Goal: Task Accomplishment & Management: Manage account settings

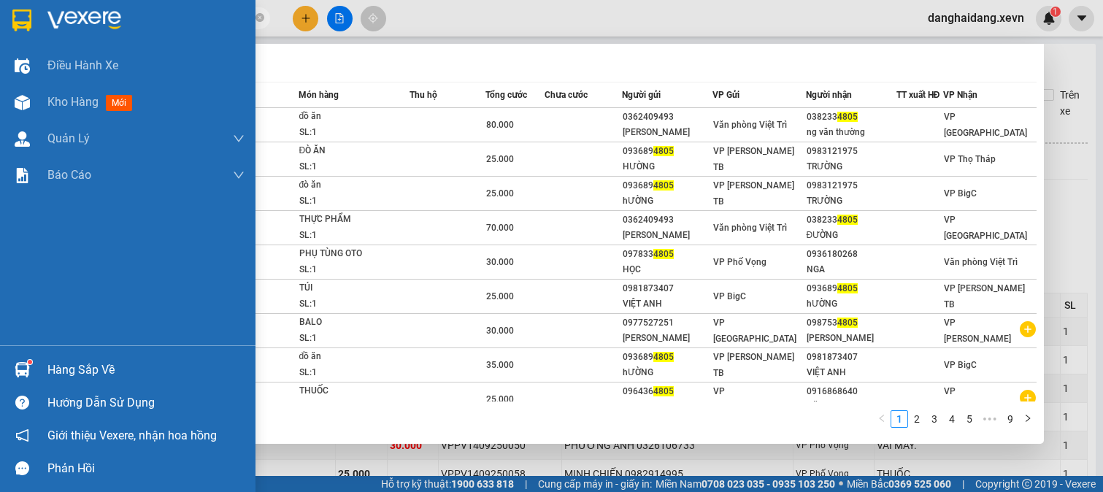
click at [37, 45] on section "Kết quả tìm kiếm ( 83 ) Bộ lọc Mã ĐH Trạng thái Món hàng Thu hộ Tổng cước Chưa …" at bounding box center [551, 246] width 1103 height 492
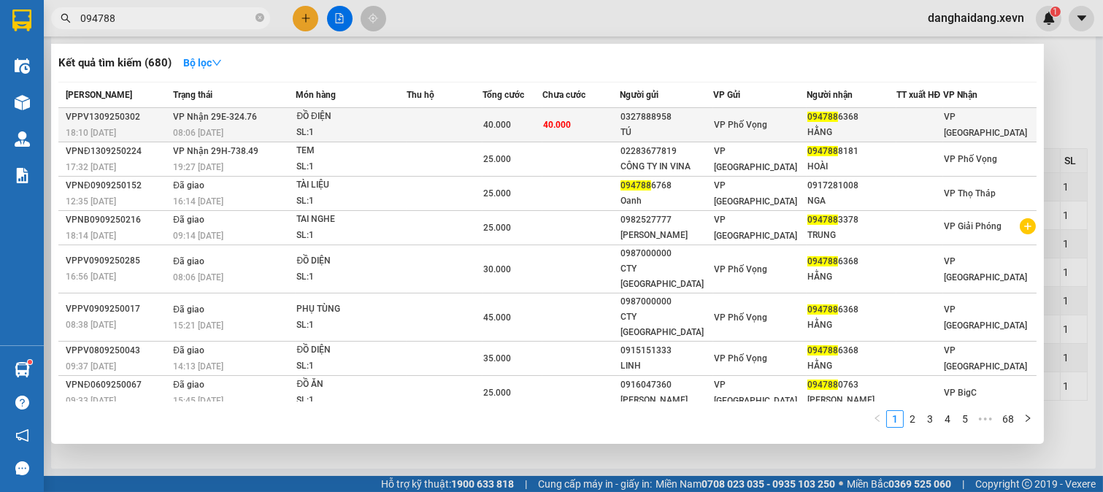
type input "094788"
click at [365, 118] on div "ĐỒ ĐIỆN" at bounding box center [351, 117] width 110 height 16
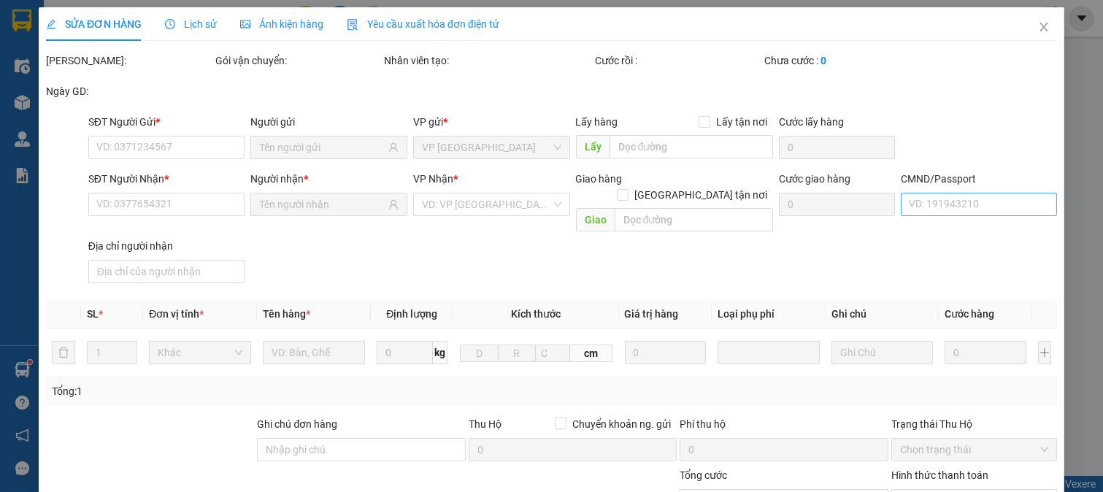
type input "0327888958"
type input "TÚ"
type input "0947886368"
type input "HẰNG"
type input "037194001652 TRẦN THỊ HẰNG"
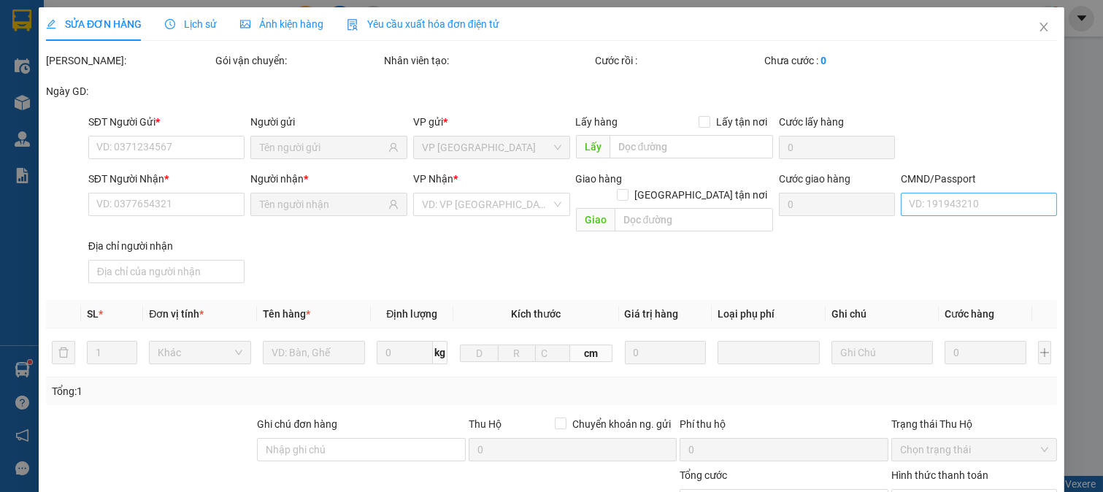
type input "40.000"
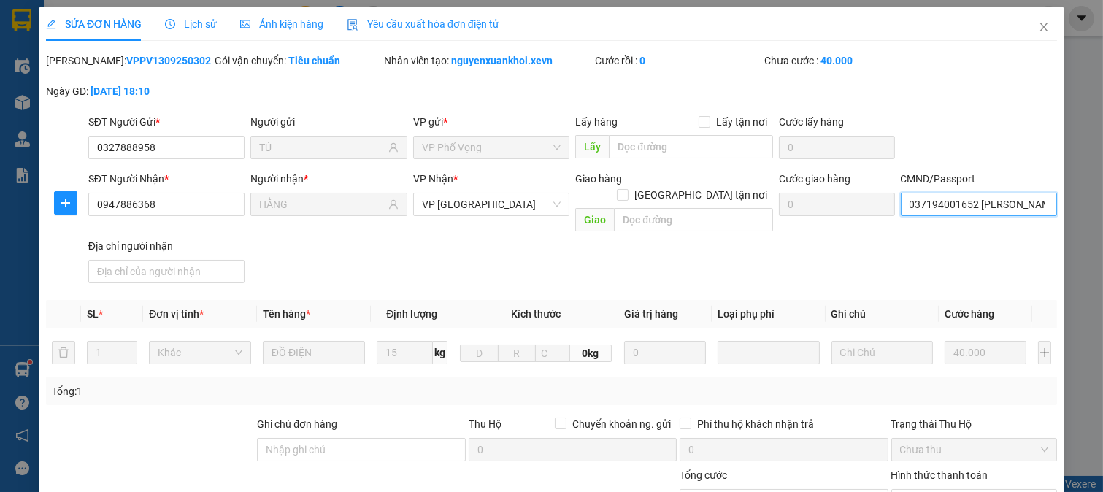
click at [943, 205] on input "037194001652 TRẦN THỊ HẰNG" at bounding box center [979, 204] width 157 height 23
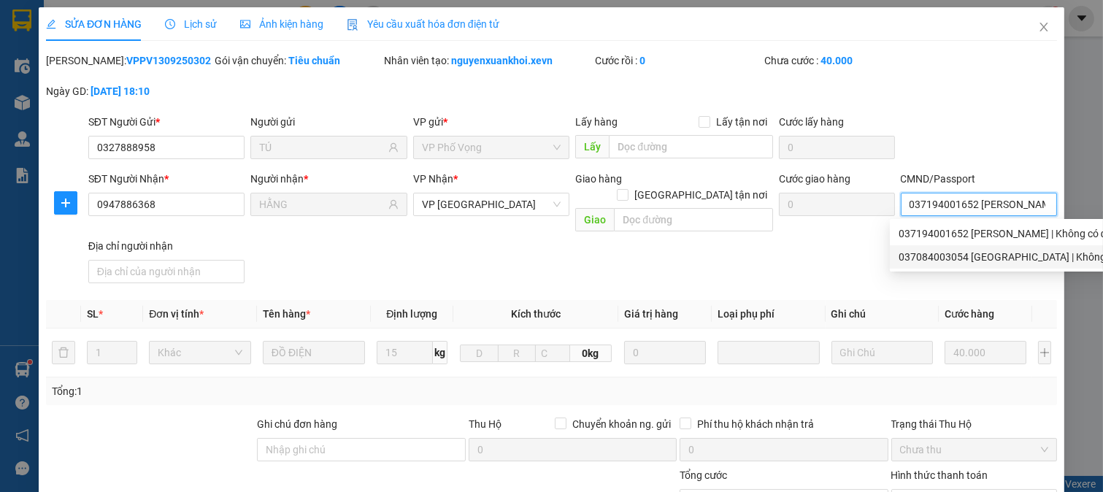
click at [958, 256] on div "037084003054 LÃ VIỆT ANH | Không có địa chỉ" at bounding box center [1025, 257] width 252 height 16
type input "037084003054 LÃ VIỆT ANH"
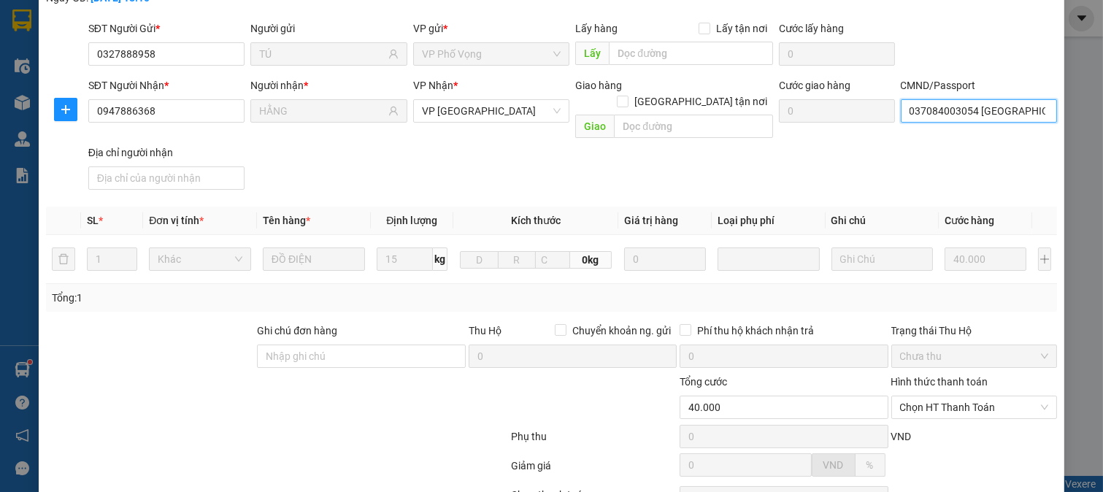
scroll to position [206, 0]
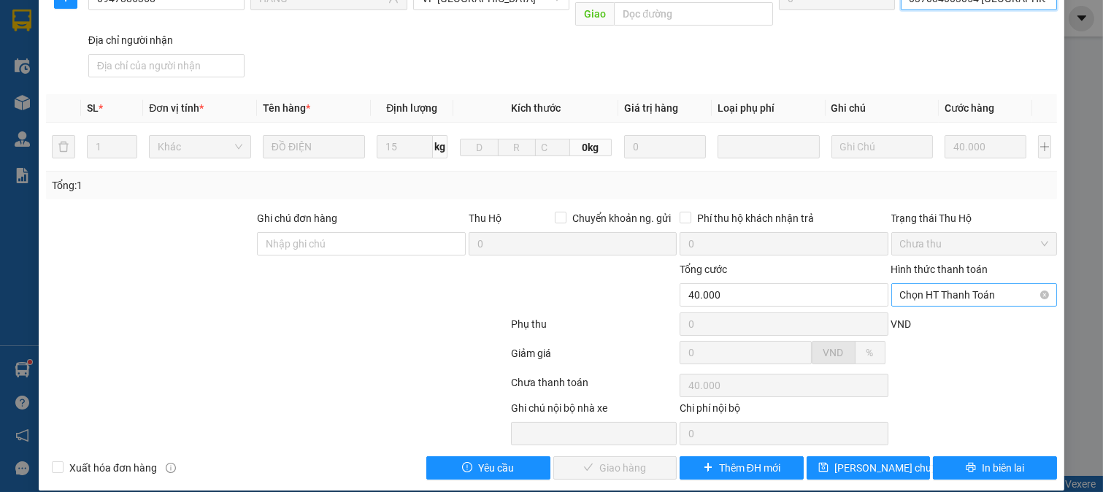
click at [930, 284] on span "Chọn HT Thanh Toán" at bounding box center [974, 295] width 149 height 22
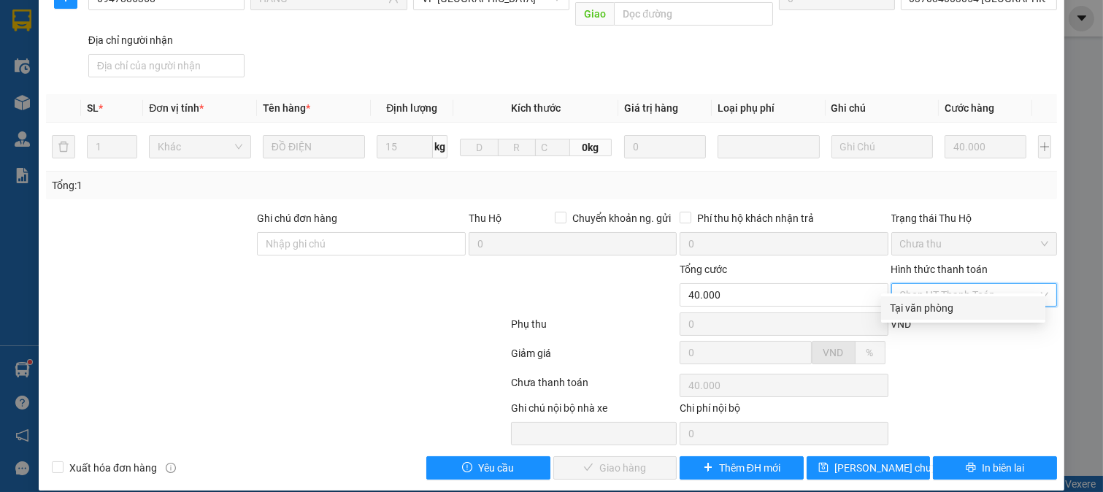
click at [928, 300] on div "Tại văn phòng" at bounding box center [963, 307] width 164 height 23
type input "0"
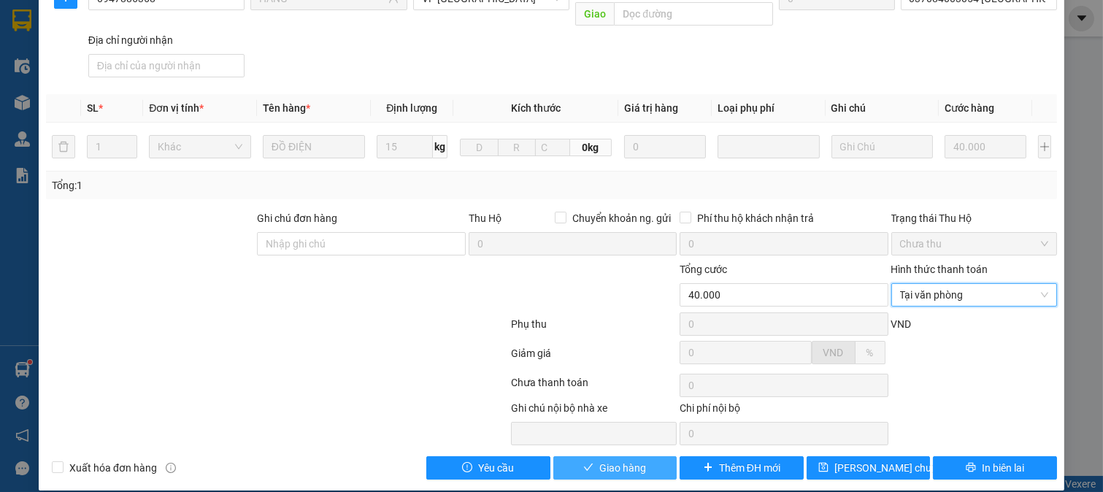
click at [616, 460] on span "Giao hàng" at bounding box center [622, 468] width 47 height 16
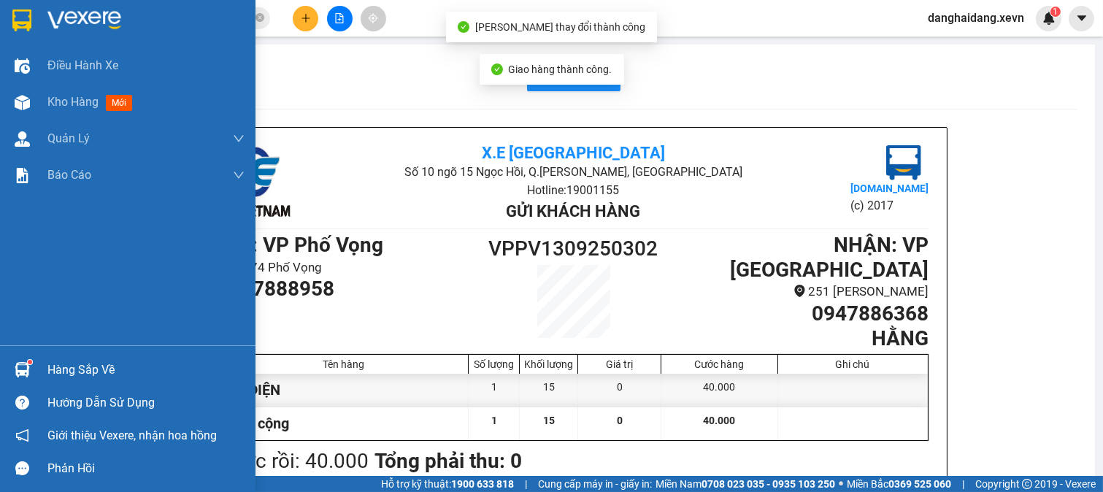
click at [63, 374] on div "Hàng sắp về" at bounding box center [145, 370] width 197 height 22
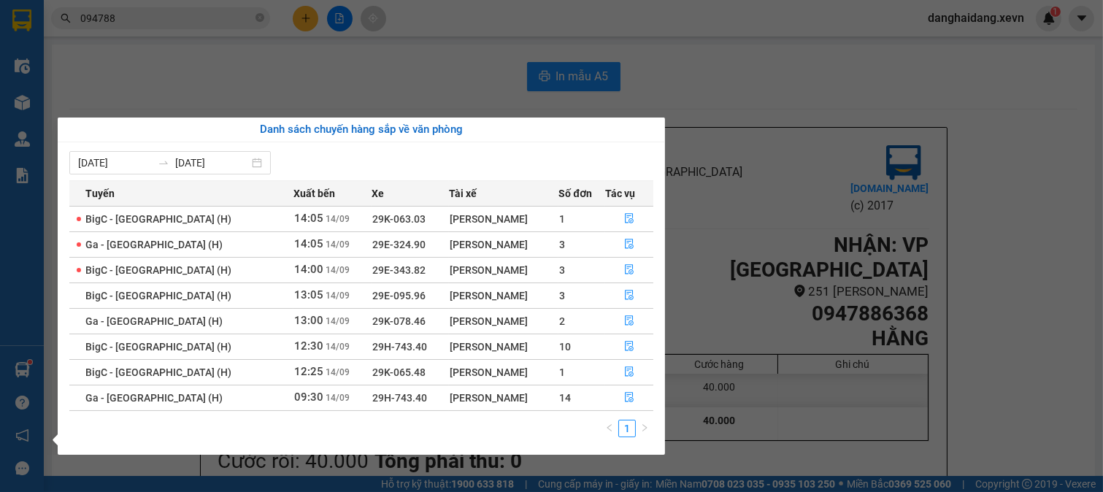
drag, startPoint x: 500, startPoint y: 376, endPoint x: 821, endPoint y: 472, distance: 334.7
click at [494, 299] on tbody "BigC - Ninh Bình (H) 14:05 14/09 29K-063.03 Bùi Thế Trung 1 Ga - Ninh Bình (H) …" at bounding box center [361, 308] width 584 height 204
click at [893, 464] on section "Kết quả tìm kiếm ( 680 ) Bộ lọc Mã ĐH Trạng thái Món hàng Thu hộ Tổng cước Chưa…" at bounding box center [551, 246] width 1103 height 492
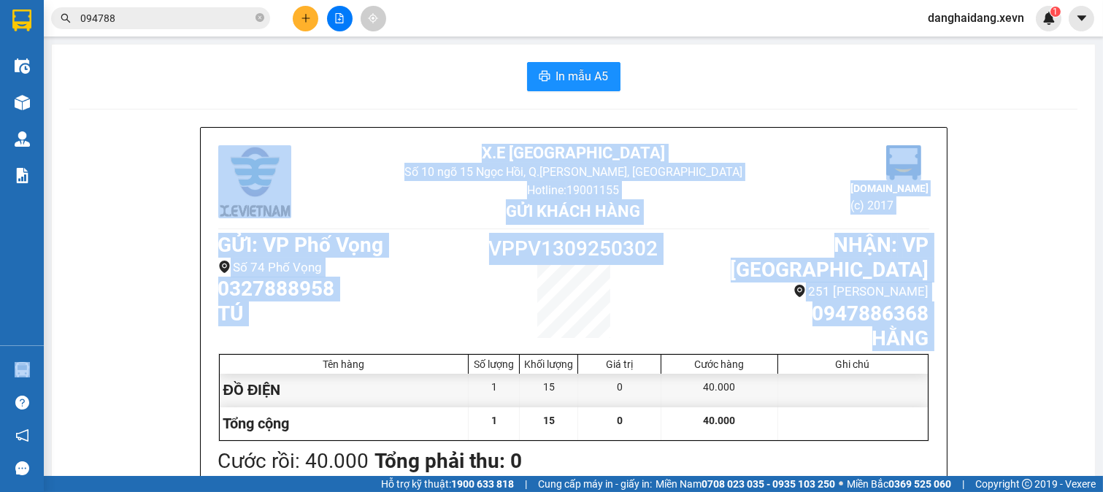
click at [40, 371] on section "Kết quả tìm kiếm ( 680 ) Bộ lọc Mã ĐH Trạng thái Món hàng Thu hộ Tổng cước Chưa…" at bounding box center [551, 246] width 1103 height 492
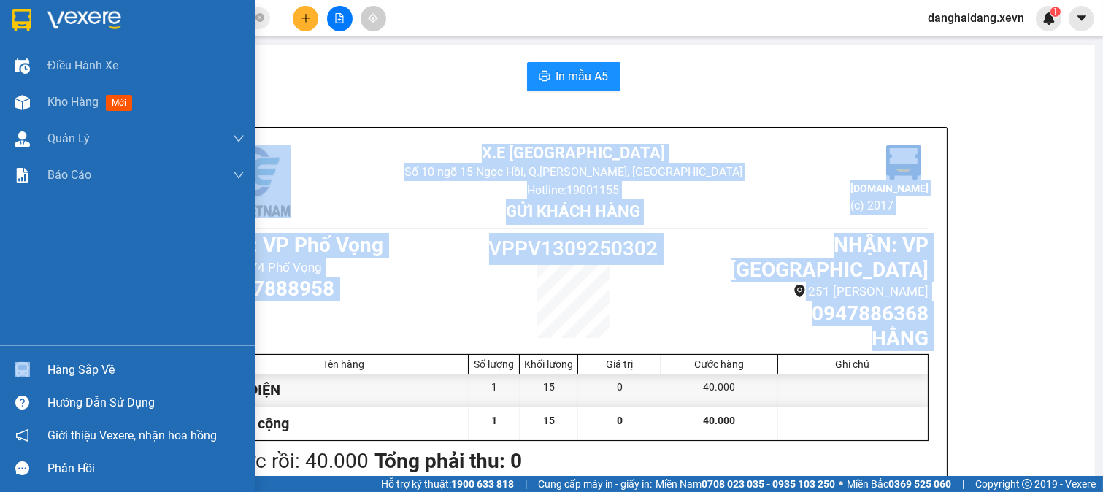
click at [39, 371] on div "Hàng sắp về" at bounding box center [128, 369] width 256 height 33
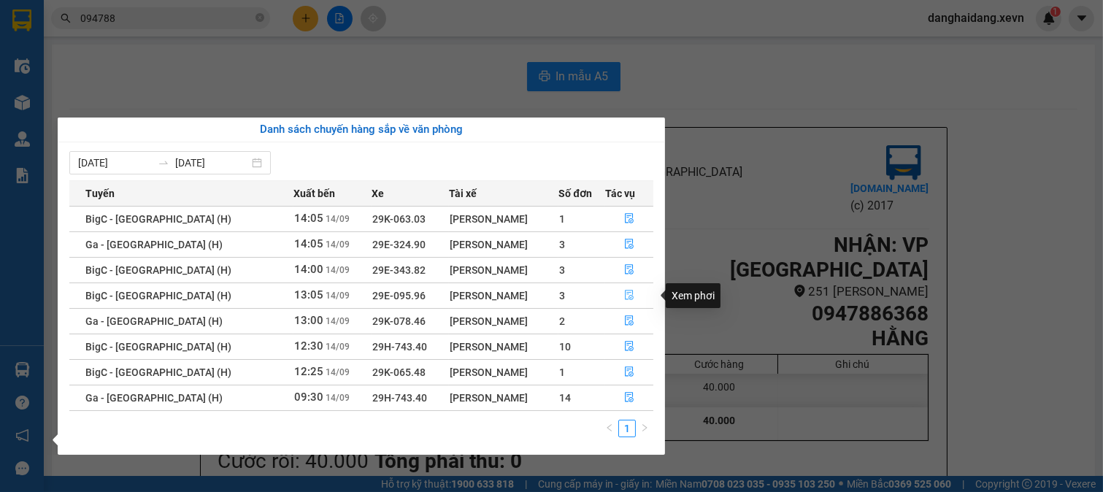
click at [631, 294] on icon "file-done" at bounding box center [629, 295] width 10 height 10
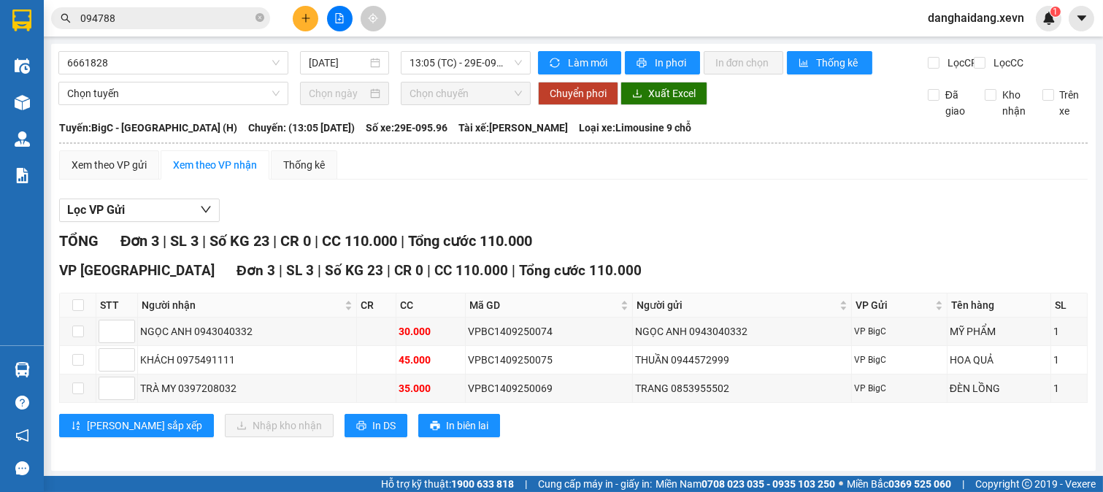
scroll to position [15, 0]
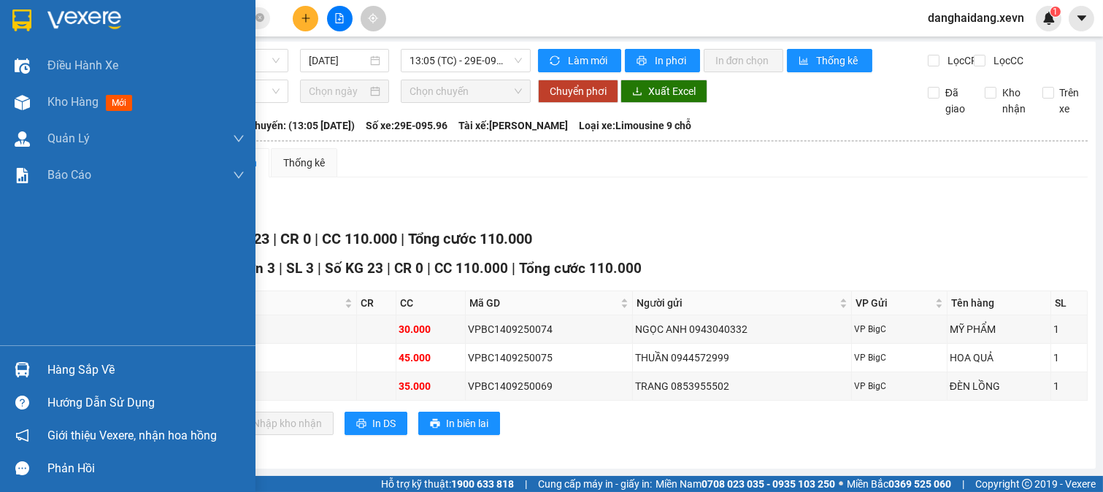
click at [64, 367] on div "Hàng sắp về" at bounding box center [145, 370] width 197 height 22
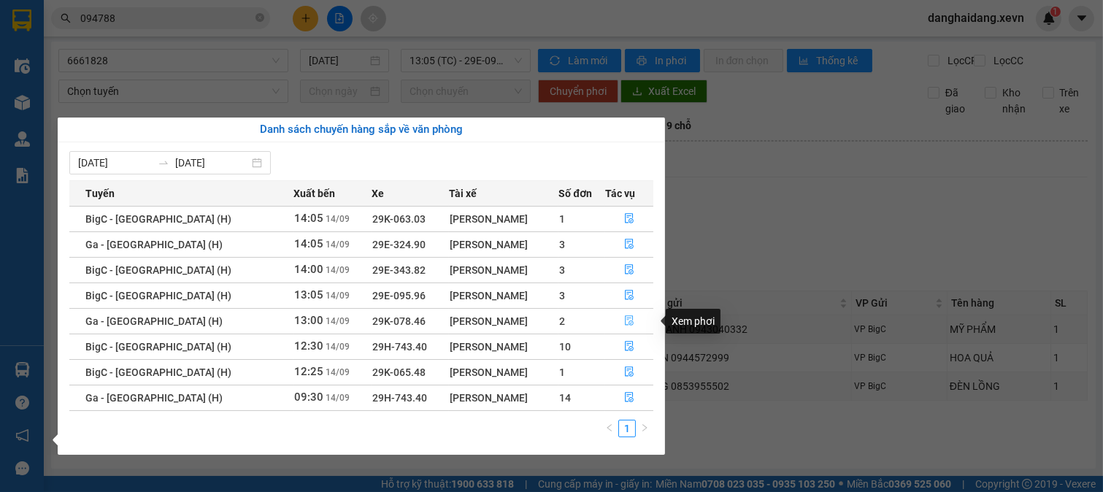
click at [630, 321] on icon "file-done" at bounding box center [629, 320] width 9 height 10
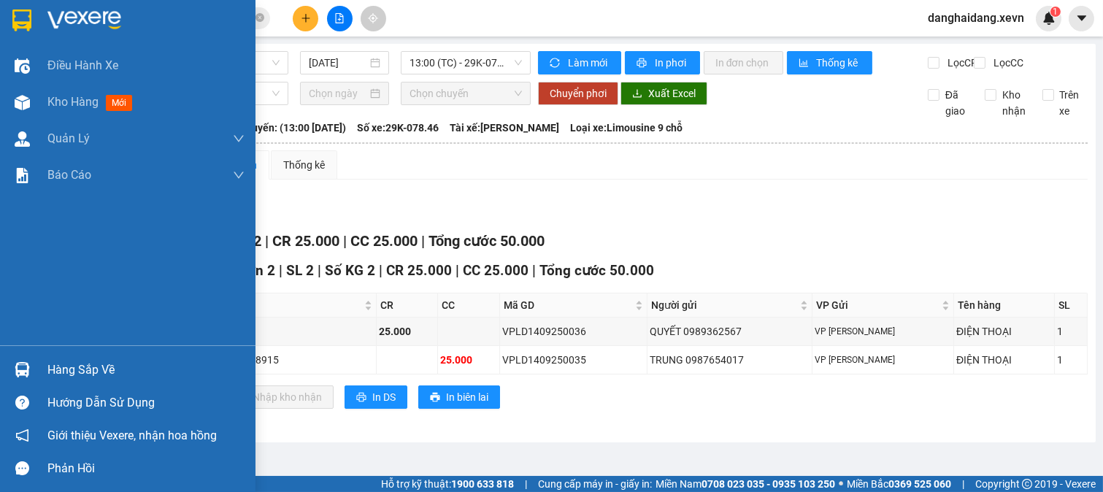
click at [51, 372] on div "Hàng sắp về" at bounding box center [145, 370] width 197 height 22
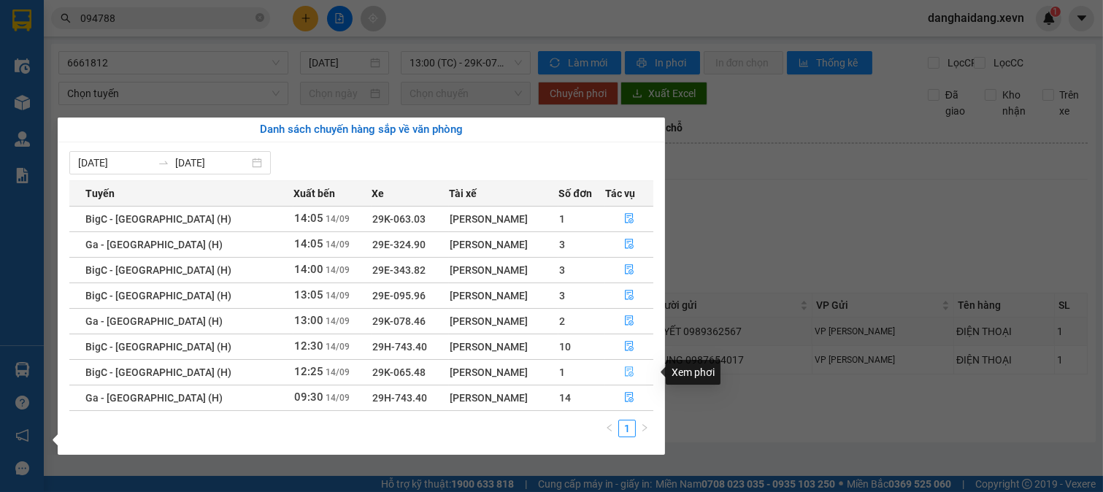
click at [634, 376] on button "button" at bounding box center [629, 372] width 47 height 23
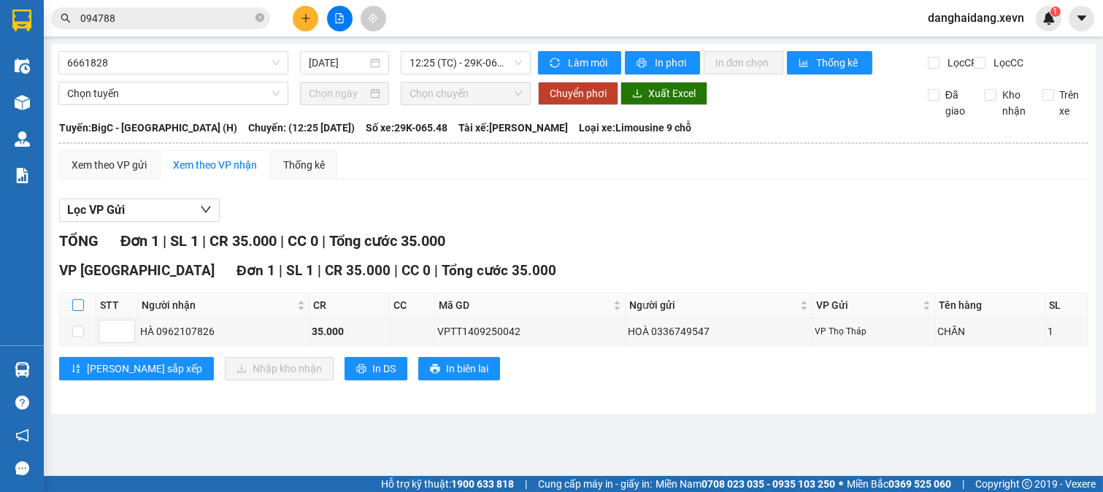
click at [77, 311] on input "checkbox" at bounding box center [78, 305] width 12 height 12
checkbox input "true"
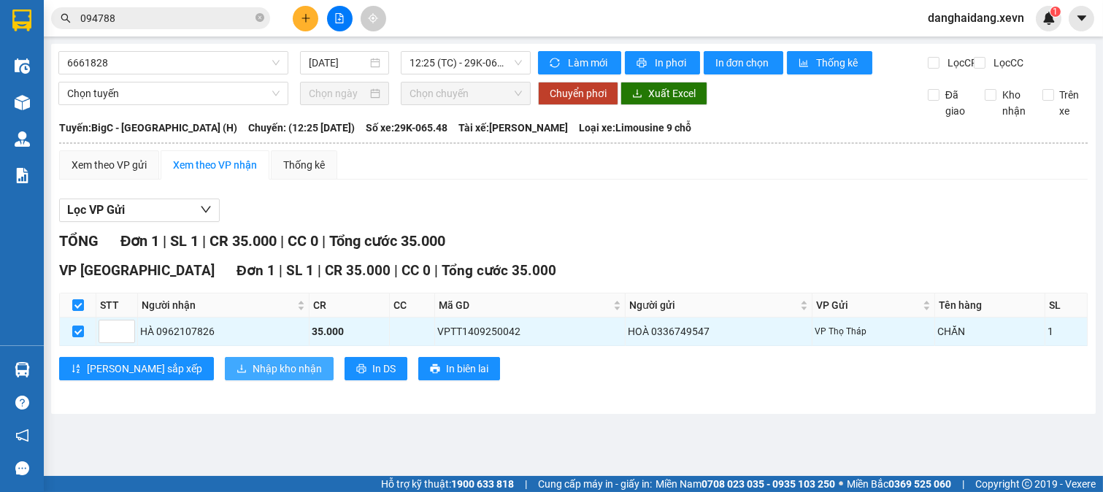
click at [253, 377] on span "Nhập kho nhận" at bounding box center [287, 369] width 69 height 16
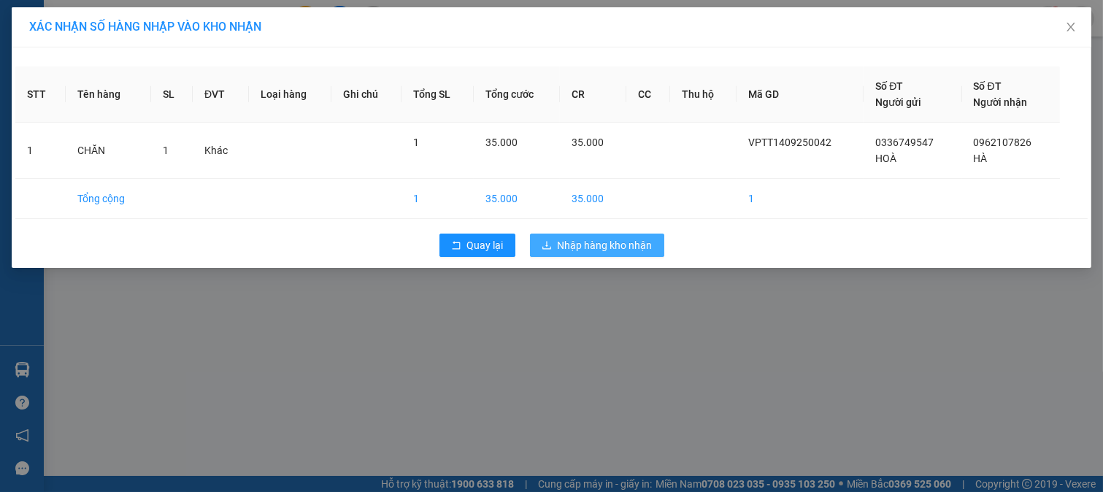
click at [606, 250] on span "Nhập hàng kho nhận" at bounding box center [605, 245] width 95 height 16
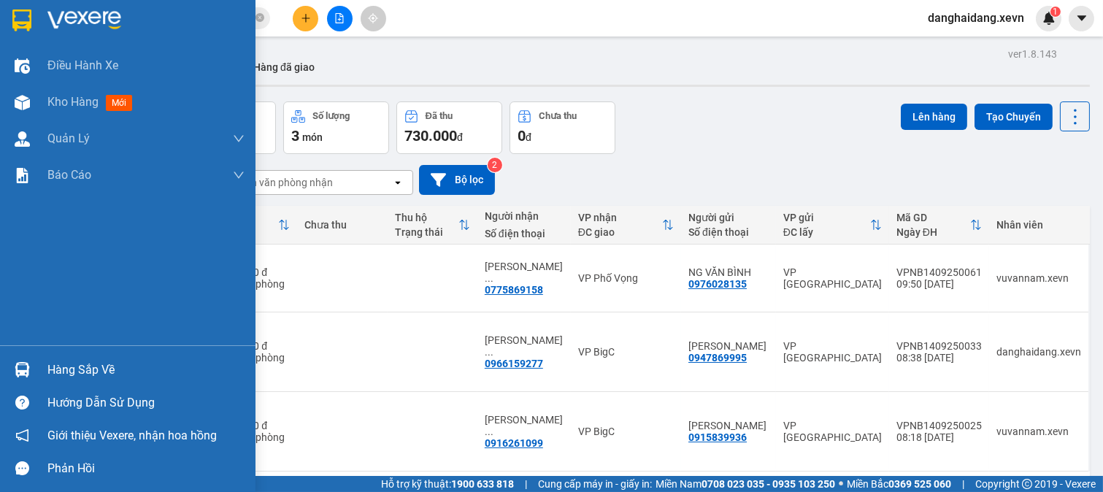
click at [39, 360] on div "Hàng sắp về" at bounding box center [128, 369] width 256 height 33
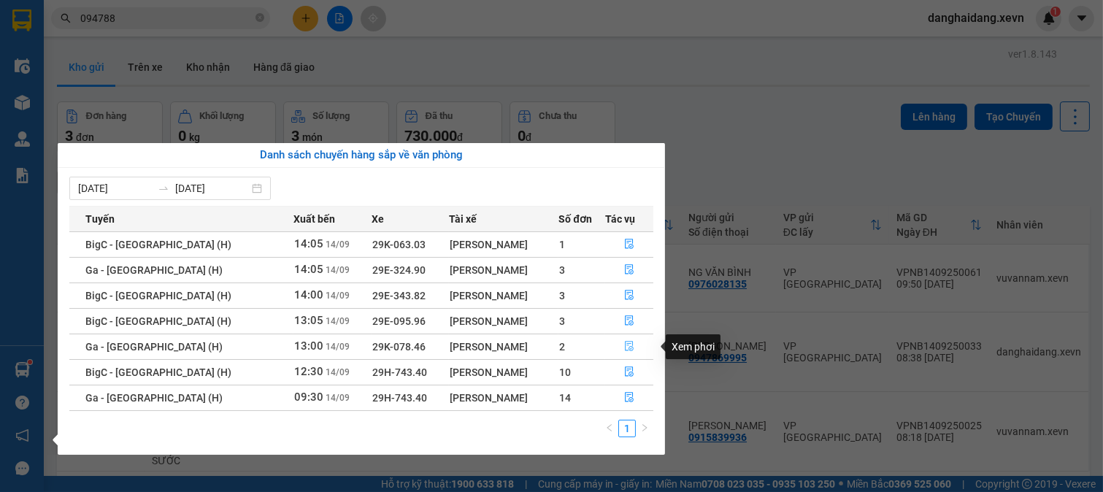
click at [627, 348] on icon "file-done" at bounding box center [629, 346] width 10 height 10
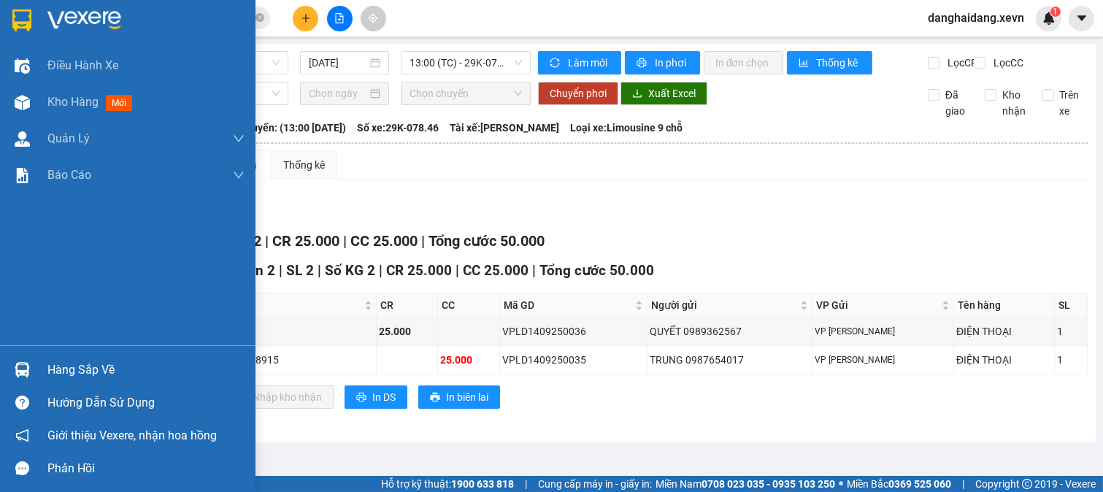
click at [59, 367] on div "Hàng sắp về" at bounding box center [145, 370] width 197 height 22
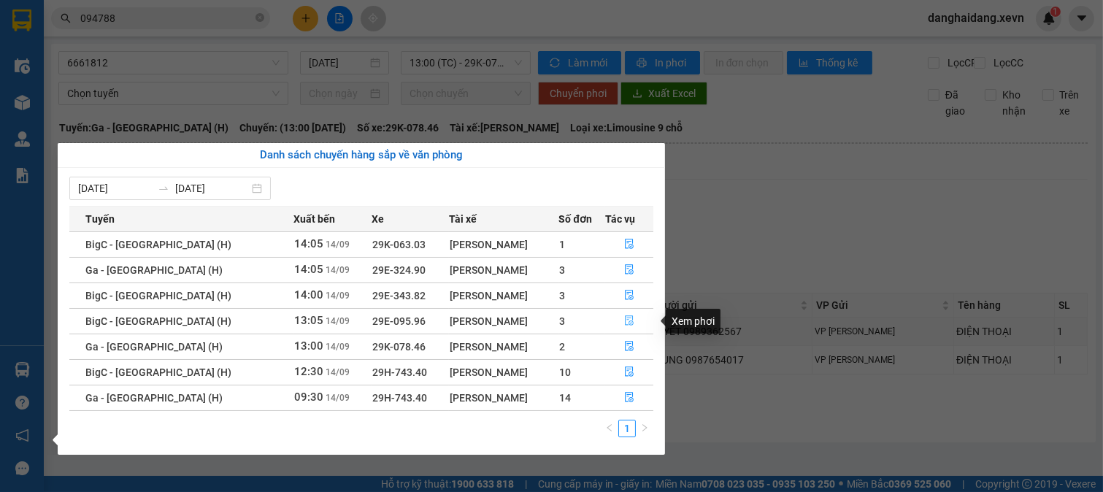
click at [624, 320] on icon "file-done" at bounding box center [629, 320] width 10 height 10
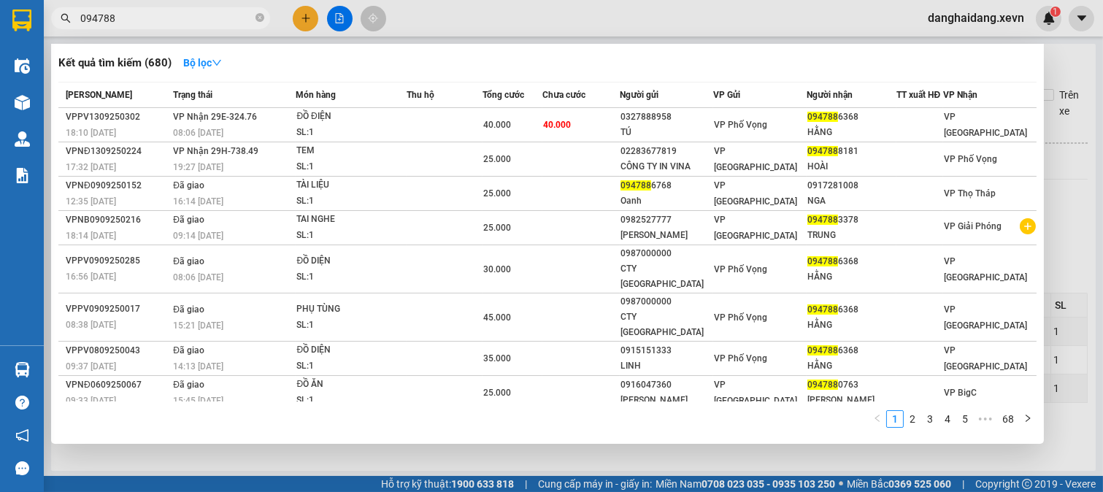
drag, startPoint x: 83, startPoint y: 42, endPoint x: 44, endPoint y: 52, distance: 39.8
click at [44, 31] on div "Kết quả tìm kiếm ( 680 ) Bộ lọc Mã ĐH Trạng thái Món hàng Thu hộ Tổng cước Chưa…" at bounding box center [142, 19] width 285 height 26
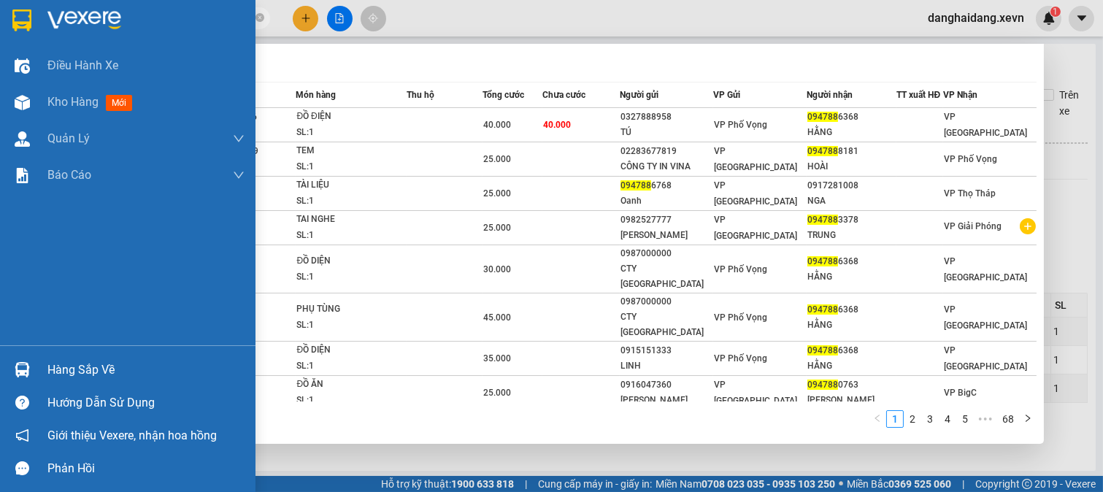
click at [39, 369] on div "Hàng sắp về" at bounding box center [128, 369] width 256 height 33
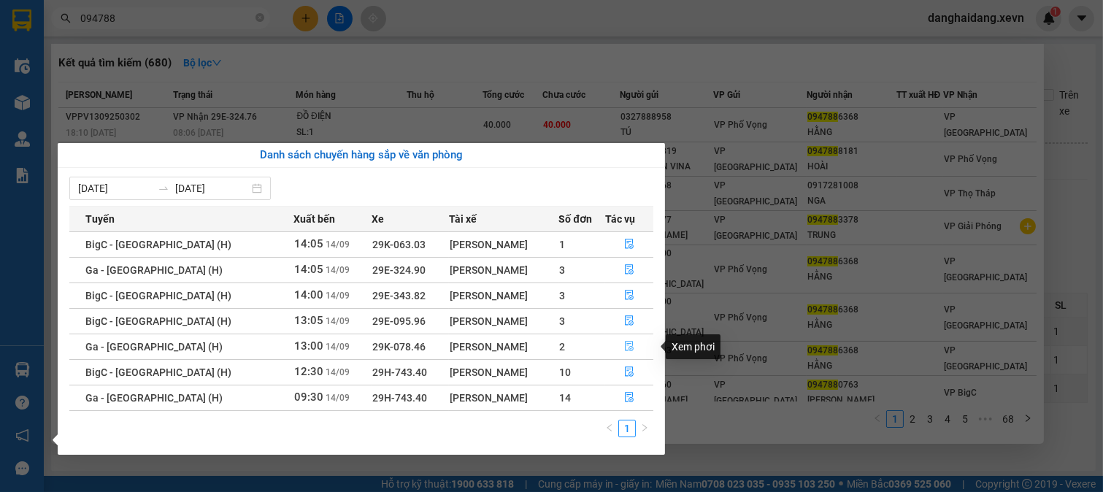
click at [615, 348] on button "button" at bounding box center [629, 346] width 47 height 23
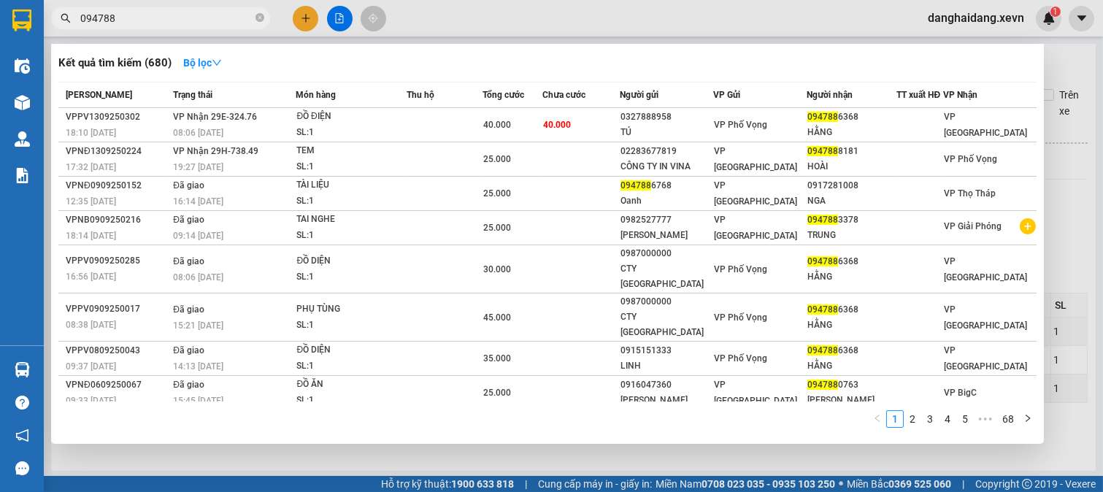
click at [567, 460] on div at bounding box center [551, 246] width 1103 height 492
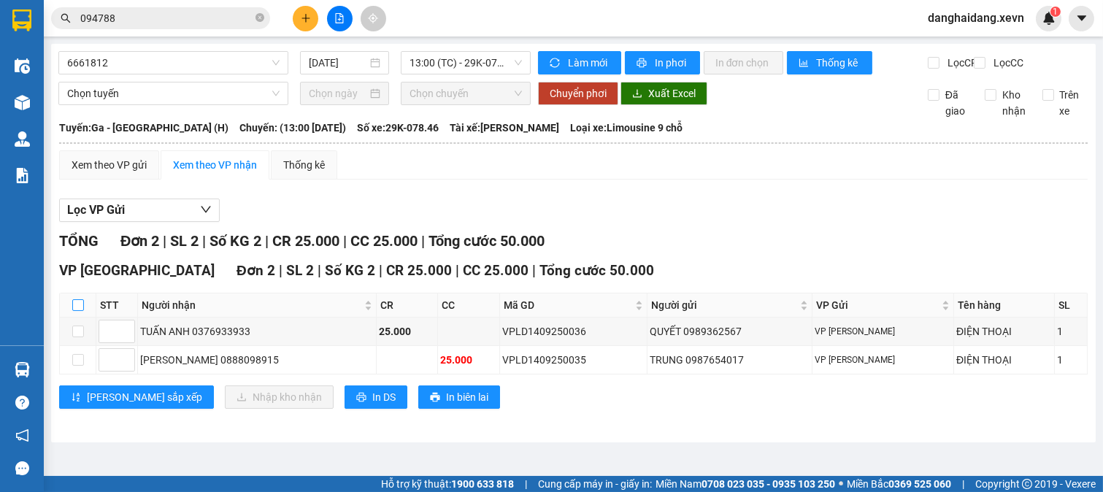
click at [79, 311] on input "checkbox" at bounding box center [78, 305] width 12 height 12
checkbox input "true"
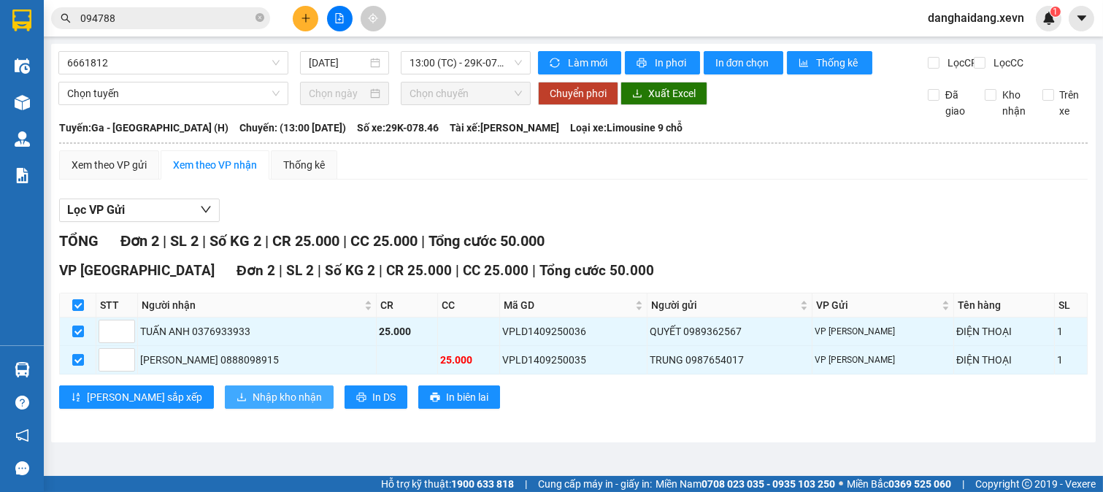
click at [253, 403] on span "Nhập kho nhận" at bounding box center [287, 397] width 69 height 16
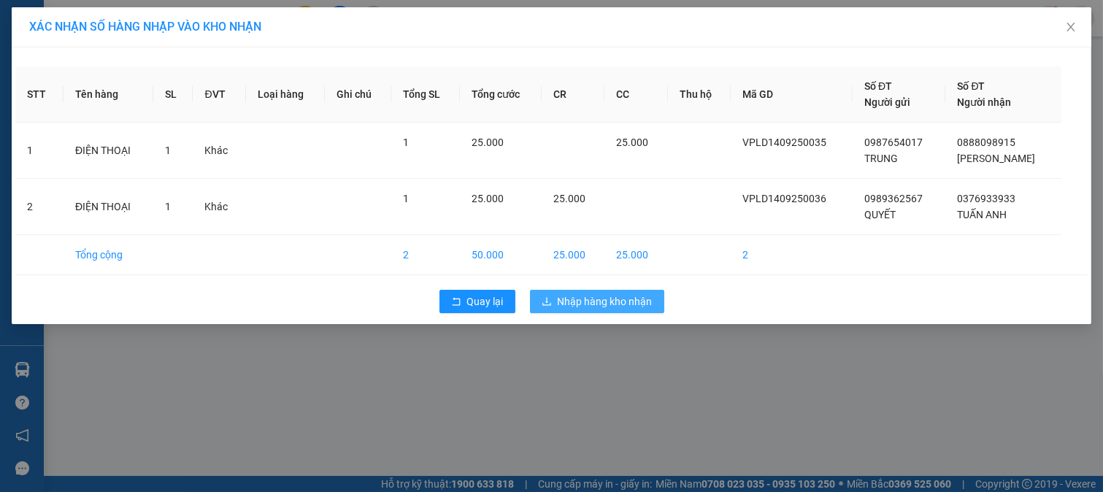
click at [575, 303] on span "Nhập hàng kho nhận" at bounding box center [605, 302] width 95 height 16
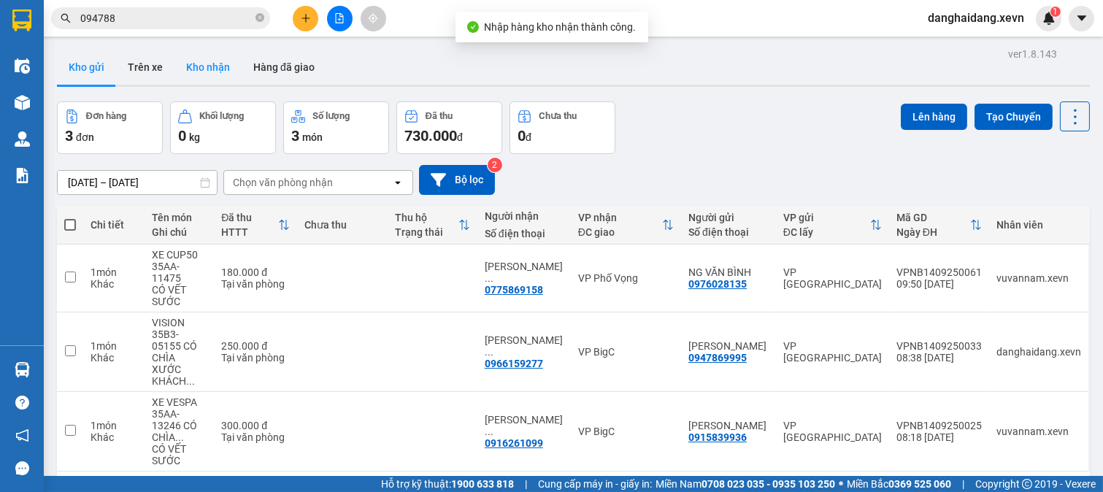
click at [200, 72] on button "Kho nhận" at bounding box center [208, 67] width 67 height 35
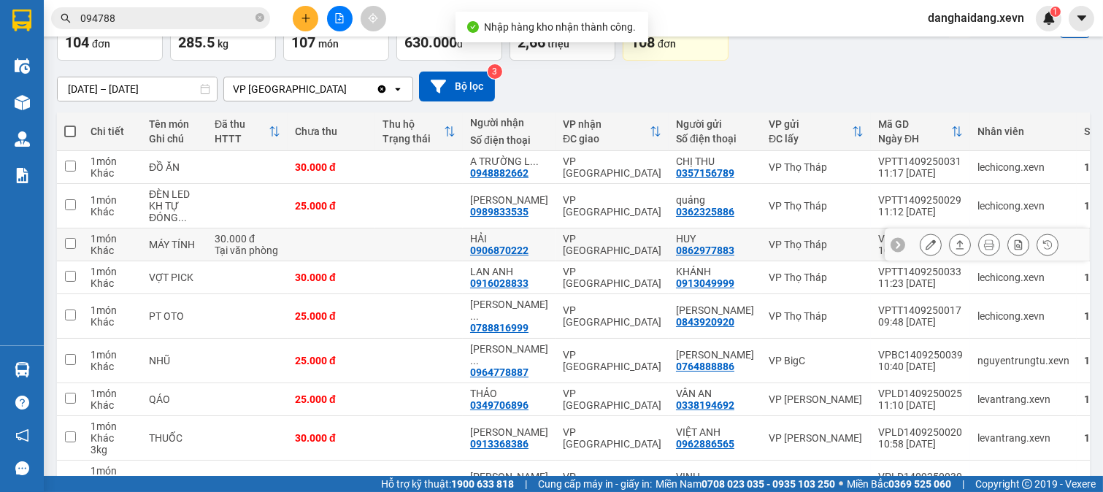
scroll to position [199, 0]
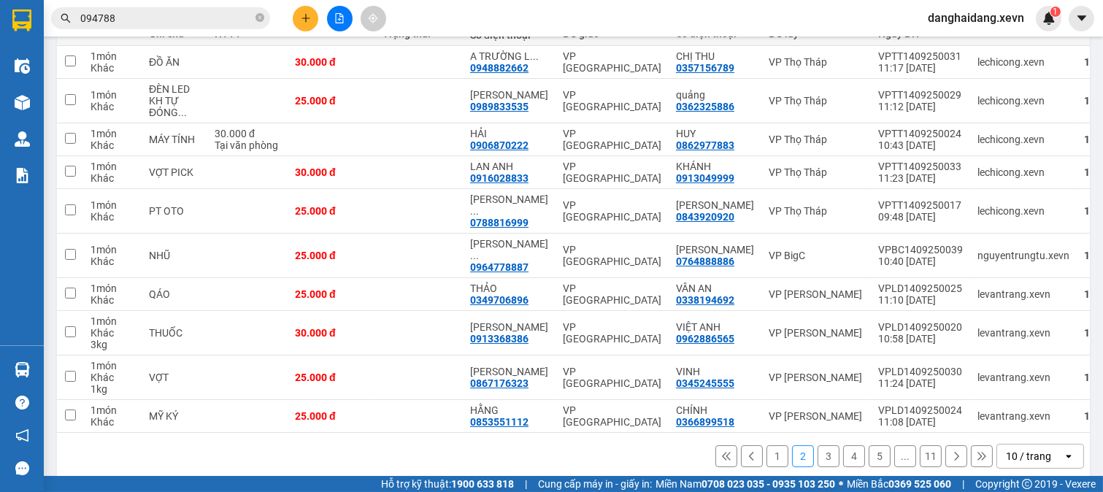
click at [767, 445] on button "1" at bounding box center [778, 456] width 22 height 22
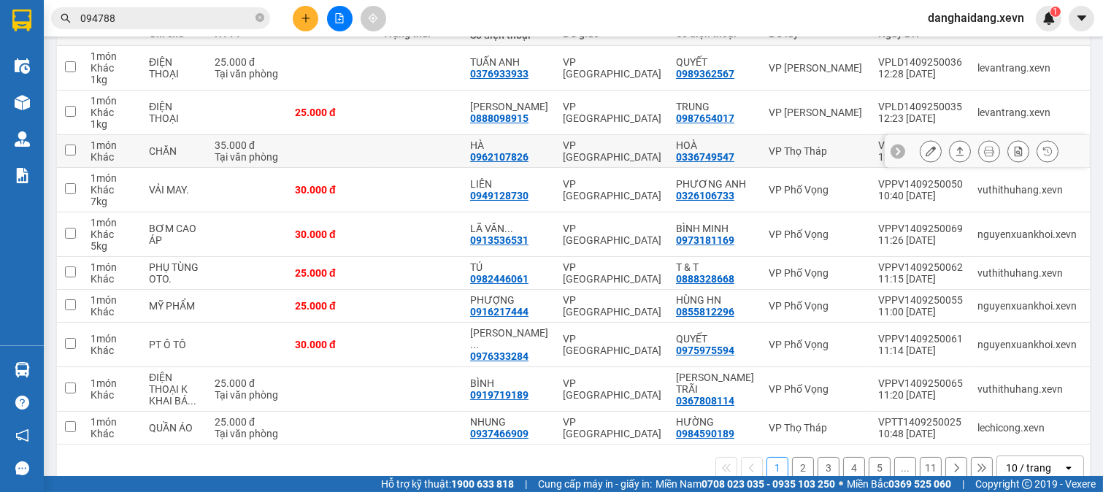
drag, startPoint x: 398, startPoint y: 154, endPoint x: 405, endPoint y: 132, distance: 22.9
click at [398, 152] on td at bounding box center [419, 151] width 88 height 33
checkbox input "true"
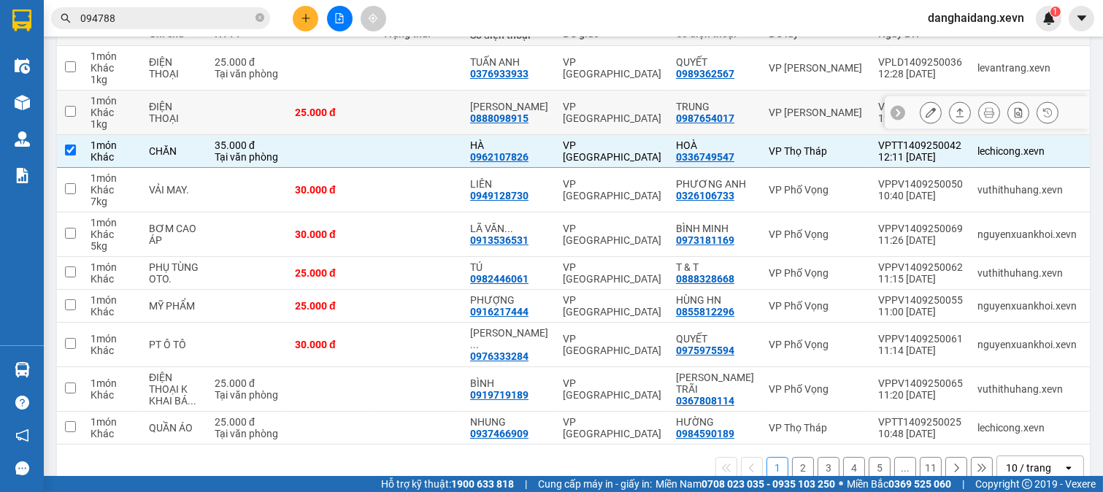
click at [407, 120] on td at bounding box center [419, 113] width 88 height 45
checkbox input "true"
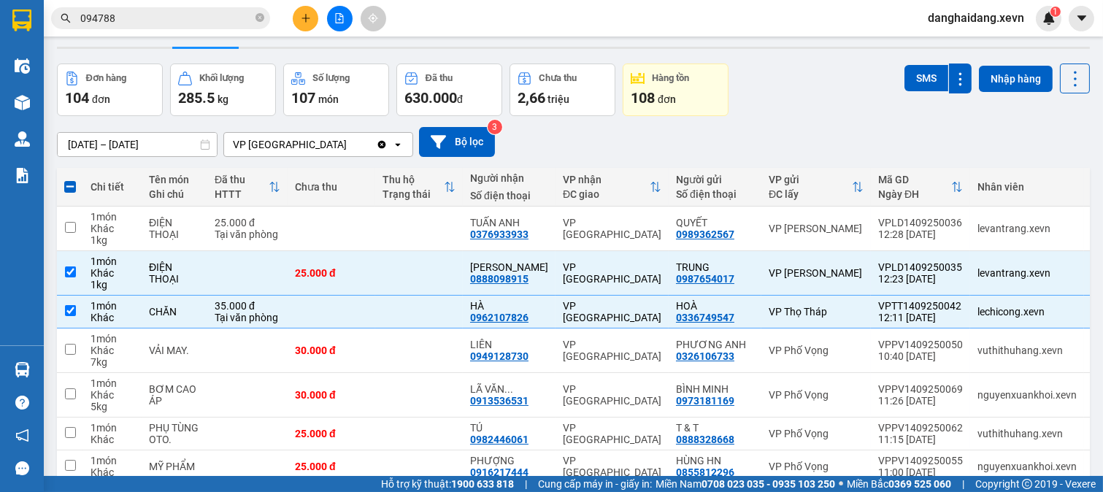
scroll to position [37, 0]
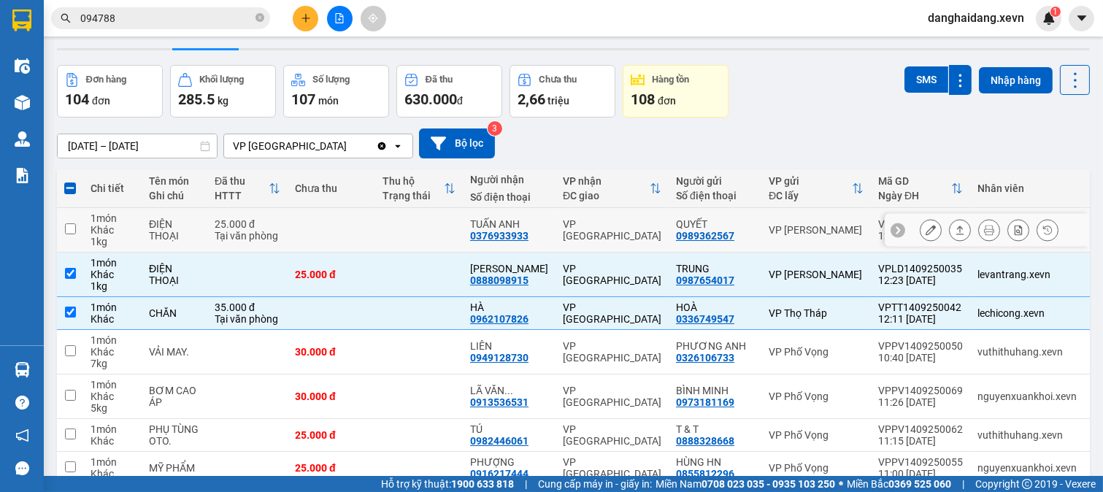
click at [439, 219] on td at bounding box center [419, 230] width 88 height 45
checkbox input "true"
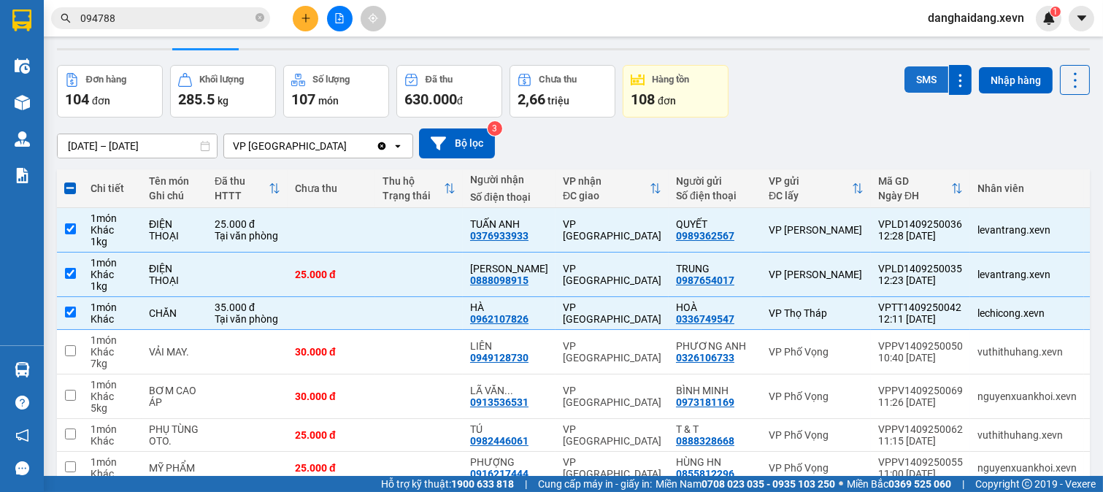
click at [911, 74] on button "SMS" at bounding box center [927, 79] width 44 height 26
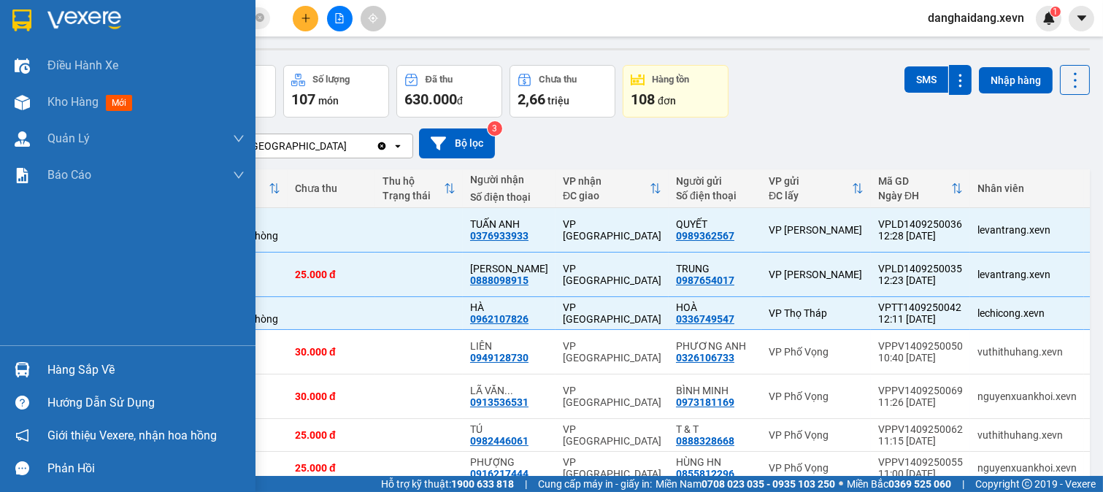
click at [7, 361] on div "Hàng sắp về" at bounding box center [128, 369] width 256 height 33
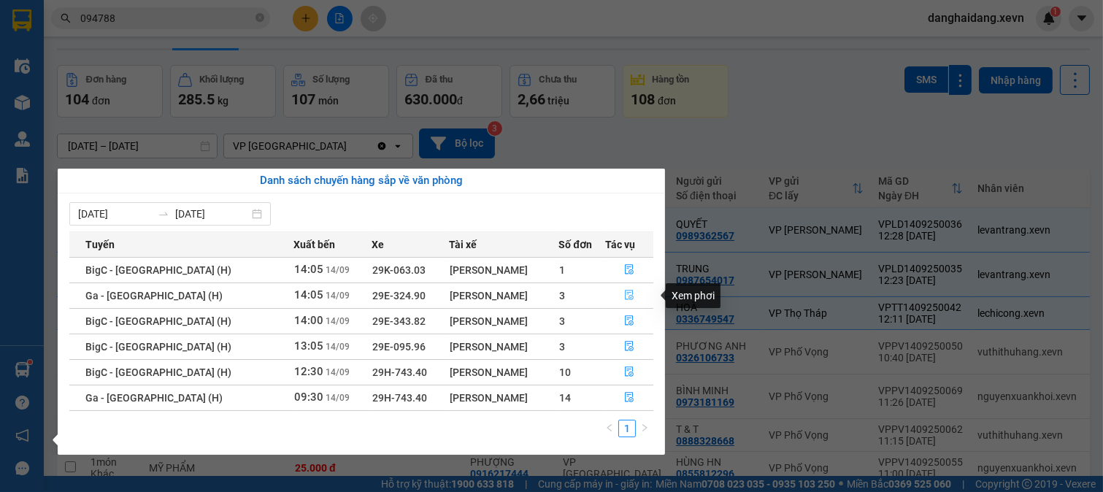
click at [618, 292] on button "button" at bounding box center [629, 295] width 47 height 23
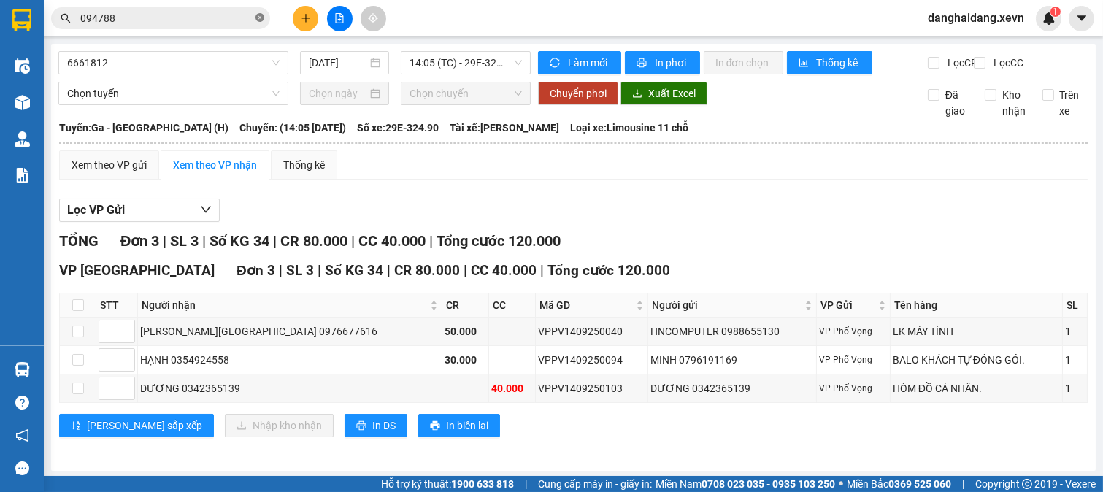
click at [256, 18] on icon "close-circle" at bounding box center [260, 17] width 9 height 9
click at [203, 17] on input "text" at bounding box center [166, 18] width 172 height 16
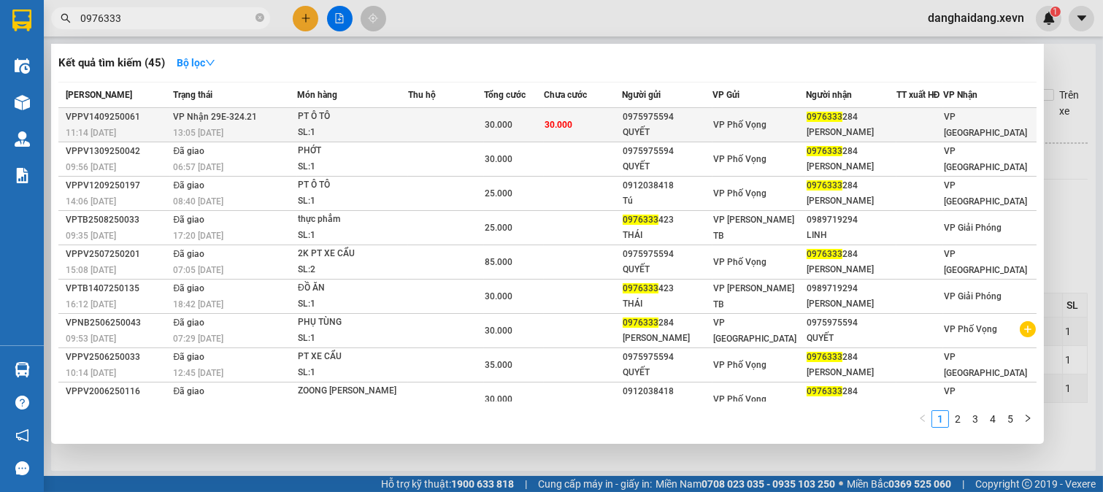
type input "0976333"
click at [366, 126] on div "SL: 1" at bounding box center [353, 133] width 110 height 16
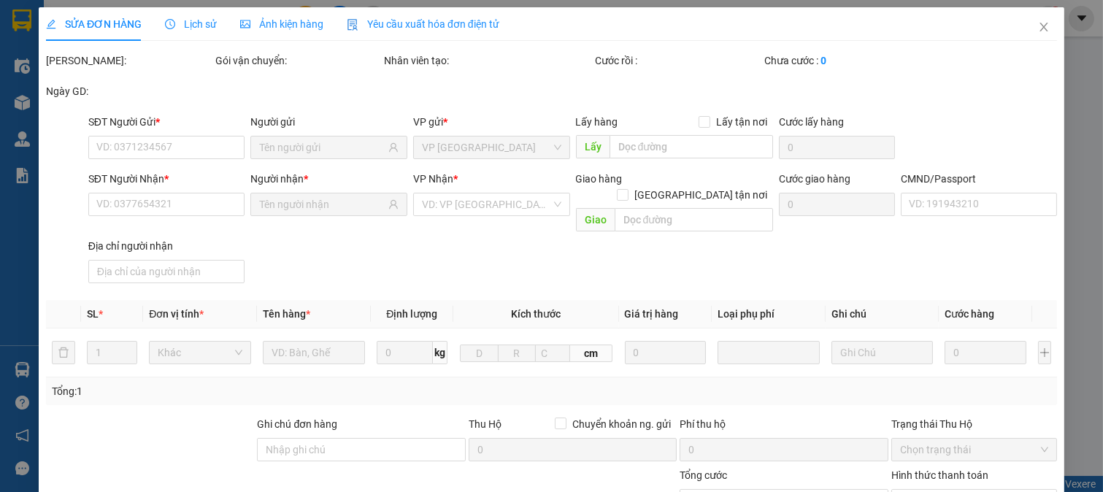
type input "0975975594"
type input "QUYẾT"
type input "0976333284"
type input "MAI VĂN TUẤN"
type input "036094006967 MAI VĂN TUẤNYÊN DƯƠNG Ý YÊN"
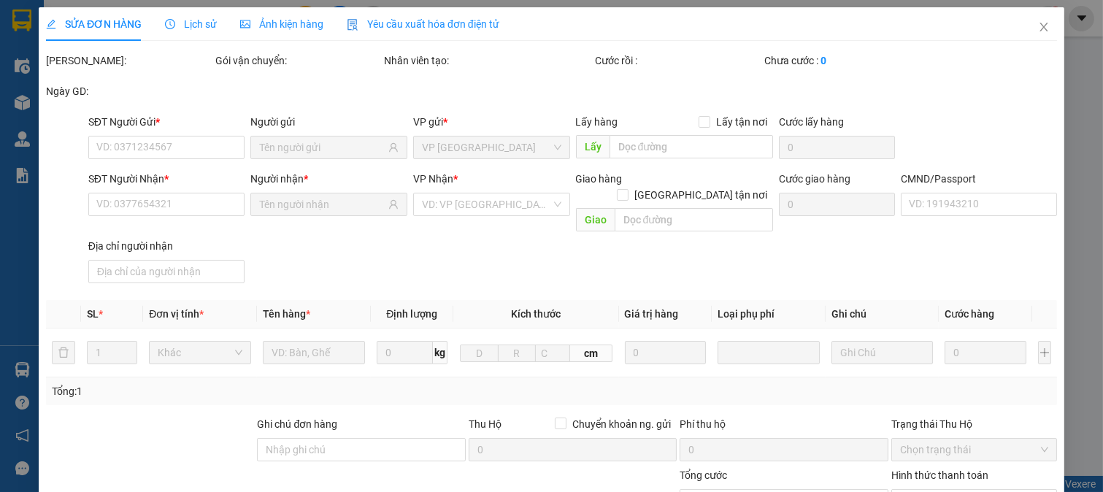
type input "30.000"
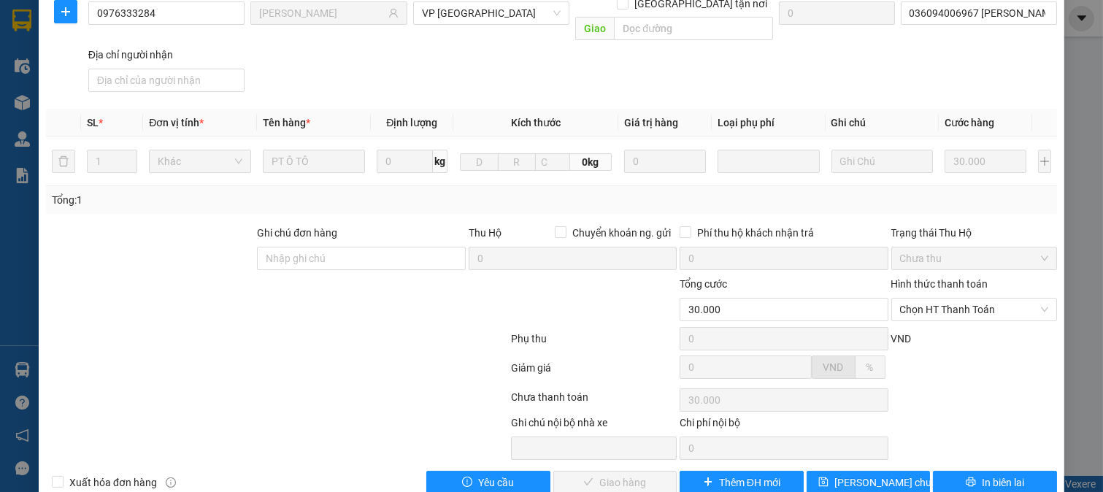
scroll to position [206, 0]
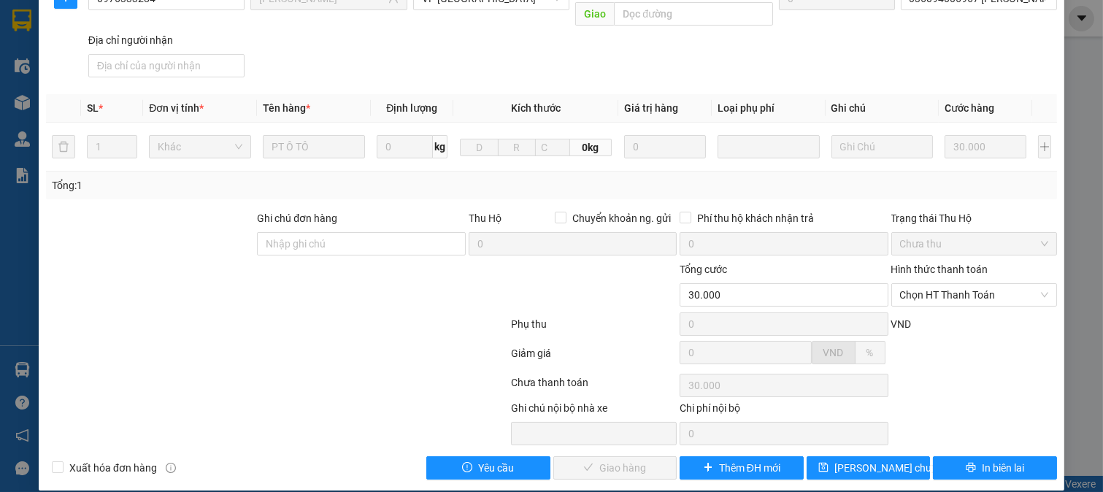
drag, startPoint x: 908, startPoint y: 278, endPoint x: 907, endPoint y: 291, distance: 12.4
click at [908, 284] on span "Chọn HT Thanh Toán" at bounding box center [974, 295] width 149 height 22
drag, startPoint x: 905, startPoint y: 304, endPoint x: 898, endPoint y: 313, distance: 11.4
click at [903, 309] on div "Tại văn phòng" at bounding box center [963, 308] width 147 height 16
type input "0"
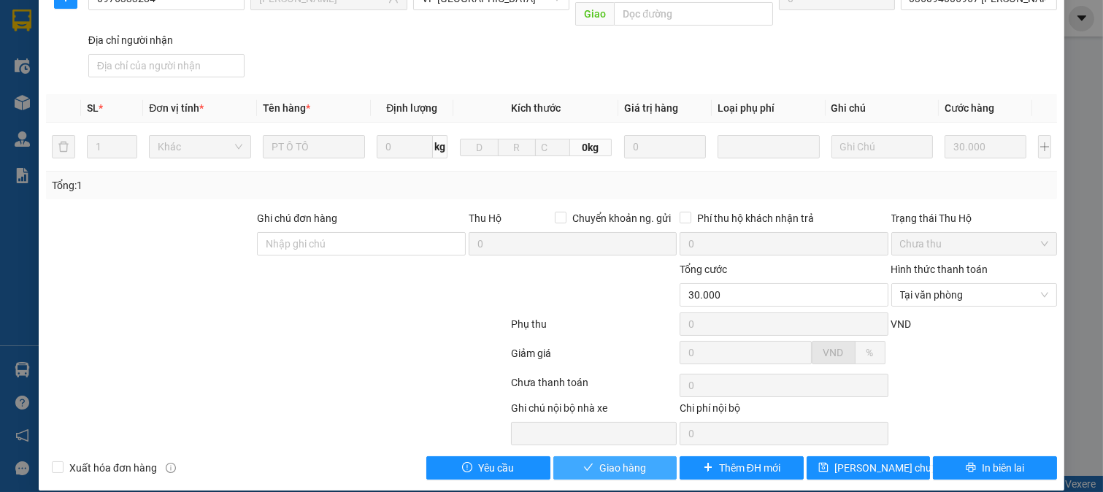
click at [575, 456] on button "Giao hàng" at bounding box center [615, 467] width 124 height 23
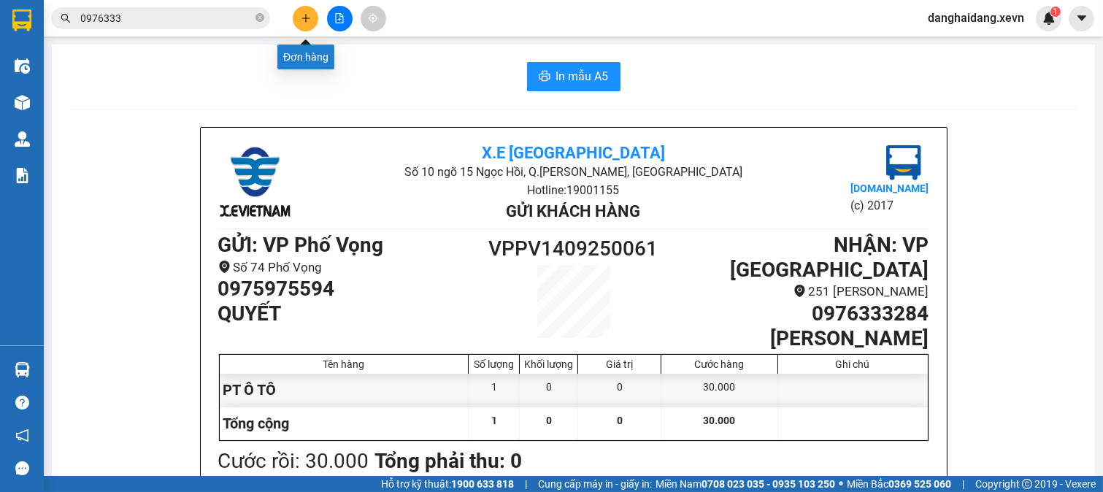
click at [308, 20] on icon "plus" at bounding box center [306, 18] width 10 height 10
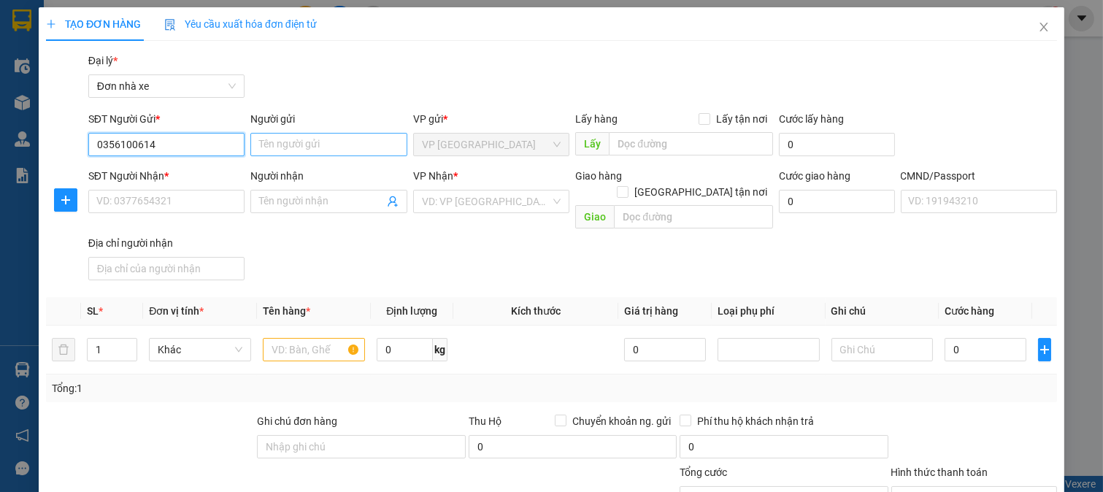
type input "0356100614"
click at [311, 144] on input "Người gửi" at bounding box center [328, 144] width 157 height 23
drag, startPoint x: 169, startPoint y: 145, endPoint x: 29, endPoint y: 159, distance: 140.2
click at [29, 159] on div "TẠO ĐƠN HÀNG Yêu cầu xuất hóa đơn điện tử Transit Pickup Surcharge Ids Transit …" at bounding box center [551, 246] width 1103 height 492
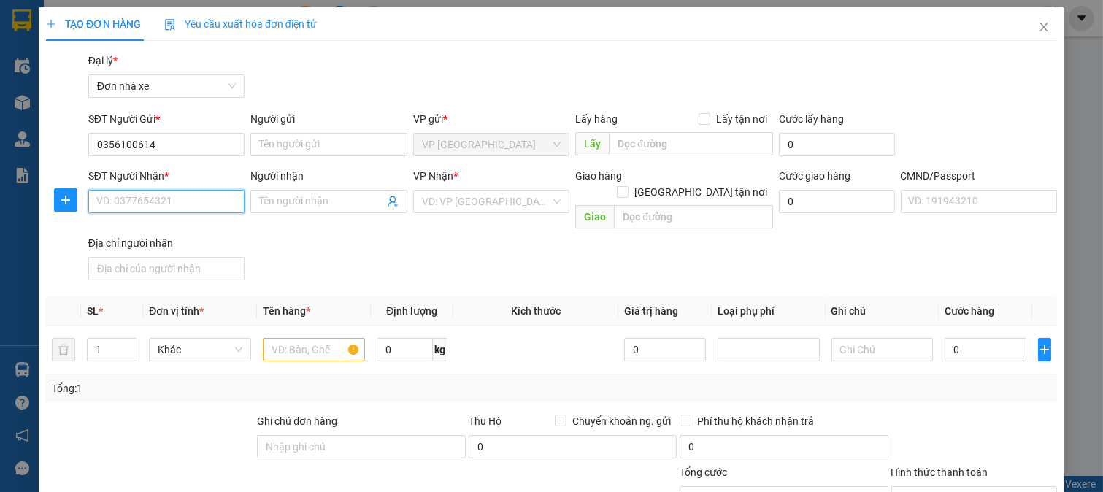
click at [161, 196] on input "SĐT Người Nhận *" at bounding box center [166, 201] width 157 height 23
paste input "0356100614"
type input "0356100614"
click at [194, 226] on div "0356100614 - TRẦN THỊ THỦY" at bounding box center [168, 231] width 144 height 16
type input "TRẦN THỊ THỦY"
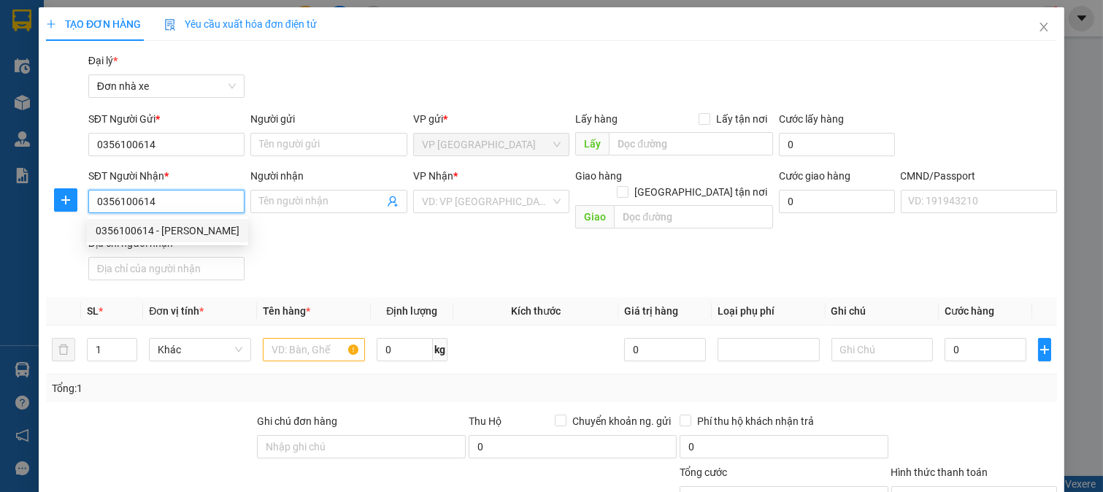
type input "23"
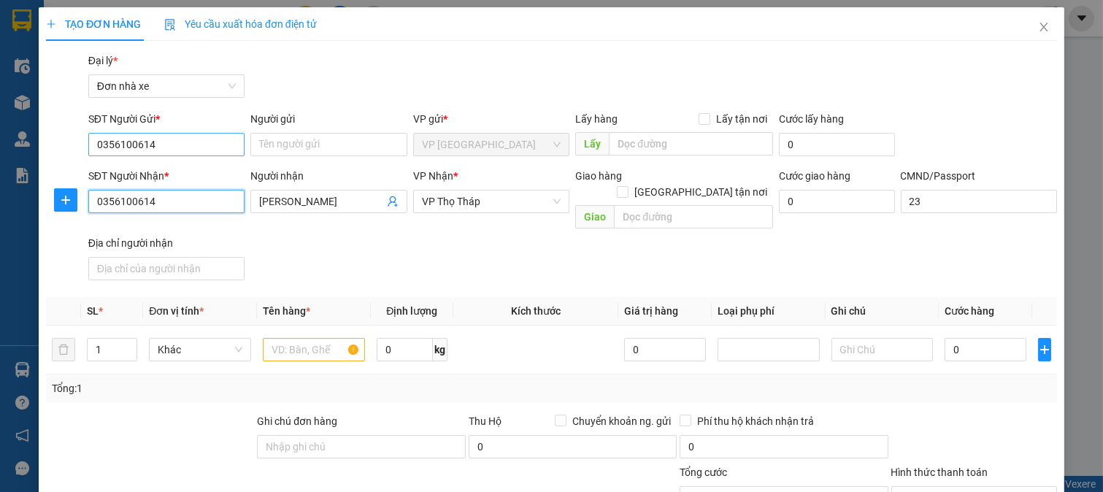
type input "0356100614"
drag, startPoint x: 169, startPoint y: 146, endPoint x: 69, endPoint y: 166, distance: 102.1
click at [69, 166] on form "SĐT Người Gửi * 0356100614 0356100614 Người gửi Tên người gửi VP gửi * VP Ninh …" at bounding box center [551, 198] width 1011 height 175
click at [203, 142] on input "0356100614" at bounding box center [166, 144] width 157 height 23
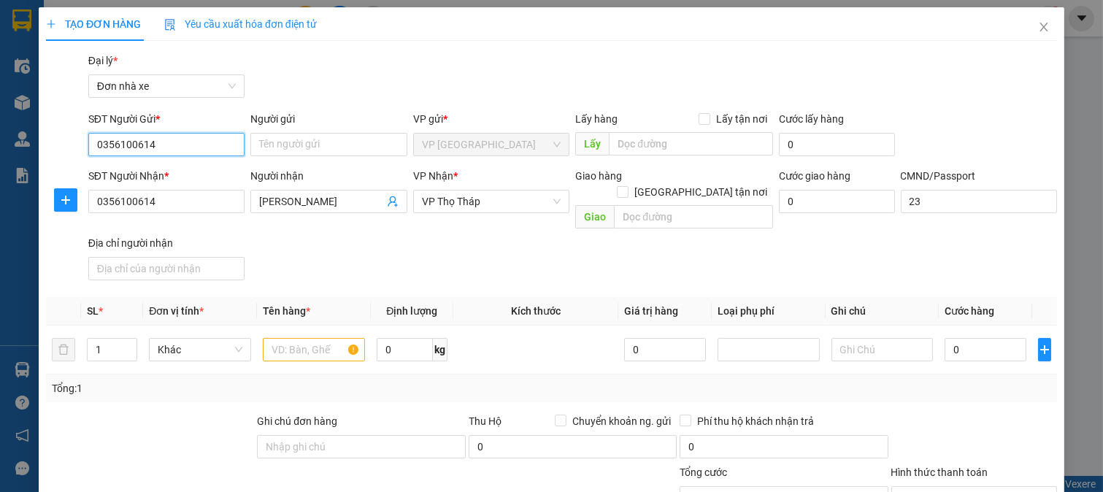
click at [203, 142] on input "0356100614" at bounding box center [166, 144] width 157 height 23
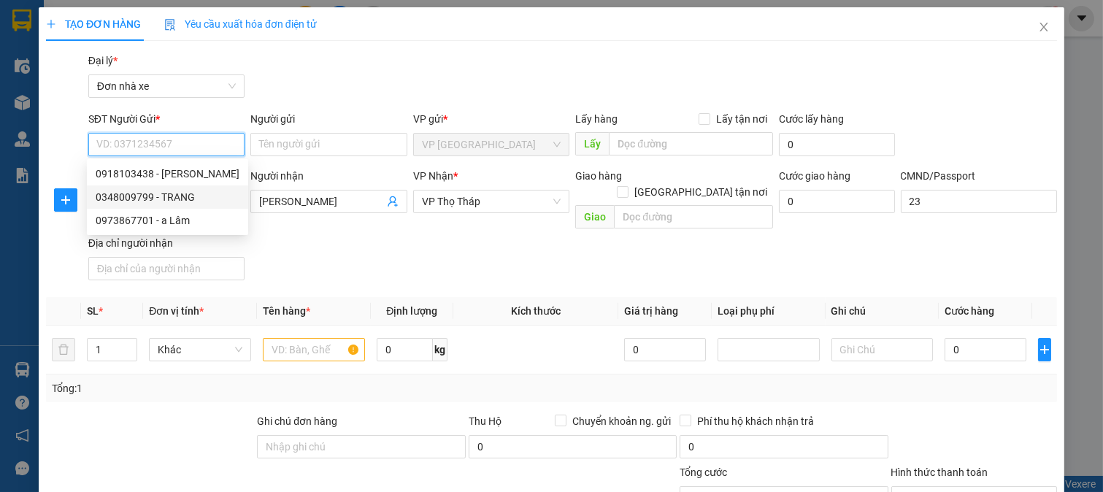
click at [174, 191] on div "0348009799 - TRANG" at bounding box center [168, 197] width 144 height 16
type input "0348009799"
type input "TRANG"
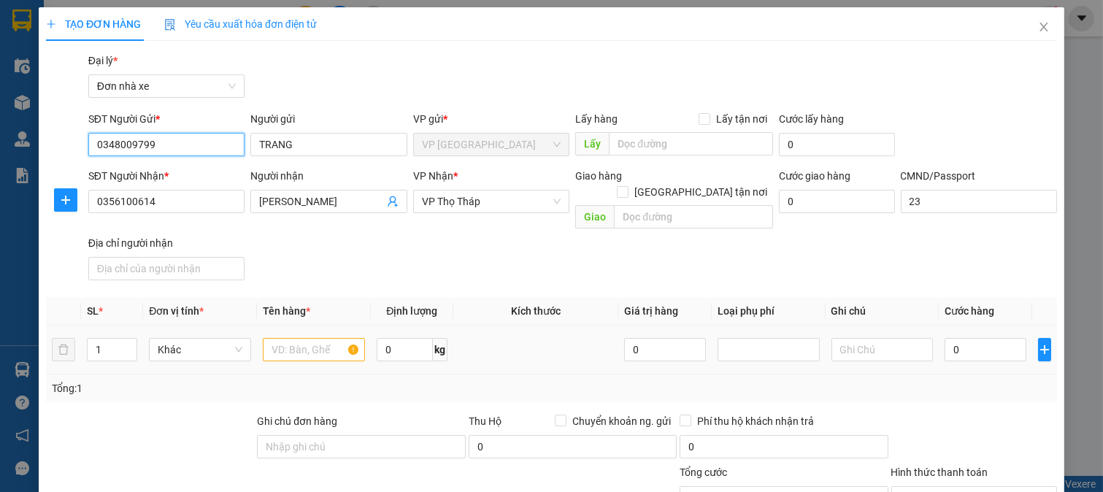
type input "0348009799"
drag, startPoint x: 296, startPoint y: 340, endPoint x: 288, endPoint y: 337, distance: 9.2
click at [295, 339] on input "text" at bounding box center [314, 349] width 102 height 23
type input "H"
type input "GIẤY TỜ"
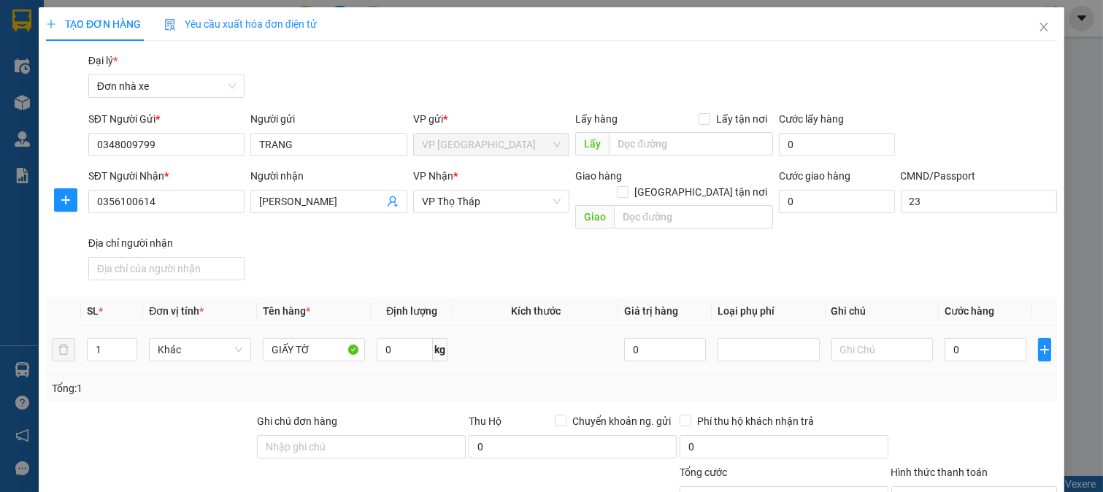
click at [403, 348] on div "0 kg" at bounding box center [412, 349] width 71 height 29
click at [402, 340] on input "0" at bounding box center [405, 349] width 56 height 23
type input "3"
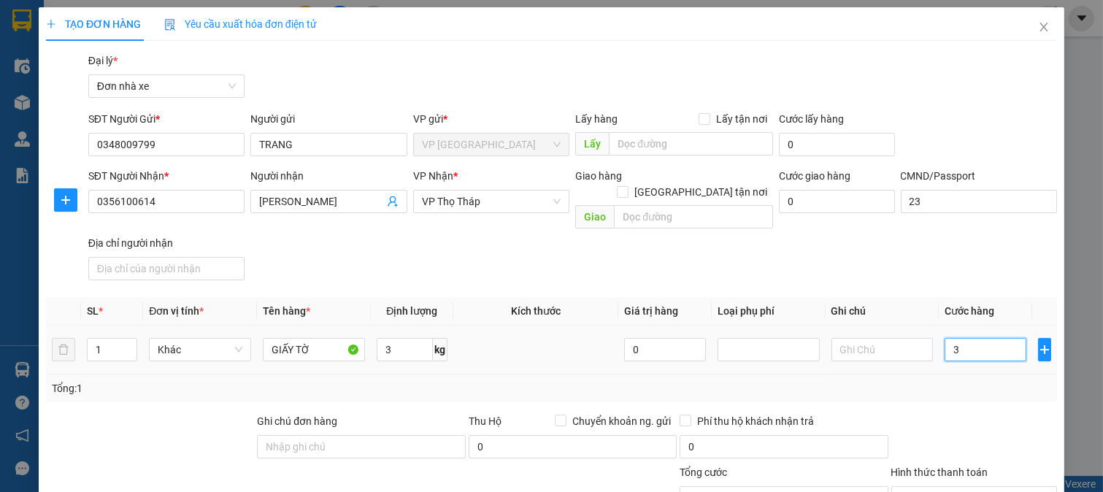
type input "30"
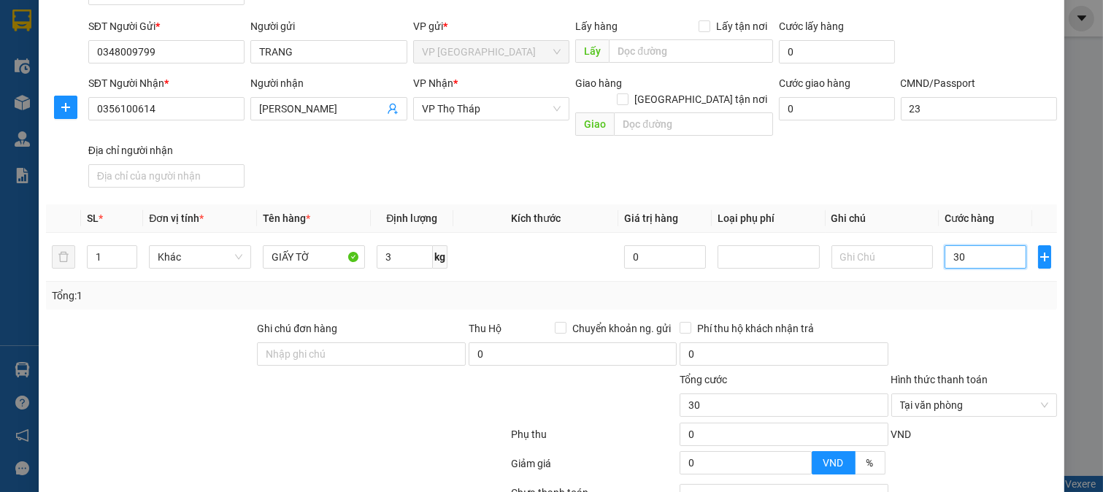
scroll to position [202, 0]
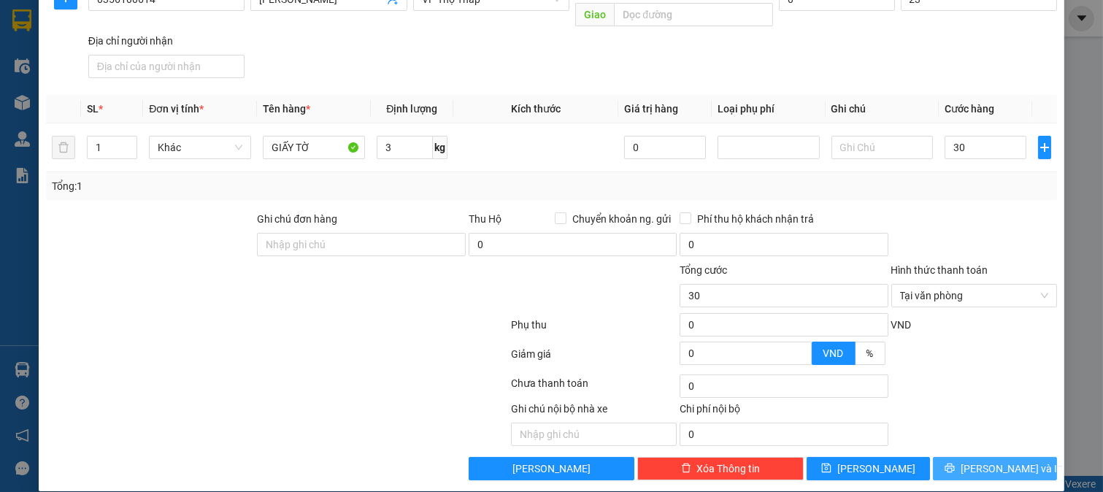
type input "30.000"
click at [984, 461] on span "Lưu và In" at bounding box center [1012, 469] width 102 height 16
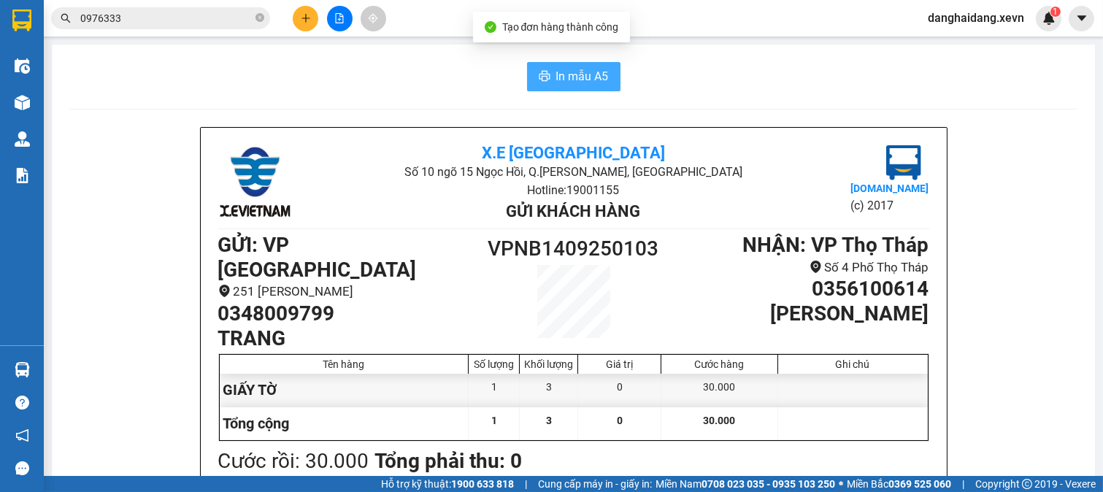
click at [581, 78] on span "In mẫu A5" at bounding box center [582, 76] width 53 height 18
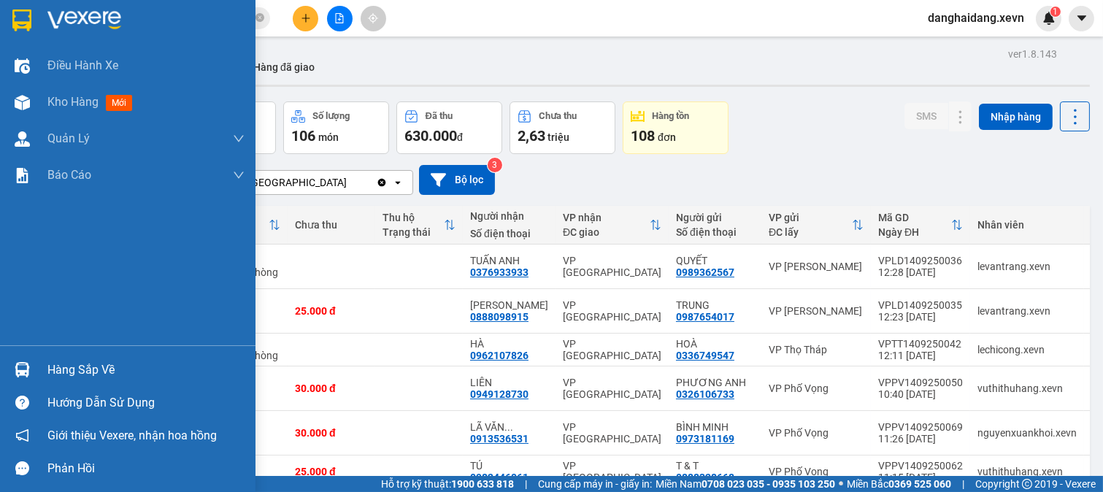
click at [33, 374] on div at bounding box center [22, 370] width 26 height 26
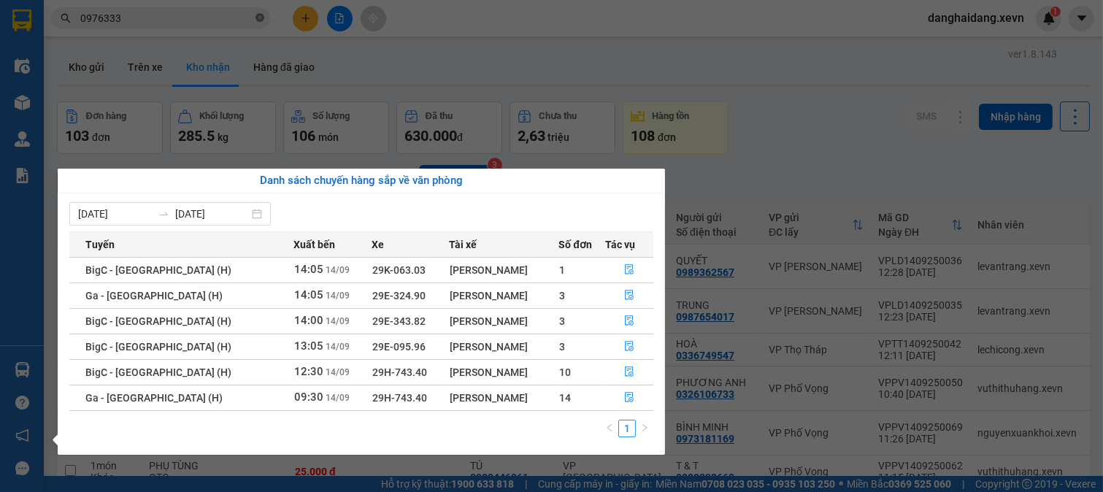
click at [258, 18] on section "Kết quả tìm kiếm ( 45 ) Bộ lọc Mã ĐH Trạng thái Món hàng Thu hộ Tổng cước Chưa …" at bounding box center [551, 246] width 1103 height 492
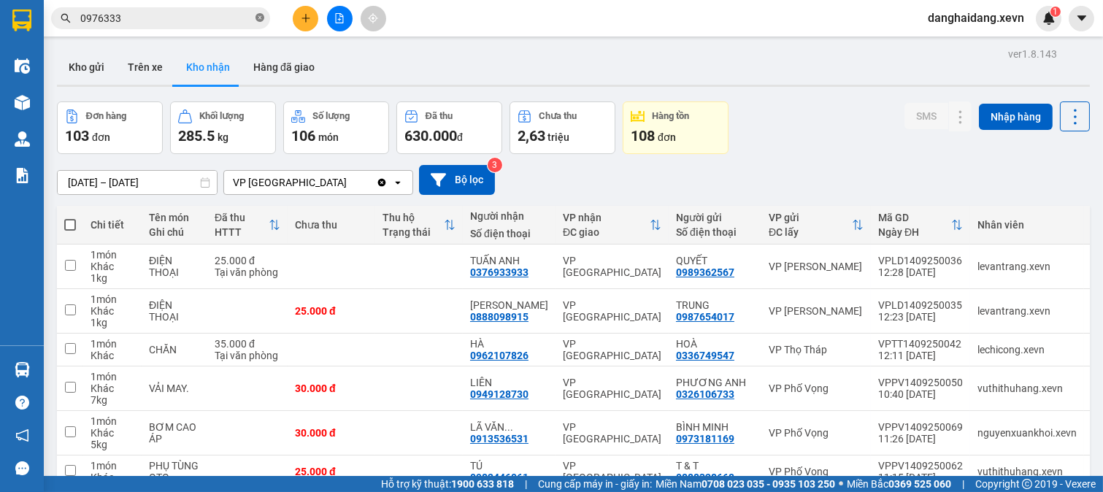
click at [258, 18] on icon "close-circle" at bounding box center [260, 17] width 9 height 9
click at [206, 22] on input "text" at bounding box center [166, 18] width 172 height 16
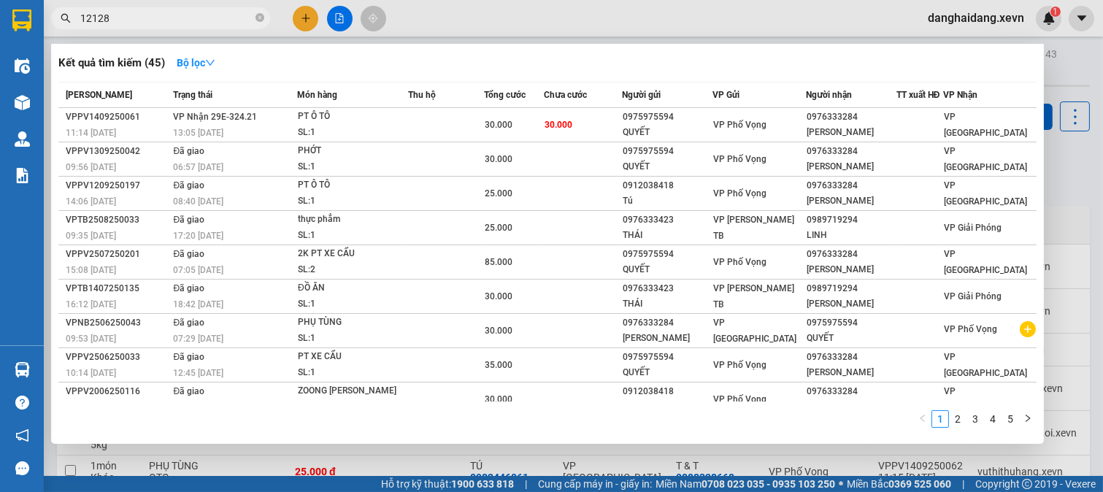
type input "121281"
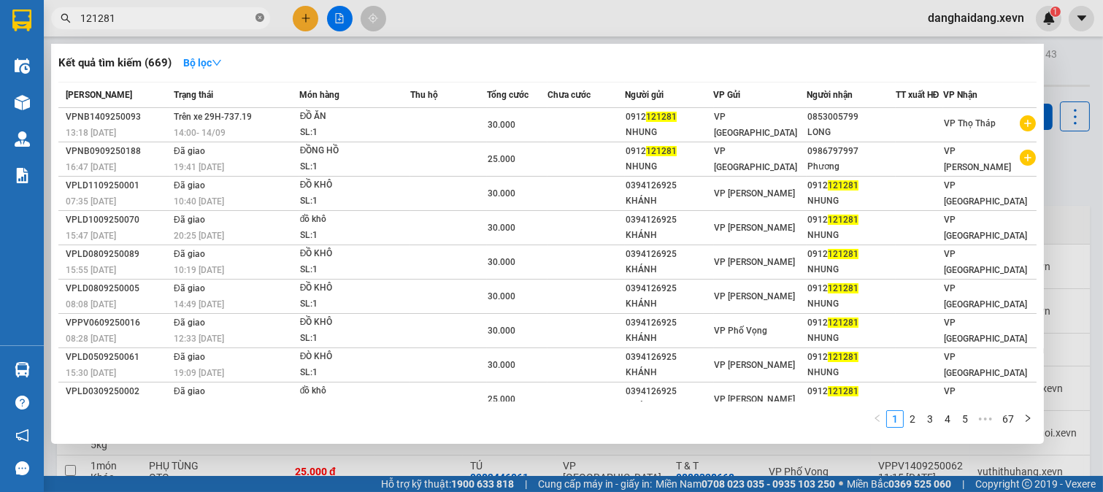
click at [260, 16] on icon "close-circle" at bounding box center [260, 17] width 9 height 9
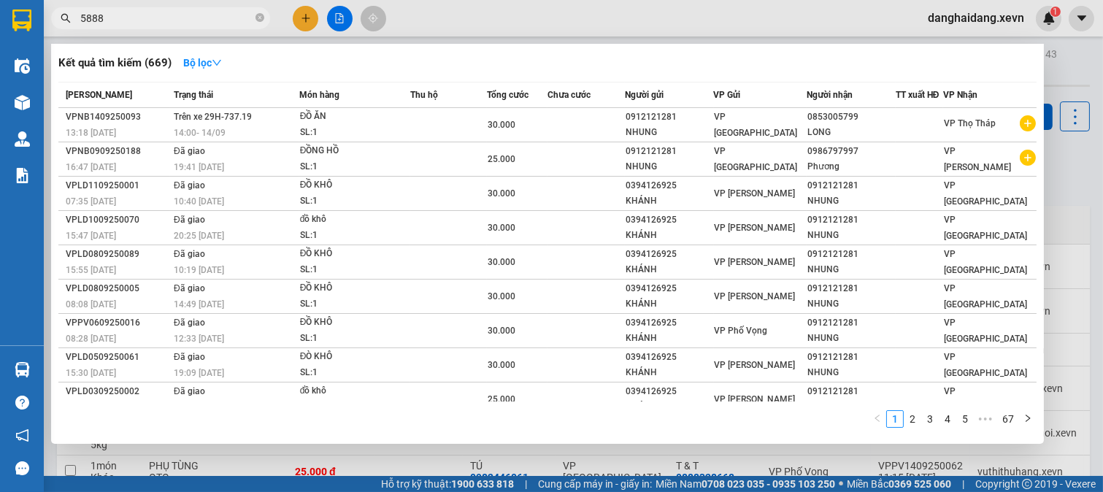
type input "58888"
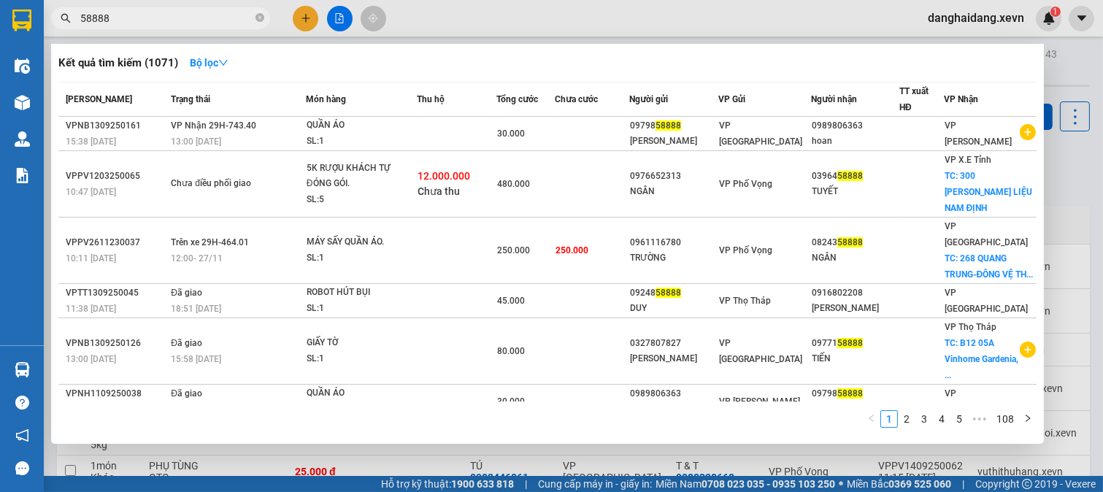
scroll to position [141, 0]
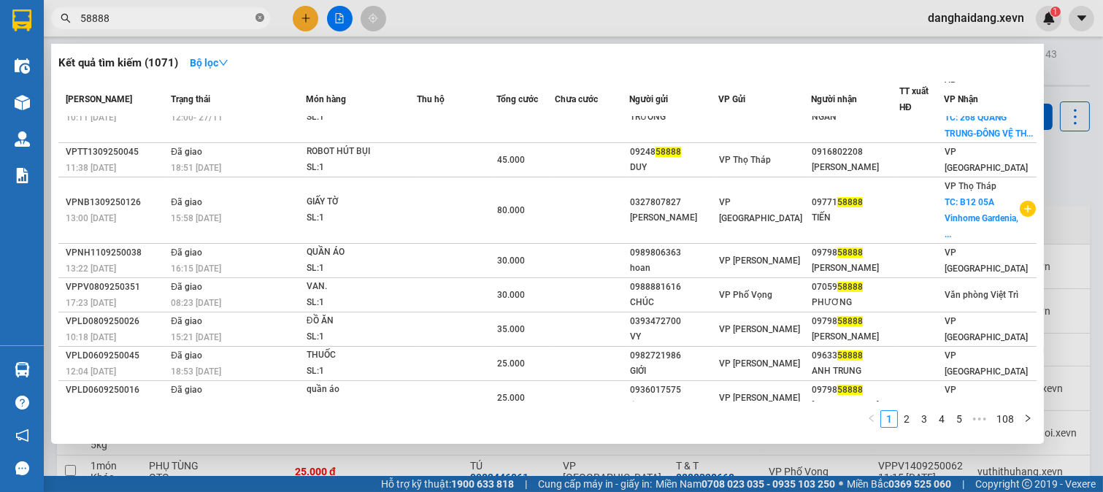
click at [261, 16] on icon "close-circle" at bounding box center [260, 17] width 9 height 9
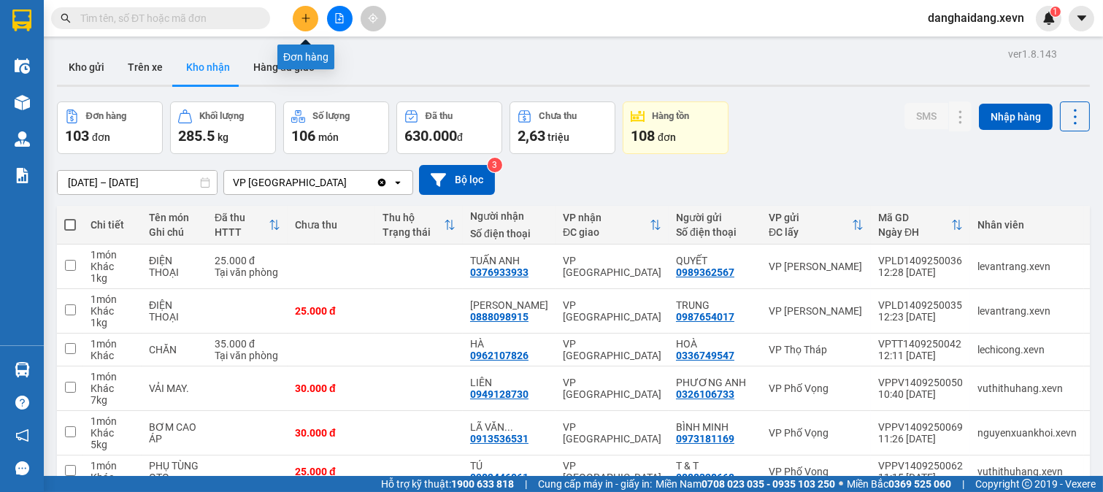
click at [310, 13] on icon "plus" at bounding box center [306, 18] width 10 height 10
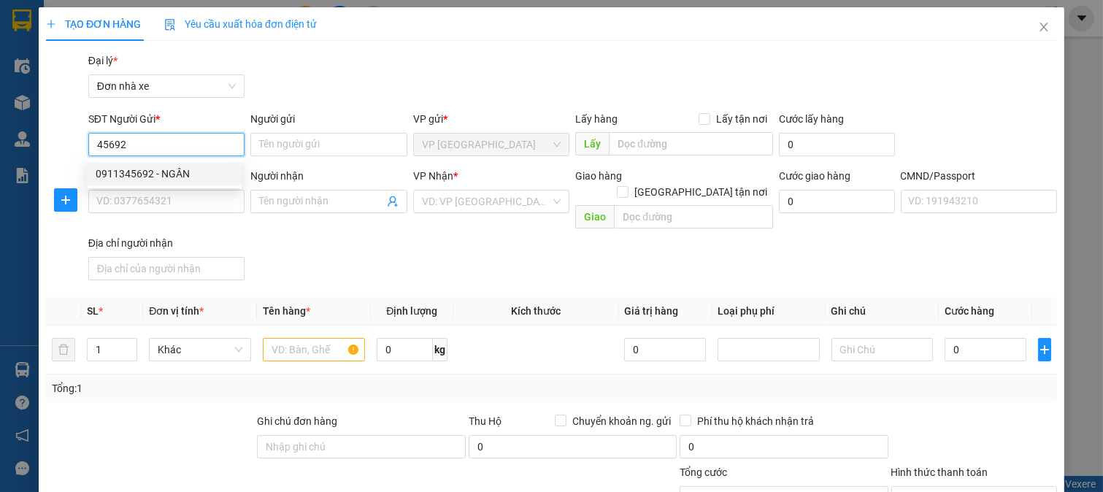
click at [172, 170] on div "0911345692 - NGÂN" at bounding box center [164, 174] width 137 height 16
type input "0911345692"
type input "NGÂN"
type input "0963660366"
type input "DƯƠNG"
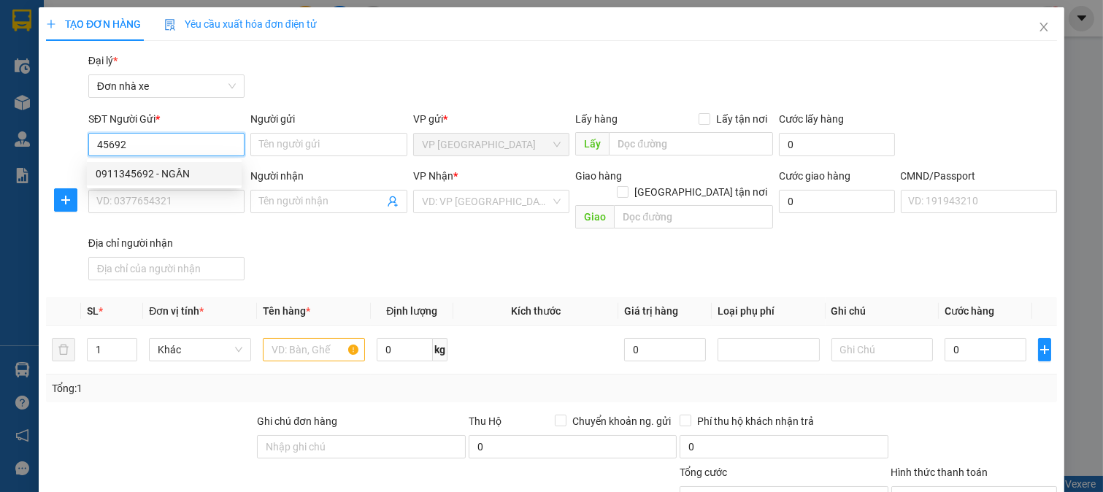
type input "037203005209+ LÊ TRUNG MẠNH"
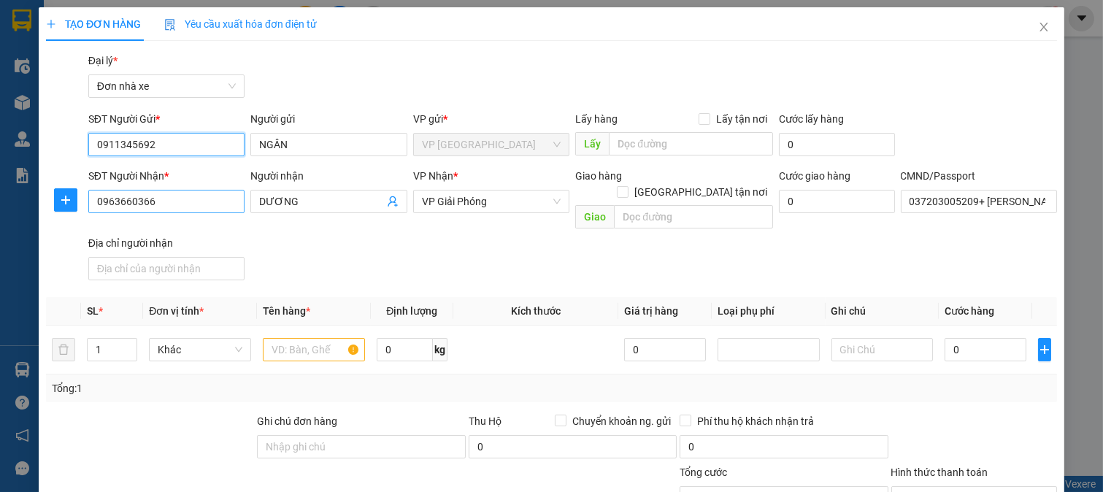
type input "0911345692"
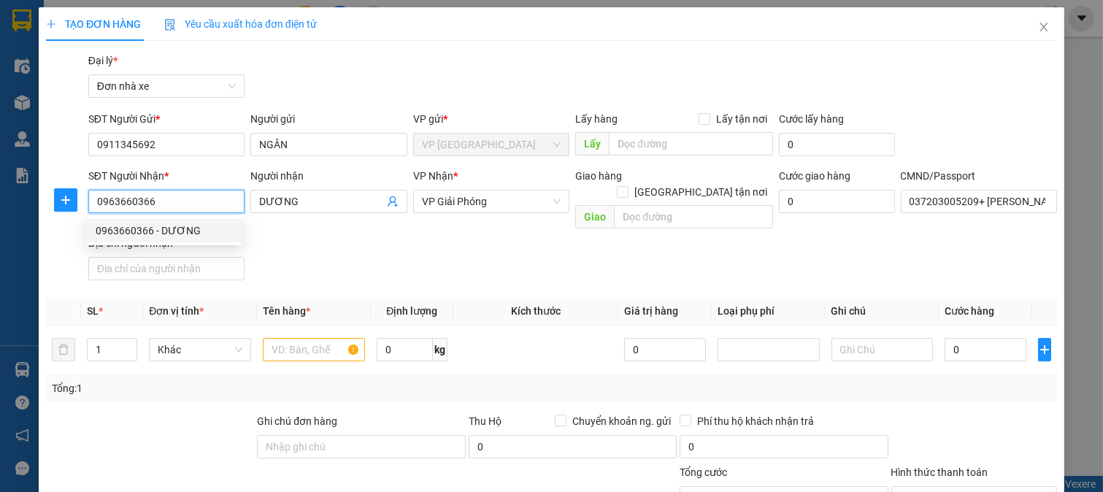
drag, startPoint x: 161, startPoint y: 199, endPoint x: 61, endPoint y: 225, distance: 103.2
click at [61, 225] on div "SĐT Người Nhận * 0963660366 Người nhận DƯƠNG VP Nhận * VP Giải Phóng Giao hàng …" at bounding box center [552, 227] width 1014 height 118
type input "0981386335"
click at [137, 234] on div "0981386335 - QUÂN" at bounding box center [164, 231] width 137 height 16
type input "QUÂN"
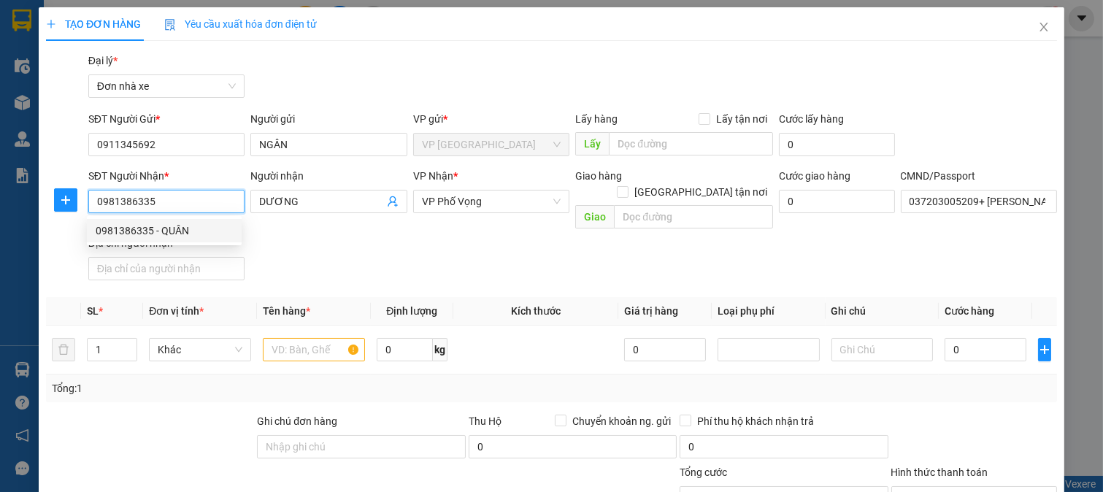
type input "037203003105 NGUYỄN NGỌC QUÂN"
type input "0981386335"
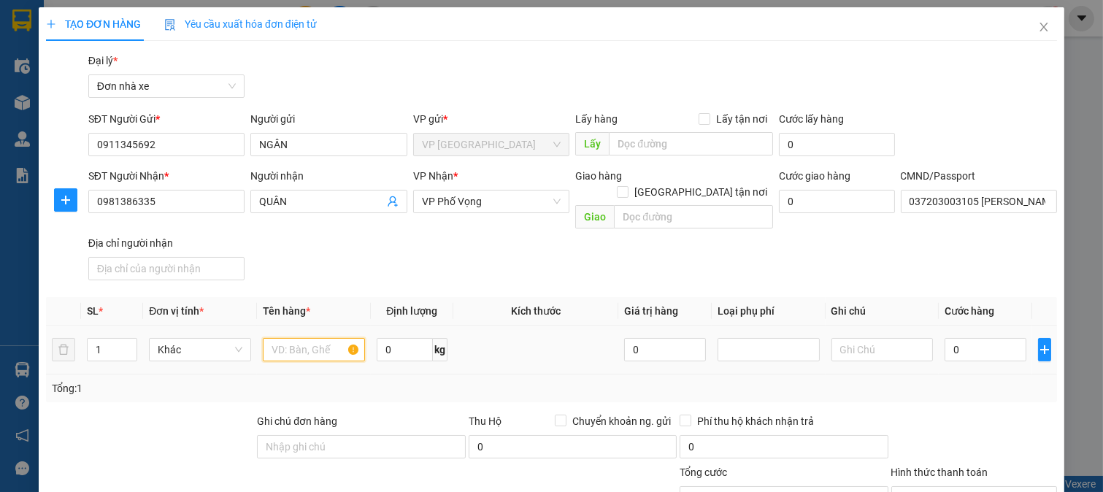
click at [307, 338] on input "text" at bounding box center [314, 349] width 102 height 23
type input "D"
type input "ĐIỆN THOẠI K KHAI BÁO GT"
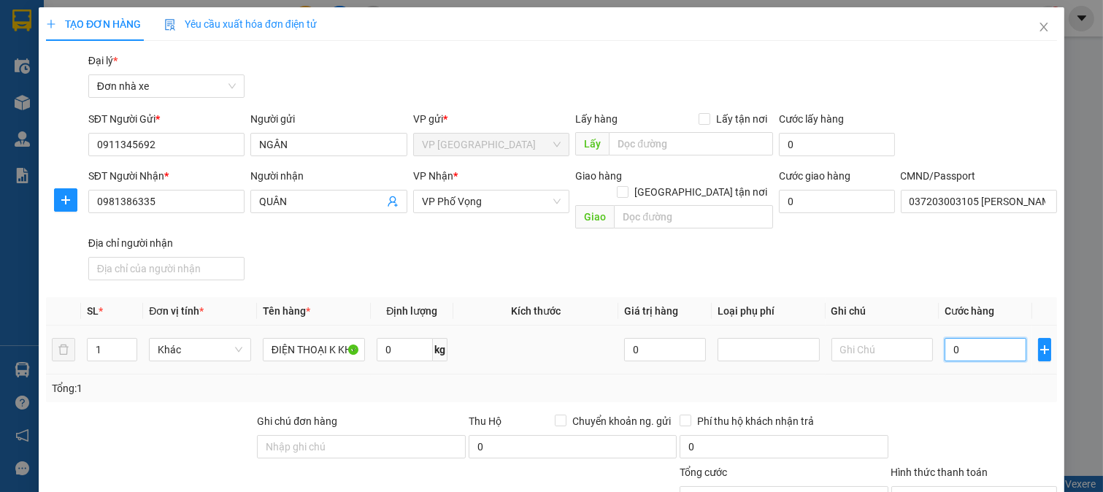
click at [974, 340] on input "0" at bounding box center [985, 349] width 81 height 23
type input "2"
type input "25"
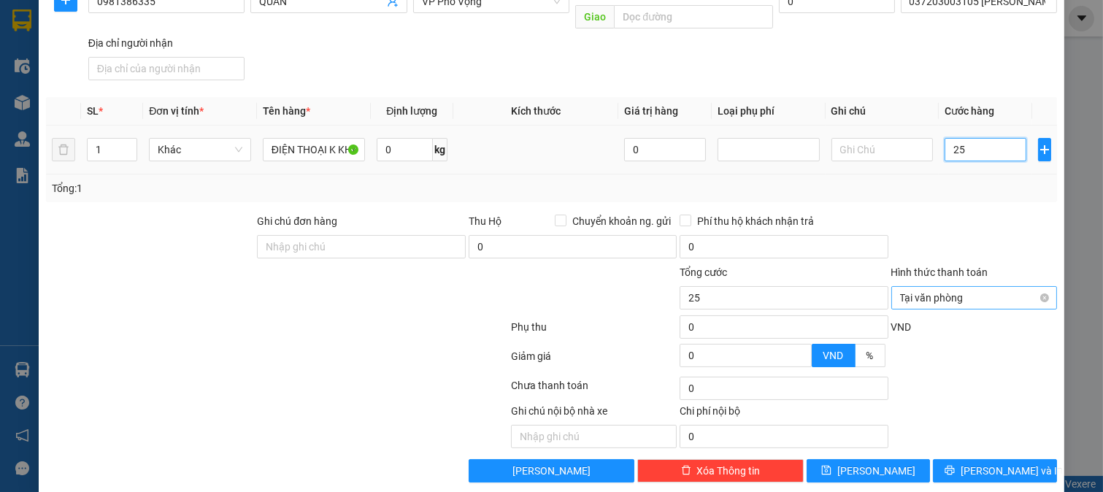
scroll to position [202, 0]
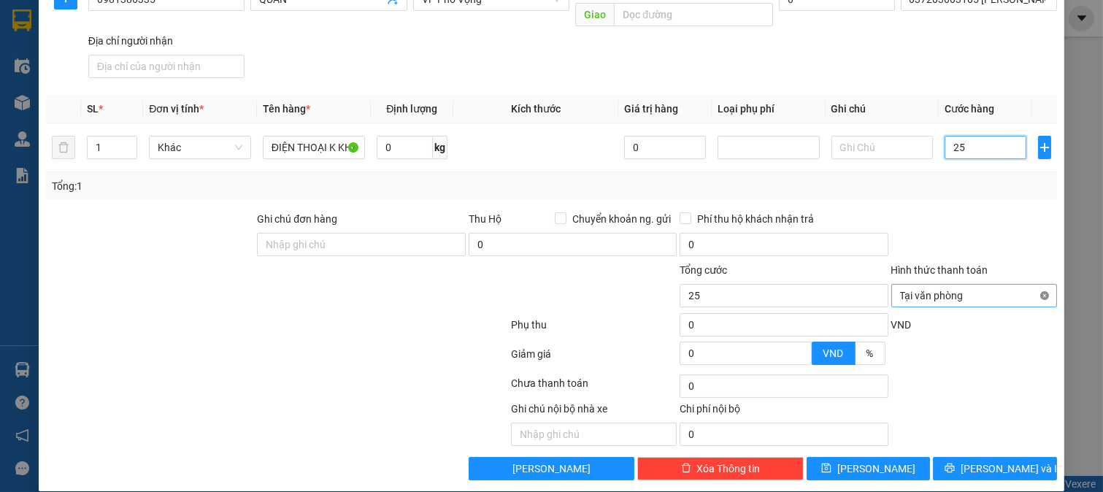
type input "25"
type input "25.000"
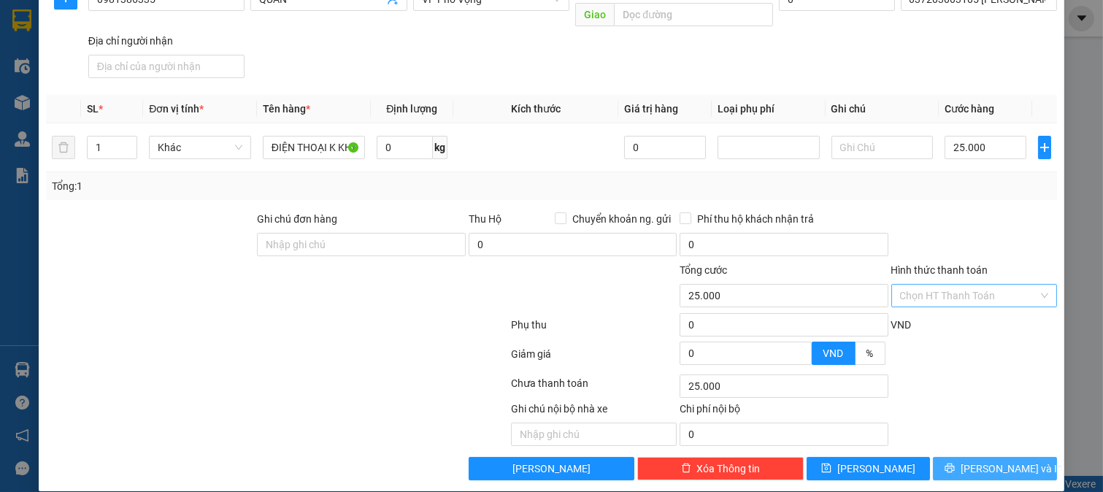
click at [959, 461] on button "[PERSON_NAME] và In" at bounding box center [995, 468] width 124 height 23
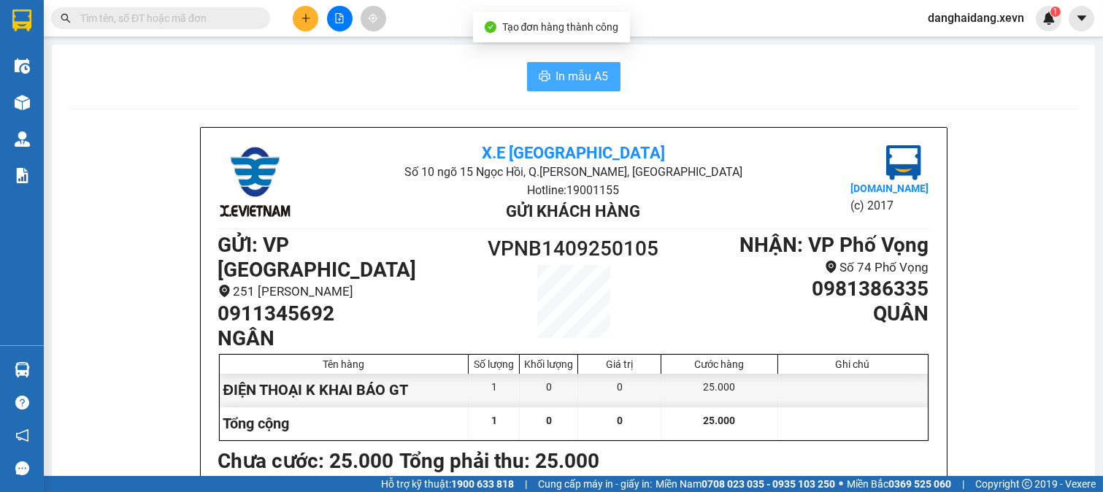
click at [580, 72] on span "In mẫu A5" at bounding box center [582, 76] width 53 height 18
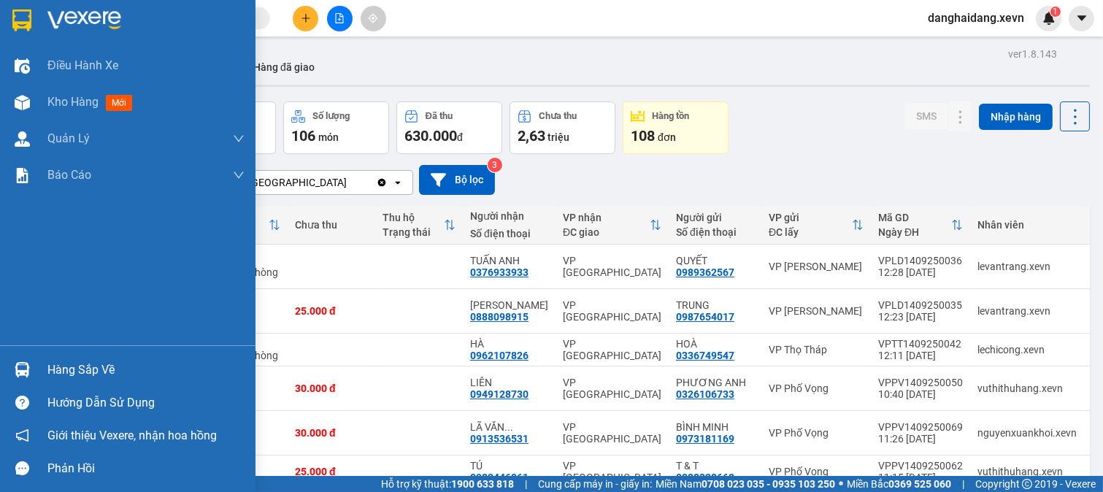
click at [55, 377] on div "Hàng sắp về" at bounding box center [145, 370] width 197 height 22
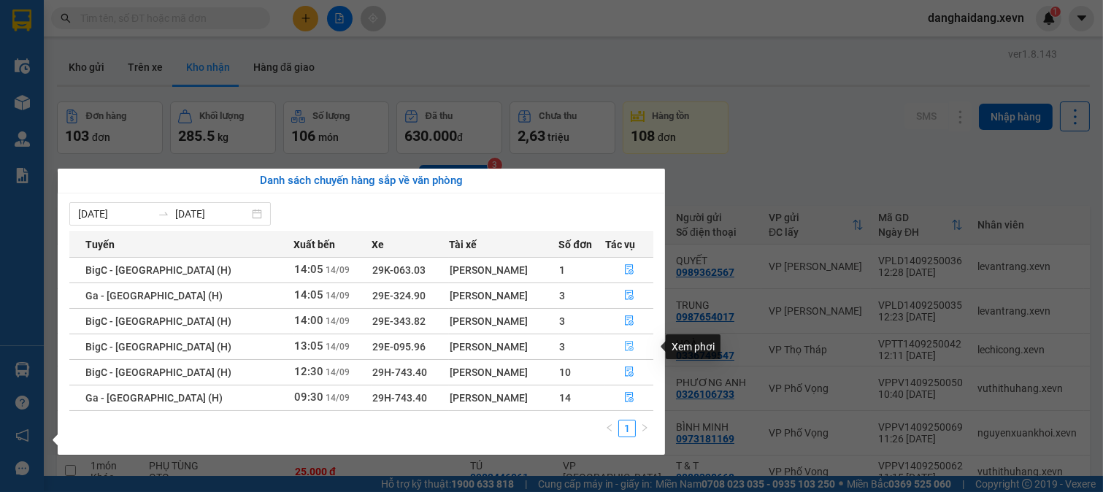
click at [626, 345] on icon "file-done" at bounding box center [629, 346] width 10 height 10
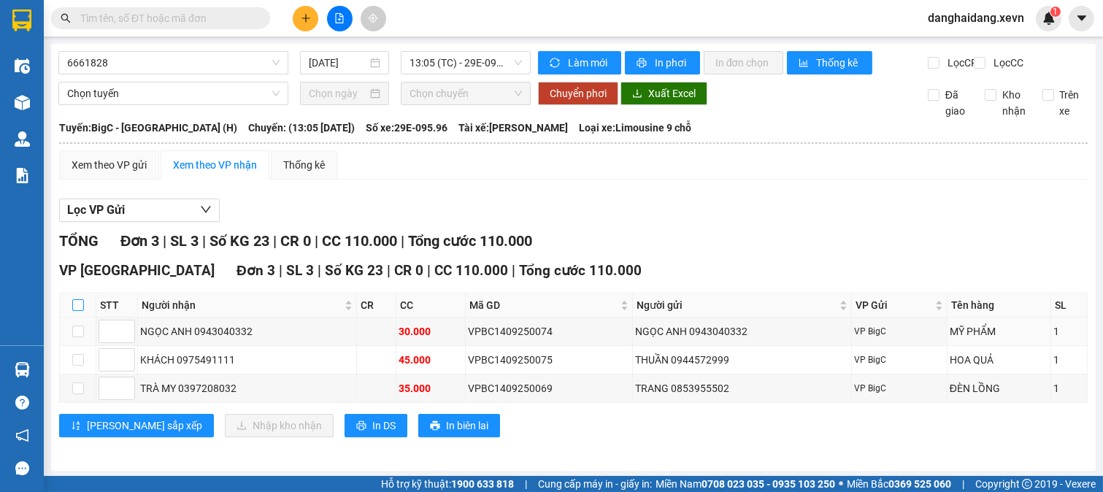
click at [78, 311] on input "checkbox" at bounding box center [78, 305] width 12 height 12
checkbox input "true"
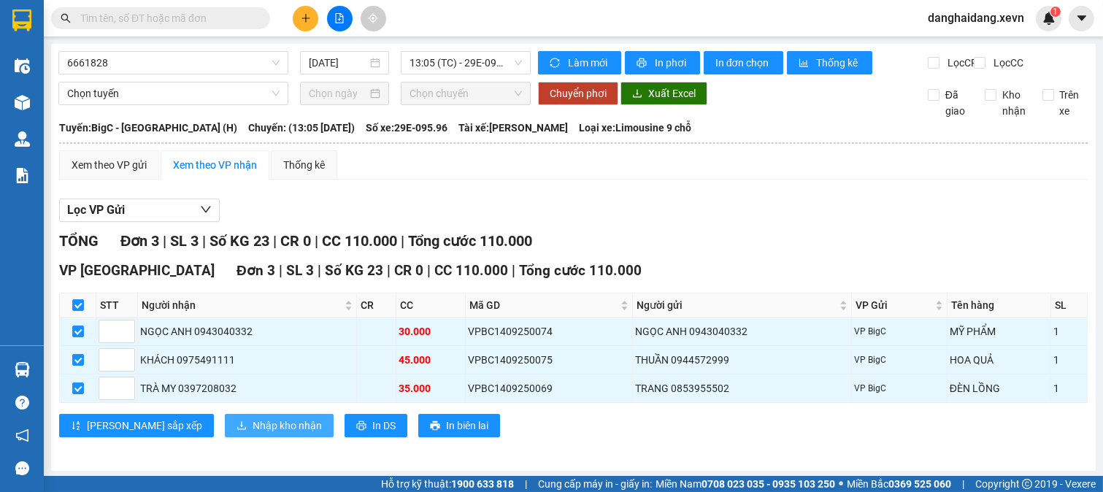
click at [253, 434] on span "Nhập kho nhận" at bounding box center [287, 426] width 69 height 16
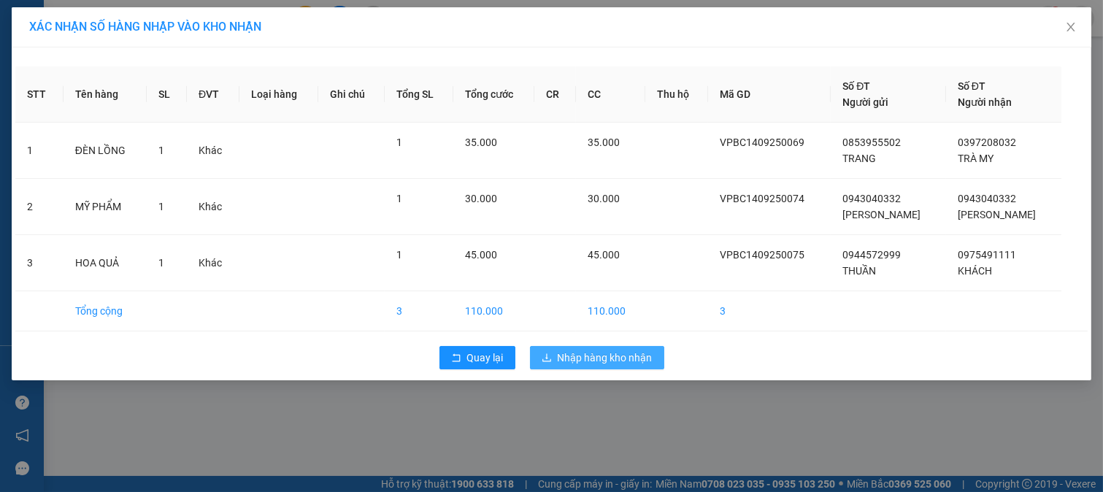
click at [590, 353] on span "Nhập hàng kho nhận" at bounding box center [605, 358] width 95 height 16
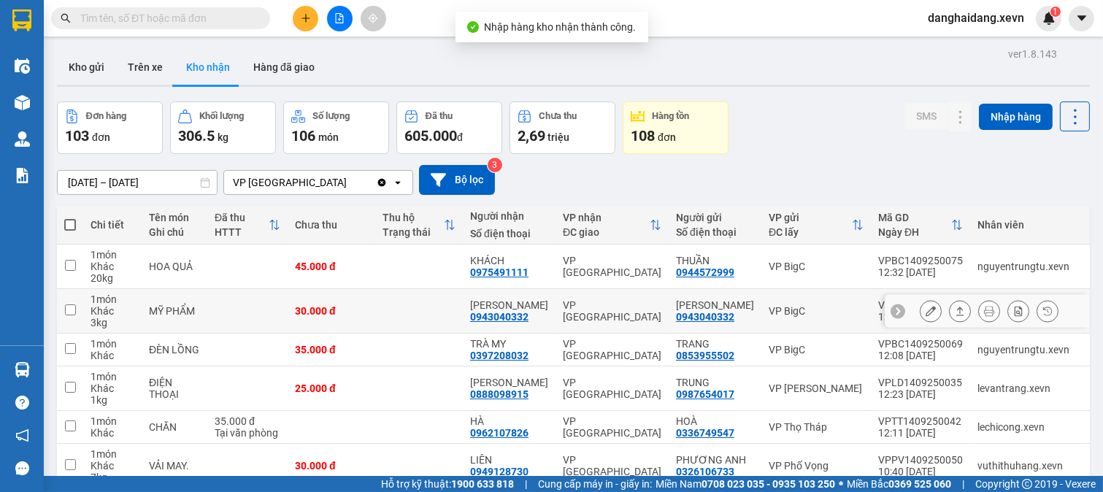
drag, startPoint x: 376, startPoint y: 311, endPoint x: 375, endPoint y: 286, distance: 25.6
click at [376, 310] on td at bounding box center [419, 311] width 88 height 45
checkbox input "true"
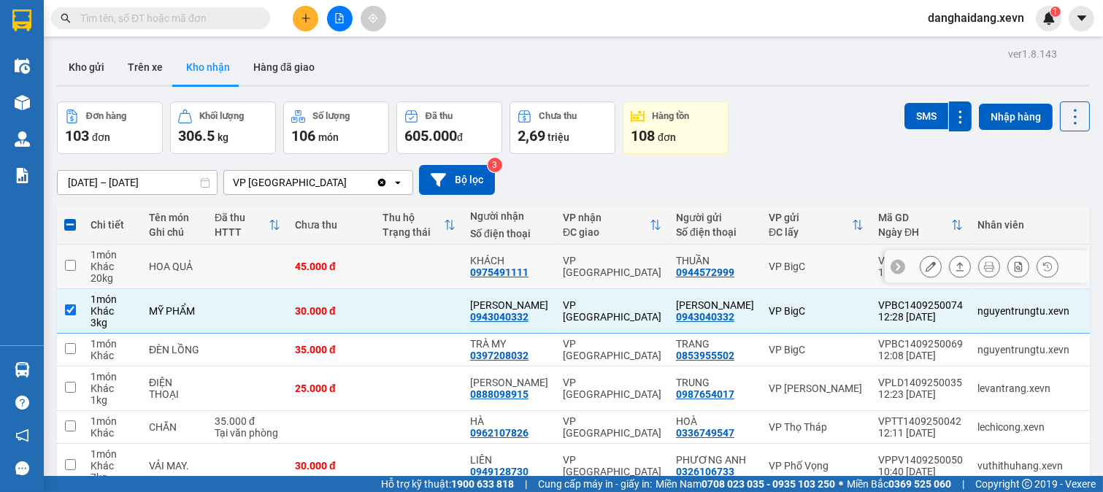
click at [375, 275] on td at bounding box center [419, 267] width 88 height 45
checkbox input "true"
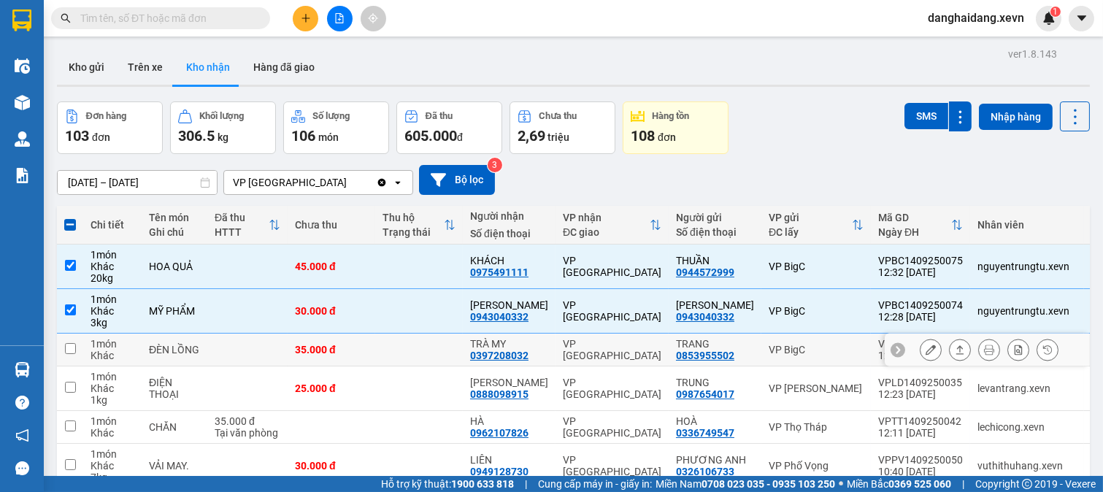
click at [396, 356] on td at bounding box center [419, 350] width 88 height 33
checkbox input "true"
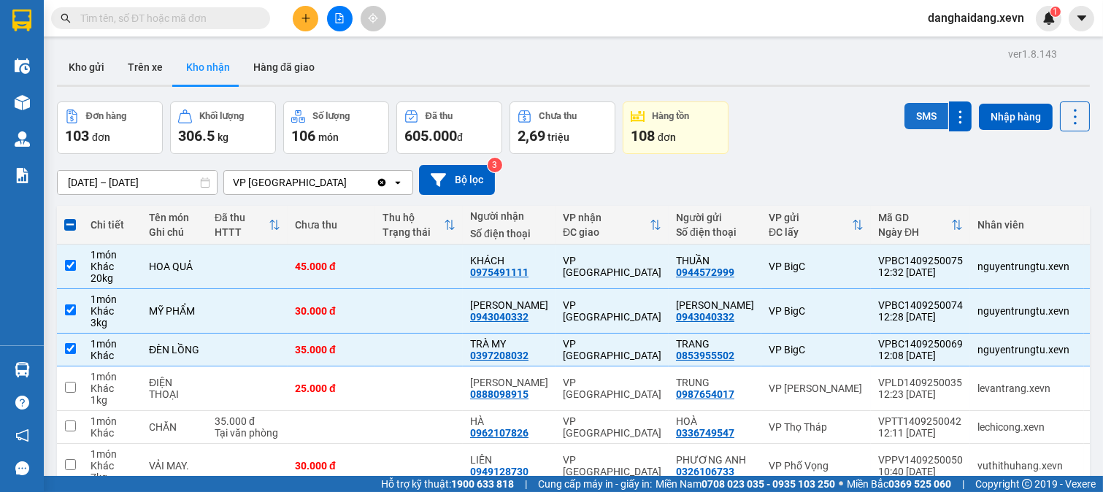
click at [905, 118] on button "SMS" at bounding box center [927, 116] width 44 height 26
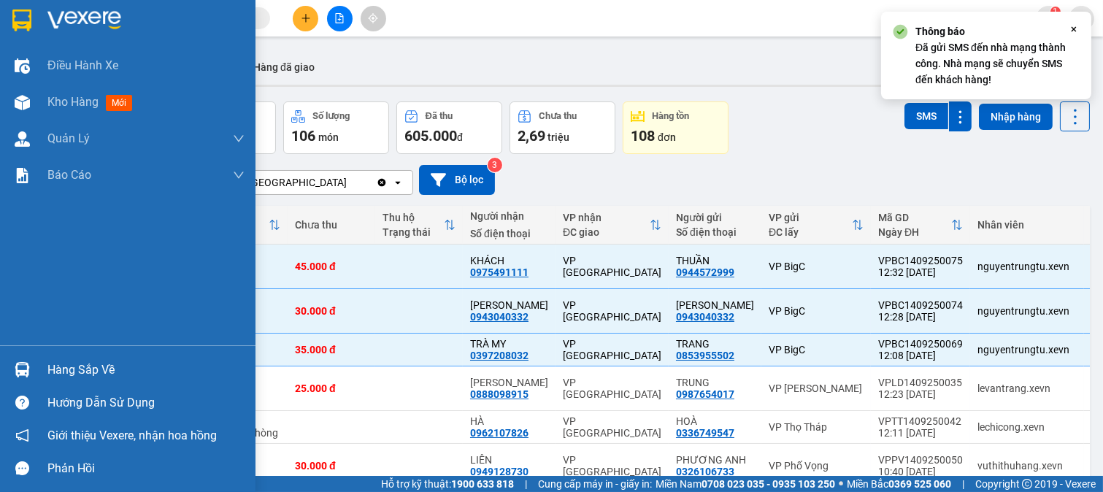
drag, startPoint x: 7, startPoint y: 368, endPoint x: 20, endPoint y: 364, distance: 13.2
click at [8, 368] on div "Hàng sắp về" at bounding box center [128, 369] width 256 height 33
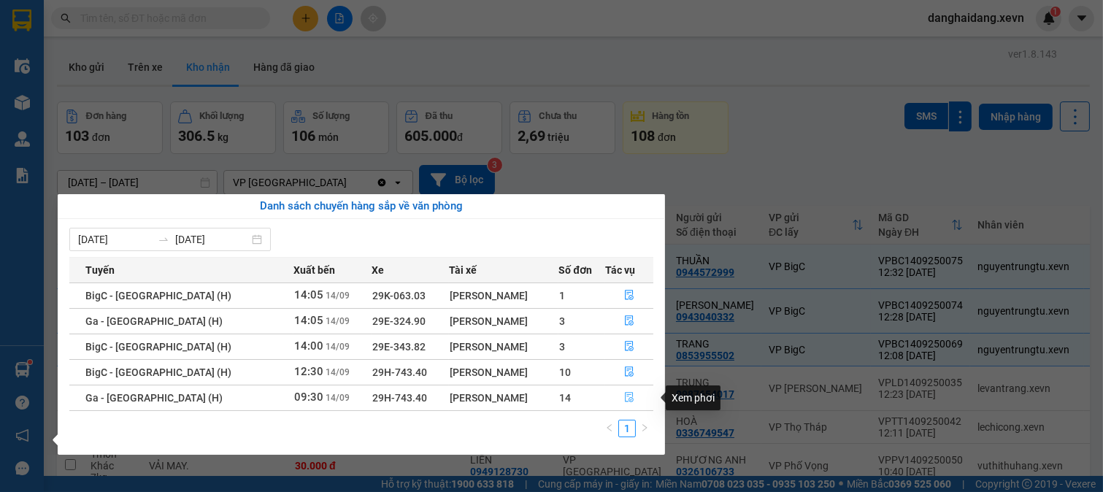
click at [618, 397] on button "button" at bounding box center [629, 397] width 47 height 23
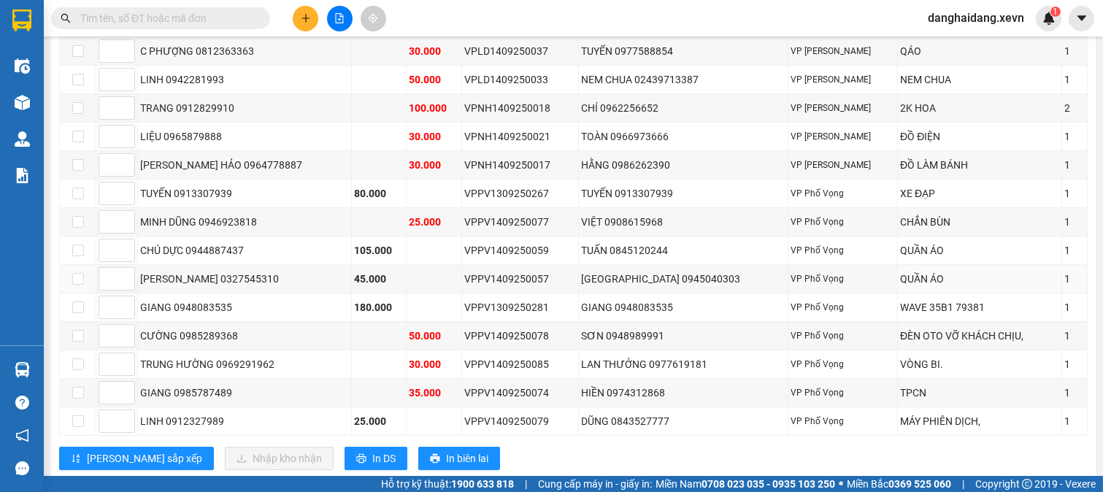
scroll to position [324, 0]
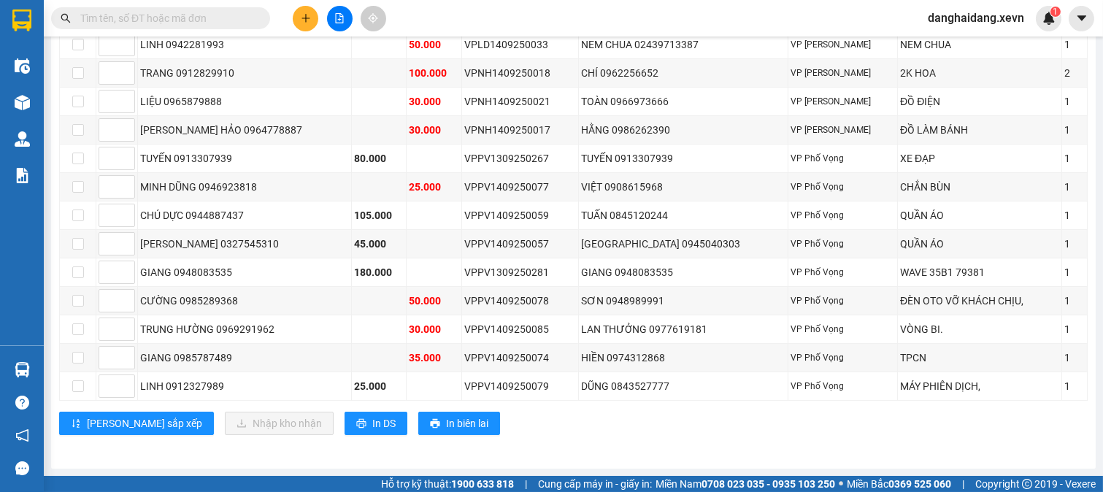
click at [161, 13] on input "text" at bounding box center [166, 18] width 172 height 16
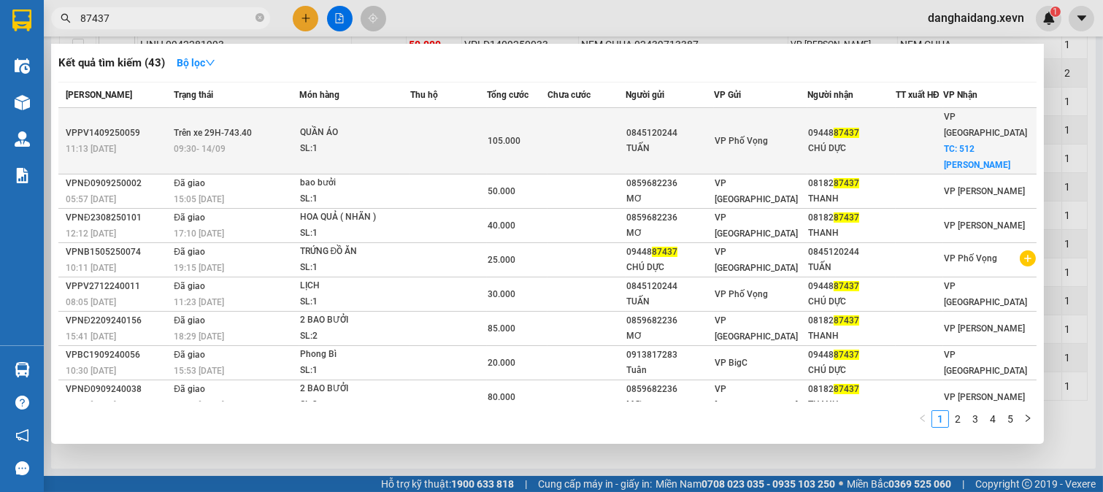
type input "87437"
click at [954, 144] on span "TC: 512 NGUYỄN HUỆ" at bounding box center [977, 157] width 66 height 26
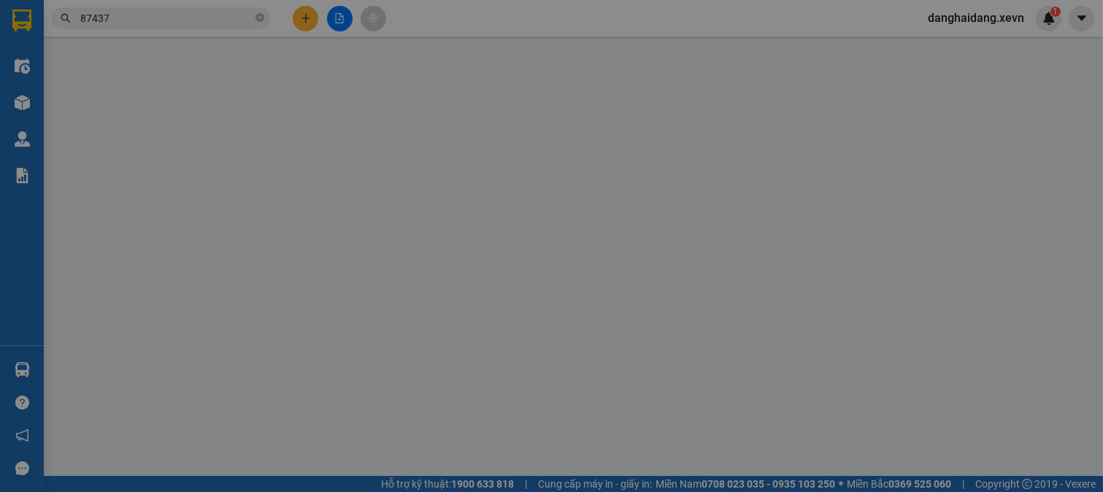
type input "0845120244"
type input "TUẤN"
type input "0944887437"
type input "CHÚ DỰC"
checkbox input "true"
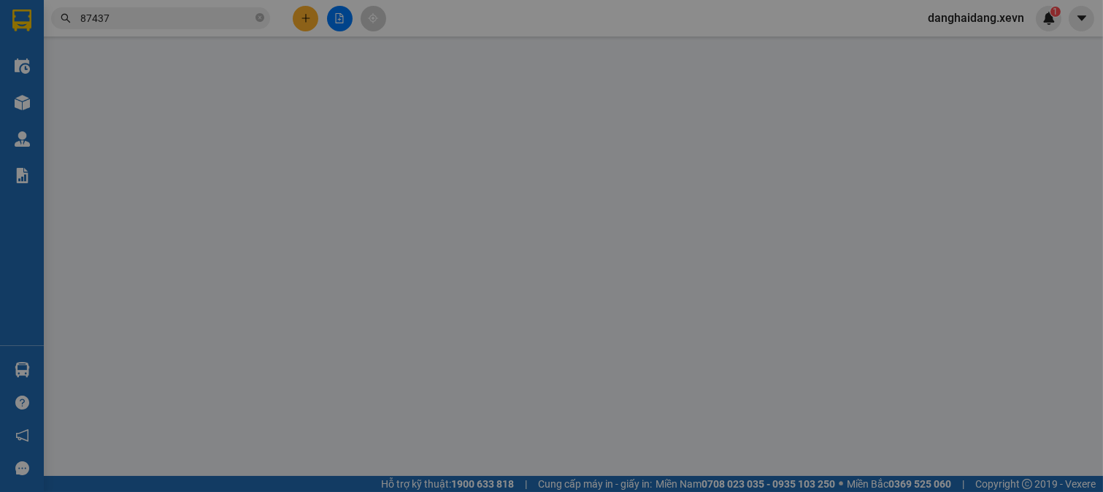
type input "512 NGUYỄN HUỆ"
type input "60.000"
type input "036064006969 NUGYEENX VĂN DỰC"
type input "105.000"
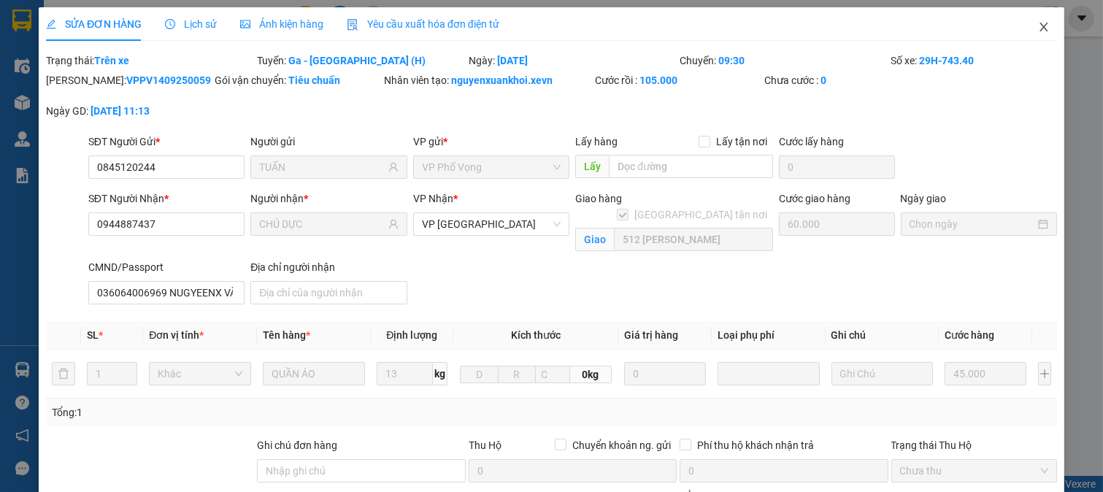
click at [1040, 25] on icon "close" at bounding box center [1044, 27] width 8 height 9
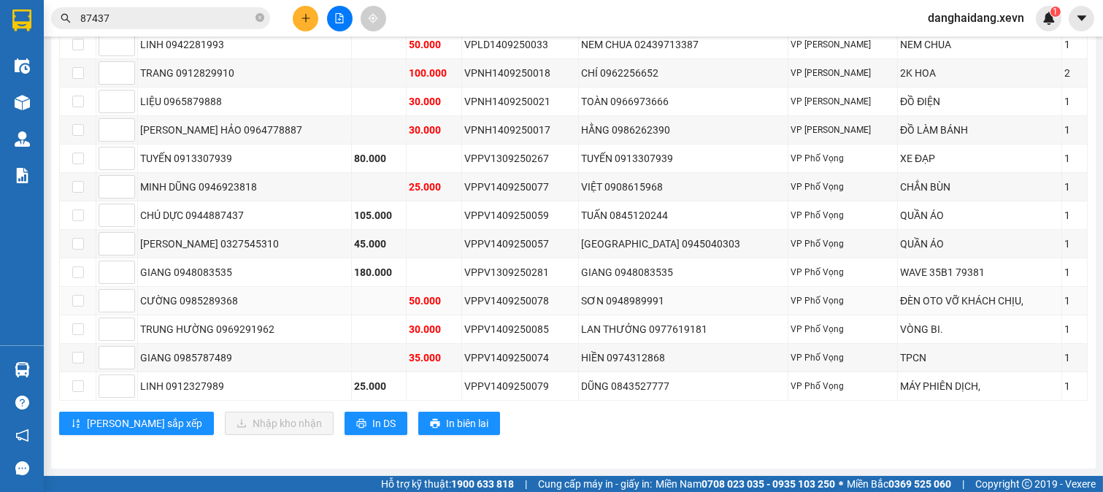
scroll to position [169, 0]
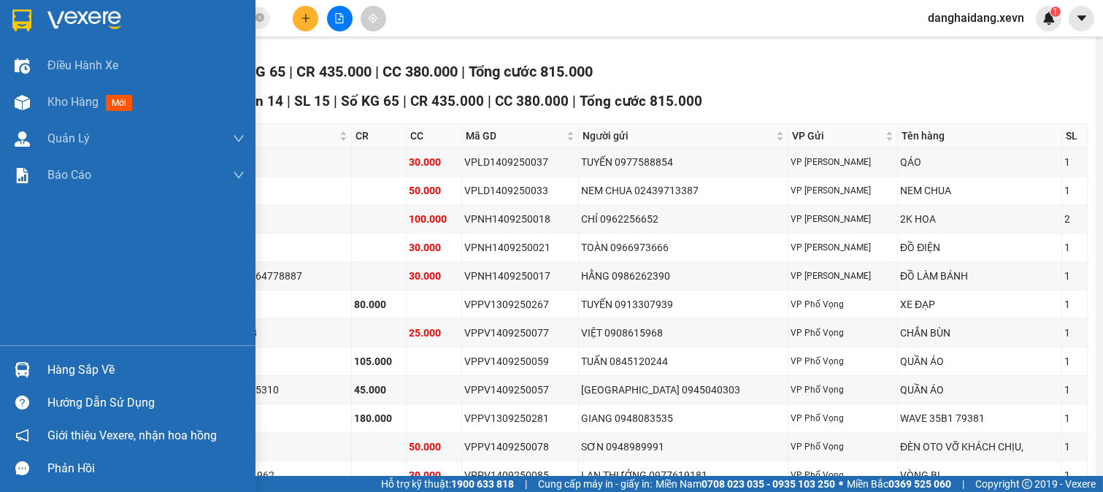
click at [34, 375] on div at bounding box center [22, 370] width 26 height 26
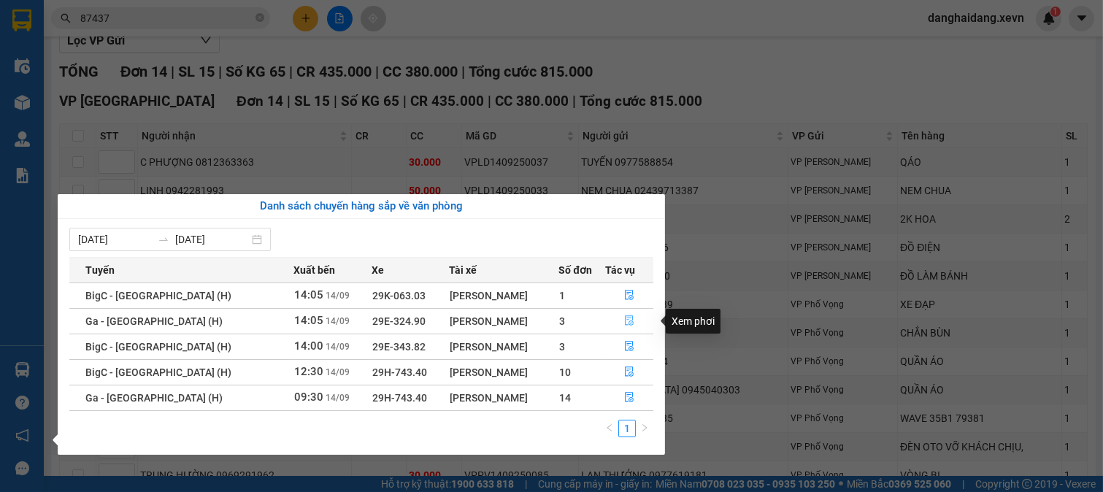
click at [626, 316] on icon "file-done" at bounding box center [629, 320] width 10 height 10
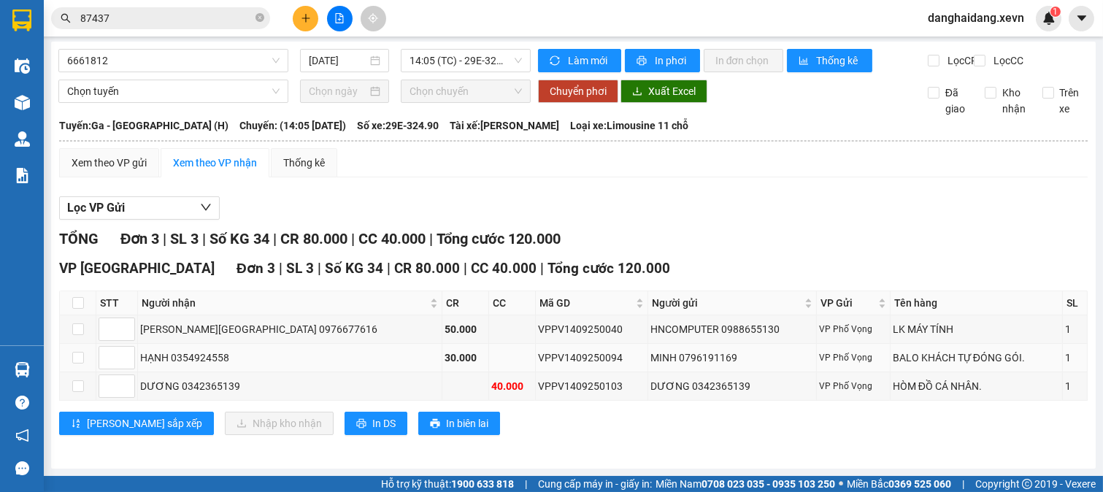
scroll to position [15, 0]
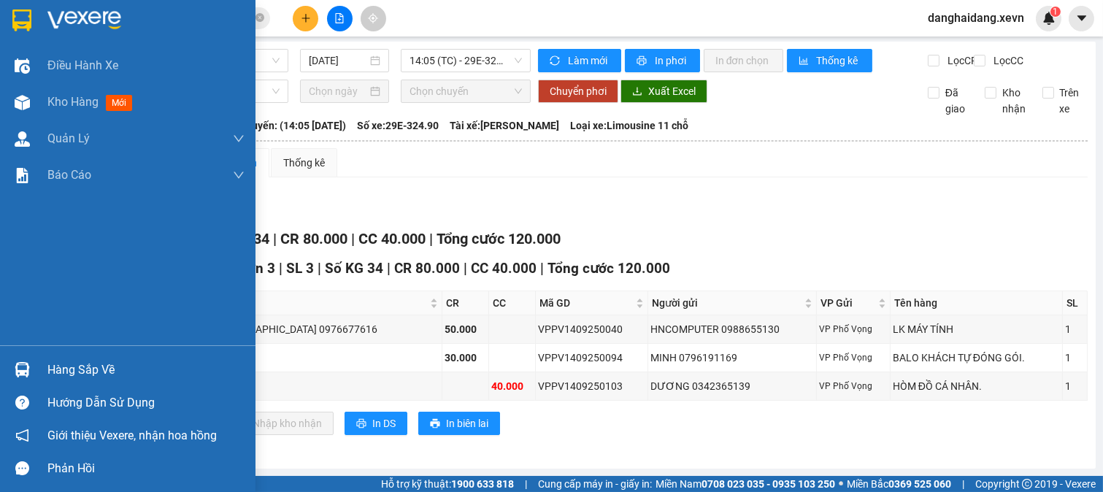
click at [77, 368] on div "Hàng sắp về" at bounding box center [145, 370] width 197 height 22
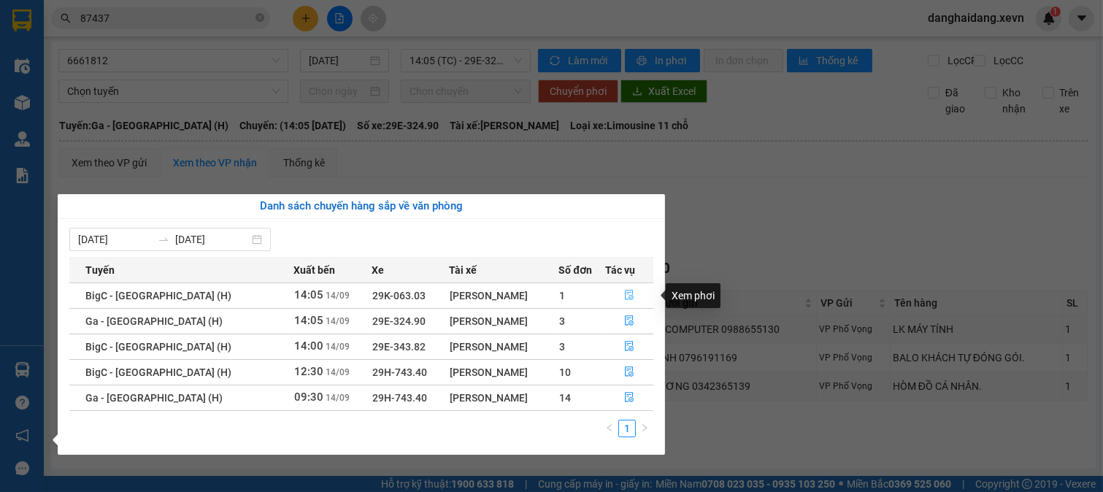
click at [609, 294] on button "button" at bounding box center [629, 295] width 47 height 23
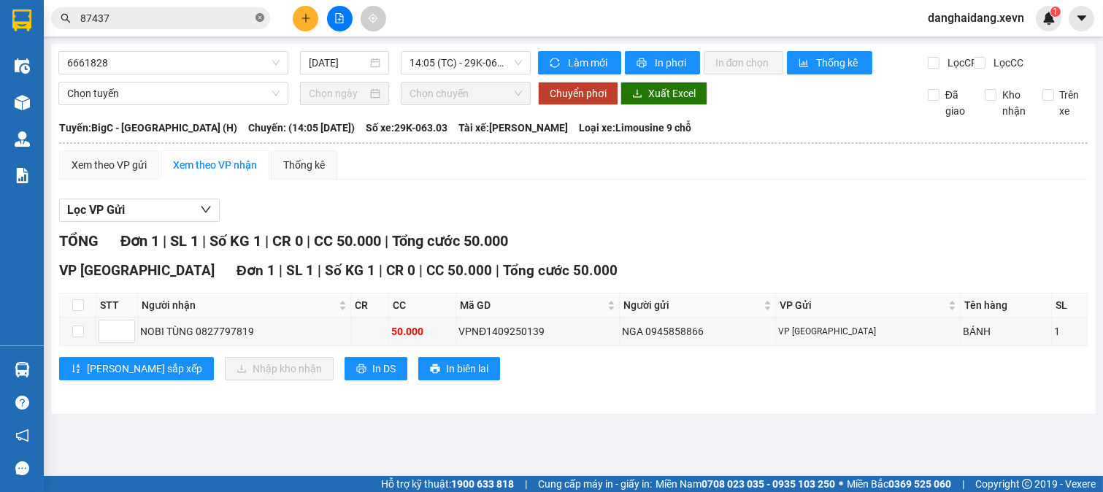
click at [258, 16] on icon "close-circle" at bounding box center [260, 17] width 9 height 9
click at [174, 23] on input "text" at bounding box center [166, 18] width 172 height 16
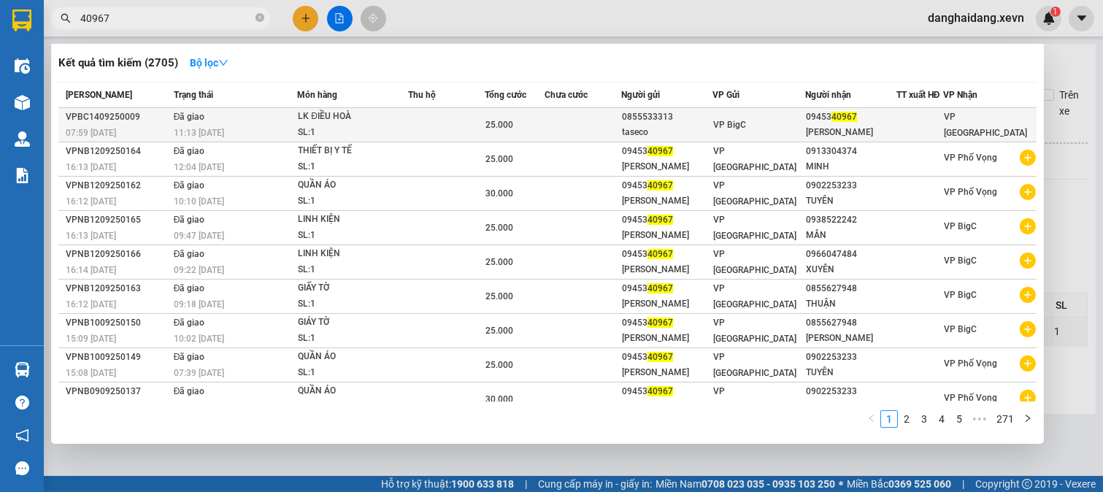
type input "40967"
click at [315, 139] on div "SL: 1" at bounding box center [353, 133] width 110 height 16
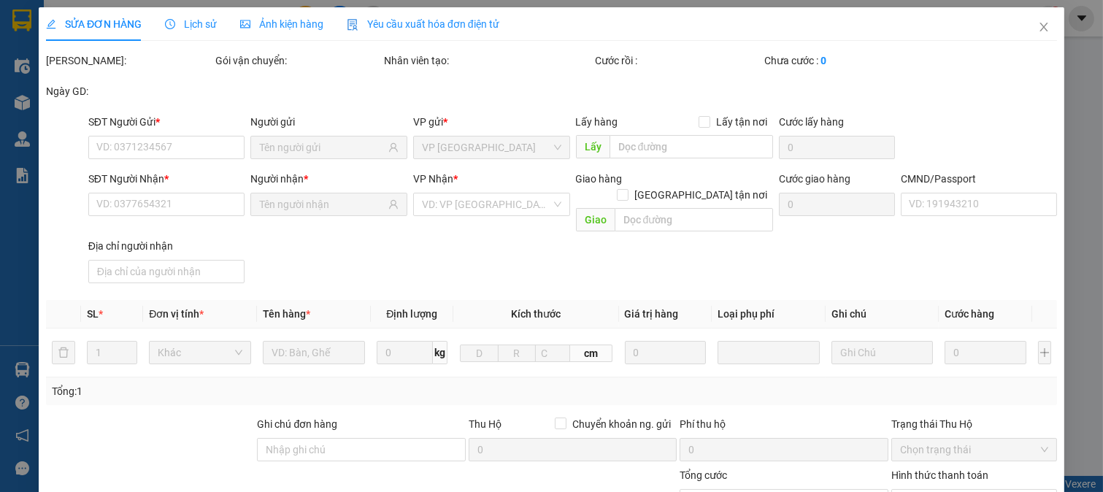
type input "0855533313"
type input "taseco"
type input "0945340967"
type input "NGUYỄN THỊ QUỲNH TRANG"
type input "NAM"
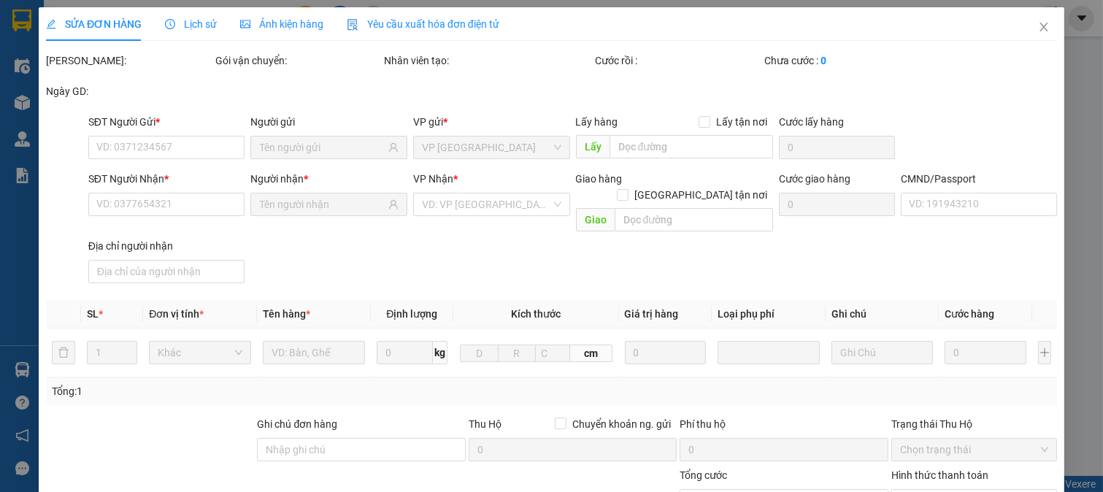
type input "25.000"
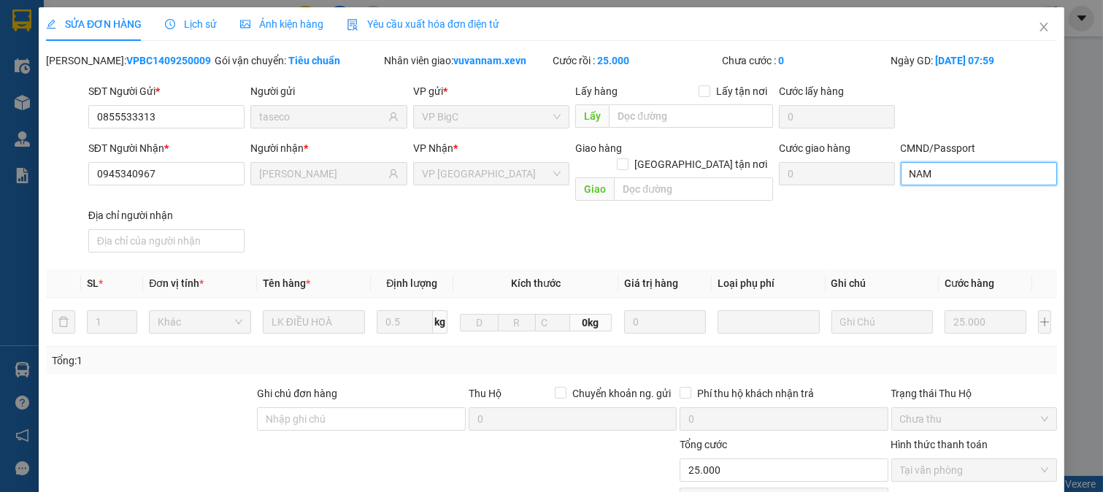
click at [926, 180] on input "NAM" at bounding box center [979, 173] width 157 height 23
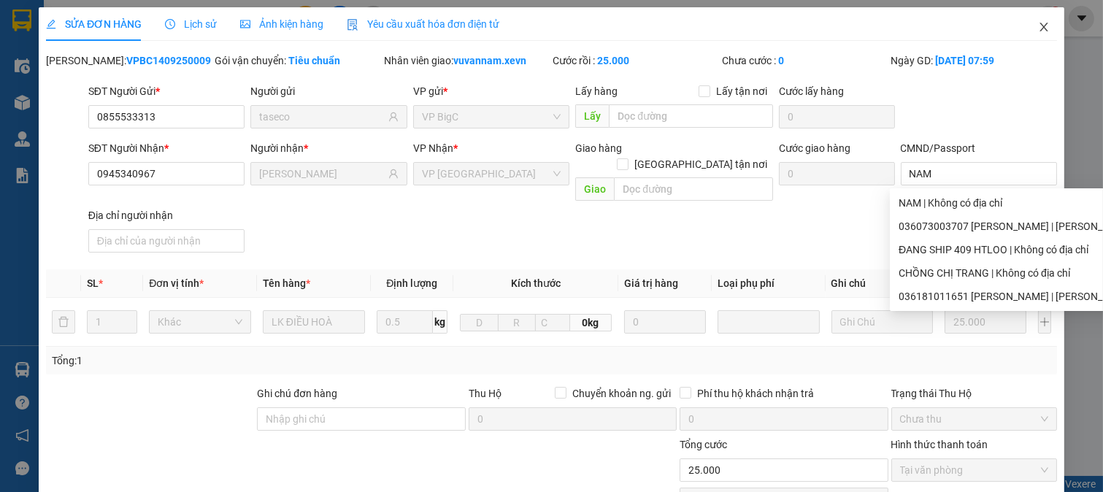
click at [1031, 18] on span "Close" at bounding box center [1044, 27] width 41 height 41
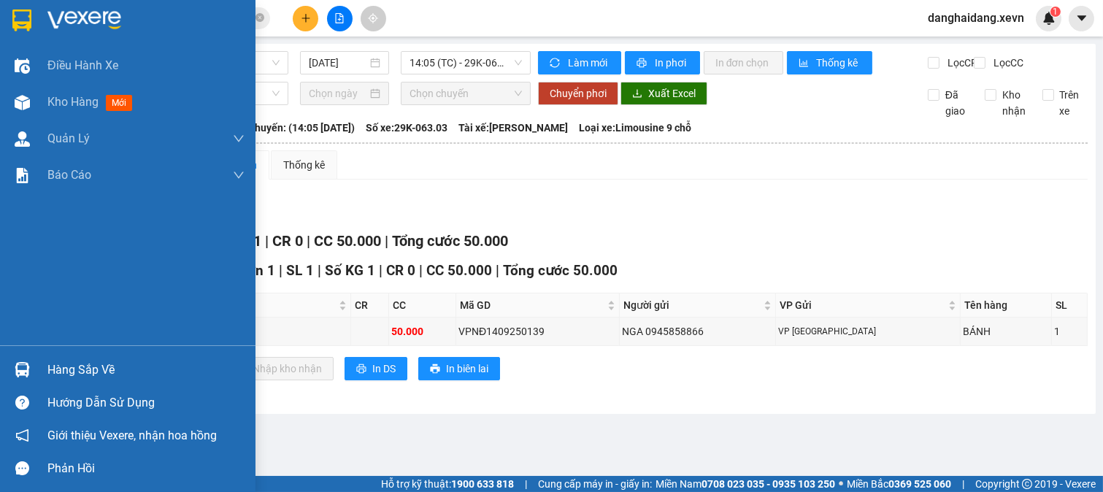
click at [39, 366] on div "Hàng sắp về" at bounding box center [128, 369] width 256 height 33
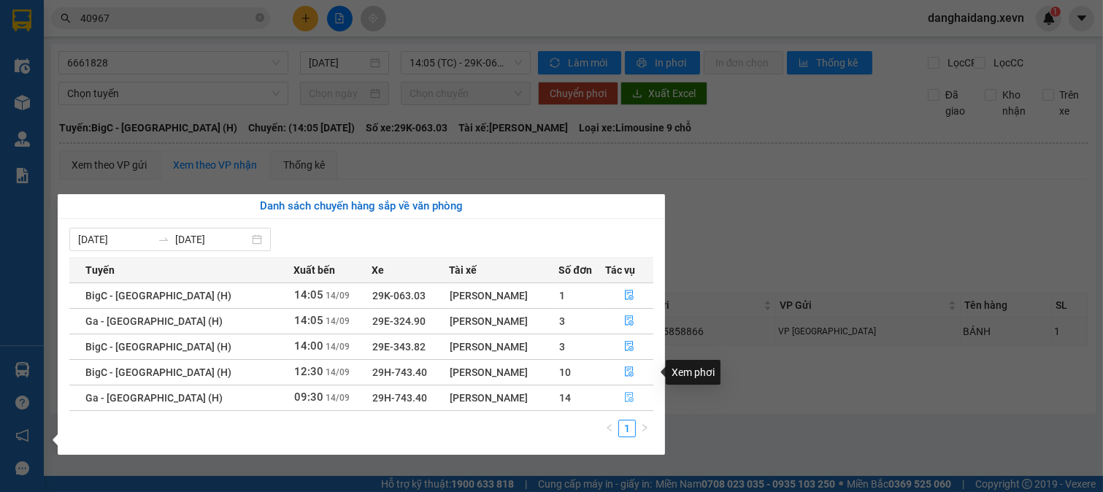
click at [624, 395] on icon "file-done" at bounding box center [629, 397] width 10 height 10
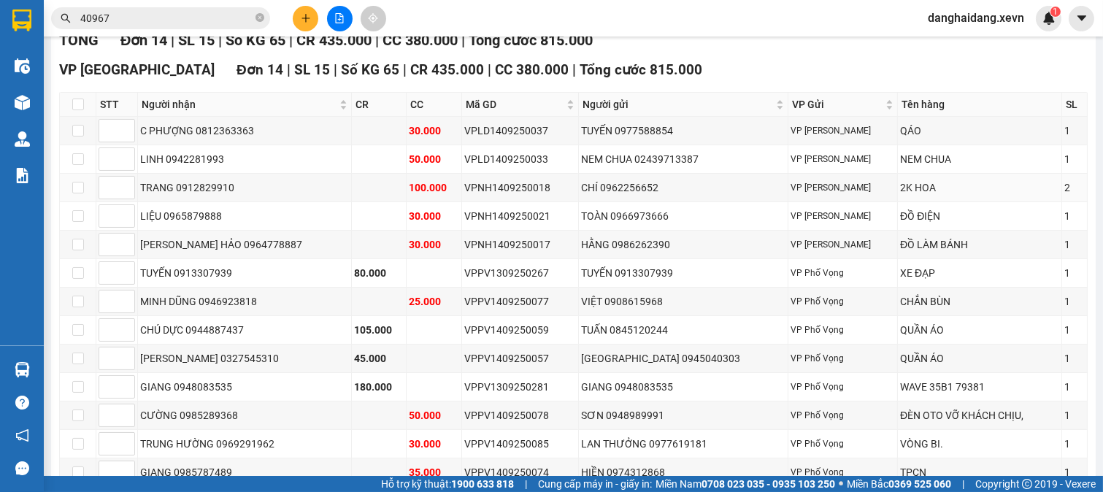
scroll to position [243, 0]
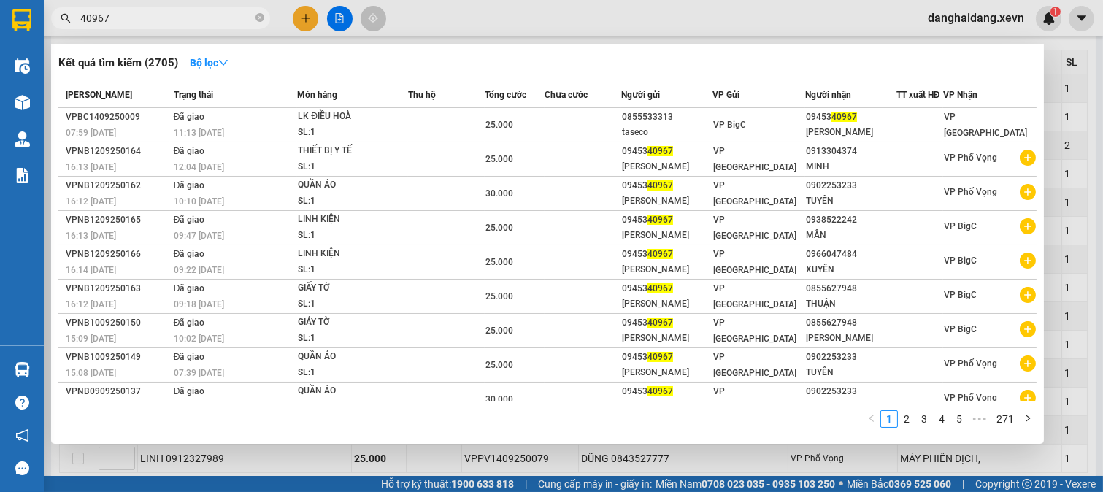
drag, startPoint x: 128, startPoint y: 22, endPoint x: 54, endPoint y: 34, distance: 74.7
click at [54, 31] on div "Kết quả tìm kiếm ( 2705 ) Bộ lọc Mã ĐH Trạng thái Món hàng Thu hộ Tổng cước Chư…" at bounding box center [142, 19] width 285 height 26
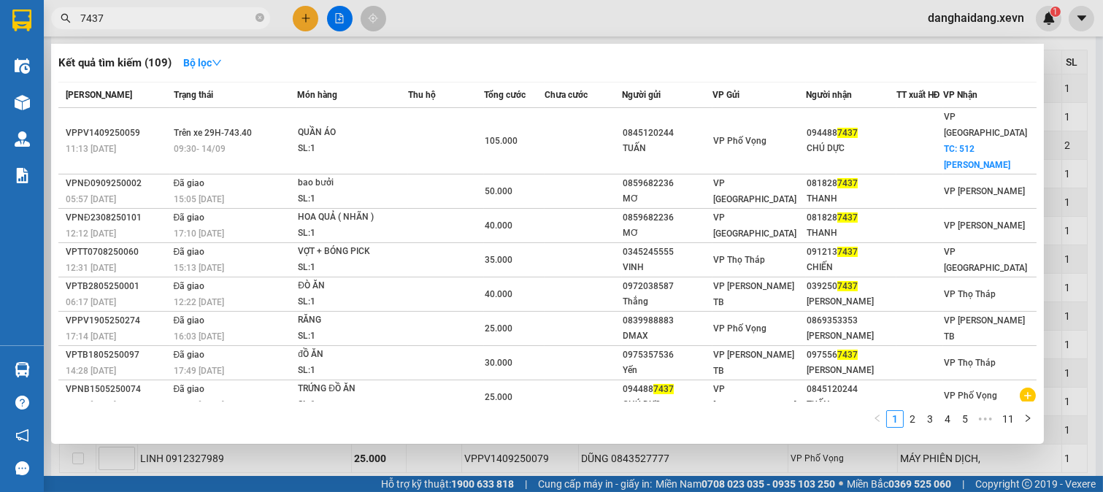
type input "7437"
click at [257, 15] on icon "close-circle" at bounding box center [260, 17] width 9 height 9
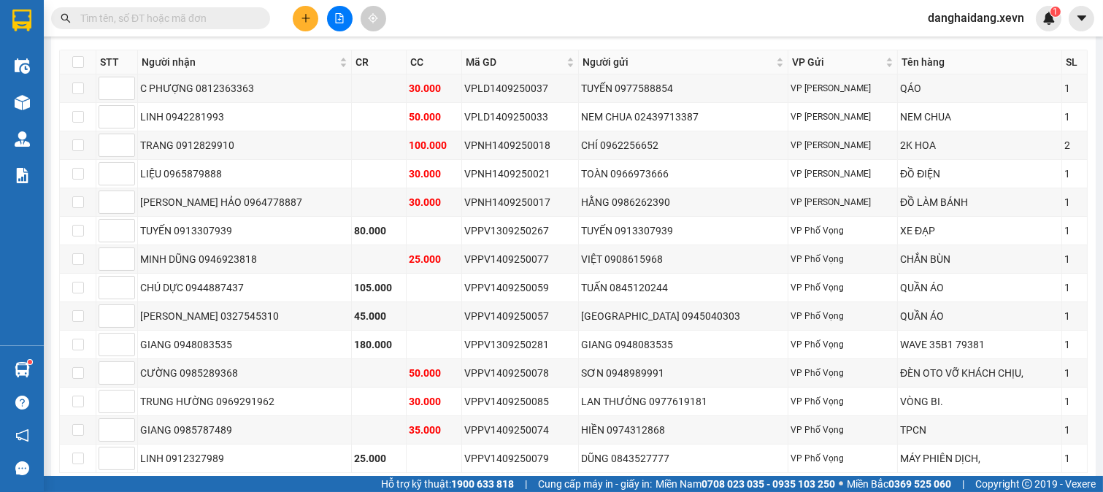
click at [227, 23] on input "text" at bounding box center [166, 18] width 172 height 16
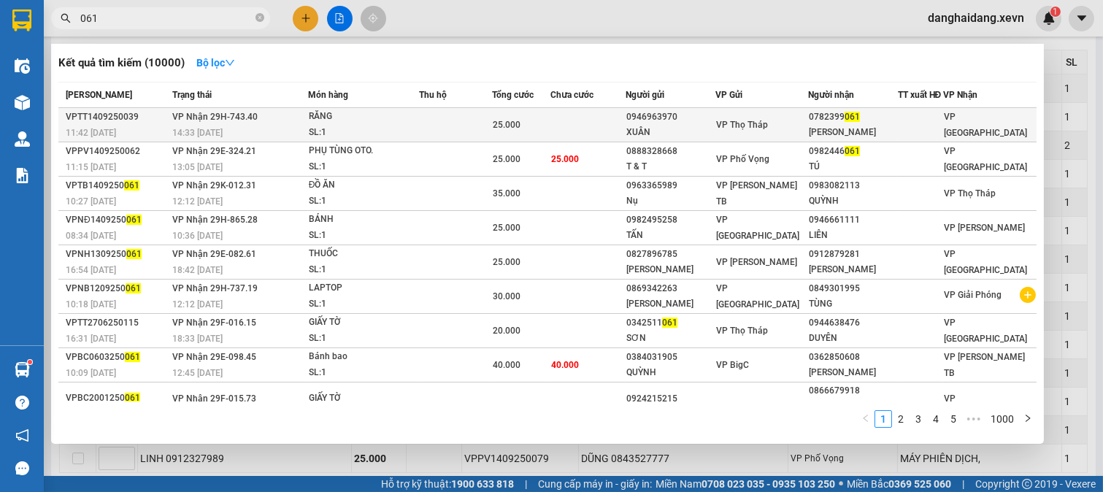
type input "061"
click at [664, 140] on div "XUÂN" at bounding box center [671, 132] width 88 height 15
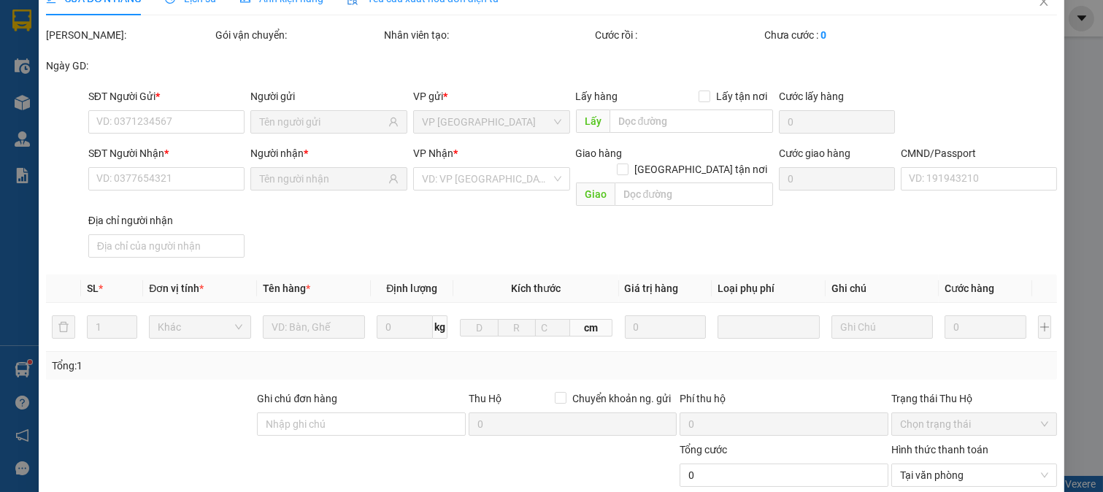
type input "0946963970"
type input "XUÂN"
type input "0782399061"
type input "MINH NGỌC"
type input "037063000517 TRẦN VĂN QUANG"
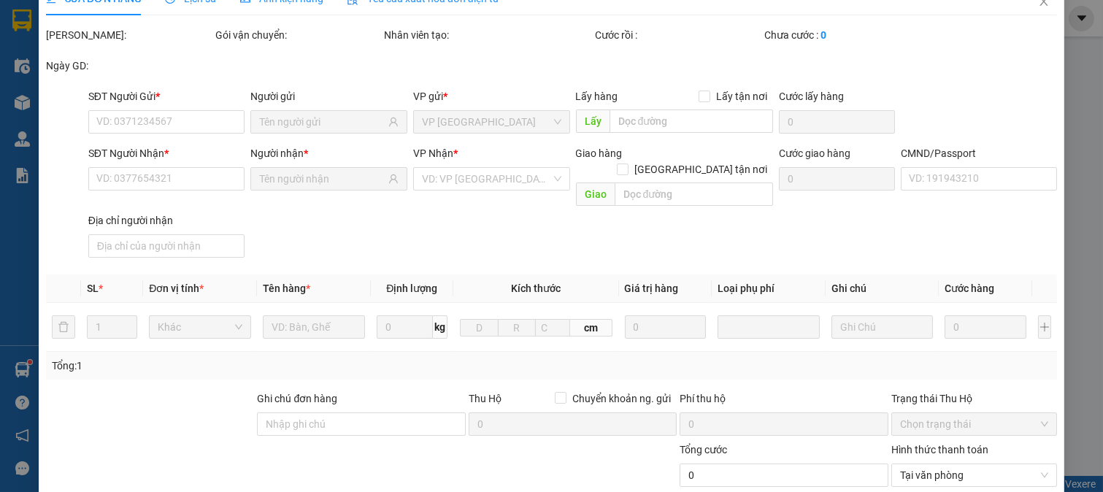
type input "25.000"
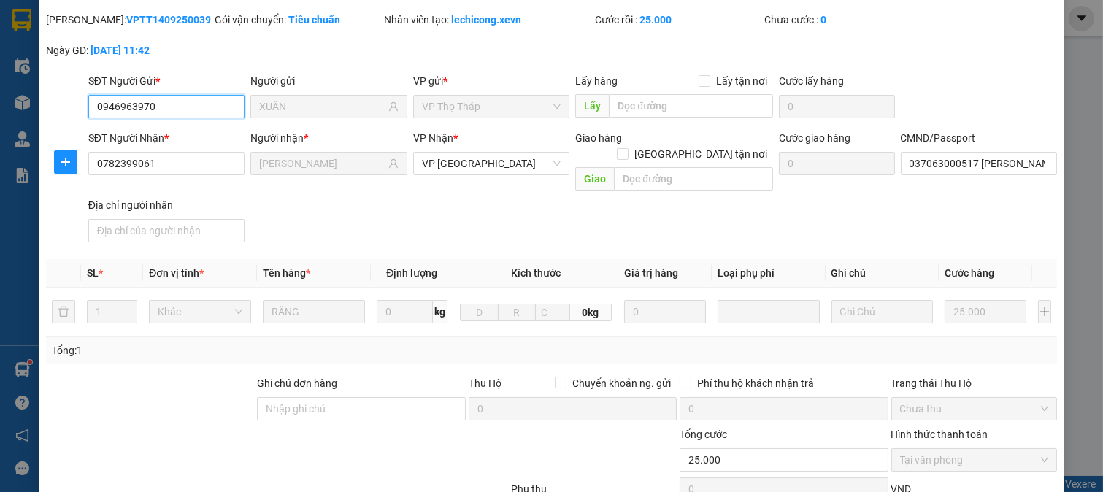
scroll to position [206, 0]
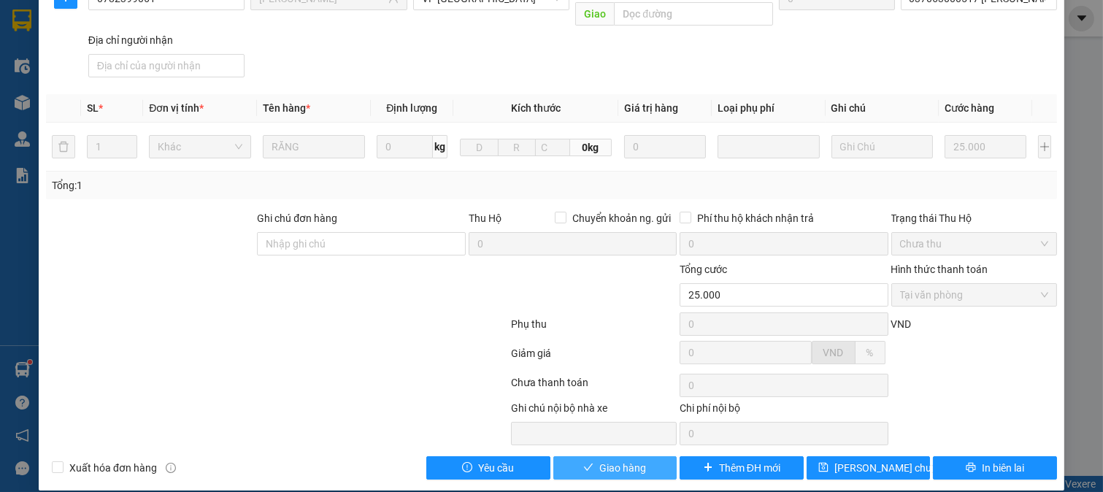
click at [590, 456] on button "Giao hàng" at bounding box center [615, 467] width 124 height 23
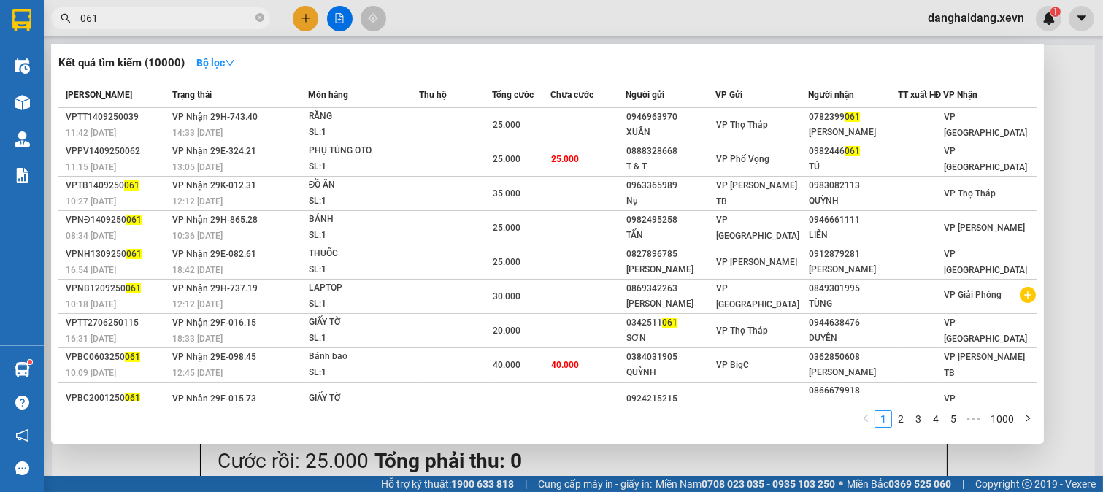
click at [176, 11] on input "061" at bounding box center [166, 18] width 172 height 16
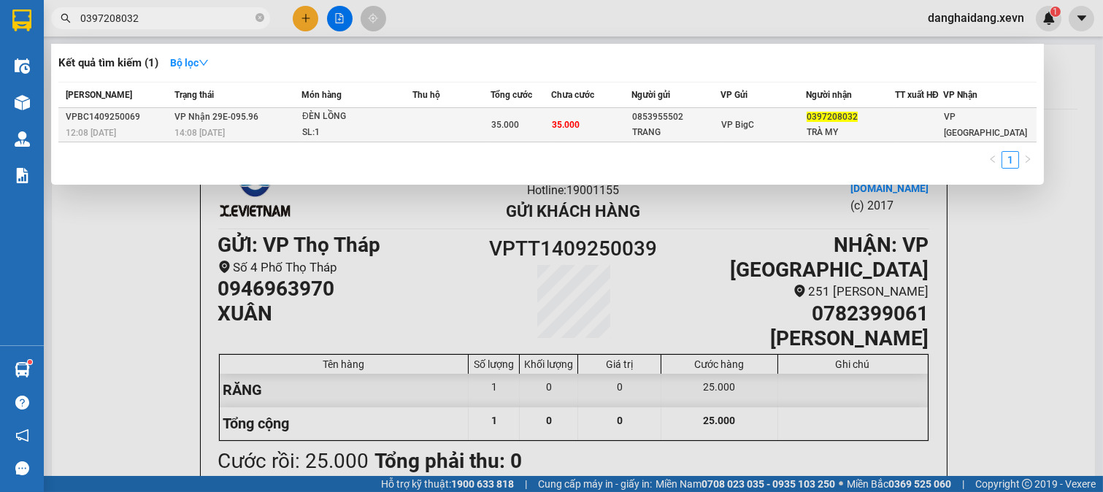
type input "0397208032"
click at [337, 139] on div "SL: 1" at bounding box center [357, 133] width 110 height 16
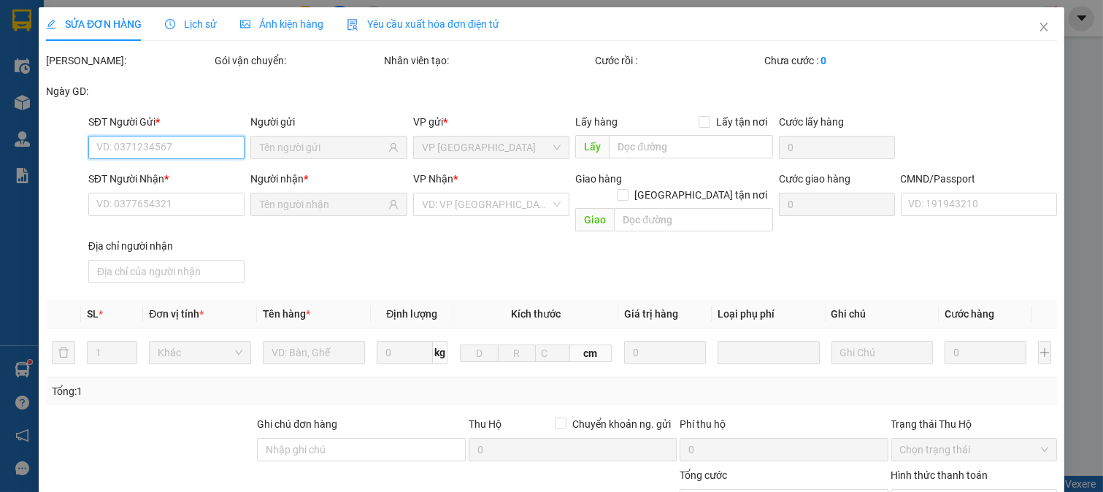
type input "0853955502"
type input "TRANG"
type input "0397208032"
type input "TRÀ MY"
type input "35.000"
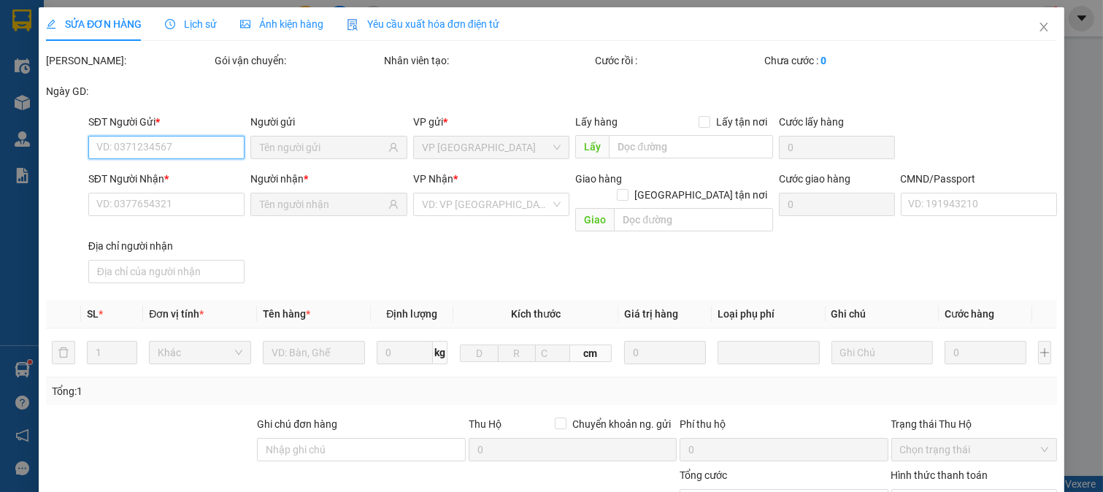
type input "35.000"
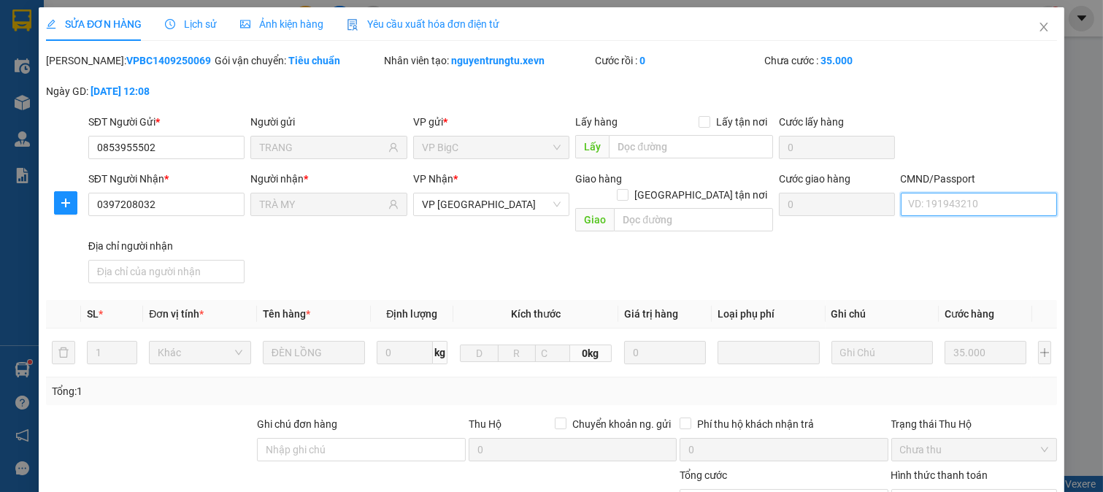
click at [978, 199] on input "CMND/Passport" at bounding box center [979, 204] width 157 height 23
type input "0"
drag, startPoint x: 979, startPoint y: 200, endPoint x: 982, endPoint y: 217, distance: 17.0
click at [981, 210] on input "036301011791 NGUYỄN THỊ TRÀ MY" at bounding box center [979, 204] width 157 height 23
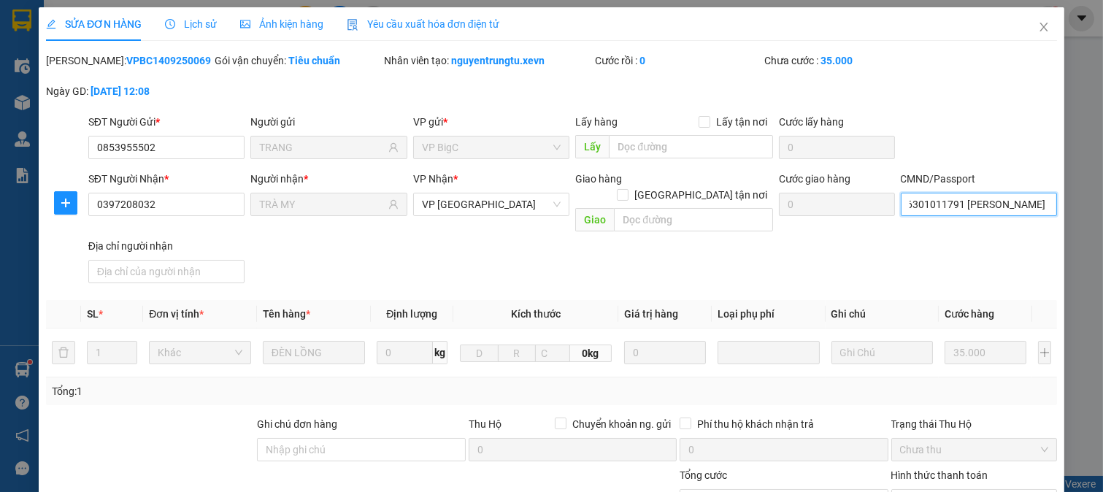
type input "036301011791 NGUYỄN THỊ TRÀ MY"
click at [987, 235] on div "SĐT Người Nhận * 0397208032 Người nhận * TRÀ MY VP Nhận * VP Ninh Bình Giao hàn…" at bounding box center [572, 230] width 975 height 118
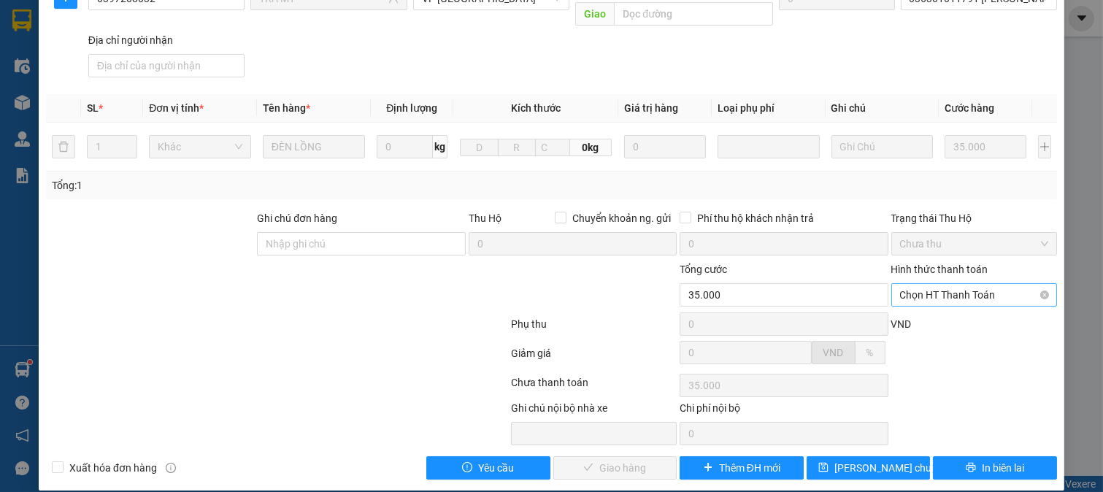
click at [962, 284] on span "Chọn HT Thanh Toán" at bounding box center [974, 295] width 149 height 22
drag, startPoint x: 970, startPoint y: 307, endPoint x: 743, endPoint y: 377, distance: 237.4
click at [968, 308] on div "Tại văn phòng" at bounding box center [963, 308] width 147 height 16
type input "0"
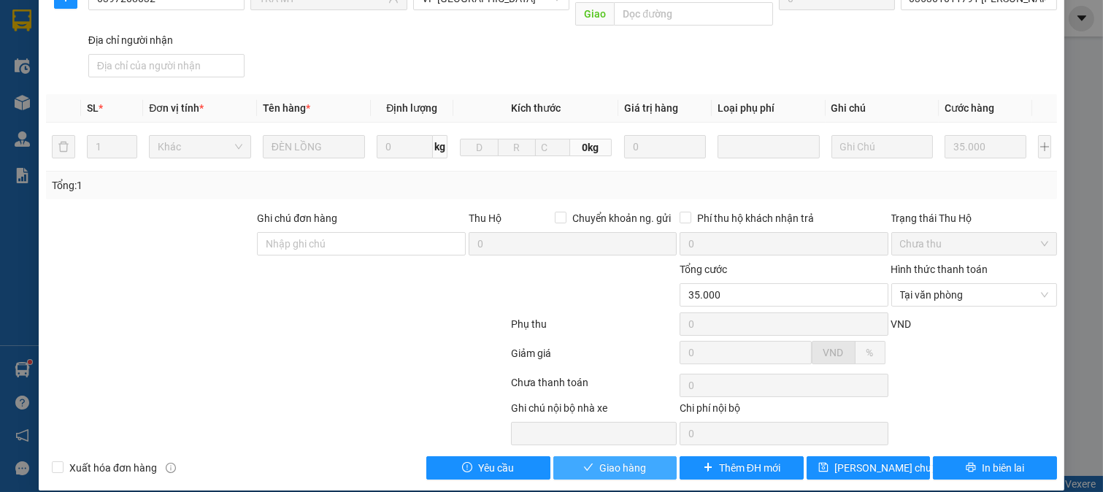
click at [603, 460] on span "Giao hàng" at bounding box center [622, 468] width 47 height 16
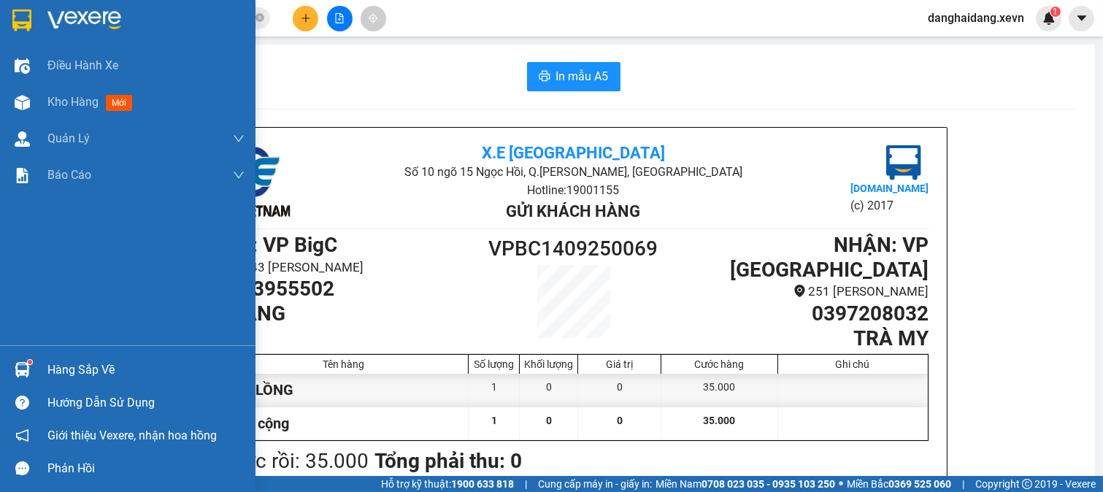
click at [69, 380] on div "Hàng sắp về" at bounding box center [145, 370] width 197 height 22
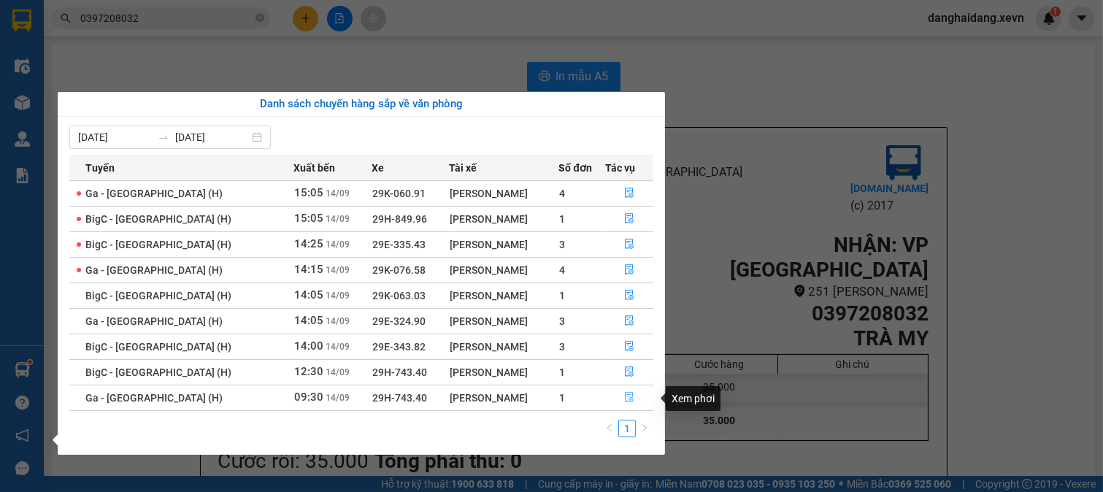
click at [624, 391] on button "button" at bounding box center [629, 397] width 47 height 23
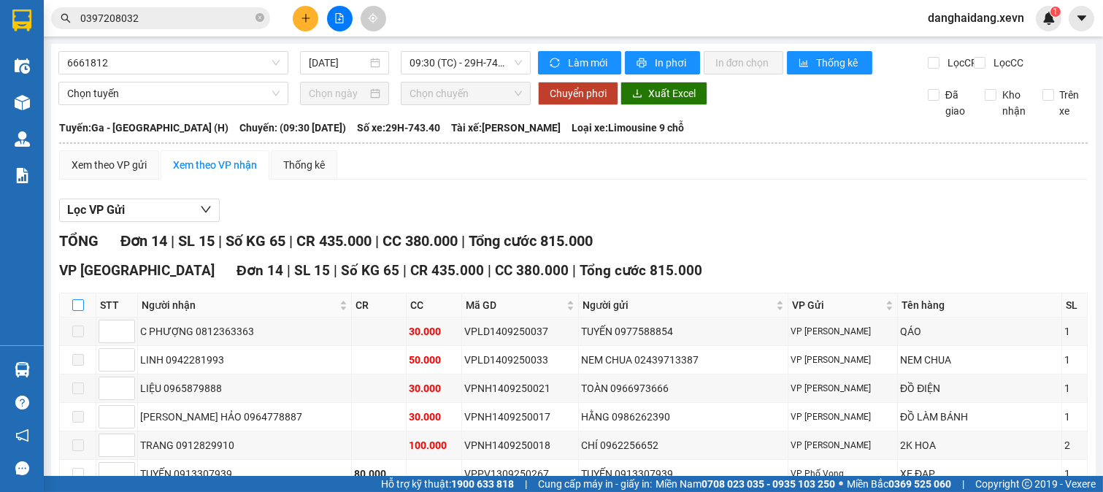
click at [77, 311] on input "checkbox" at bounding box center [78, 305] width 12 height 12
checkbox input "true"
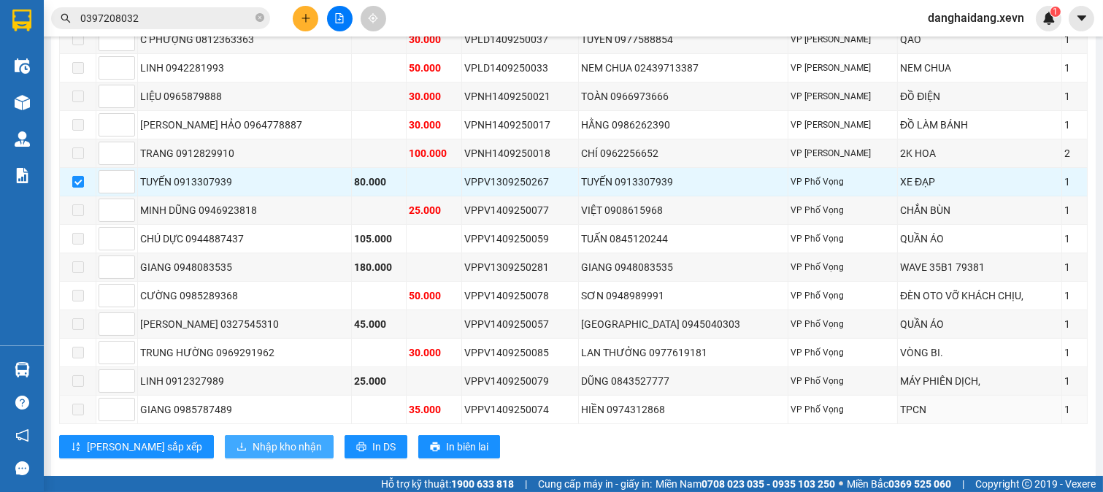
scroll to position [332, 0]
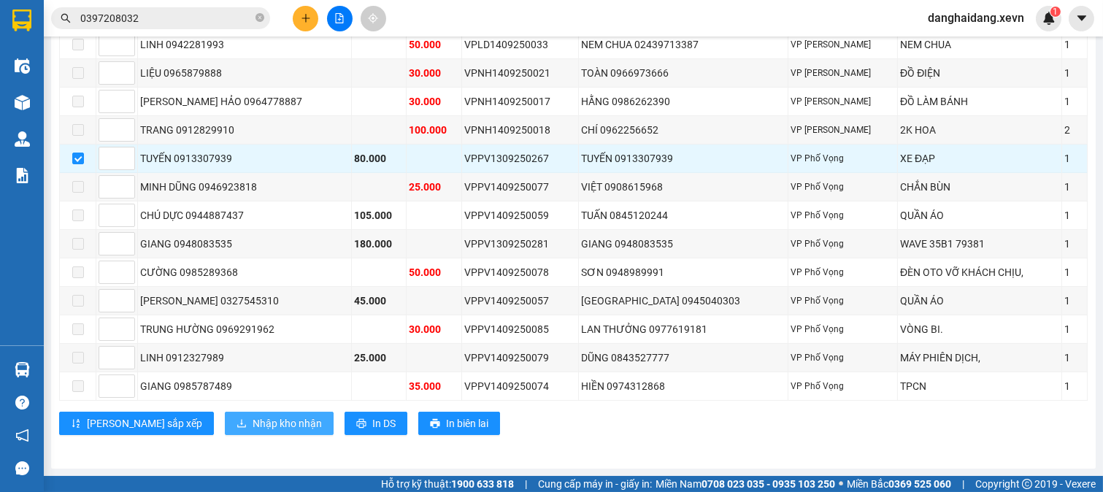
click at [253, 424] on span "Nhập kho nhận" at bounding box center [287, 423] width 69 height 16
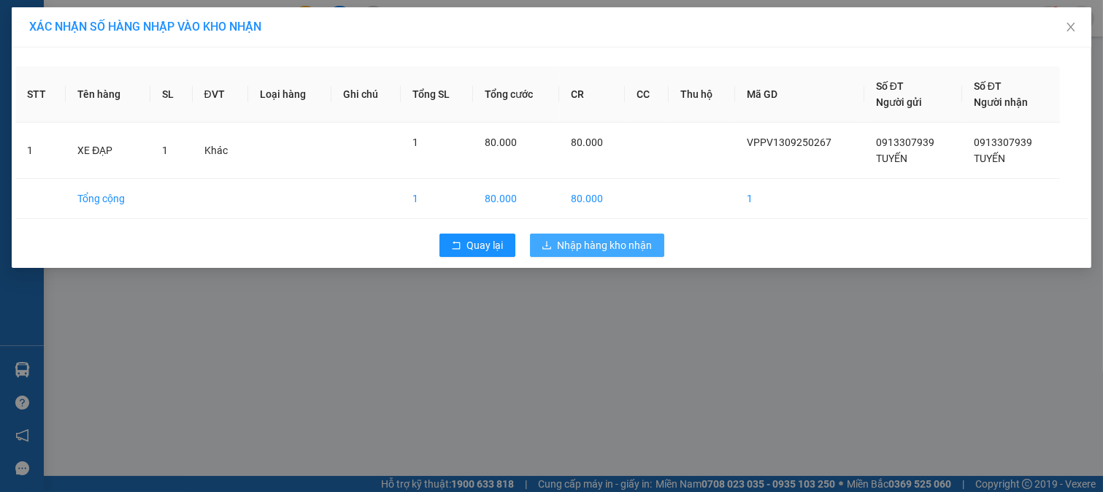
click at [589, 253] on button "Nhập hàng kho nhận" at bounding box center [597, 245] width 134 height 23
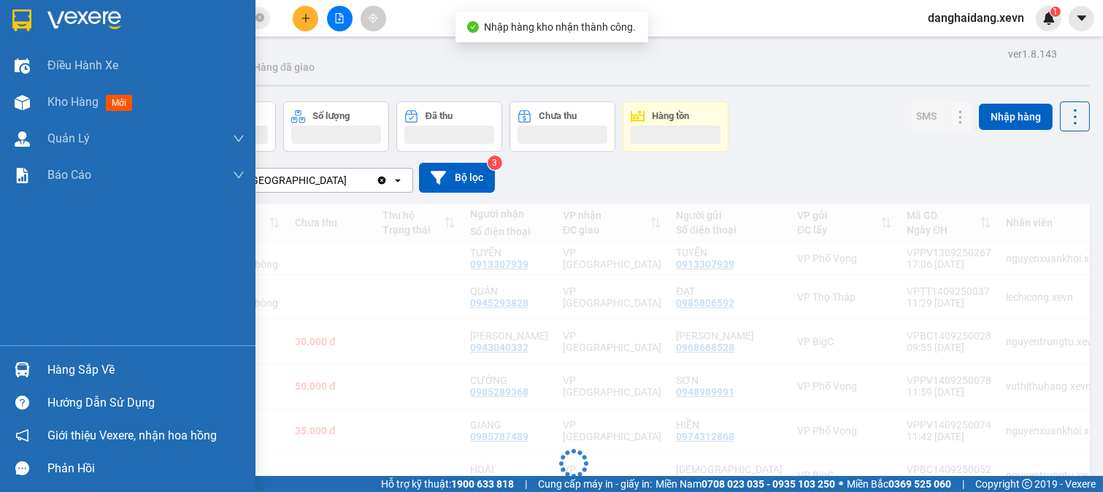
click at [30, 377] on div at bounding box center [22, 370] width 26 height 26
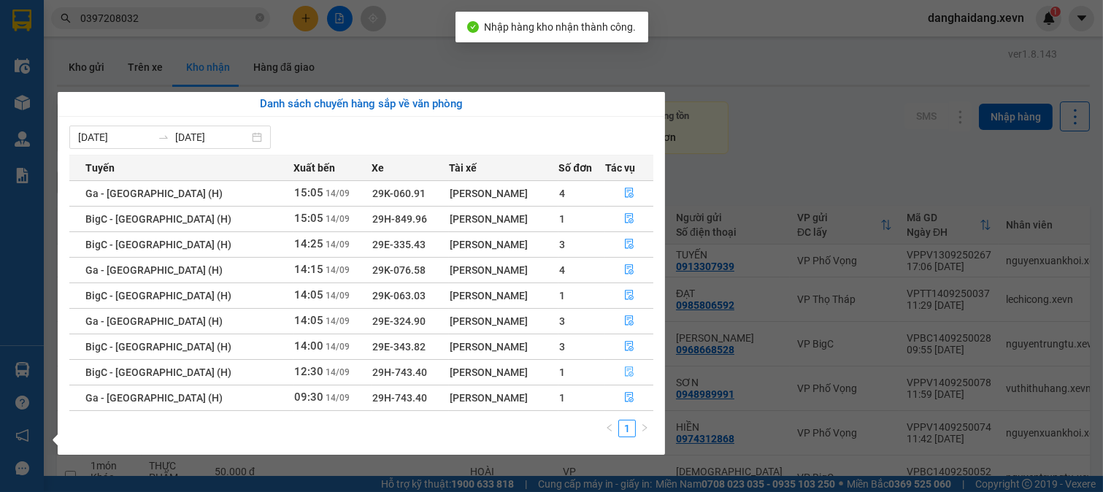
click at [624, 370] on icon "file-done" at bounding box center [629, 372] width 10 height 10
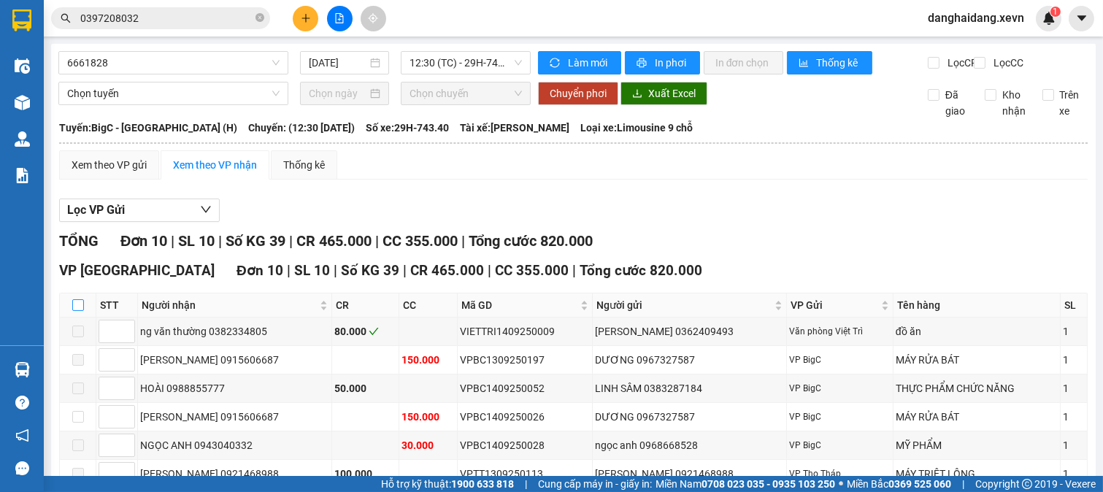
click at [80, 311] on input "checkbox" at bounding box center [78, 305] width 12 height 12
checkbox input "true"
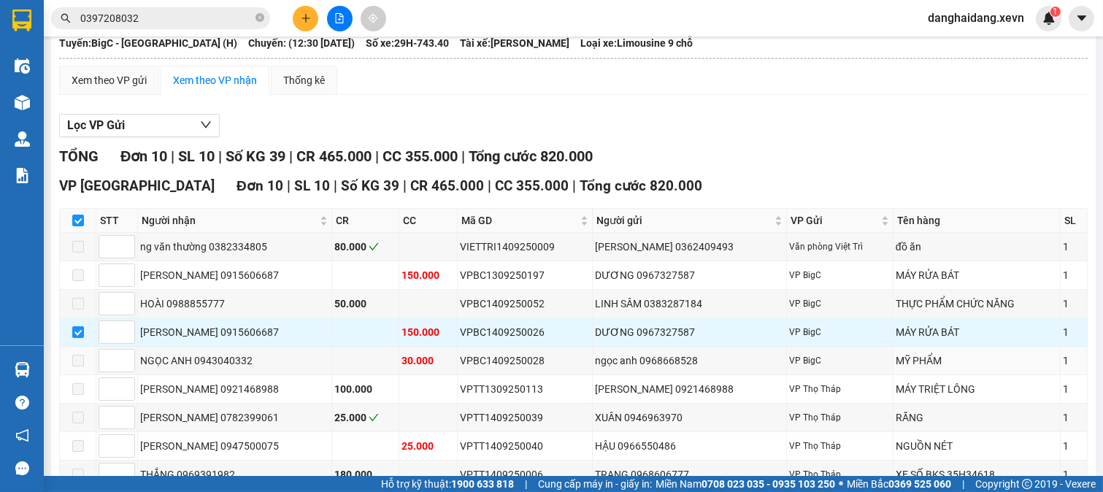
scroll to position [216, 0]
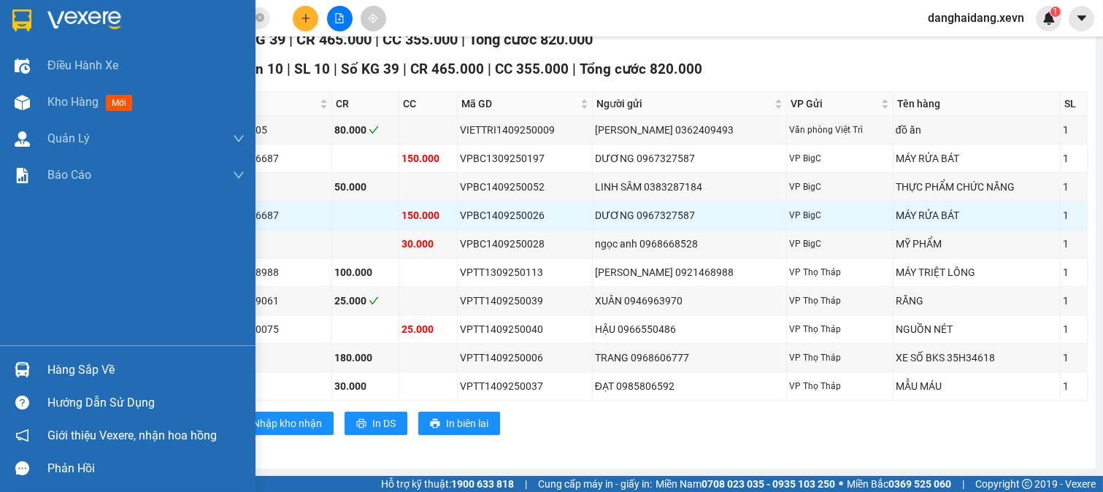
drag, startPoint x: 55, startPoint y: 369, endPoint x: 69, endPoint y: 369, distance: 14.6
click at [55, 370] on div "Hàng sắp về" at bounding box center [145, 370] width 197 height 22
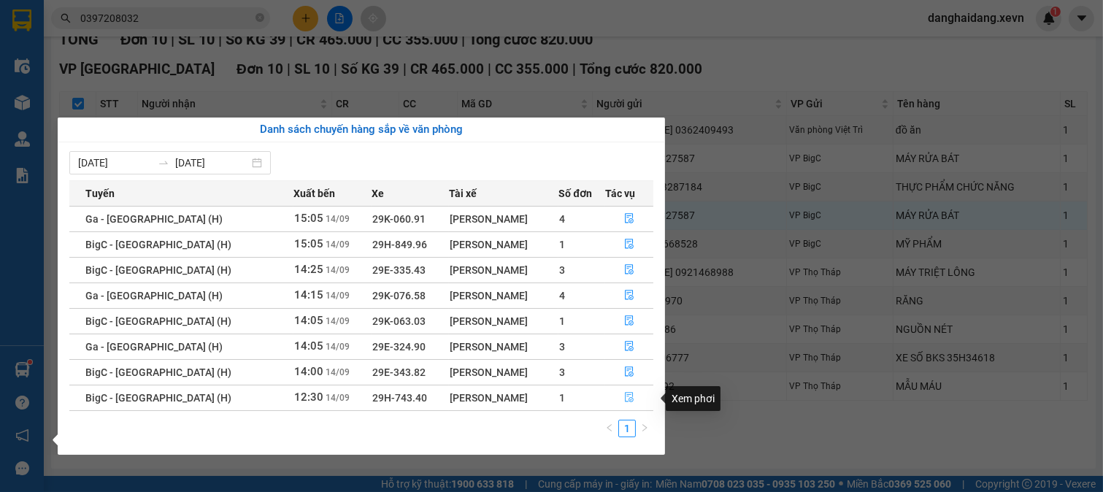
click at [630, 399] on icon "file-done" at bounding box center [629, 397] width 10 height 10
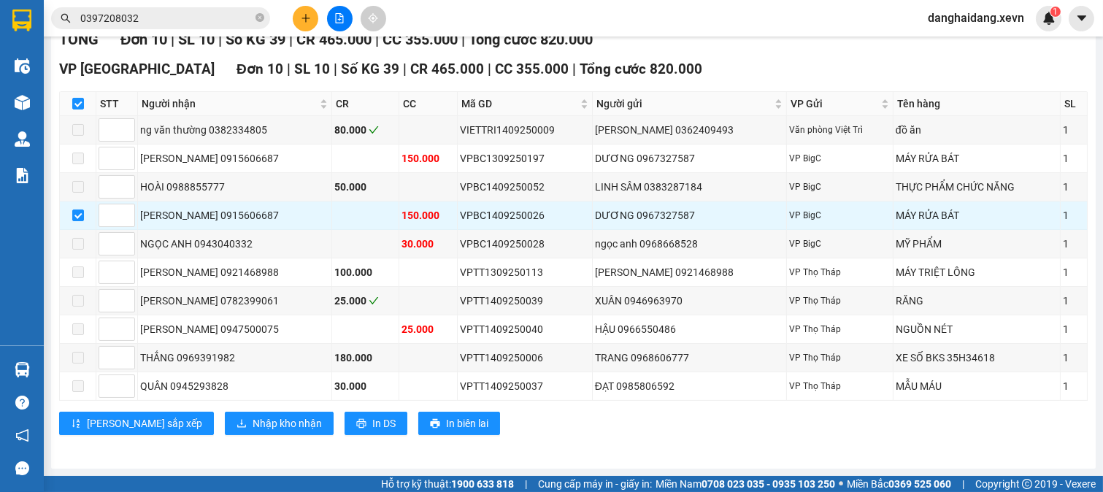
click at [748, 445] on div "VP Ninh Bình Đơn 10 | SL 10 | Số KG 39 | CR 465.000 | CC 355.000 | Tổng cước 82…" at bounding box center [573, 252] width 1029 height 388
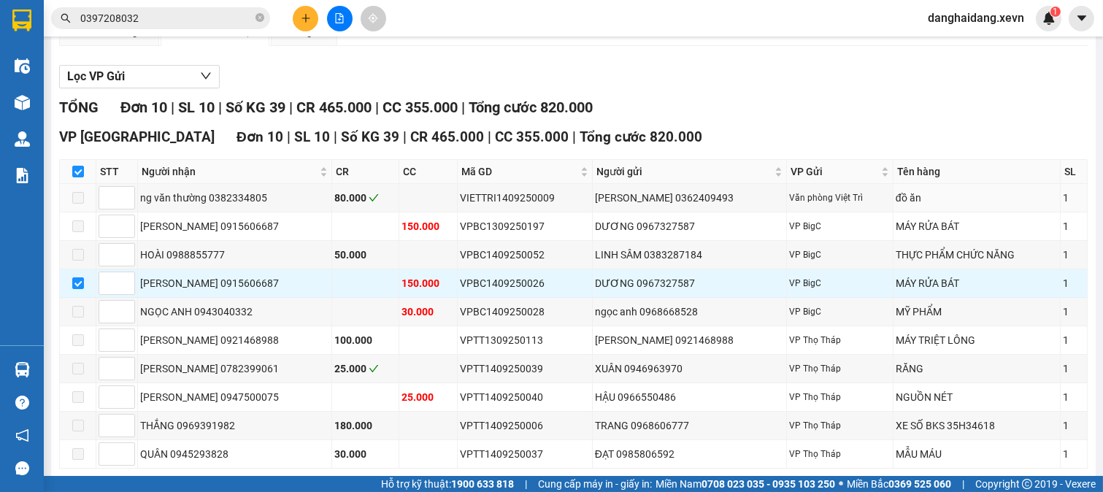
scroll to position [54, 0]
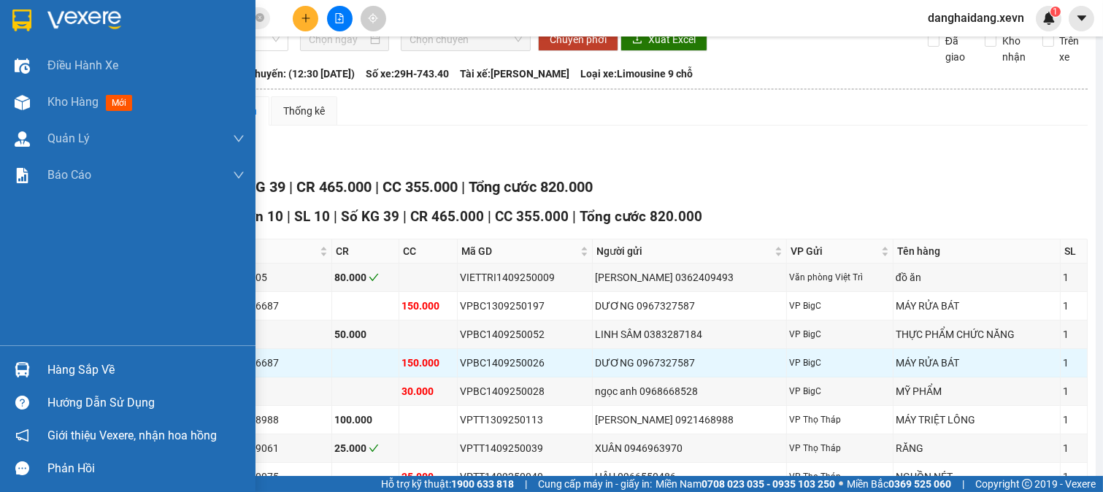
click at [24, 8] on div at bounding box center [22, 20] width 26 height 26
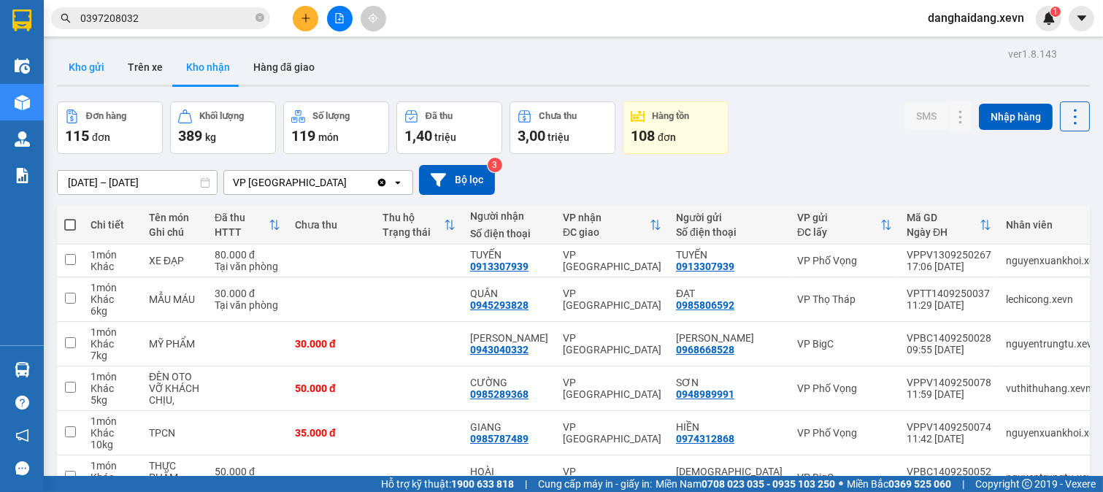
click at [90, 69] on button "Kho gửi" at bounding box center [86, 67] width 59 height 35
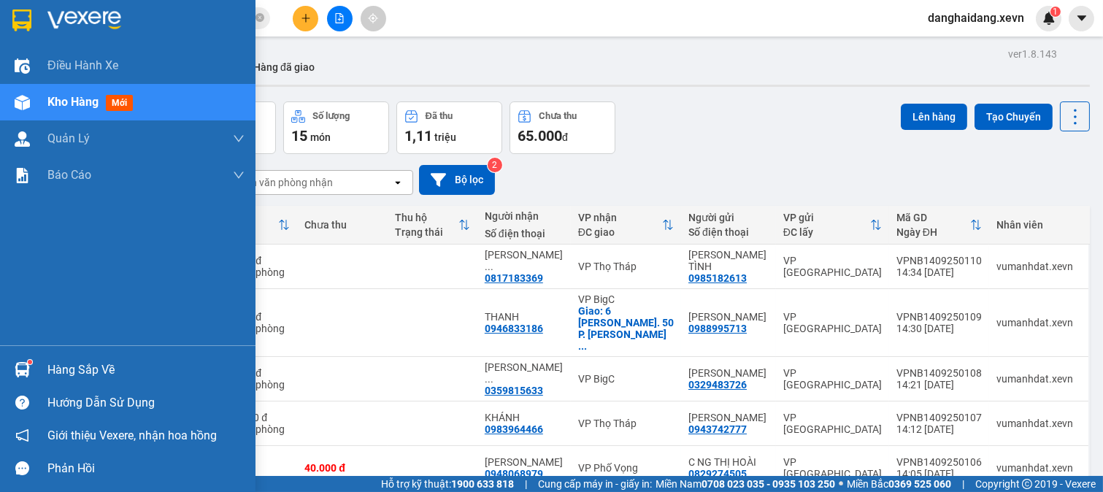
drag, startPoint x: 48, startPoint y: 377, endPoint x: 60, endPoint y: 365, distance: 16.5
click at [50, 375] on div "Hàng sắp về" at bounding box center [145, 370] width 197 height 22
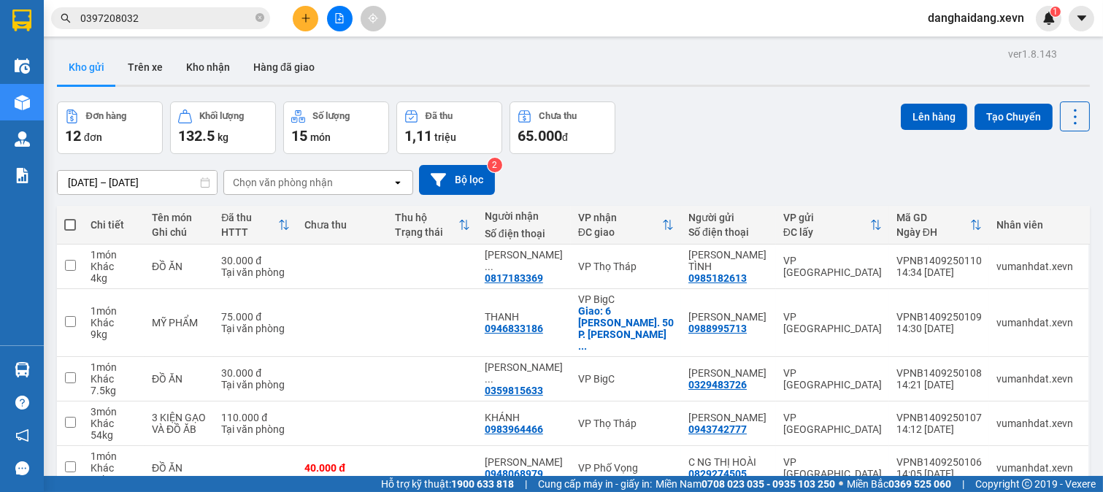
click at [805, 188] on section "Kết quả tìm kiếm ( 1 ) Bộ lọc Mã ĐH Trạng thái Món hàng Thu hộ Tổng cước Chưa c…" at bounding box center [551, 246] width 1103 height 492
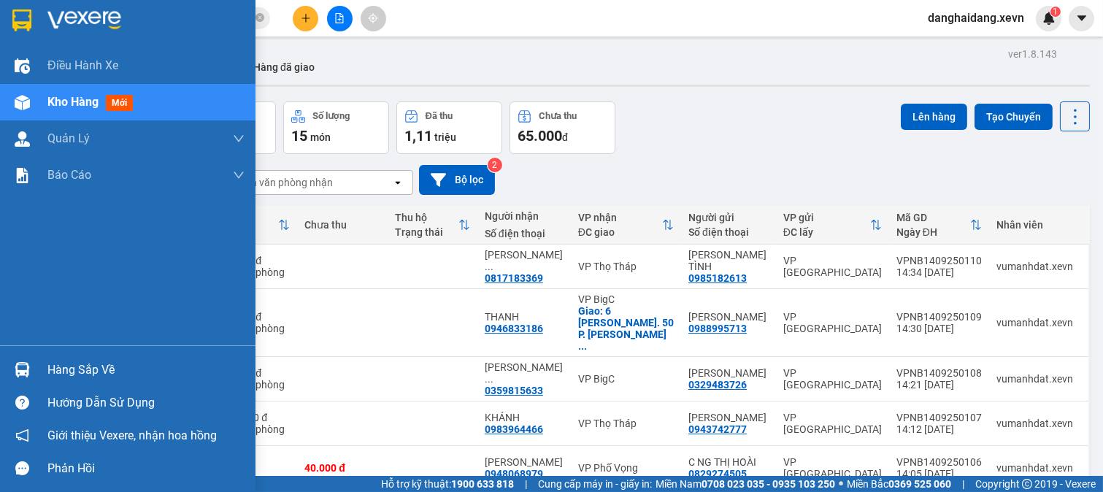
click at [37, 361] on div "Hàng sắp về" at bounding box center [128, 369] width 256 height 33
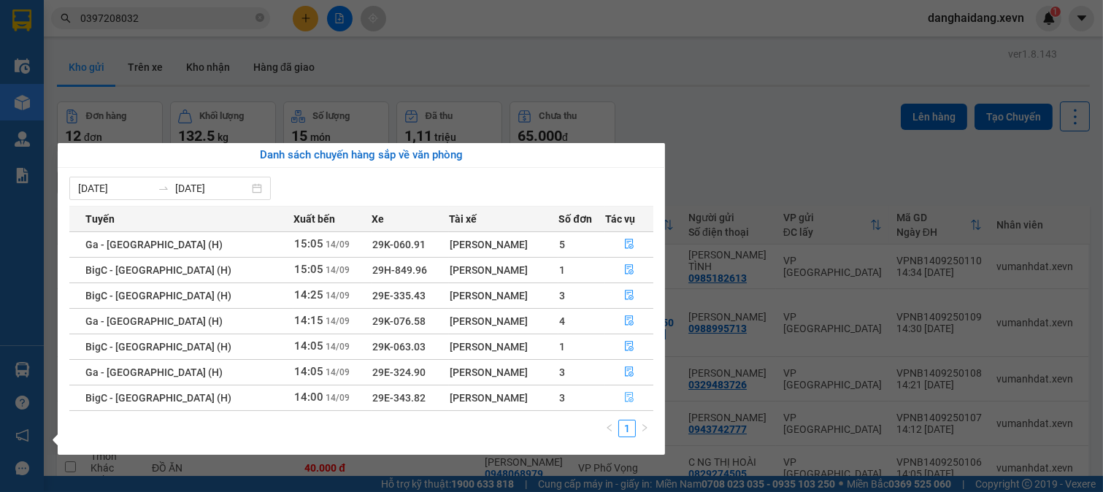
drag, startPoint x: 626, startPoint y: 399, endPoint x: 589, endPoint y: 439, distance: 53.7
click at [589, 439] on div "Tuyến Xuất bến Xe Tài xế Số đơn Tác vụ Ga - Ninh Bình (H) 15:05 14/09 29K-060.9…" at bounding box center [361, 326] width 584 height 240
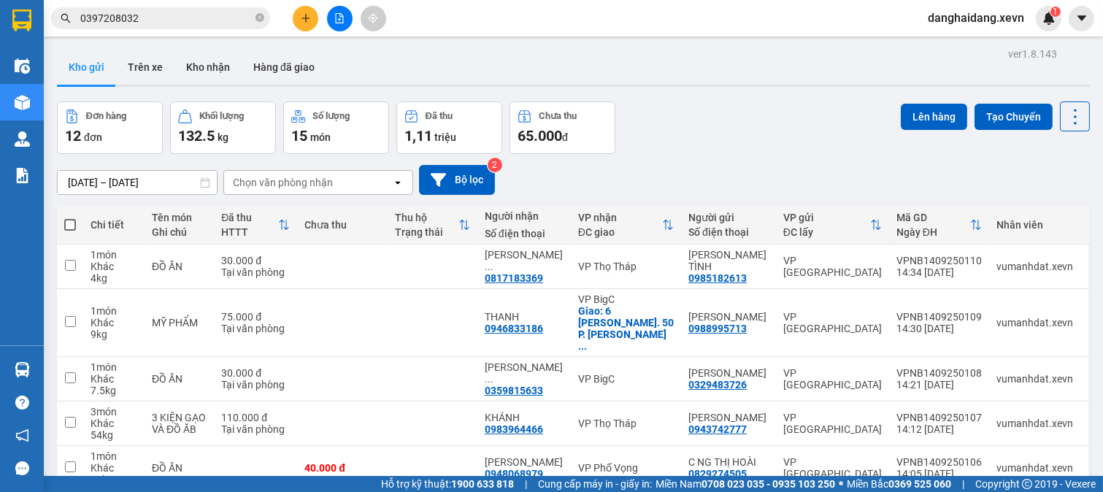
click at [220, 18] on section "Kết quả tìm kiếm ( 1 ) Bộ lọc Mã ĐH Trạng thái Món hàng Thu hộ Tổng cước Chưa c…" at bounding box center [551, 246] width 1103 height 492
click at [220, 18] on input "0397208032" at bounding box center [166, 18] width 172 height 16
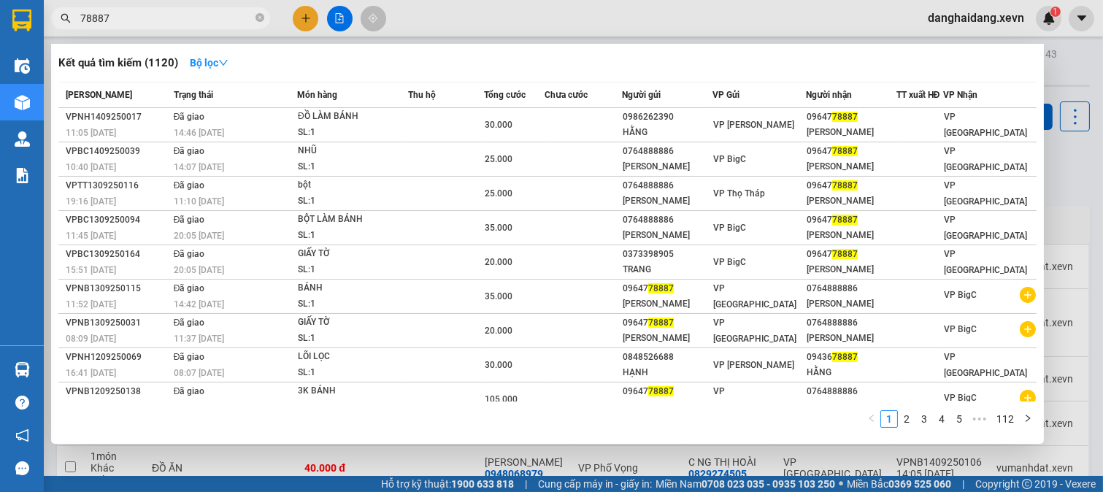
type input "78887"
click at [1066, 265] on div at bounding box center [551, 246] width 1103 height 492
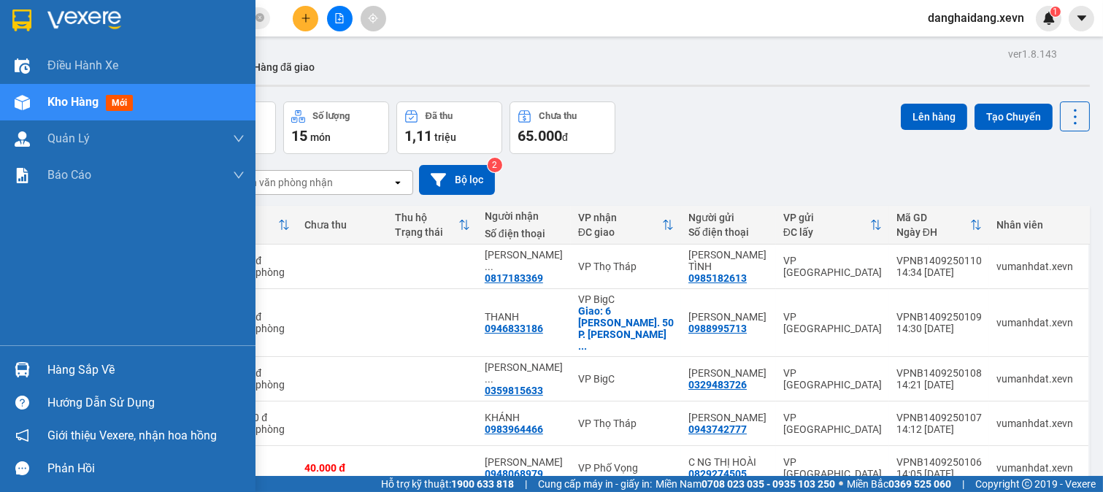
click at [29, 366] on img at bounding box center [22, 369] width 15 height 15
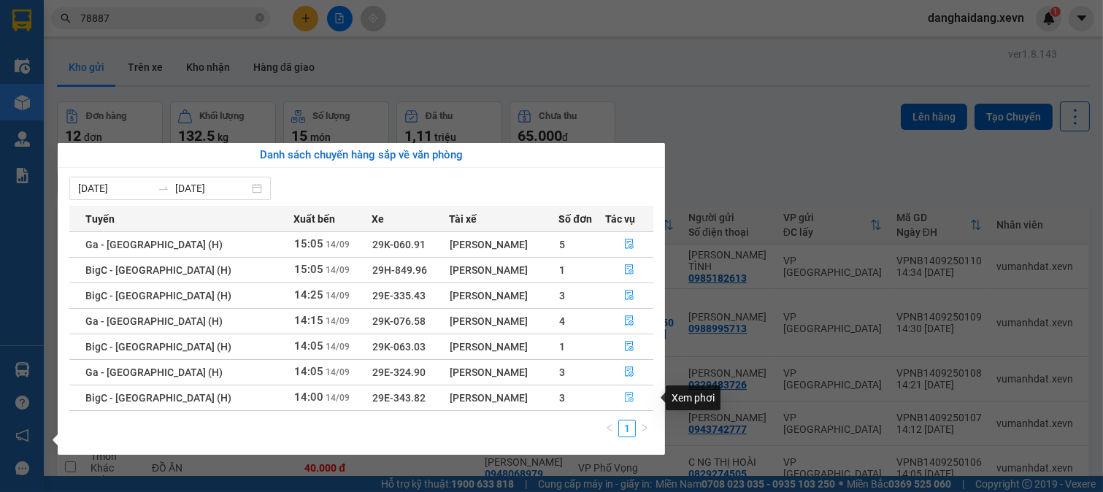
click at [624, 393] on icon "file-done" at bounding box center [629, 397] width 10 height 10
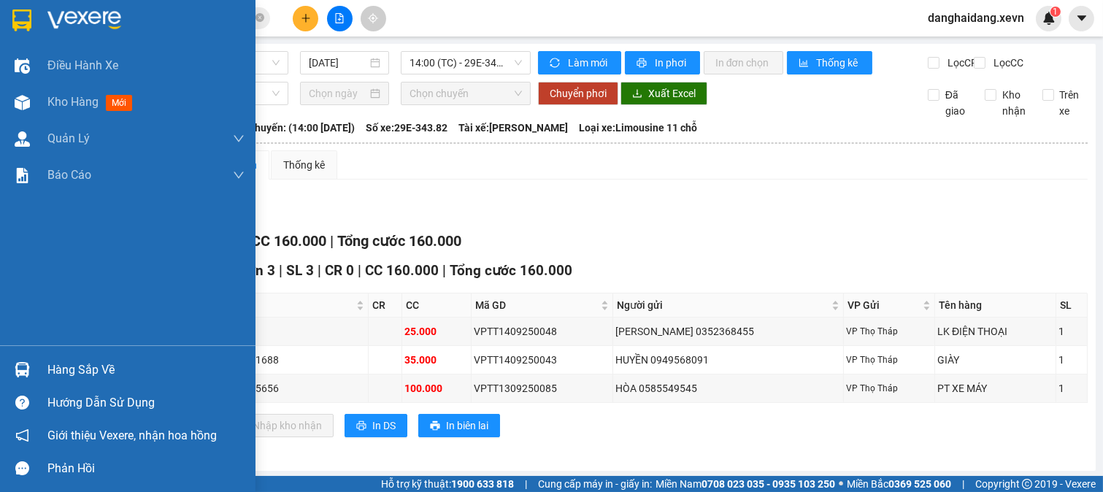
click at [47, 369] on div "Hàng sắp về" at bounding box center [145, 370] width 197 height 22
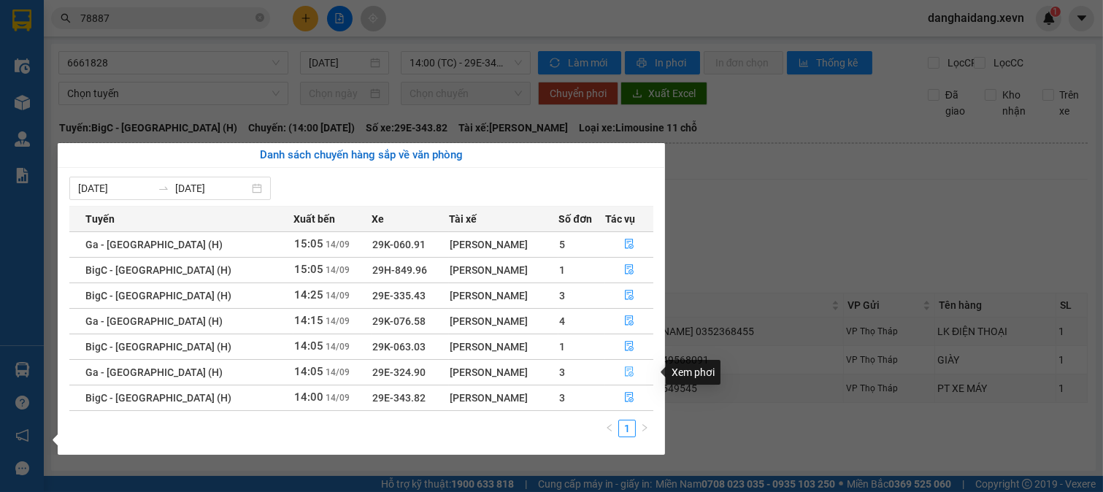
click at [607, 372] on button "button" at bounding box center [629, 372] width 47 height 23
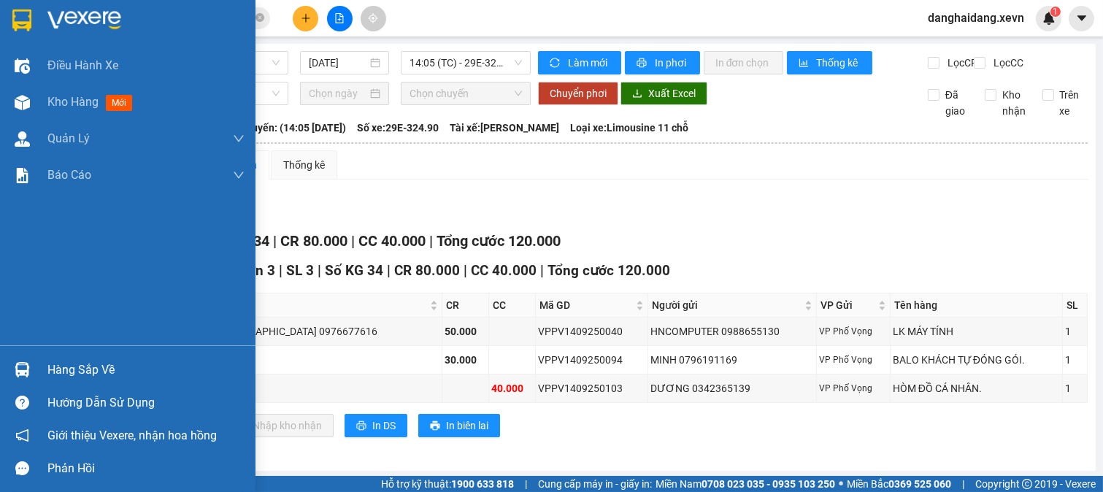
click at [45, 369] on div "Hàng sắp về" at bounding box center [128, 369] width 256 height 33
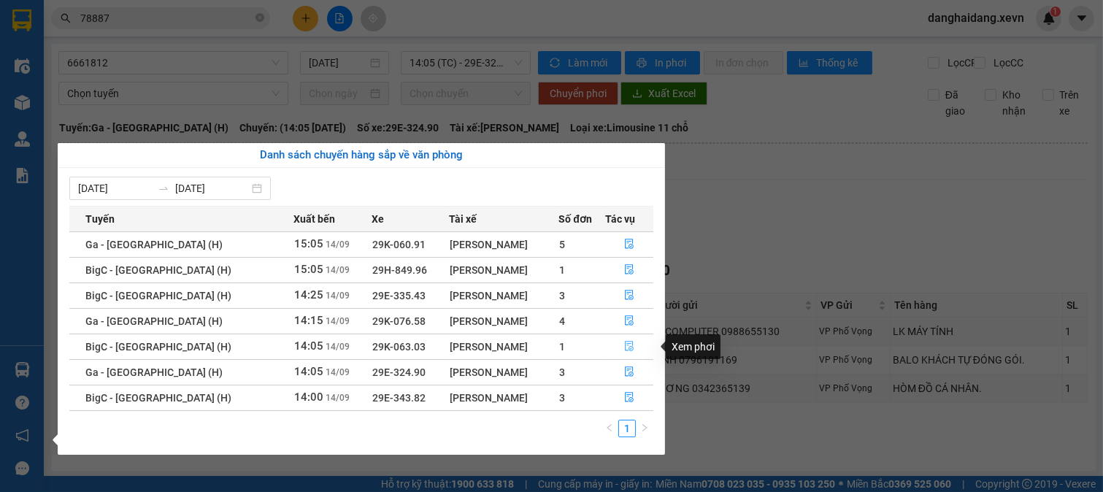
click at [629, 353] on span "file-done" at bounding box center [629, 347] width 10 height 12
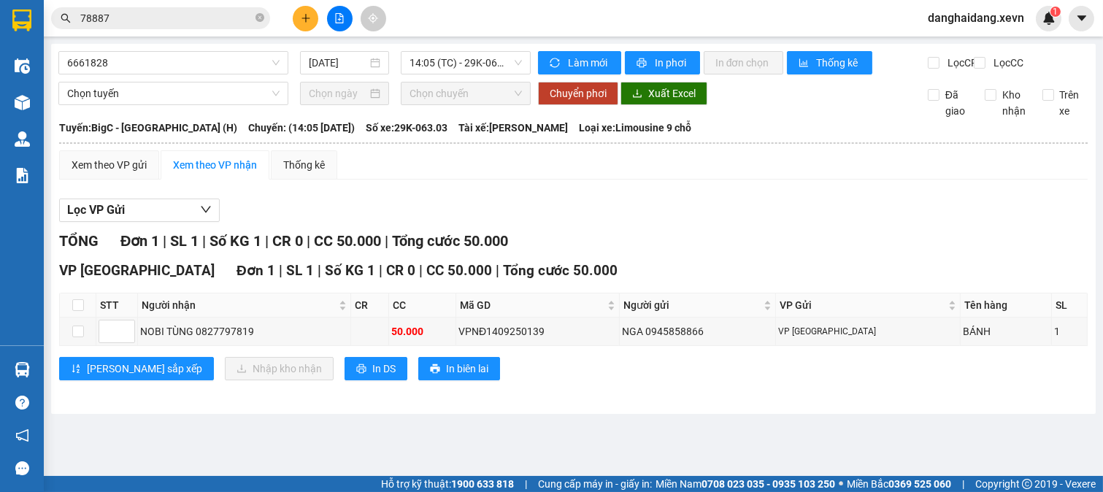
click at [764, 380] on div "Lưu sắp xếp Nhập kho nhận In DS In biên lai" at bounding box center [573, 368] width 1029 height 23
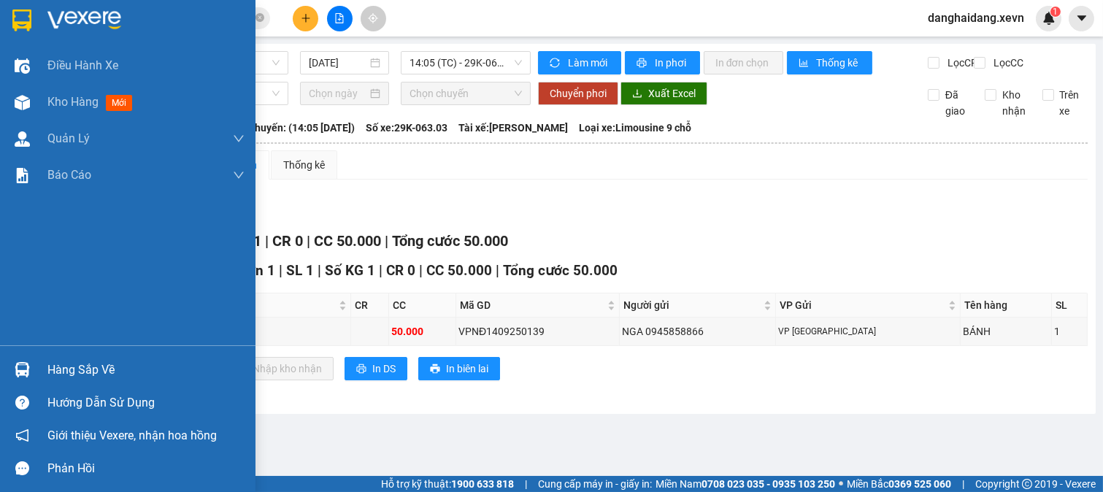
click at [29, 377] on img at bounding box center [22, 369] width 15 height 15
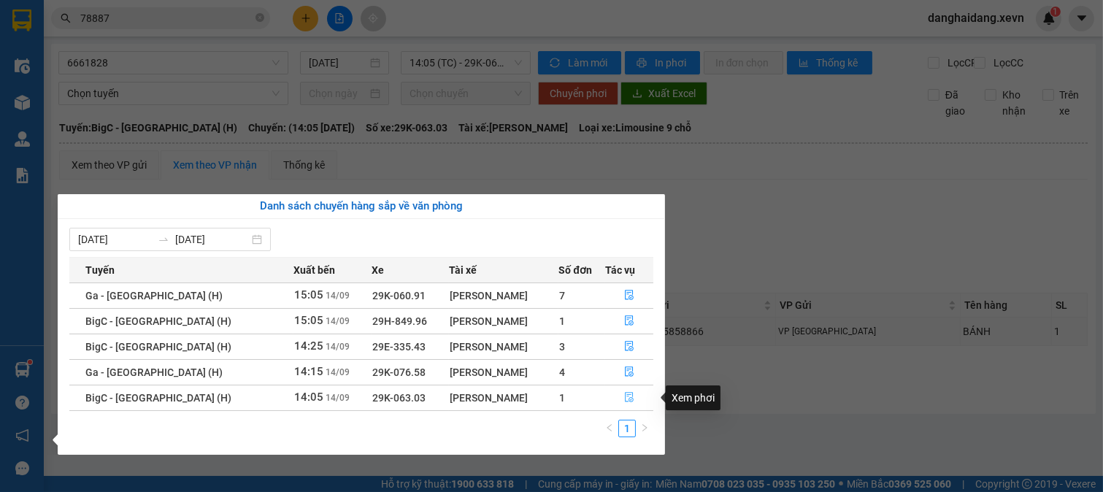
click at [624, 396] on icon "file-done" at bounding box center [629, 397] width 10 height 10
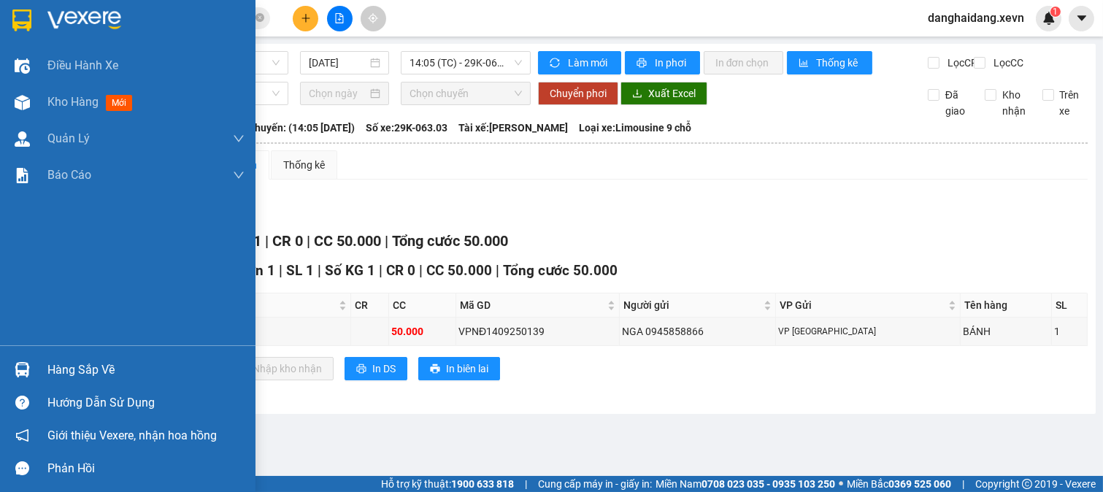
click at [34, 23] on div at bounding box center [22, 20] width 26 height 26
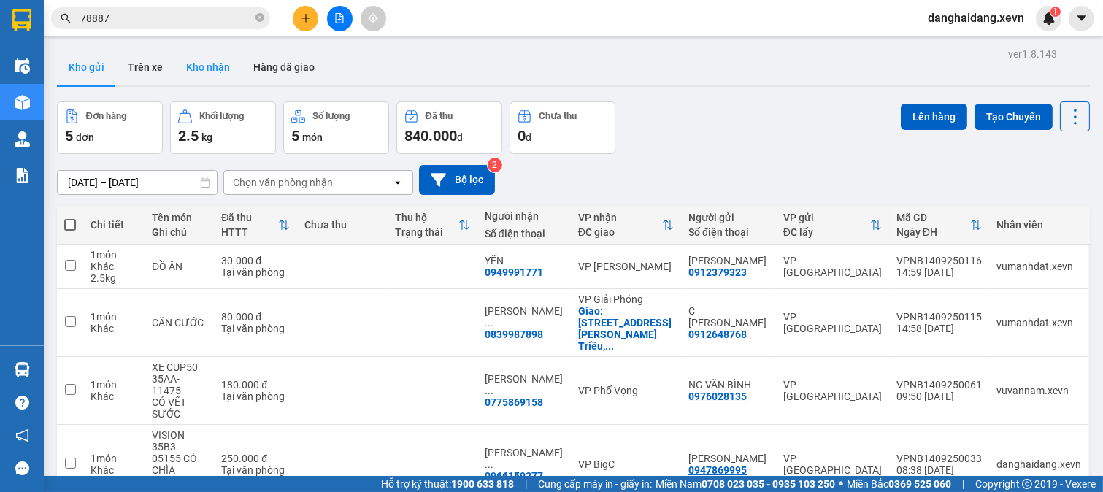
click at [234, 69] on button "Kho nhận" at bounding box center [208, 67] width 67 height 35
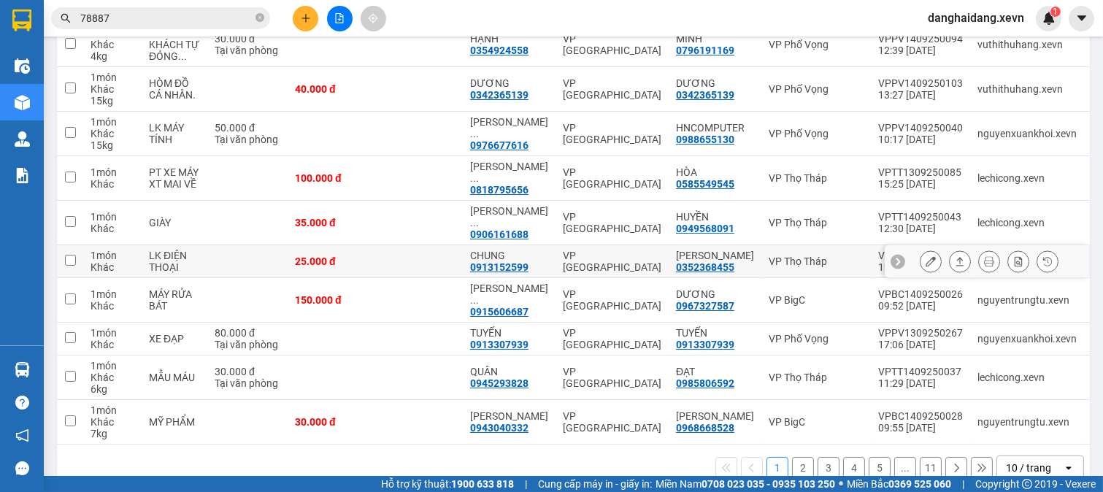
scroll to position [141, 0]
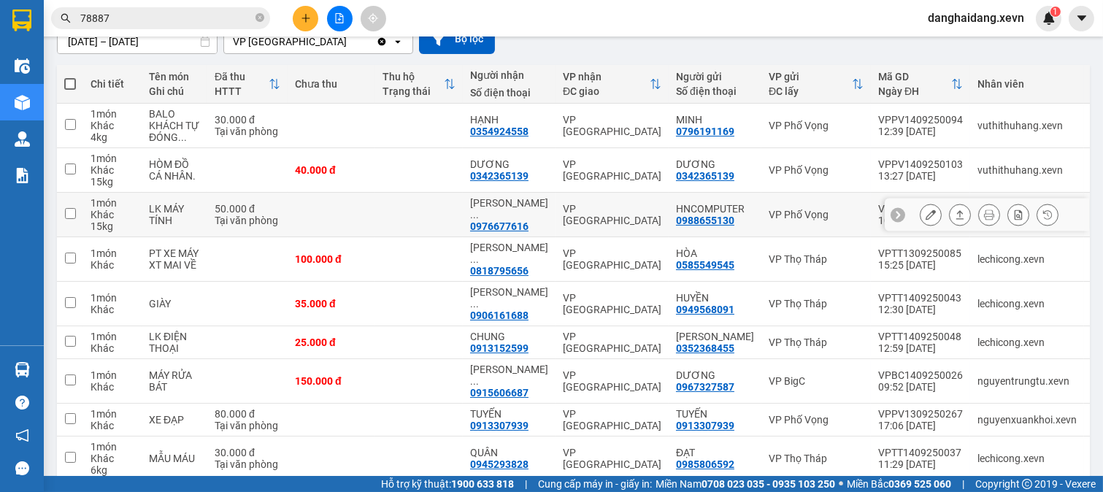
click at [365, 202] on td at bounding box center [332, 215] width 88 height 45
checkbox input "true"
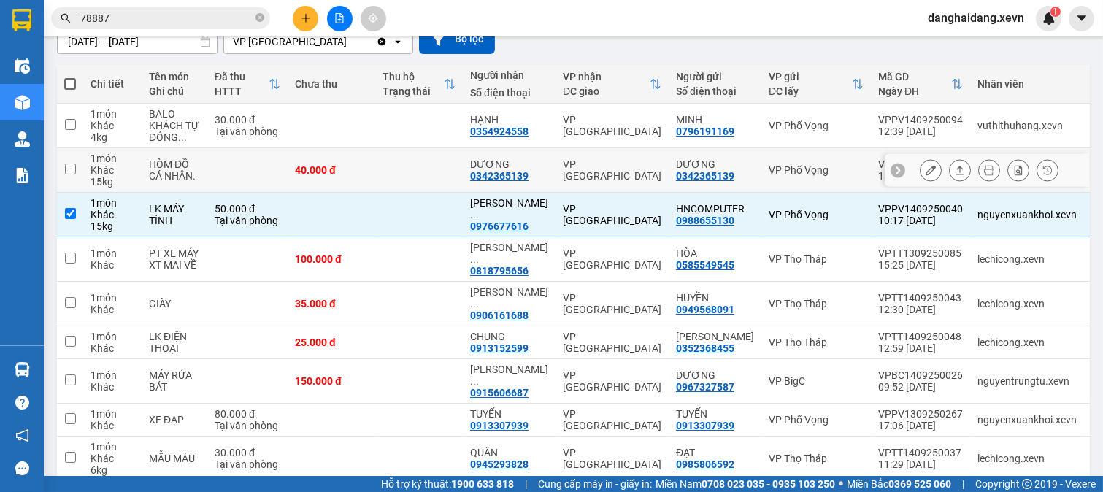
drag, startPoint x: 365, startPoint y: 177, endPoint x: 367, endPoint y: 162, distance: 15.4
click at [365, 177] on td "40.000 đ" at bounding box center [332, 170] width 88 height 45
checkbox input "true"
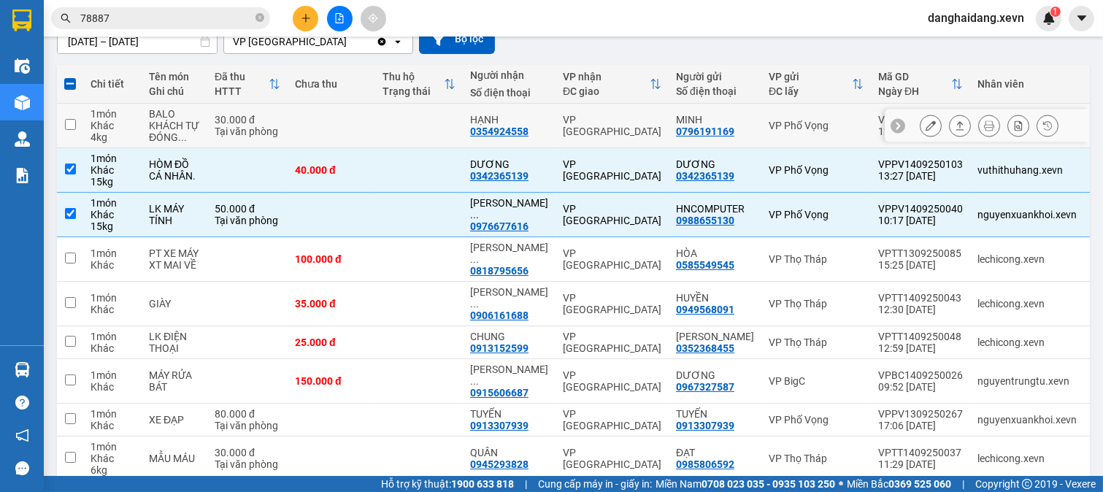
click at [372, 137] on td at bounding box center [332, 126] width 88 height 45
checkbox input "true"
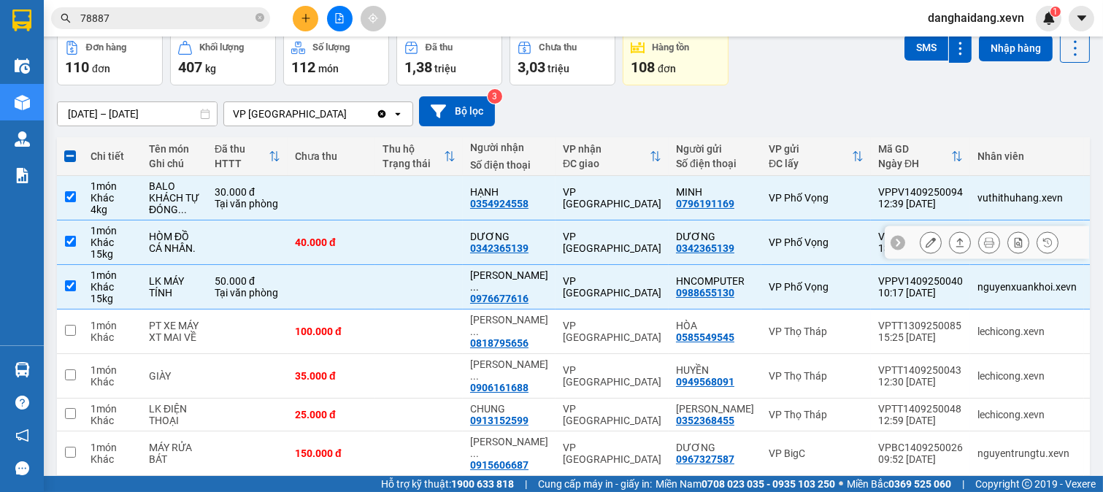
scroll to position [0, 0]
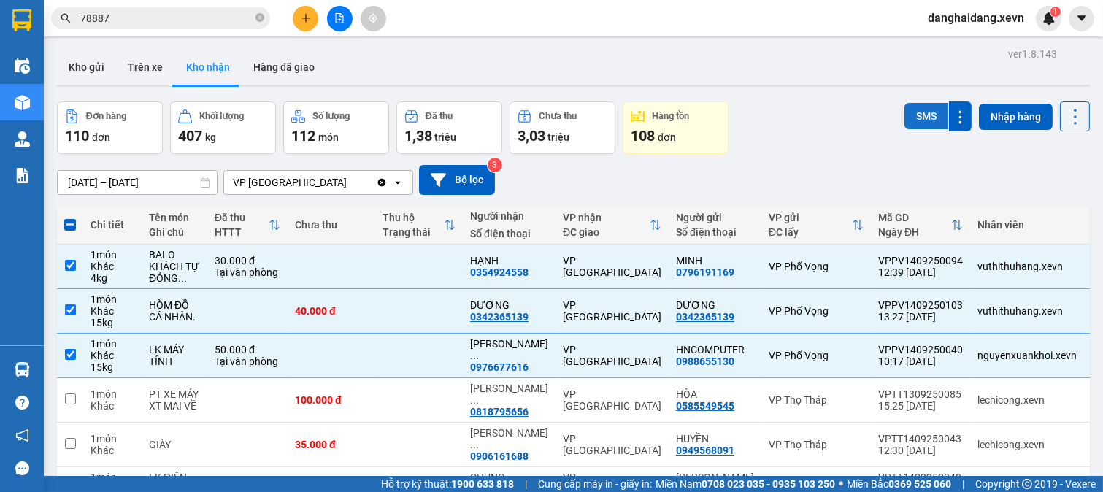
click at [918, 110] on button "SMS" at bounding box center [927, 116] width 44 height 26
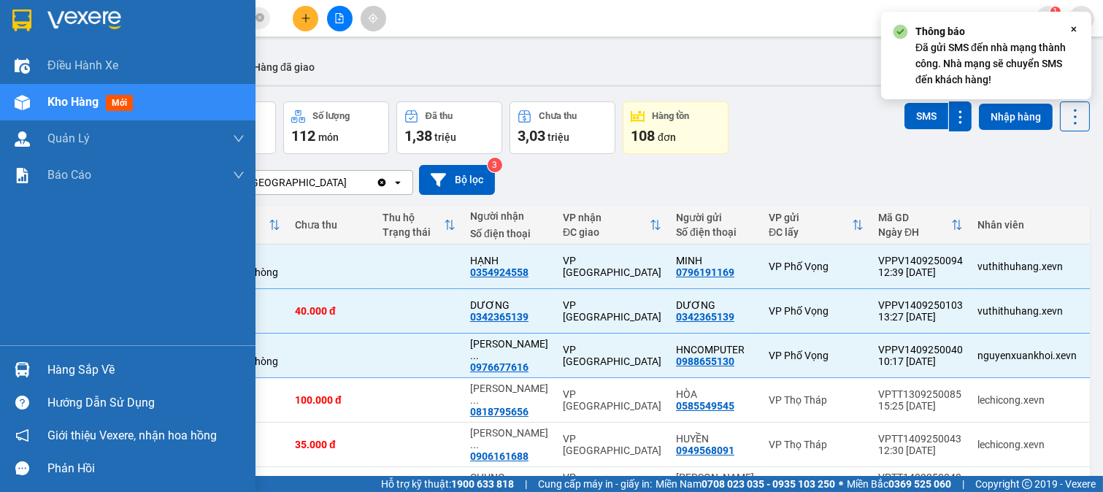
click at [47, 372] on div "Hàng sắp về" at bounding box center [145, 370] width 197 height 22
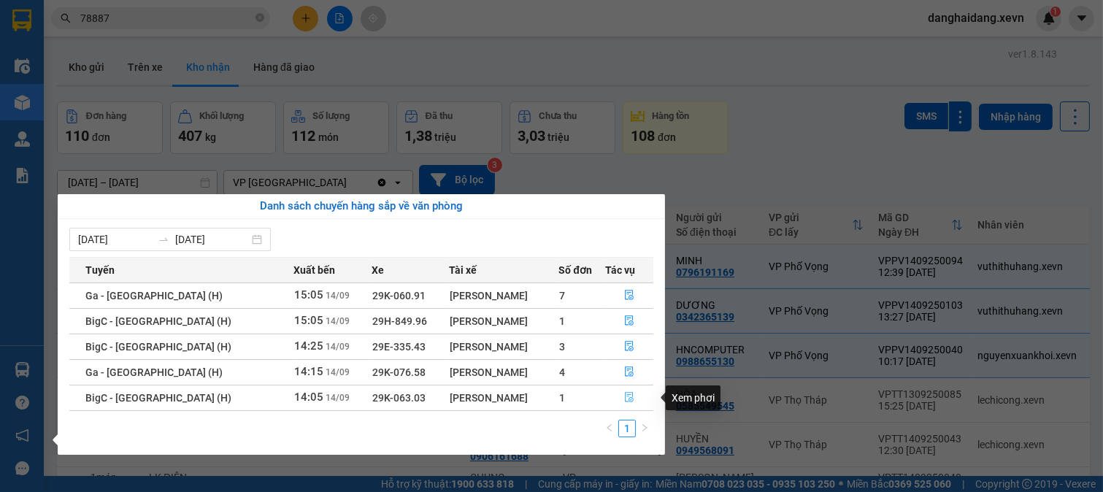
click at [608, 402] on button "button" at bounding box center [629, 397] width 47 height 23
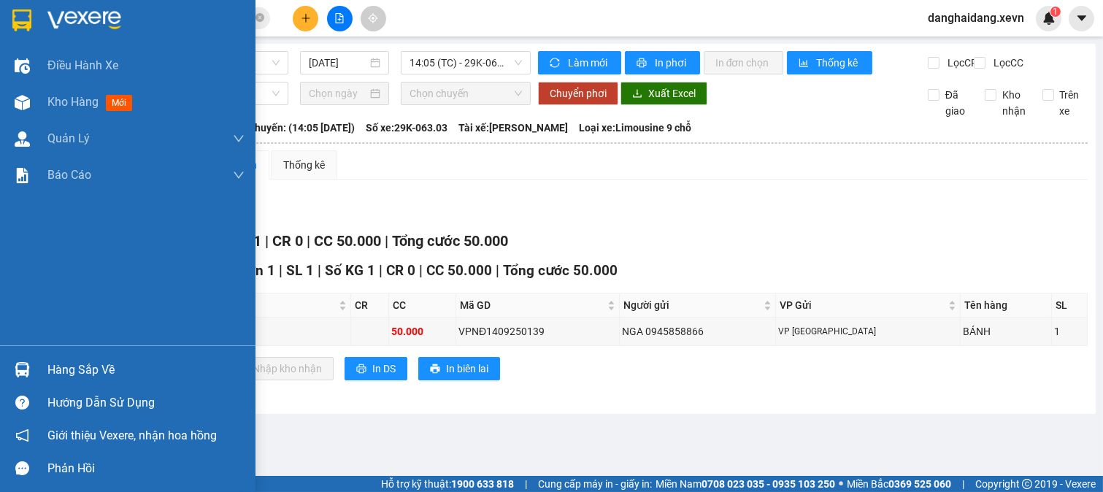
click at [29, 375] on img at bounding box center [22, 369] width 15 height 15
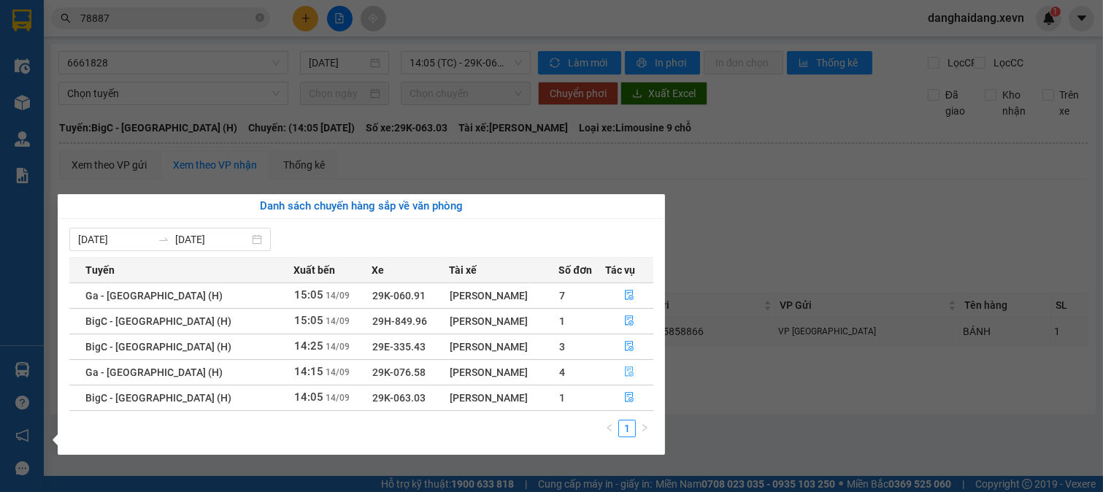
click at [619, 376] on button "button" at bounding box center [629, 372] width 47 height 23
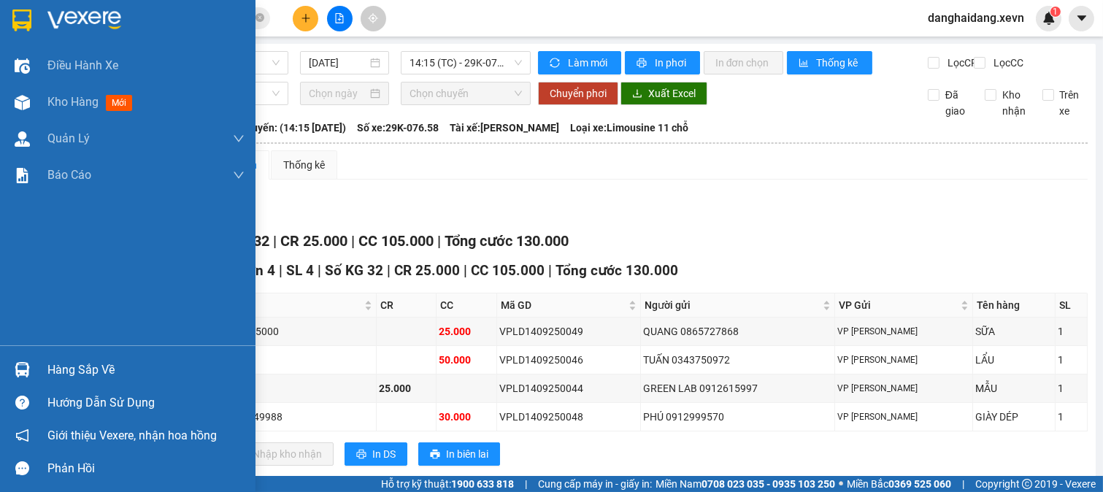
click at [39, 375] on div "Hàng sắp về" at bounding box center [128, 369] width 256 height 33
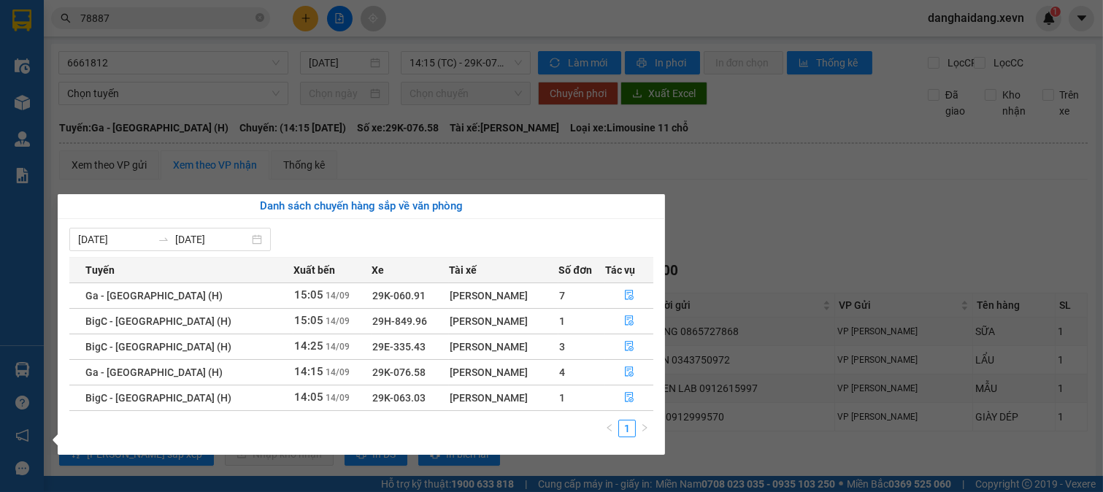
click at [816, 276] on section "Kết quả tìm kiếm ( 1120 ) Bộ lọc Mã ĐH Trạng thái Món hàng Thu hộ Tổng cước Chư…" at bounding box center [551, 246] width 1103 height 492
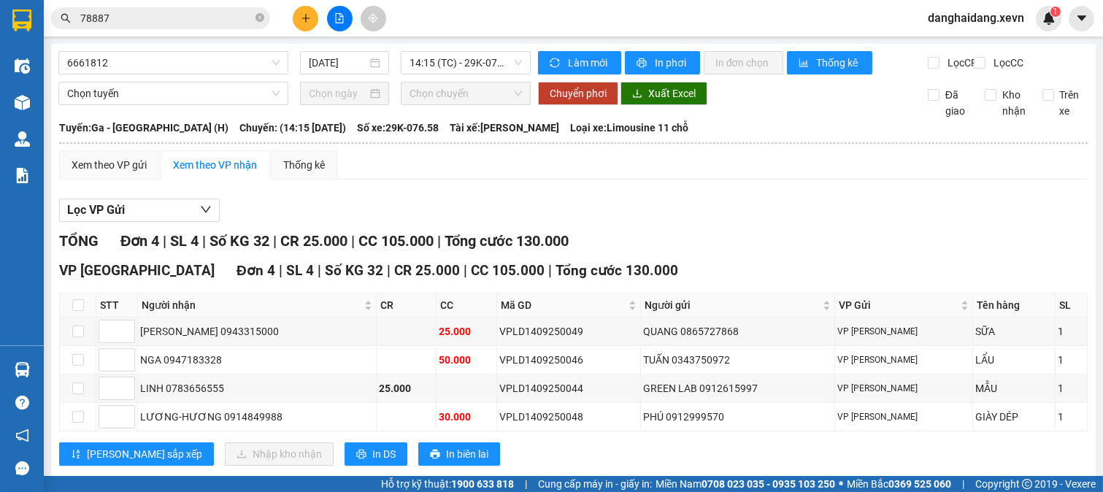
click at [28, 26] on img at bounding box center [21, 20] width 19 height 22
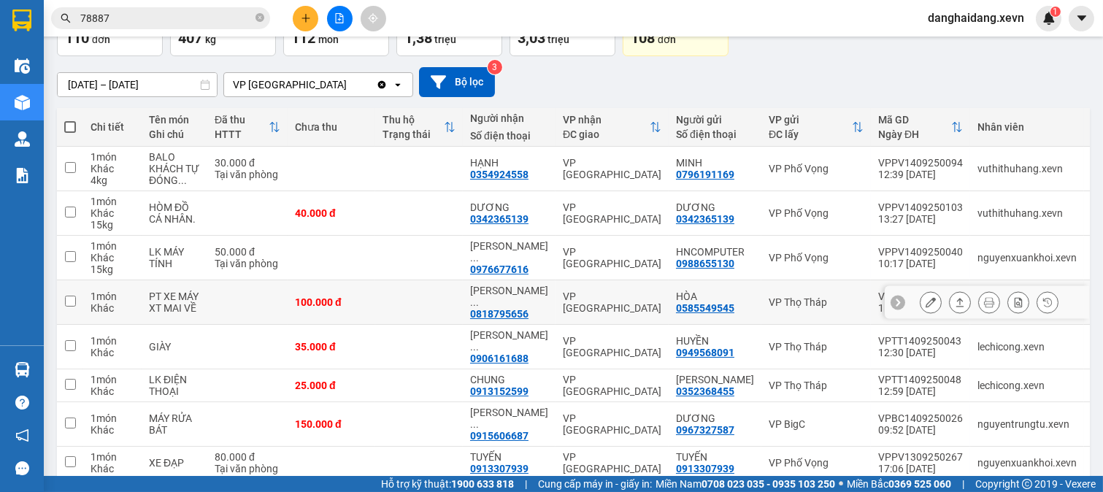
scroll to position [222, 0]
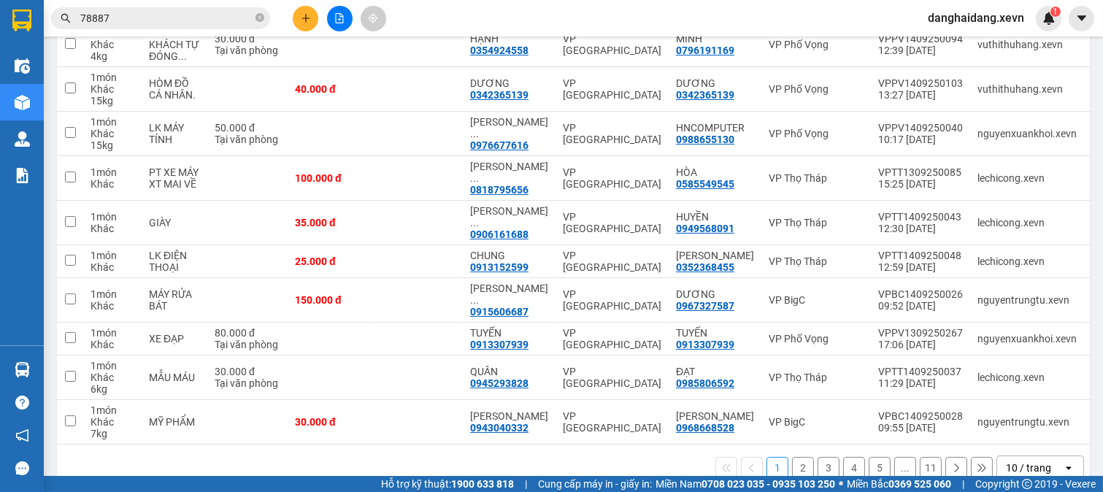
click at [792, 457] on button "2" at bounding box center [803, 468] width 22 height 22
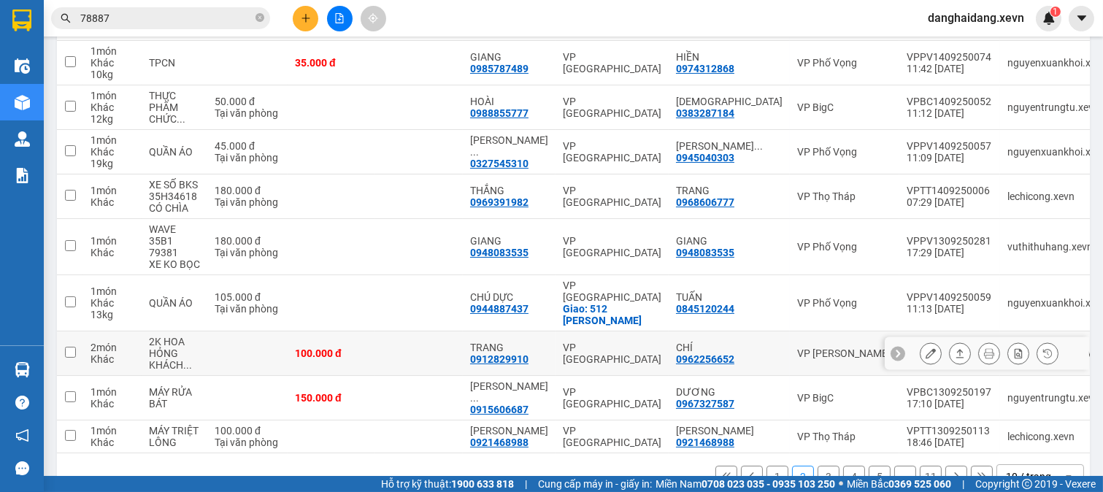
scroll to position [269, 0]
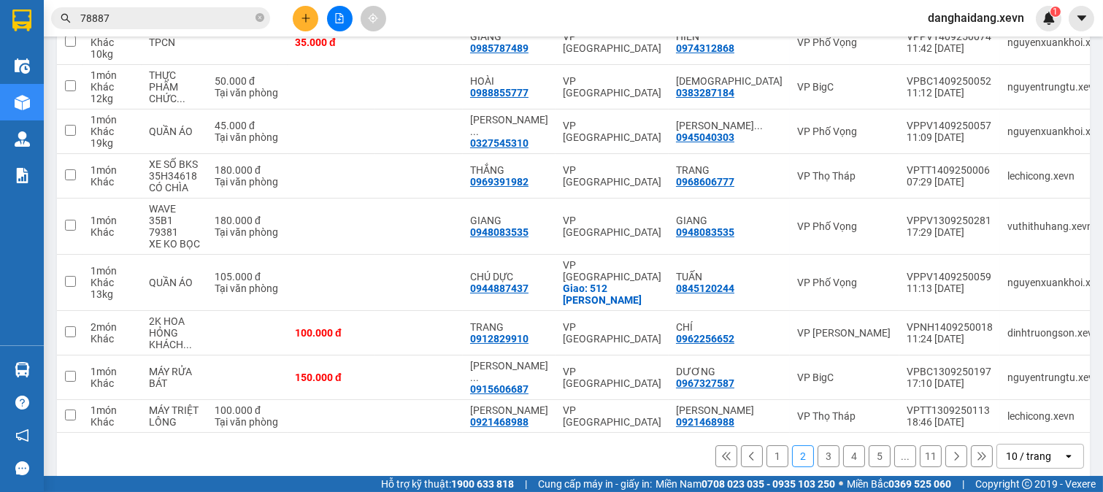
click at [820, 445] on button "3" at bounding box center [829, 456] width 22 height 22
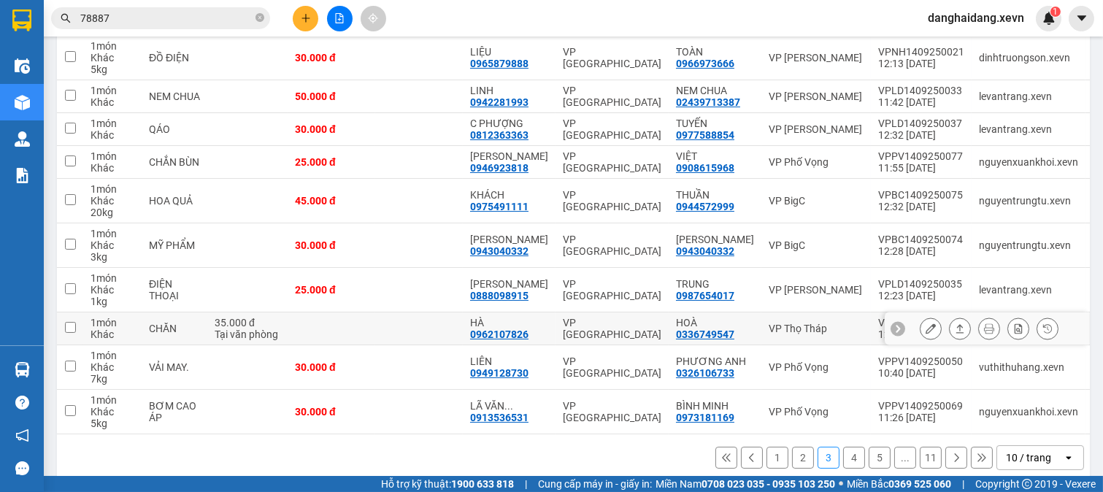
scroll to position [234, 0]
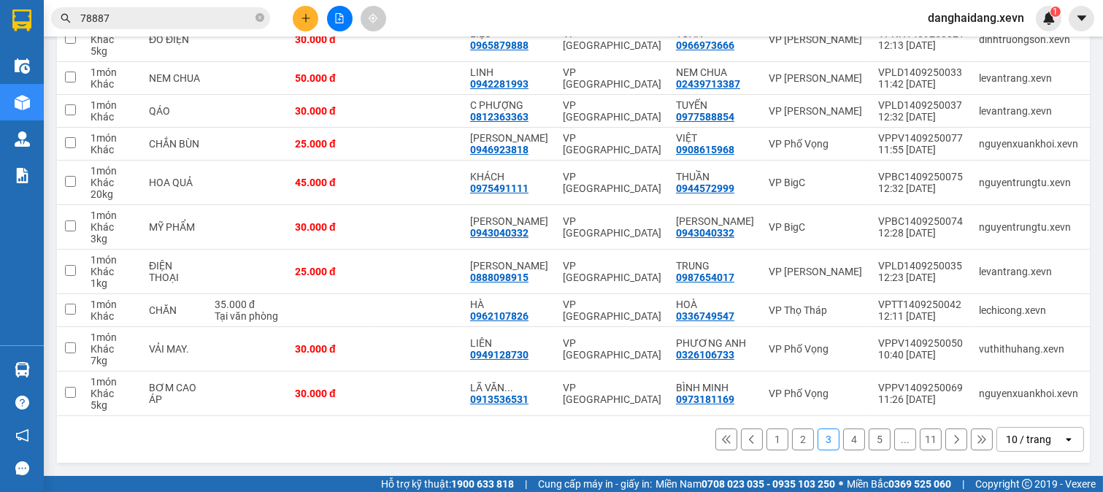
click at [767, 440] on button "1" at bounding box center [778, 440] width 22 height 22
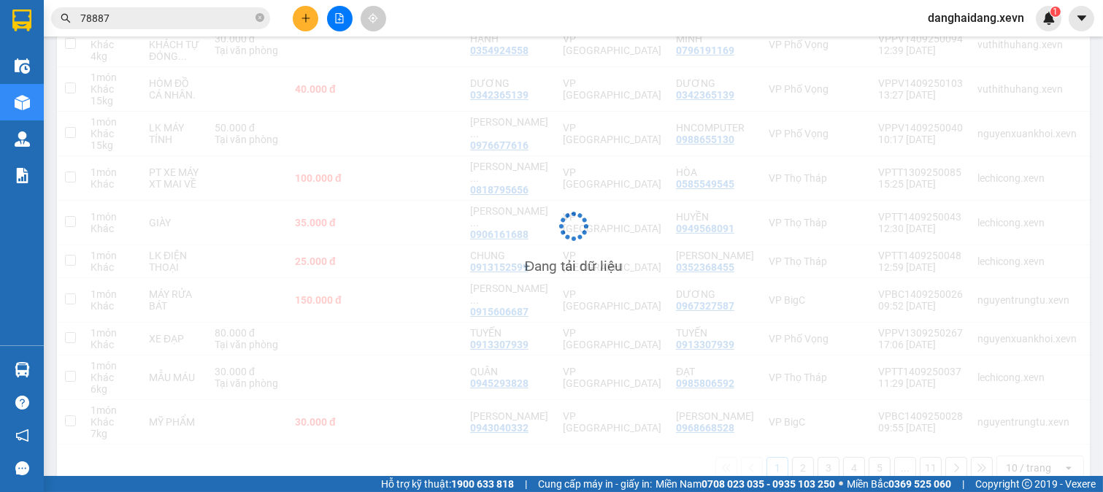
scroll to position [222, 0]
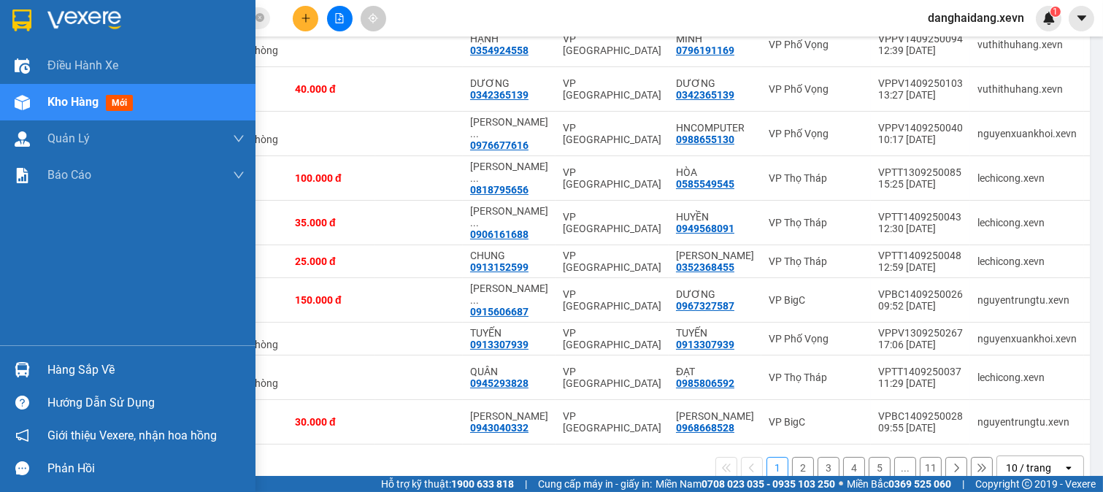
click at [37, 370] on div "Hàng sắp về" at bounding box center [128, 369] width 256 height 33
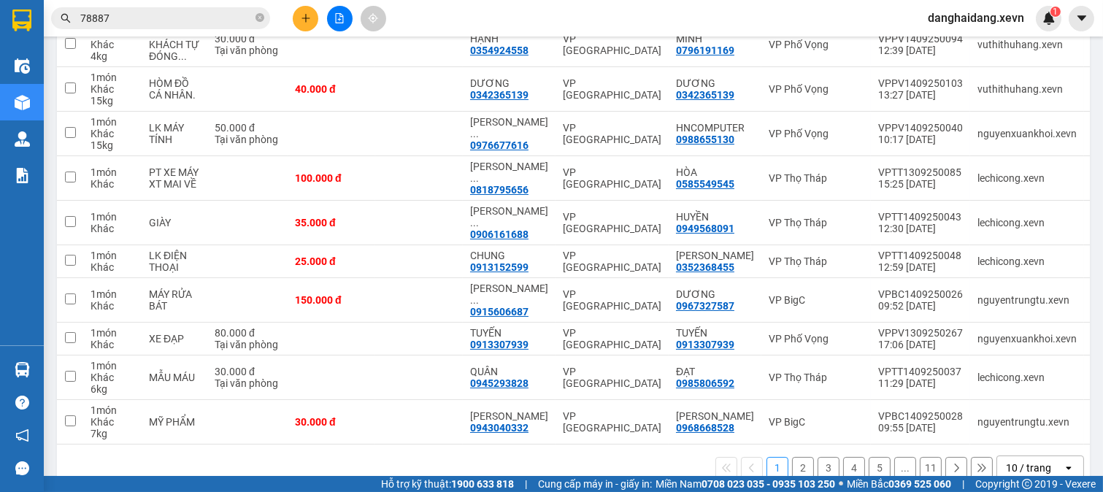
click at [691, 451] on section "Kết quả tìm kiếm ( 1120 ) Bộ lọc Mã ĐH Trạng thái Món hàng Thu hộ Tổng cước Chư…" at bounding box center [551, 246] width 1103 height 492
click at [792, 457] on button "2" at bounding box center [803, 468] width 22 height 22
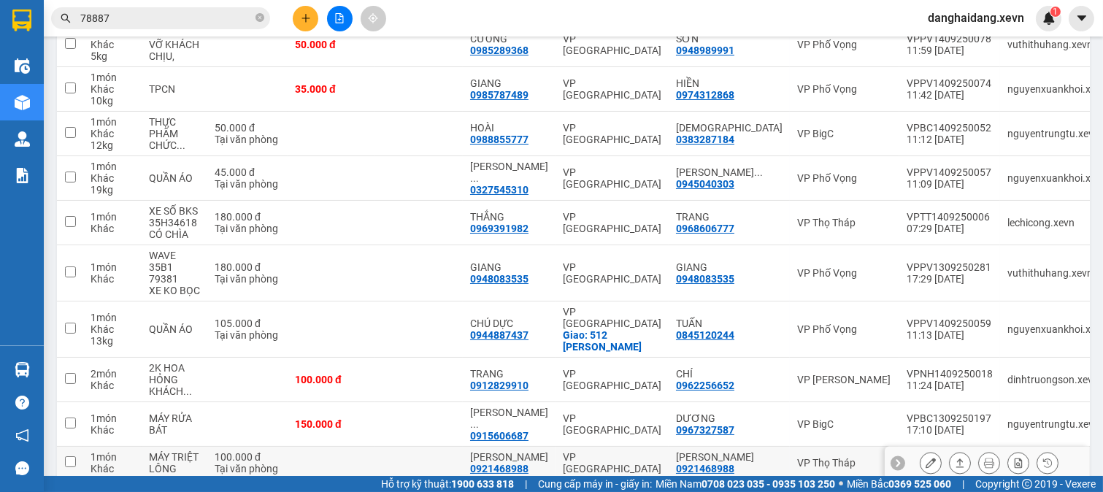
scroll to position [269, 0]
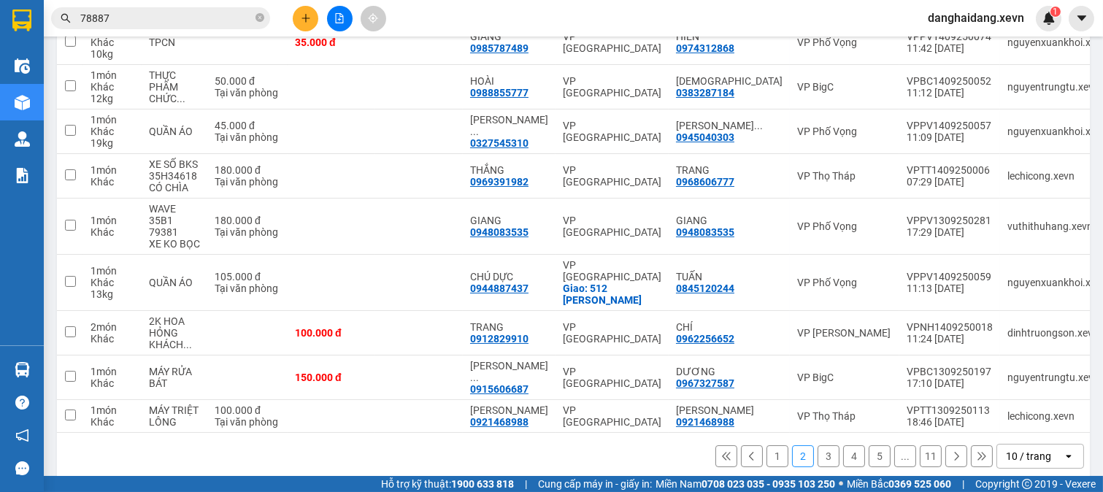
click at [767, 445] on button "1" at bounding box center [778, 456] width 22 height 22
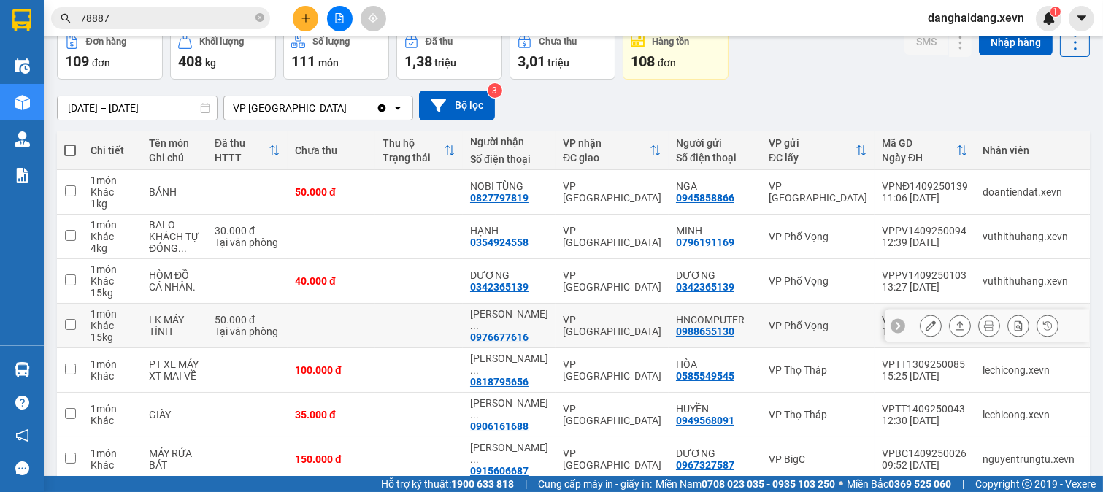
scroll to position [70, 0]
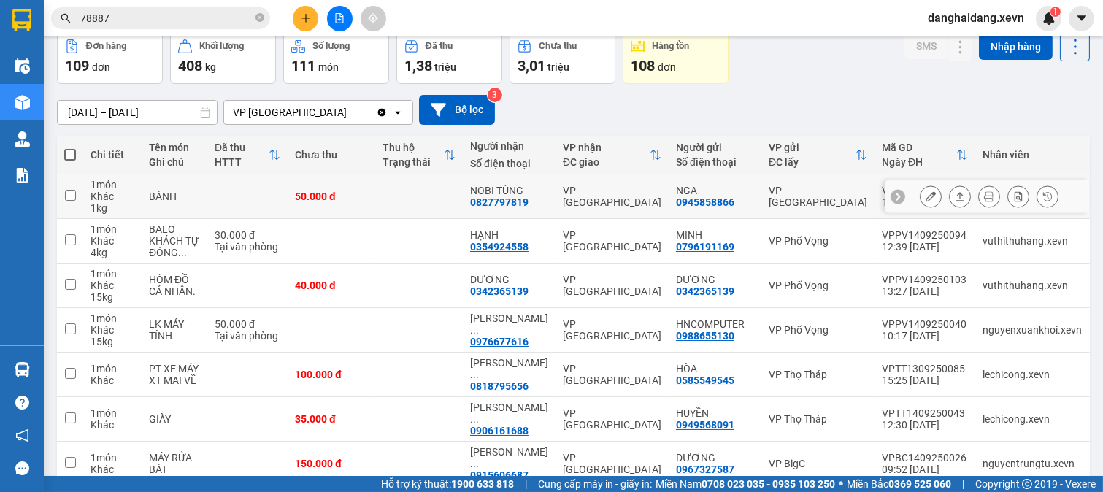
click at [334, 195] on div "50.000 đ" at bounding box center [331, 197] width 73 height 12
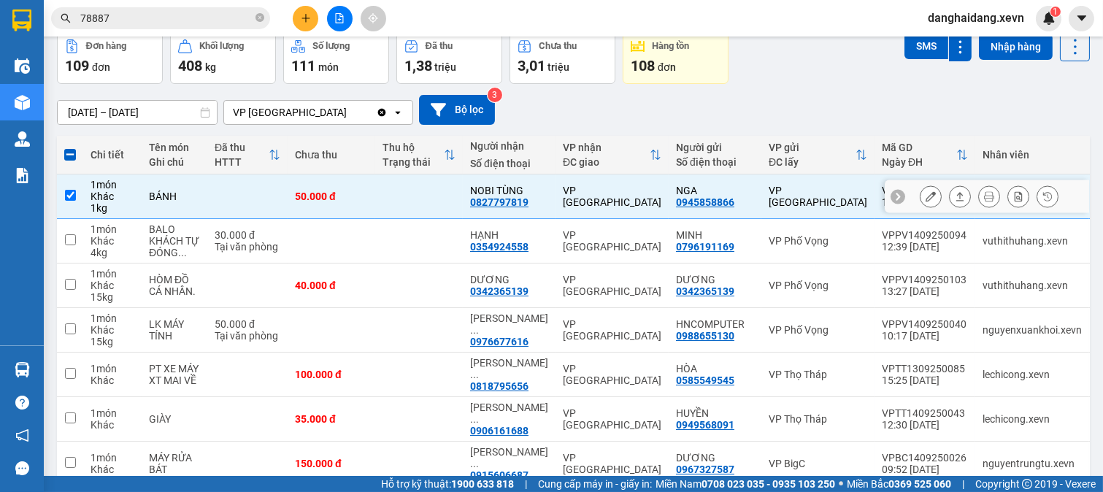
scroll to position [0, 0]
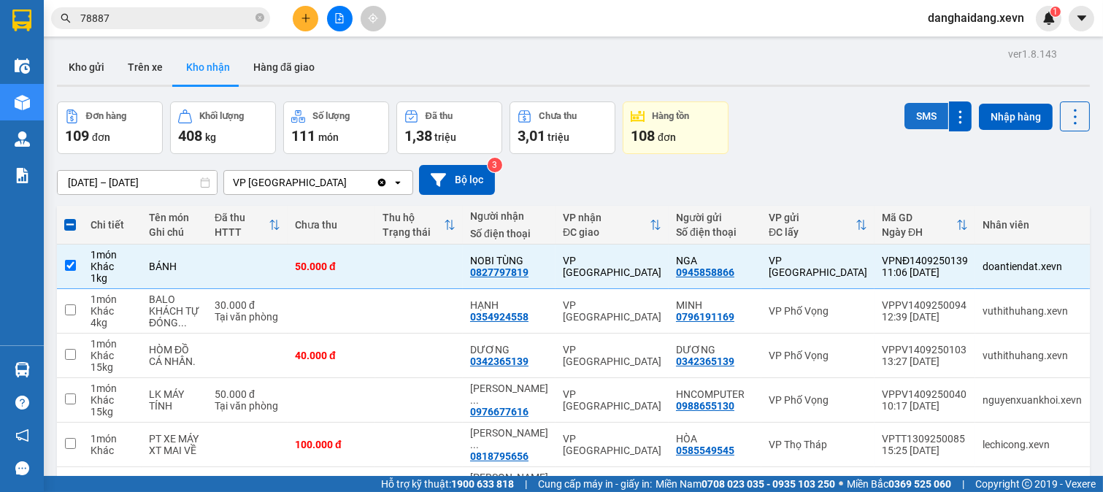
click at [905, 118] on button "SMS" at bounding box center [927, 116] width 44 height 26
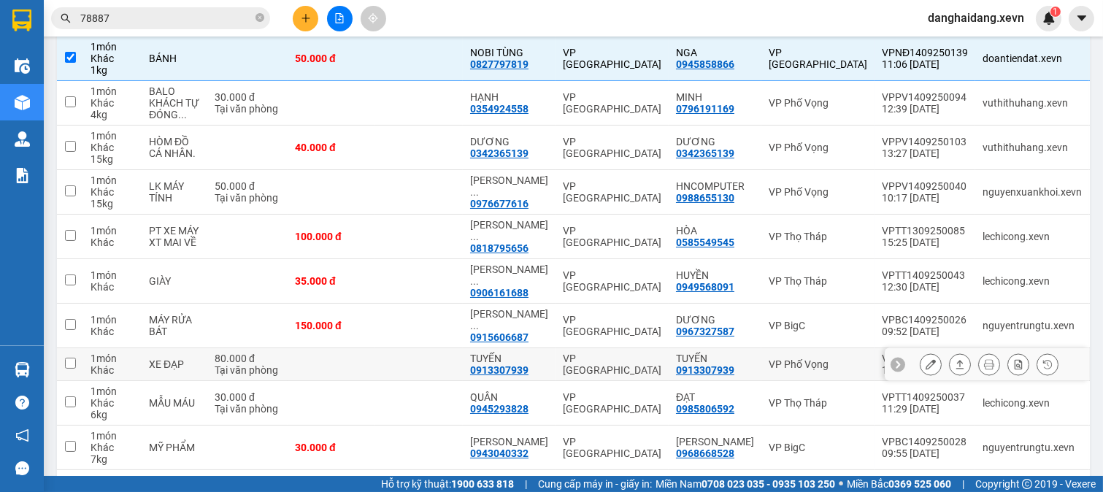
scroll to position [234, 0]
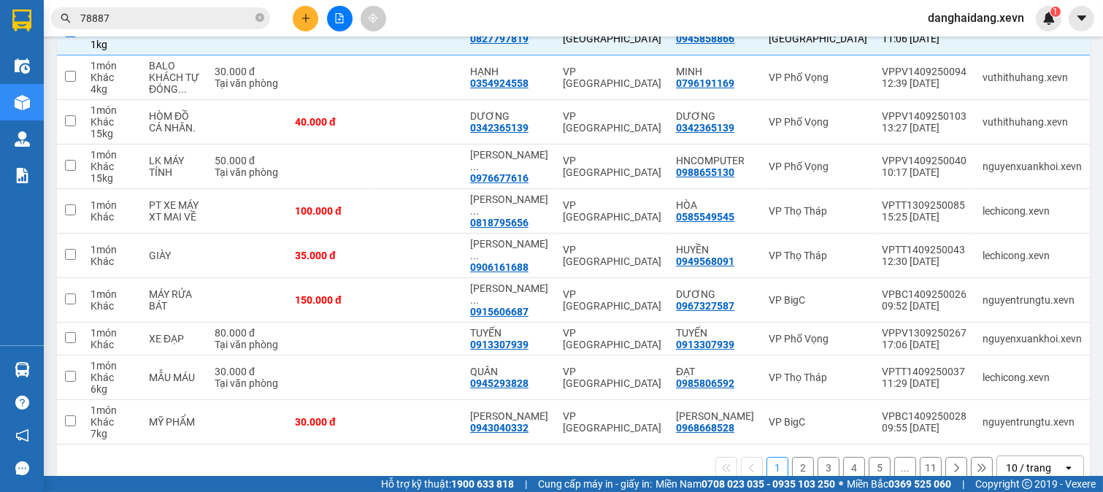
click at [792, 457] on button "2" at bounding box center [803, 468] width 22 height 22
checkbox input "false"
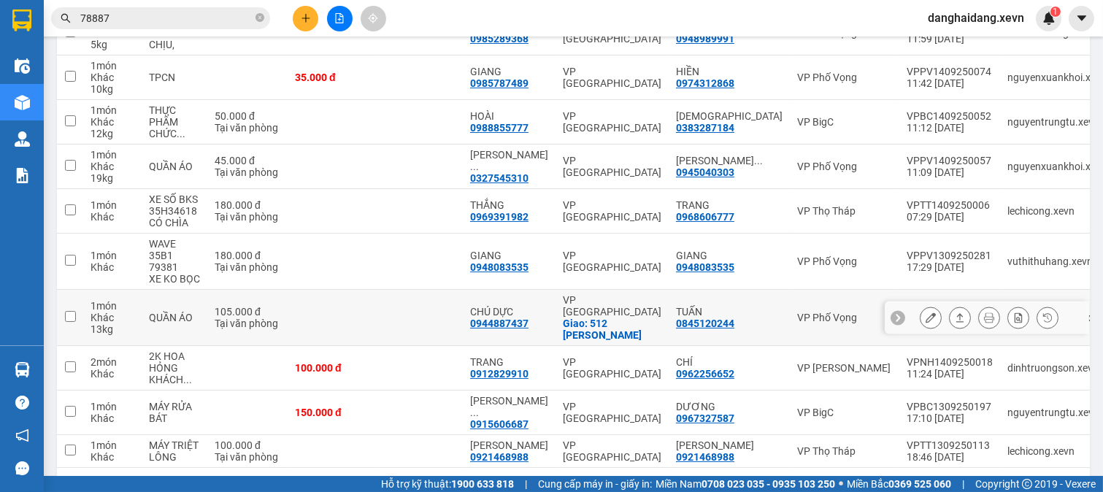
scroll to position [269, 0]
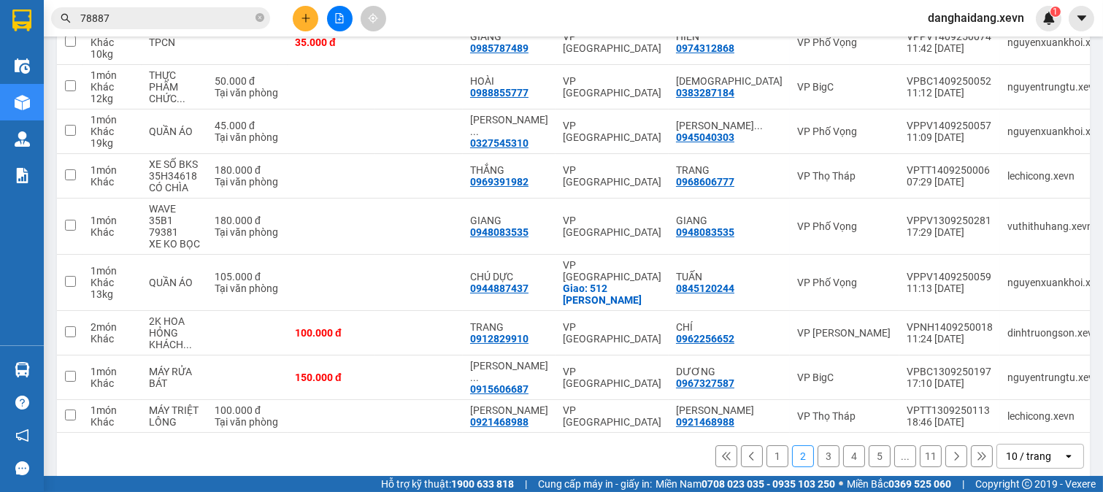
click at [819, 447] on button "3" at bounding box center [829, 456] width 22 height 22
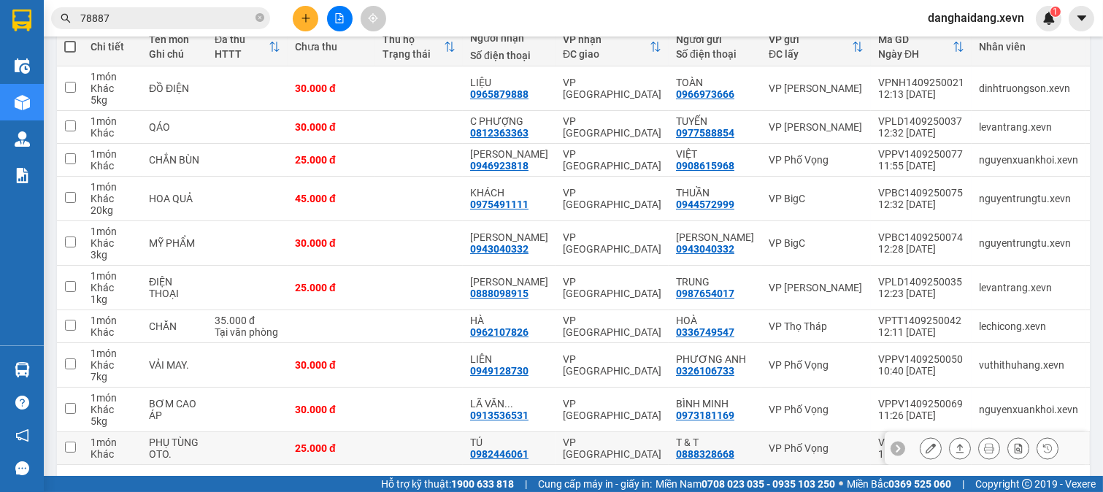
scroll to position [152, 0]
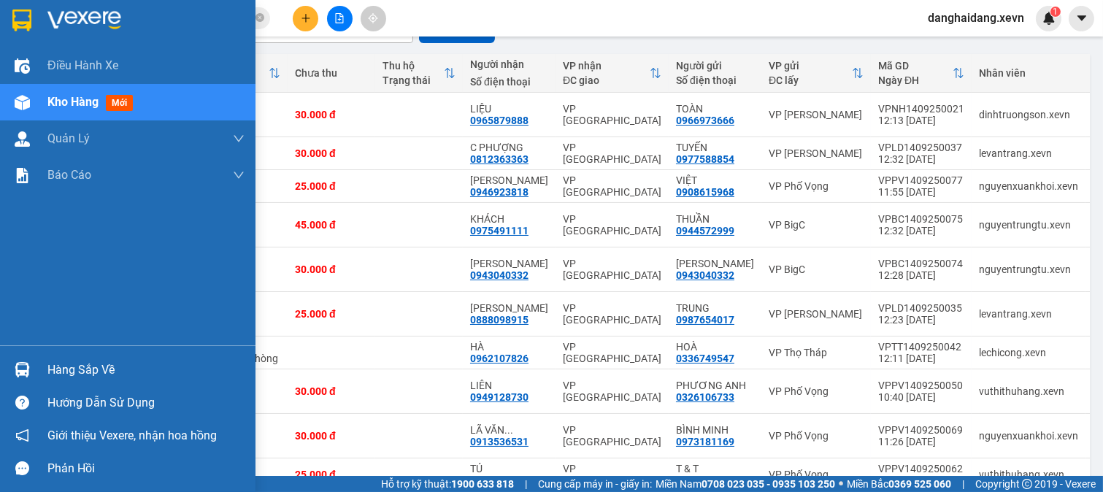
click at [26, 362] on img at bounding box center [22, 369] width 15 height 15
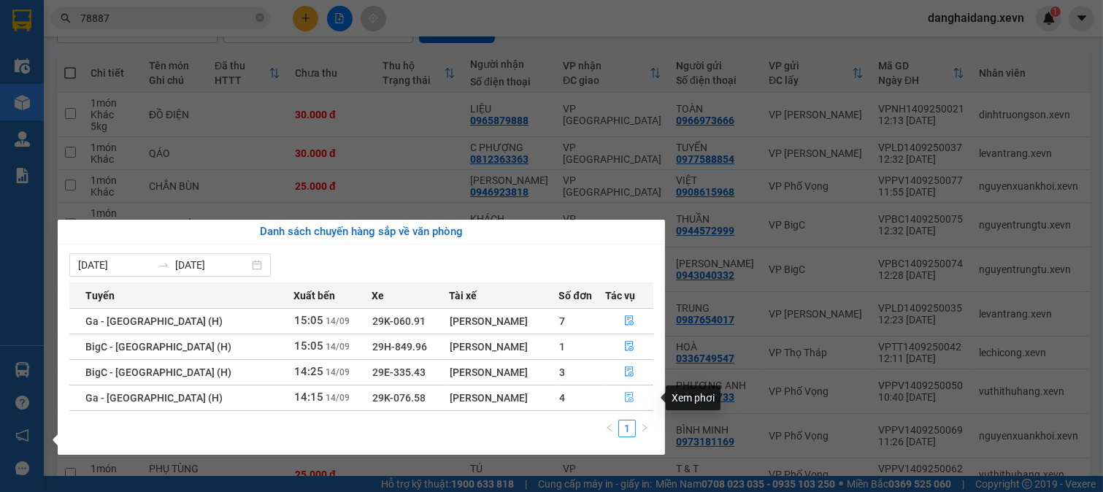
click at [632, 404] on button "button" at bounding box center [629, 397] width 47 height 23
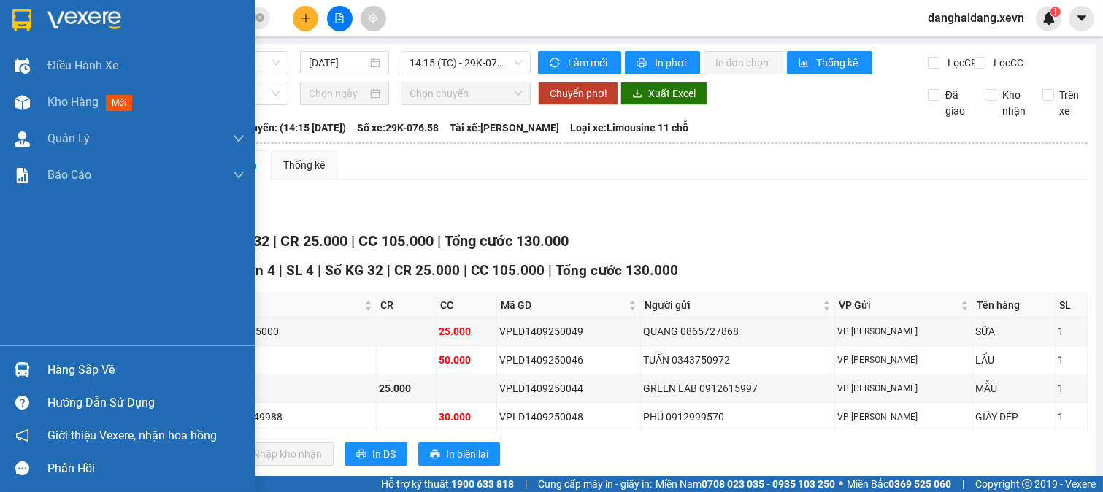
click at [40, 380] on div "Hàng sắp về" at bounding box center [128, 369] width 256 height 33
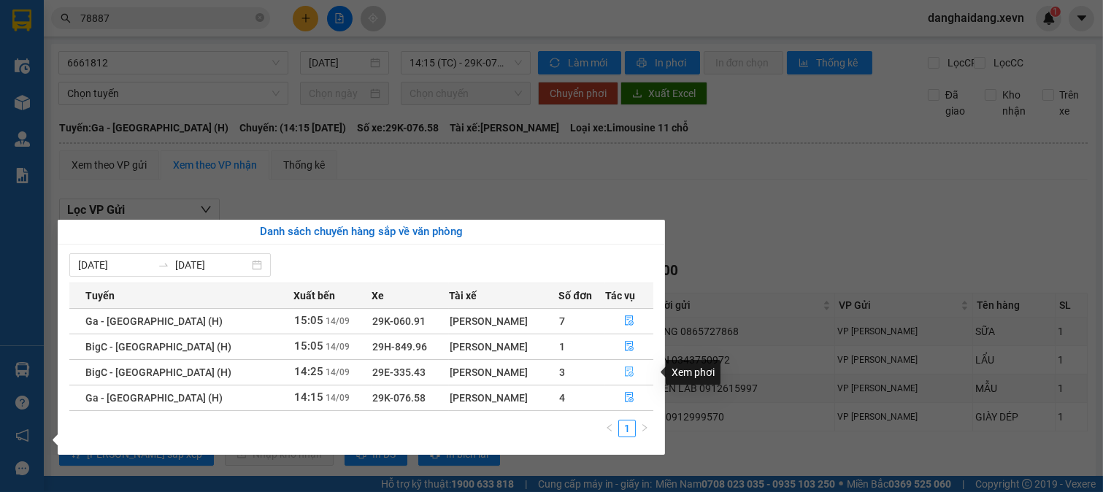
click at [625, 377] on icon "file-done" at bounding box center [629, 372] width 9 height 10
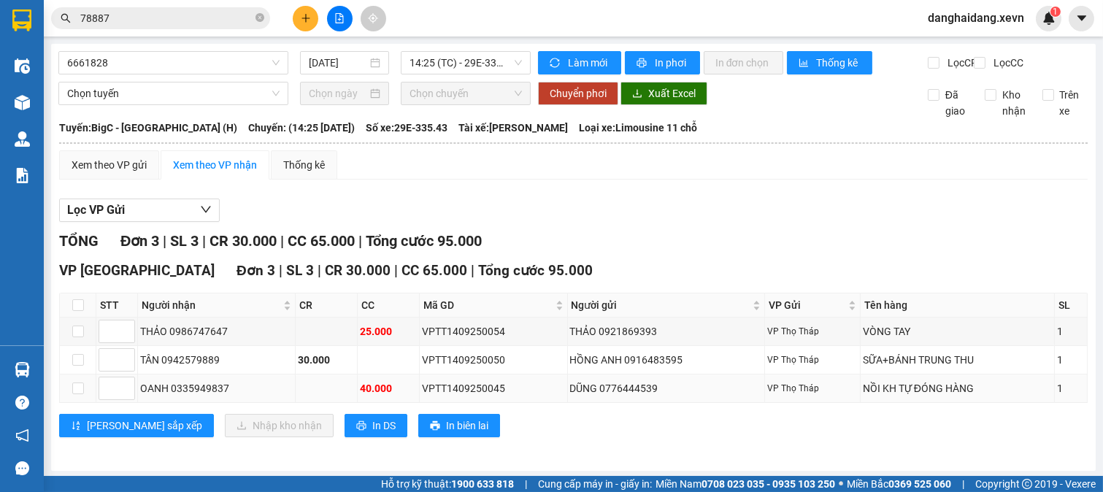
click at [79, 390] on td at bounding box center [78, 389] width 37 height 28
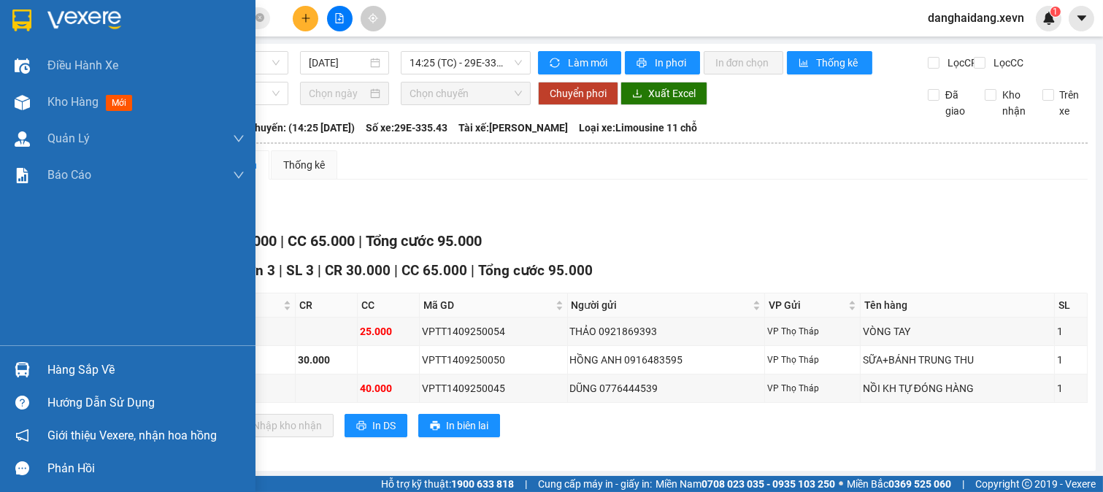
click at [37, 373] on div "Hàng sắp về" at bounding box center [128, 369] width 256 height 33
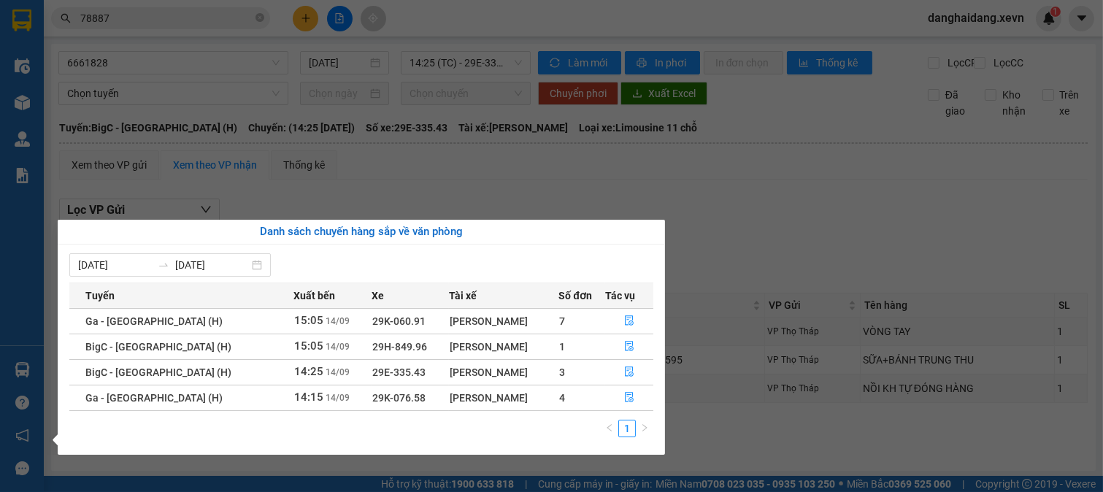
drag, startPoint x: 518, startPoint y: 139, endPoint x: 367, endPoint y: 38, distance: 182.7
click at [507, 135] on section "Kết quả tìm kiếm ( 1120 ) Bộ lọc Mã ĐH Trạng thái Món hàng Thu hộ Tổng cước Chư…" at bounding box center [551, 246] width 1103 height 492
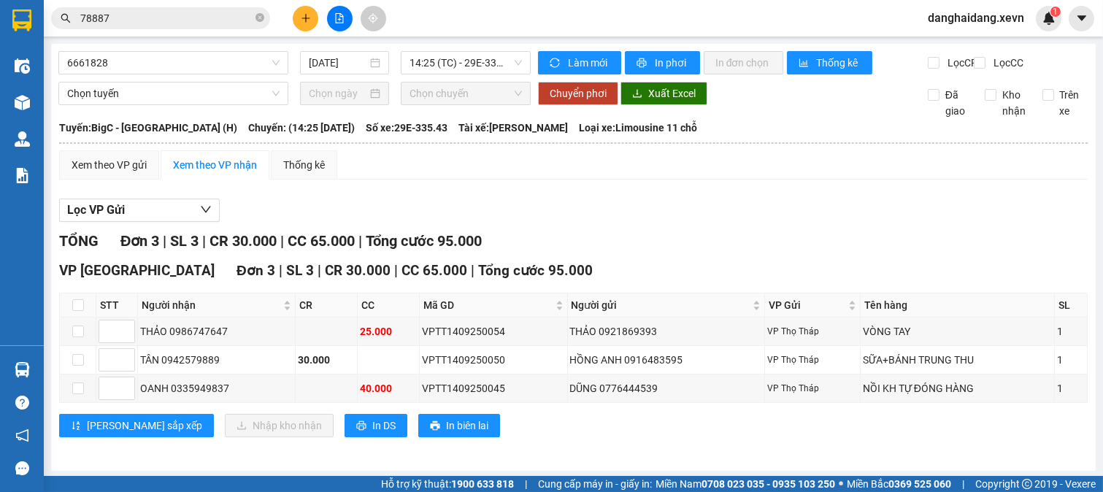
click at [348, 17] on button at bounding box center [340, 19] width 26 height 26
click at [187, 68] on span "6661828" at bounding box center [173, 63] width 212 height 22
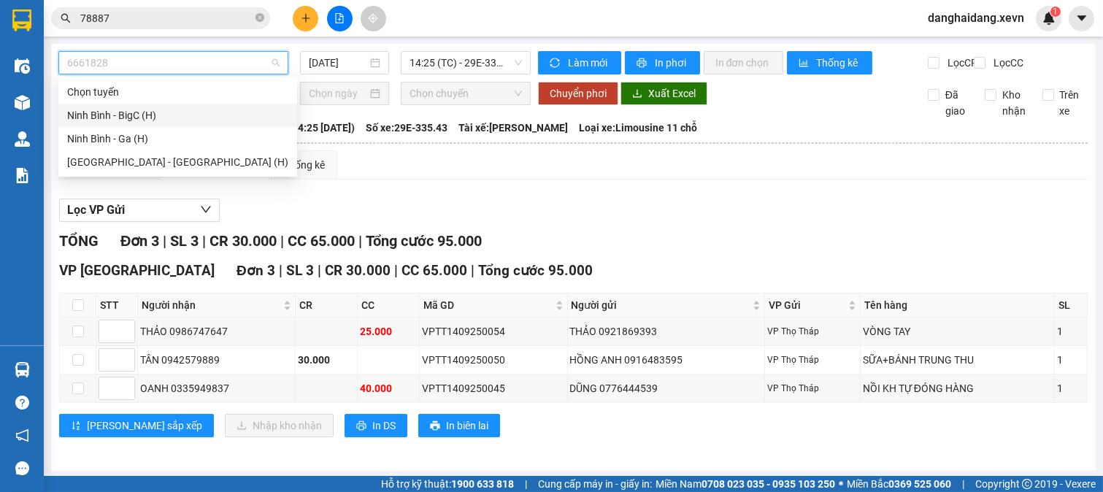
click at [169, 115] on div "Ninh Bình - BigC (H)" at bounding box center [177, 115] width 221 height 16
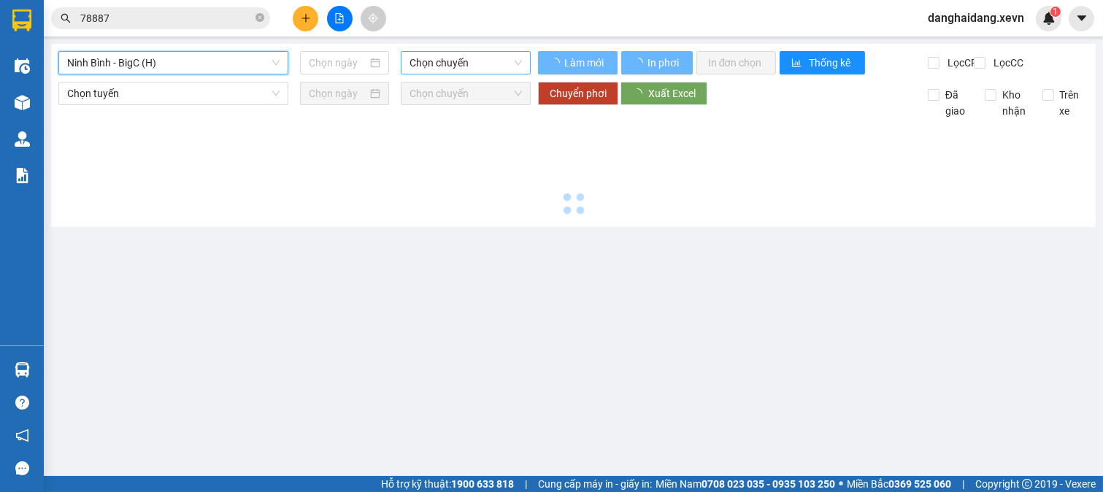
type input "[DATE]"
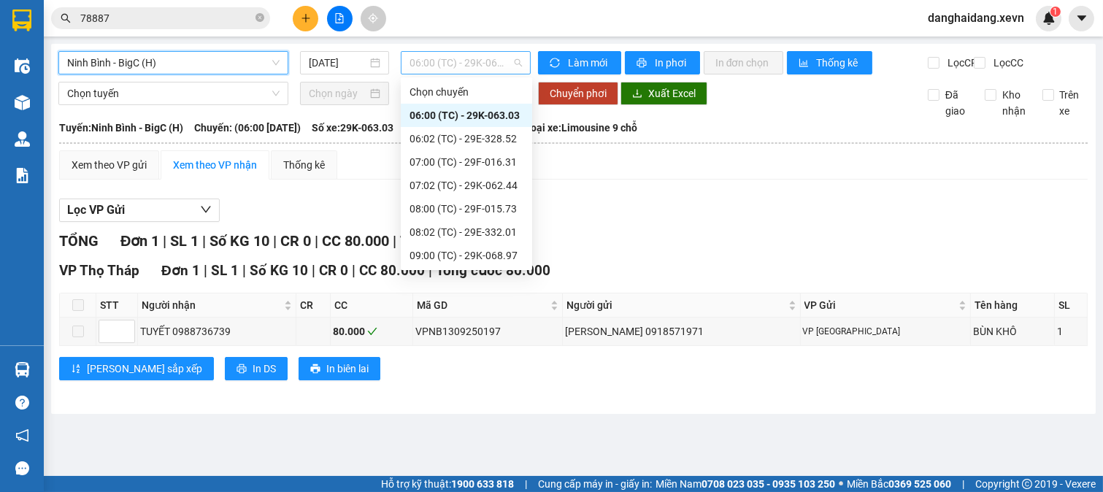
click at [466, 73] on span "06:00 (TC) - 29K-063.03" at bounding box center [466, 63] width 112 height 22
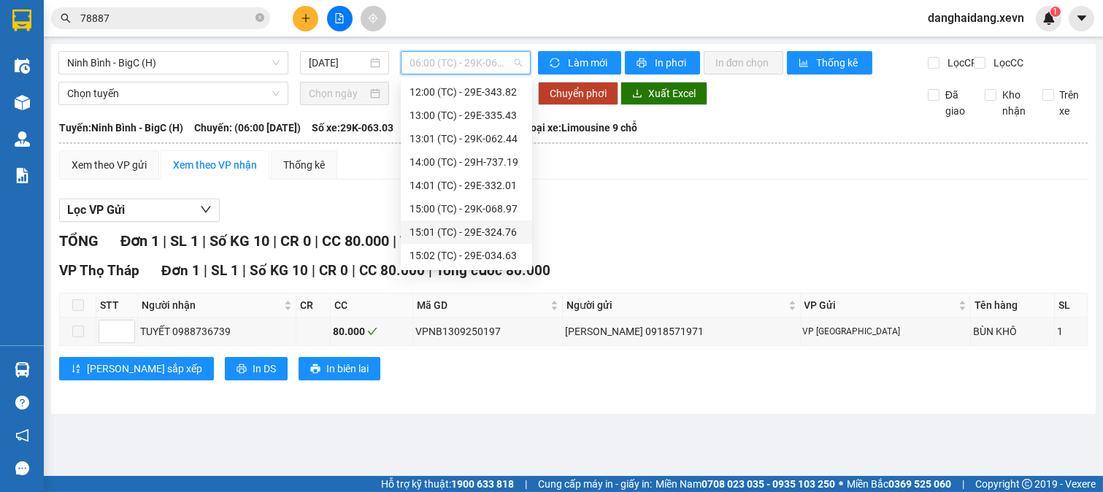
click at [507, 235] on div "15:01 (TC) - 29E-324.76" at bounding box center [467, 232] width 114 height 16
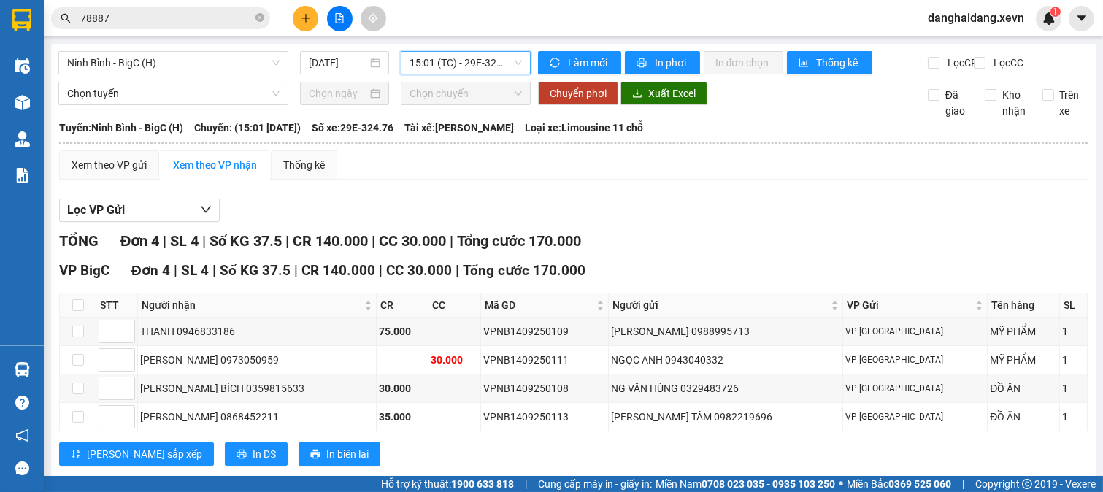
click at [477, 61] on span "15:01 (TC) - 29E-324.76" at bounding box center [466, 63] width 112 height 22
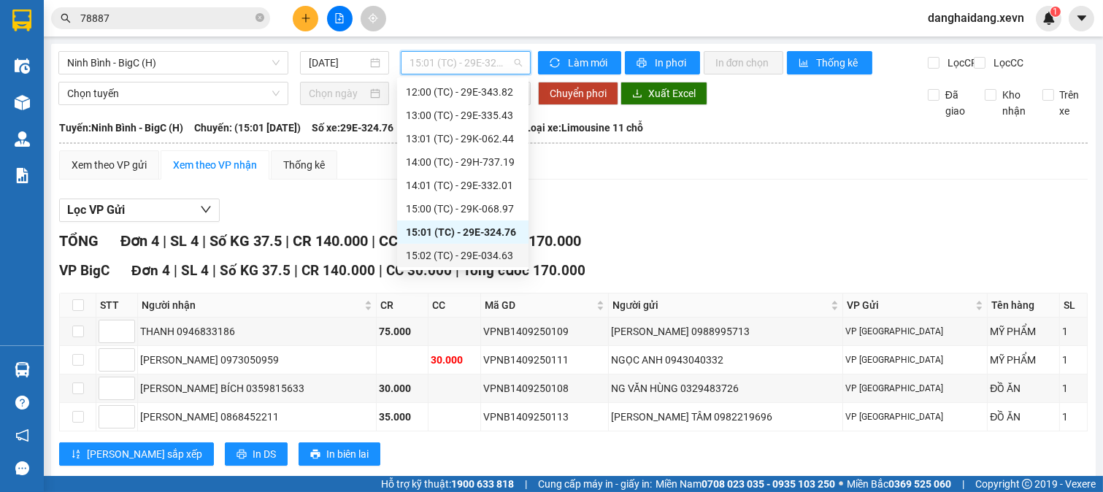
click at [491, 256] on div "15:02 (TC) - 29E-034.63" at bounding box center [463, 256] width 114 height 16
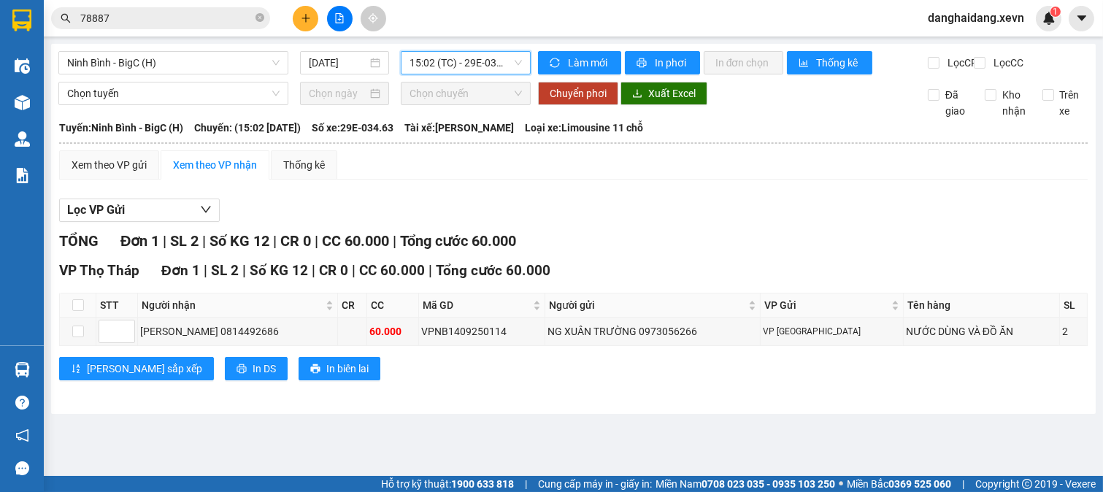
click at [463, 61] on span "15:02 (TC) - 29E-034.63" at bounding box center [466, 63] width 112 height 22
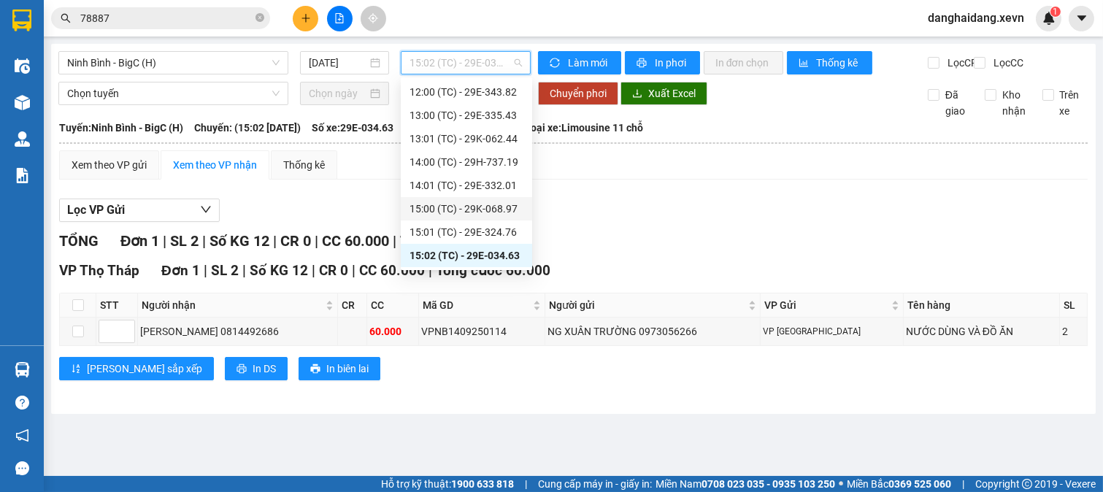
click at [507, 207] on div "15:00 (TC) - 29K-068.97" at bounding box center [467, 209] width 114 height 16
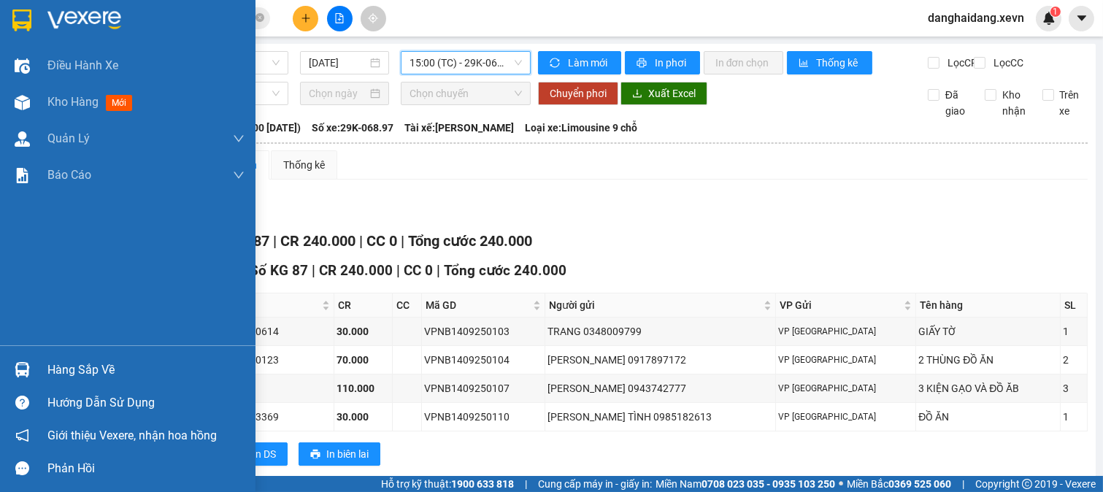
click at [31, 363] on div at bounding box center [22, 370] width 26 height 26
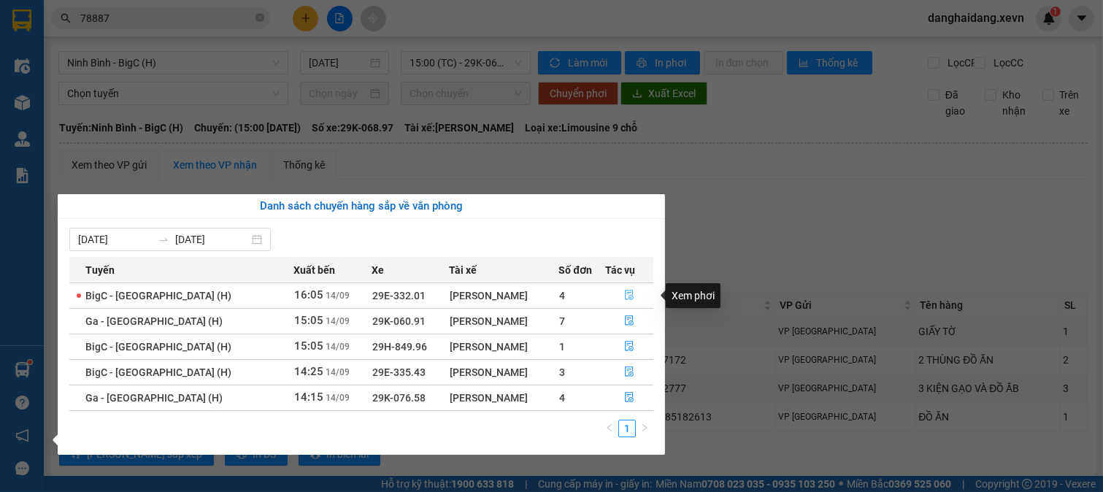
click at [619, 296] on button "button" at bounding box center [629, 295] width 47 height 23
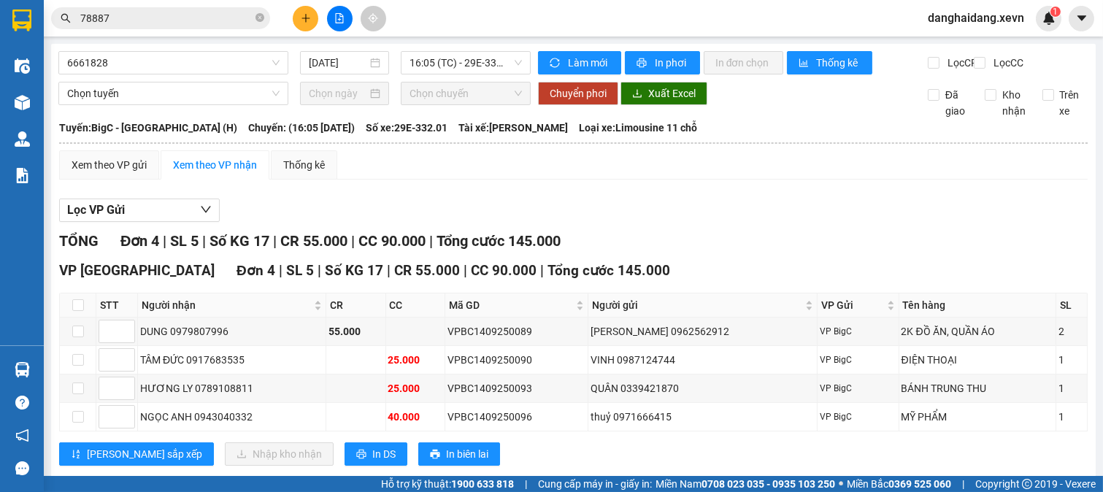
click at [197, 22] on input "78887" at bounding box center [166, 18] width 172 height 16
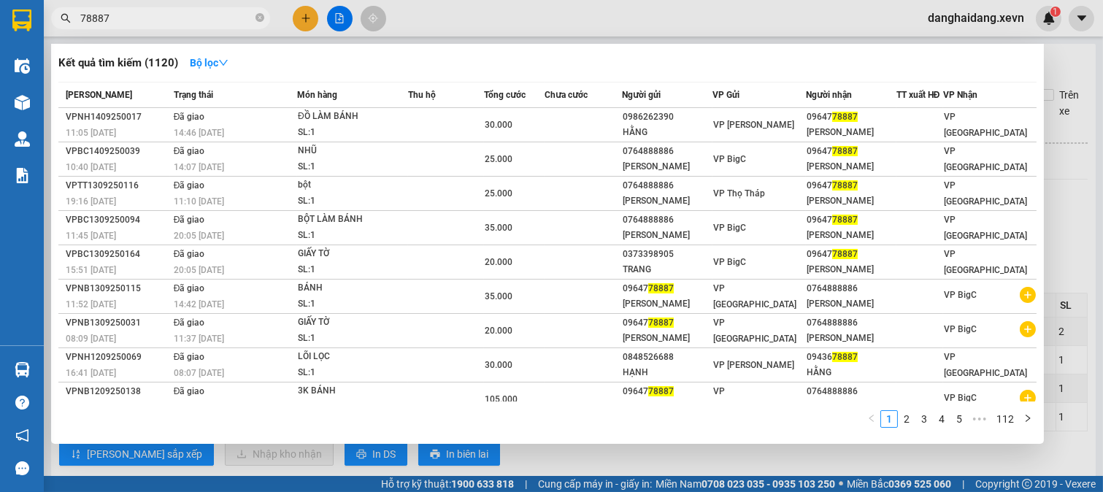
click at [197, 22] on input "78887" at bounding box center [166, 18] width 172 height 16
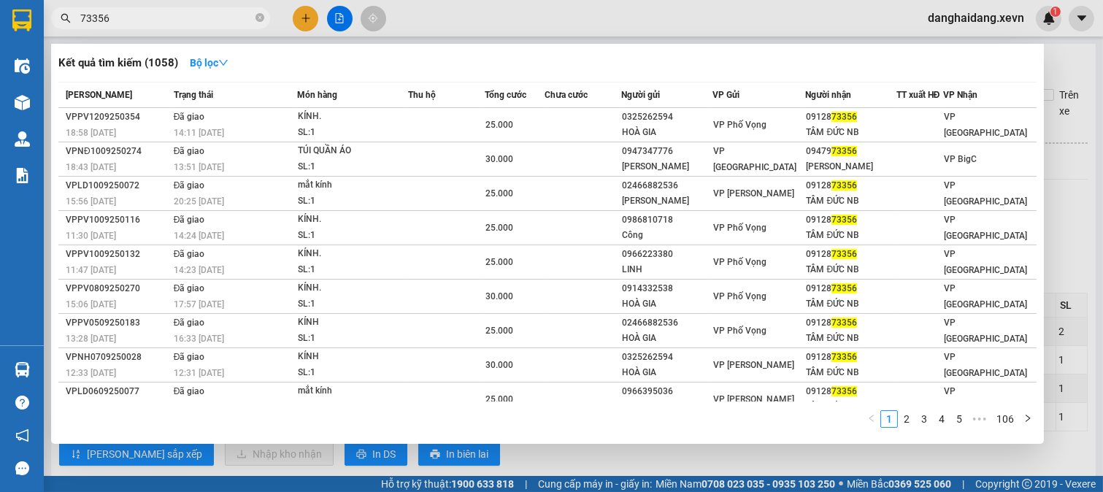
click at [197, 22] on input "73356" at bounding box center [166, 18] width 172 height 16
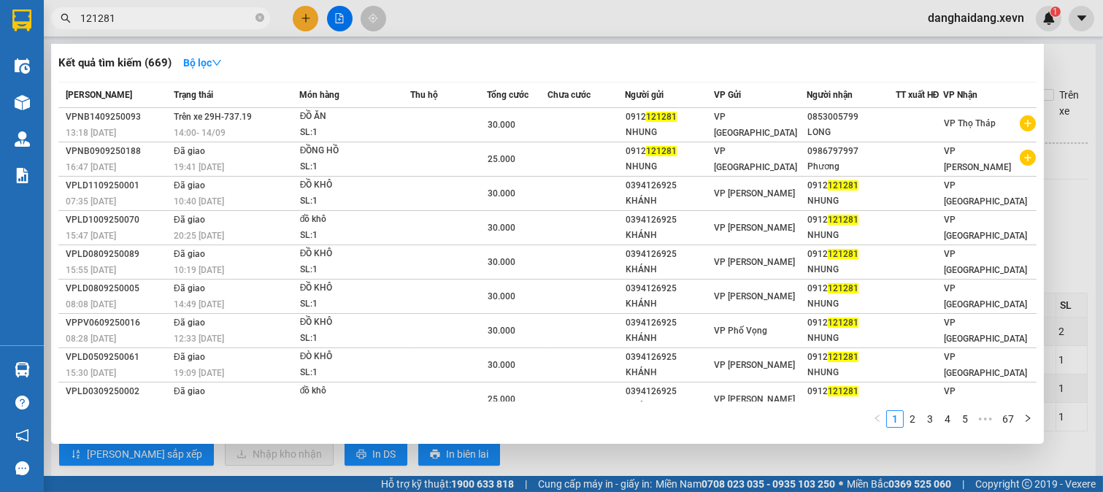
click at [197, 22] on input "121281" at bounding box center [166, 18] width 172 height 16
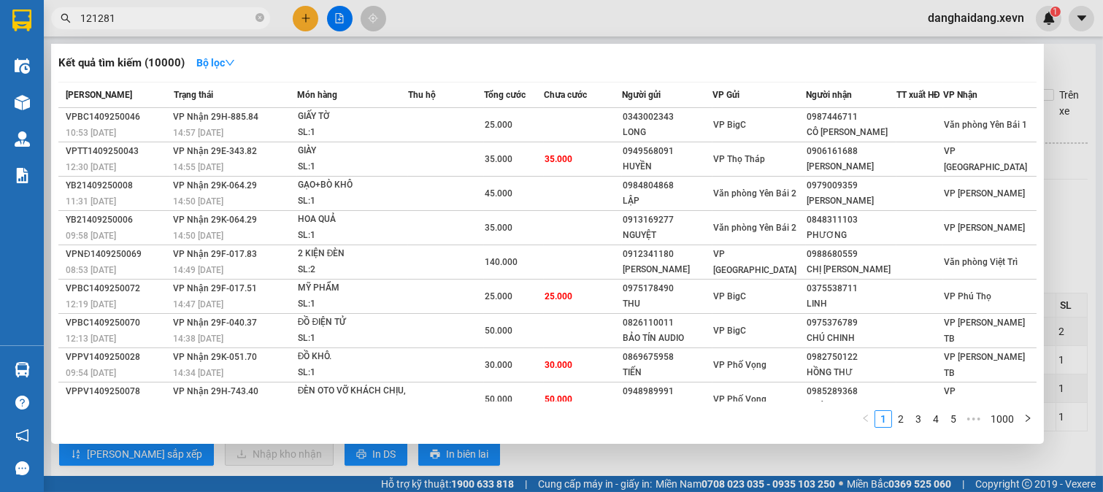
click at [197, 22] on input "121281" at bounding box center [166, 18] width 172 height 16
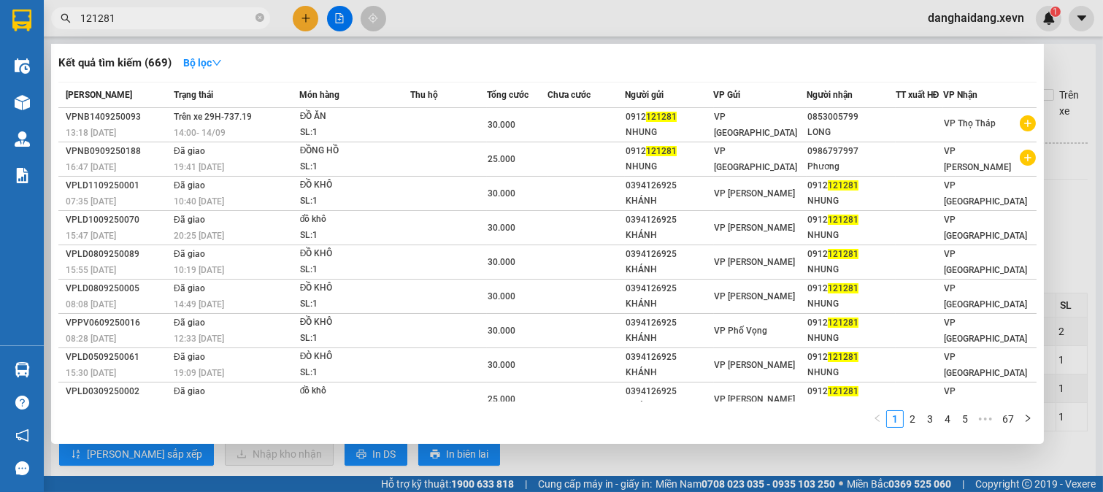
click at [120, 16] on input "121281" at bounding box center [166, 18] width 172 height 16
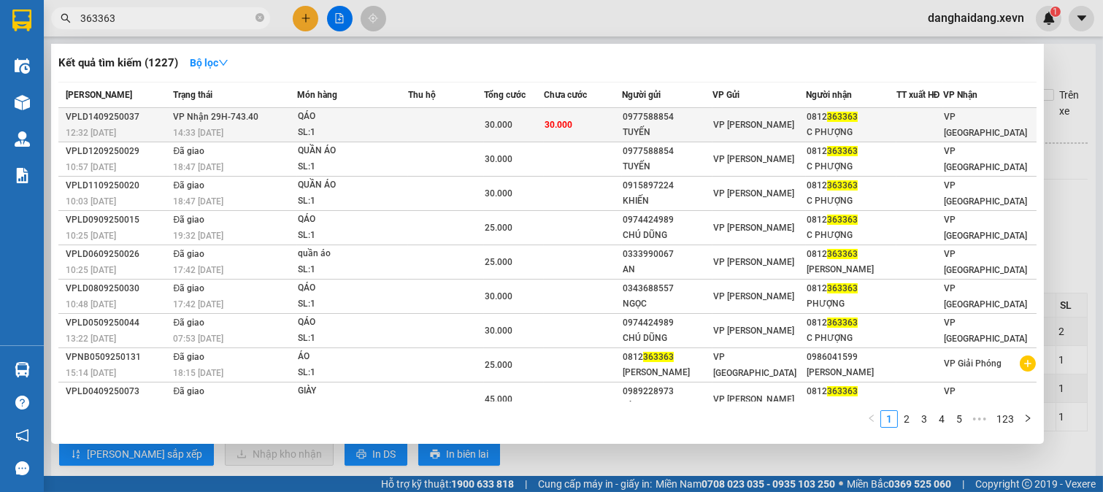
type input "363363"
click at [539, 126] on div "30.000" at bounding box center [514, 125] width 58 height 16
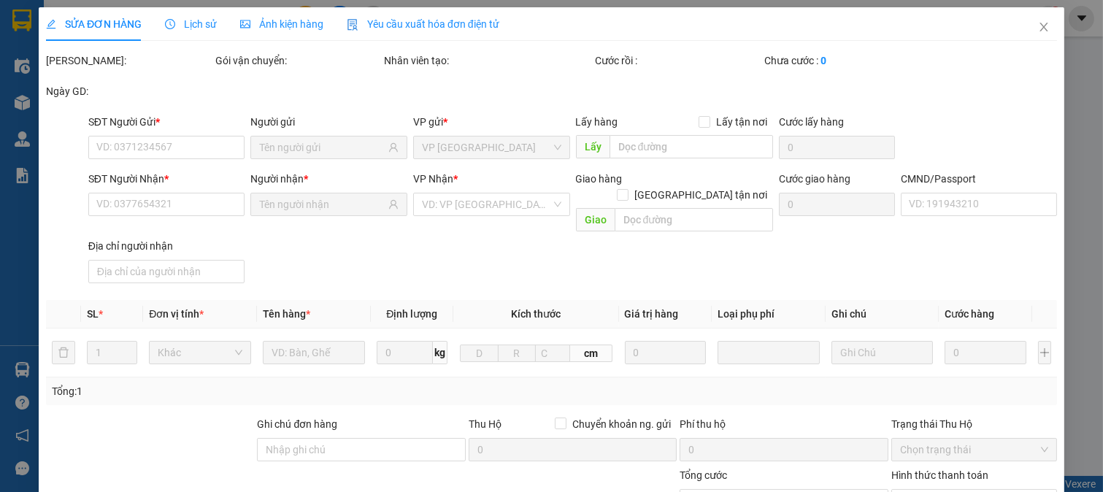
type input "0977588854"
type input "TUYẾN"
type input "0812363363"
type input "C PHƯỢNG"
type input "037182006961 ĐẶNG THỊ PHƯỢNG"
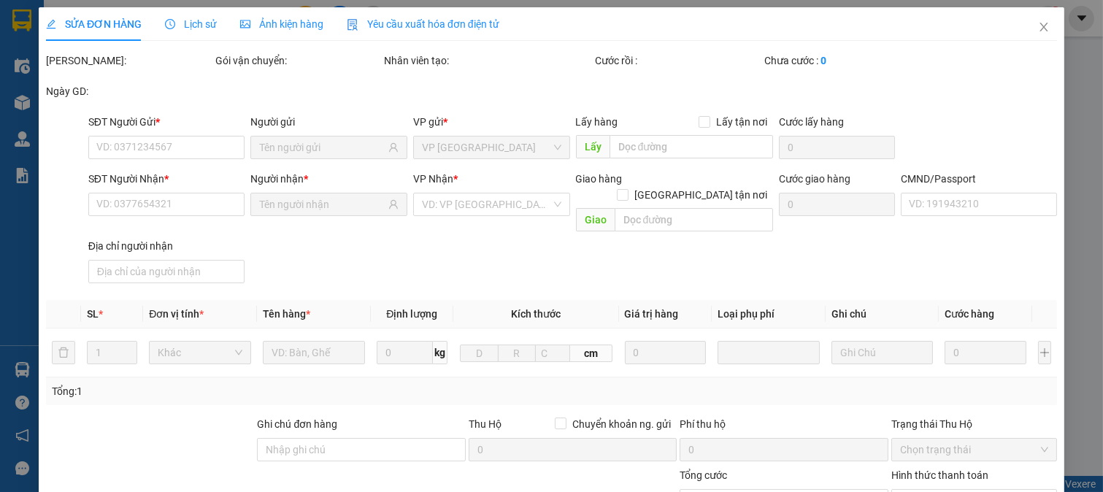
type input "30.000"
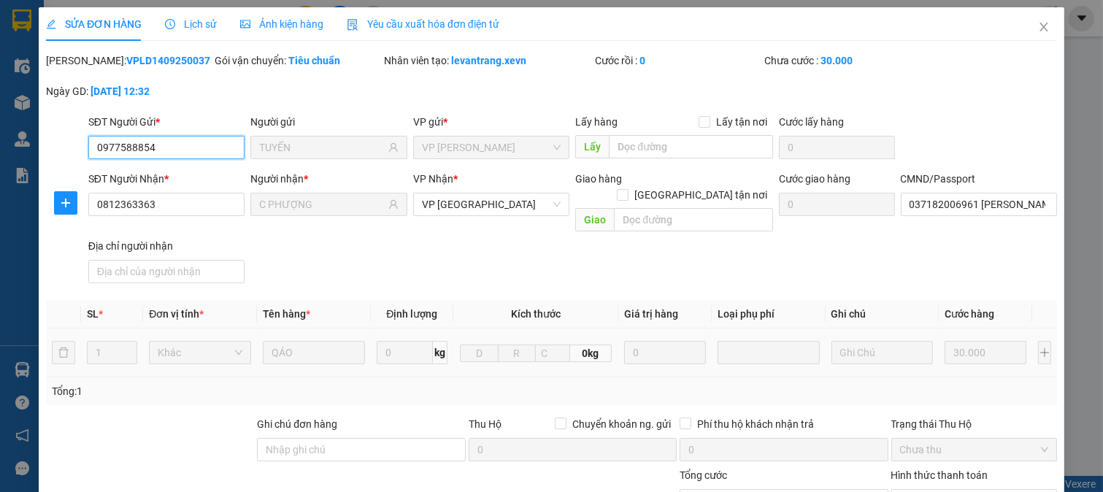
scroll to position [206, 0]
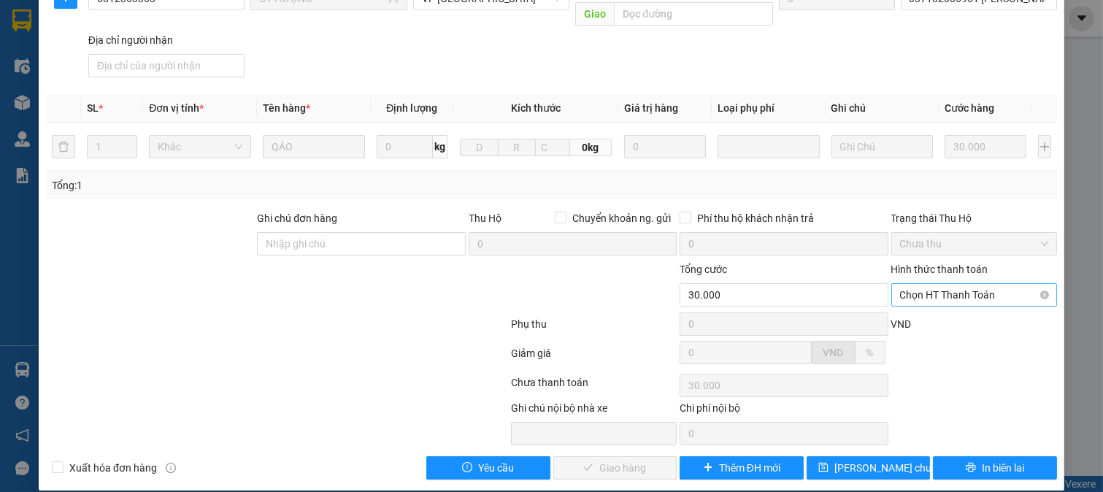
click at [982, 284] on span "Chọn HT Thanh Toán" at bounding box center [974, 295] width 149 height 22
click at [968, 304] on div "Tại văn phòng" at bounding box center [963, 308] width 147 height 16
type input "0"
click at [599, 460] on span "Giao hàng" at bounding box center [622, 468] width 47 height 16
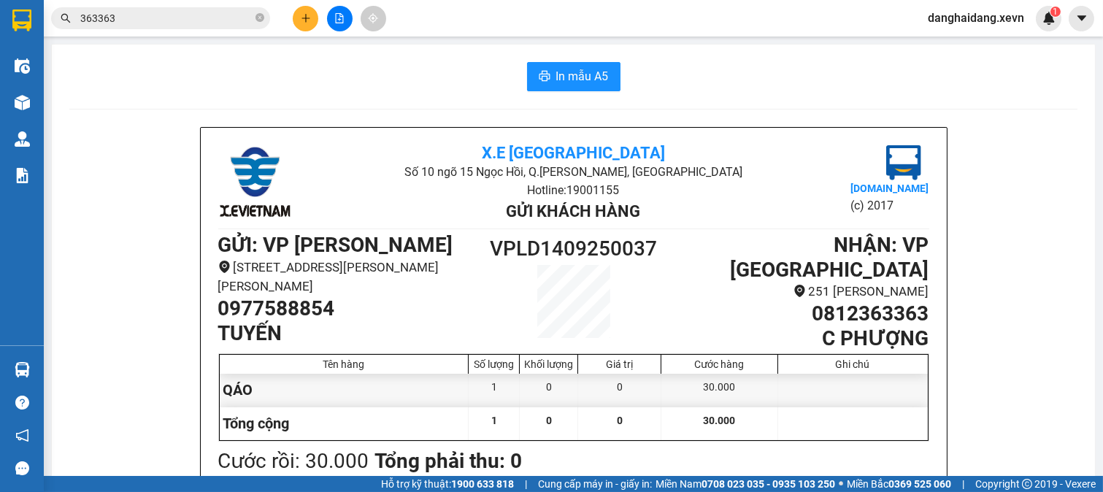
drag, startPoint x: 134, startPoint y: 28, endPoint x: 139, endPoint y: 17, distance: 12.4
click at [136, 20] on span "363363" at bounding box center [160, 18] width 219 height 22
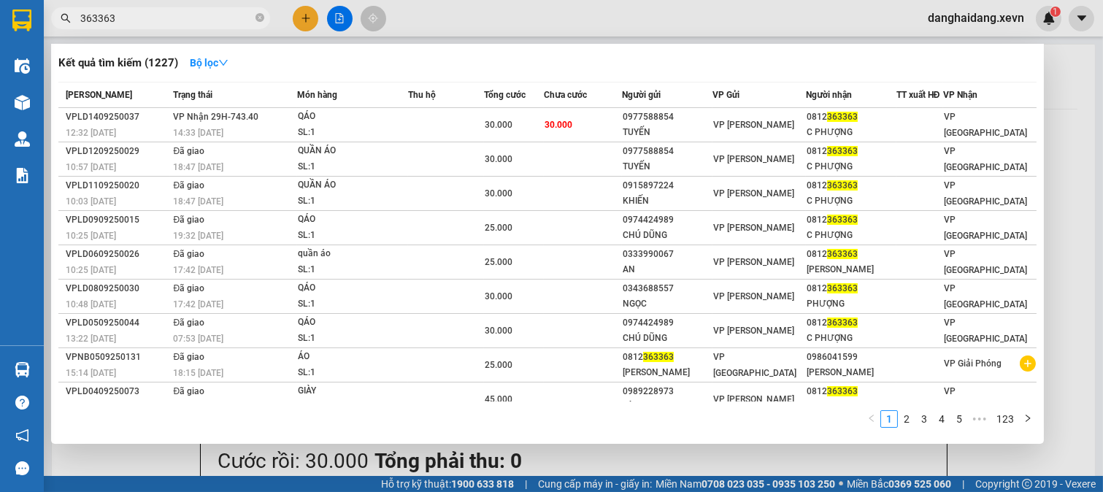
click at [142, 12] on input "363363" at bounding box center [166, 18] width 172 height 16
click at [307, 10] on div at bounding box center [551, 246] width 1103 height 492
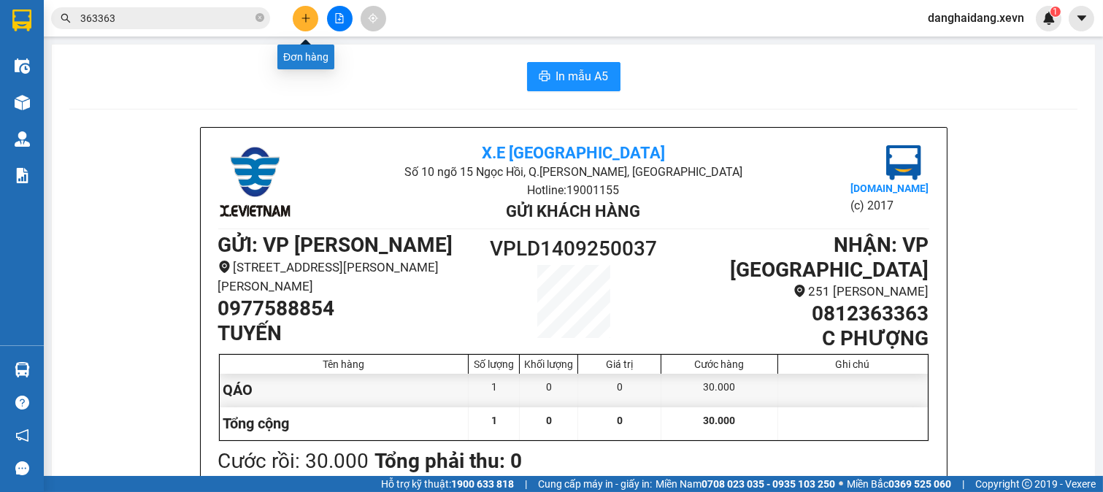
click at [307, 16] on icon "plus" at bounding box center [306, 18] width 10 height 10
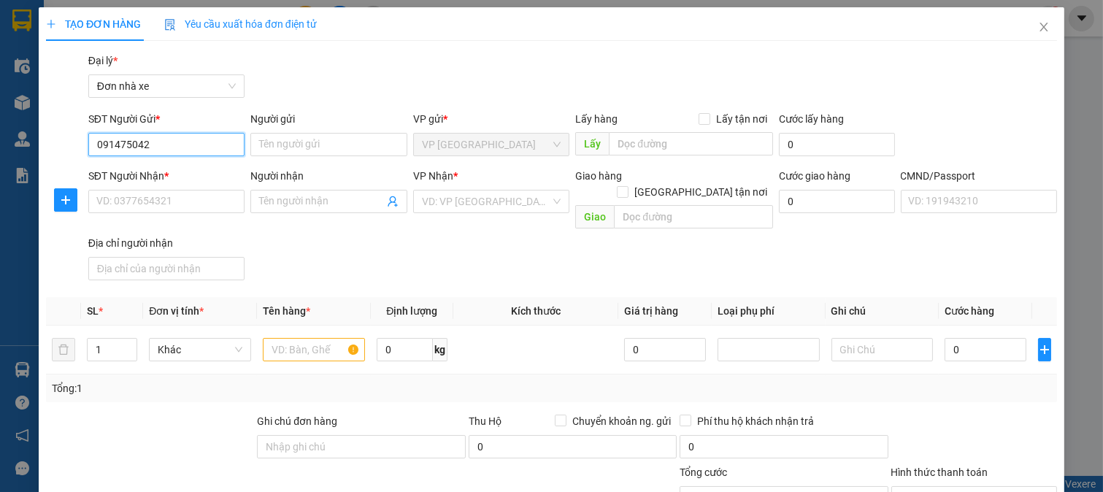
type input "0914750420"
drag, startPoint x: 199, startPoint y: 175, endPoint x: 256, endPoint y: 147, distance: 64.3
click at [200, 175] on div "0914750420 - CÔ NHÀN" at bounding box center [164, 174] width 137 height 16
type input "CÔ NHÀN"
type input "0978875685"
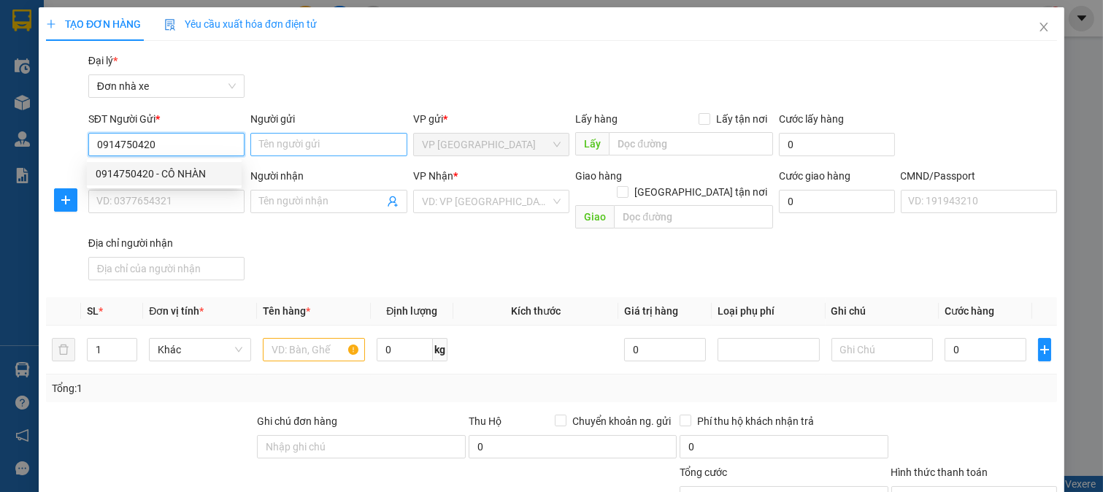
type input "MAI"
type input "không cung cấp"
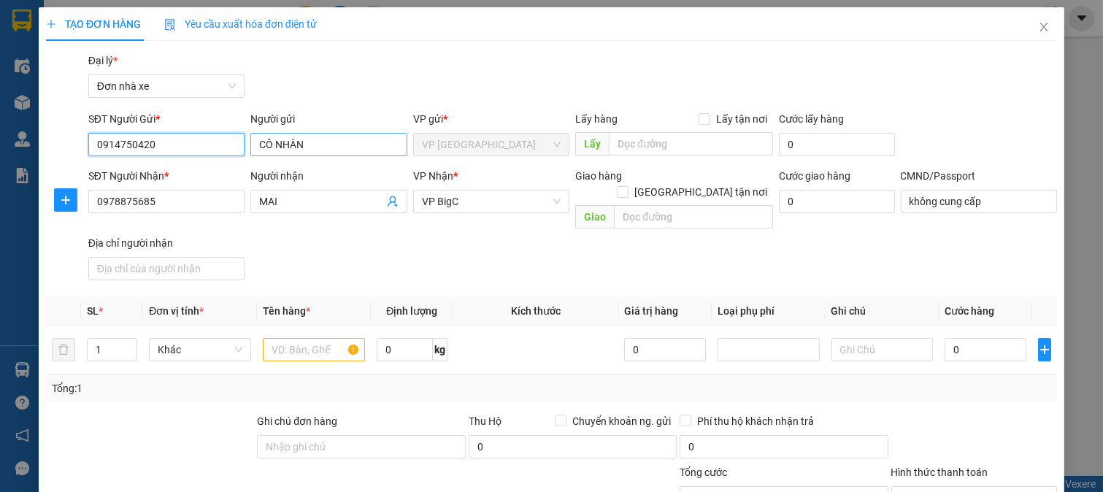
type input "0914750420"
drag, startPoint x: 268, startPoint y: 145, endPoint x: 248, endPoint y: 140, distance: 20.2
click at [250, 140] on input "CÔ NHÀN" at bounding box center [328, 144] width 157 height 23
type input "NGUYỄN THỊ NHÀN"
click at [390, 91] on div "Gói vận chuyển * Tiêu chuẩn Đại lý * Đơn nhà xe" at bounding box center [572, 78] width 975 height 51
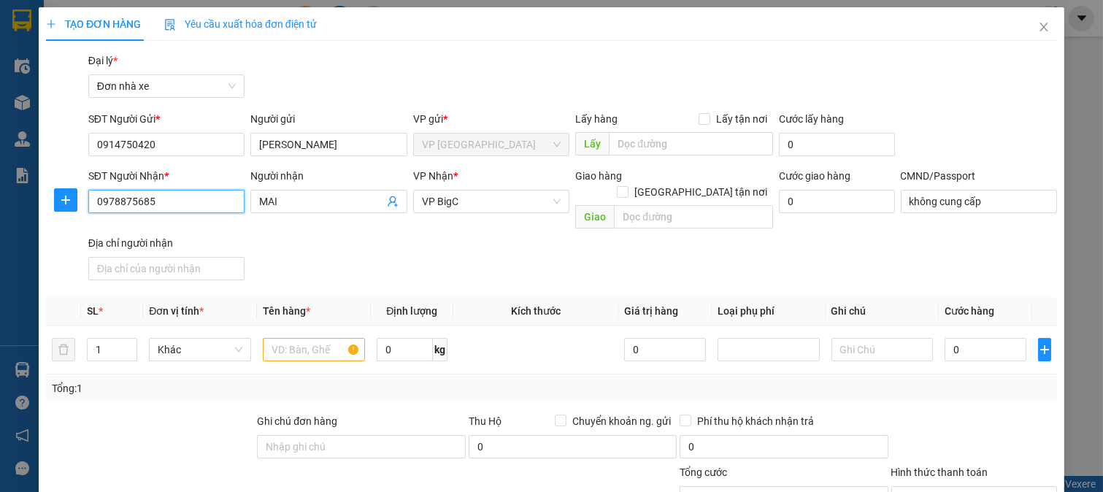
click at [225, 194] on input "0978875685" at bounding box center [166, 201] width 157 height 23
type input "0975978708"
drag, startPoint x: 231, startPoint y: 228, endPoint x: 271, endPoint y: 210, distance: 43.5
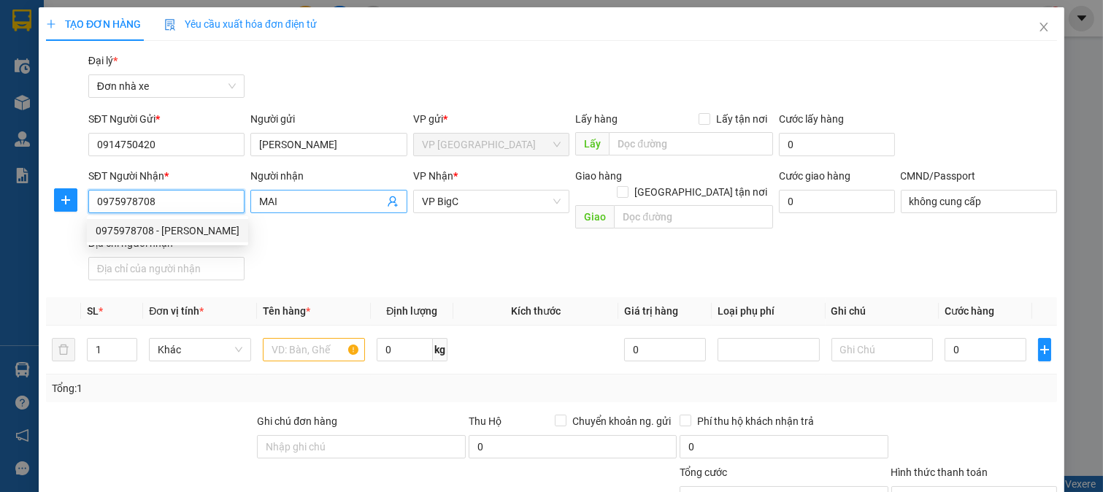
click at [232, 229] on div "0975978708 - Minh" at bounding box center [168, 231] width 144 height 16
type input "Minh"
type input "PHẠM ĐỨC MINH"
type input "0975978708"
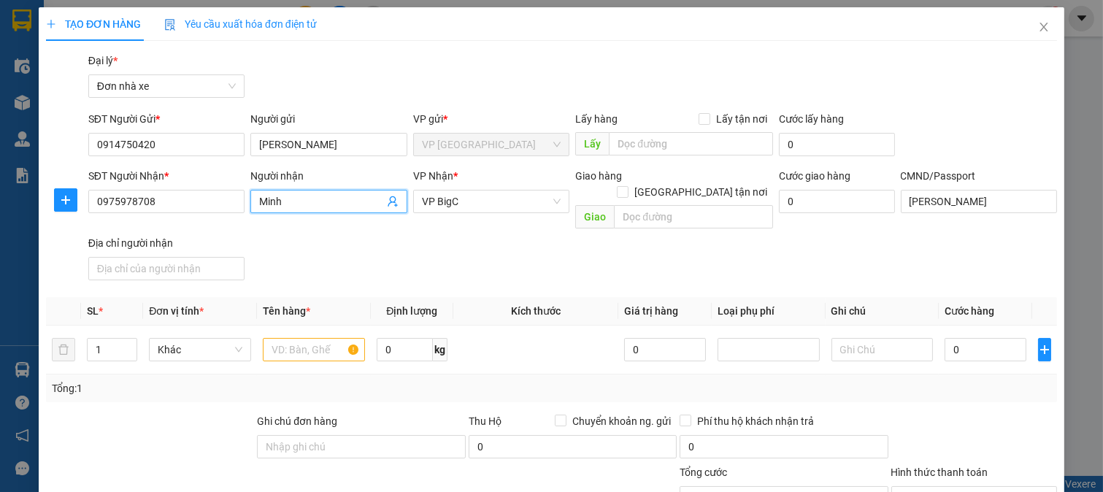
click at [274, 207] on input "Minh" at bounding box center [321, 202] width 125 height 16
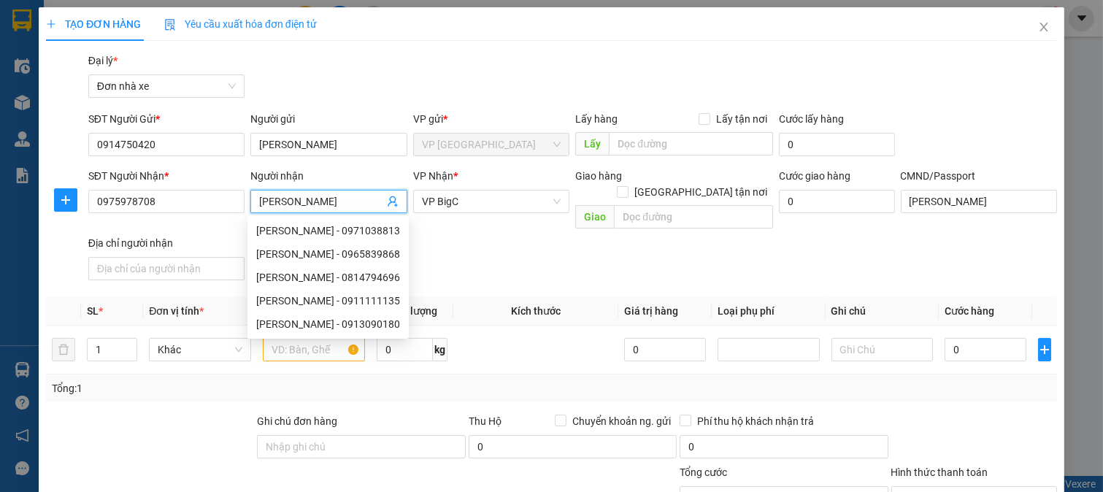
type input "PHẠM ĐỨC MINH"
click at [499, 231] on div "SĐT Người Nhận * 0975978708 Người nhận PHẠM ĐỨC MINH VP Nhận * VP BigC Giao hàn…" at bounding box center [572, 227] width 975 height 118
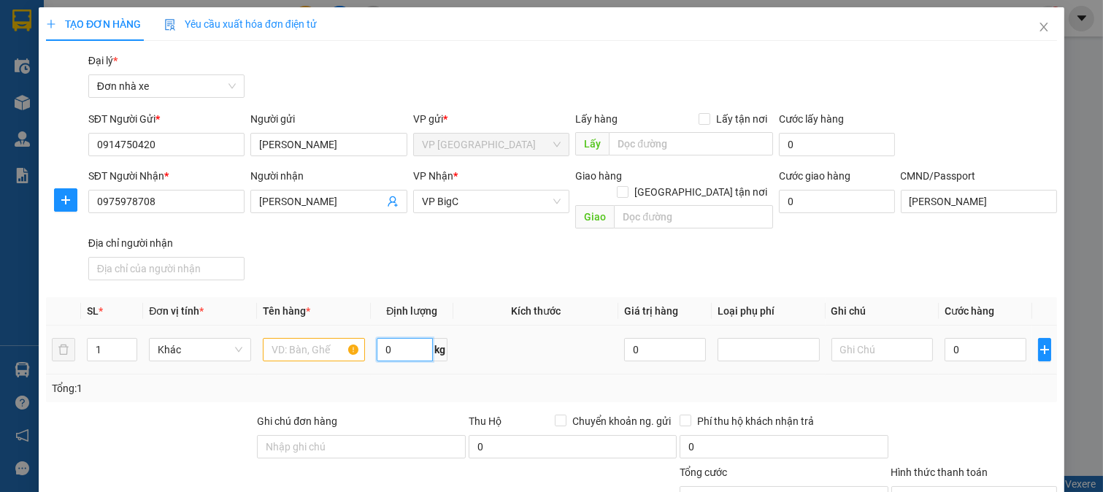
click at [399, 338] on input "0" at bounding box center [405, 349] width 56 height 23
type input "6"
drag, startPoint x: 957, startPoint y: 325, endPoint x: 954, endPoint y: 352, distance: 27.2
click at [959, 338] on input "0" at bounding box center [985, 349] width 81 height 23
type input "3"
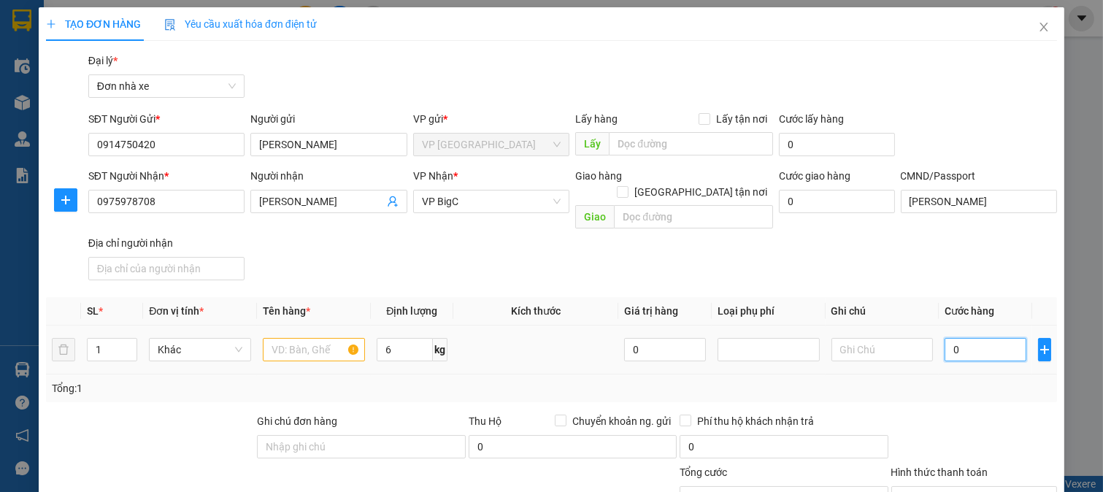
type input "3"
type input "30"
type input "30.000"
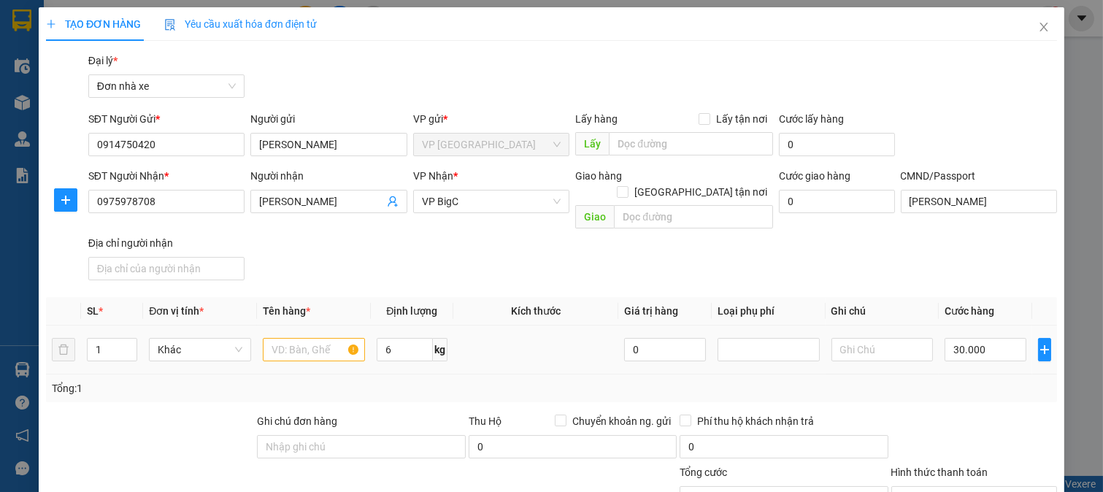
drag, startPoint x: 952, startPoint y: 358, endPoint x: 802, endPoint y: 359, distance: 150.4
click at [946, 359] on div "SL * Đơn vị tính * Tên hàng * Định lượng Kích thước Giá trị hàng Loại phụ phí G…" at bounding box center [551, 349] width 1011 height 105
click at [281, 340] on input "text" at bounding box center [314, 349] width 102 height 23
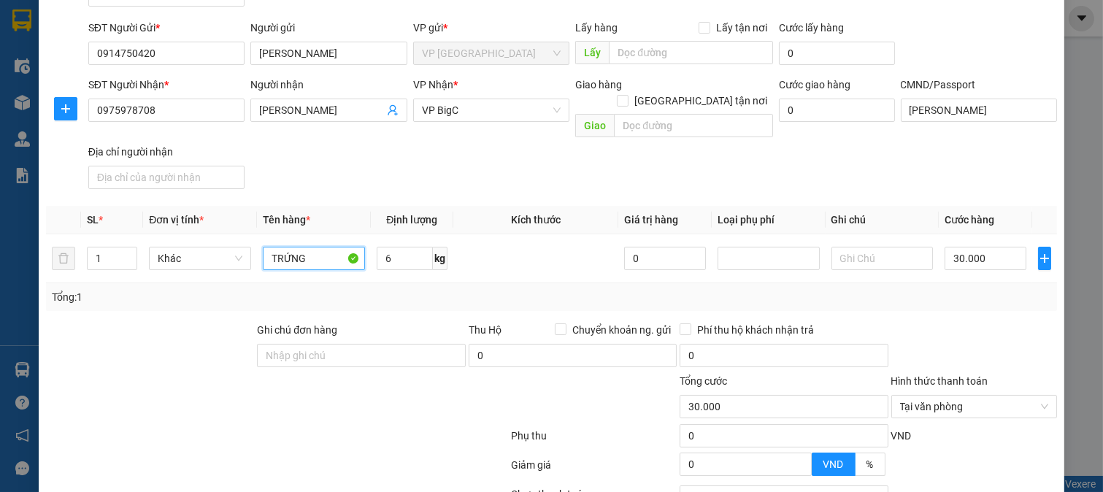
scroll to position [202, 0]
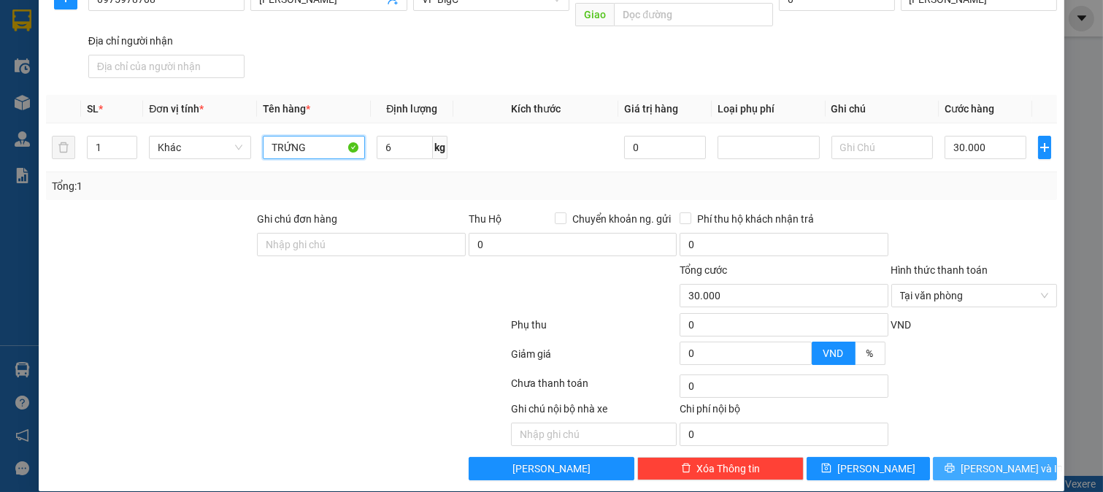
type input "TRỨNG"
click at [1018, 457] on button "Lưu và In" at bounding box center [995, 468] width 124 height 23
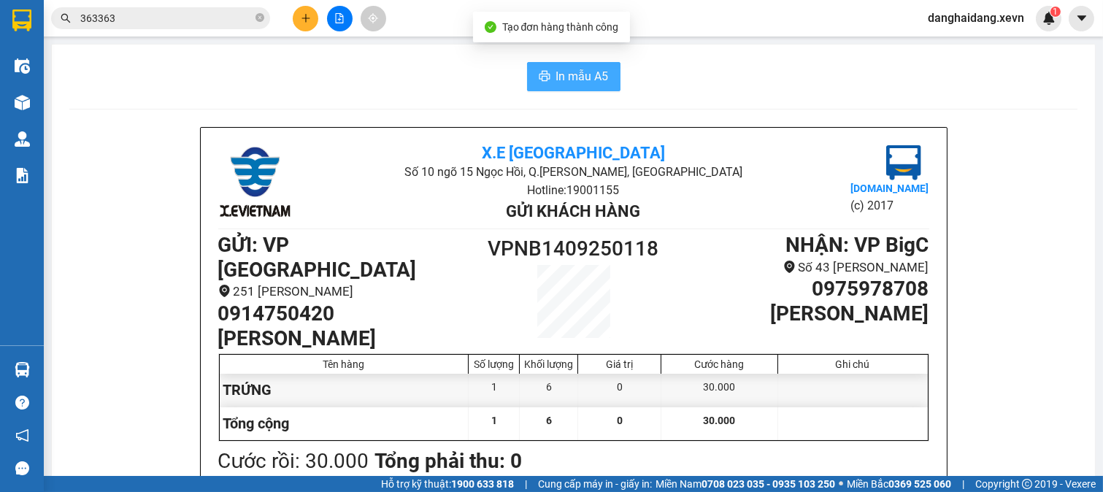
click at [594, 64] on button "In mẫu A5" at bounding box center [573, 76] width 93 height 29
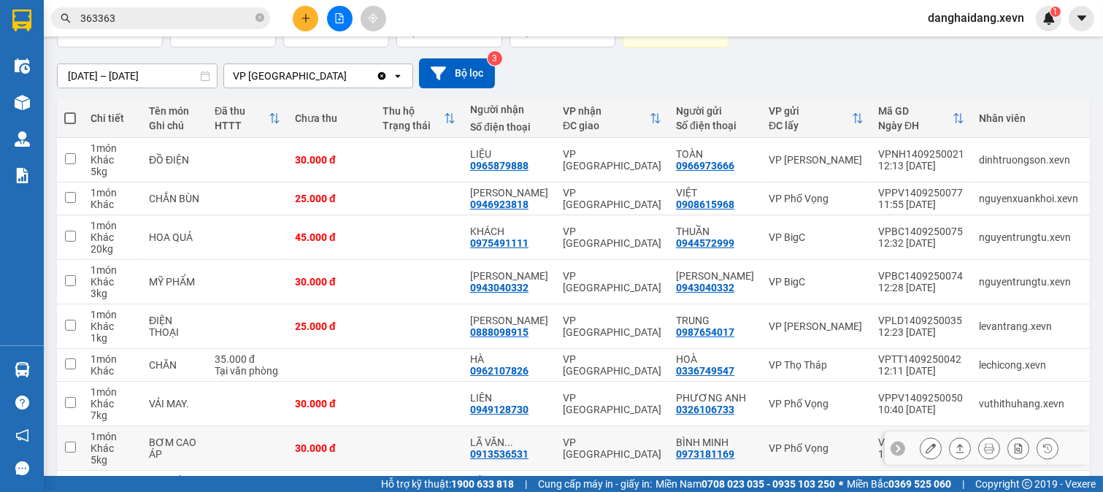
scroll to position [234, 0]
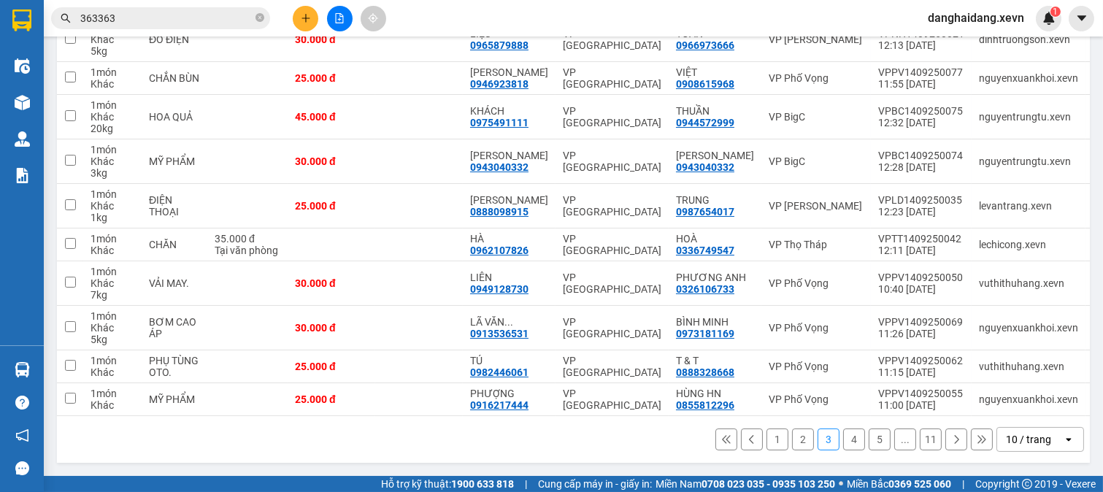
click at [773, 443] on button "1" at bounding box center [778, 440] width 22 height 22
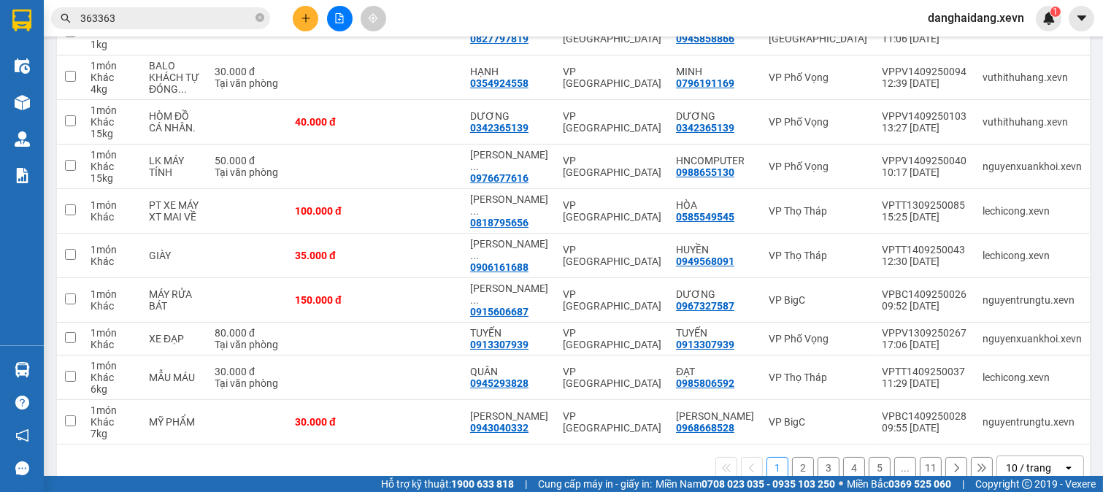
click at [792, 457] on button "2" at bounding box center [803, 468] width 22 height 22
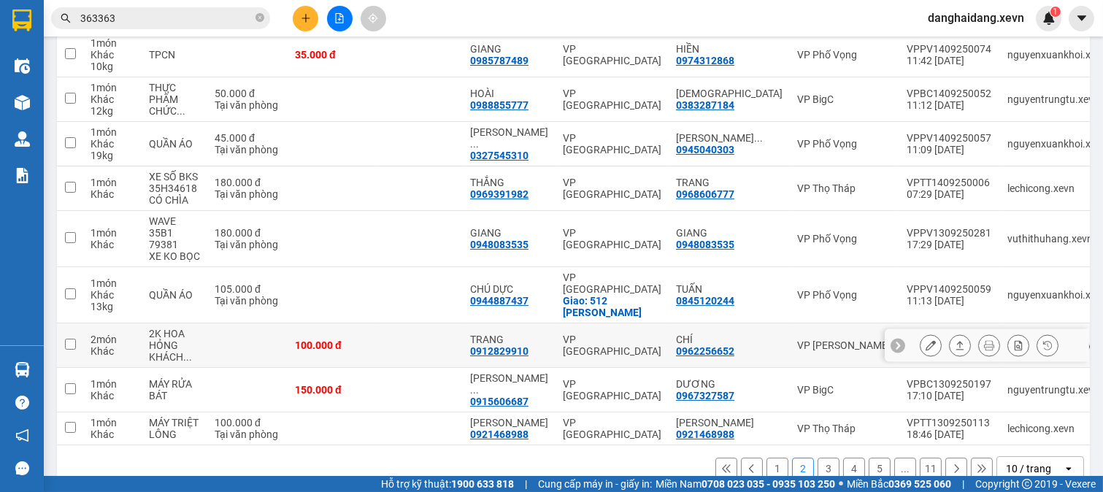
scroll to position [269, 0]
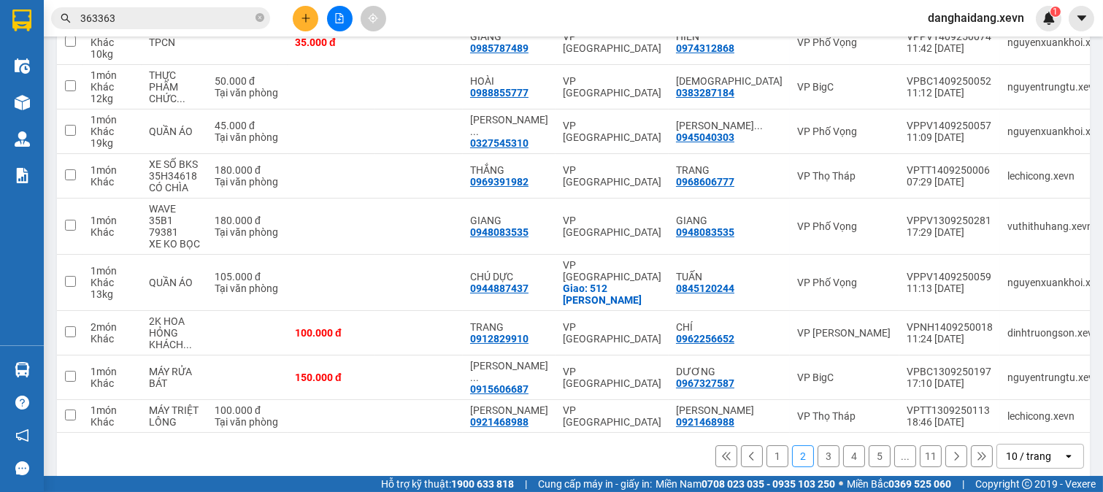
click at [818, 445] on button "3" at bounding box center [829, 456] width 22 height 22
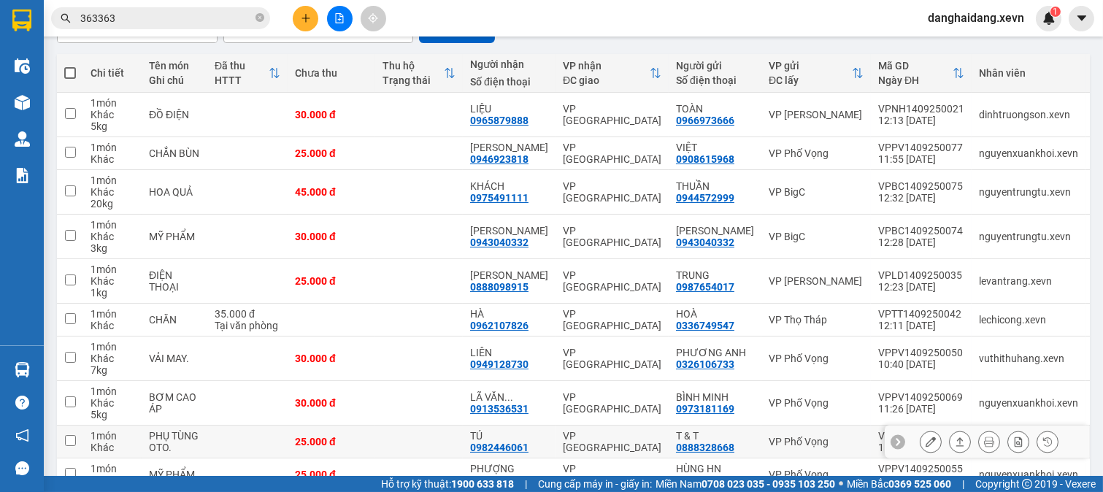
scroll to position [234, 0]
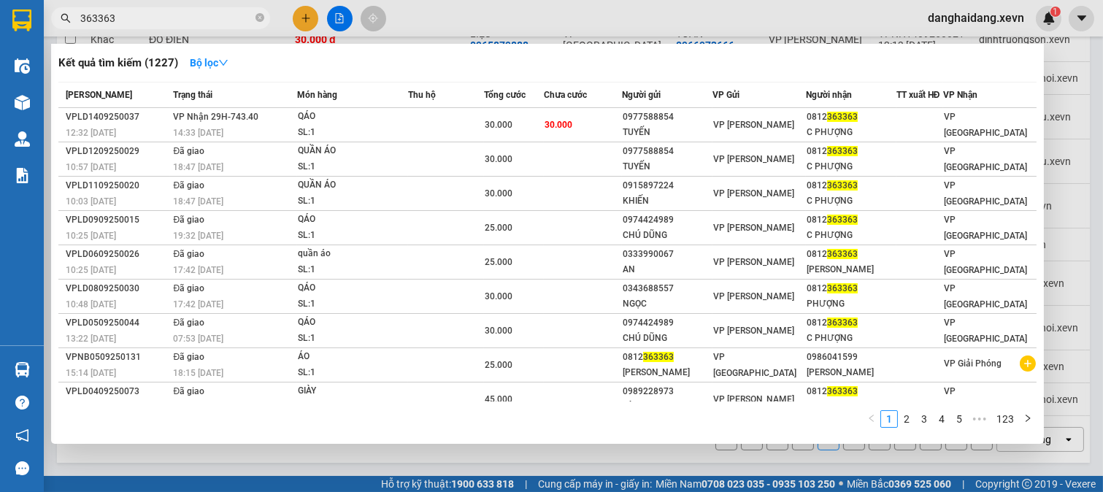
click at [170, 12] on input "363363" at bounding box center [166, 18] width 172 height 16
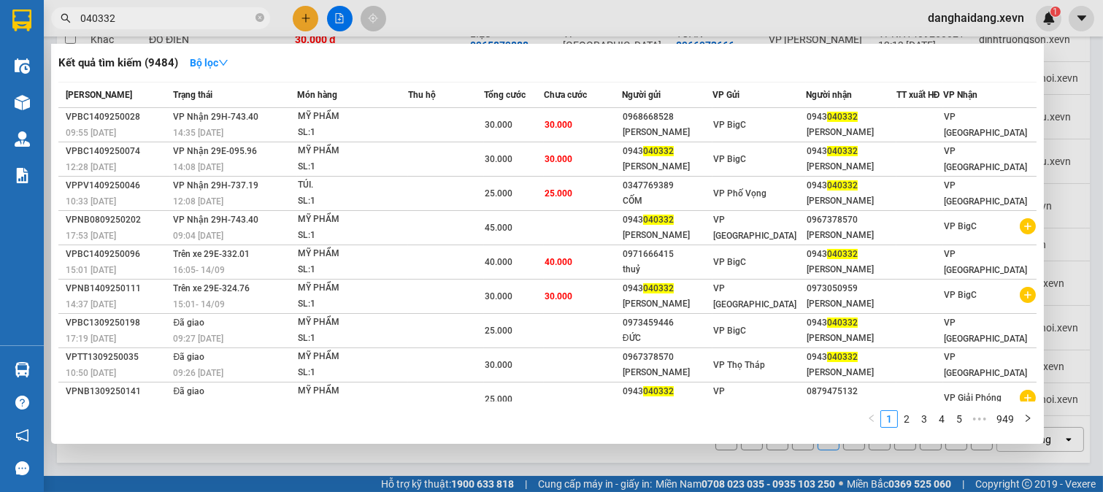
type input "040332"
click at [307, 16] on div at bounding box center [551, 246] width 1103 height 492
click at [307, 16] on icon "plus" at bounding box center [306, 18] width 10 height 10
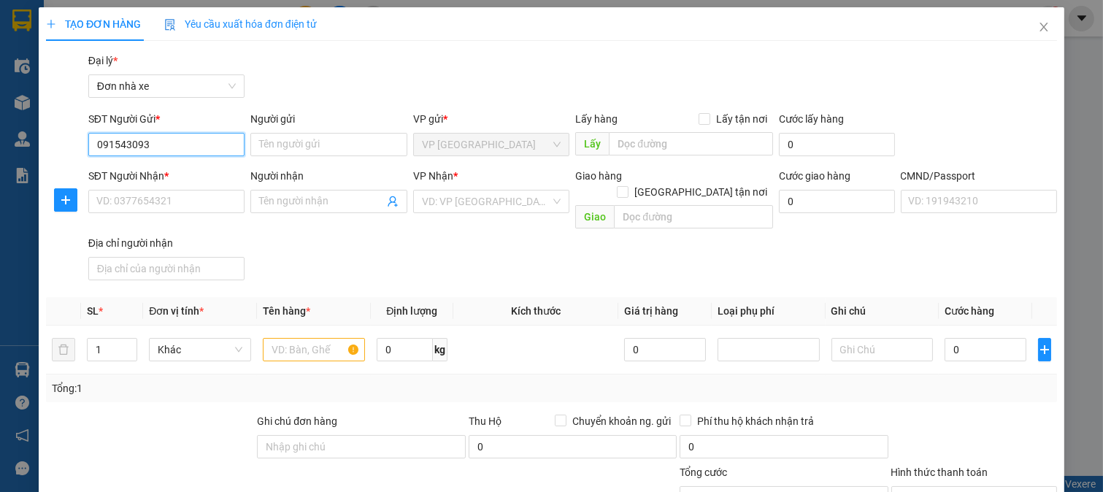
type input "0915430932"
click at [202, 172] on div "0915430932 - LÊ VĂN QUANG" at bounding box center [168, 174] width 144 height 16
type input "LÊ VĂN QUANG"
type input "0936198800"
type input "NGA"
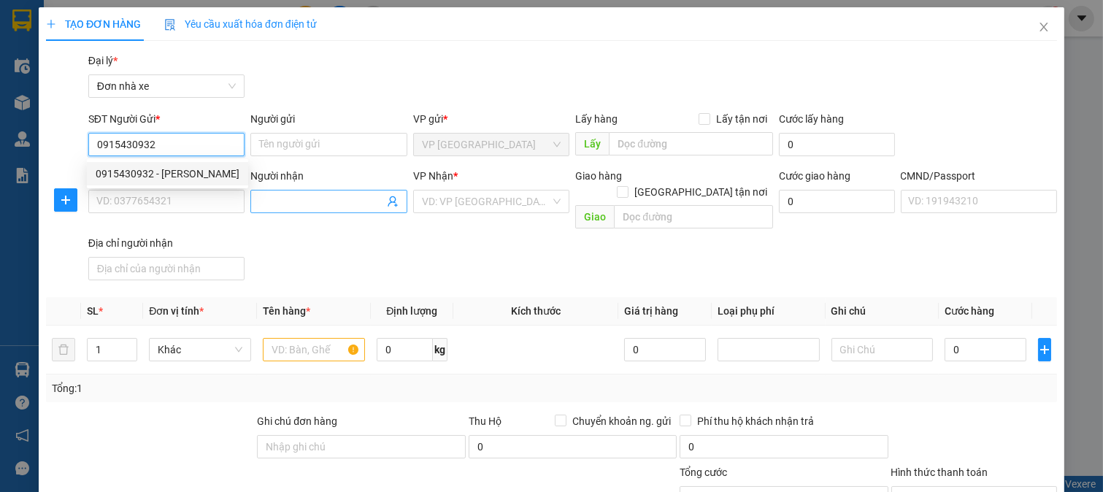
type input "030188022685"
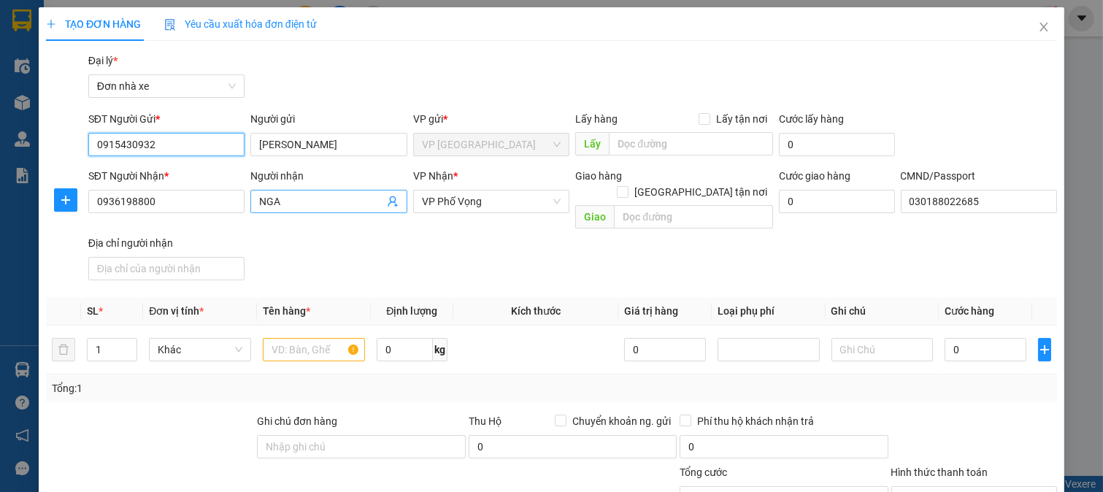
type input "0915430932"
click at [391, 200] on icon "user-add" at bounding box center [393, 202] width 12 height 12
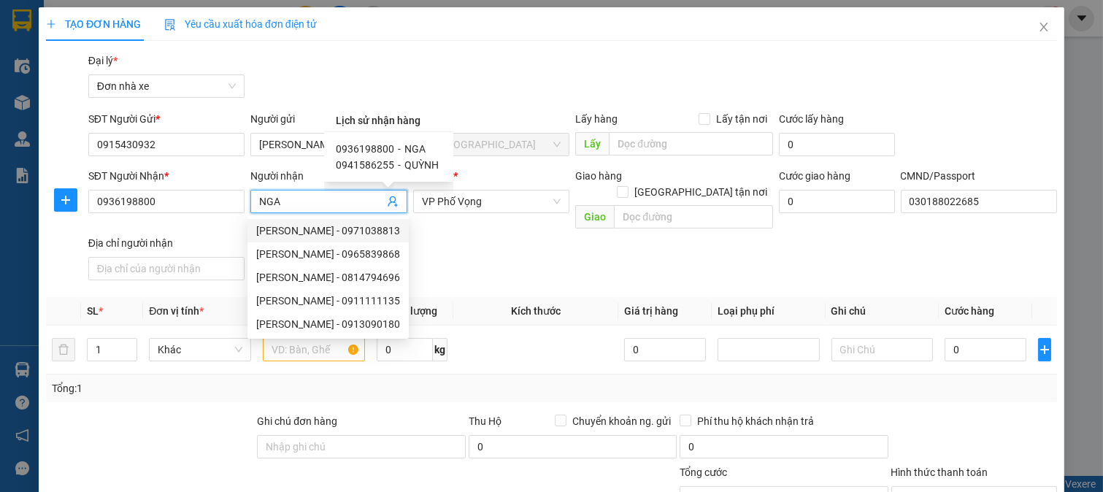
click at [405, 169] on span "QUỲNH" at bounding box center [422, 165] width 34 height 12
type input "0941586255"
type input "QUỲNH"
type input "QUỲNH THU QUỲNH"
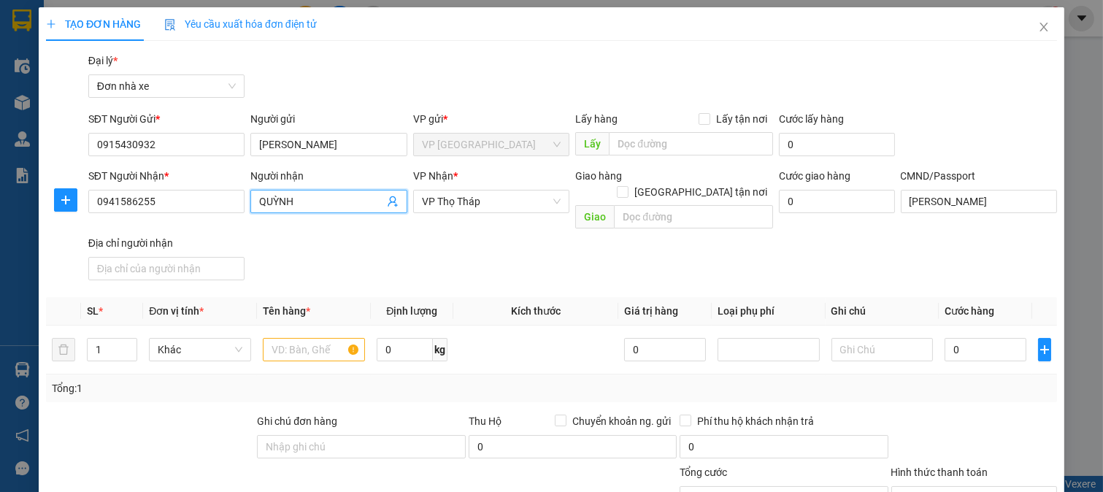
click at [259, 206] on input "QUỲNH" at bounding box center [321, 202] width 125 height 16
type input "LÊ THỊ THU QUỲNH"
click at [494, 242] on div "SĐT Người Nhận * 0941586255 Người nhận LÊ THỊ THU QUỲNH LÊ THỊ THU QUỲNH VP Nhậ…" at bounding box center [572, 227] width 975 height 118
click at [406, 335] on span "0 kg" at bounding box center [412, 348] width 71 height 26
click at [413, 338] on input "0" at bounding box center [405, 349] width 56 height 23
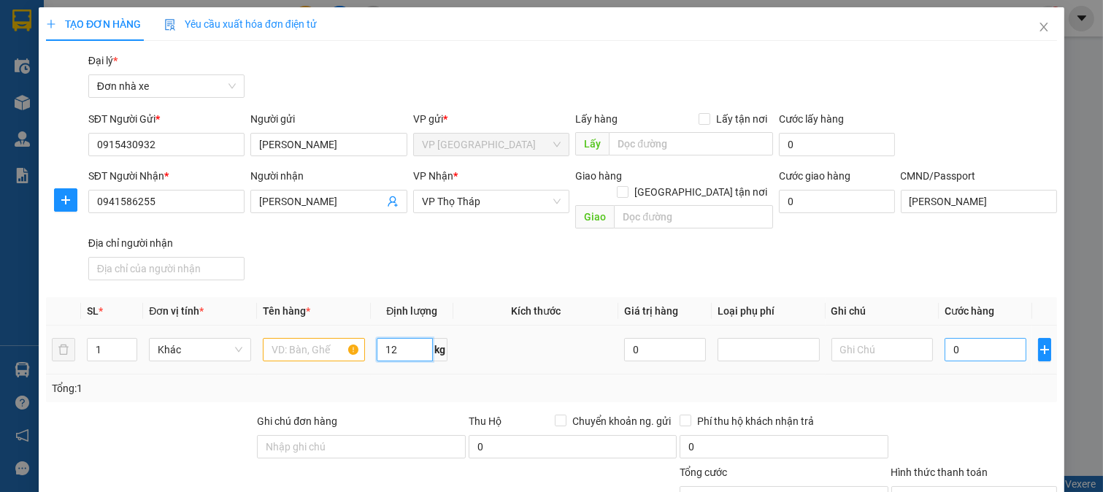
type input "12"
click at [967, 338] on input "0" at bounding box center [985, 349] width 81 height 23
type input "3"
type input "35"
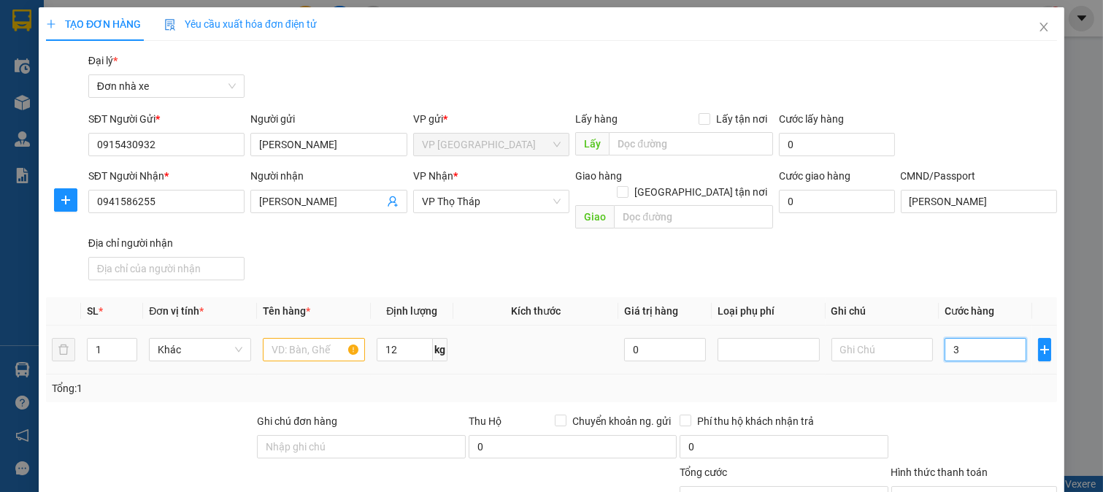
type input "35"
type input "35.000"
click at [317, 338] on input "text" at bounding box center [314, 349] width 102 height 23
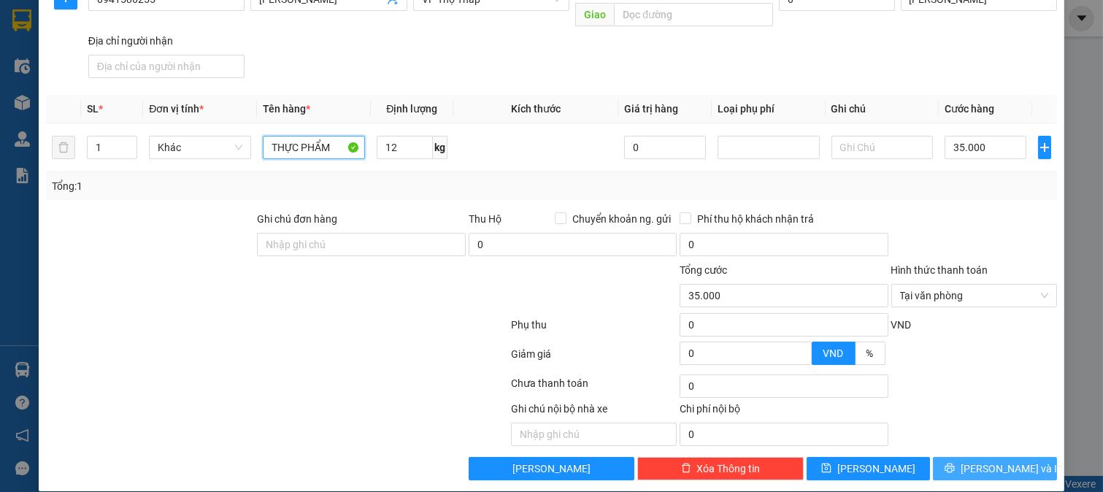
type input "THỰC PHẨM"
click at [991, 461] on span "[PERSON_NAME] và In" at bounding box center [1012, 469] width 102 height 16
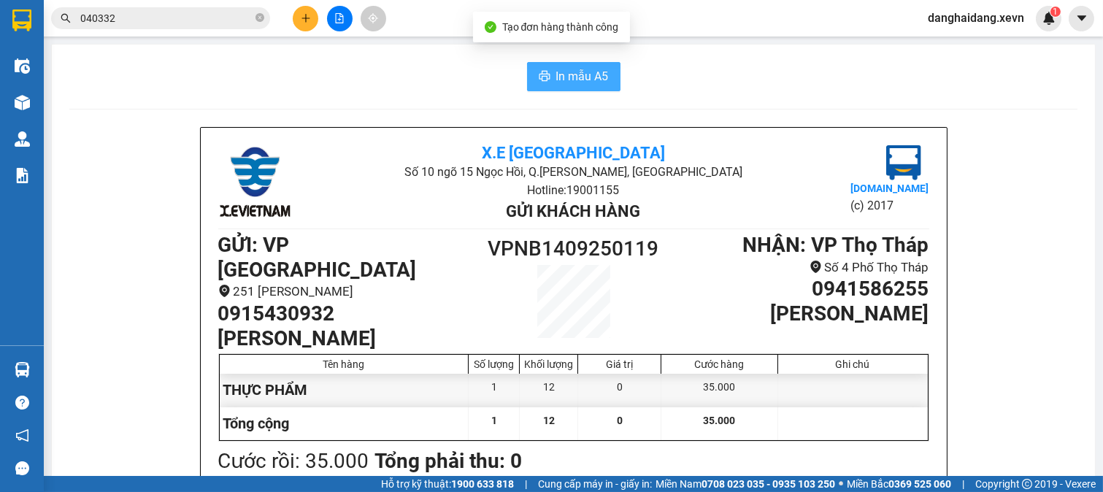
click at [548, 79] on button "In mẫu A5" at bounding box center [573, 76] width 93 height 29
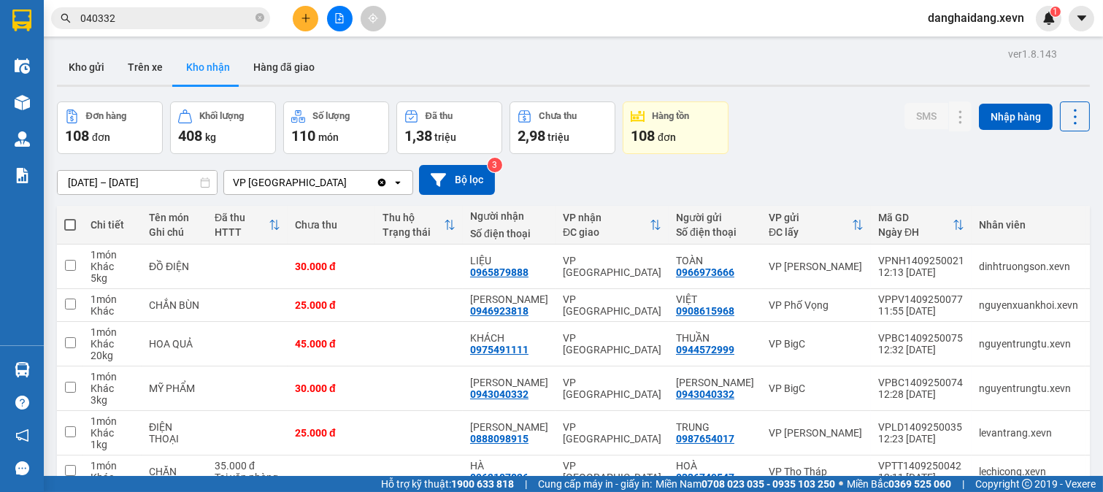
click at [226, 26] on span "040332" at bounding box center [160, 18] width 219 height 22
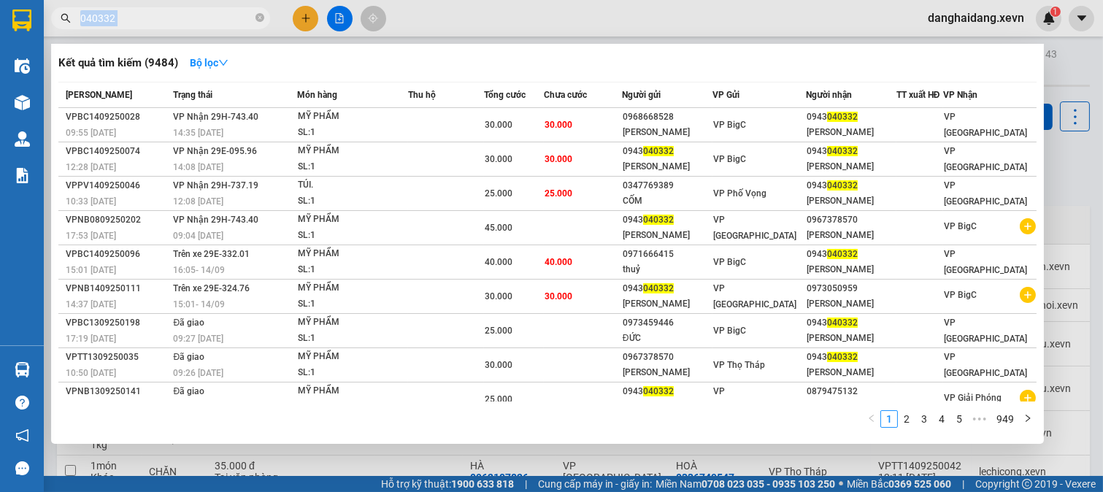
click at [226, 26] on span "040332" at bounding box center [160, 18] width 219 height 22
click at [228, 18] on input "040332" at bounding box center [166, 18] width 172 height 16
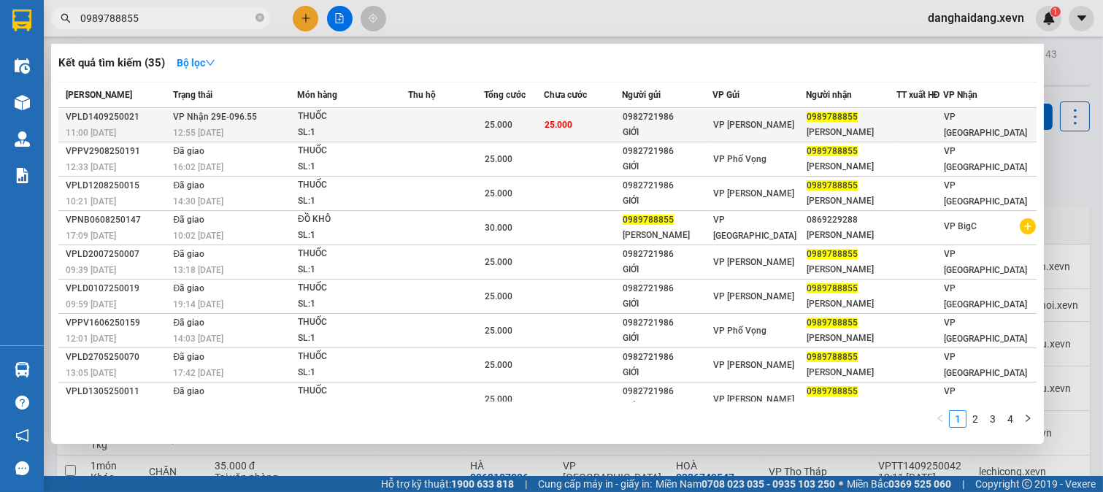
type input "0989788855"
click at [391, 129] on div "SL: 1" at bounding box center [353, 133] width 110 height 16
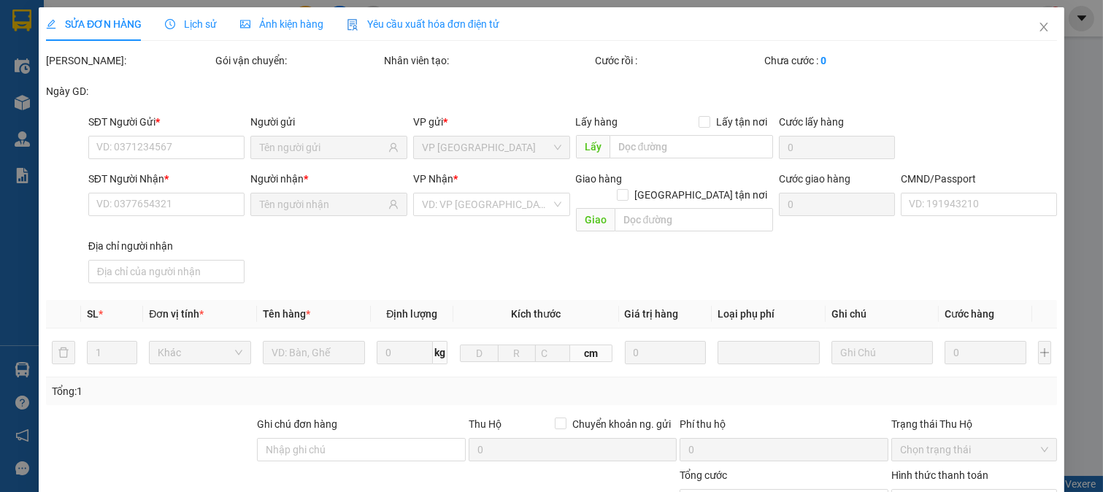
type input "0982721986"
type input "GIỚI"
type input "0989788855"
type input "HÙNG HOÀNG"
type input "037094006407 NGUYỄN VĂN HƯNG"
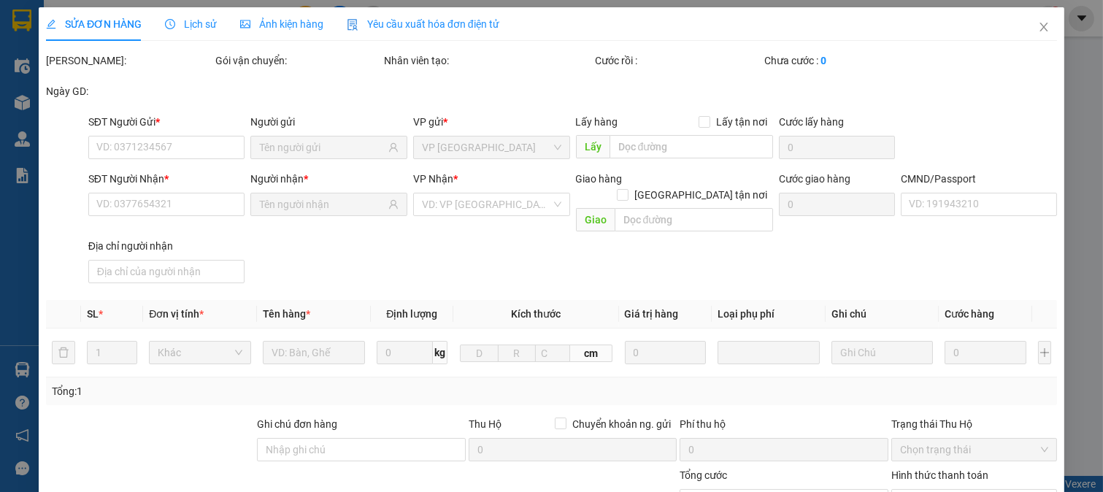
type input "25.000"
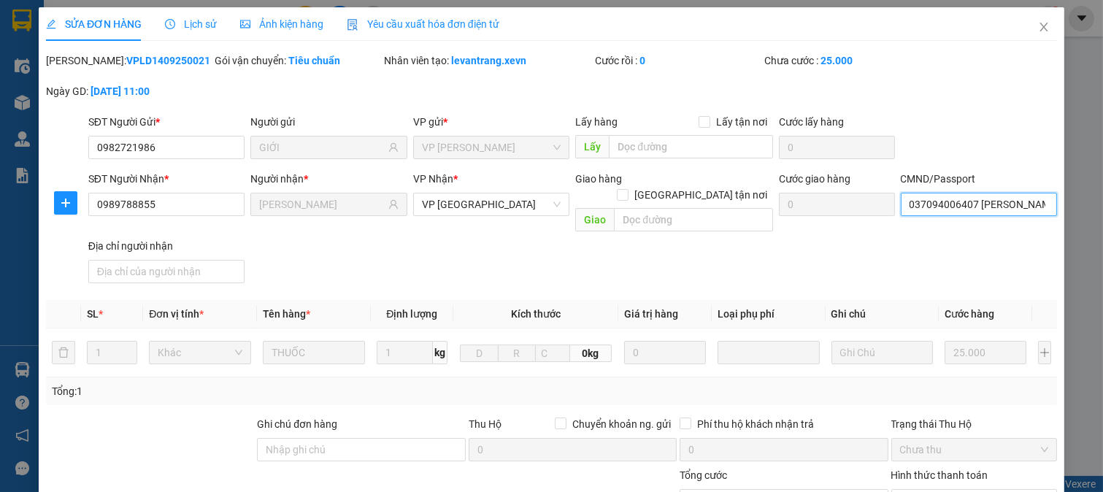
click at [972, 206] on input "037094006407 NGUYỄN VĂN HƯNG" at bounding box center [979, 204] width 157 height 23
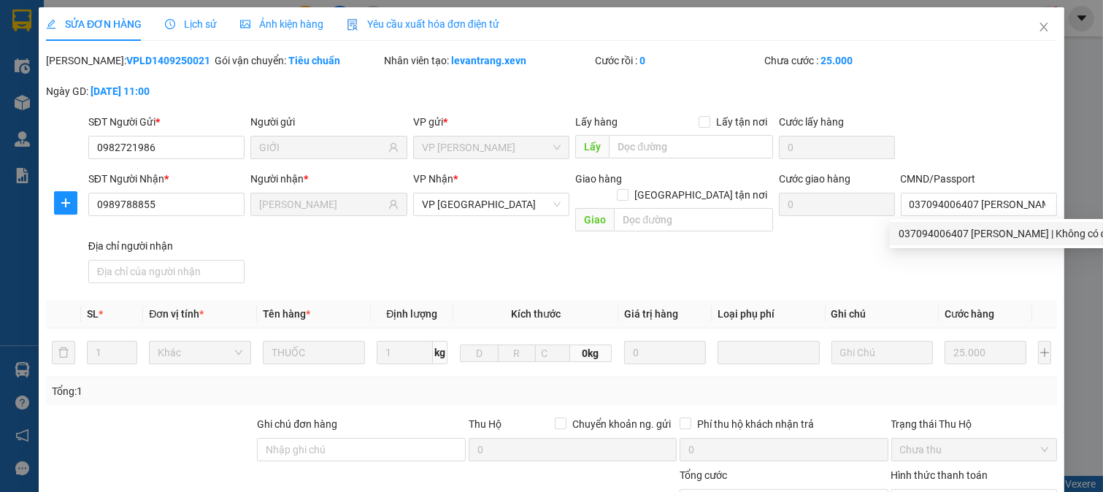
click at [968, 147] on div "SĐT Người Gửi * 0982721986 Người gửi GIỚI VP gửi * VP Lê Duẩn Lấy hàng Lấy tận …" at bounding box center [572, 139] width 975 height 51
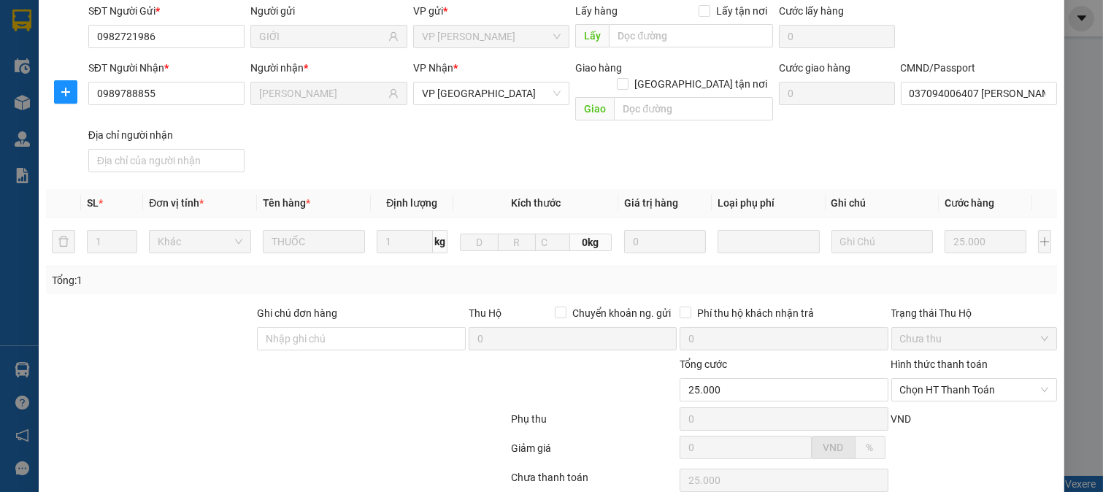
scroll to position [206, 0]
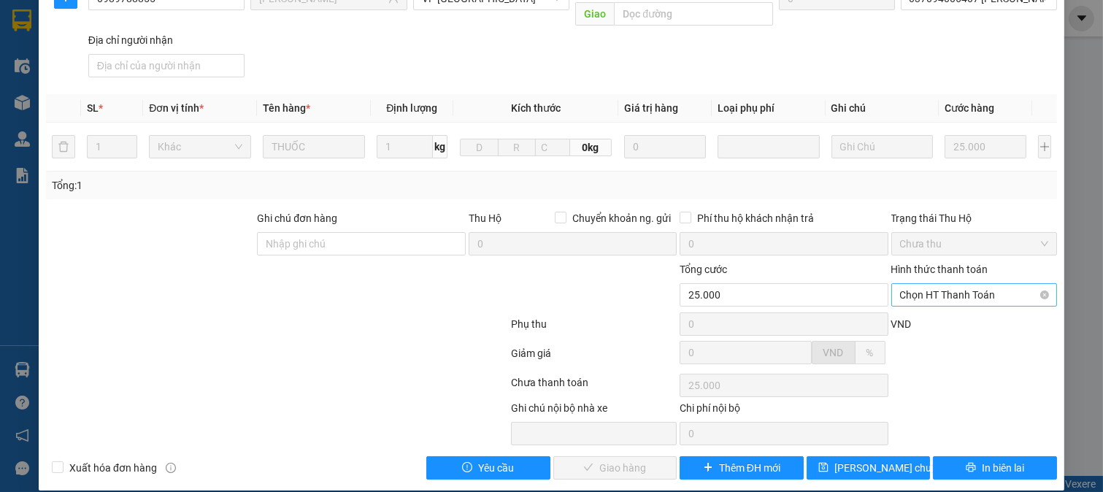
click at [962, 288] on span "Chọn HT Thanh Toán" at bounding box center [974, 295] width 149 height 22
click at [954, 311] on div "Tại văn phòng" at bounding box center [963, 308] width 147 height 16
type input "0"
click at [637, 456] on button "Giao hàng" at bounding box center [615, 467] width 124 height 23
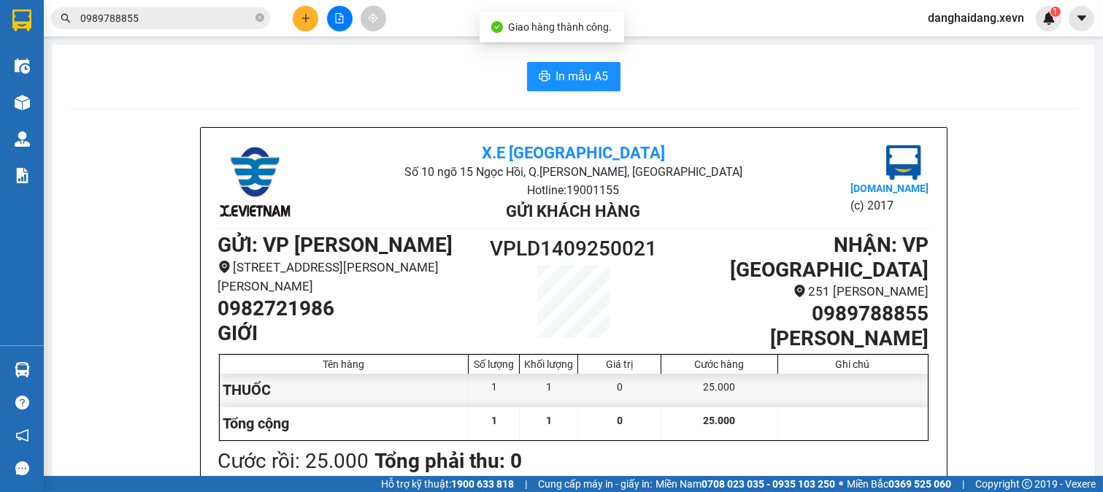
click at [296, 22] on button at bounding box center [306, 19] width 26 height 26
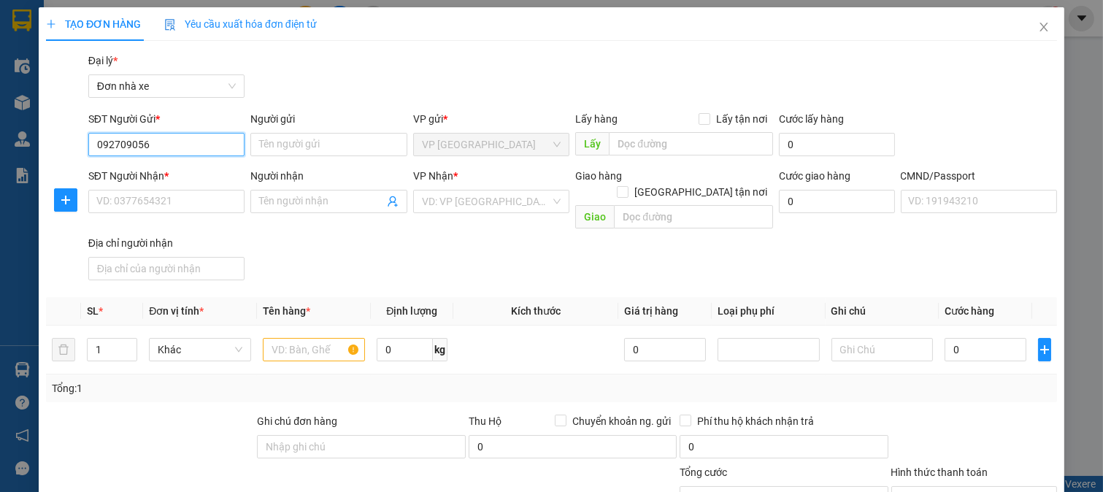
type input "0927090568"
click at [236, 171] on div "0927090568 - ĐẶNG THỊ THU HÀ" at bounding box center [168, 174] width 144 height 16
type input "ĐẶNG THỊ THU HÀ"
type input "0978178351"
type input "PHẠM ĐẶNG KỲ ANH"
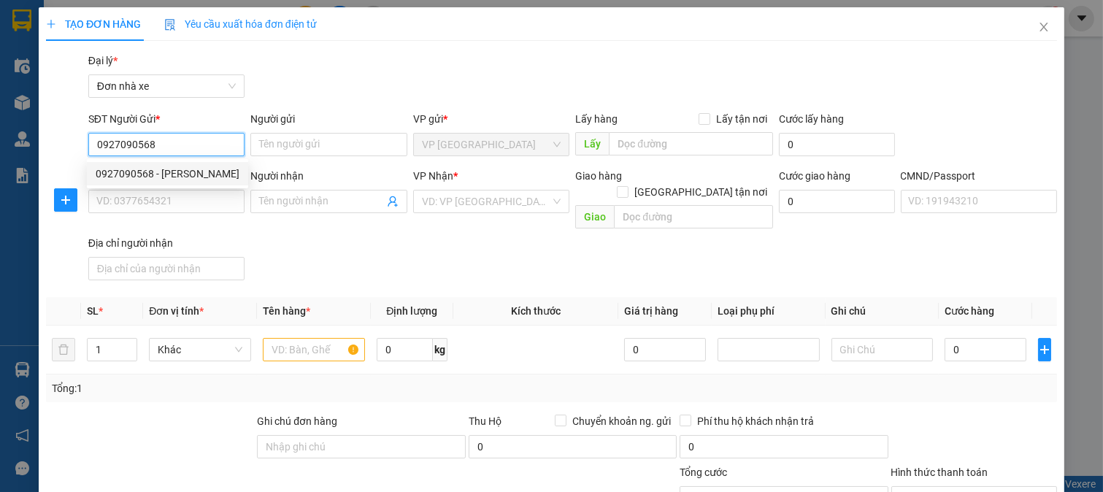
type input "036204001547 PHAM DẶNG KY ANH"
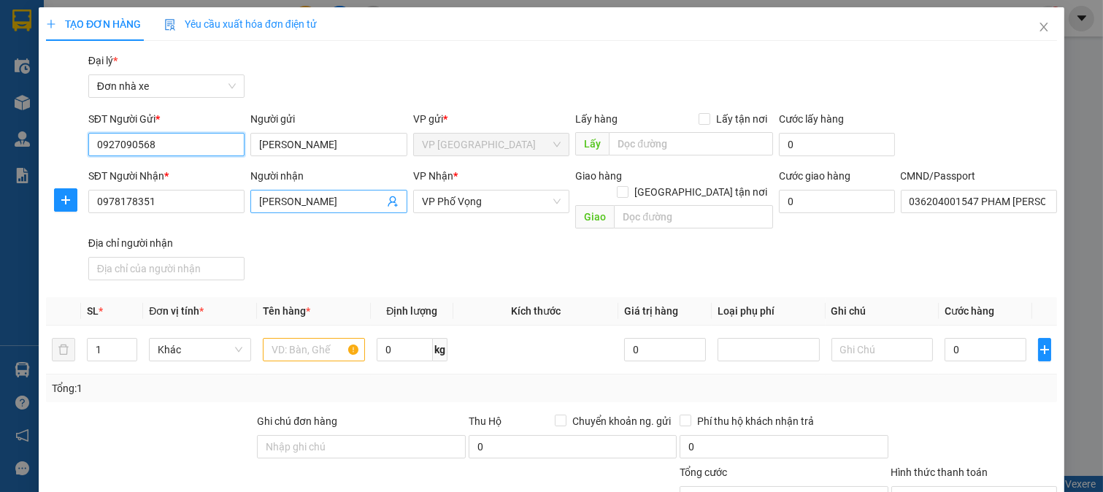
type input "0927090568"
click at [389, 200] on icon "user-add" at bounding box center [393, 202] width 12 height 12
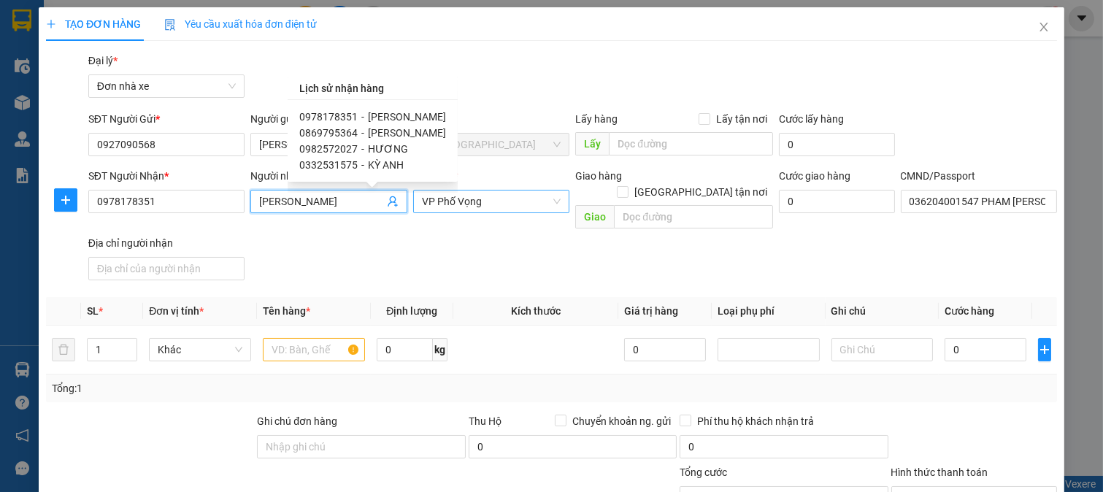
click at [505, 202] on span "VP Phố Vọng" at bounding box center [491, 202] width 139 height 22
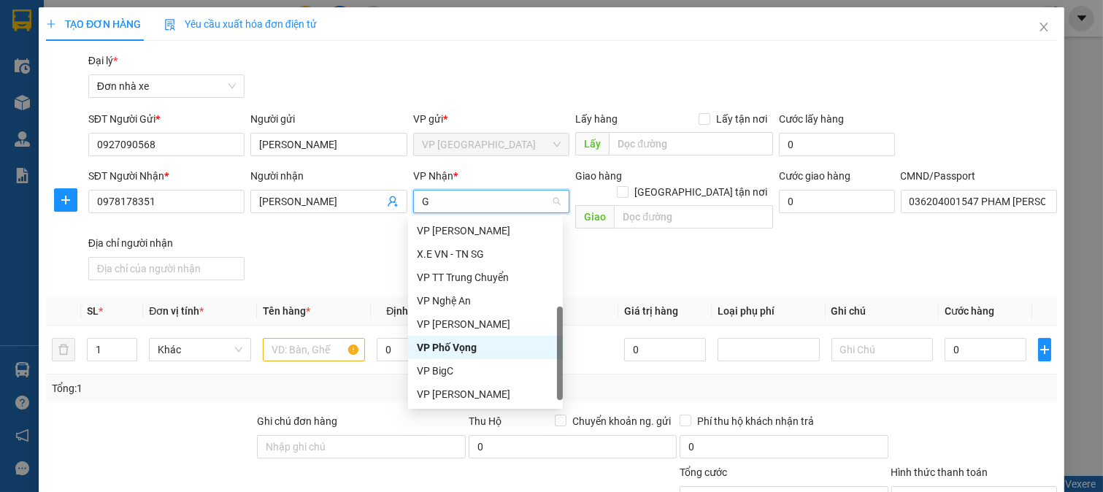
scroll to position [175, 0]
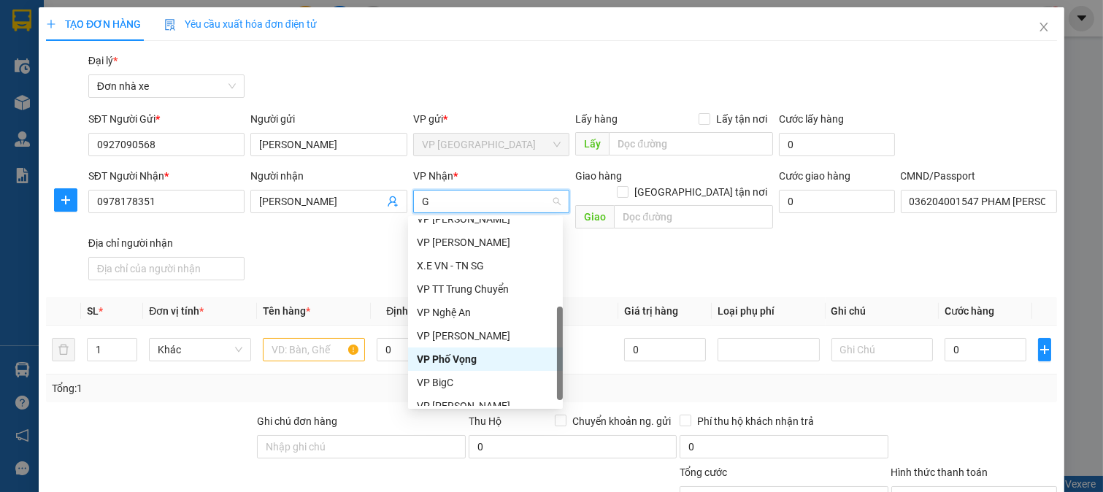
type input "GP"
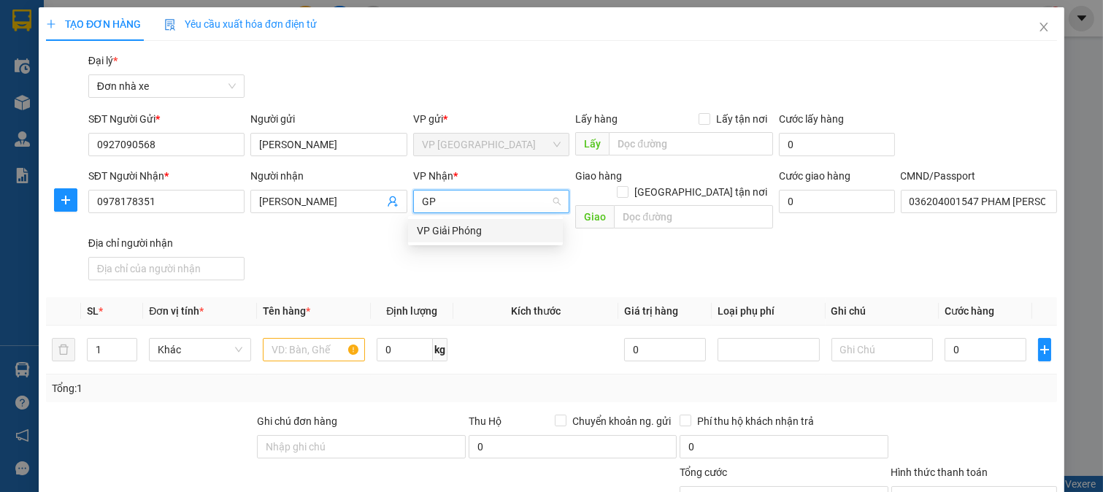
click at [480, 234] on div "VP Giải Phóng" at bounding box center [485, 231] width 137 height 16
drag, startPoint x: 404, startPoint y: 345, endPoint x: 411, endPoint y: 340, distance: 8.9
click at [404, 345] on input "0" at bounding box center [405, 349] width 56 height 23
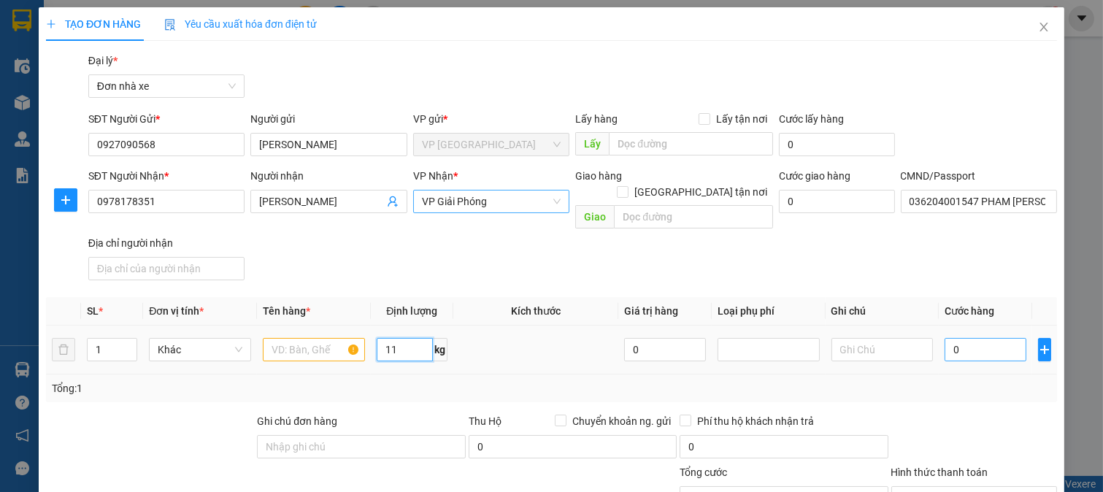
type input "11"
click at [981, 340] on input "0" at bounding box center [985, 349] width 81 height 23
type input "3"
type input "35"
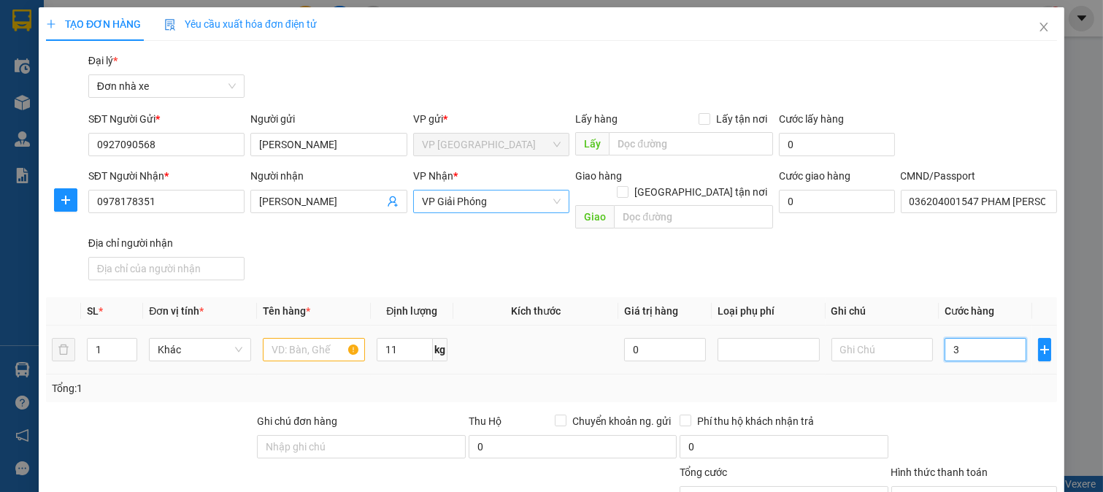
type input "35"
type input "35.000"
drag, startPoint x: 976, startPoint y: 377, endPoint x: 361, endPoint y: 396, distance: 615.1
click at [968, 380] on div "Tổng: 1" at bounding box center [552, 388] width 1000 height 16
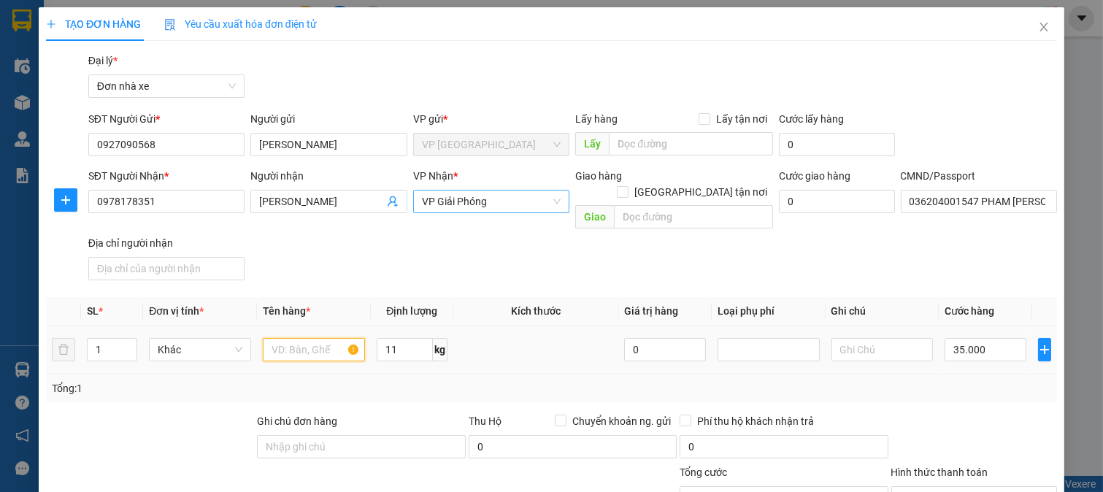
click at [294, 338] on input "text" at bounding box center [314, 349] width 102 height 23
click at [553, 203] on span "VP Giải Phóng" at bounding box center [491, 202] width 139 height 22
type input "THỰC PHẨM"
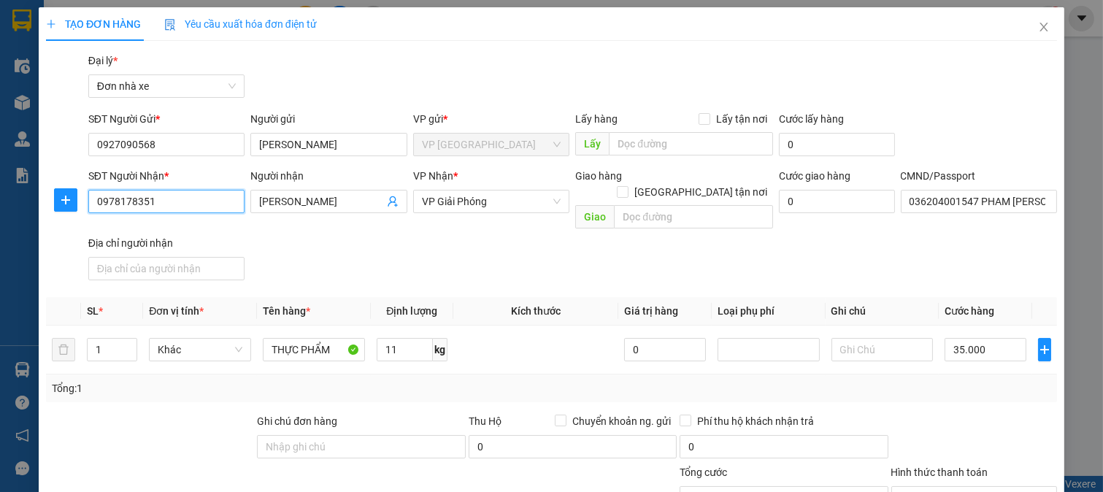
click at [200, 199] on input "0978178351" at bounding box center [166, 201] width 157 height 23
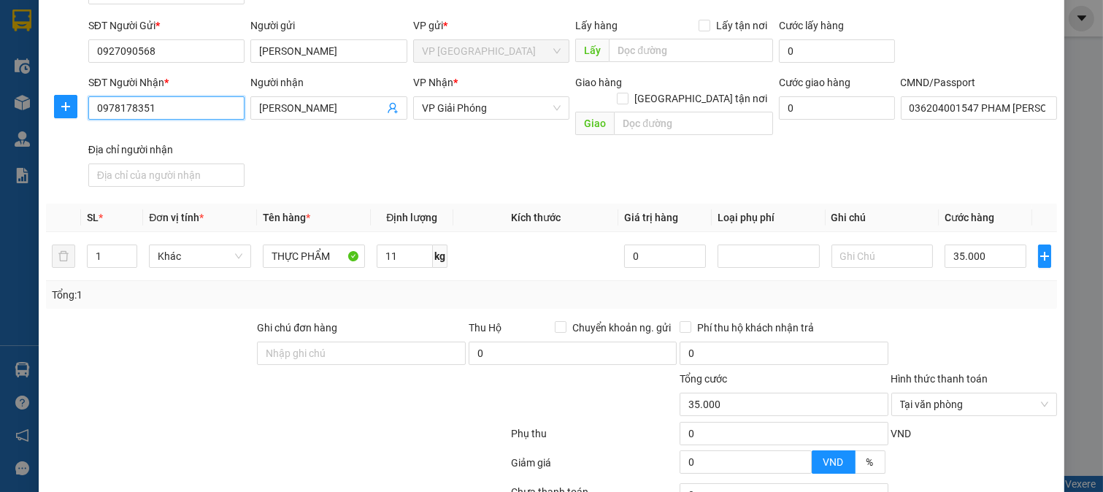
scroll to position [202, 0]
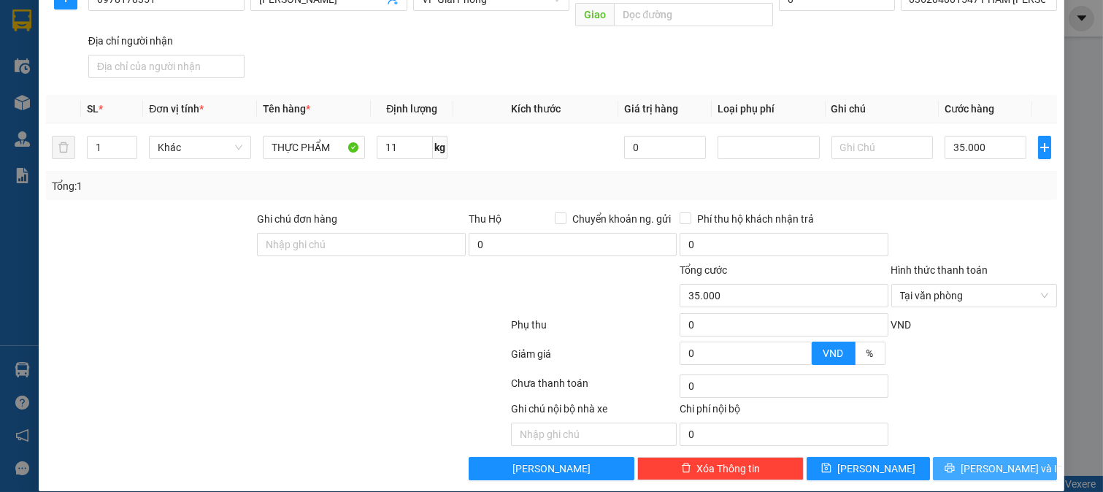
click at [989, 461] on span "Lưu và In" at bounding box center [1012, 469] width 102 height 16
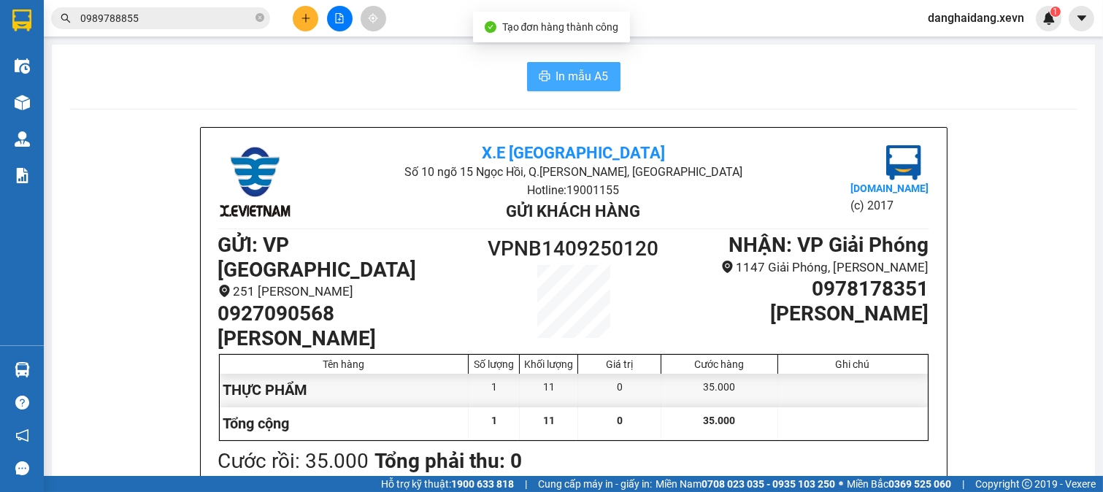
click at [557, 69] on span "In mẫu A5" at bounding box center [582, 76] width 53 height 18
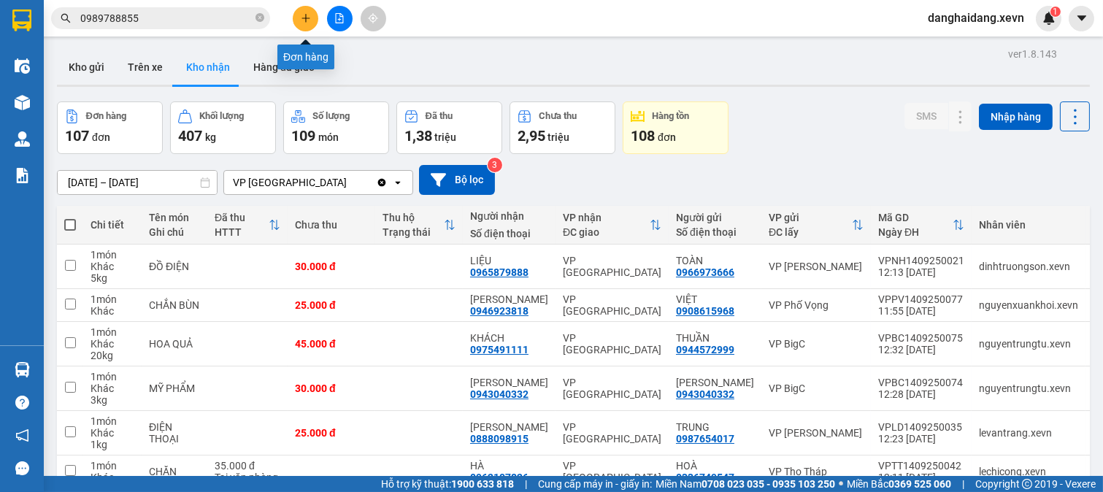
click at [311, 15] on button at bounding box center [306, 19] width 26 height 26
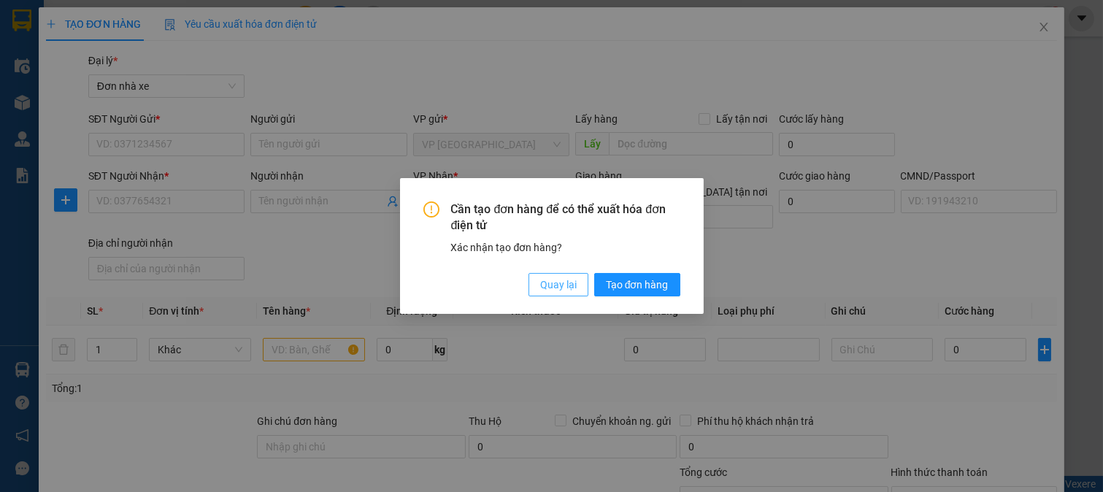
click at [574, 291] on span "Quay lại" at bounding box center [558, 285] width 37 height 16
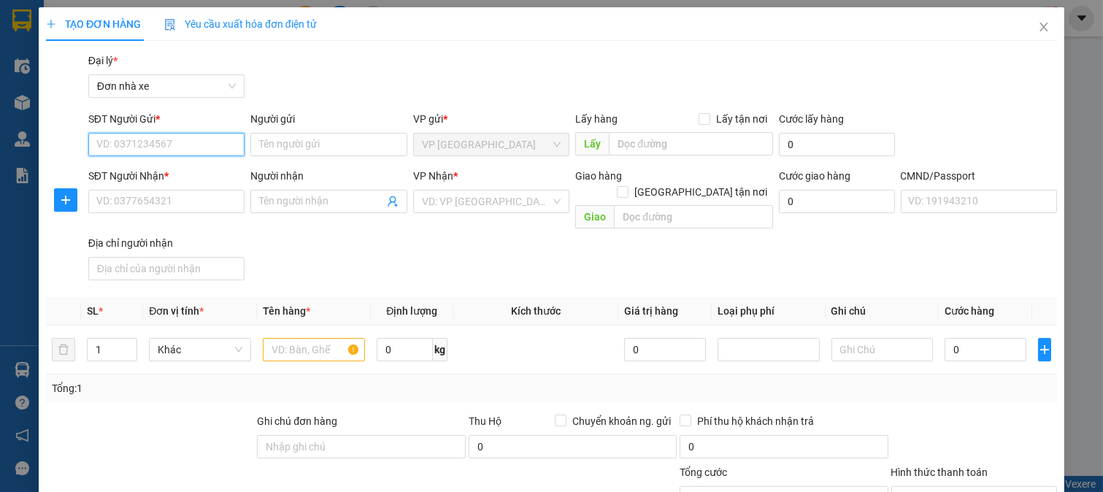
click at [169, 139] on input "SĐT Người Gửi *" at bounding box center [166, 144] width 157 height 23
type input "0987037950"
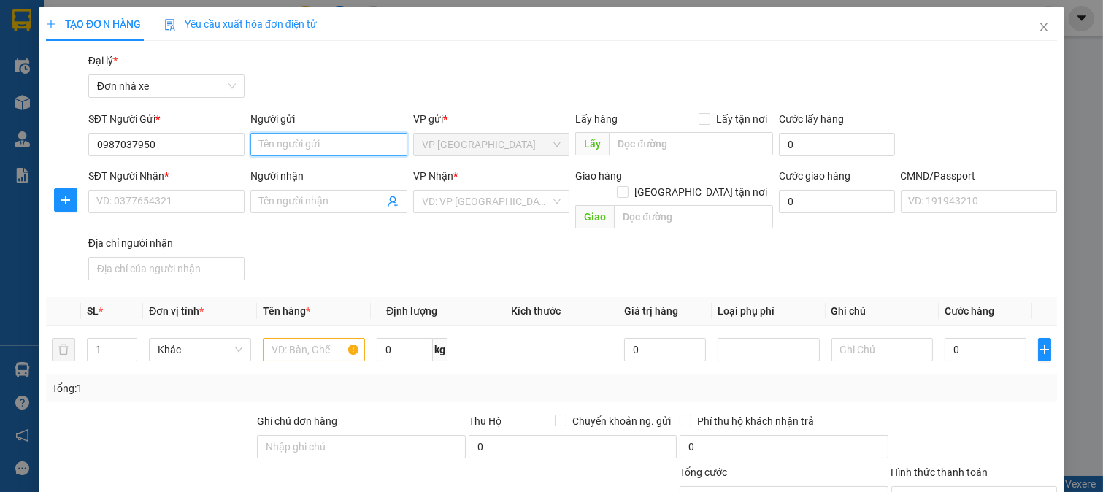
click at [371, 153] on input "Người gửi" at bounding box center [328, 144] width 157 height 23
type input "NGUYỄN ĐỨC SƠN"
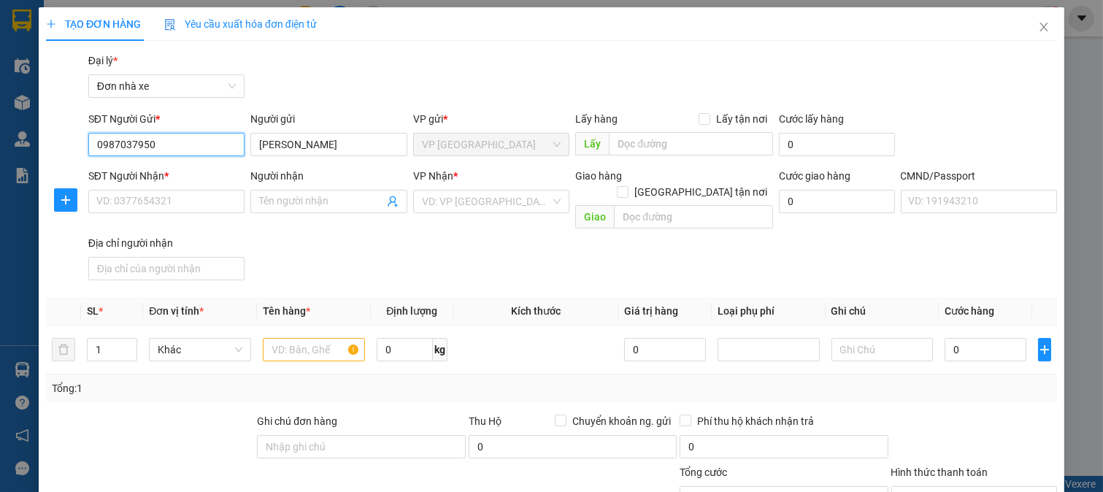
click at [177, 139] on input "0987037950" at bounding box center [166, 144] width 157 height 23
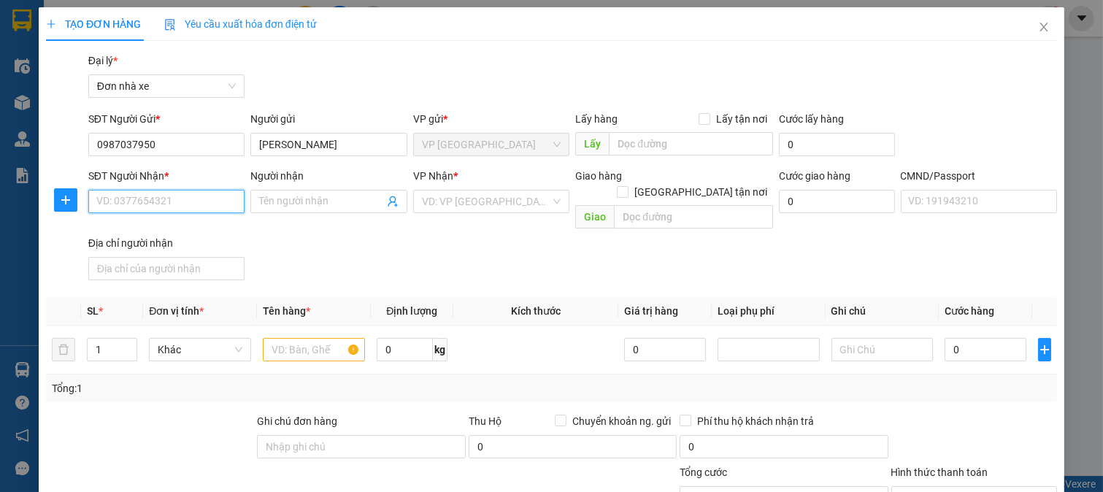
click at [215, 212] on input "SĐT Người Nhận *" at bounding box center [166, 201] width 157 height 23
type input "0977225947"
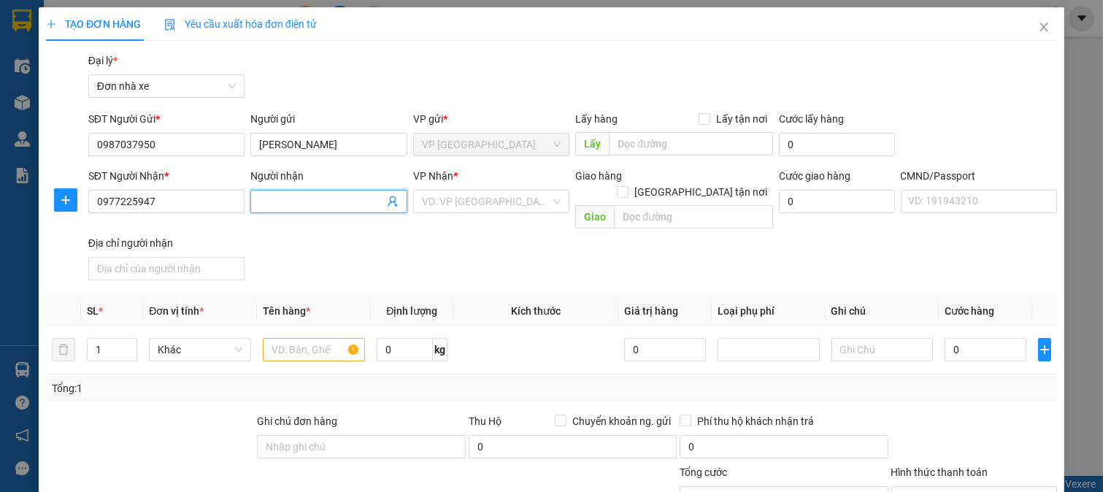
click at [293, 205] on input "Người nhận" at bounding box center [321, 202] width 125 height 16
type input "D"
type input "ĐINH BÙI THU HIỀN"
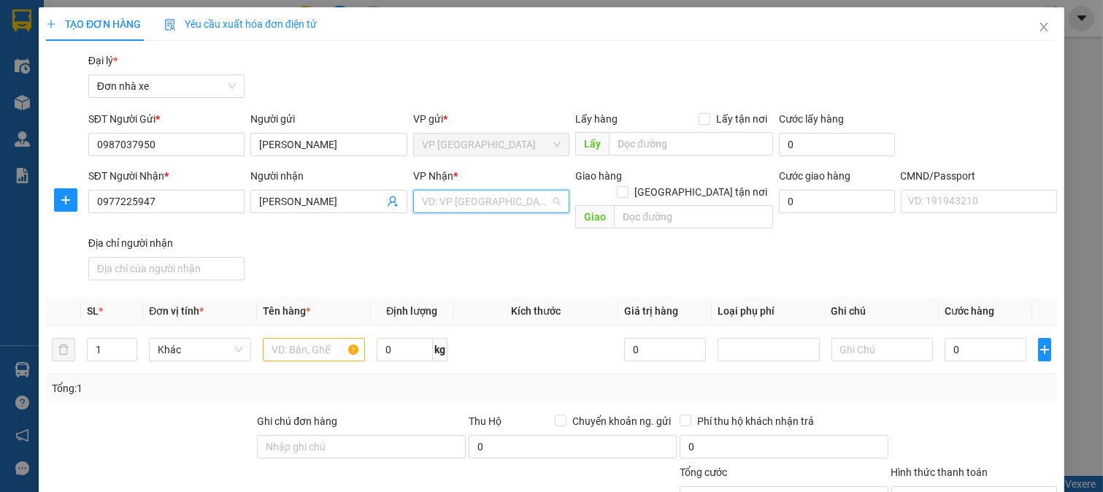
click at [521, 195] on input "search" at bounding box center [486, 202] width 129 height 22
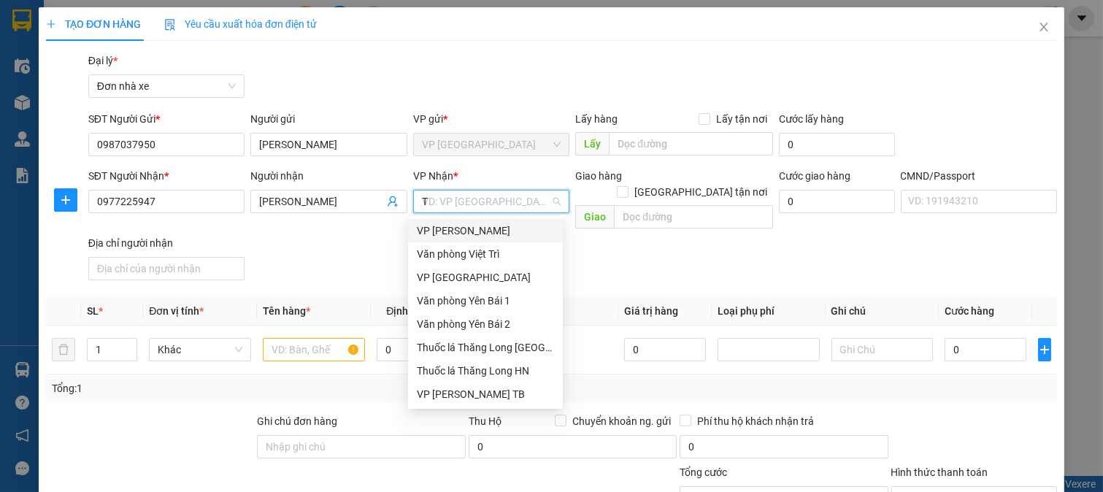
type input "TH"
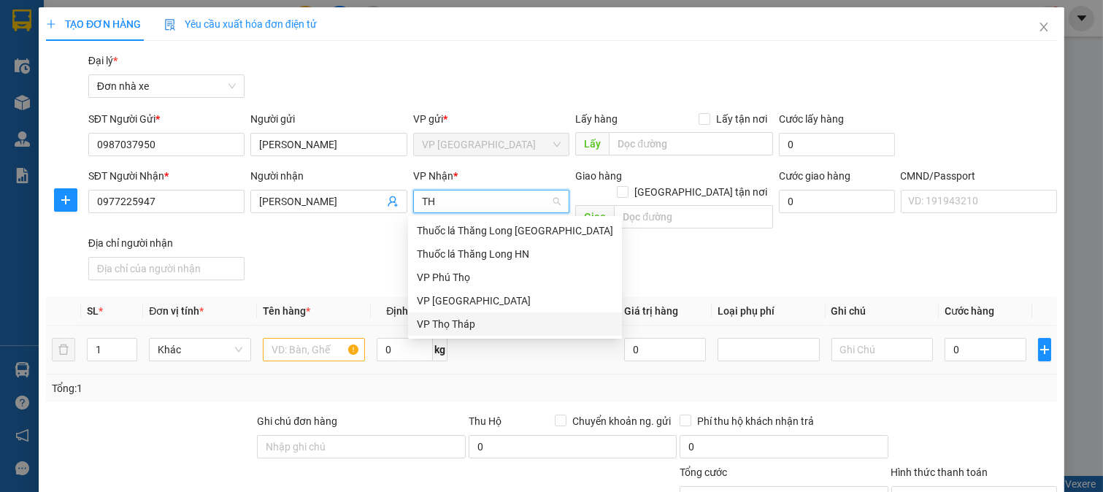
drag, startPoint x: 477, startPoint y: 317, endPoint x: 466, endPoint y: 323, distance: 12.4
click at [477, 318] on div "VP Thọ Tháp" at bounding box center [515, 324] width 196 height 16
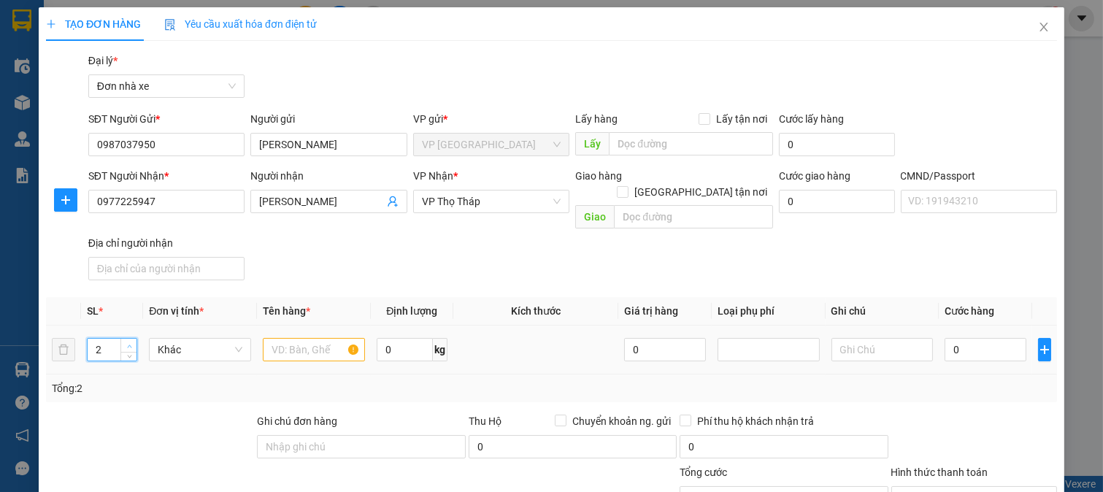
click at [129, 344] on icon "up" at bounding box center [129, 346] width 5 height 5
type input "3"
click at [129, 344] on icon "up" at bounding box center [129, 346] width 5 height 5
click at [283, 335] on div at bounding box center [314, 349] width 102 height 29
click at [292, 338] on input "text" at bounding box center [314, 349] width 102 height 23
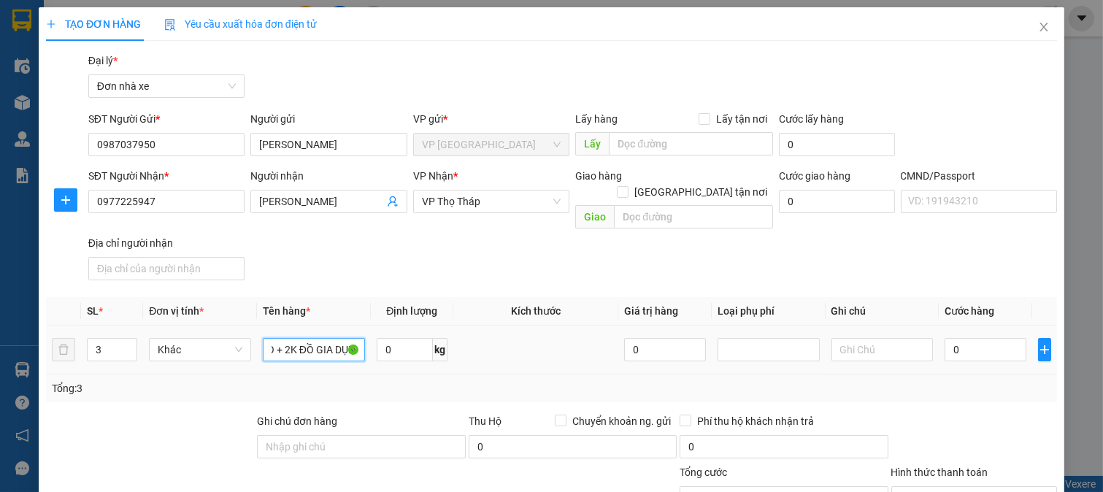
scroll to position [0, 80]
type input "VALY QUẦN ÁO + 2K ĐỒ GIA DỤNG"
click at [397, 338] on input "0" at bounding box center [405, 349] width 56 height 23
type input "26"
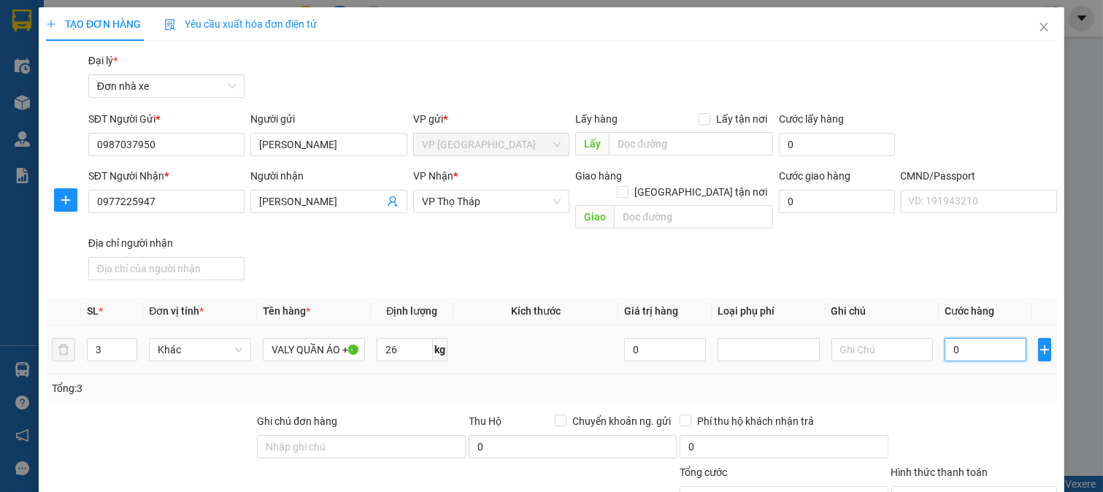
click at [969, 338] on input "0" at bounding box center [985, 349] width 81 height 23
type input "1"
type input "10"
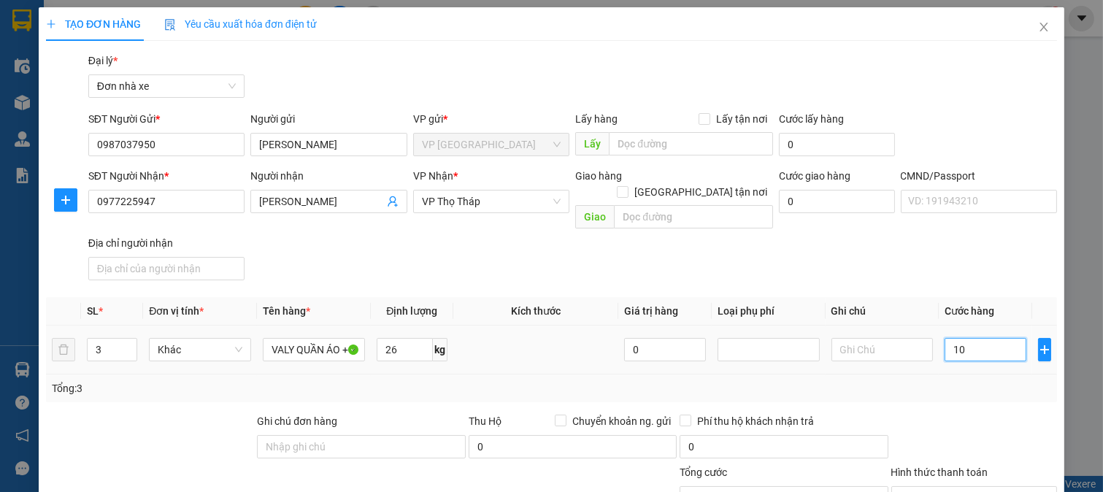
type input "100"
type input "100.000"
click at [975, 380] on div "Tổng: 3" at bounding box center [551, 389] width 1011 height 28
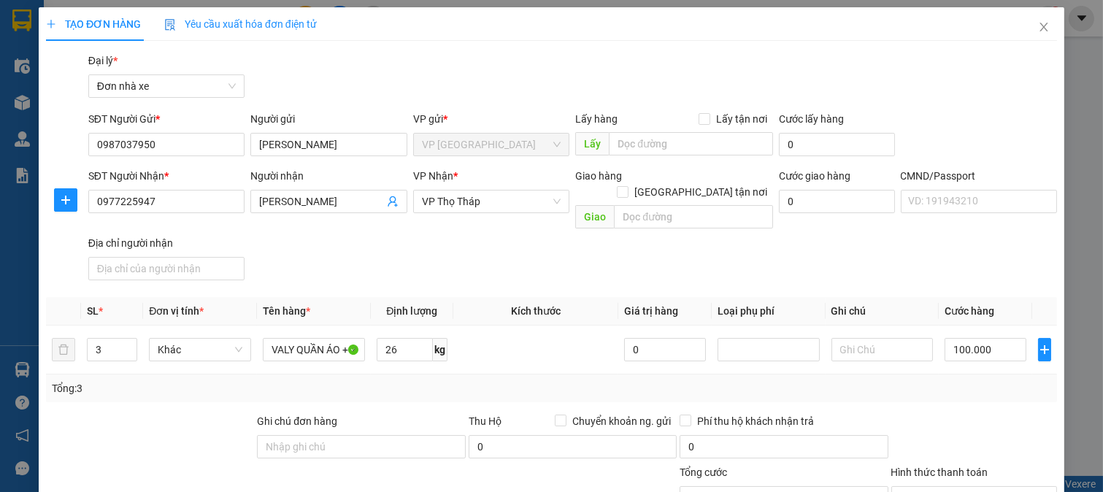
scroll to position [202, 0]
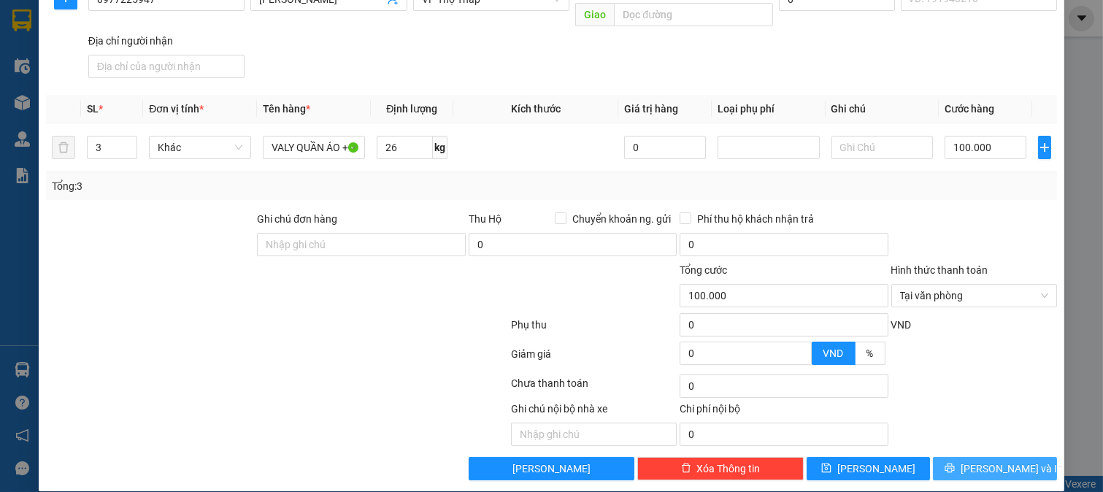
click at [995, 461] on span "[PERSON_NAME] và In" at bounding box center [1012, 469] width 102 height 16
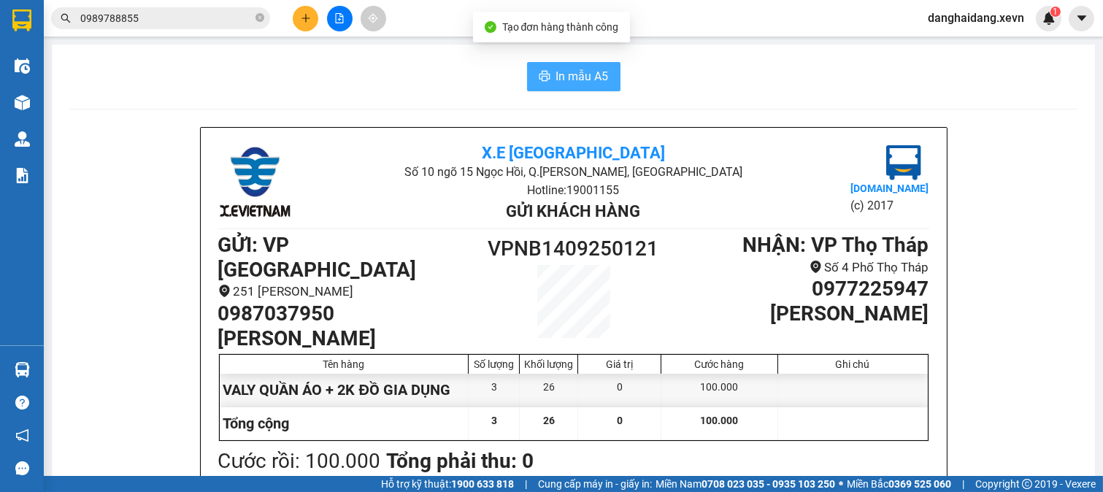
click at [556, 76] on span "In mẫu A5" at bounding box center [582, 76] width 53 height 18
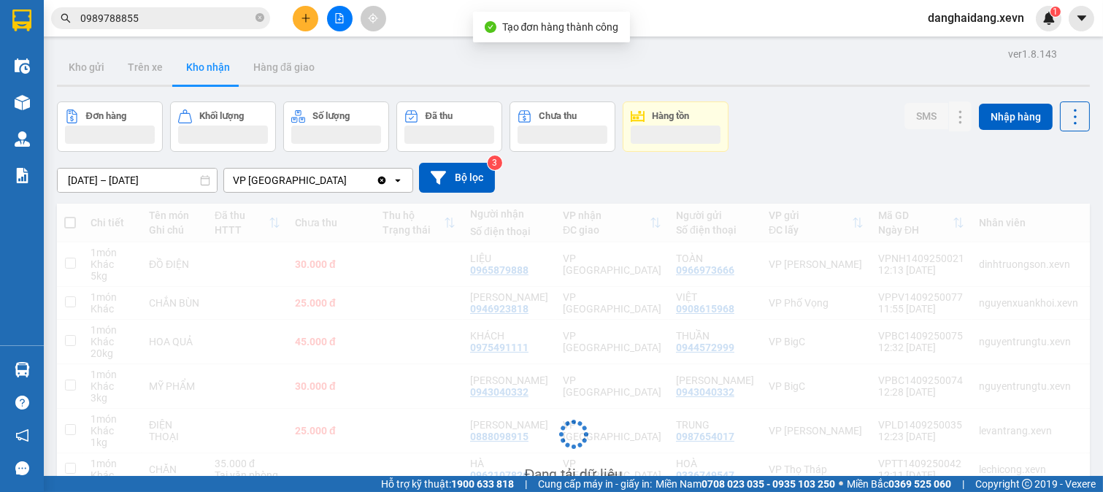
click at [223, 23] on input "0989788855" at bounding box center [166, 18] width 172 height 16
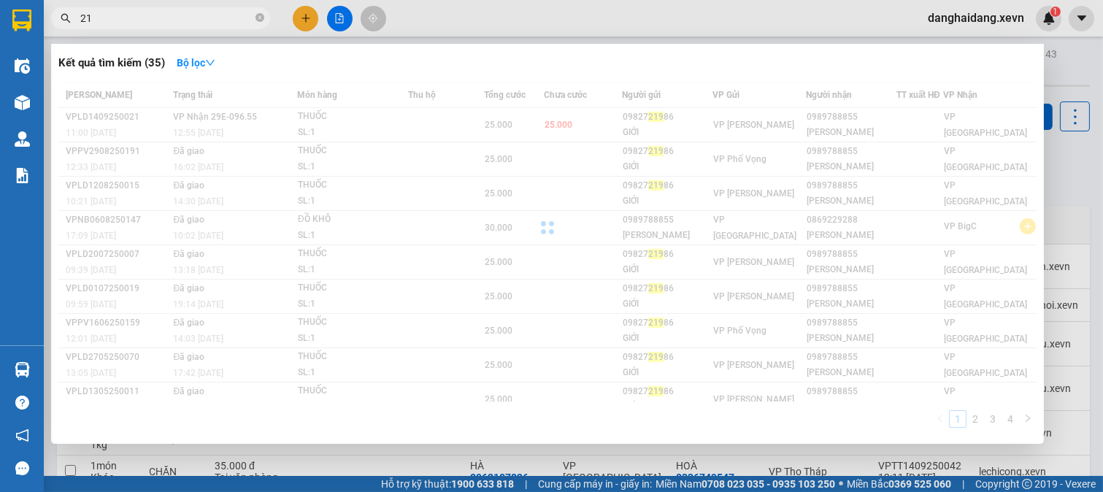
type input "2"
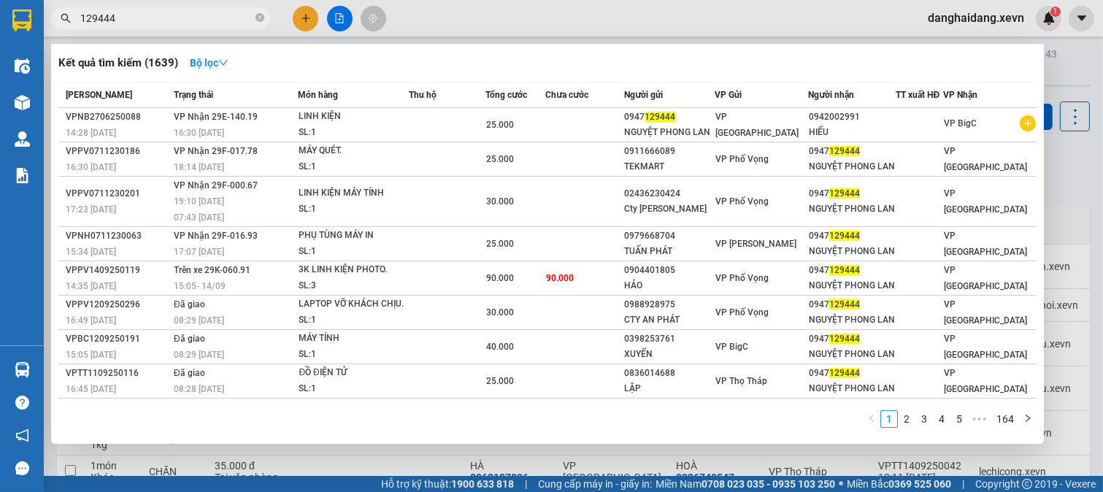
click at [223, 23] on input "129444" at bounding box center [166, 18] width 172 height 16
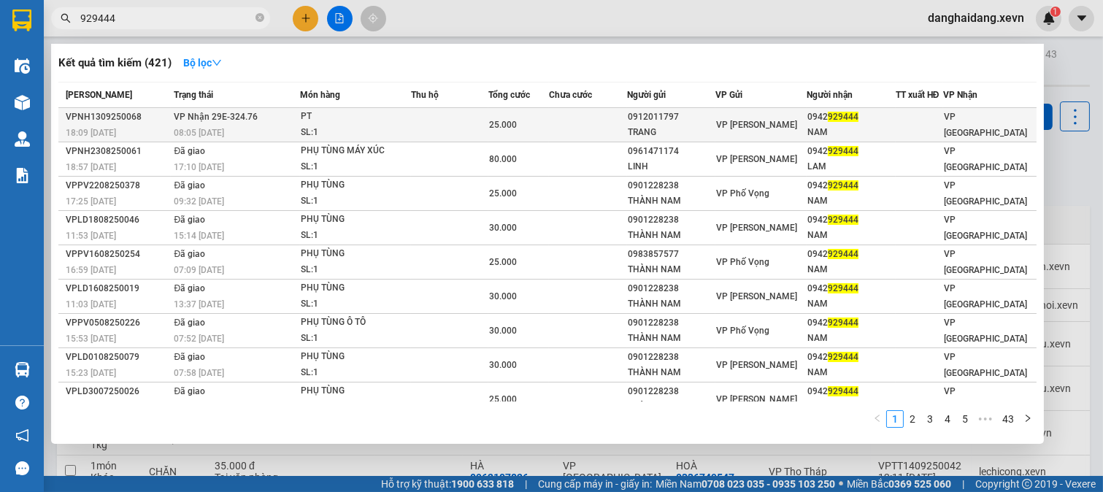
type input "929444"
click at [621, 118] on td at bounding box center [588, 125] width 78 height 34
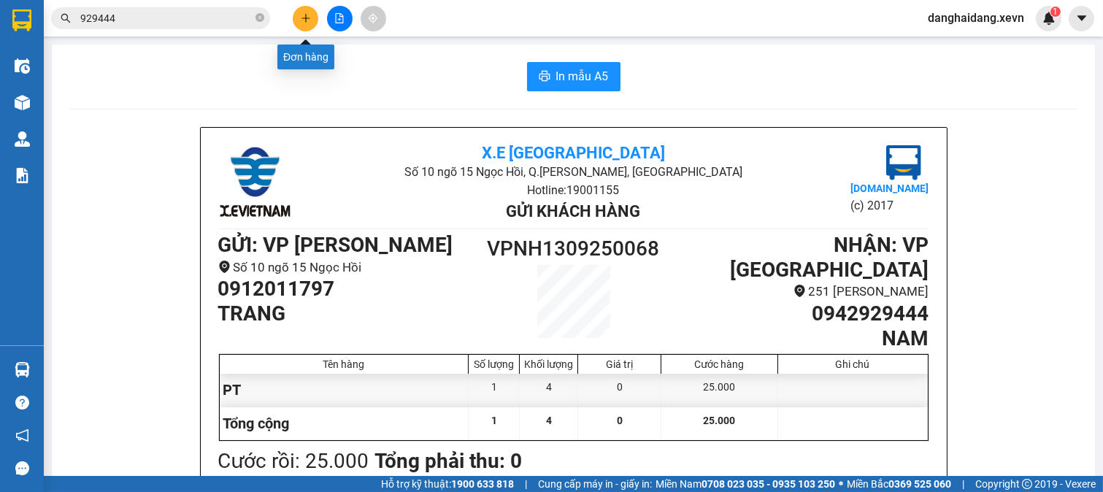
click at [304, 18] on icon "plus" at bounding box center [306, 18] width 8 height 1
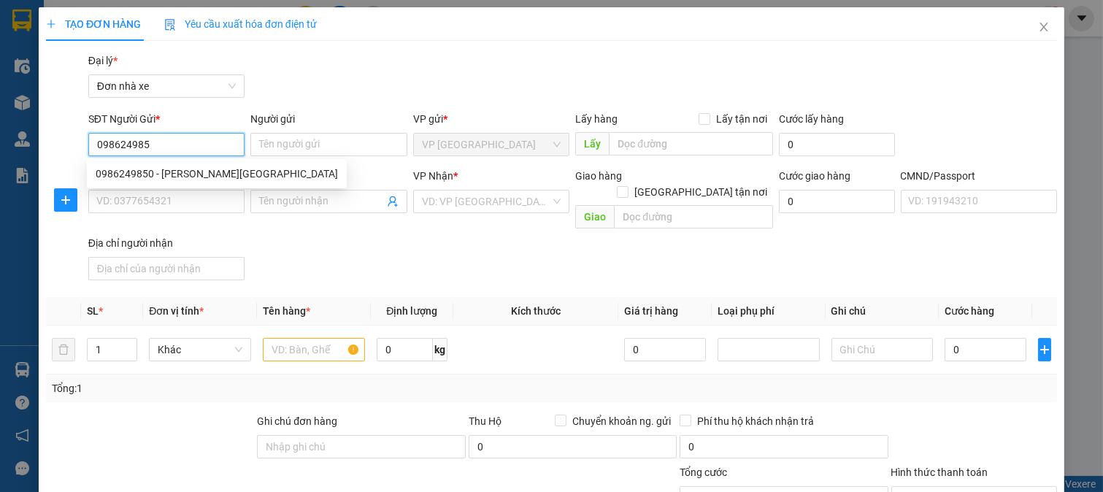
type input "0986249850"
click at [223, 178] on div "0986249850 - NG QUỲNH GIANG" at bounding box center [217, 174] width 242 height 16
type input "NG QUỲNH GIANG"
type input "0974524489"
type input "NGOC ANH"
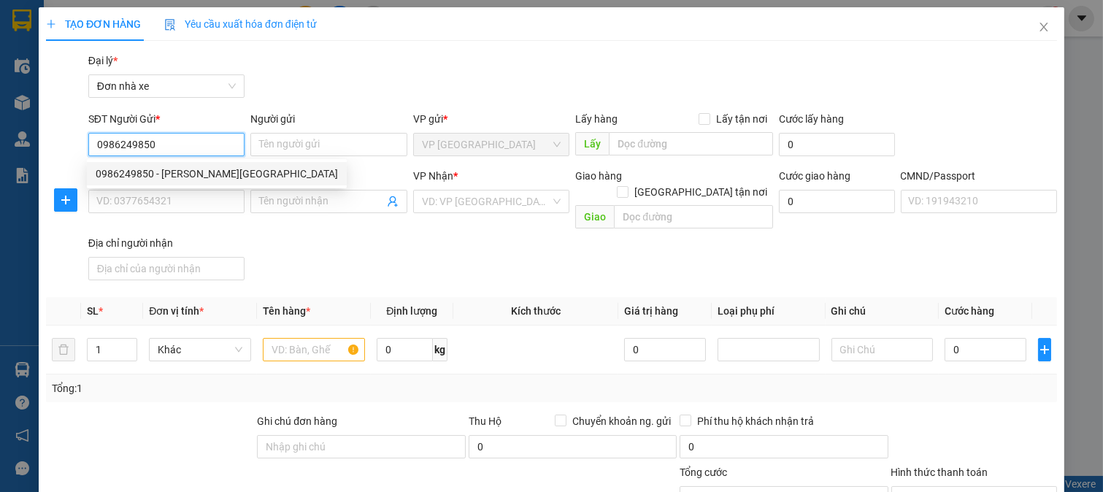
type input "001164024980 VŨ THỊ YẾN"
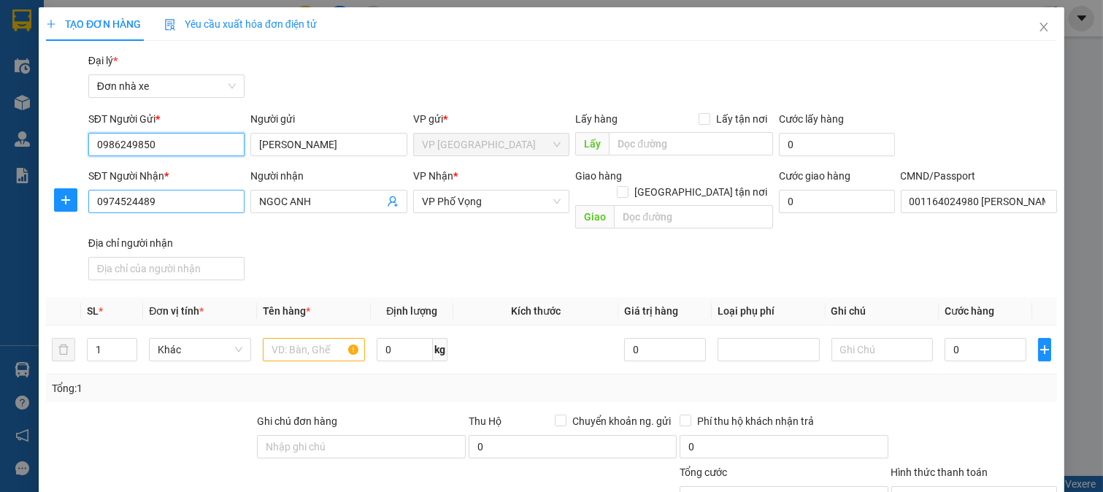
type input "0986249850"
click at [222, 198] on input "0974524489" at bounding box center [166, 201] width 157 height 23
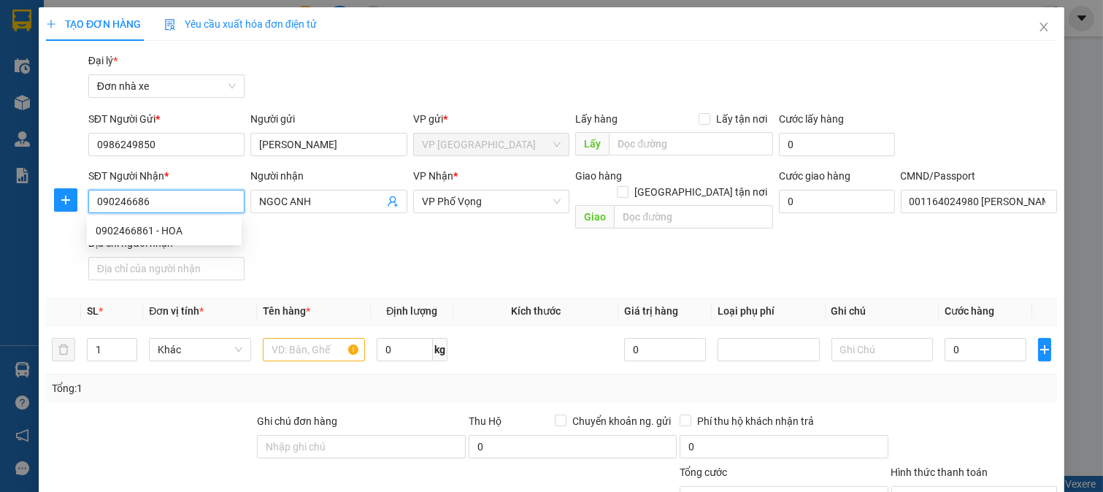
type input "0902466861"
click at [222, 229] on div "0902466861 - HOA" at bounding box center [164, 231] width 137 height 16
type input "HOA"
type input "TÚ 0375580764"
type input "0902466861"
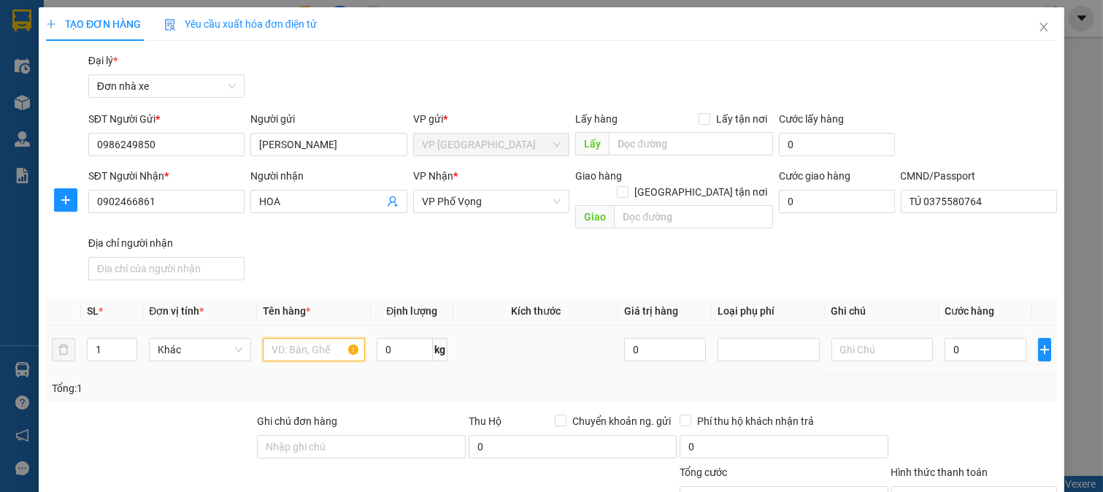
click at [311, 338] on input "text" at bounding box center [314, 349] width 102 height 23
type input "MỸ PHẨM"
click at [402, 340] on input "0" at bounding box center [405, 349] width 56 height 23
click at [961, 338] on input "0" at bounding box center [985, 349] width 81 height 23
click at [852, 435] on input "0" at bounding box center [784, 446] width 208 height 23
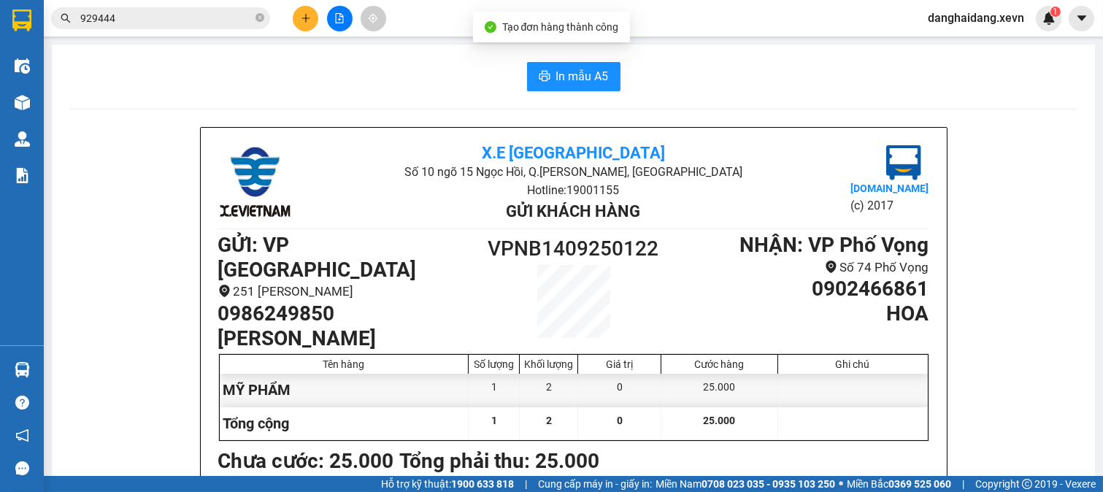
click at [587, 86] on button "In mẫu A5" at bounding box center [573, 76] width 93 height 29
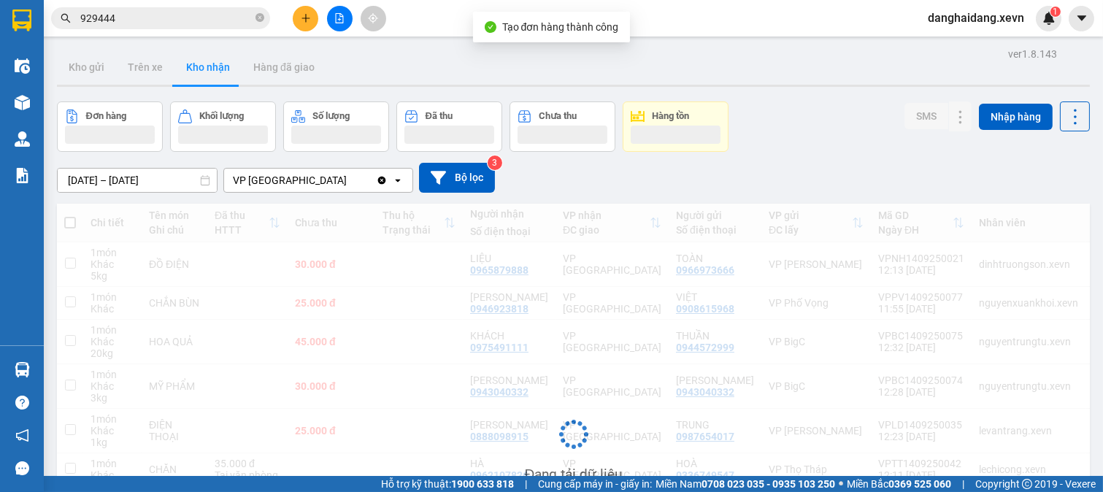
click at [304, 19] on icon "plus" at bounding box center [306, 18] width 10 height 10
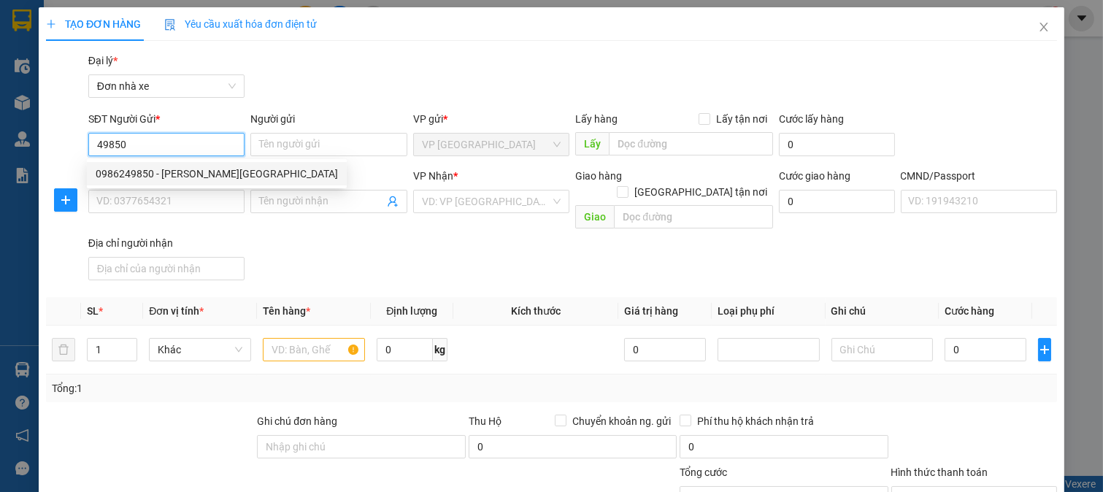
click at [183, 172] on div "0986249850 - NG QUỲNH GIANG" at bounding box center [217, 174] width 242 height 16
type input "0986249850"
type input "NG QUỲNH GIANG"
type input "0902466861"
type input "HOA"
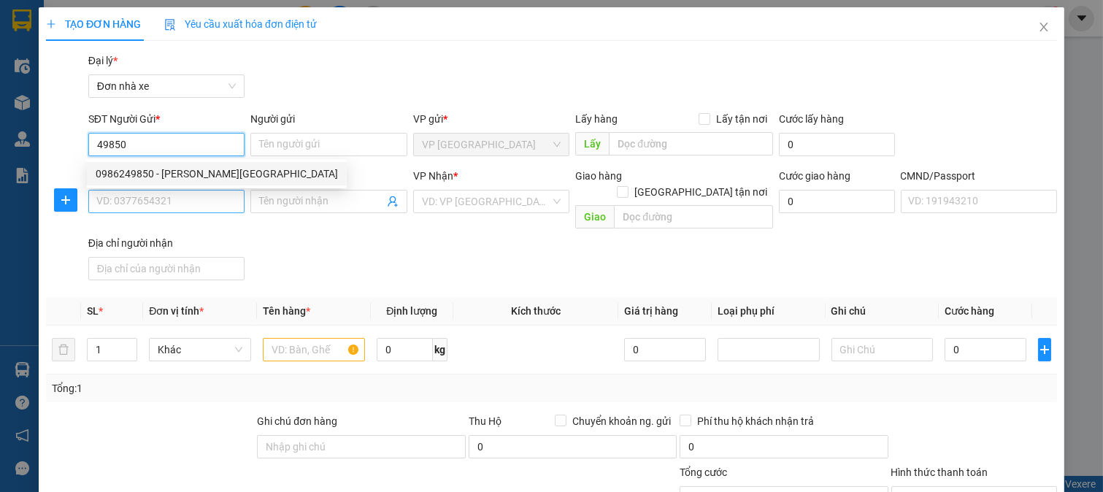
type input "TÚ 0375580764"
type input "0986249850"
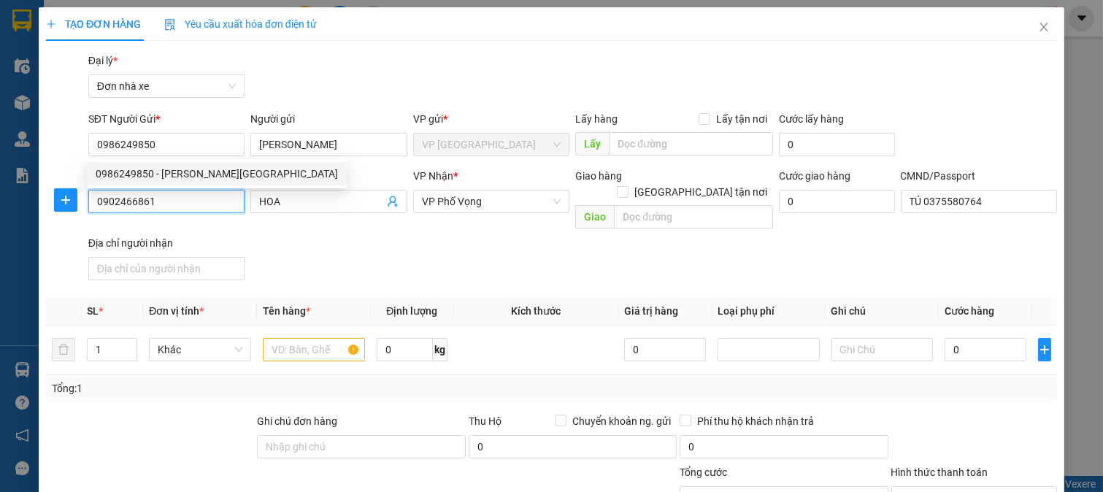
click at [191, 198] on input "0902466861" at bounding box center [166, 201] width 157 height 23
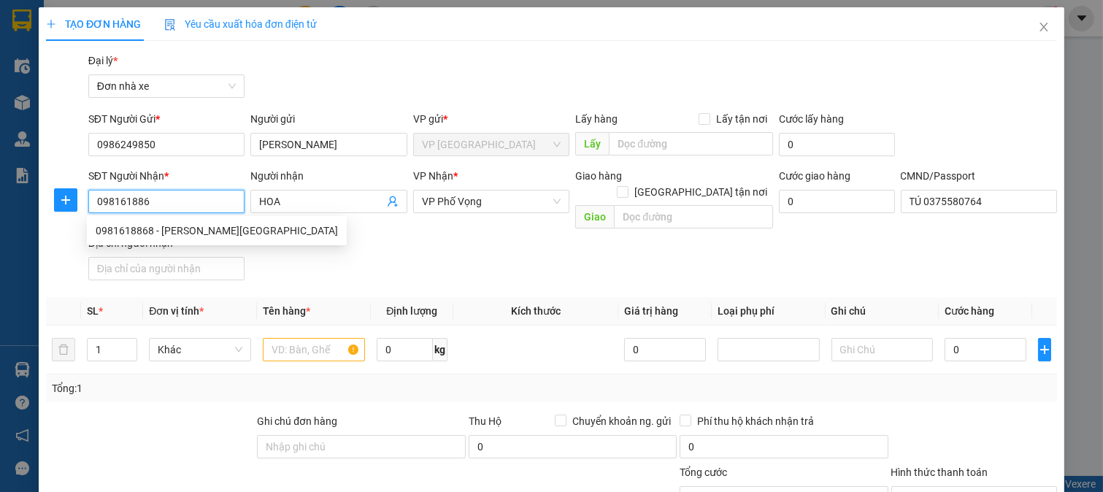
type input "0981618868"
click at [220, 238] on div "0981618868 - DƯƠNG THU THUẬN" at bounding box center [217, 231] width 242 height 16
type input "DƯƠNG THU THUẬN"
type input "019199003185 hoàng diệp linh"
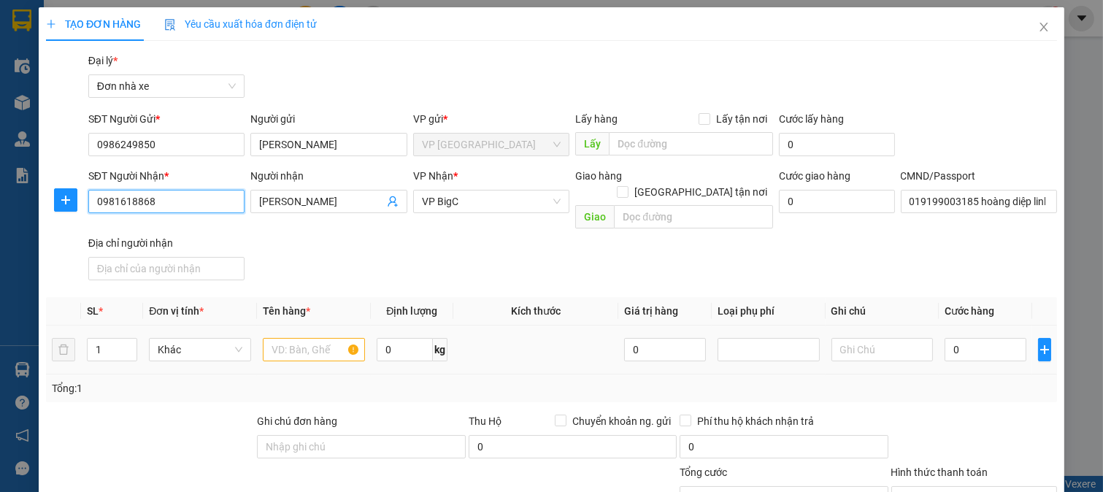
type input "0981618868"
click at [301, 345] on input "text" at bounding box center [314, 349] width 102 height 23
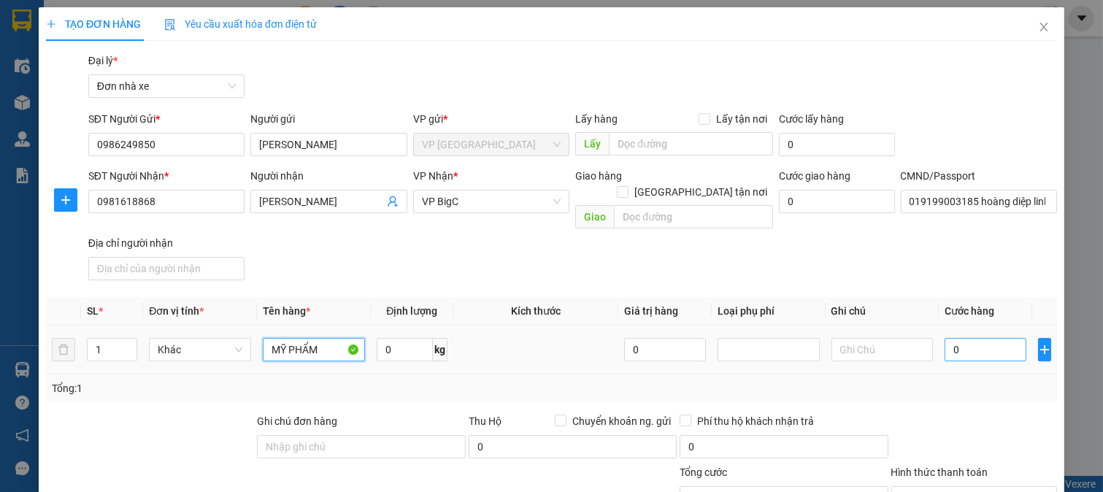
type input "MỸ PHẨM"
drag, startPoint x: 981, startPoint y: 333, endPoint x: 968, endPoint y: 402, distance: 69.9
click at [980, 339] on input "0" at bounding box center [985, 349] width 81 height 23
type input "2"
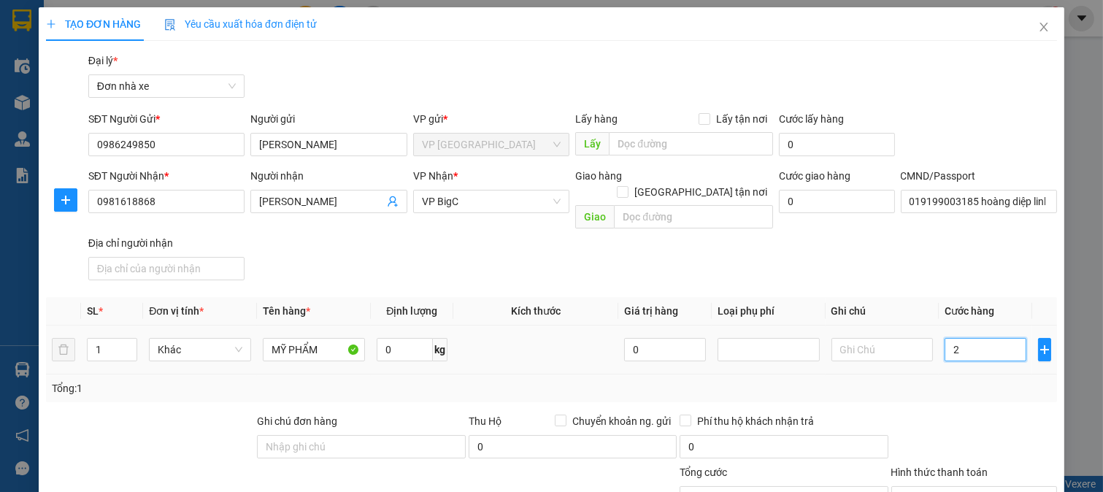
type input "25"
type input "25.000"
click at [968, 413] on div at bounding box center [974, 438] width 169 height 51
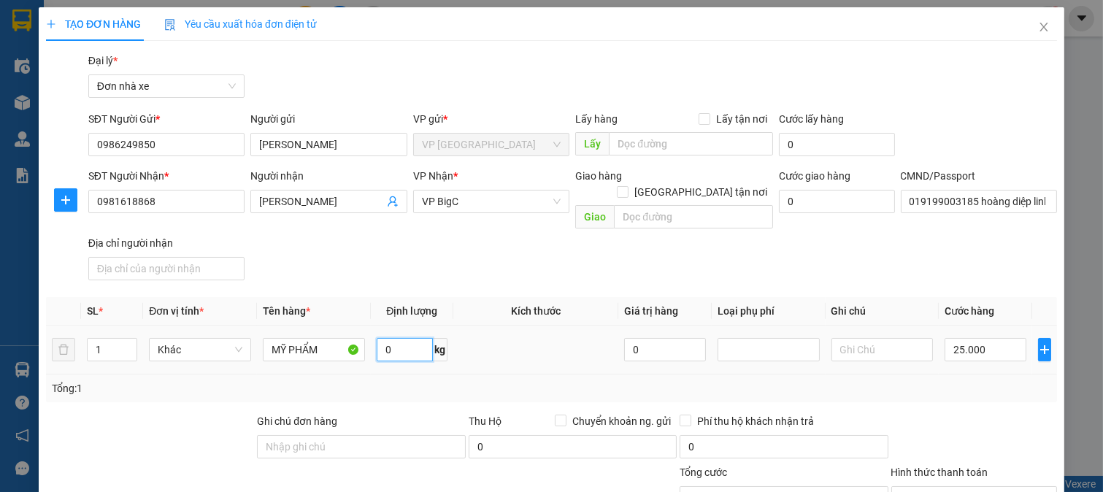
drag, startPoint x: 413, startPoint y: 135, endPoint x: 431, endPoint y: 136, distance: 17.5
click at [413, 338] on input "0" at bounding box center [405, 349] width 56 height 23
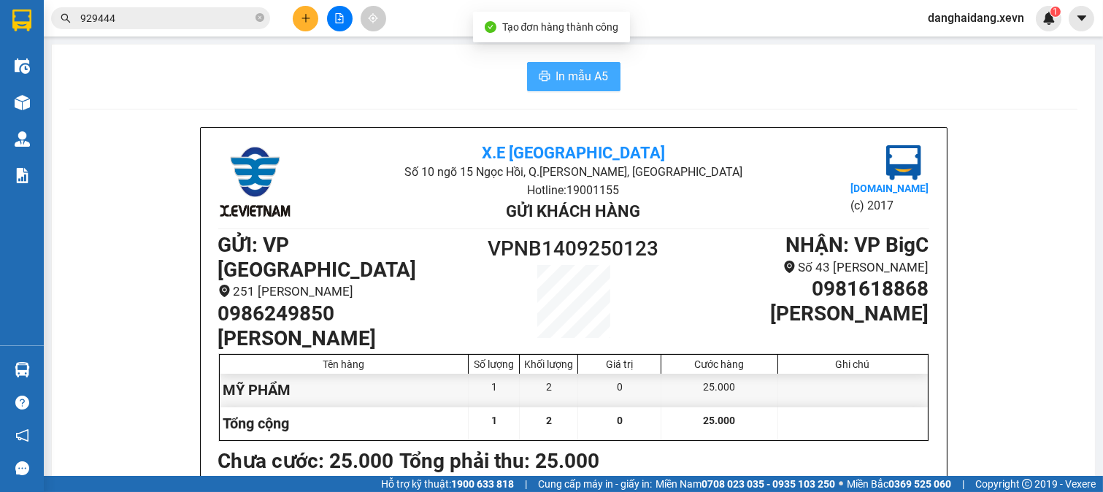
click at [566, 74] on span "In mẫu A5" at bounding box center [582, 76] width 53 height 18
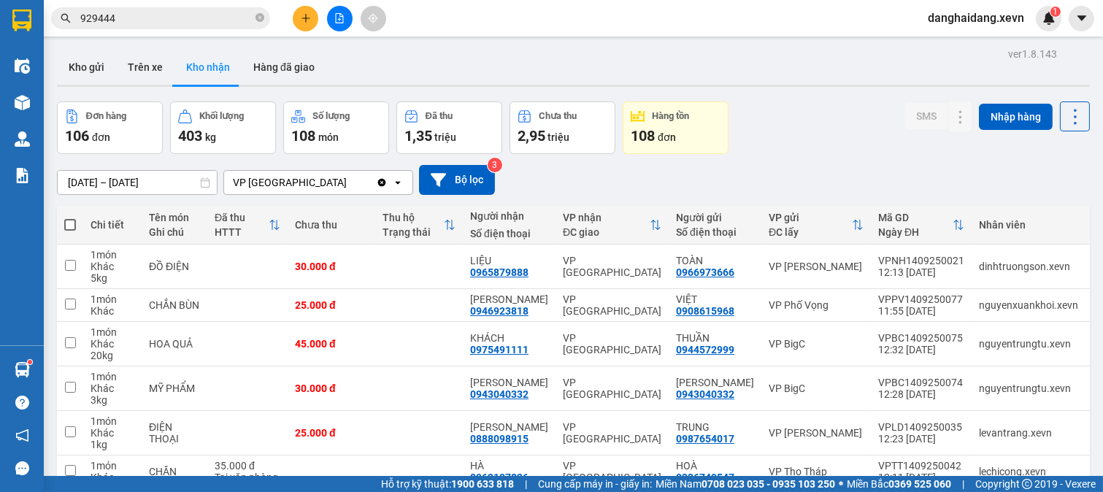
click at [293, 20] on button at bounding box center [306, 19] width 26 height 26
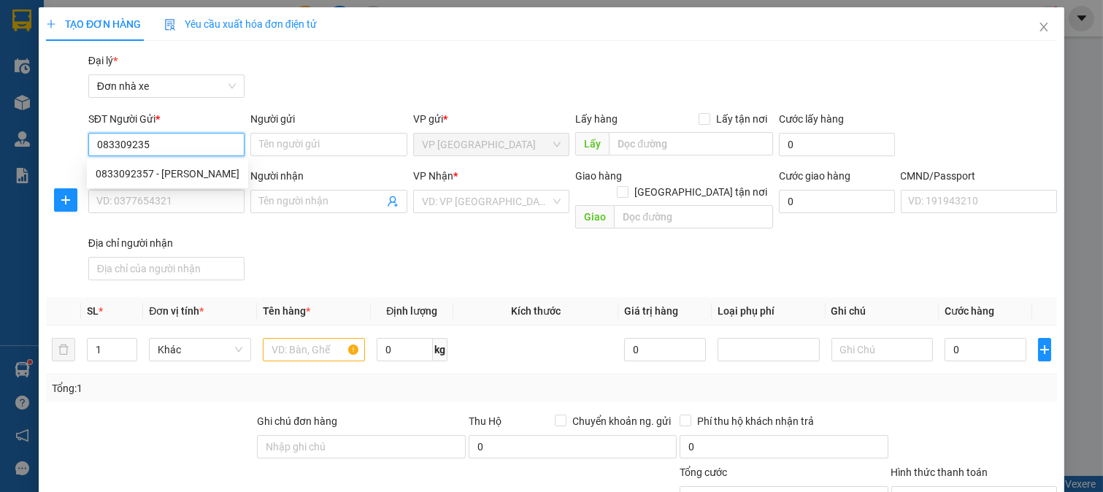
type input "0833092357"
click at [220, 180] on div "0833092357 - NGUYỄN THỊ CẦN" at bounding box center [168, 174] width 144 height 16
type input "NGUYỄN THỊ CẦN"
type input "0779219807"
type input "NGUYỄN THANH TÙNG"
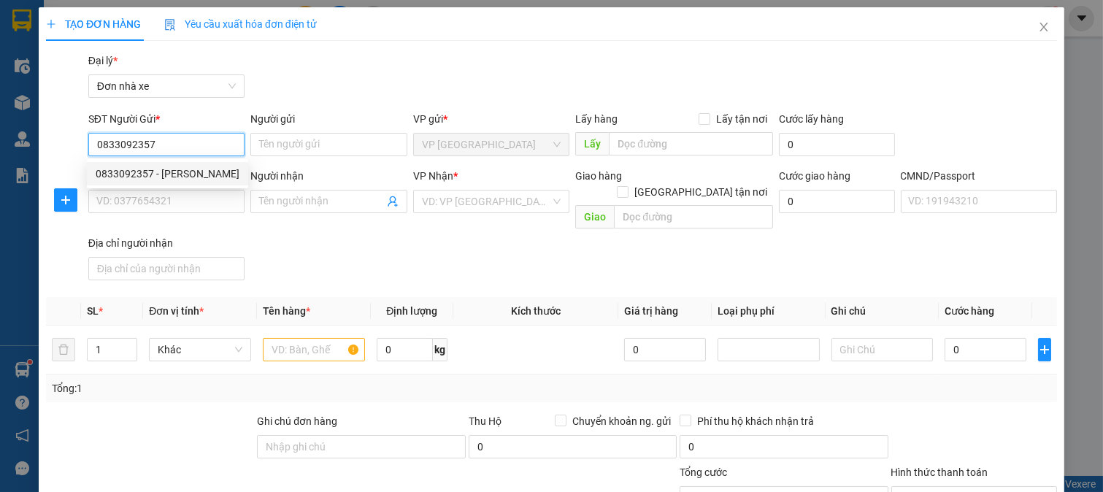
type input "037203004880 NGUYỄN THANH TÙNG"
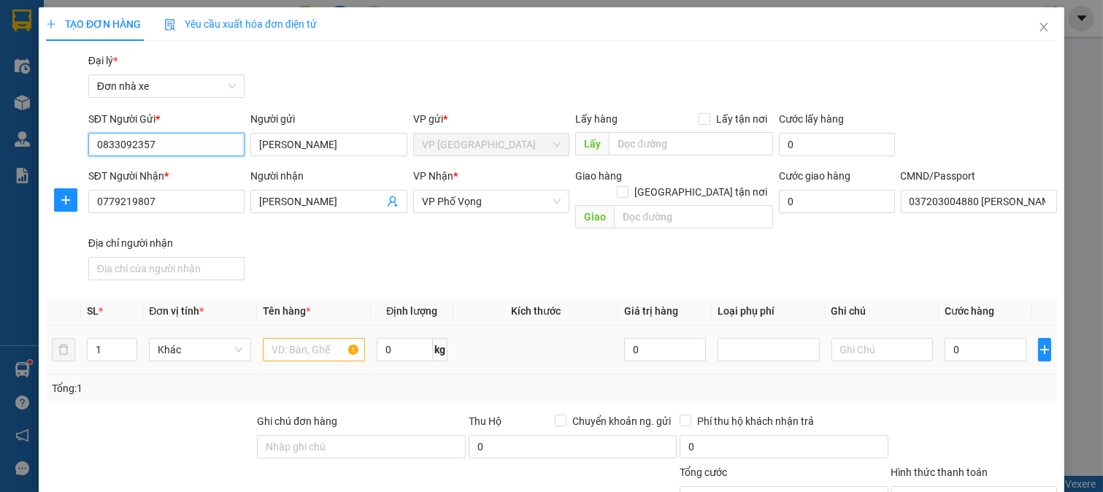
type input "0833092357"
click at [330, 347] on div at bounding box center [314, 349] width 102 height 29
click at [326, 338] on input "text" at bounding box center [314, 349] width 102 height 23
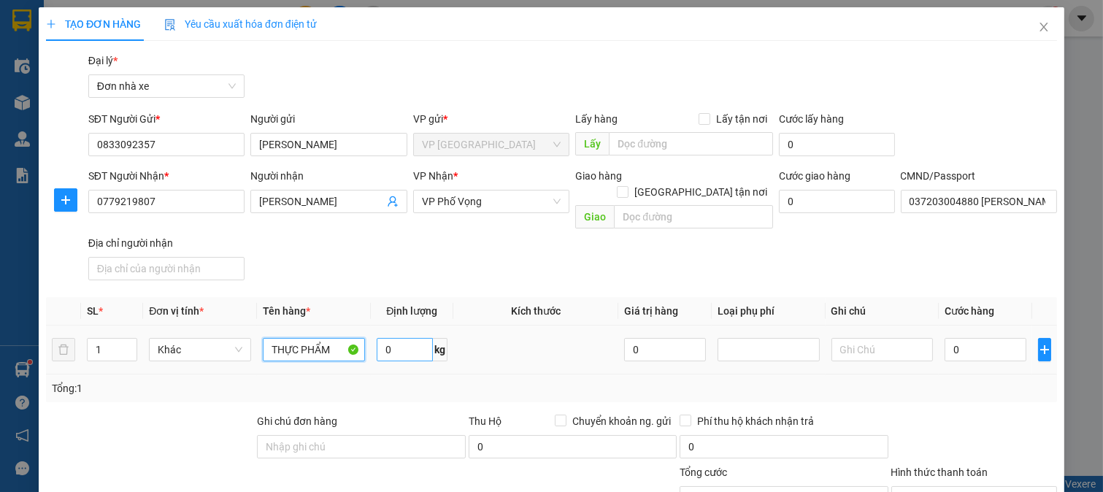
type input "THỰC PHẨM"
click at [393, 338] on input "0" at bounding box center [405, 349] width 56 height 23
type input "8"
click at [1001, 338] on input "0" at bounding box center [985, 349] width 81 height 23
type input "3"
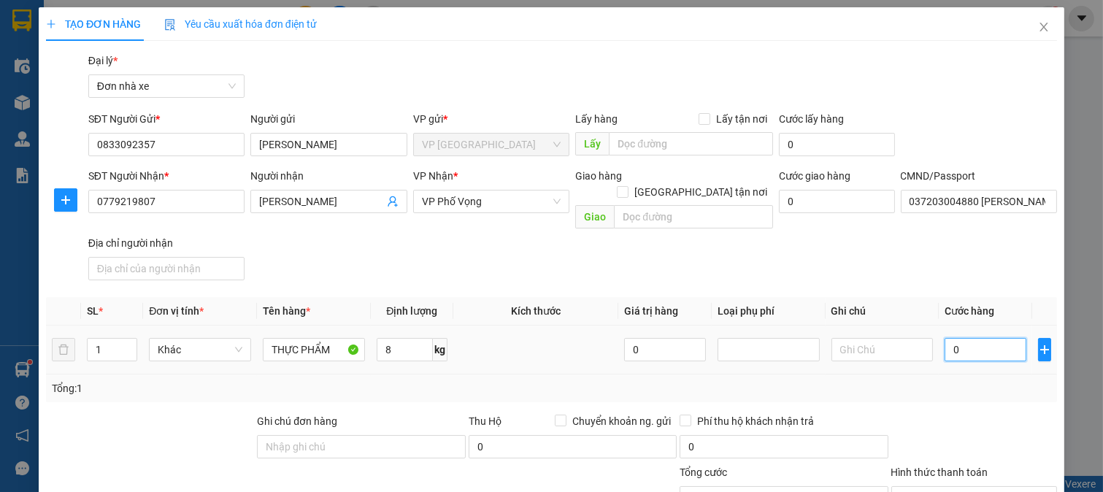
type input "3"
type input "30"
type input "30.000"
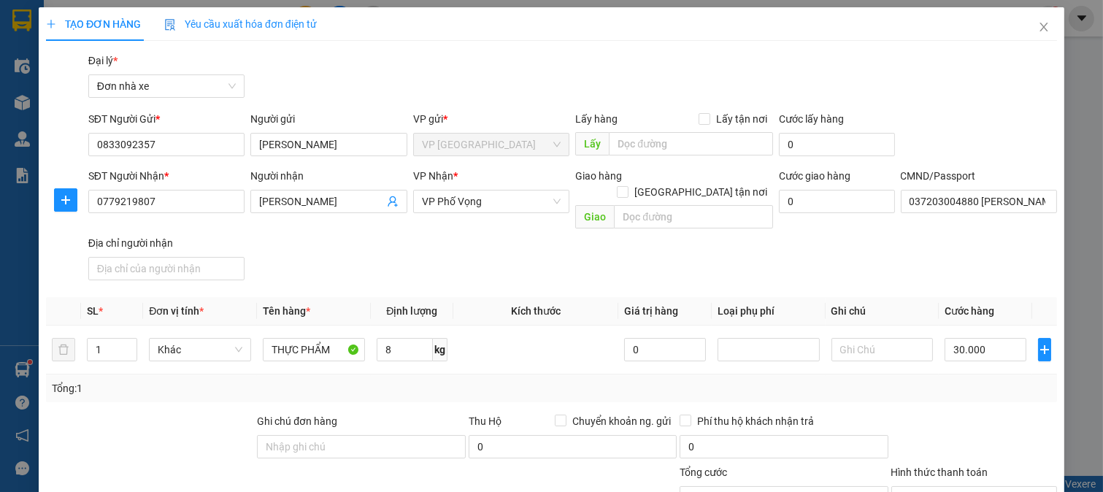
click at [997, 380] on div "Tổng: 1" at bounding box center [552, 388] width 1000 height 16
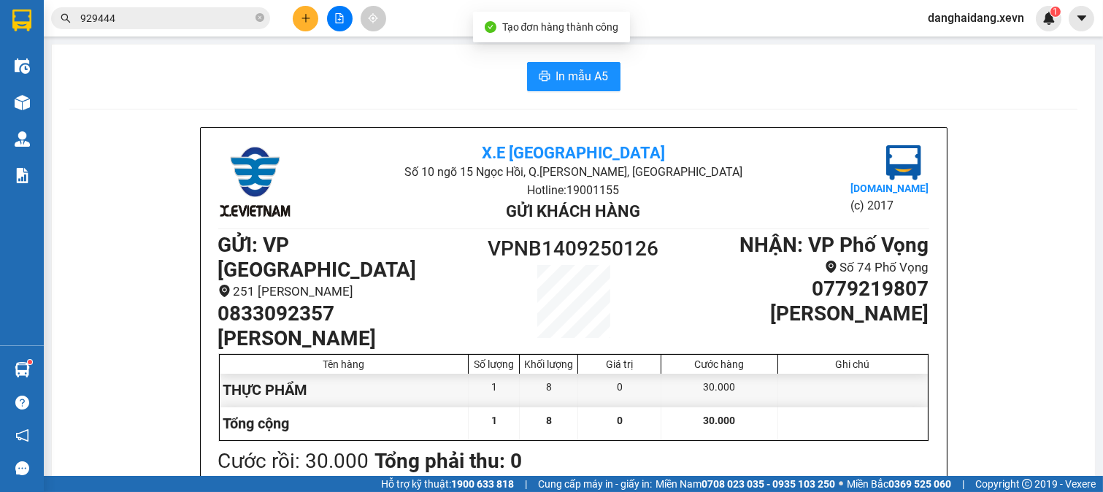
click at [563, 66] on button "In mẫu A5" at bounding box center [573, 76] width 93 height 29
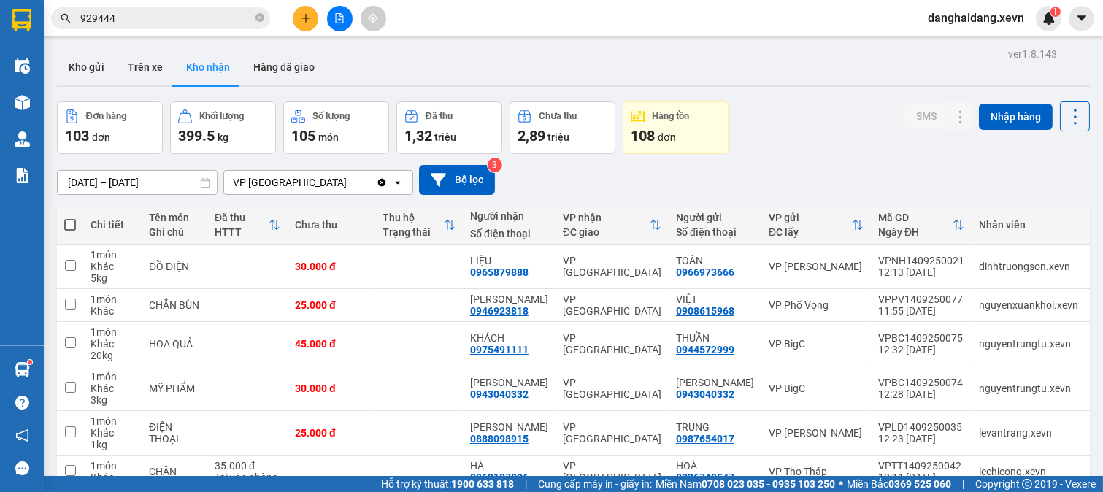
click at [310, 22] on icon "plus" at bounding box center [306, 18] width 10 height 10
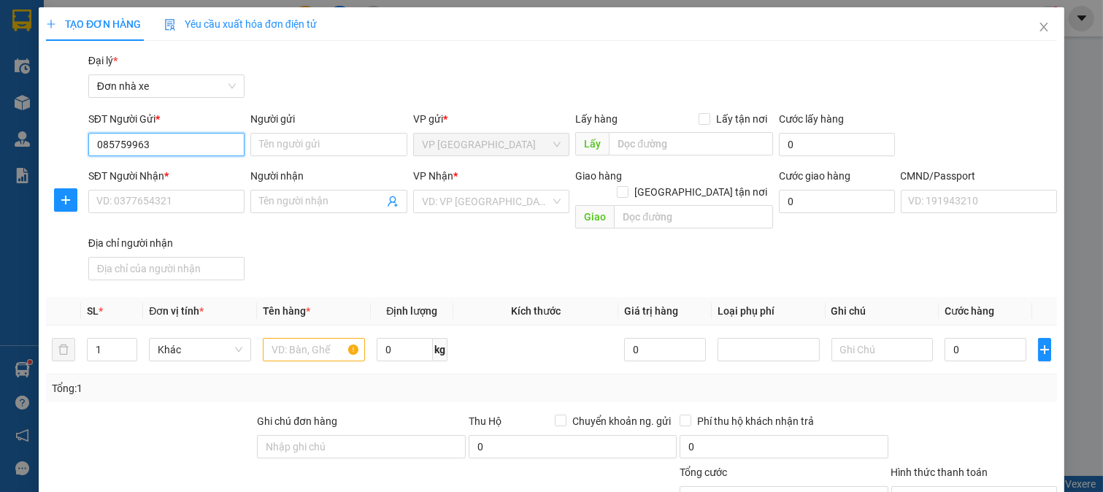
type input "0857599630"
click at [207, 172] on div "0857599630 - NHA KHOA QUỐC TẾ" at bounding box center [176, 174] width 161 height 16
type input "NHA KHOA QUỐC TẾ"
type input "0984038141"
type input "LAB TRƯỜNG PHÁT"
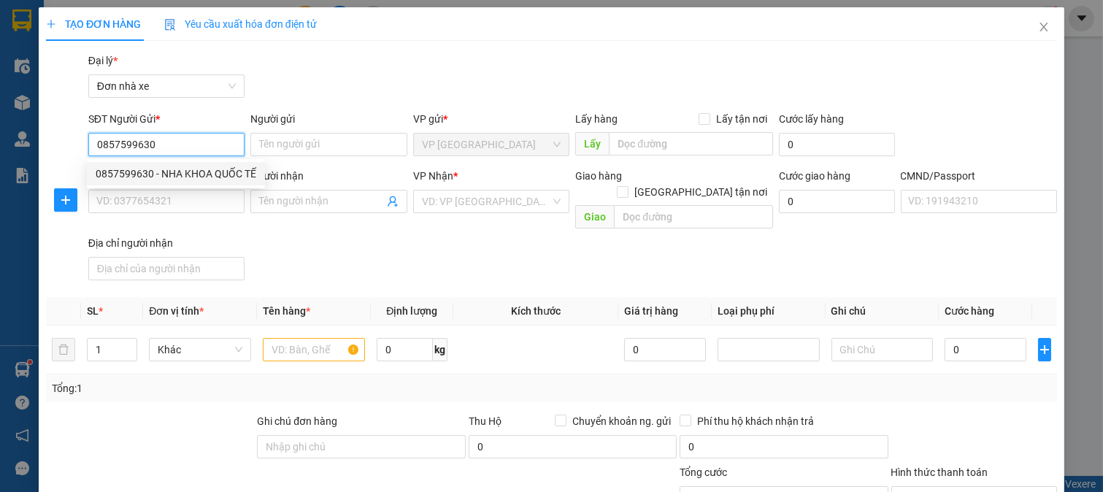
type input "001071004732 THẮNG"
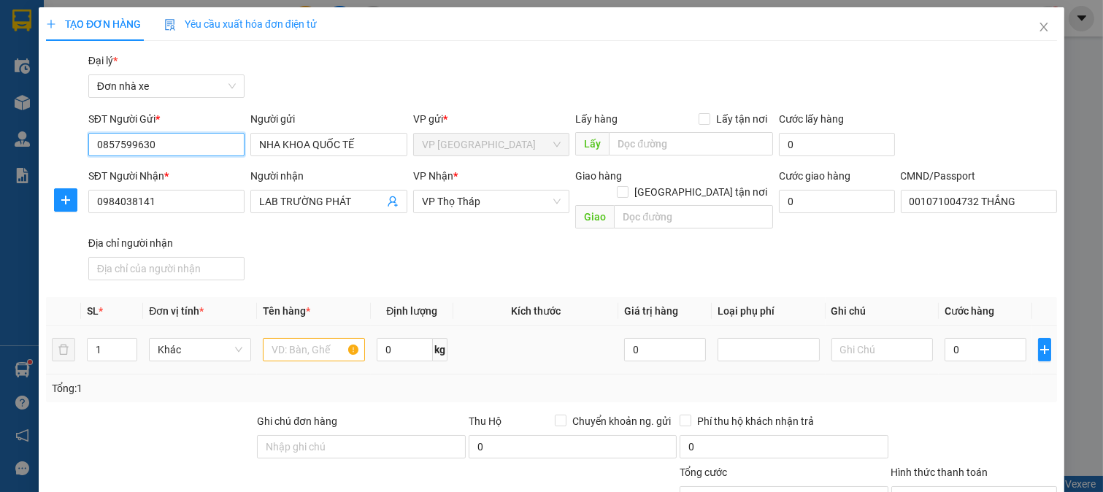
type input "0857599630"
click at [319, 338] on input "text" at bounding box center [314, 349] width 102 height 23
type input "RĂNG"
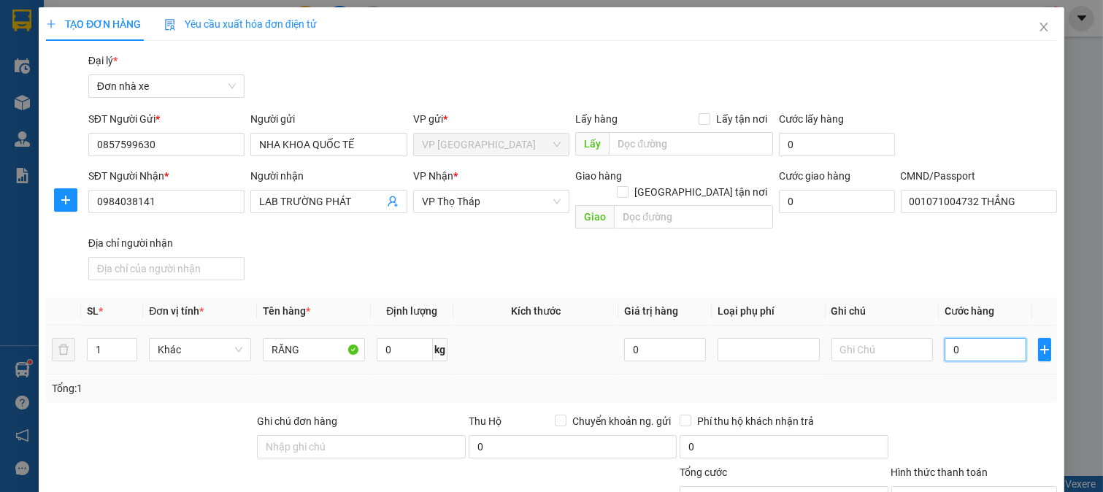
click at [972, 338] on input "0" at bounding box center [985, 349] width 81 height 23
click at [989, 413] on div at bounding box center [974, 438] width 169 height 51
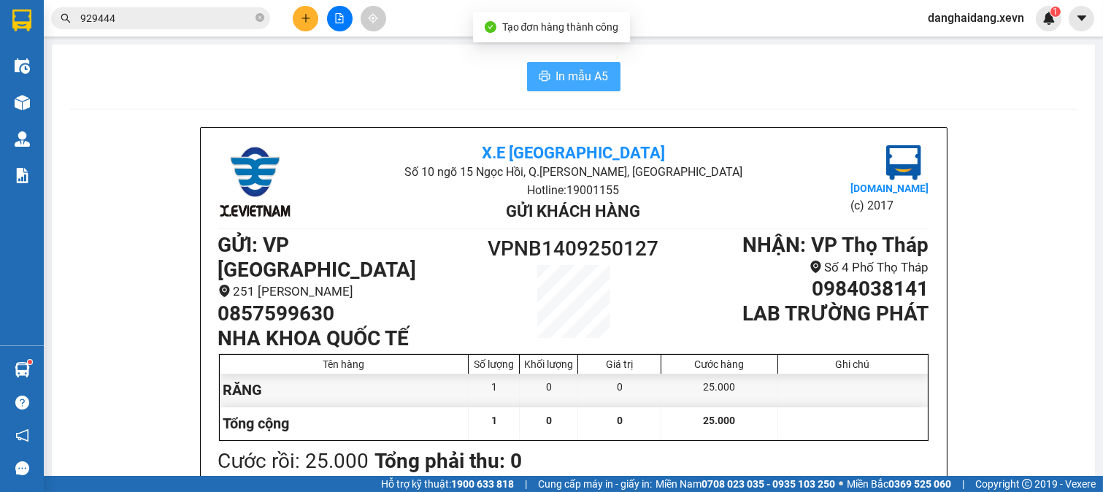
click at [581, 70] on span "In mẫu A5" at bounding box center [582, 76] width 53 height 18
click at [185, 13] on input "929444" at bounding box center [166, 18] width 172 height 16
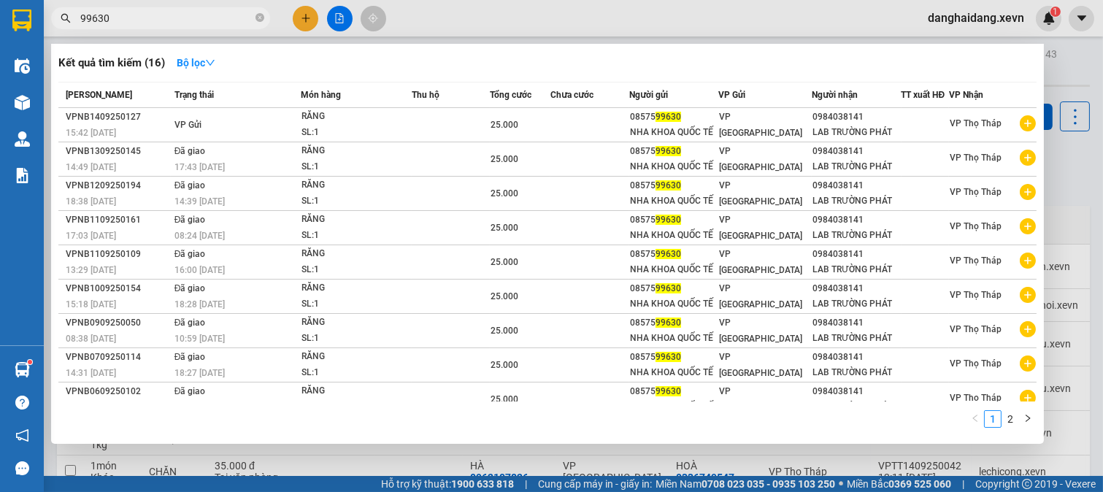
click at [212, 10] on input "99630" at bounding box center [166, 18] width 172 height 16
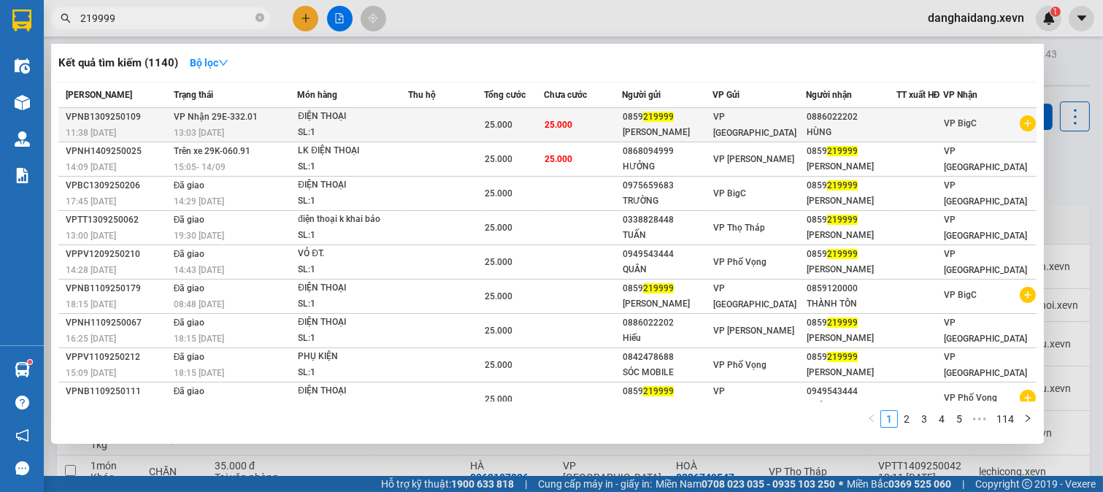
type input "219999"
click at [618, 131] on td "25.000" at bounding box center [583, 125] width 78 height 34
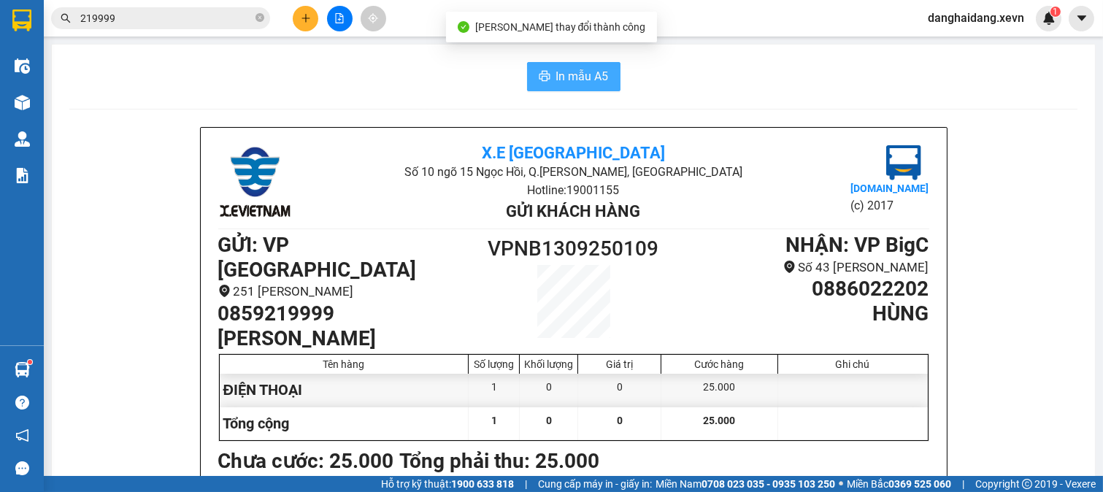
click at [564, 83] on span "In mẫu A5" at bounding box center [582, 76] width 53 height 18
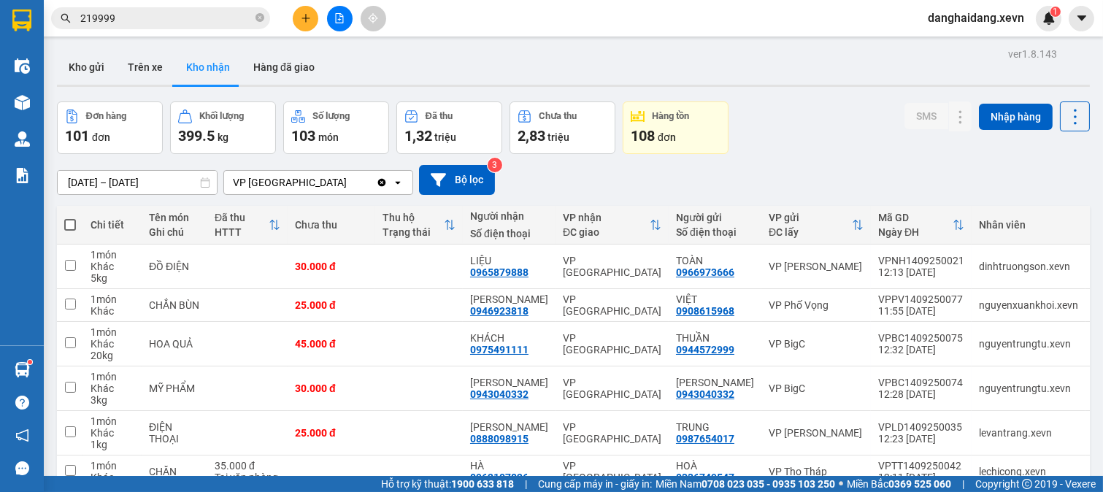
drag, startPoint x: 324, startPoint y: 18, endPoint x: 315, endPoint y: 18, distance: 8.8
click at [321, 19] on div at bounding box center [340, 19] width 110 height 26
click at [315, 18] on button at bounding box center [306, 19] width 26 height 26
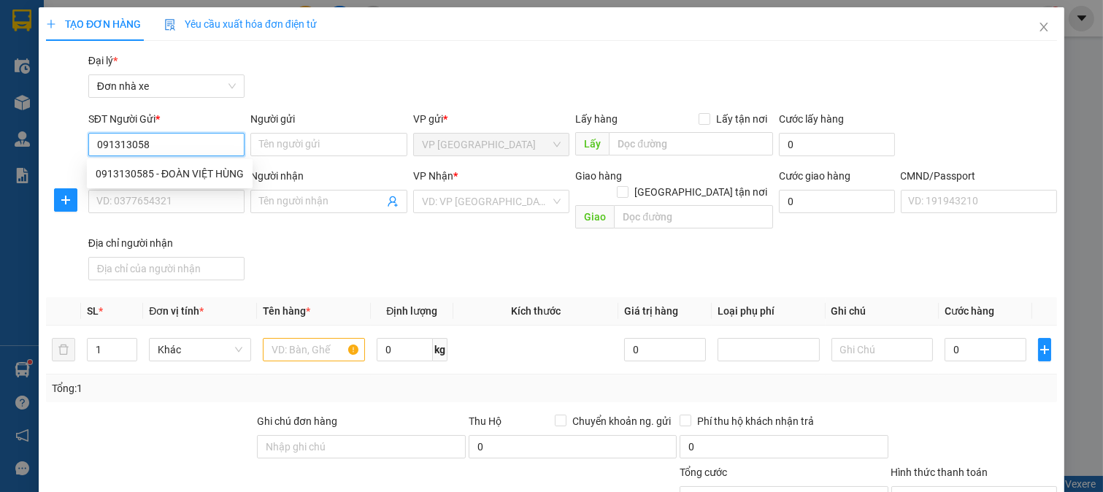
type input "0913130585"
click at [209, 174] on div "0913130585 - ĐOÀN VIỆT HÙNG" at bounding box center [170, 174] width 148 height 16
type input "ĐOÀN VIỆT HÙNG"
type input "0916013264"
type input "NGUYỄN THỊ THANH TRÀ"
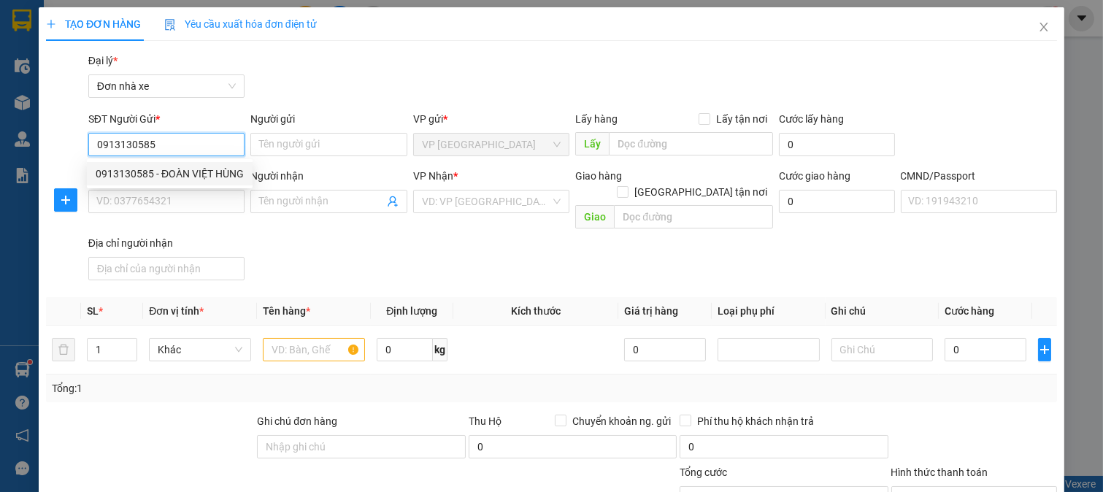
type input "1CC"
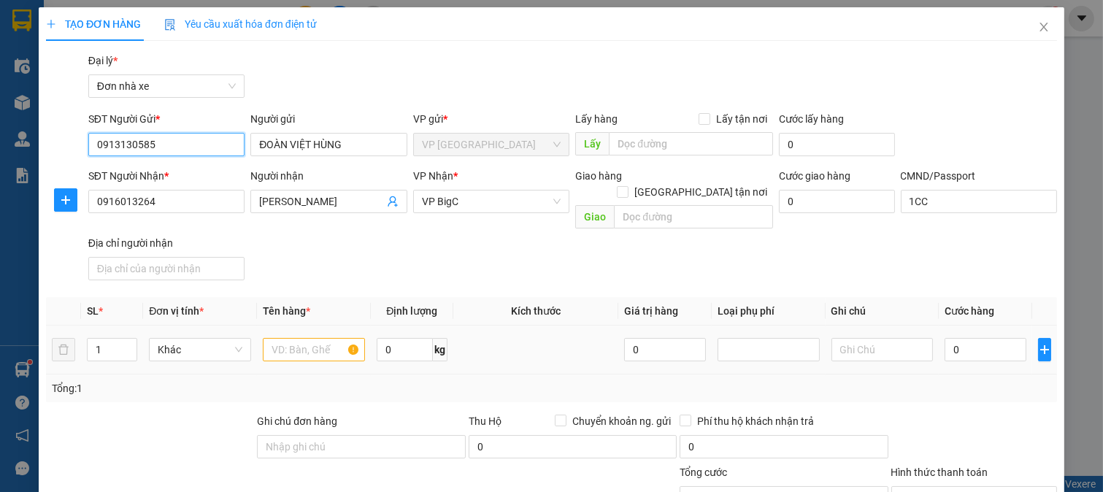
type input "0913130585"
click at [322, 340] on input "text" at bounding box center [314, 349] width 102 height 23
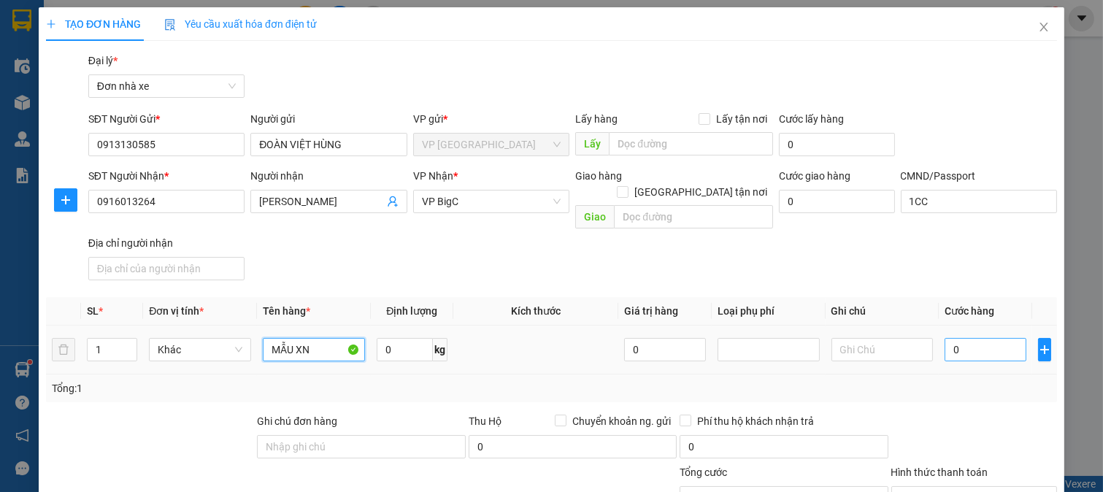
type input "MẪU XN"
drag, startPoint x: 1003, startPoint y: 340, endPoint x: 1001, endPoint y: 367, distance: 27.1
click at [1003, 348] on td "0" at bounding box center [985, 350] width 93 height 49
type input "2"
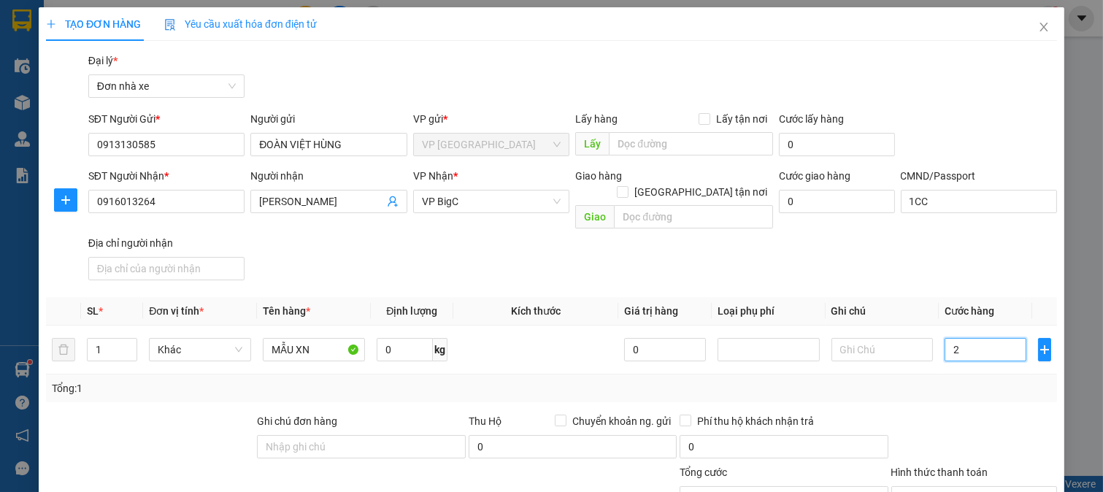
type input "25"
type input "25.000"
click at [997, 396] on div "Transit Pickup Surcharge Ids Transit Deliver Surcharge Ids Transit Deliver Surc…" at bounding box center [551, 368] width 1011 height 630
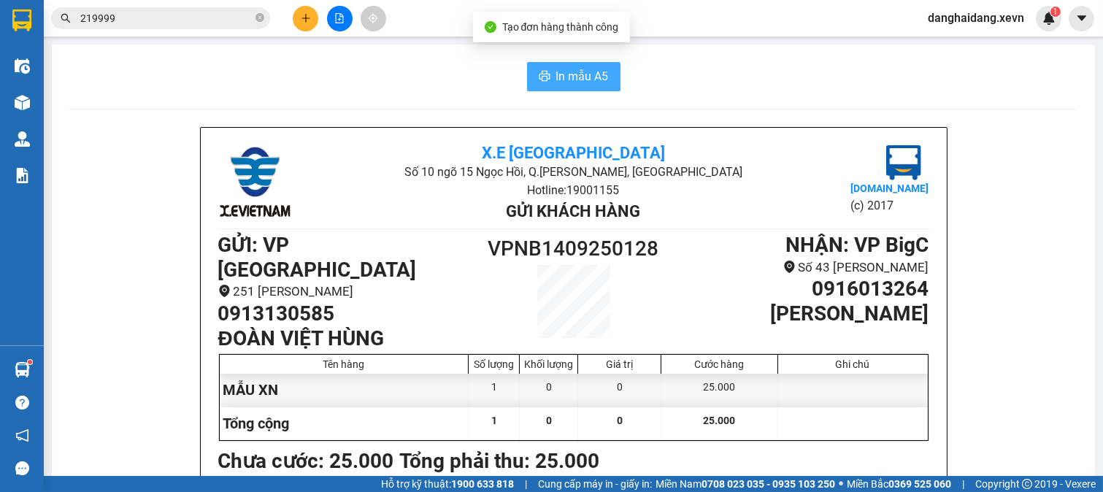
click at [560, 78] on span "In mẫu A5" at bounding box center [582, 76] width 53 height 18
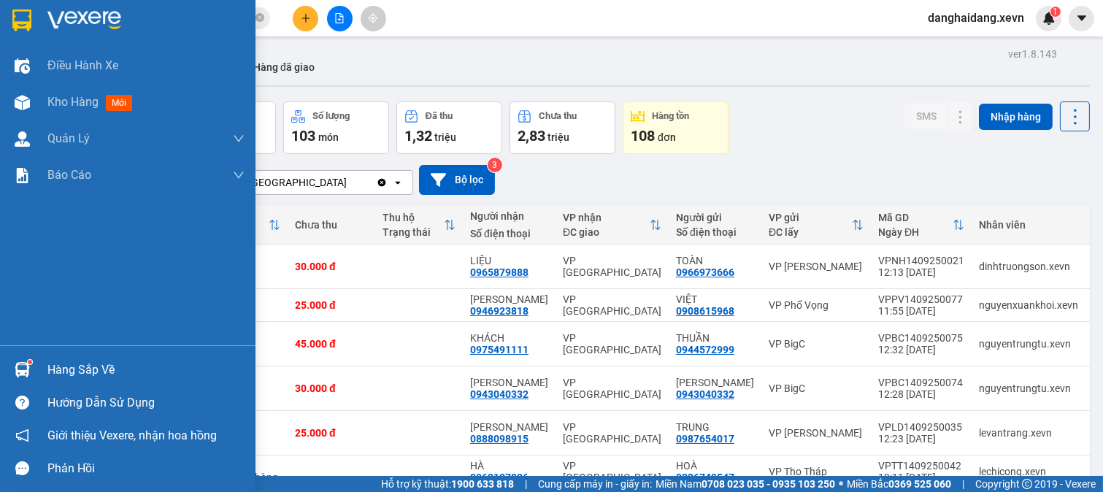
click at [25, 375] on img at bounding box center [22, 369] width 15 height 15
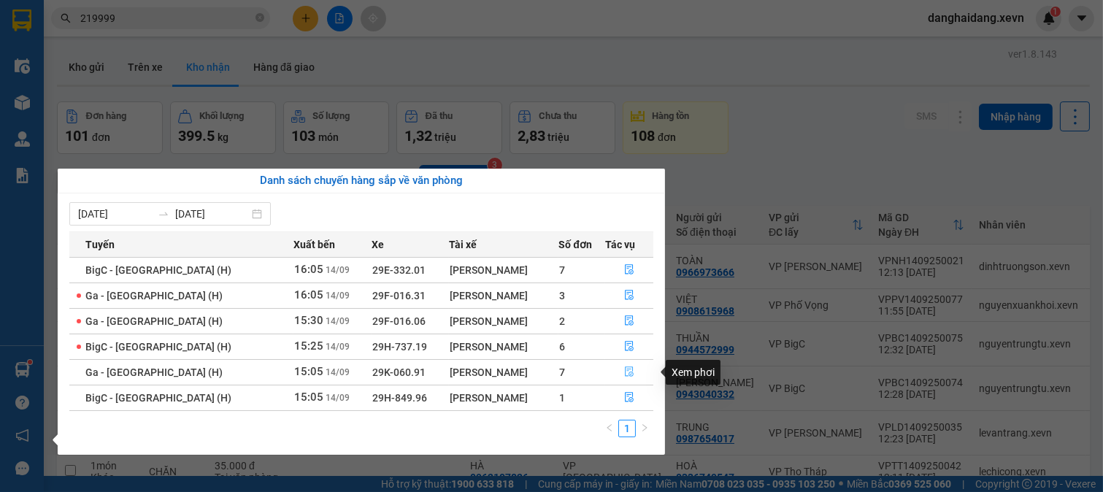
click at [626, 367] on button "button" at bounding box center [629, 372] width 47 height 23
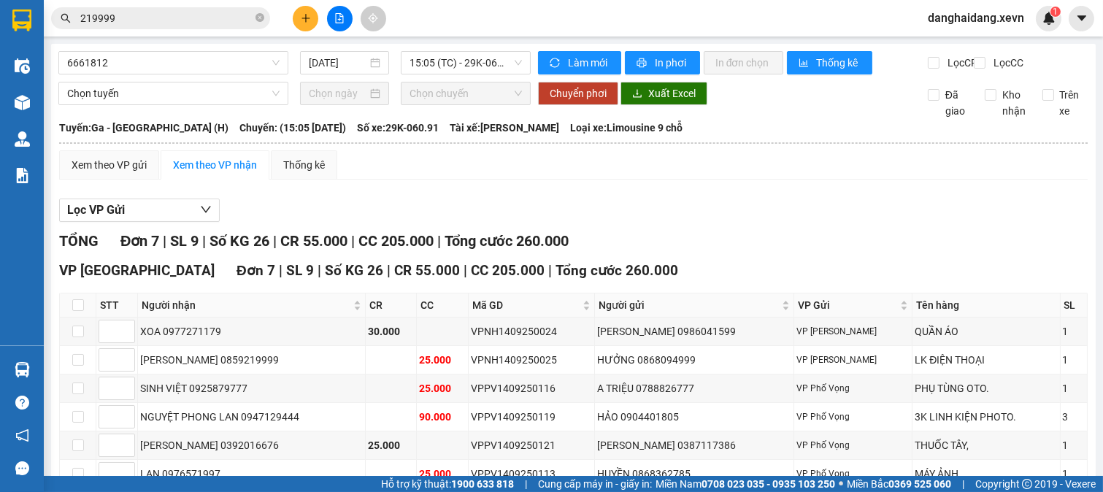
click at [159, 23] on input "219999" at bounding box center [166, 18] width 172 height 16
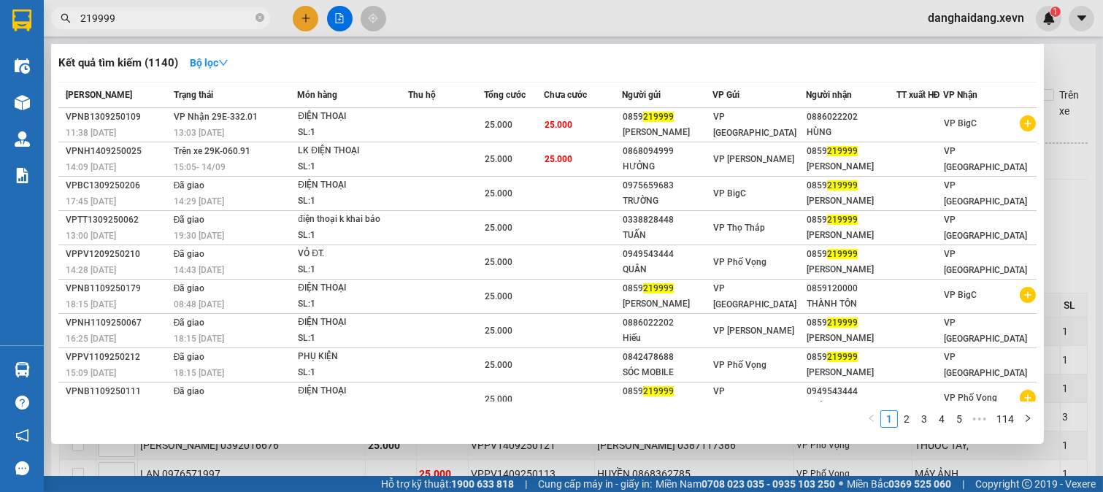
click at [159, 23] on input "219999" at bounding box center [166, 18] width 172 height 16
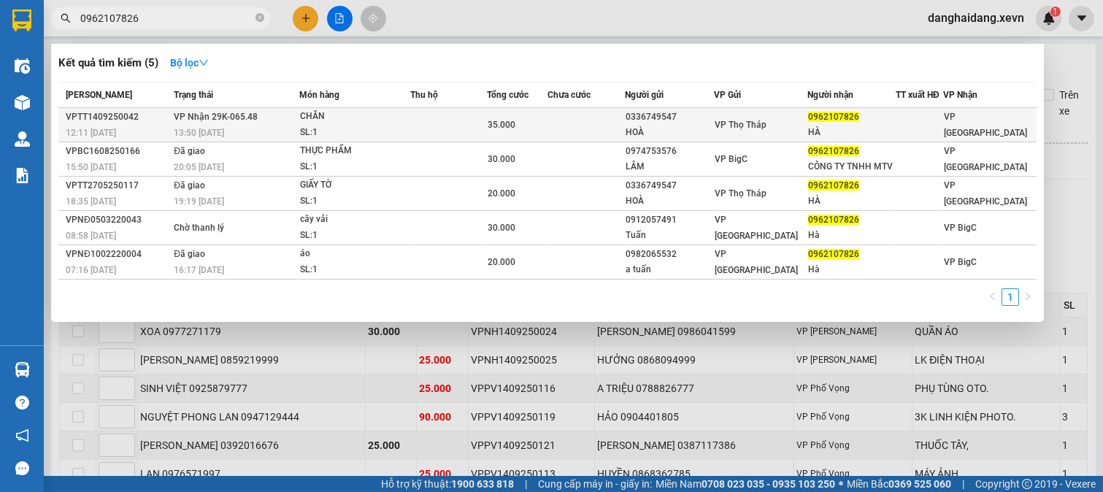
type input "0962107826"
click at [343, 122] on div "CHĂN" at bounding box center [355, 117] width 110 height 16
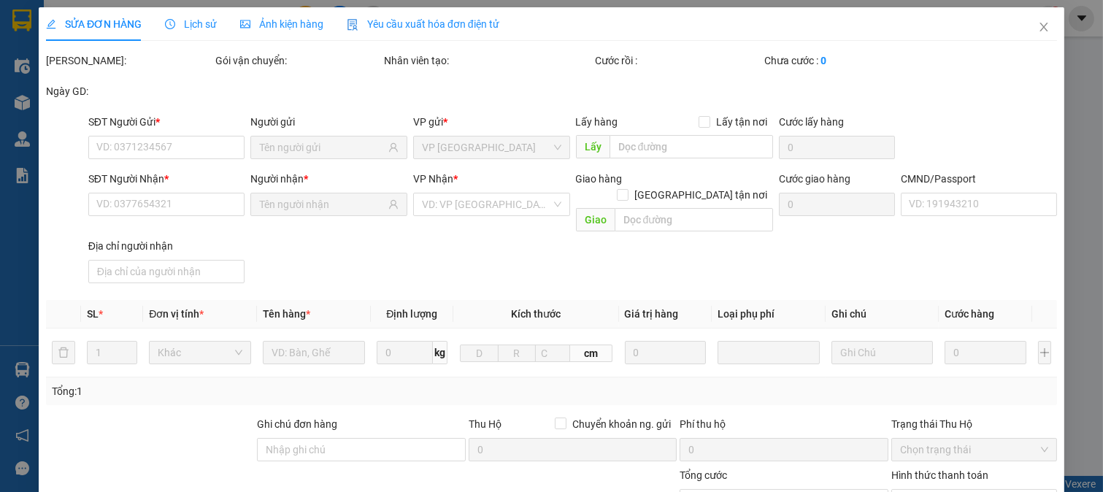
type input "0336749547"
type input "HOÀ"
type input "0962107826"
type input "HÀ"
type input "037194000907 VŨ THỊ HÀ"
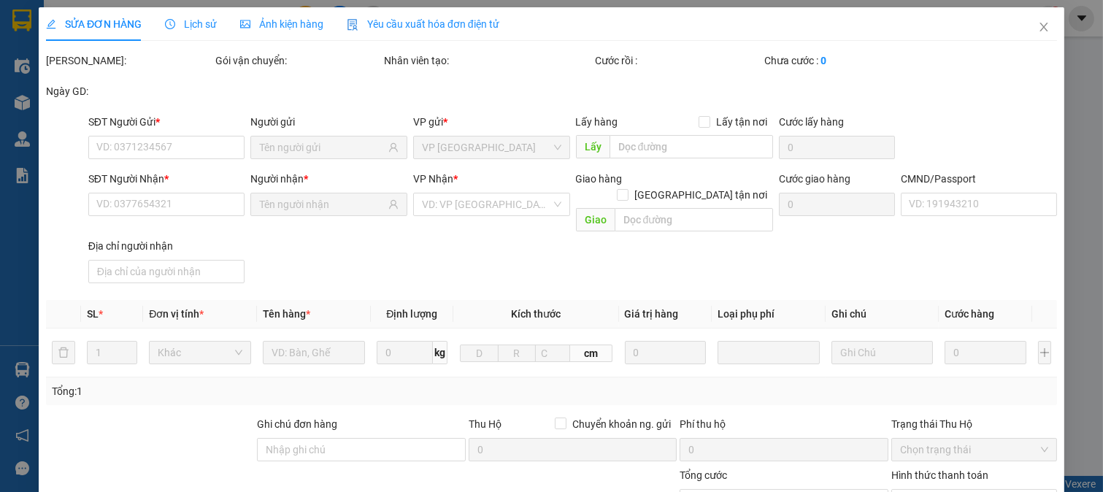
type input "35.000"
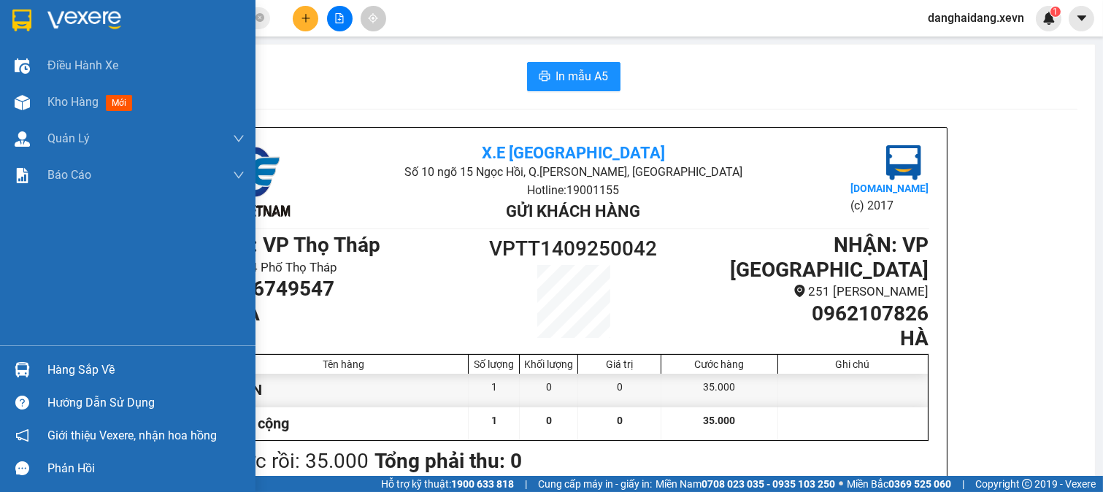
click at [27, 375] on img at bounding box center [22, 369] width 15 height 15
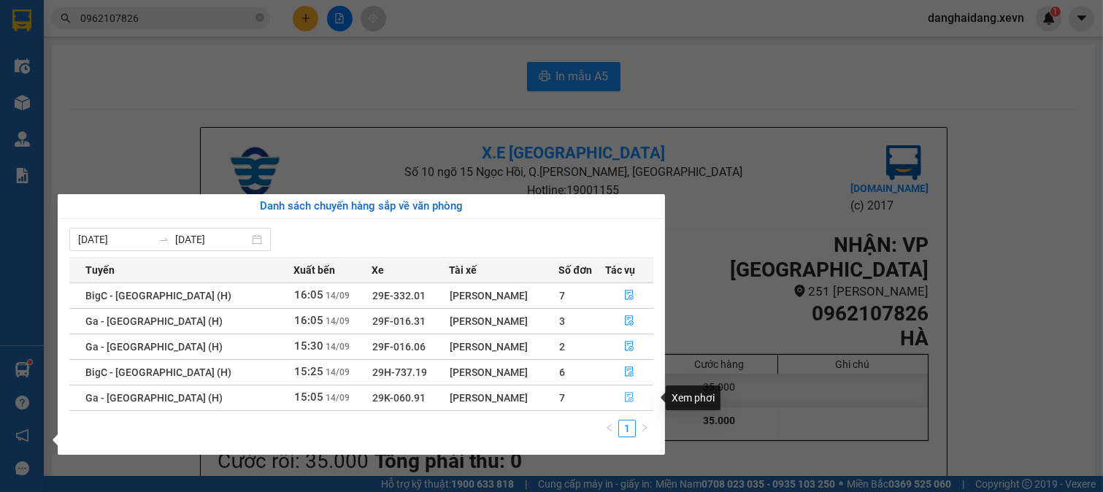
drag, startPoint x: 635, startPoint y: 399, endPoint x: 724, endPoint y: 399, distance: 89.1
click at [724, 399] on body "Kết quả tìm kiếm ( 5 ) Bộ lọc Mã ĐH Trạng thái Món hàng Thu hộ Tổng cước Chưa c…" at bounding box center [551, 246] width 1103 height 492
click at [626, 297] on icon "file-done" at bounding box center [629, 295] width 9 height 10
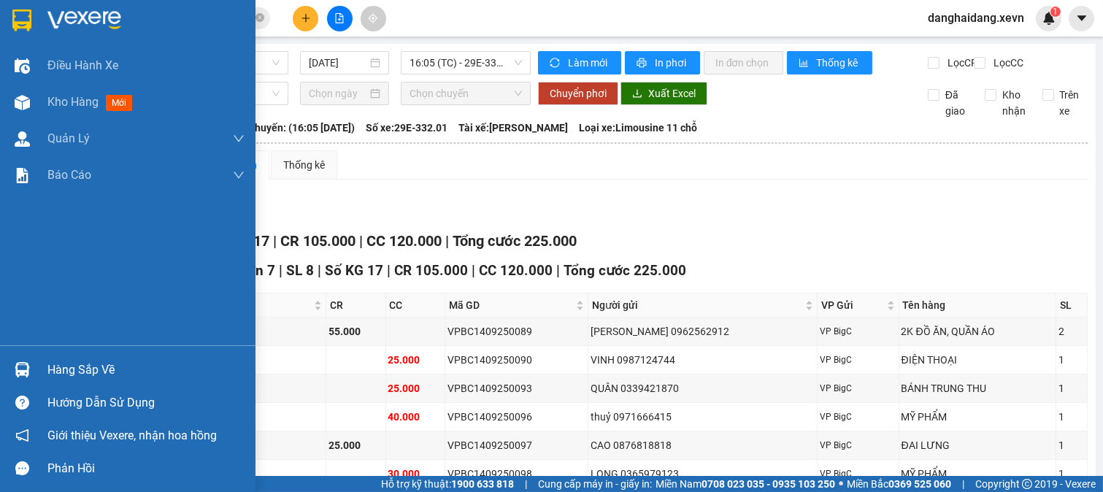
click at [64, 368] on div "Hàng sắp về" at bounding box center [145, 370] width 197 height 22
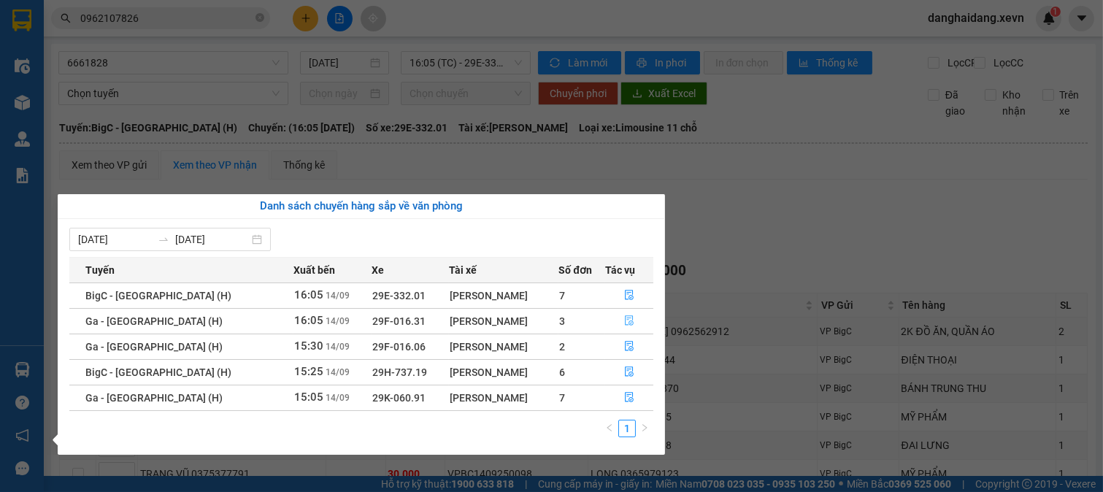
click at [606, 319] on button "button" at bounding box center [629, 321] width 47 height 23
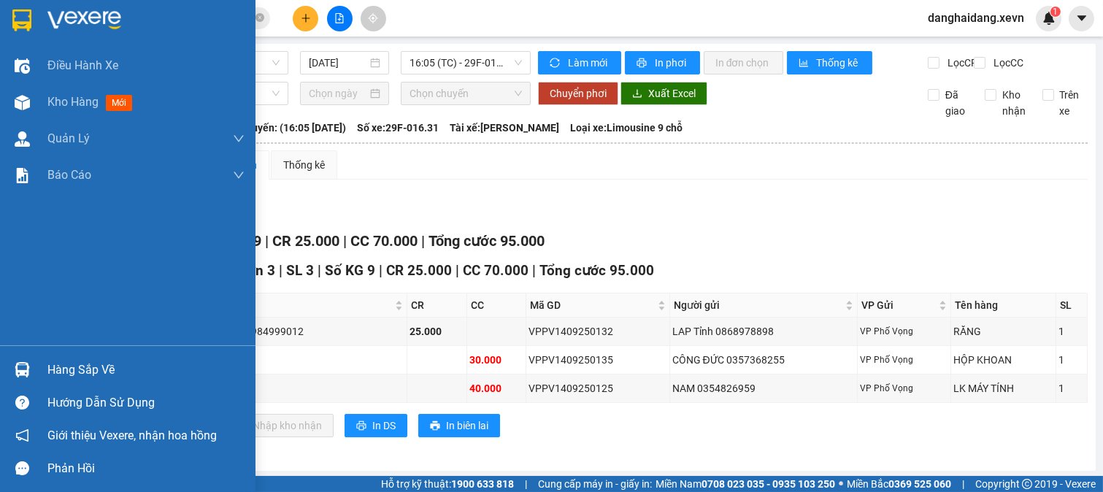
click at [12, 374] on div at bounding box center [22, 370] width 26 height 26
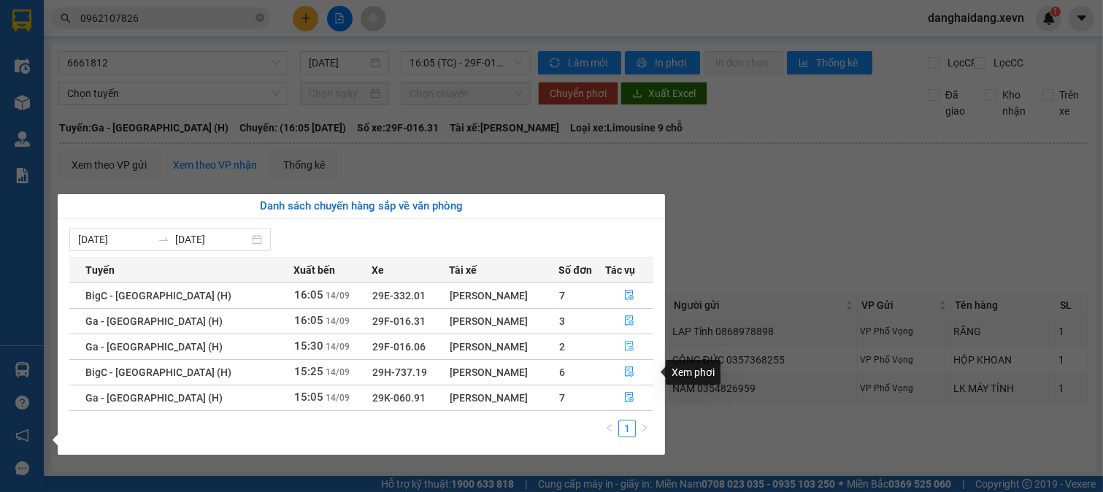
click at [618, 347] on button "button" at bounding box center [629, 346] width 47 height 23
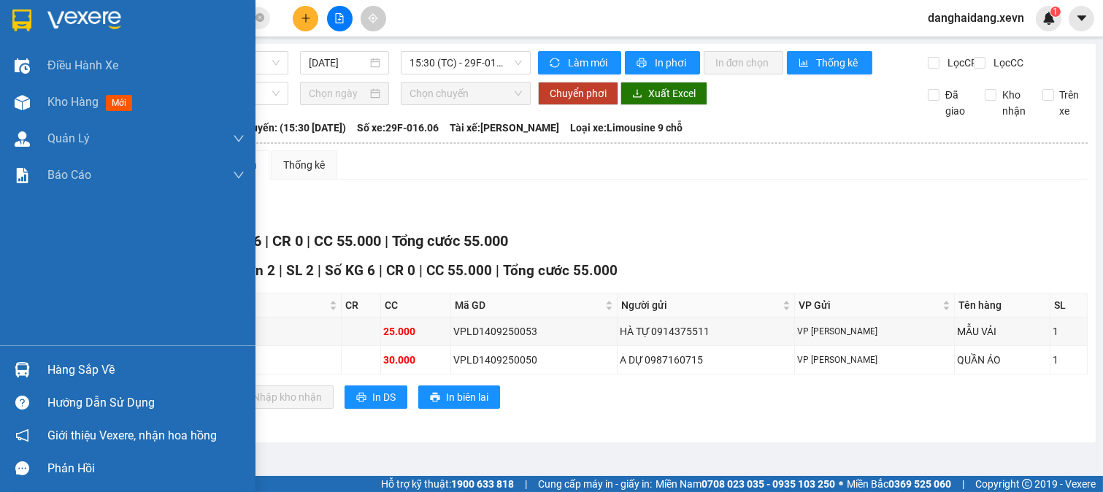
click at [52, 347] on div "Hàng sắp về Hướng dẫn sử dụng Giới thiệu Vexere, nhận hoa hồng Phản hồi" at bounding box center [128, 414] width 256 height 139
click at [53, 356] on div "Hàng sắp về" at bounding box center [128, 369] width 256 height 33
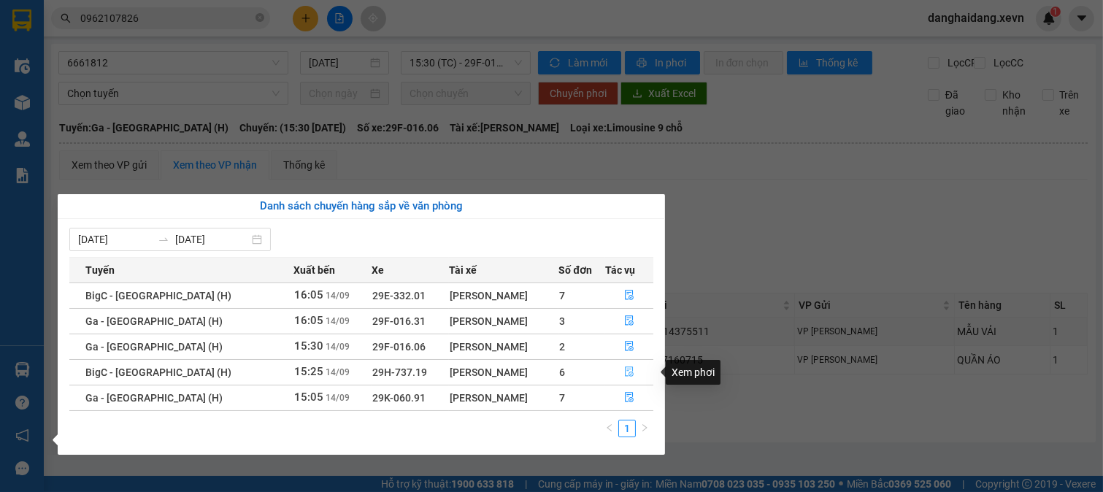
click at [608, 369] on button "button" at bounding box center [629, 372] width 47 height 23
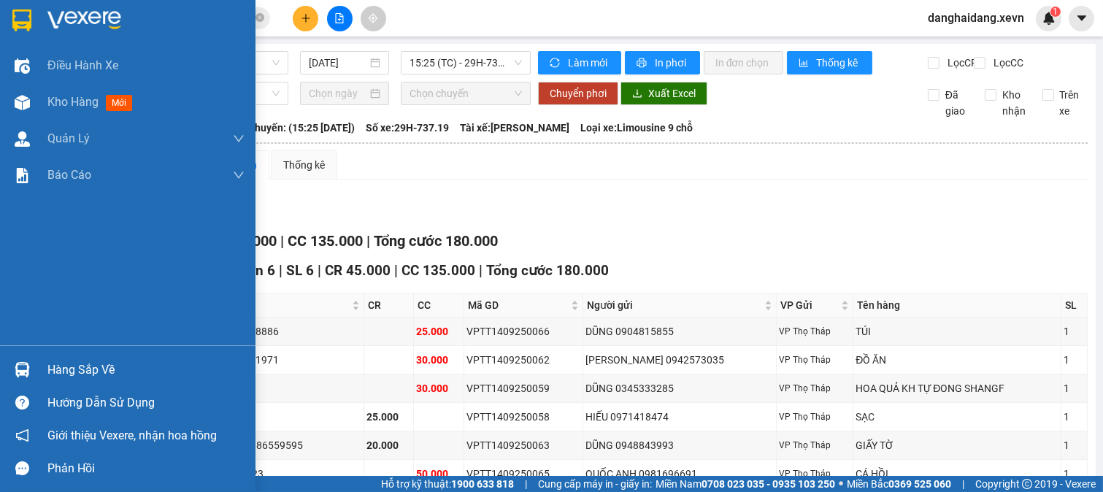
click at [49, 358] on div "Hàng sắp về" at bounding box center [128, 369] width 256 height 33
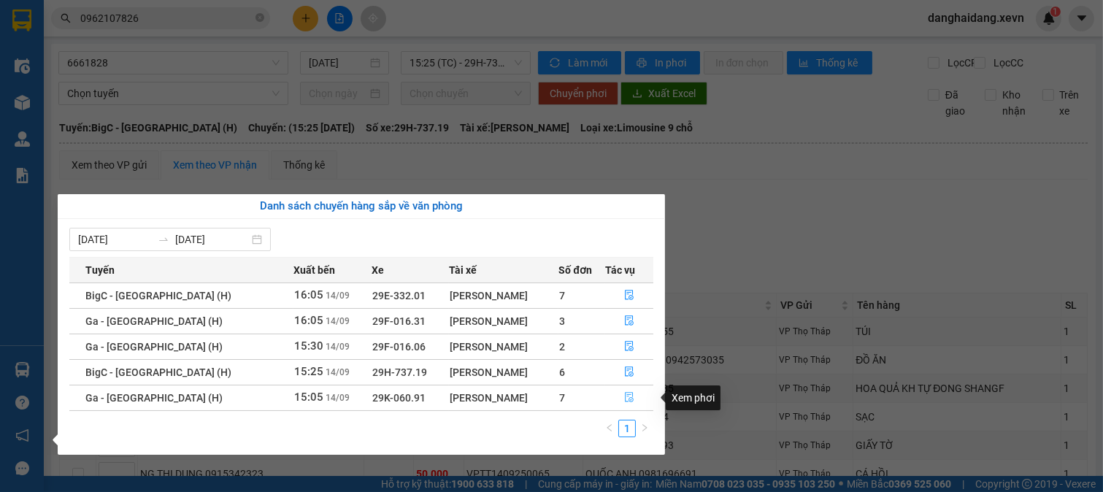
click at [643, 397] on button "button" at bounding box center [629, 397] width 47 height 23
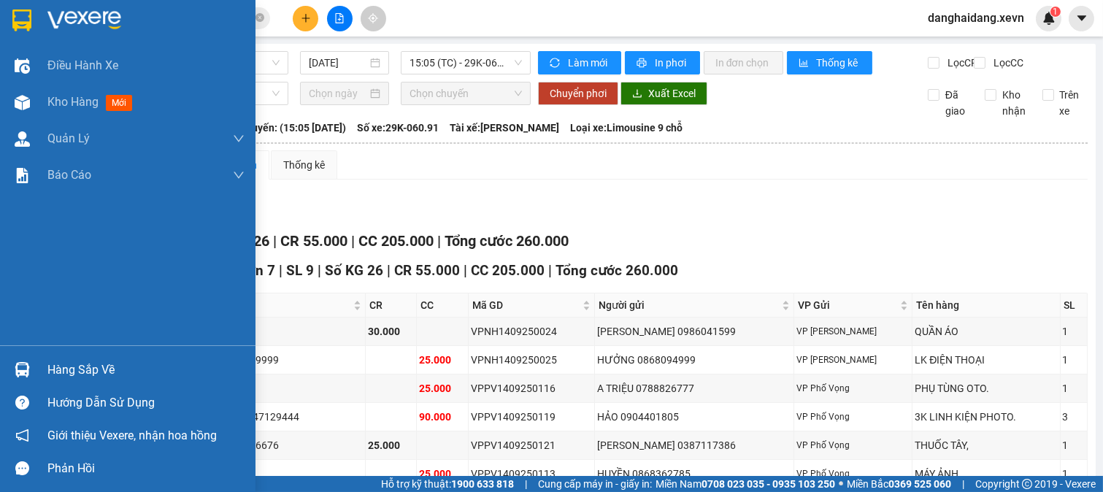
click at [25, 17] on img at bounding box center [21, 20] width 19 height 22
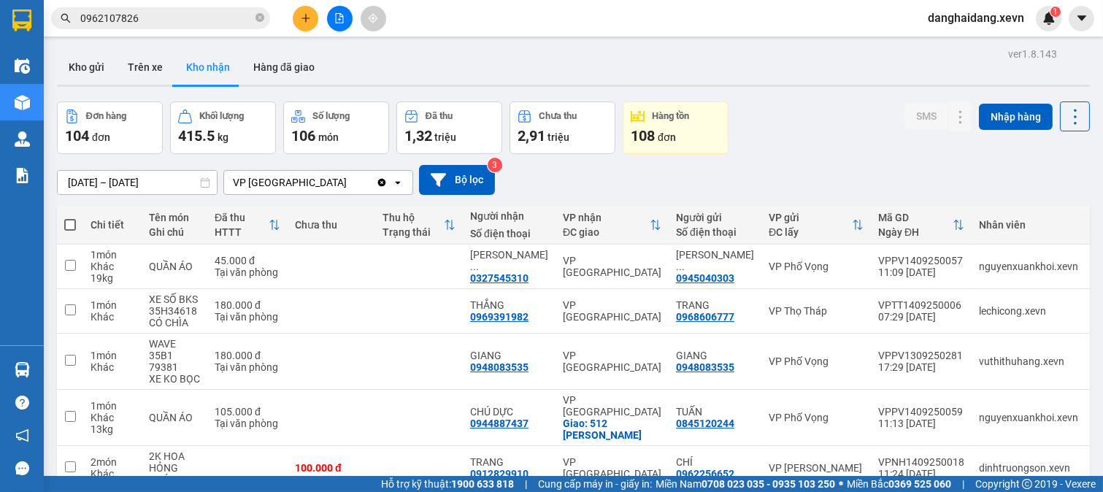
click at [223, 63] on button "Kho nhận" at bounding box center [208, 67] width 67 height 35
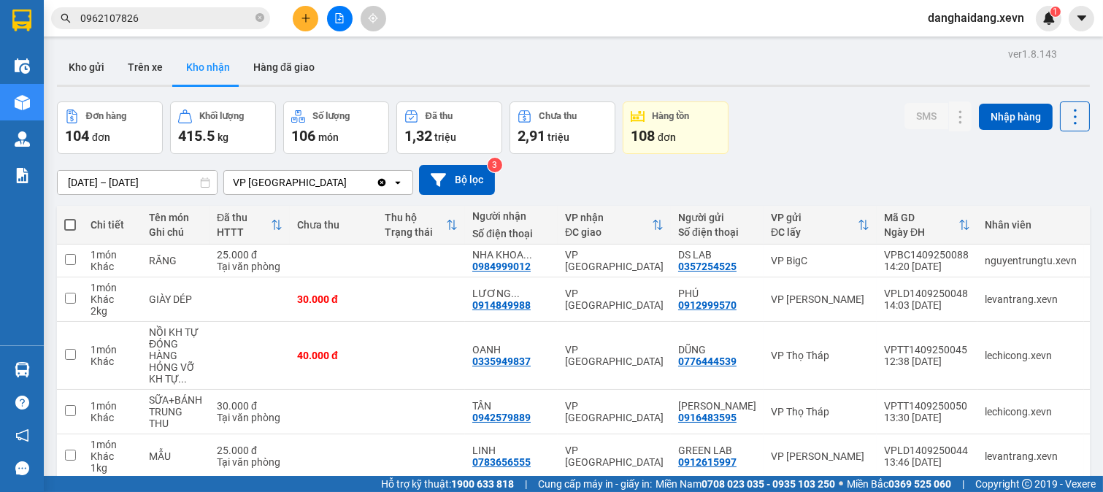
checkbox input "true"
drag, startPoint x: 407, startPoint y: 242, endPoint x: 404, endPoint y: 191, distance: 50.5
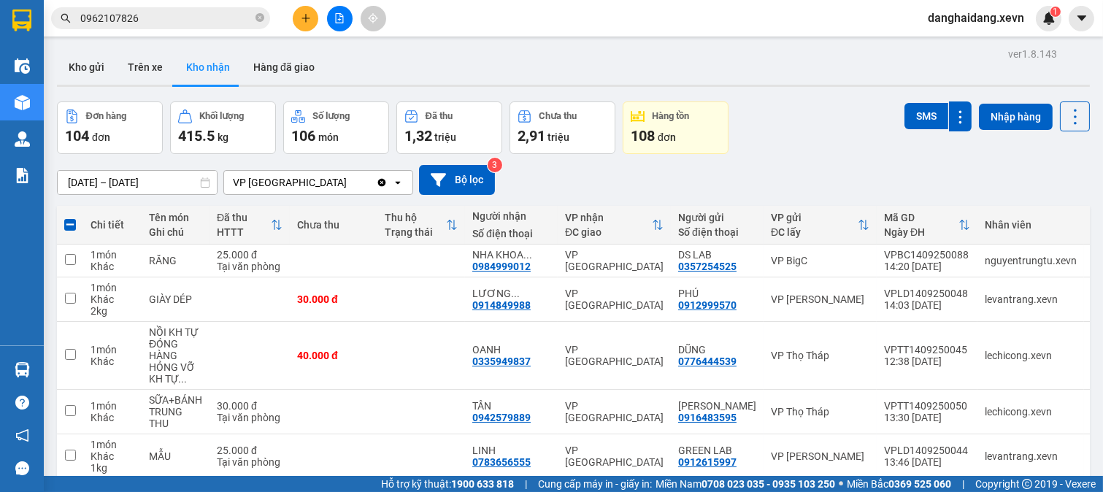
click at [407, 479] on td at bounding box center [422, 495] width 88 height 33
checkbox input "true"
drag, startPoint x: 404, startPoint y: 188, endPoint x: 402, endPoint y: 168, distance: 20.5
click at [404, 434] on td at bounding box center [422, 456] width 88 height 45
checkbox input "true"
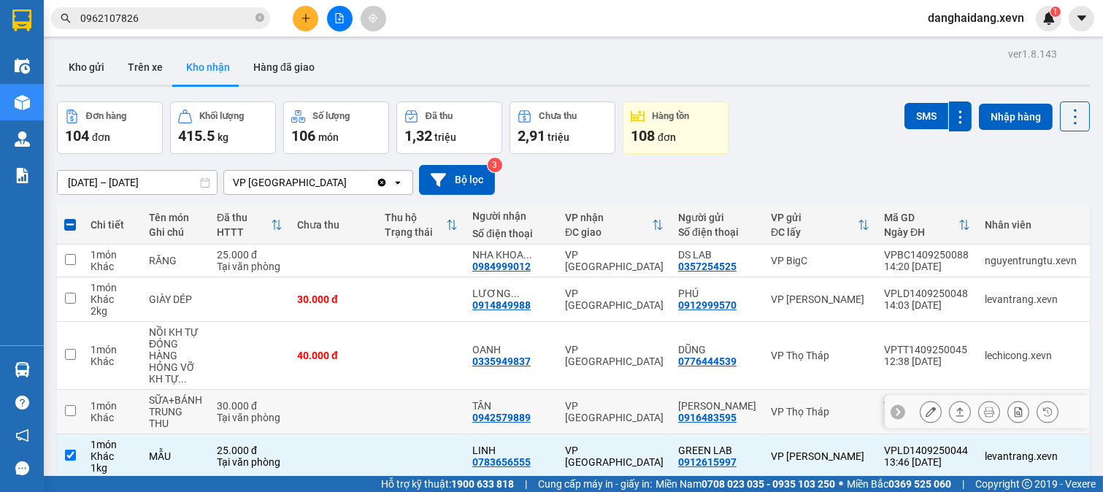
click at [402, 390] on td at bounding box center [422, 412] width 88 height 45
checkbox input "true"
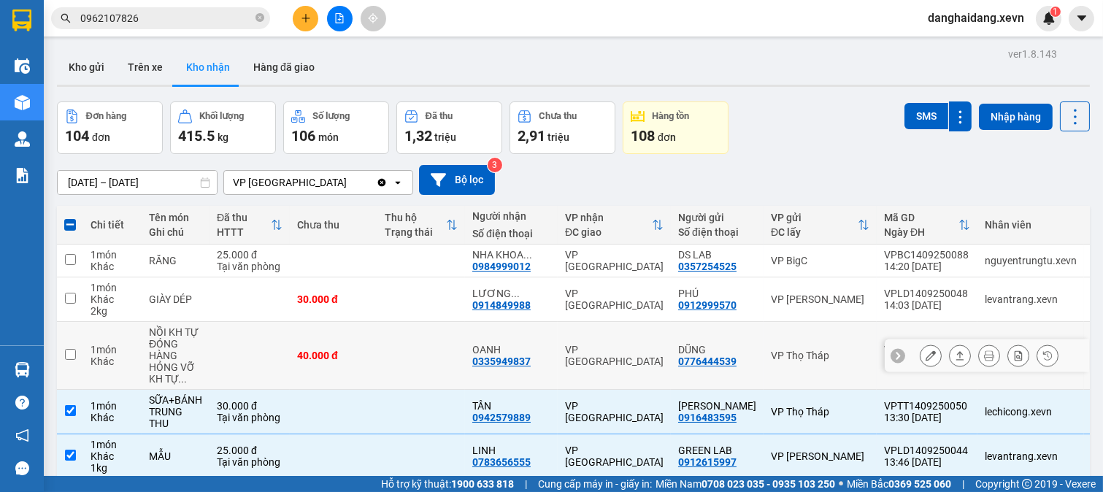
drag, startPoint x: 419, startPoint y: 184, endPoint x: 409, endPoint y: 135, distance: 50.0
click at [418, 322] on td at bounding box center [422, 356] width 88 height 68
checkbox input "true"
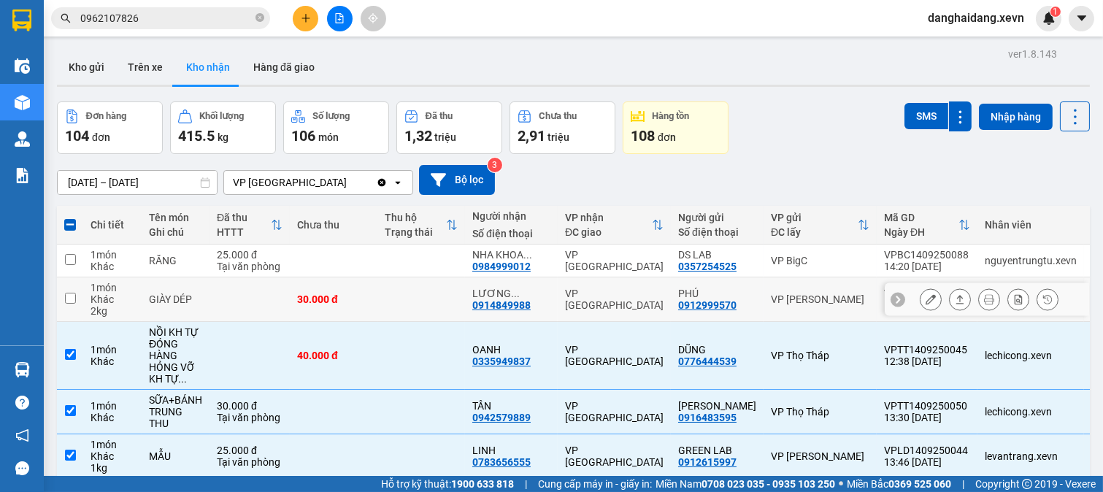
click at [407, 277] on td at bounding box center [422, 299] width 88 height 45
checkbox input "true"
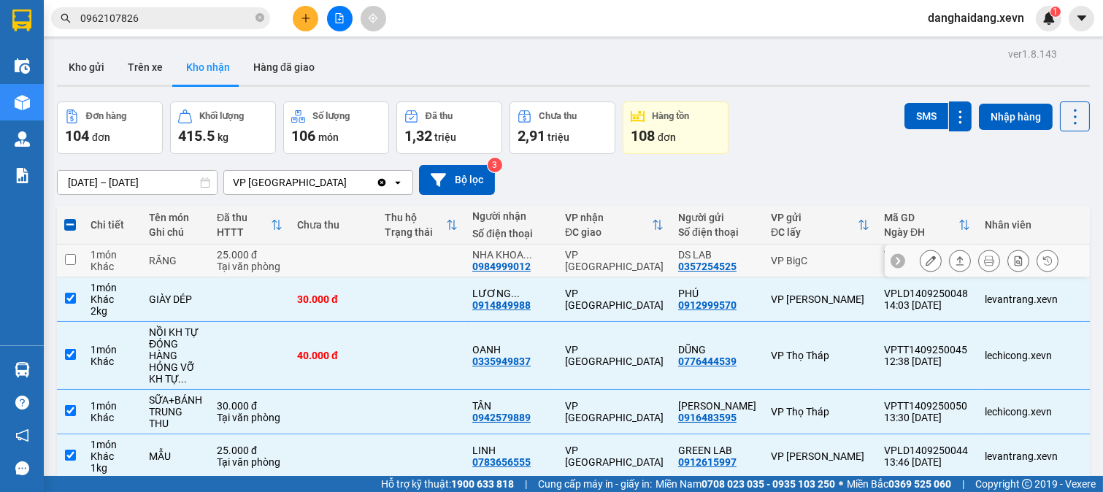
click at [407, 245] on td at bounding box center [422, 261] width 88 height 33
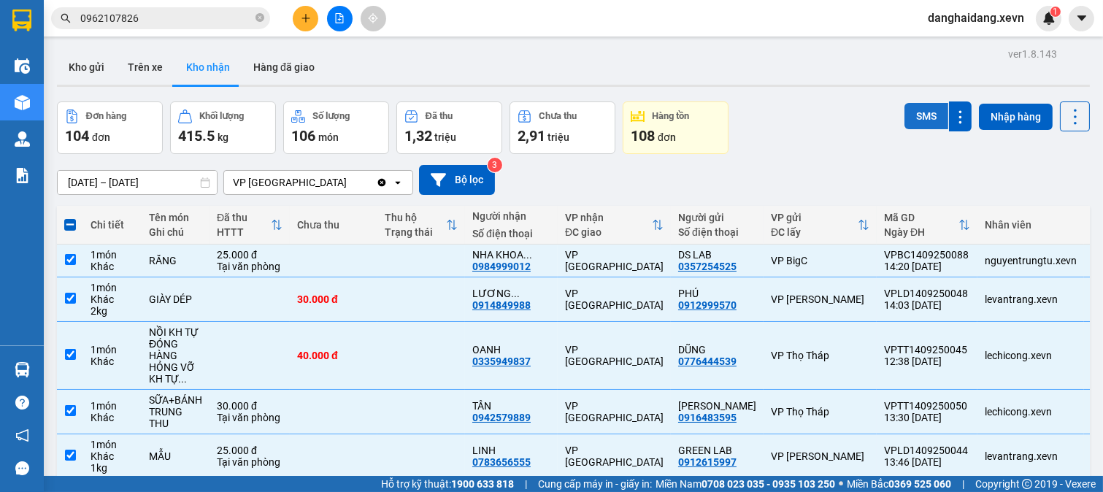
click at [922, 107] on button "SMS" at bounding box center [927, 116] width 44 height 26
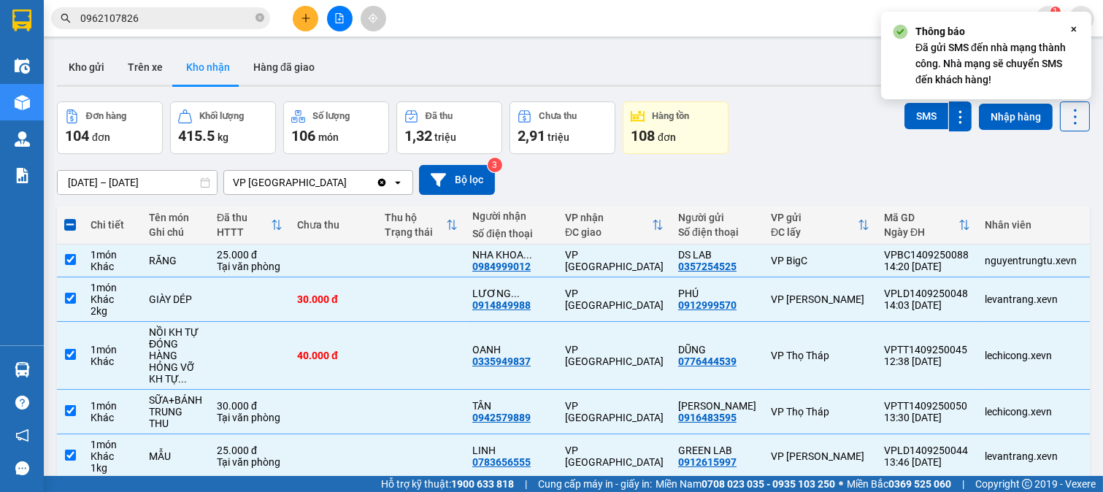
checkbox input "false"
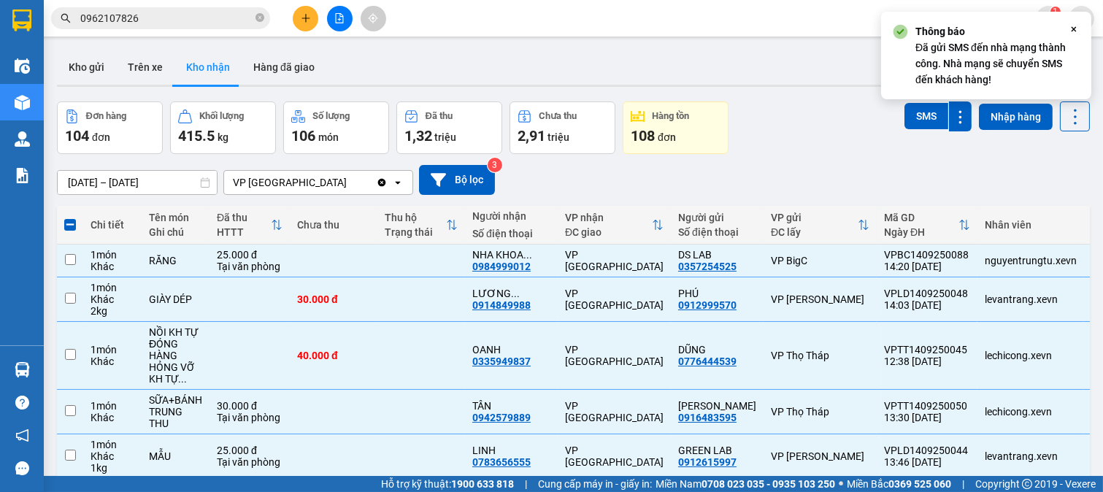
checkbox input "false"
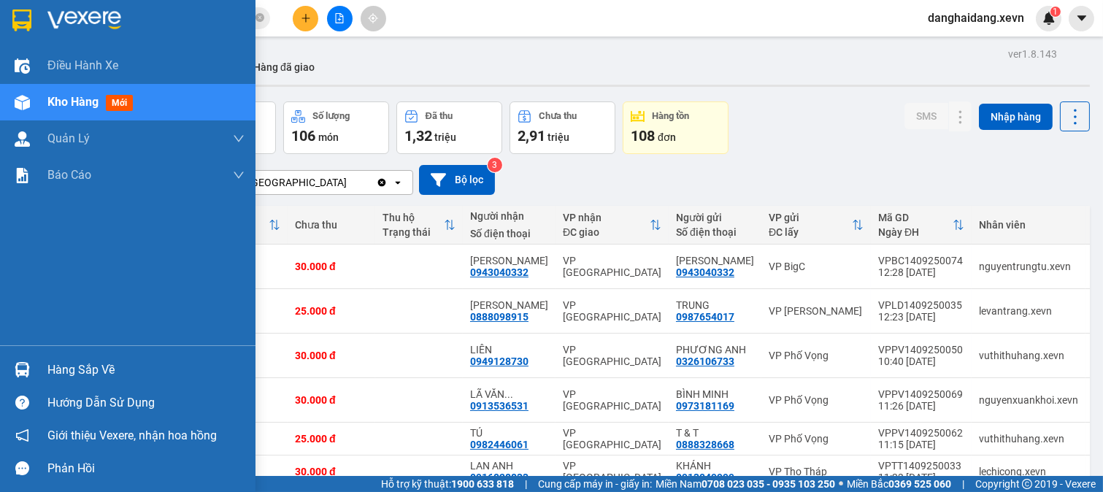
click at [47, 371] on div "Hàng sắp về" at bounding box center [145, 370] width 197 height 22
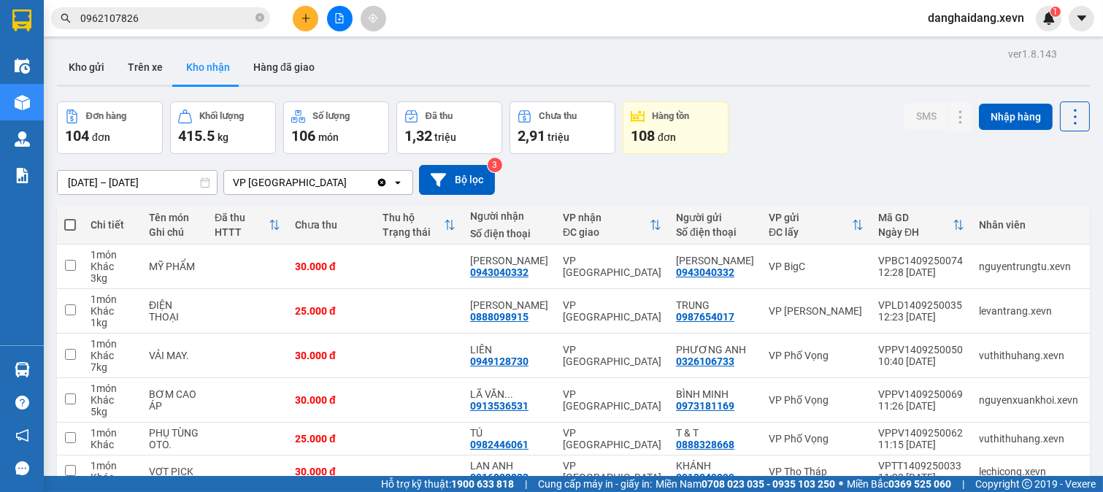
click at [721, 449] on section "Kết quả tìm kiếm ( 5 ) Bộ lọc Mã ĐH Trạng thái Món hàng Thu hộ Tổng cước Chưa c…" at bounding box center [551, 246] width 1103 height 492
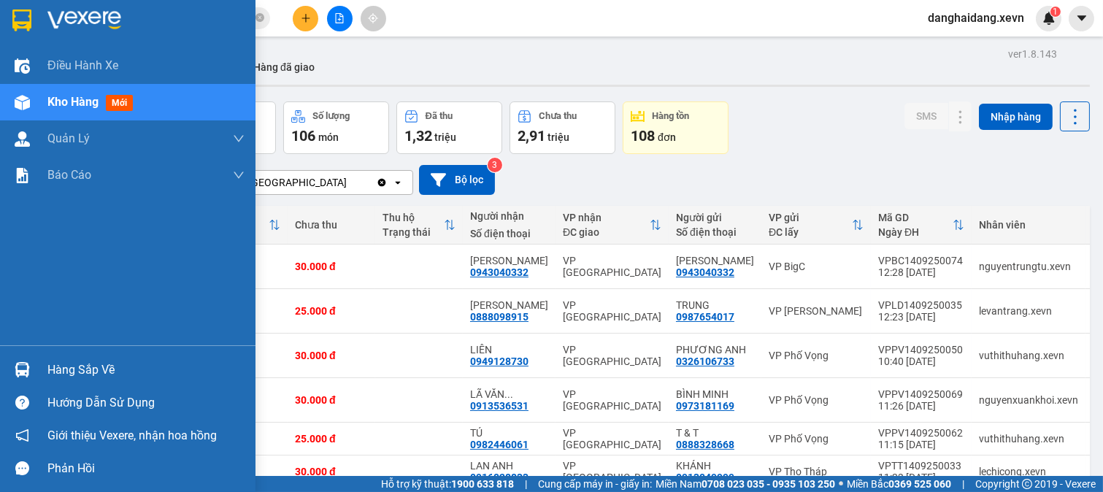
click at [46, 373] on div "Hàng sắp về" at bounding box center [128, 369] width 256 height 33
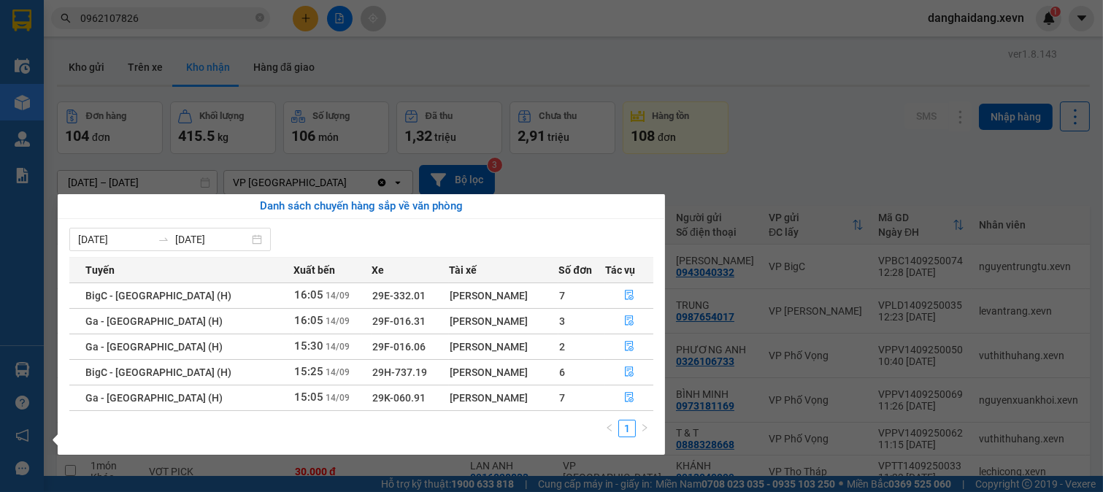
click at [687, 451] on section "Kết quả tìm kiếm ( 5 ) Bộ lọc Mã ĐH Trạng thái Món hàng Thu hộ Tổng cước Chưa c…" at bounding box center [551, 246] width 1103 height 492
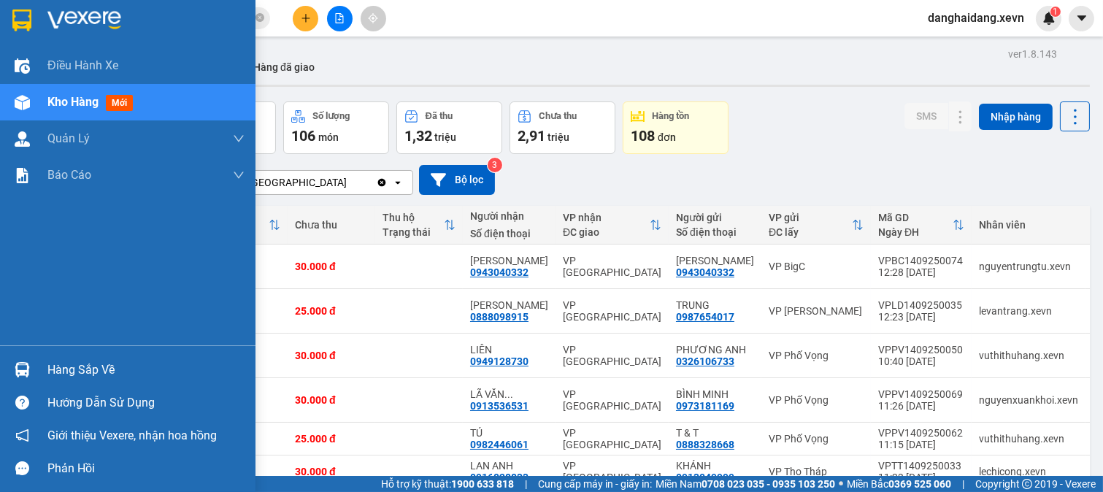
click at [34, 375] on div at bounding box center [22, 370] width 26 height 26
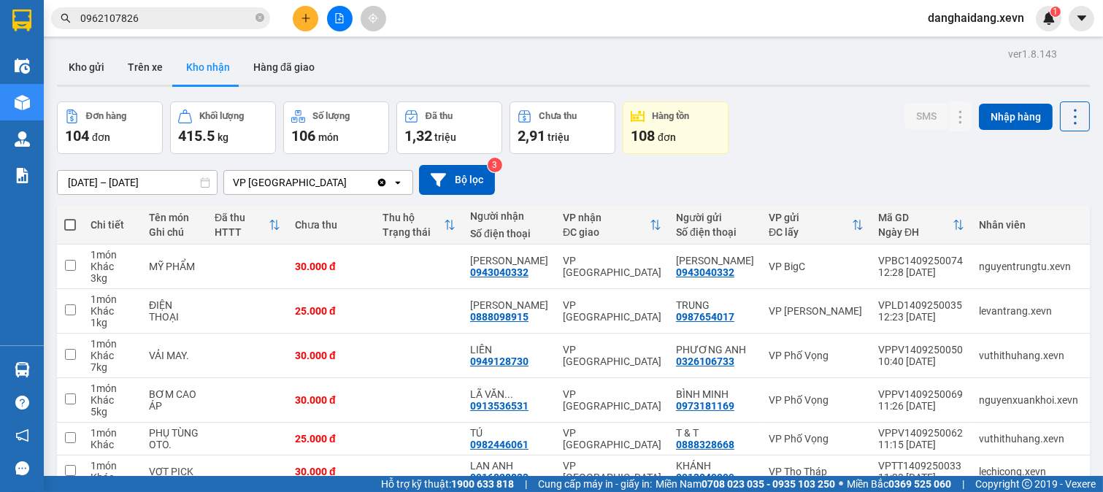
drag, startPoint x: 301, startPoint y: 31, endPoint x: 305, endPoint y: 20, distance: 11.1
click at [304, 23] on section "Kết quả tìm kiếm ( 5 ) Bộ lọc Mã ĐH Trạng thái Món hàng Thu hộ Tổng cước Chưa c…" at bounding box center [551, 246] width 1103 height 492
click at [305, 20] on icon "plus" at bounding box center [305, 18] width 1 height 8
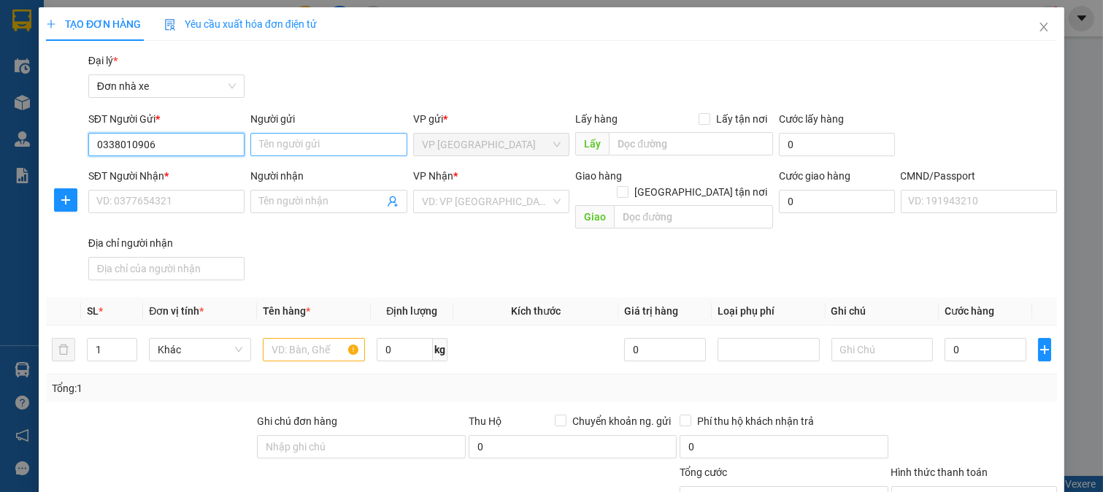
type input "0338010906"
click at [325, 148] on input "Người gửi" at bounding box center [328, 144] width 157 height 23
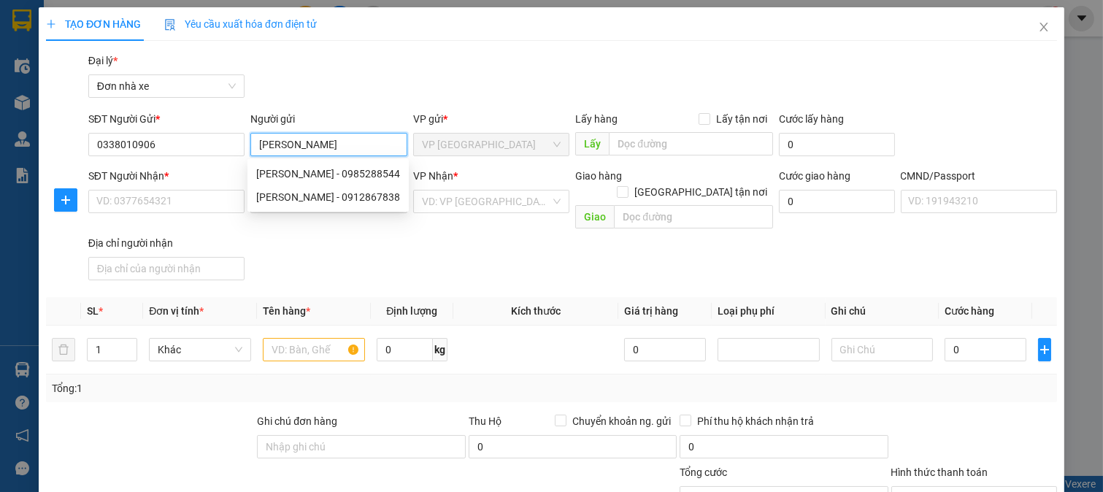
type input "NGUYỄN NHẬT MINH"
click at [375, 85] on div "Gói vận chuyển * Tiêu chuẩn Đại lý * Đơn nhà xe" at bounding box center [572, 78] width 975 height 51
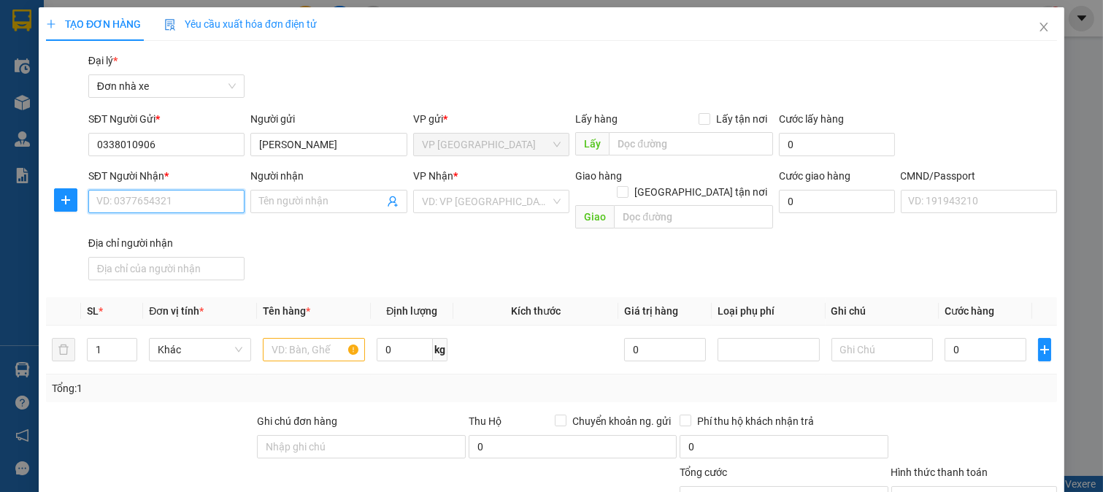
click at [176, 200] on input "SĐT Người Nhận *" at bounding box center [166, 201] width 157 height 23
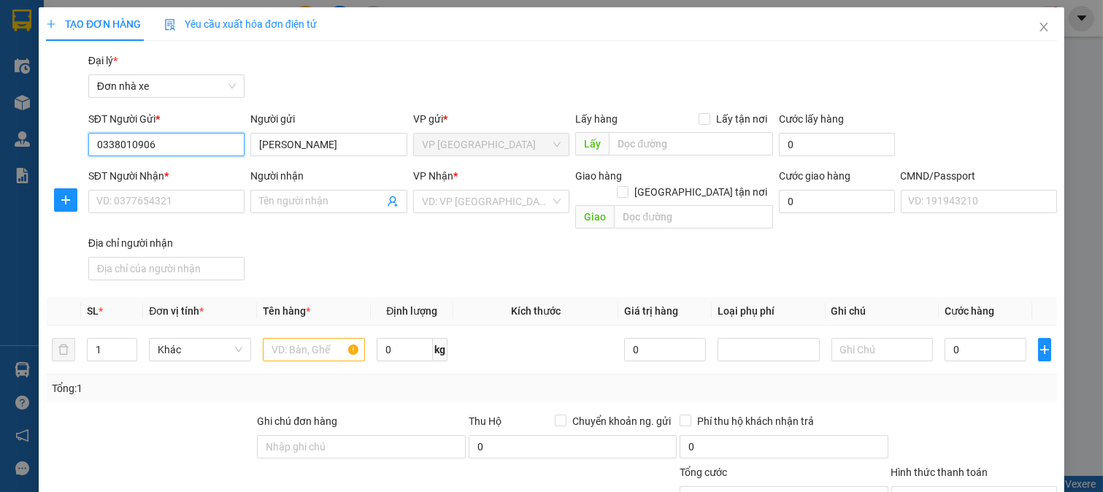
click at [183, 134] on input "0338010906" at bounding box center [166, 144] width 157 height 23
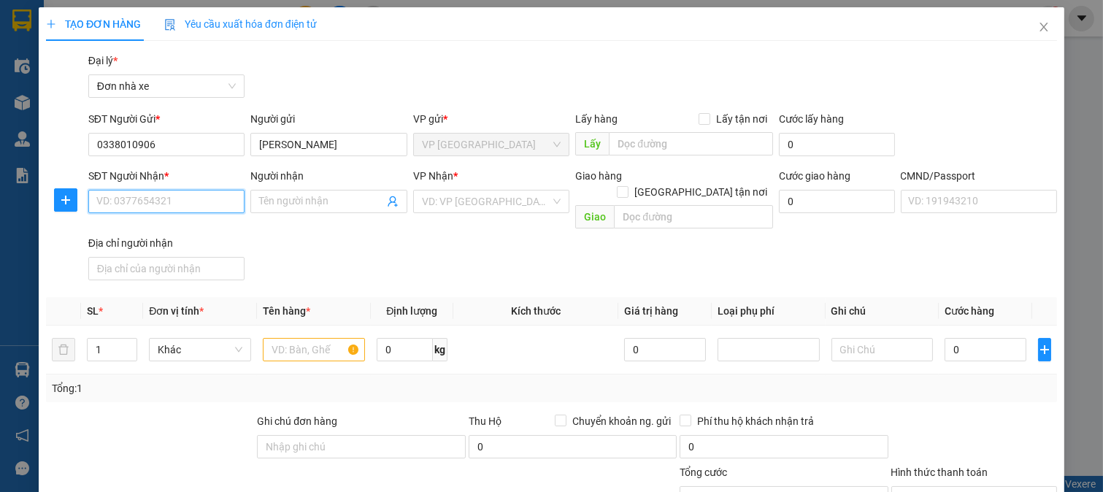
click at [185, 196] on input "SĐT Người Nhận *" at bounding box center [166, 201] width 157 height 23
paste input "0338010906"
type input "0338010906"
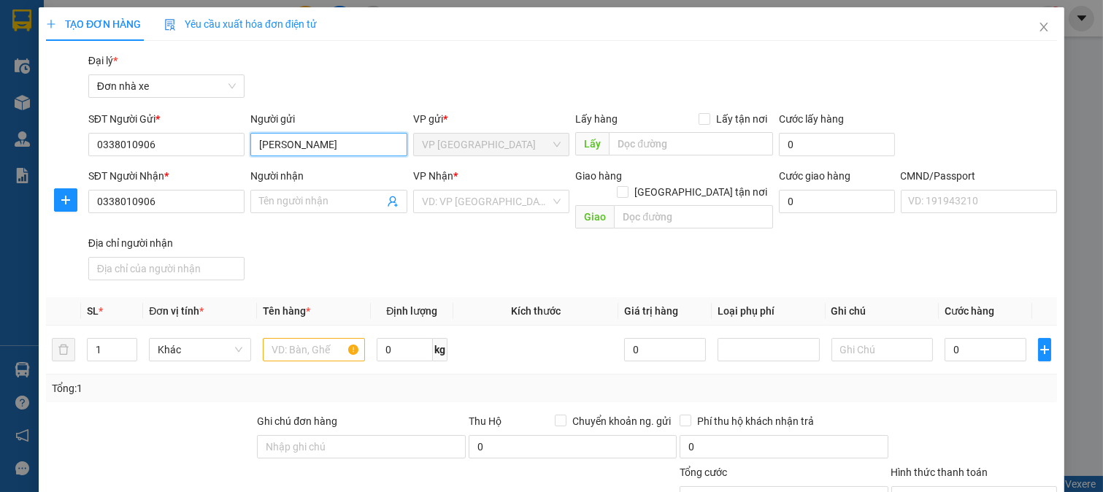
click at [374, 155] on input "NGUYỄN NHẬT MINH" at bounding box center [328, 144] width 157 height 23
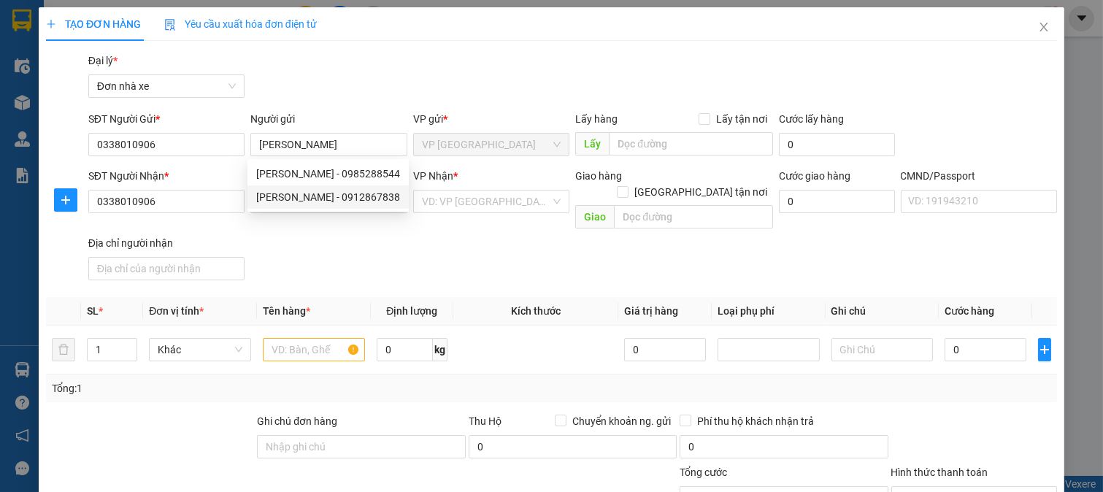
click at [487, 248] on div "SĐT Người Nhận * 0338010906 Người nhận Tên người nhận VP Nhận * VD: VP Sài Gòn …" at bounding box center [572, 227] width 975 height 118
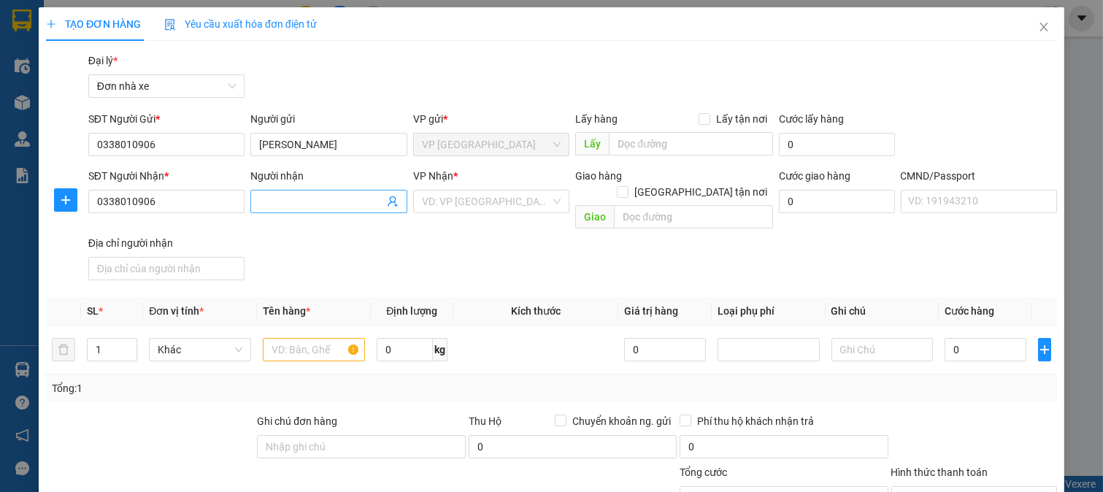
click at [347, 200] on input "Người nhận" at bounding box center [321, 202] width 125 height 16
paste input "NGUYỄN NHẬT MINH"
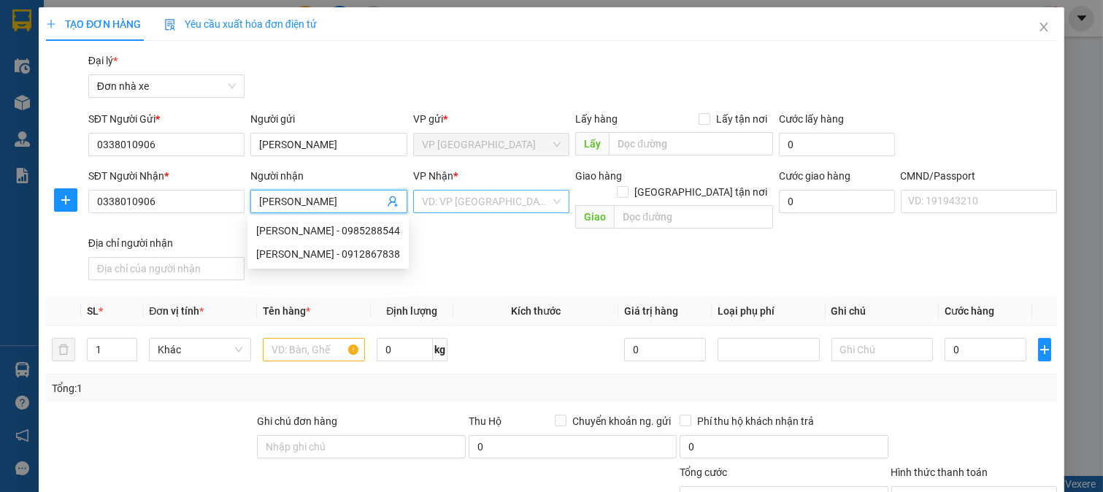
type input "NGUYỄN NHẬT MINH"
click at [492, 196] on input "search" at bounding box center [486, 202] width 129 height 22
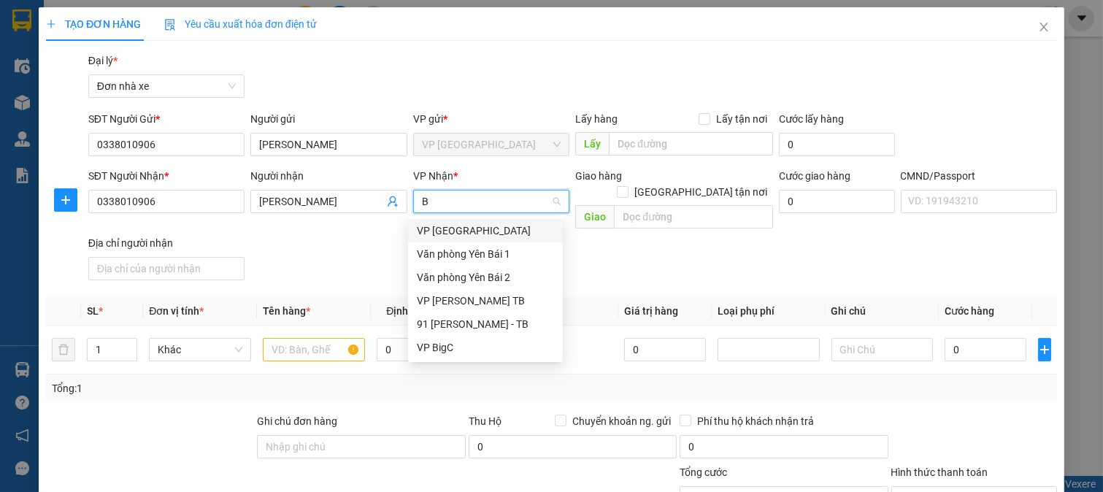
type input "BI"
drag, startPoint x: 458, startPoint y: 253, endPoint x: 263, endPoint y: 347, distance: 216.5
click at [455, 256] on div "VP BigC" at bounding box center [485, 254] width 137 height 16
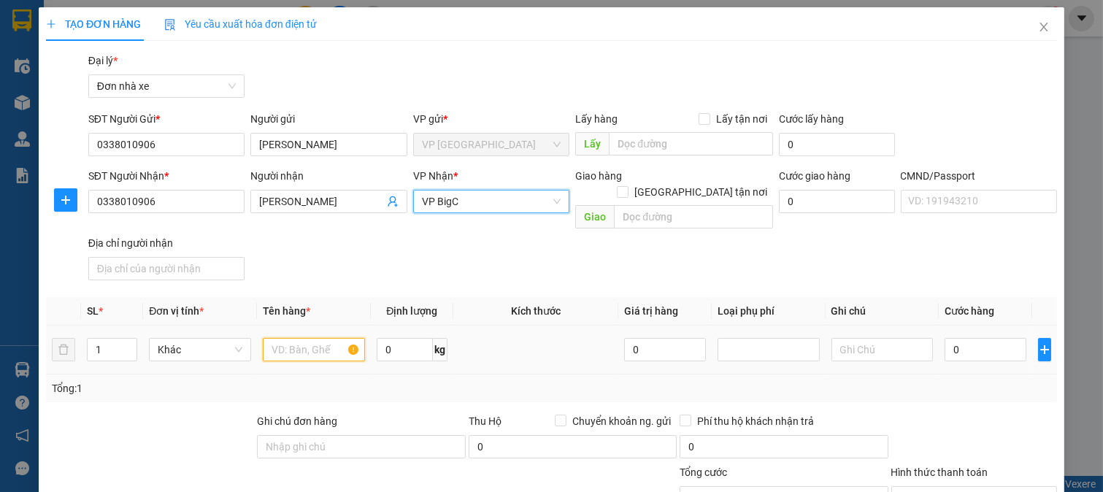
click at [307, 338] on input "text" at bounding box center [314, 349] width 102 height 23
click at [419, 338] on input "0" at bounding box center [405, 349] width 56 height 23
type input "15"
type input "4"
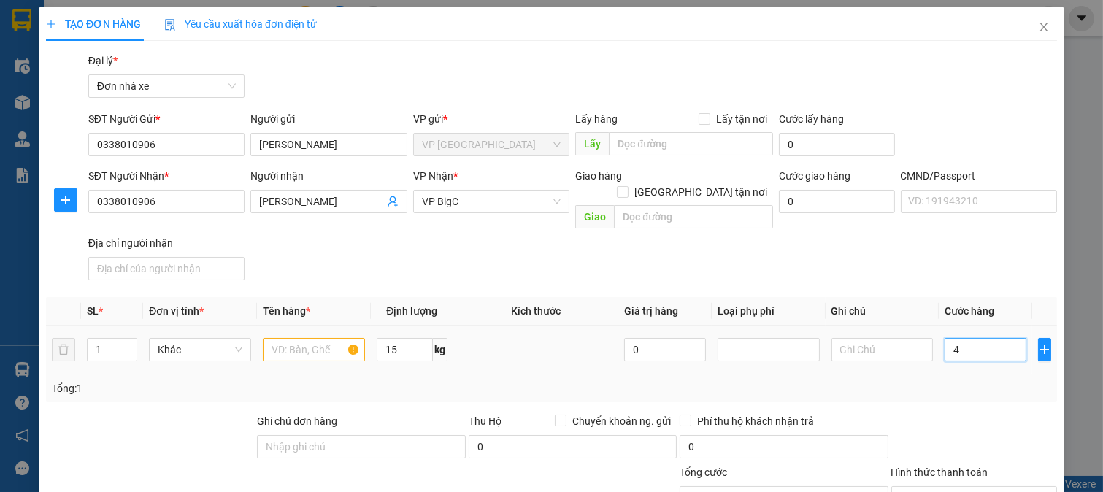
drag, startPoint x: 948, startPoint y: 334, endPoint x: 943, endPoint y: 359, distance: 24.6
click at [948, 338] on input "4" at bounding box center [985, 349] width 81 height 23
type input "40"
type input "40.000"
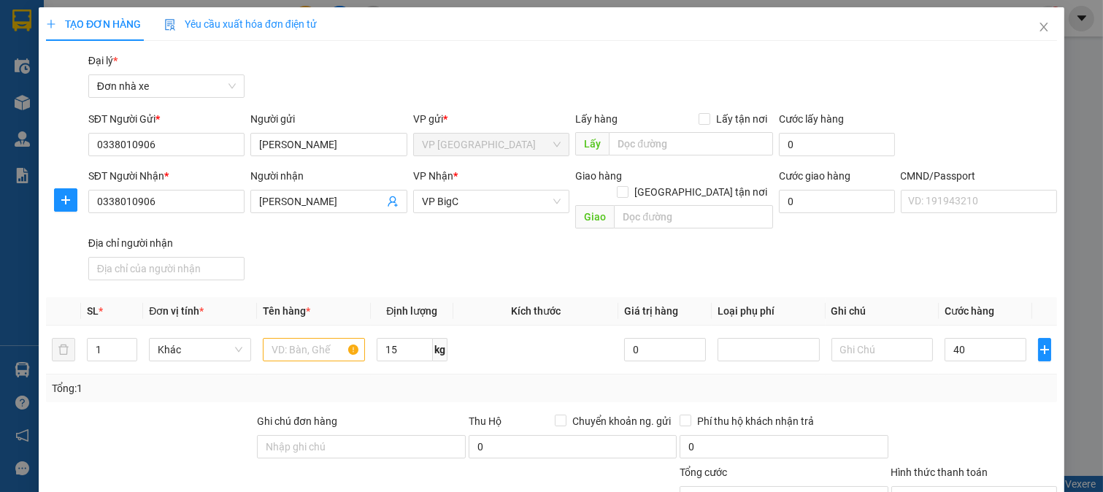
type input "40.000"
drag, startPoint x: 940, startPoint y: 377, endPoint x: 911, endPoint y: 381, distance: 30.3
click at [939, 380] on div "Tổng: 1" at bounding box center [552, 388] width 1000 height 16
click at [290, 338] on input "text" at bounding box center [314, 349] width 102 height 23
type input "QUẦN ÁO"
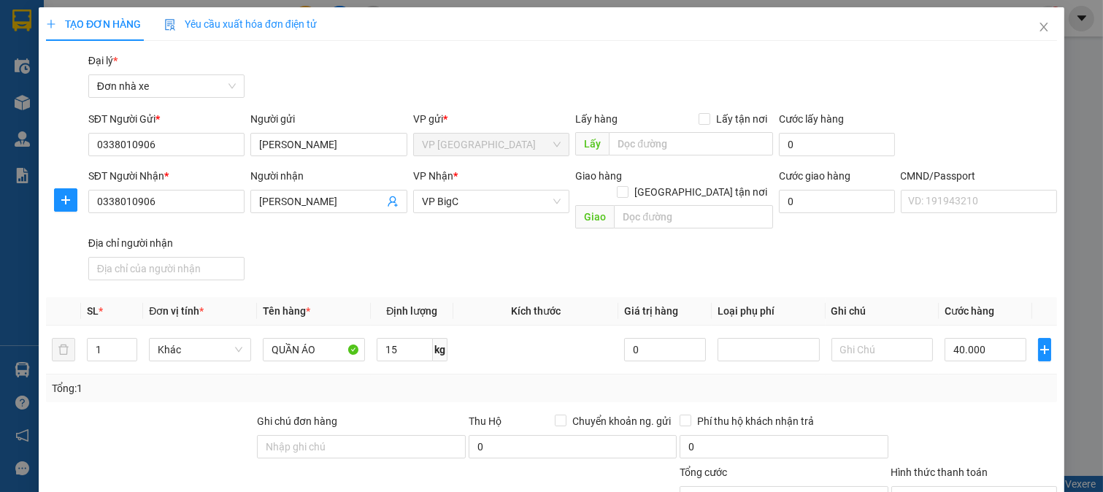
click at [994, 413] on div at bounding box center [974, 438] width 169 height 51
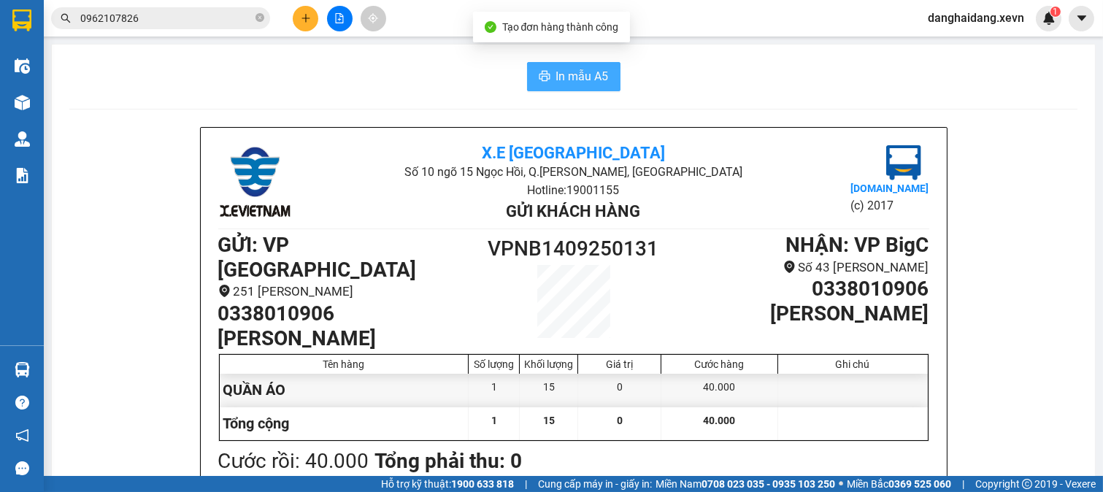
click at [600, 85] on span "In mẫu A5" at bounding box center [582, 76] width 53 height 18
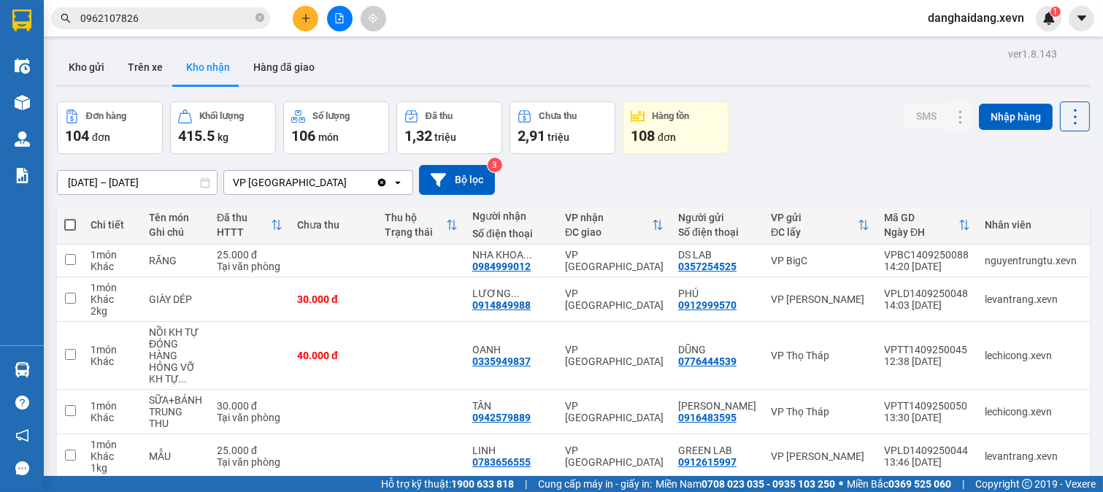
click at [203, 26] on input "0962107826" at bounding box center [166, 18] width 172 height 16
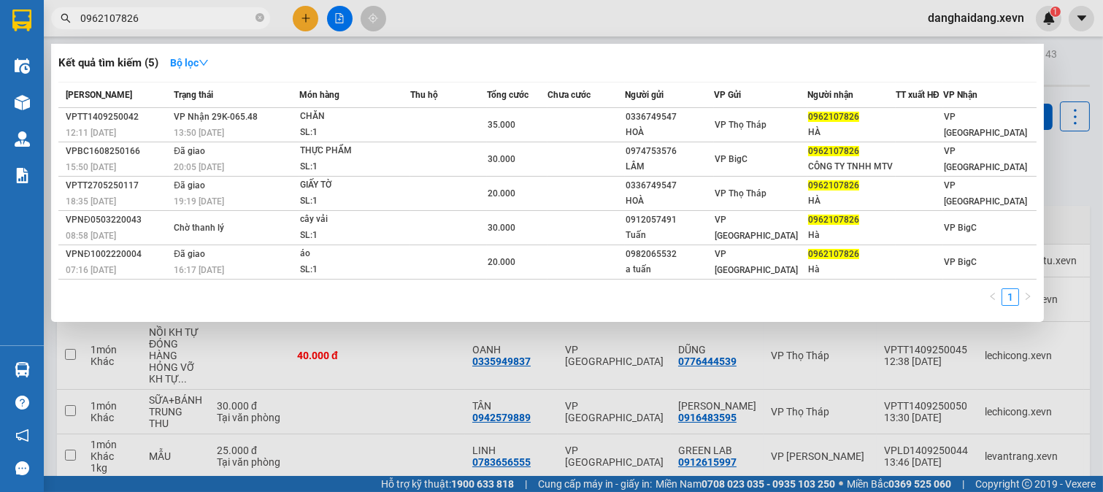
click at [203, 26] on input "0962107826" at bounding box center [166, 18] width 172 height 16
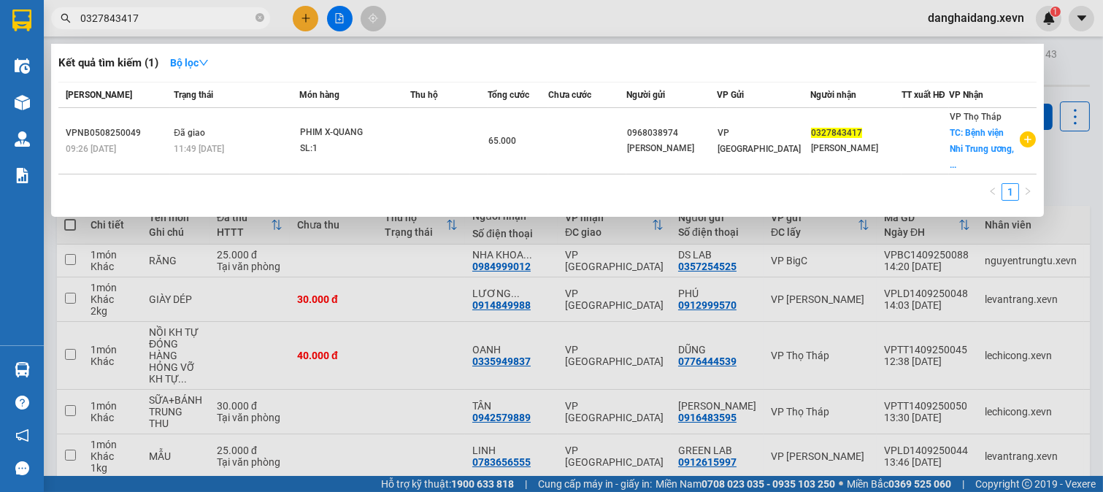
type input "0327843417"
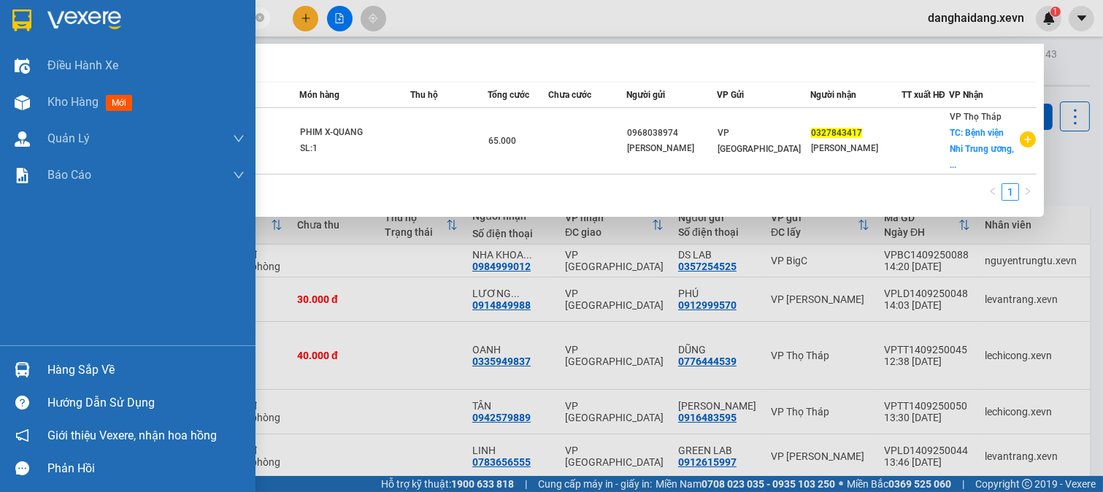
drag, startPoint x: 66, startPoint y: 359, endPoint x: 75, endPoint y: 350, distance: 12.9
click at [67, 359] on div "Hàng sắp về" at bounding box center [145, 370] width 197 height 22
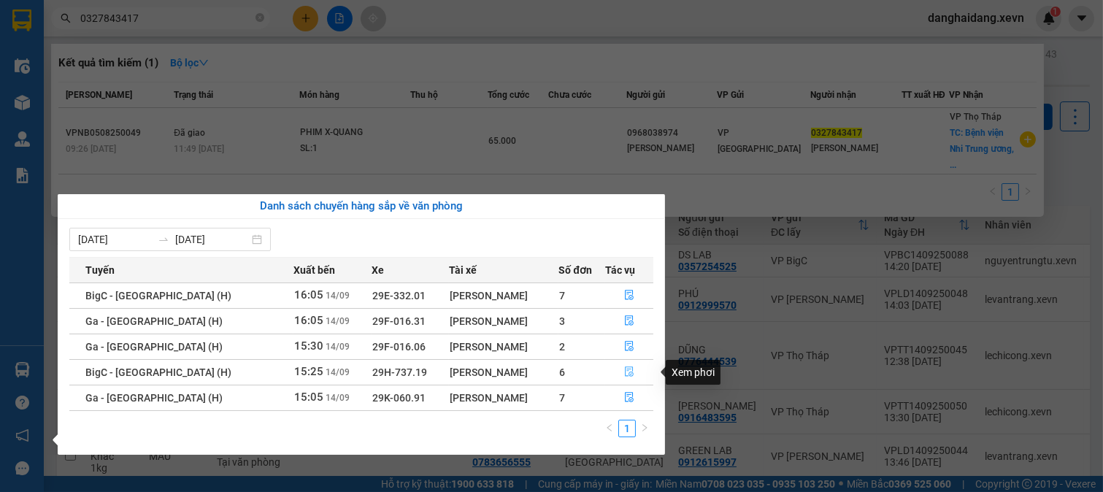
click at [618, 364] on button "button" at bounding box center [629, 372] width 47 height 23
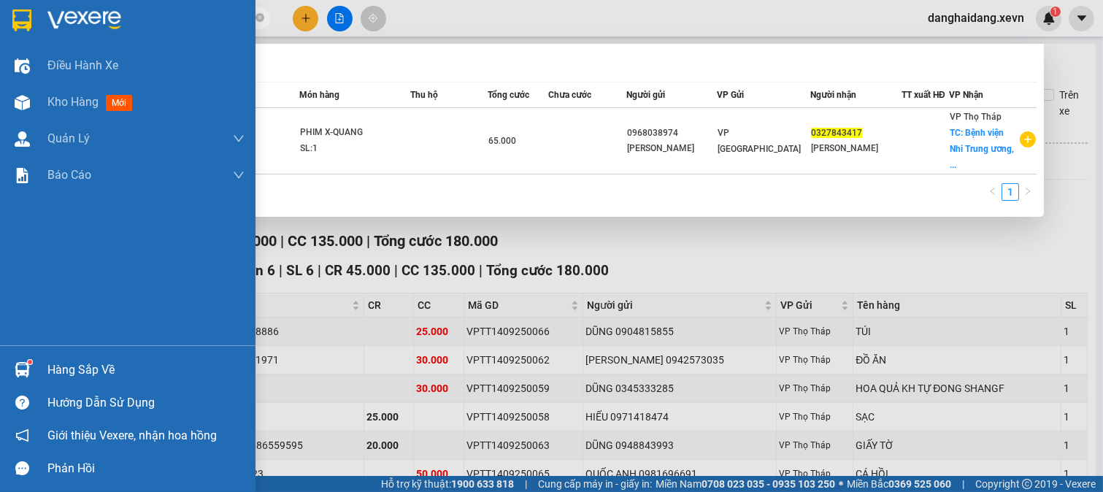
click at [18, 362] on img at bounding box center [22, 369] width 15 height 15
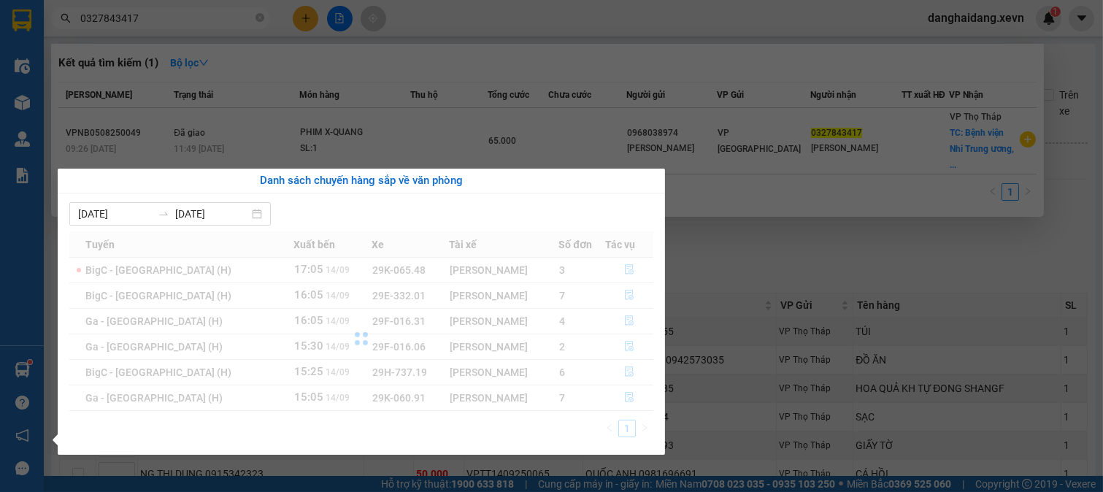
click at [18, 361] on div "Điều hành xe Kho hàng mới Quản [PERSON_NAME] lý chuyến Quản lý giao nhận mới Qu…" at bounding box center [22, 246] width 44 height 492
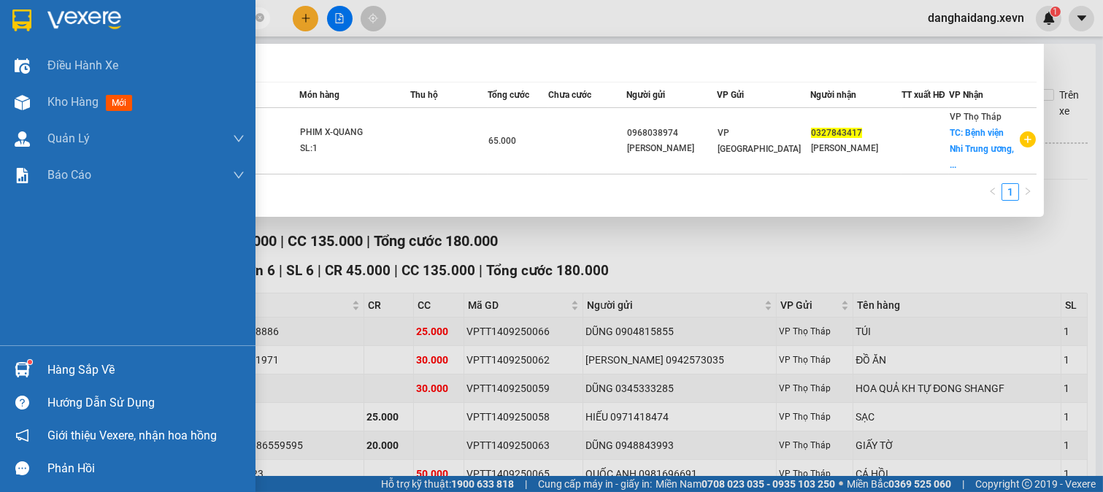
click at [18, 362] on img at bounding box center [22, 369] width 15 height 15
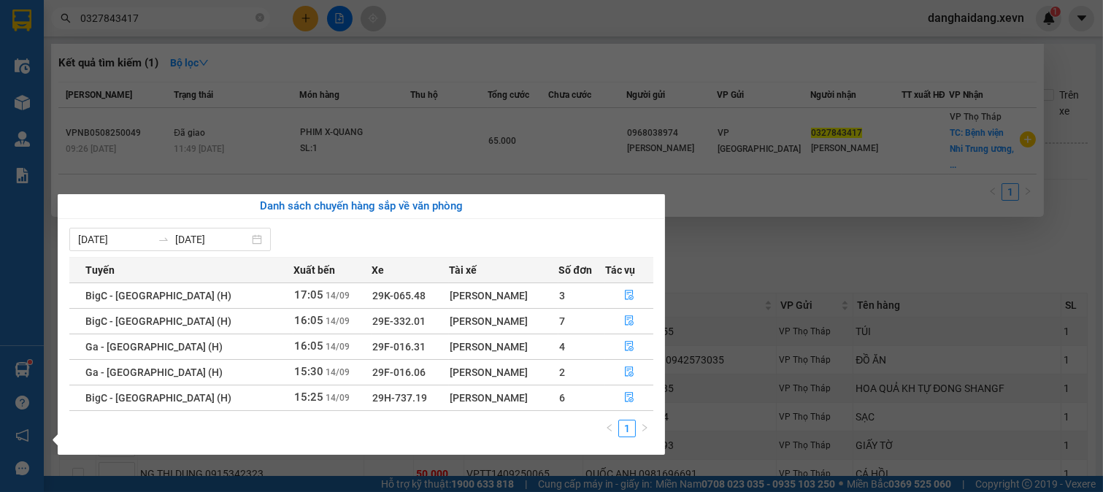
click at [831, 269] on section "Kết quả tìm kiếm ( 1 ) Bộ lọc Mã ĐH Trạng thái Món hàng Thu hộ Tổng cước Chưa c…" at bounding box center [551, 246] width 1103 height 492
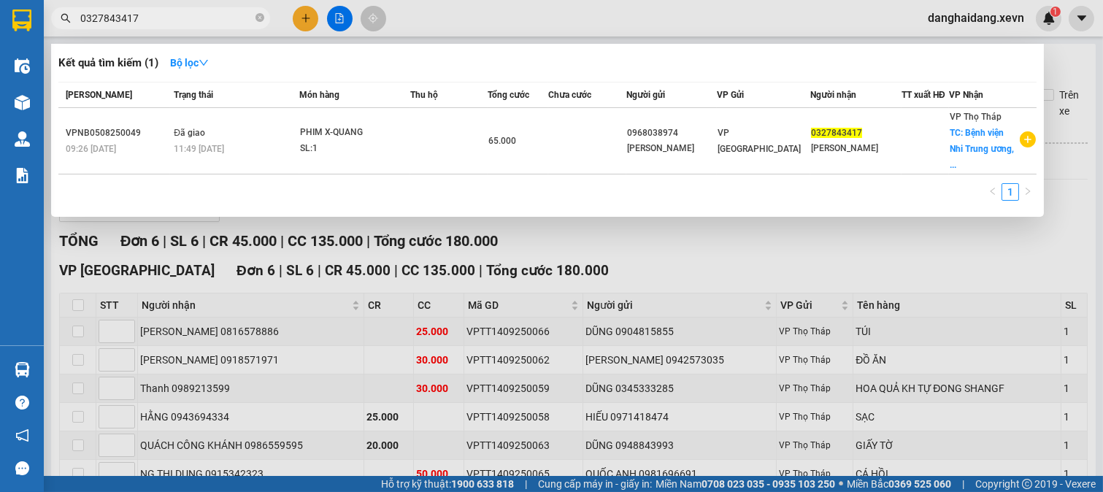
click at [790, 265] on div at bounding box center [551, 246] width 1103 height 492
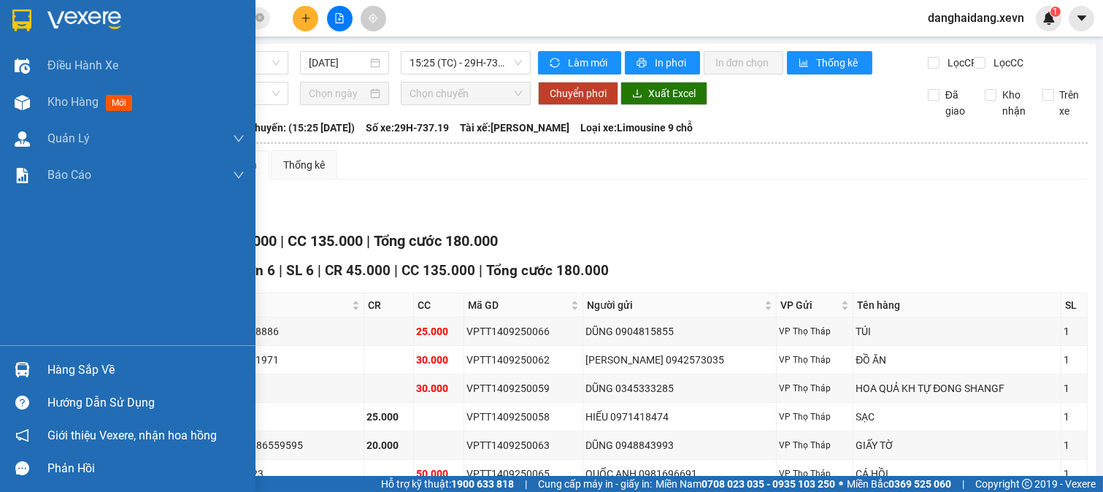
click at [42, 23] on div at bounding box center [128, 23] width 256 height 47
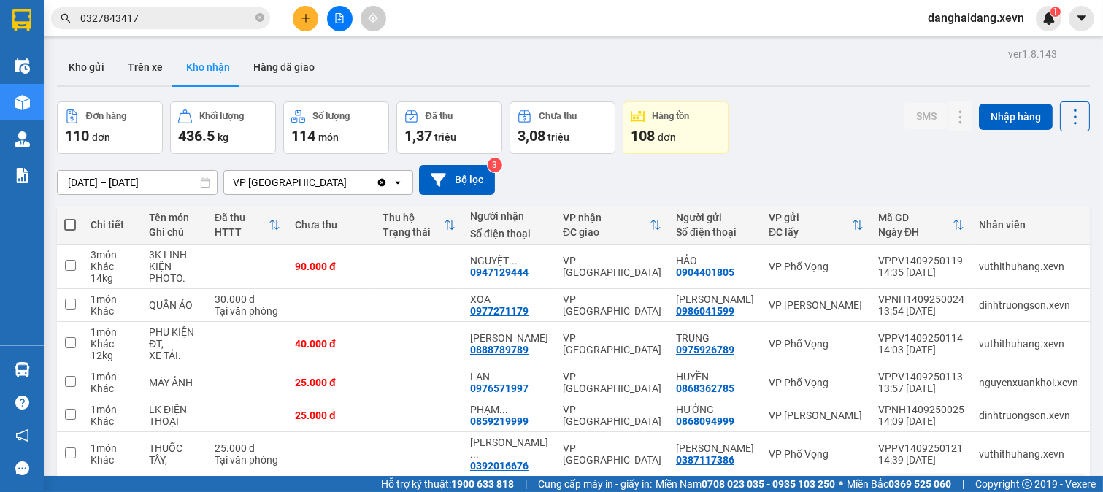
click at [348, 487] on div "25.000 đ" at bounding box center [331, 493] width 73 height 12
checkbox input "true"
click at [228, 432] on td "25.000 đ Tại văn phòng" at bounding box center [247, 454] width 80 height 45
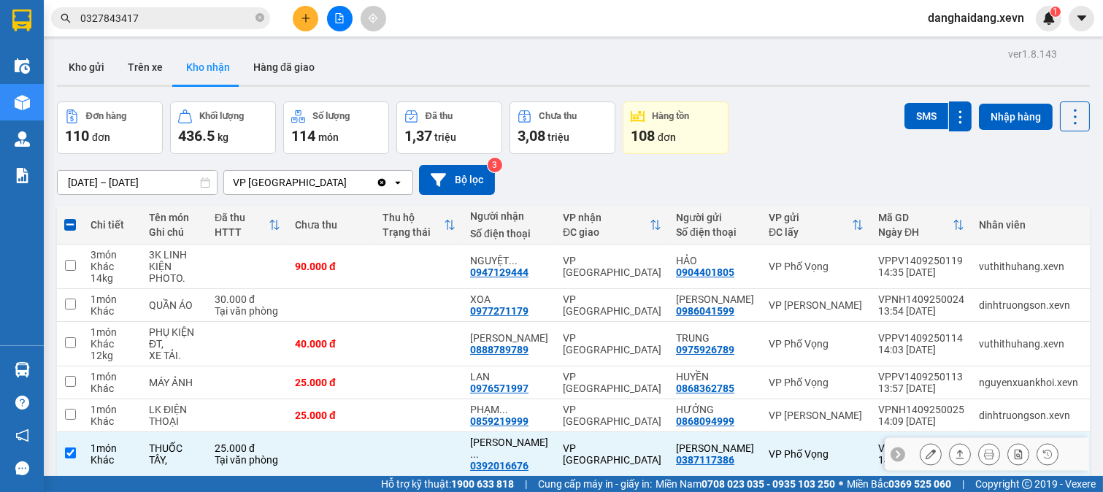
drag, startPoint x: 190, startPoint y: 208, endPoint x: 188, endPoint y: 169, distance: 38.8
click at [190, 432] on td "THUỐC TÂY," at bounding box center [175, 454] width 66 height 45
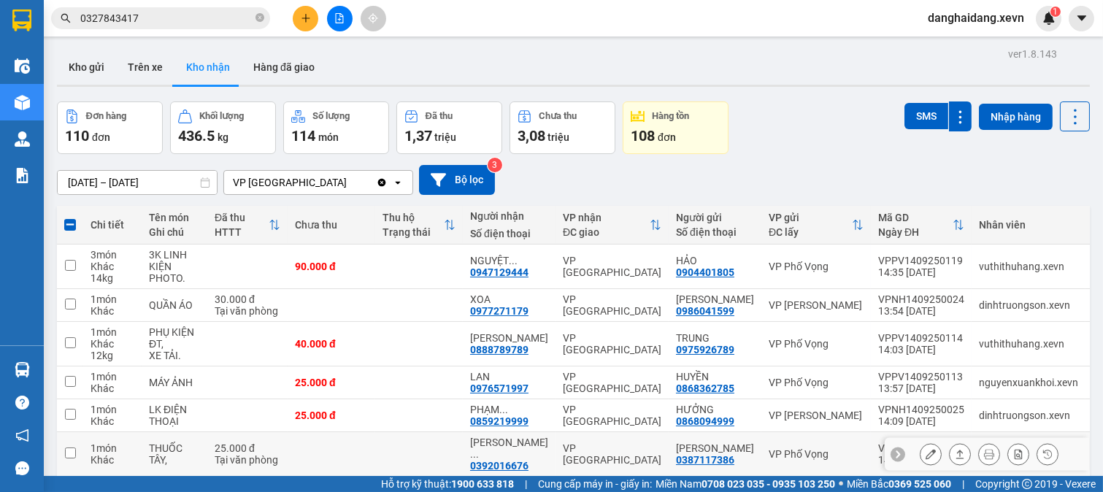
drag, startPoint x: 195, startPoint y: 229, endPoint x: 184, endPoint y: 187, distance: 43.0
click at [195, 442] on div "THUỐC TÂY," at bounding box center [174, 453] width 51 height 23
checkbox input "true"
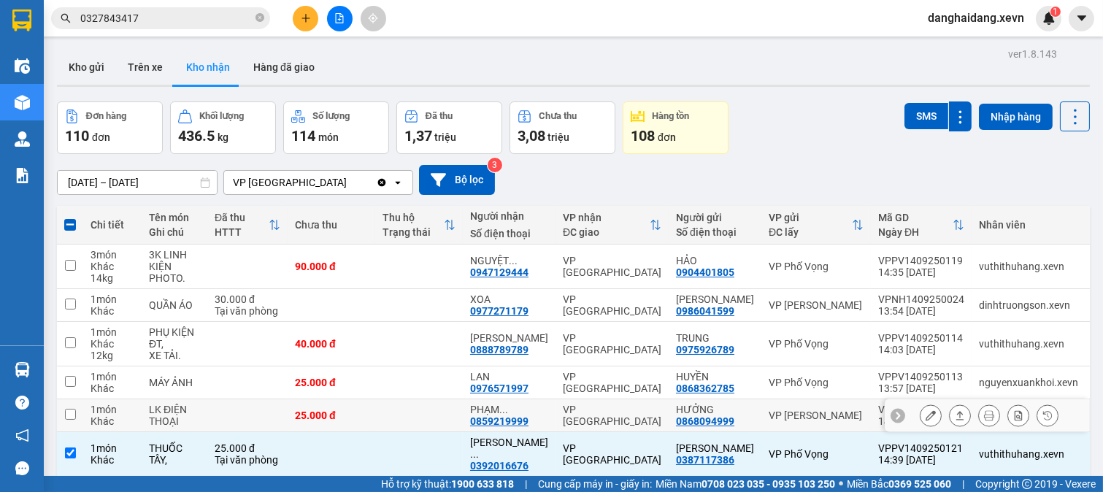
click at [184, 404] on div "LK ĐIỆN THOẠI" at bounding box center [174, 415] width 51 height 23
checkbox input "true"
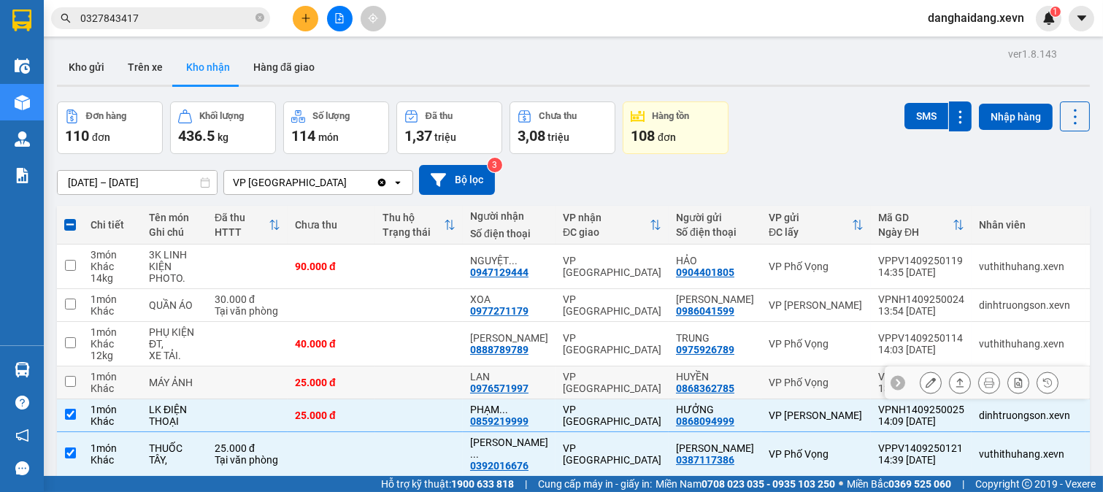
click at [185, 367] on td "MÁY ẢNH" at bounding box center [175, 383] width 66 height 33
checkbox input "true"
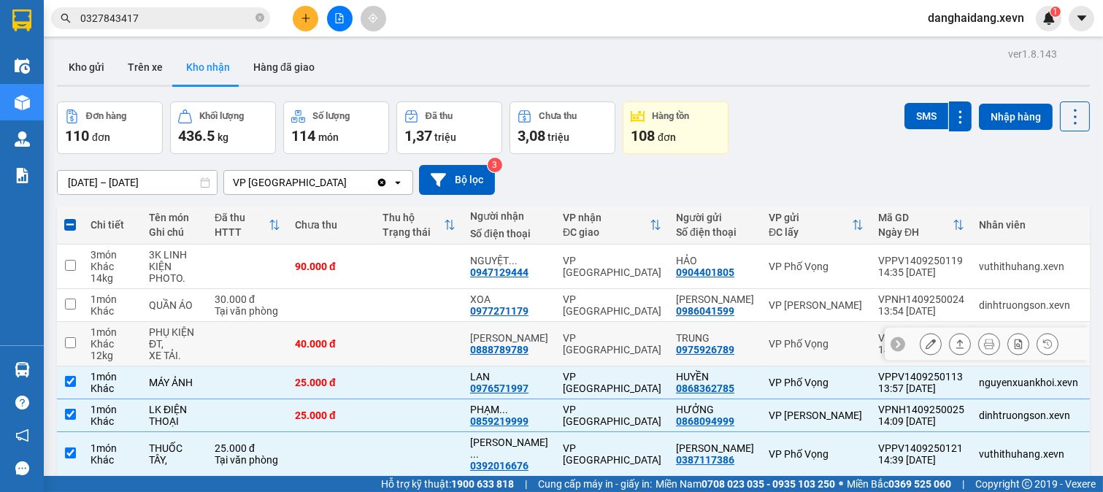
click at [197, 326] on div "PHỤ KIỆN ĐT," at bounding box center [174, 337] width 51 height 23
checkbox input "true"
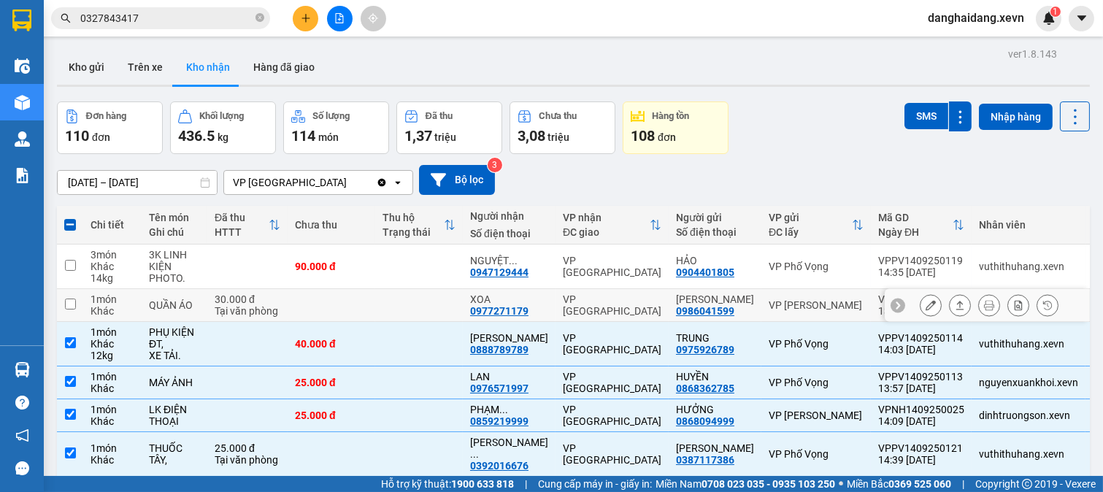
drag, startPoint x: 212, startPoint y: 156, endPoint x: 215, endPoint y: 118, distance: 38.8
click at [212, 289] on td "30.000 đ Tại văn phòng" at bounding box center [247, 305] width 80 height 33
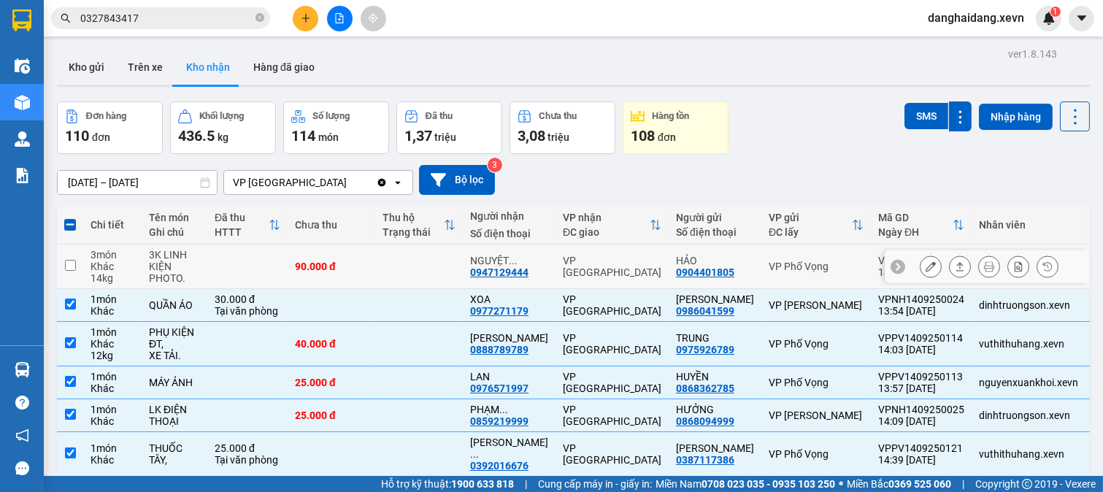
drag, startPoint x: 215, startPoint y: 118, endPoint x: 252, endPoint y: 118, distance: 36.5
click at [215, 245] on td at bounding box center [247, 267] width 80 height 45
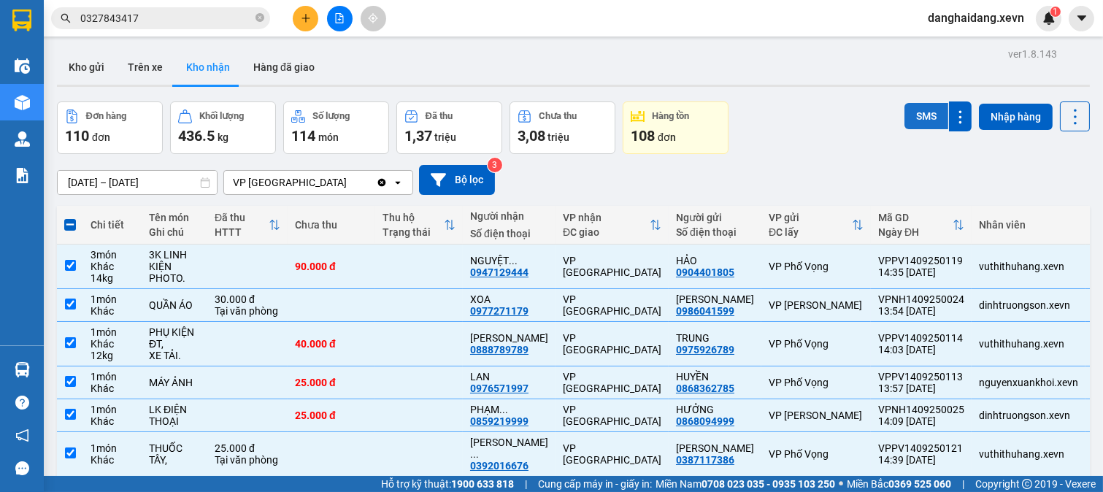
click at [920, 118] on button "SMS" at bounding box center [927, 116] width 44 height 26
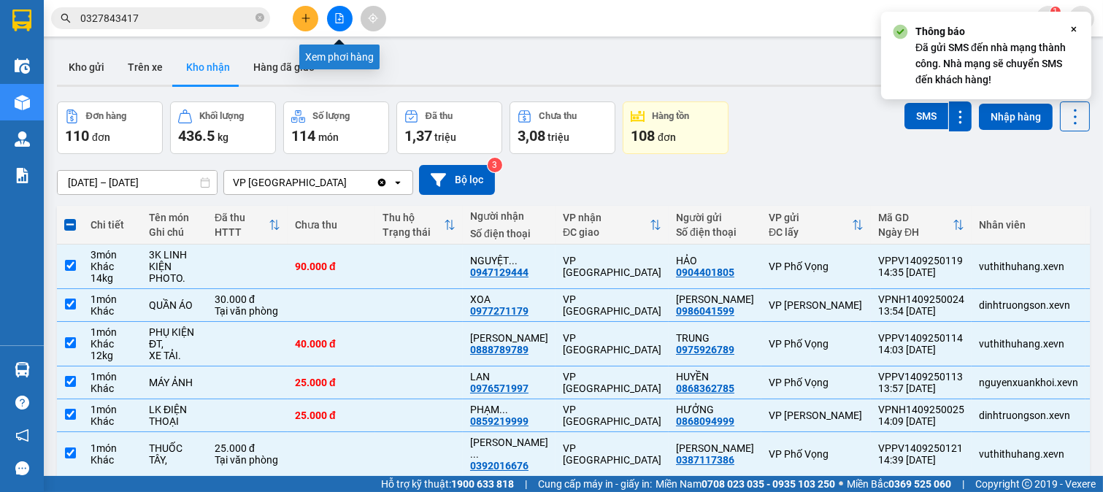
click at [337, 12] on button at bounding box center [340, 19] width 26 height 26
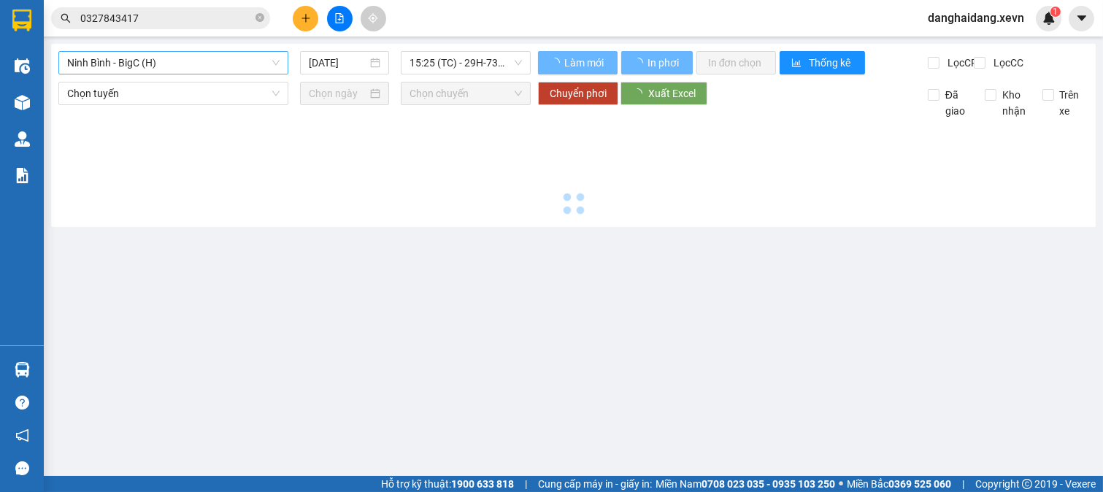
click at [185, 64] on span "Ninh Bình - BigC (H)" at bounding box center [173, 63] width 212 height 22
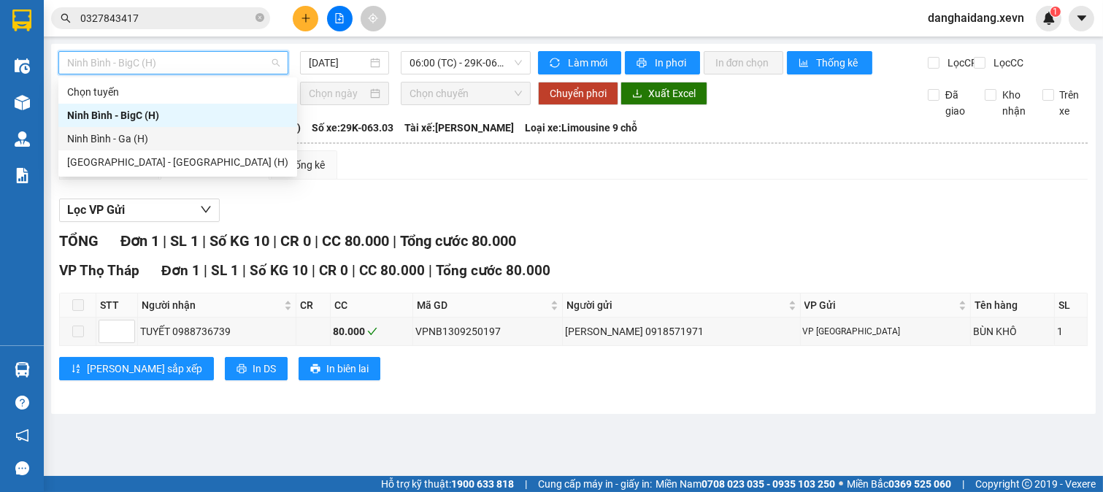
click at [148, 132] on div "Ninh Bình - Ga (H)" at bounding box center [177, 139] width 221 height 16
type input "[DATE]"
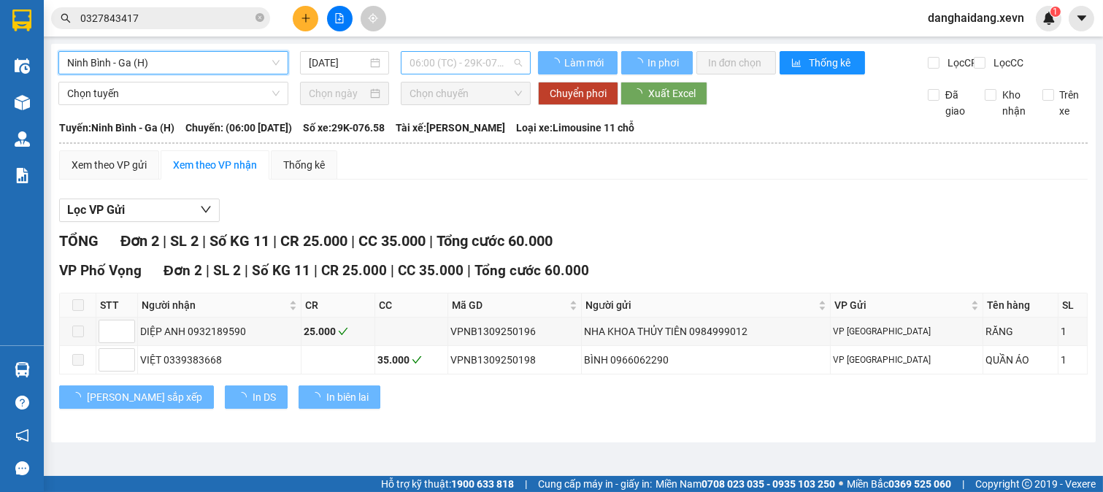
click at [434, 55] on span "06:00 (TC) - 29K-076.58" at bounding box center [466, 63] width 112 height 22
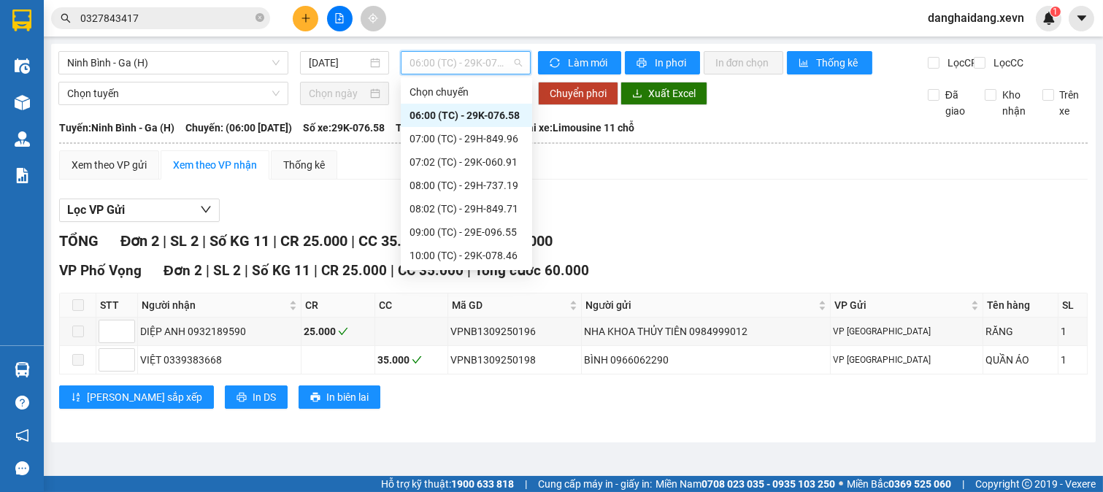
click at [497, 364] on div "13:01 (TC) - 29K-060.91" at bounding box center [467, 372] width 114 height 16
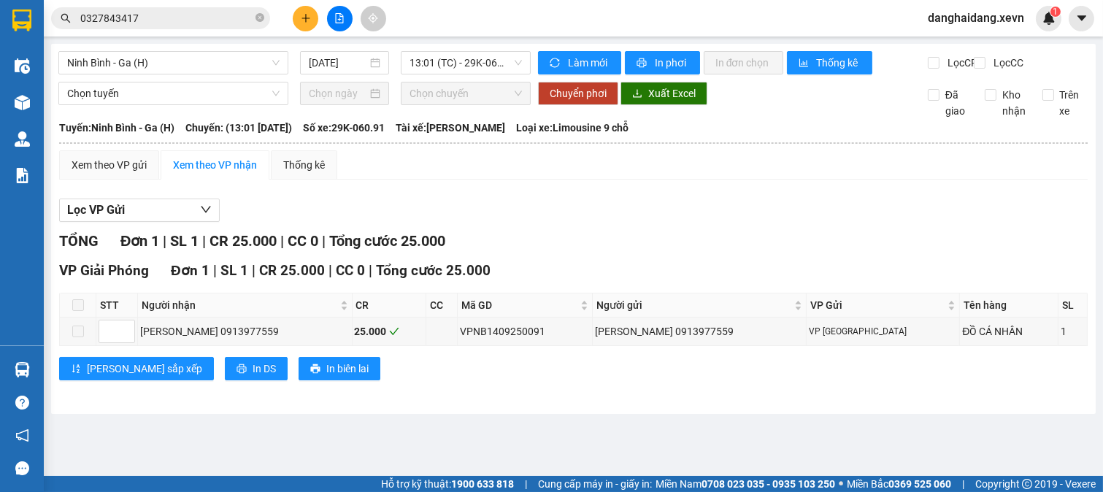
click at [621, 380] on div "Lưu sắp xếp In DS In biên lai" at bounding box center [573, 368] width 1029 height 23
click at [272, 340] on div "NGUYỄN TIẾN THÀNH 0913977559" at bounding box center [245, 331] width 210 height 16
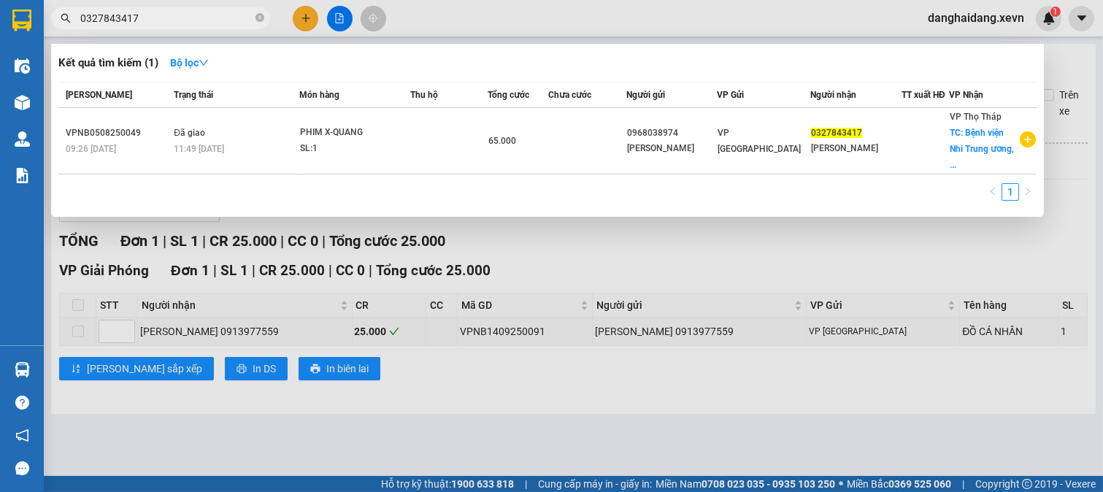
click at [196, 18] on input "0327843417" at bounding box center [166, 18] width 172 height 16
paste input "913977559"
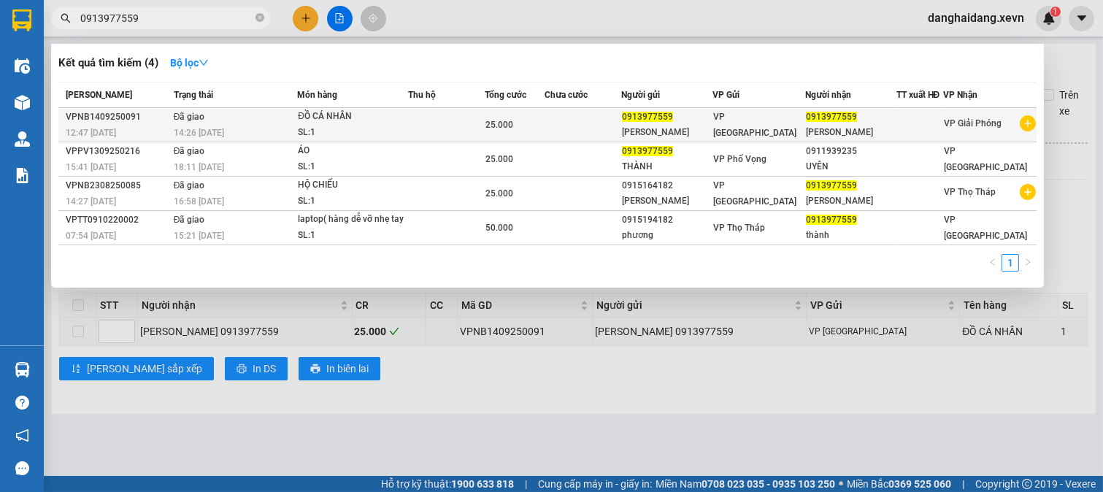
type input "0913977559"
click at [819, 132] on div "NGUYỄN TIẾN THÀNH" at bounding box center [850, 132] width 89 height 15
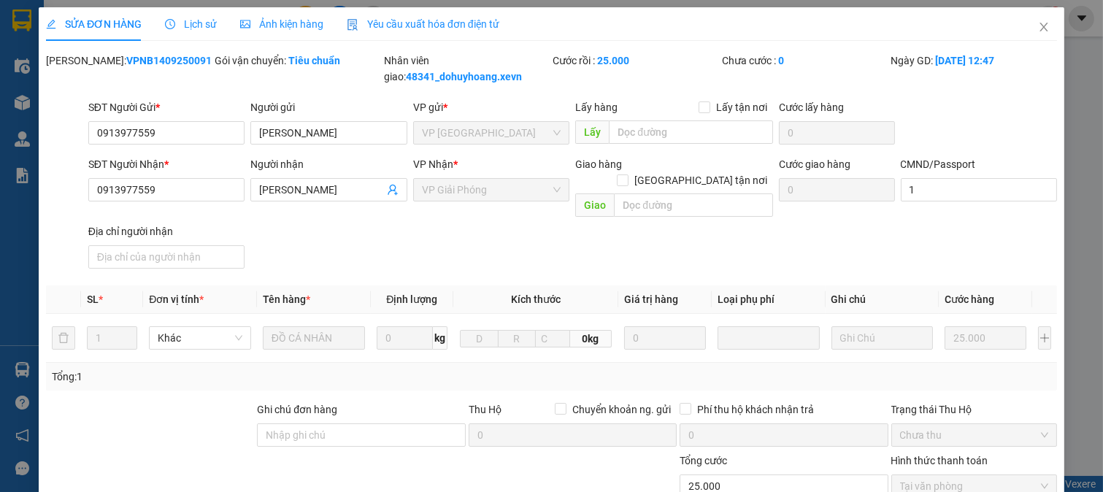
type input "0913977559"
type input "1"
type input "25.000"
click at [202, 30] on span "Lịch sử" at bounding box center [191, 24] width 52 height 12
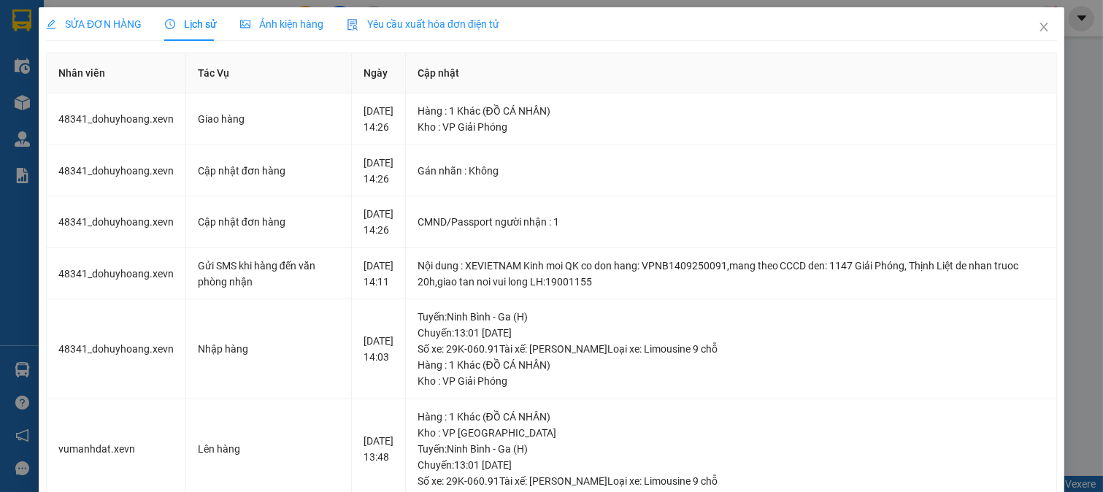
click at [34, 374] on div "SỬA ĐƠN HÀNG Lịch sử Ảnh kiện hàng Yêu cầu xuất hóa đơn điện tử Total Paid Fee …" at bounding box center [551, 246] width 1103 height 492
click at [27, 369] on div "SỬA ĐƠN HÀNG Lịch sử Ảnh kiện hàng Yêu cầu xuất hóa đơn điện tử Total Paid Fee …" at bounding box center [551, 246] width 1103 height 492
drag, startPoint x: 1030, startPoint y: 23, endPoint x: 1021, endPoint y: 25, distance: 9.0
click at [1038, 23] on icon "close" at bounding box center [1044, 27] width 12 height 12
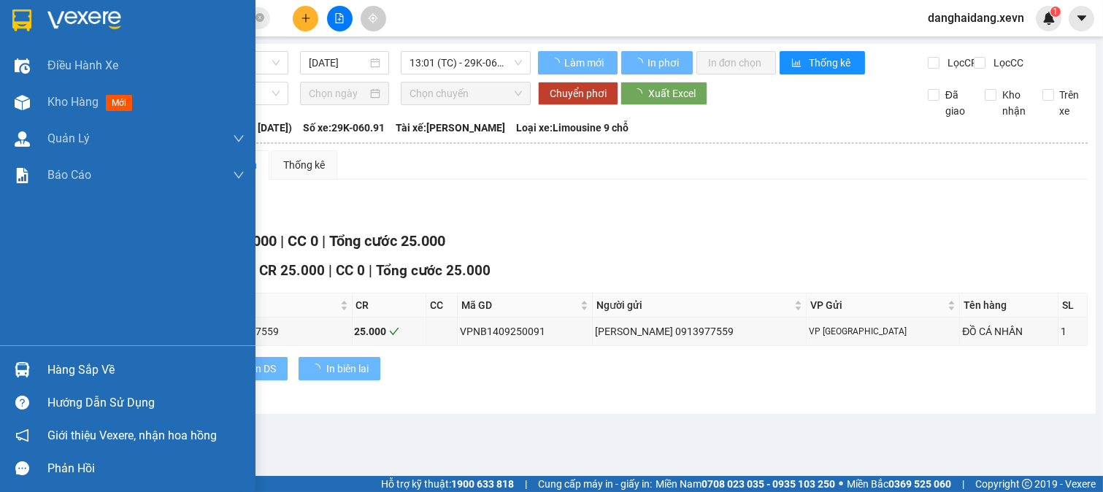
click at [10, 369] on div at bounding box center [22, 370] width 26 height 26
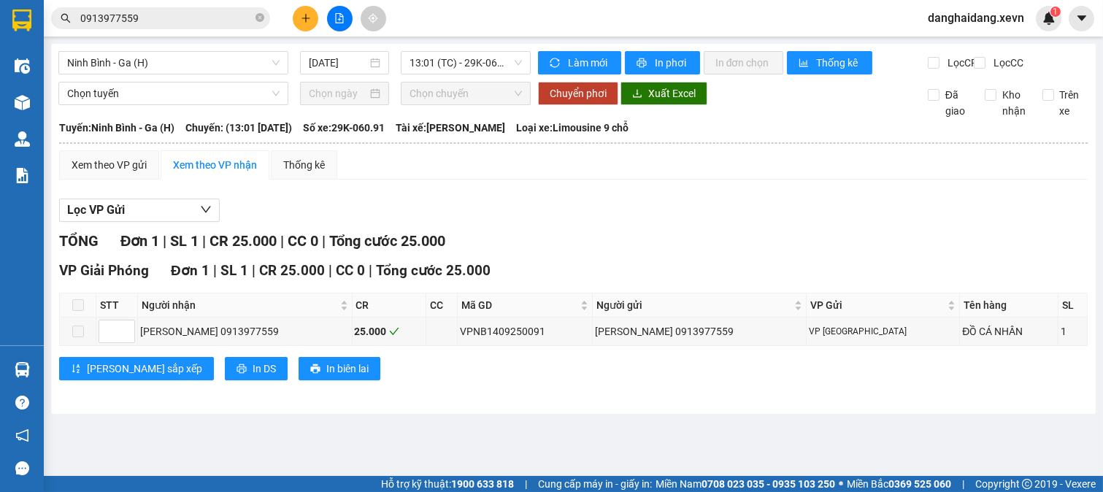
click at [853, 268] on section "Kết quả tìm kiếm ( 4 ) Bộ lọc Mã ĐH Trạng thái Món hàng Thu hộ Tổng cước Chưa c…" at bounding box center [551, 246] width 1103 height 492
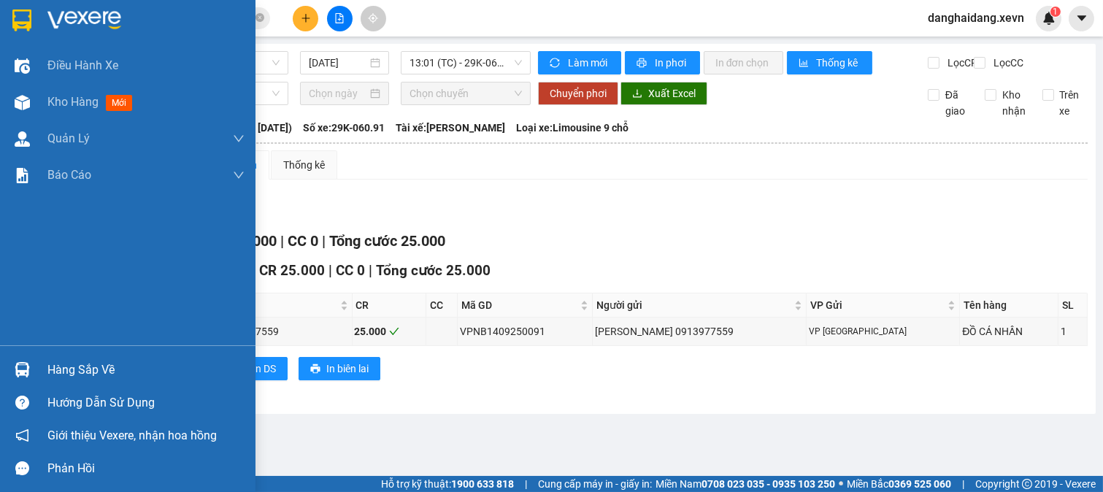
click at [35, 4] on div at bounding box center [128, 23] width 256 height 47
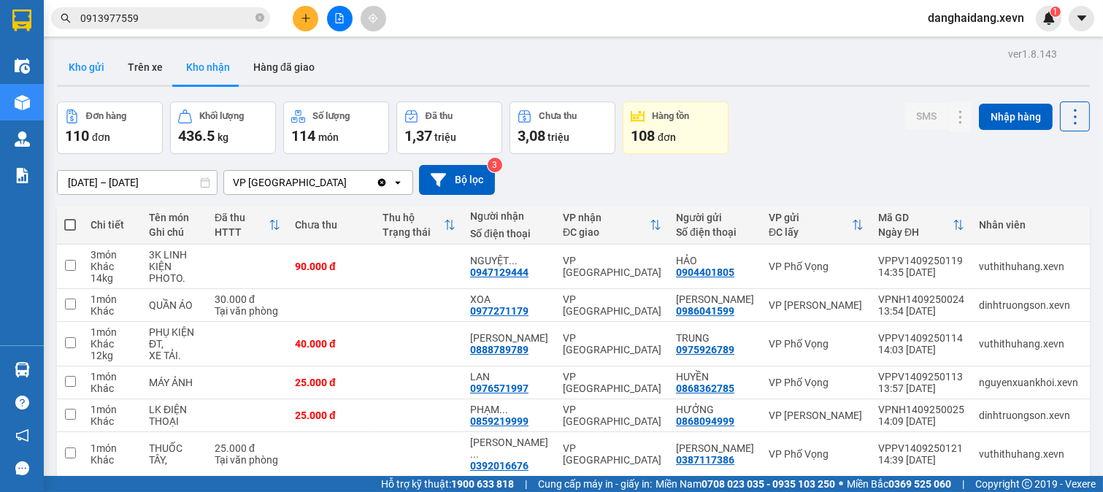
click at [83, 63] on button "Kho gửi" at bounding box center [86, 67] width 59 height 35
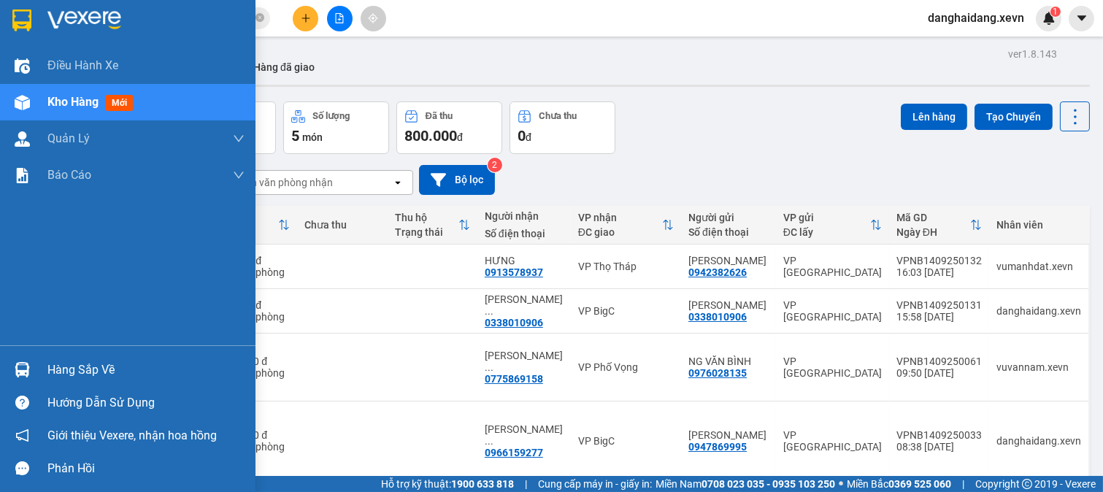
click at [15, 364] on img at bounding box center [22, 369] width 15 height 15
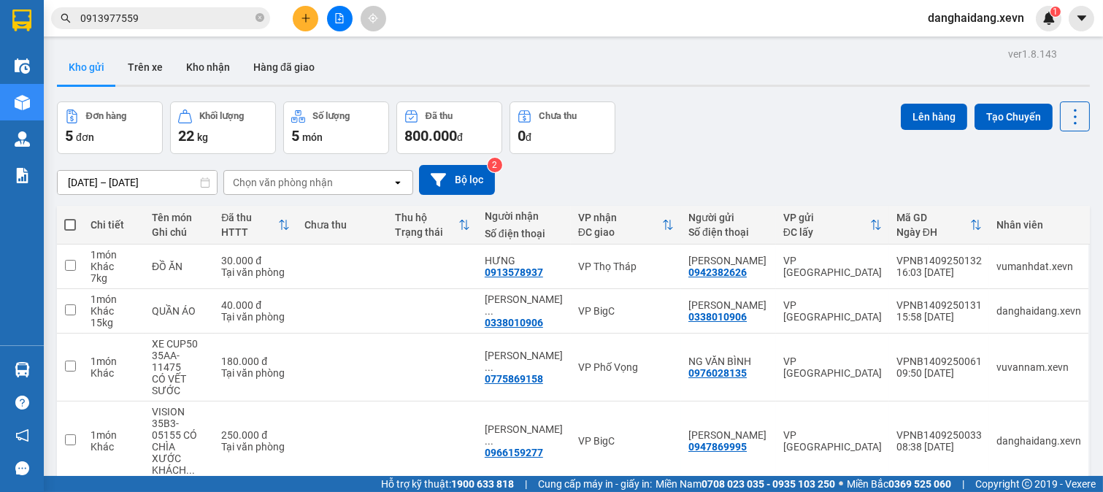
click at [704, 445] on section "Kết quả tìm kiếm ( 4 ) Bộ lọc Mã ĐH Trạng thái Món hàng Thu hộ Tổng cước Chưa c…" at bounding box center [551, 246] width 1103 height 492
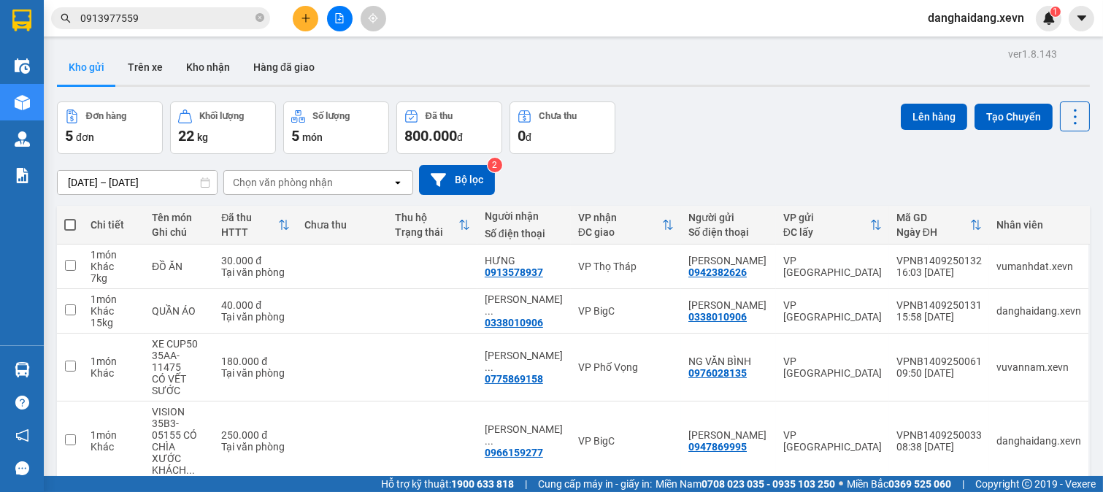
click at [305, 20] on icon "plus" at bounding box center [305, 18] width 1 height 8
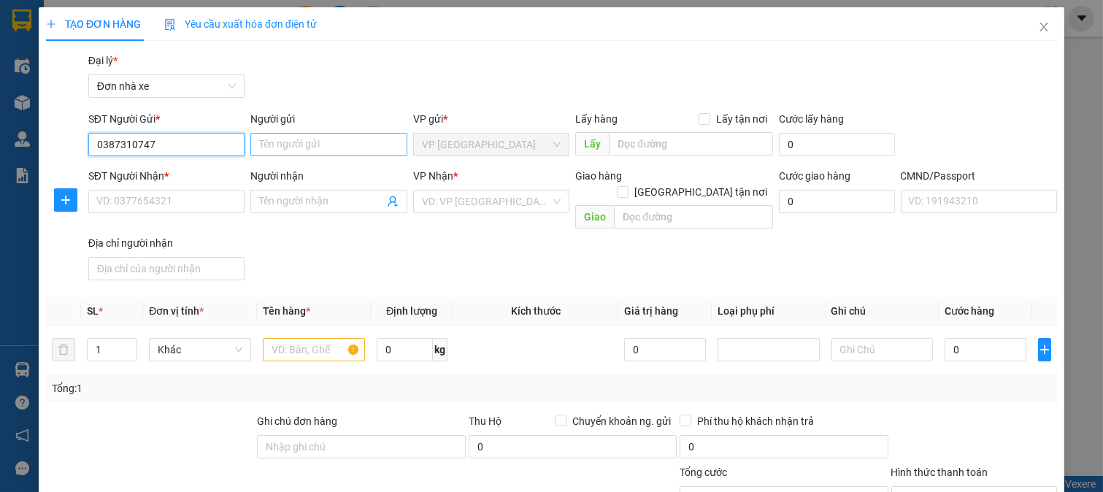
type input "0387310747"
click at [337, 147] on input "Người gửi" at bounding box center [328, 144] width 157 height 23
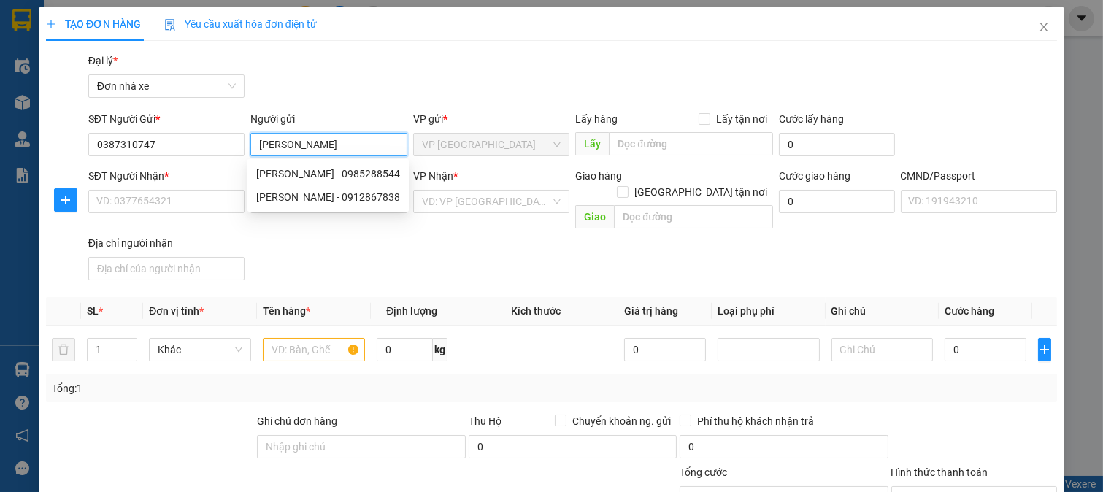
type input "[PERSON_NAME]"
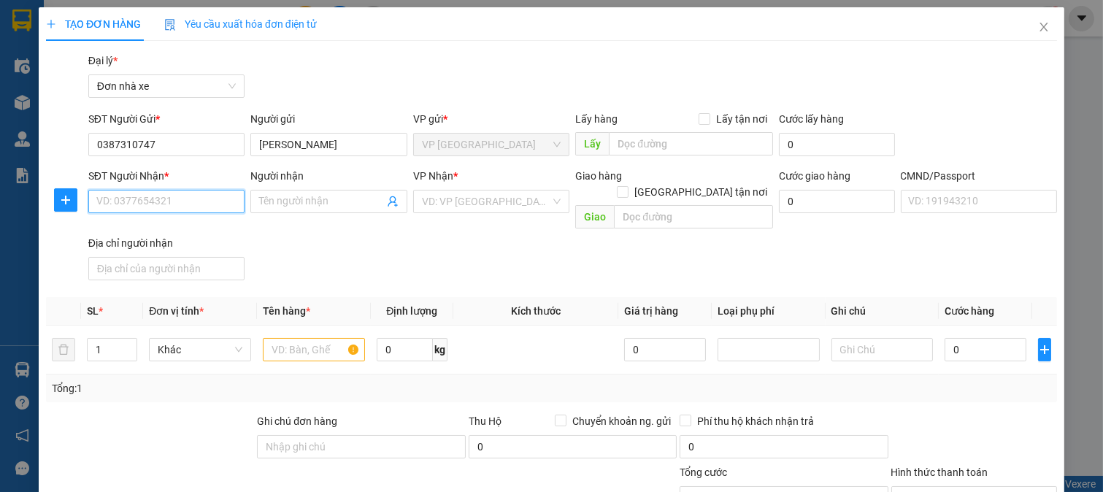
click at [229, 205] on input "SĐT Người Nhận *" at bounding box center [166, 201] width 157 height 23
click at [186, 203] on input "SĐT Người Nhận *" at bounding box center [166, 201] width 157 height 23
type input "0339997010"
click at [216, 222] on div "0339997010 - Phương Anh" at bounding box center [167, 230] width 161 height 23
type input "Phương Anh"
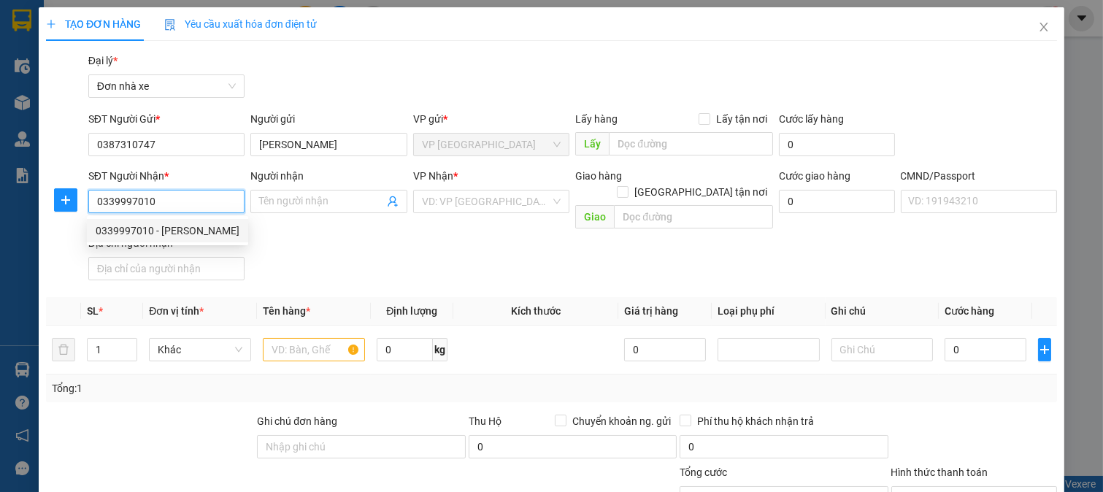
type input "037195001478 trần thị phương anh"
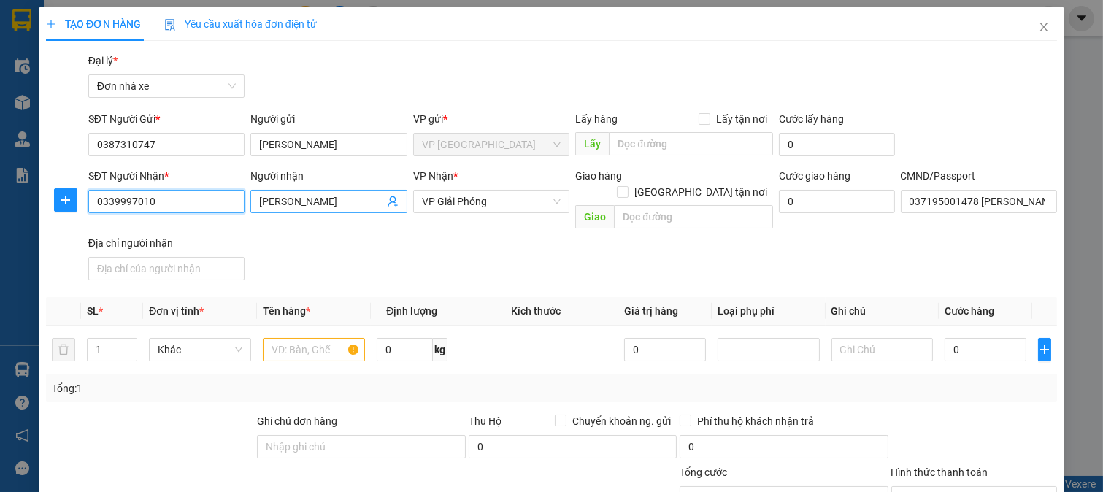
type input "0339997010"
click at [264, 207] on input "Phương Anh" at bounding box center [321, 202] width 125 height 16
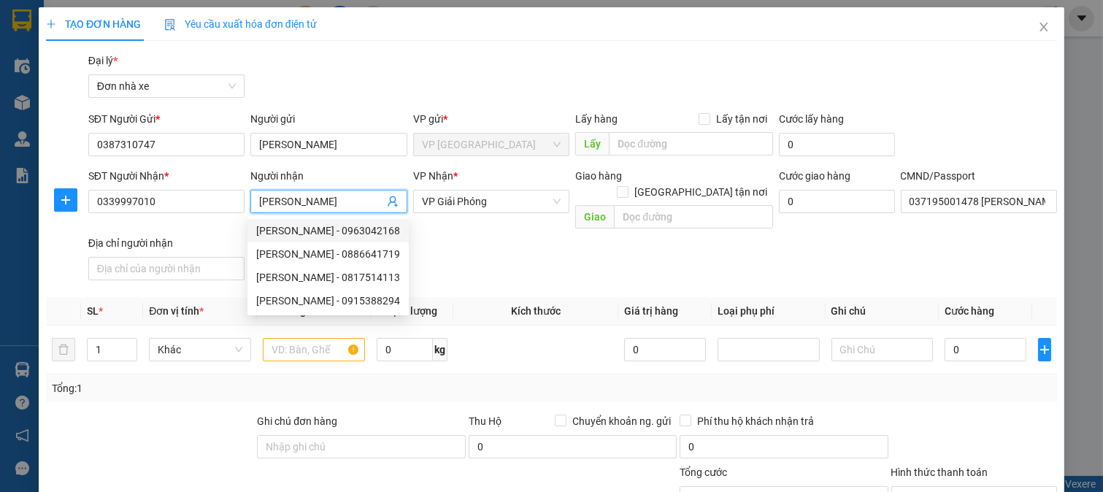
type input "TRẦN THỊ PHƯƠNG ANH"
click at [608, 240] on div "SĐT Người Nhận * 0339997010 Người nhận TRẦN THỊ PHƯƠNG ANH VP Nhận * VP Giải Ph…" at bounding box center [572, 227] width 975 height 118
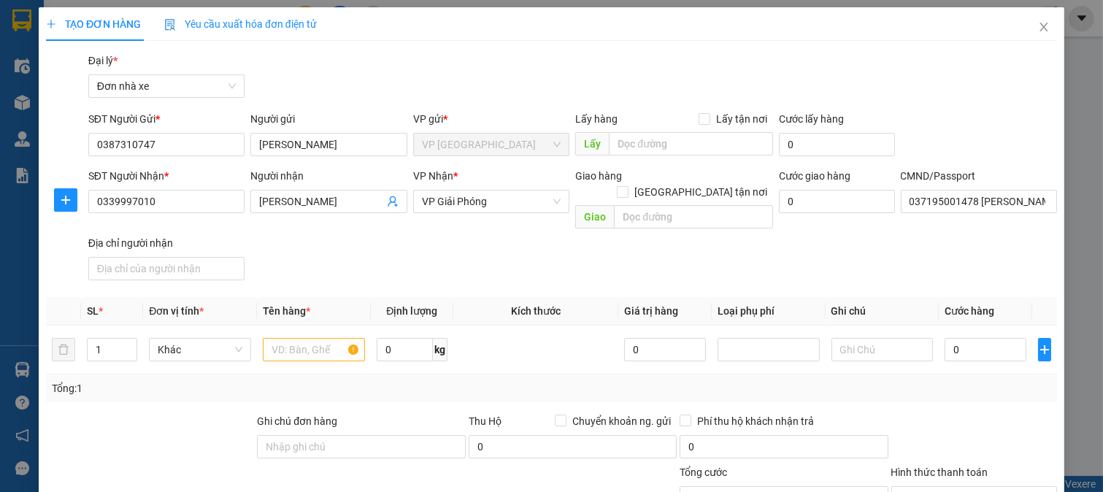
click at [378, 297] on th "Định lượng" at bounding box center [412, 311] width 83 height 28
click at [485, 195] on span "VP Giải Phóng" at bounding box center [491, 202] width 139 height 22
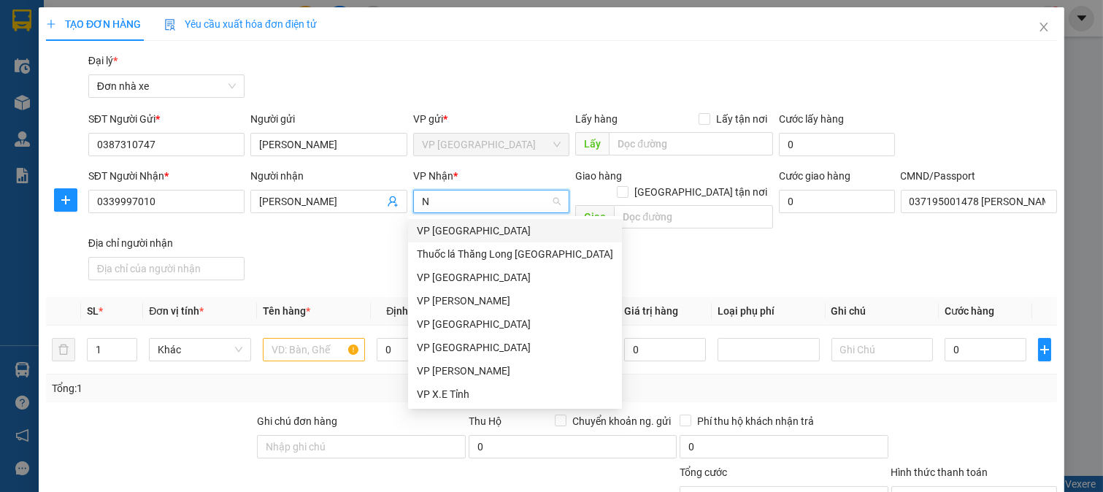
type input "NH"
click at [489, 304] on div "VP [PERSON_NAME]" at bounding box center [515, 301] width 196 height 16
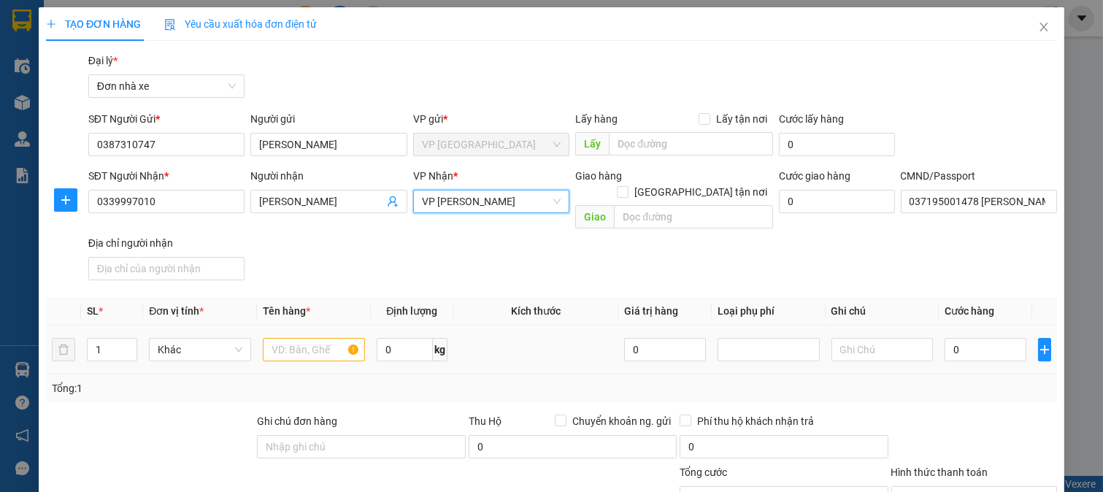
click at [308, 326] on td at bounding box center [314, 350] width 114 height 49
click at [318, 338] on input "text" at bounding box center [314, 349] width 102 height 23
type input "GẠO"
click at [403, 340] on input "0" at bounding box center [405, 349] width 56 height 23
type input "20"
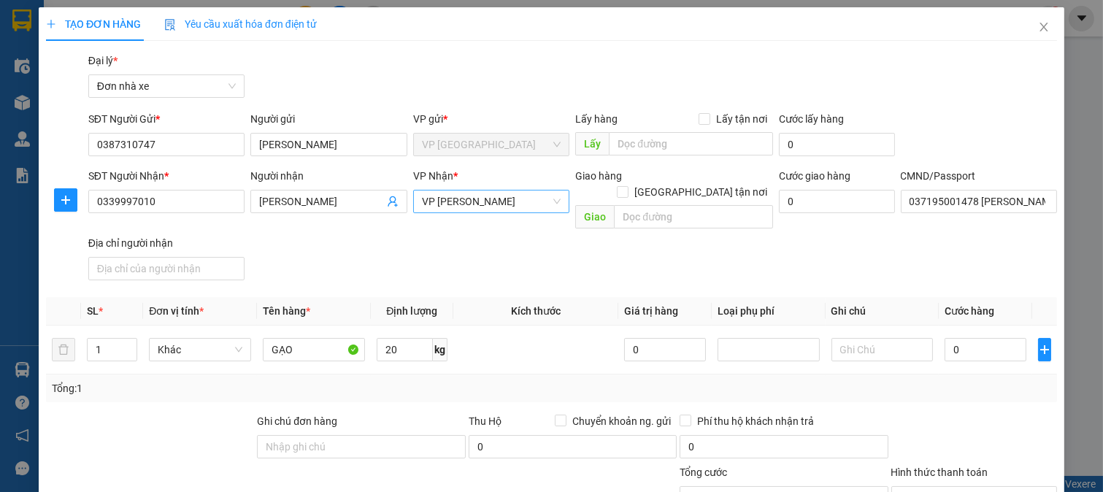
click at [500, 380] on div "Tổng: 1" at bounding box center [552, 388] width 1000 height 16
click at [973, 344] on input "0" at bounding box center [985, 349] width 81 height 23
click at [180, 203] on input "0339997010" at bounding box center [166, 201] width 157 height 23
click at [969, 338] on input "0" at bounding box center [985, 349] width 81 height 23
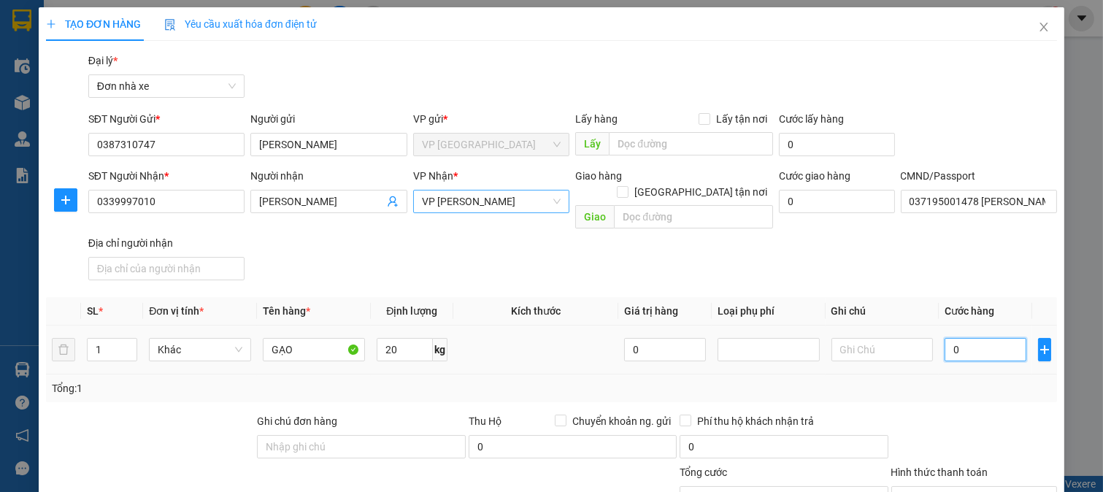
type input "4"
type input "40"
type input "40.000"
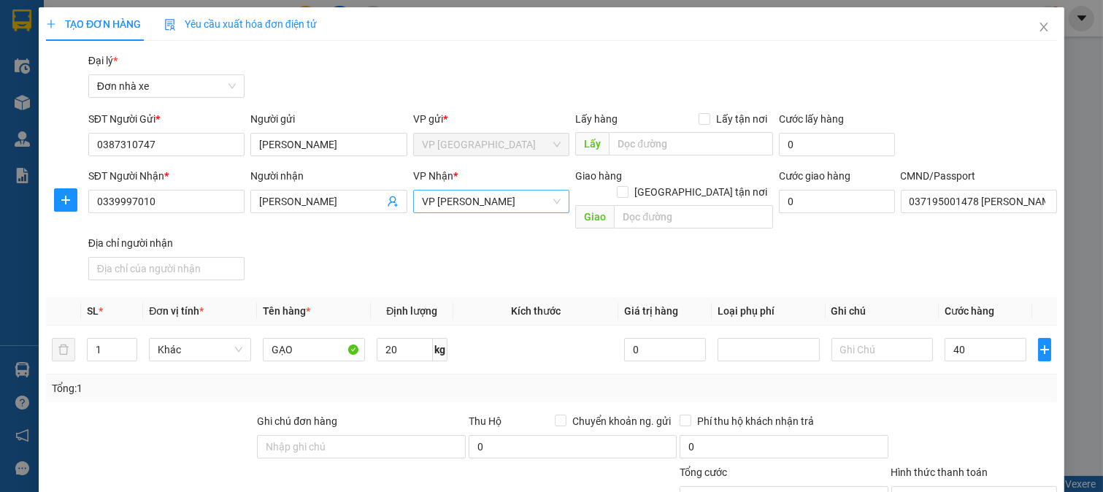
type input "40.000"
click at [990, 413] on div at bounding box center [974, 438] width 169 height 51
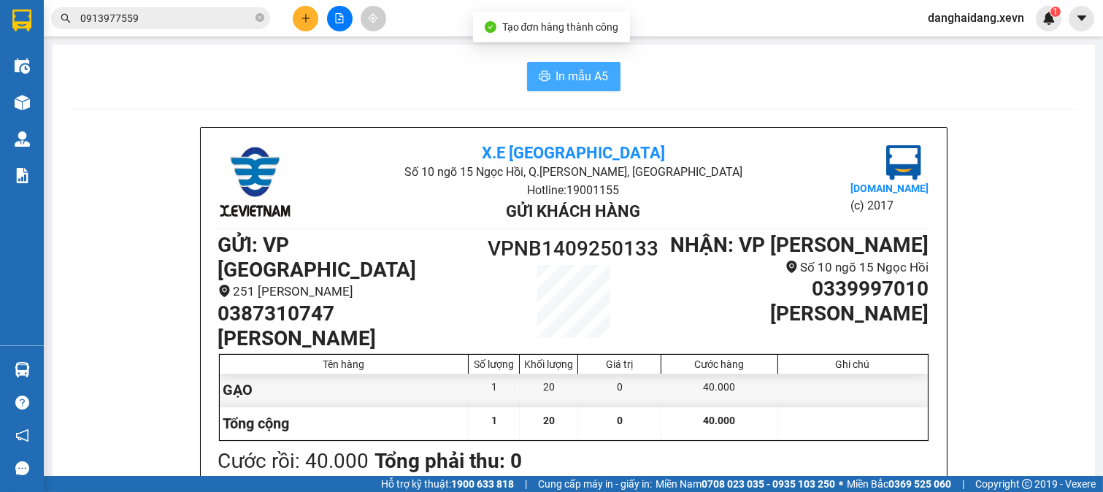
click at [586, 77] on span "In mẫu A5" at bounding box center [582, 76] width 53 height 18
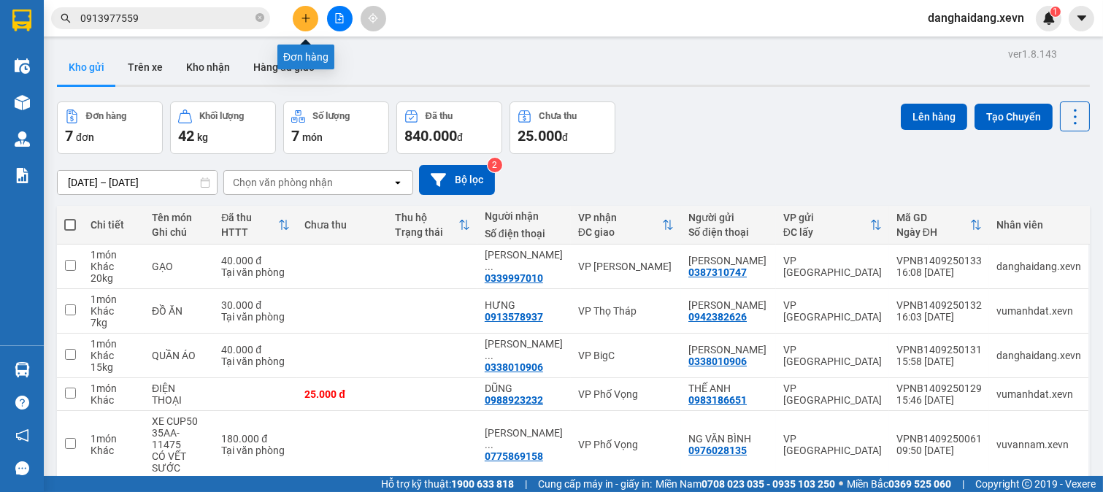
click at [312, 16] on button at bounding box center [306, 19] width 26 height 26
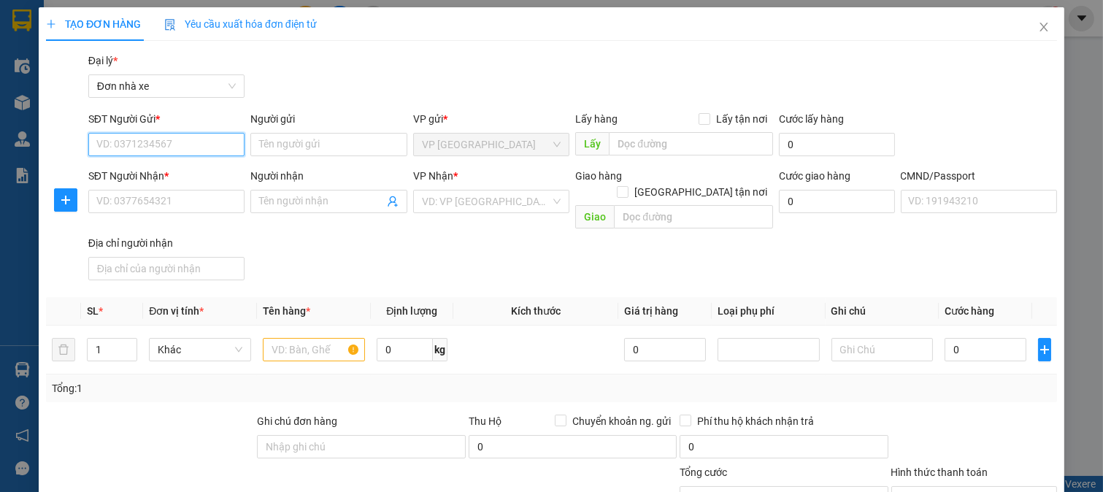
click at [213, 147] on input "SĐT Người Gửi *" at bounding box center [166, 144] width 157 height 23
type input "0912225972"
drag, startPoint x: 191, startPoint y: 177, endPoint x: 253, endPoint y: 159, distance: 64.7
click at [193, 177] on div "0912225972 - HÒA" at bounding box center [164, 174] width 137 height 16
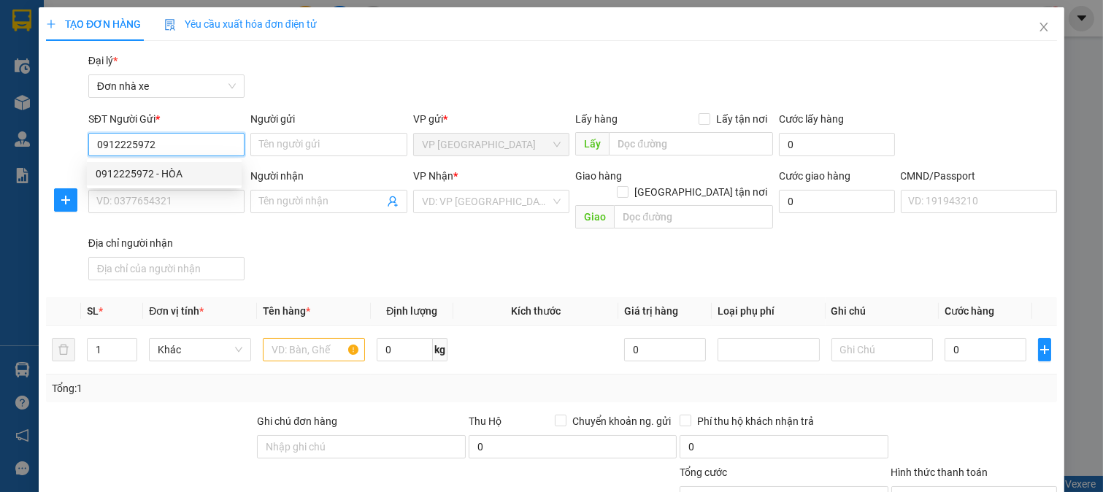
type input "HÒA"
type input "0973696844"
type input "KHANG"
type input "037203003001 HOÀNG ĐỨC ANH"
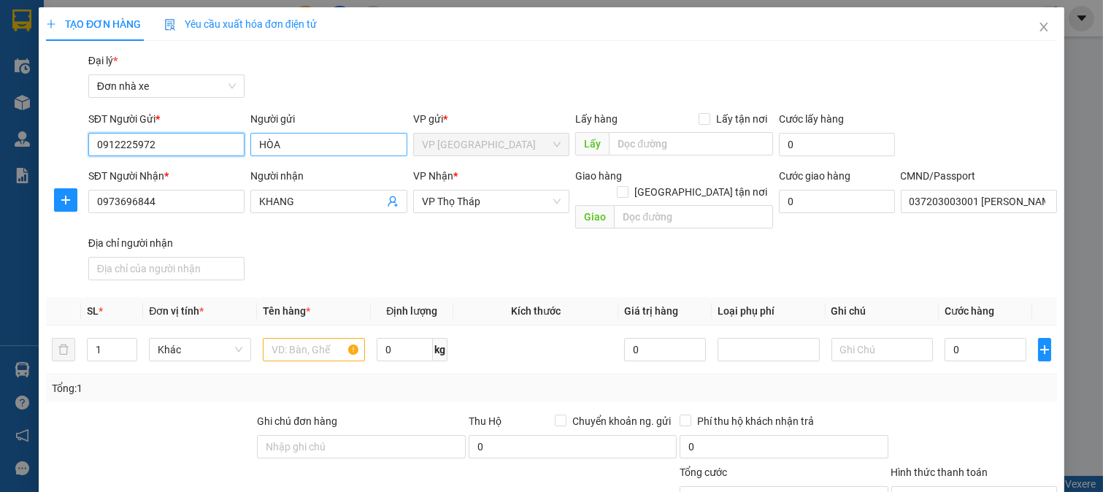
type input "0912225972"
click at [257, 155] on input "HÒA" at bounding box center [328, 144] width 157 height 23
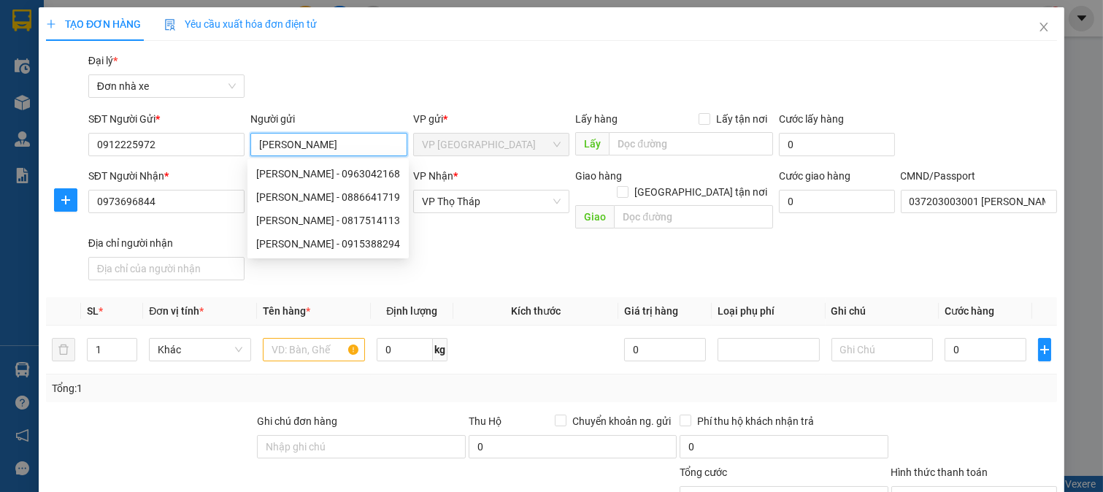
type input "[PERSON_NAME]"
click at [388, 83] on div "Gói vận chuyển * Tiêu chuẩn Đại lý * Đơn nhà xe" at bounding box center [572, 78] width 975 height 51
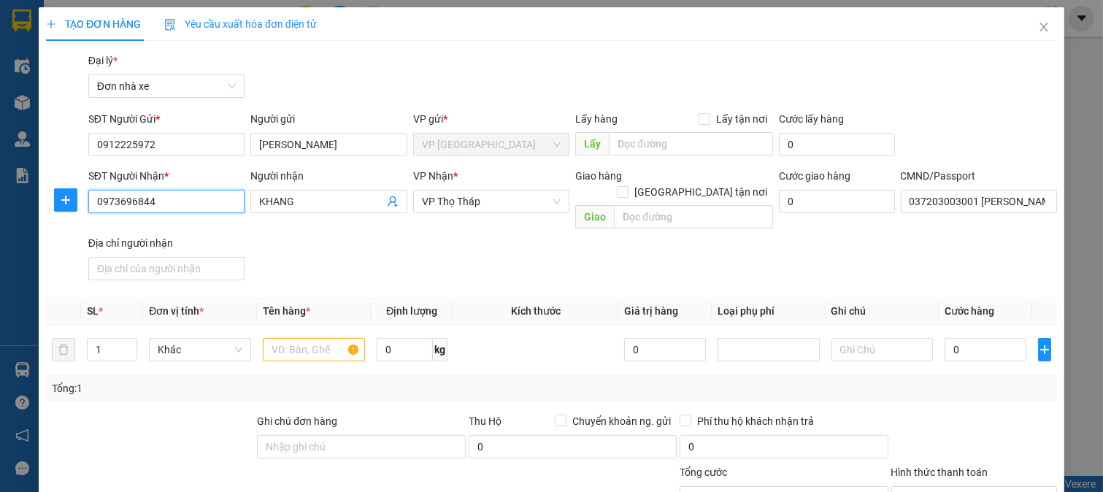
click at [153, 207] on input "0973696844" at bounding box center [166, 201] width 157 height 23
type input "0941922235"
drag, startPoint x: 199, startPoint y: 231, endPoint x: 237, endPoint y: 208, distance: 44.8
click at [199, 230] on div "0941922235 - DUY" at bounding box center [164, 231] width 137 height 16
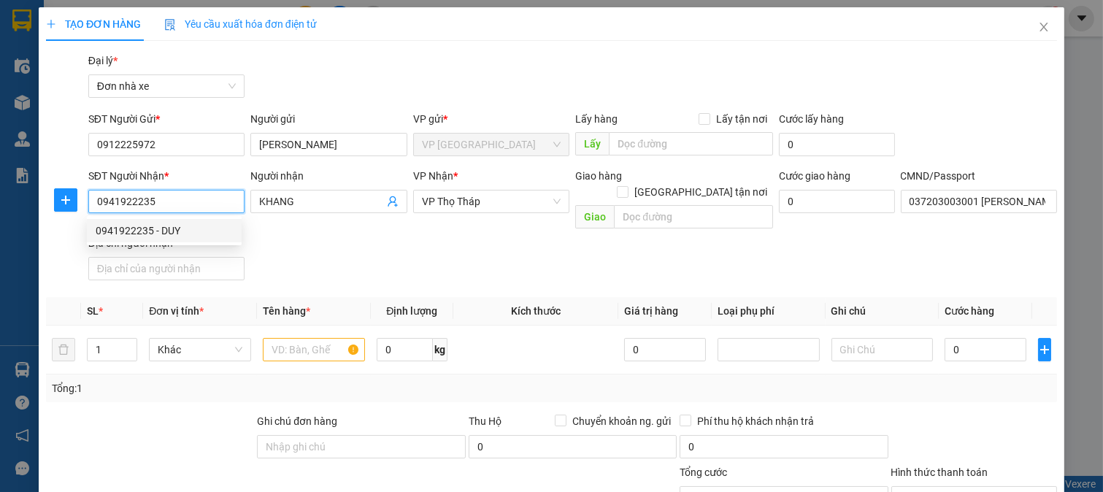
type input "DUY"
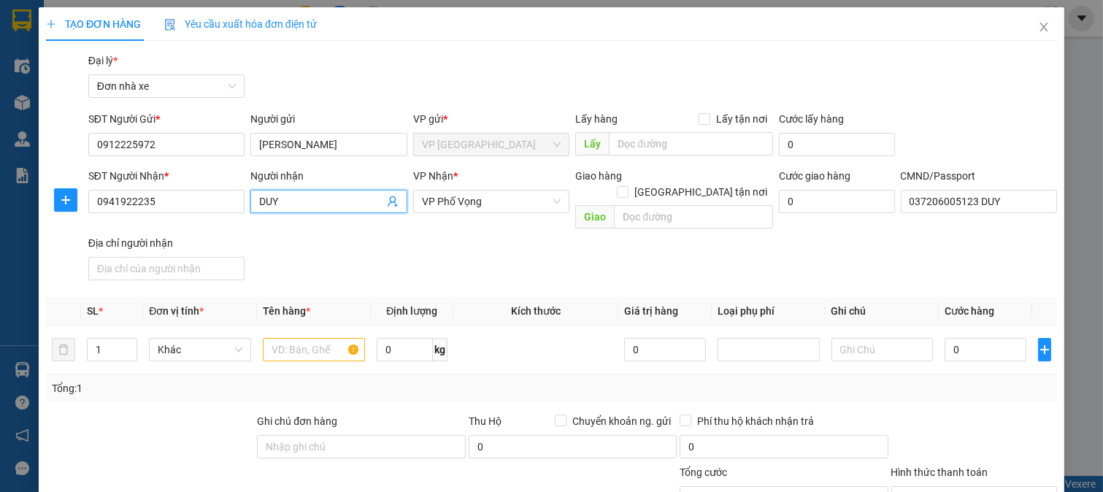
click at [254, 205] on span "DUY" at bounding box center [328, 201] width 157 height 23
drag, startPoint x: 258, startPoint y: 204, endPoint x: 276, endPoint y: 208, distance: 17.9
click at [259, 203] on input "DUY" at bounding box center [321, 202] width 125 height 16
click at [129, 345] on icon "up" at bounding box center [129, 346] width 4 height 3
click at [322, 338] on input "text" at bounding box center [314, 349] width 102 height 23
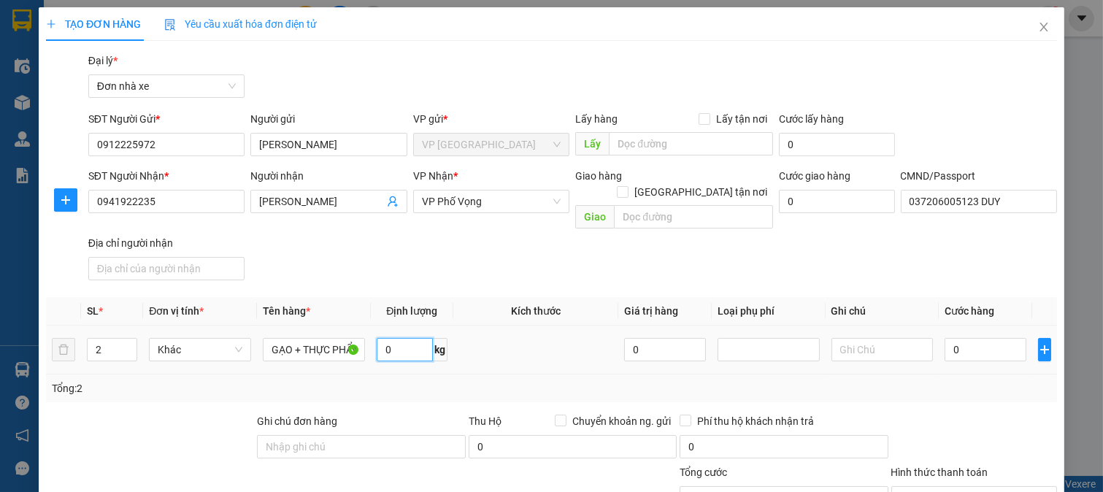
click at [418, 338] on input "0" at bounding box center [405, 349] width 56 height 23
click at [968, 338] on input "0" at bounding box center [985, 349] width 81 height 23
click at [976, 360] on div "SL * Đơn vị tính * Tên hàng * Định lượng Kích thước Giá trị hàng Loại phụ phí G…" at bounding box center [551, 349] width 1011 height 105
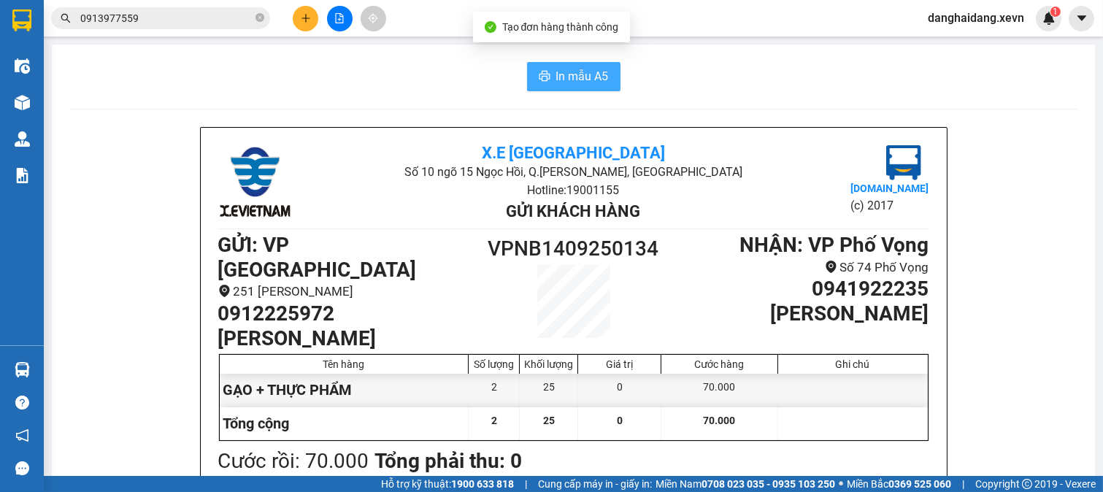
click at [575, 88] on button "In mẫu A5" at bounding box center [573, 76] width 93 height 29
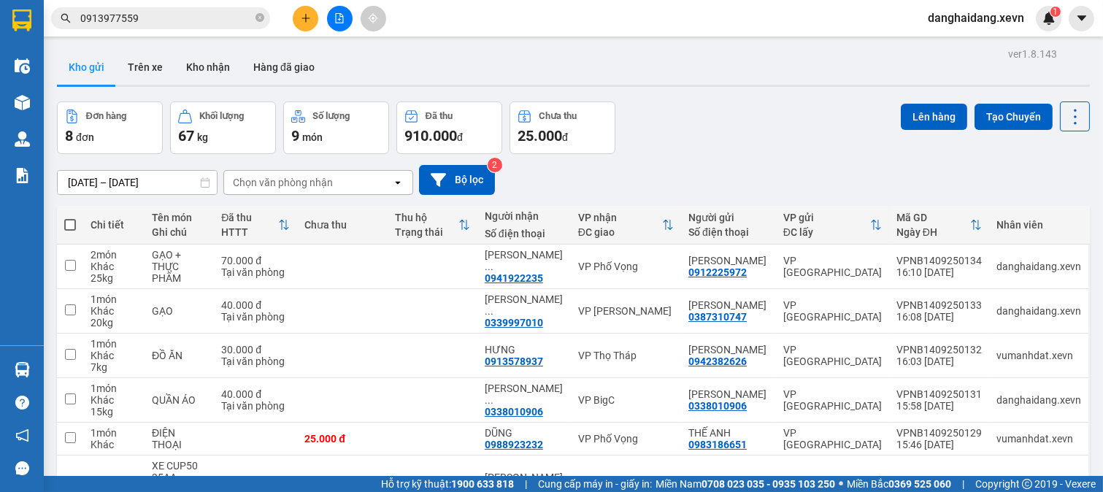
click at [224, 25] on input "0913977559" at bounding box center [166, 18] width 172 height 16
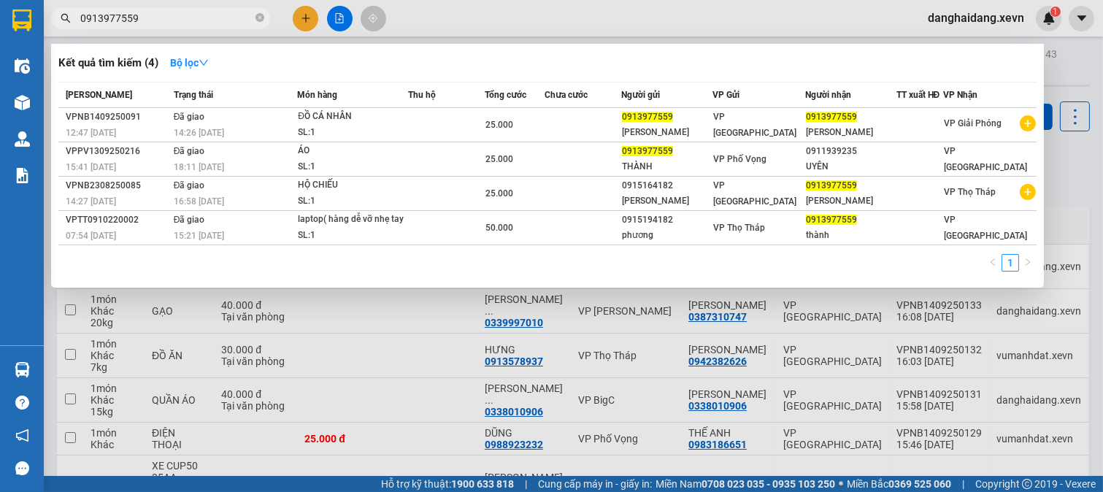
click at [224, 25] on input "0913977559" at bounding box center [166, 18] width 172 height 16
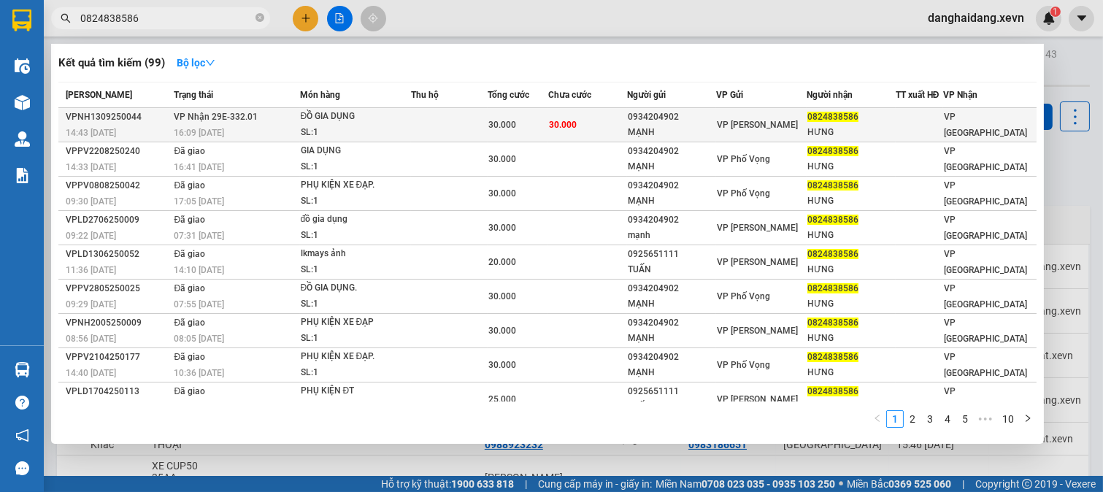
click at [507, 123] on span "30.000" at bounding box center [502, 125] width 28 height 10
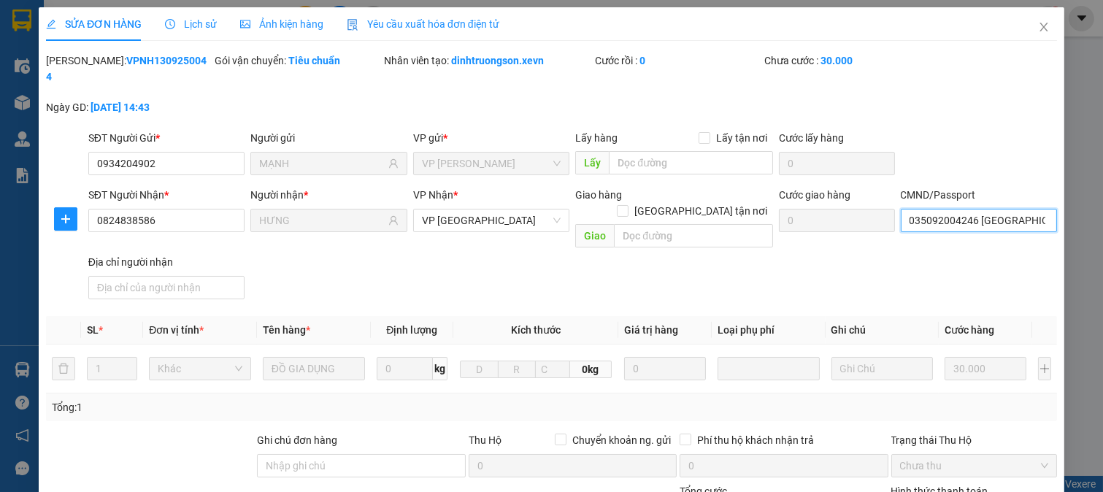
click at [976, 209] on input "035092004246 LƯƠNG THÀNH HƯNG" at bounding box center [979, 220] width 157 height 23
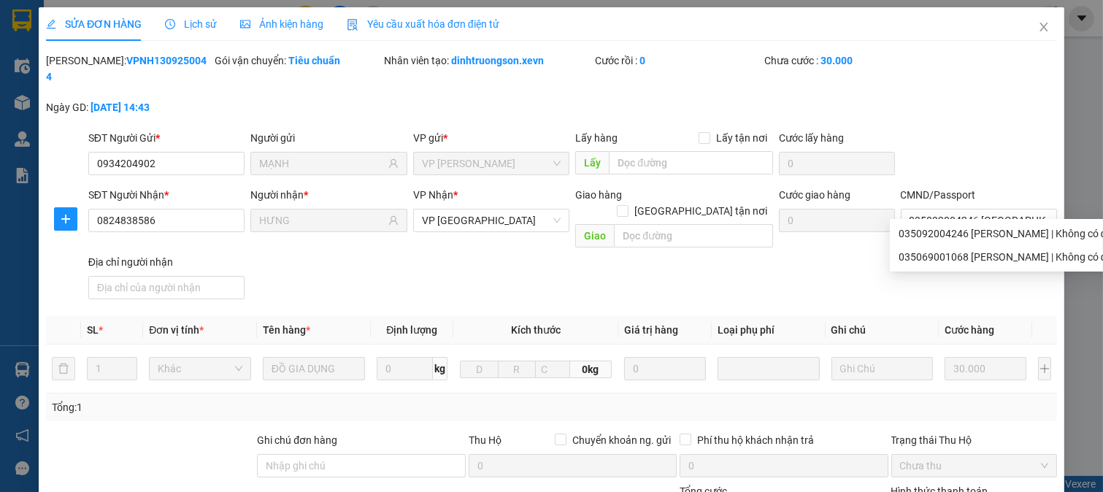
click at [989, 130] on div "SĐT Người Gửi * 0934204902 Người gửi MẠNH VP gửi * VP Ngọc Hồi Lấy hàng Lấy tận…" at bounding box center [572, 155] width 975 height 51
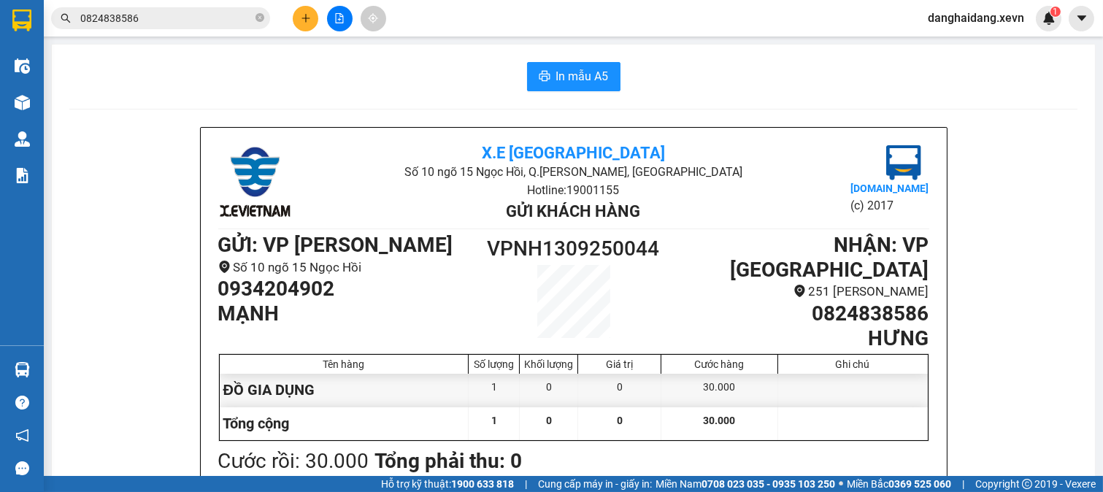
click at [193, 22] on input "0824838586" at bounding box center [166, 18] width 172 height 16
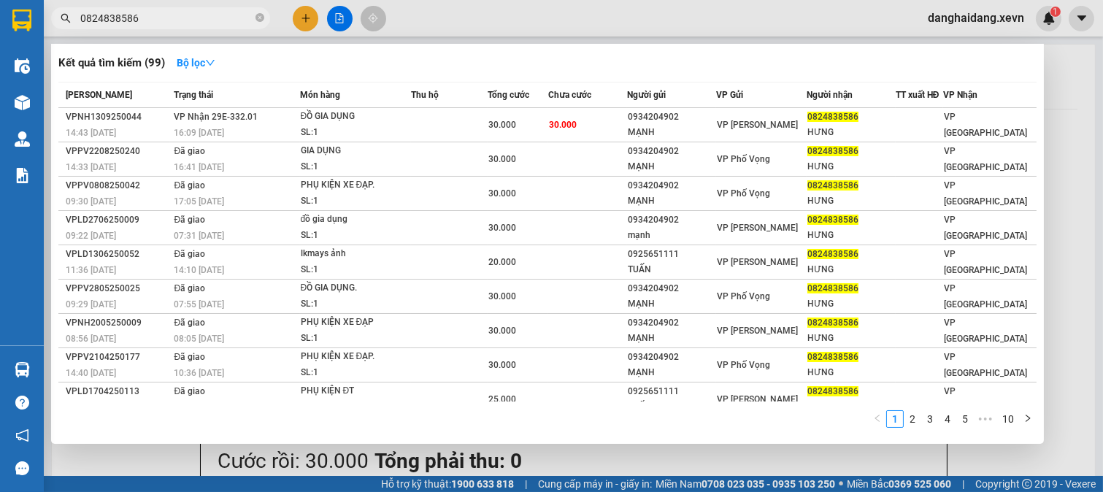
click at [166, 15] on input "0824838586" at bounding box center [166, 18] width 172 height 16
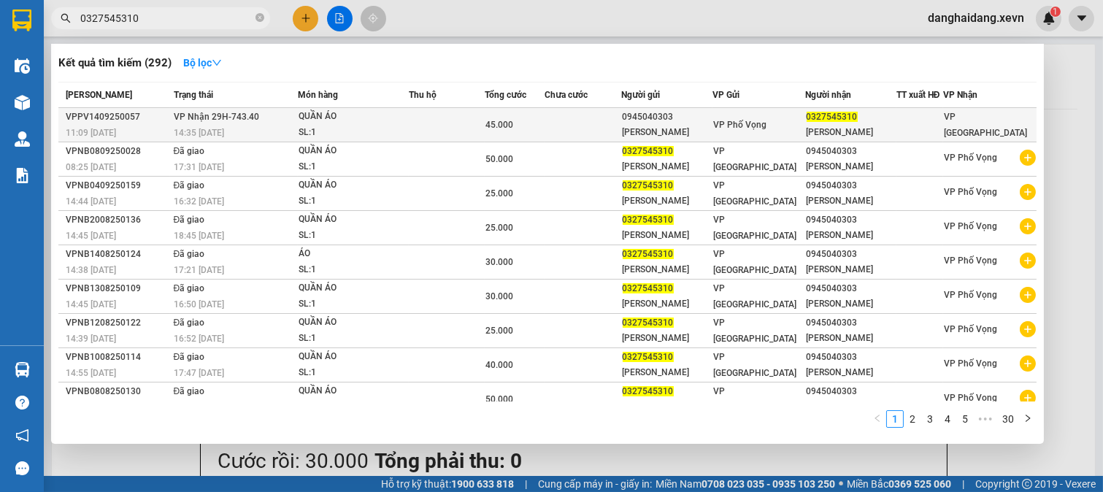
click at [667, 129] on div "NGUYỄN TRƯỜNG GIANG" at bounding box center [667, 132] width 89 height 15
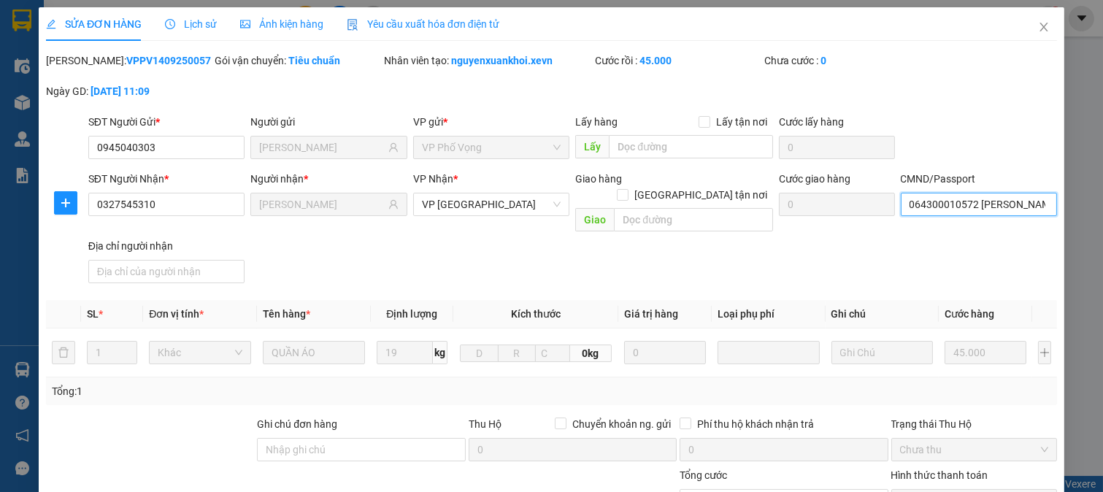
click at [988, 210] on input "064300010572 BÙI THỊ THU HÀ" at bounding box center [979, 204] width 157 height 23
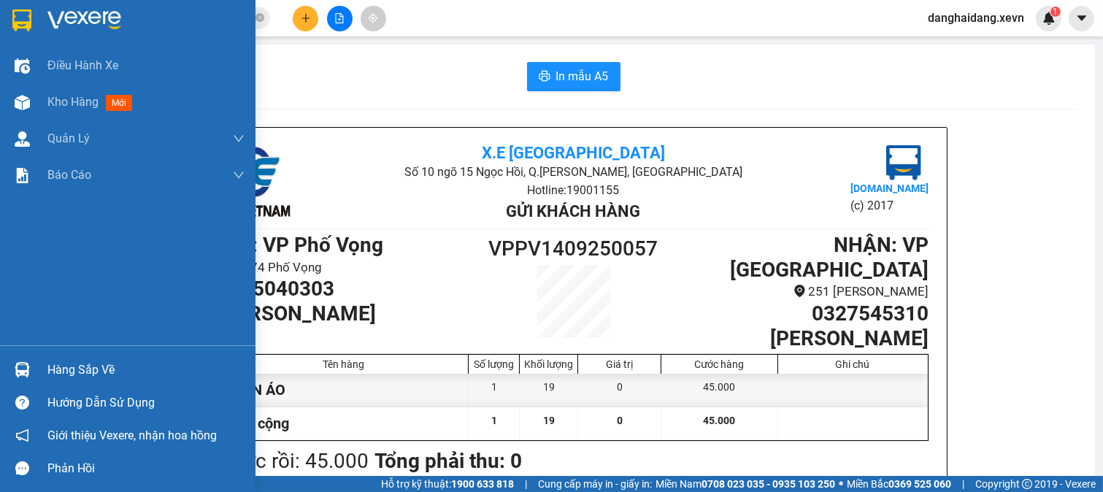
click at [18, 359] on div at bounding box center [22, 370] width 26 height 26
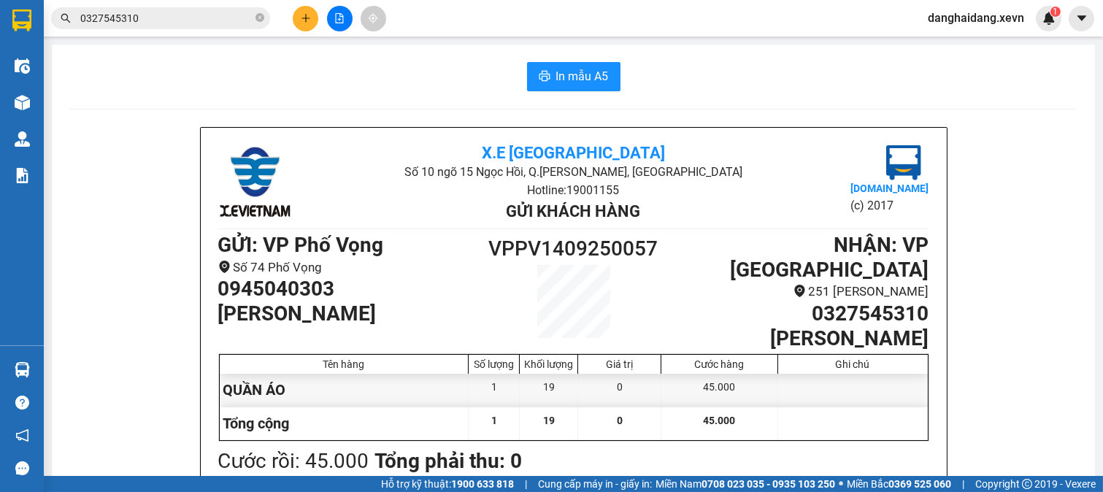
click at [158, 18] on section "Kết quả tìm kiếm ( 292 ) Bộ lọc Mã ĐH Trạng thái Món hàng Thu hộ Tổng cước Chưa…" at bounding box center [551, 246] width 1103 height 492
click at [158, 18] on input "0327545310" at bounding box center [166, 18] width 172 height 16
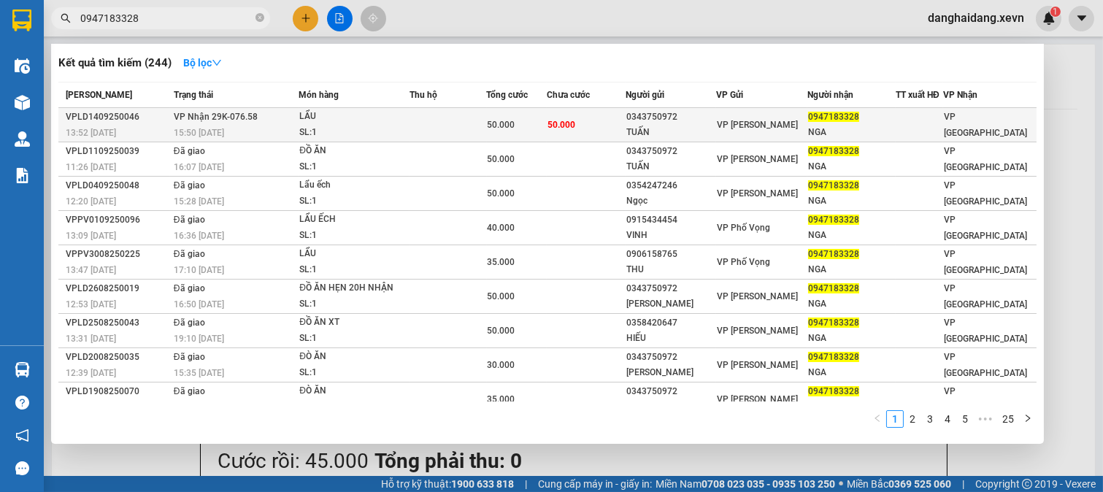
click at [432, 112] on td at bounding box center [448, 125] width 77 height 34
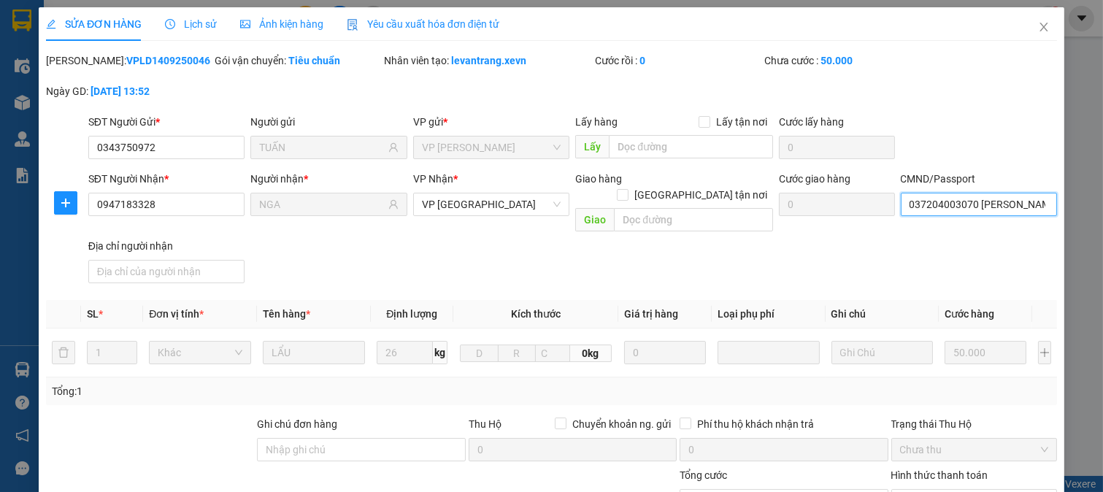
click at [997, 212] on input "037204003070 NINH ĐỨC QUANG" at bounding box center [979, 204] width 157 height 23
click at [1057, 108] on div "SỬA ĐƠN HÀNG Lịch sử Ảnh kiện hàng Yêu cầu xuất hóa đơn điện tử Total Paid Fee …" at bounding box center [551, 246] width 1103 height 492
click at [968, 490] on span "Chọn HT Thanh Toán" at bounding box center [974, 501] width 149 height 22
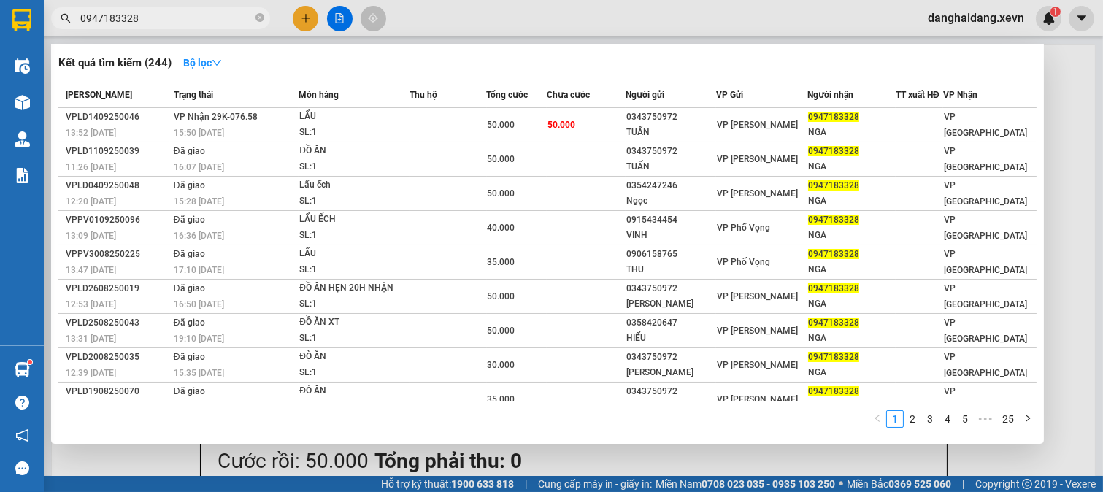
click at [197, 12] on input "0947183328" at bounding box center [166, 18] width 172 height 16
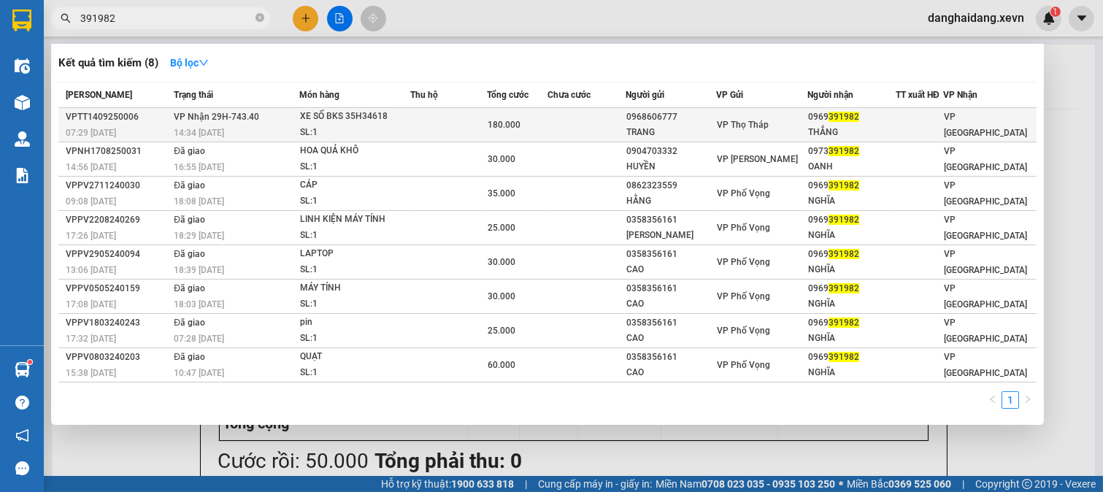
click at [258, 114] on td "VP Nhận 29H-743.40 14:34 - 14/09" at bounding box center [234, 125] width 129 height 34
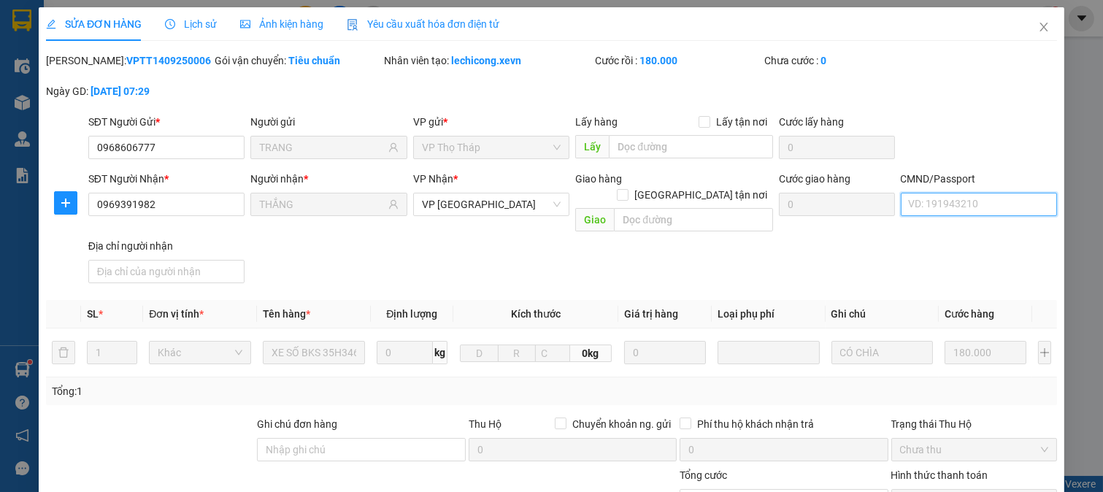
click at [974, 207] on input "CMND/Passport" at bounding box center [979, 204] width 157 height 23
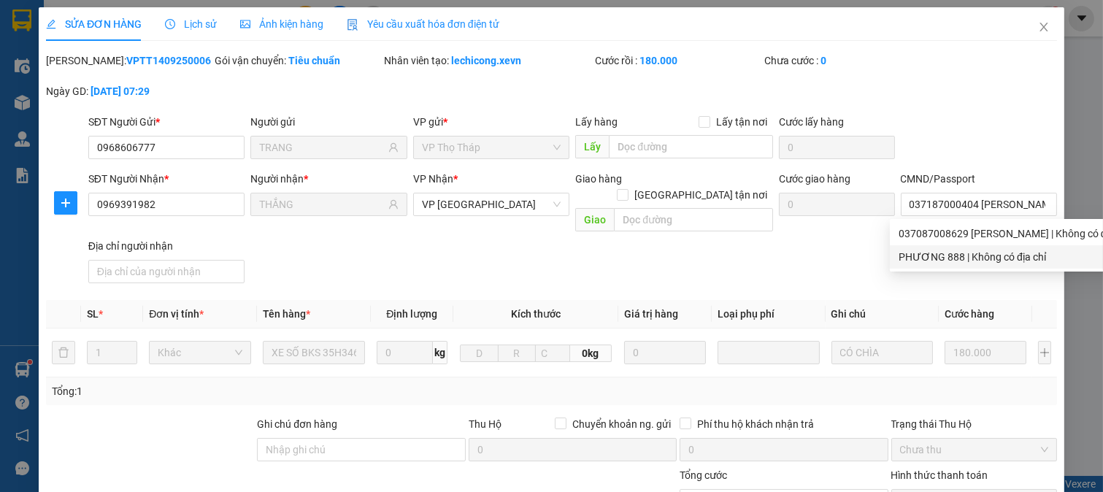
click at [750, 257] on div "SĐT Người Nhận * 0969391982 Người nhận * THẮNG VP Nhận * VP Ninh Bình Giao hàng…" at bounding box center [572, 230] width 975 height 118
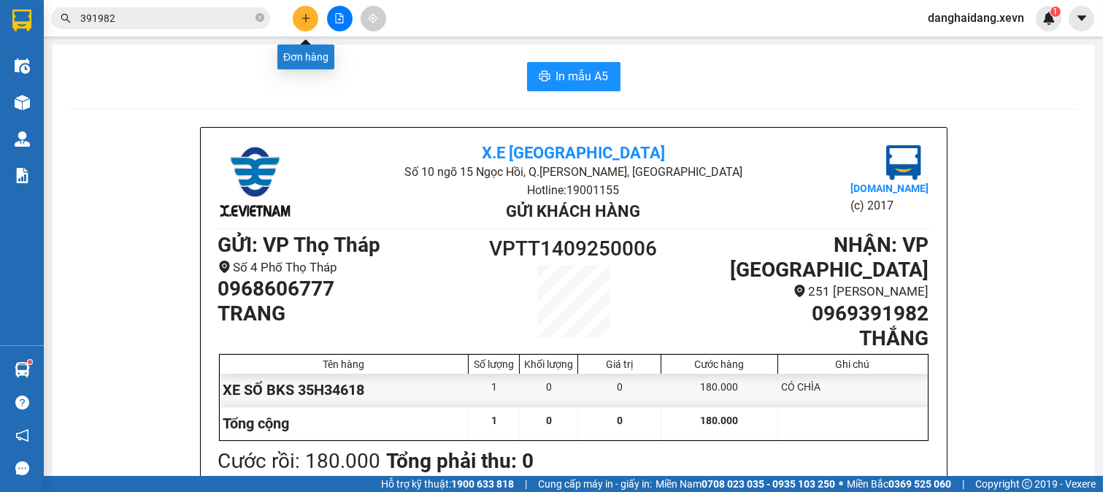
click at [317, 24] on button at bounding box center [306, 19] width 26 height 26
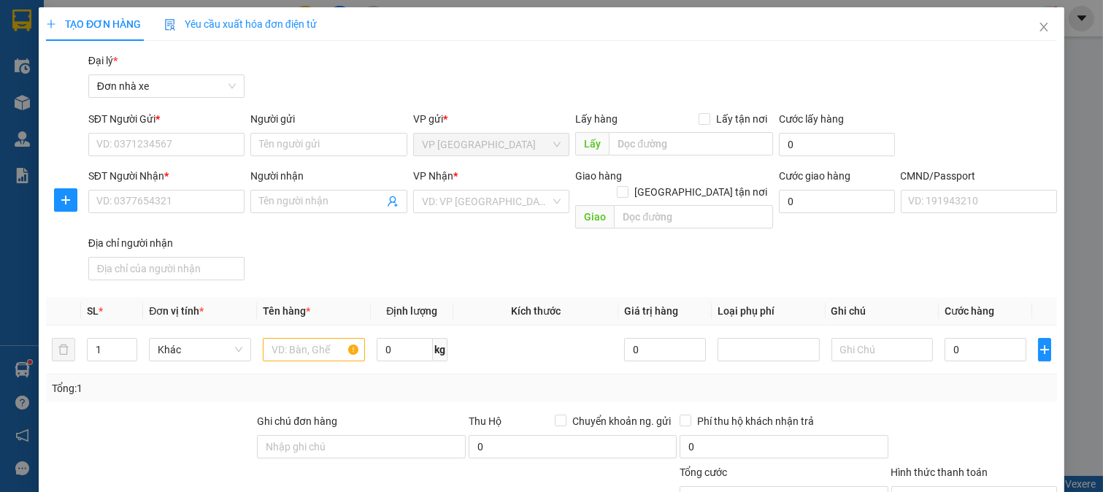
click at [19, 371] on div "TẠO ĐƠN HÀNG Yêu cầu xuất hóa đơn điện tử Transit Pickup Surcharge Ids Transit …" at bounding box center [551, 246] width 1103 height 492
click at [20, 369] on div "TẠO ĐƠN HÀNG Yêu cầu xuất hóa đơn điện tử Transit Pickup Surcharge Ids Transit …" at bounding box center [551, 246] width 1103 height 492
click at [1038, 31] on icon "close" at bounding box center [1044, 27] width 12 height 12
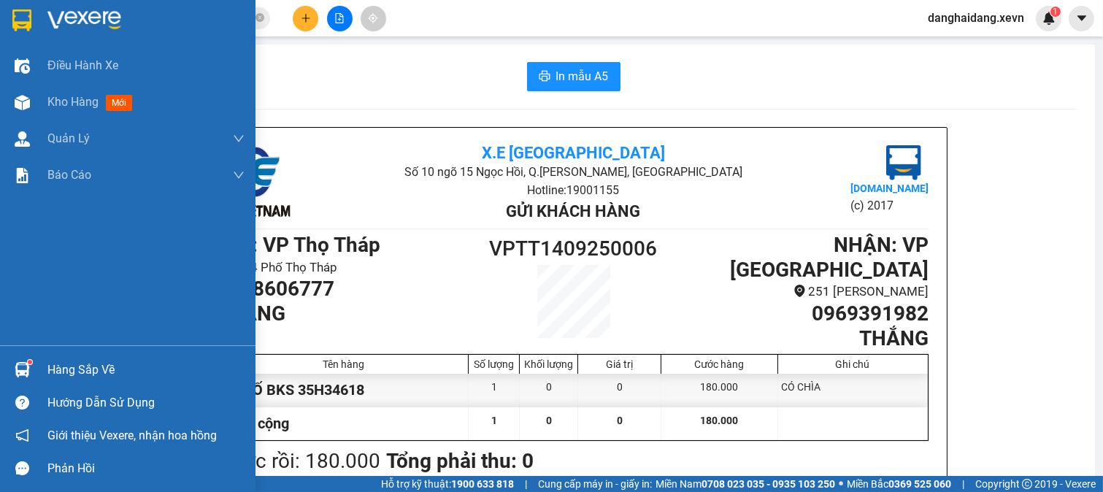
click at [31, 364] on div at bounding box center [22, 370] width 26 height 26
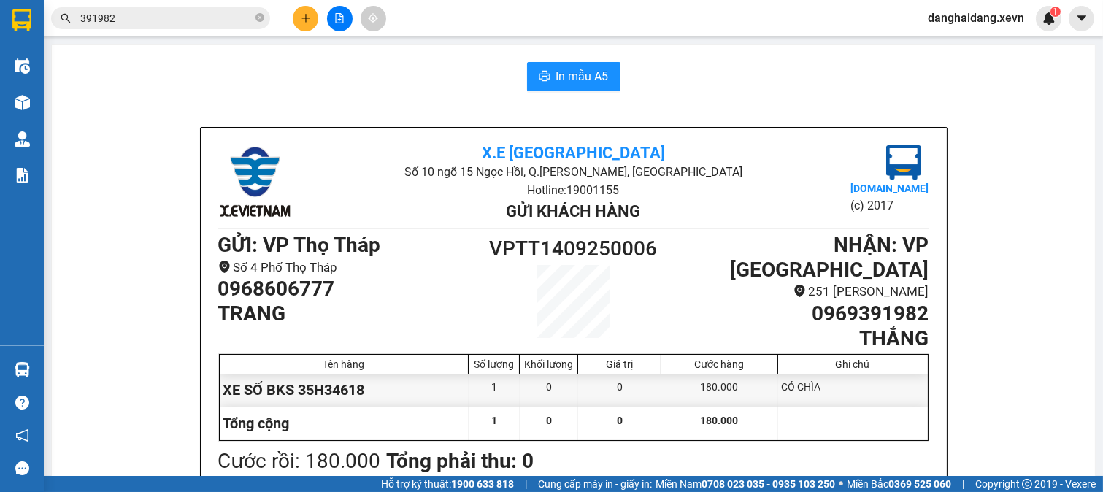
click at [781, 360] on section "Kết quả tìm kiếm ( 8 ) Bộ lọc Mã ĐH Trạng thái Món hàng Thu hộ Tổng cước Chưa c…" at bounding box center [551, 246] width 1103 height 492
click at [305, 13] on icon "plus" at bounding box center [306, 18] width 10 height 10
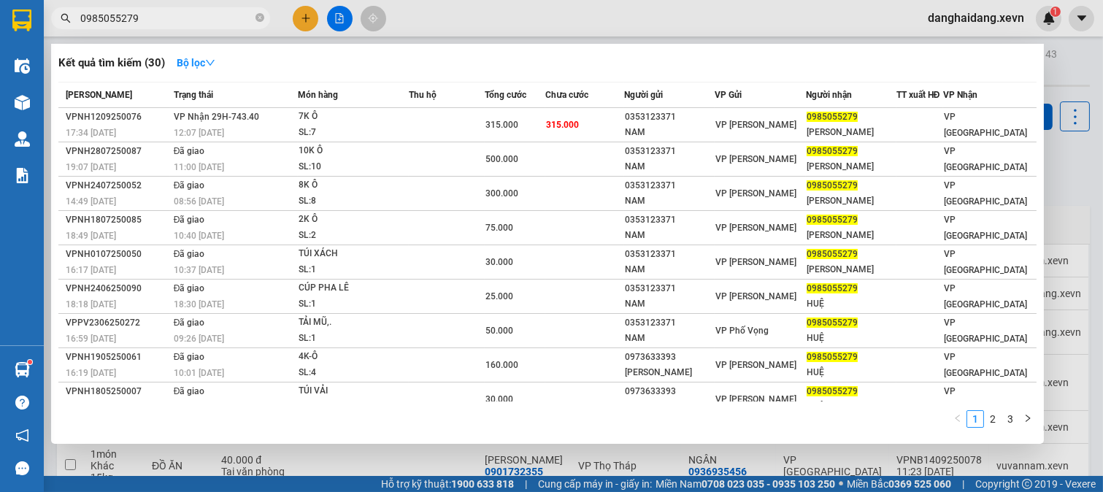
click at [207, 18] on input "0985055279" at bounding box center [166, 18] width 172 height 16
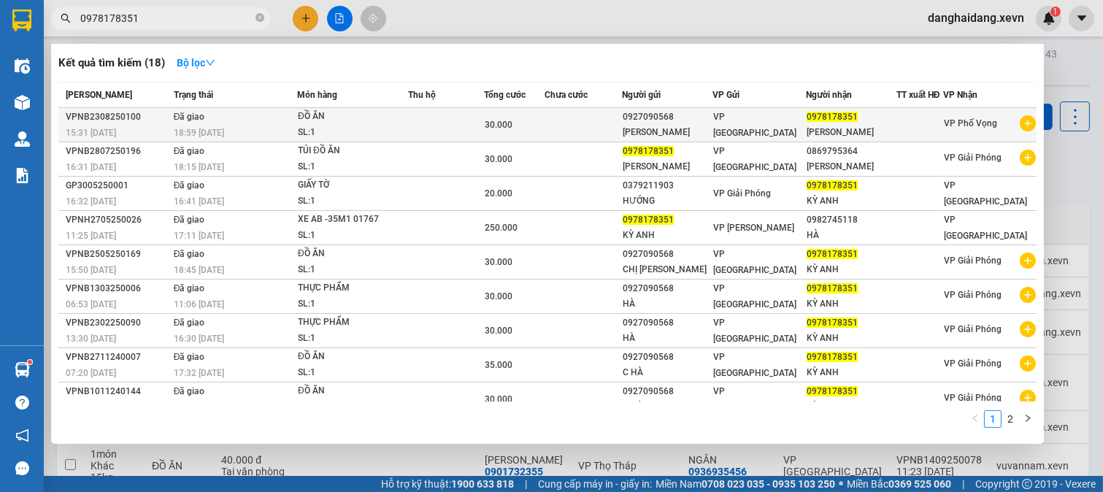
type input "0978178351"
click at [835, 120] on span "0978178351" at bounding box center [832, 117] width 51 height 10
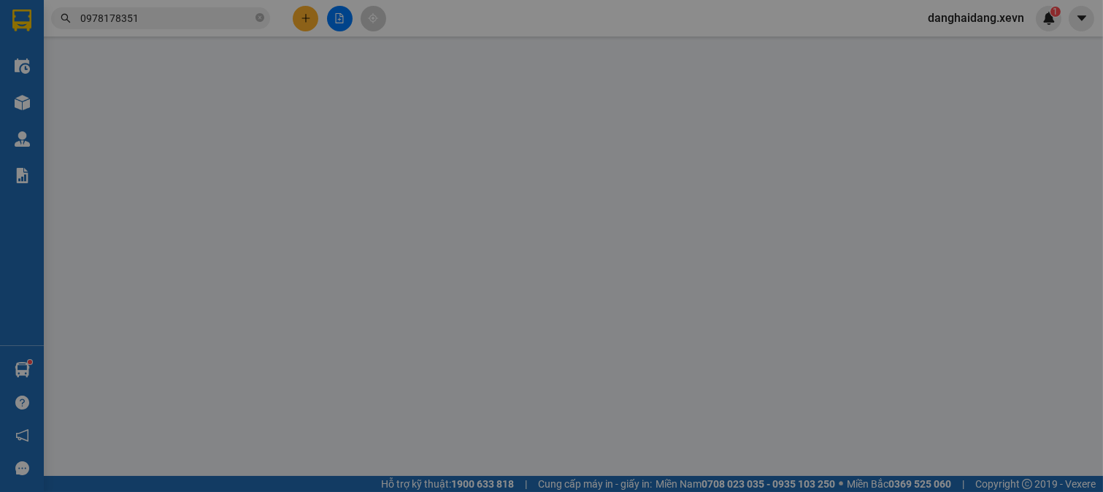
type input "0927090568"
type input "0978178351"
type input "036204001547 PHAM DẶNG KY ANH"
type input "30.000"
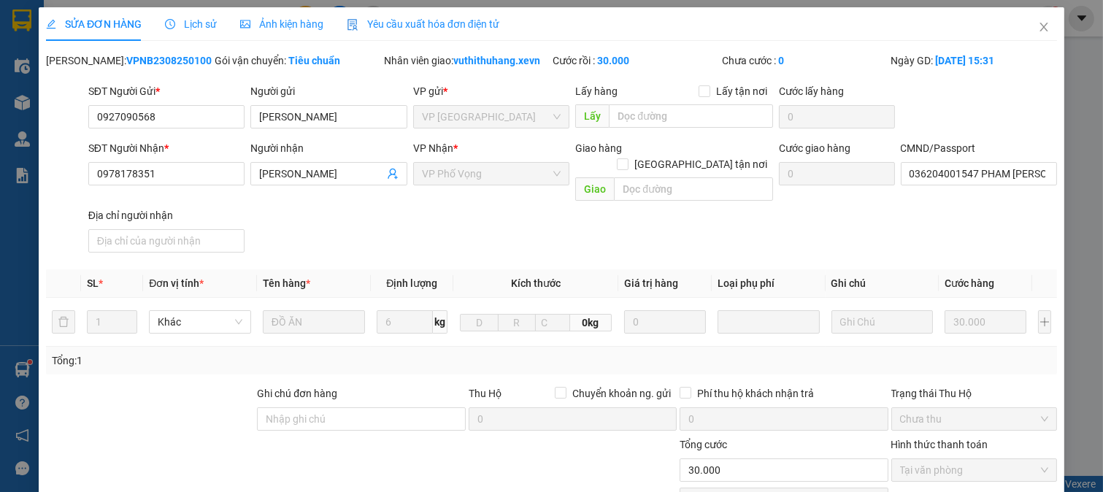
click at [212, 26] on span "Lịch sử" at bounding box center [191, 24] width 52 height 12
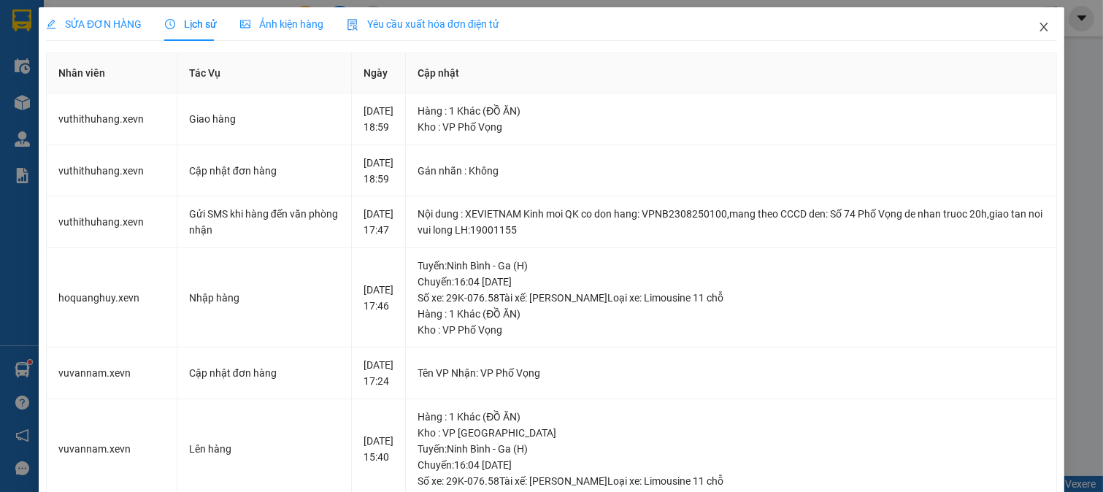
click at [1040, 31] on icon "close" at bounding box center [1044, 27] width 8 height 9
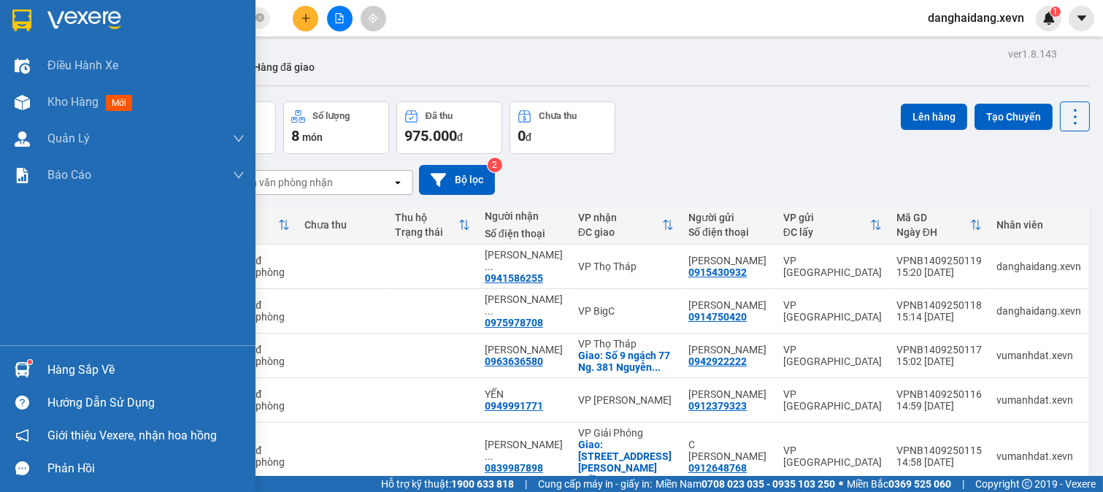
click at [31, 356] on div "Hàng sắp về" at bounding box center [128, 369] width 256 height 33
drag, startPoint x: 12, startPoint y: 356, endPoint x: 25, endPoint y: 369, distance: 18.1
click at [12, 361] on div "Điều hành xe Kho hàng mới Quản Lý Quản lý chuyến Quản lý giao nhận mới Quản lý …" at bounding box center [128, 246] width 256 height 492
click at [26, 369] on img at bounding box center [22, 369] width 15 height 15
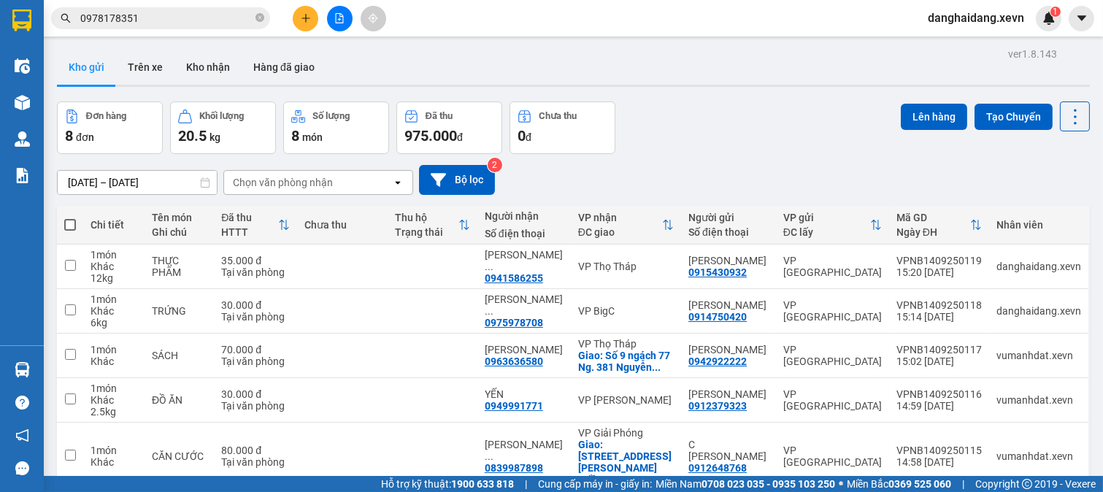
click at [728, 169] on section "Kết quả tìm kiếm ( 18 ) Bộ lọc Mã ĐH Trạng thái Món hàng Thu hộ Tổng cước Chưa …" at bounding box center [551, 246] width 1103 height 492
click at [204, 24] on input "0978178351" at bounding box center [166, 18] width 172 height 16
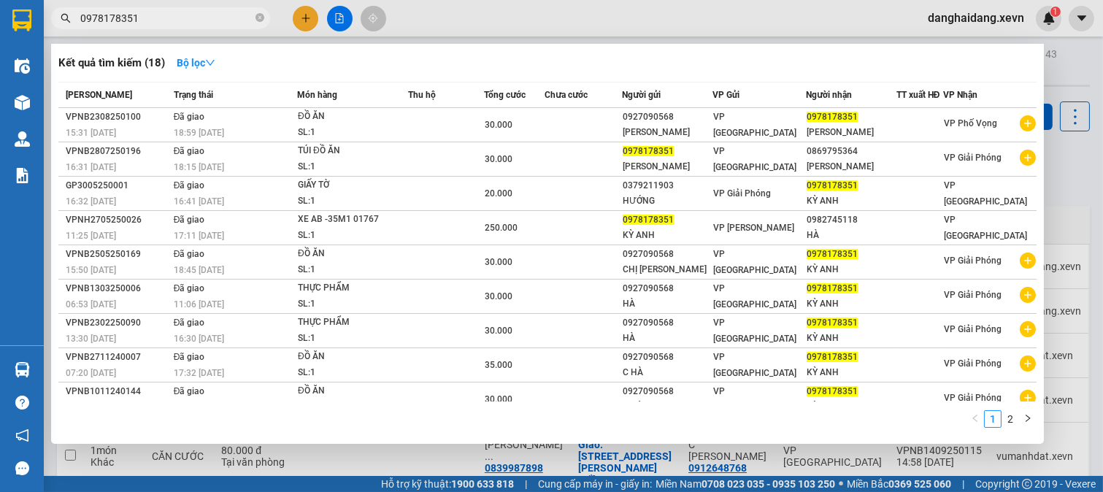
click at [204, 24] on input "0978178351" at bounding box center [166, 18] width 172 height 16
paste input "339997010"
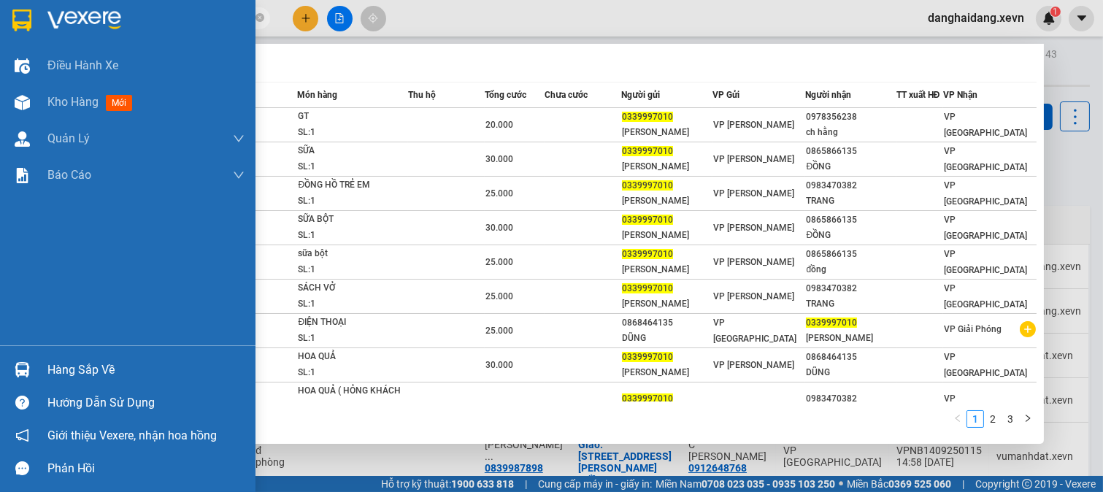
click at [26, 365] on img at bounding box center [22, 369] width 15 height 15
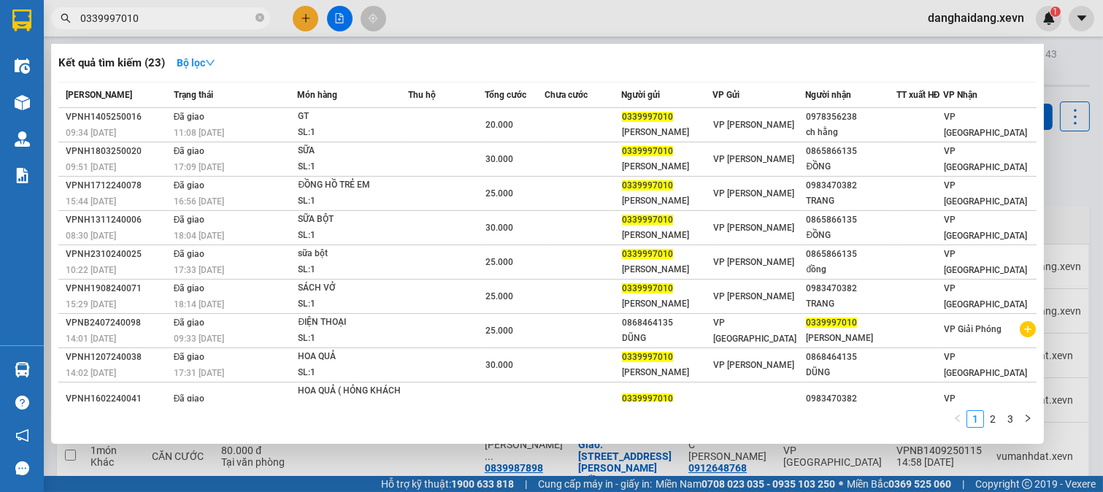
click at [225, 19] on section "Kết quả tìm kiếm ( 23 ) Bộ lọc Mã ĐH Trạng thái Món hàng Thu hộ Tổng cước Chưa …" at bounding box center [551, 246] width 1103 height 492
click at [225, 19] on input "0339997010" at bounding box center [166, 18] width 172 height 16
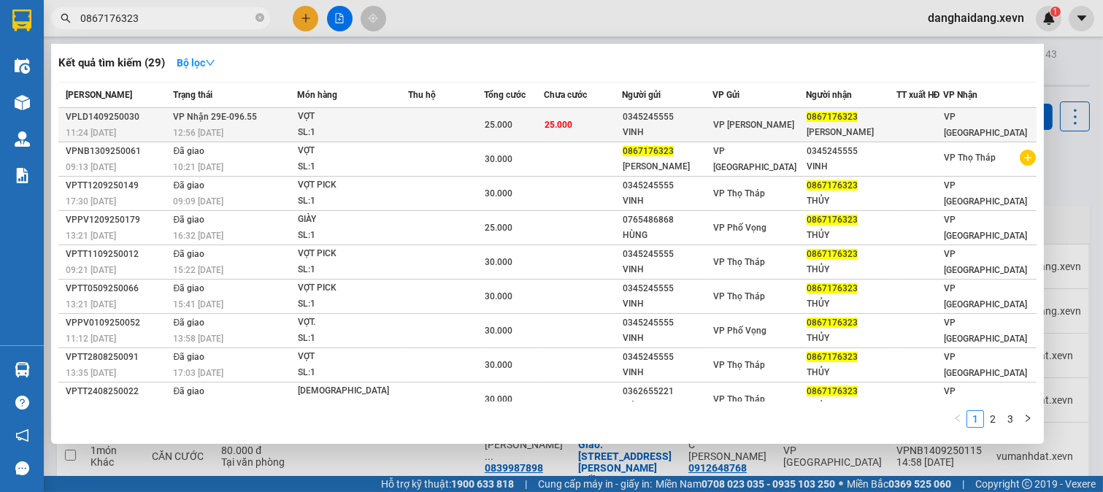
type input "0867176323"
click at [530, 130] on div "25.000" at bounding box center [514, 125] width 58 height 16
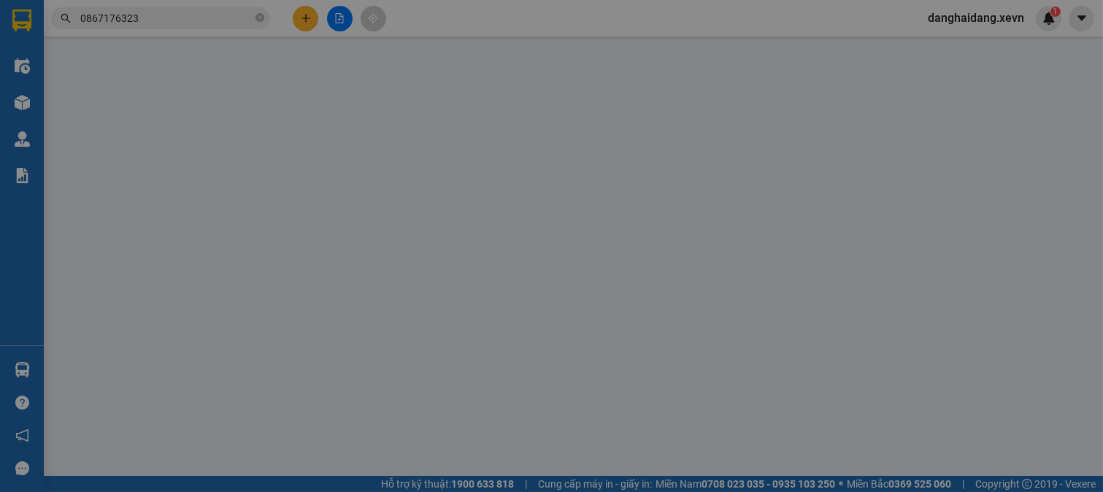
type input "0345245555"
type input "VINH"
type input "0867176323"
type input "HOÀNG THỦY"
type input "25.000"
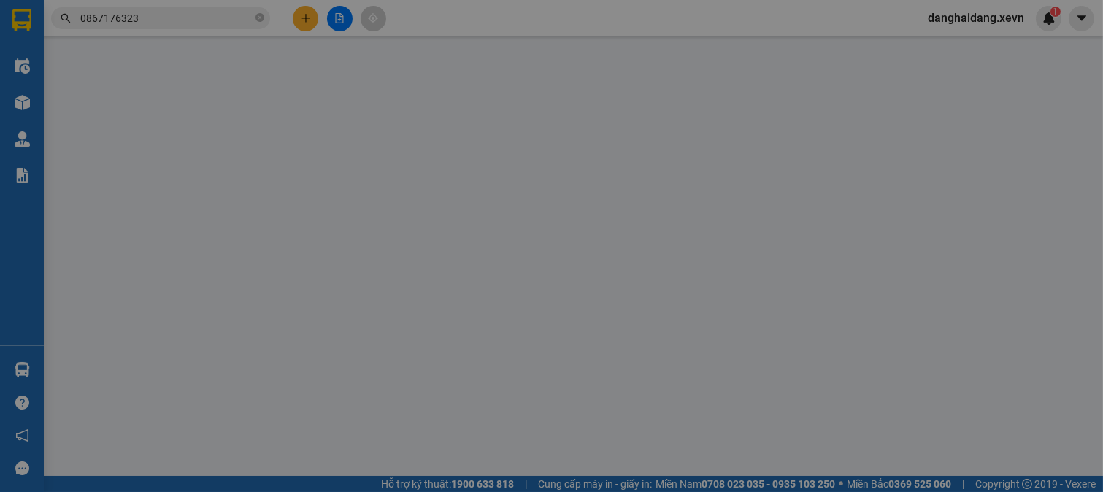
type input "25.000"
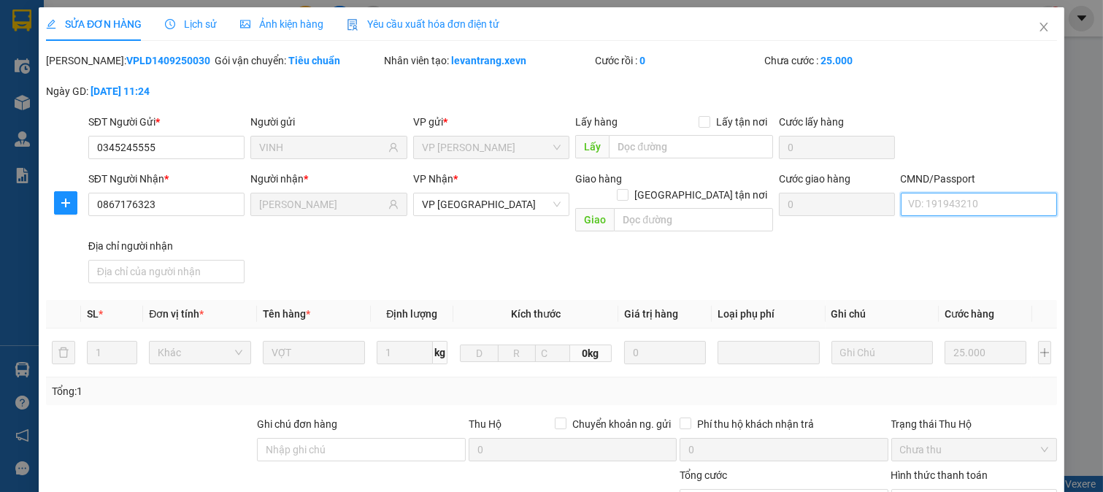
click at [989, 199] on input "CMND/Passport" at bounding box center [979, 204] width 157 height 23
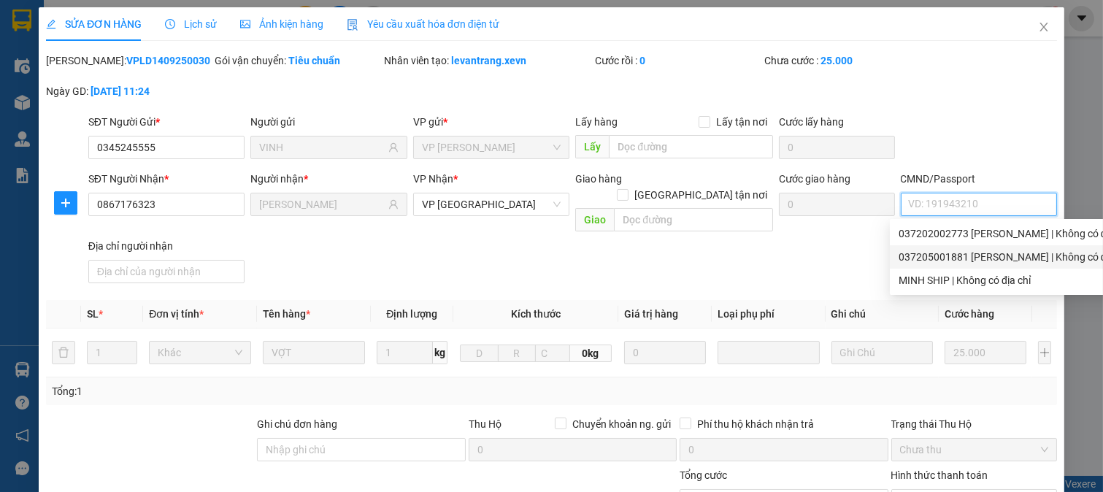
click at [1014, 258] on div "037205001881 ĐINH KHÁNH DUY | Không có địa chỉ" at bounding box center [1014, 257] width 231 height 16
type input "037205001881 ĐINH KHÁNH DUY"
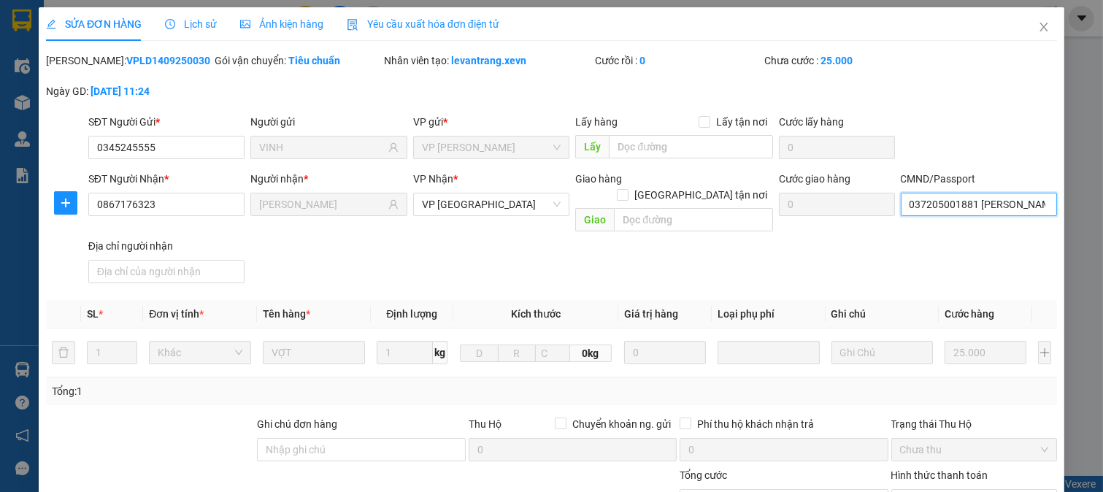
scroll to position [206, 0]
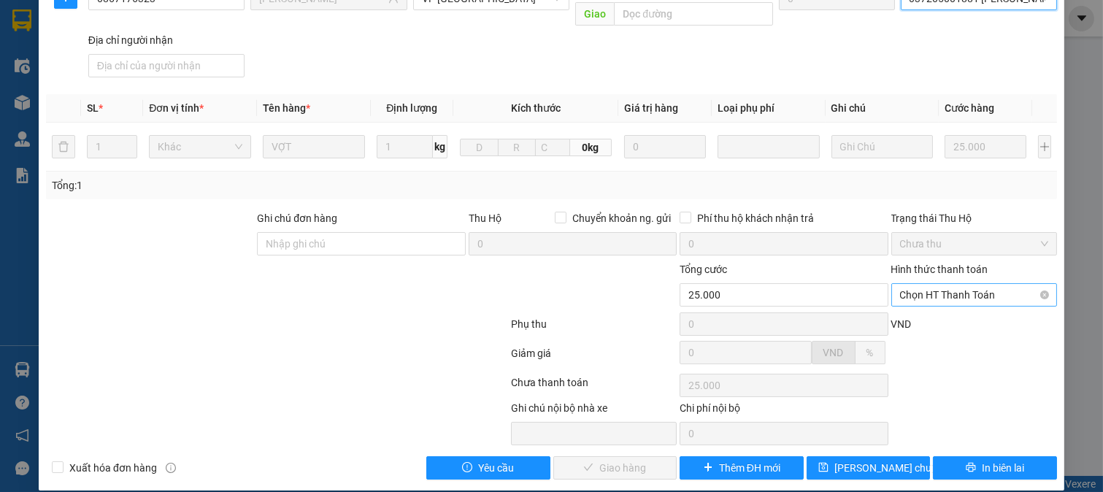
drag, startPoint x: 978, startPoint y: 271, endPoint x: 975, endPoint y: 290, distance: 19.3
click at [978, 284] on span "Chọn HT Thanh Toán" at bounding box center [974, 295] width 149 height 22
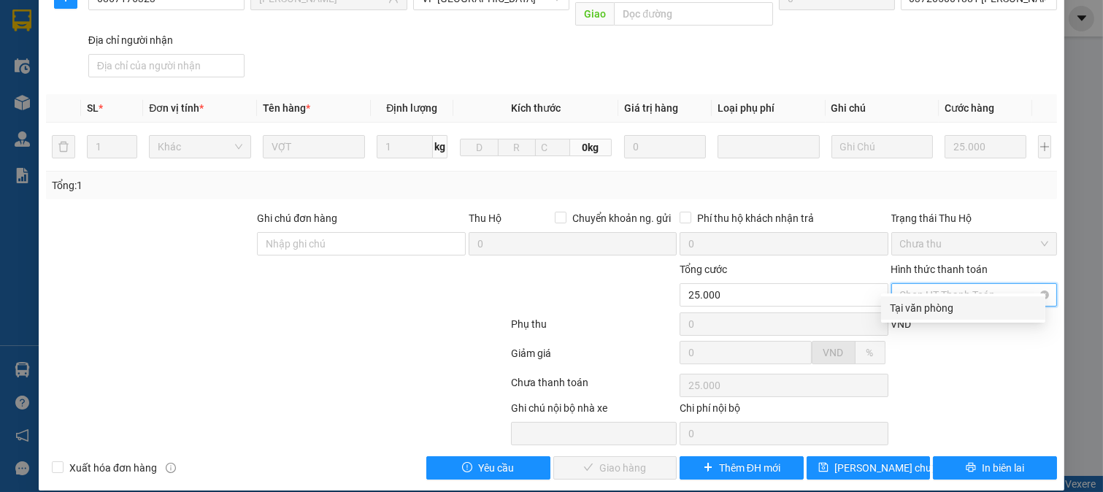
click at [966, 302] on div "Tại văn phòng" at bounding box center [963, 308] width 147 height 16
type input "0"
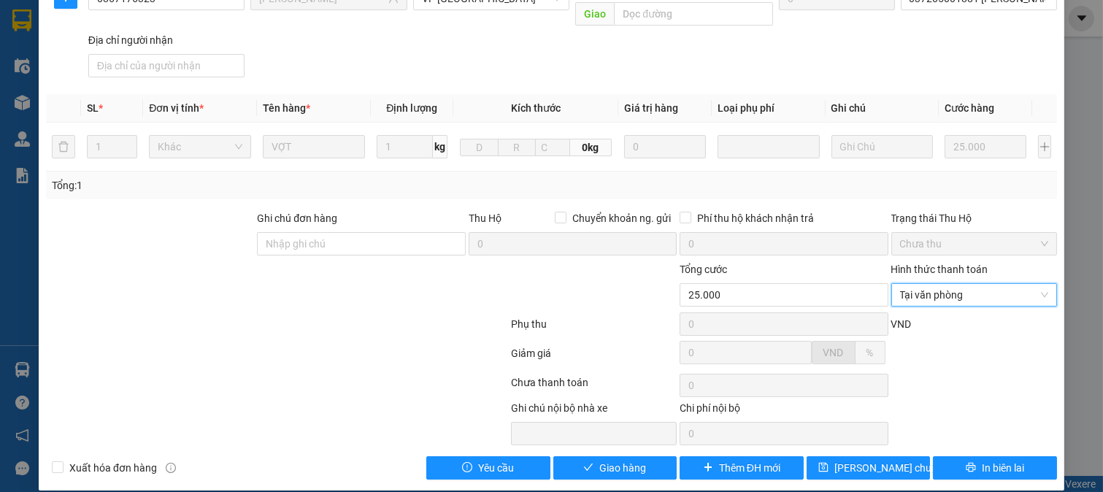
click at [586, 464] on div "SỬA ĐƠN HÀNG Lịch sử Ảnh kiện hàng Yêu cầu xuất hóa đơn điện tử Total Paid Fee …" at bounding box center [552, 145] width 1026 height 689
click at [599, 460] on span "Giao hàng" at bounding box center [622, 468] width 47 height 16
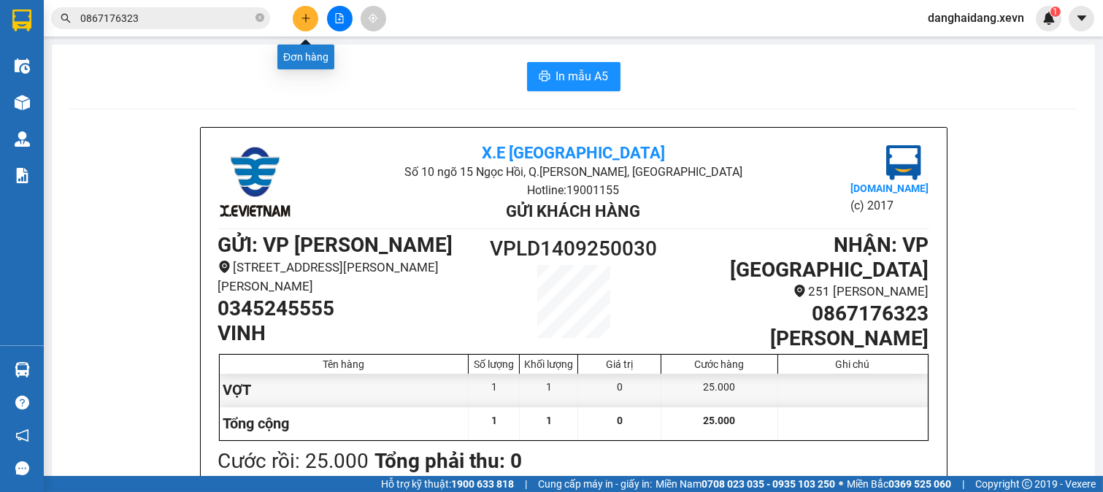
click at [310, 6] on button at bounding box center [306, 19] width 26 height 26
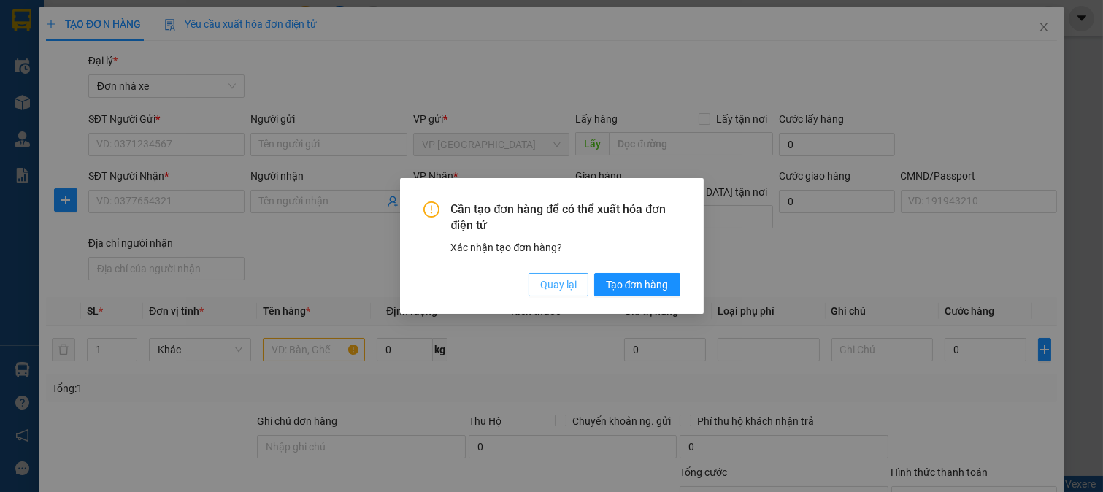
click at [537, 283] on button "Quay lại" at bounding box center [559, 284] width 60 height 23
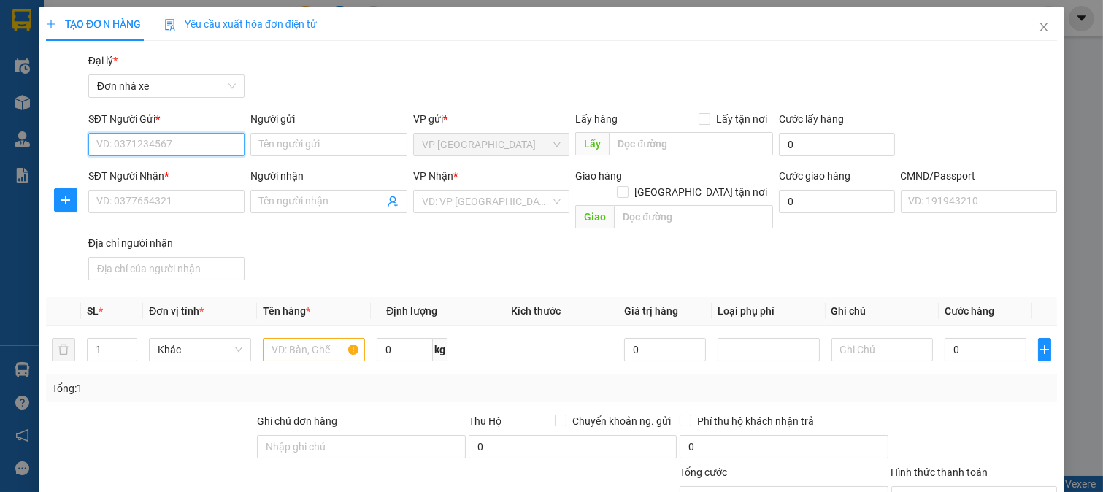
click at [166, 134] on input "SĐT Người Gửi *" at bounding box center [166, 144] width 157 height 23
type input "0944757657"
click at [227, 170] on div "0944757657 - NGUYỄN THỊ LIỄU" at bounding box center [168, 174] width 144 height 16
type input "NGUYỄN THỊ LIỄU"
type input "0915447724"
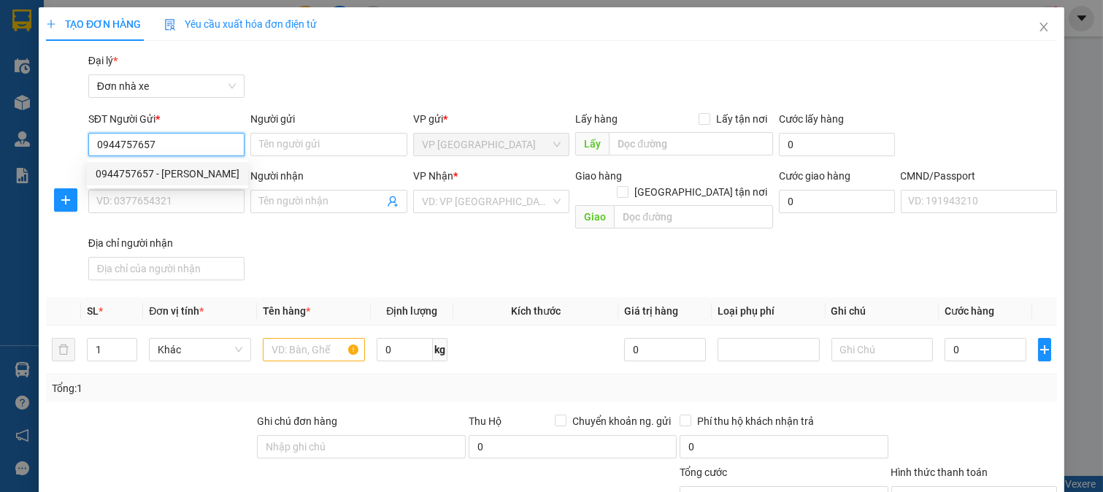
type input "HỒ VIẾT LONG"
type input "036194003395 VŨ THỊ BÍCH NGỌC 1994"
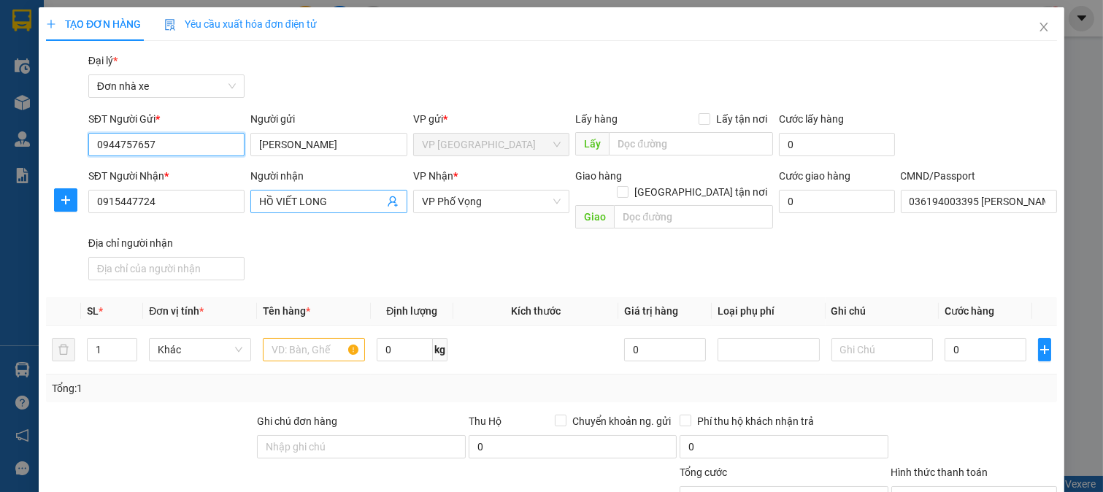
type input "0944757657"
click at [388, 202] on icon "user-add" at bounding box center [393, 202] width 12 height 12
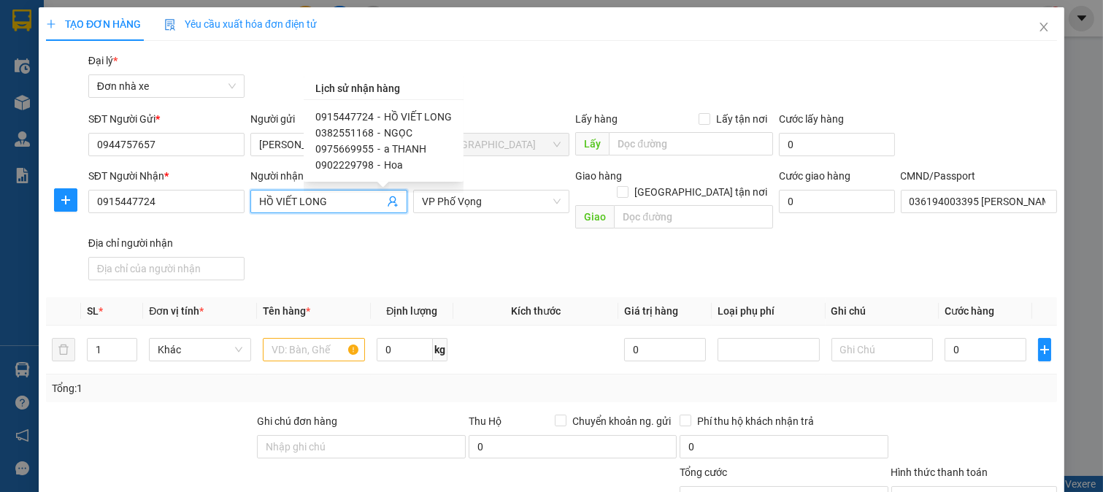
click at [384, 135] on span "NGỌC" at bounding box center [398, 133] width 28 height 12
type input "0382551168"
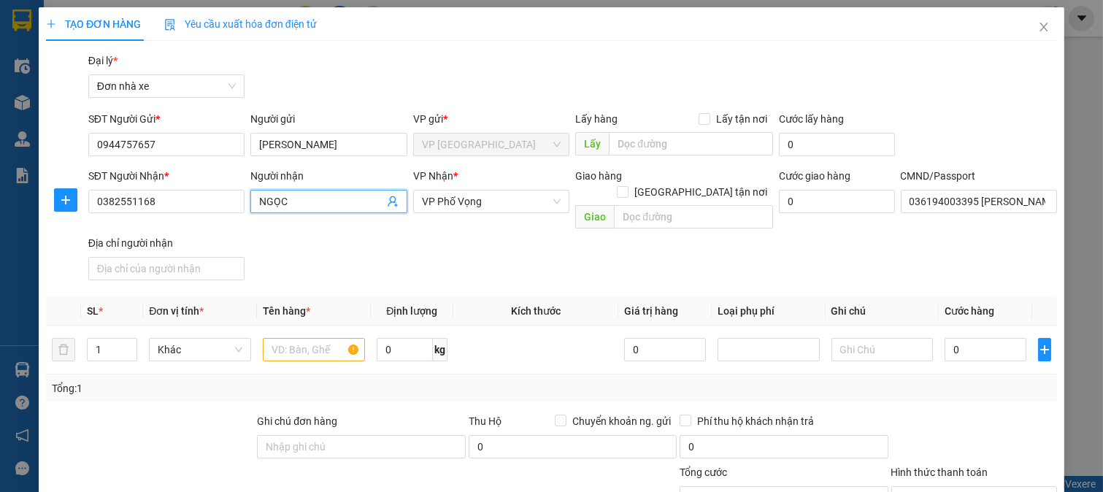
click at [259, 203] on input "NGỌC" at bounding box center [321, 202] width 125 height 16
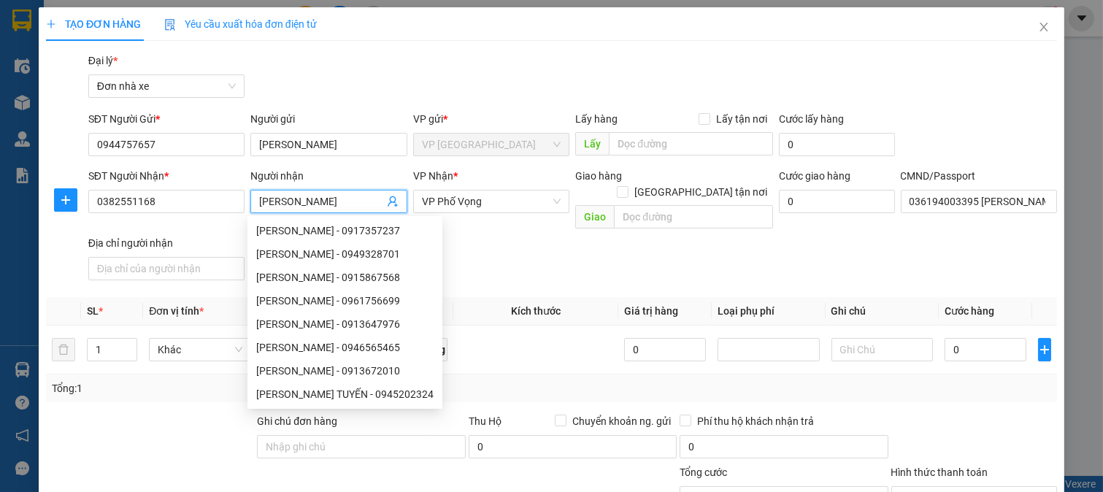
type input "VŨ THỊ BÍCH NGỌC"
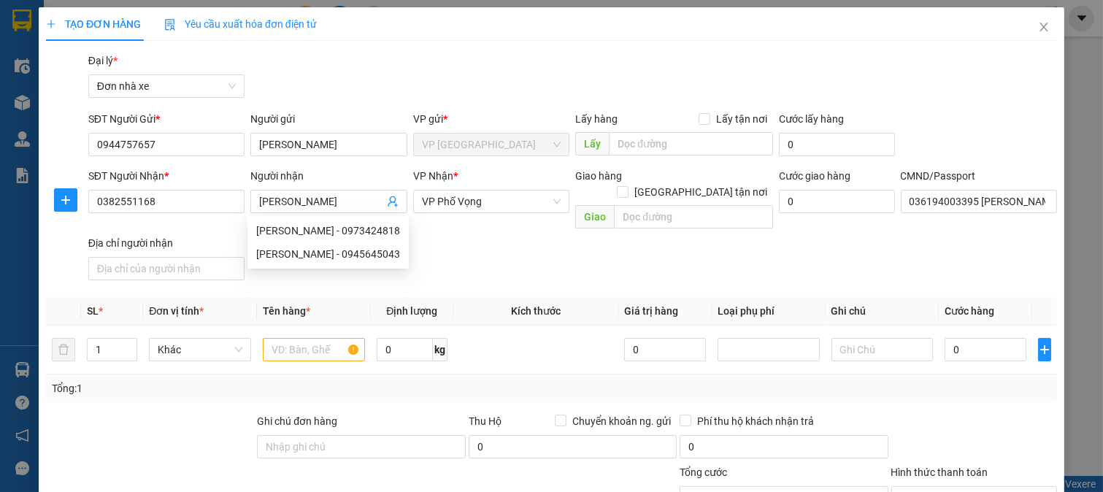
click at [536, 241] on div "SĐT Người Nhận * 0382551168 Người nhận VŨ THỊ BÍCH NGỌC VP Nhận * VP Phố Vọng G…" at bounding box center [572, 227] width 975 height 118
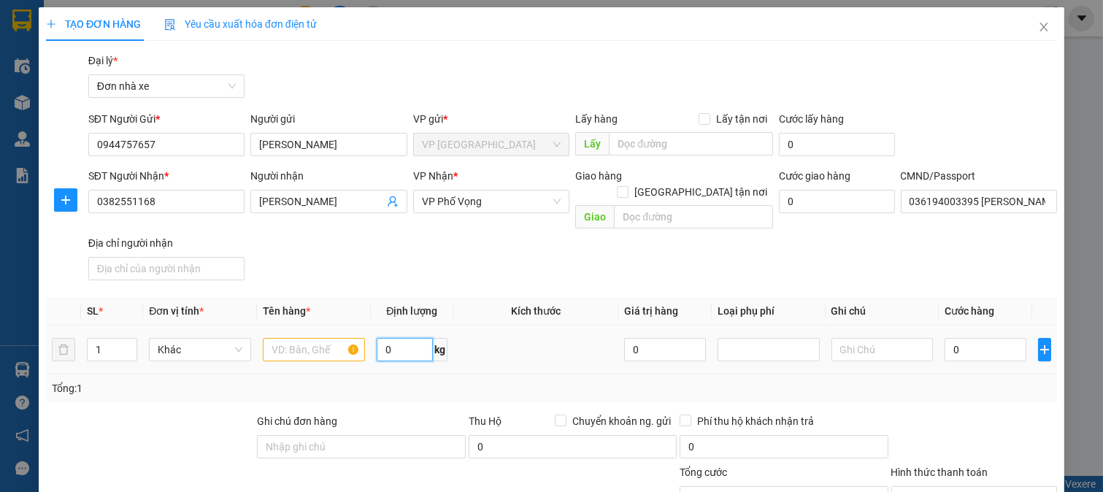
click at [394, 338] on input "0" at bounding box center [405, 349] width 56 height 23
type input "6"
click at [954, 338] on input "0" at bounding box center [985, 349] width 81 height 23
type input "3"
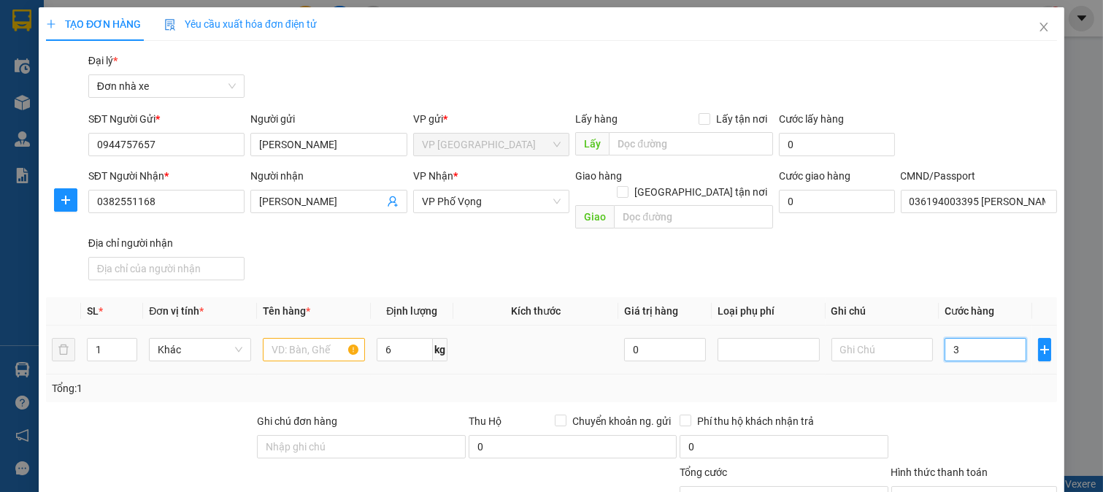
type input "30"
type input "30.000"
click at [968, 381] on div "Tổng: 1" at bounding box center [551, 389] width 1011 height 28
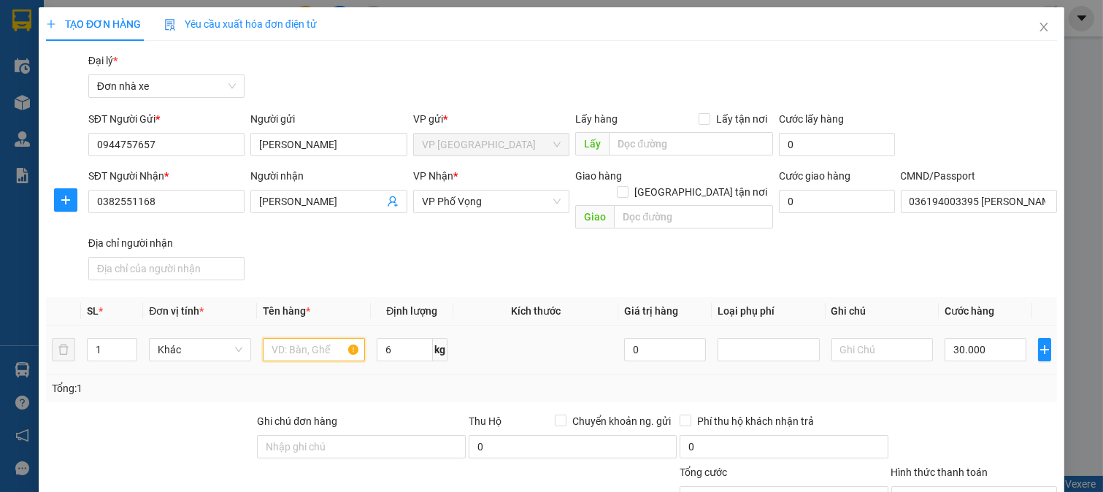
click at [296, 338] on input "text" at bounding box center [314, 349] width 102 height 23
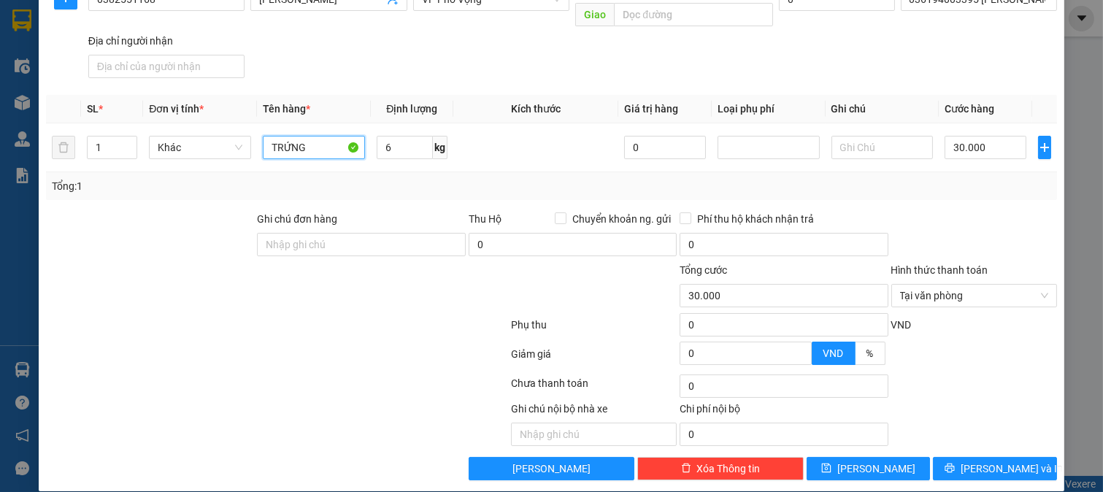
type input "TRỨNG"
click at [995, 218] on div at bounding box center [974, 236] width 169 height 51
click at [997, 461] on span "[PERSON_NAME] và In" at bounding box center [1012, 469] width 102 height 16
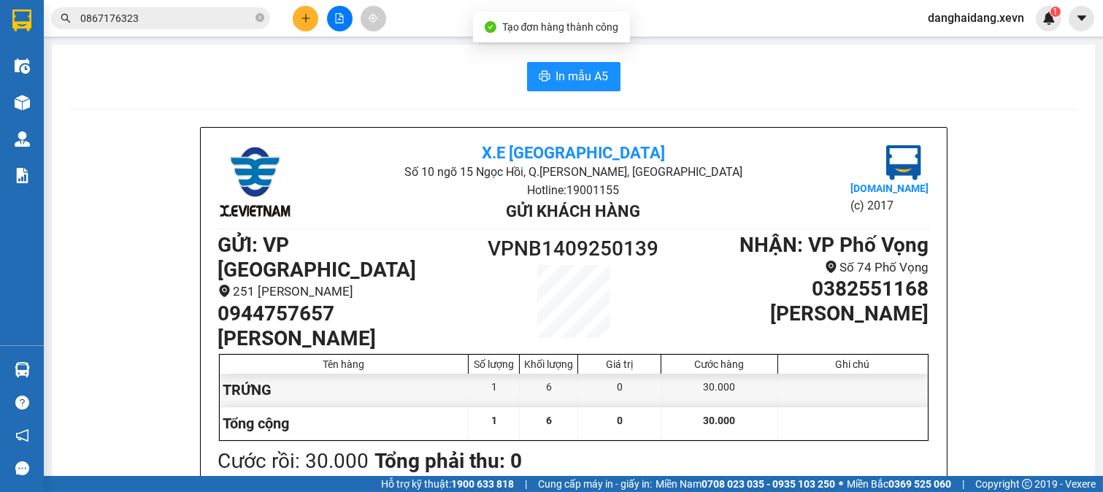
click at [560, 80] on span "In mẫu A5" at bounding box center [582, 76] width 53 height 18
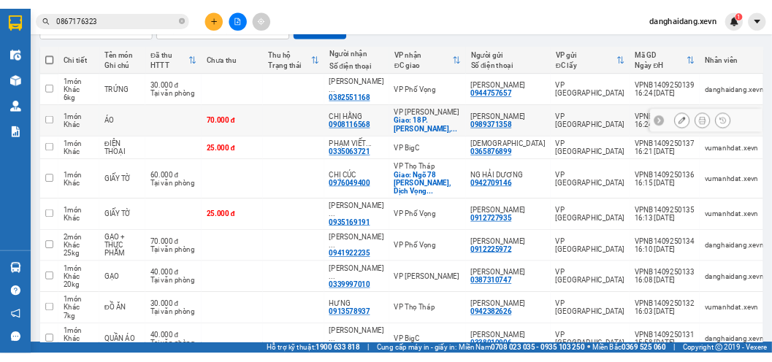
scroll to position [162, 0]
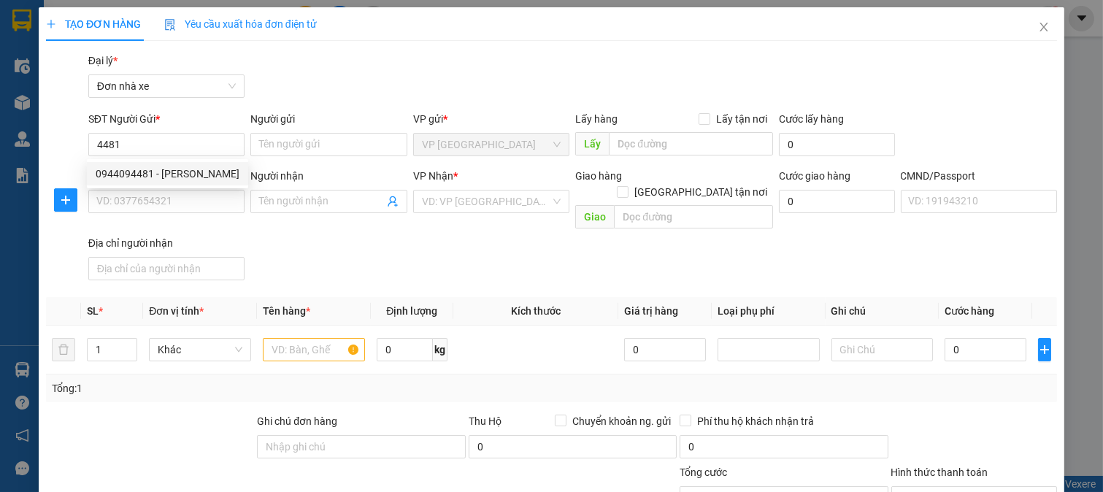
click at [190, 169] on div "0944094481 - [PERSON_NAME]" at bounding box center [168, 174] width 144 height 16
type input "0944094481"
type input "[PERSON_NAME]"
type input "0563683333"
type input "[PERSON_NAME]"
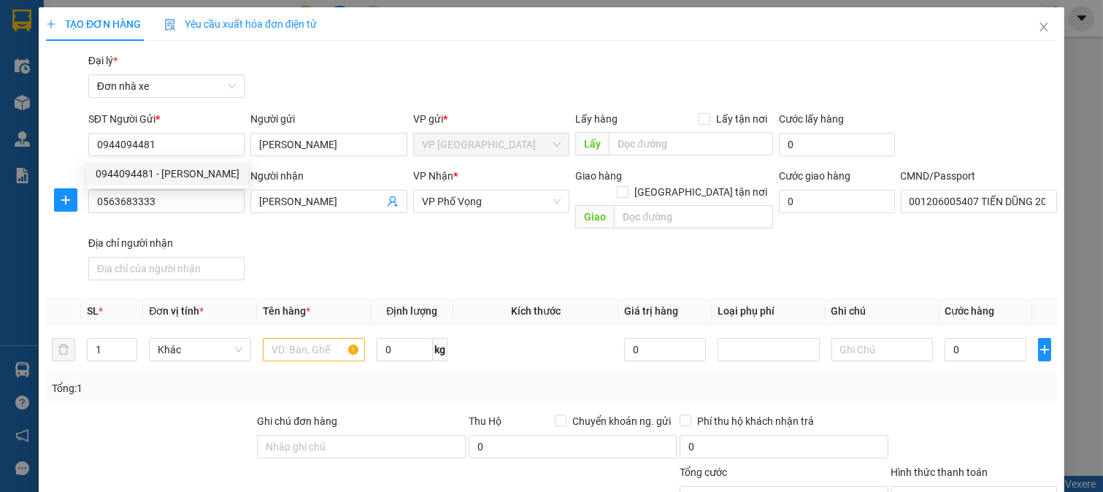
type input "001206005407 TIẾN DŨNG 2006"
type input "0944094481"
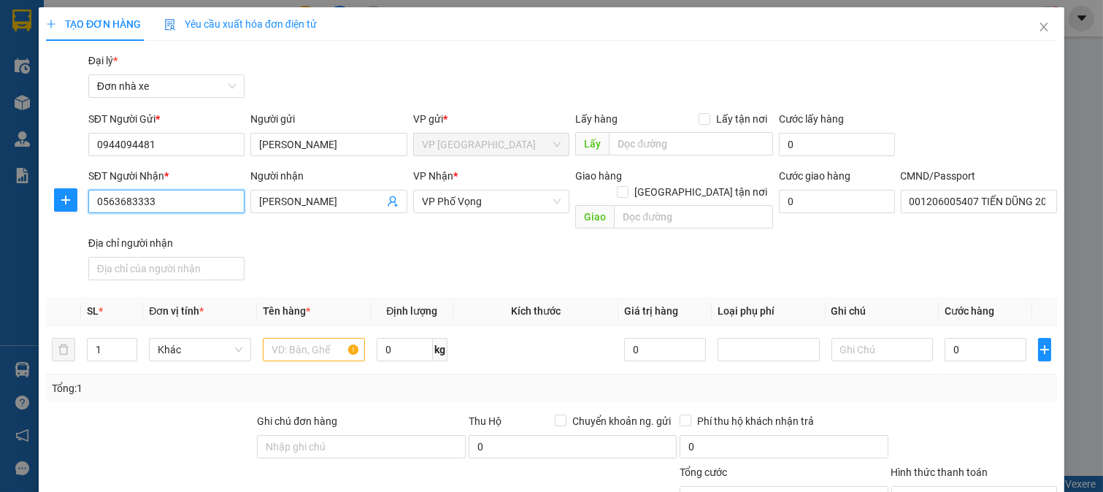
click at [210, 193] on input "0563683333" at bounding box center [166, 201] width 157 height 23
type input "0795088666"
click at [190, 227] on div "0795088666 - HƯƠNG" at bounding box center [164, 231] width 137 height 16
type input "HƯƠNG"
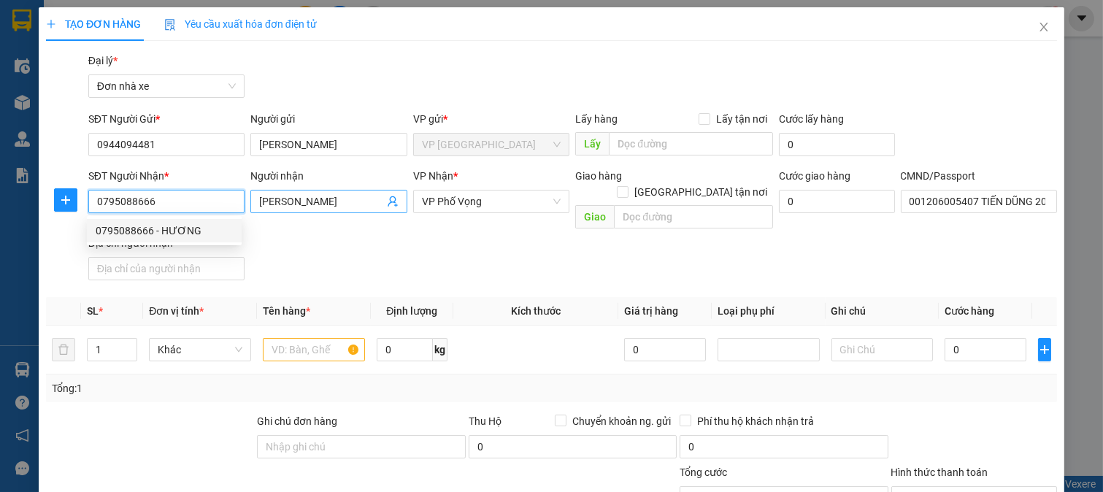
type input "033099008671 [PERSON_NAME]"
type input "0795088666"
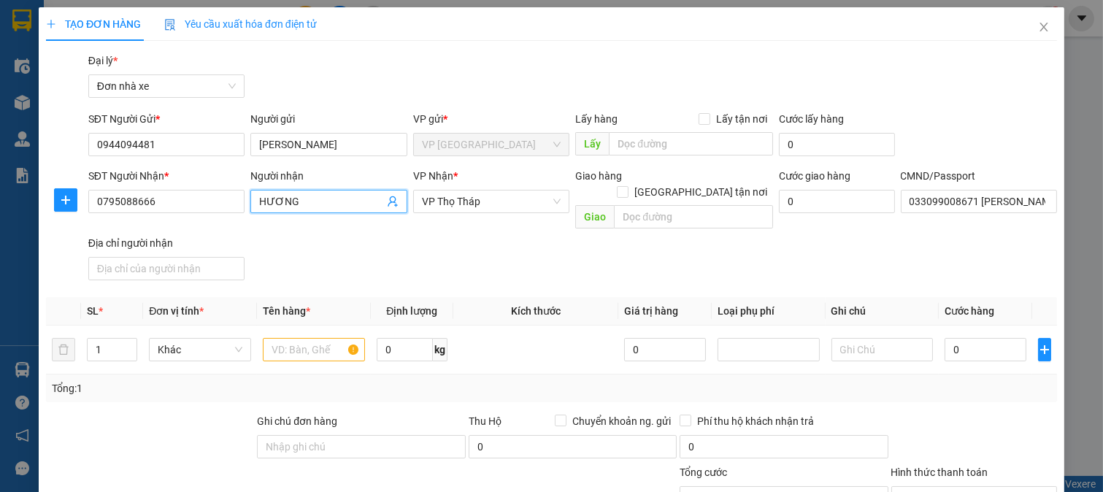
click at [280, 207] on input "HƯƠNG" at bounding box center [321, 202] width 125 height 16
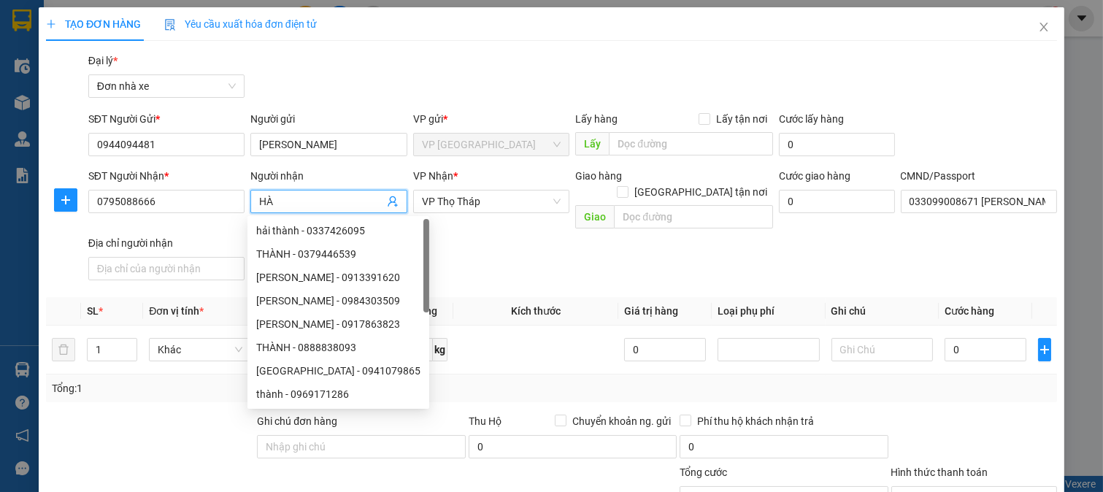
type input "HÀ"
drag, startPoint x: 658, startPoint y: 278, endPoint x: 644, endPoint y: 276, distance: 14.0
click at [657, 276] on div "Transit Pickup Surcharge Ids Transit Deliver Surcharge Ids Transit Deliver Surc…" at bounding box center [551, 368] width 1011 height 630
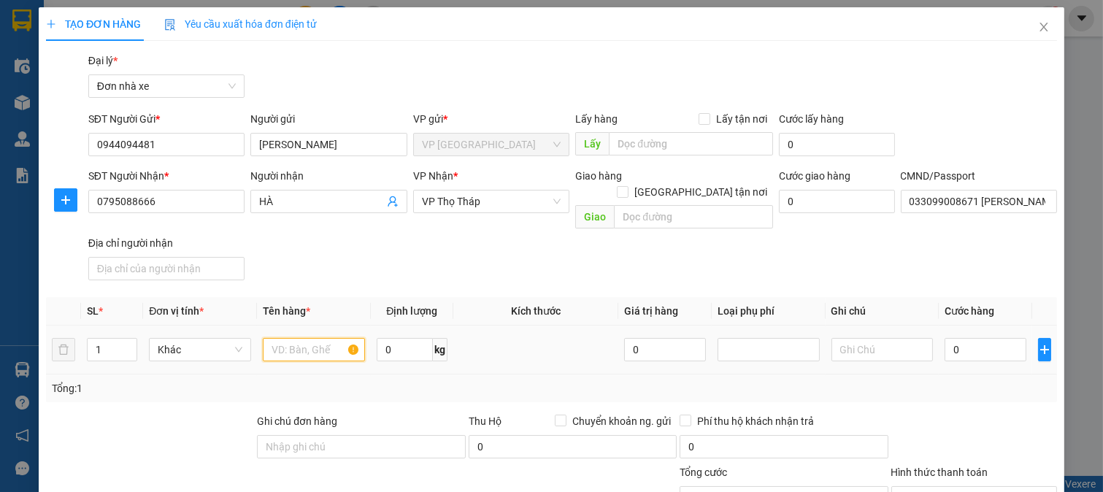
click at [302, 339] on input "text" at bounding box center [314, 349] width 102 height 23
type input "D"
type input "ĐỒNG HỒ"
click at [413, 344] on input "0" at bounding box center [405, 349] width 56 height 23
type input "0.5"
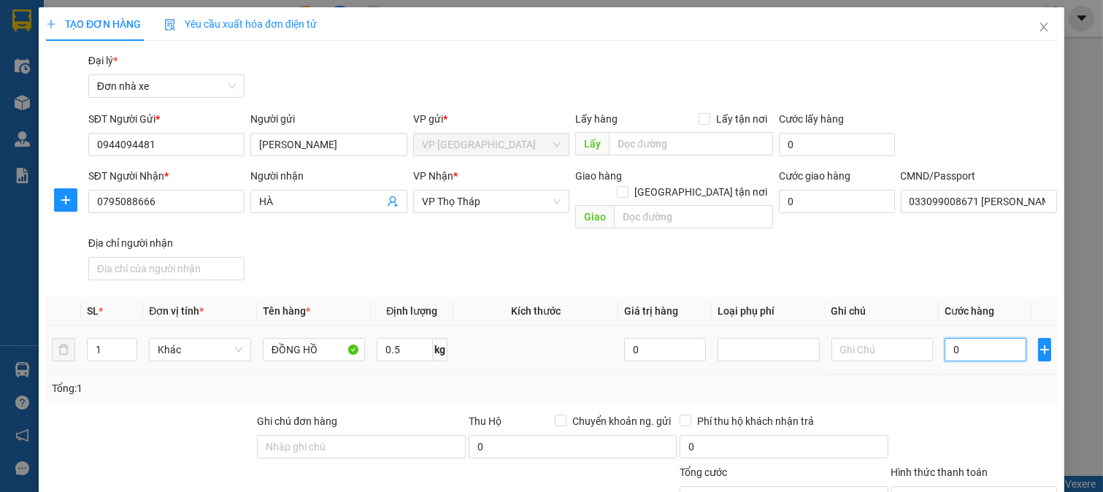
click at [986, 340] on input "0" at bounding box center [985, 349] width 81 height 23
type input "3"
type input "30"
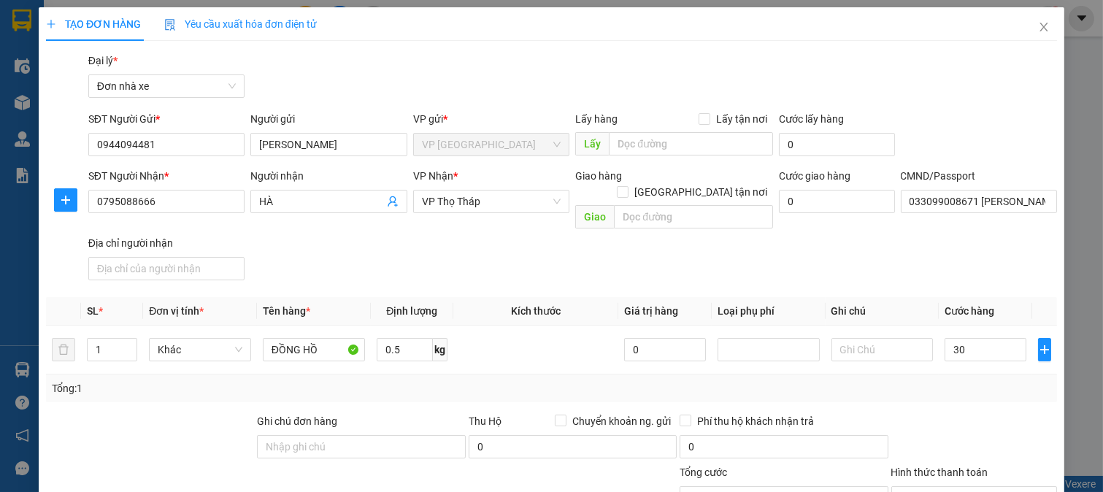
type input "30.000"
click at [946, 380] on div "Tổng: 1" at bounding box center [552, 388] width 1000 height 16
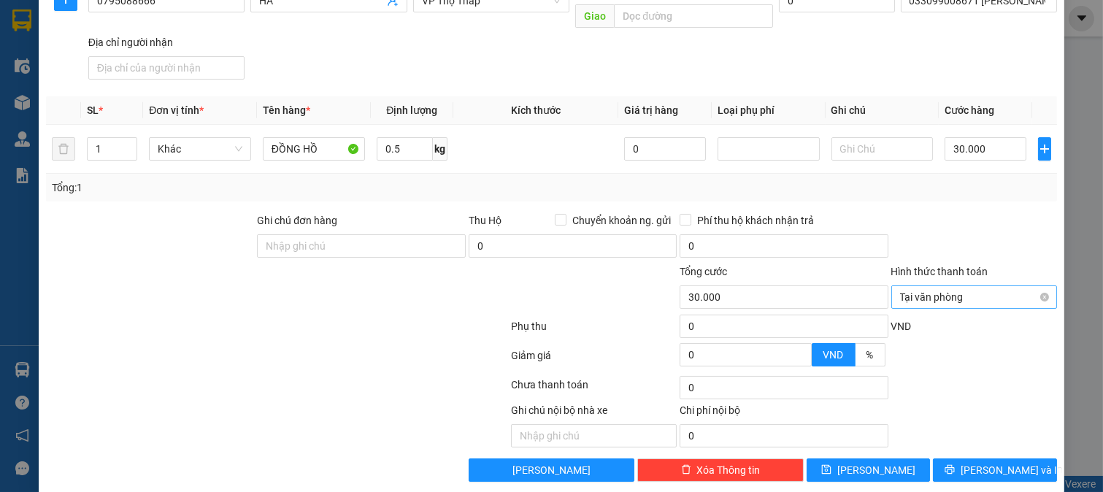
scroll to position [202, 0]
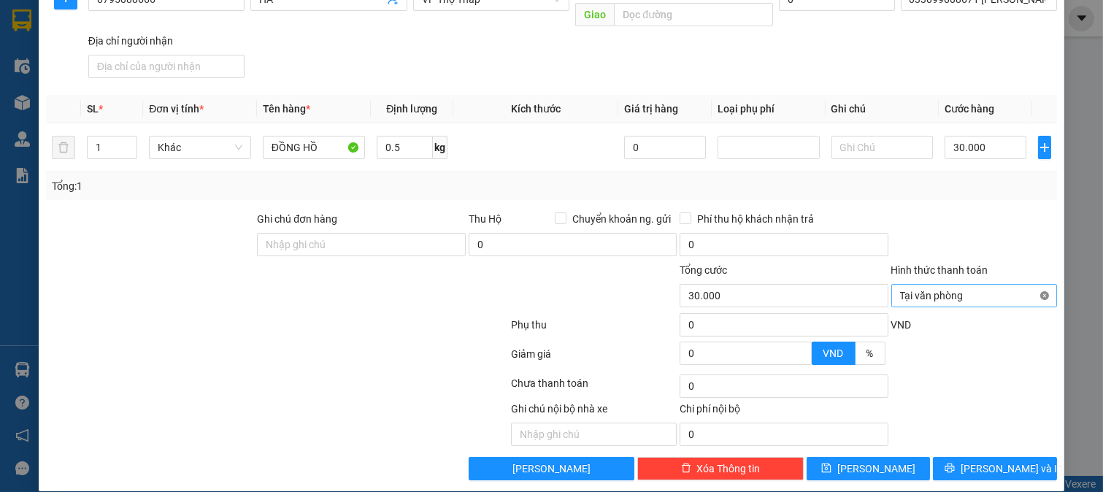
type input "30.000"
click at [1017, 457] on button "[PERSON_NAME] và In" at bounding box center [995, 468] width 124 height 23
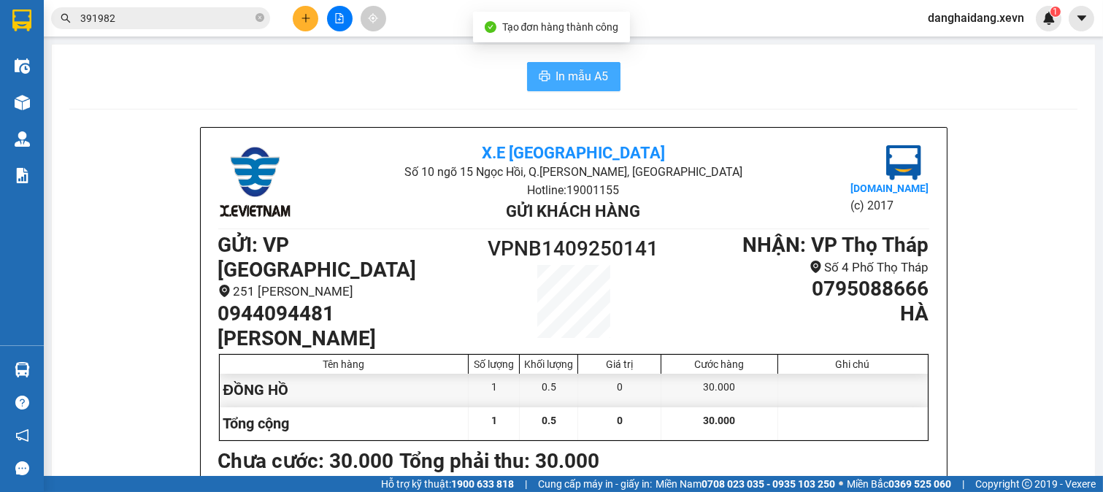
click at [590, 67] on span "In mẫu A5" at bounding box center [582, 76] width 53 height 18
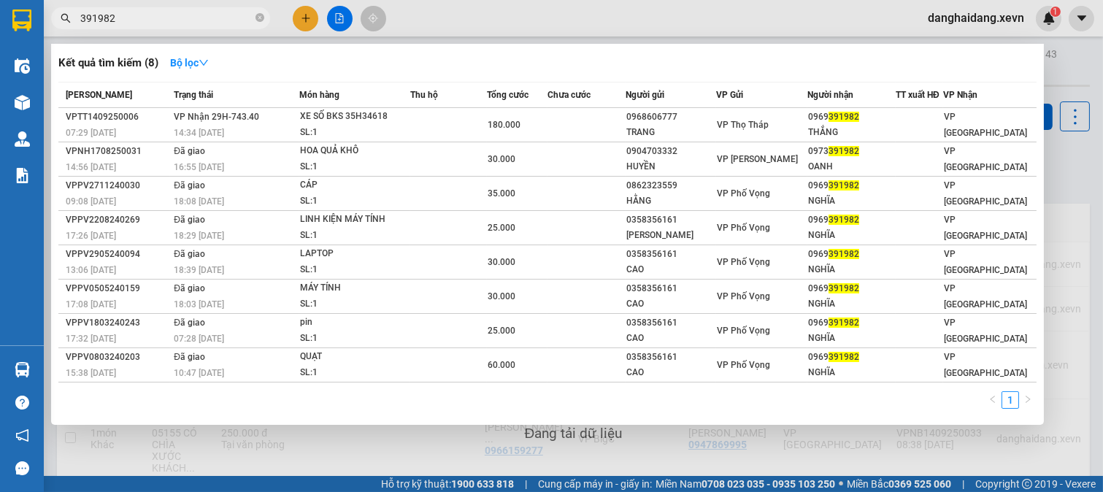
click at [222, 23] on input "391982" at bounding box center [166, 18] width 172 height 16
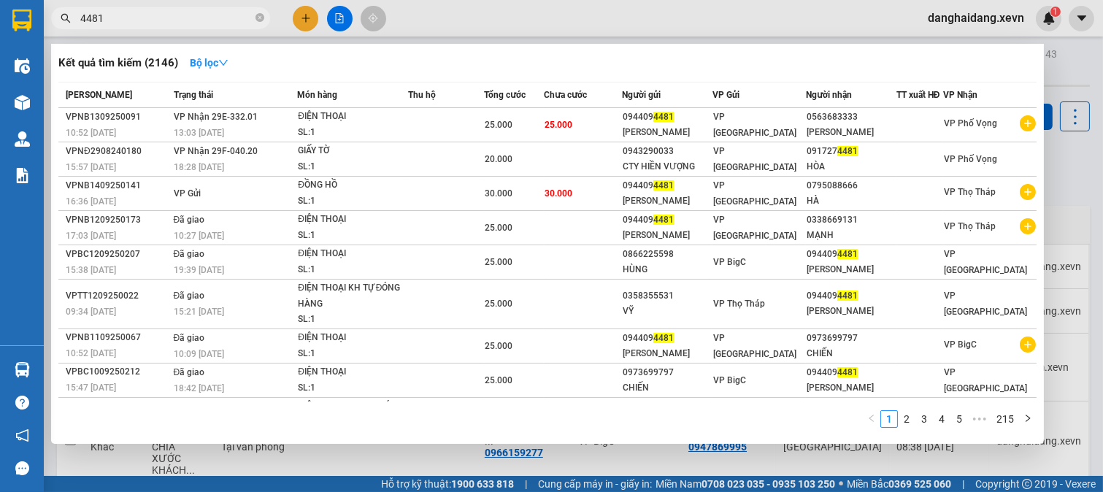
click at [222, 23] on input "4481" at bounding box center [166, 18] width 172 height 16
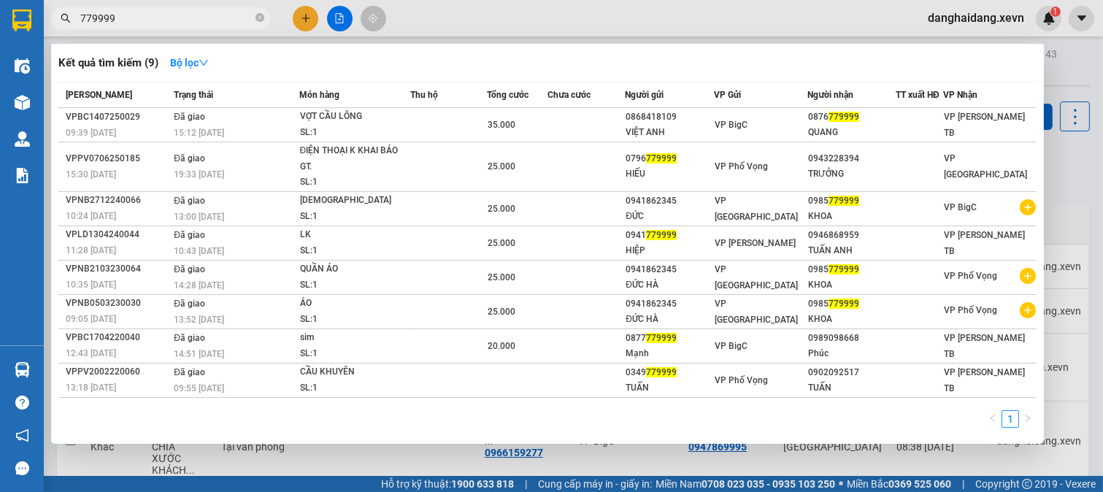
click at [222, 23] on input "779999" at bounding box center [166, 18] width 172 height 16
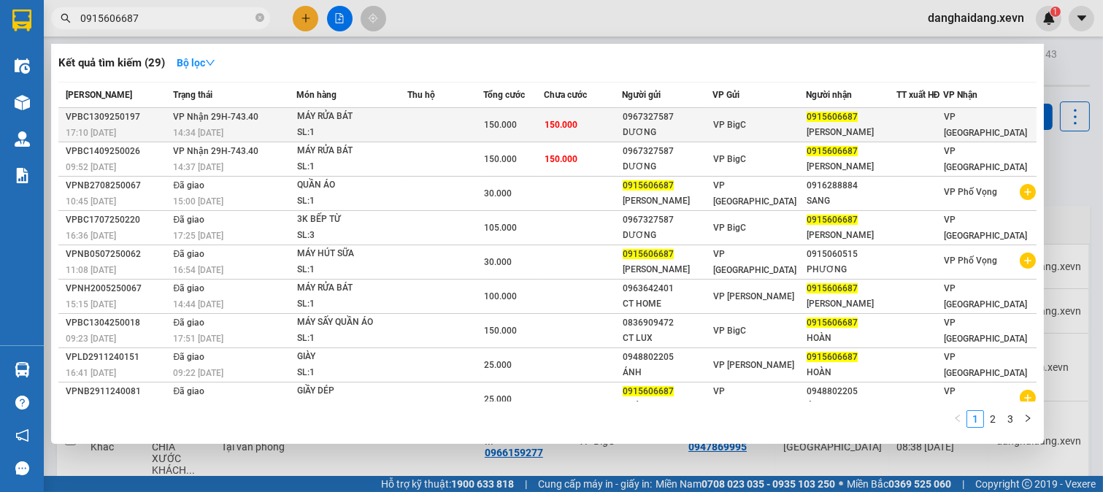
type input "0915606687"
click at [602, 127] on td "150.000" at bounding box center [583, 125] width 79 height 34
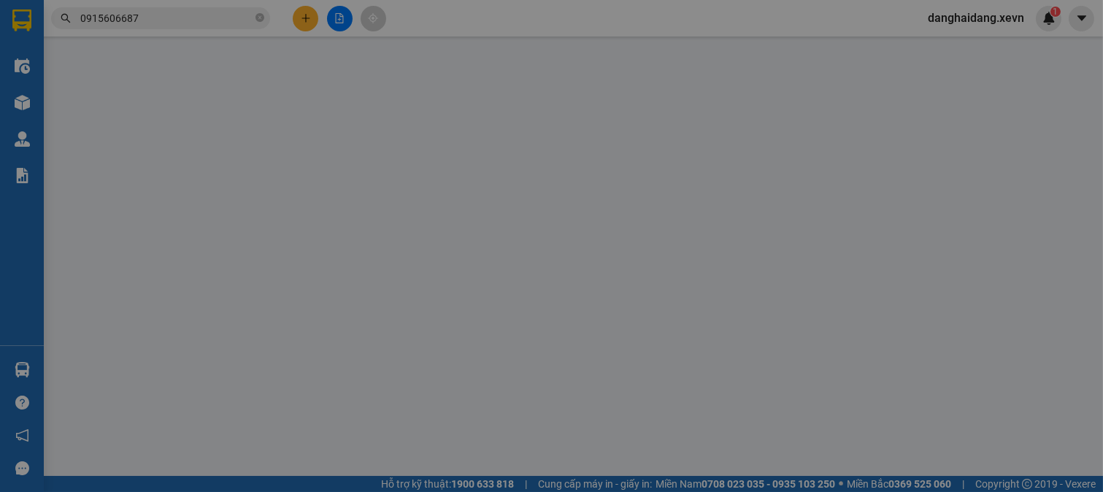
type input "0967327587"
type input "DƯƠNG"
type input "0915606687"
type input "[PERSON_NAME]"
type input "037191000895 [PERSON_NAME]"
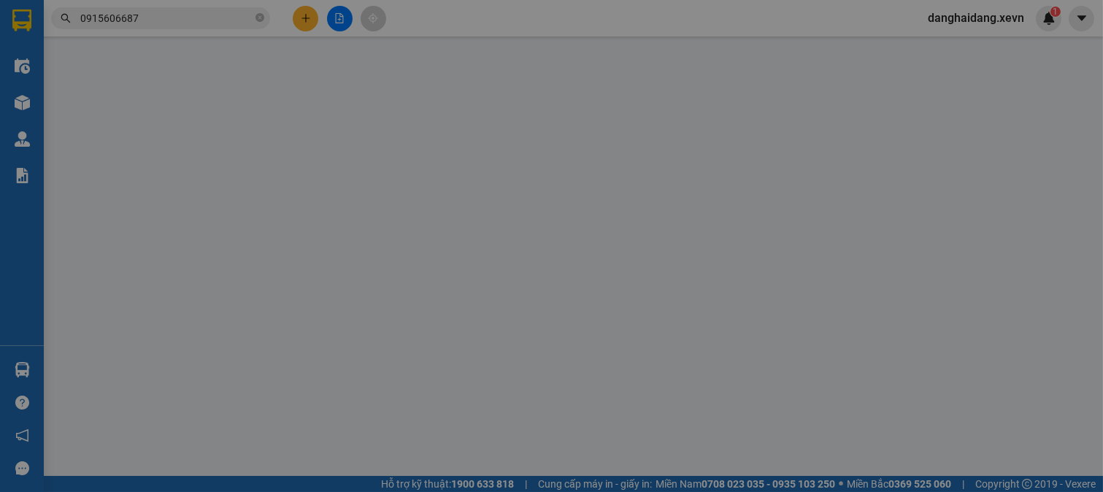
type input "[PERSON_NAME] ĐỊNH 55C GIẢI PHÓNG NĐ"
type input "150.000"
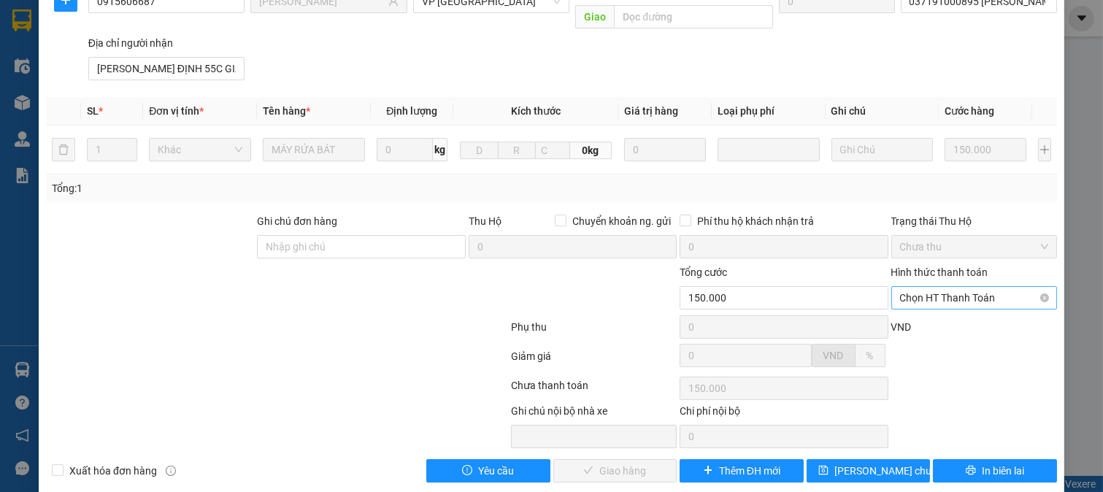
scroll to position [206, 0]
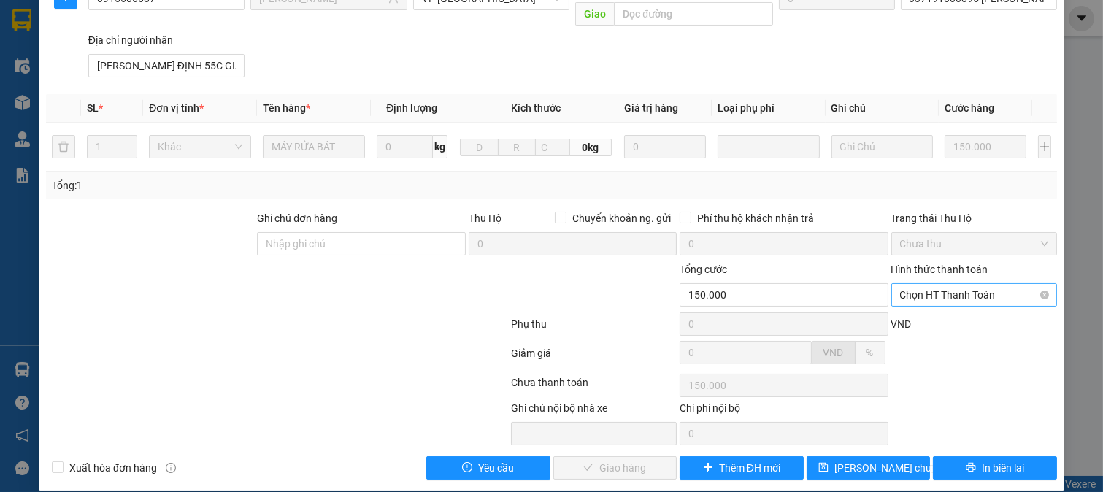
click at [959, 286] on span "Chọn HT Thanh Toán" at bounding box center [974, 295] width 149 height 22
drag, startPoint x: 959, startPoint y: 308, endPoint x: 607, endPoint y: 434, distance: 374.6
click at [959, 309] on div "Tại văn phòng" at bounding box center [963, 308] width 147 height 16
type input "0"
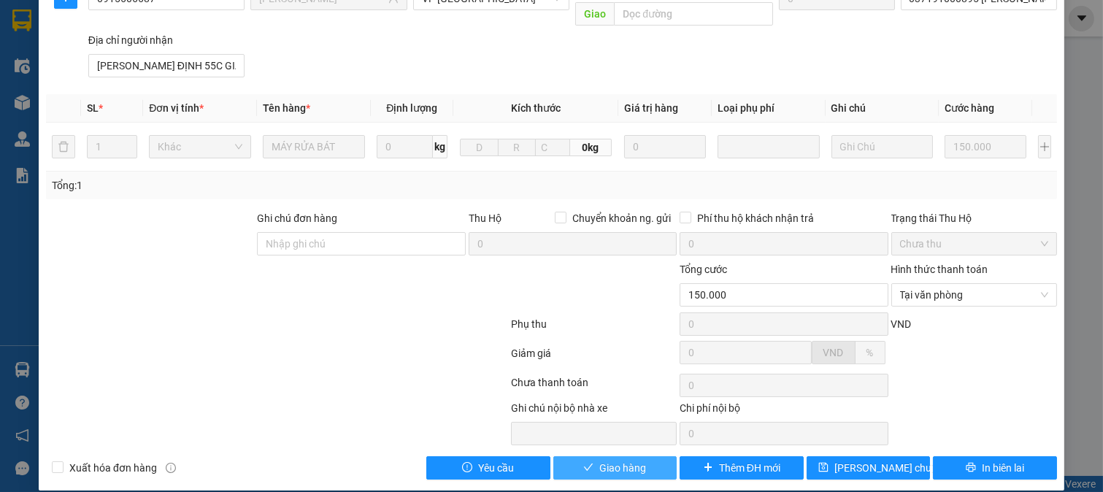
click at [599, 460] on span "Giao hàng" at bounding box center [622, 468] width 47 height 16
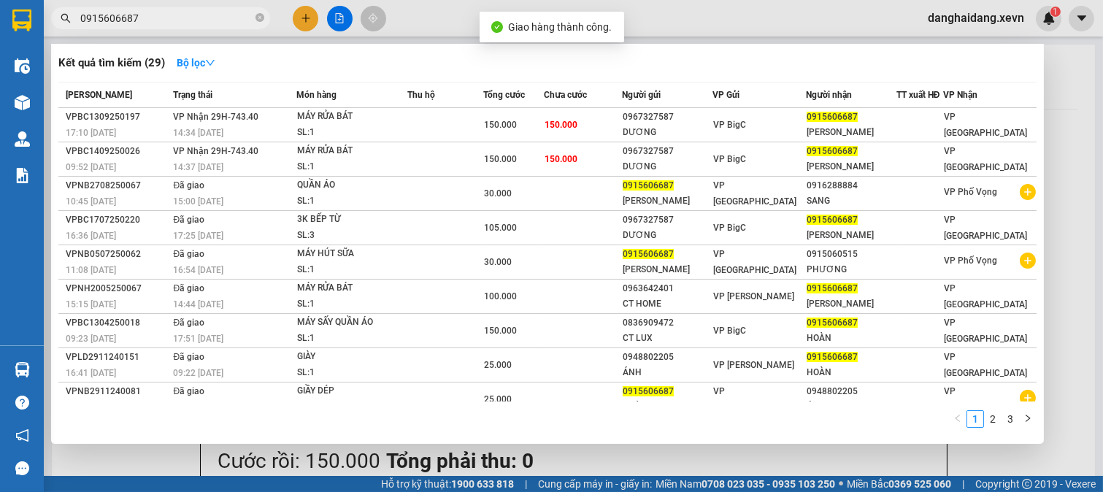
click at [210, 15] on input "0915606687" at bounding box center [166, 18] width 172 height 16
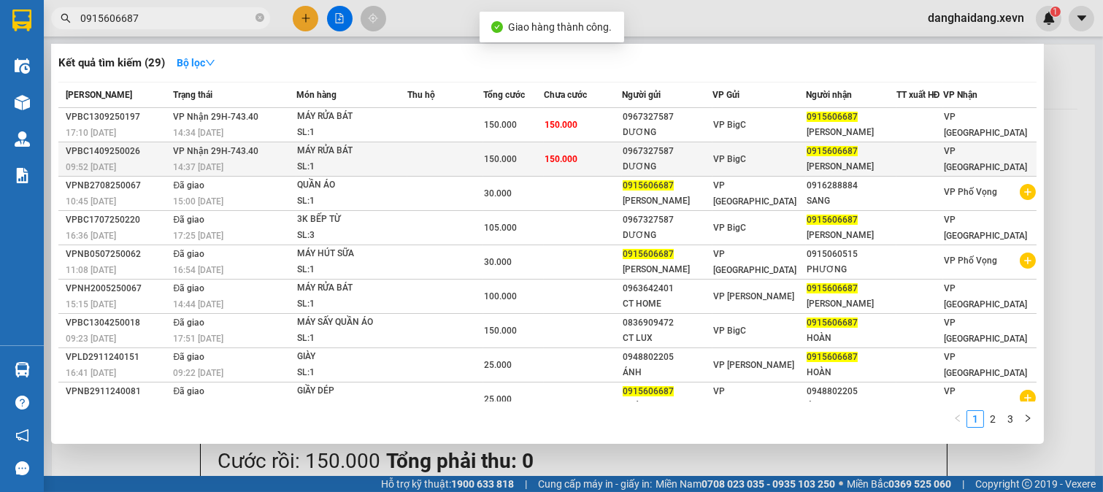
click at [623, 161] on td "150.000" at bounding box center [583, 159] width 79 height 34
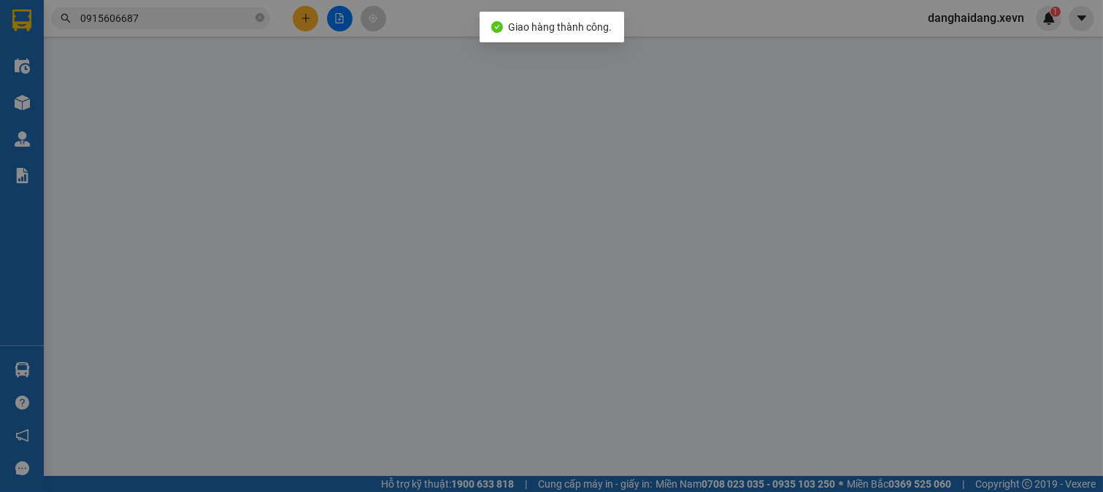
type input "0967327587"
type input "DƯƠNG"
type input "0915606687"
type input "[PERSON_NAME]"
type input "037191000895 [PERSON_NAME]"
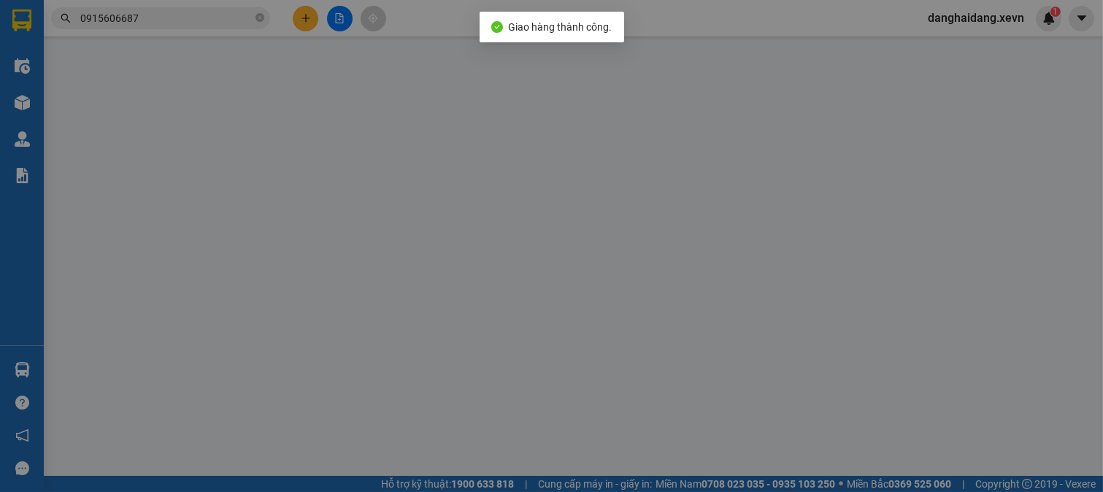
type input "[PERSON_NAME] ĐỊNH 55C GIẢI PHÓNG NĐ"
type input "150.000"
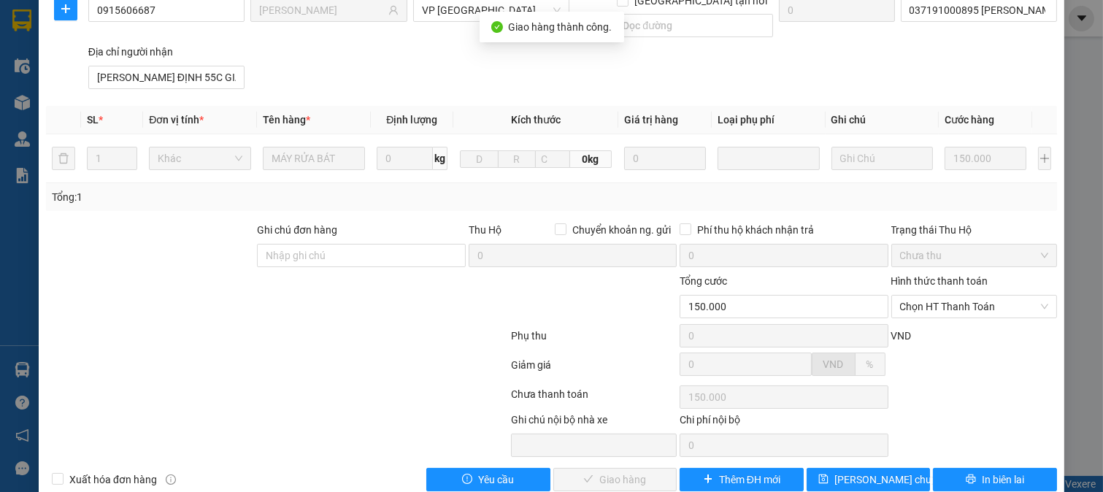
scroll to position [206, 0]
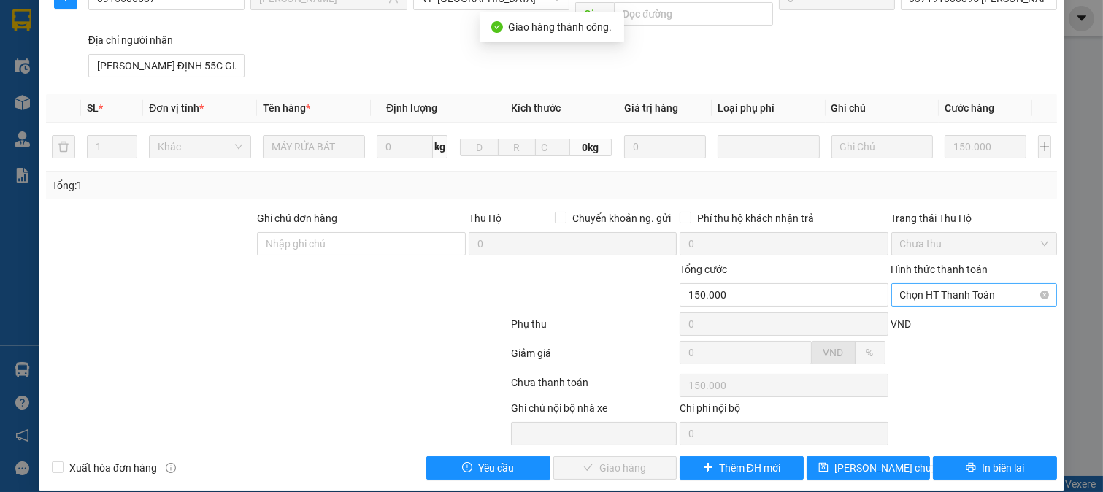
click at [959, 284] on span "Chọn HT Thanh Toán" at bounding box center [974, 295] width 149 height 22
drag, startPoint x: 952, startPoint y: 317, endPoint x: 899, endPoint y: 323, distance: 53.7
click at [949, 317] on div "Tại văn phòng" at bounding box center [963, 307] width 164 height 23
type input "0"
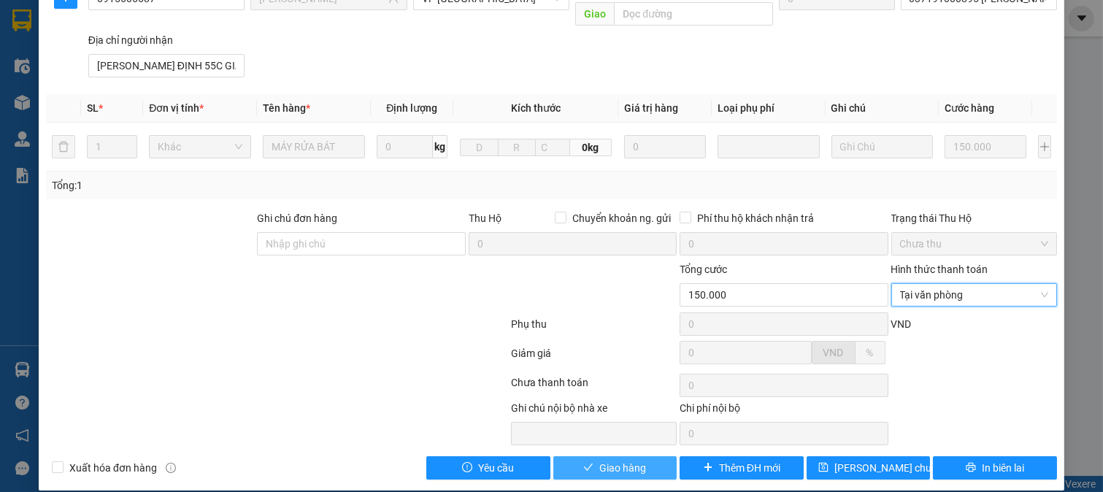
drag, startPoint x: 630, startPoint y: 440, endPoint x: 630, endPoint y: 451, distance: 11.0
click at [630, 456] on button "Giao hàng" at bounding box center [615, 467] width 124 height 23
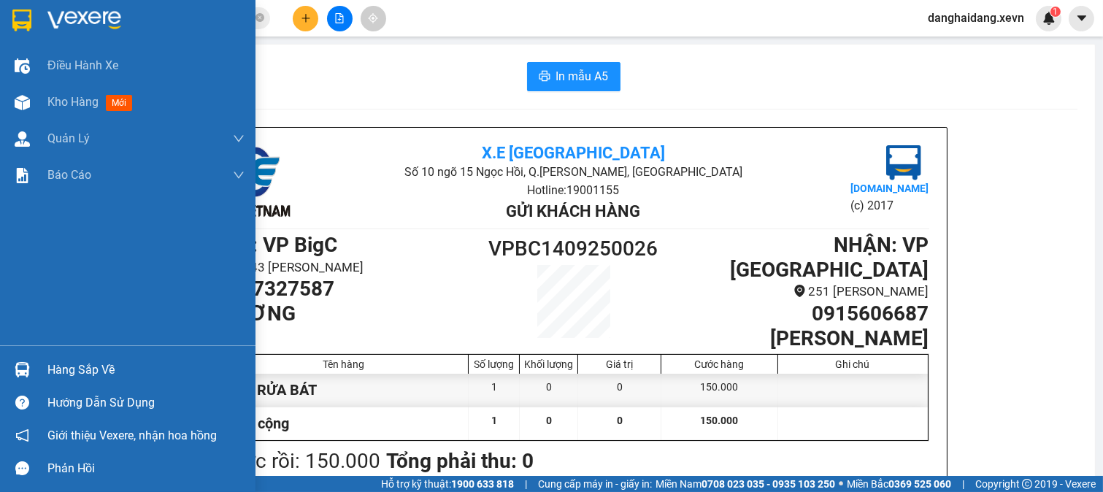
click at [49, 353] on div "Hàng sắp về" at bounding box center [128, 369] width 256 height 33
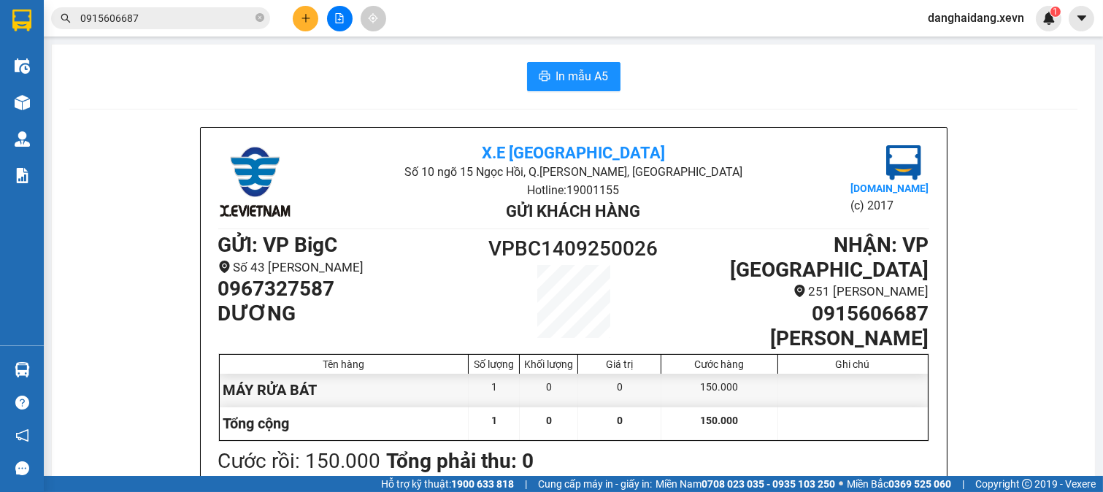
click at [846, 215] on section "Kết quả tìm kiếm ( 29 ) Bộ lọc Mã ĐH Trạng thái Món hàng Thu hộ Tổng cước Chưa …" at bounding box center [551, 246] width 1103 height 492
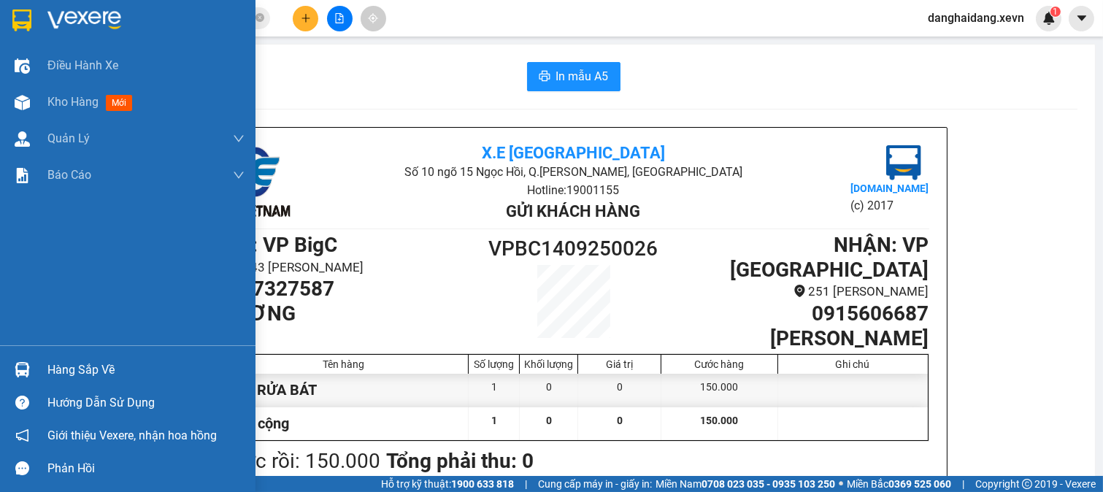
click at [22, 10] on img at bounding box center [21, 20] width 19 height 22
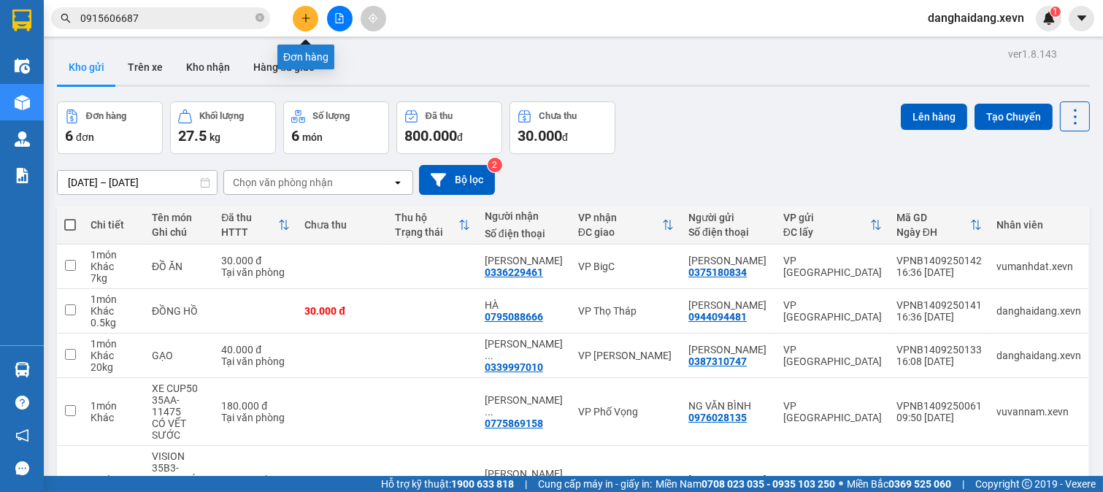
click at [302, 23] on icon "plus" at bounding box center [306, 18] width 10 height 10
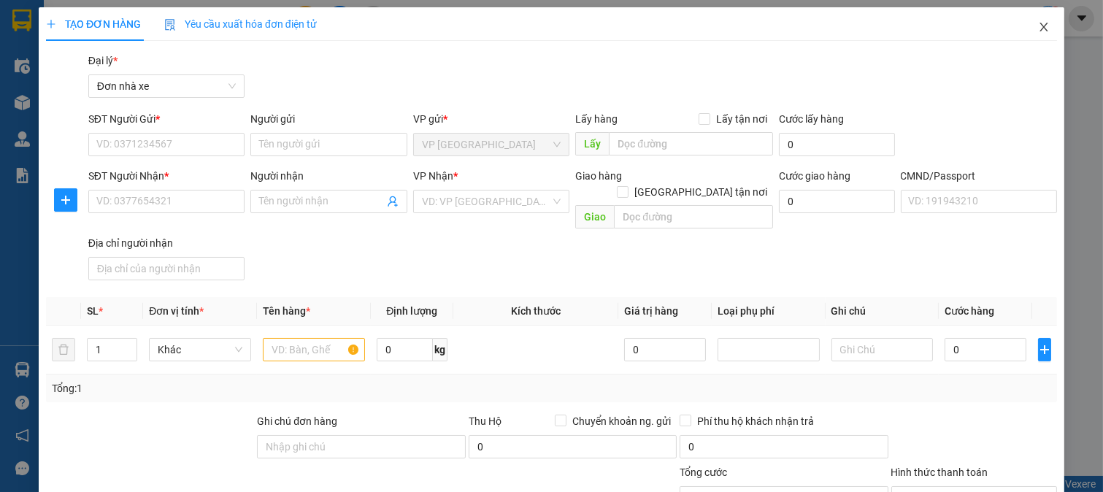
drag, startPoint x: 1024, startPoint y: 25, endPoint x: 1039, endPoint y: 10, distance: 21.2
click at [1027, 26] on span "Close" at bounding box center [1044, 27] width 41 height 41
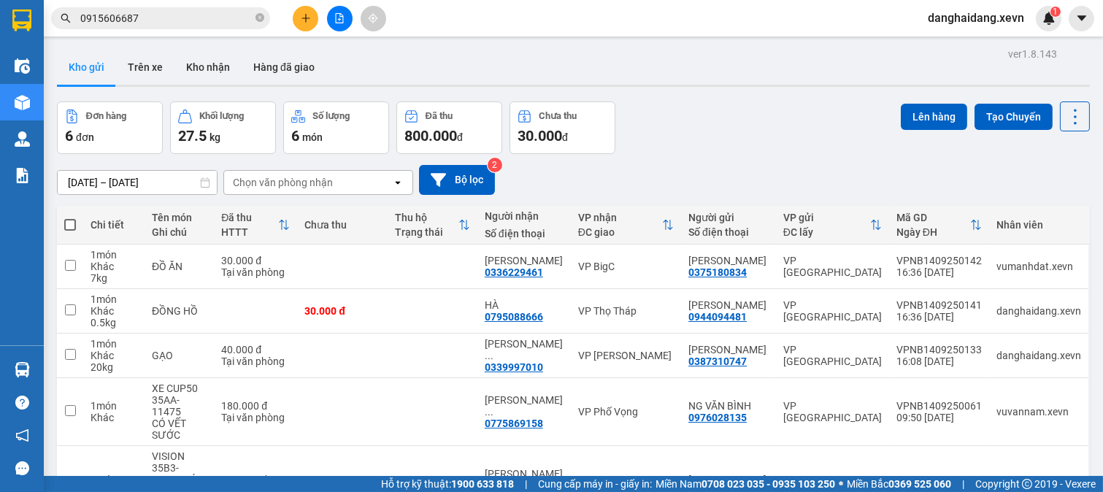
click at [332, 17] on button at bounding box center [340, 19] width 26 height 26
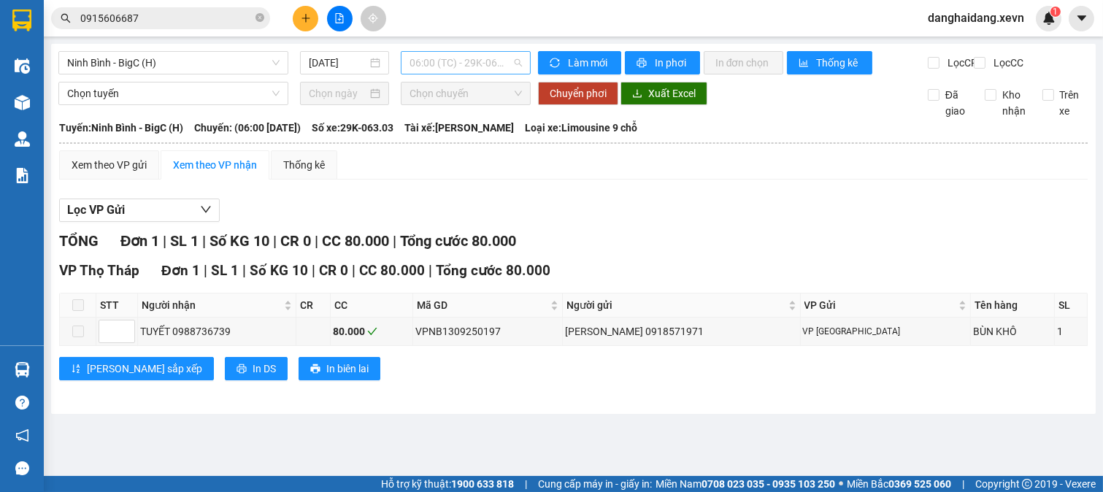
click at [453, 56] on span "06:00 (TC) - 29K-063.03" at bounding box center [466, 63] width 112 height 22
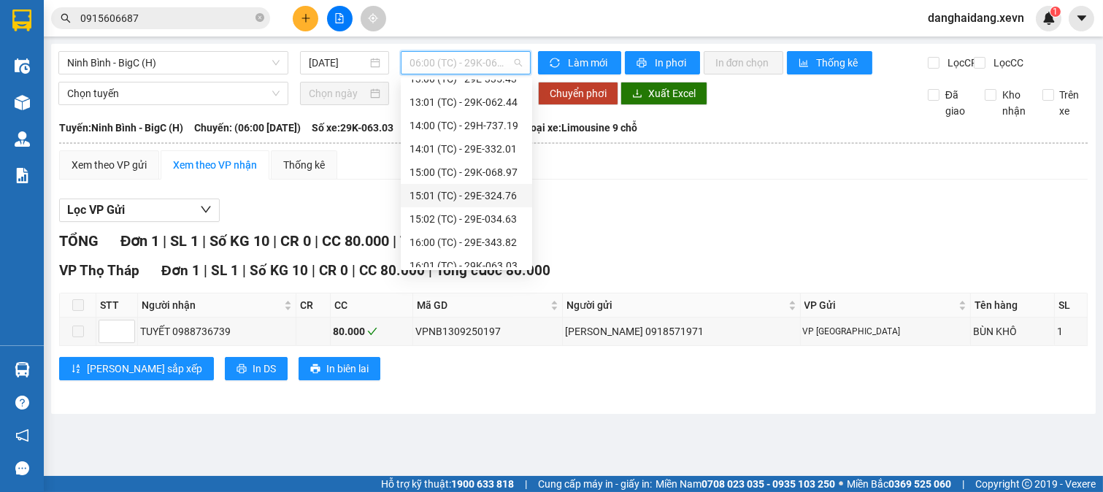
scroll to position [421, 0]
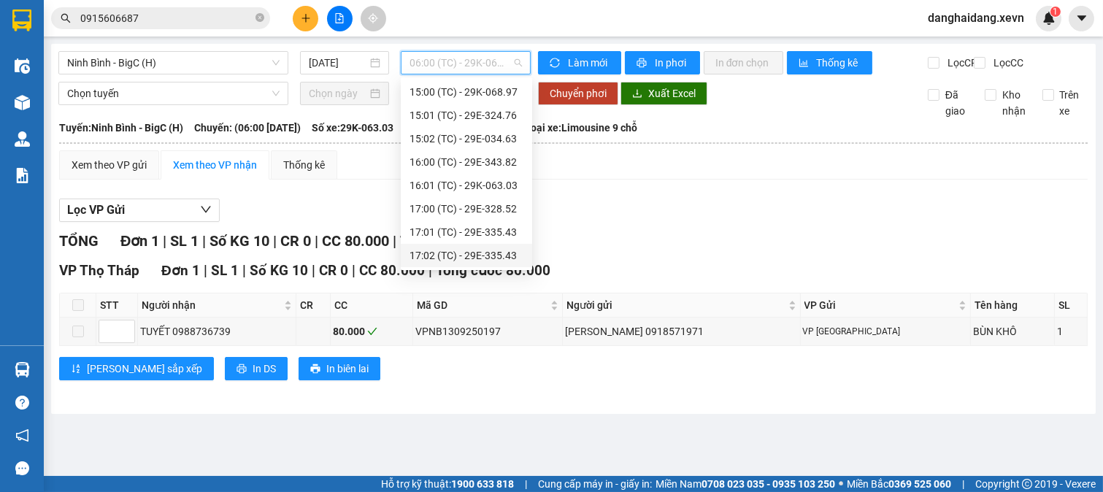
click at [495, 256] on div "17:02 (TC) - 29E-335.43" at bounding box center [467, 256] width 114 height 16
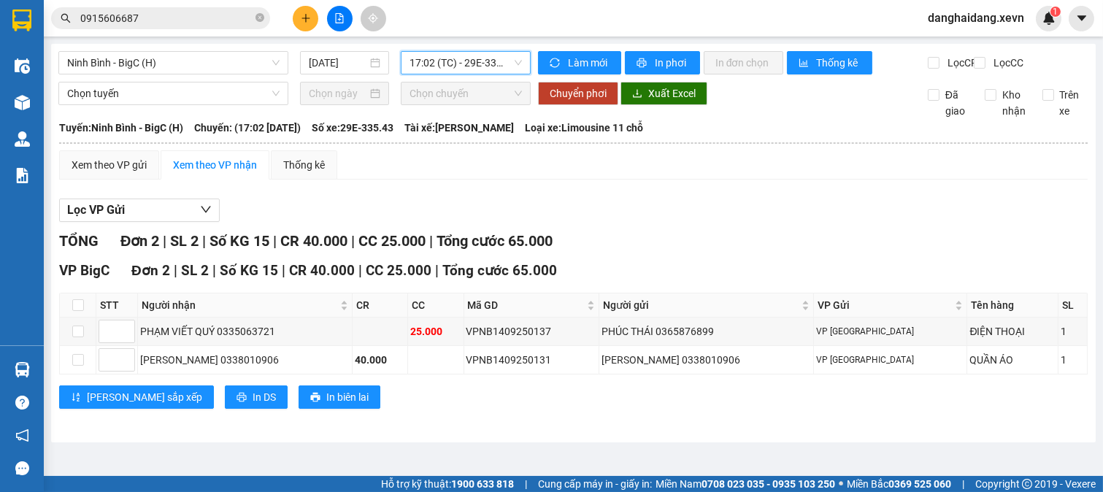
click at [483, 59] on span "17:02 (TC) - 29E-335.43" at bounding box center [466, 63] width 112 height 22
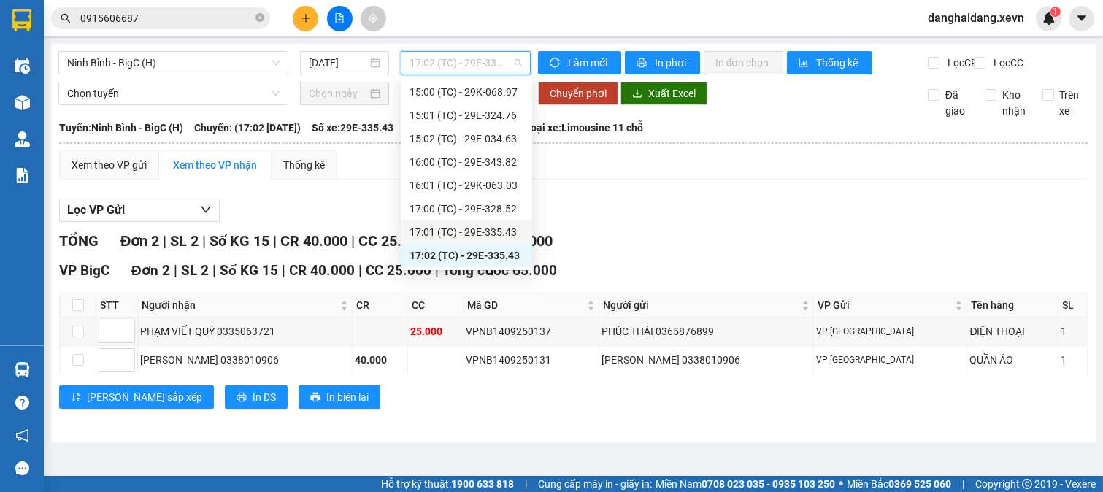
click at [512, 231] on div "17:01 (TC) - 29E-335.43" at bounding box center [467, 232] width 114 height 16
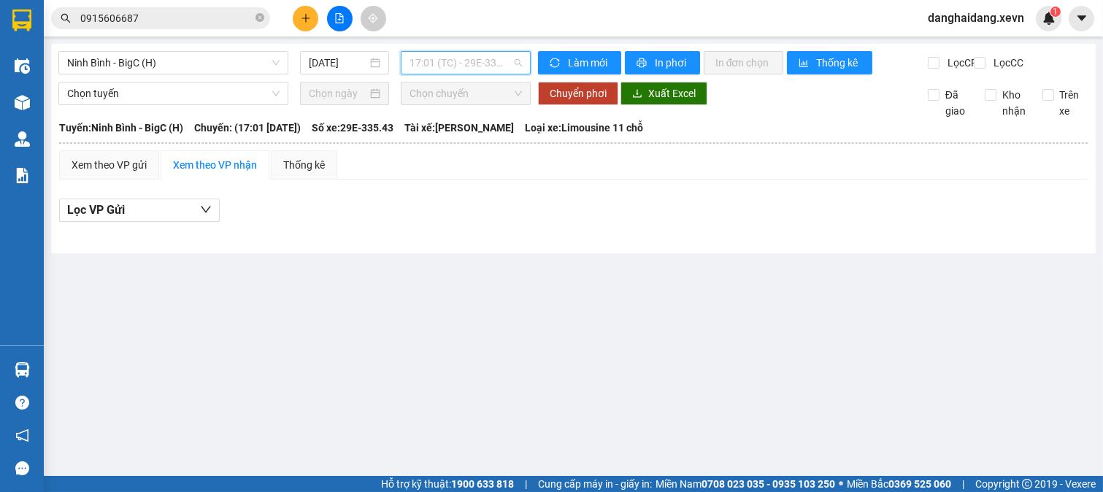
click at [465, 62] on span "17:01 (TC) - 29E-335.43" at bounding box center [466, 63] width 112 height 22
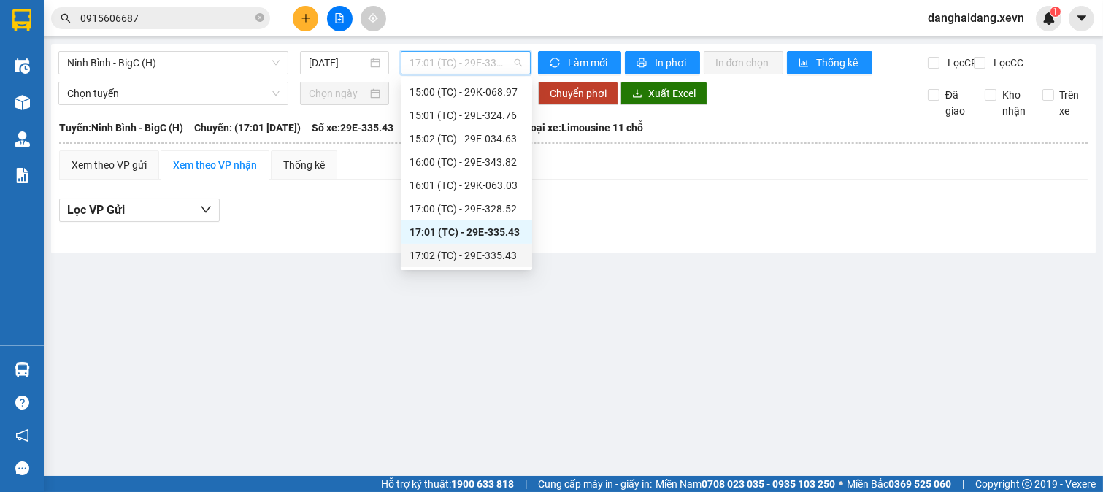
click at [494, 254] on div "17:02 (TC) - 29E-335.43" at bounding box center [467, 256] width 114 height 16
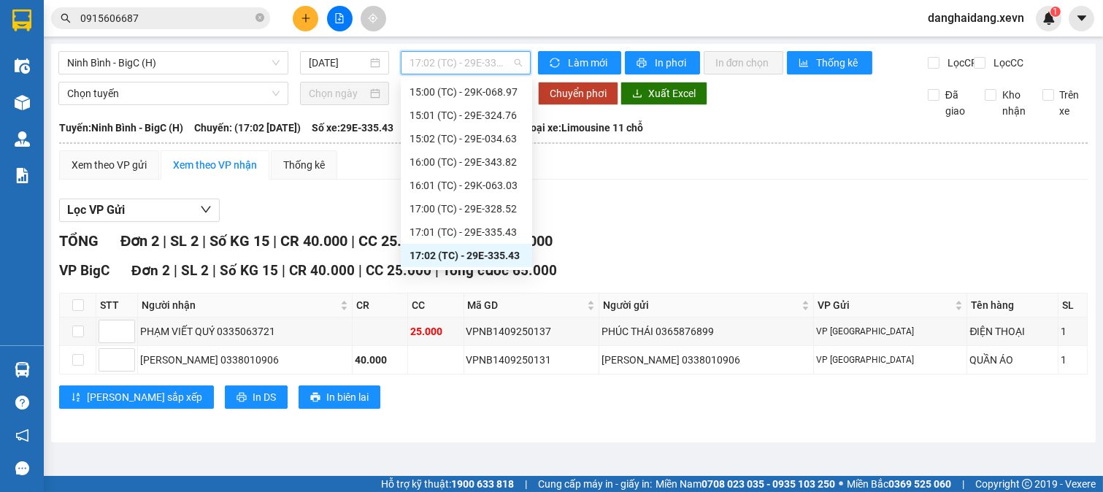
click at [426, 59] on span "17:02 (TC) - 29E-335.43" at bounding box center [466, 63] width 112 height 22
click at [461, 210] on div "17:00 (TC) - 29E-328.52" at bounding box center [467, 209] width 114 height 16
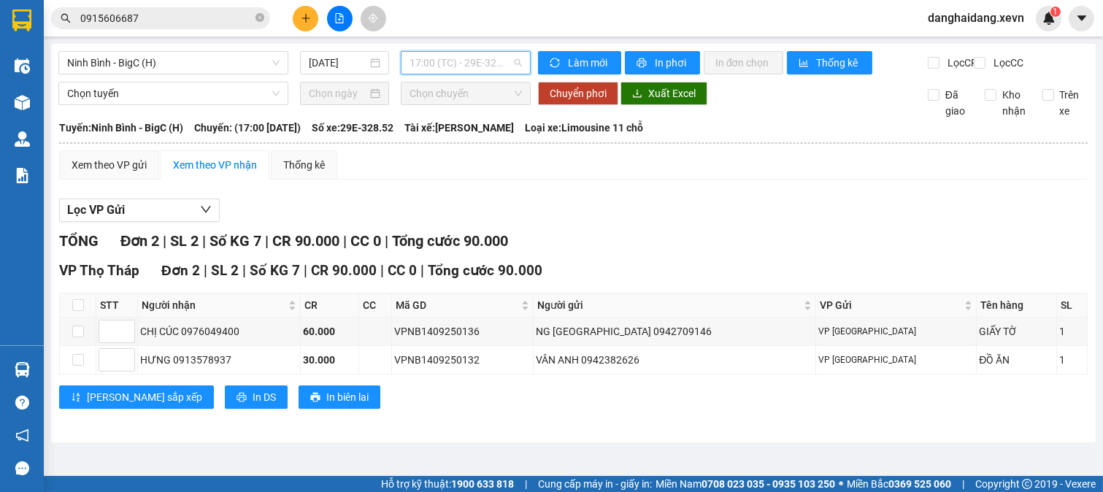
click at [463, 69] on span "17:00 (TC) - 29E-328.52" at bounding box center [466, 63] width 112 height 22
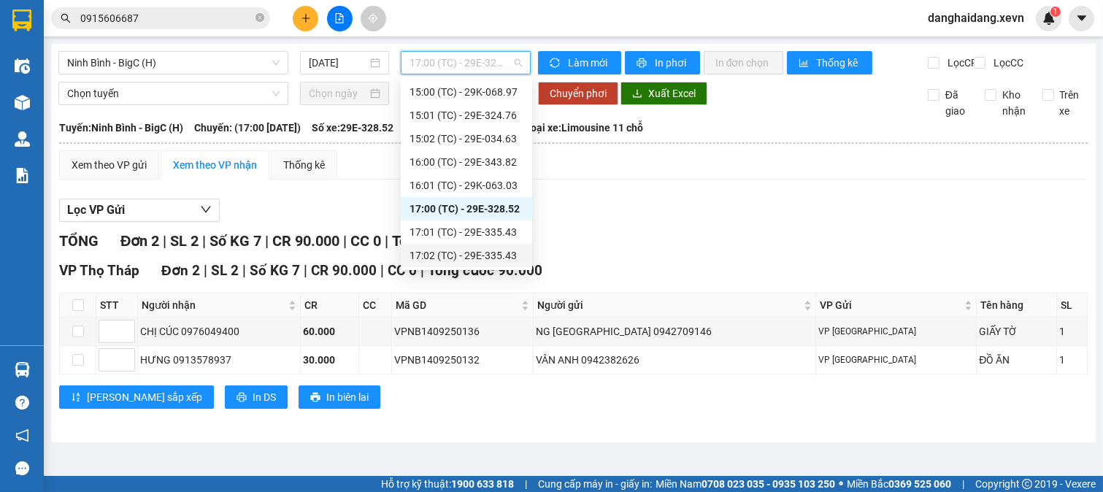
click at [488, 253] on div "17:02 (TC) - 29E-335.43" at bounding box center [467, 256] width 114 height 16
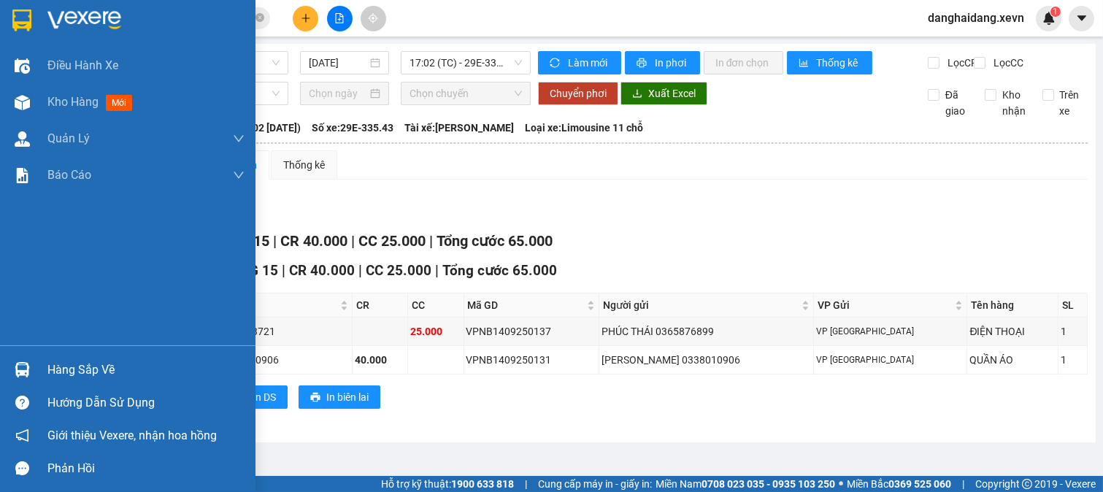
click at [23, 17] on img at bounding box center [21, 20] width 19 height 22
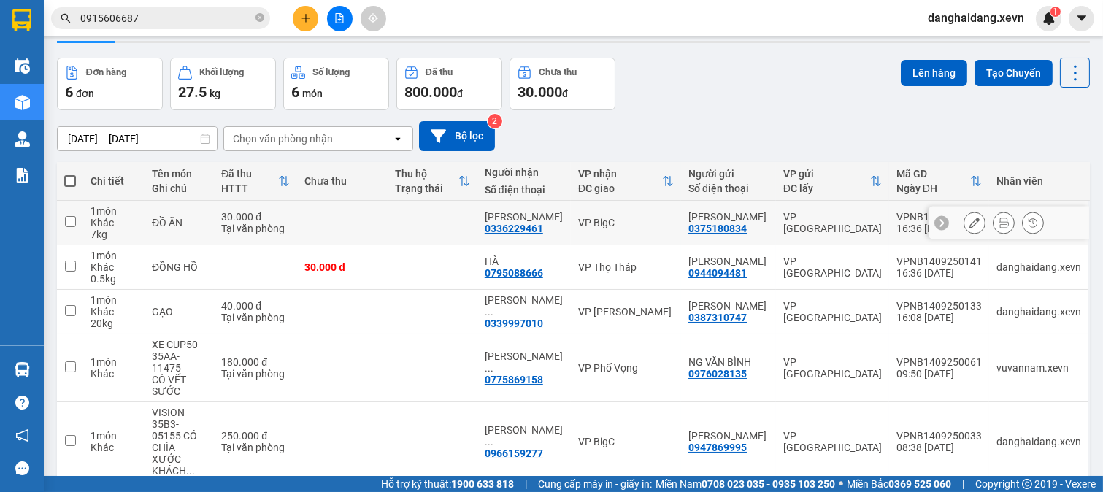
scroll to position [81, 0]
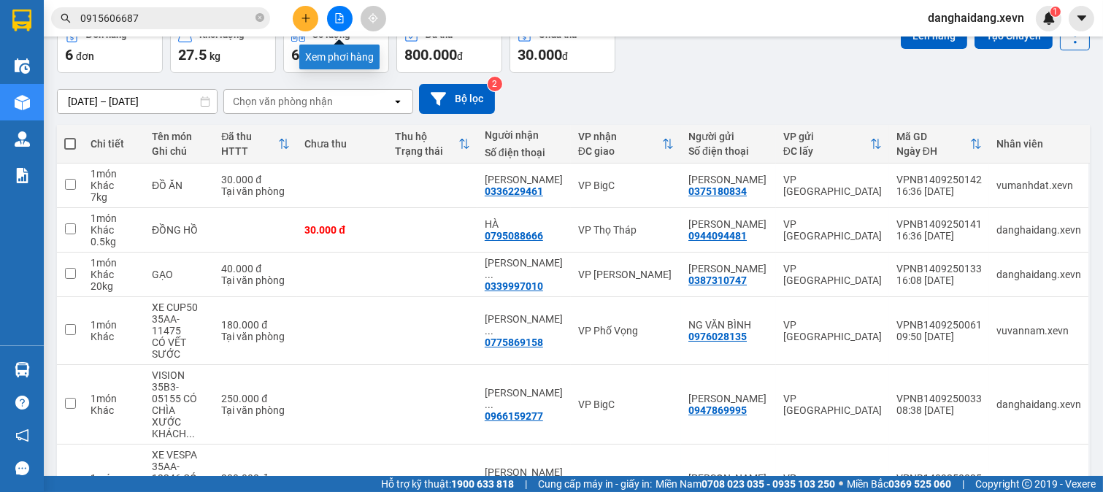
click at [337, 20] on icon "file-add" at bounding box center [339, 18] width 10 height 10
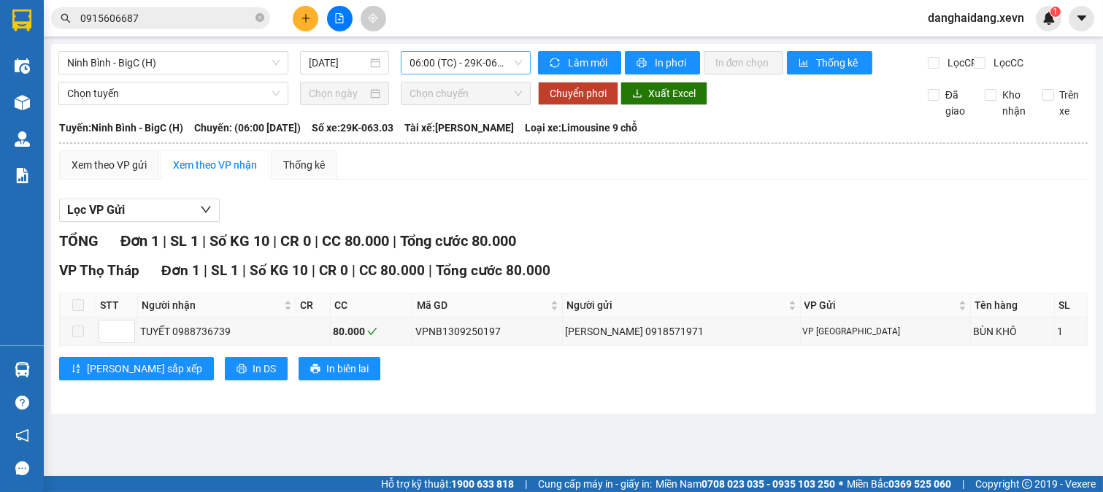
click at [433, 55] on span "06:00 (TC) - 29K-063.03" at bounding box center [466, 63] width 112 height 22
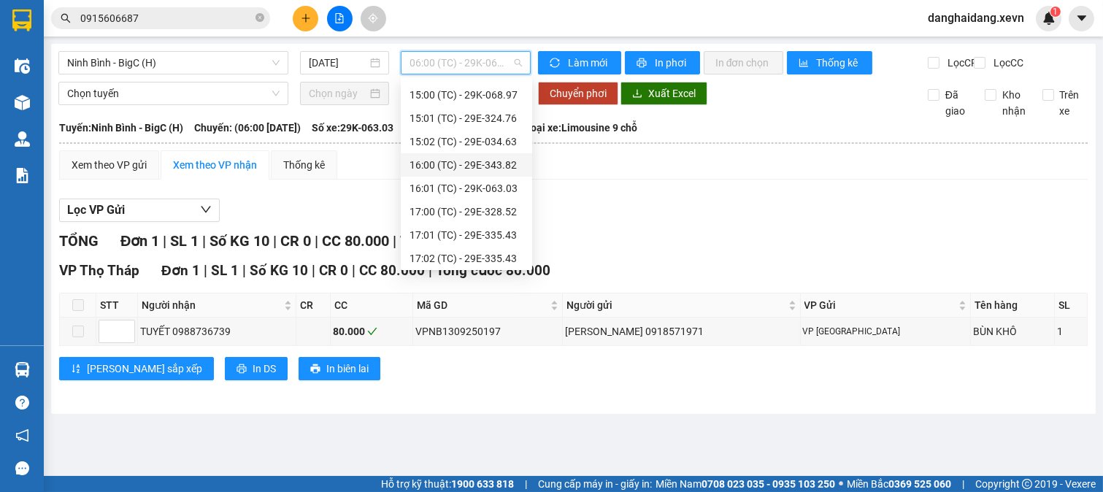
scroll to position [421, 0]
click at [509, 207] on div "17:00 (TC) - 29E-328.52" at bounding box center [467, 209] width 114 height 16
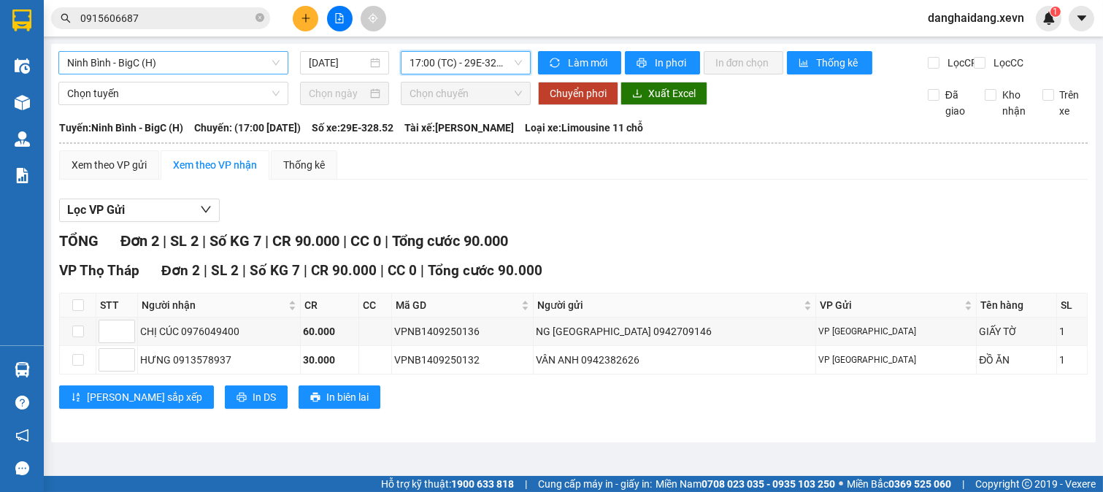
click at [258, 55] on span "Ninh Bình - BigC (H)" at bounding box center [173, 63] width 212 height 22
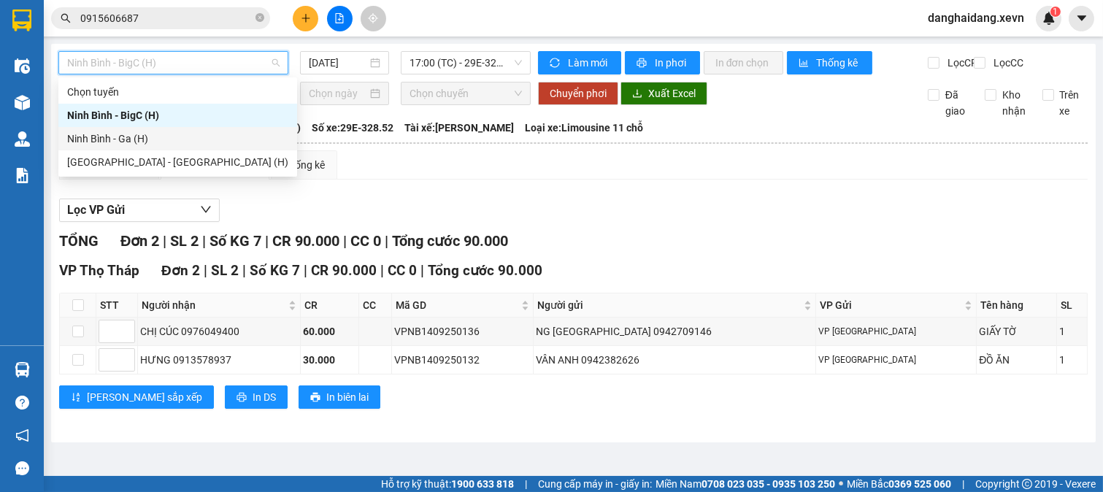
click at [153, 142] on div "Ninh Bình - Ga (H)" at bounding box center [177, 139] width 221 height 16
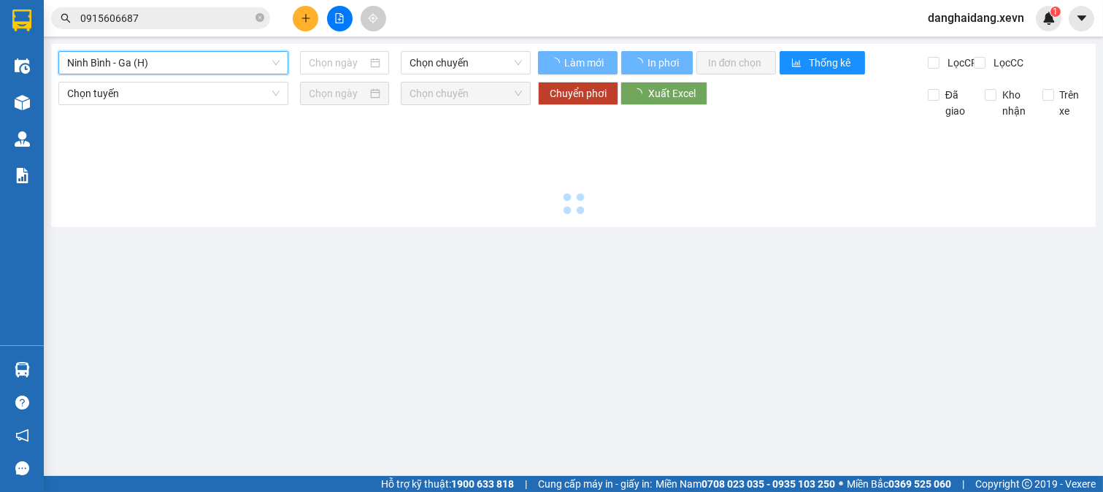
type input "[DATE]"
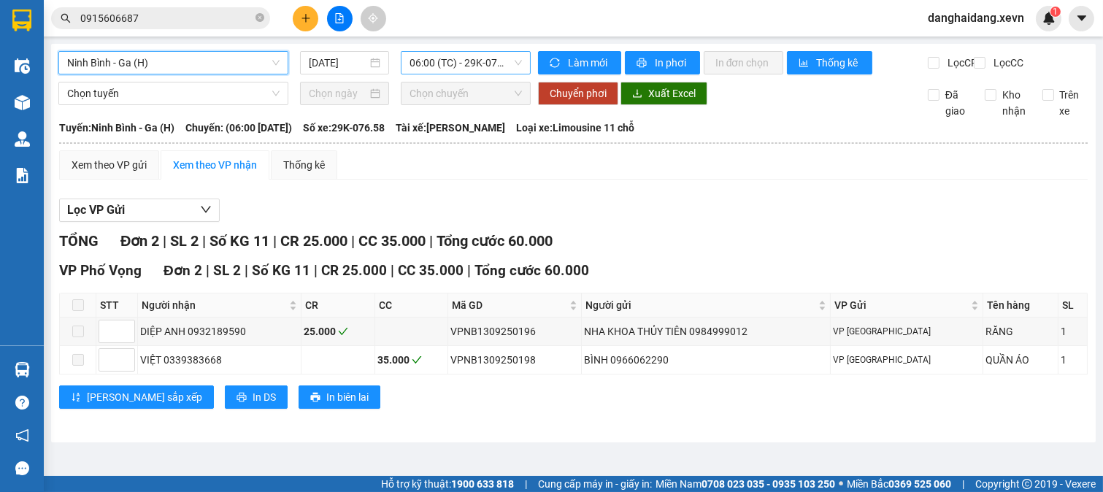
click at [453, 61] on span "06:00 (TC) - 29K-076.58" at bounding box center [466, 63] width 112 height 22
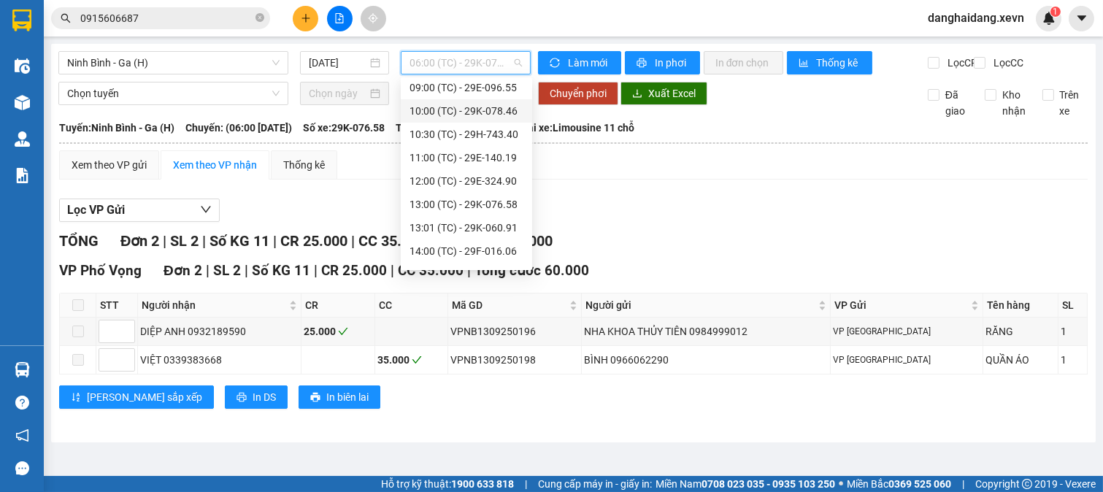
scroll to position [234, 0]
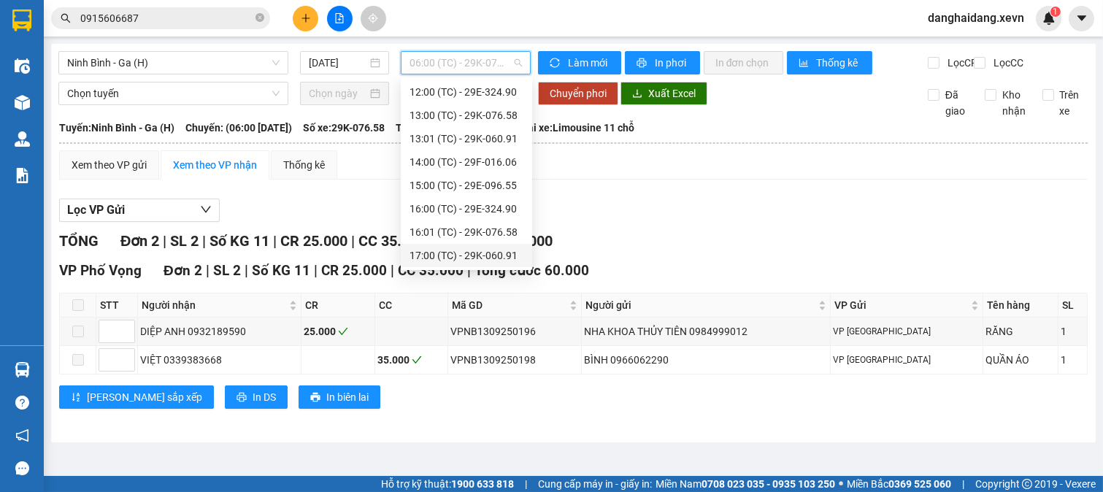
click at [502, 256] on div "17:00 (TC) - 29K-060.91" at bounding box center [467, 256] width 114 height 16
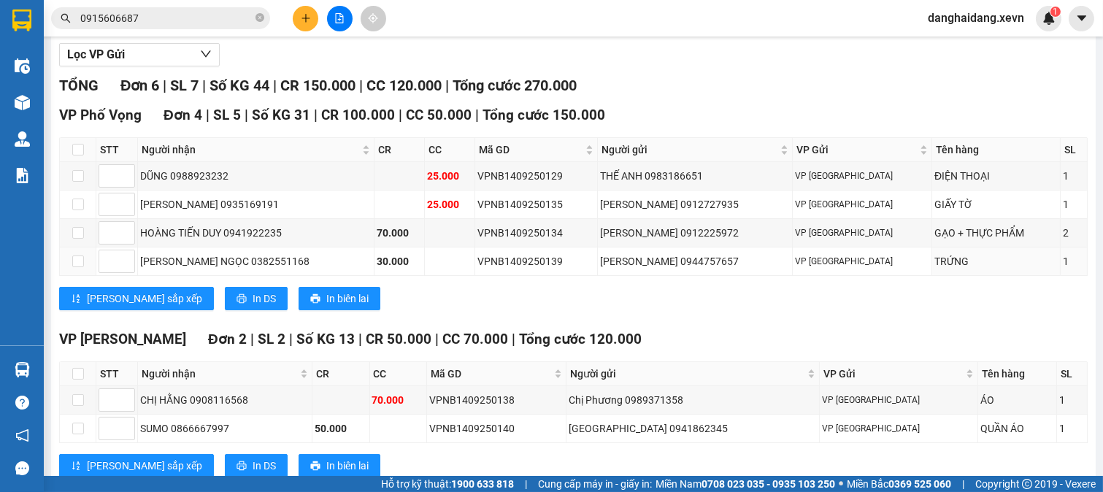
scroll to position [212, 0]
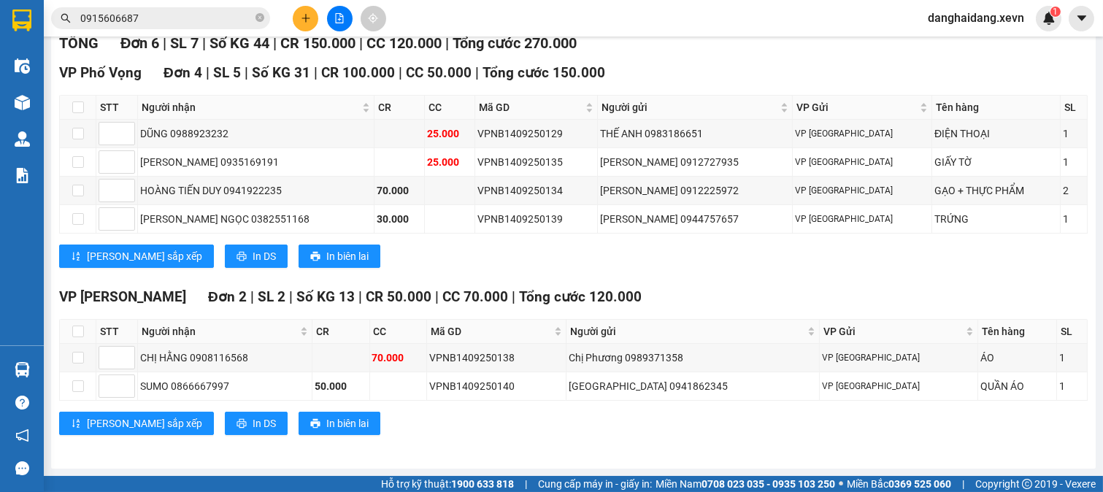
click at [553, 439] on div "VP Lê Duẩn Đơn 2 | SL 2 | Số KG 13 | CR 50.000 | CC 70.000 | Tổng cước 120.000 …" at bounding box center [573, 366] width 1029 height 160
click at [310, 13] on icon "plus" at bounding box center [306, 18] width 10 height 10
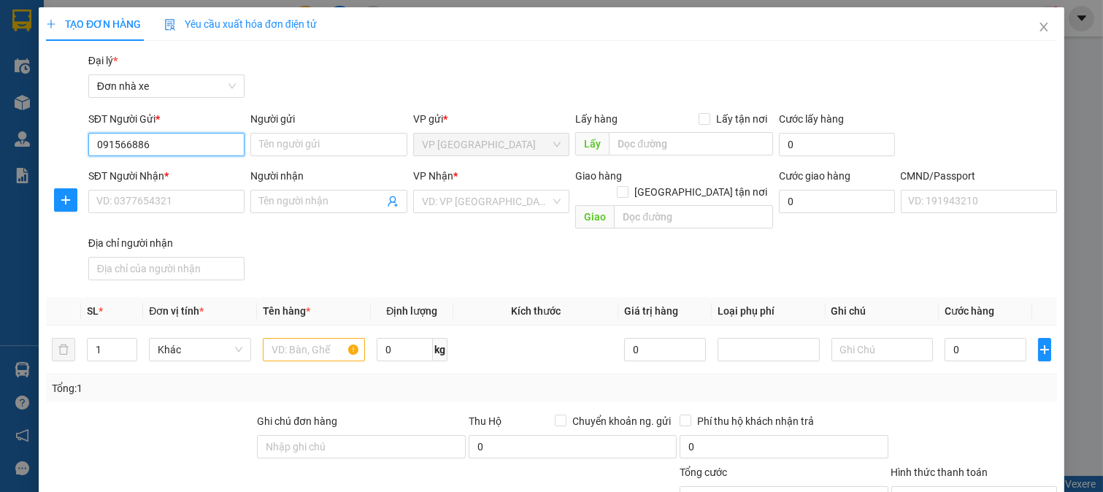
type input "0915668868"
click at [197, 177] on div "0915668868 - TRẦN THỊ THẮM" at bounding box center [168, 174] width 144 height 16
type input "TRẦN THỊ THẮM"
type input "0965191619"
type input "AN TRÀ"
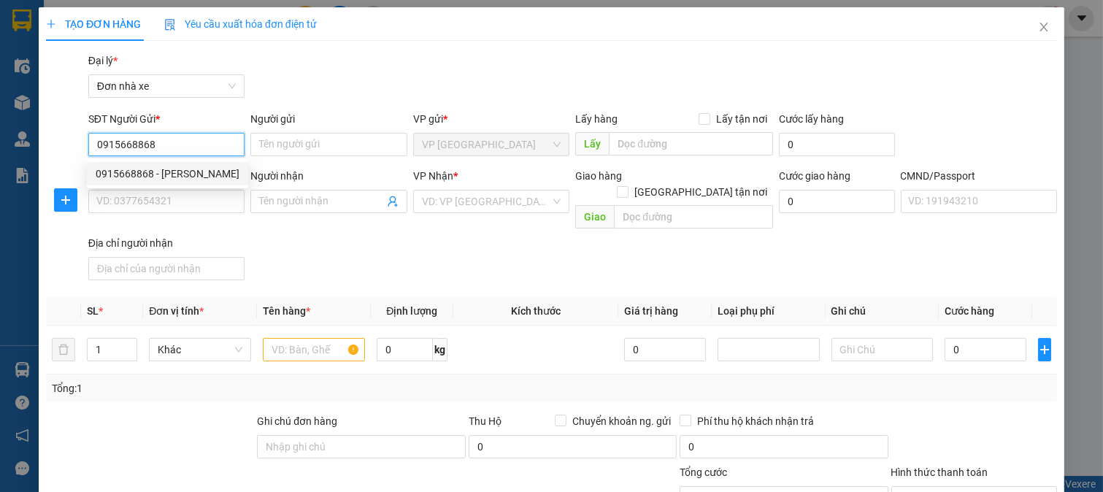
type input "CHÍNH CHỦ , NGUYỄN THỊ HIỀN"
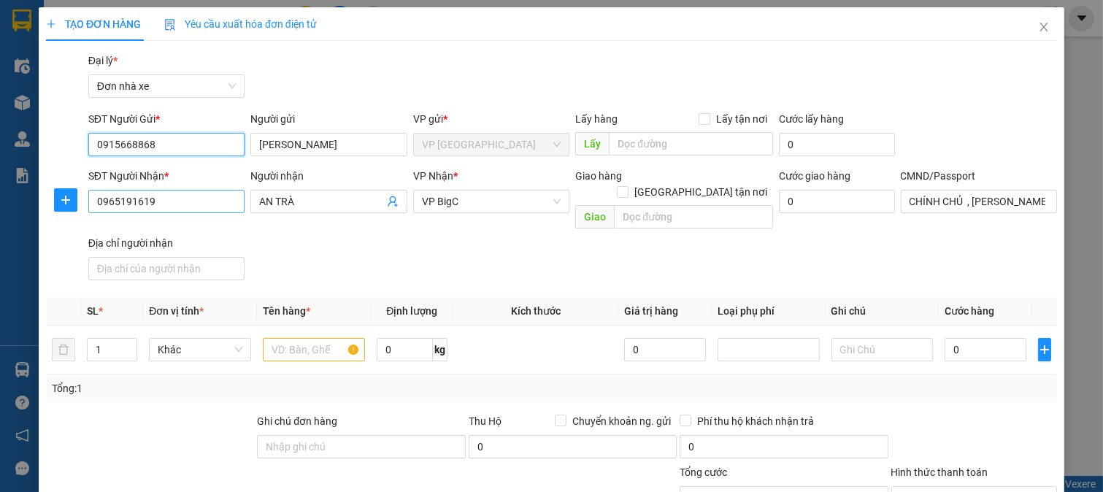
type input "0915668868"
click at [221, 204] on input "0965191619" at bounding box center [166, 201] width 157 height 23
type input "0358354317"
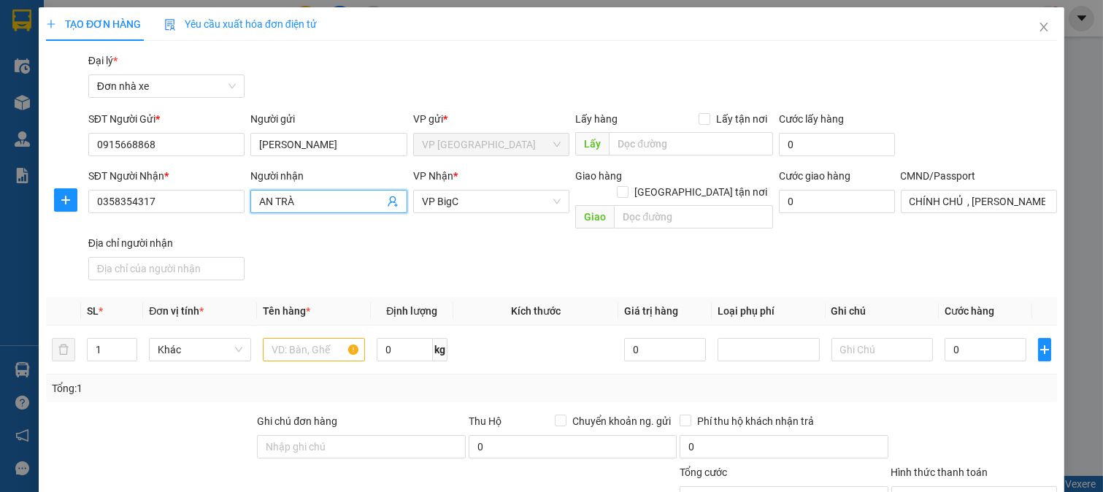
click at [288, 205] on input "AN TRÀ" at bounding box center [321, 202] width 125 height 16
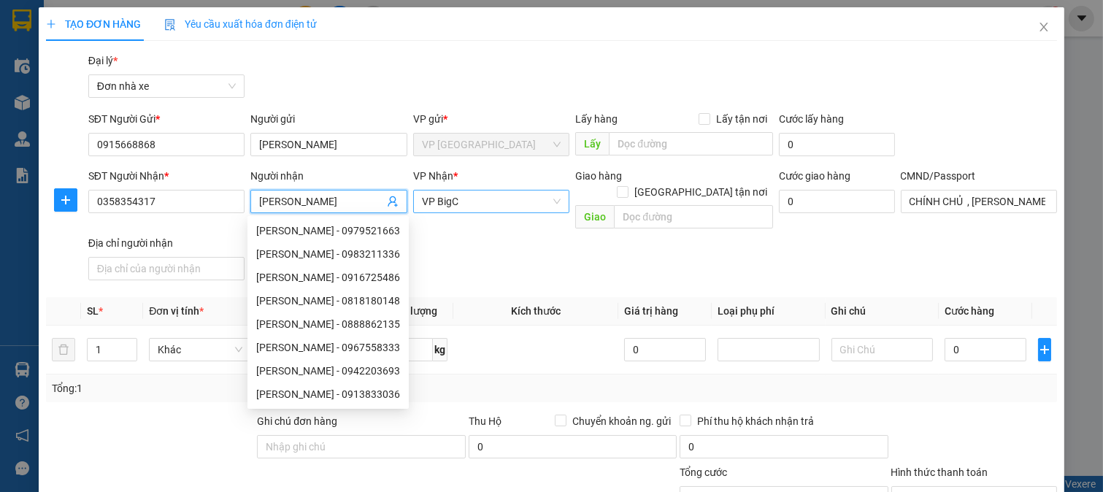
click at [483, 196] on span "VP BigC" at bounding box center [491, 202] width 139 height 22
type input "TRẦN MẠNH"
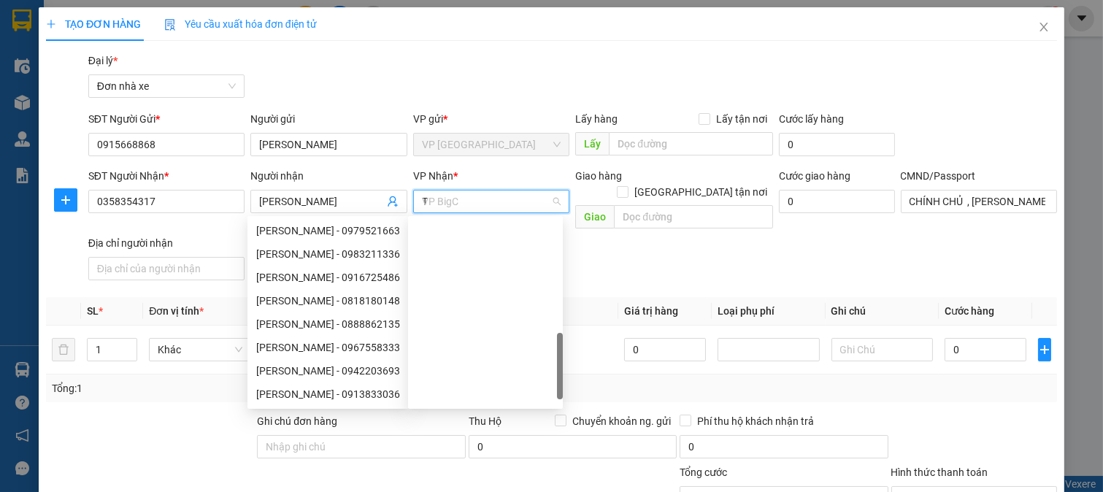
scroll to position [105, 0]
type input "TH"
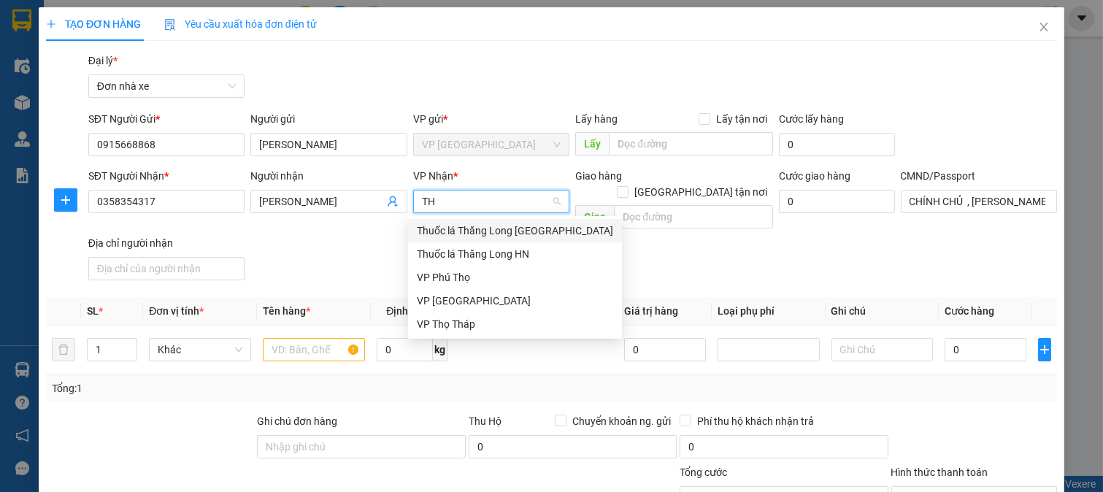
scroll to position [0, 0]
click at [473, 322] on div "VP Thọ Tháp" at bounding box center [515, 324] width 196 height 16
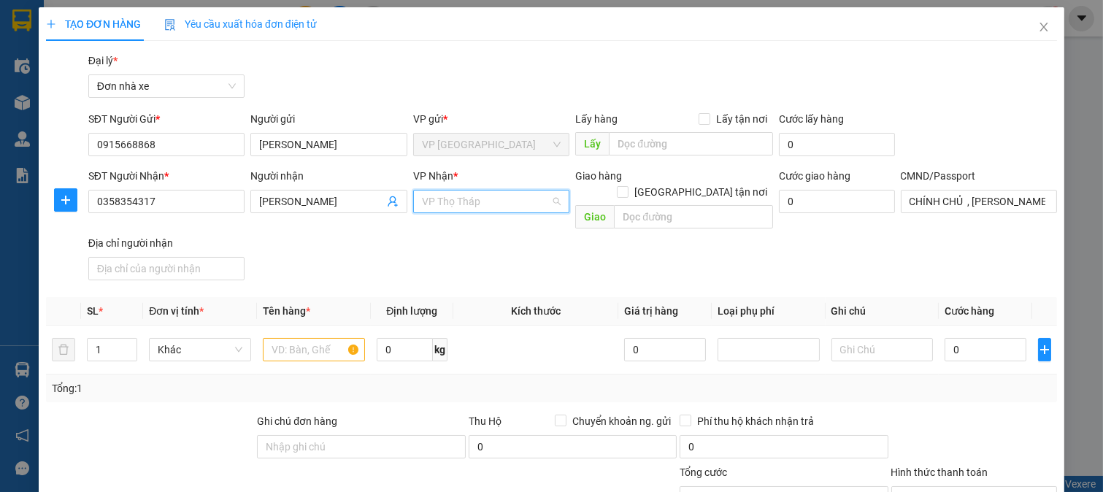
scroll to position [321, 0]
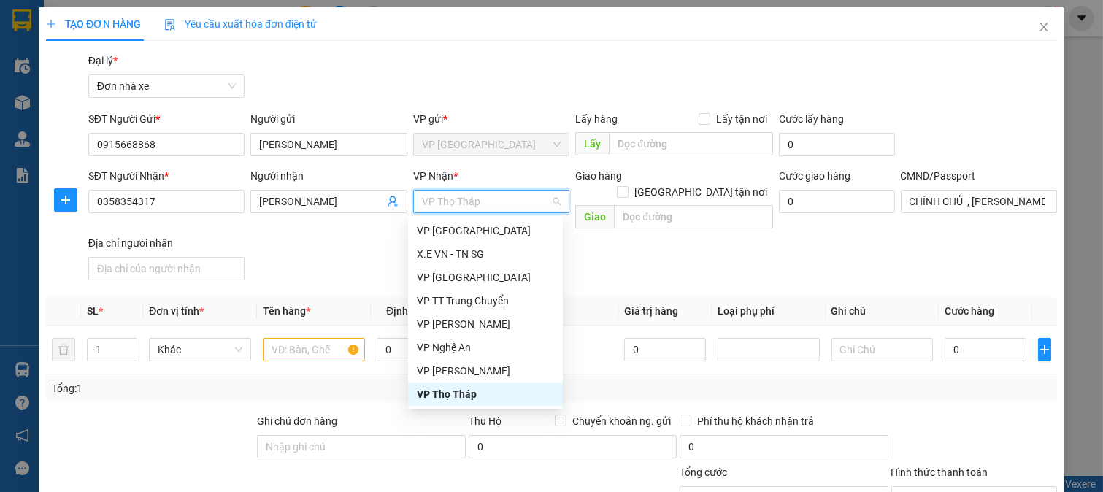
click at [721, 251] on div "SĐT Người Nhận * 0358354317 Người nhận TRẦN MẠNH VP Nhận * VP Thọ Tháp Giao hàn…" at bounding box center [572, 227] width 975 height 118
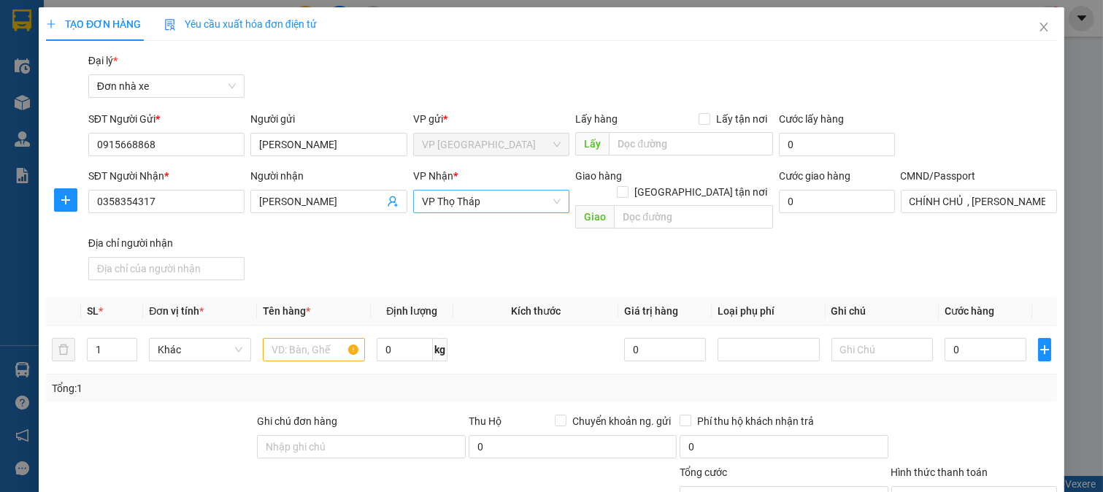
click at [679, 245] on div "SĐT Người Nhận * 0358354317 Người nhận TRẦN MẠNH VP Nhận * VP Thọ Tháp Giao hàn…" at bounding box center [572, 227] width 975 height 118
click at [639, 237] on div "SĐT Người Nhận * 0358354317 Người nhận TRẦN MẠNH VP Nhận * VP Thọ Tháp Giao hàn…" at bounding box center [572, 227] width 975 height 118
click at [623, 271] on div "Transit Pickup Surcharge Ids Transit Deliver Surcharge Ids Transit Deliver Surc…" at bounding box center [551, 368] width 1011 height 630
drag, startPoint x: 637, startPoint y: 261, endPoint x: 648, endPoint y: 250, distance: 15.5
click at [643, 256] on div "SĐT Người Nhận * 0358354317 Người nhận TRẦN MẠNH VP Nhận * VP Thọ Tháp Giao hàn…" at bounding box center [572, 227] width 975 height 118
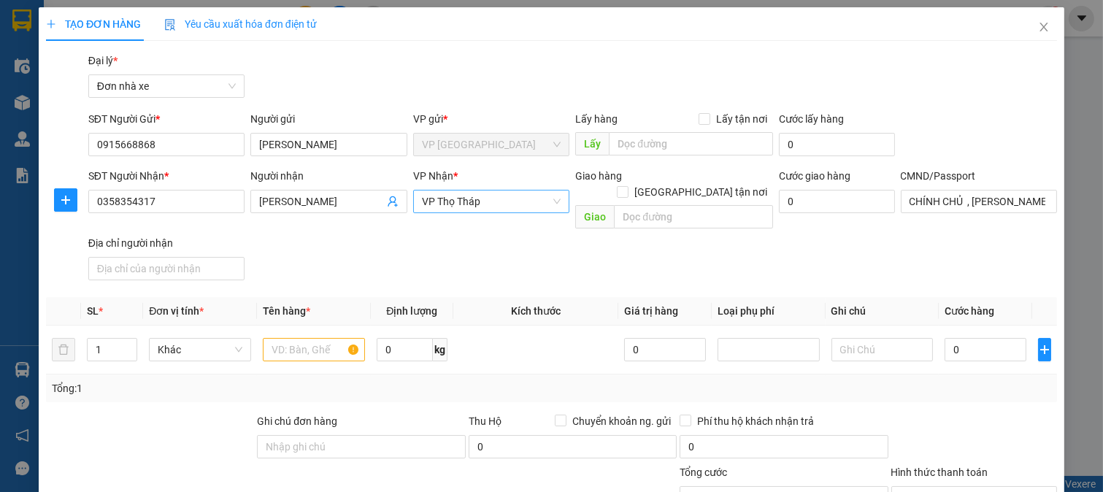
click at [648, 249] on div "SĐT Người Nhận * 0358354317 Người nhận TRẦN MẠNH VP Nhận * VP Thọ Tháp Giao hàn…" at bounding box center [572, 227] width 975 height 118
click at [681, 244] on div "SĐT Người Nhận * 0358354317 Người nhận TRẦN MẠNH VP Nhận * VP Thọ Tháp Giao hàn…" at bounding box center [572, 227] width 975 height 118
click at [483, 192] on span "VP Thọ Tháp" at bounding box center [491, 202] width 139 height 22
click at [705, 275] on div "Transit Pickup Surcharge Ids Transit Deliver Surcharge Ids Transit Deliver Surc…" at bounding box center [551, 368] width 1011 height 630
click at [287, 338] on input "text" at bounding box center [314, 349] width 102 height 23
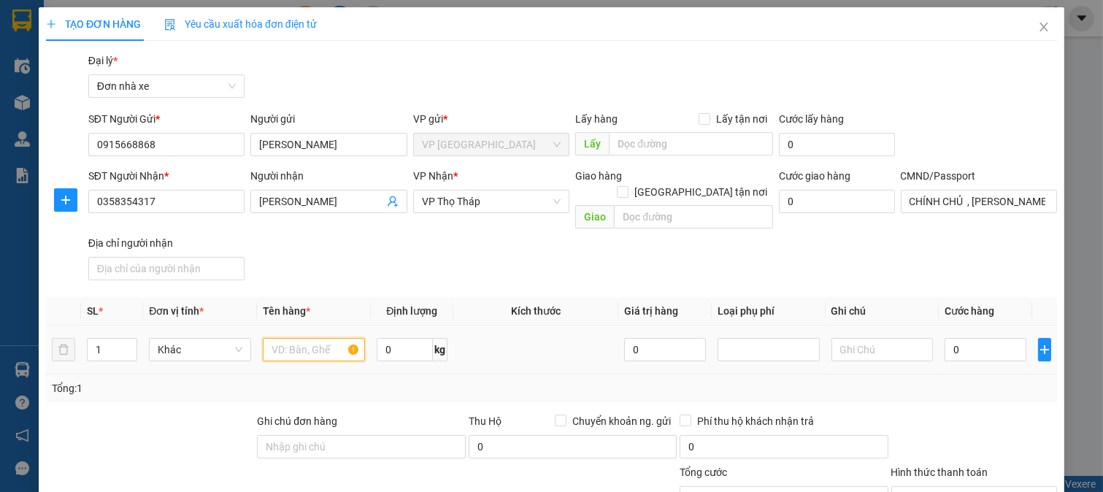
type input "D"
type input "ĐIỆN THOẠI"
click at [951, 338] on input "0" at bounding box center [985, 349] width 81 height 23
type input "2"
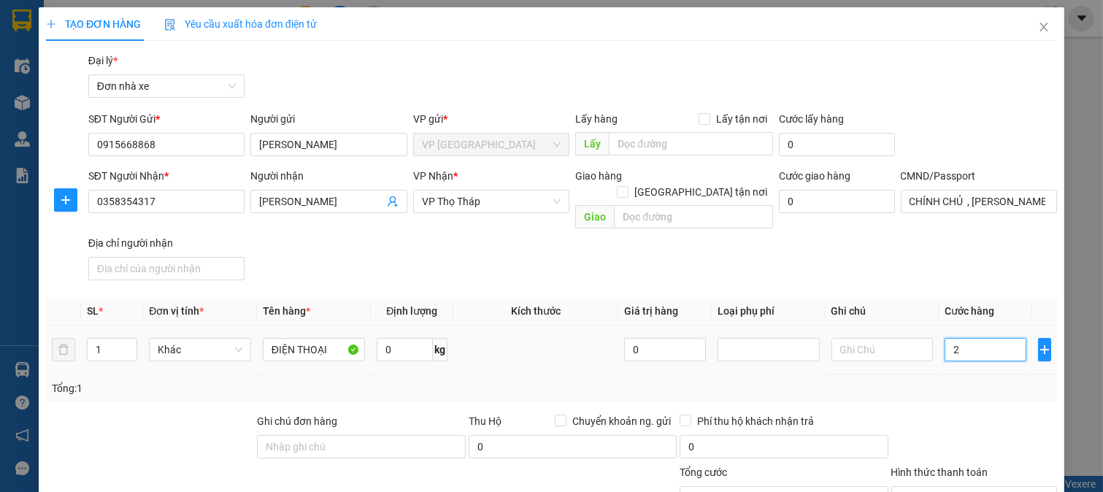
type input "25"
type input "25.000"
click at [948, 413] on div at bounding box center [974, 438] width 169 height 51
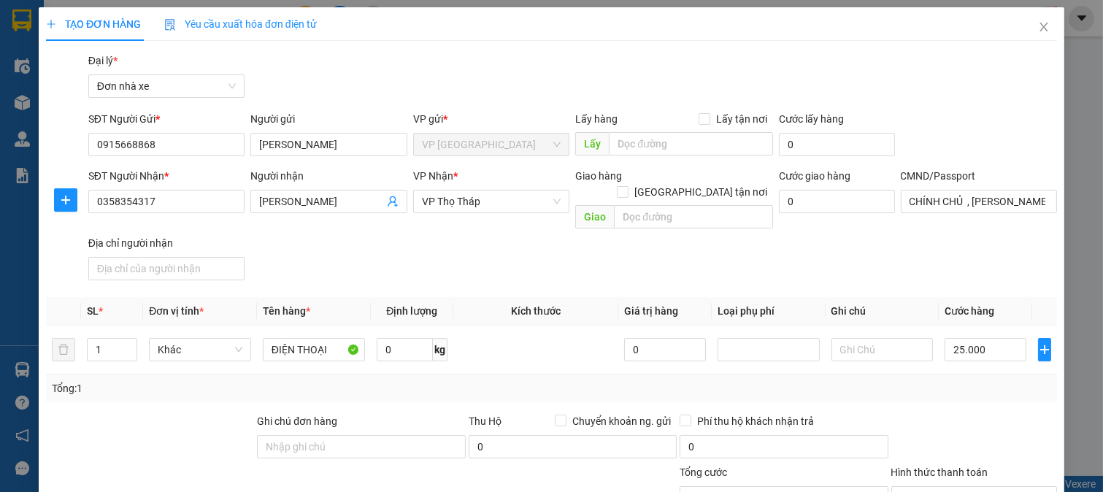
click at [955, 392] on div "Transit Pickup Surcharge Ids Transit Deliver Surcharge Ids Transit Deliver Surc…" at bounding box center [551, 368] width 1011 height 630
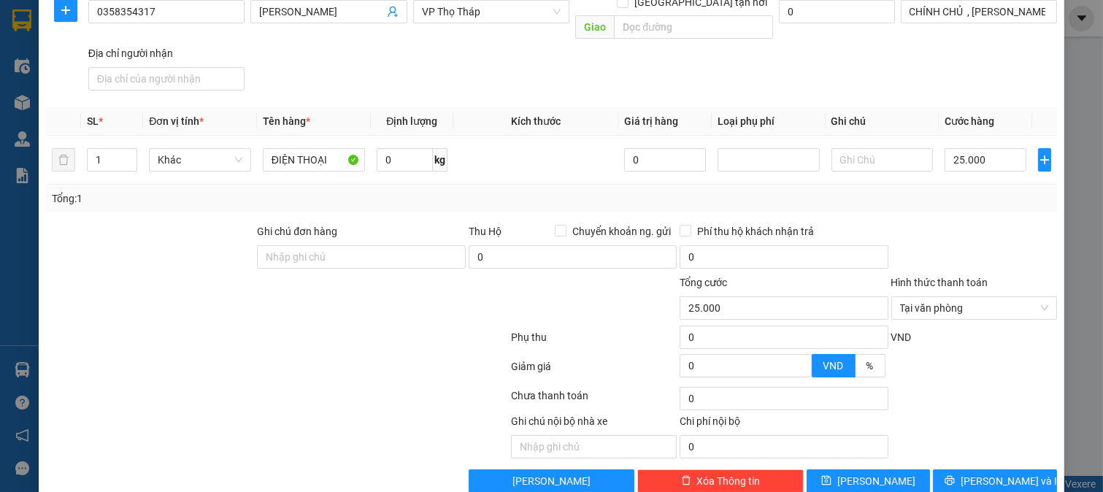
scroll to position [202, 0]
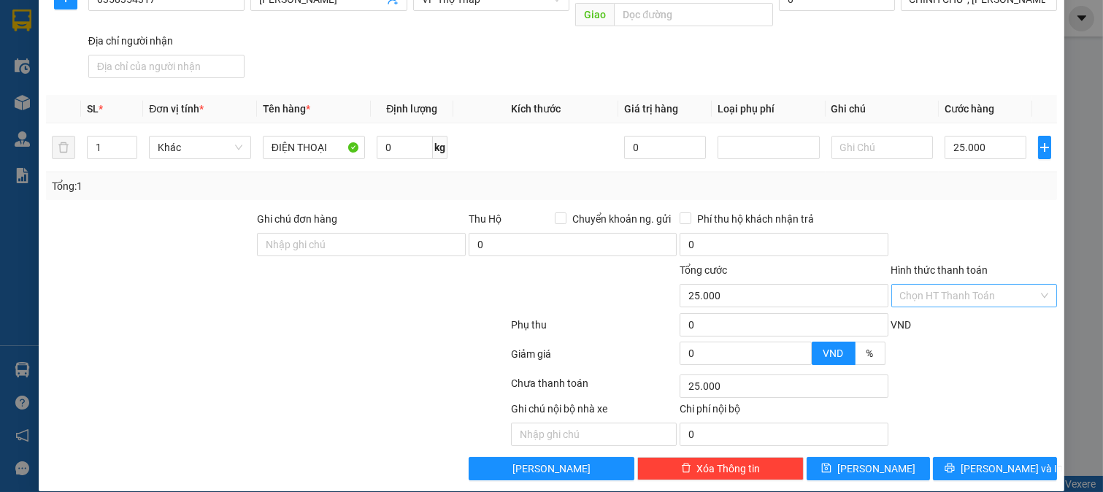
click at [954, 285] on input "Hình thức thanh toán" at bounding box center [969, 296] width 139 height 22
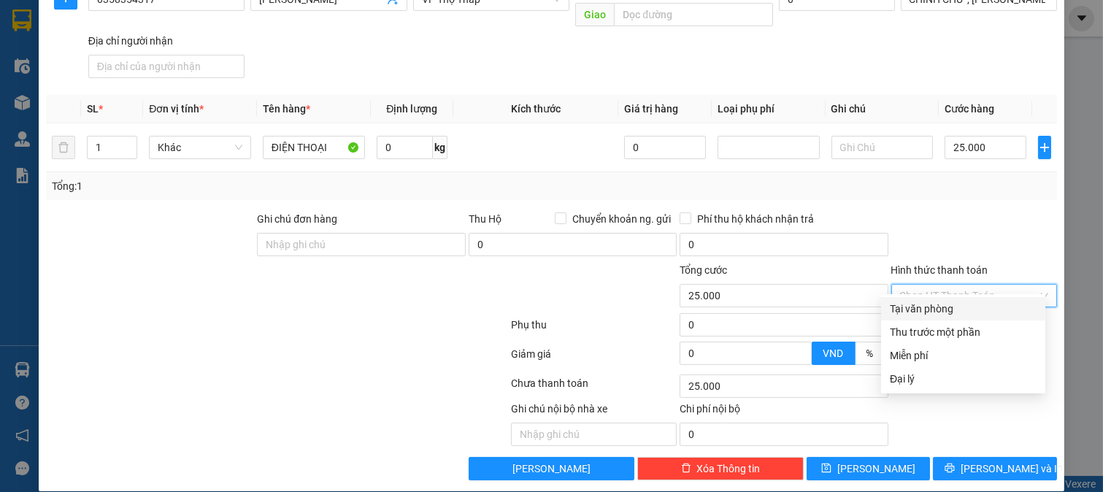
click at [953, 308] on div "Tại văn phòng" at bounding box center [963, 309] width 147 height 16
type input "0"
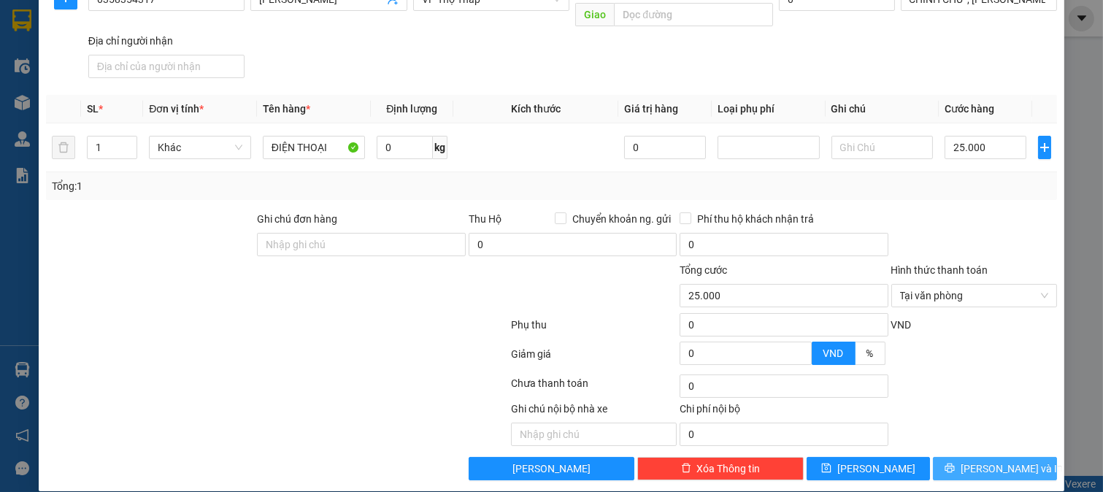
click at [954, 461] on button "[PERSON_NAME] và In" at bounding box center [995, 468] width 124 height 23
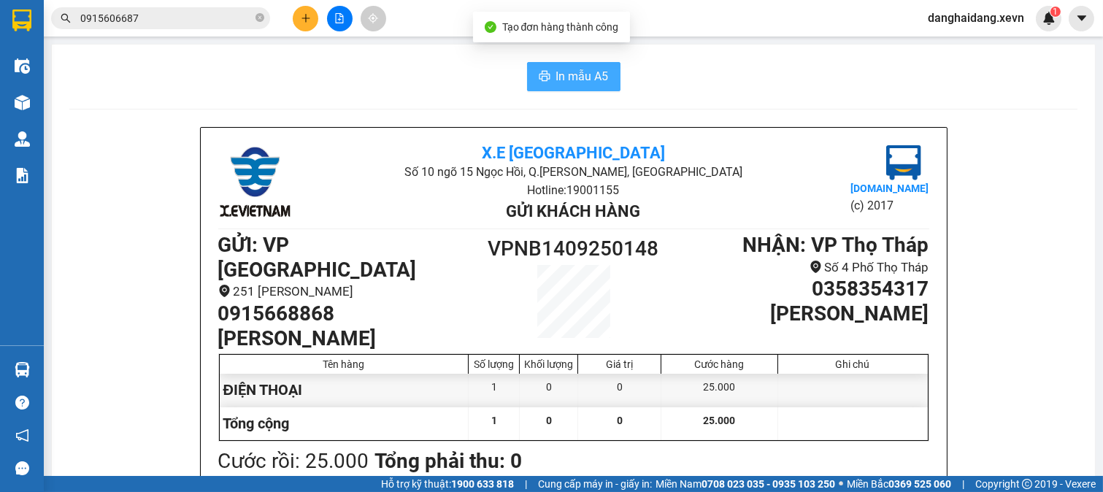
click at [556, 74] on span "In mẫu A5" at bounding box center [582, 76] width 53 height 18
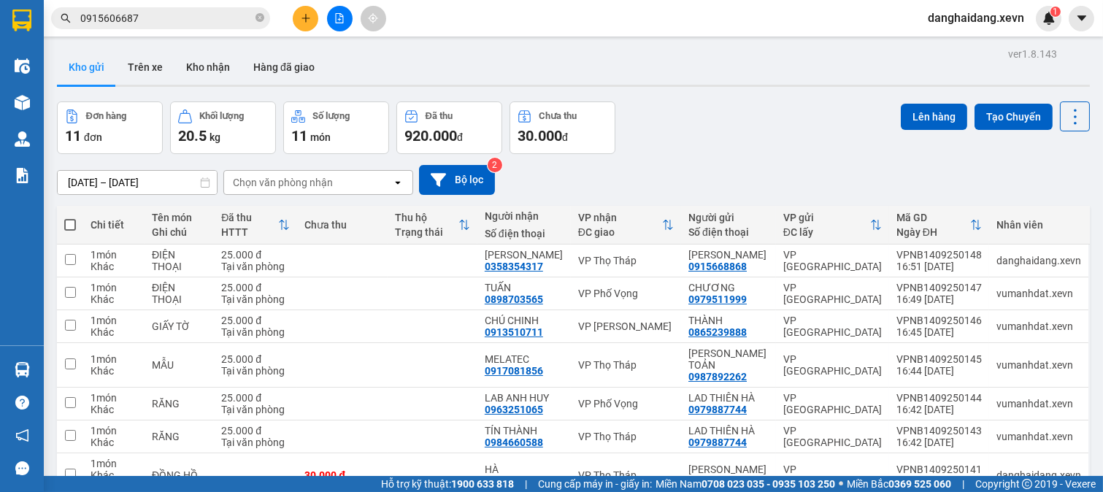
click at [748, 123] on div "Đơn hàng 11 đơn Khối lượng 20.5 kg Số lượng 11 món Đã thu 920.000 đ Chưa thu 30…" at bounding box center [573, 127] width 1033 height 53
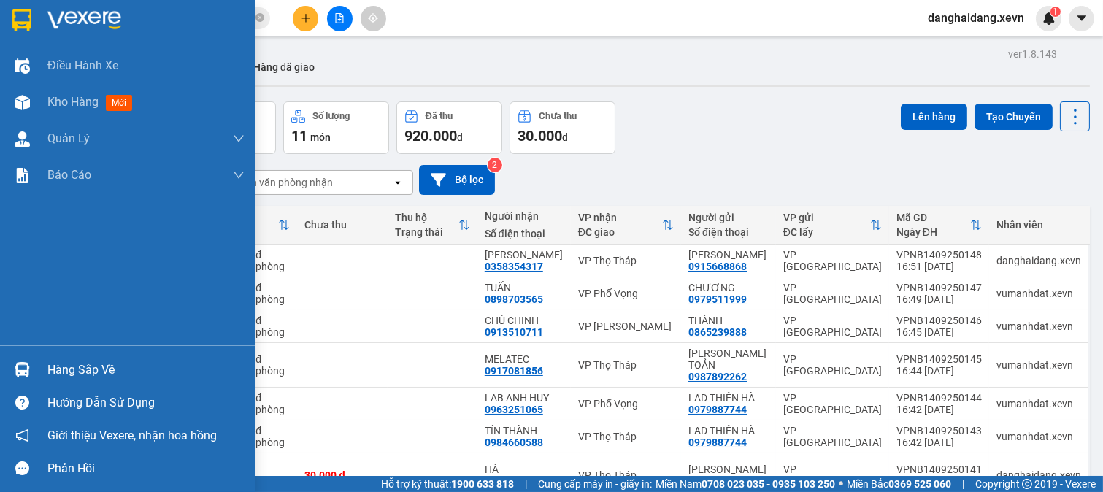
click at [26, 368] on img at bounding box center [22, 369] width 15 height 15
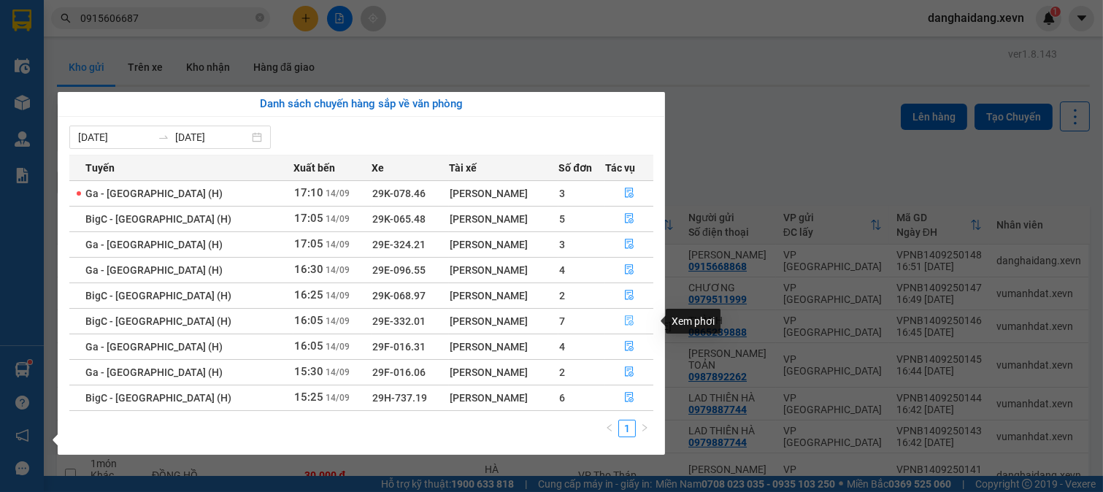
click at [629, 326] on icon "file-done" at bounding box center [629, 320] width 9 height 10
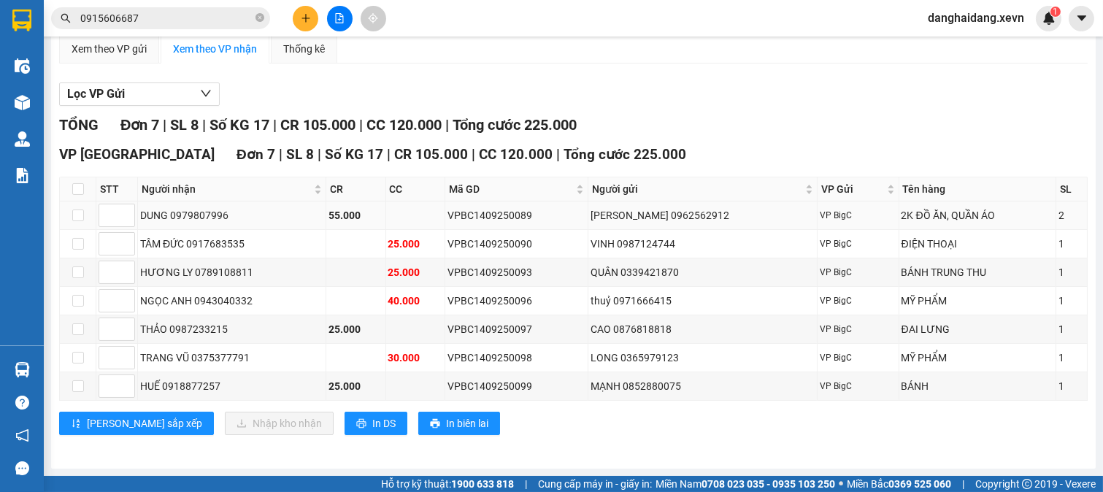
scroll to position [130, 0]
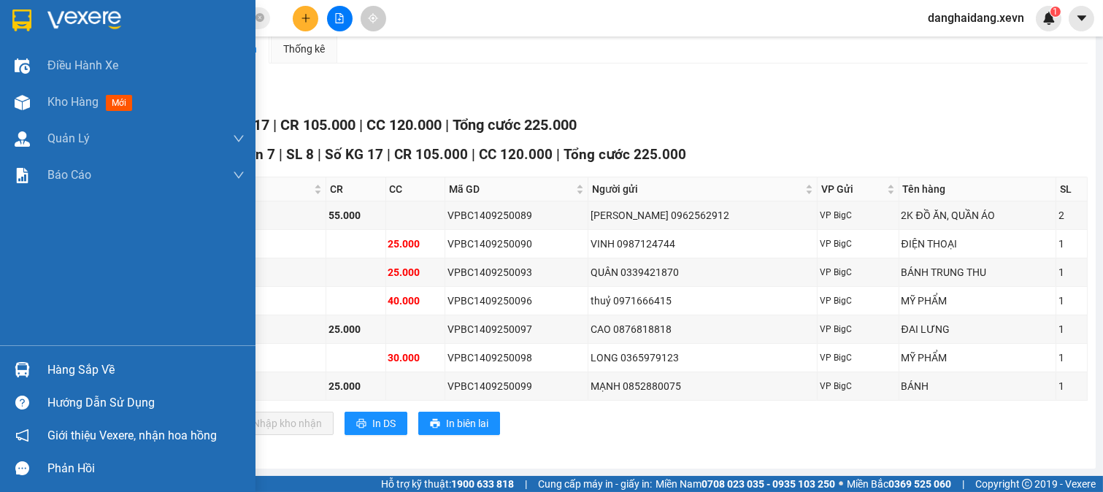
click at [37, 371] on div "Hàng sắp về" at bounding box center [128, 369] width 256 height 33
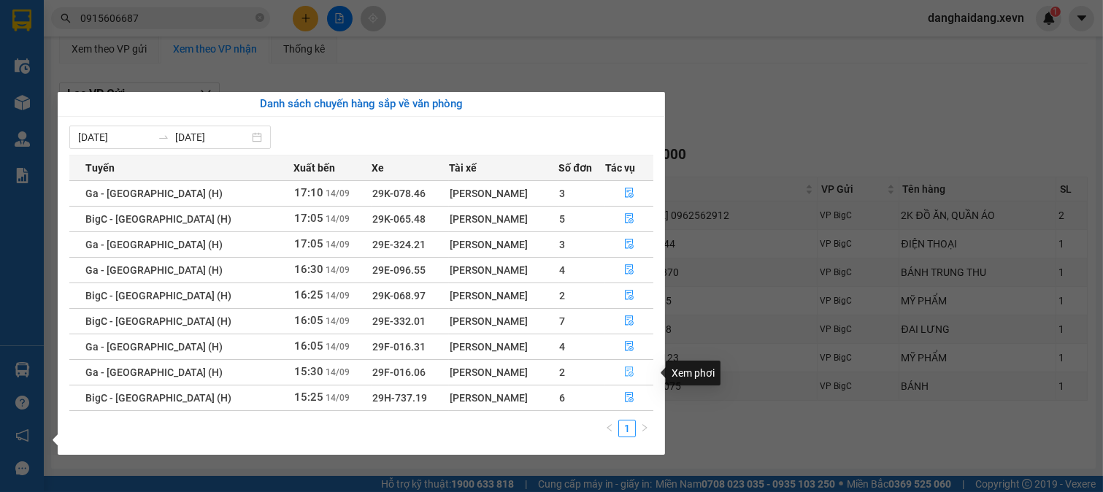
click at [624, 373] on icon "file-done" at bounding box center [629, 372] width 10 height 10
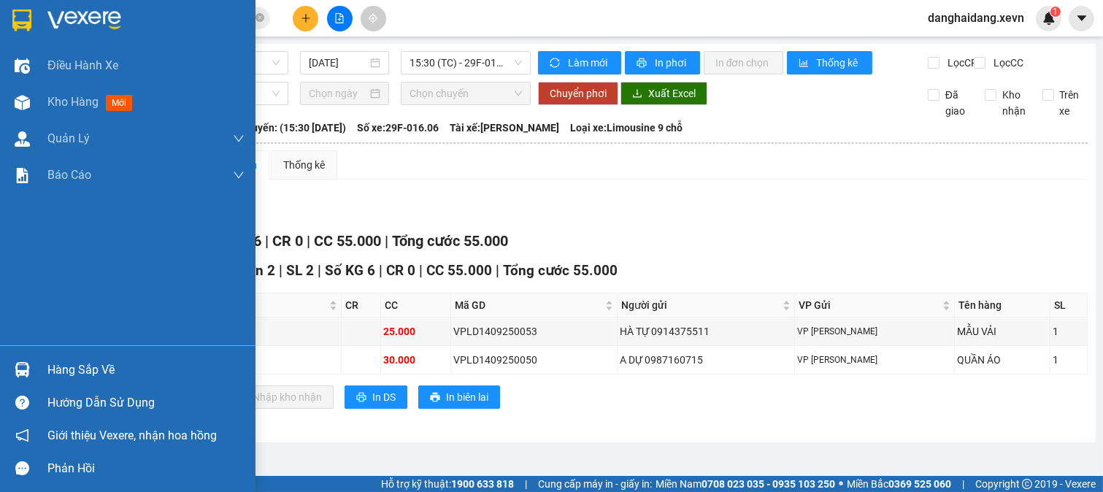
click at [34, 370] on div "Hàng sắp về" at bounding box center [128, 369] width 256 height 33
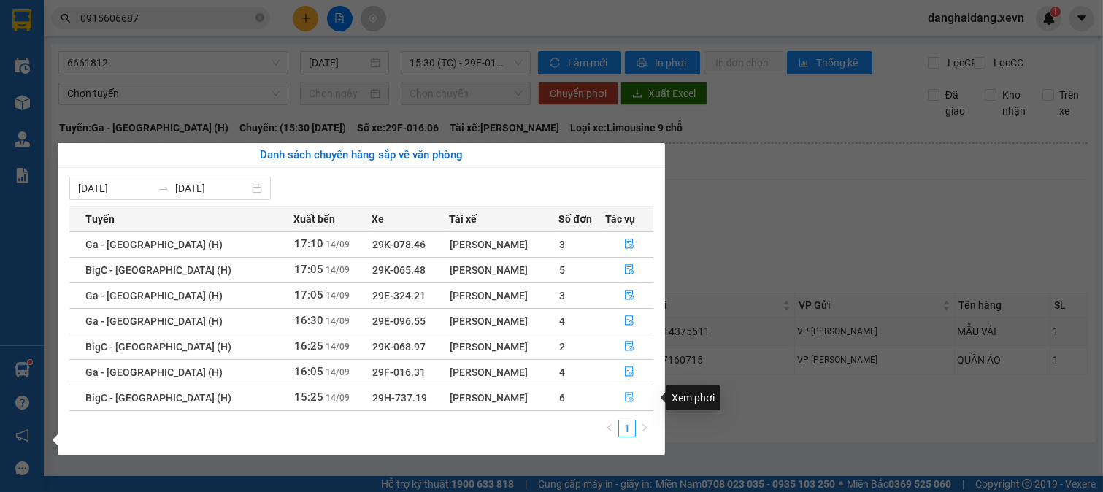
click at [628, 400] on icon "file-done" at bounding box center [629, 397] width 10 height 10
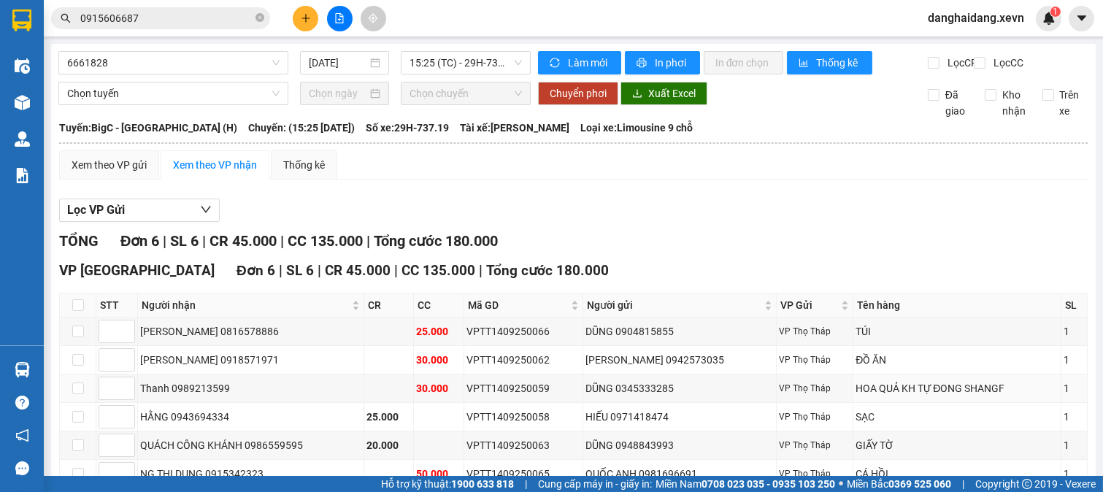
scroll to position [81, 0]
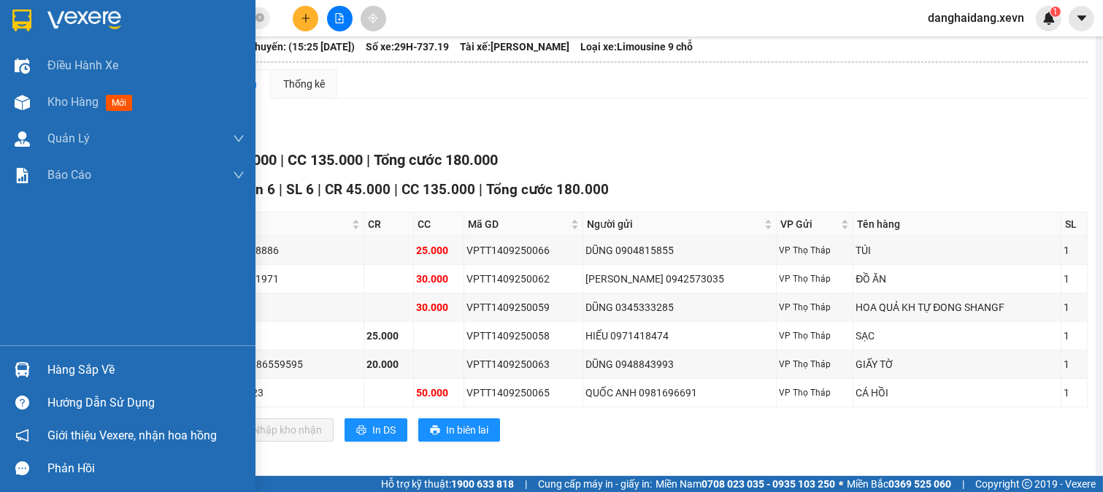
click at [29, 371] on img at bounding box center [22, 369] width 15 height 15
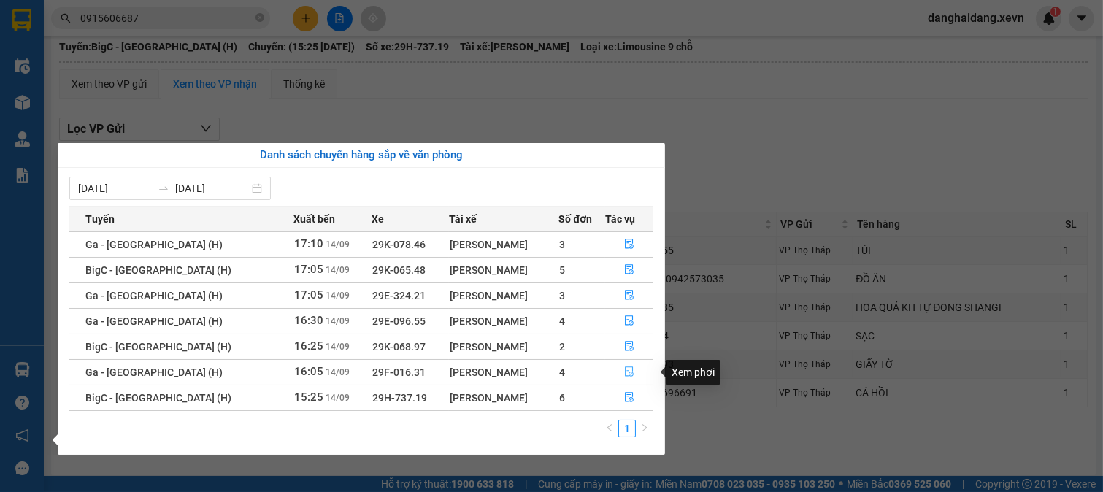
click at [624, 371] on icon "file-done" at bounding box center [629, 372] width 10 height 10
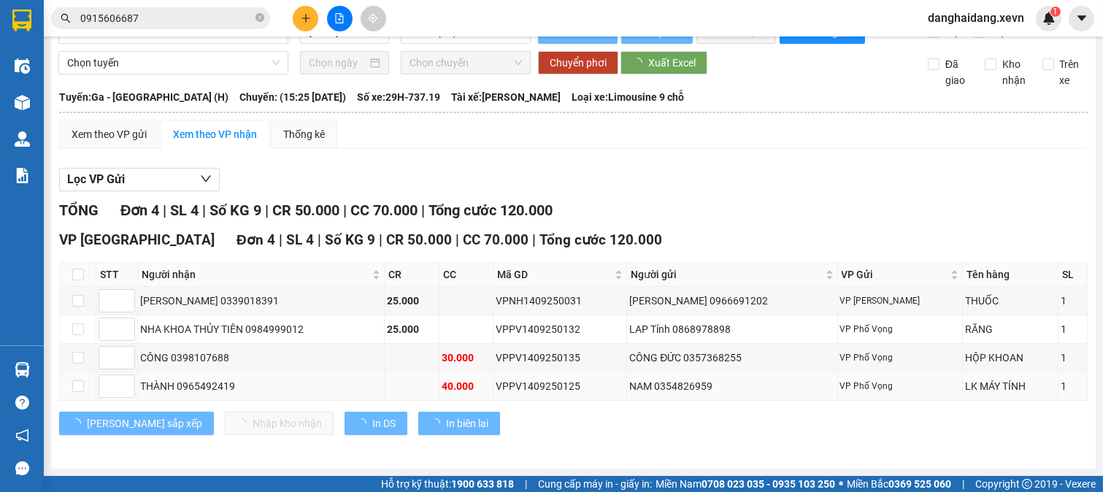
scroll to position [45, 0]
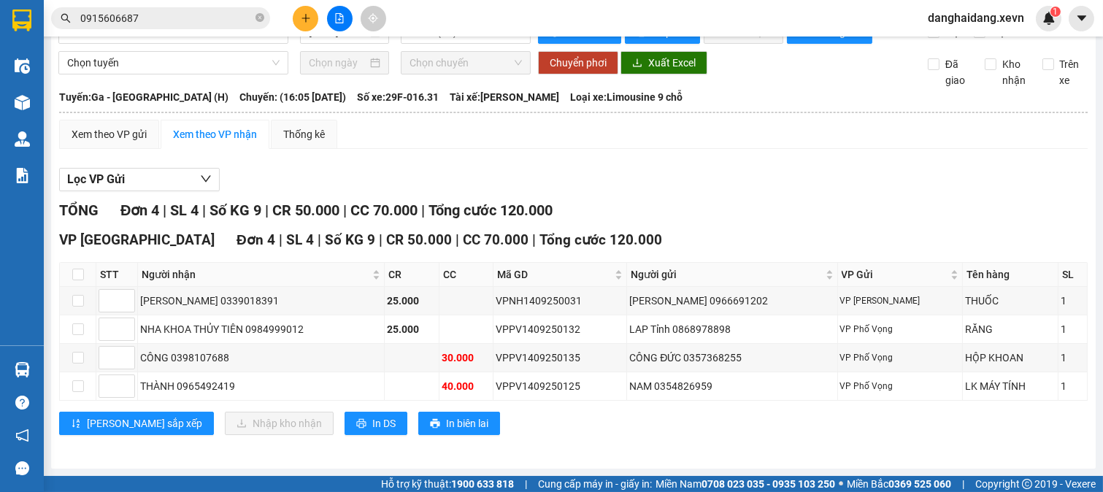
click at [673, 432] on div "Lưu sắp xếp Nhập kho nhận In DS In biên lai" at bounding box center [573, 423] width 1029 height 23
click at [142, 20] on input "0915606687" at bounding box center [166, 18] width 172 height 16
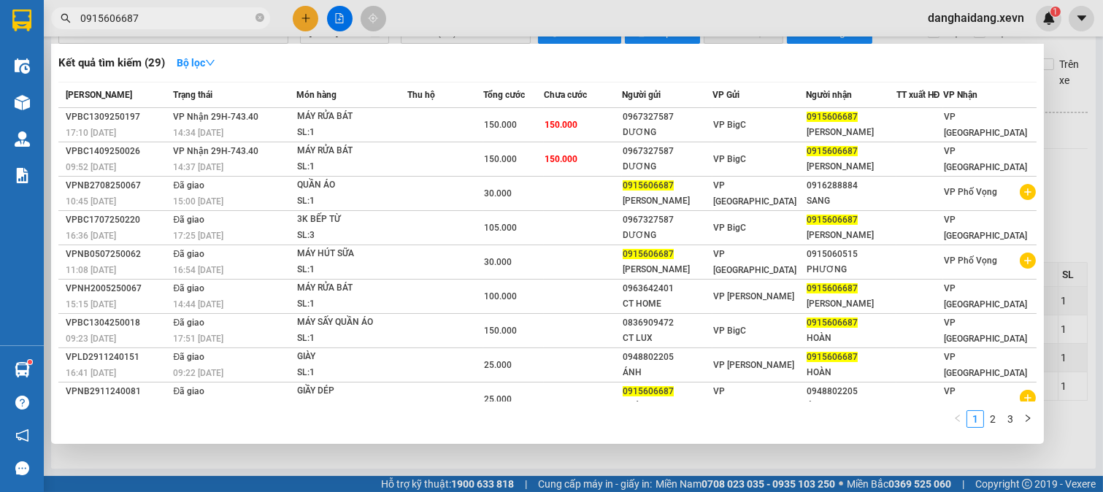
click at [142, 20] on input "0915606687" at bounding box center [166, 18] width 172 height 16
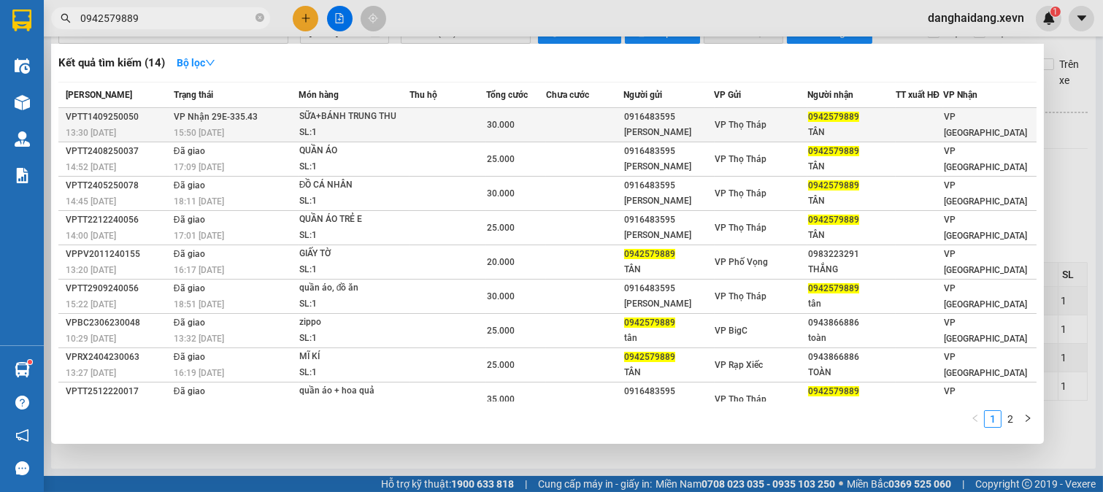
type input "0942579889"
click at [323, 130] on div "SL: 1" at bounding box center [354, 133] width 110 height 16
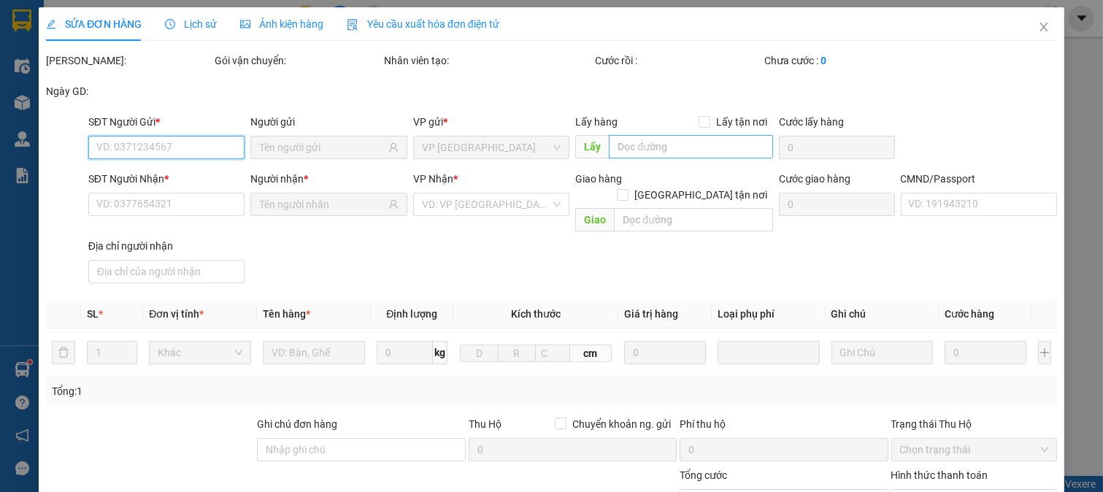
type input "0916483595"
type input "HỒNG ANH"
type input "0942579889"
type input "TÂN"
type input "037092005459 HÀ MẠNH TÂN"
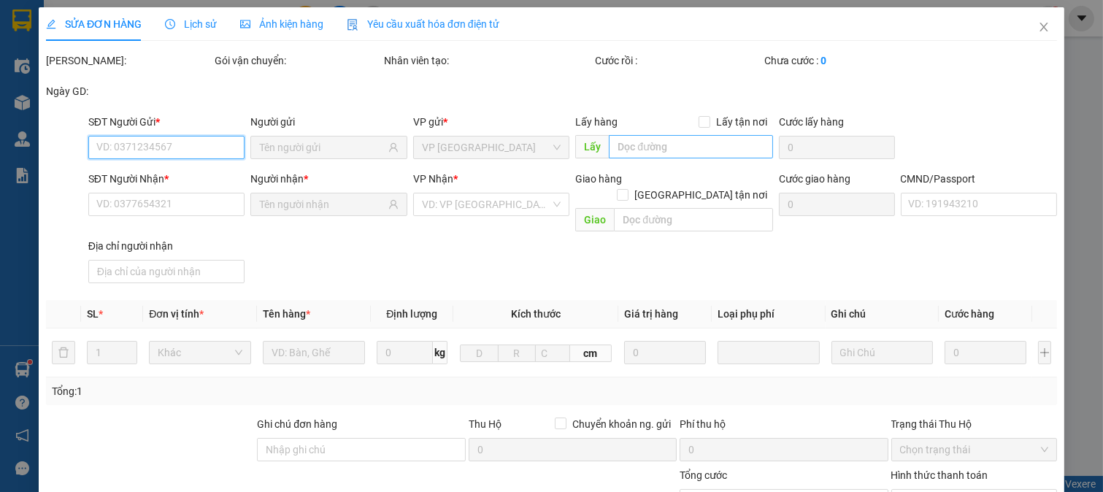
type input "30.000"
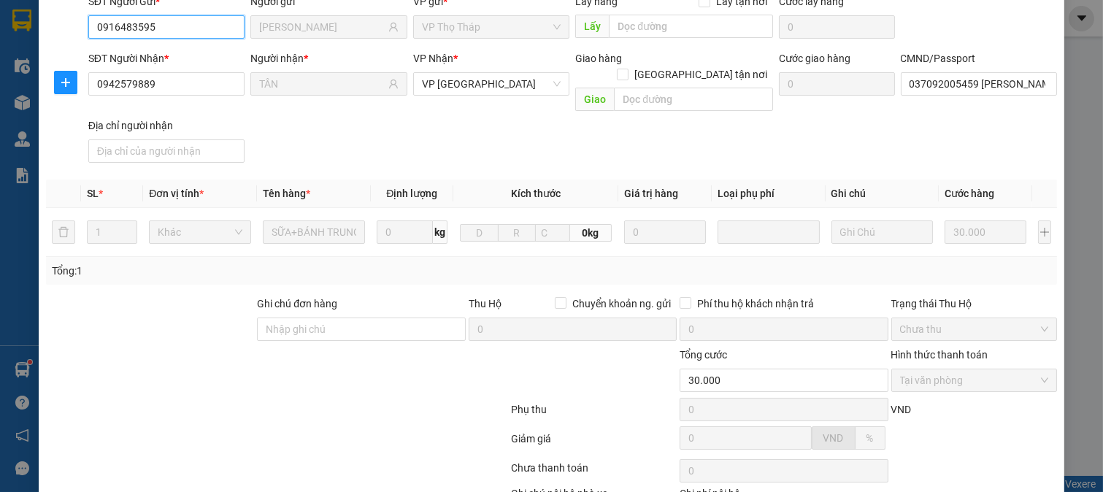
scroll to position [206, 0]
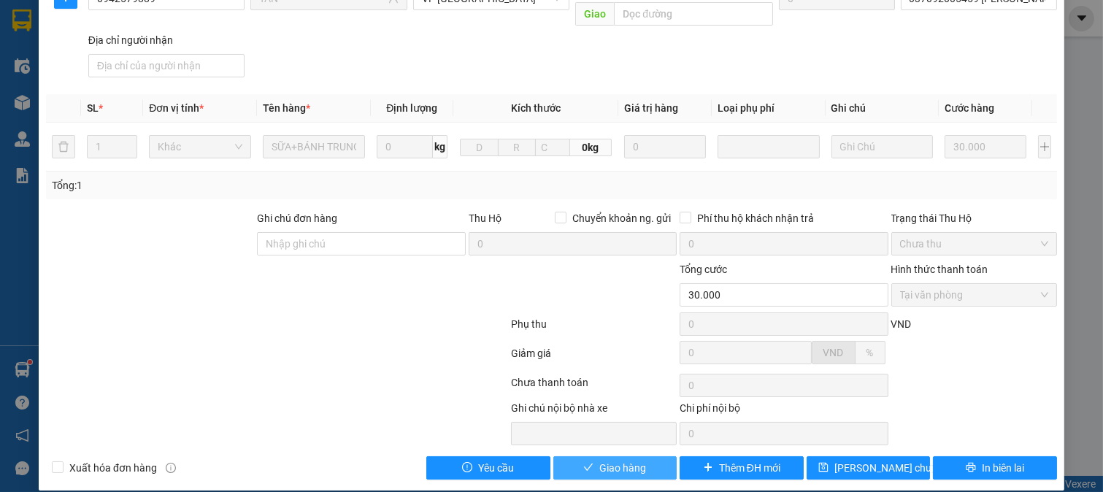
click at [599, 460] on span "Giao hàng" at bounding box center [622, 468] width 47 height 16
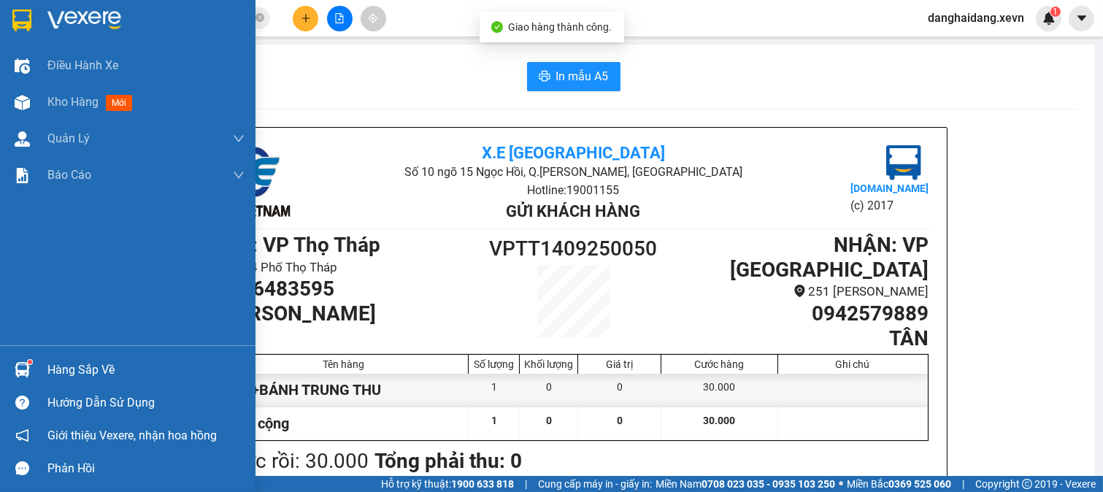
click at [27, 376] on img at bounding box center [22, 369] width 15 height 15
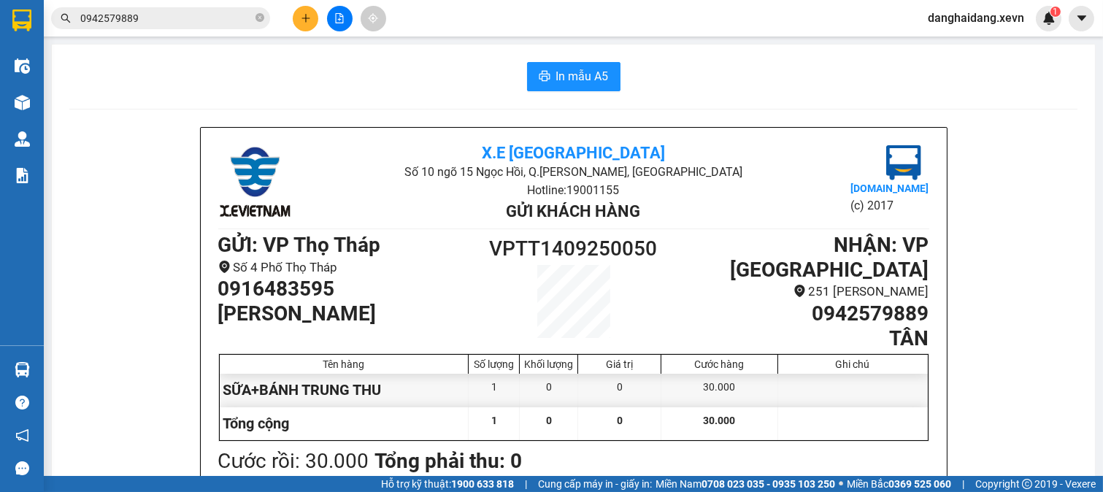
drag, startPoint x: 1096, startPoint y: 217, endPoint x: 1089, endPoint y: 222, distance: 8.3
click at [1089, 222] on section "Kết quả tìm kiếm ( 14 ) Bộ lọc Mã ĐH Trạng thái Món hàng Thu hộ Tổng cước Chưa …" at bounding box center [551, 246] width 1103 height 492
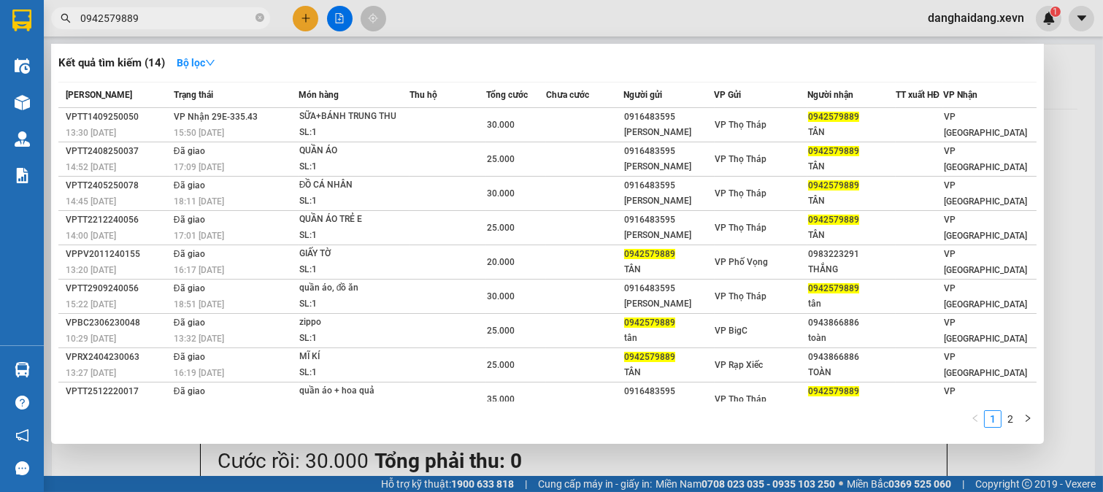
click at [171, 20] on input "0942579889" at bounding box center [166, 18] width 172 height 16
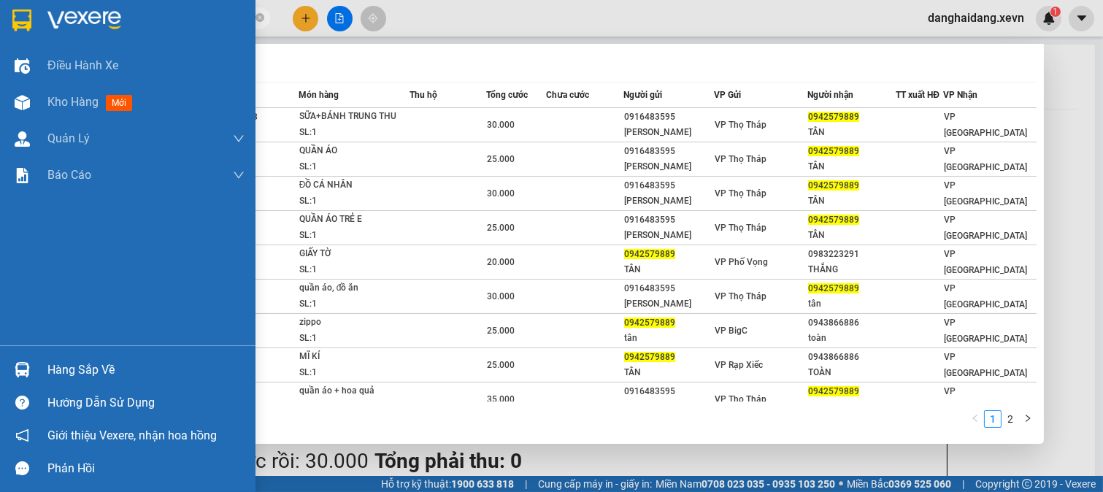
click at [57, 372] on div "Hàng sắp về" at bounding box center [145, 370] width 197 height 22
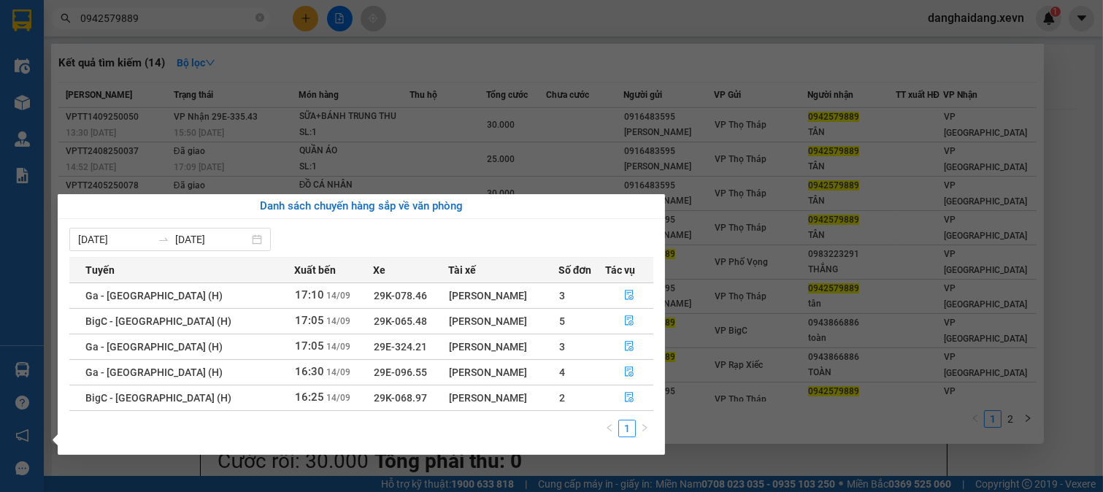
click at [120, 10] on section "Kết quả tìm kiếm ( 14 ) Bộ lọc Mã ĐH Trạng thái Món hàng Thu hộ Tổng cước Chưa …" at bounding box center [551, 246] width 1103 height 492
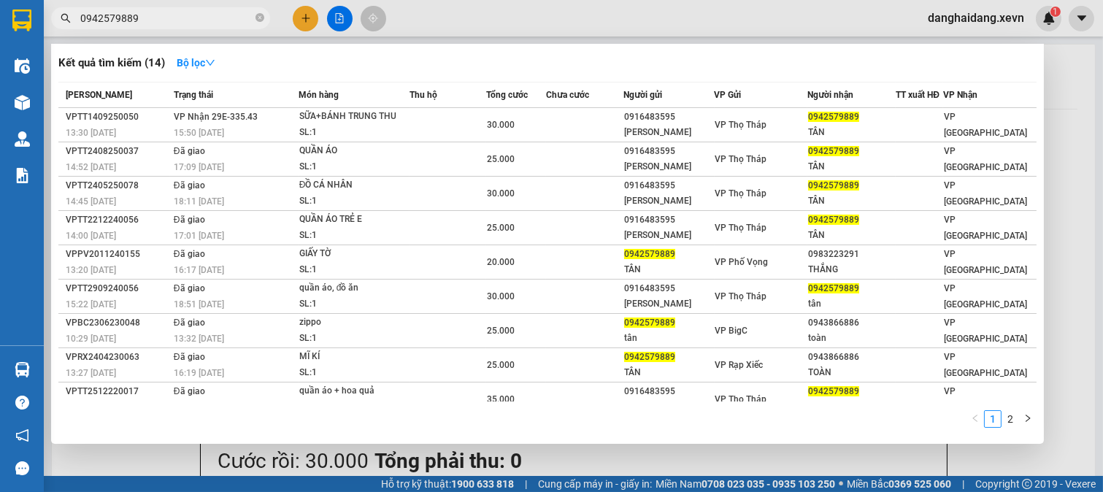
click at [120, 10] on input "0942579889" at bounding box center [166, 18] width 172 height 16
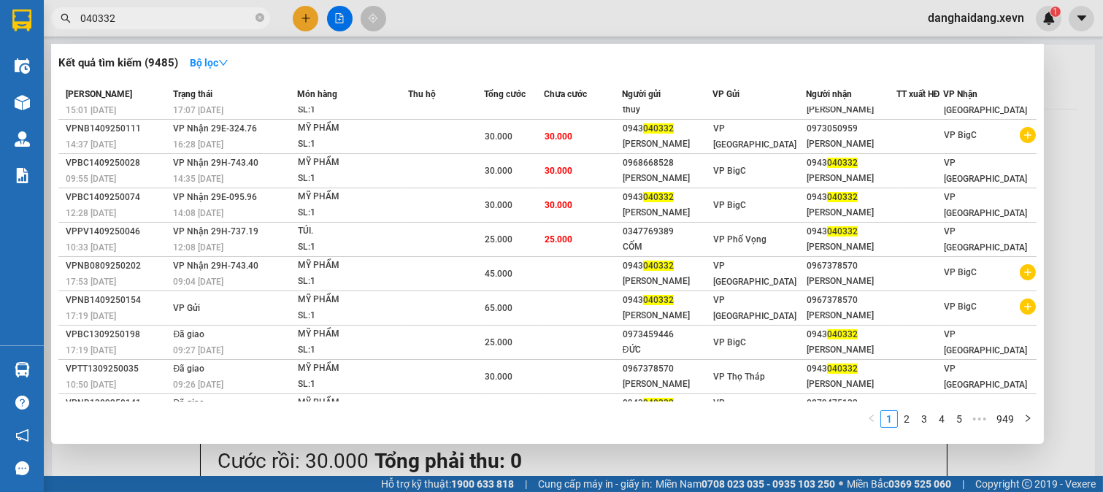
scroll to position [25, 0]
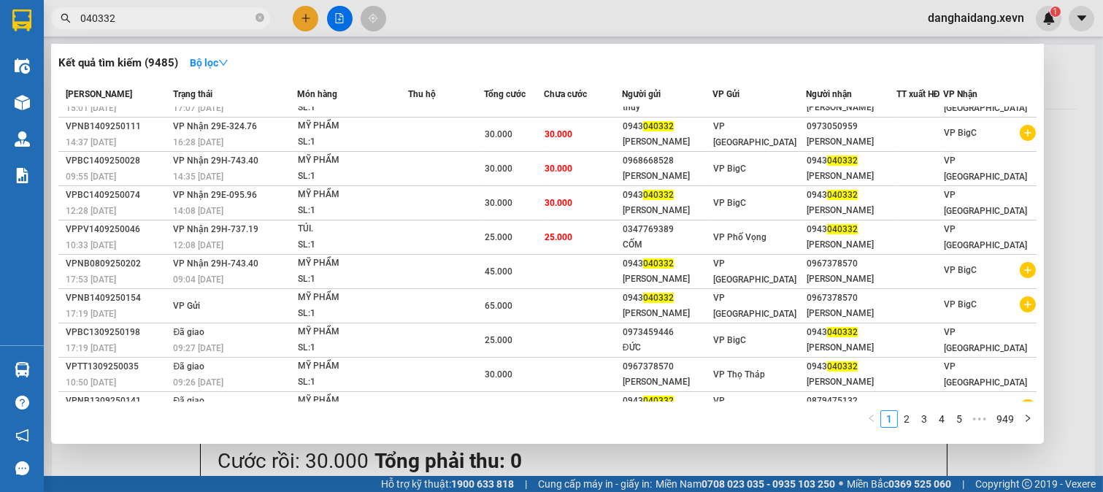
click at [1084, 252] on div at bounding box center [551, 246] width 1103 height 492
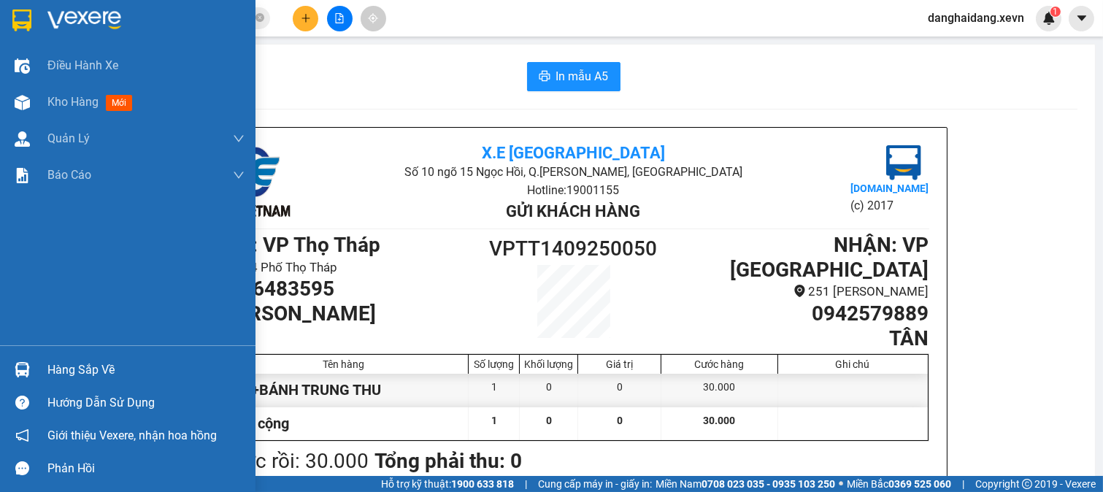
click at [22, 376] on img at bounding box center [22, 369] width 15 height 15
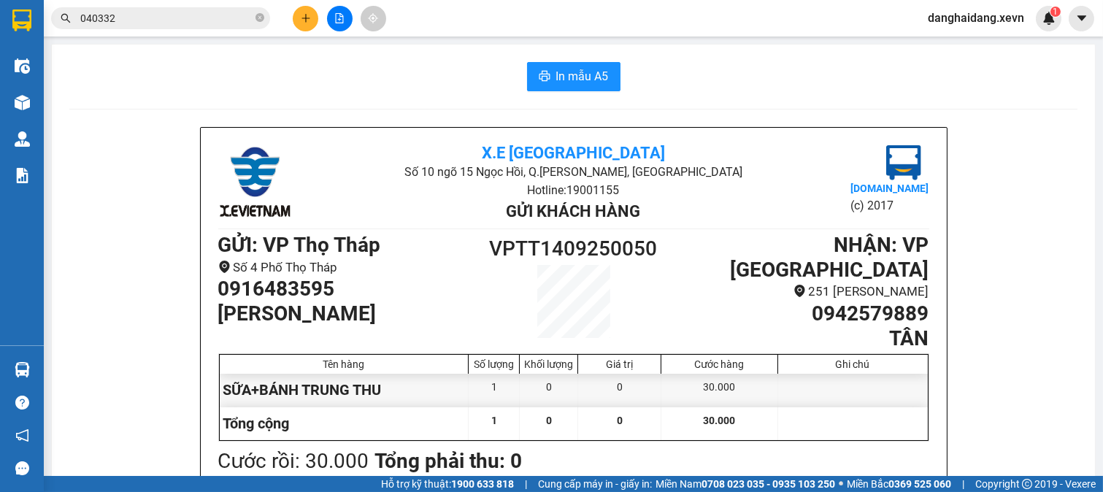
click at [743, 350] on section "Kết quả tìm kiếm ( 9485 ) Bộ lọc Mã ĐH Trạng thái Món hàng Thu hộ Tổng cước Chư…" at bounding box center [551, 246] width 1103 height 492
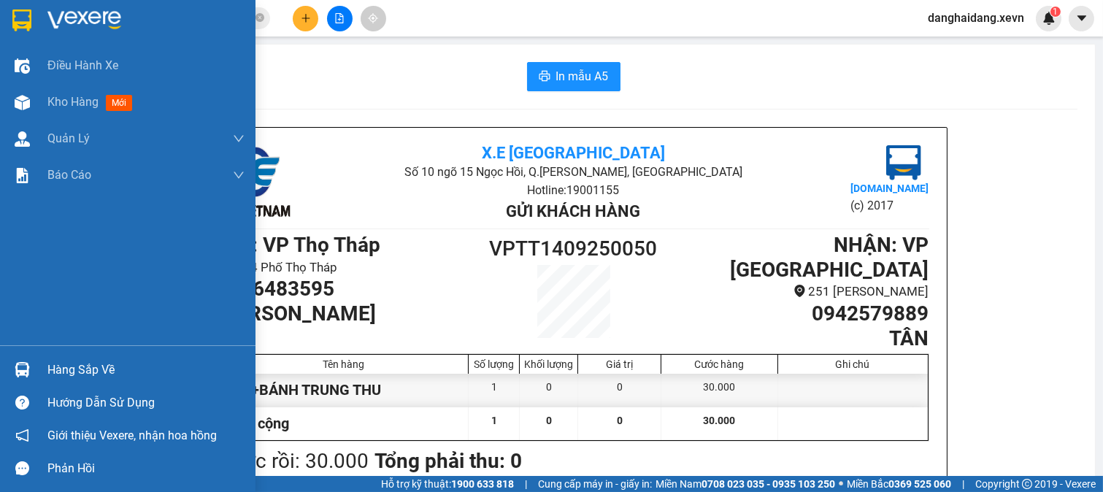
click at [68, 369] on div "Hàng sắp về" at bounding box center [145, 370] width 197 height 22
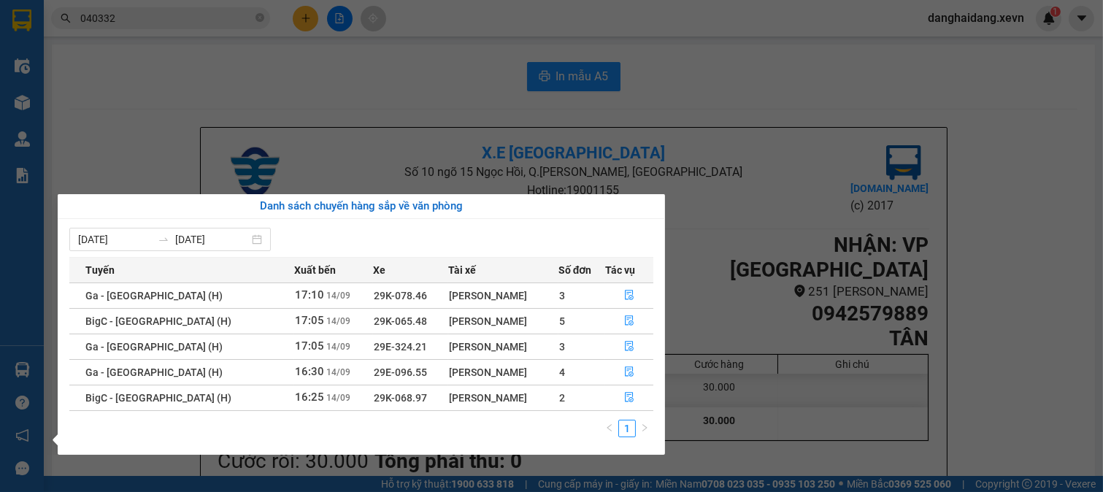
click at [820, 429] on section "Kết quả tìm kiếm ( 9485 ) Bộ lọc Mã ĐH Trạng thái Món hàng Thu hộ Tổng cước Chư…" at bounding box center [551, 246] width 1103 height 492
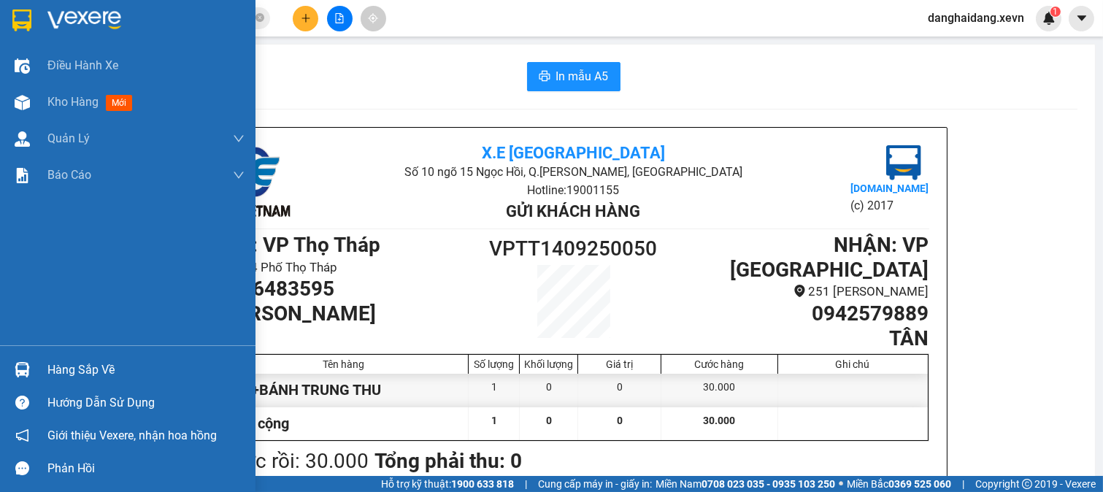
click at [41, 376] on div "Hàng sắp về" at bounding box center [128, 369] width 256 height 33
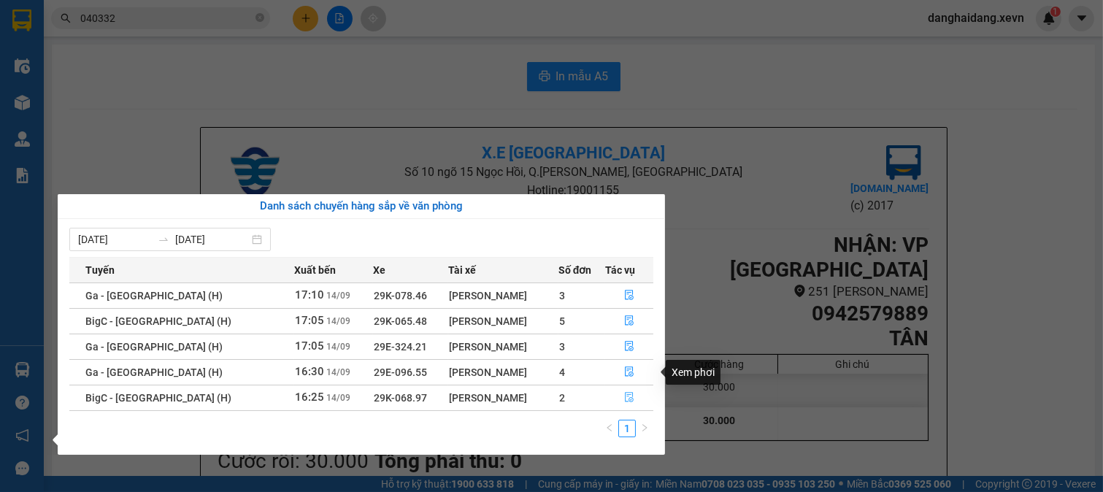
click at [624, 404] on span "file-done" at bounding box center [629, 398] width 10 height 12
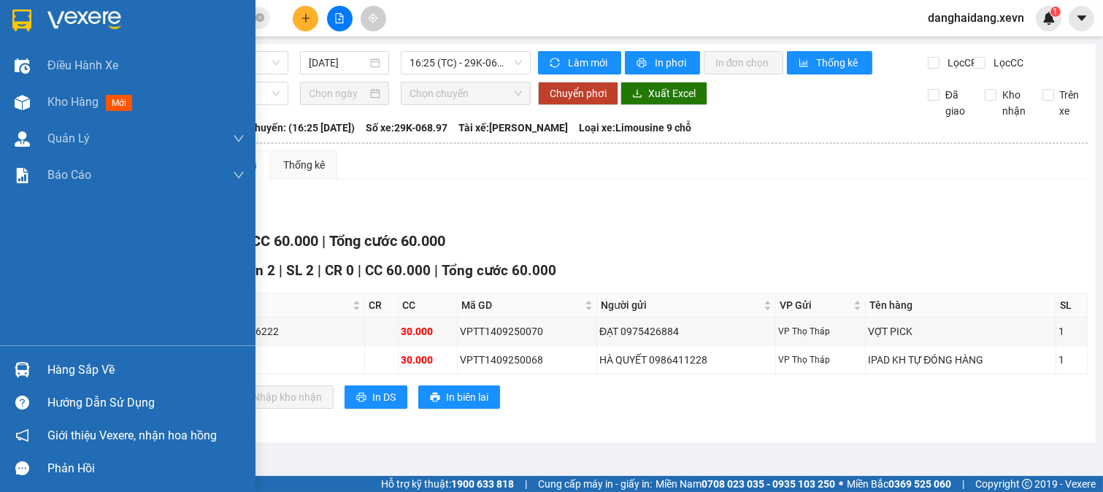
click at [67, 369] on div "Hàng sắp về" at bounding box center [145, 370] width 197 height 22
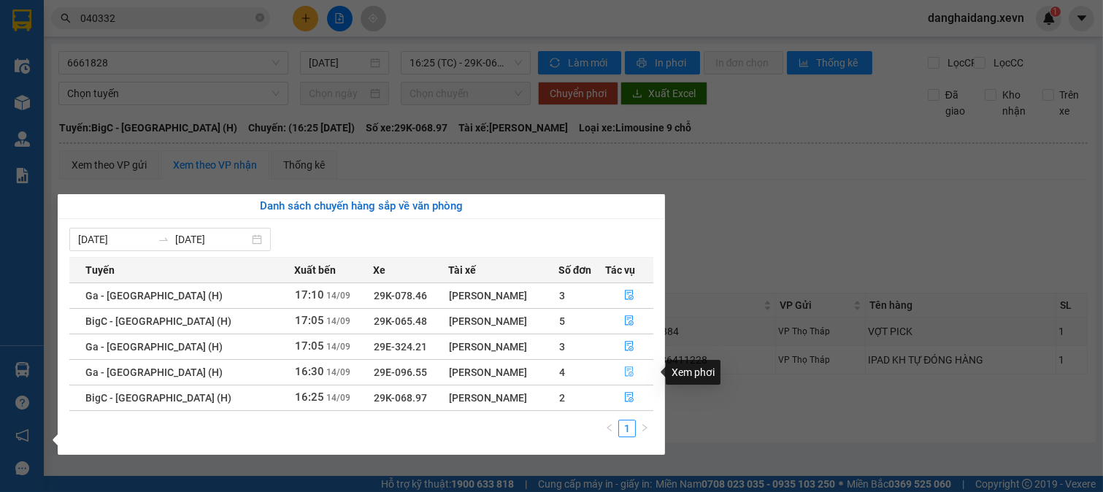
click at [625, 370] on icon "file-done" at bounding box center [629, 372] width 9 height 10
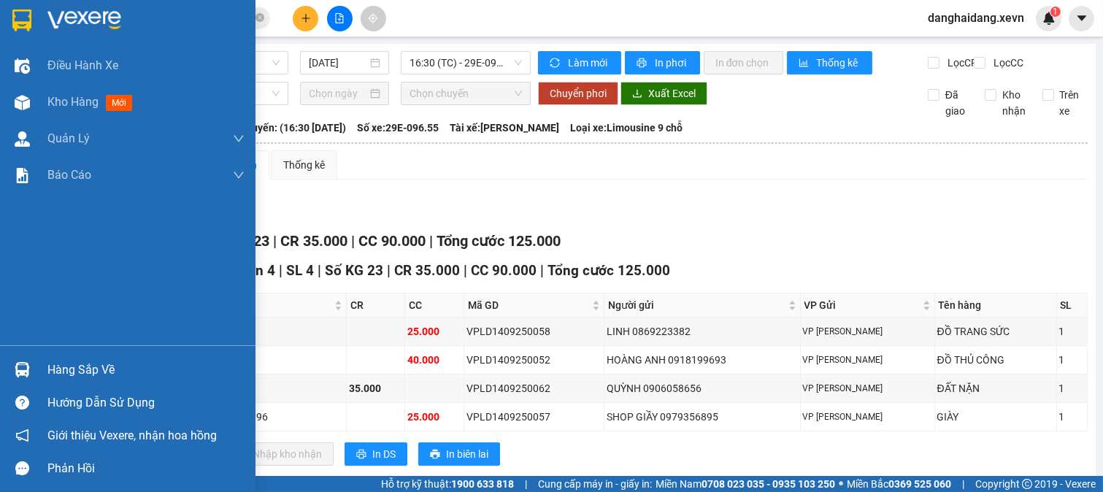
click at [37, 378] on div "Hàng sắp về" at bounding box center [128, 369] width 256 height 33
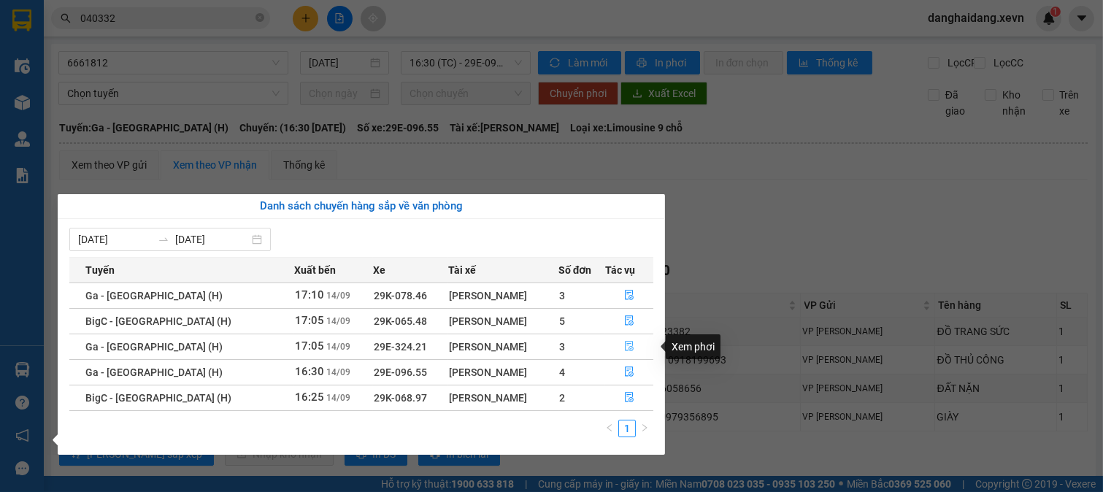
click at [626, 345] on icon "file-done" at bounding box center [629, 346] width 10 height 10
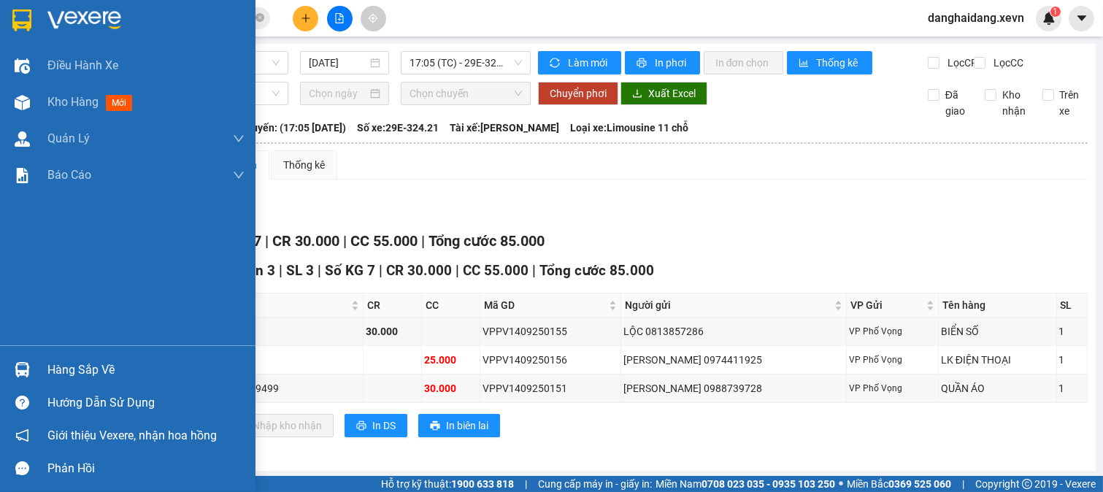
click at [27, 355] on div "Hàng sắp về" at bounding box center [128, 369] width 256 height 33
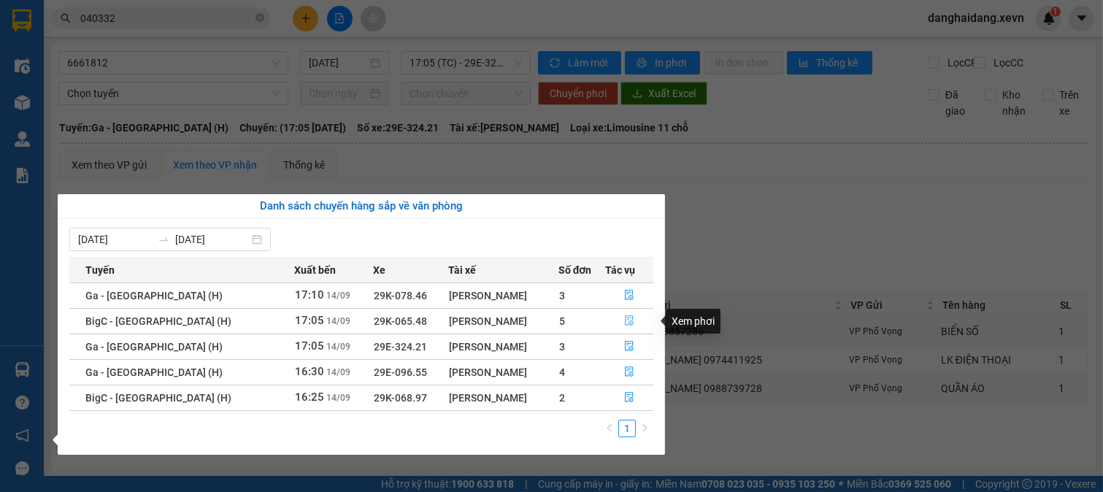
click at [627, 327] on span "file-done" at bounding box center [629, 321] width 10 height 12
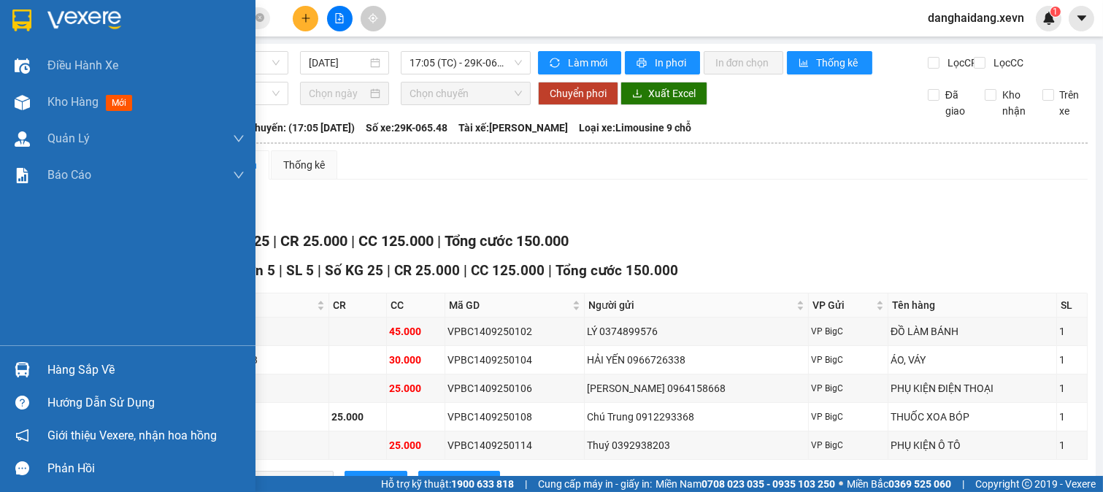
click at [38, 372] on div "Hàng sắp về" at bounding box center [128, 369] width 256 height 33
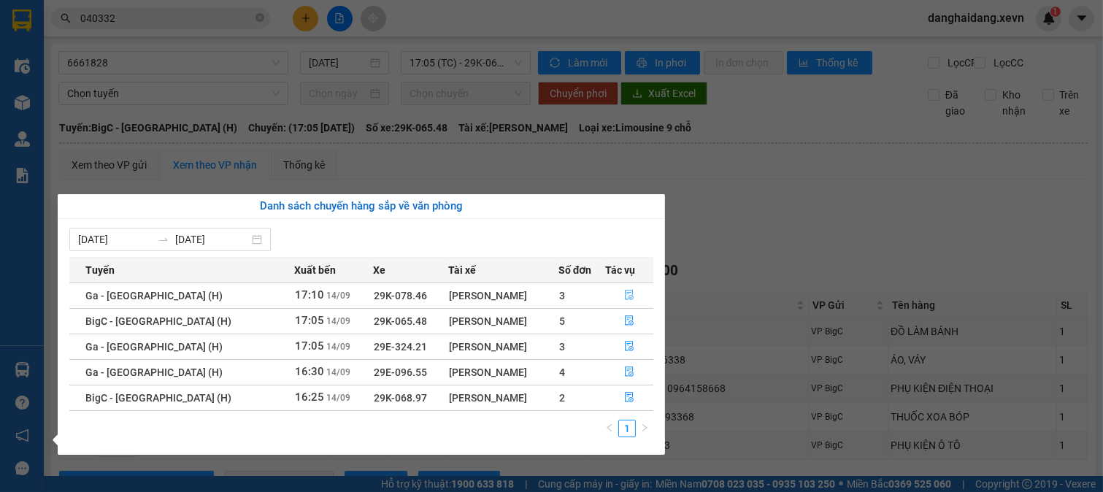
click at [629, 299] on icon "file-done" at bounding box center [629, 295] width 10 height 10
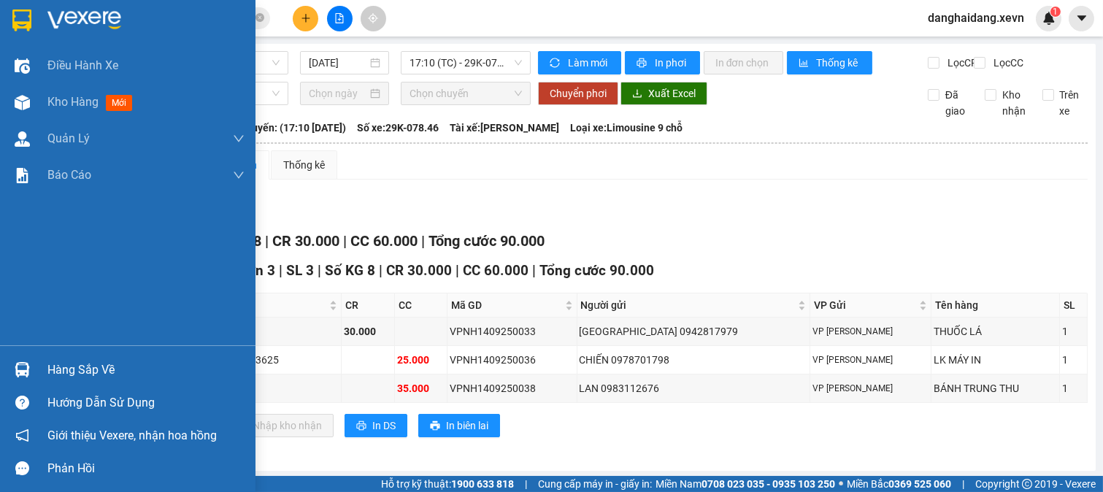
click at [20, 371] on img at bounding box center [22, 369] width 15 height 15
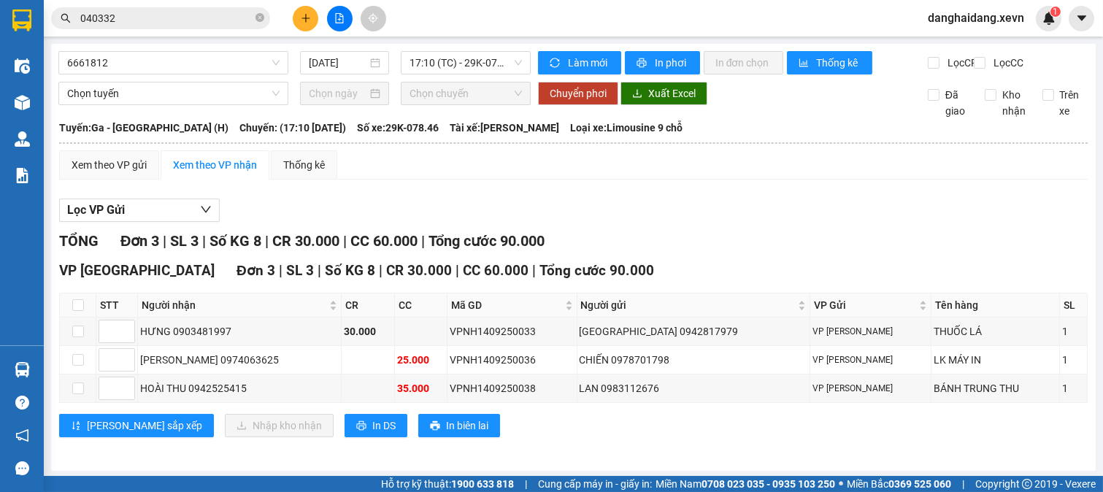
click at [199, 13] on section "Kết quả tìm kiếm ( 9485 ) Bộ lọc Mã ĐH Trạng thái Món hàng Thu hộ Tổng cước Chư…" at bounding box center [551, 246] width 1103 height 492
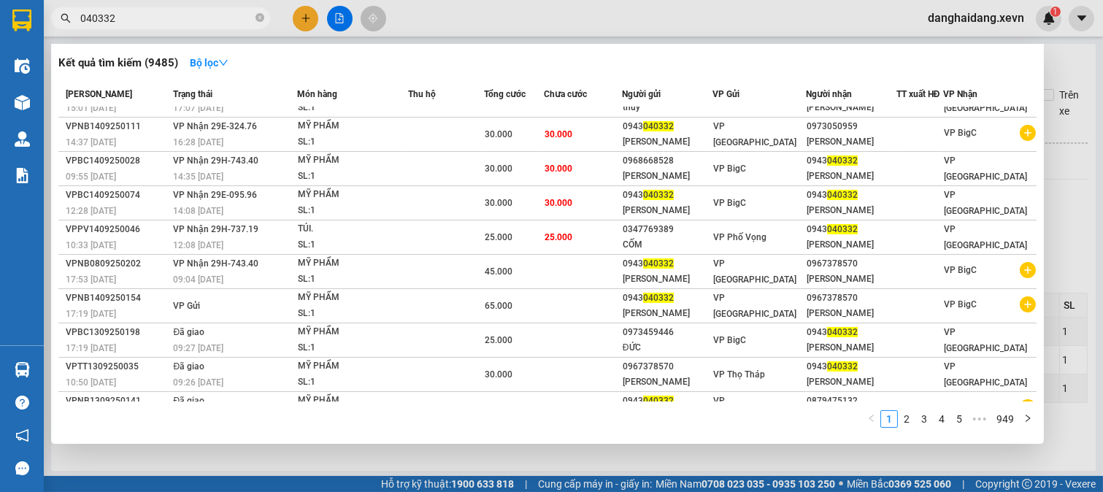
click at [199, 13] on input "040332" at bounding box center [166, 18] width 172 height 16
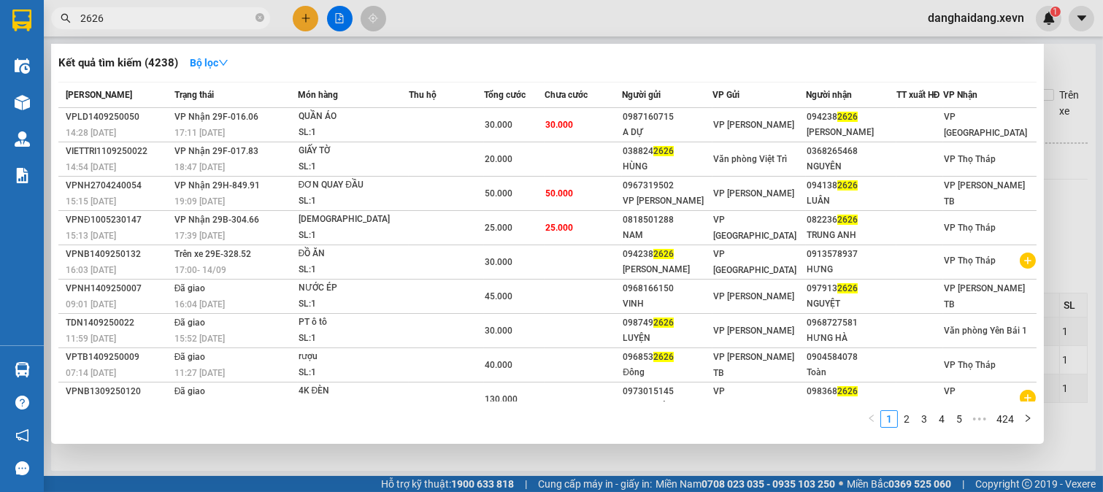
click at [643, 462] on div at bounding box center [551, 246] width 1103 height 492
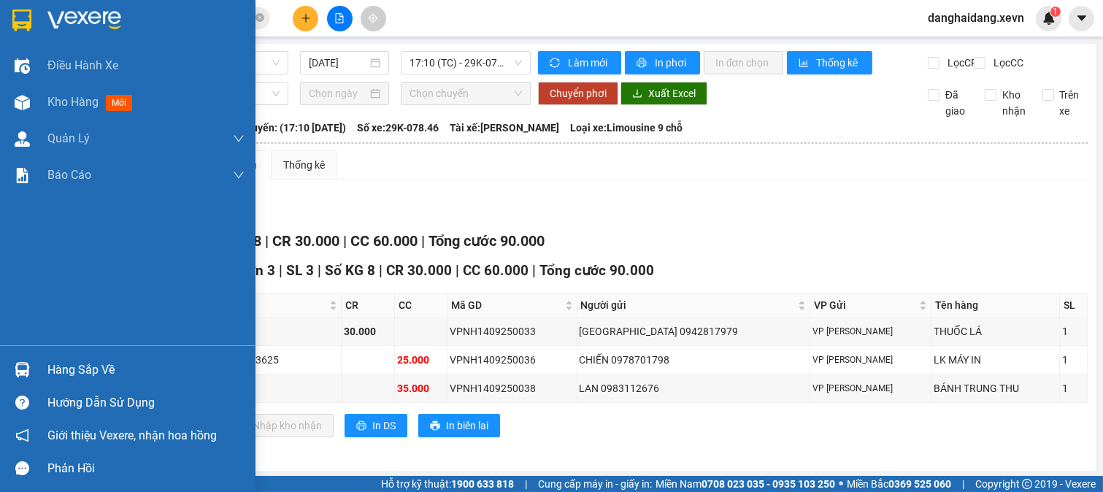
click at [66, 366] on div "Hàng sắp về" at bounding box center [145, 370] width 197 height 22
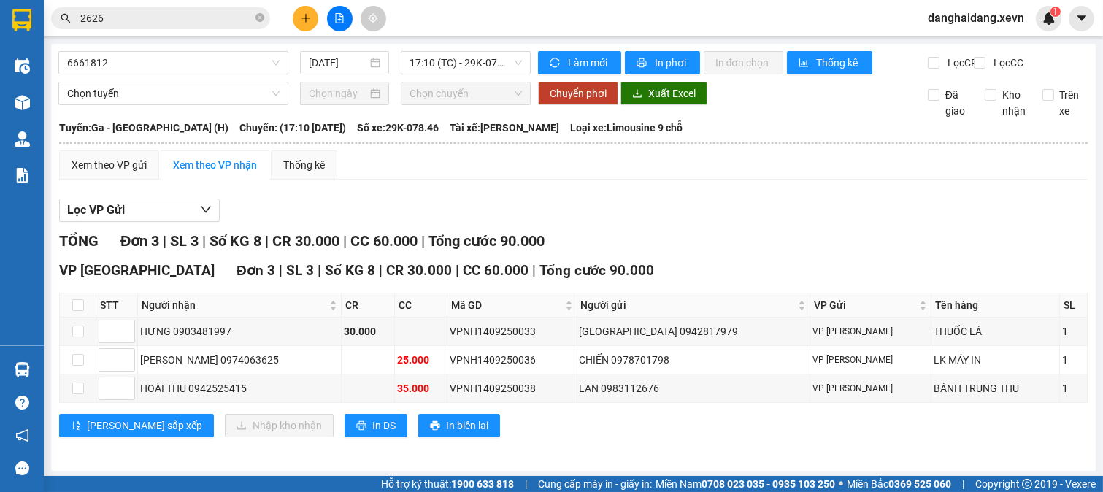
click at [759, 248] on section "Kết quả tìm kiếm ( 4238 ) Bộ lọc Mã ĐH Trạng thái Món hàng Thu hộ Tổng cước Chư…" at bounding box center [551, 246] width 1103 height 492
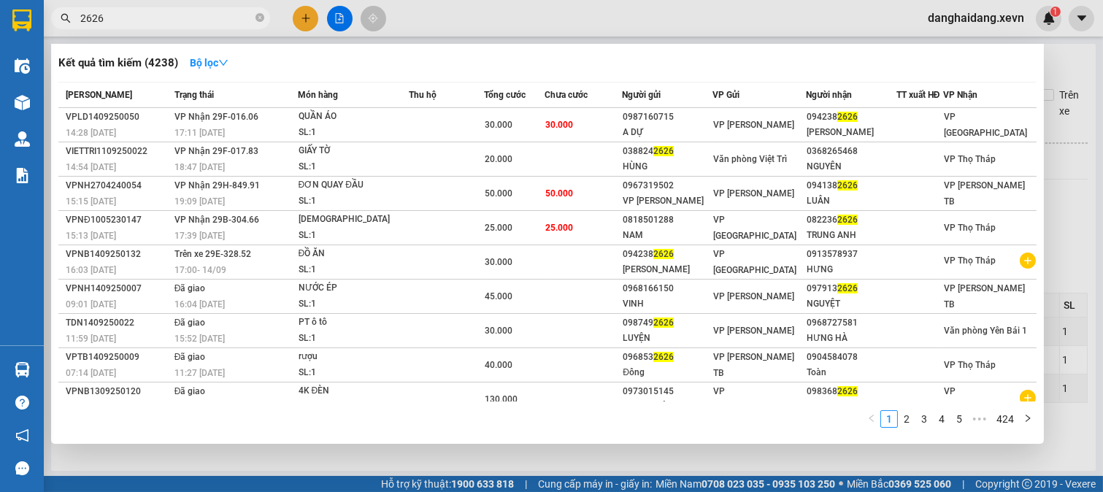
click at [171, 13] on input "2626" at bounding box center [166, 18] width 172 height 16
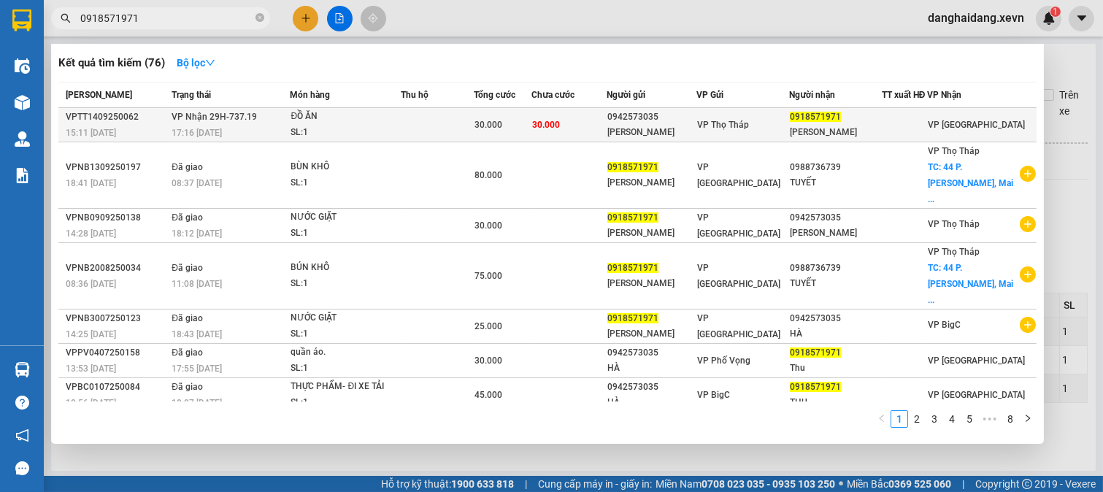
type input "0918571971"
click at [561, 115] on td "30.000" at bounding box center [569, 125] width 75 height 34
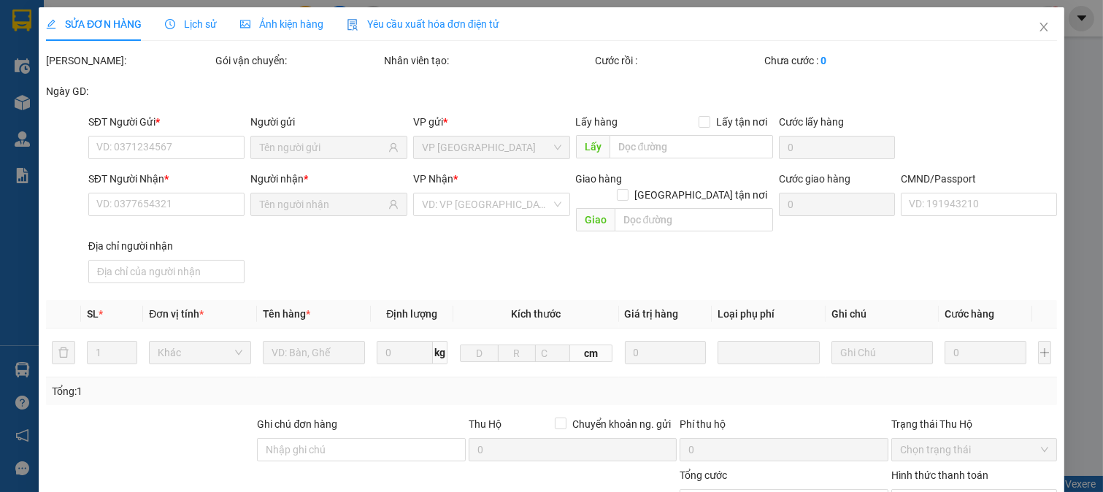
type input "0942573035"
type input "[PERSON_NAME]"
type input "0918571971"
type input "NG THỊ XUÂN THU"
type input "037181011771 NGUYỄN THỊ XUÂN THU"
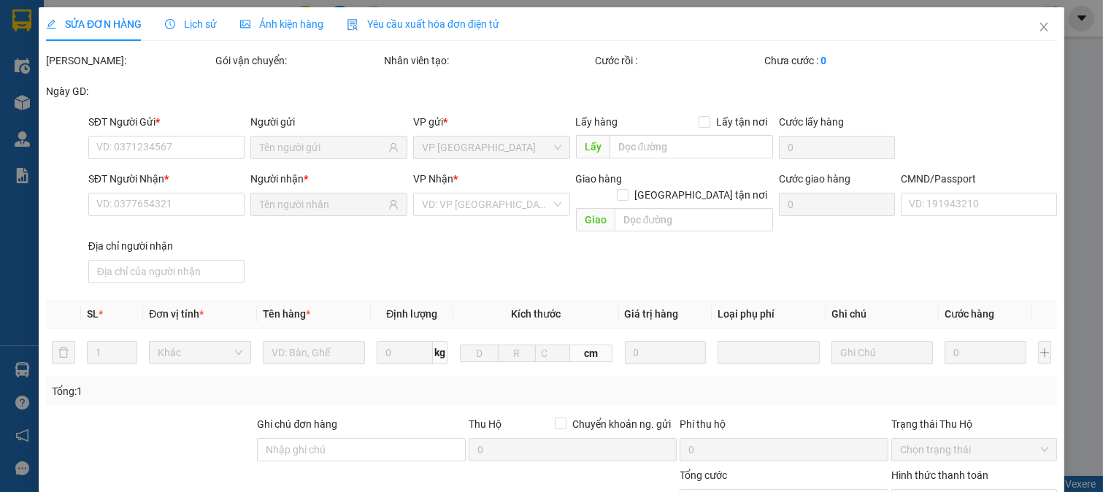
type input "30.000"
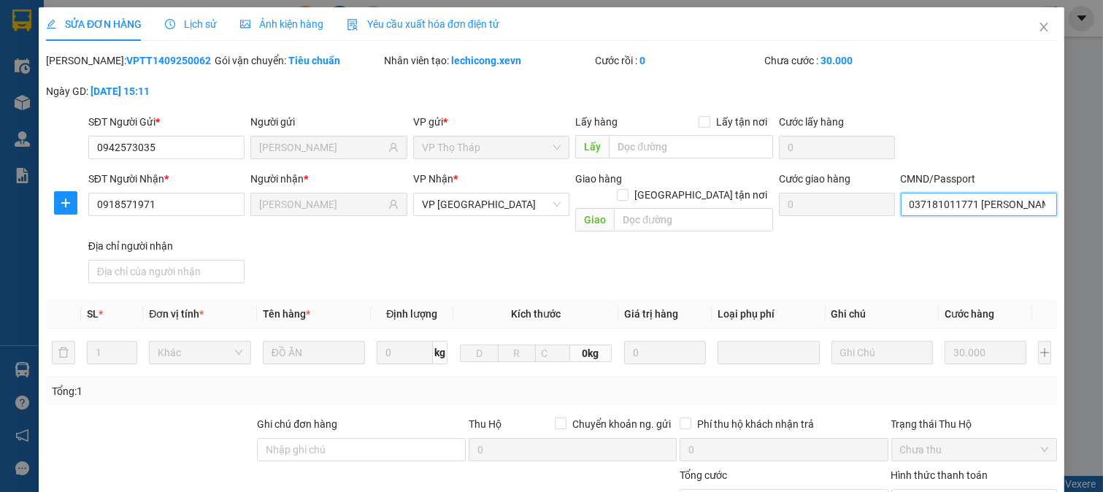
click at [1000, 208] on input "037181011771 NGUYỄN THỊ XUÂN THU" at bounding box center [979, 204] width 157 height 23
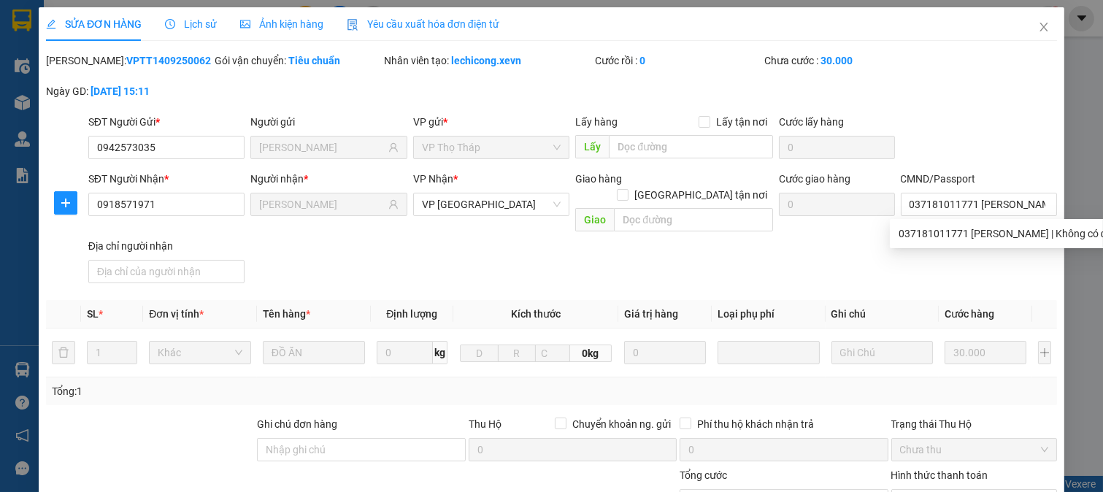
click at [1003, 141] on div "SĐT Người Gửi * 0942573035 Người gửi NGUYỄN THỊ THU HÀ VP gửi * VP Thọ Tháp Lấy…" at bounding box center [572, 139] width 975 height 51
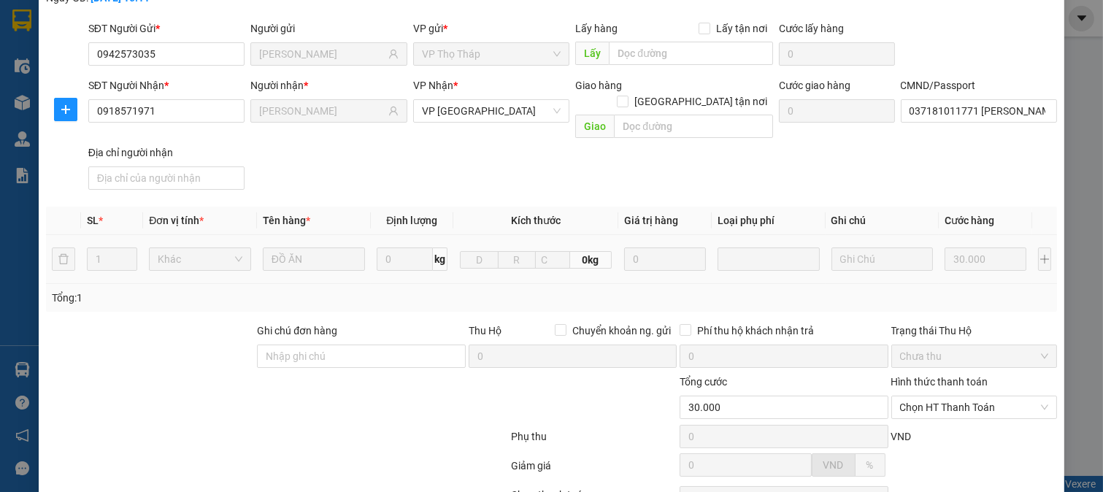
scroll to position [206, 0]
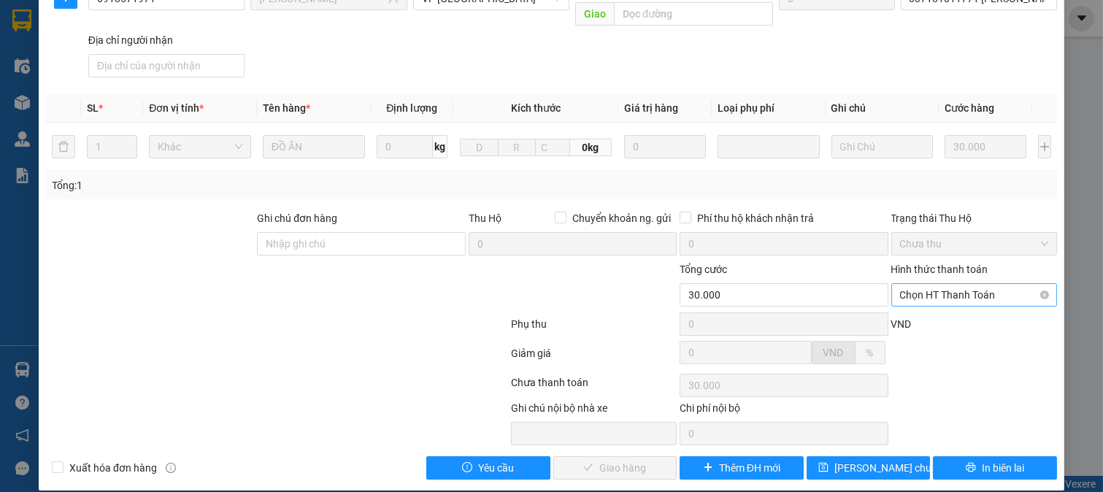
click at [981, 284] on span "Chọn HT Thanh Toán" at bounding box center [974, 295] width 149 height 22
drag, startPoint x: 978, startPoint y: 308, endPoint x: 951, endPoint y: 315, distance: 28.7
click at [977, 310] on div "Tại văn phòng" at bounding box center [963, 308] width 147 height 16
type input "0"
click at [630, 456] on button "Giao hàng" at bounding box center [615, 467] width 124 height 23
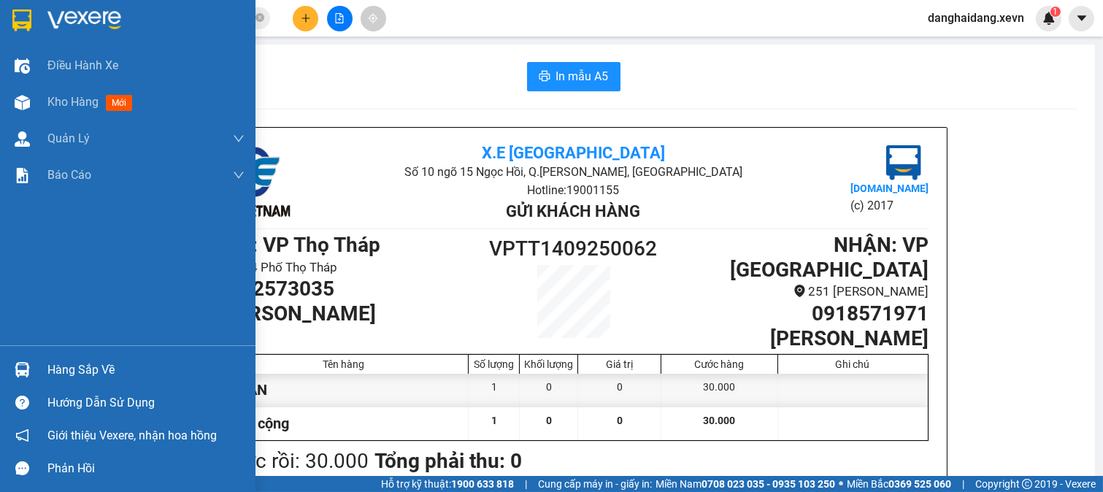
click at [39, 376] on div "Hàng sắp về" at bounding box center [128, 369] width 256 height 33
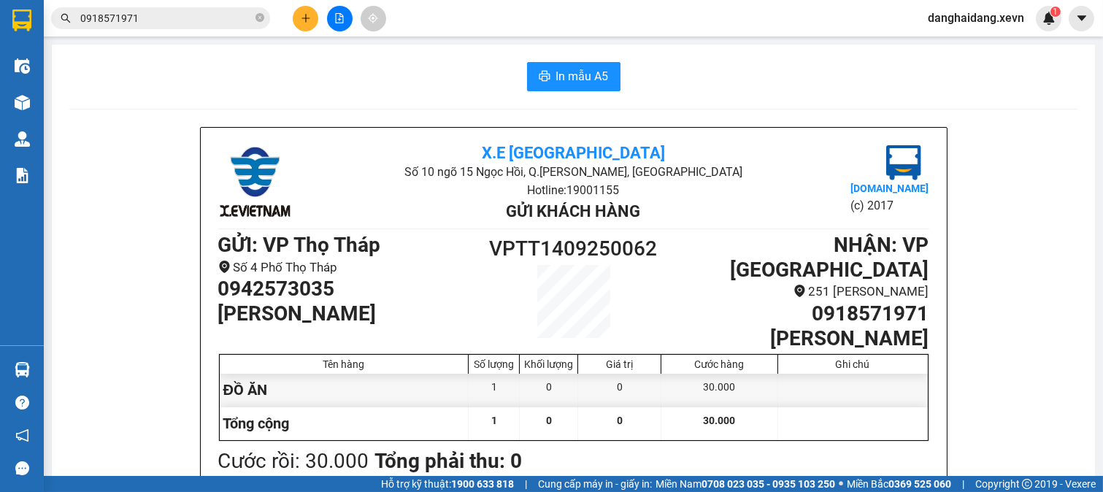
drag, startPoint x: 951, startPoint y: 248, endPoint x: 962, endPoint y: 257, distance: 13.5
click at [955, 252] on section "Kết quả tìm kiếm ( 76 ) Bộ lọc Mã ĐH Trạng thái Món hàng Thu hộ Tổng cước Chưa …" at bounding box center [551, 246] width 1103 height 492
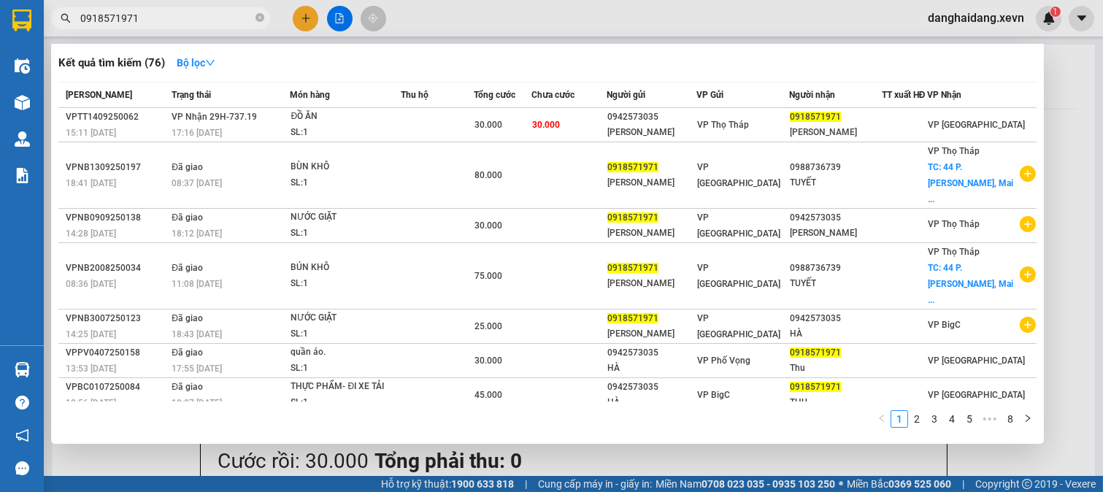
click at [146, 20] on input "0918571971" at bounding box center [166, 18] width 172 height 16
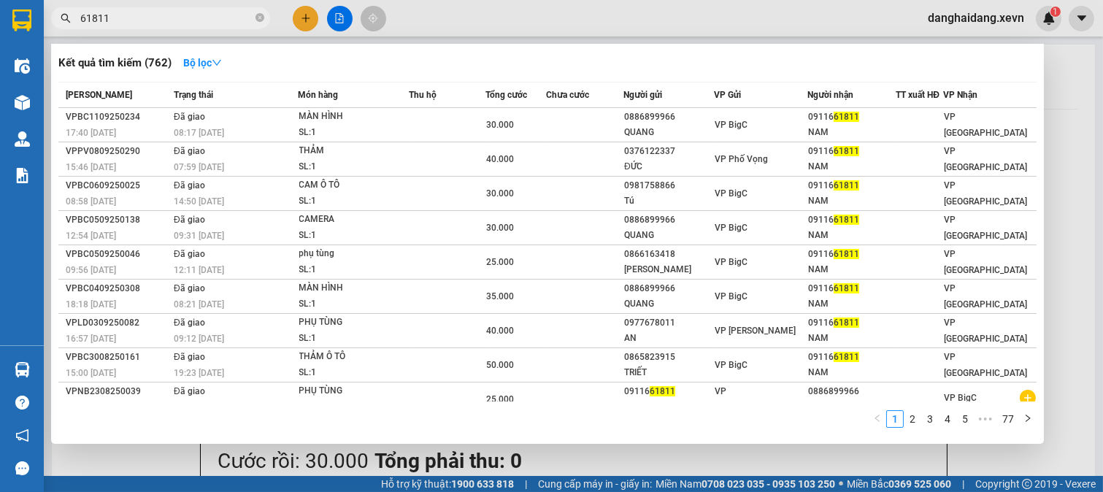
type input "61811"
click at [1053, 198] on div at bounding box center [551, 246] width 1103 height 492
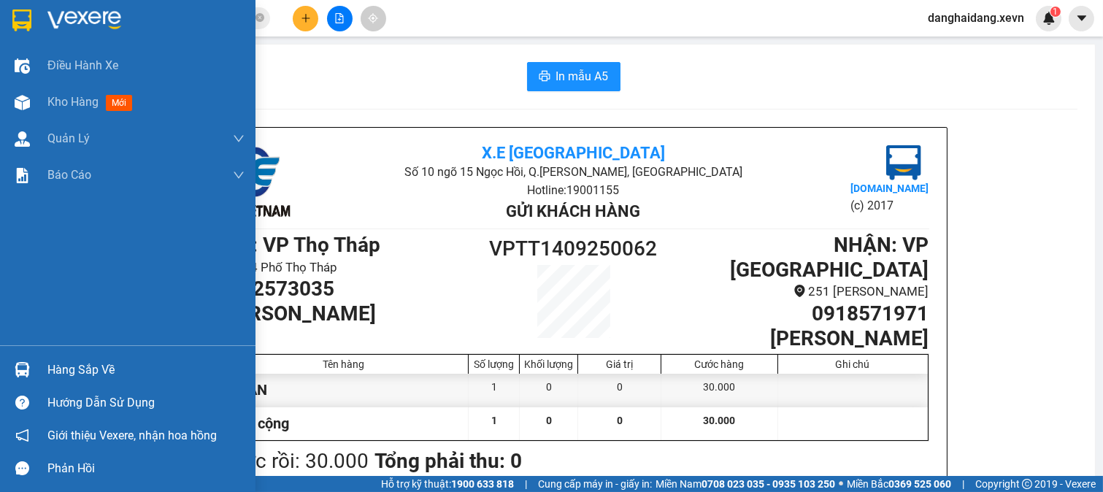
click at [44, 369] on div "Hàng sắp về" at bounding box center [128, 369] width 256 height 33
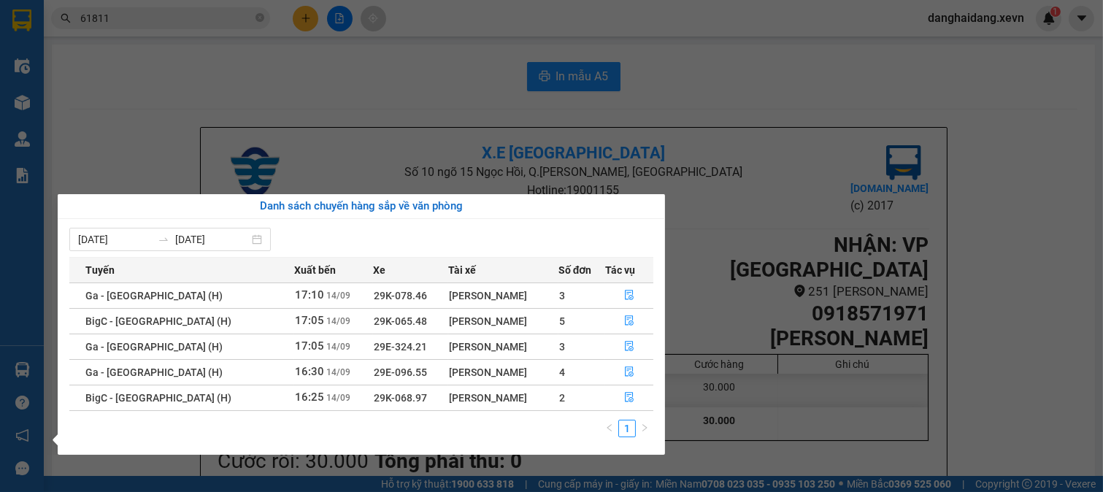
click at [748, 403] on section "Kết quả tìm kiếm ( 762 ) Bộ lọc Mã ĐH Trạng thái Món hàng Thu hộ Tổng cước Chưa…" at bounding box center [551, 246] width 1103 height 492
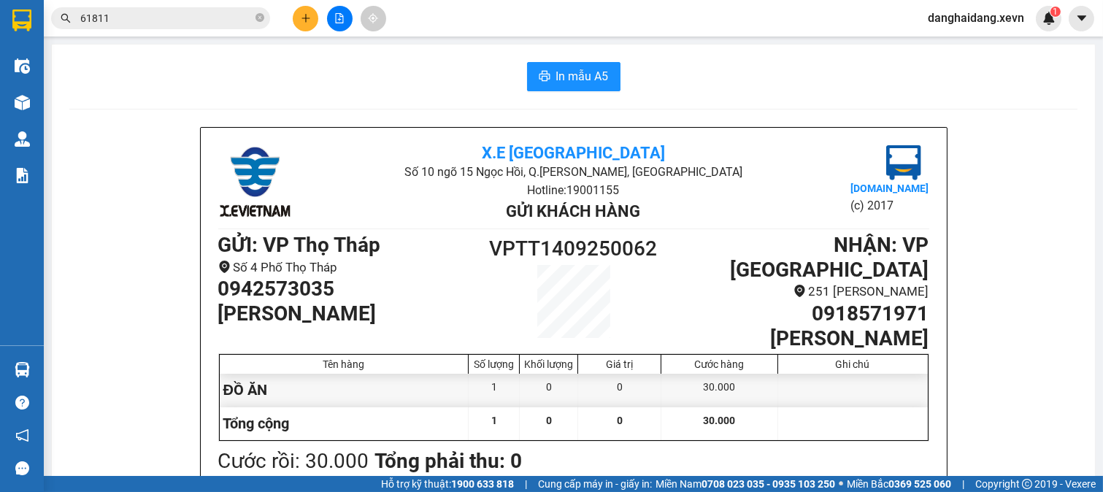
click at [808, 428] on div at bounding box center [853, 423] width 150 height 33
click at [836, 421] on div at bounding box center [853, 423] width 150 height 33
click at [913, 374] on div at bounding box center [853, 390] width 150 height 33
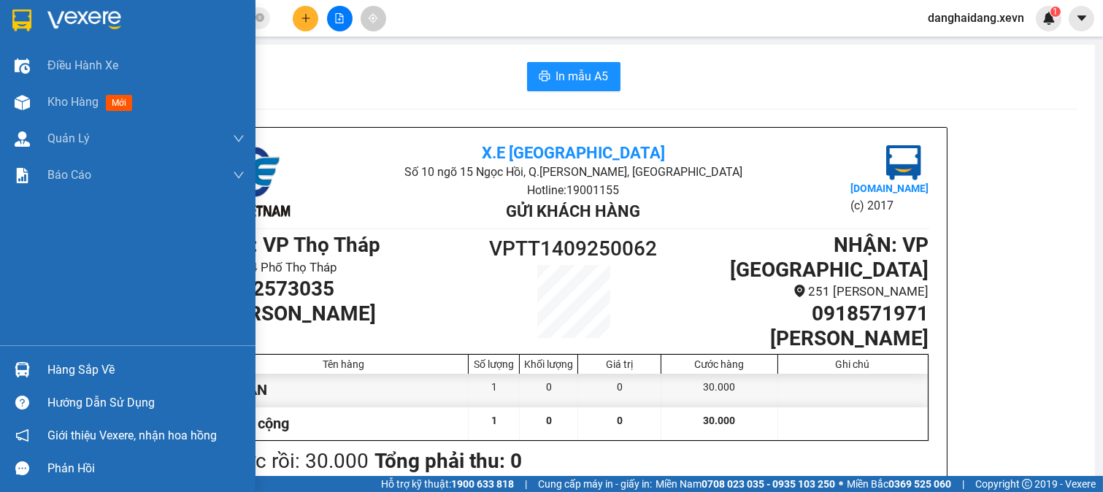
drag, startPoint x: 32, startPoint y: 376, endPoint x: 178, endPoint y: 356, distance: 147.4
click at [34, 375] on div at bounding box center [22, 370] width 26 height 26
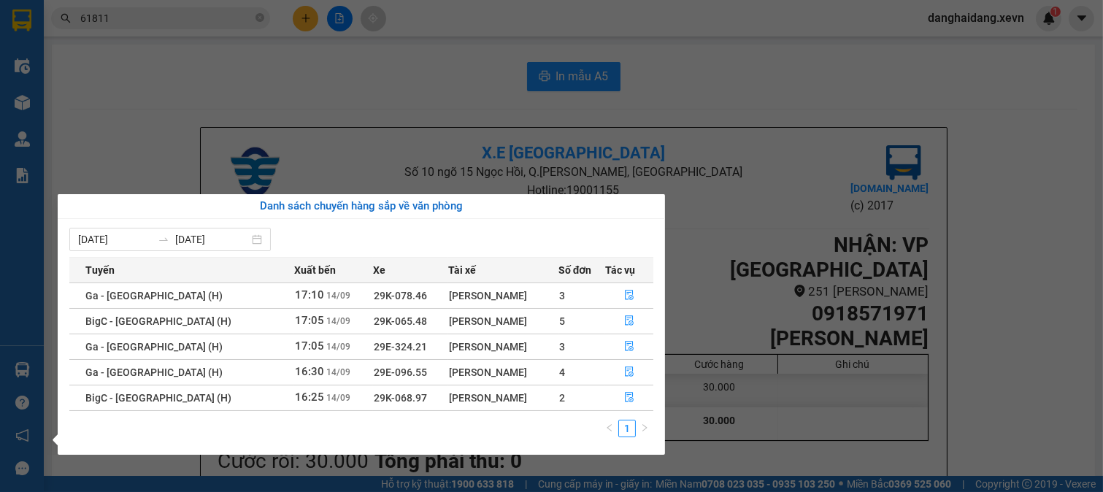
click at [1003, 355] on section "Kết quả tìm kiếm ( 762 ) Bộ lọc Mã ĐH Trạng thái Món hàng Thu hộ Tổng cước Chưa…" at bounding box center [551, 246] width 1103 height 492
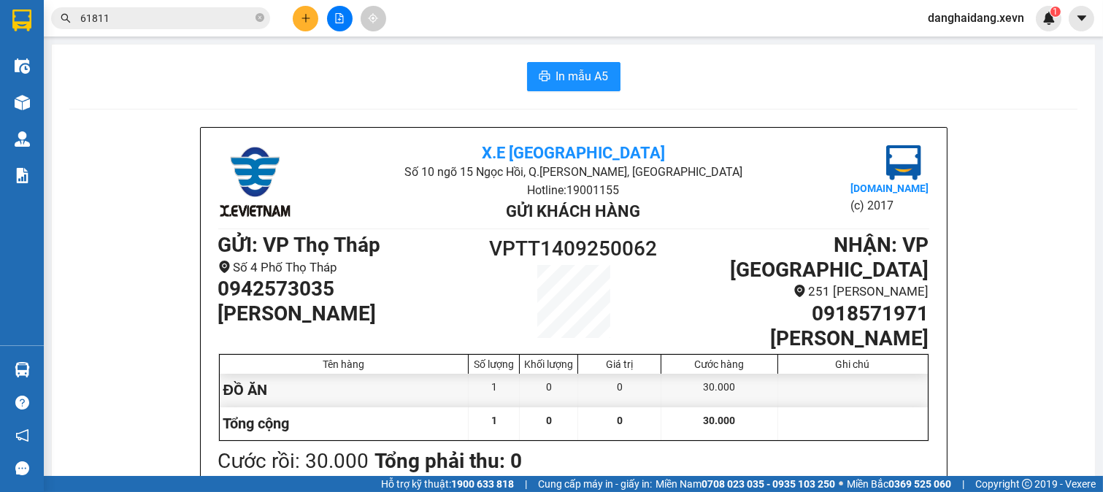
drag, startPoint x: 995, startPoint y: 358, endPoint x: 864, endPoint y: 370, distance: 131.3
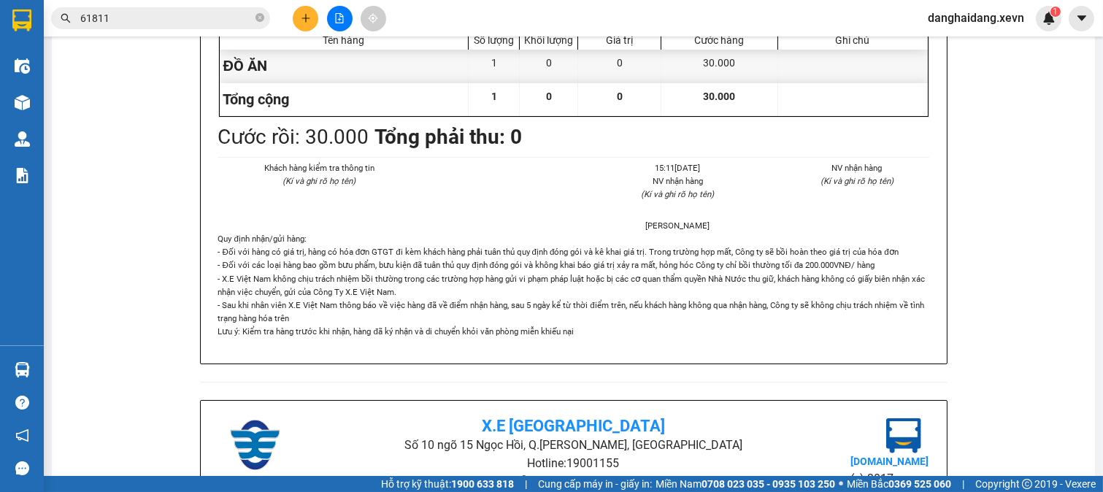
click at [968, 254] on div "X.E Việt Nam Số 10 ngõ 15 Ngọc Hồi, Q.Hoàng Mai, Hà Nội Hotline: 19001155 Gửi k…" at bounding box center [573, 401] width 1008 height 1196
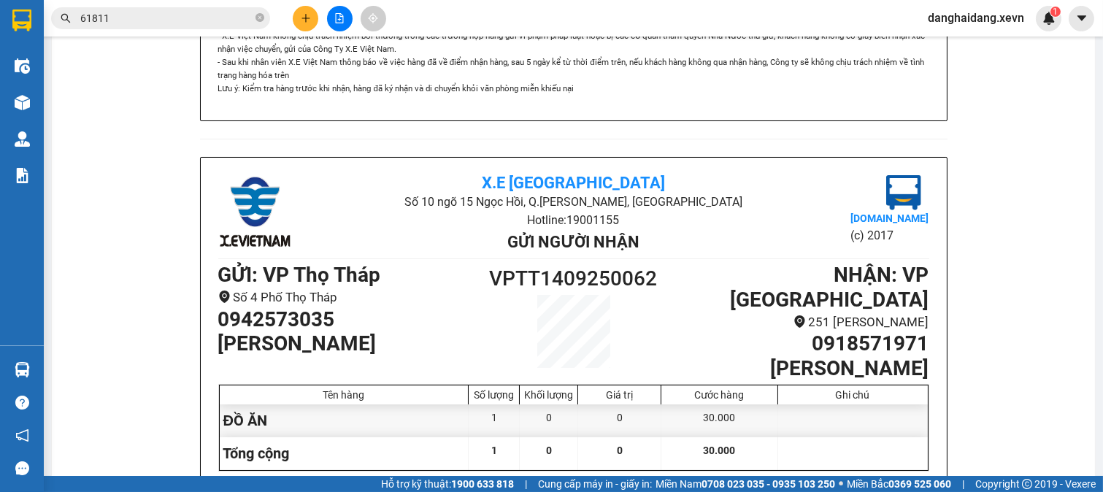
scroll to position [852, 0]
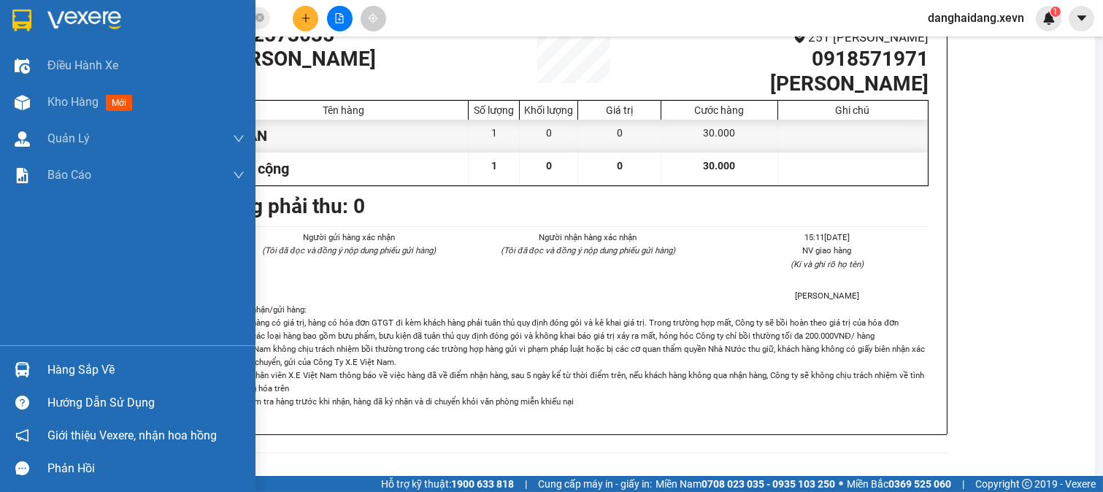
click at [55, 373] on div "Hàng sắp về" at bounding box center [145, 370] width 197 height 22
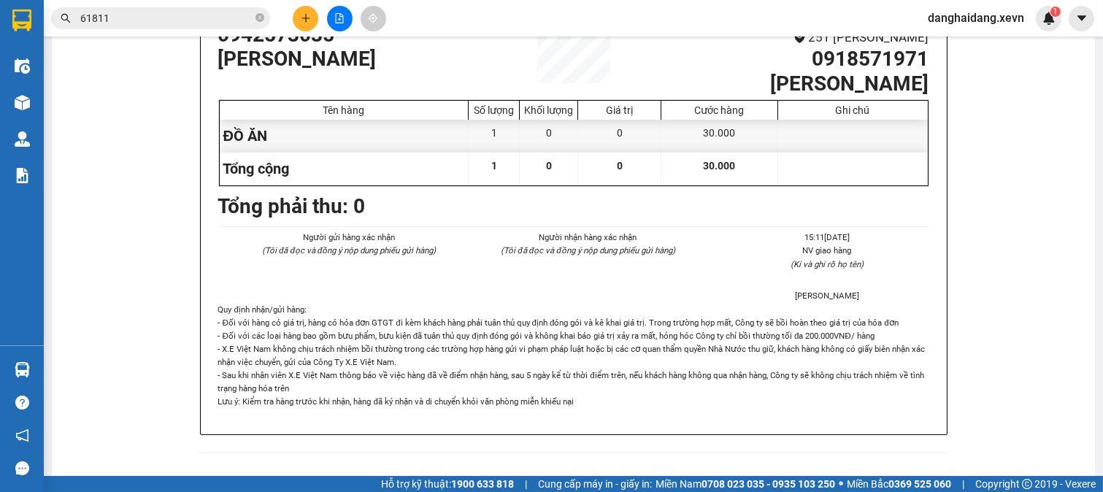
click at [1049, 334] on section "Kết quả tìm kiếm ( 762 ) Bộ lọc Mã ĐH Trạng thái Món hàng Thu hộ Tổng cước Chưa…" at bounding box center [551, 246] width 1103 height 492
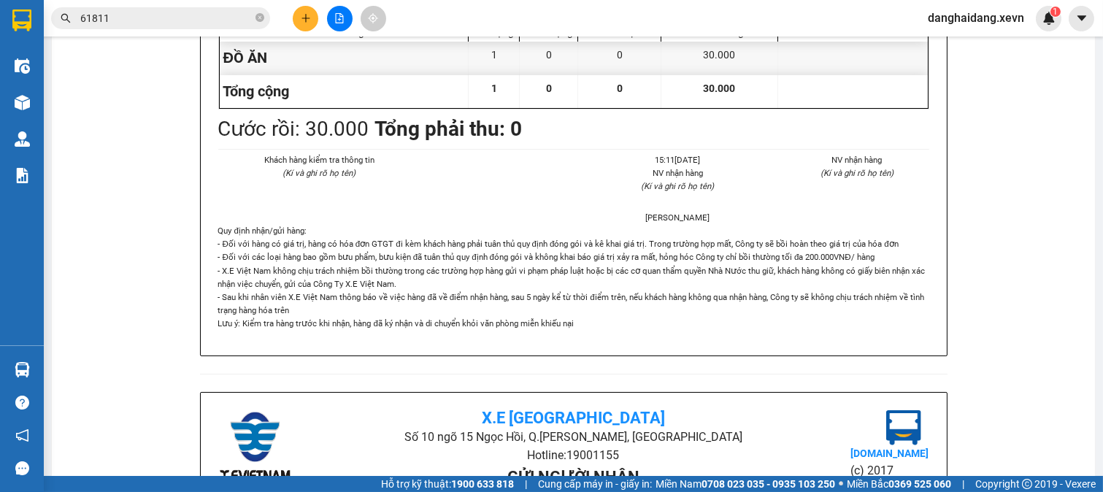
scroll to position [122, 0]
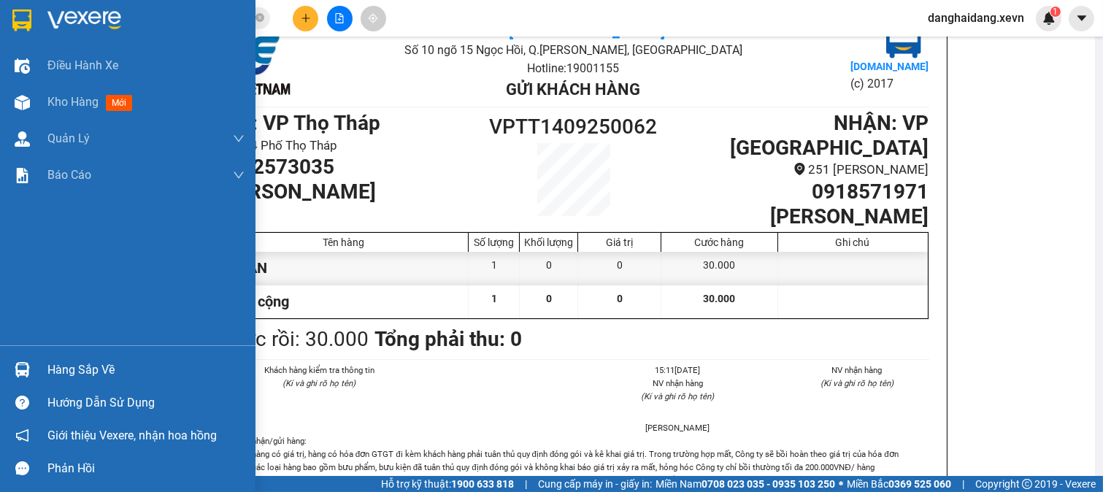
click at [37, 369] on div "Hàng sắp về" at bounding box center [128, 369] width 256 height 33
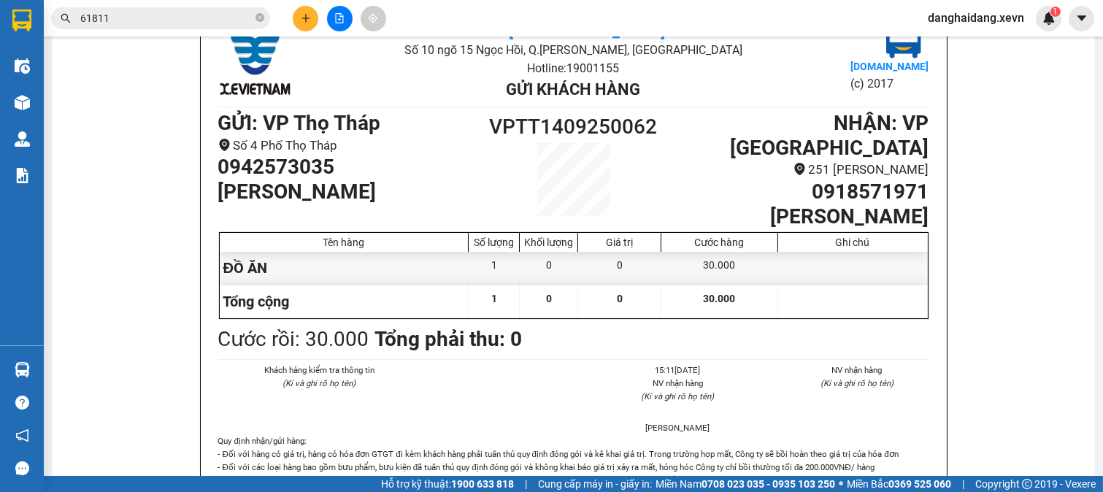
click at [752, 407] on section "Kết quả tìm kiếm ( 762 ) Bộ lọc Mã ĐH Trạng thái Món hàng Thu hộ Tổng cước Chưa…" at bounding box center [551, 246] width 1103 height 492
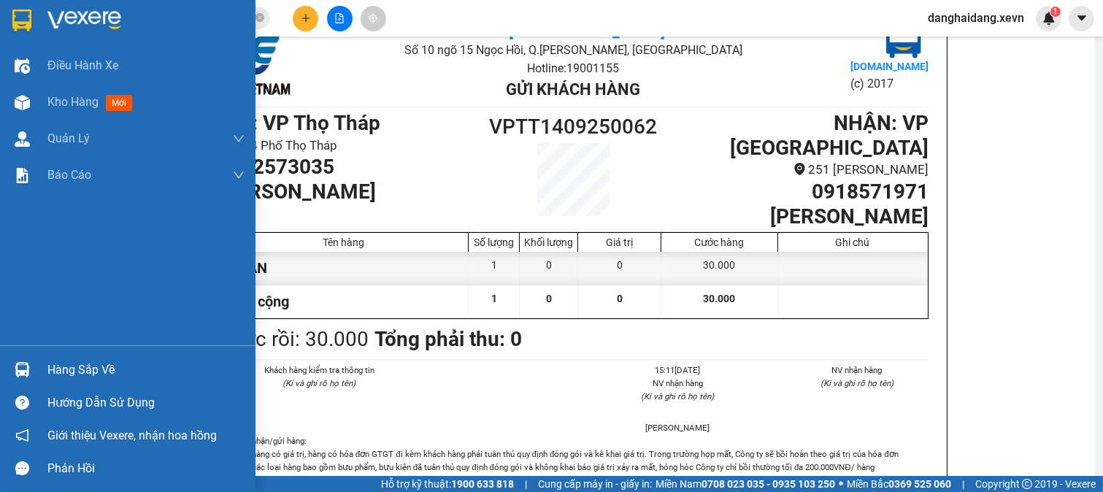
click at [66, 369] on div "Hàng sắp về" at bounding box center [145, 370] width 197 height 22
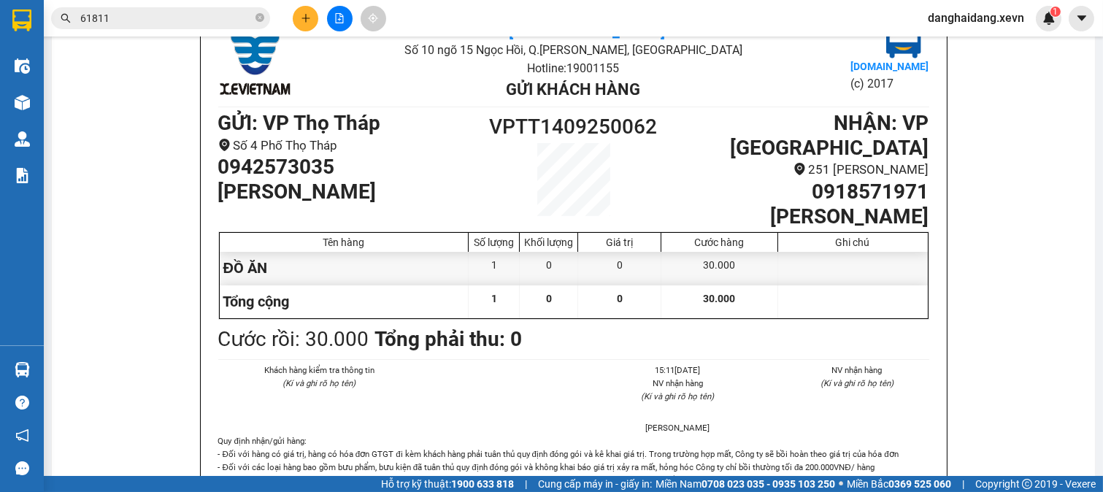
click at [834, 360] on section "Kết quả tìm kiếm ( 762 ) Bộ lọc Mã ĐH Trạng thái Món hàng Thu hộ Tổng cước Chưa…" at bounding box center [551, 246] width 1103 height 492
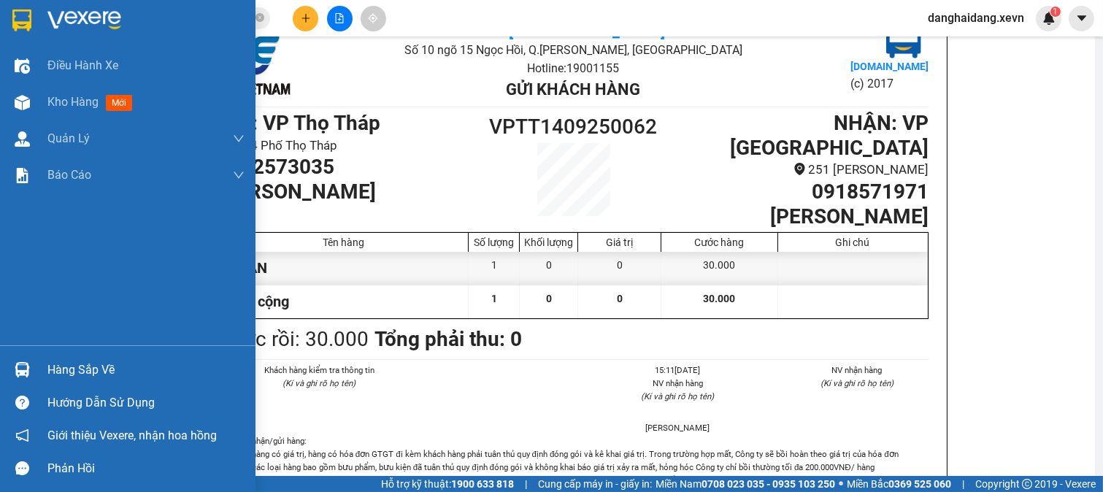
click at [54, 377] on div "Hàng sắp về" at bounding box center [145, 370] width 197 height 22
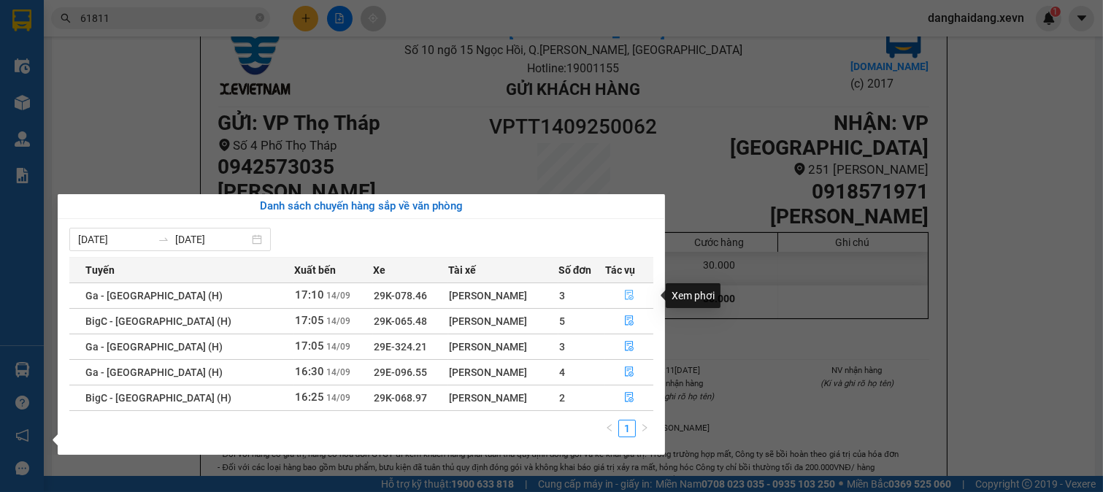
click at [631, 296] on icon "file-done" at bounding box center [629, 295] width 10 height 10
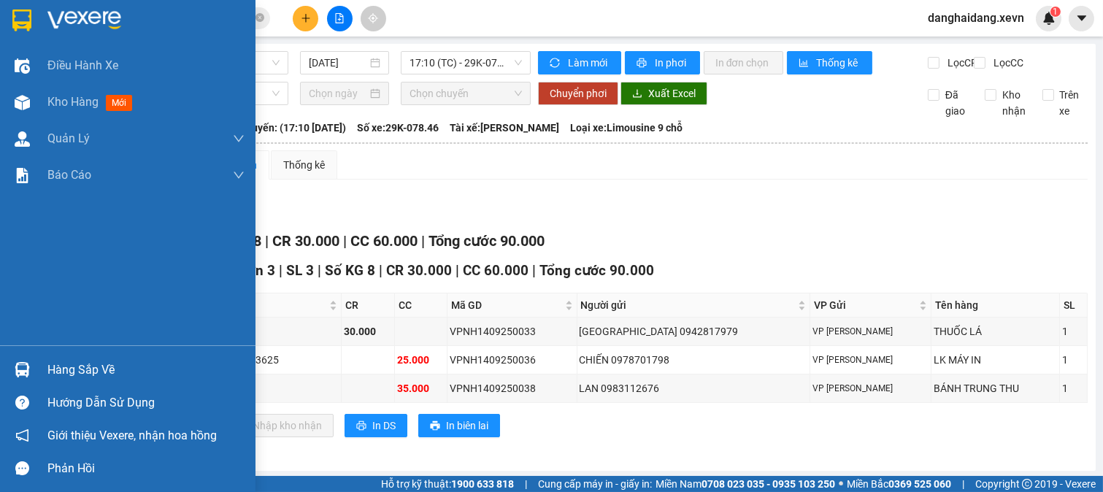
click at [1, 367] on div "Hàng sắp về" at bounding box center [128, 369] width 256 height 33
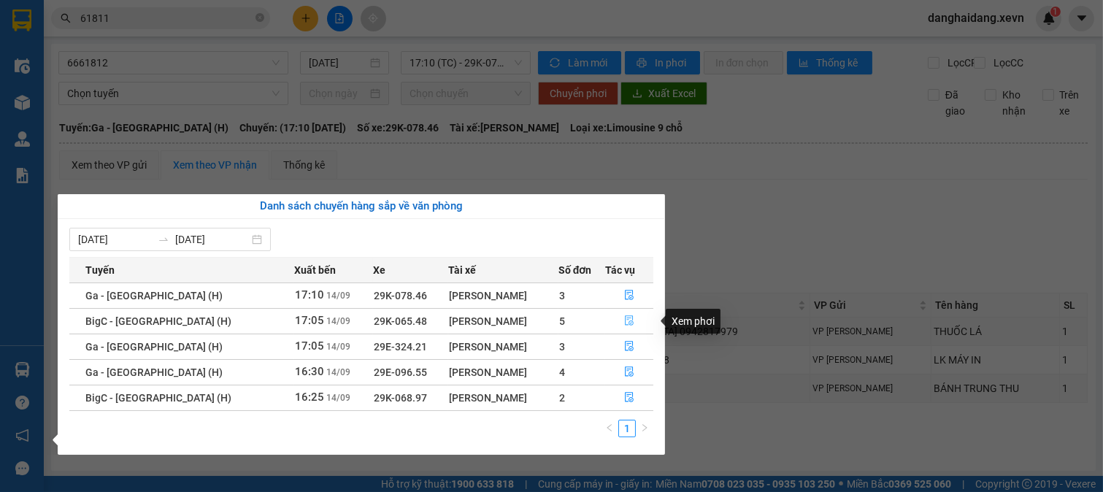
click at [638, 318] on button "button" at bounding box center [629, 321] width 47 height 23
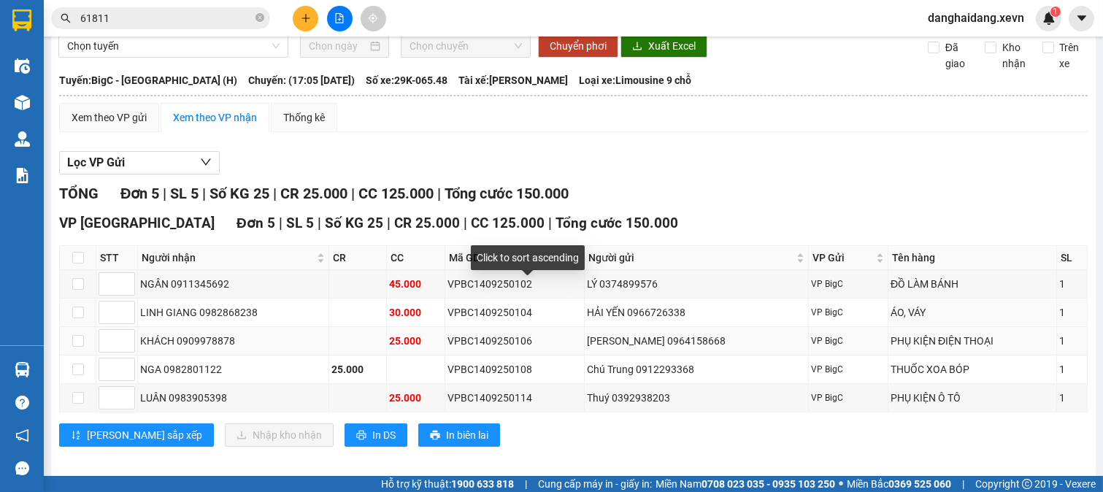
scroll to position [73, 0]
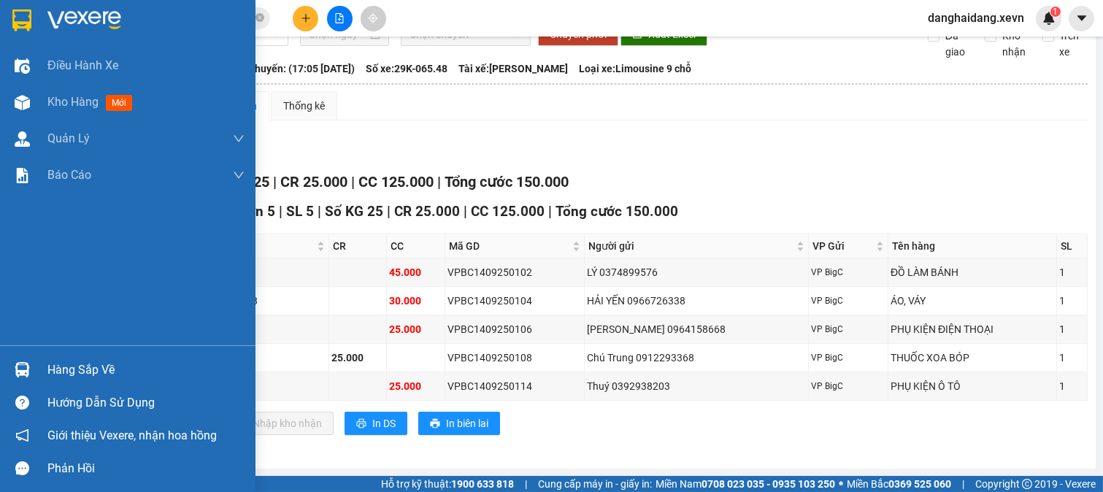
click at [77, 375] on div "Hàng sắp về" at bounding box center [145, 370] width 197 height 22
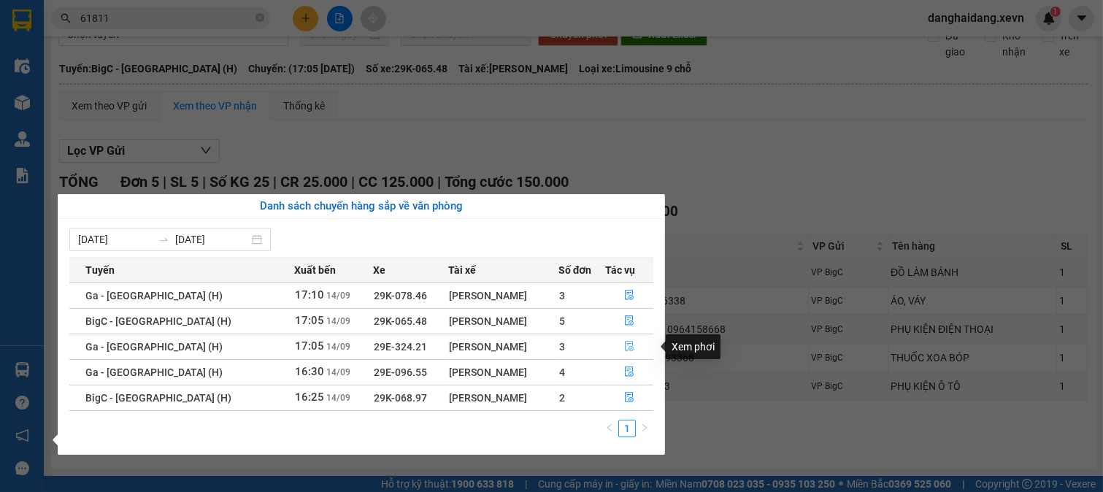
click at [627, 345] on icon "file-done" at bounding box center [629, 346] width 9 height 10
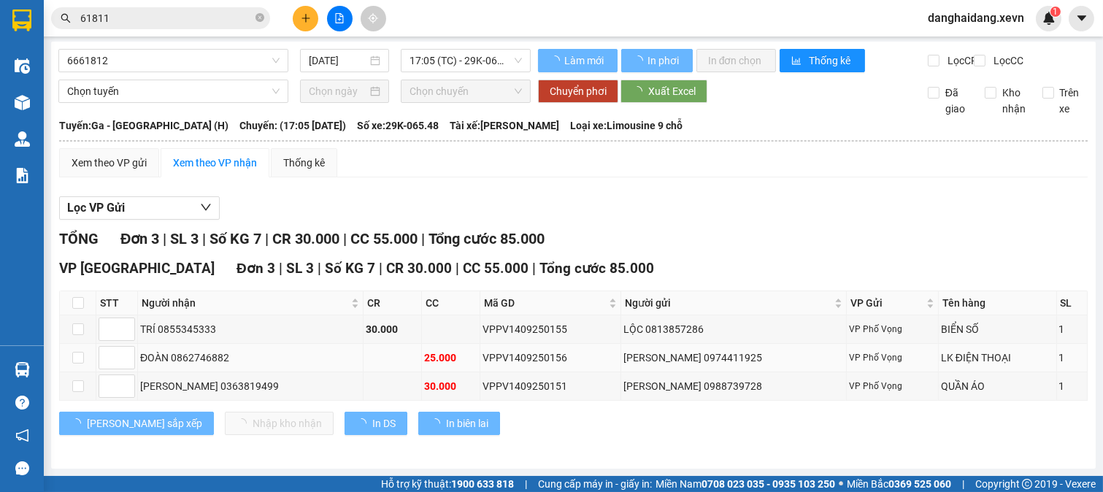
scroll to position [15, 0]
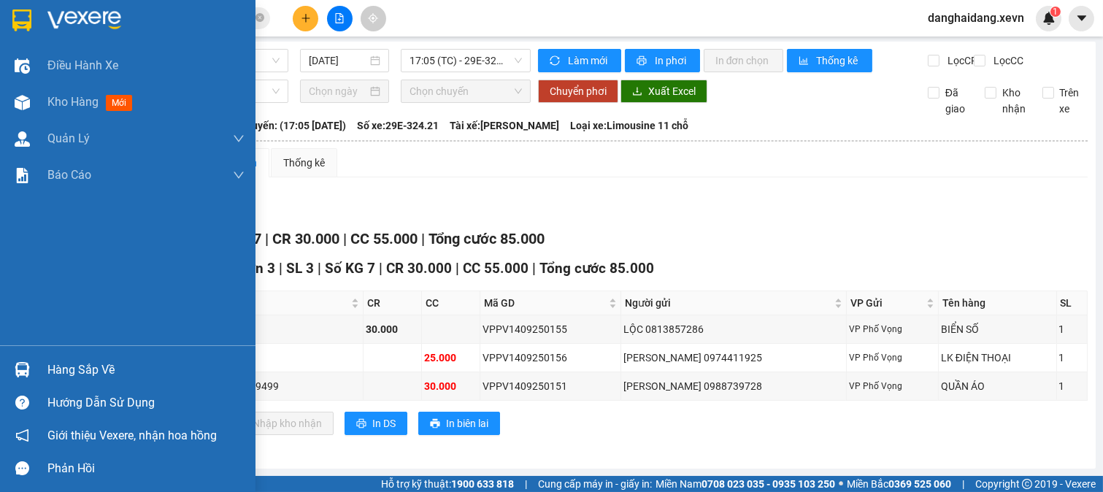
click at [33, 360] on div at bounding box center [22, 370] width 26 height 26
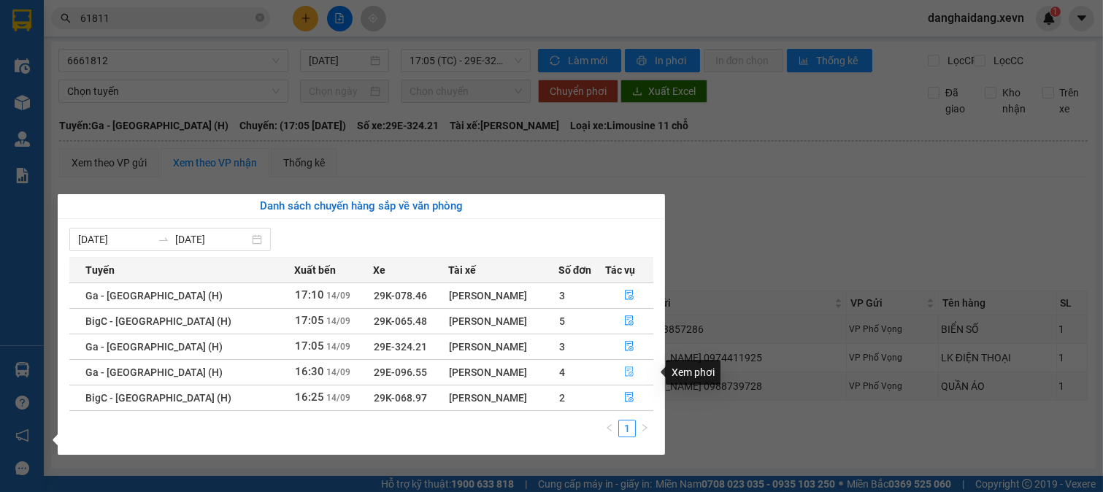
click at [634, 376] on button "button" at bounding box center [629, 372] width 47 height 23
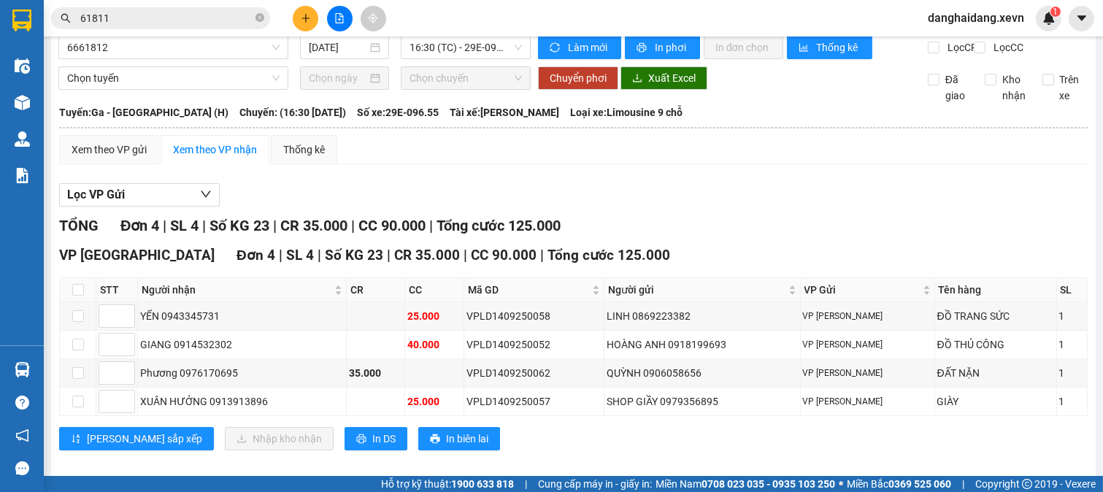
scroll to position [45, 0]
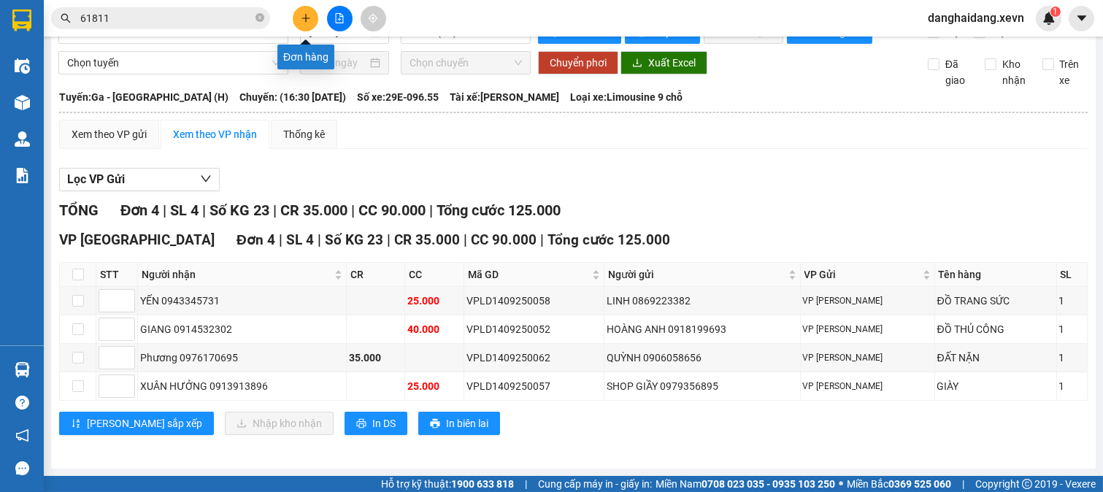
click at [302, 20] on icon "plus" at bounding box center [306, 18] width 10 height 10
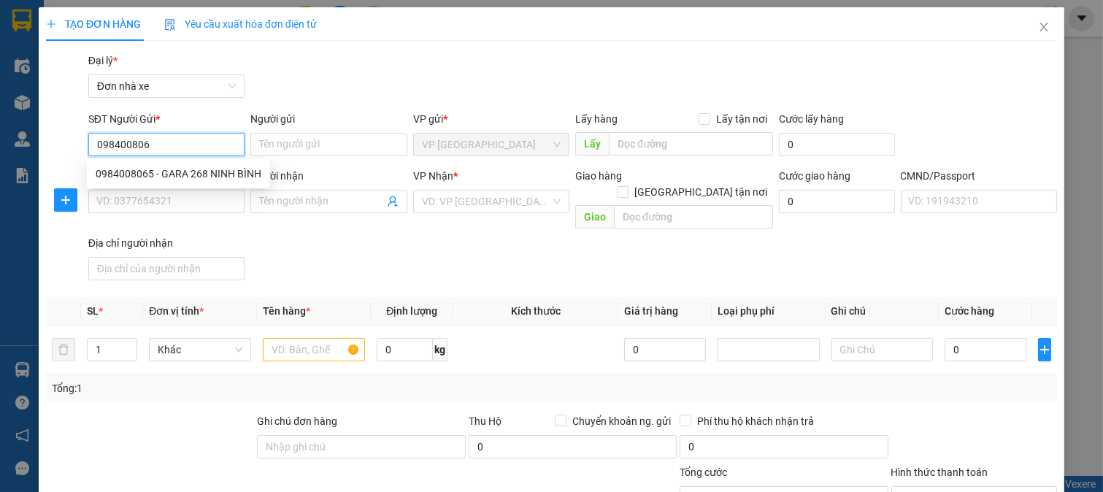
type input "0984008065"
drag, startPoint x: 200, startPoint y: 171, endPoint x: 210, endPoint y: 173, distance: 10.5
click at [201, 172] on div "0984008065 - GARA 268 NINH BÌNH" at bounding box center [179, 174] width 166 height 16
type input "GARA 268 NINH BÌNH"
type input "0933948833"
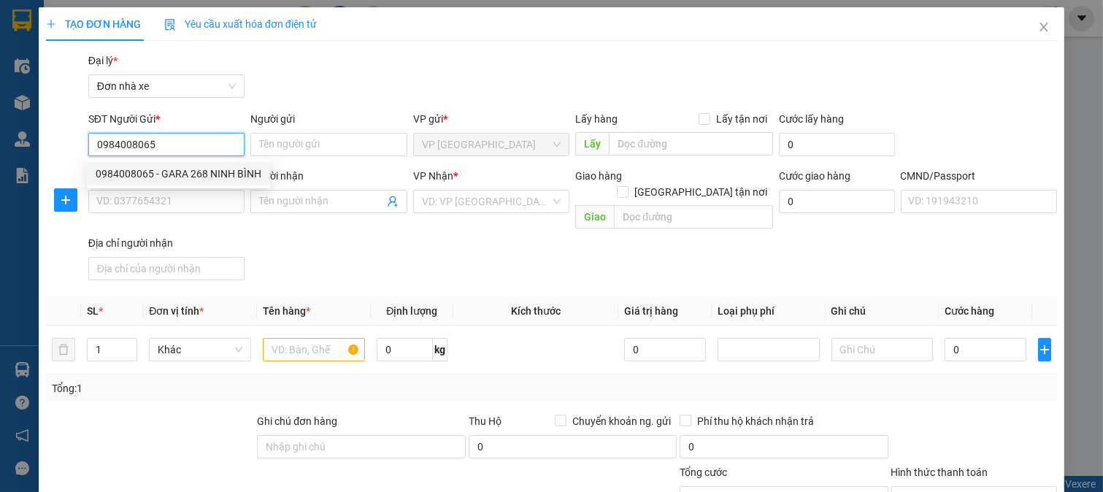
type input "PHƯƠNG"
type input "1"
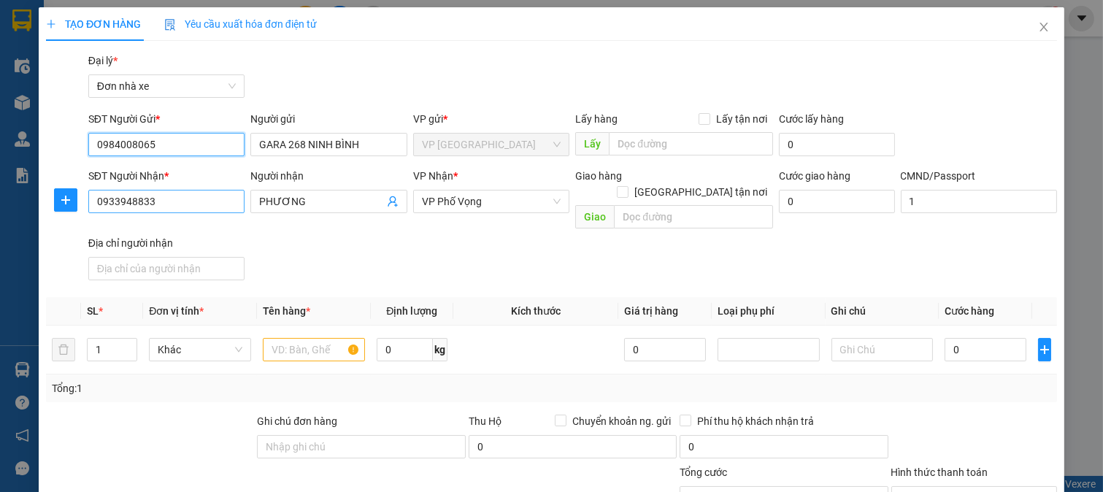
type input "0984008065"
click at [220, 191] on input "0933948833" at bounding box center [166, 201] width 157 height 23
type input "0944888275"
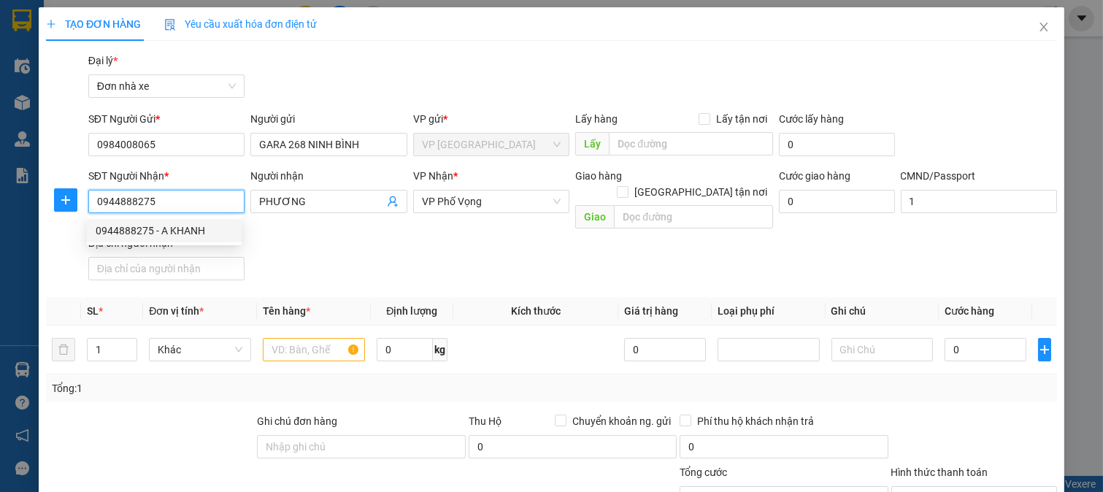
click at [206, 236] on div "0944888275 - A KHANH" at bounding box center [164, 231] width 137 height 16
type input "A KHANH"
type input "037301002975"
type input "0944888275"
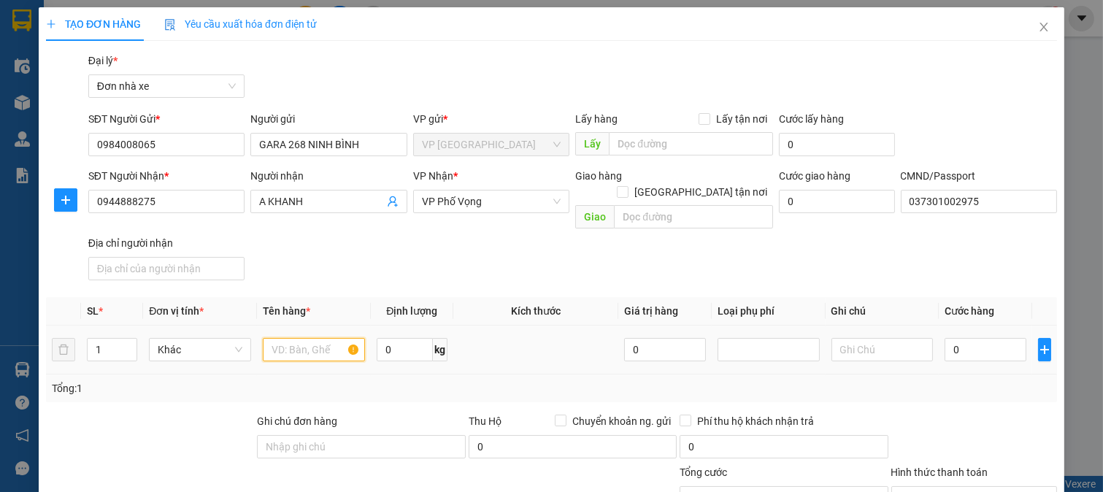
click at [325, 340] on input "text" at bounding box center [314, 349] width 102 height 23
type input "GIẤY TỜ"
click at [972, 338] on input "0" at bounding box center [985, 349] width 81 height 23
type input "2"
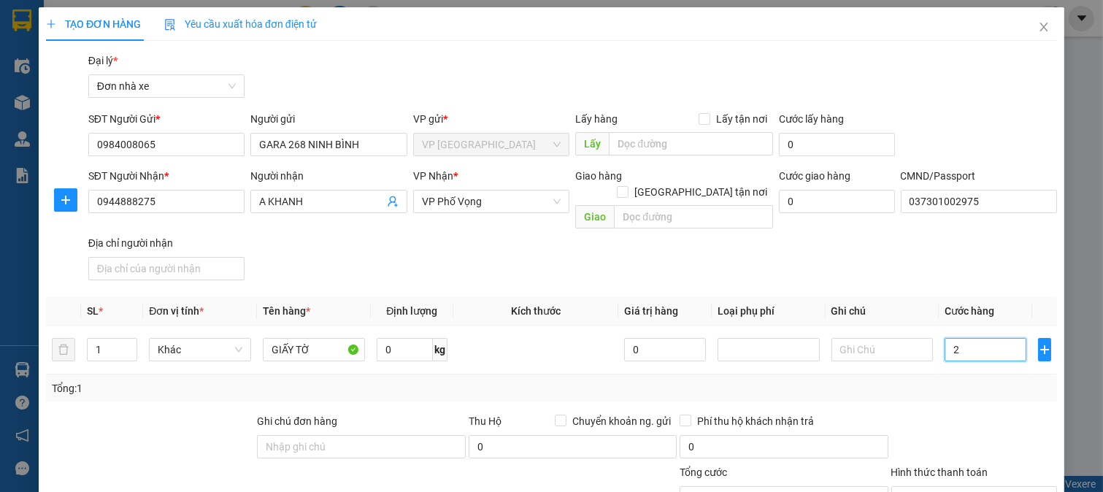
type input "20"
type input "20.000"
click at [966, 380] on div "Tổng: 1" at bounding box center [552, 388] width 1000 height 16
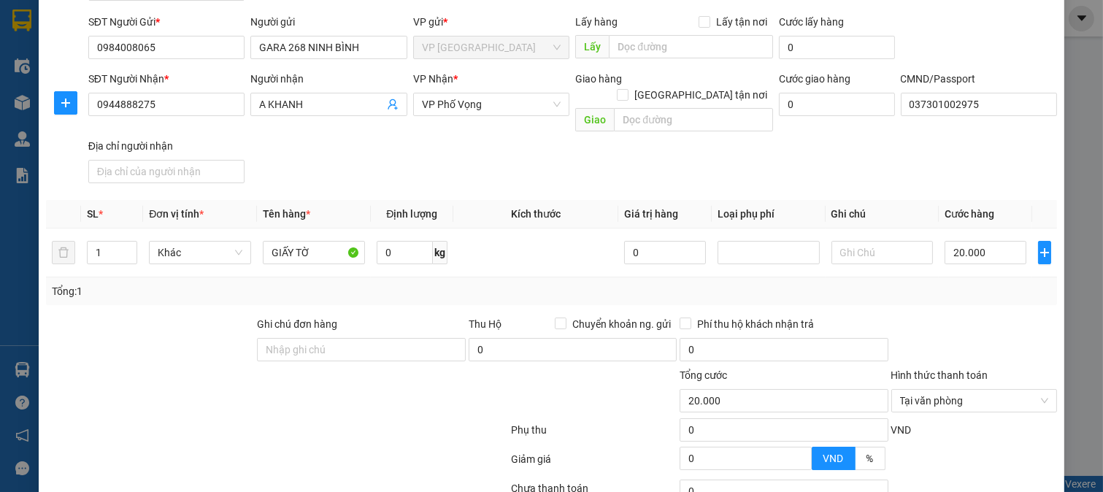
scroll to position [202, 0]
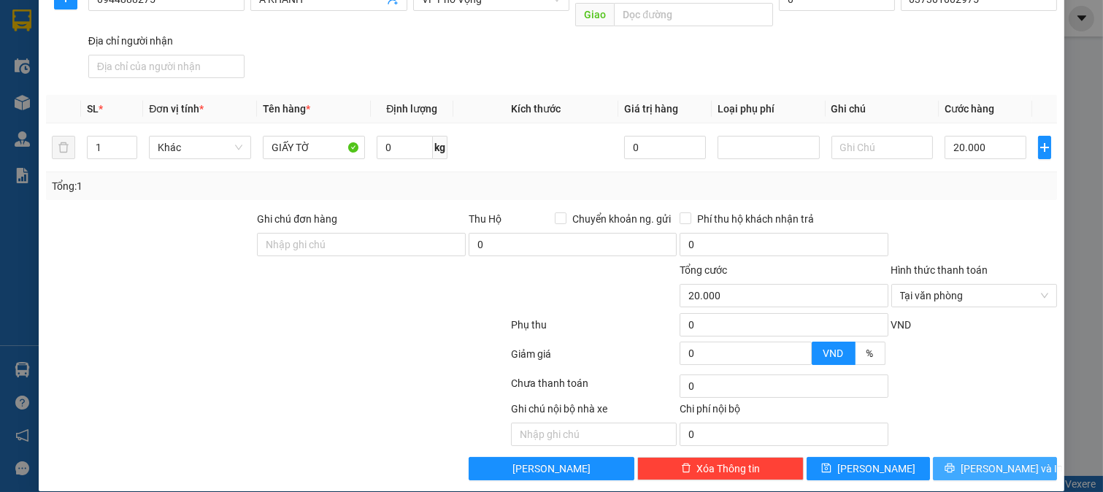
click at [997, 461] on span "[PERSON_NAME] và In" at bounding box center [1012, 469] width 102 height 16
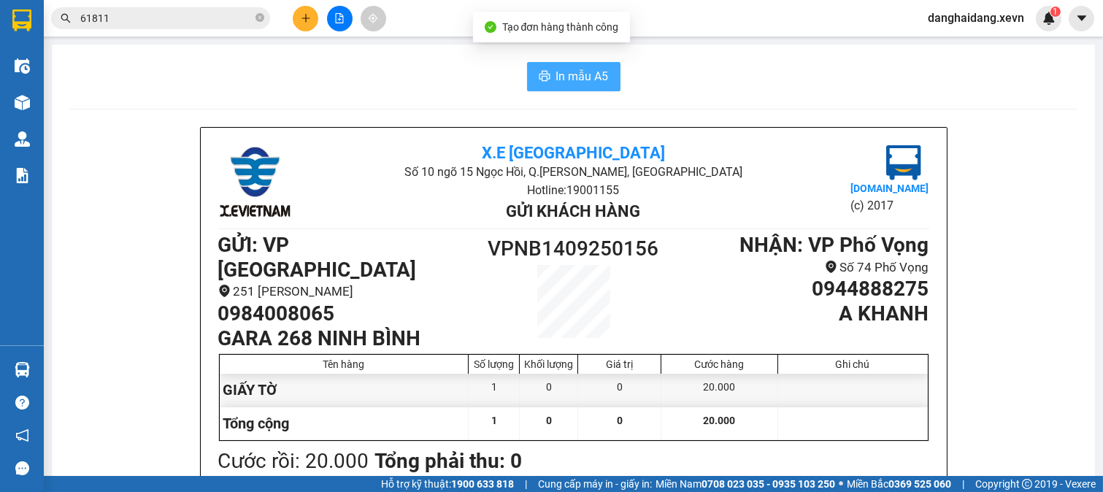
click at [561, 74] on span "In mẫu A5" at bounding box center [582, 76] width 53 height 18
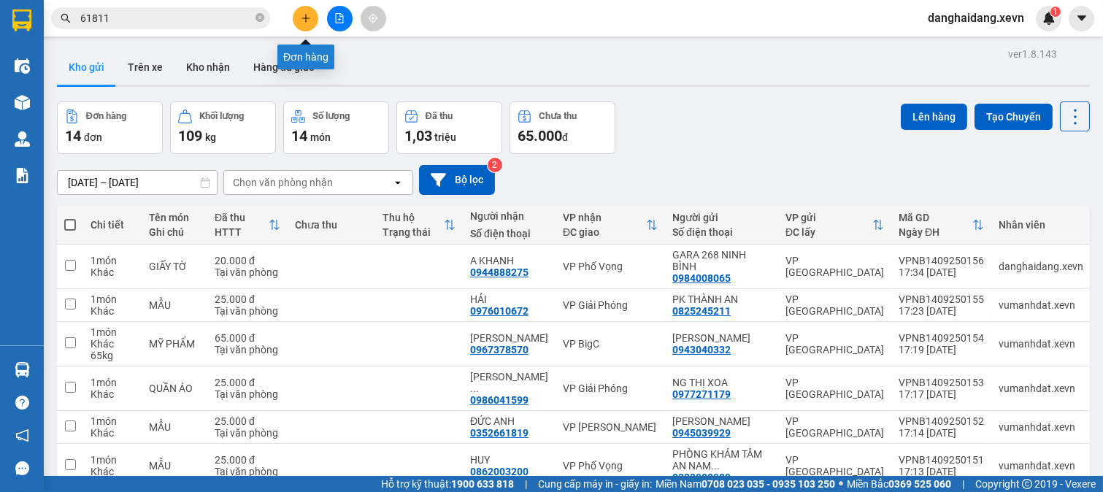
click at [312, 22] on button at bounding box center [306, 19] width 26 height 26
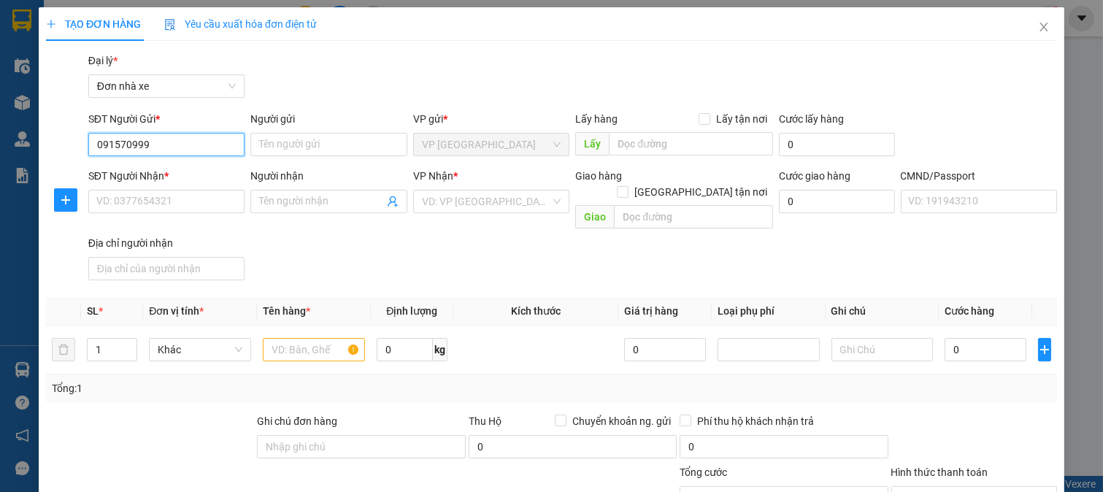
type input "0915709991"
click at [196, 168] on div "0915709991 - BS HẬU" at bounding box center [164, 174] width 137 height 16
type input "BS HẬU"
type input "0978798951"
type input "ĐỖ DANH OAI"
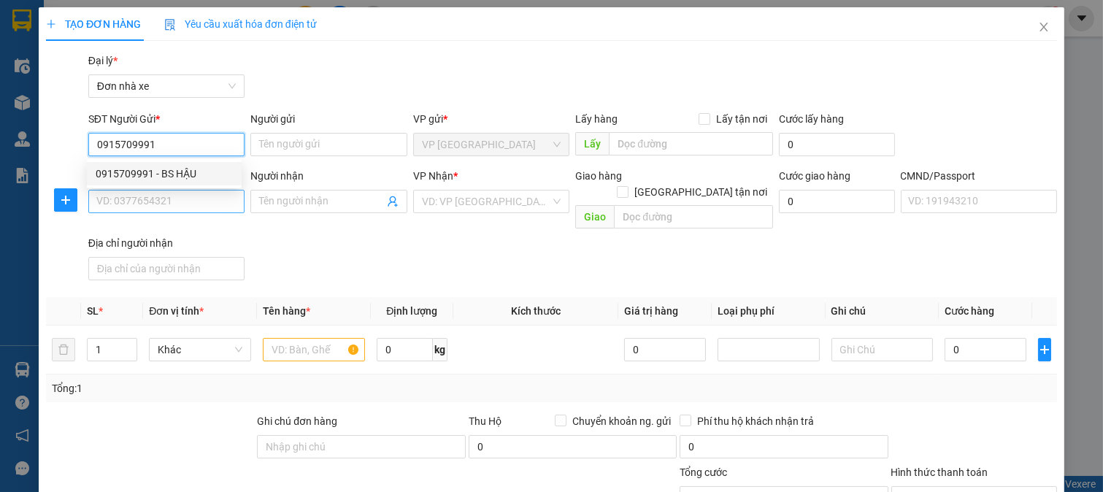
type input "001174033878 CAO THỊ VAAN 1974"
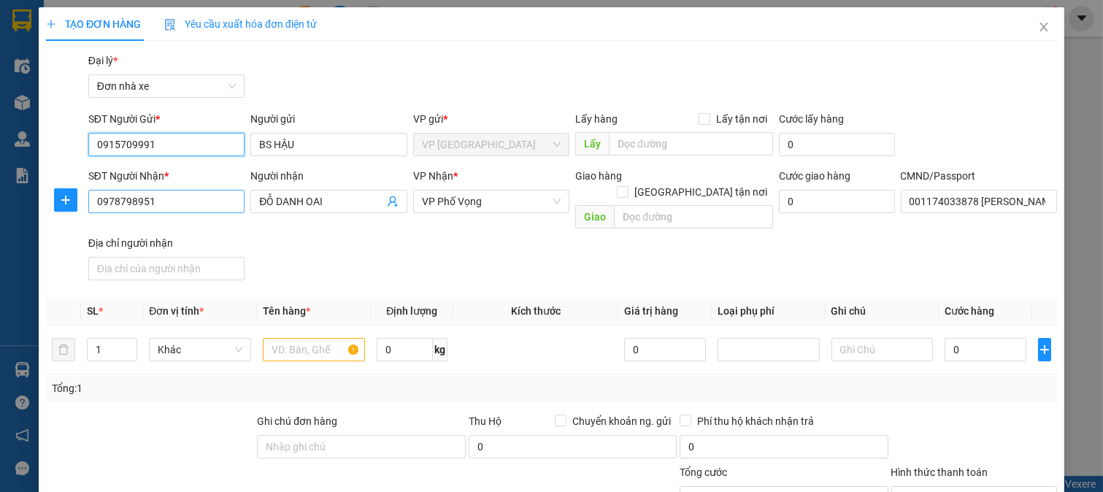
type input "0915709991"
click at [223, 204] on input "0978798951" at bounding box center [166, 201] width 157 height 23
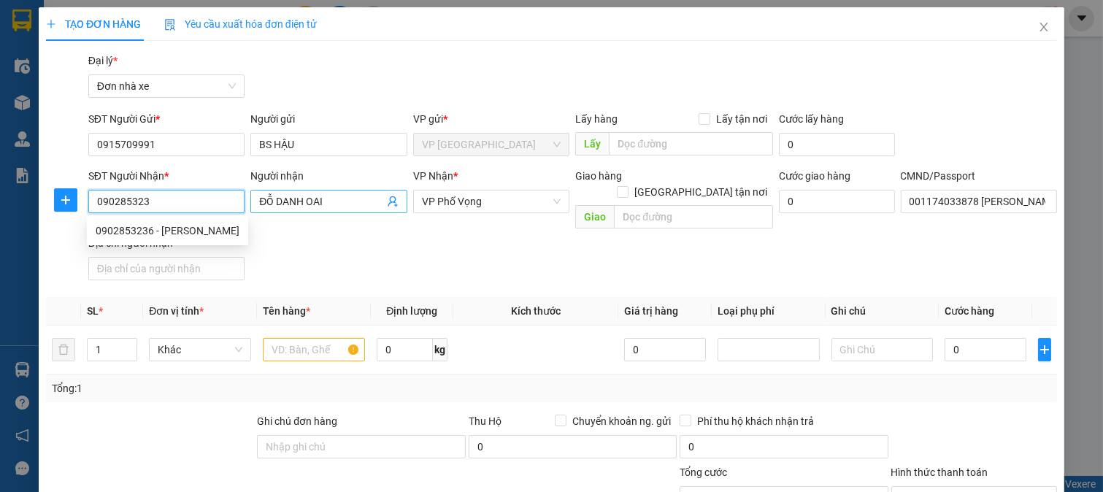
type input "0902853236"
click at [140, 227] on div "0902853236 - BÙI TRUNG HIẾU" at bounding box center [168, 231] width 144 height 16
type input "BÙI TRUNG HIẾU"
type input "A HOÀNG 0982576430"
type input "Thị Trấn Đông hưng-TB"
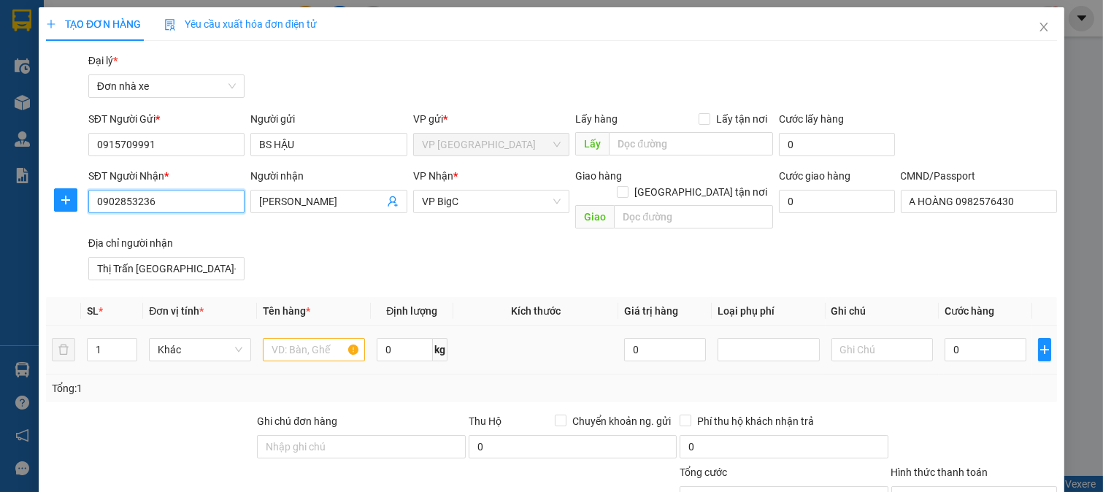
type input "0902853236"
click at [337, 338] on input "text" at bounding box center [314, 349] width 102 height 23
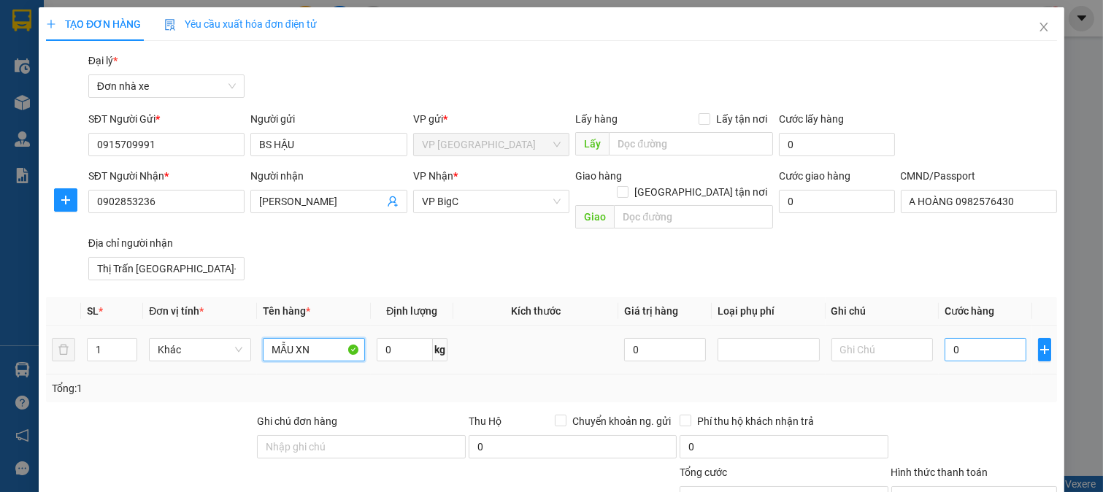
type input "MẪU XN"
click at [966, 338] on input "0" at bounding box center [985, 349] width 81 height 23
type input "2"
type input "25"
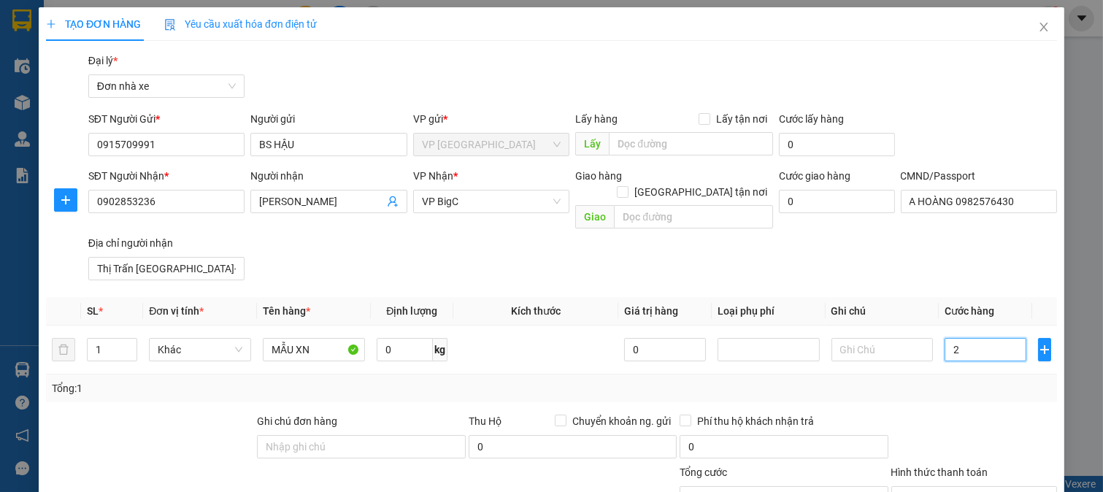
type input "25"
type input "25.000"
click at [981, 380] on div "Tổng: 1" at bounding box center [552, 388] width 1000 height 16
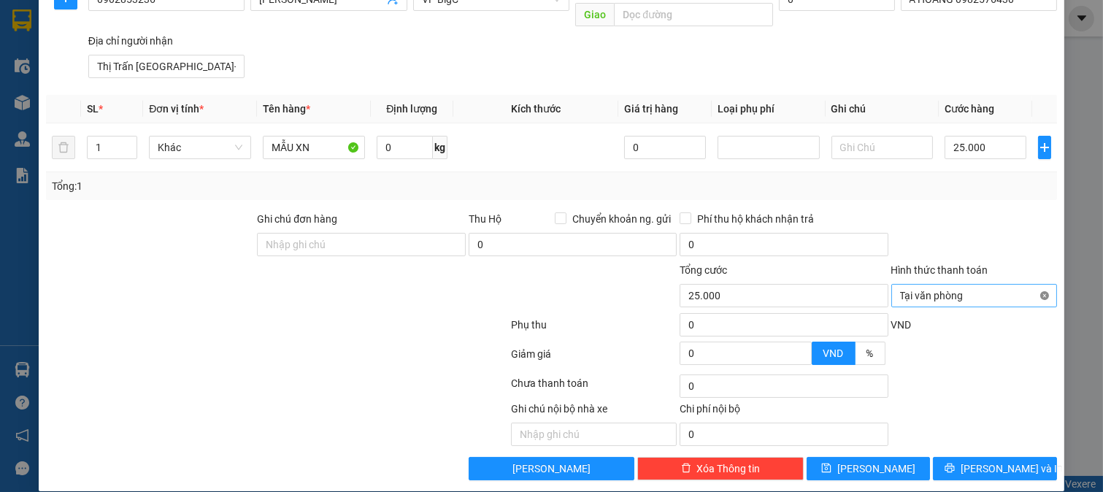
type input "25.000"
click at [1019, 457] on button "[PERSON_NAME] và In" at bounding box center [995, 468] width 124 height 23
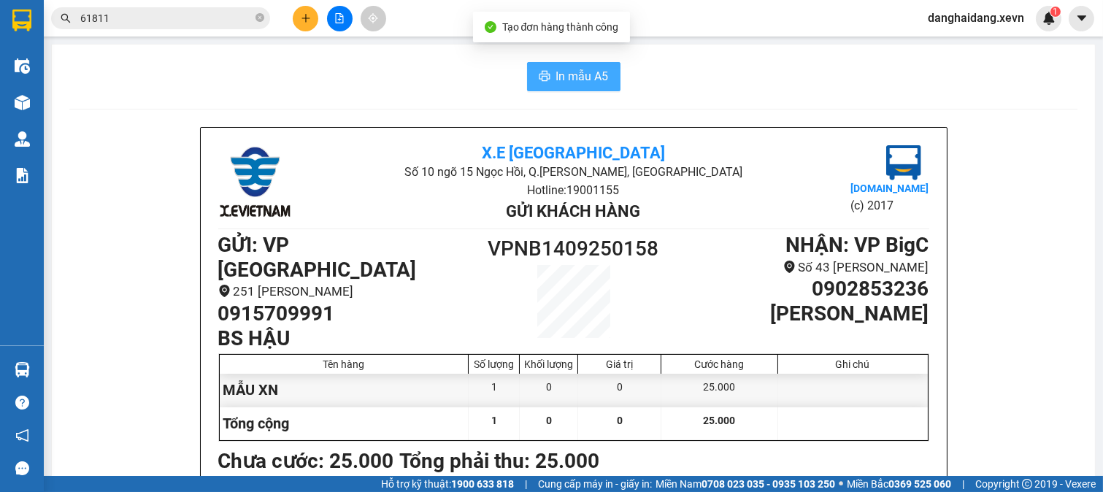
click at [564, 72] on span "In mẫu A5" at bounding box center [582, 76] width 53 height 18
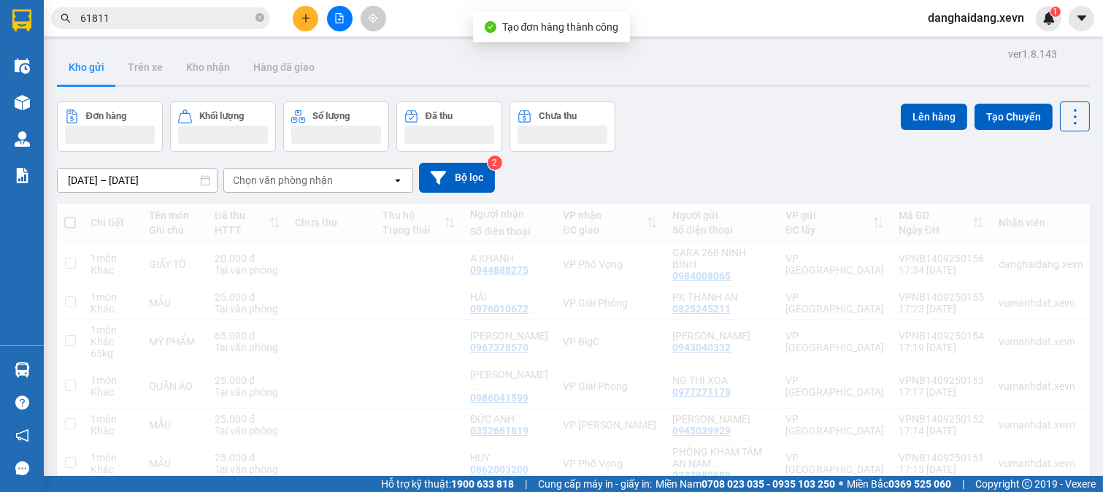
click at [226, 23] on input "61811" at bounding box center [166, 18] width 172 height 16
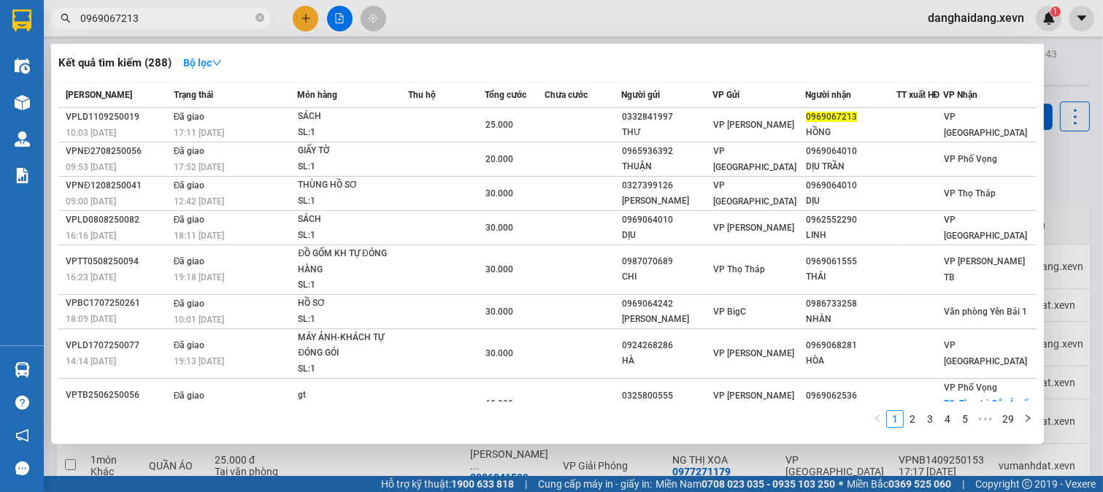
click at [215, 10] on input "0969067213" at bounding box center [166, 18] width 172 height 16
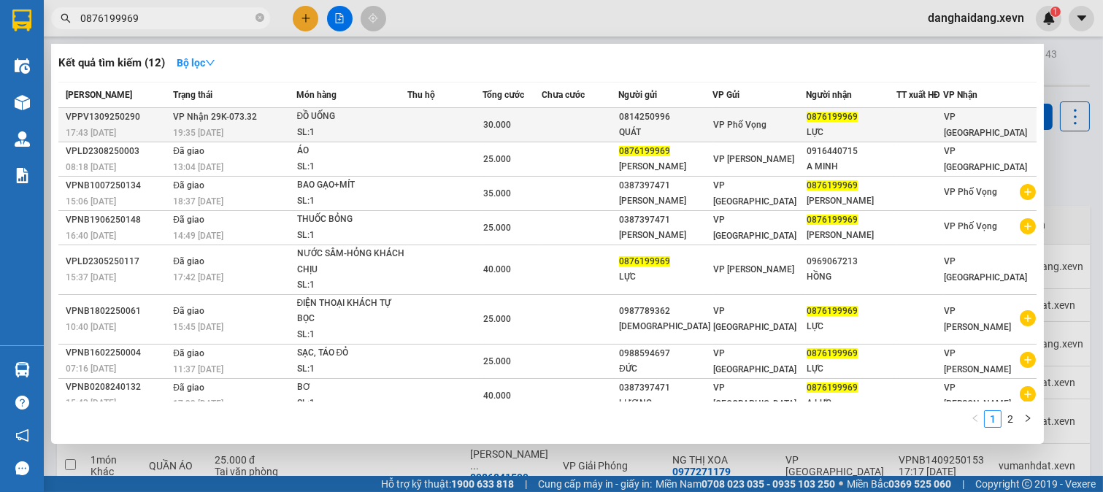
type input "0876199969"
click at [697, 126] on div "QUÁT" at bounding box center [665, 132] width 93 height 15
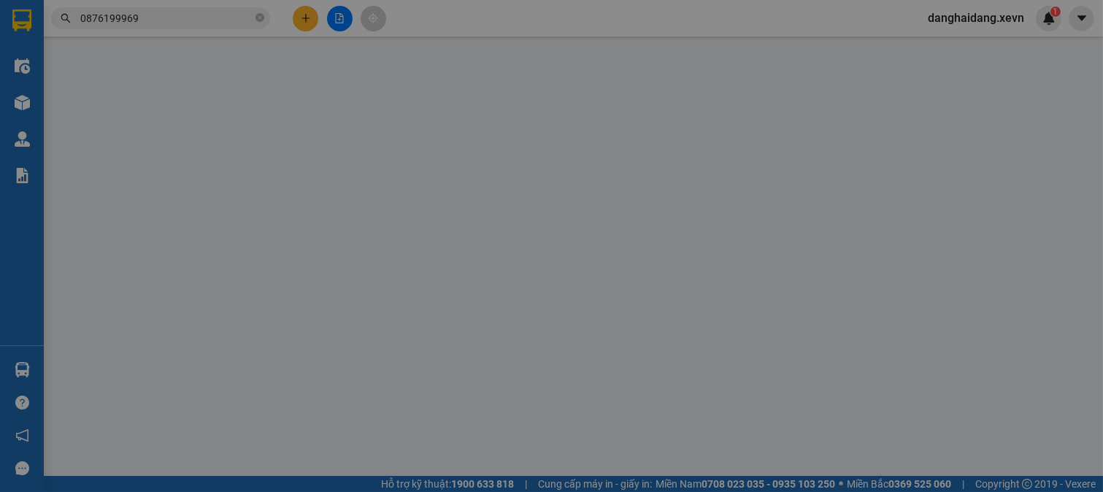
type input "0814250996"
type input "QUÁT"
type input "0876199969"
type input "LỰC"
type input "30.000"
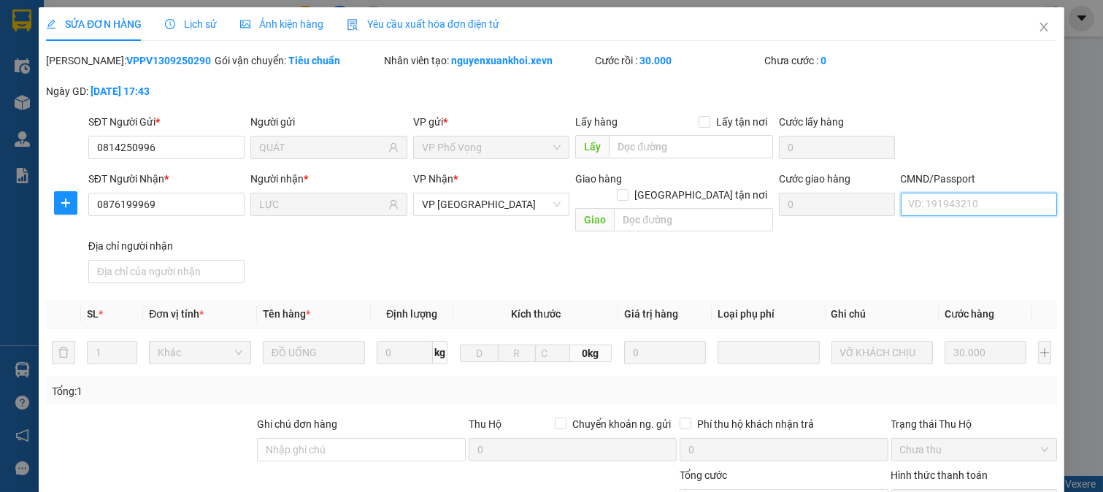
click at [983, 204] on input "CMND/Passport" at bounding box center [979, 204] width 157 height 23
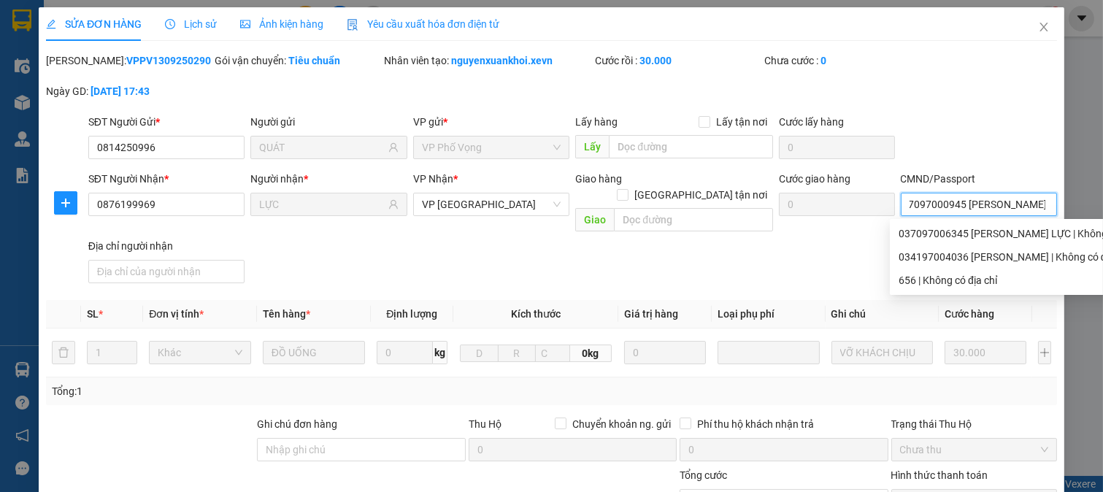
scroll to position [0, 19]
type input "037097000945 NGUYỄN THẾ ĐỨC"
click at [1006, 165] on form "SĐT Người Gửi * 0814250996 Người gửi QUÁT VP gửi * VP Phố Vọng Lấy hàng Lấy tận…" at bounding box center [551, 201] width 1011 height 175
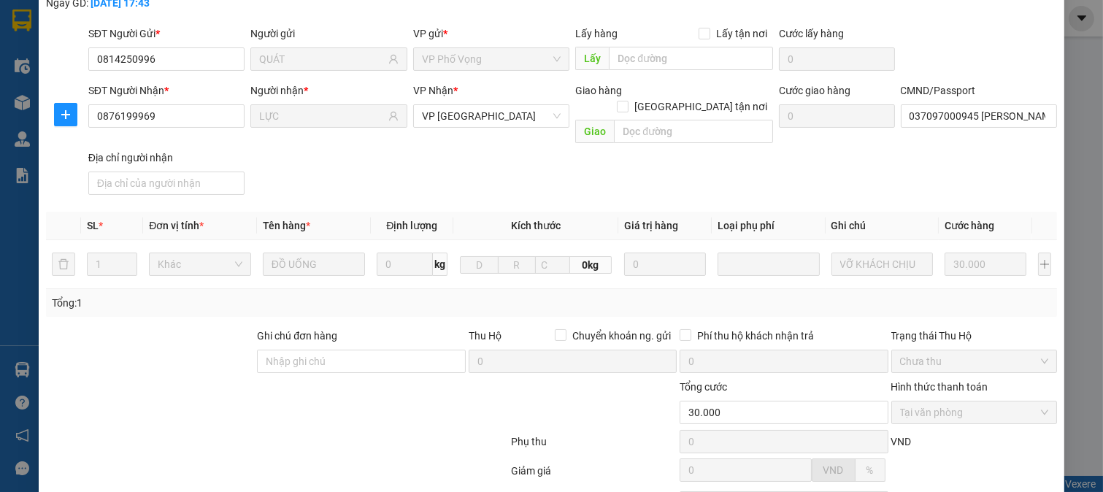
scroll to position [206, 0]
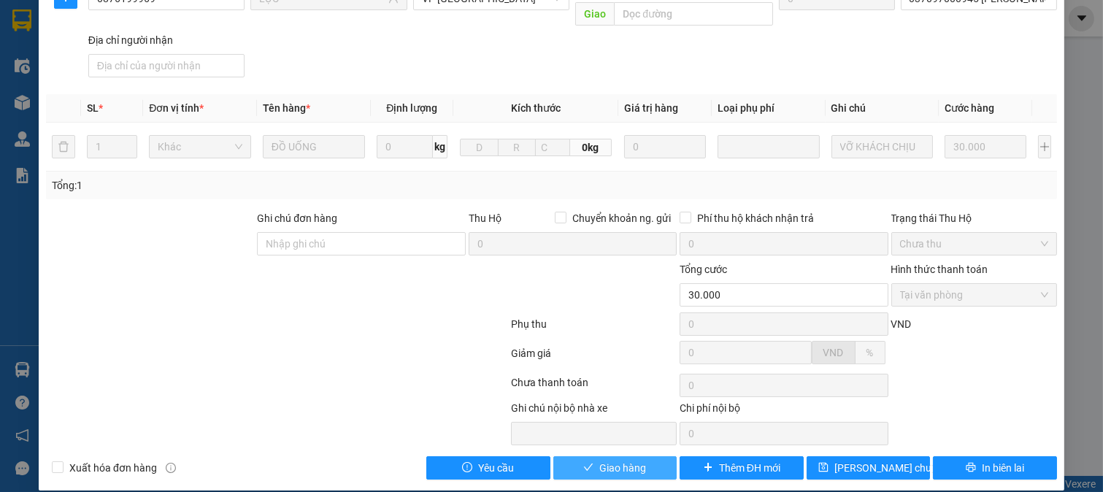
click at [657, 456] on button "Giao hàng" at bounding box center [615, 467] width 124 height 23
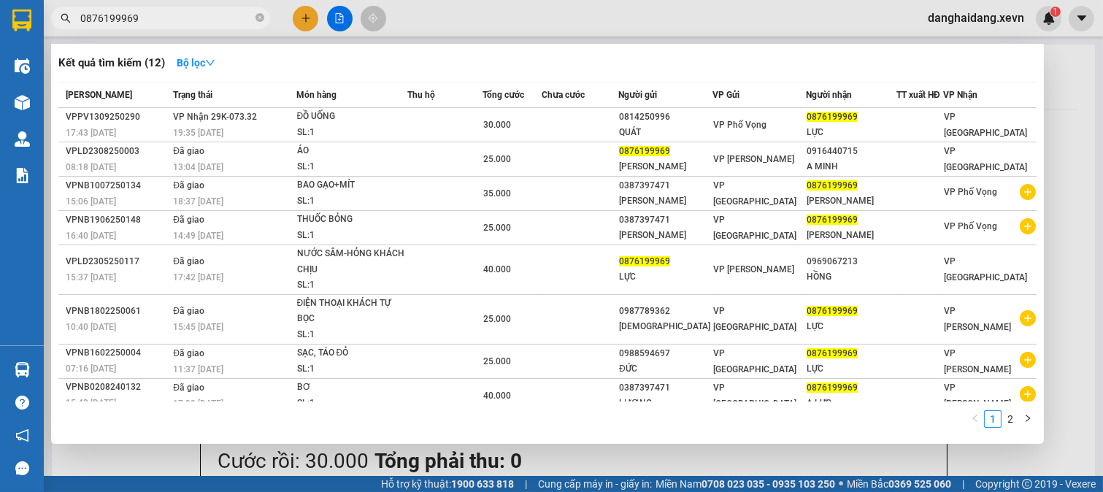
click at [177, 20] on input "0876199969" at bounding box center [166, 18] width 172 height 16
drag, startPoint x: 1063, startPoint y: 170, endPoint x: 647, endPoint y: 40, distance: 436.0
click at [1059, 170] on div at bounding box center [551, 246] width 1103 height 492
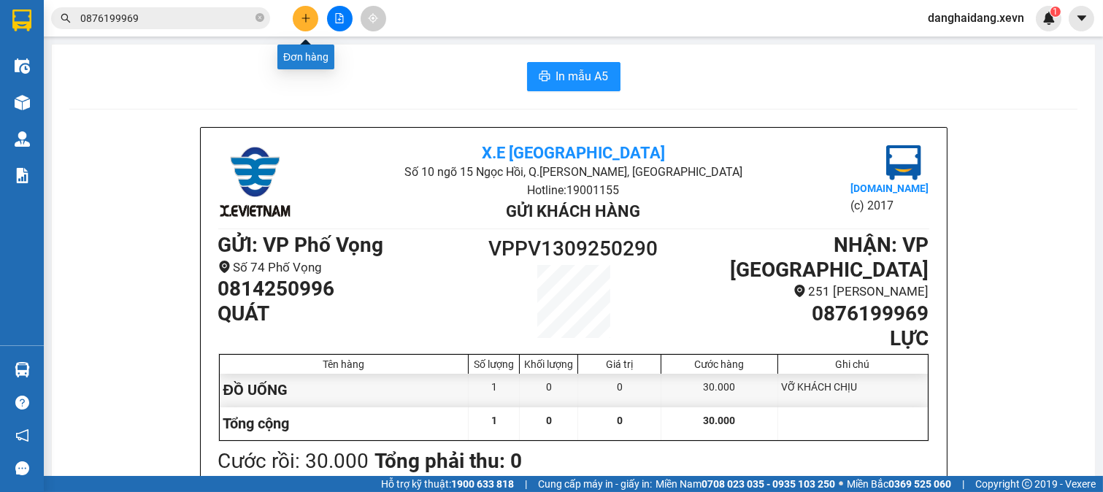
click at [311, 25] on button at bounding box center [306, 19] width 26 height 26
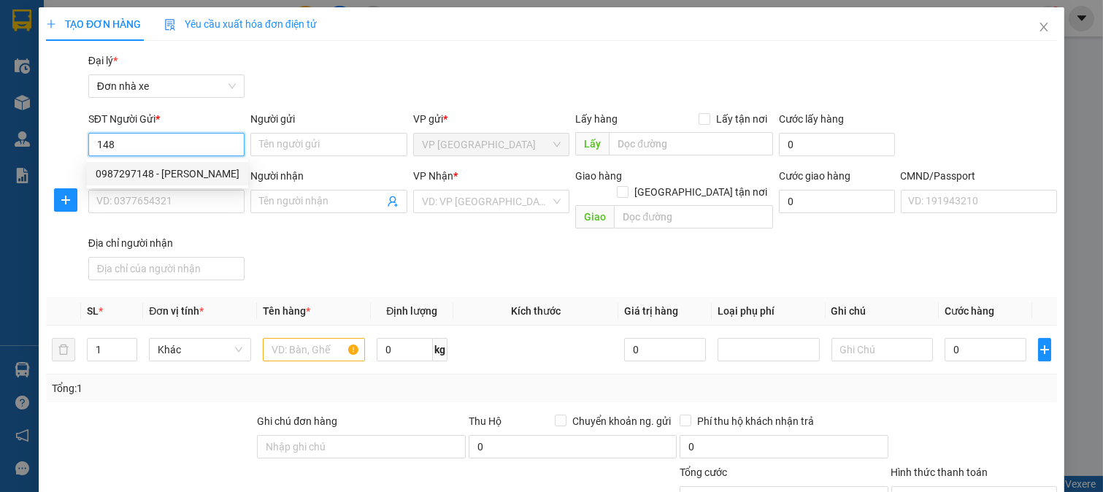
click at [178, 175] on div "0987297148 - NGUYỄN VĂN TRỌNG" at bounding box center [168, 174] width 144 height 16
type input "0987297148"
type input "NGUYỄN VĂN TRỌNG"
type input "0972950864"
type input "ĐỒNG"
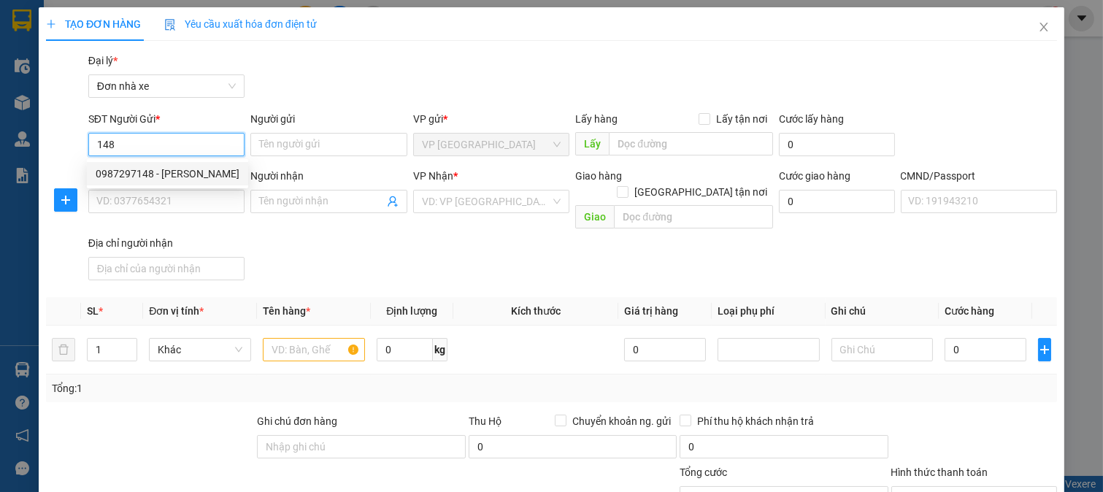
type input "nv"
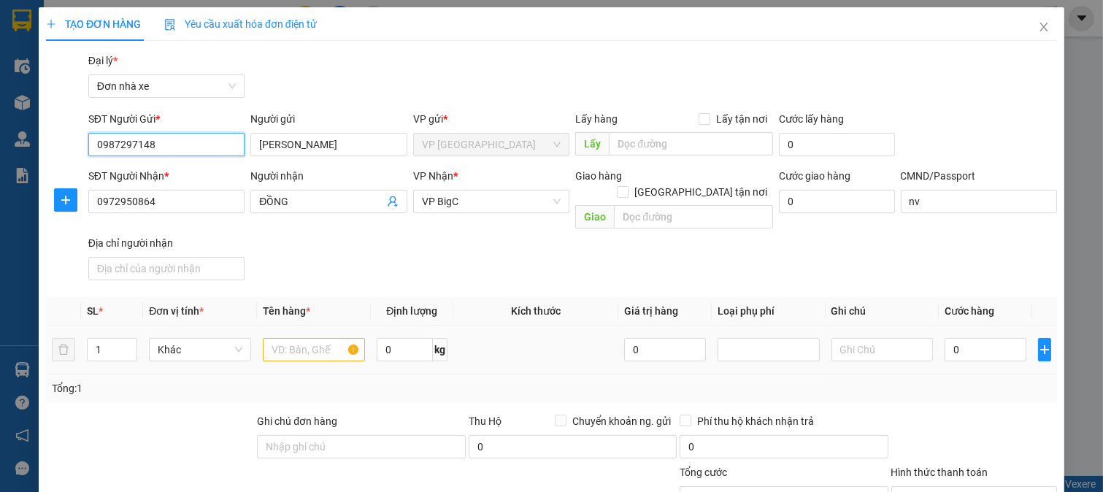
type input "0987297148"
click at [312, 338] on input "text" at bounding box center [314, 349] width 102 height 23
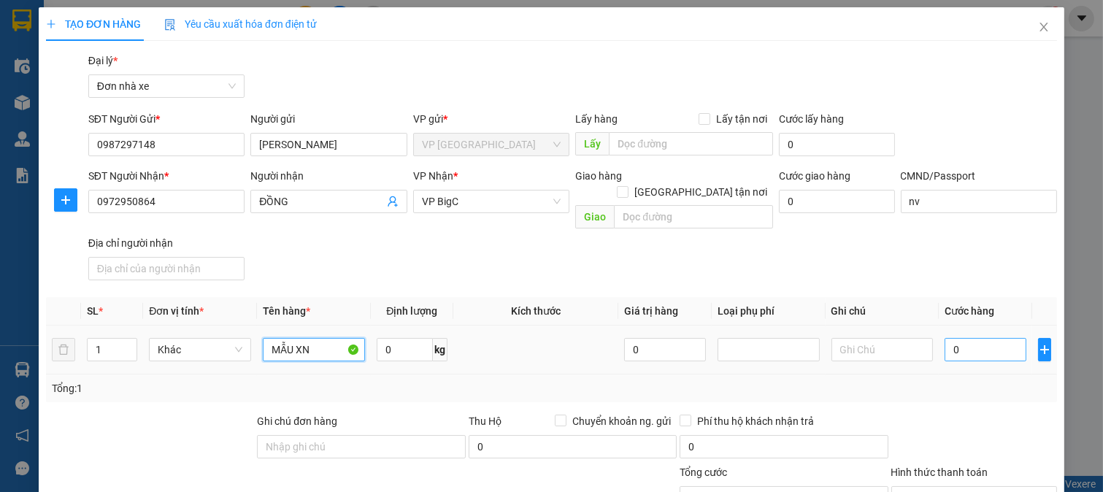
type input "MẪU XN"
click at [962, 340] on input "0" at bounding box center [985, 349] width 81 height 23
type input "2"
type input "25"
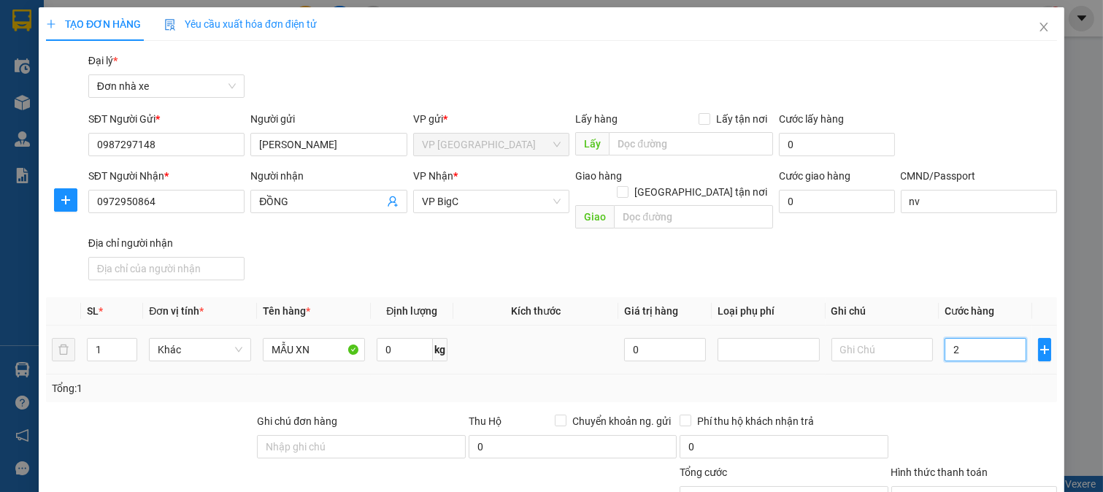
type input "25"
type input "25.000"
click at [962, 391] on div "Transit Pickup Surcharge Ids Transit Deliver Surcharge Ids Transit Deliver Surc…" at bounding box center [551, 368] width 1011 height 630
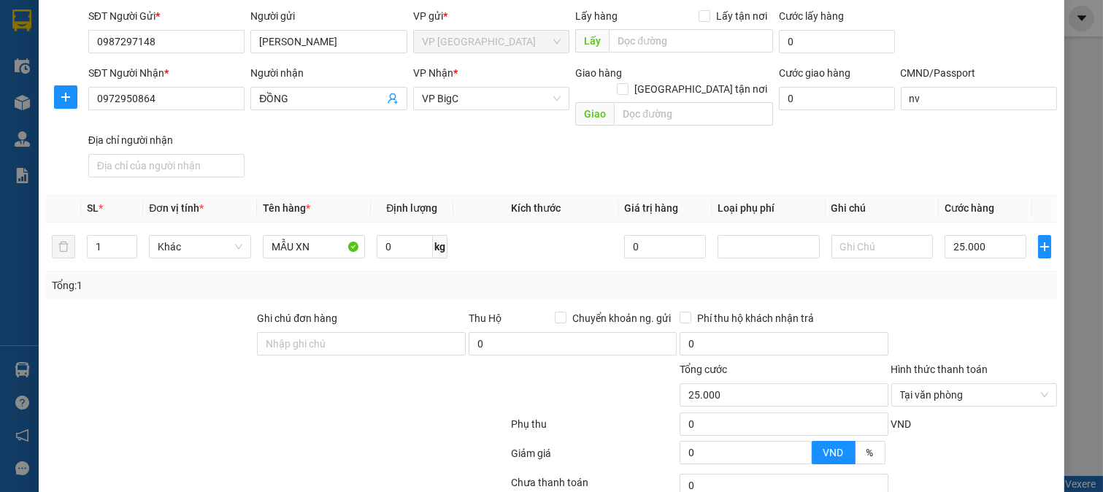
scroll to position [162, 0]
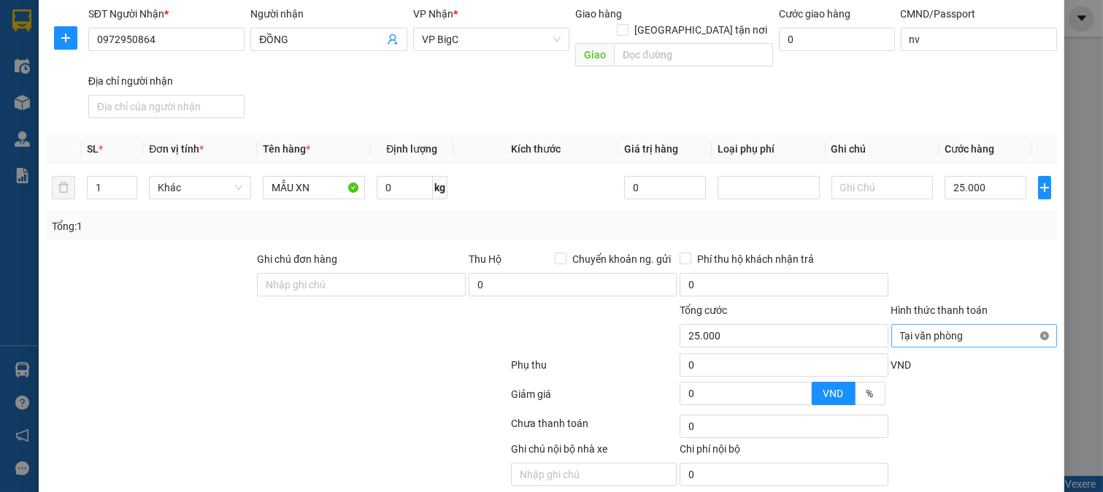
type input "25.000"
click at [1016, 383] on div "Giảm giá 0 VND %" at bounding box center [552, 397] width 1014 height 29
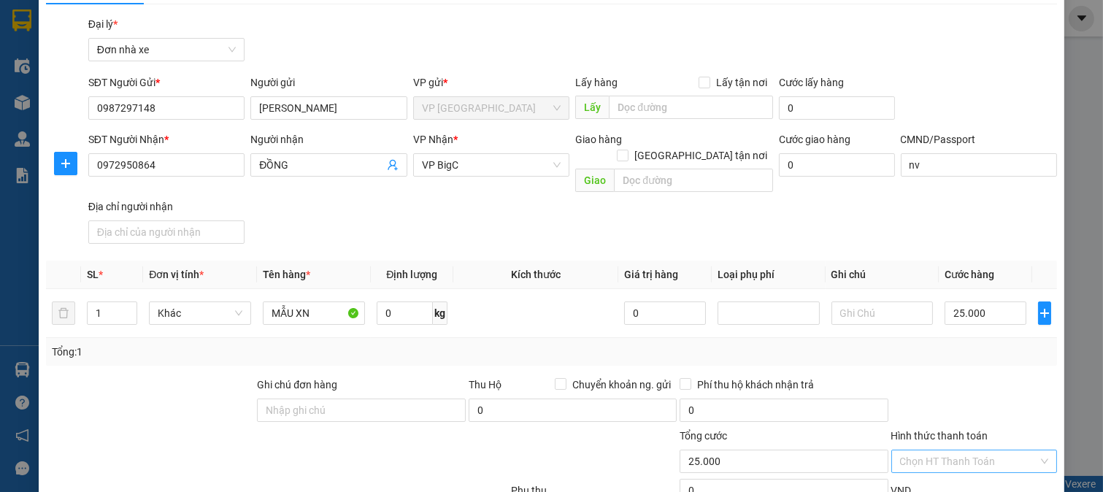
scroll to position [0, 0]
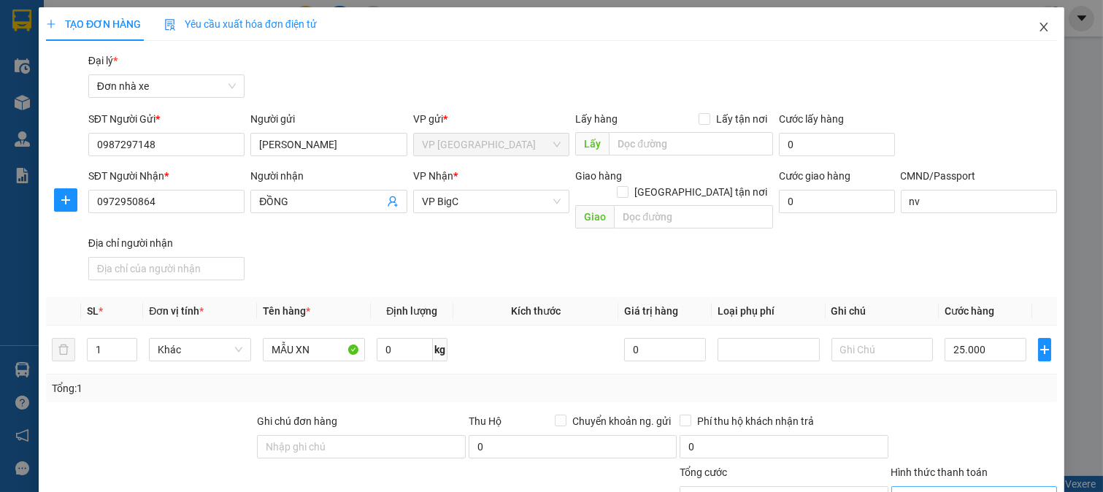
drag, startPoint x: 1035, startPoint y: 24, endPoint x: 864, endPoint y: 23, distance: 171.6
click at [1038, 23] on icon "close" at bounding box center [1044, 27] width 12 height 12
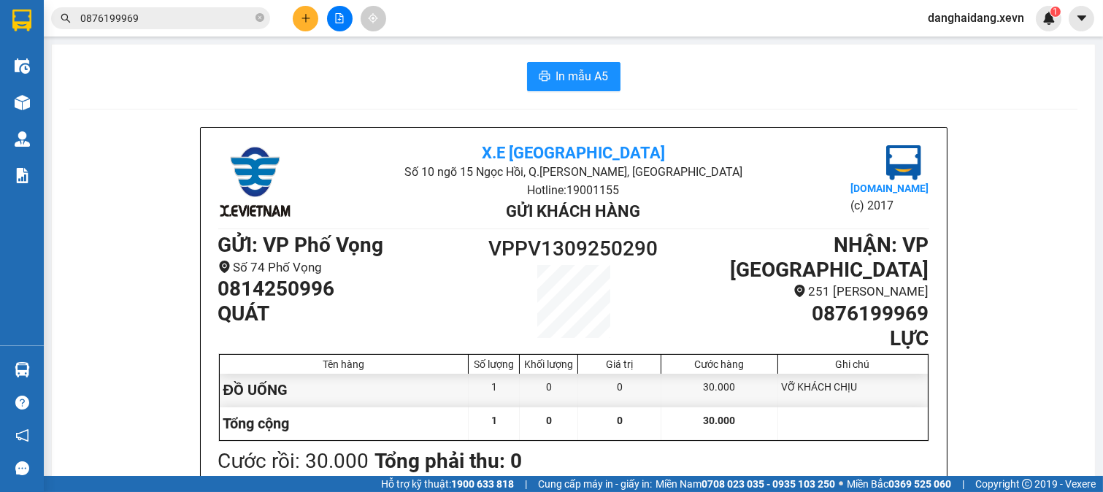
click at [180, 26] on span "0876199969" at bounding box center [160, 18] width 219 height 22
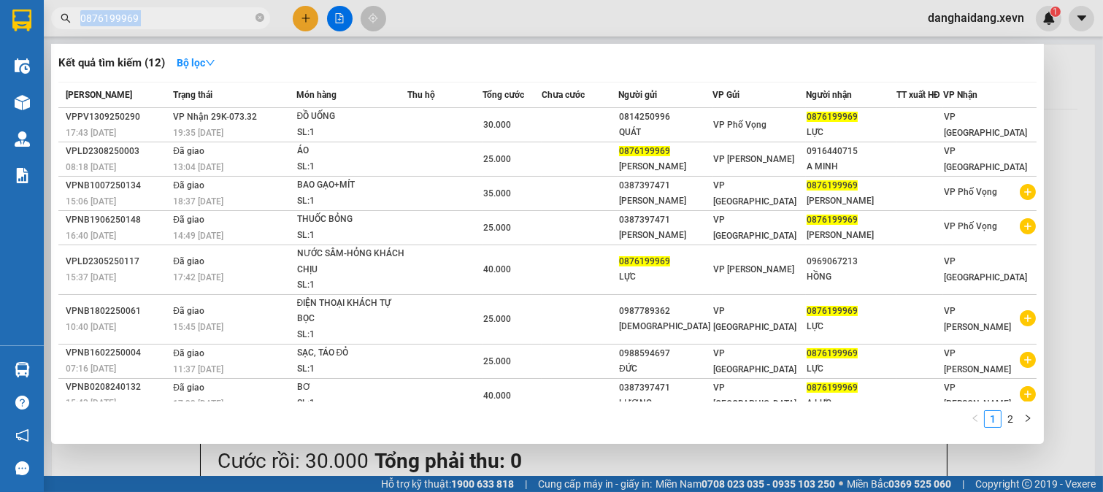
click at [180, 26] on span "0876199969" at bounding box center [160, 18] width 219 height 22
click at [181, 24] on input "0876199969" at bounding box center [166, 18] width 172 height 16
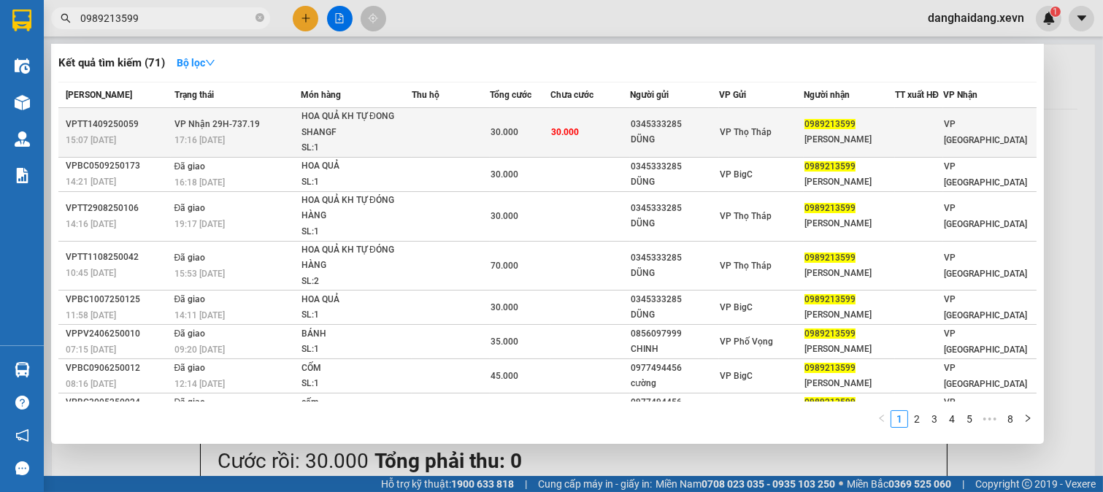
type input "0989213599"
click at [457, 134] on td at bounding box center [451, 133] width 78 height 50
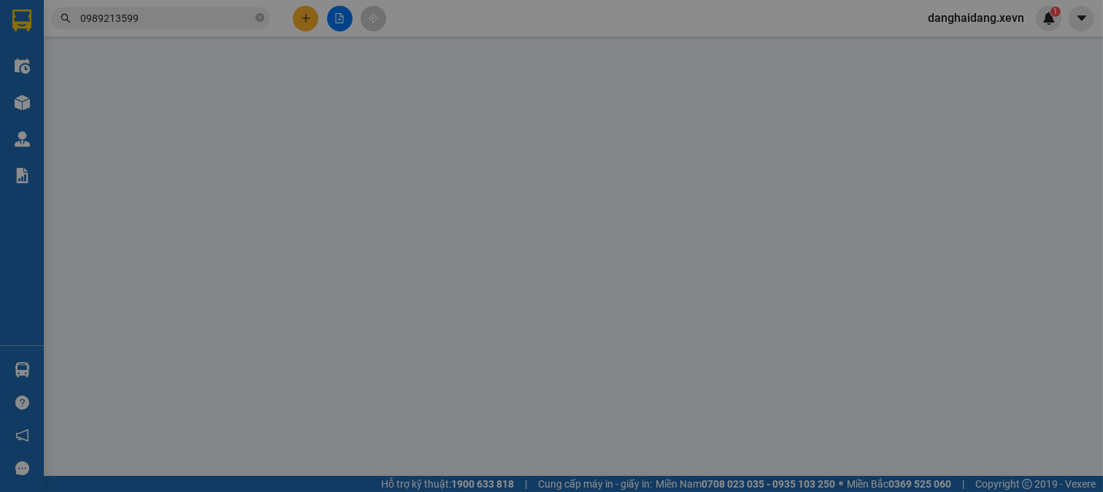
type input "0345333285"
type input "DŨNG"
type input "0989213599"
type input "Thanh"
type input "037190003193 THÁI THỊ THANH"
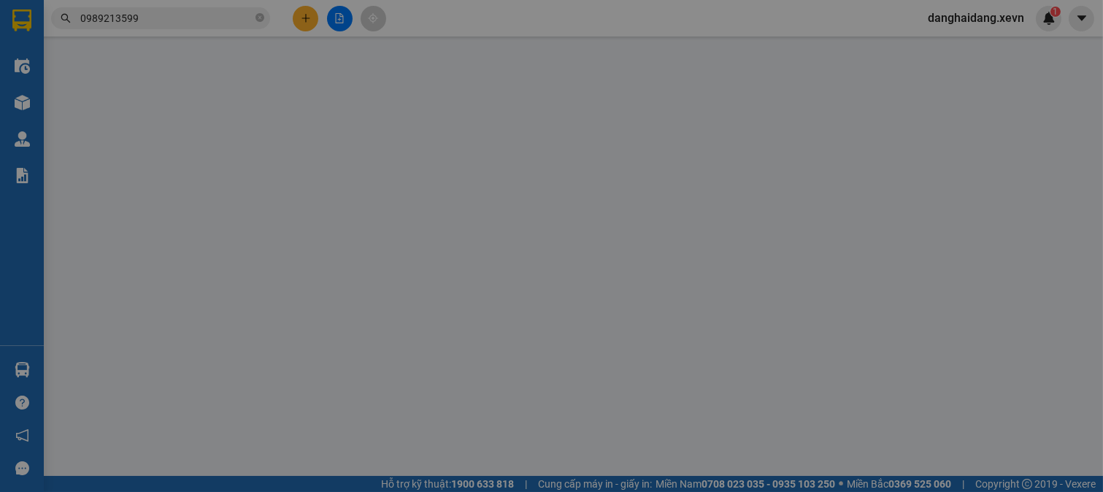
type input "30.000"
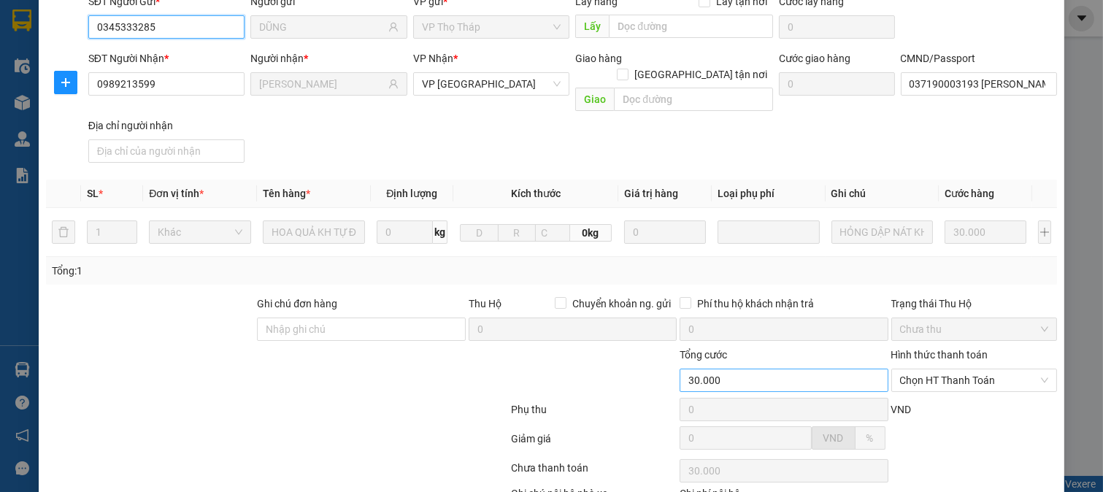
scroll to position [206, 0]
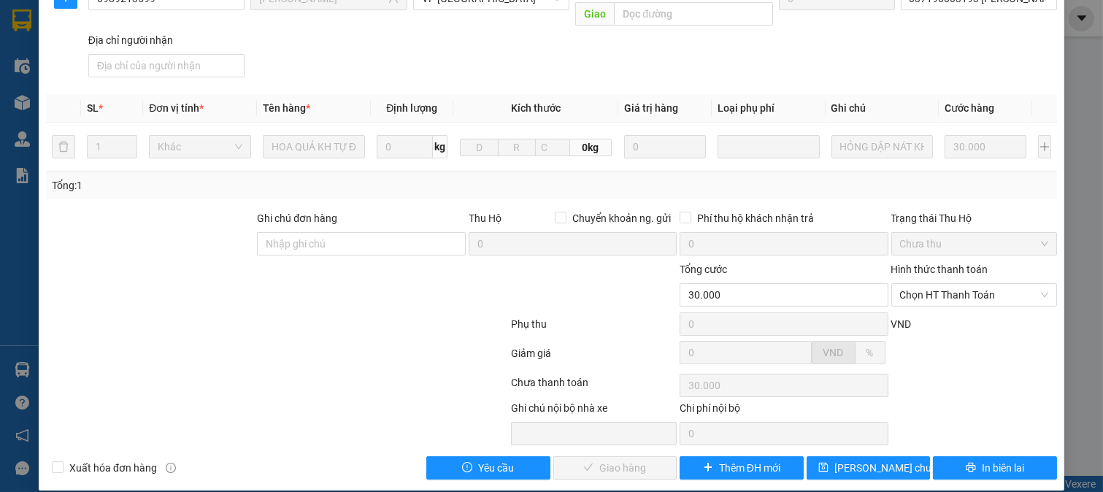
click at [959, 294] on div "Hình thức thanh toán Chọn HT Thanh Toán" at bounding box center [975, 286] width 166 height 51
click at [960, 286] on span "Chọn HT Thanh Toán" at bounding box center [974, 295] width 149 height 22
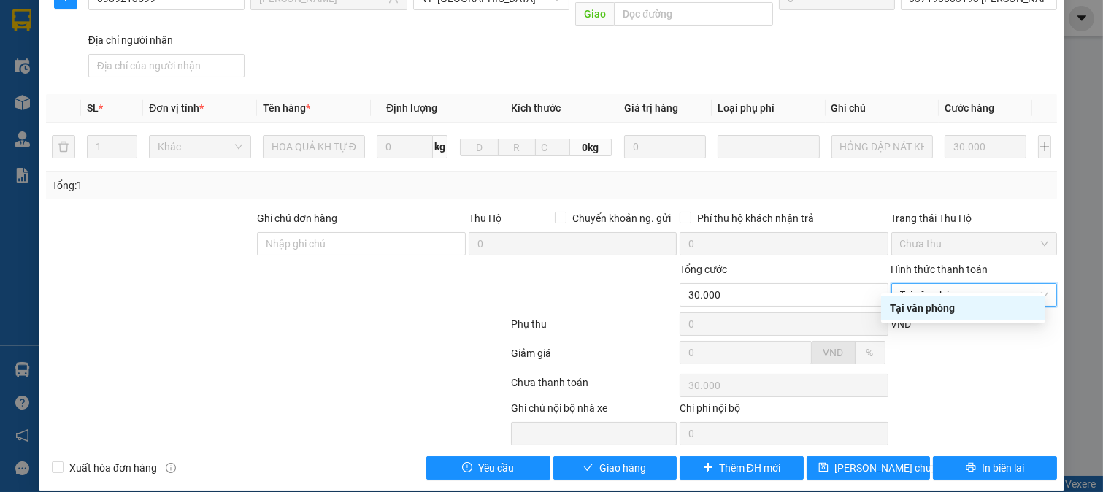
type input "0"
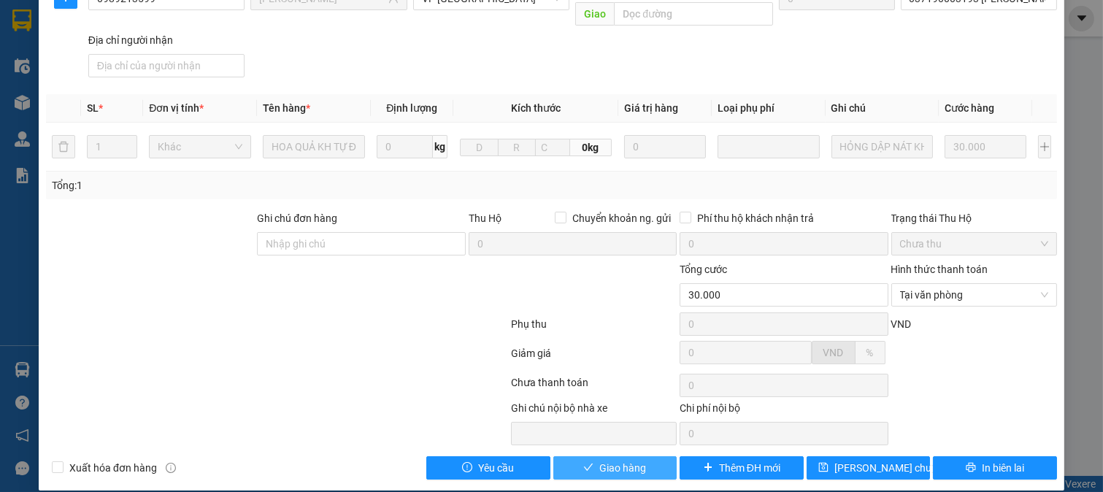
click at [624, 456] on button "Giao hàng" at bounding box center [615, 467] width 124 height 23
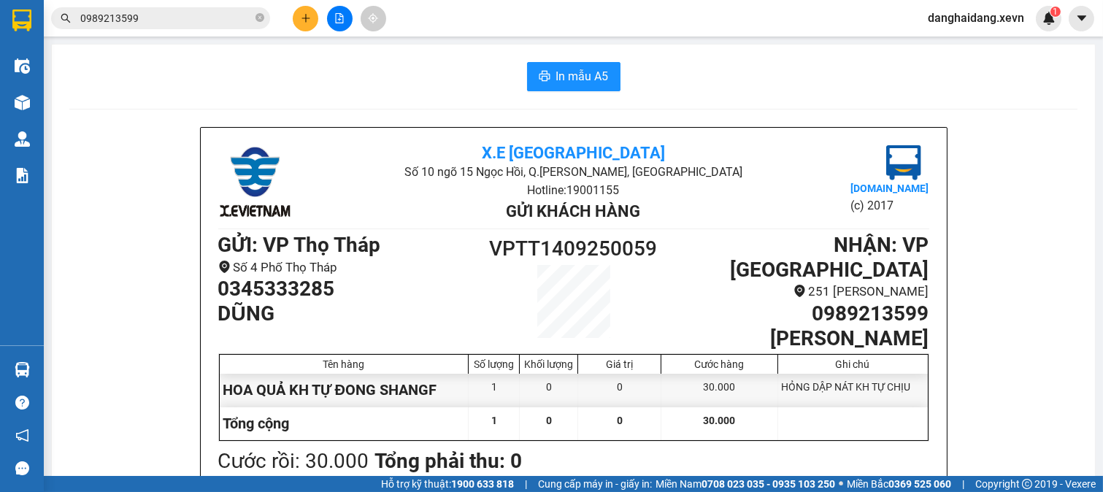
click at [173, 20] on input "0989213599" at bounding box center [166, 18] width 172 height 16
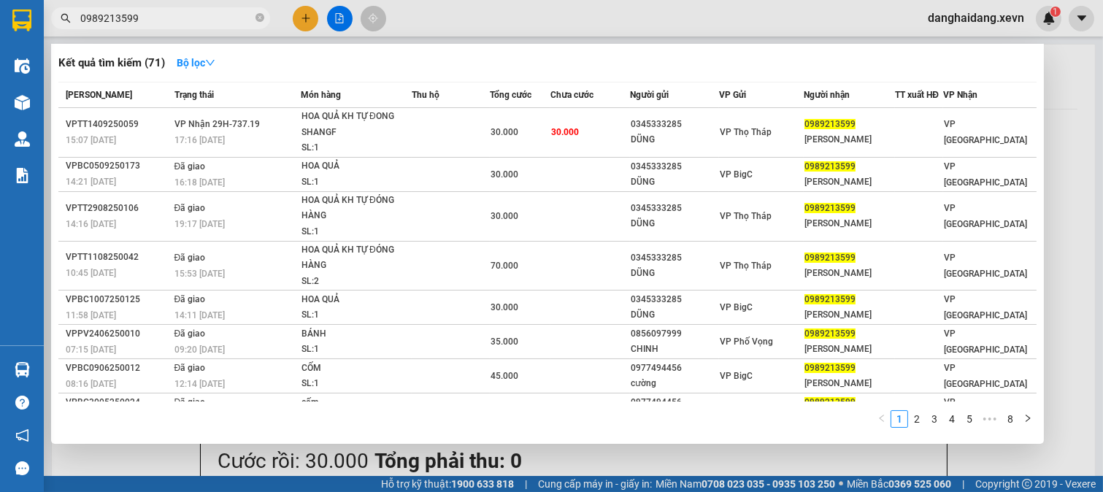
click at [173, 20] on input "0989213599" at bounding box center [166, 18] width 172 height 16
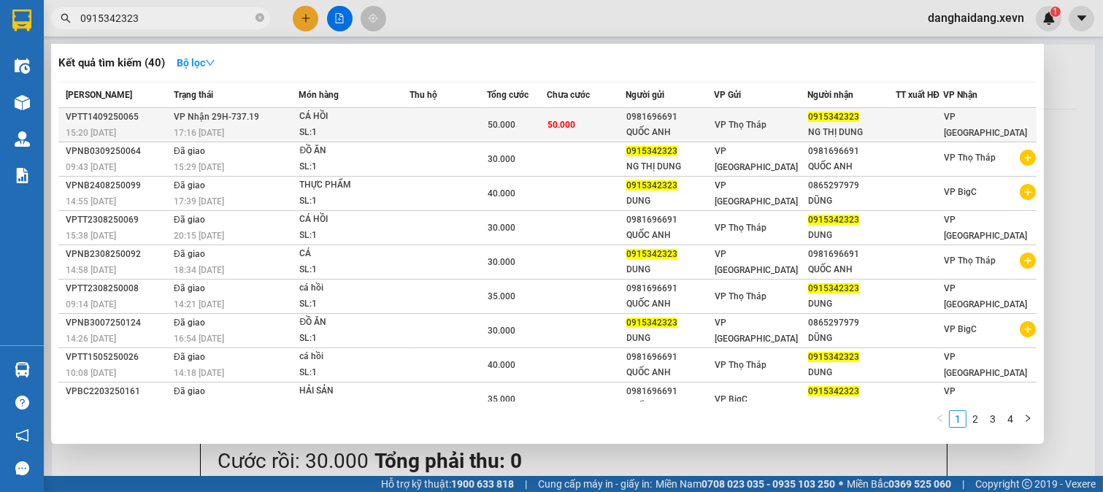
type input "0915342323"
click at [475, 130] on td at bounding box center [448, 125] width 77 height 34
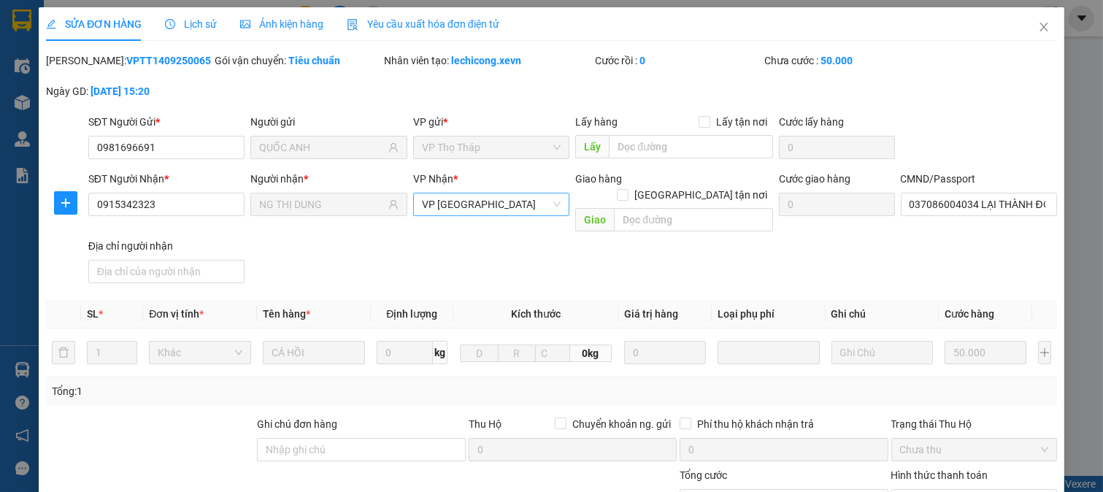
type input "0981696691"
type input "QUỐC ANH"
type input "0915342323"
type input "NG THỊ DUNG"
type input "037086004034 LẠI THÀNH ĐÔNG"
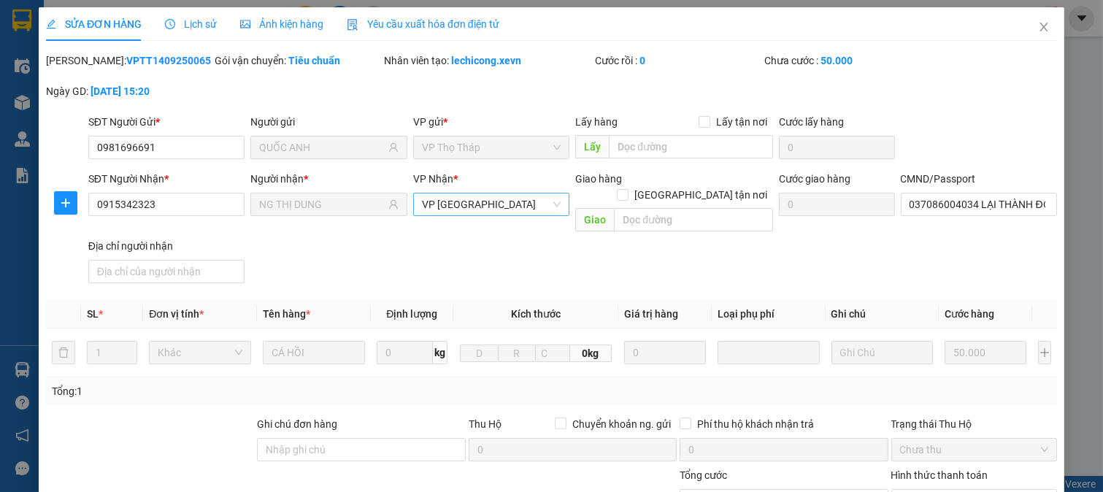
type input "50.000"
click at [973, 202] on input "037086004034 LẠI THÀNH ĐÔNG" at bounding box center [979, 204] width 157 height 23
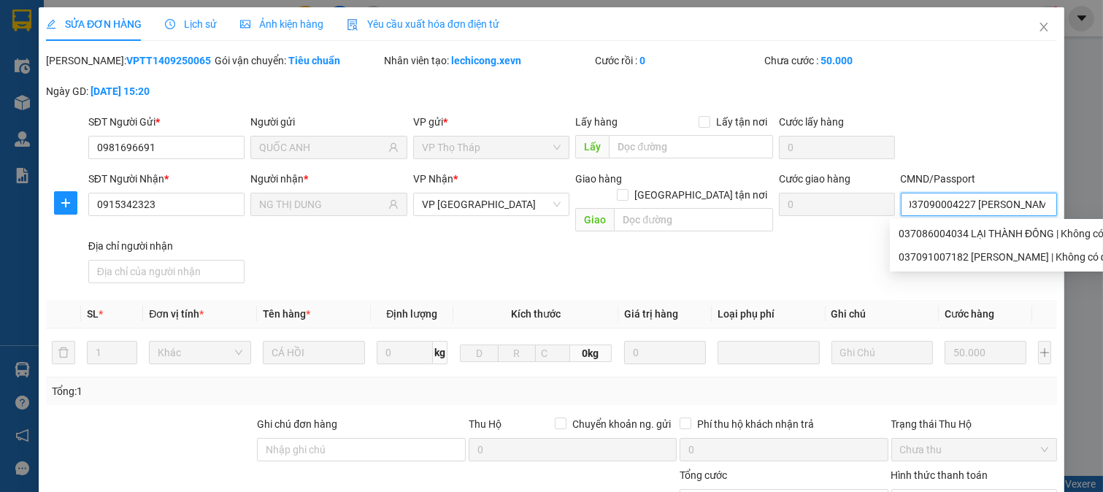
scroll to position [0, 15]
click at [1011, 207] on input "037090004227 NGUYỄN NGÕ TÚ" at bounding box center [979, 204] width 157 height 23
type input "037090004227 NGUYỄN NGỌC TÚ"
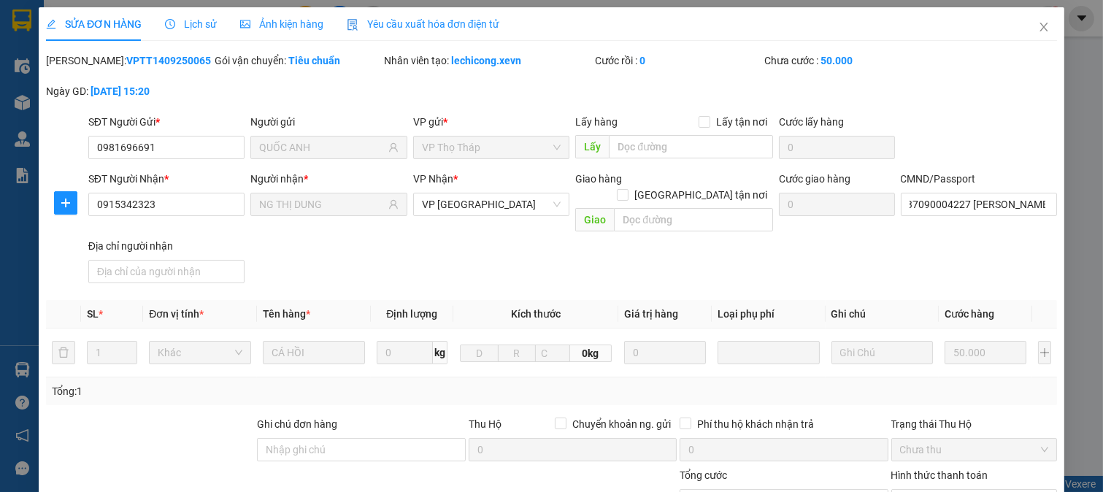
click at [1014, 150] on div "SĐT Người Gửi * 0981696691 Người gửi QUỐC ANH VP gửi * VP Thọ Tháp Lấy hàng Lấy…" at bounding box center [572, 139] width 975 height 51
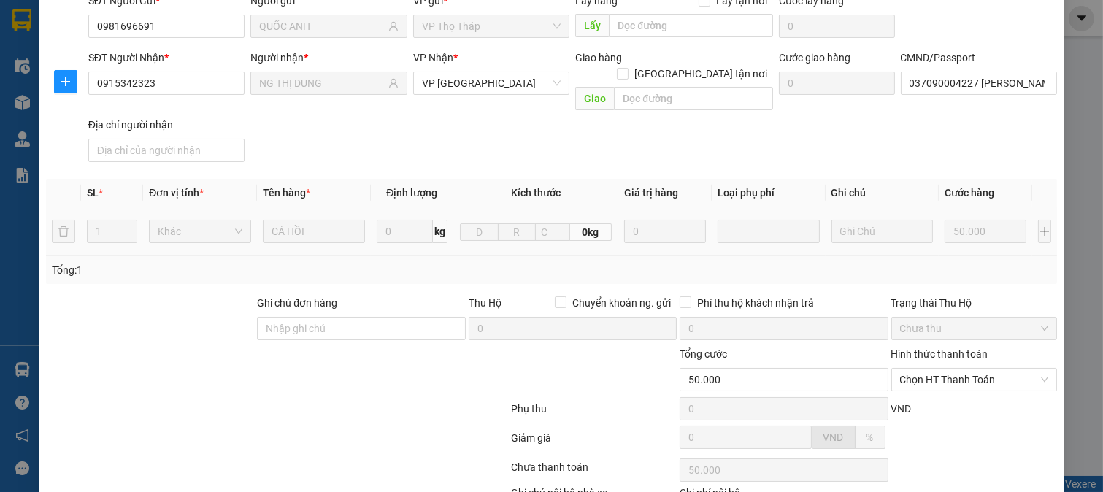
scroll to position [206, 0]
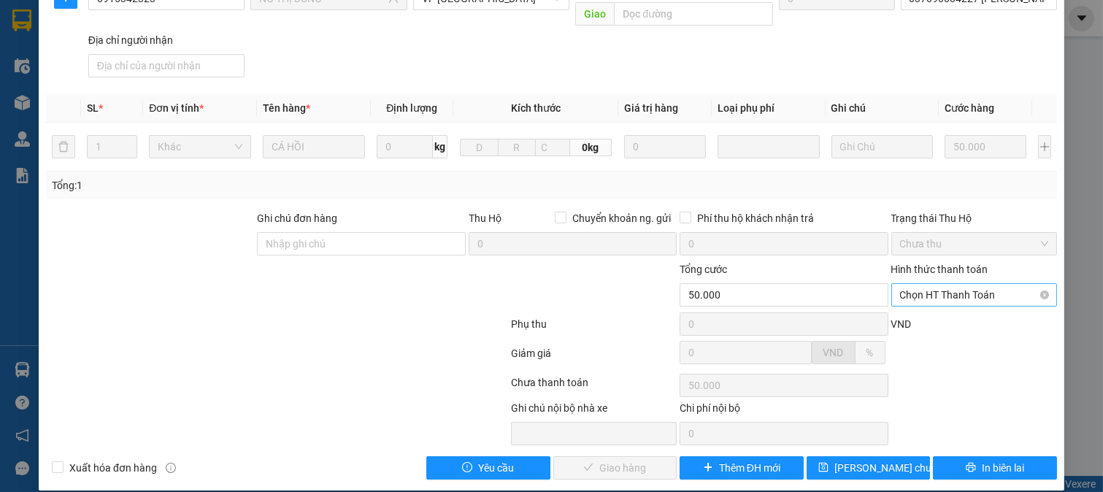
click at [916, 284] on span "Chọn HT Thanh Toán" at bounding box center [974, 295] width 149 height 22
click at [928, 307] on div "Tại văn phòng" at bounding box center [963, 308] width 147 height 16
type input "0"
click at [640, 459] on button "Giao hàng" at bounding box center [615, 467] width 124 height 23
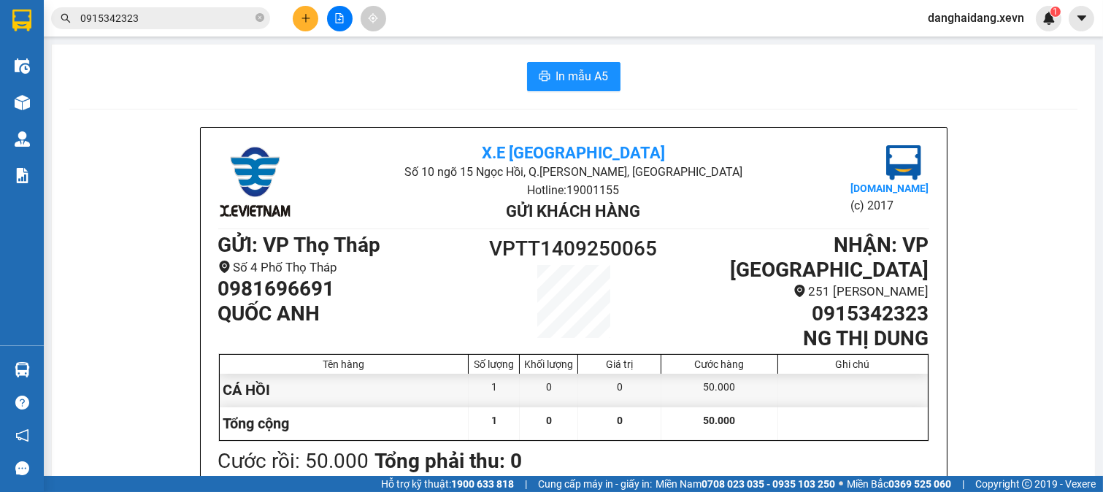
click at [337, 18] on icon "file-add" at bounding box center [339, 18] width 10 height 10
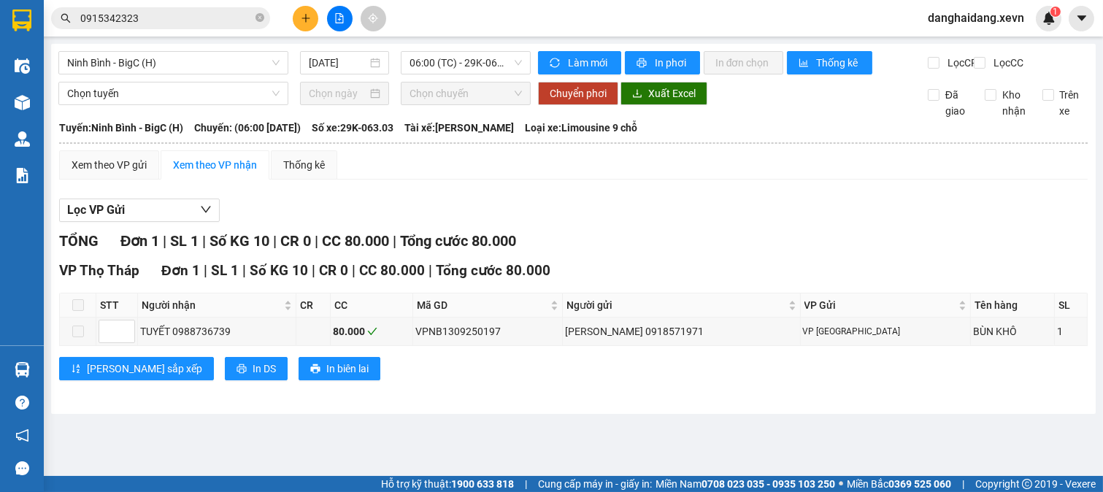
click at [188, 74] on div "Ninh Bình - BigC (H) 14/09/2025 06:00 (TC) - 29K-063.03" at bounding box center [294, 62] width 472 height 23
drag, startPoint x: 169, startPoint y: 53, endPoint x: 161, endPoint y: 74, distance: 22.4
click at [169, 54] on span "Ninh Bình - BigC (H)" at bounding box center [173, 63] width 212 height 22
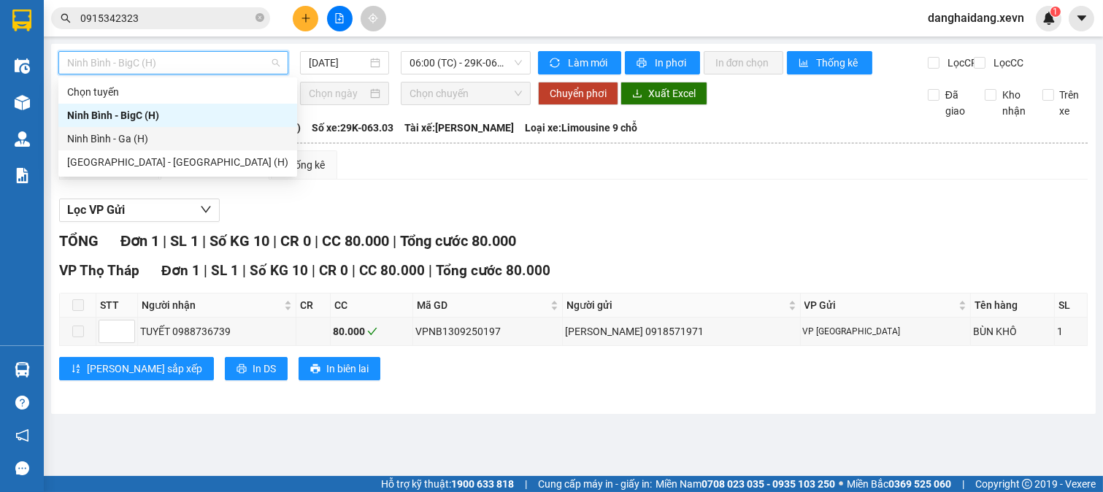
click at [156, 139] on div "Ninh Bình - Ga (H)" at bounding box center [177, 139] width 221 height 16
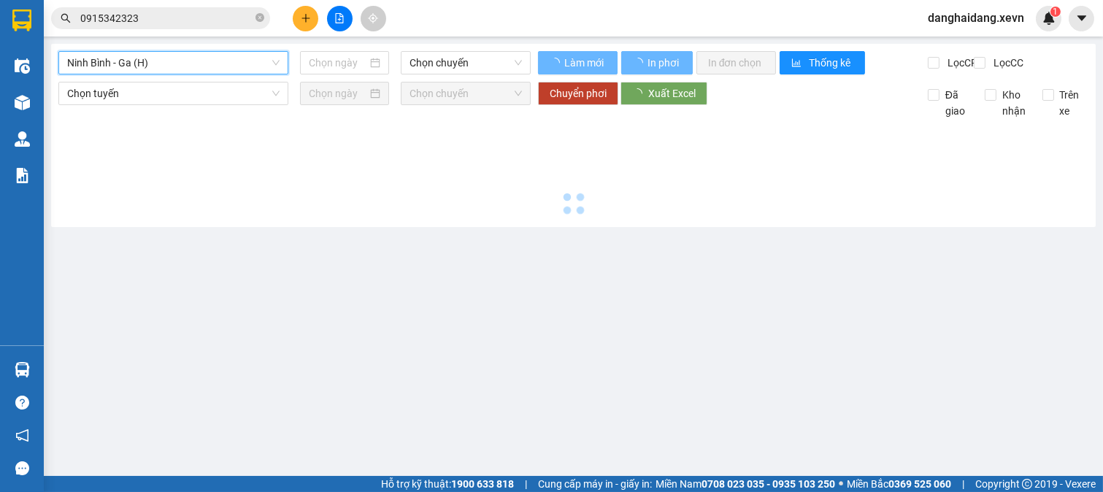
type input "[DATE]"
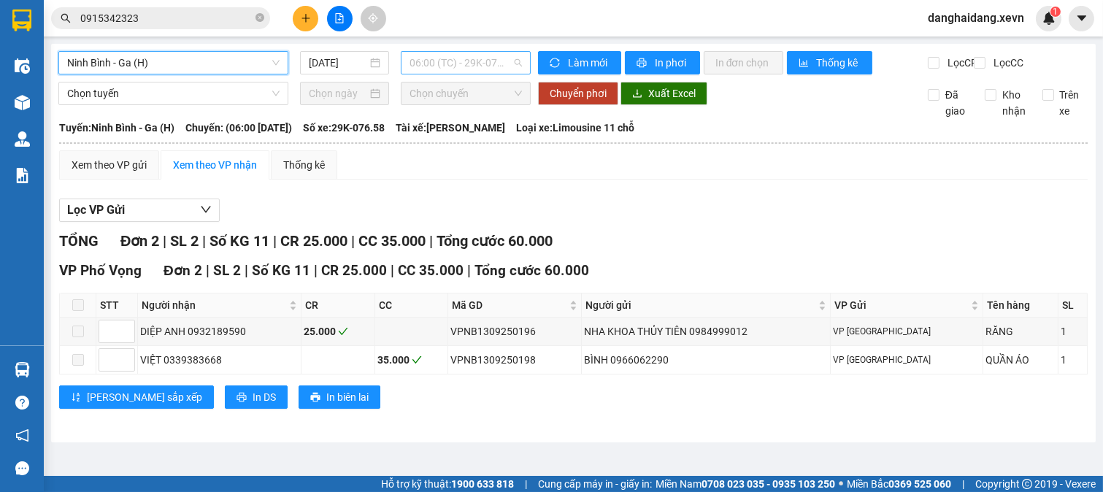
click at [448, 59] on span "06:00 (TC) - 29K-076.58" at bounding box center [466, 63] width 112 height 22
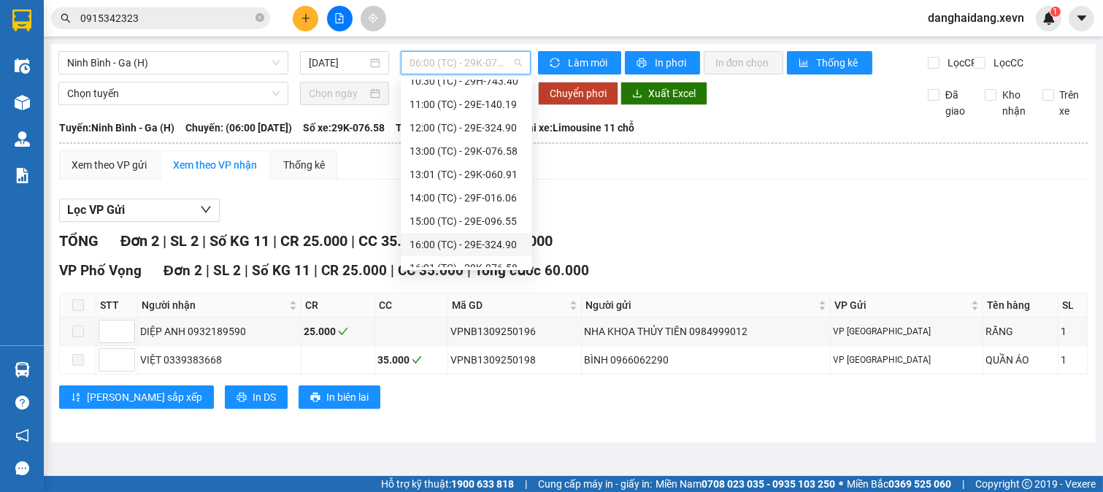
scroll to position [257, 0]
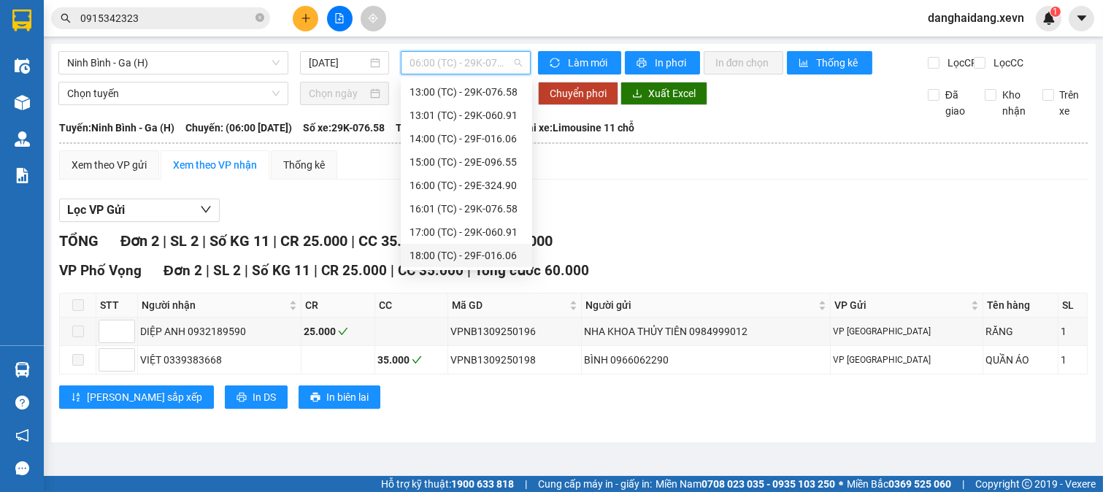
click at [491, 259] on div "18:00 (TC) - 29F-016.06" at bounding box center [467, 256] width 114 height 16
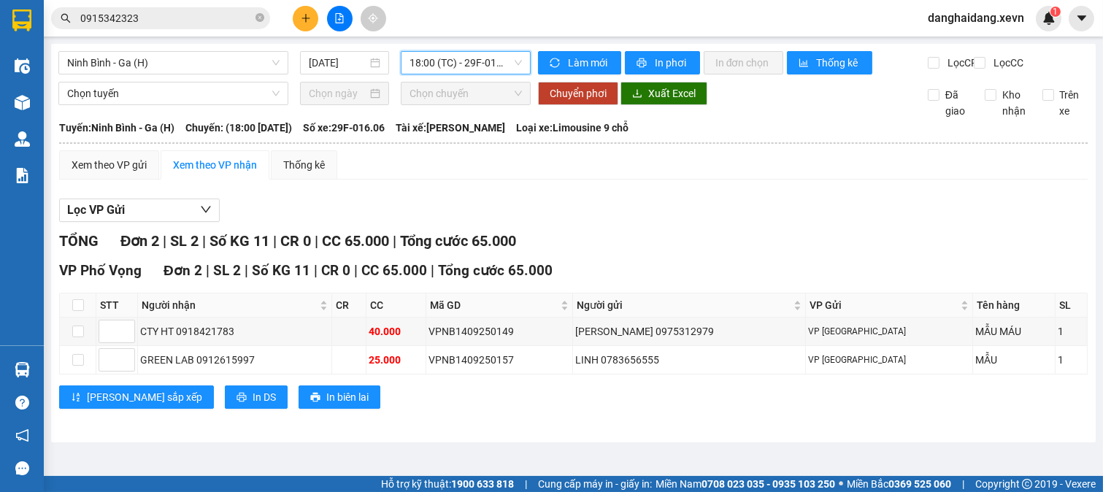
click at [583, 420] on div "VP Phố Vọng Đơn 2 | SL 2 | Số KG 11 | CR 0 | CC 65.000 | Tổng cước 65.000 STT N…" at bounding box center [573, 340] width 1029 height 160
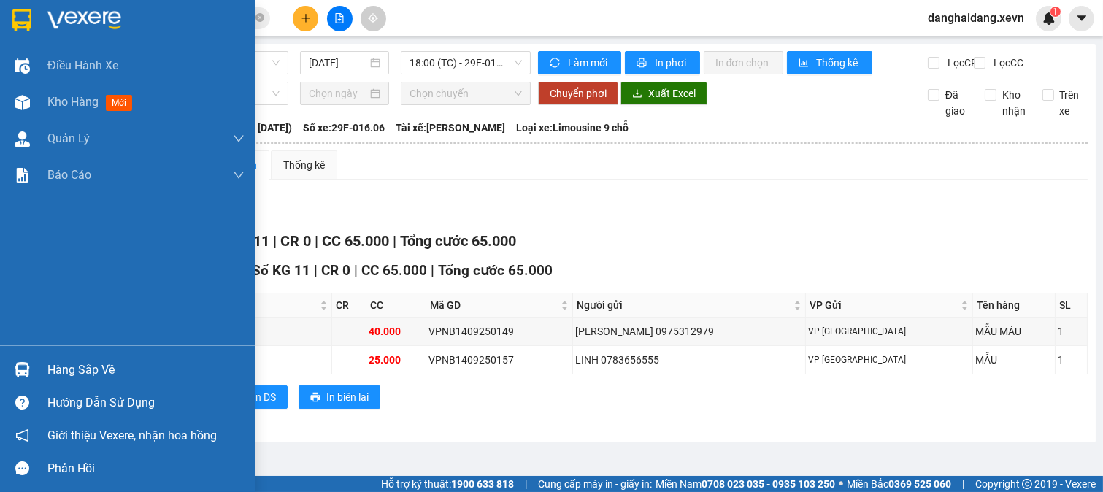
click at [18, 360] on div at bounding box center [22, 370] width 26 height 26
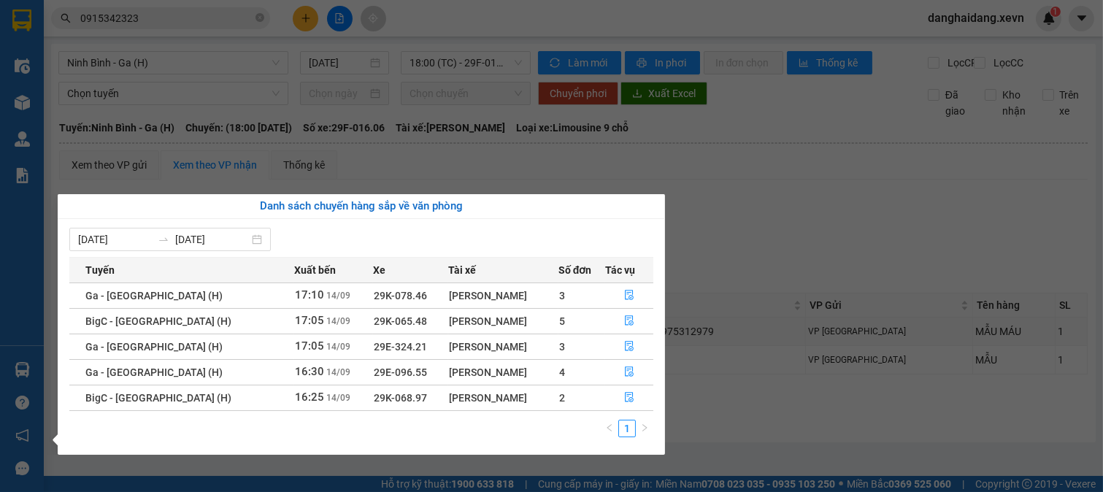
click at [741, 413] on section "Kết quả tìm kiếm ( 40 ) Bộ lọc Mã ĐH Trạng thái Món hàng Thu hộ Tổng cước Chưa …" at bounding box center [551, 246] width 1103 height 492
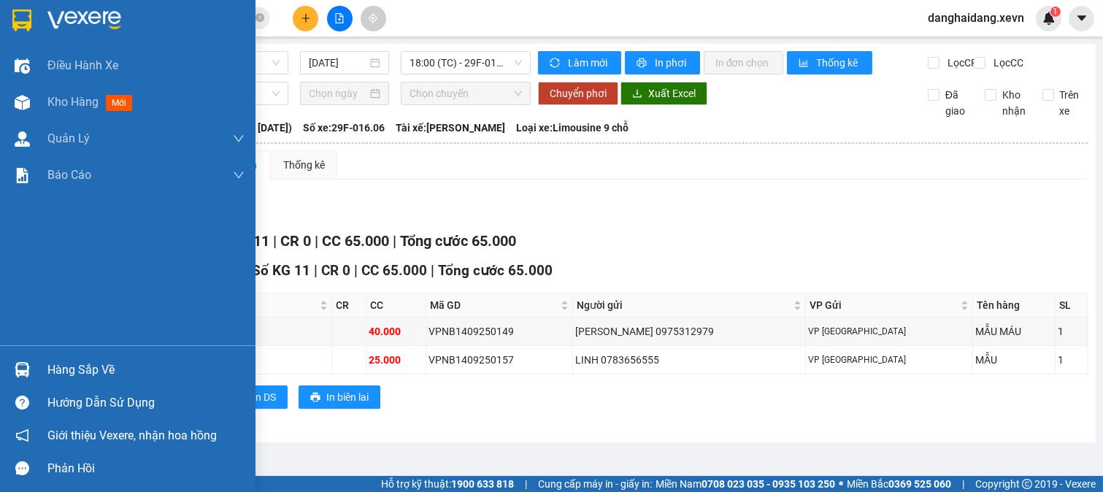
click at [27, 372] on img at bounding box center [22, 369] width 15 height 15
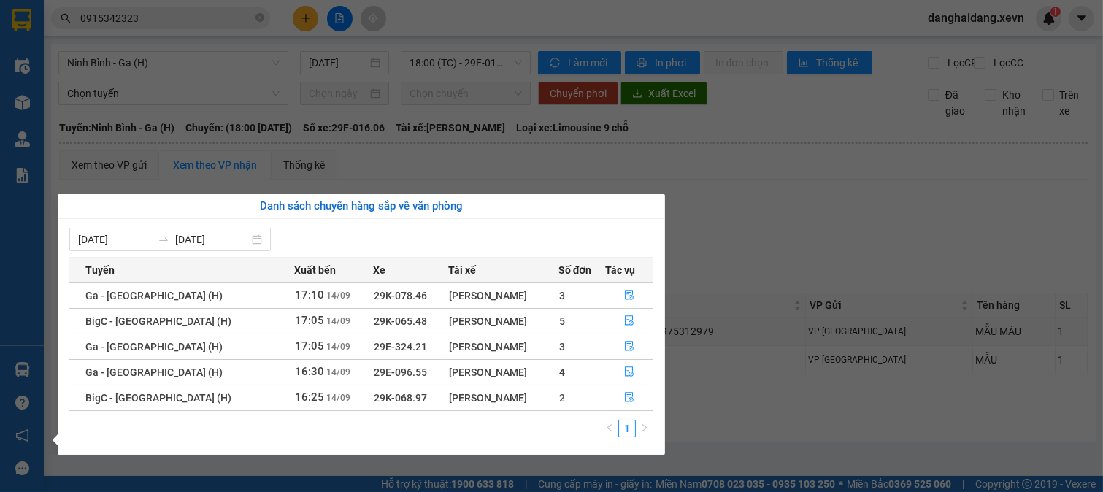
click at [829, 248] on section "Kết quả tìm kiếm ( 40 ) Bộ lọc Mã ĐH Trạng thái Món hàng Thu hộ Tổng cước Chưa …" at bounding box center [551, 246] width 1103 height 492
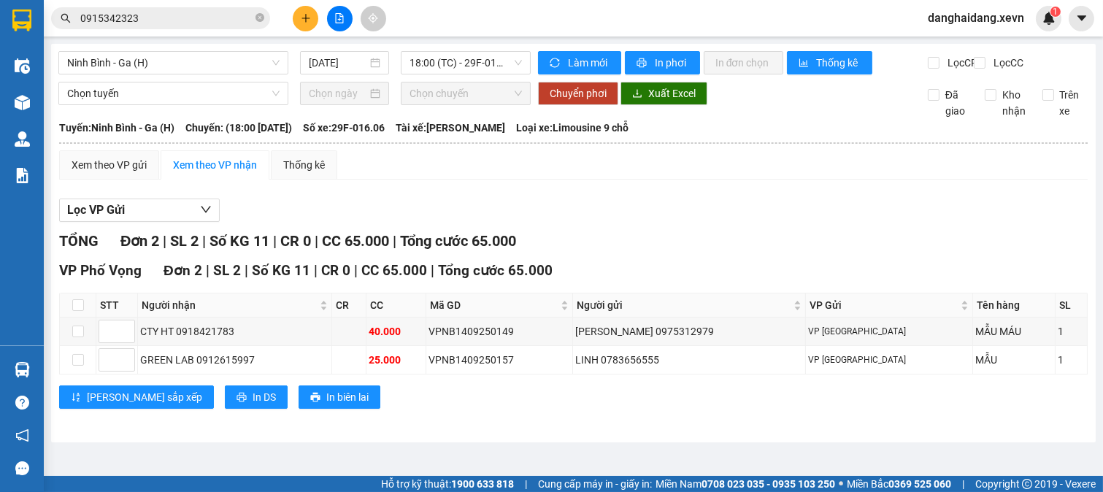
click at [849, 420] on div "VP Phố Vọng Đơn 2 | SL 2 | Số KG 11 | CR 0 | CC 65.000 | Tổng cước 65.000 STT N…" at bounding box center [573, 340] width 1029 height 160
click at [307, 22] on icon "plus" at bounding box center [306, 18] width 10 height 10
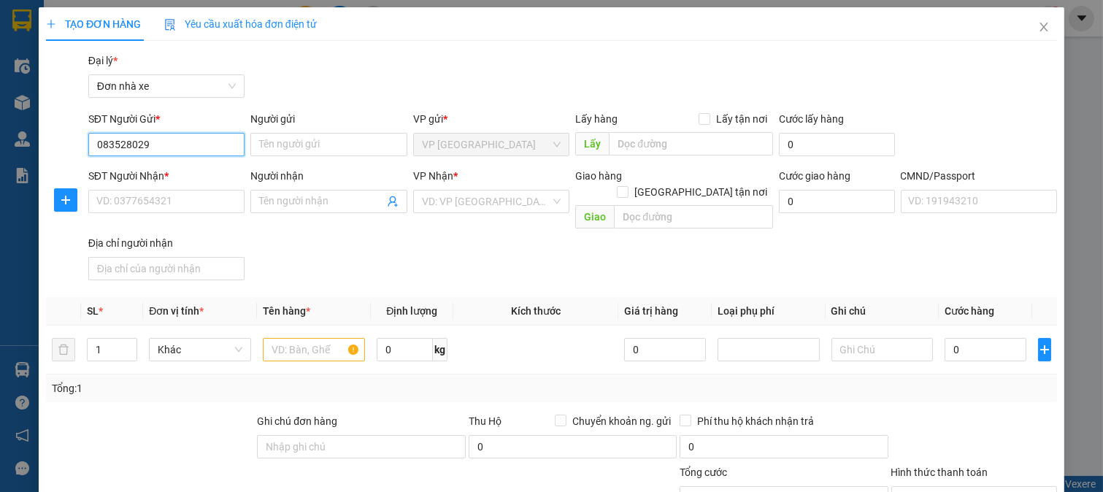
type input "0835280296"
click at [202, 166] on div "0835280296 - HOÀ" at bounding box center [164, 174] width 137 height 16
type input "HOÀ"
type input "0936776606"
type input "HẢI"
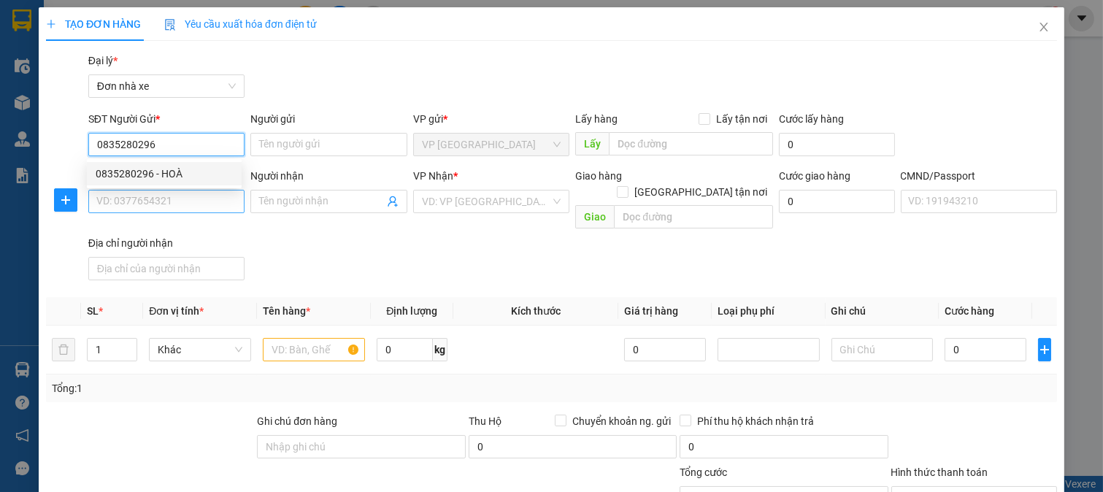
type input "0101950000250"
type input "0835280296"
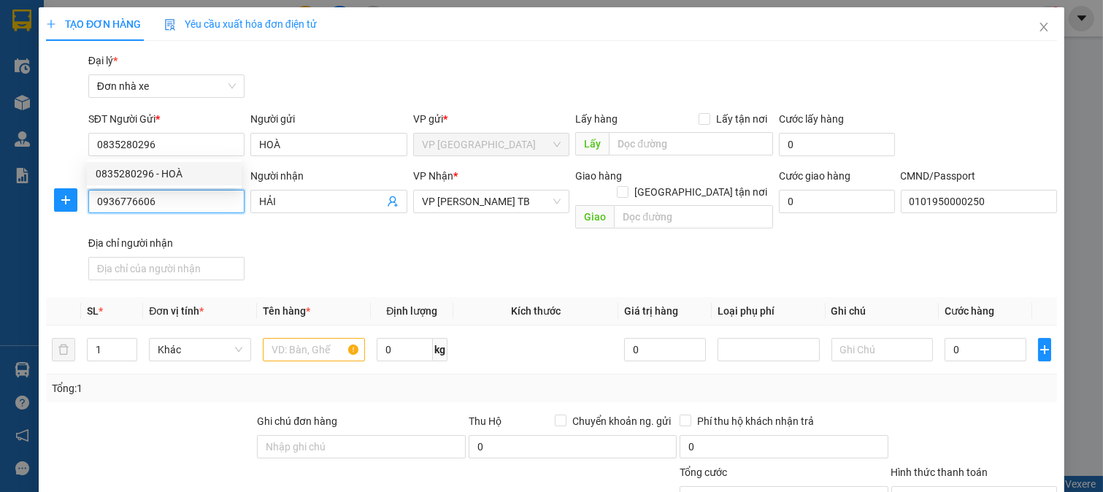
click at [212, 197] on input "0936776606" at bounding box center [166, 201] width 157 height 23
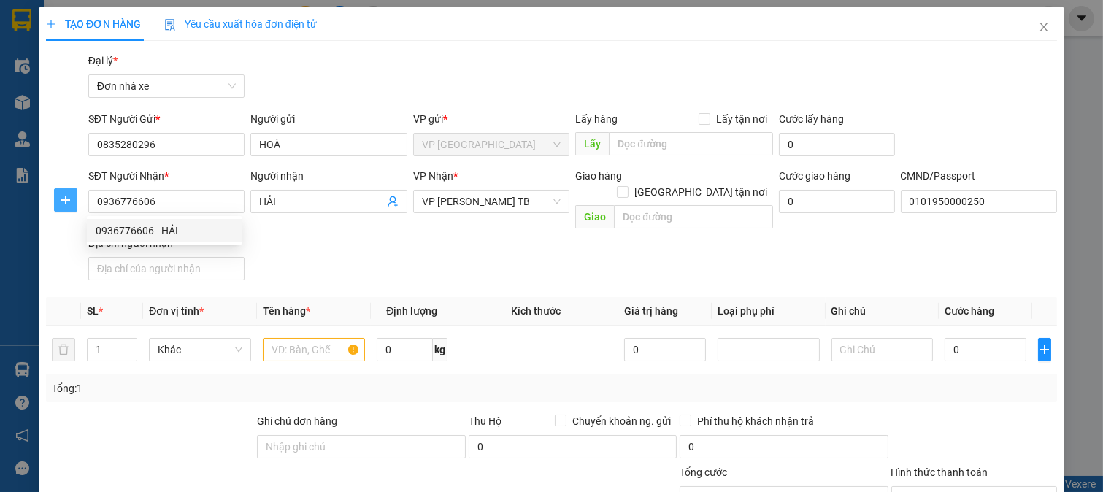
click at [63, 196] on icon "plus" at bounding box center [66, 200] width 12 height 12
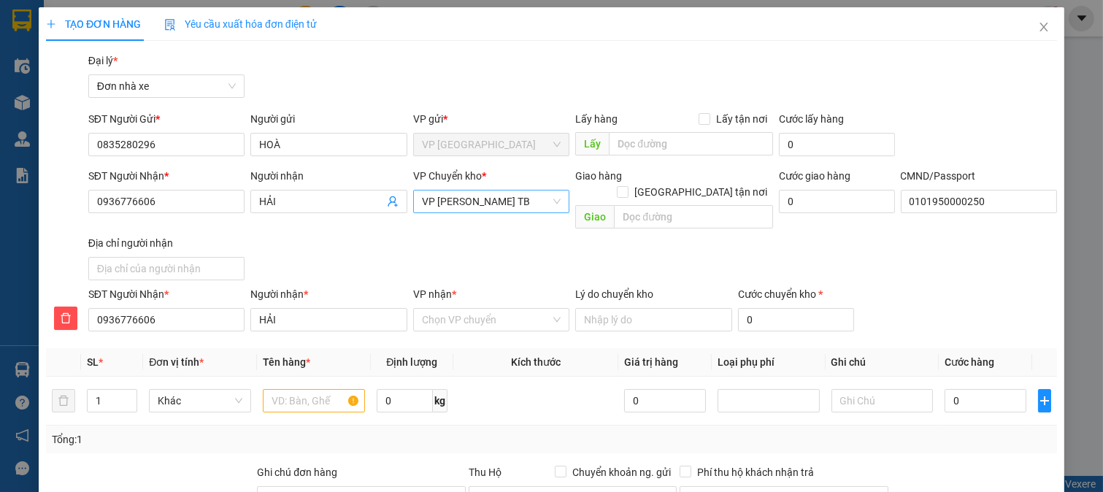
click at [478, 200] on span "VP [PERSON_NAME] TB" at bounding box center [491, 202] width 139 height 22
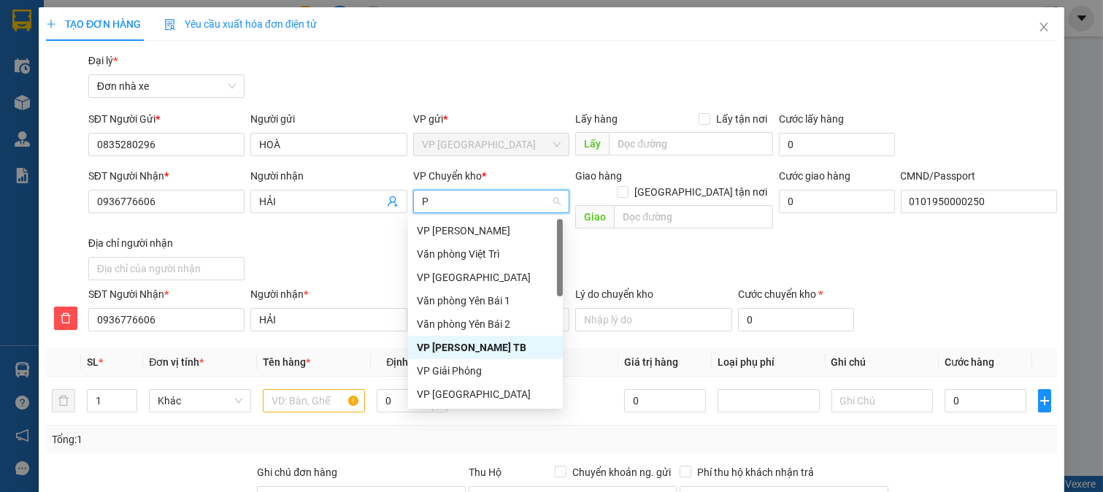
type input "PV"
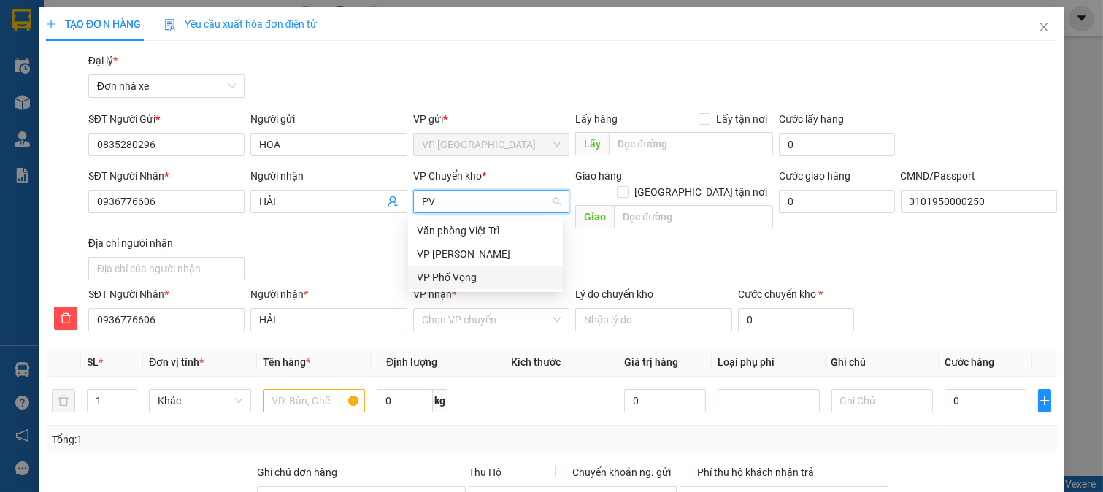
drag, startPoint x: 475, startPoint y: 268, endPoint x: 472, endPoint y: 278, distance: 10.6
click at [475, 269] on div "VP Phố Vọng" at bounding box center [485, 277] width 155 height 23
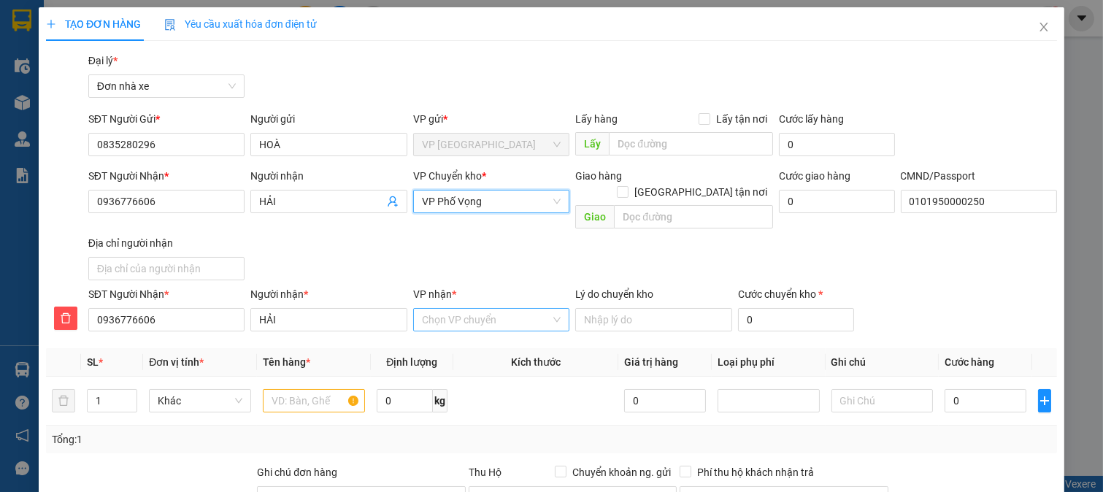
click at [472, 309] on input "VP nhận *" at bounding box center [486, 320] width 129 height 22
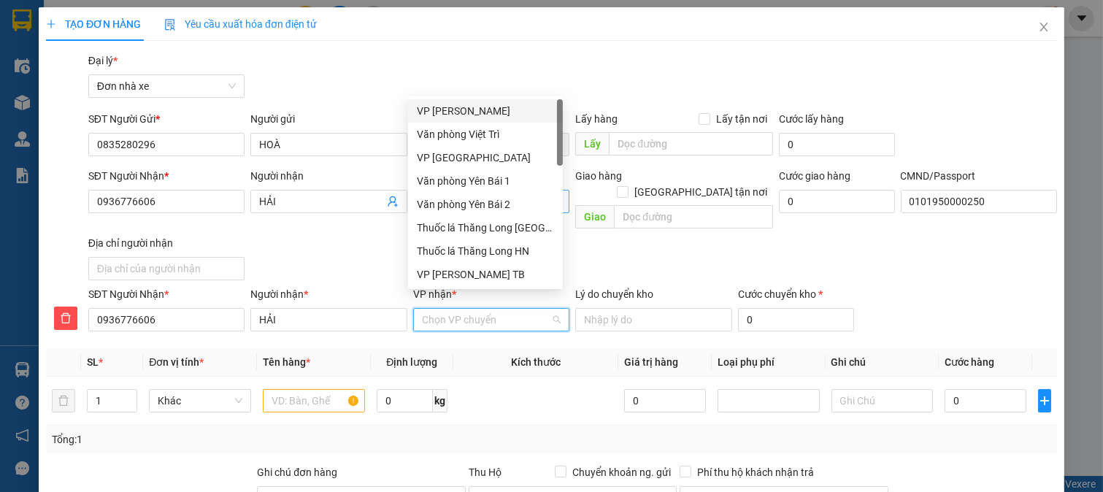
click at [472, 309] on input "VP nhận *" at bounding box center [486, 320] width 129 height 22
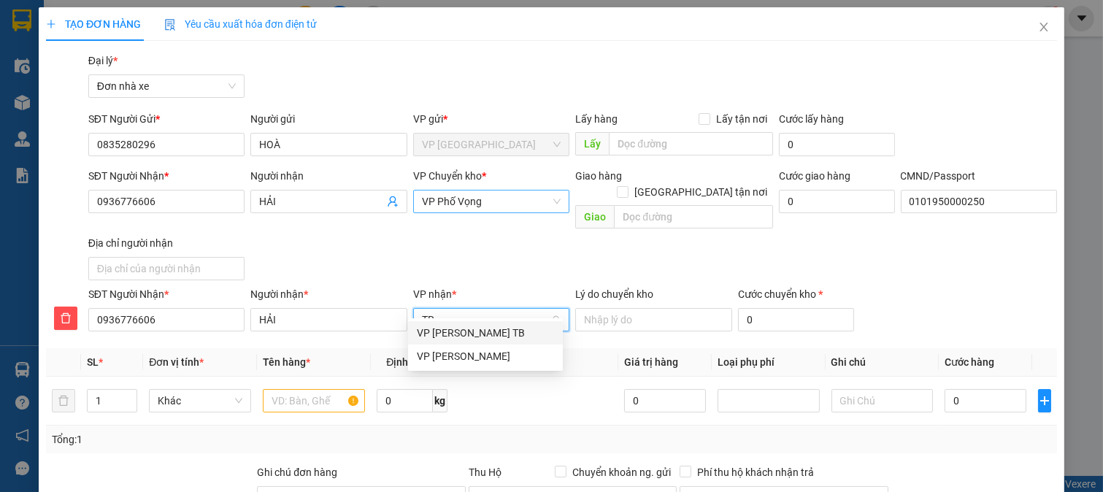
type input "TRÂ"
click at [471, 332] on div "VP [PERSON_NAME] TB" at bounding box center [485, 333] width 137 height 16
click at [290, 389] on input "text" at bounding box center [314, 400] width 102 height 23
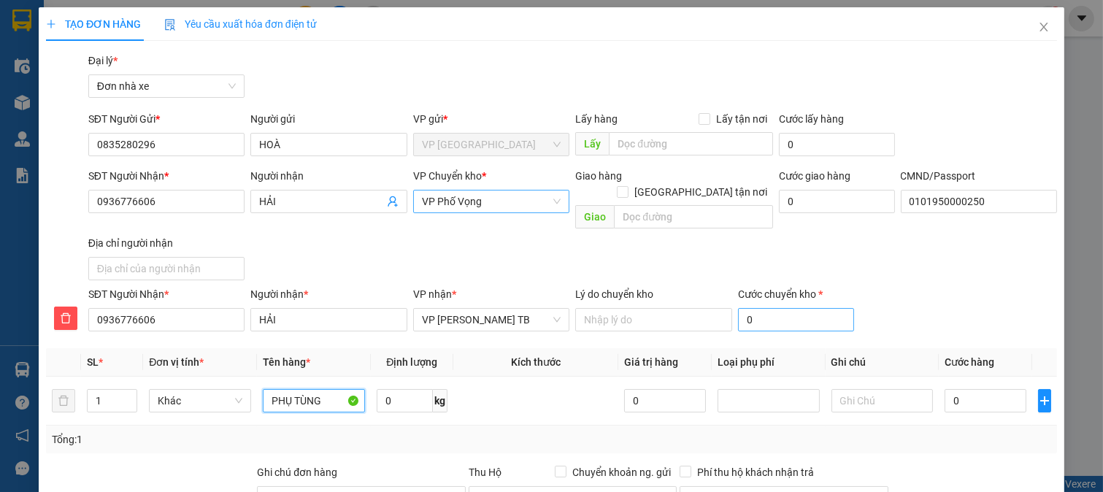
type input "PHỤ TÙNG"
drag, startPoint x: 782, startPoint y: 301, endPoint x: 799, endPoint y: 304, distance: 17.0
click at [782, 308] on input "0" at bounding box center [796, 319] width 116 height 23
type input "3"
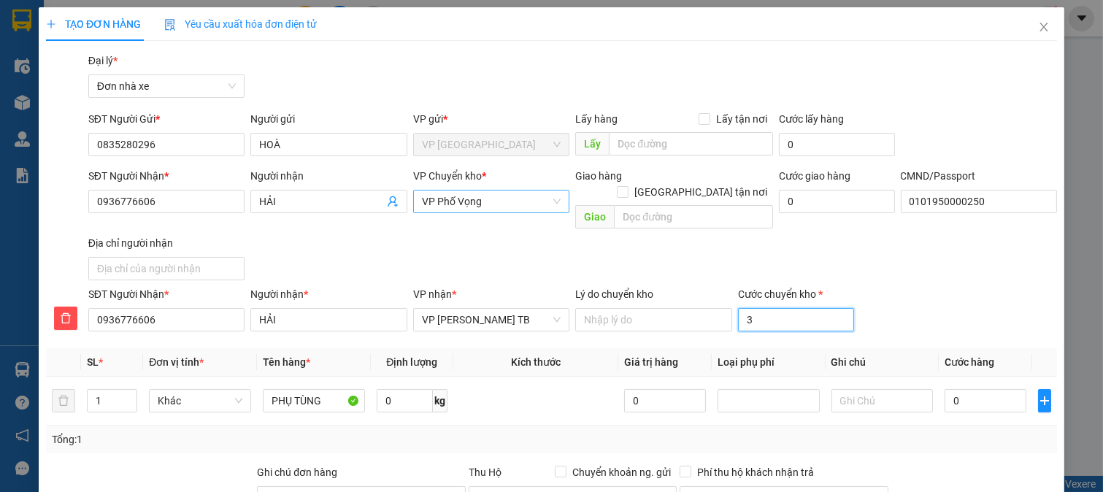
type input "30"
type input "30.000"
drag, startPoint x: 960, startPoint y: 264, endPoint x: 973, endPoint y: 325, distance: 62.0
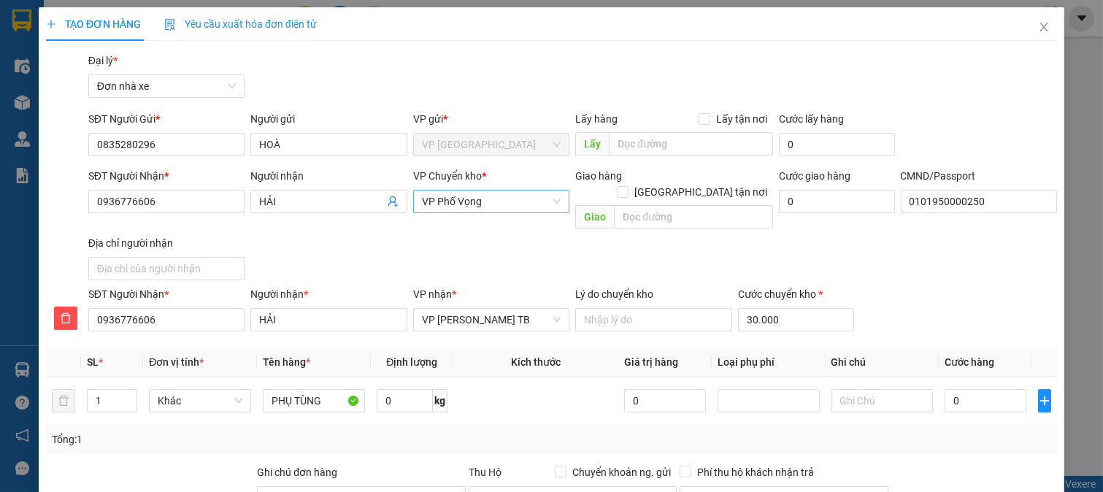
click at [962, 279] on form "SĐT Người Gửi * 0835280296 Người gửi HOÀ VP gửi * VP Ninh Bình Lấy hàng Lấy tận…" at bounding box center [551, 224] width 1011 height 226
click at [983, 389] on input "0" at bounding box center [985, 400] width 81 height 23
type input "3"
type input "30.003"
type input "30"
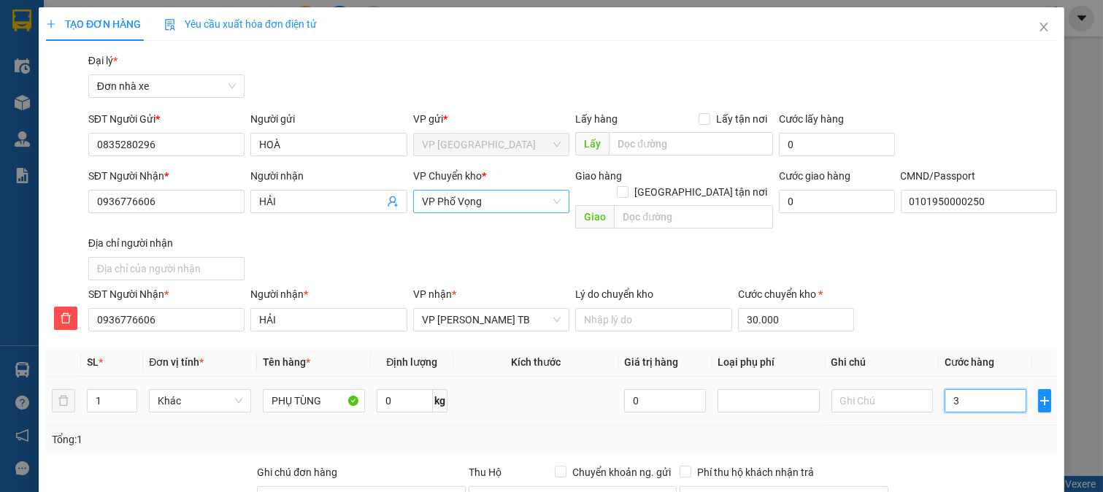
type input "30.030"
type input "30.000"
type input "60.000"
click at [981, 296] on div "SĐT Người Nhận * 0936776606 Người nhận * HẢI VP nhận * VP Trần Phú TB Lý do chu…" at bounding box center [572, 311] width 975 height 51
click at [395, 391] on input "0" at bounding box center [405, 400] width 56 height 23
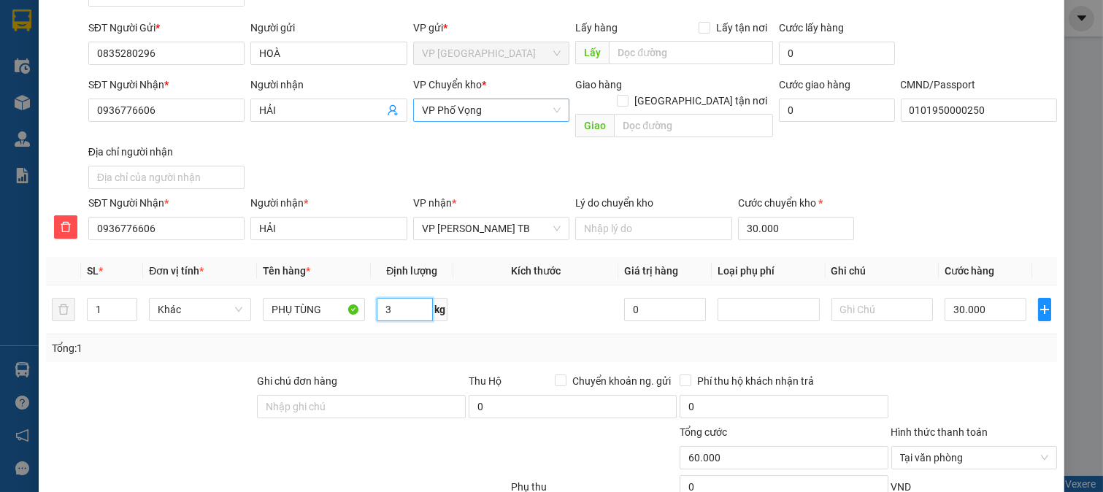
scroll to position [254, 0]
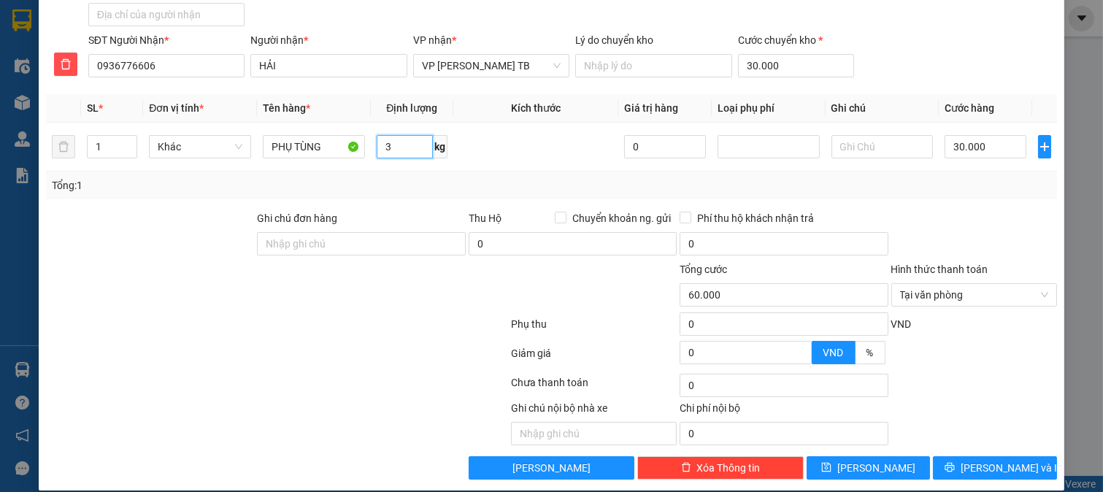
type input "3"
click at [1010, 212] on div at bounding box center [974, 235] width 169 height 51
type input "60.000"
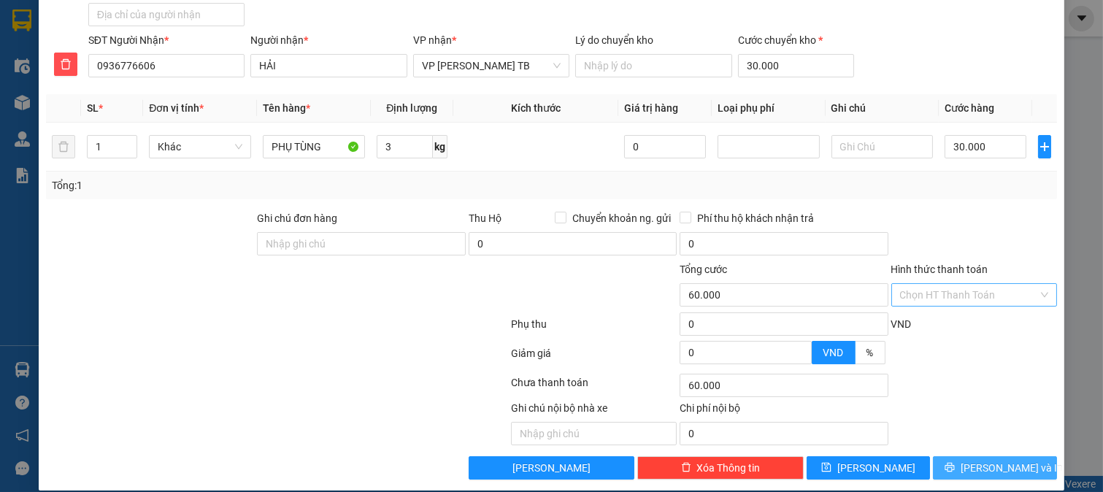
click at [973, 460] on span "Lưu và In" at bounding box center [1012, 468] width 102 height 16
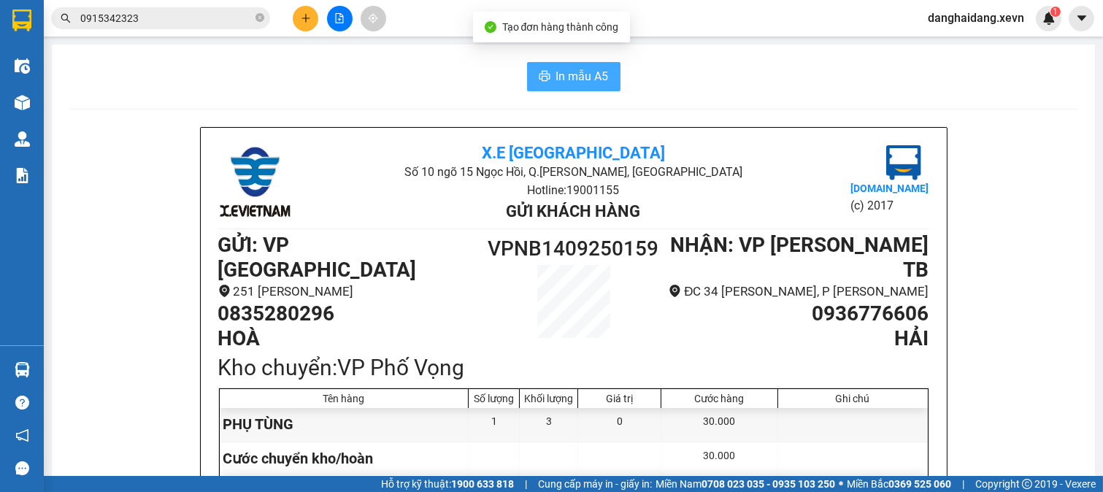
click at [577, 74] on span "In mẫu A5" at bounding box center [582, 76] width 53 height 18
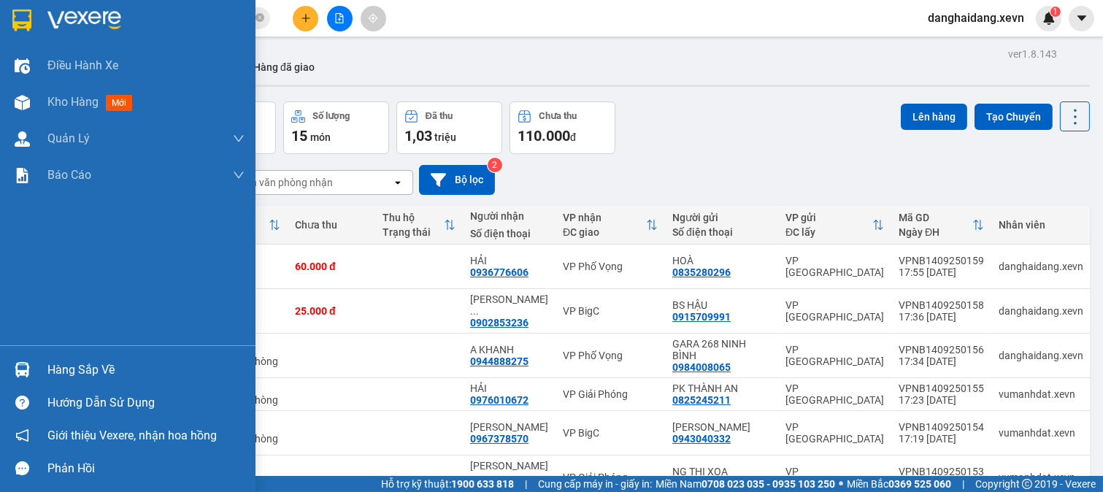
click at [7, 370] on div "Hàng sắp về" at bounding box center [128, 369] width 256 height 33
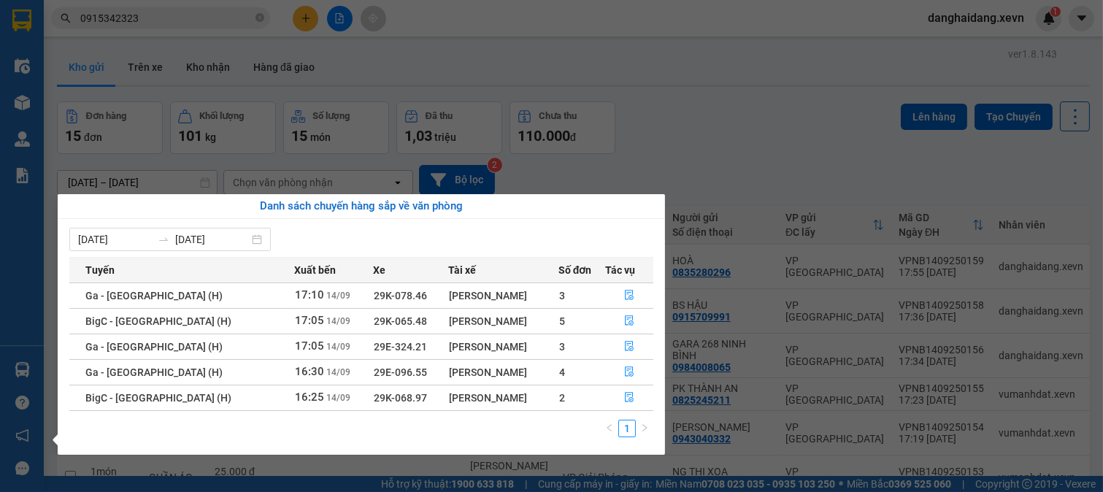
click at [786, 172] on section "Kết quả tìm kiếm ( 40 ) Bộ lọc Mã ĐH Trạng thái Món hàng Thu hộ Tổng cước Chưa …" at bounding box center [551, 246] width 1103 height 492
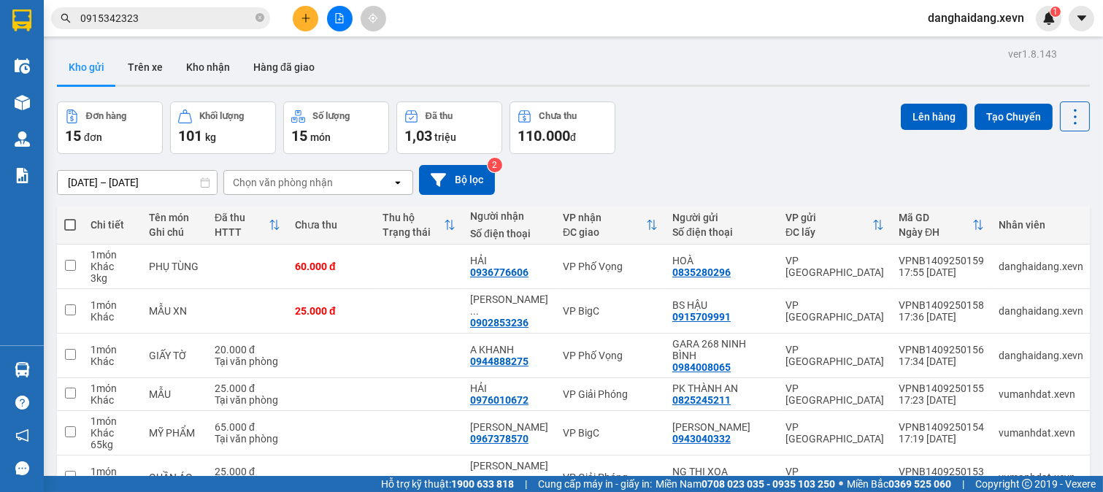
click at [165, 16] on input "0915342323" at bounding box center [166, 18] width 172 height 16
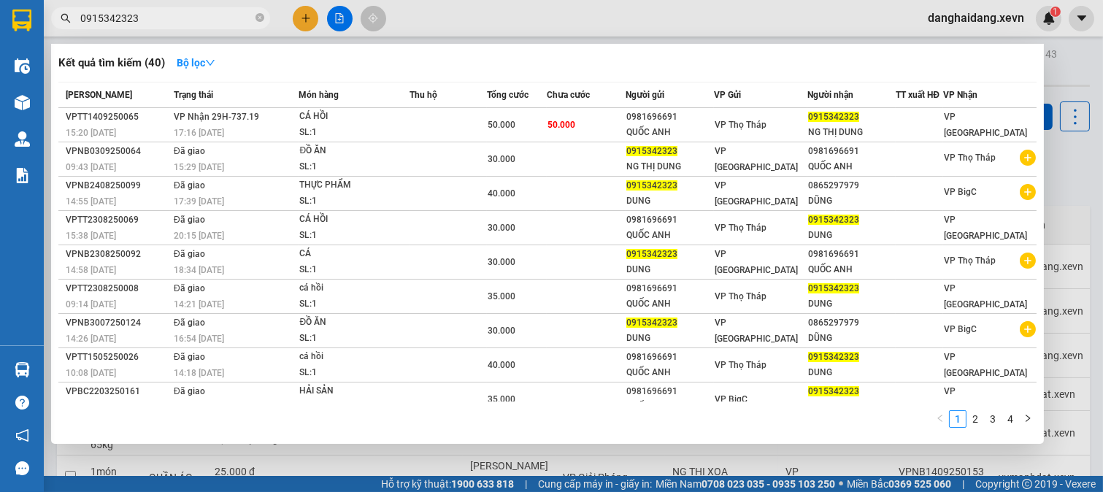
click at [165, 16] on input "0915342323" at bounding box center [166, 18] width 172 height 16
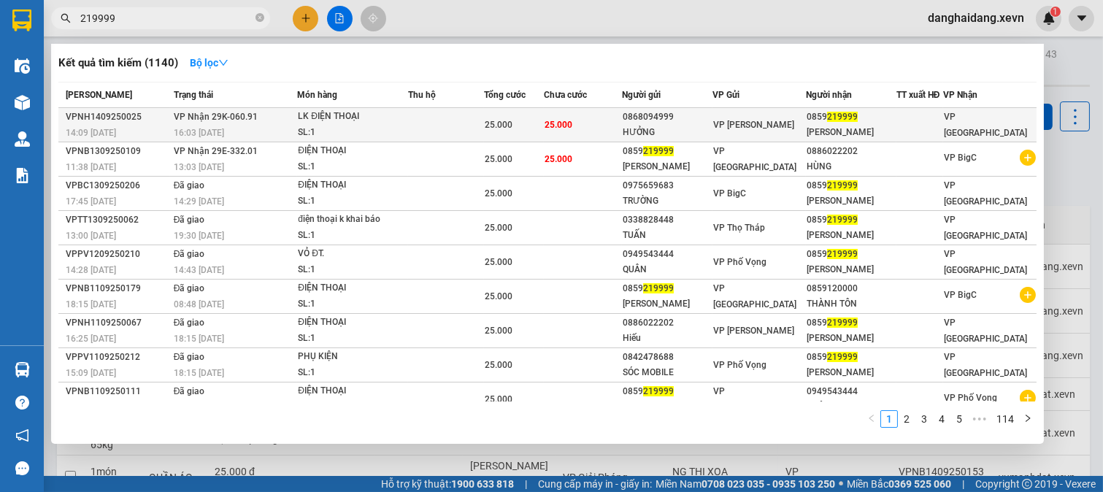
type input "219999"
click at [506, 130] on span "25.000" at bounding box center [499, 125] width 28 height 10
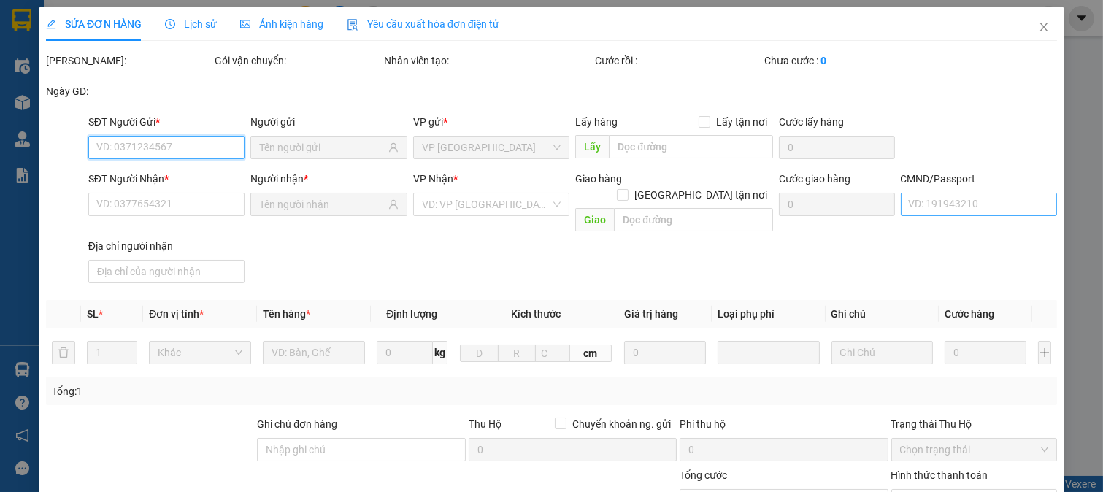
type input "0868094999"
type input "HƯỞNG"
type input "0859219999"
type input "PHẠM QUANG MẠNH"
type input "037200003820 quách trường thi"
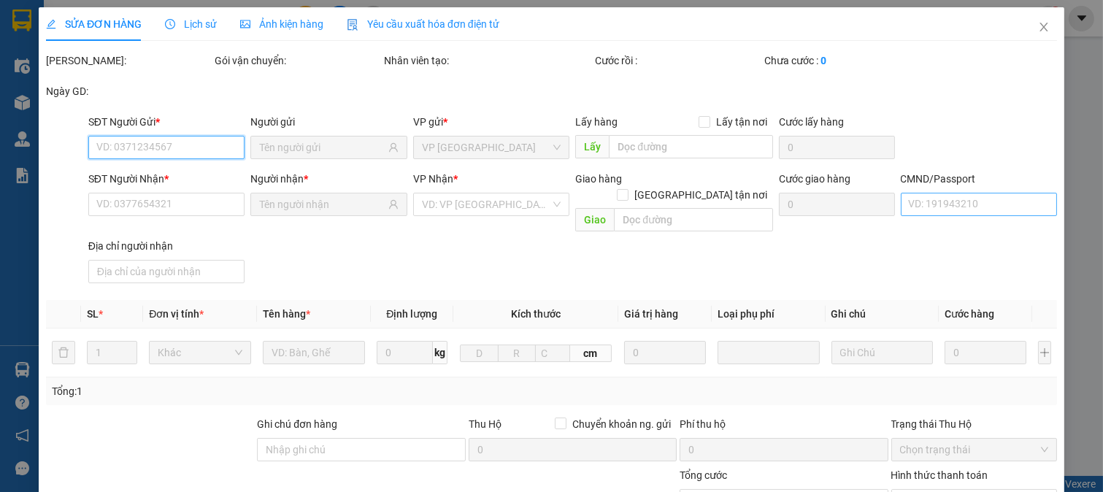
type input "25.000"
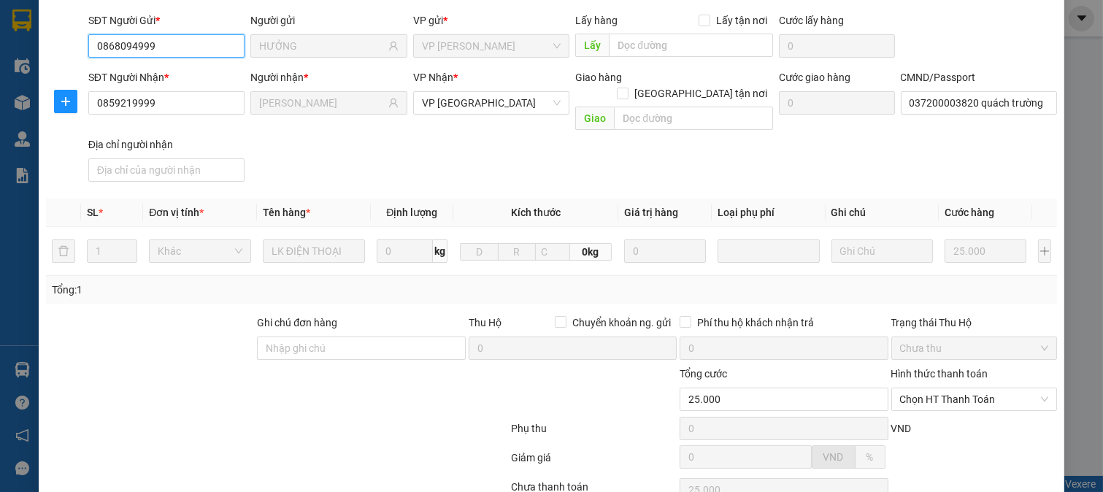
scroll to position [206, 0]
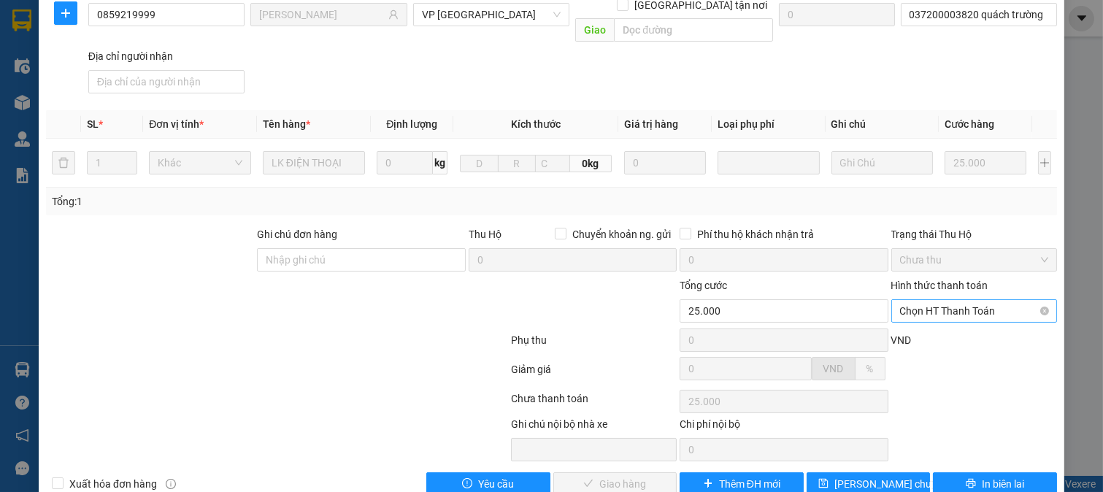
click at [966, 300] on span "Chọn HT Thanh Toán" at bounding box center [974, 311] width 149 height 22
drag, startPoint x: 960, startPoint y: 309, endPoint x: 900, endPoint y: 332, distance: 64.0
click at [958, 310] on div "Tại văn phòng" at bounding box center [963, 308] width 147 height 16
type input "0"
click at [612, 476] on span "Giao hàng" at bounding box center [622, 484] width 47 height 16
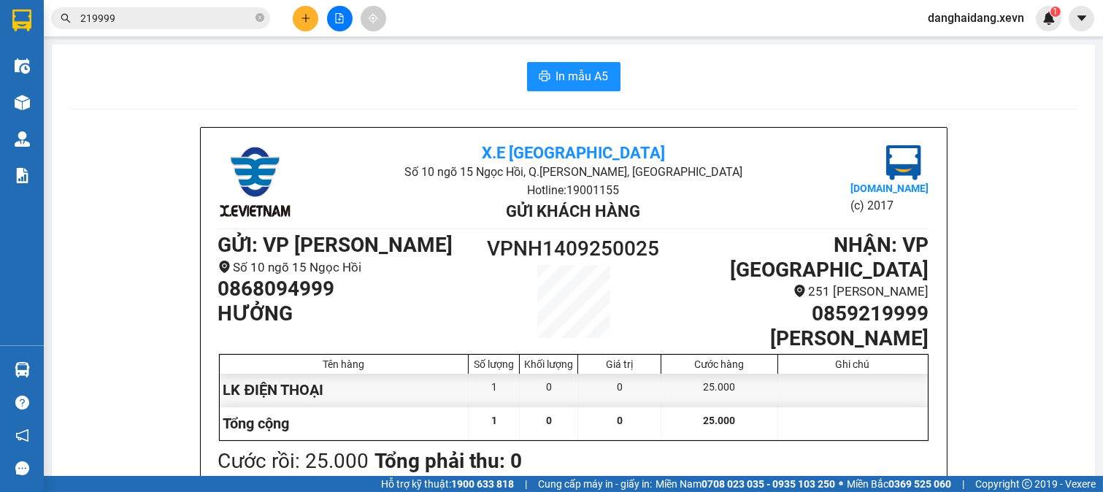
click at [309, 20] on icon "plus" at bounding box center [306, 18] width 10 height 10
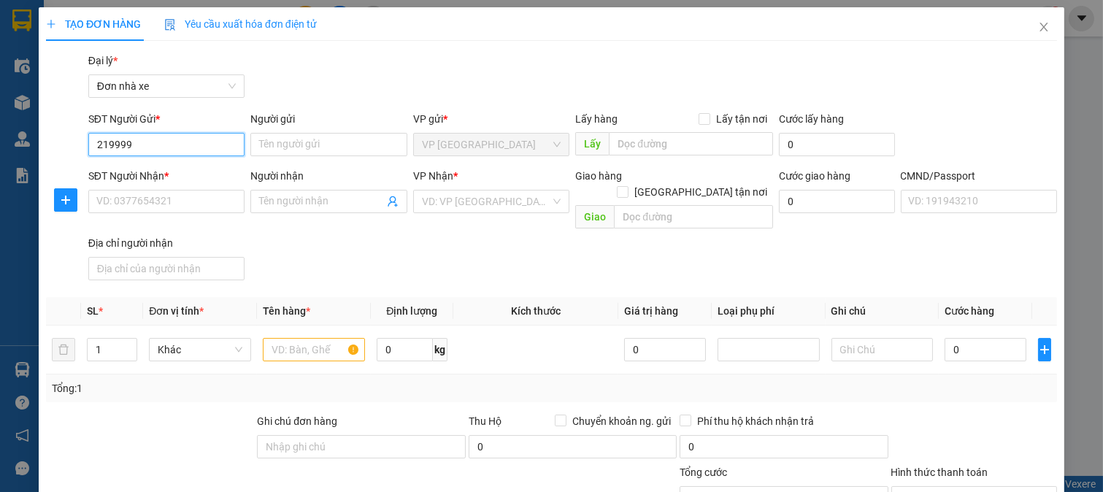
click at [102, 144] on input "219999" at bounding box center [166, 144] width 157 height 23
click at [210, 162] on div "0859219999 - PHẠM QUANG MẠNH" at bounding box center [167, 173] width 161 height 23
type input "0859219999"
type input "PHẠM QUANG MẠNH"
type input "0886022202"
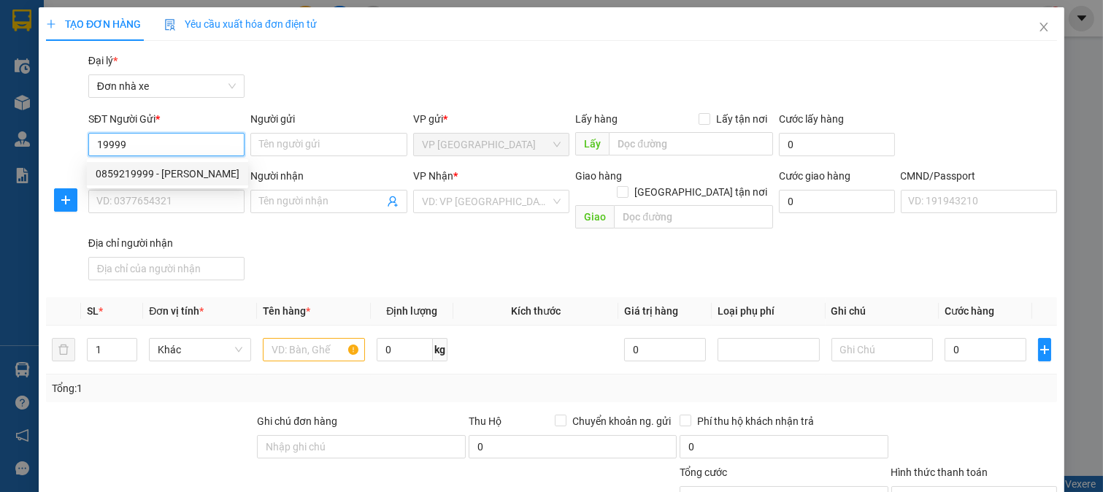
type input "HÙNG"
type input "031094008016 QUÂN"
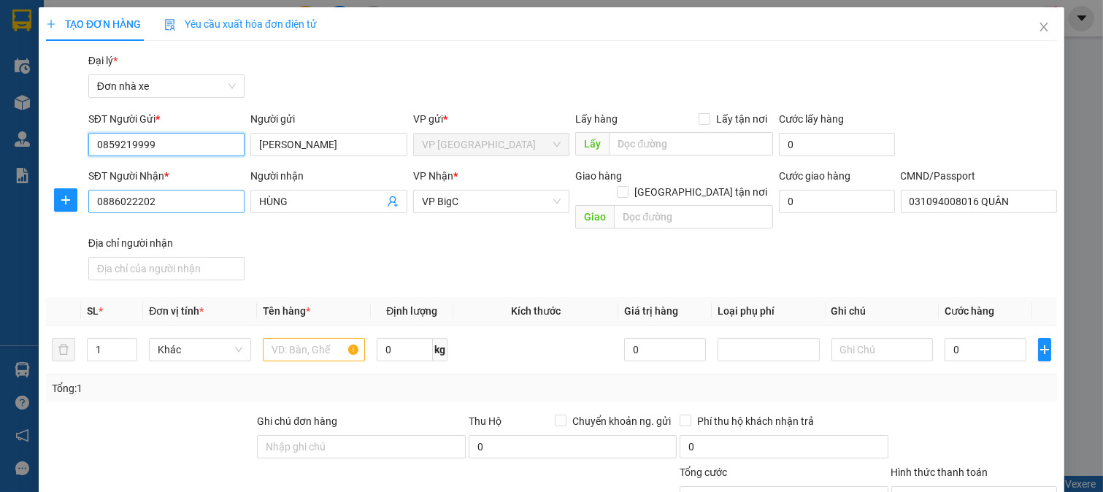
type input "0859219999"
click at [219, 205] on input "0886022202" at bounding box center [166, 201] width 157 height 23
type input "0975659683"
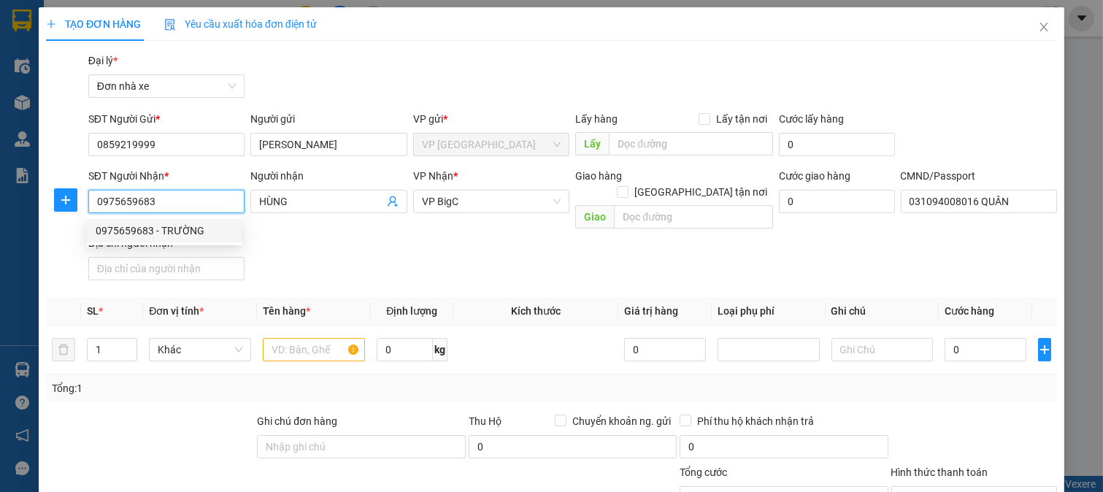
click at [201, 229] on div "0975659683 - TRƯỜNG" at bounding box center [164, 231] width 137 height 16
type input "TRƯỜNG"
type input "033201004305 NGUYỄN TẤN SANG"
type input "0975659683"
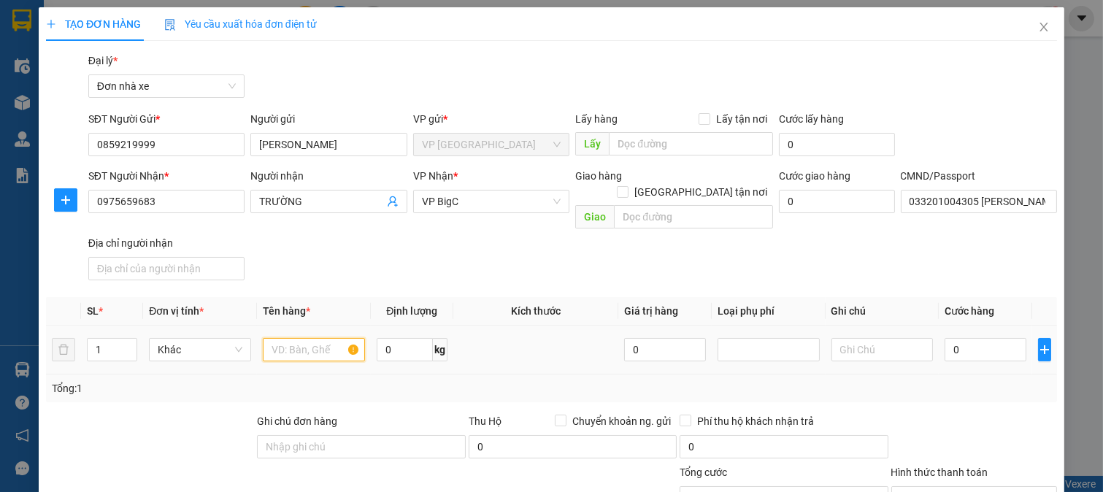
click at [321, 338] on input "text" at bounding box center [314, 349] width 102 height 23
type input "D"
type input "ĐIỆN THOẠI"
click at [962, 338] on input "0" at bounding box center [985, 349] width 81 height 23
type input "2"
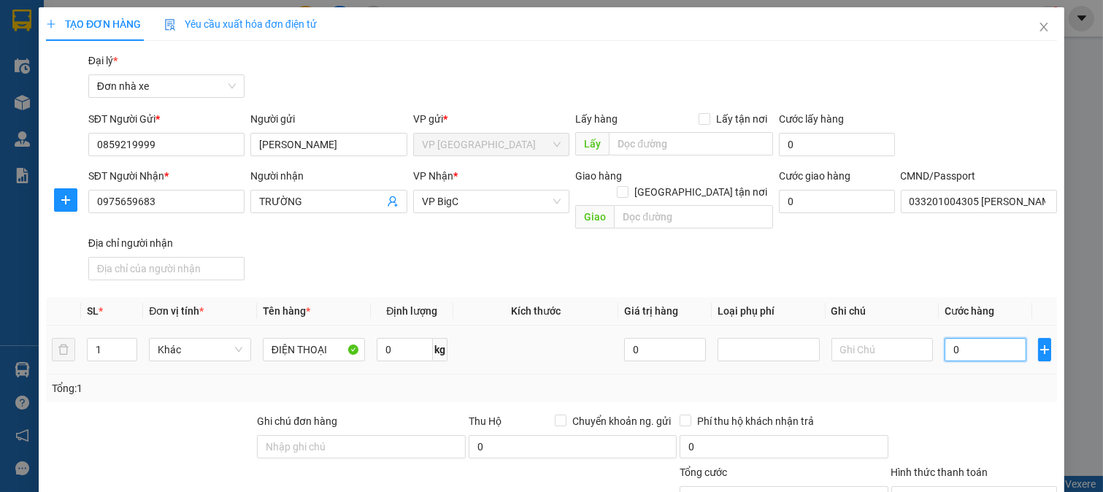
type input "2"
type input "25"
type input "25.000"
click at [984, 380] on div "Tổng: 1" at bounding box center [552, 388] width 1000 height 16
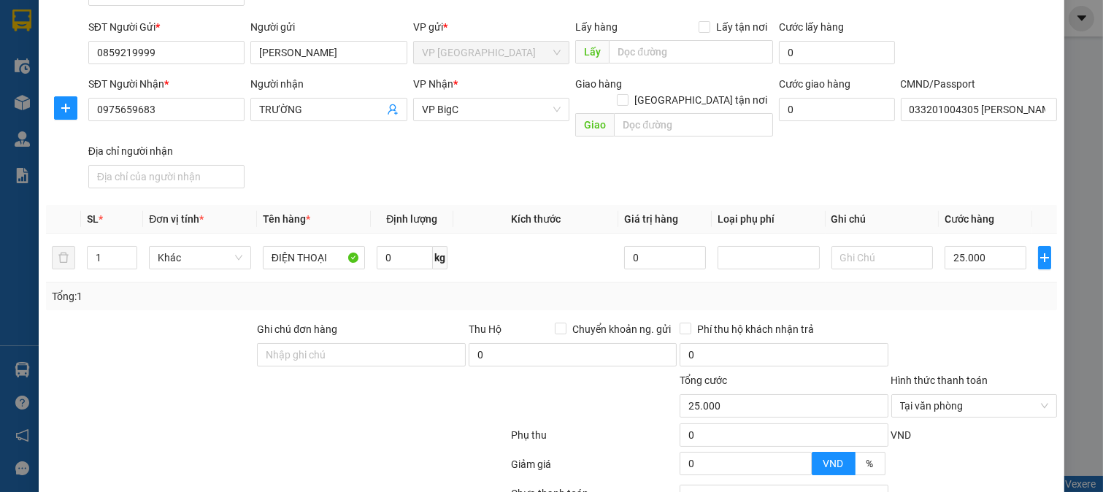
scroll to position [202, 0]
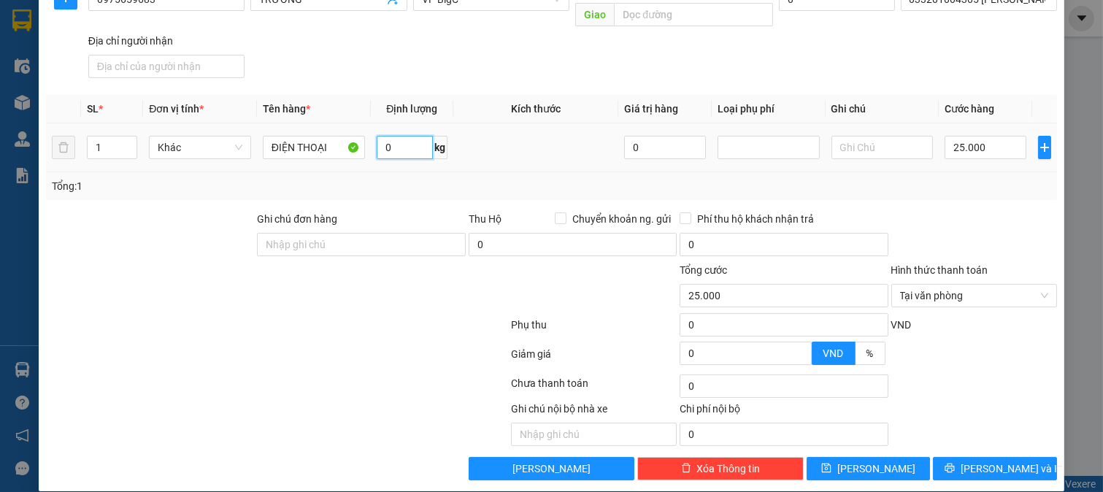
click at [397, 136] on input "0" at bounding box center [405, 147] width 56 height 23
click at [990, 461] on span "Lưu và In" at bounding box center [1012, 469] width 102 height 16
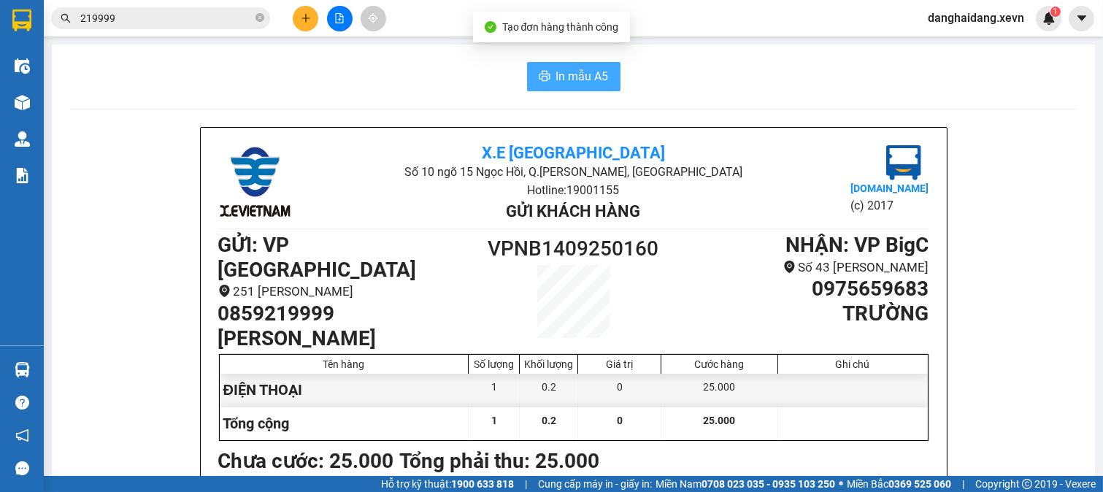
click at [579, 83] on span "In mẫu A5" at bounding box center [582, 76] width 53 height 18
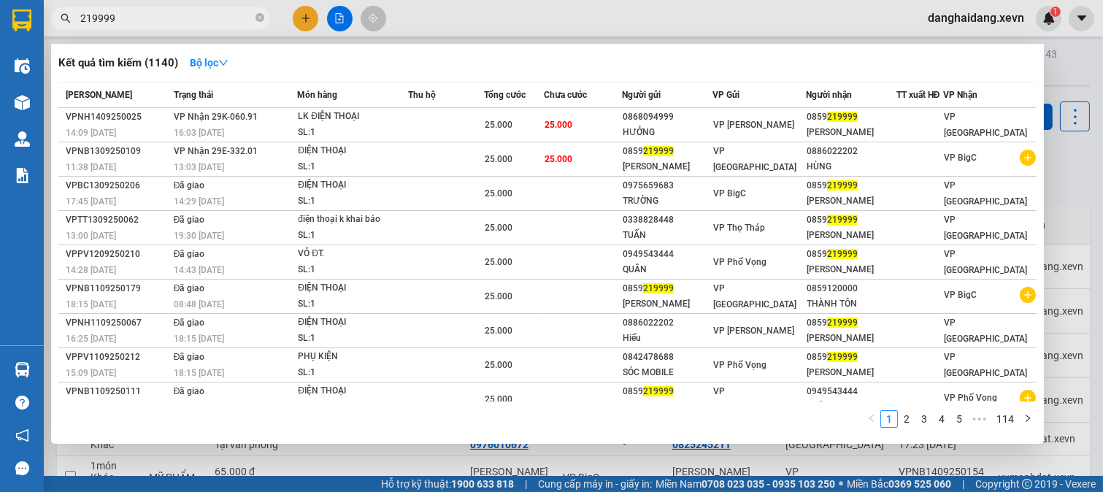
click at [195, 20] on input "219999" at bounding box center [166, 18] width 172 height 16
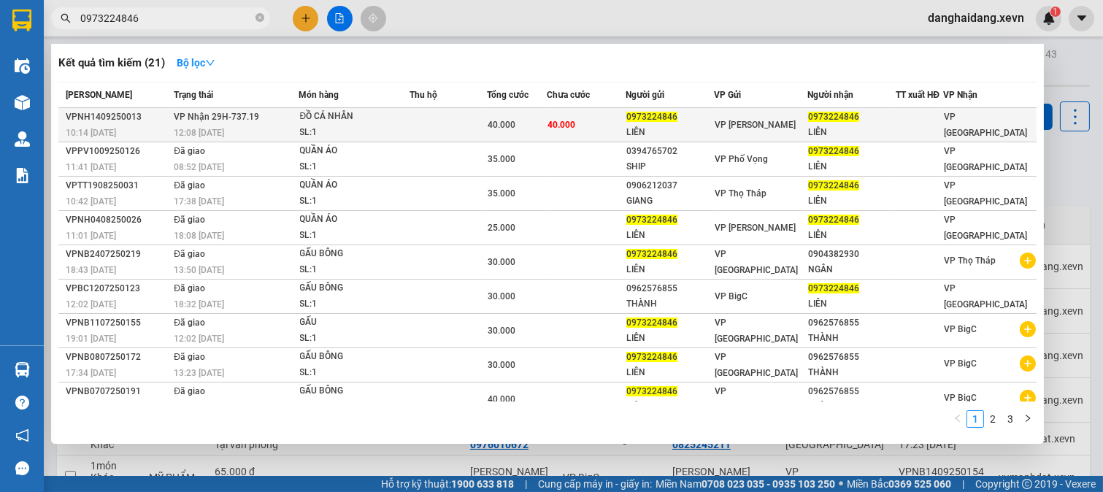
click at [410, 120] on div "ĐỒ CÁ NHÂN" at bounding box center [355, 117] width 110 height 16
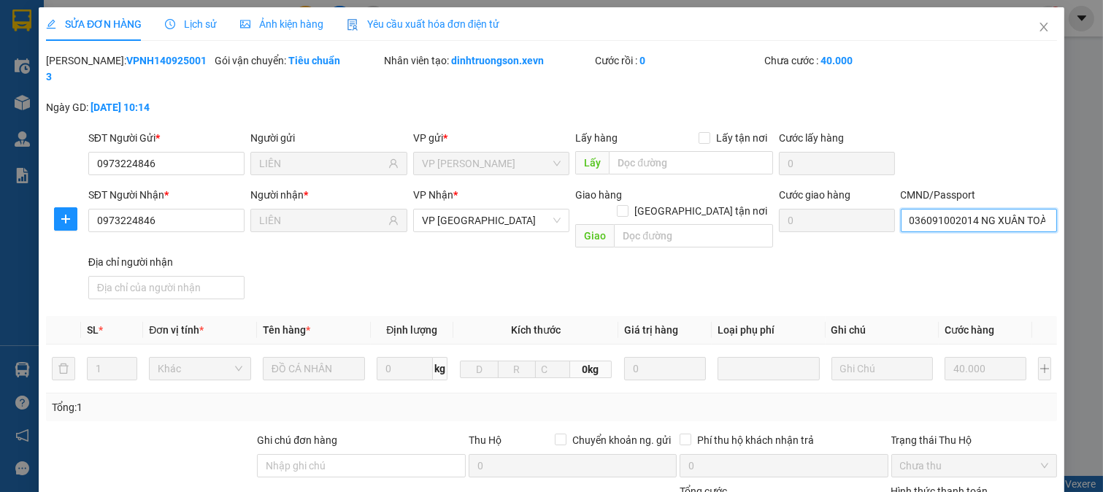
click at [942, 209] on input "036091002014 NG XUÂN TOÀN" at bounding box center [979, 220] width 157 height 23
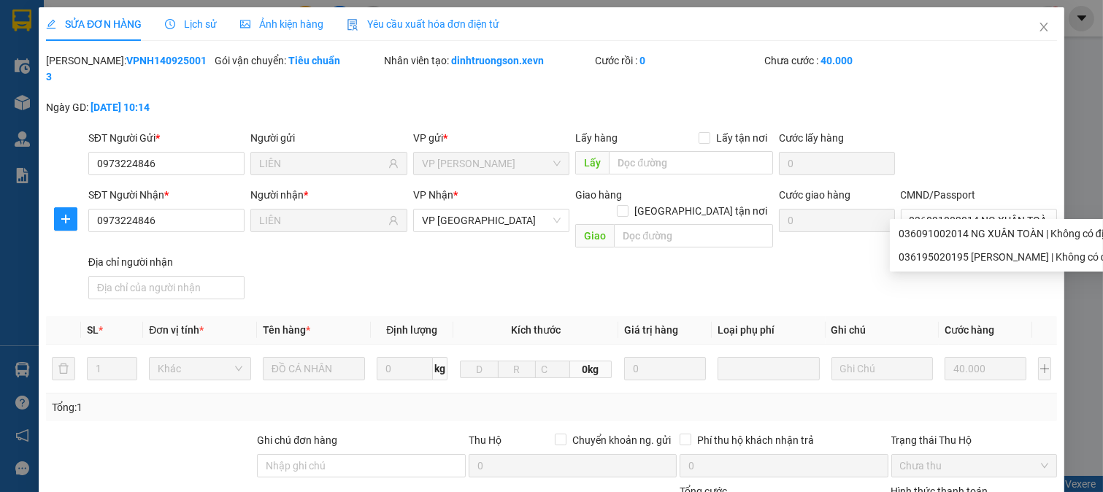
click at [972, 133] on div "SĐT Người Gửi * 0973224846 Người gửi LIÊN VP gửi * VP Ngọc Hồi Lấy hàng Lấy tận…" at bounding box center [572, 155] width 975 height 51
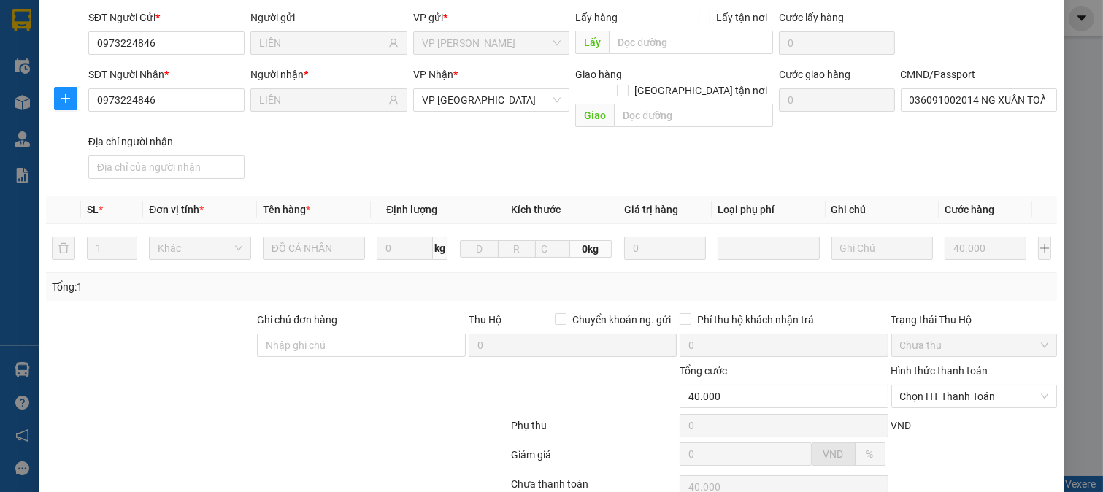
scroll to position [206, 0]
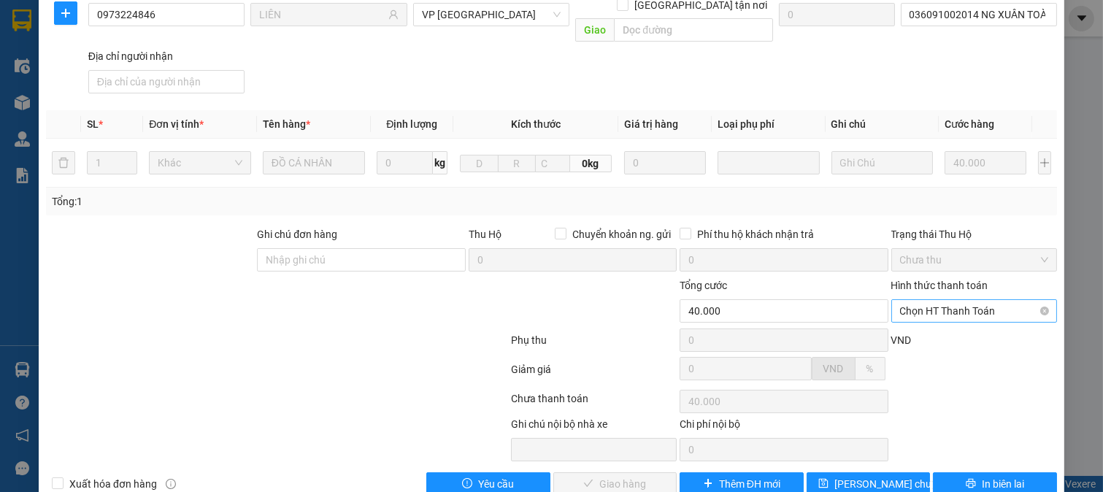
click at [974, 300] on span "Chọn HT Thanh Toán" at bounding box center [974, 311] width 149 height 22
click at [959, 316] on div "Tại văn phòng" at bounding box center [963, 307] width 164 height 23
click at [610, 476] on span "Giao hàng" at bounding box center [622, 484] width 47 height 16
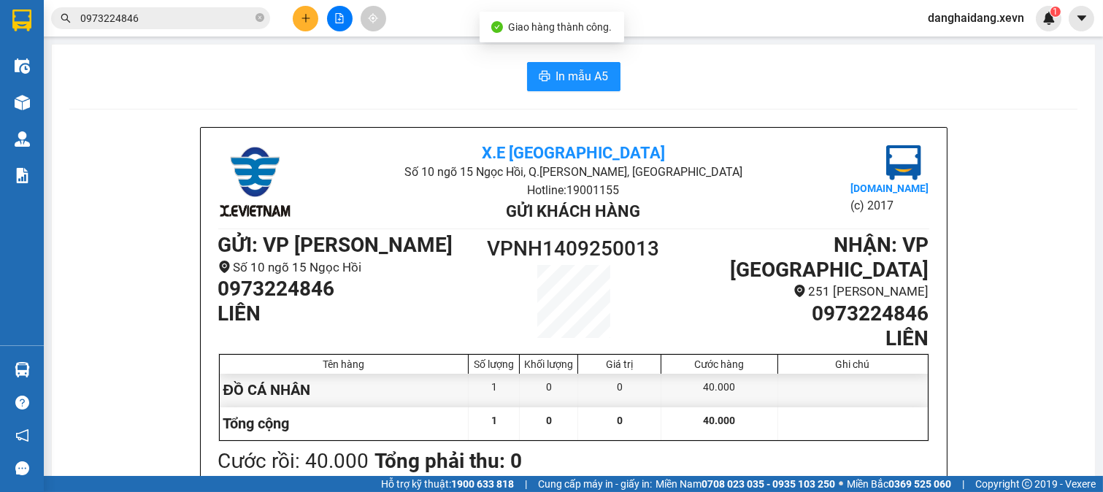
click at [207, 20] on input "0973224846" at bounding box center [166, 18] width 172 height 16
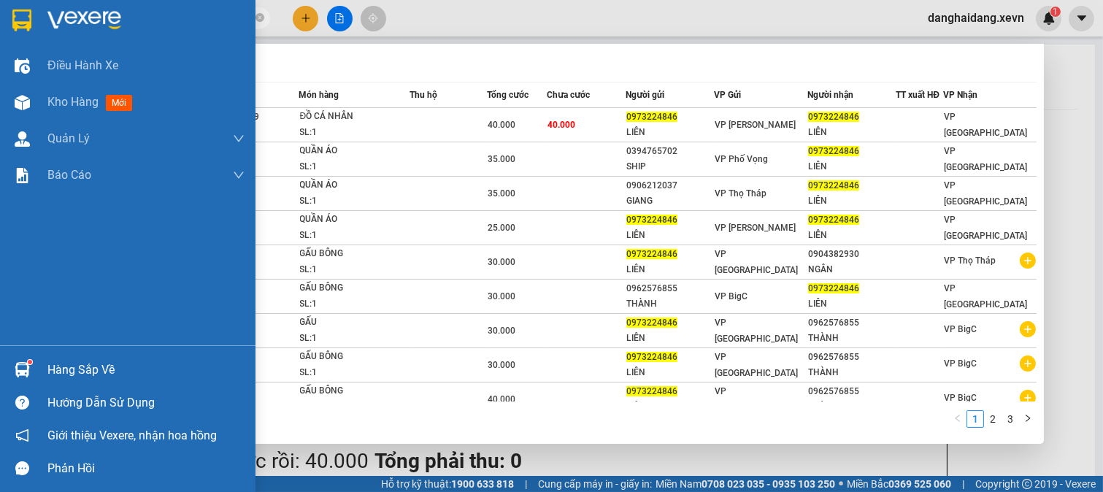
click at [56, 372] on div "Hàng sắp về" at bounding box center [145, 370] width 197 height 22
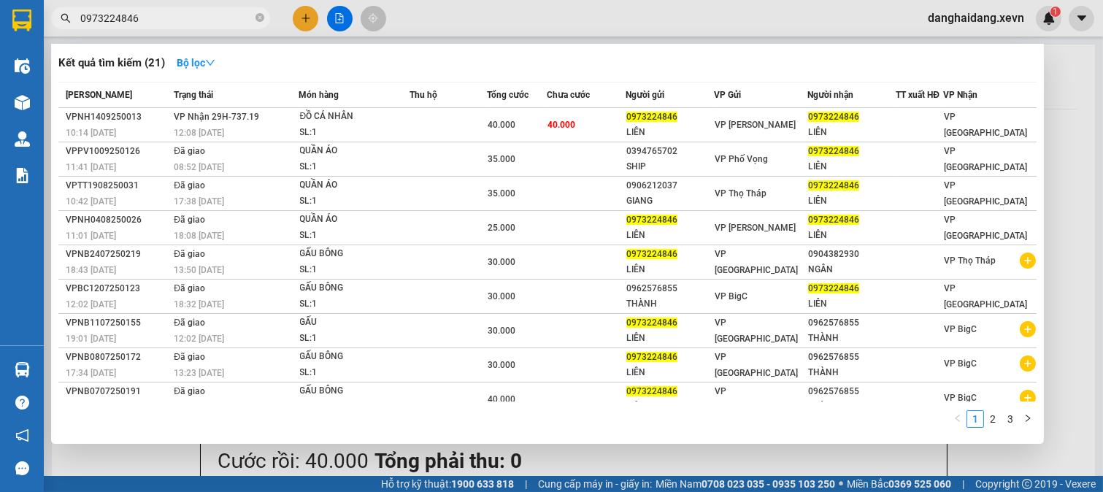
click at [698, 437] on section "Kết quả tìm kiếm ( 21 ) Bộ lọc Mã ĐH Trạng thái Món hàng Thu hộ Tổng cước Chưa …" at bounding box center [551, 246] width 1103 height 492
click at [1047, 308] on div at bounding box center [551, 246] width 1103 height 492
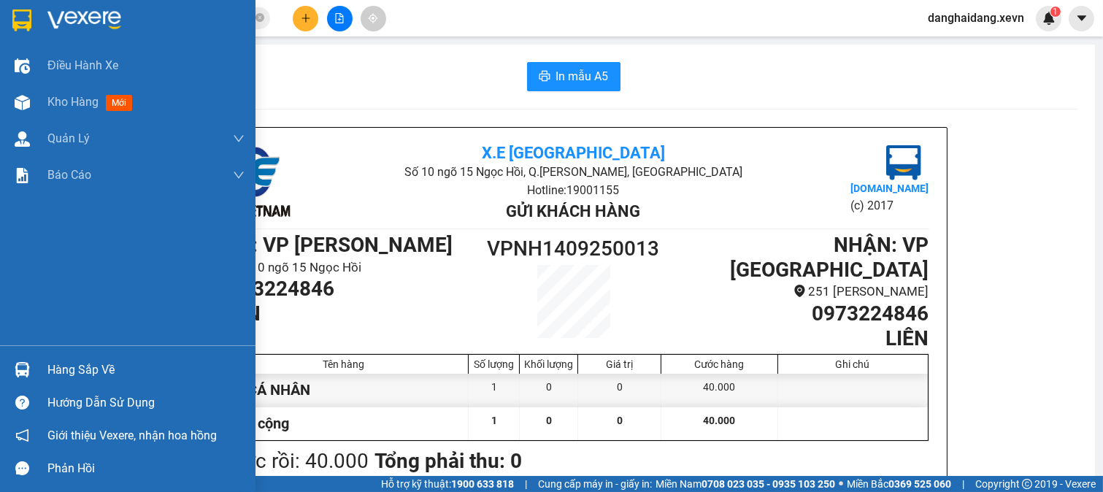
click at [9, 17] on div at bounding box center [22, 20] width 26 height 26
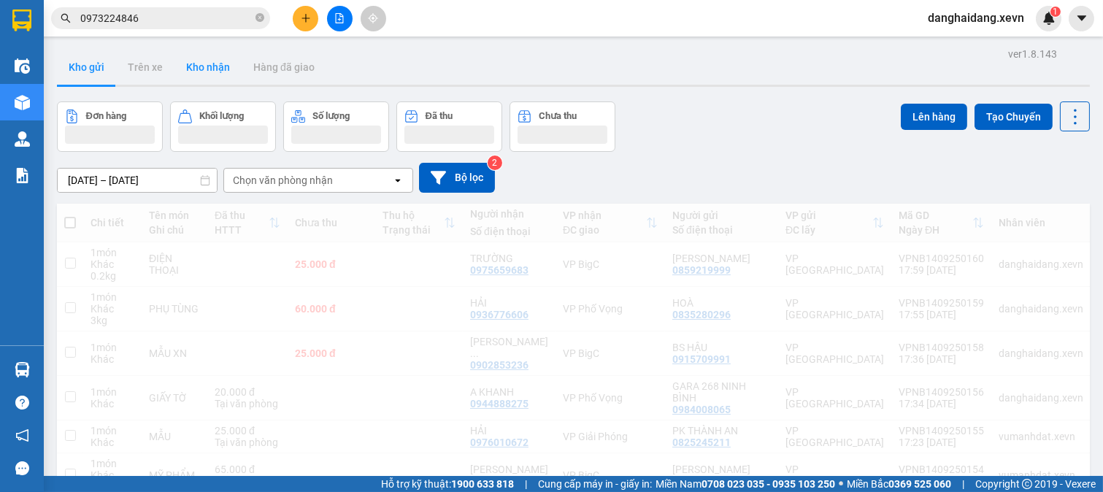
click at [207, 70] on button "Kho nhận" at bounding box center [208, 67] width 67 height 35
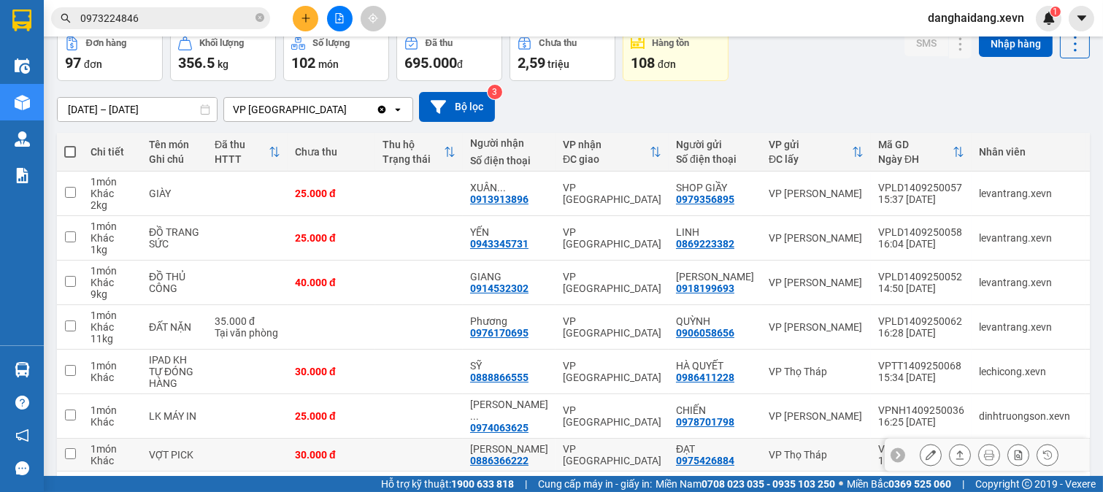
scroll to position [267, 0]
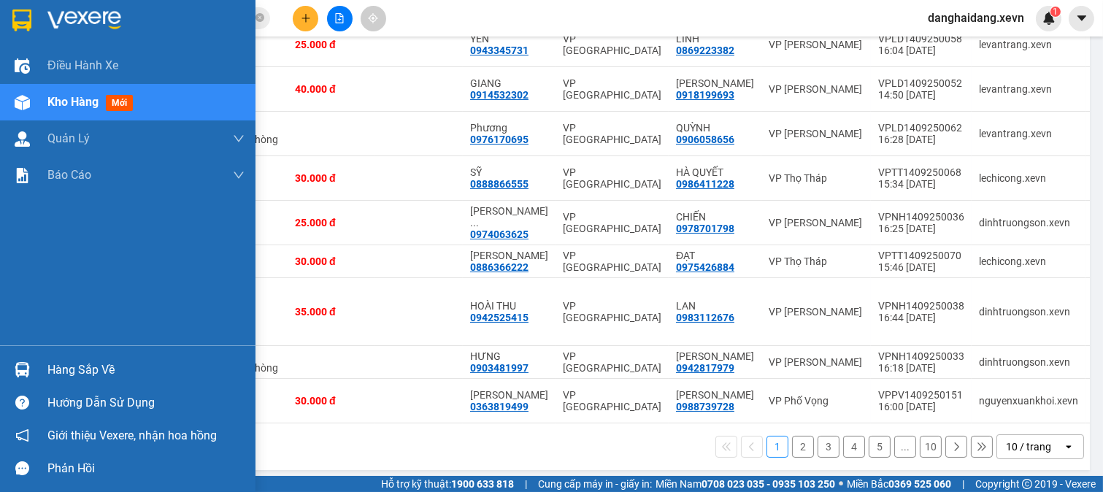
click at [82, 370] on div "Hàng sắp về" at bounding box center [145, 370] width 197 height 22
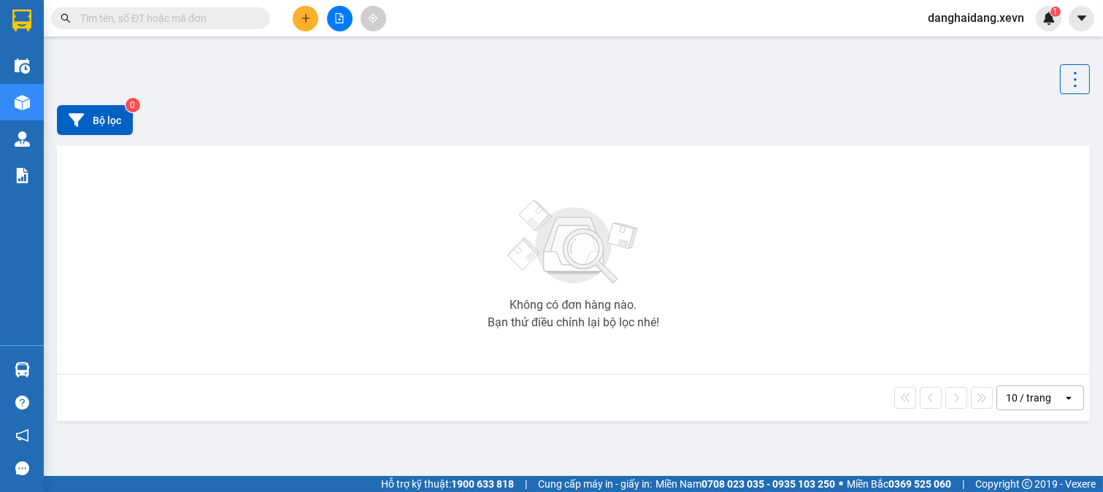
click at [244, 22] on input "text" at bounding box center [166, 18] width 172 height 16
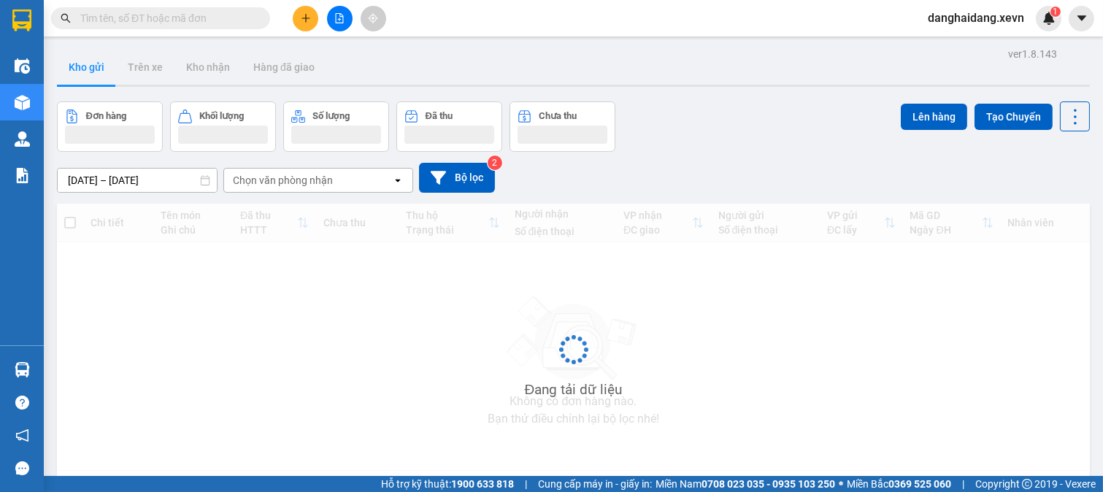
click at [244, 22] on input "text" at bounding box center [166, 18] width 172 height 16
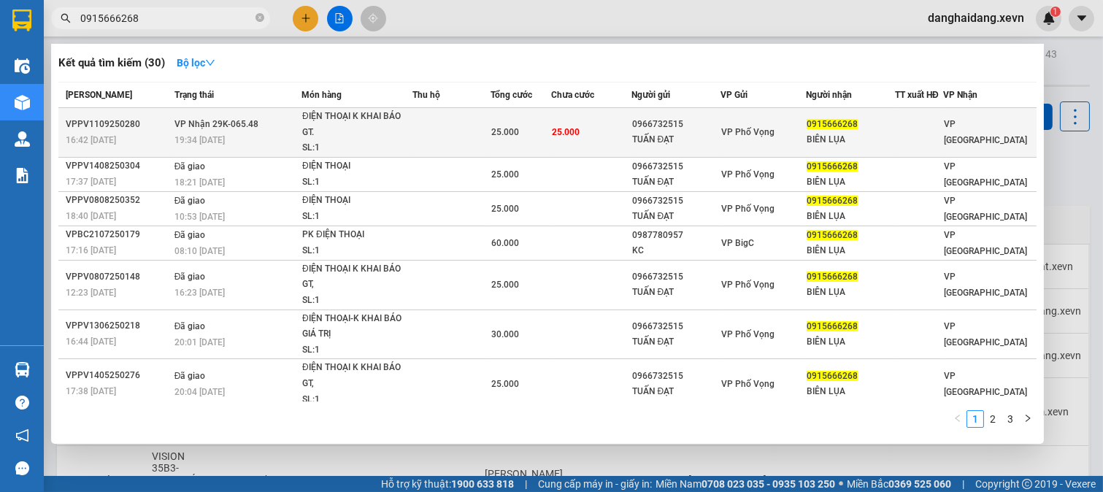
type input "0915666268"
click at [453, 130] on td at bounding box center [452, 133] width 78 height 50
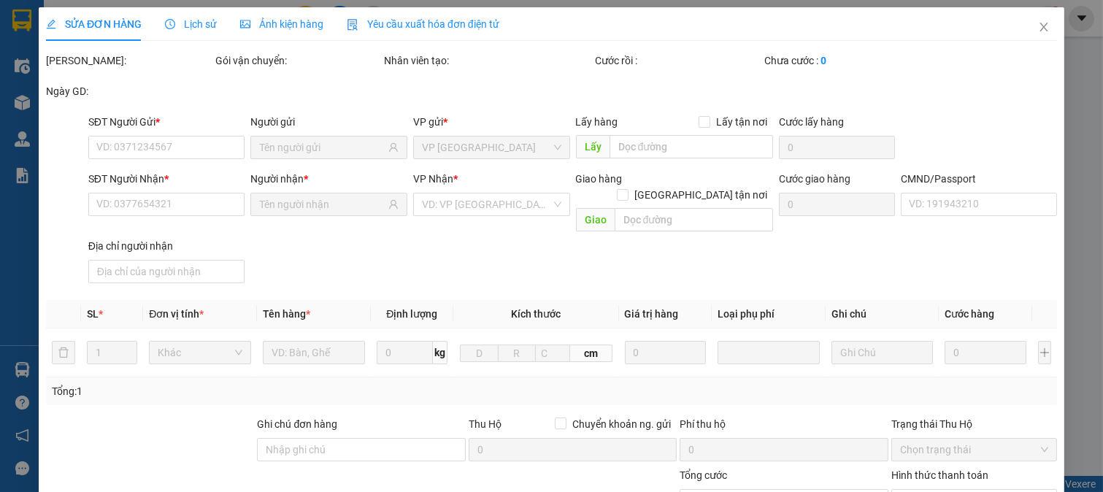
type input "0966732515"
type input "TUẤN ĐẠT"
type input "0915666268"
type input "BIÊN LỤA"
type input "037206005514 [PERSON_NAME]"
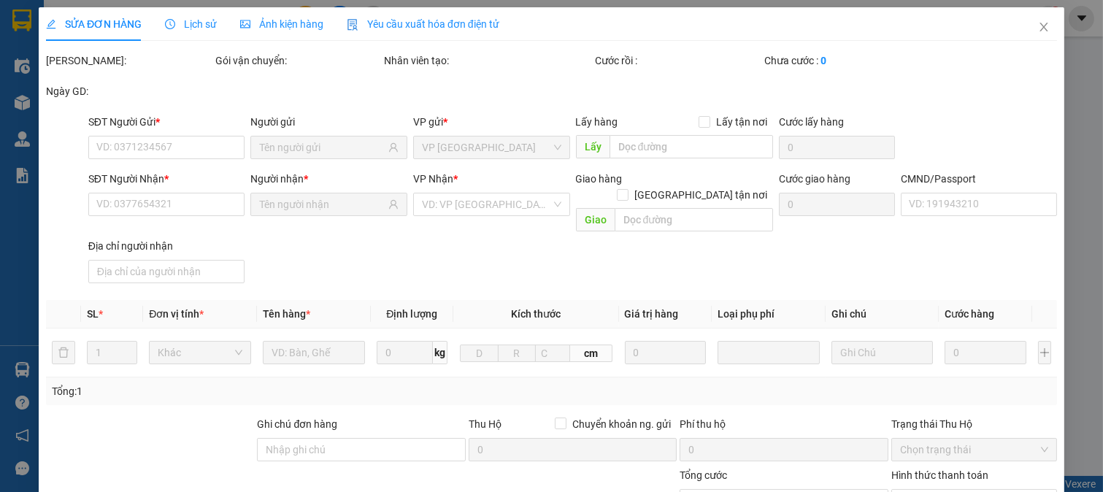
type input "25.000"
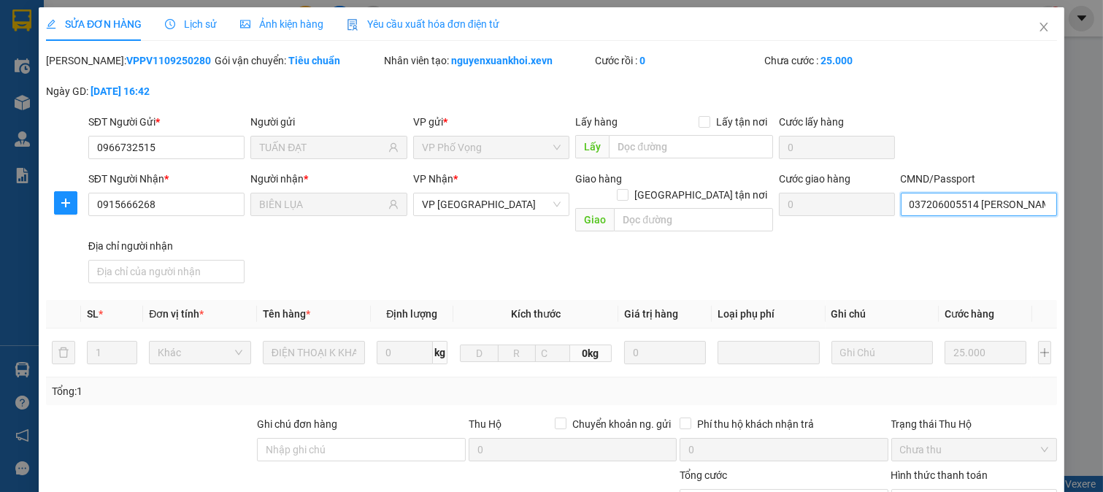
click at [986, 209] on input "037206005514 [PERSON_NAME]" at bounding box center [979, 204] width 157 height 23
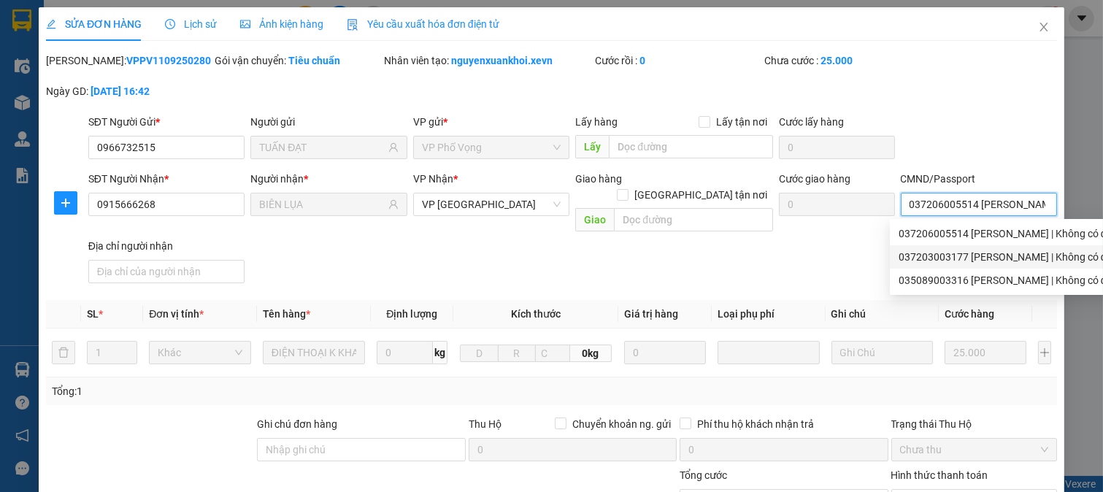
click at [1008, 258] on div "037203003177 [PERSON_NAME] | Không có địa chỉ" at bounding box center [1014, 257] width 231 height 16
type input "037203003177 [PERSON_NAME]"
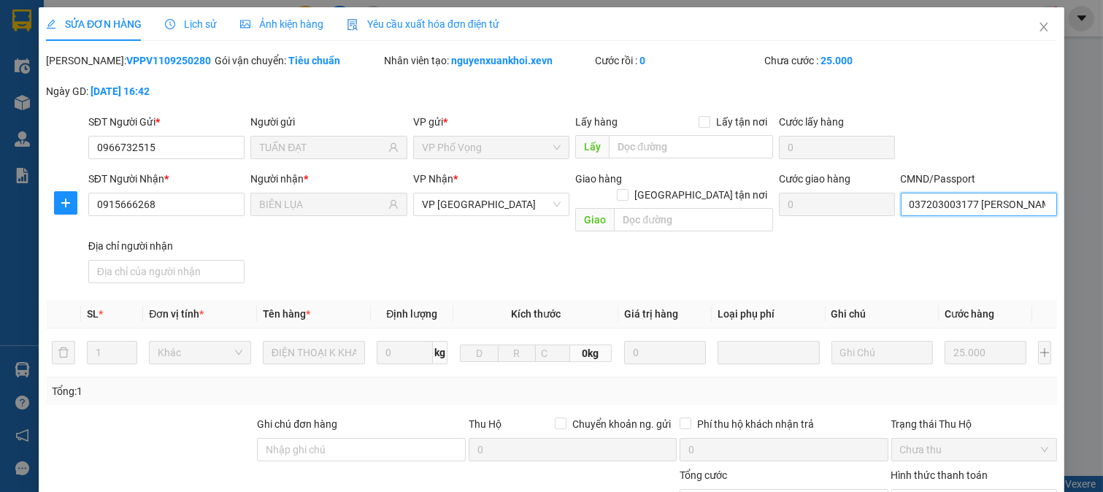
scroll to position [206, 0]
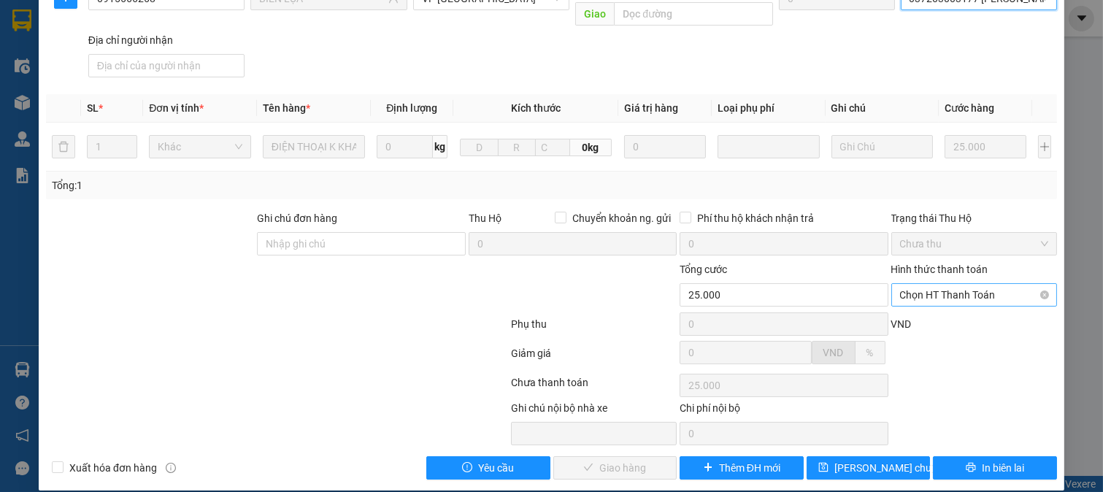
click at [986, 284] on span "Chọn HT Thanh Toán" at bounding box center [974, 295] width 149 height 22
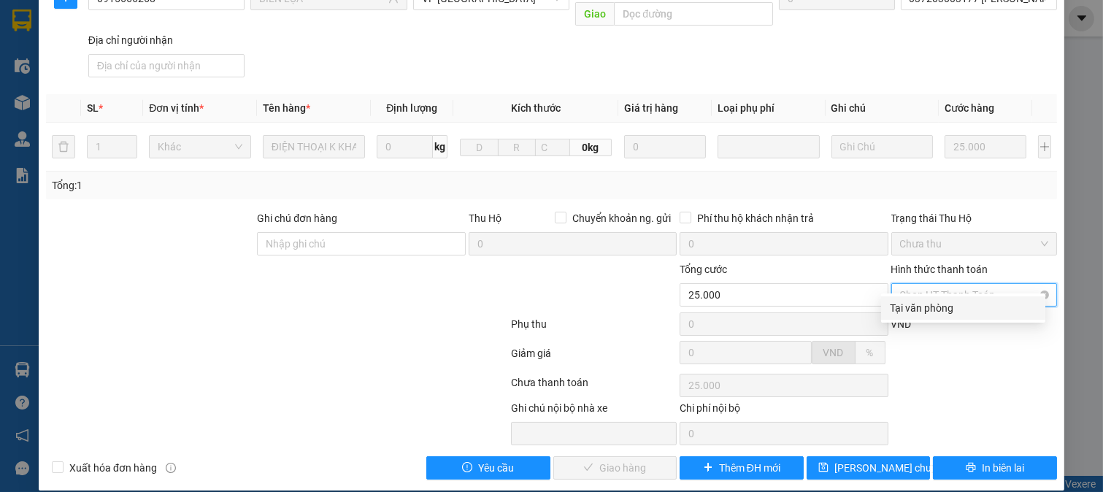
click at [973, 310] on div "Tại văn phòng" at bounding box center [963, 308] width 147 height 16
type input "0"
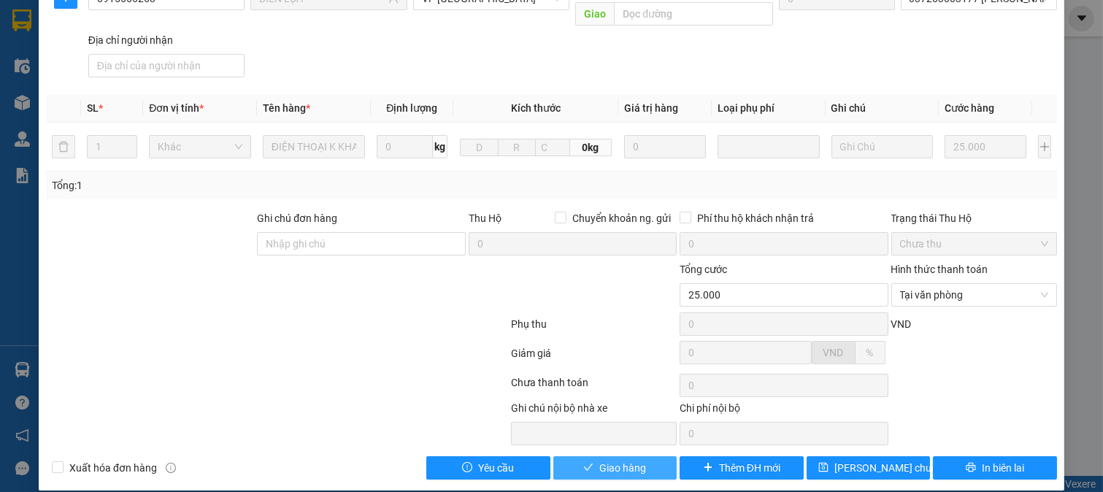
click at [627, 460] on span "Giao hàng" at bounding box center [622, 468] width 47 height 16
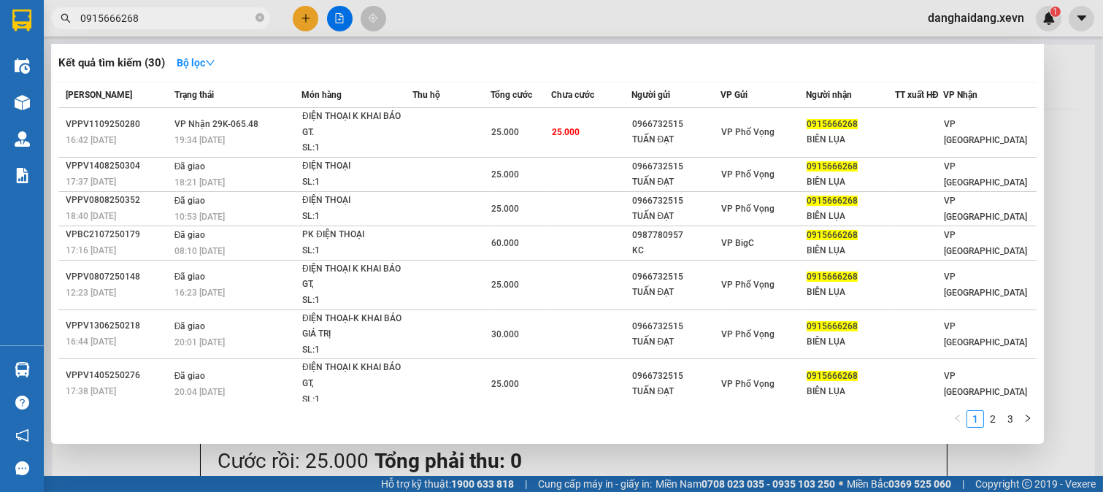
click at [196, 22] on input "0915666268" at bounding box center [166, 18] width 172 height 16
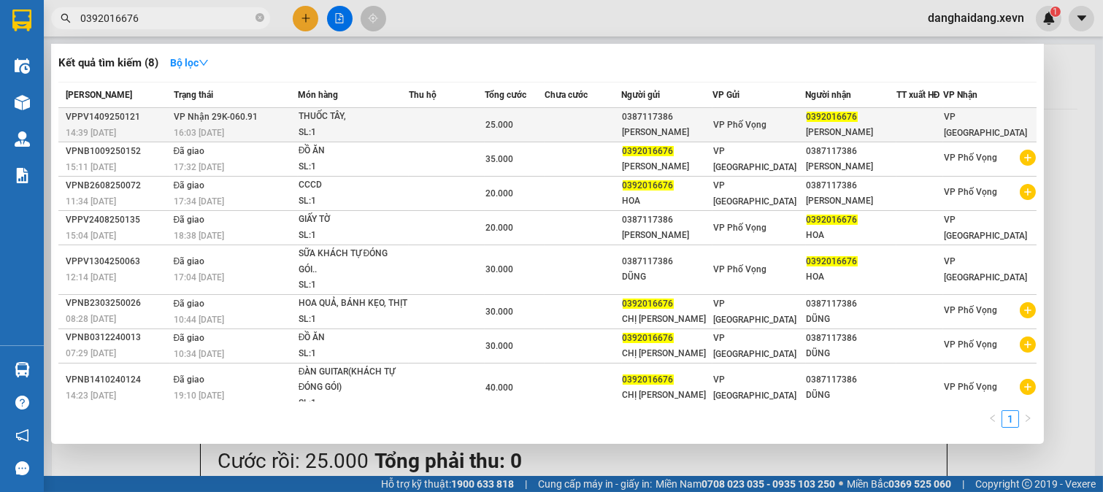
type input "0392016676"
click at [582, 124] on td at bounding box center [583, 125] width 77 height 34
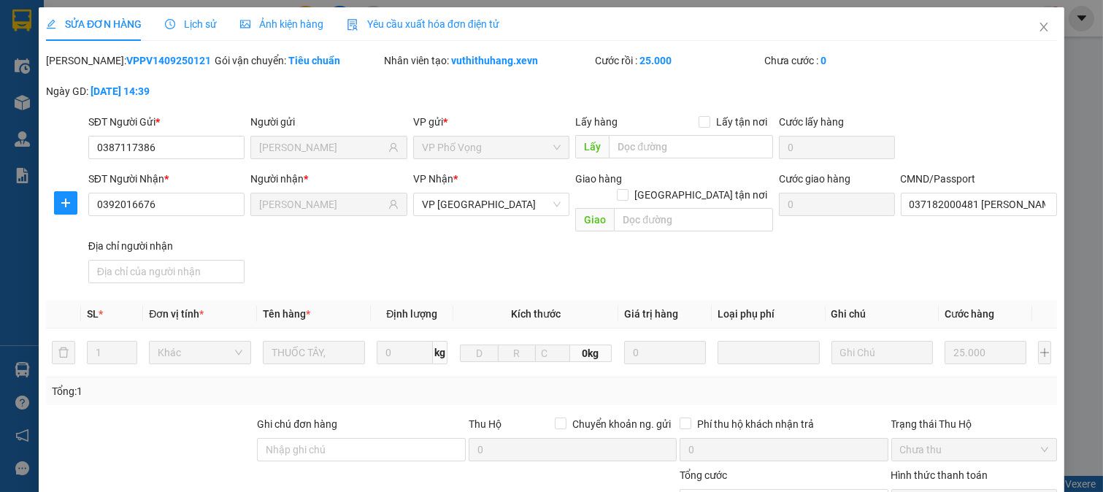
type input "0387117386"
type input "[PERSON_NAME]"
type input "0392016676"
type input "[PERSON_NAME]"
type input "037182000481 [PERSON_NAME]"
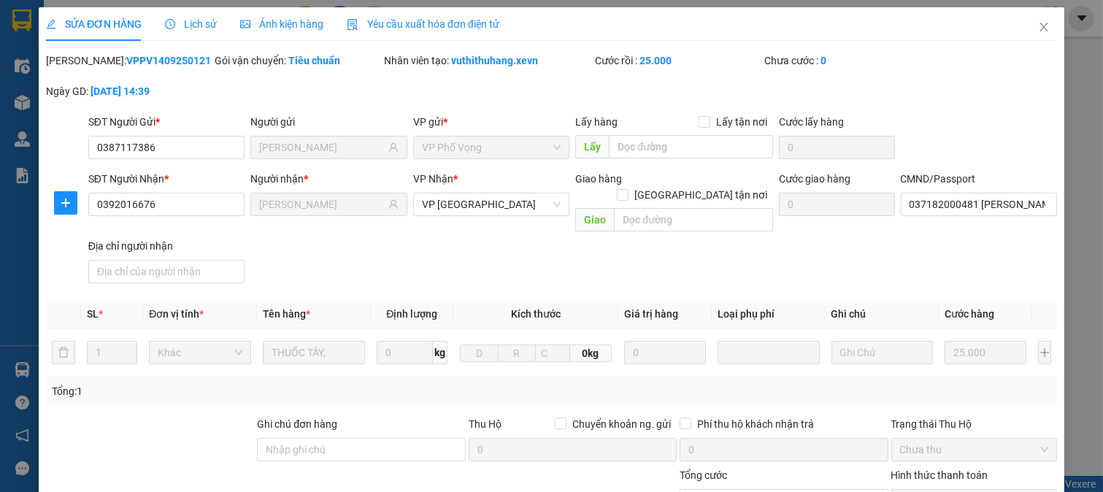
type input "25.000"
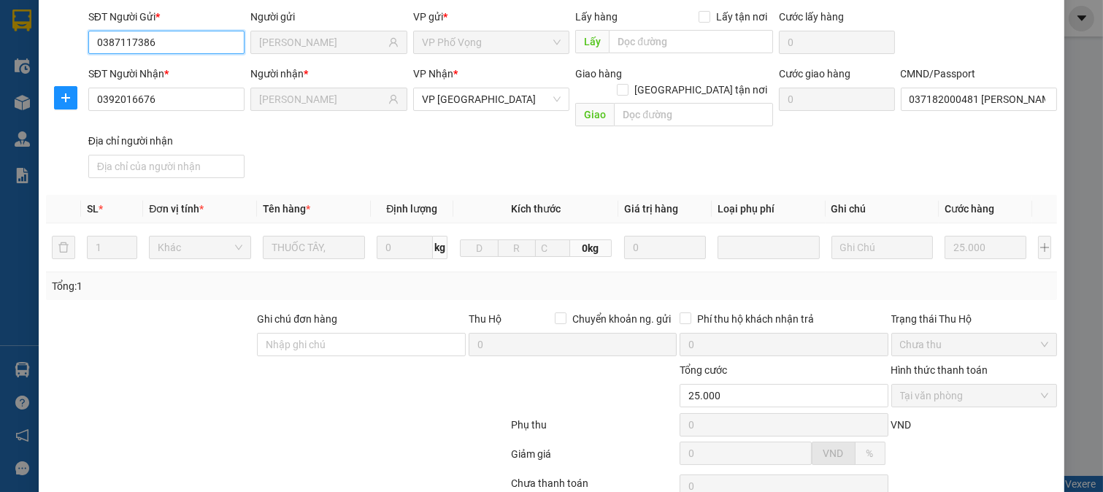
scroll to position [206, 0]
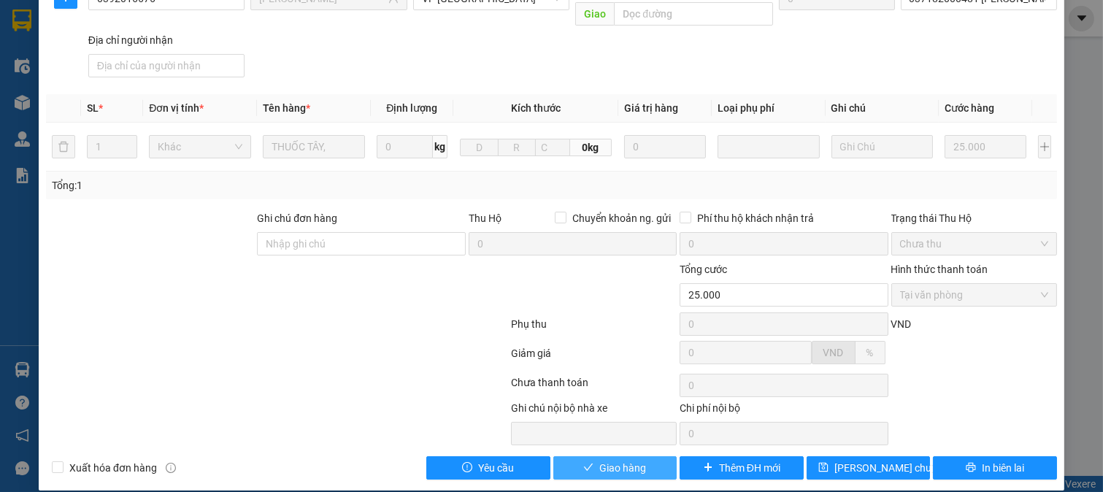
click at [639, 456] on button "Giao hàng" at bounding box center [615, 467] width 124 height 23
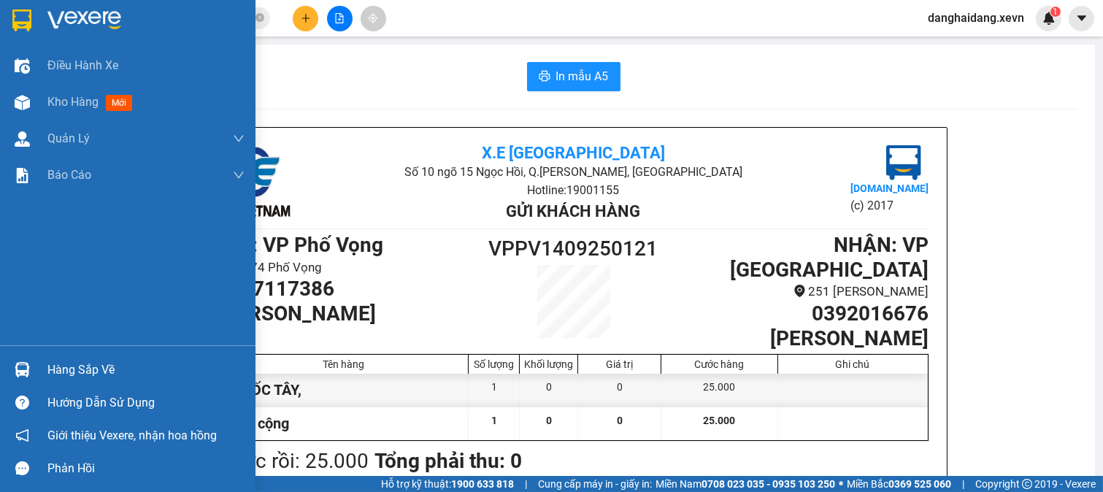
click at [67, 367] on div "Hàng sắp về" at bounding box center [145, 370] width 197 height 22
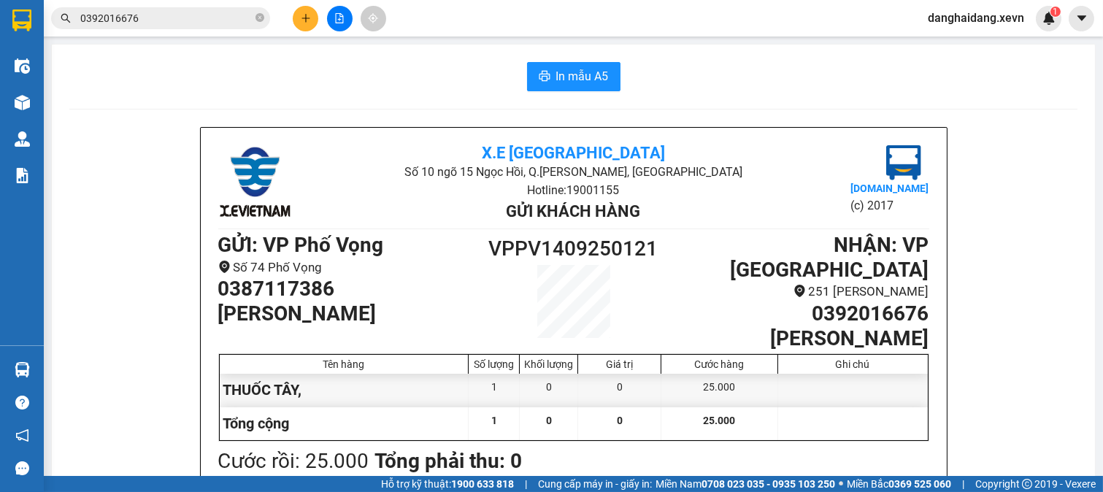
click at [762, 258] on section "Kết quả tìm kiếm ( 8 ) Bộ lọc Mã ĐH Trạng thái Món hàng Thu hộ Tổng cước Chưa c…" at bounding box center [551, 246] width 1103 height 492
drag, startPoint x: 793, startPoint y: 261, endPoint x: 859, endPoint y: 258, distance: 66.5
click at [857, 282] on li "251 [PERSON_NAME]" at bounding box center [795, 292] width 267 height 20
click at [872, 282] on li "251 [PERSON_NAME]" at bounding box center [795, 292] width 267 height 20
drag, startPoint x: 894, startPoint y: 266, endPoint x: 930, endPoint y: 267, distance: 35.1
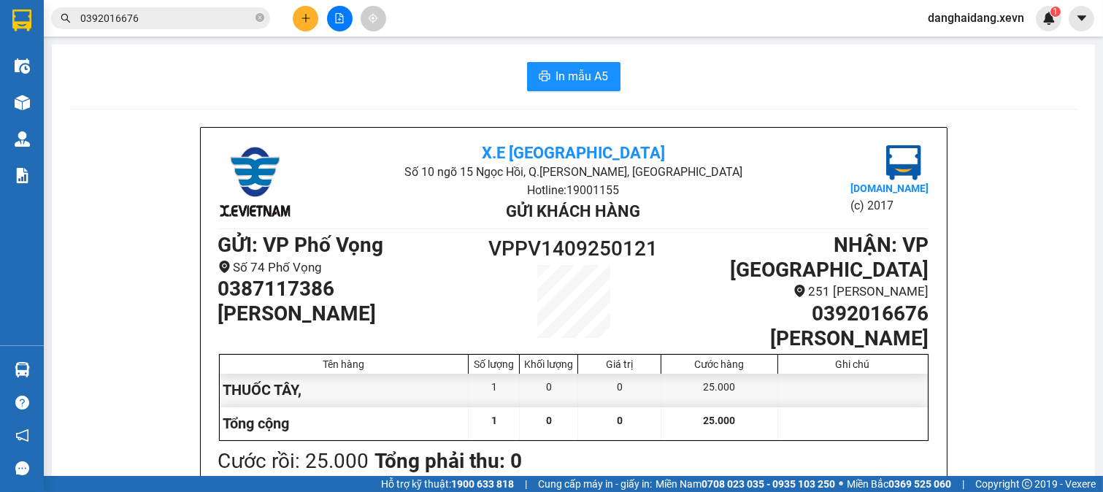
click at [927, 267] on div "X.E Việt Nam Số 10 ngõ 15 Ngọc Hồi, Q.[PERSON_NAME], [GEOGRAPHIC_DATA] Hotline:…" at bounding box center [574, 408] width 746 height 560
click at [901, 282] on li "251 [PERSON_NAME]" at bounding box center [795, 292] width 267 height 20
click at [886, 282] on li "251 [PERSON_NAME]" at bounding box center [795, 292] width 267 height 20
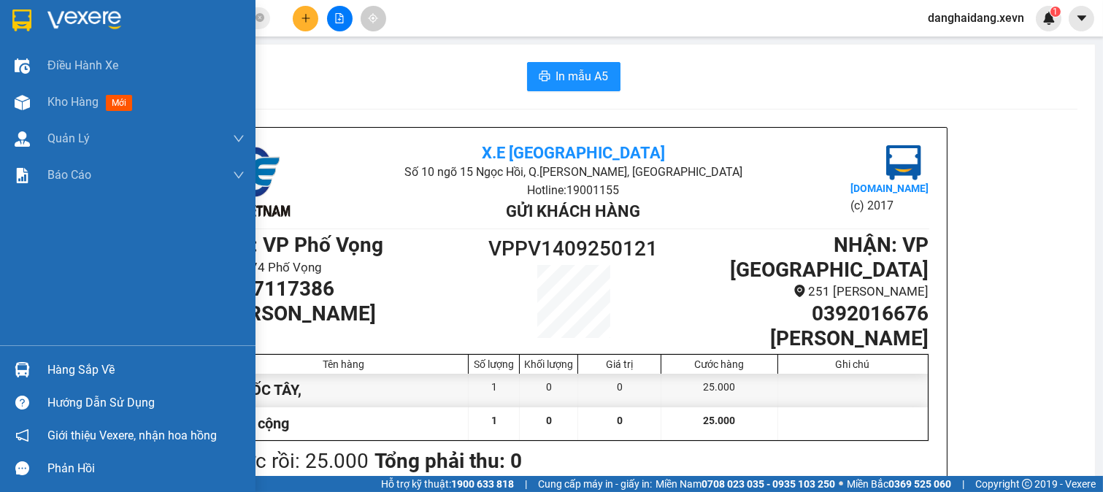
click at [34, 359] on div at bounding box center [22, 370] width 26 height 26
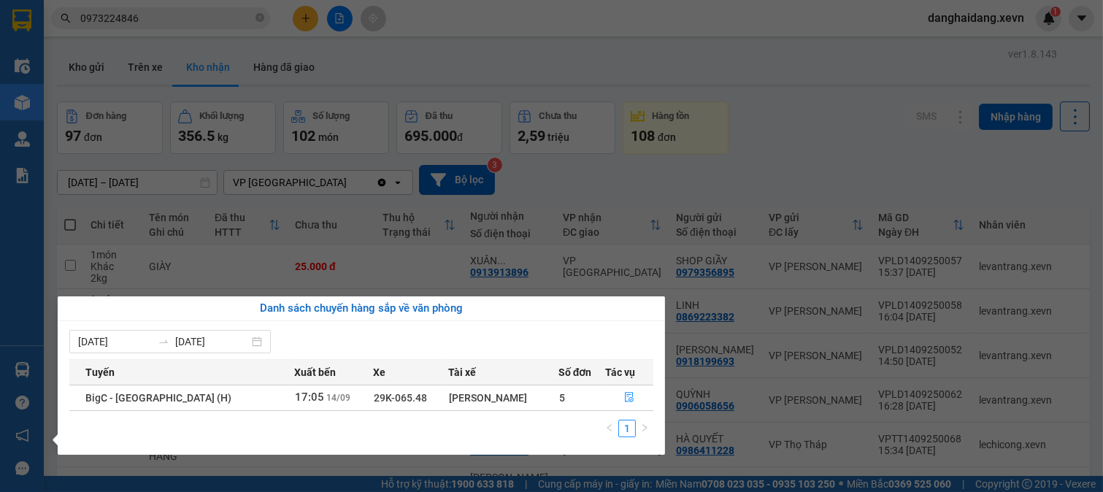
scroll to position [267, 0]
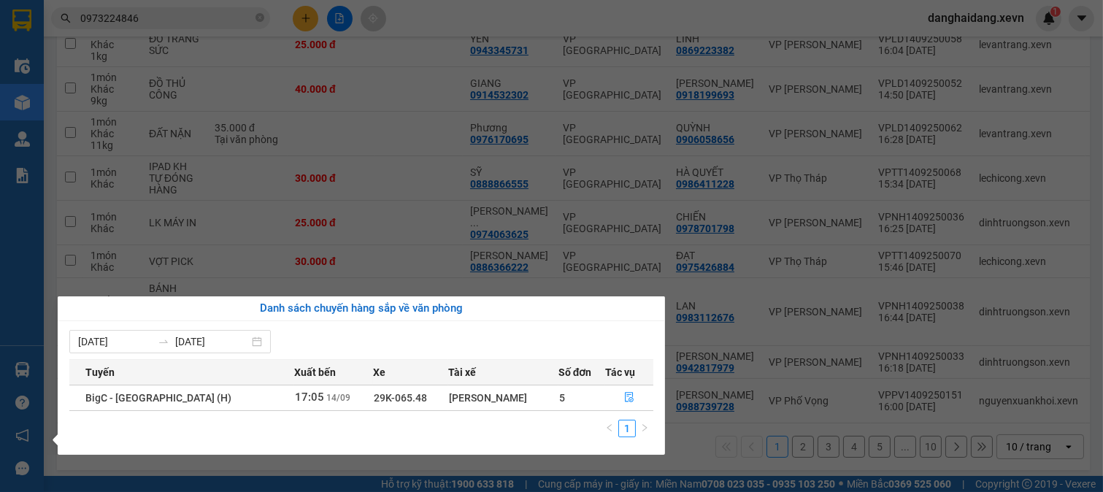
click at [24, 370] on div "Điều hành xe Kho hàng mới Quản [PERSON_NAME] lý chuyến Quản lý giao nhận mới Qu…" at bounding box center [22, 246] width 44 height 492
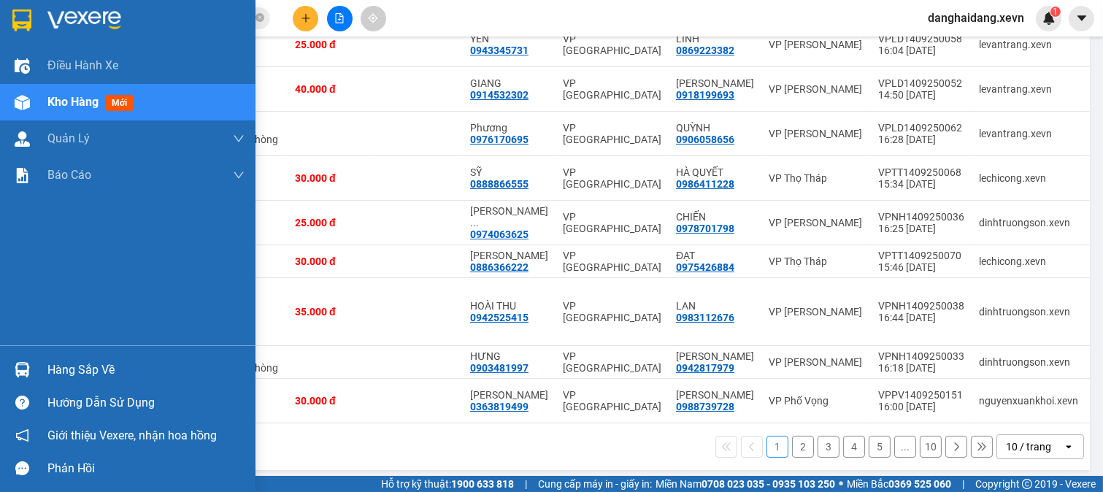
click at [24, 370] on img at bounding box center [22, 369] width 15 height 15
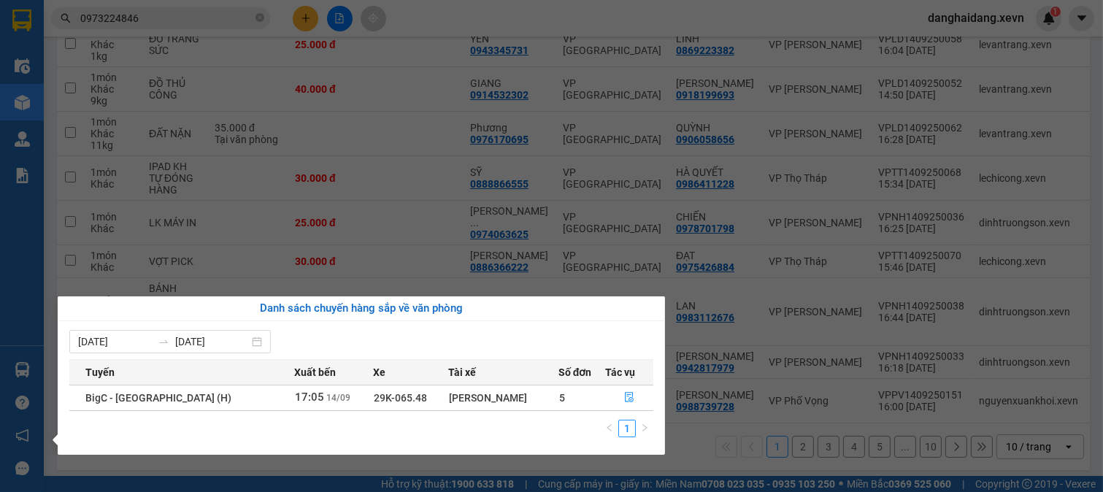
click at [216, 22] on section "Kết quả tìm kiếm ( 21 ) Bộ lọc Mã ĐH Trạng thái Món hàng Thu hộ Tổng cước Chưa …" at bounding box center [551, 246] width 1103 height 492
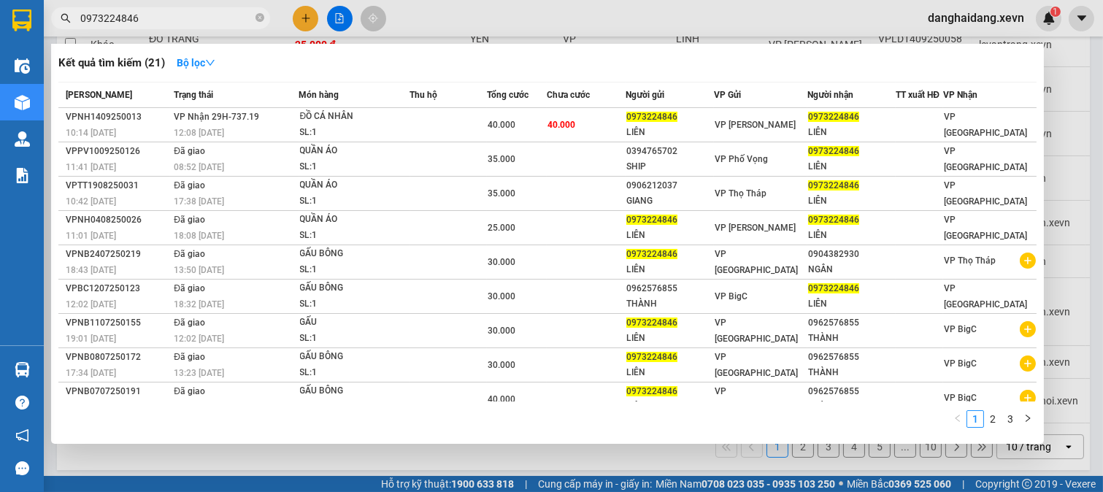
click at [216, 22] on input "0973224846" at bounding box center [166, 18] width 172 height 16
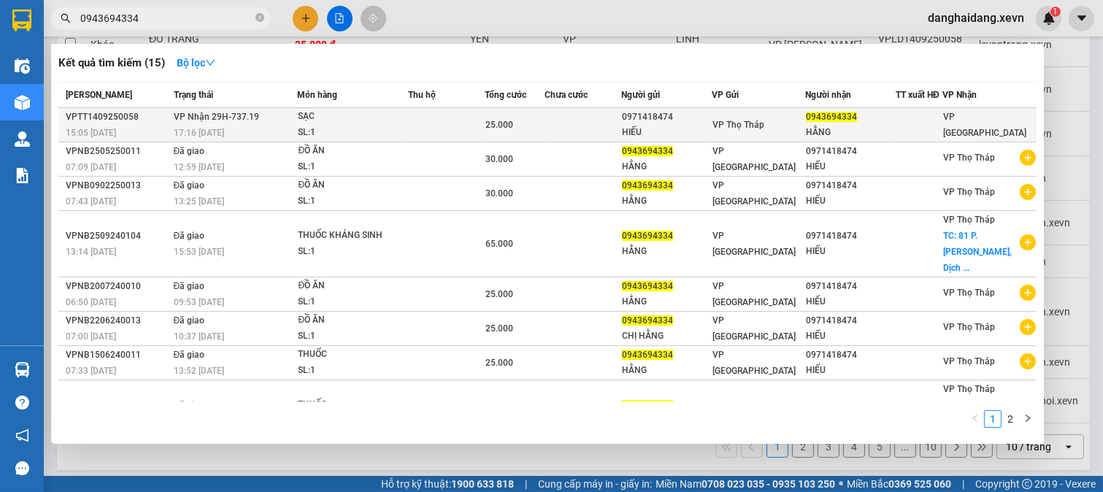
type input "0943694334"
click at [557, 117] on td at bounding box center [583, 125] width 77 height 34
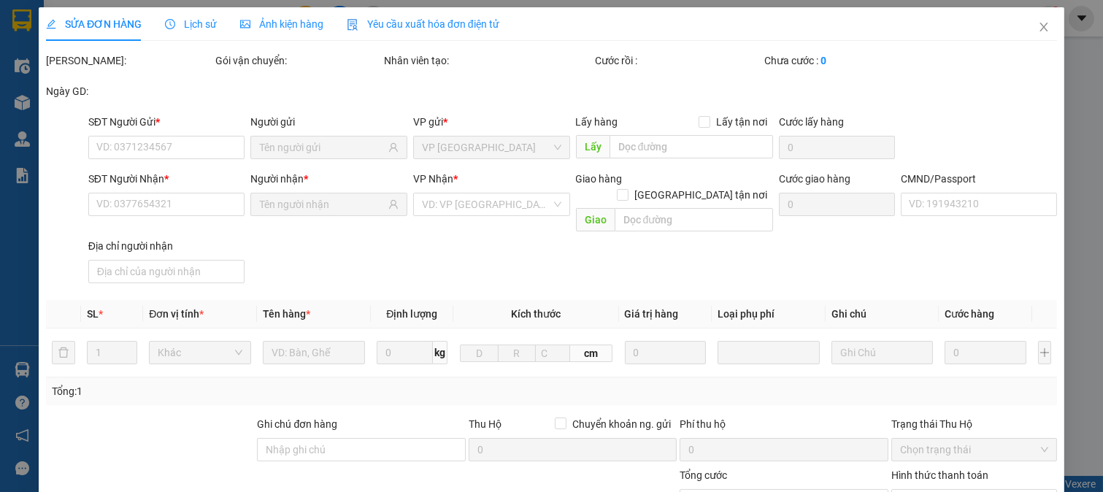
type input "0971418474"
type input "HIẾU"
type input "0943694334"
type input "HẰNG"
type input "25.000"
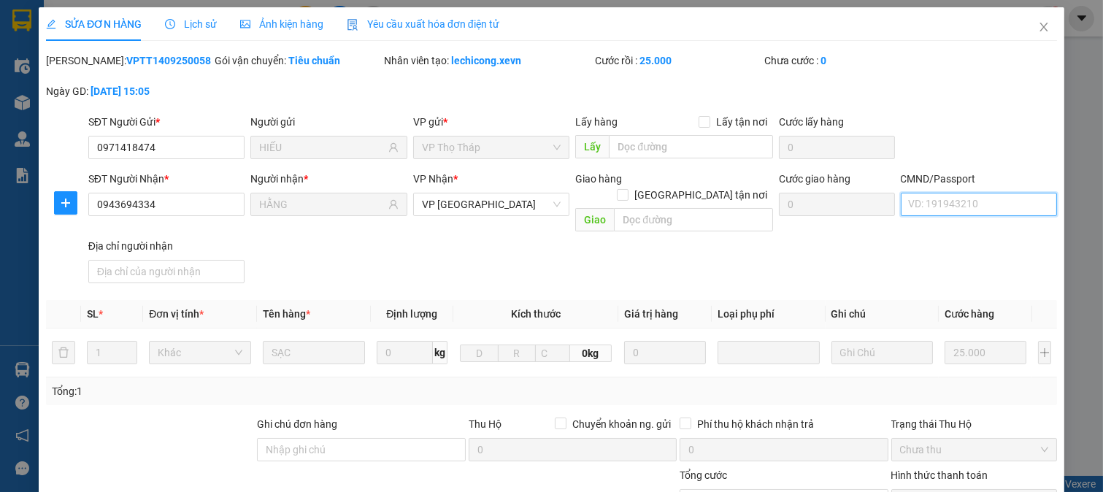
click at [962, 202] on input "CMND/Passport" at bounding box center [979, 204] width 157 height 23
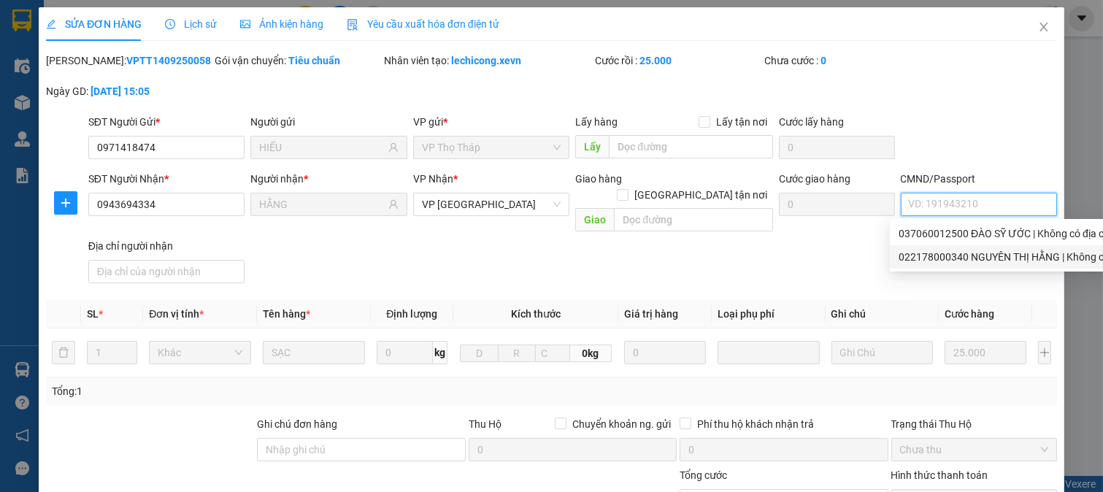
click at [1011, 254] on div "022178000340 NGUYÊN THỊ HẰNG | Không có địa chỉ" at bounding box center [1020, 257] width 242 height 16
type input "022178000340 [PERSON_NAME]"
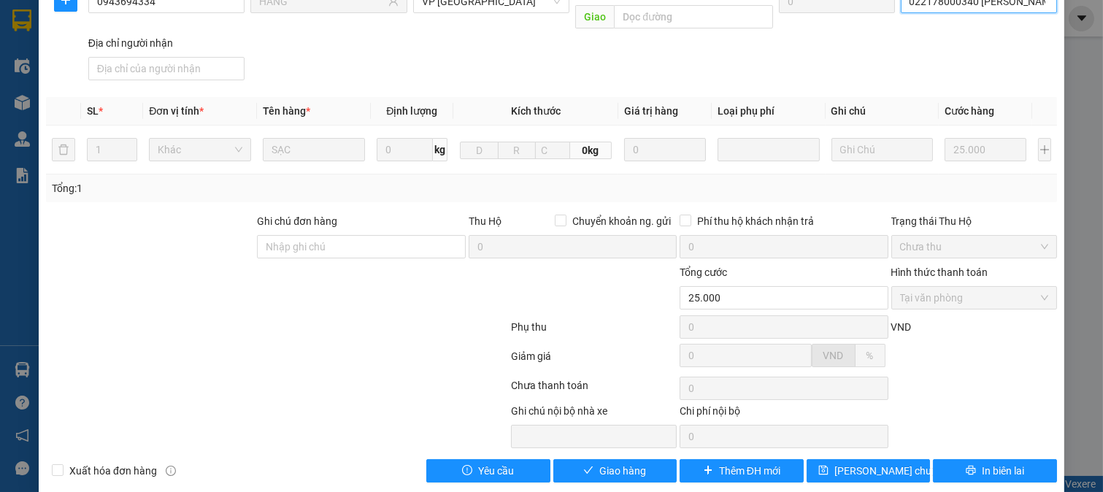
scroll to position [206, 0]
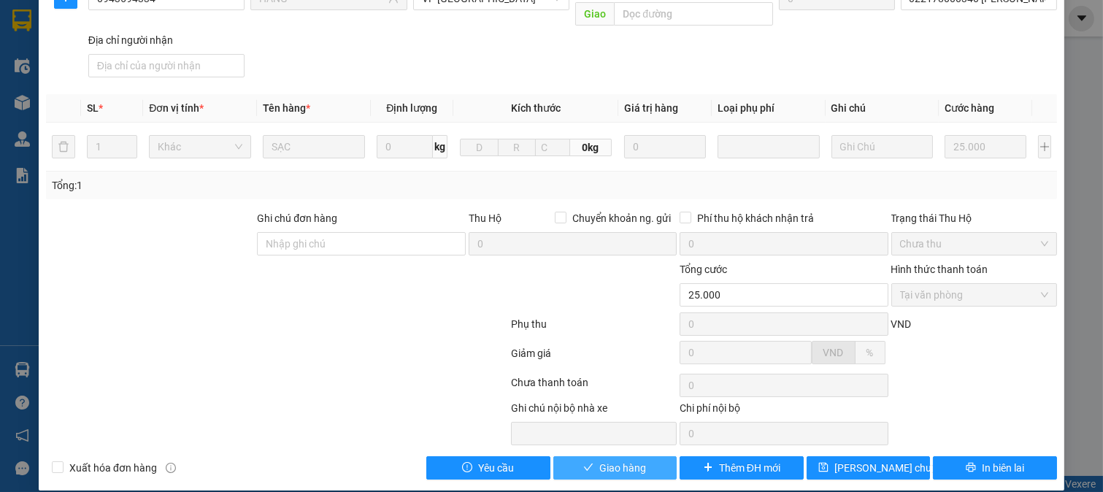
click at [599, 460] on span "Giao hàng" at bounding box center [622, 468] width 47 height 16
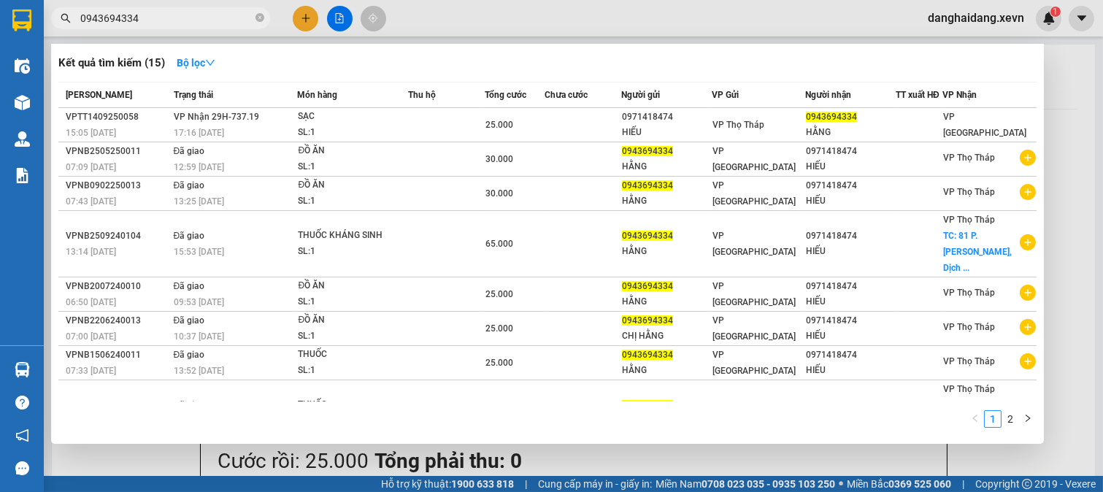
click at [205, 22] on input "0943694334" at bounding box center [166, 18] width 172 height 16
click at [297, 18] on div at bounding box center [551, 246] width 1103 height 492
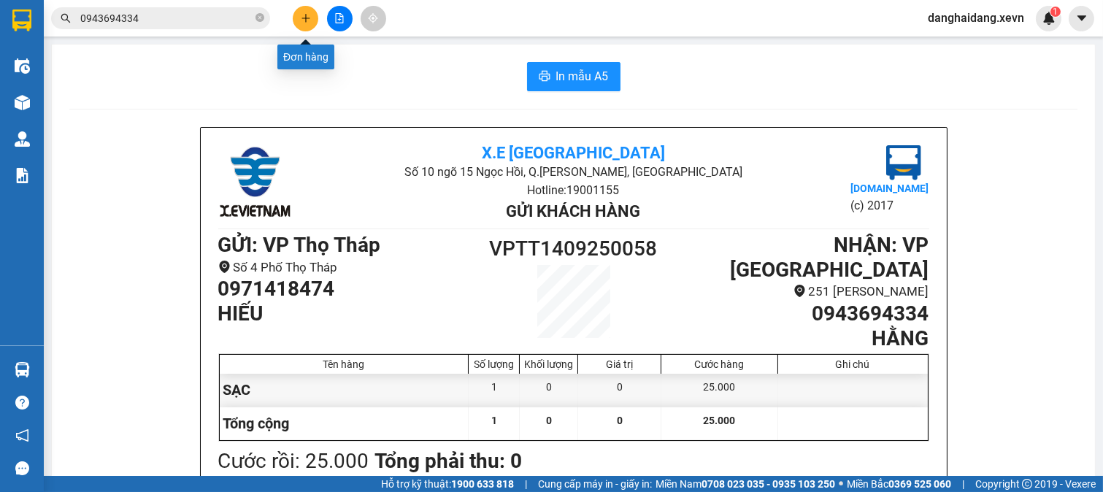
click at [297, 18] on button at bounding box center [306, 19] width 26 height 26
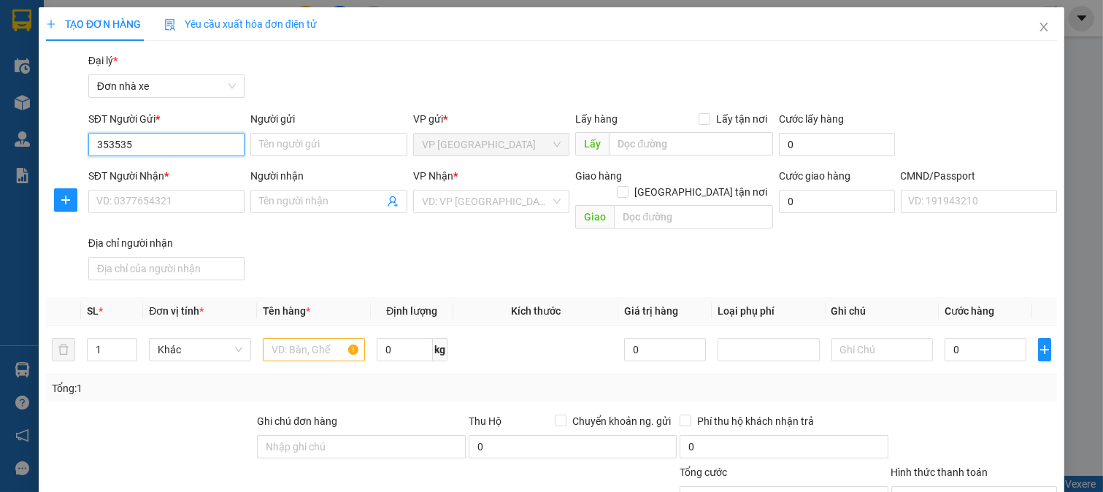
click at [183, 141] on input "353535" at bounding box center [166, 144] width 157 height 23
type input "0866353535"
click at [209, 175] on div "0866353535 - HIỂN" at bounding box center [164, 174] width 137 height 16
type input "HIỂN"
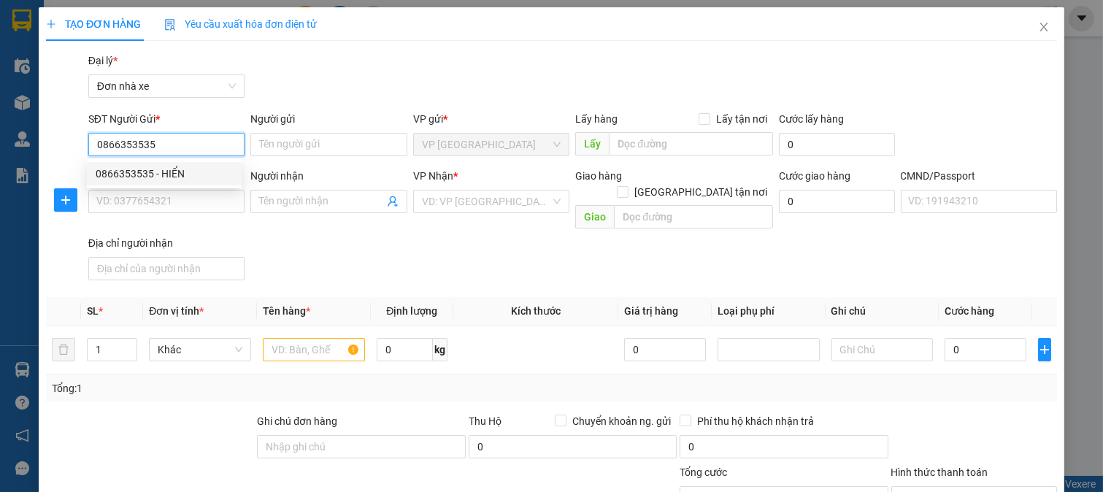
type input "0378628686"
type input "[PERSON_NAME]"
type input "025301001300 HUY"
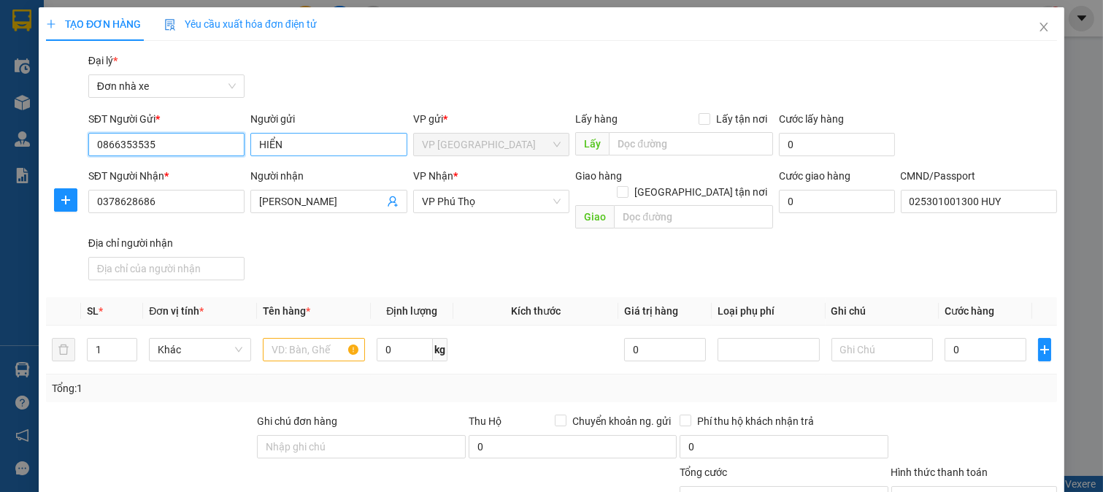
type input "0866353535"
click at [257, 147] on input "HIỂN" at bounding box center [328, 144] width 157 height 23
type input "[PERSON_NAME]"
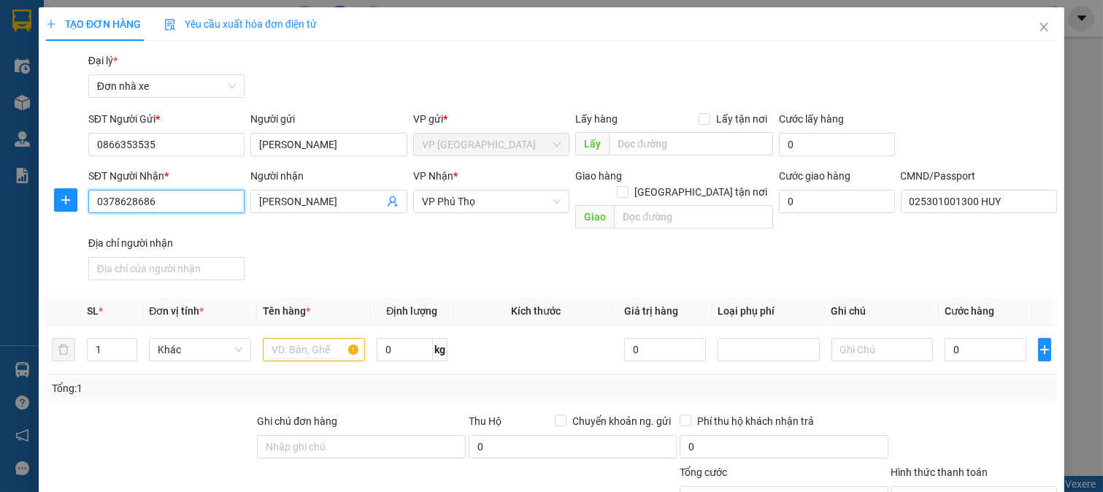
click at [183, 197] on input "0378628686" at bounding box center [166, 201] width 157 height 23
type input "0378628686"
click at [161, 231] on div "0378628686 - [PERSON_NAME]" at bounding box center [168, 231] width 144 height 16
type input "008199005065 [PERSON_NAME]"
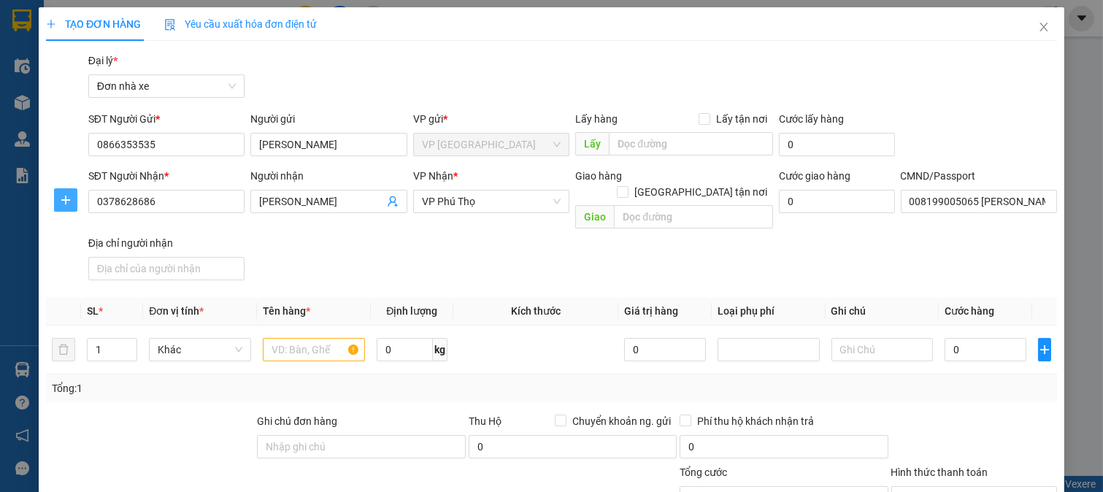
click at [66, 195] on icon "plus" at bounding box center [66, 200] width 12 height 12
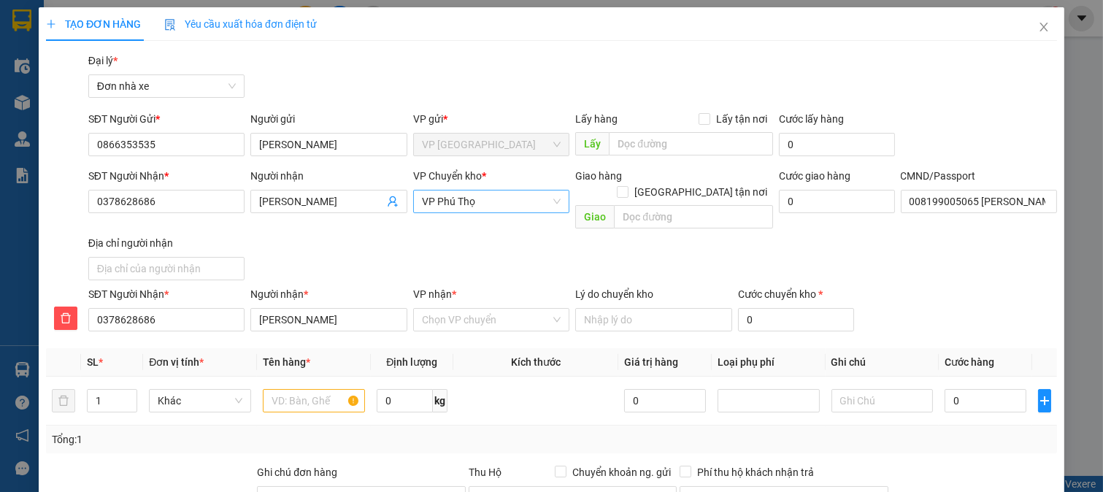
click at [459, 202] on span "VP Phú Thọ" at bounding box center [491, 202] width 139 height 22
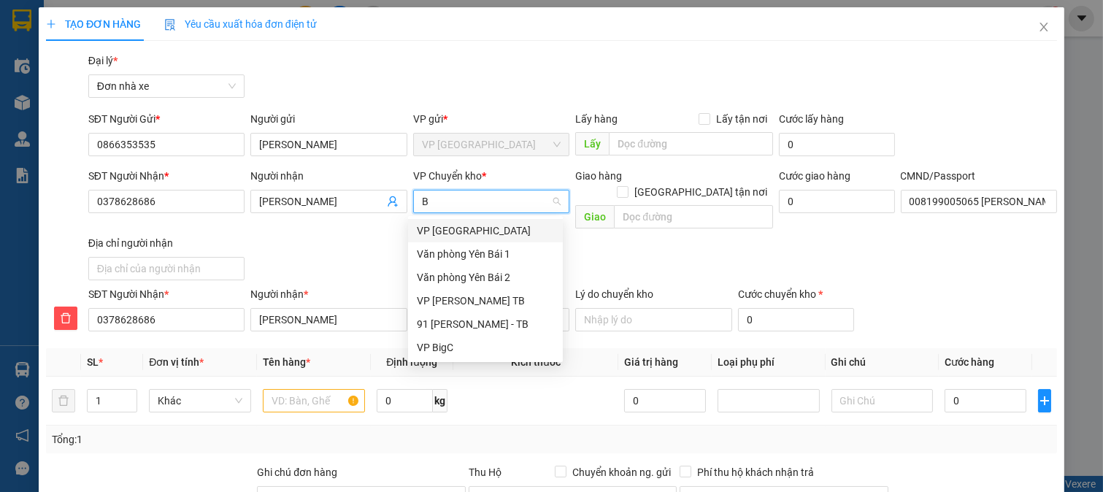
type input "BI"
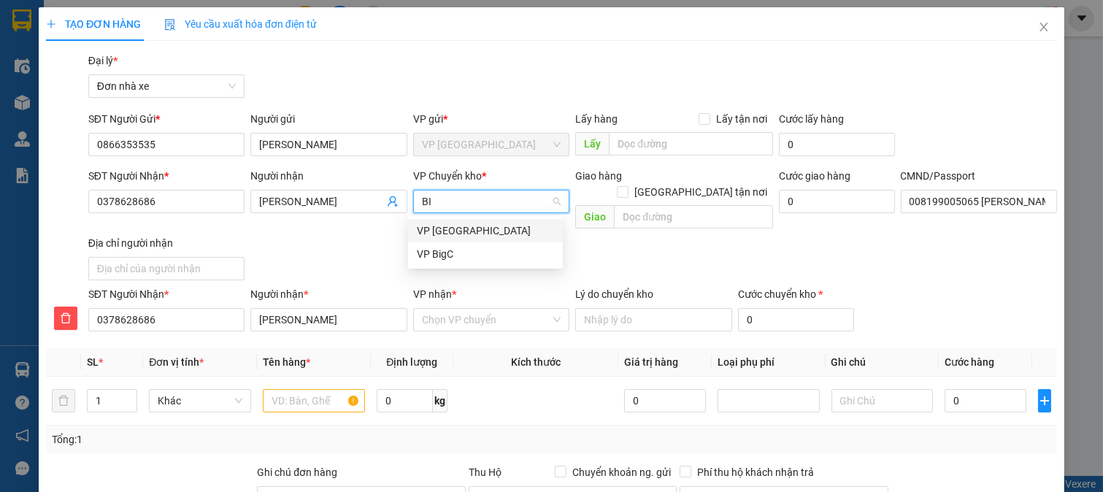
click at [456, 227] on div "VP [GEOGRAPHIC_DATA]" at bounding box center [485, 231] width 137 height 16
click at [463, 199] on span "VP [GEOGRAPHIC_DATA]" at bounding box center [491, 202] width 139 height 22
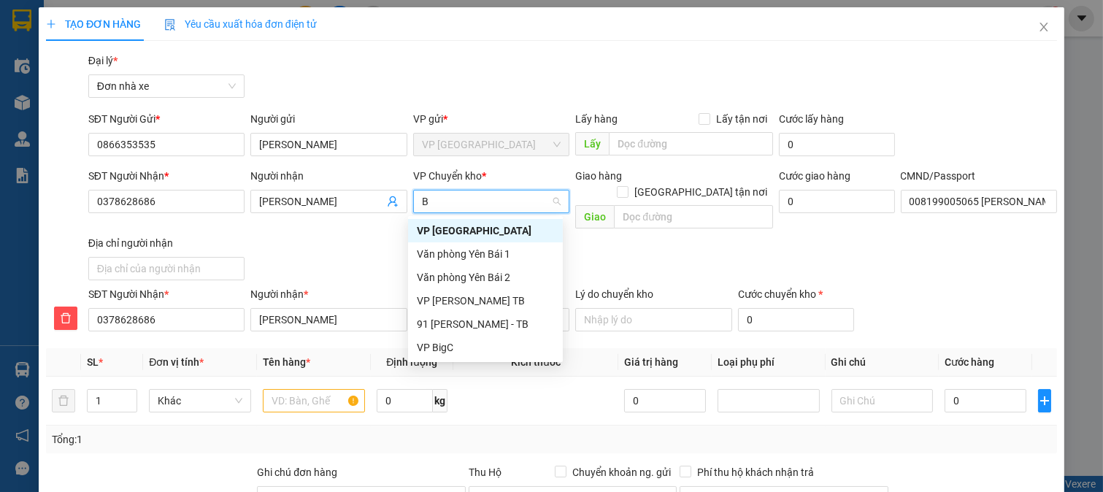
type input "BI"
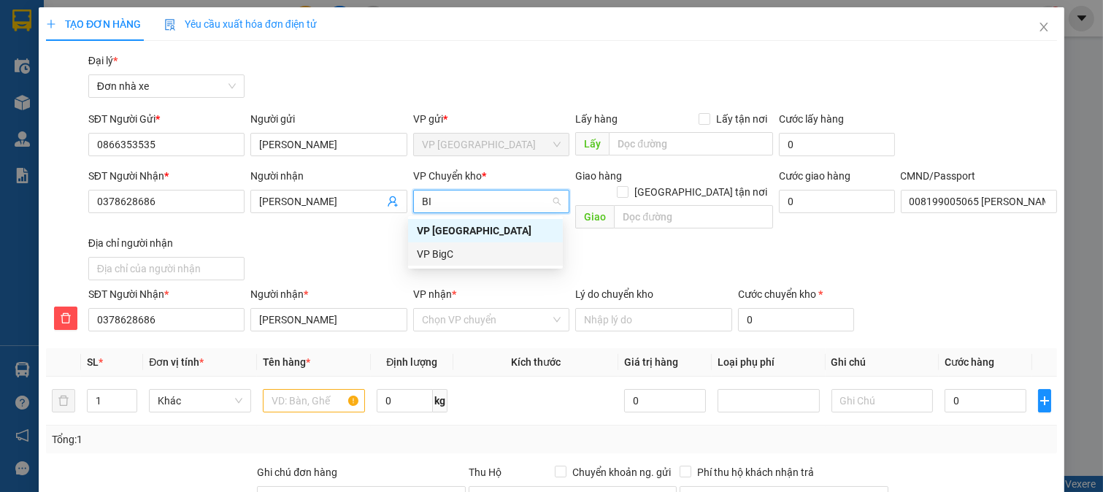
click at [462, 251] on div "VP BigC" at bounding box center [485, 254] width 137 height 16
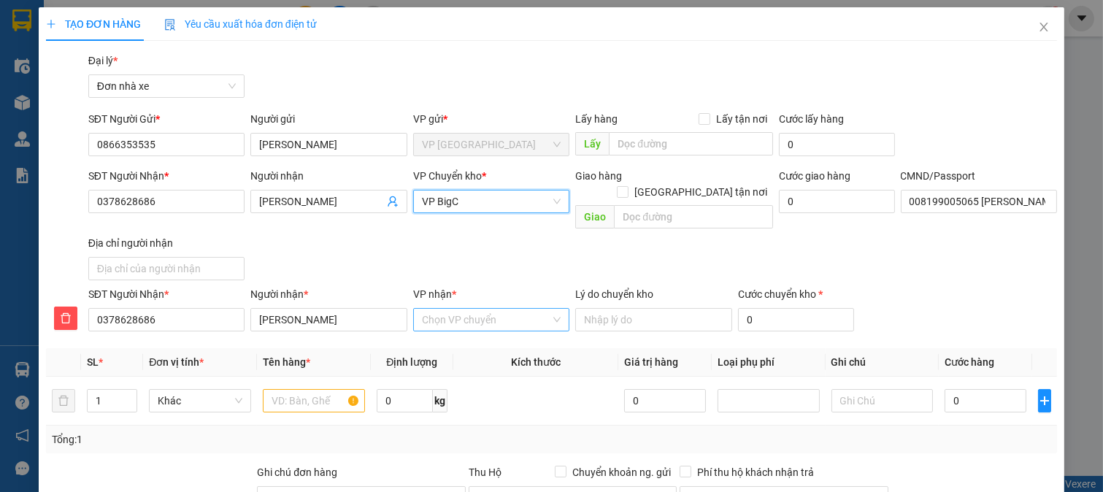
click at [461, 309] on input "VP nhận *" at bounding box center [486, 320] width 129 height 22
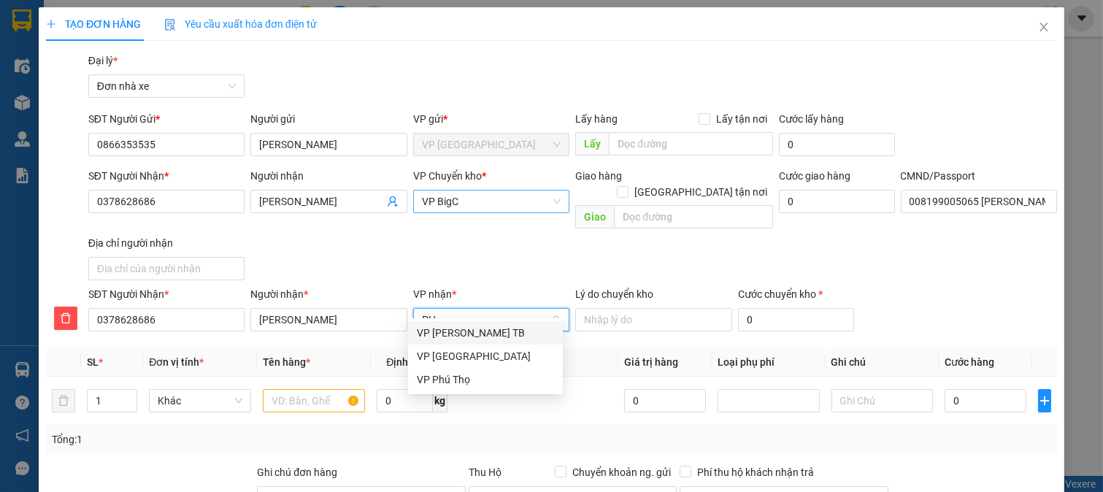
type input "PHÚ"
click at [461, 377] on div "VP Phú Thọ" at bounding box center [485, 380] width 137 height 16
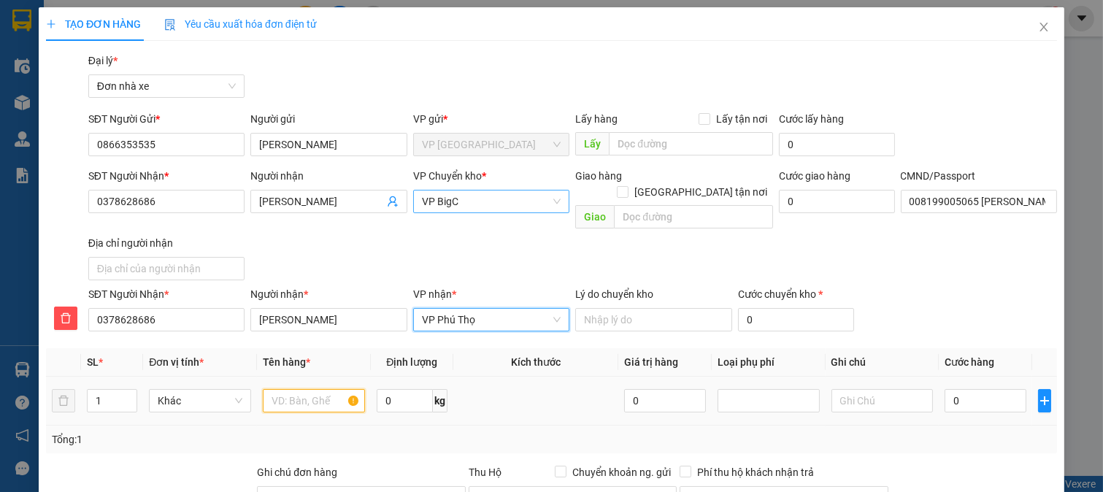
click at [323, 389] on input "text" at bounding box center [314, 400] width 102 height 23
type input "D"
type input "ĐIỆN THOẠI"
click at [793, 318] on div "Cước chuyển kho * 0" at bounding box center [796, 311] width 116 height 51
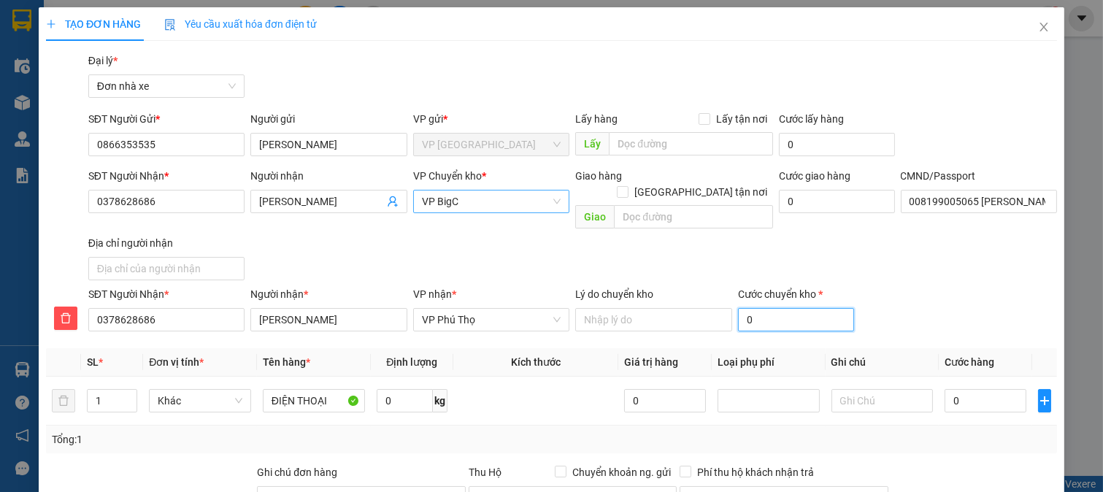
click at [806, 308] on input "0" at bounding box center [796, 319] width 116 height 23
type input "2"
type input "25"
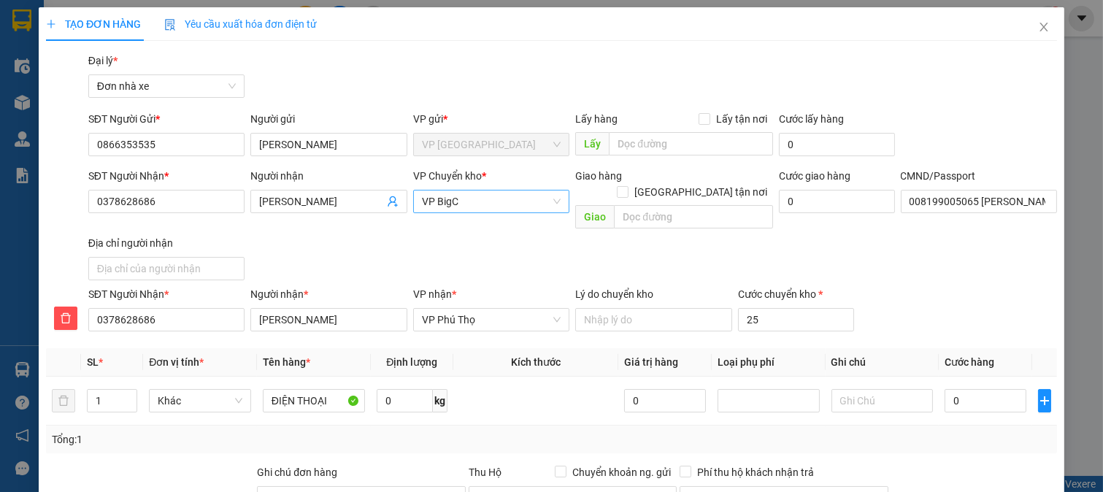
type input "25.000"
drag, startPoint x: 879, startPoint y: 273, endPoint x: 946, endPoint y: 370, distance: 117.7
click at [884, 286] on div "SĐT Người Nhận * 0378628686 Người nhận * [PERSON_NAME] VP nhận * VP Phú Thọ Lý …" at bounding box center [572, 311] width 975 height 51
click at [953, 389] on input "0" at bounding box center [985, 400] width 81 height 23
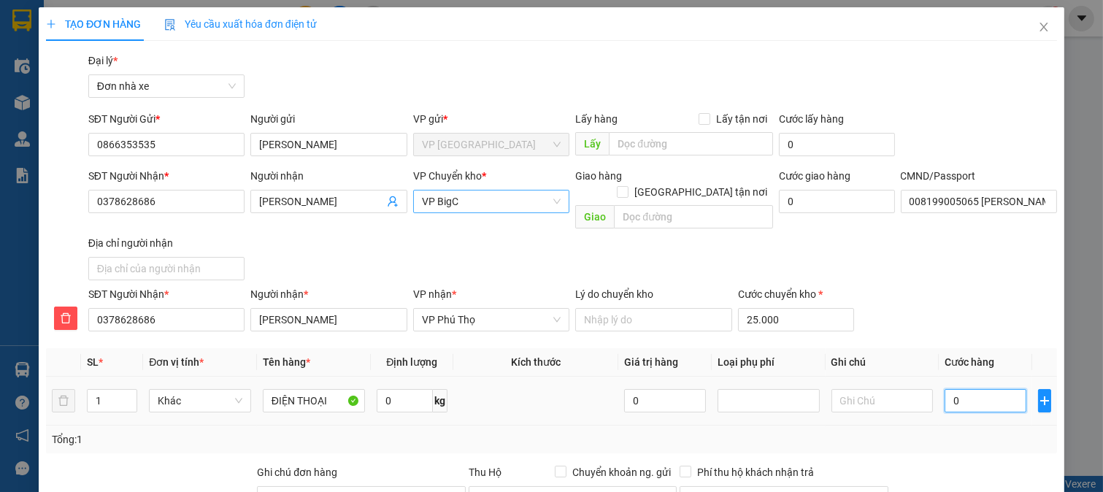
type input "2"
type input "25.002"
type input "25"
type input "25.025"
type input "25.000"
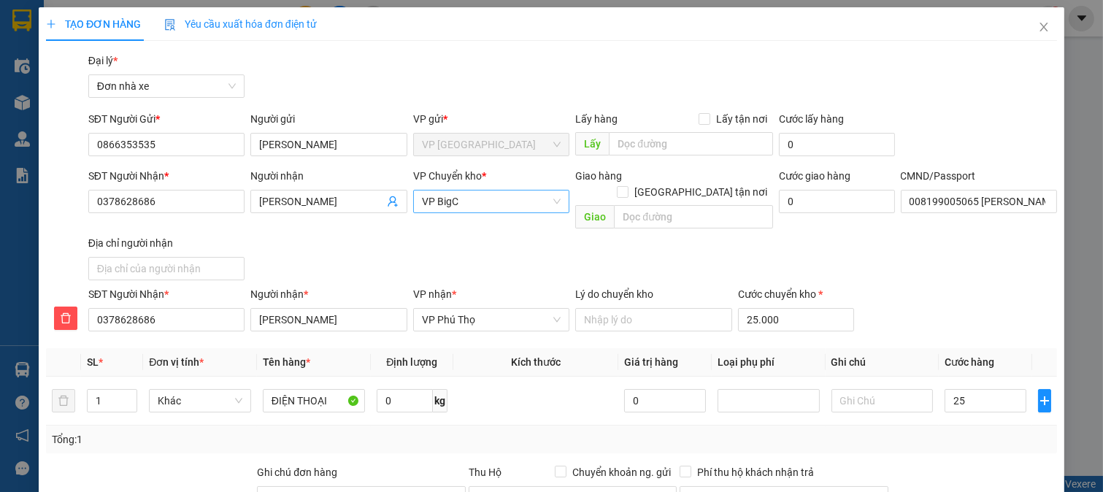
type input "50.000"
click at [943, 308] on div "SĐT Người Nhận * 0378628686 Người nhận * [PERSON_NAME] VP nhận * VP Phú Thọ Lý …" at bounding box center [572, 311] width 975 height 51
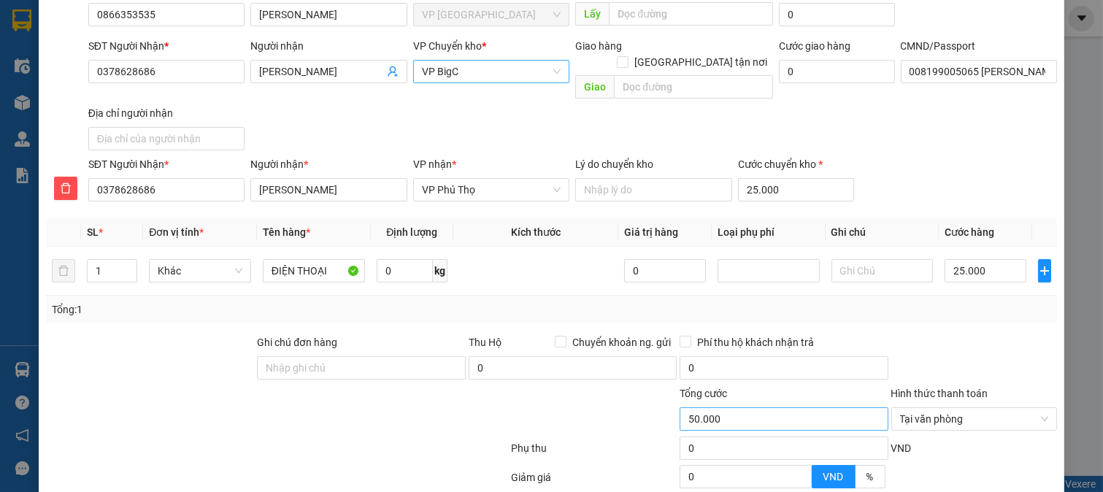
scroll to position [254, 0]
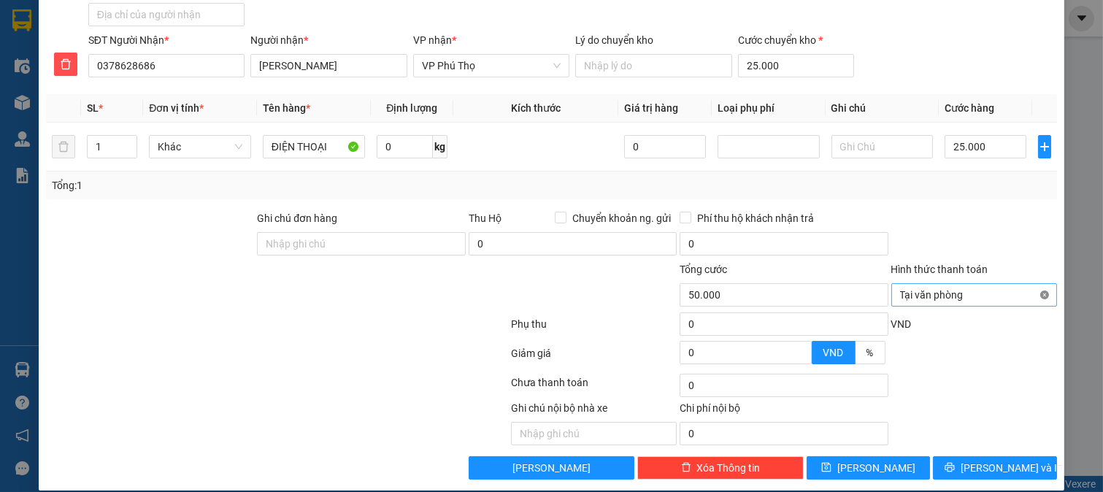
type input "50.000"
click at [992, 460] on span "[PERSON_NAME] và In" at bounding box center [1012, 468] width 102 height 16
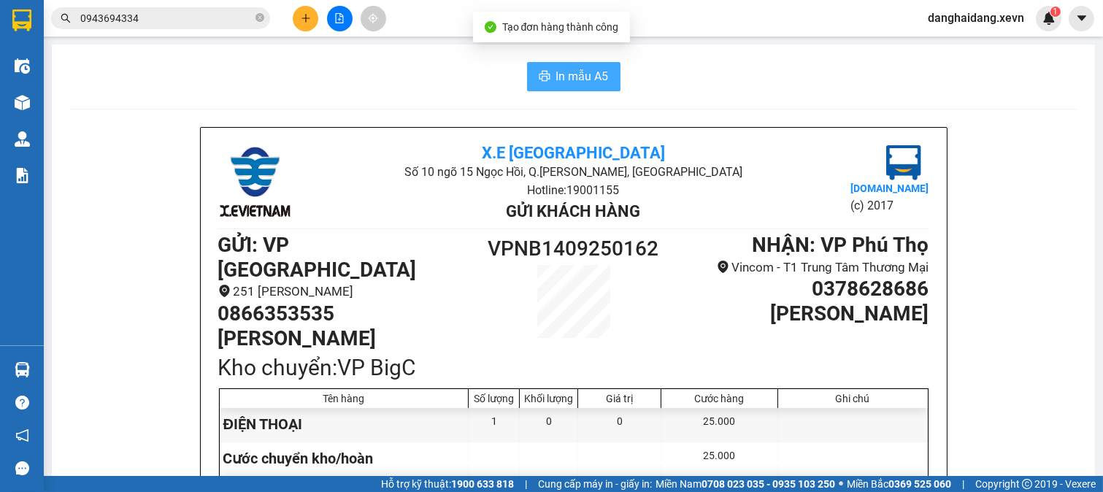
click at [559, 69] on span "In mẫu A5" at bounding box center [582, 76] width 53 height 18
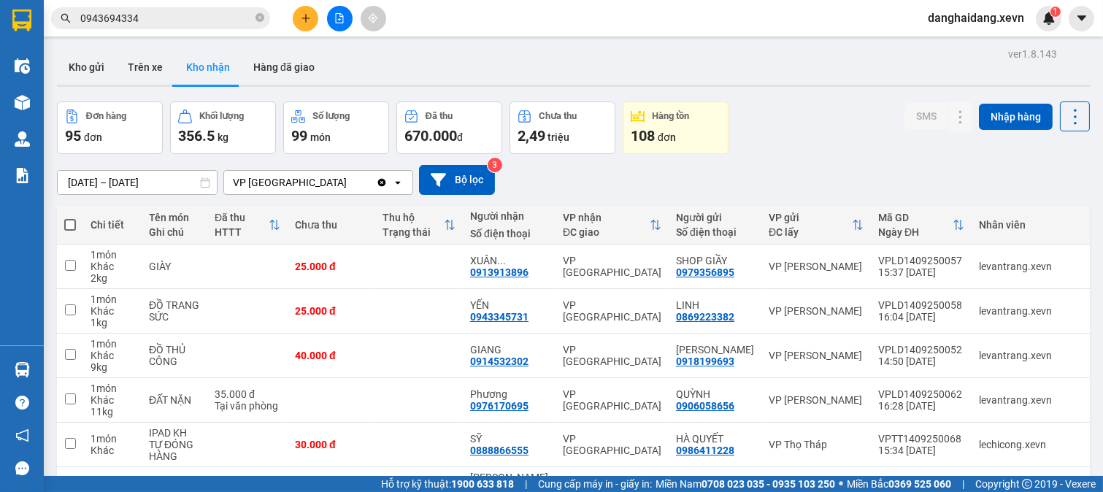
click at [159, 9] on span "0943694334" at bounding box center [160, 18] width 219 height 22
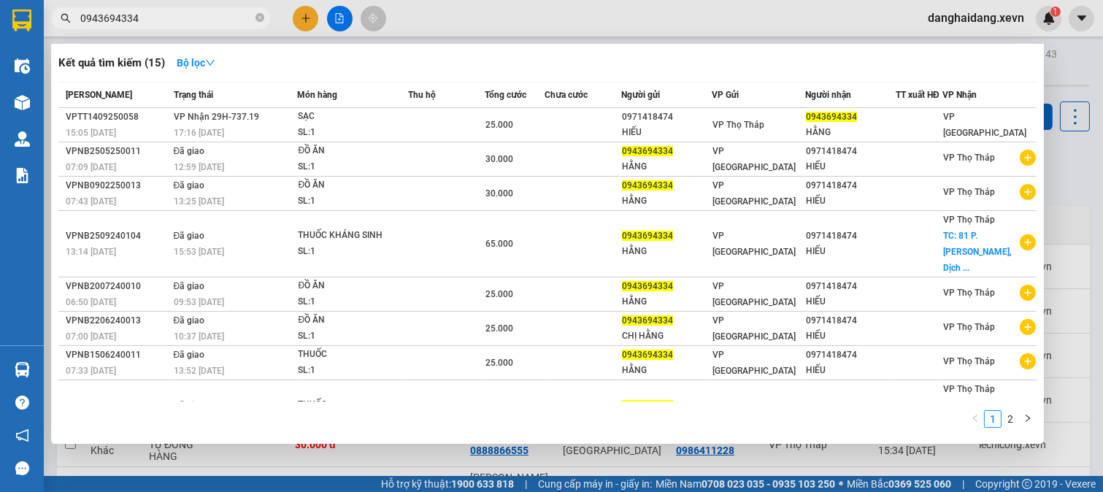
click at [168, 15] on input "0943694334" at bounding box center [166, 18] width 172 height 16
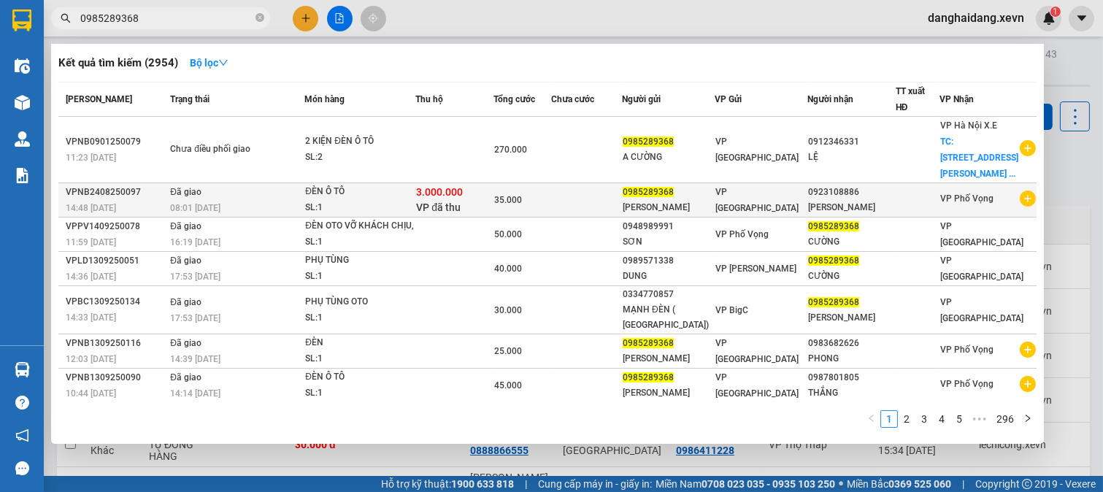
type input "0985289368"
click at [386, 213] on div "SL: 1" at bounding box center [360, 208] width 110 height 16
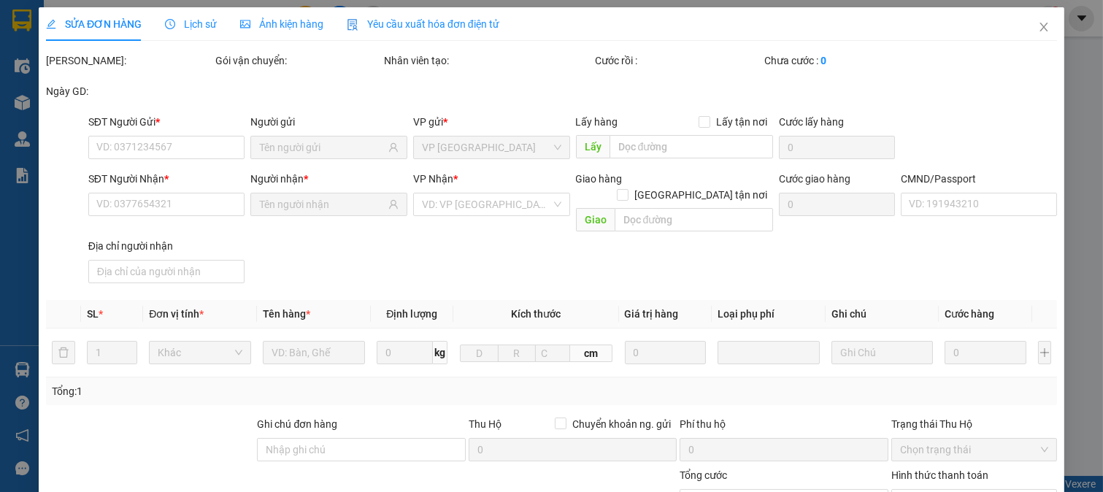
type input "0985289368"
type input "0923108886"
type input "036202002761 [PERSON_NAME]"
checkbox input "true"
type input "3.000.000"
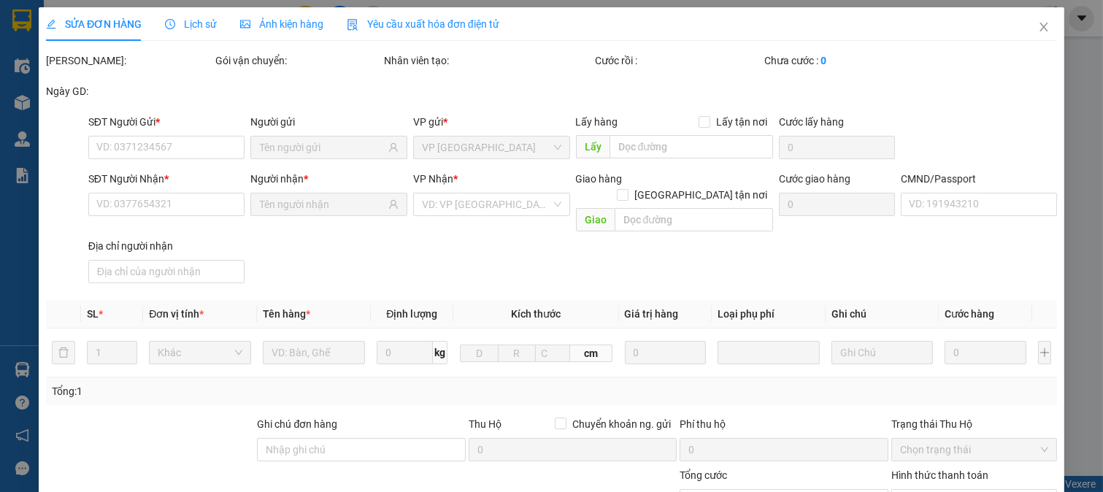
type input "40.000"
type input "35.000"
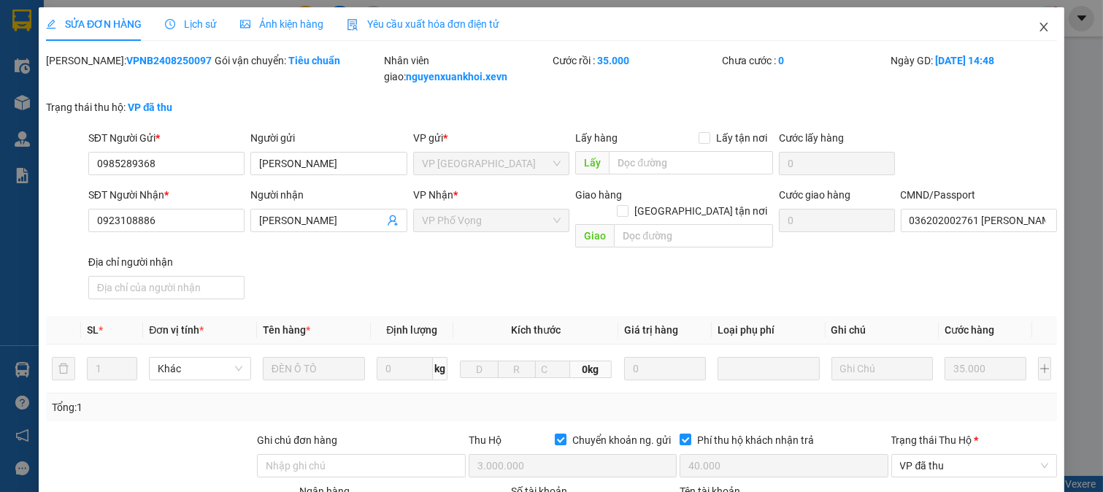
click at [1040, 23] on span "Close" at bounding box center [1044, 27] width 41 height 41
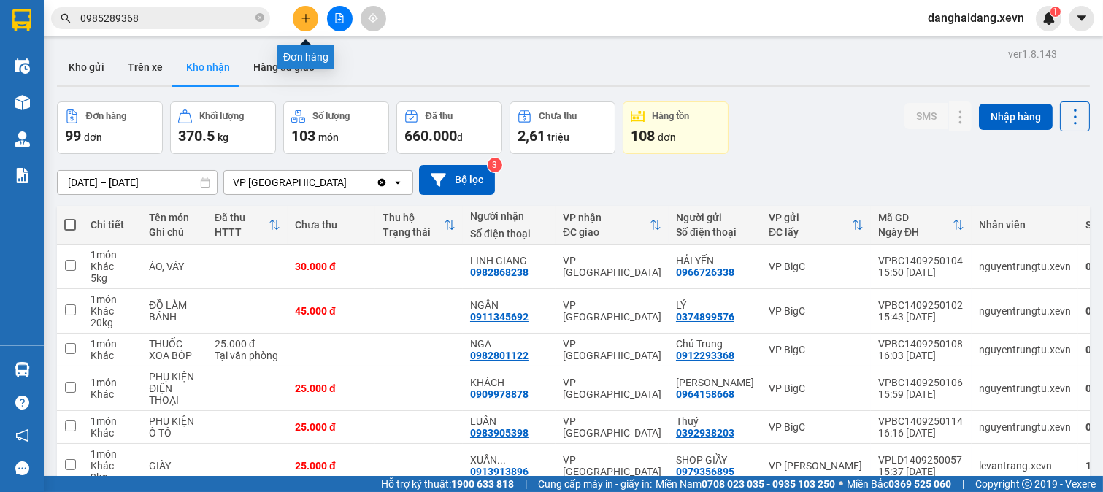
click at [311, 18] on button at bounding box center [306, 19] width 26 height 26
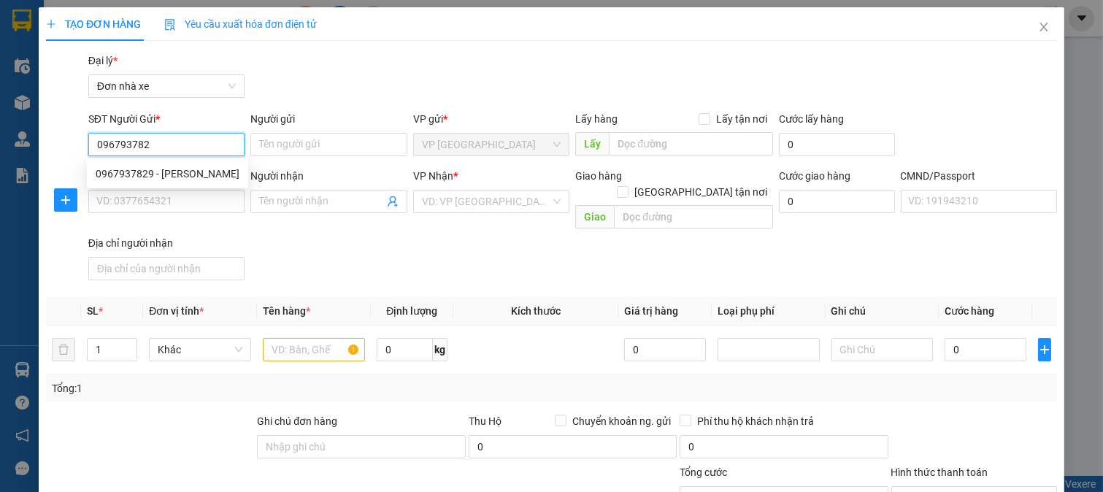
type input "0967937829"
click at [203, 175] on div "0967937829 - [PERSON_NAME]" at bounding box center [168, 174] width 144 height 16
type input "[PERSON_NAME]"
type input "0913359258"
type input "DƯƠNG"
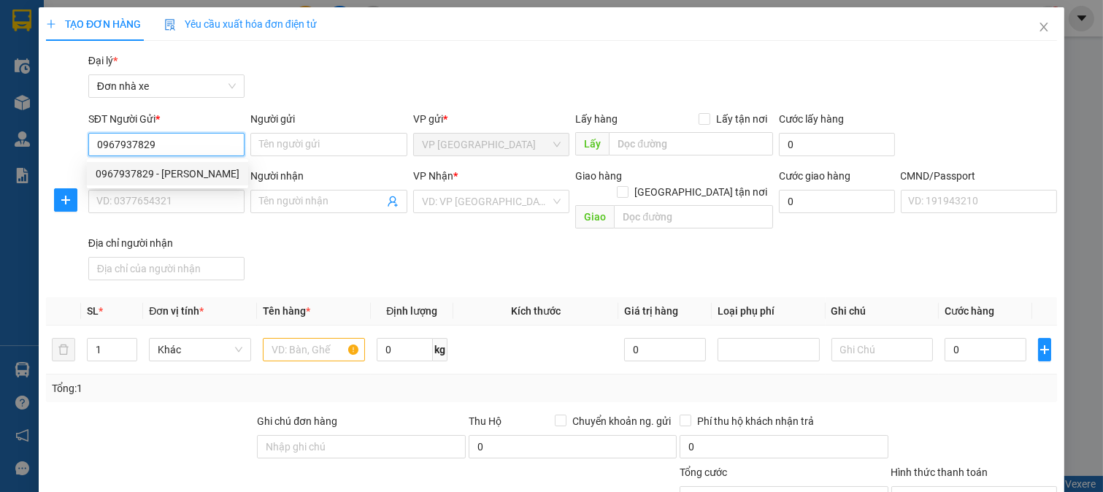
type input "1"
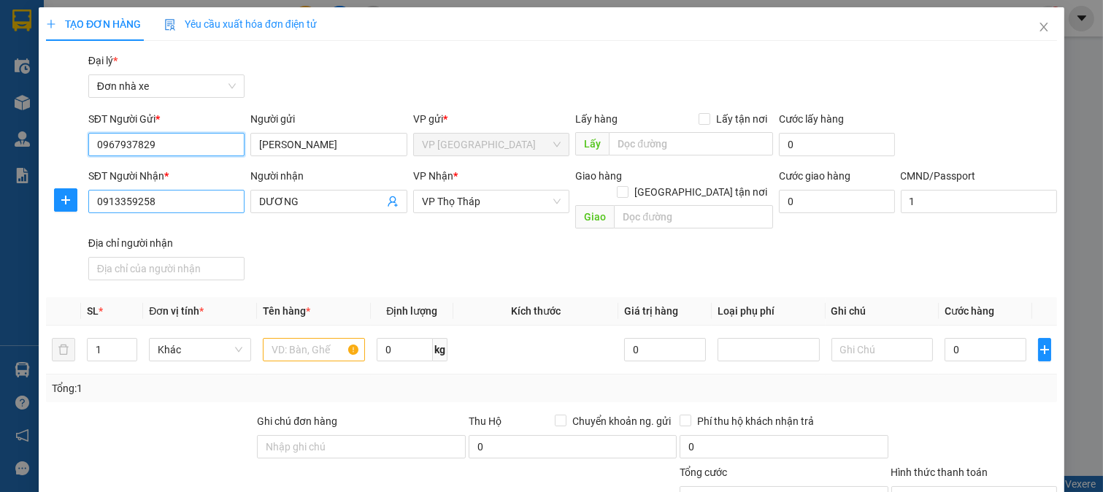
type input "0967937829"
click at [201, 206] on input "0913359258" at bounding box center [166, 201] width 157 height 23
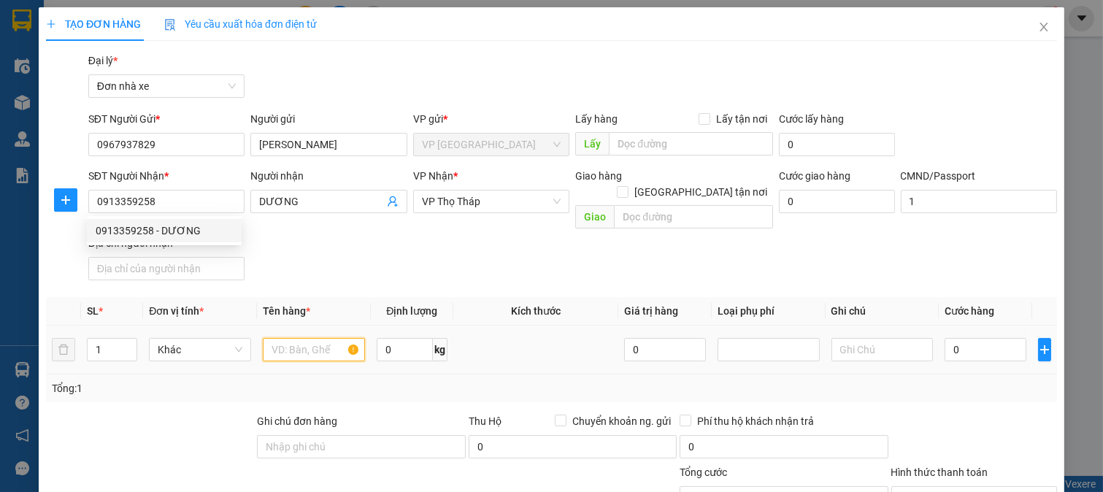
click at [315, 340] on input "text" at bounding box center [314, 349] width 102 height 23
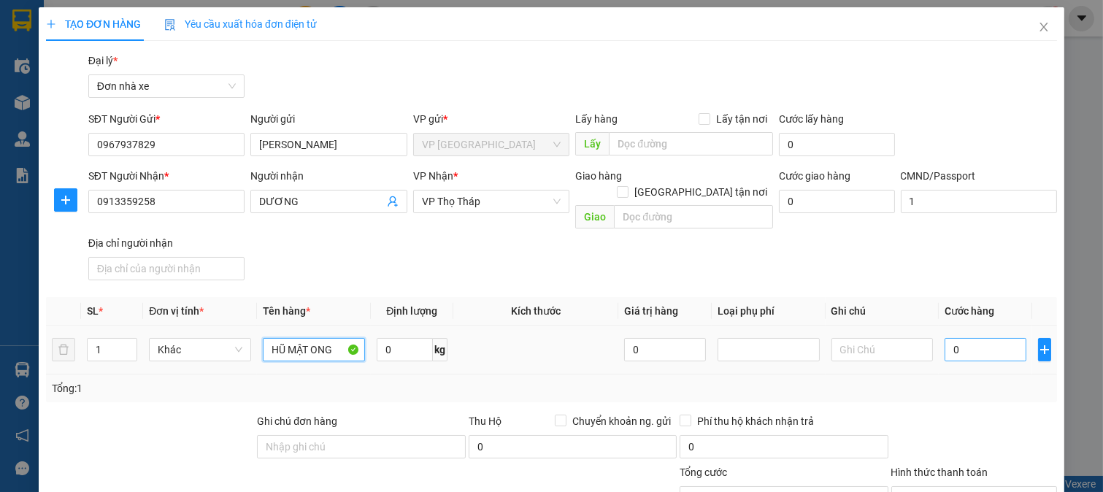
type input "HŨ MẬT ONG"
click at [988, 338] on input "0" at bounding box center [985, 349] width 81 height 23
type input "2"
type input "25"
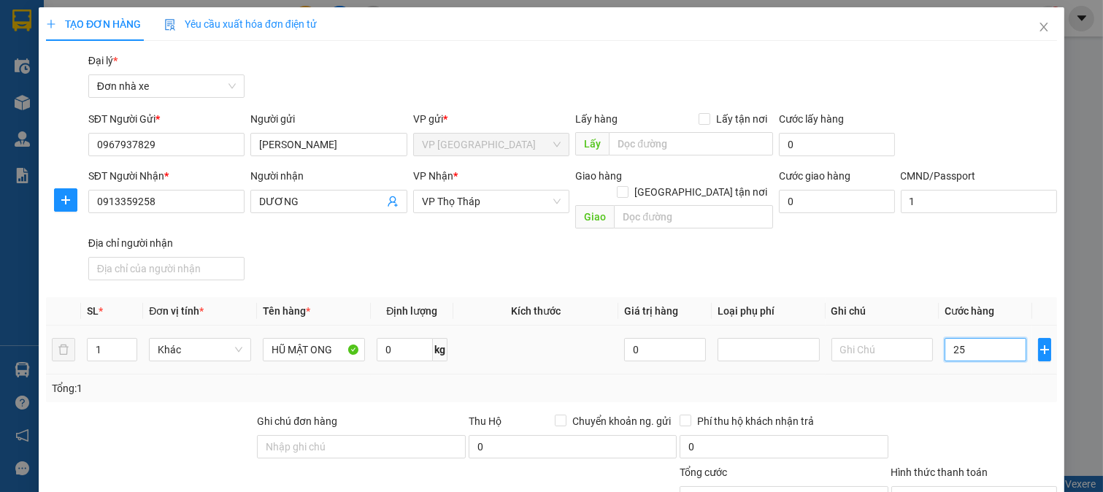
type input "25"
type input "25.000"
click at [981, 382] on div "Tổng: 1" at bounding box center [551, 389] width 1011 height 28
click at [396, 251] on div "SĐT Người Nhận * 0913359258 Người nhận DƯƠNG VP Nhận * VP Thọ Tháp Giao hàng Gi…" at bounding box center [572, 227] width 975 height 118
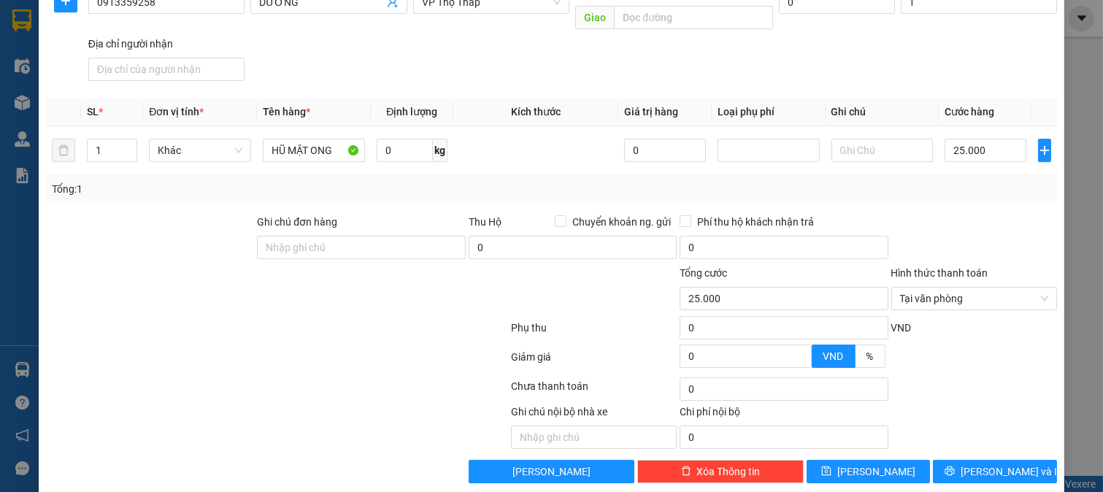
scroll to position [202, 0]
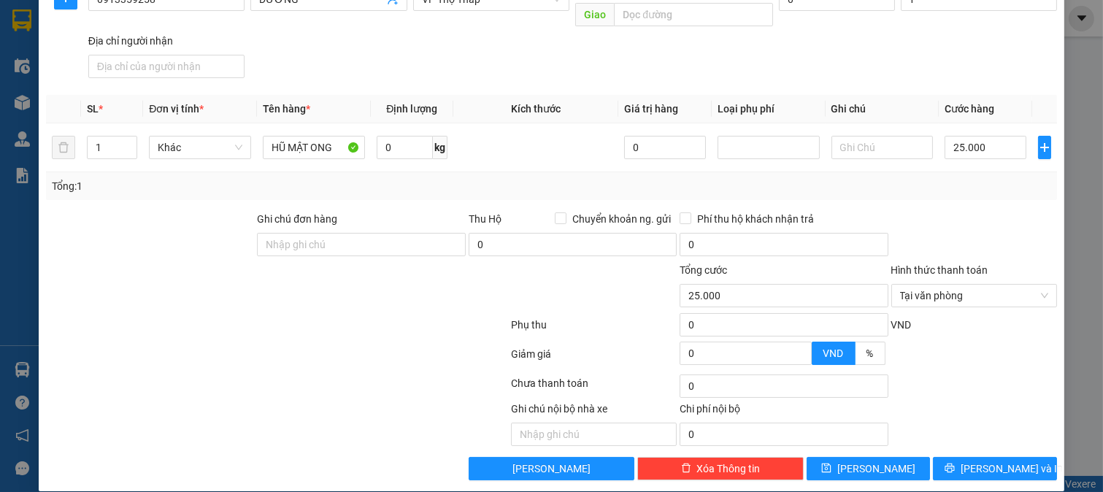
click at [957, 211] on div at bounding box center [974, 236] width 169 height 51
click at [1002, 214] on div at bounding box center [974, 236] width 169 height 51
click at [863, 136] on input "text" at bounding box center [883, 147] width 102 height 23
click at [986, 381] on div "Chọn HT Thanh Toán" at bounding box center [974, 386] width 169 height 29
click at [974, 461] on span "[PERSON_NAME] và In" at bounding box center [1012, 469] width 102 height 16
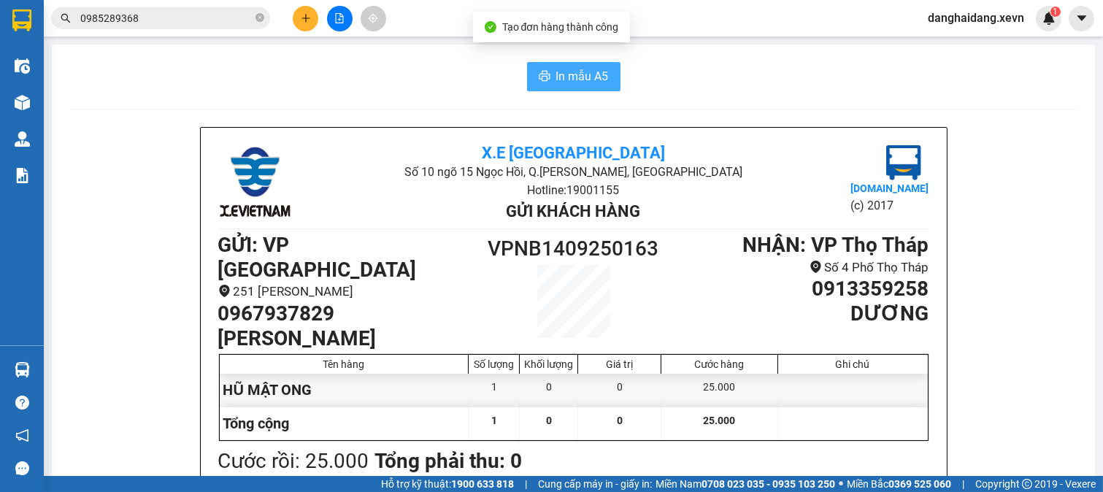
click at [556, 70] on span "In mẫu A5" at bounding box center [582, 76] width 53 height 18
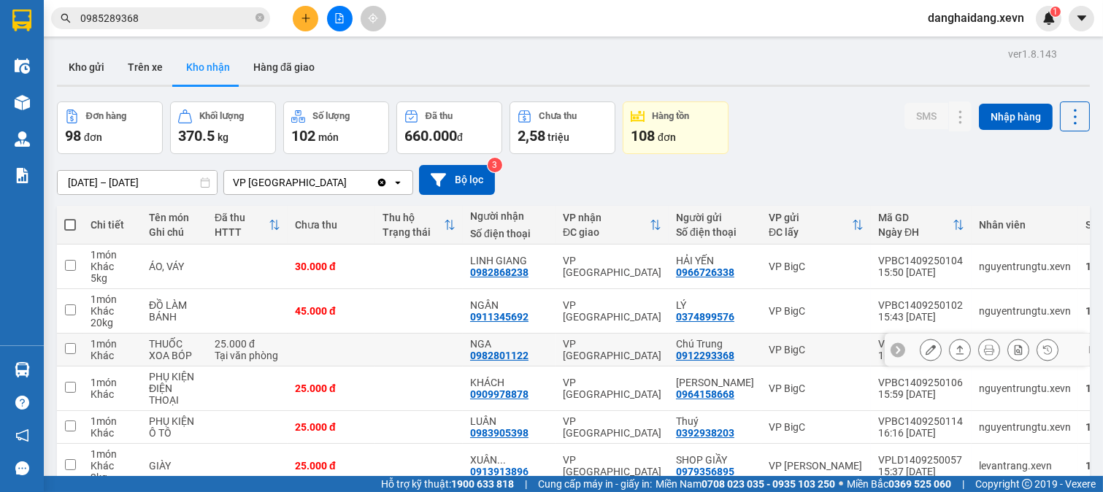
scroll to position [234, 0]
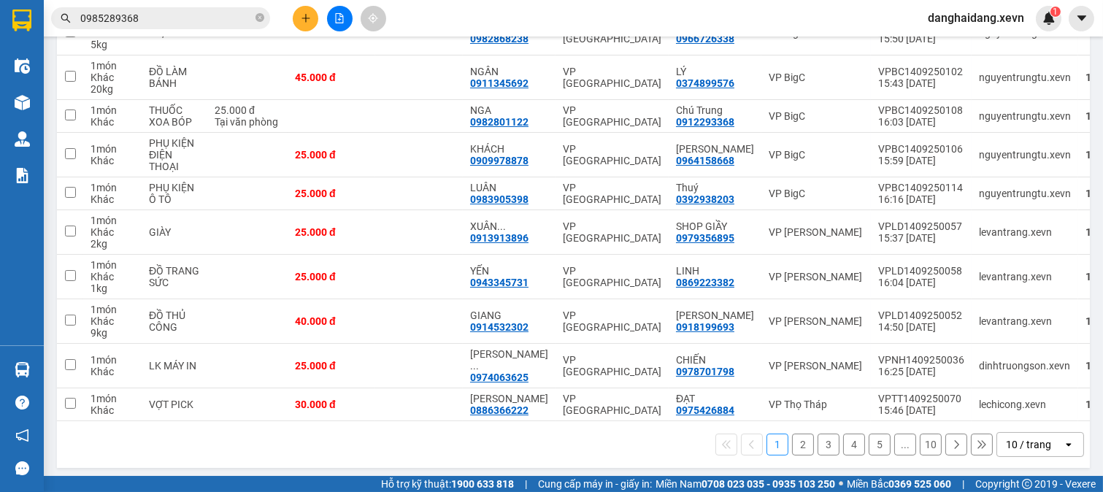
drag, startPoint x: 798, startPoint y: 436, endPoint x: 807, endPoint y: 424, distance: 14.6
click at [798, 437] on button "2" at bounding box center [803, 445] width 22 height 22
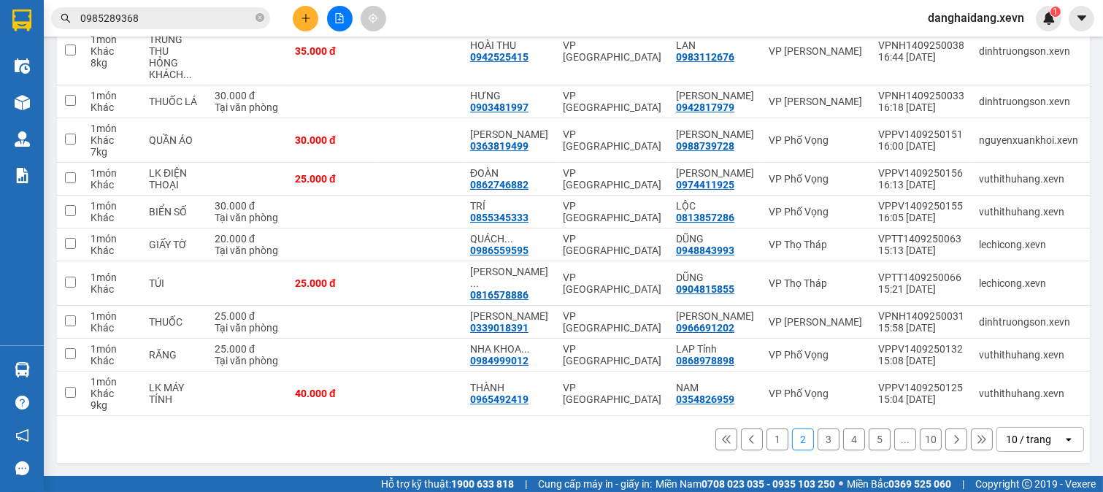
click at [336, 450] on div "1 2 3 4 5 ... 10 10 / trang open" at bounding box center [574, 439] width 1022 height 25
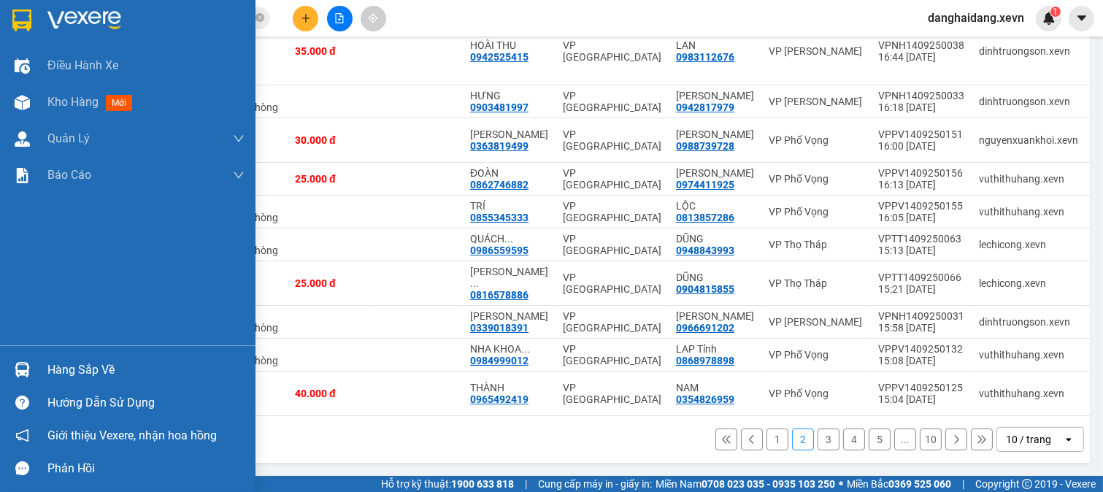
click at [37, 361] on div "Hàng sắp về" at bounding box center [128, 369] width 256 height 33
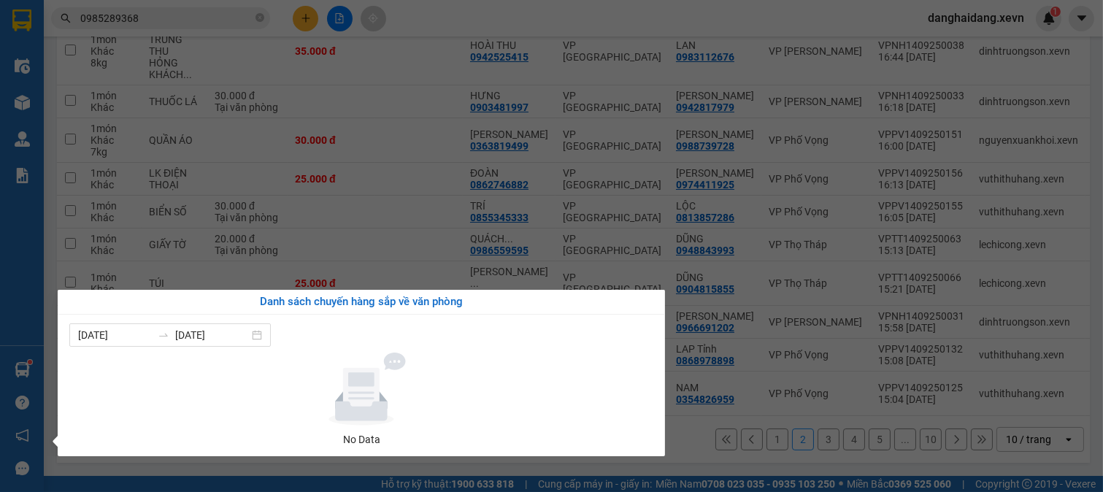
click at [710, 461] on section "Kết quả tìm kiếm ( 2954 ) Bộ lọc Mã ĐH Trạng thái Món hàng Thu hộ Tổng cước Chư…" at bounding box center [551, 246] width 1103 height 492
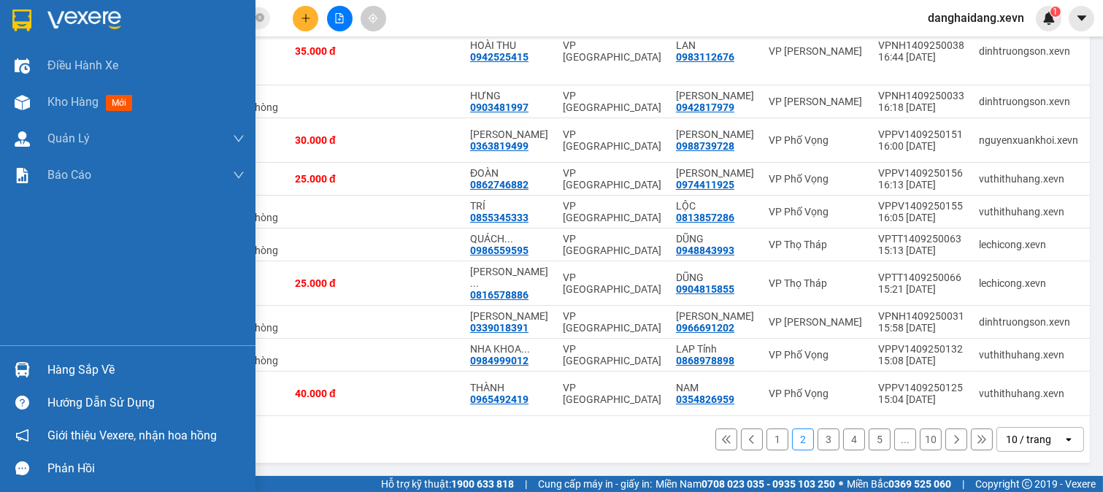
click at [66, 366] on div "Hàng sắp về" at bounding box center [145, 370] width 197 height 22
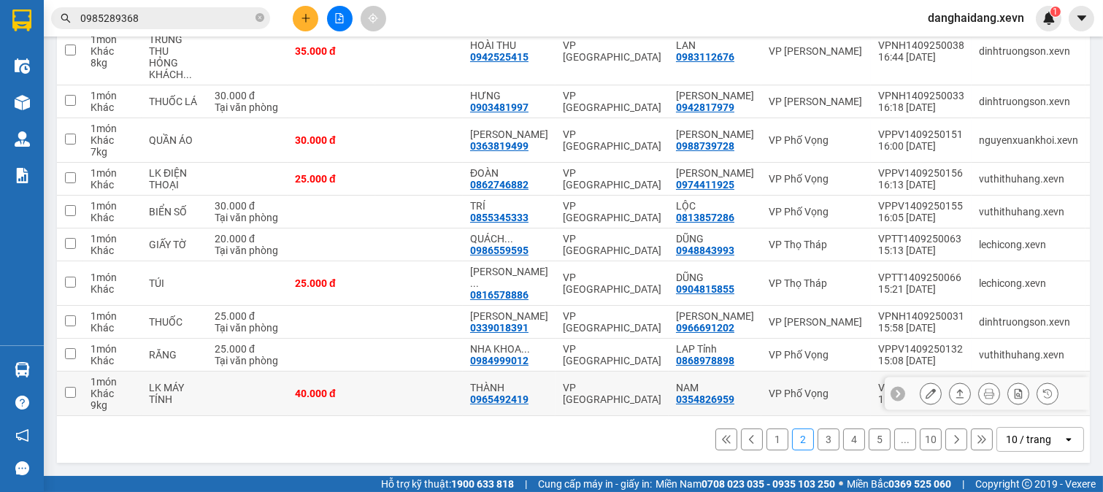
click at [704, 399] on section "Kết quả tìm kiếm ( 2954 ) Bộ lọc Mã ĐH Trạng thái Món hàng Thu hộ Tổng cước Chư…" at bounding box center [551, 246] width 1103 height 492
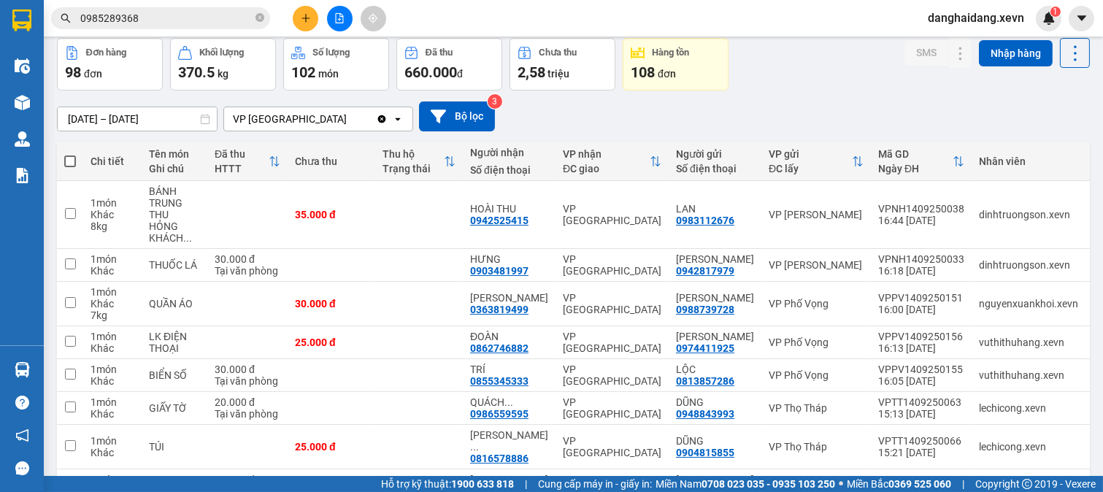
scroll to position [0, 0]
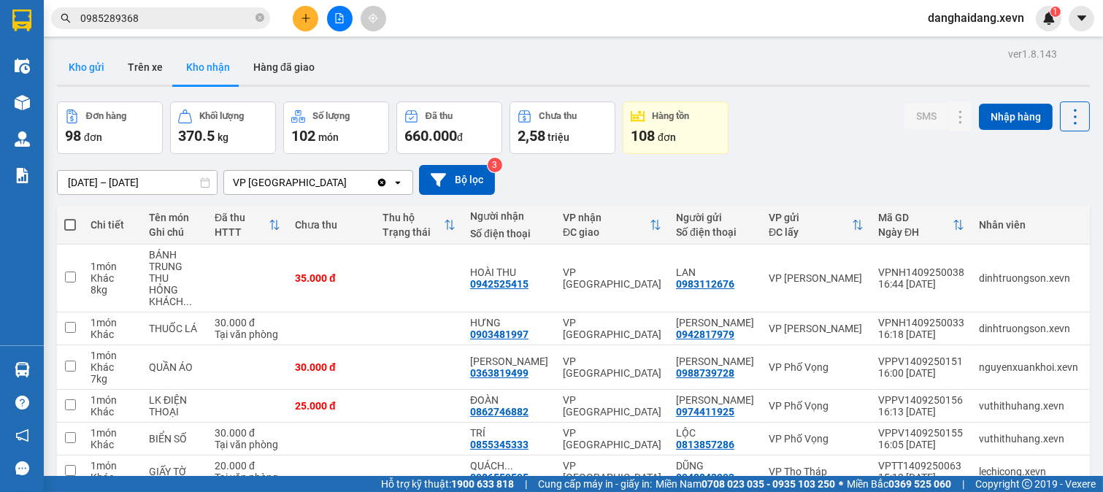
click at [76, 71] on button "Kho gửi" at bounding box center [86, 67] width 59 height 35
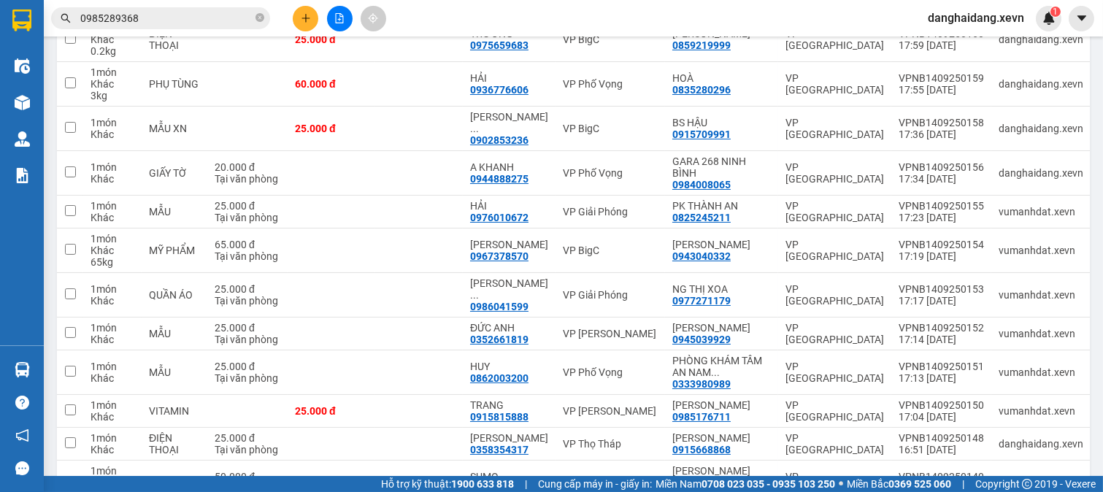
scroll to position [324, 0]
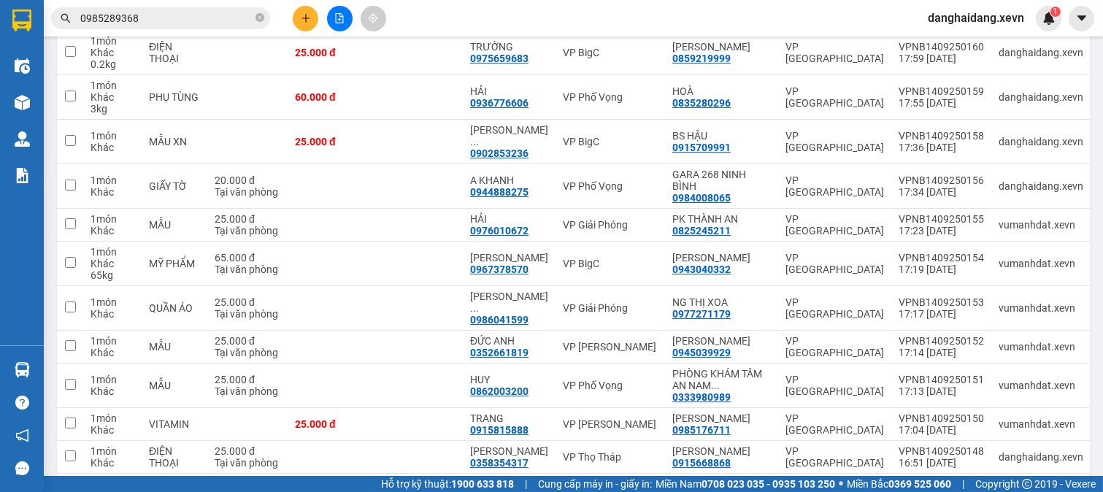
click at [171, 16] on input "0985289368" at bounding box center [166, 18] width 172 height 16
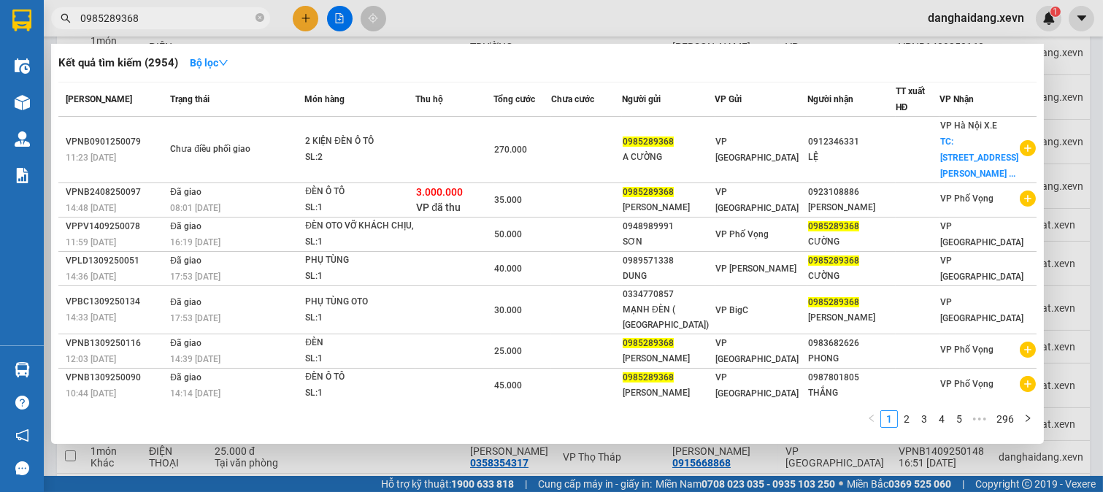
click at [171, 16] on input "0985289368" at bounding box center [166, 18] width 172 height 16
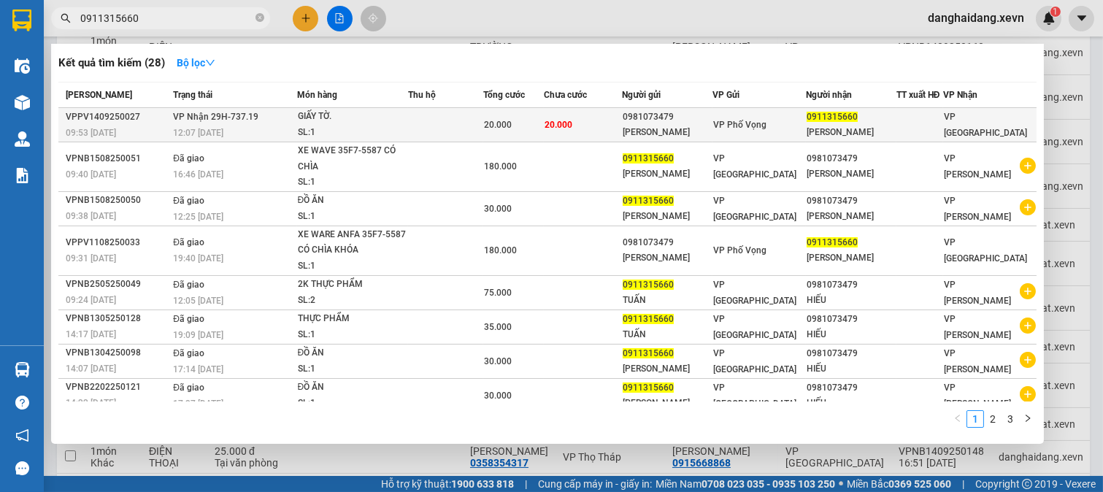
type input "0911315660"
click at [456, 128] on td at bounding box center [446, 125] width 76 height 34
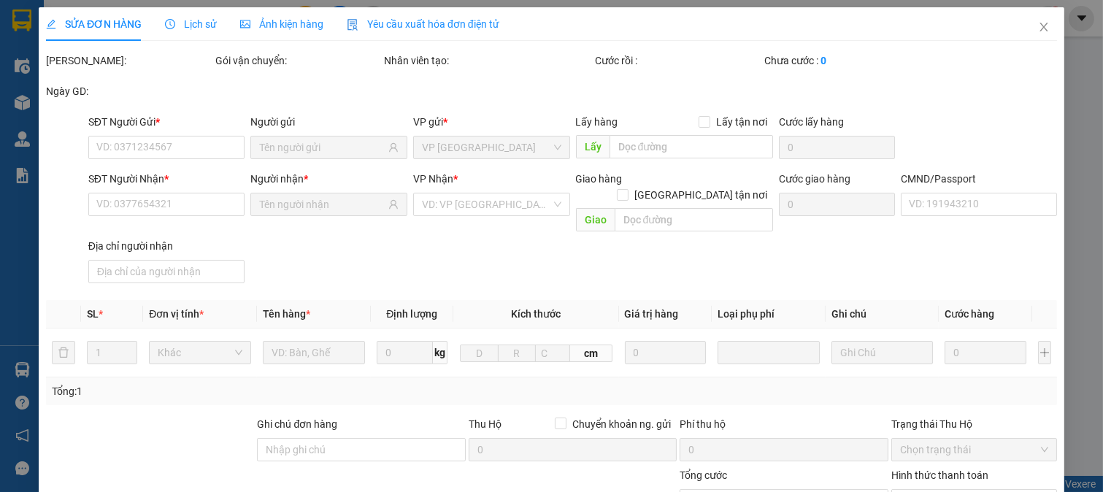
type input "0981073479"
type input "[PERSON_NAME]"
type input "0911315660"
type input "[PERSON_NAME]"
type input "037077000881 [PERSON_NAME]"
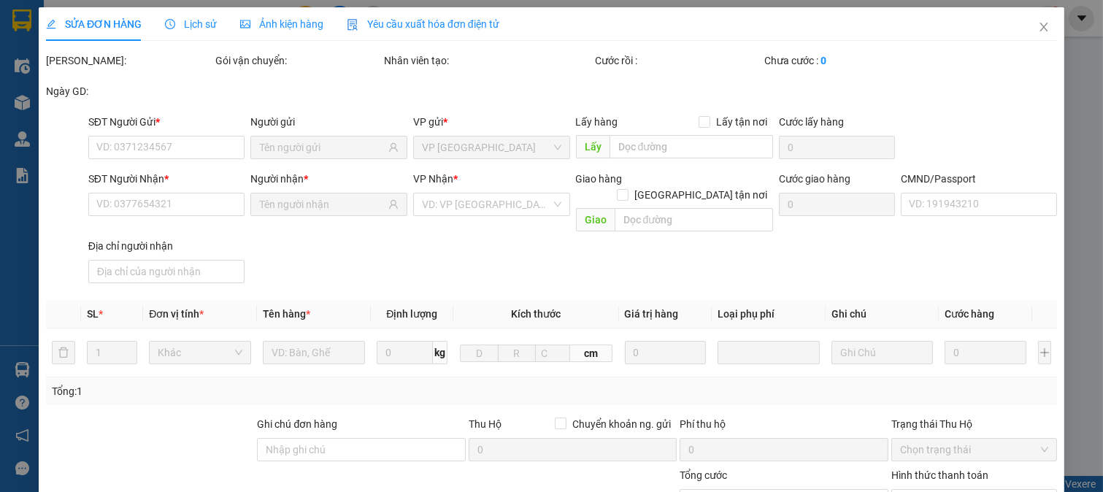
type input "123"
type input "20.000"
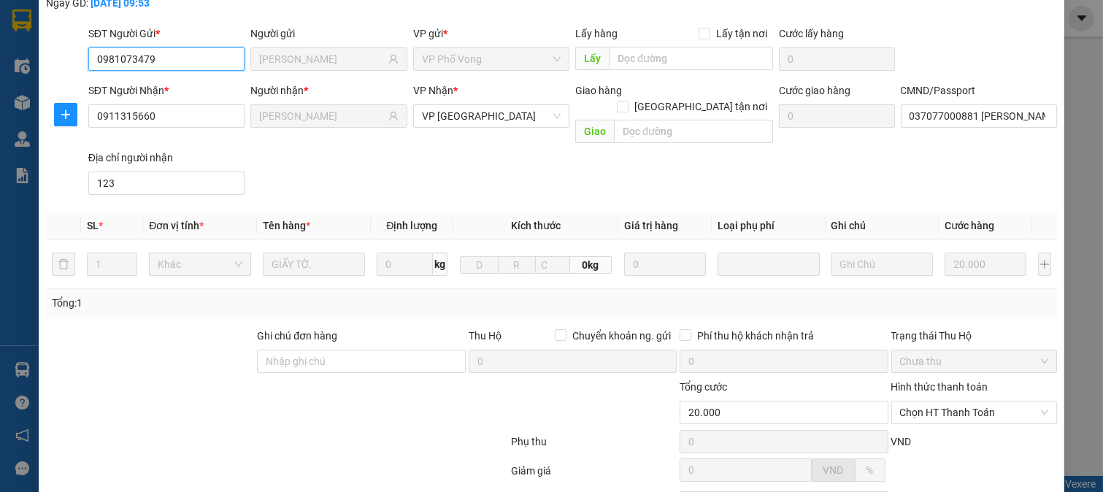
scroll to position [206, 0]
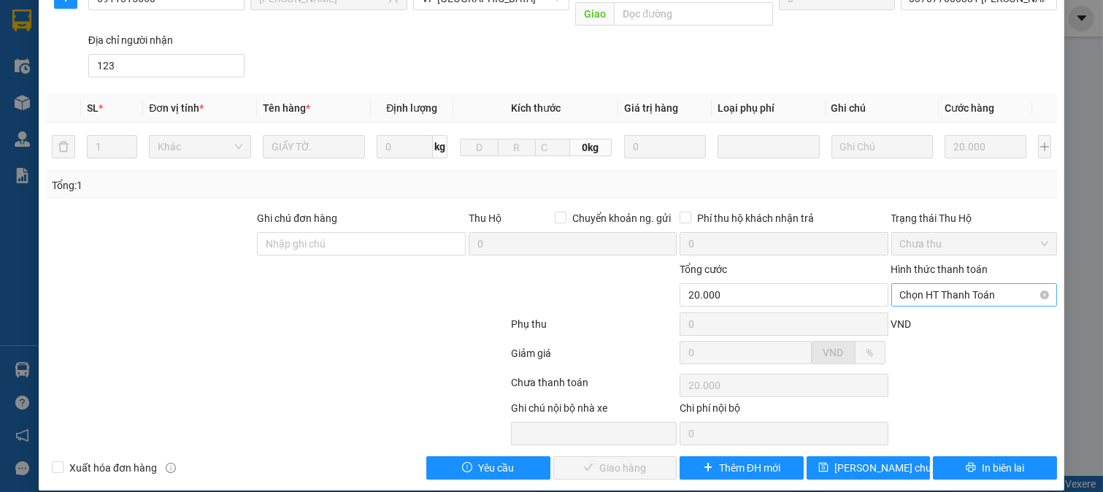
click at [996, 284] on span "Chọn HT Thanh Toán" at bounding box center [974, 295] width 149 height 22
drag, startPoint x: 988, startPoint y: 304, endPoint x: 639, endPoint y: 403, distance: 362.9
click at [974, 310] on div "Tại văn phòng" at bounding box center [963, 308] width 147 height 16
type input "0"
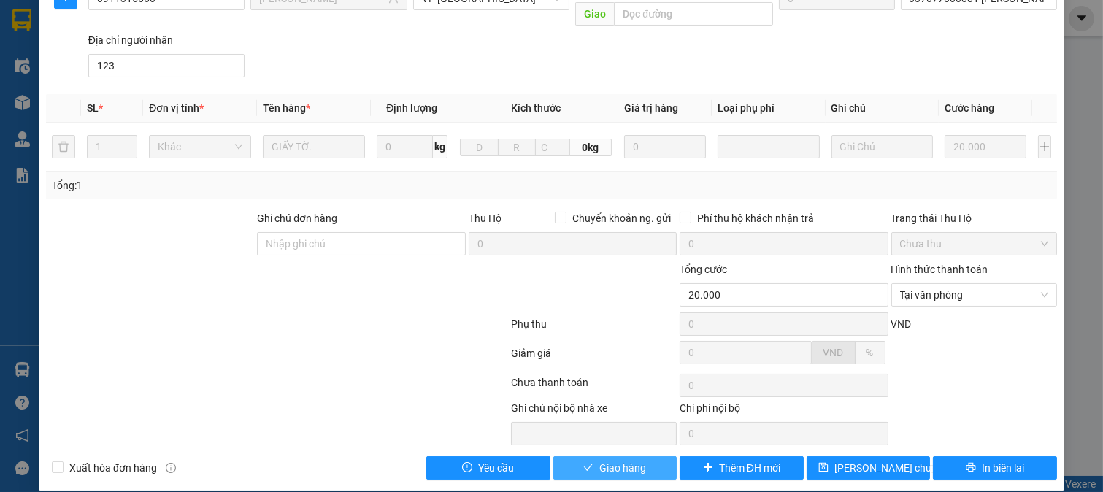
click at [609, 460] on span "Giao hàng" at bounding box center [622, 468] width 47 height 16
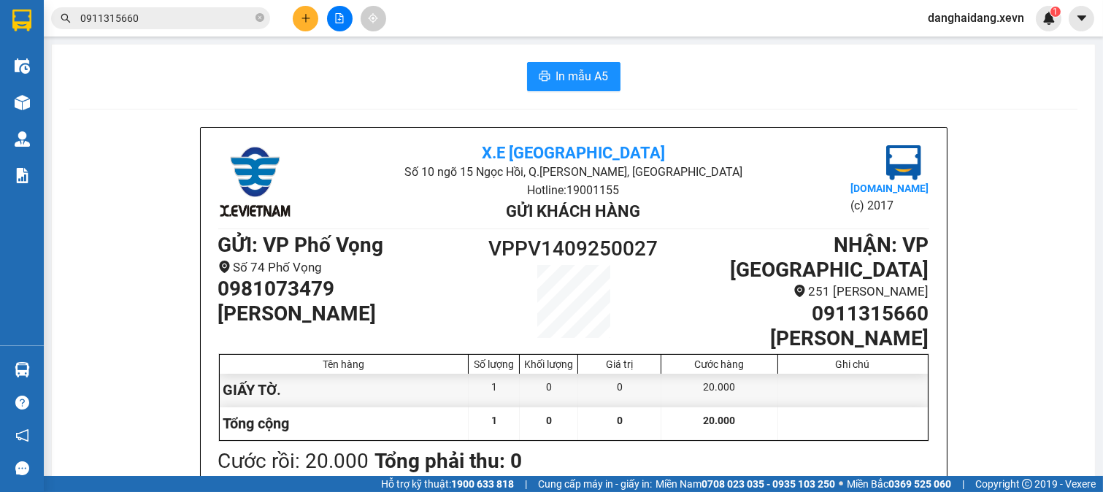
click at [234, 24] on input "0911315660" at bounding box center [166, 18] width 172 height 16
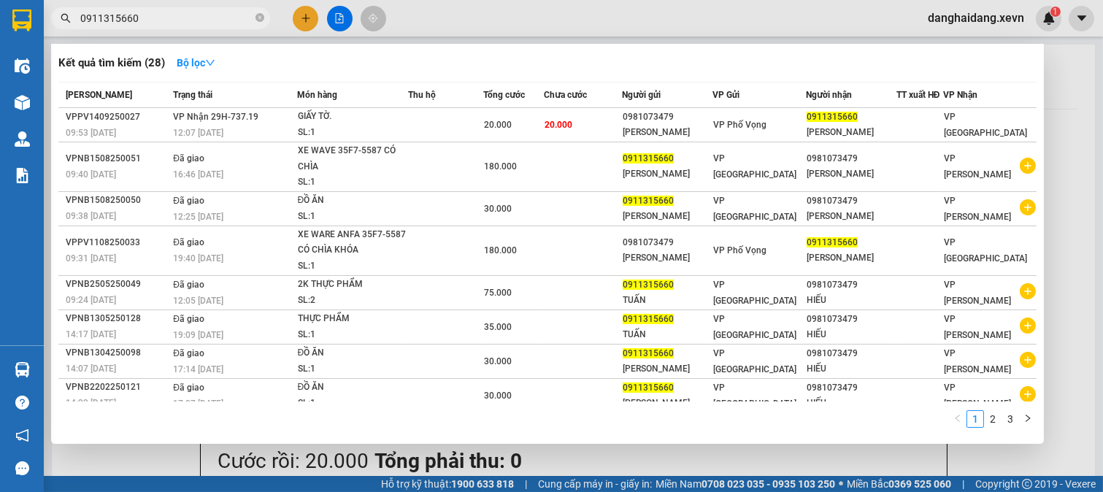
click at [234, 24] on input "0911315660" at bounding box center [166, 18] width 172 height 16
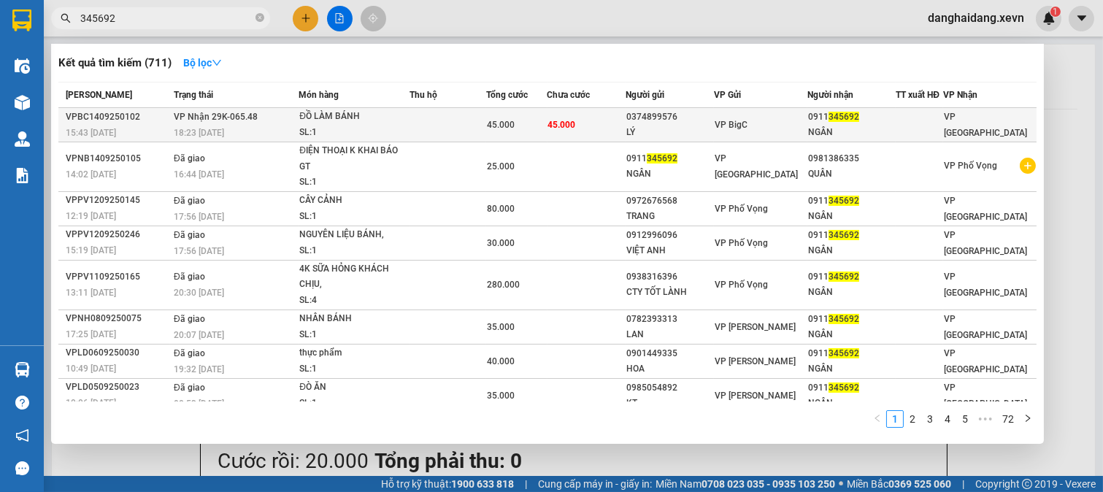
type input "345692"
click at [454, 129] on td at bounding box center [448, 125] width 77 height 34
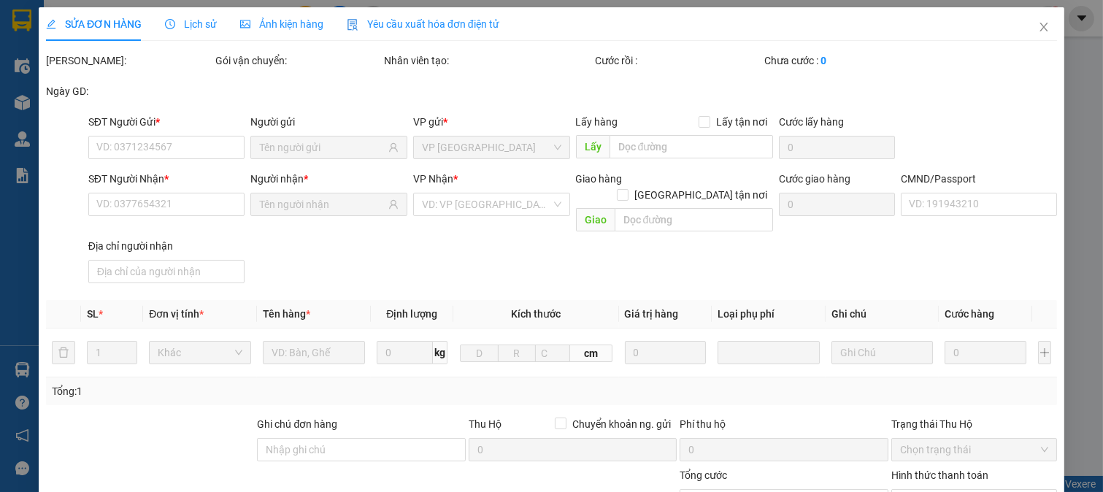
type input "0374899576"
type input "LÝ"
type input "0911345692"
type input "NGÂN"
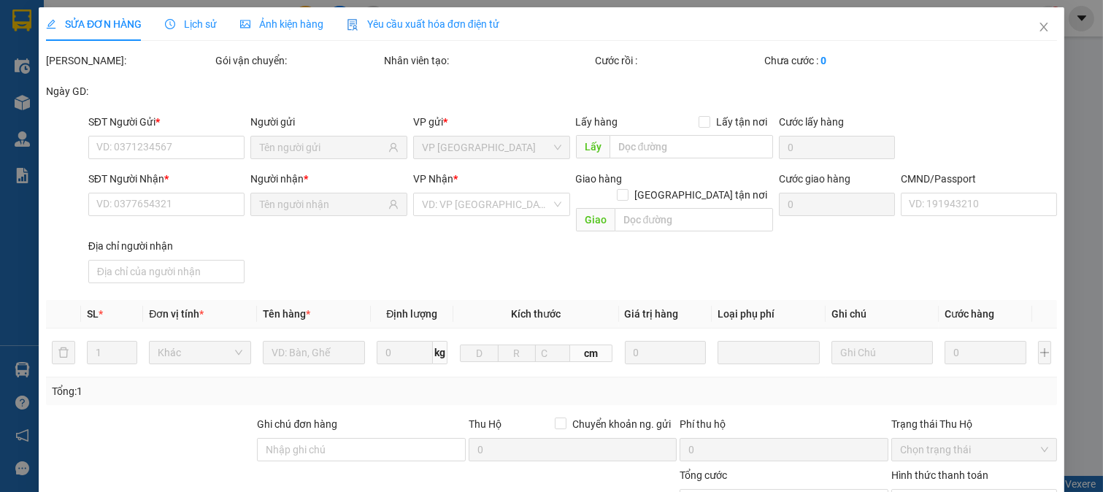
type input "45.000"
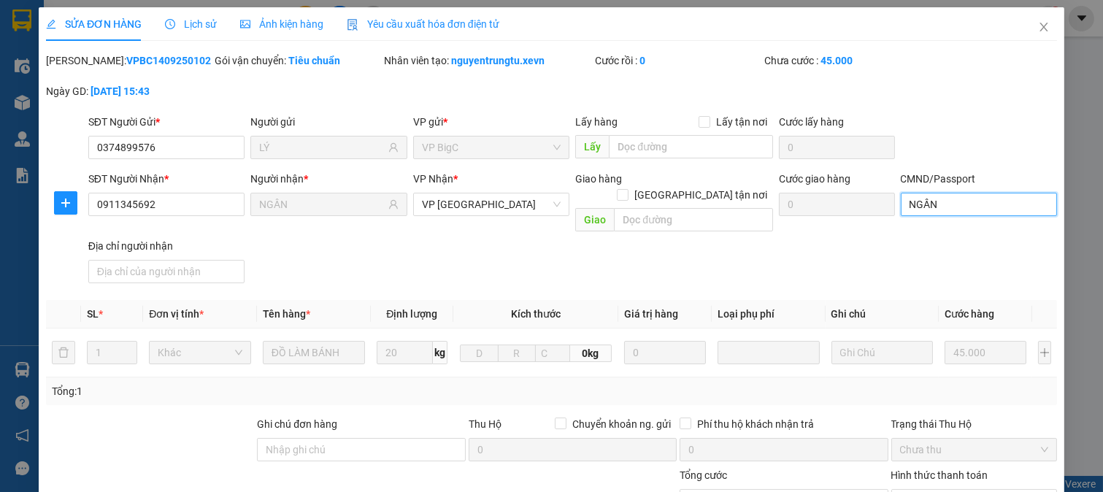
click at [962, 200] on input "NGÂN" at bounding box center [979, 204] width 157 height 23
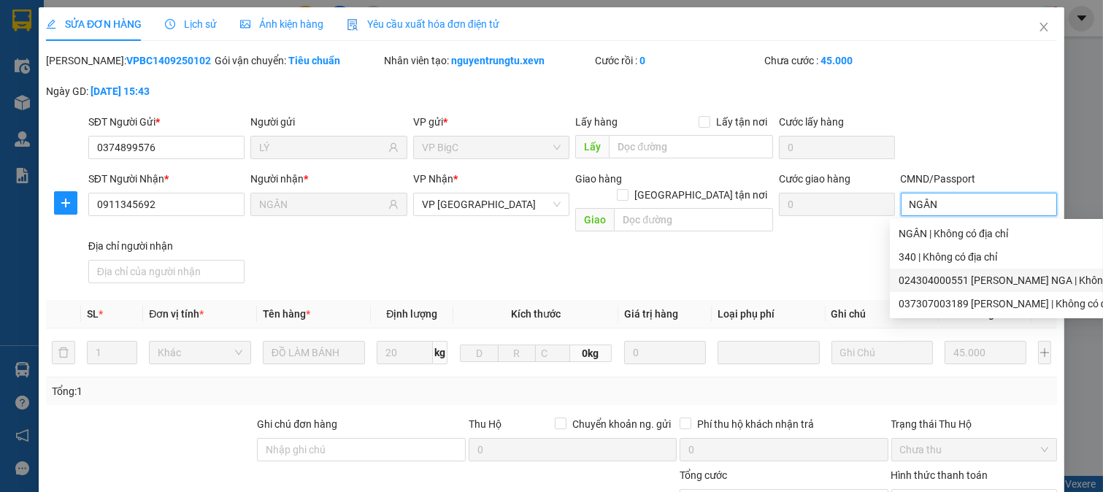
click at [994, 282] on div "024304000551 [PERSON_NAME] NGA | Không có địa chỉ" at bounding box center [1026, 280] width 255 height 16
type input "024304000551 [PERSON_NAME]"
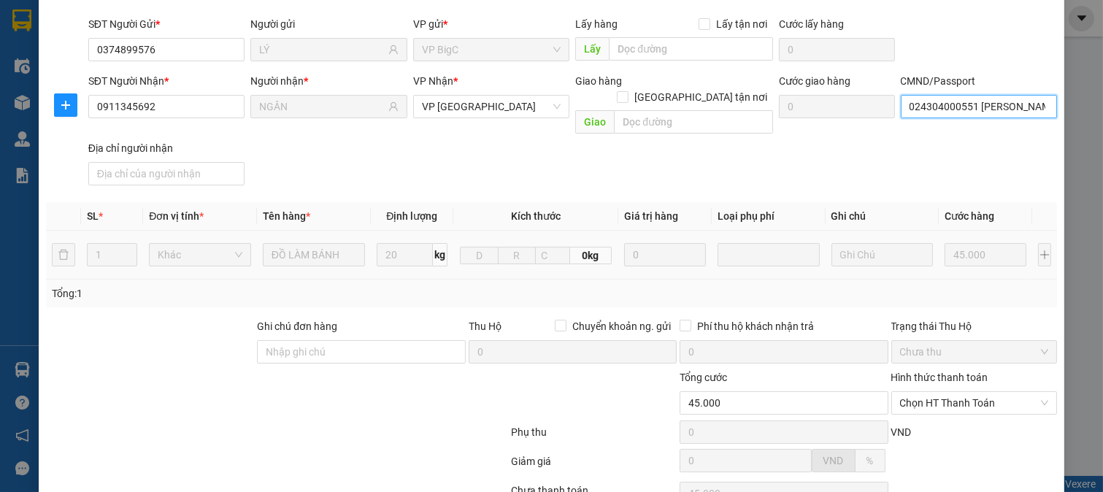
scroll to position [206, 0]
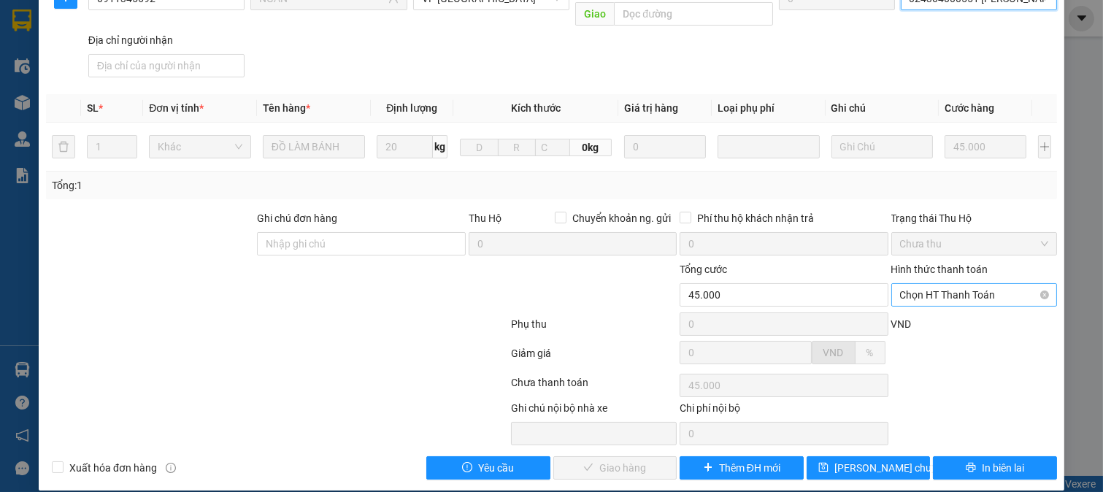
click at [954, 284] on span "Chọn HT Thanh Toán" at bounding box center [974, 295] width 149 height 22
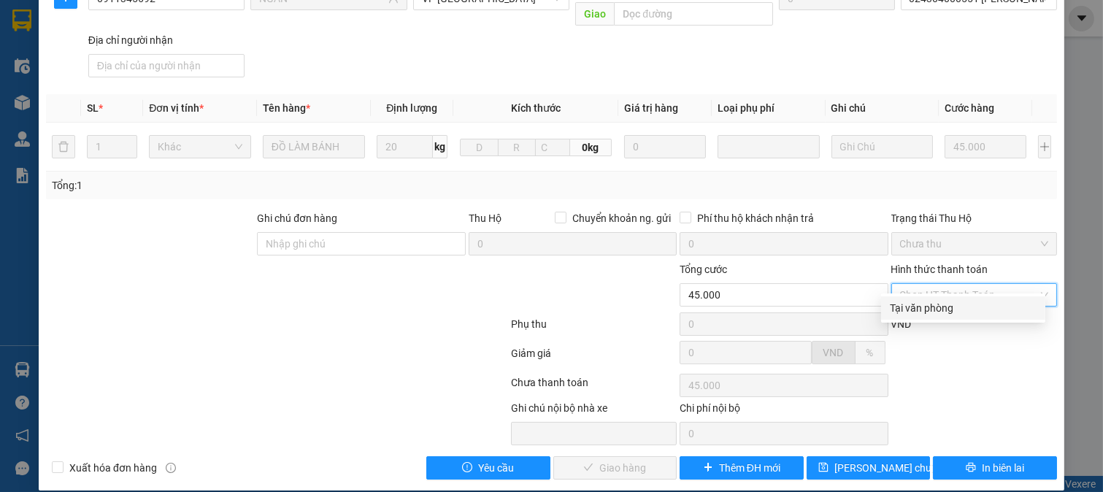
drag, startPoint x: 955, startPoint y: 313, endPoint x: 682, endPoint y: 378, distance: 280.7
click at [951, 315] on div "Tại văn phòng" at bounding box center [963, 308] width 147 height 16
type input "0"
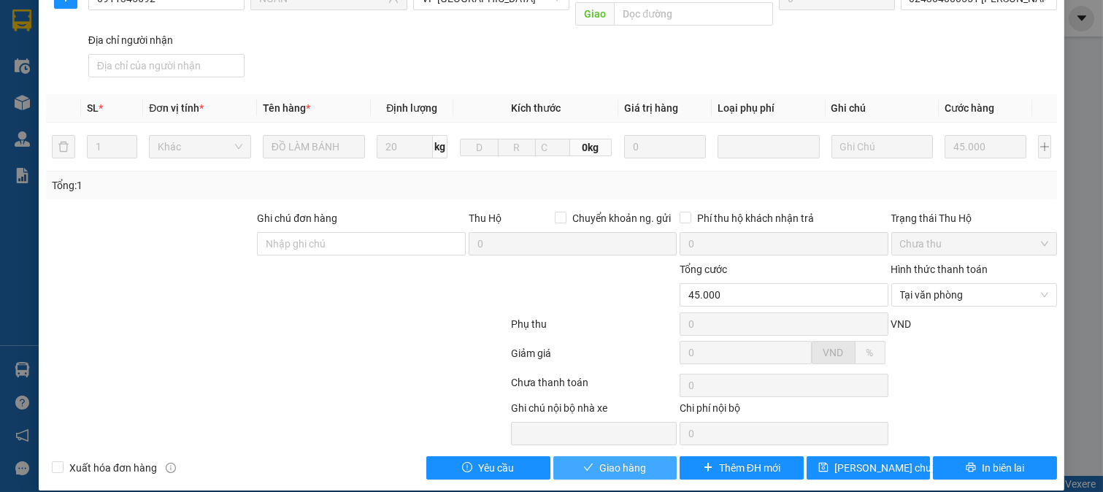
click at [626, 460] on span "Giao hàng" at bounding box center [622, 468] width 47 height 16
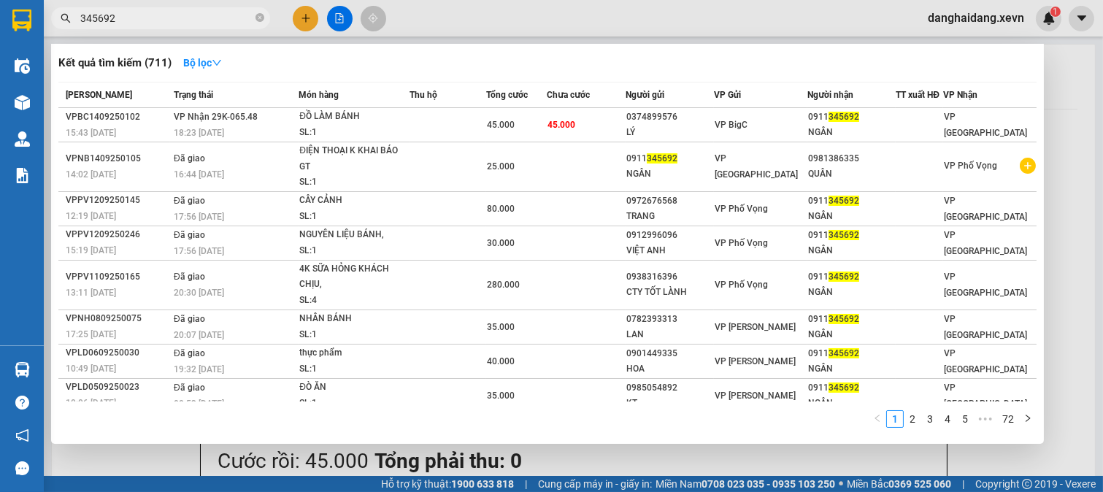
click at [177, 20] on input "345692" at bounding box center [166, 18] width 172 height 16
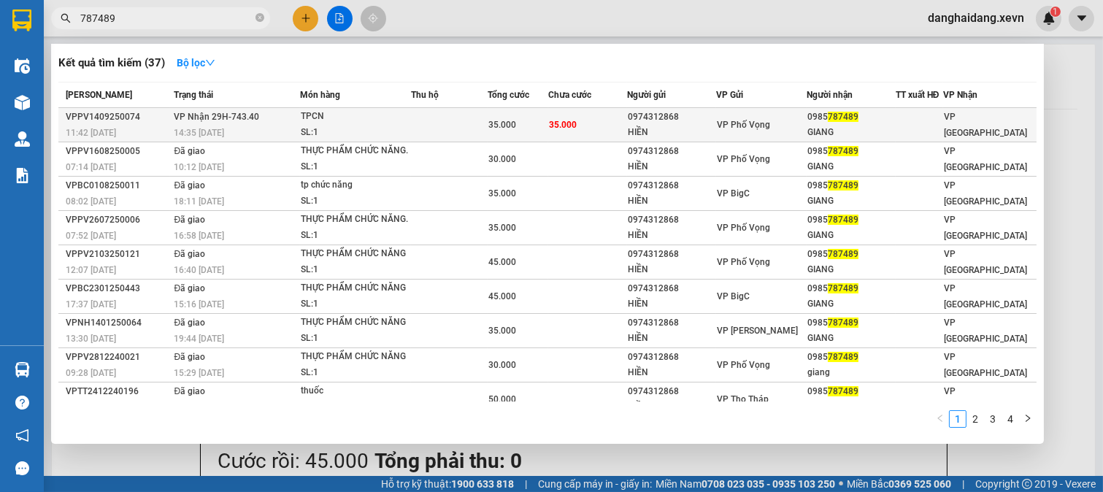
type input "787489"
click at [499, 125] on span "35.000" at bounding box center [502, 125] width 28 height 10
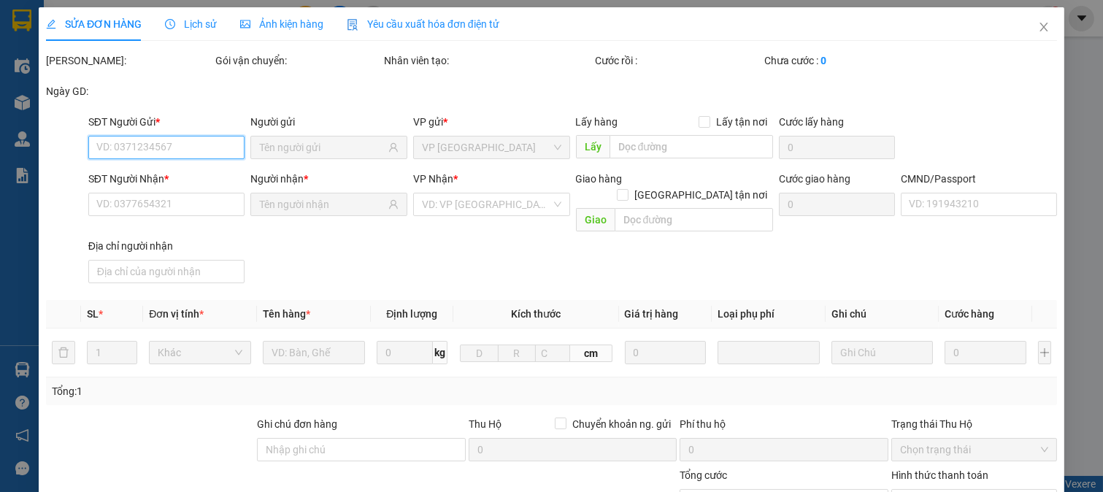
type input "0974312868"
type input "HIỀN"
type input "0985787489"
type input "GIANG"
type input "036086004337 [PERSON_NAME]"
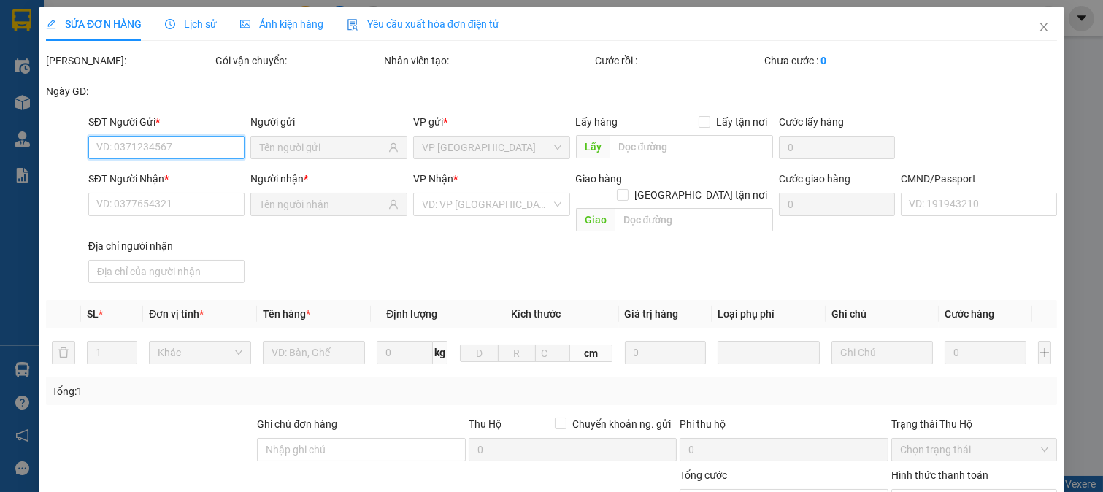
type input "35.000"
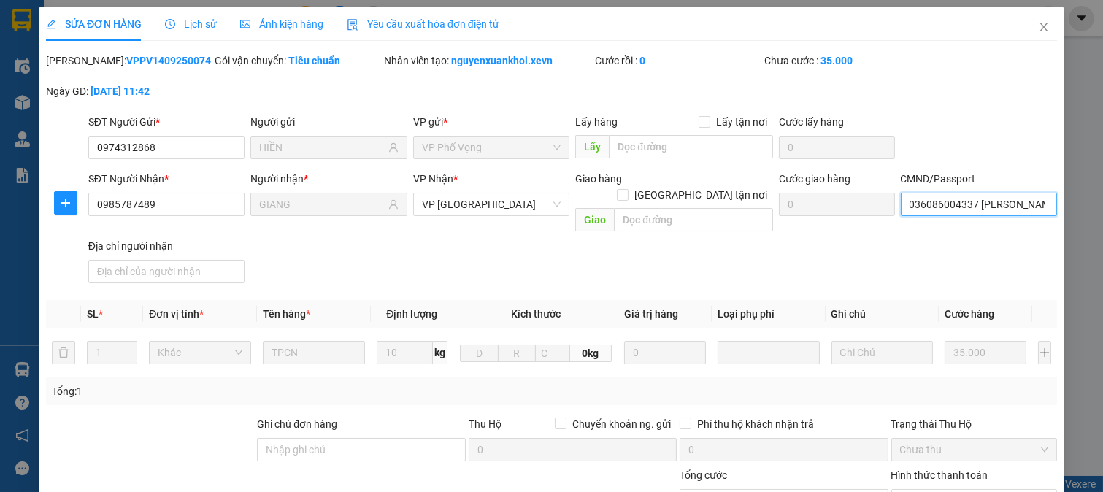
click at [978, 208] on input "036086004337 [PERSON_NAME]" at bounding box center [979, 204] width 157 height 23
click at [990, 126] on div "SĐT Người Gửi * 0974312868 Người gửi HIỀN VP gửi * VP Phố Vọng Lấy hàng Lấy tận…" at bounding box center [572, 139] width 975 height 51
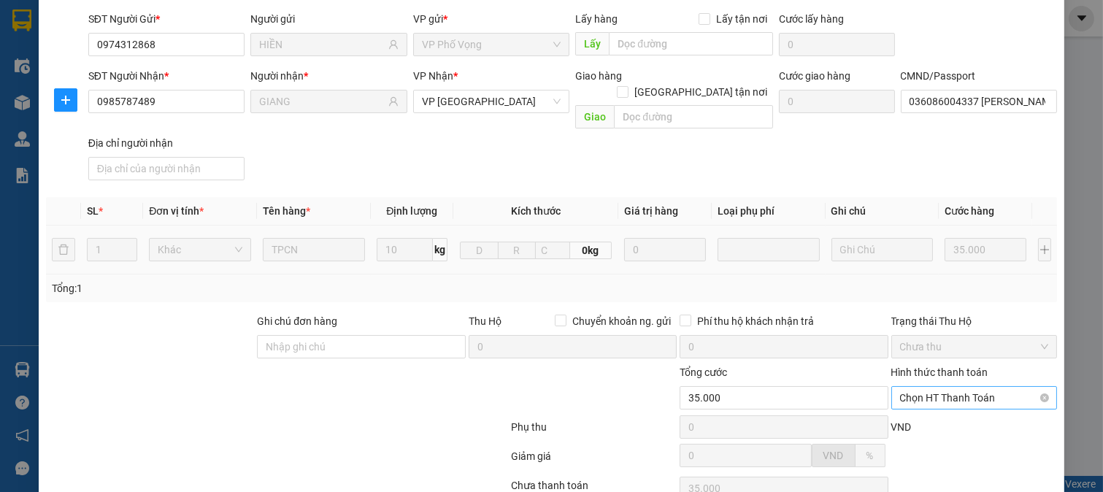
scroll to position [206, 0]
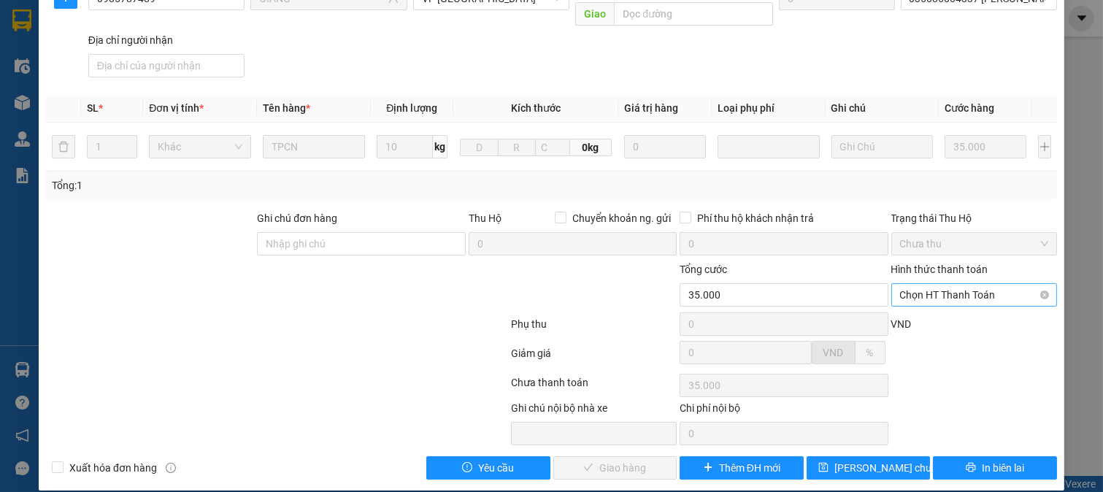
click at [968, 284] on span "Chọn HT Thanh Toán" at bounding box center [974, 295] width 149 height 22
drag, startPoint x: 962, startPoint y: 313, endPoint x: 708, endPoint y: 380, distance: 262.1
click at [960, 314] on div "Tại văn phòng" at bounding box center [963, 308] width 147 height 16
type input "0"
click at [599, 460] on span "Giao hàng" at bounding box center [622, 468] width 47 height 16
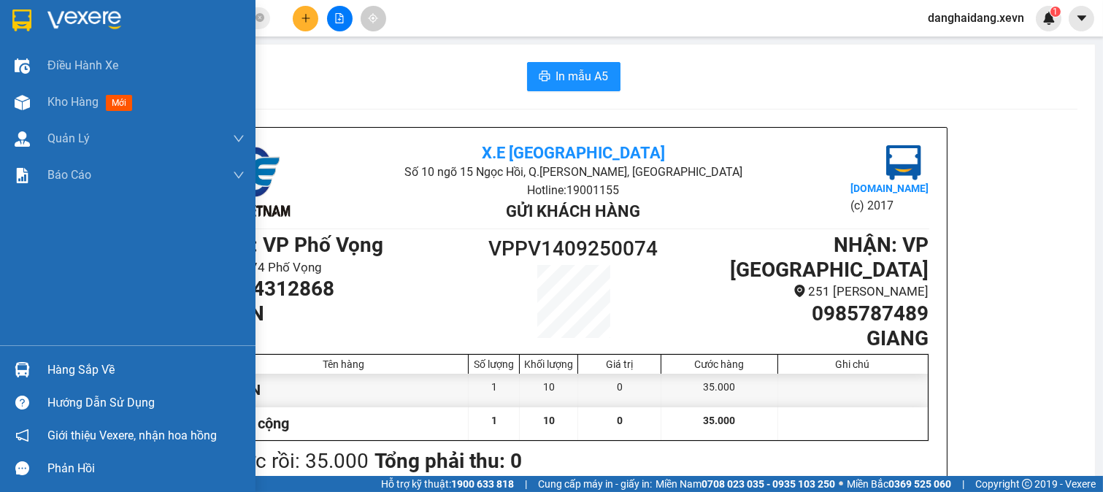
click at [30, 20] on img at bounding box center [21, 20] width 19 height 22
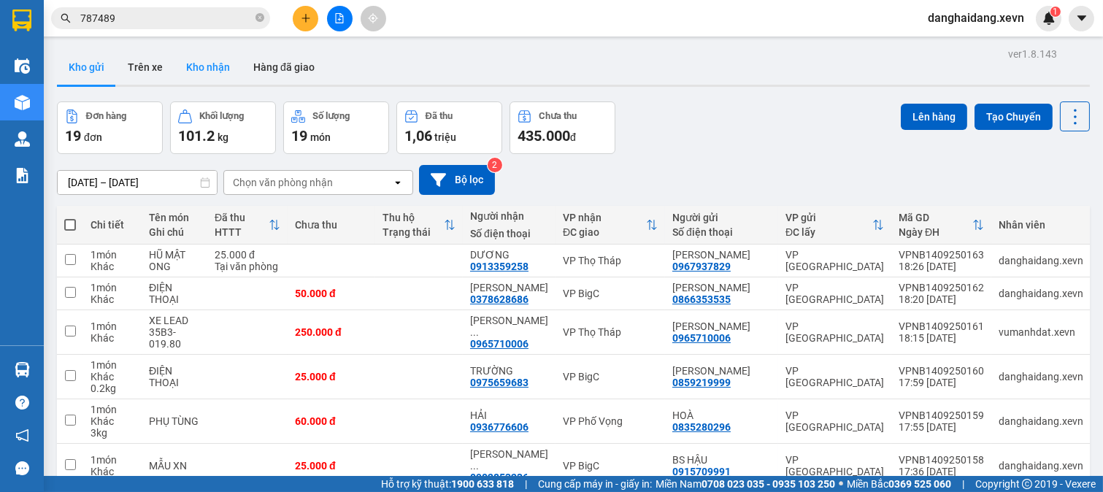
click at [207, 74] on button "Kho nhận" at bounding box center [208, 67] width 67 height 35
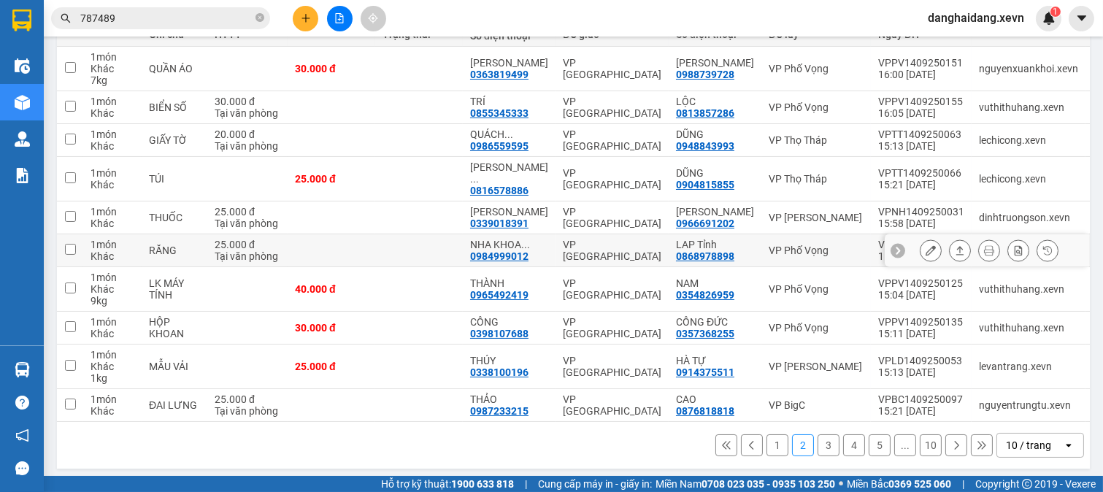
scroll to position [210, 0]
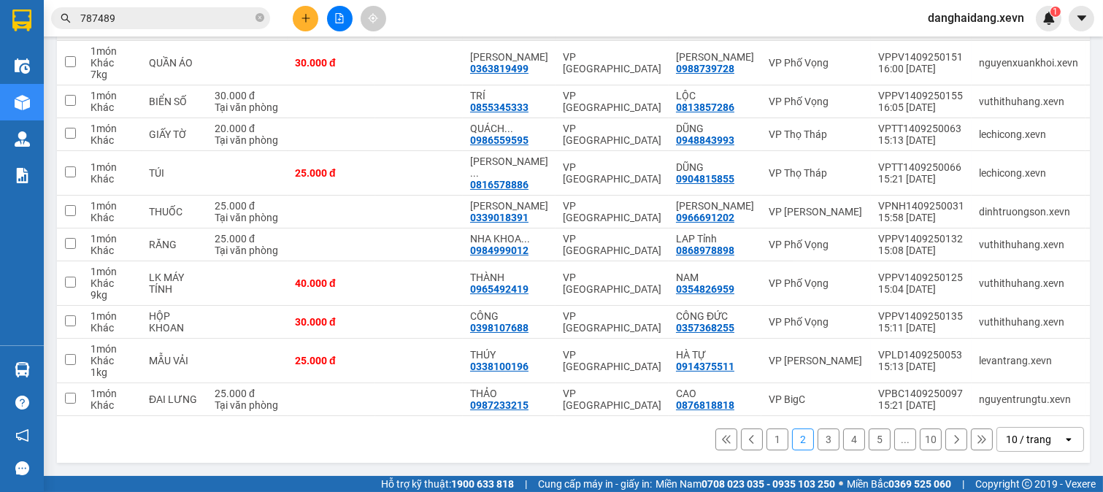
click at [818, 440] on button "3" at bounding box center [829, 440] width 22 height 22
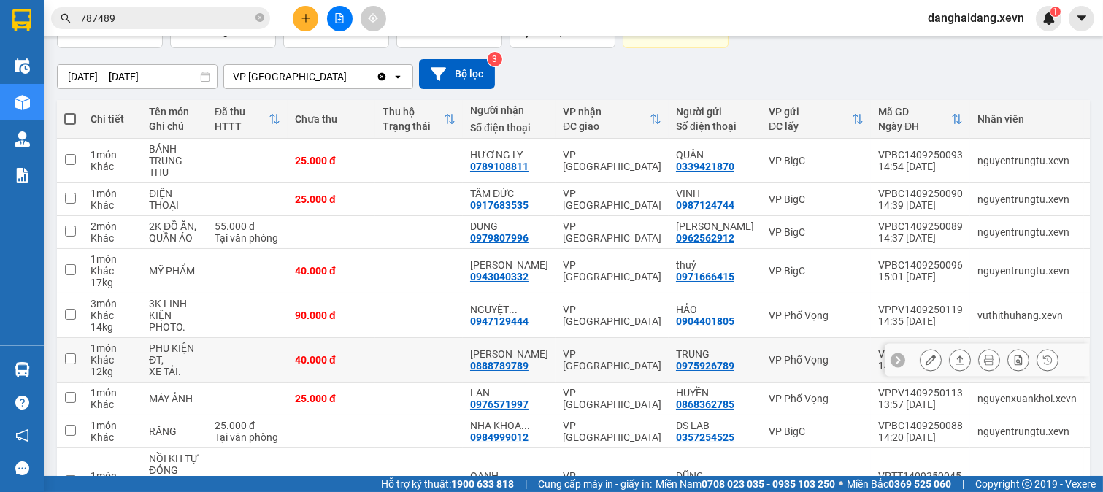
scroll to position [269, 0]
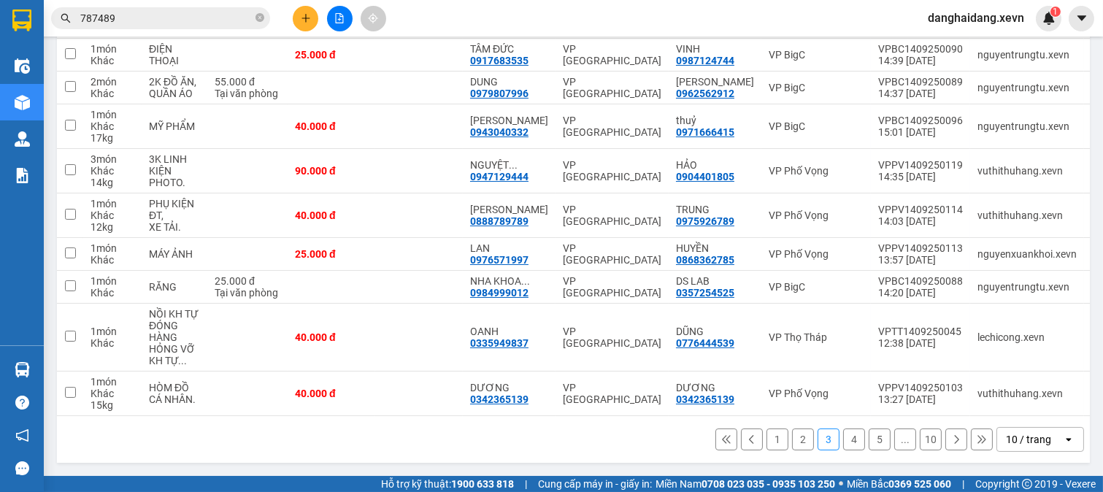
click at [843, 439] on button "4" at bounding box center [854, 440] width 22 height 22
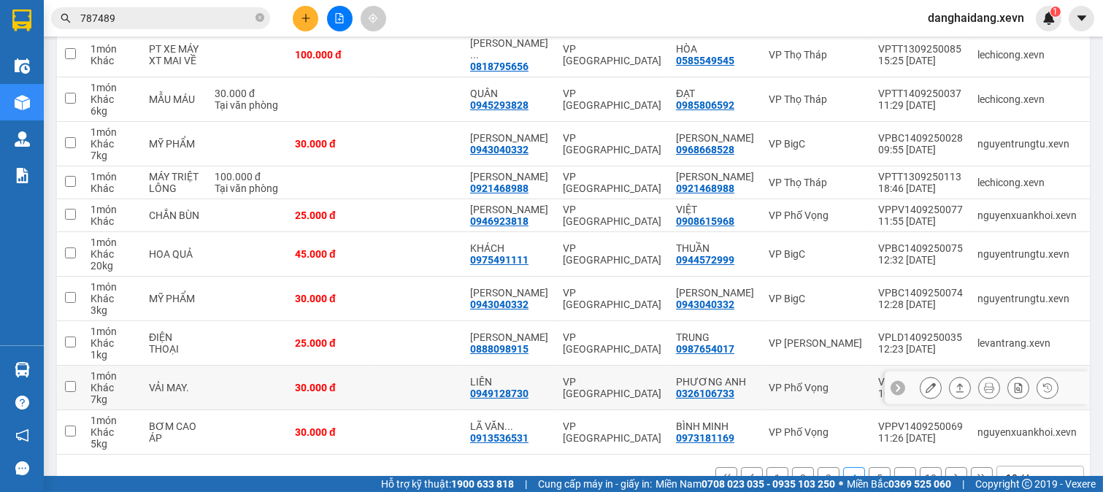
scroll to position [245, 0]
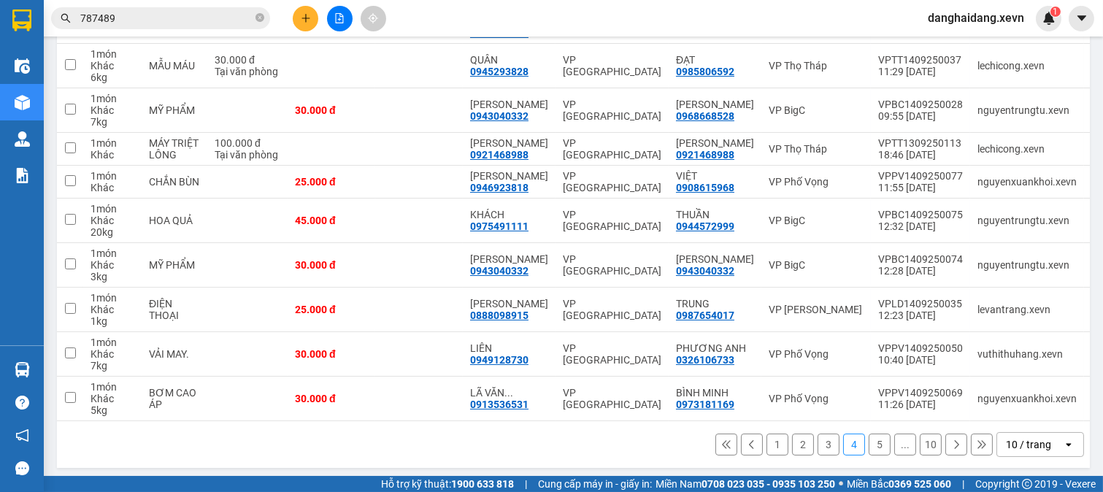
click at [869, 439] on button "5" at bounding box center [880, 445] width 22 height 22
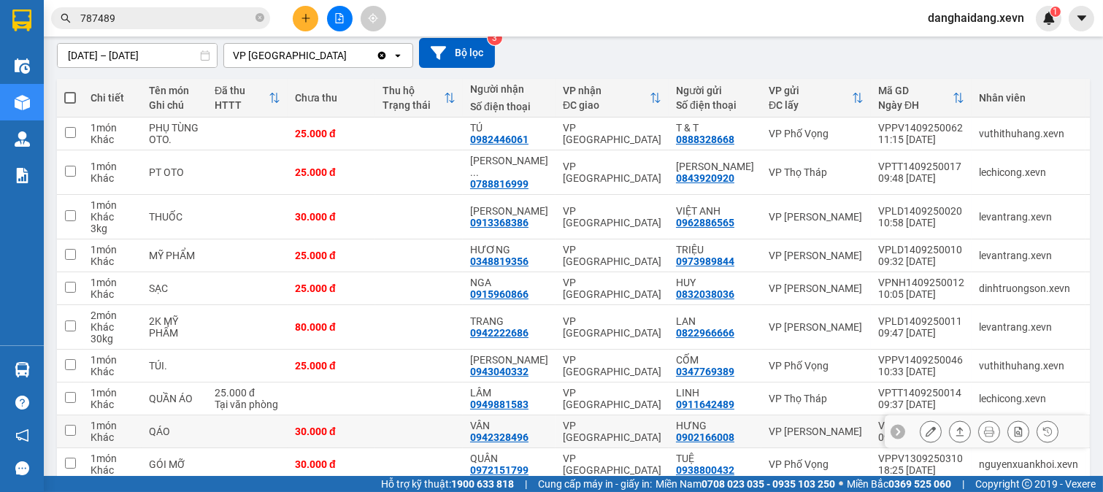
scroll to position [187, 0]
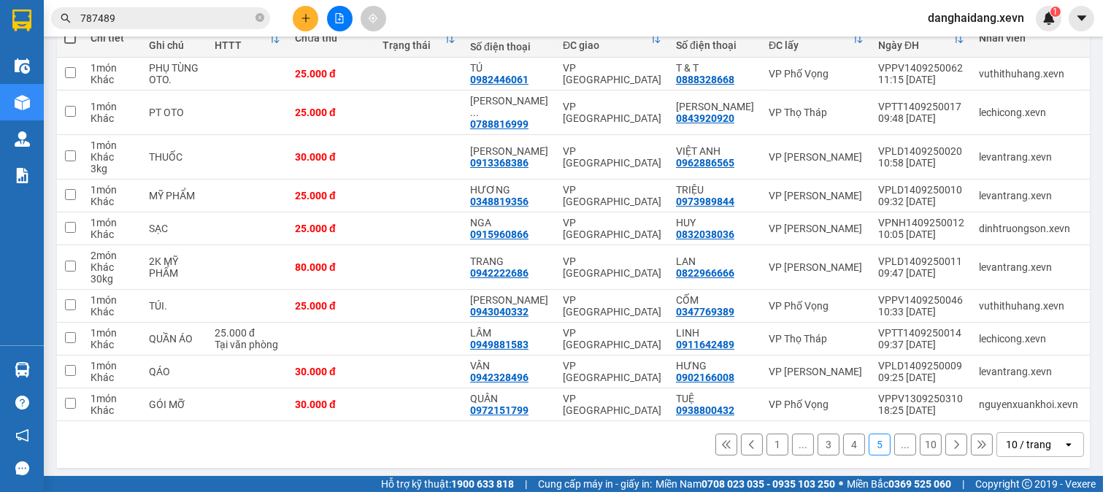
click at [951, 440] on icon at bounding box center [956, 445] width 10 height 10
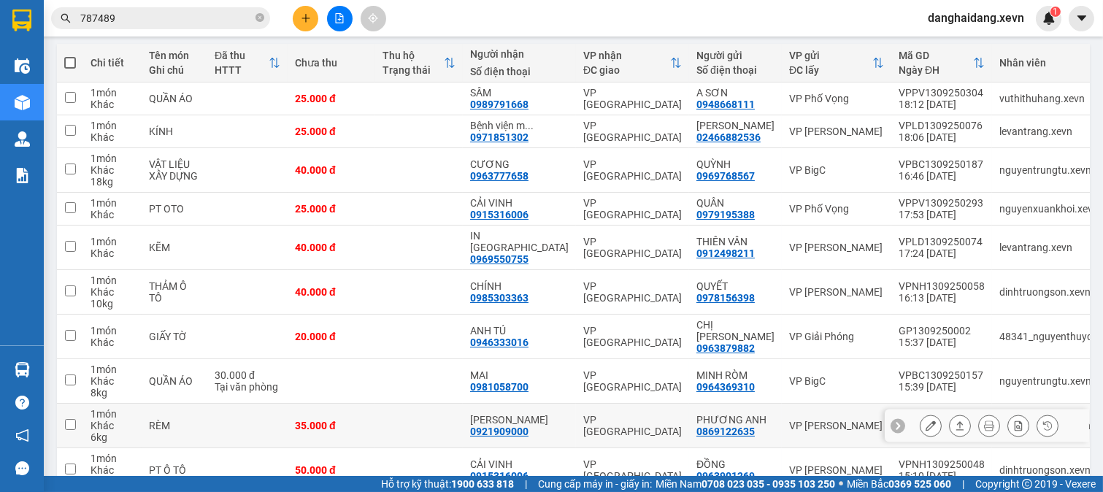
scroll to position [234, 0]
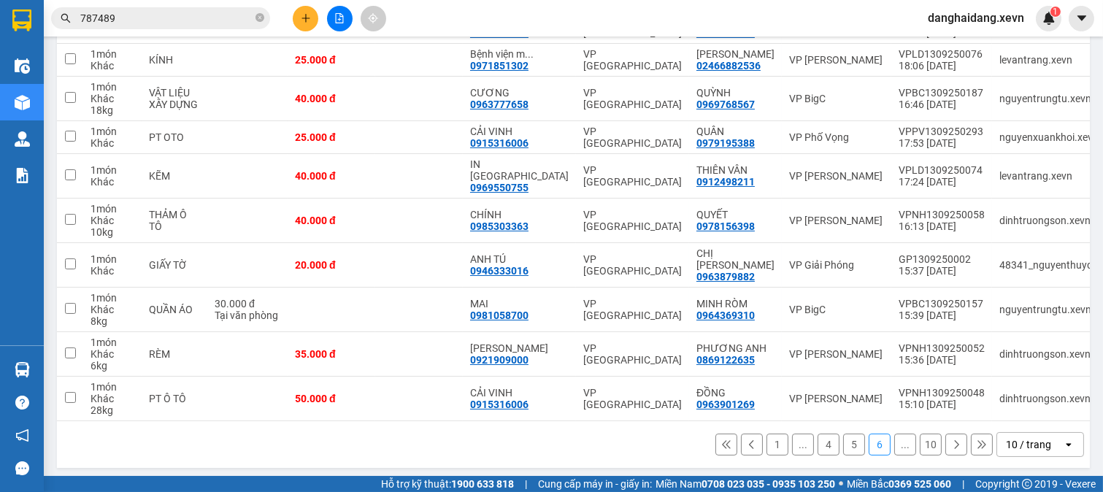
click at [951, 440] on icon at bounding box center [956, 445] width 10 height 10
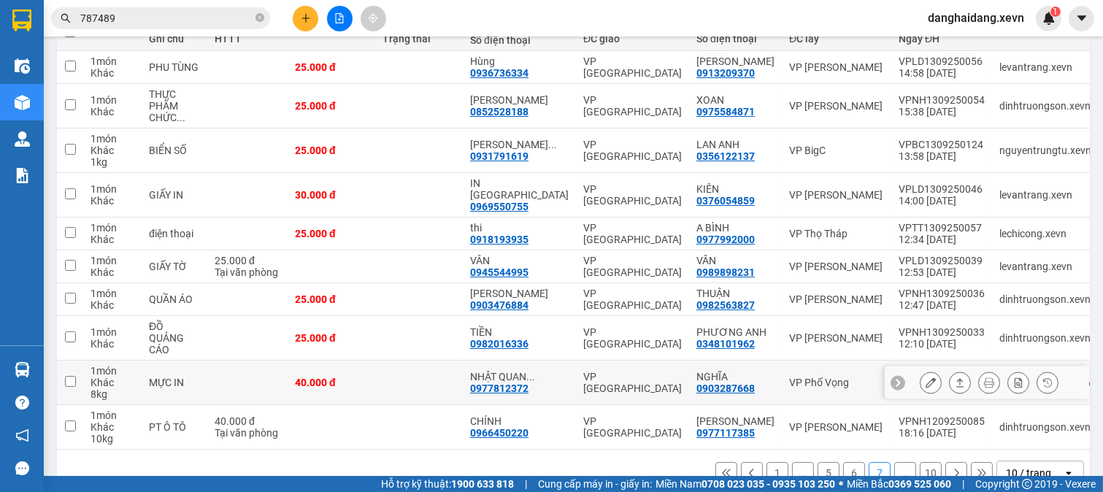
scroll to position [222, 0]
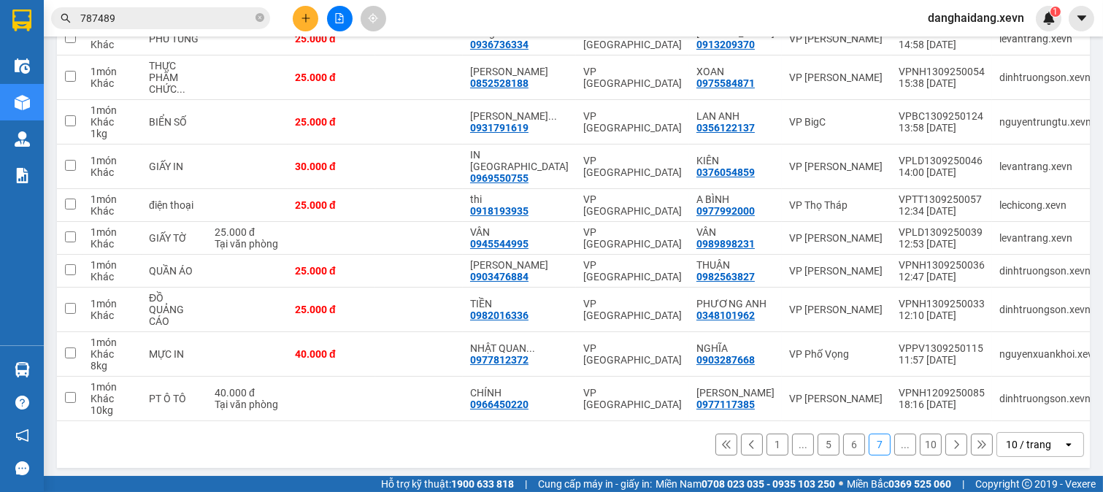
click at [951, 442] on icon at bounding box center [956, 445] width 10 height 10
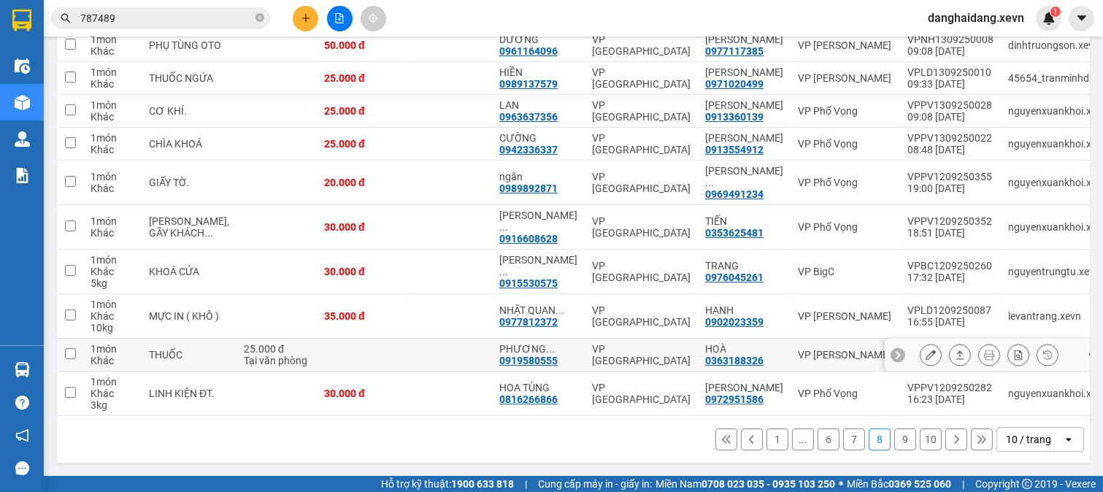
scroll to position [245, 0]
click at [770, 446] on button "1" at bounding box center [778, 440] width 22 height 22
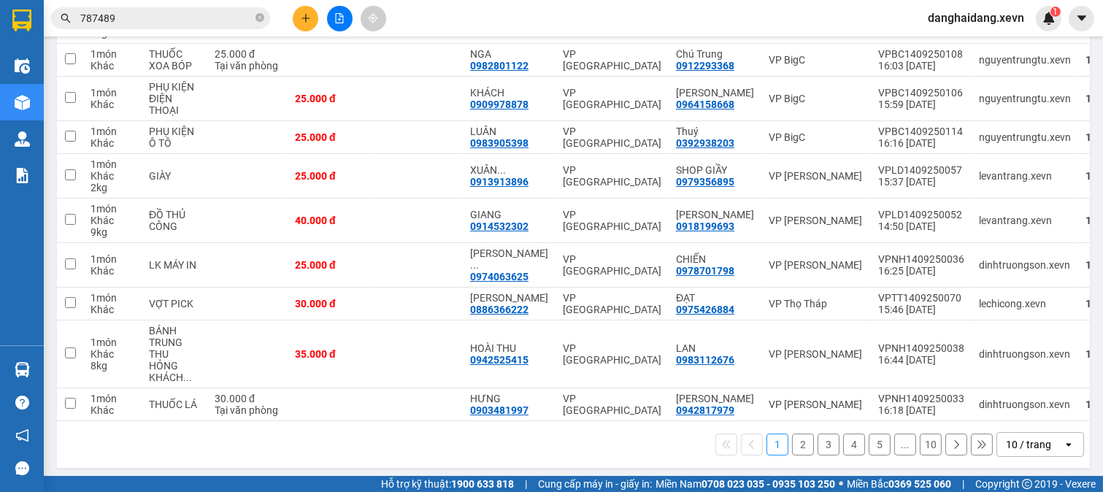
click at [951, 440] on icon at bounding box center [956, 445] width 10 height 10
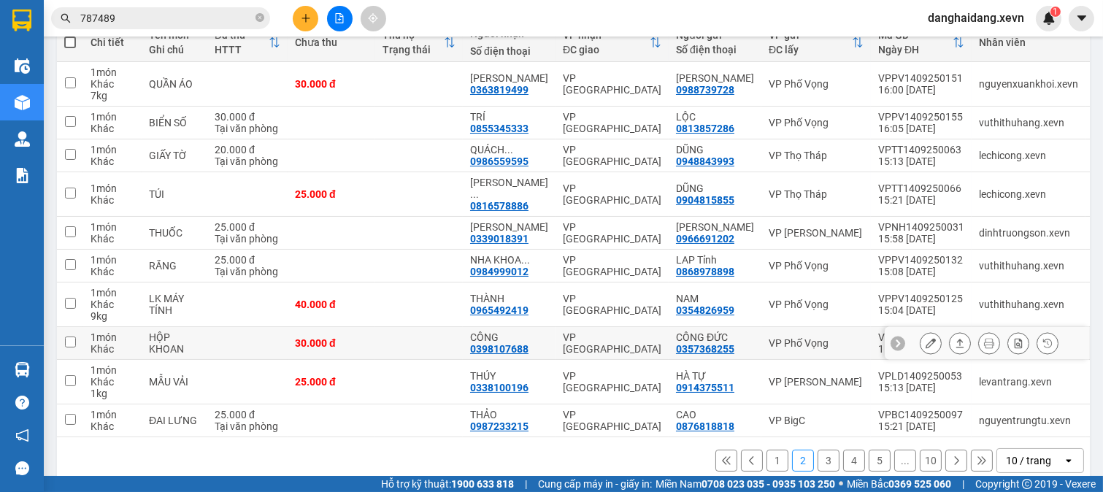
scroll to position [210, 0]
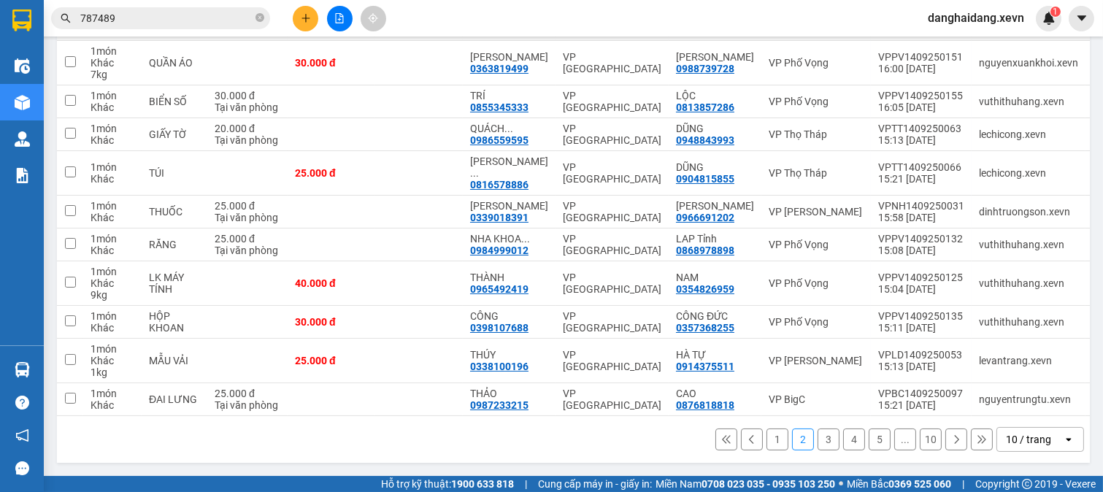
click at [818, 440] on button "3" at bounding box center [829, 440] width 22 height 22
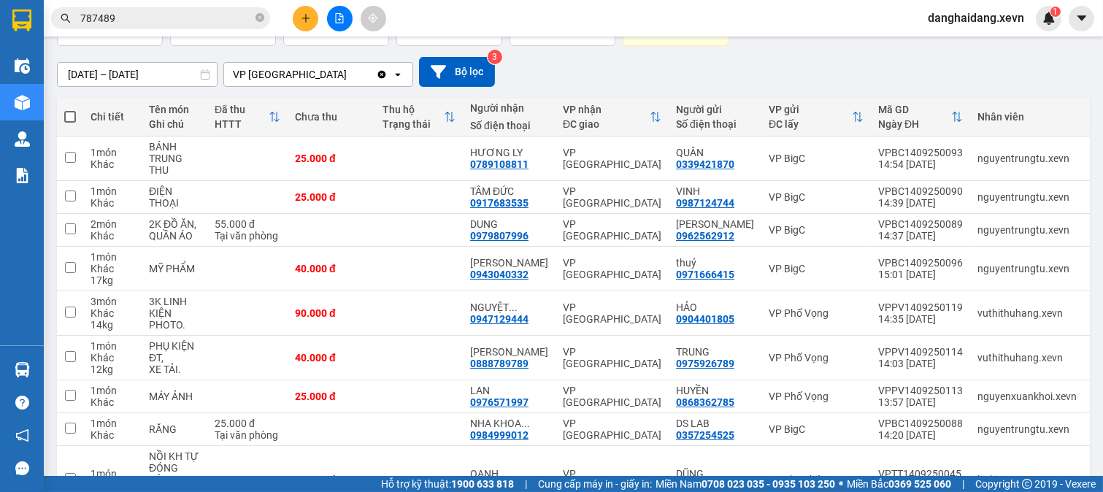
scroll to position [0, 0]
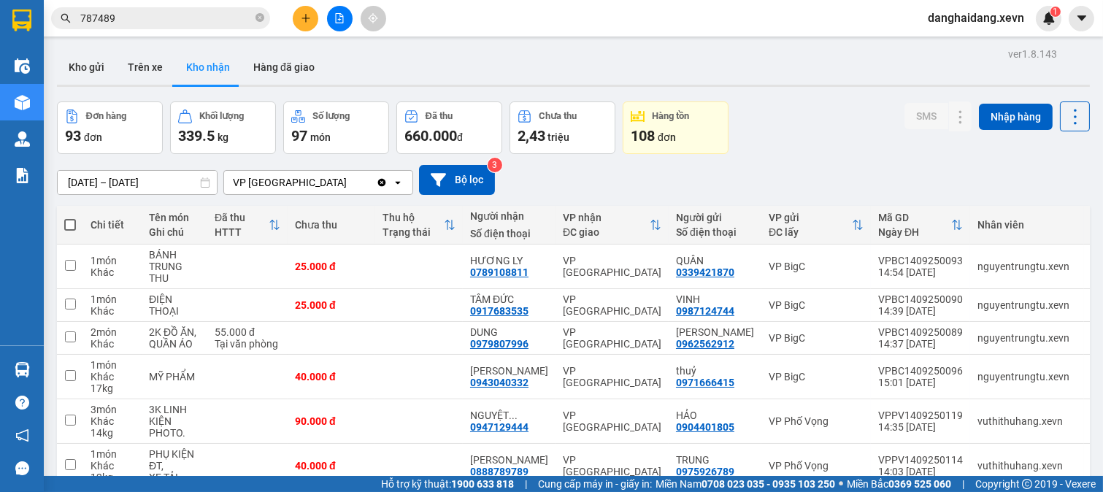
click at [203, 17] on input "787489" at bounding box center [166, 18] width 172 height 16
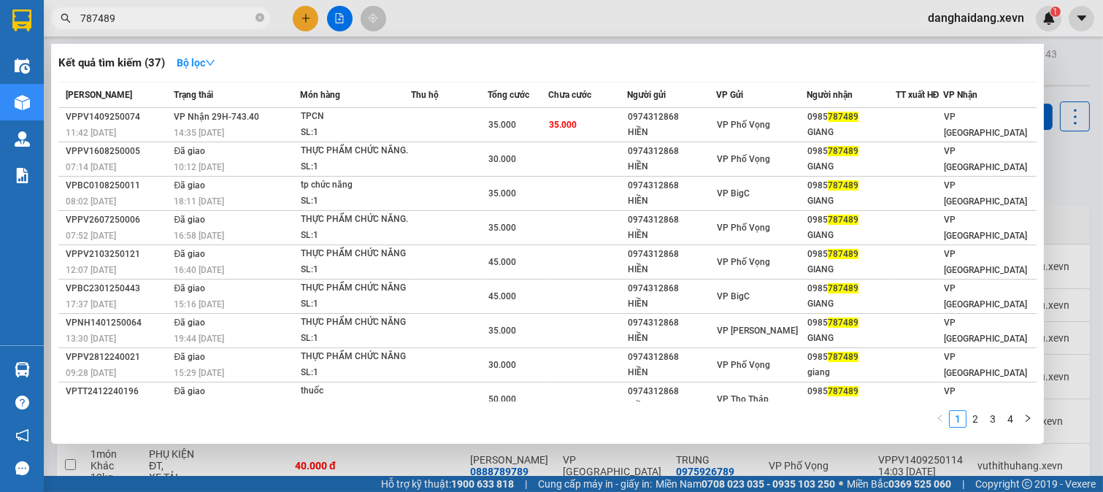
click at [203, 17] on input "787489" at bounding box center [166, 18] width 172 height 16
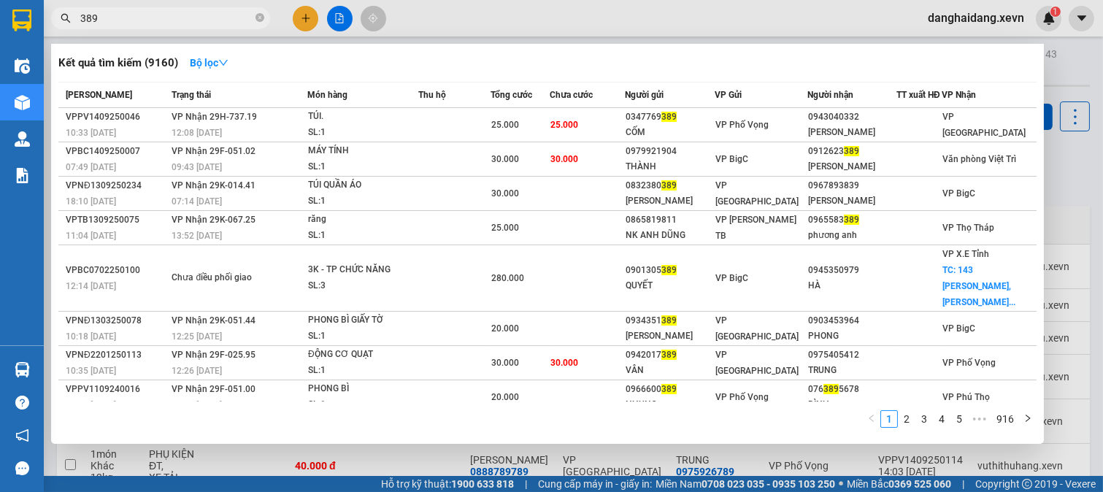
click at [215, 27] on span "389" at bounding box center [160, 18] width 219 height 22
click at [227, 17] on input "389" at bounding box center [166, 18] width 172 height 16
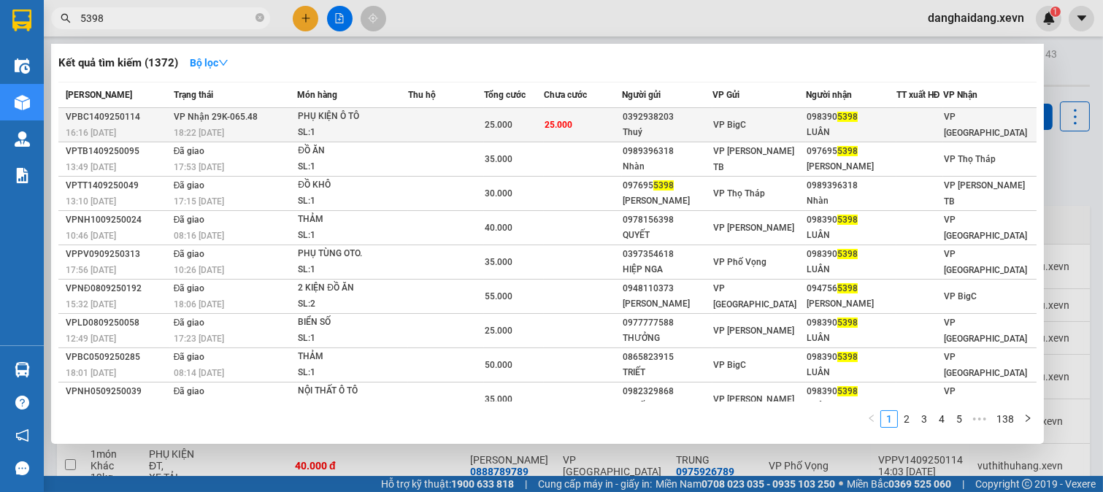
type input "5398"
click at [454, 120] on td at bounding box center [446, 125] width 76 height 34
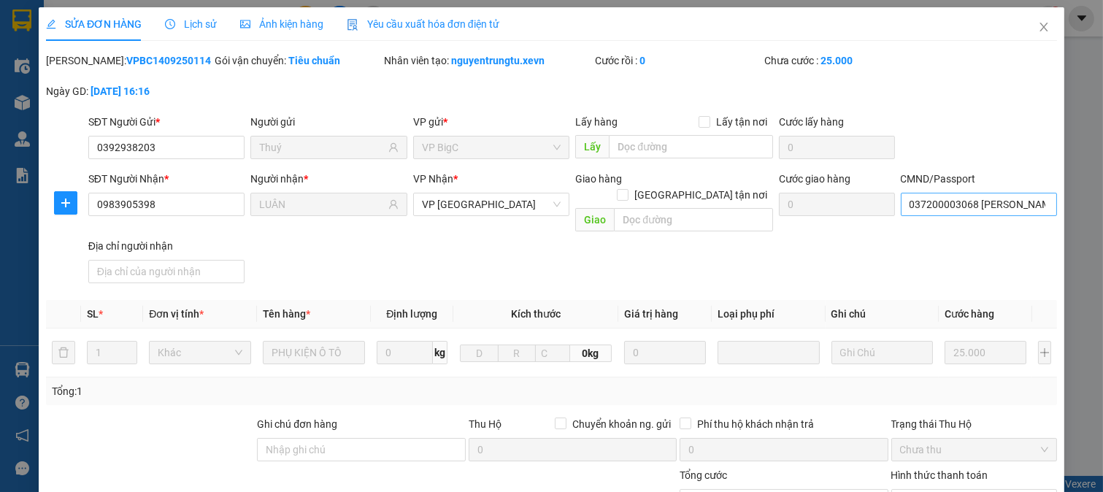
type input "0392938203"
type input "Thuý"
type input "0983905398"
type input "LUÂN"
type input "037200003068 [PERSON_NAME]"
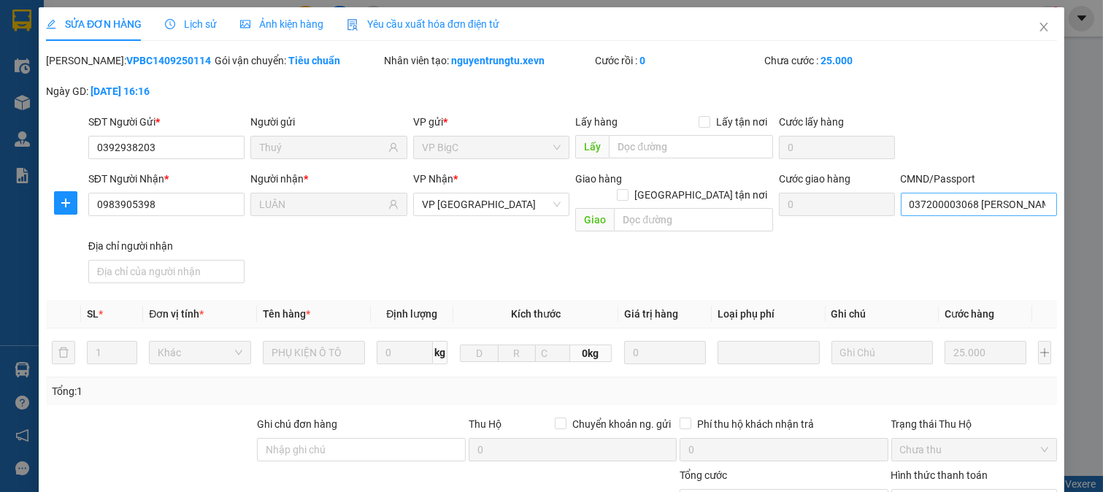
type input "25.000"
click at [992, 212] on input "037200003068 [PERSON_NAME]" at bounding box center [979, 204] width 157 height 23
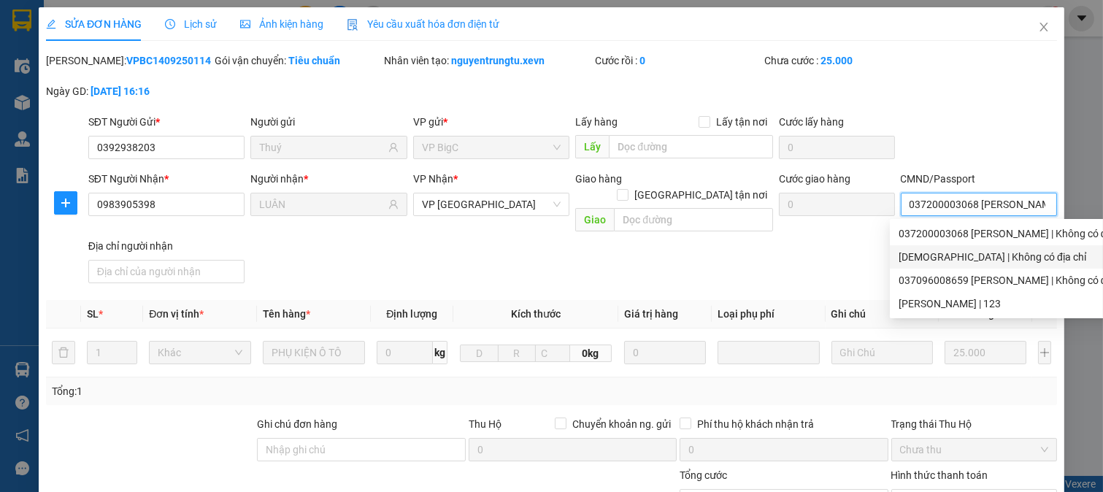
click at [954, 259] on div "[DEMOGRAPHIC_DATA] | Không có địa chỉ" at bounding box center [1014, 257] width 231 height 16
type input "LUÂN"
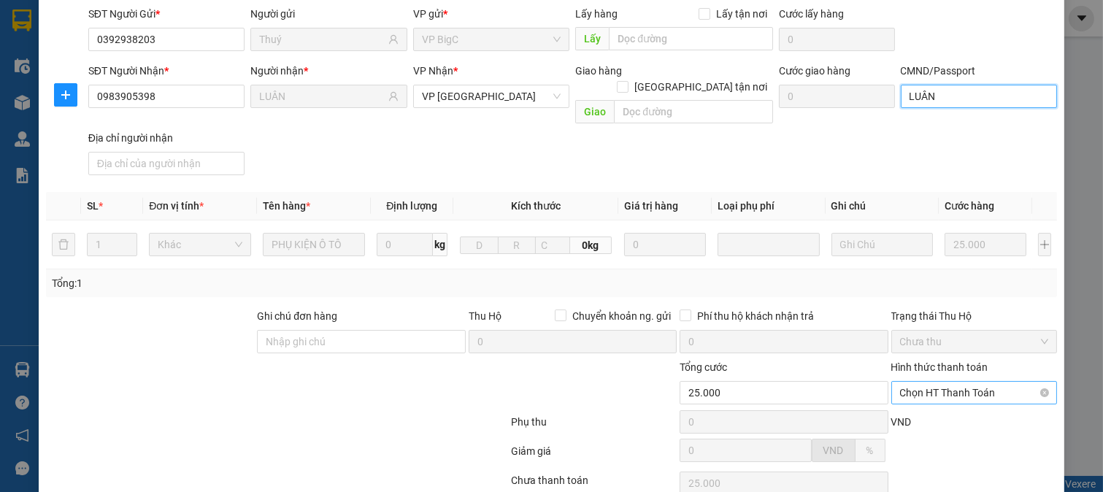
scroll to position [206, 0]
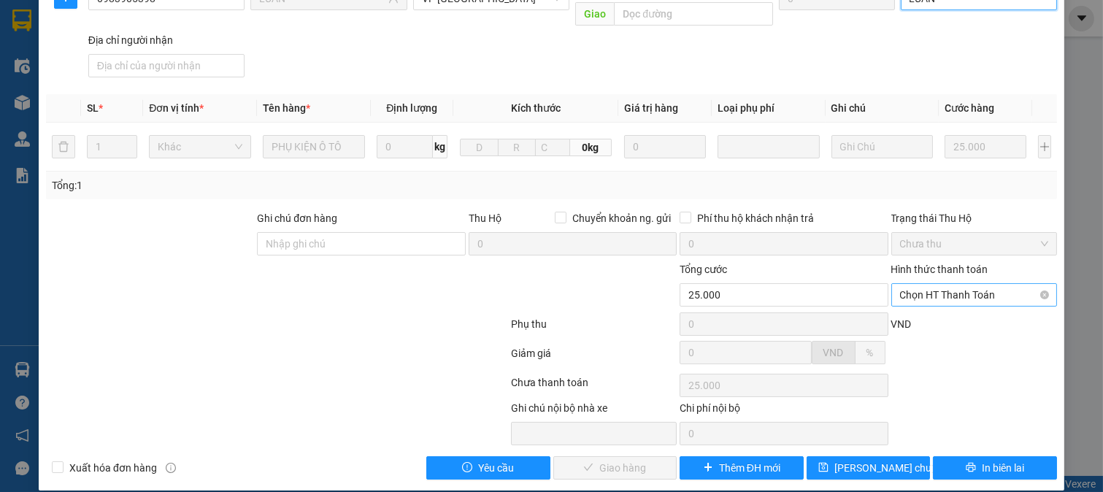
click at [961, 284] on span "Chọn HT Thanh Toán" at bounding box center [974, 295] width 149 height 22
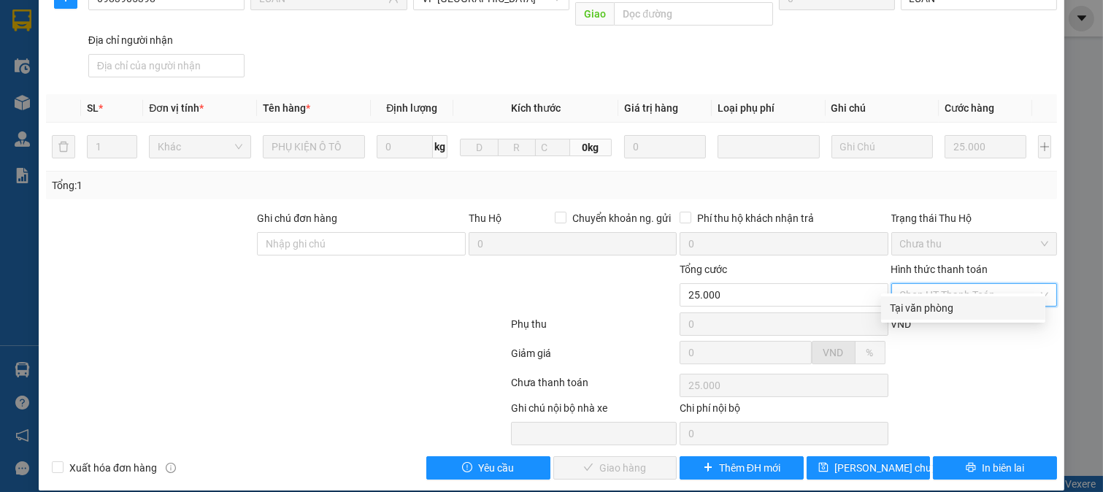
drag, startPoint x: 951, startPoint y: 308, endPoint x: 657, endPoint y: 377, distance: 301.5
click at [946, 311] on div "Tại văn phòng" at bounding box center [963, 308] width 147 height 16
type input "0"
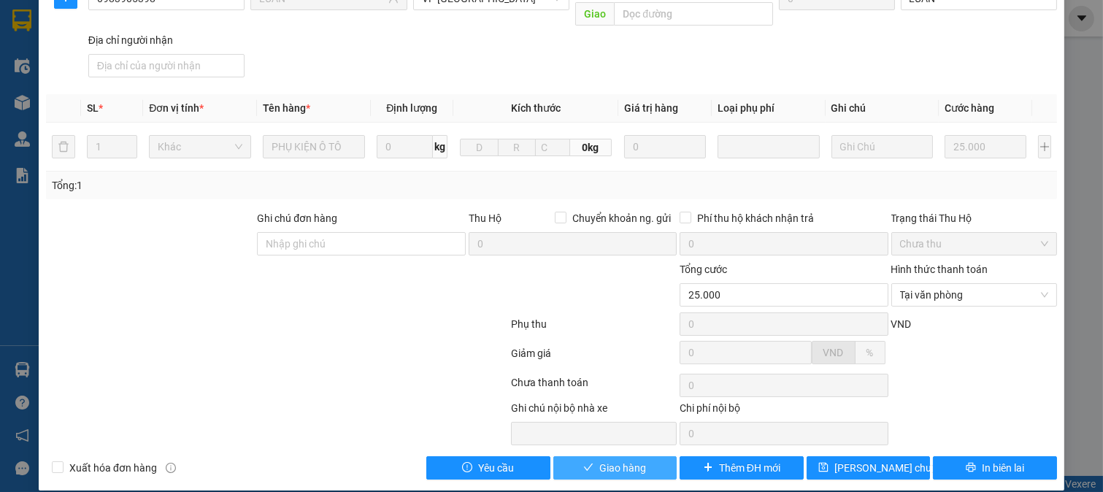
click at [638, 460] on span "Giao hàng" at bounding box center [622, 468] width 47 height 16
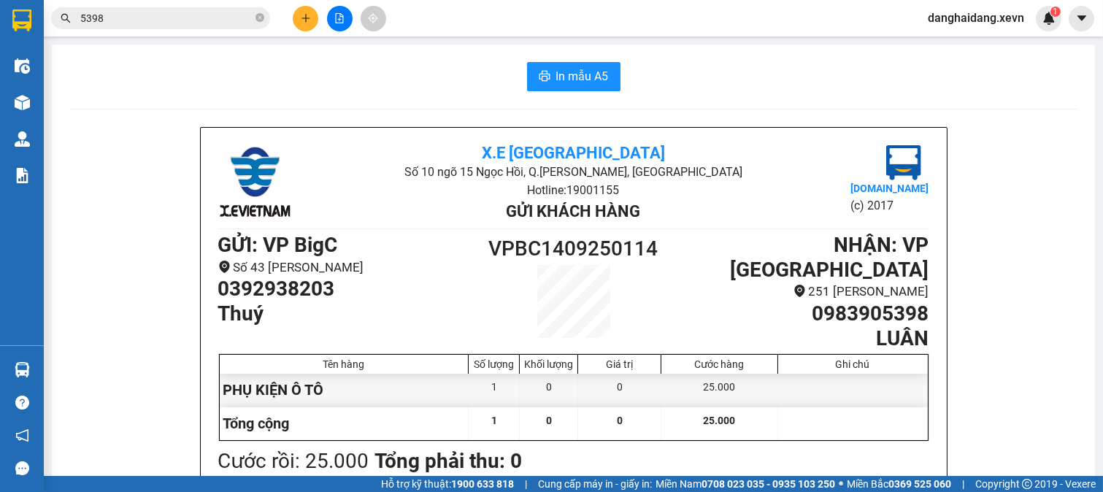
click at [209, 20] on input "5398" at bounding box center [166, 18] width 172 height 16
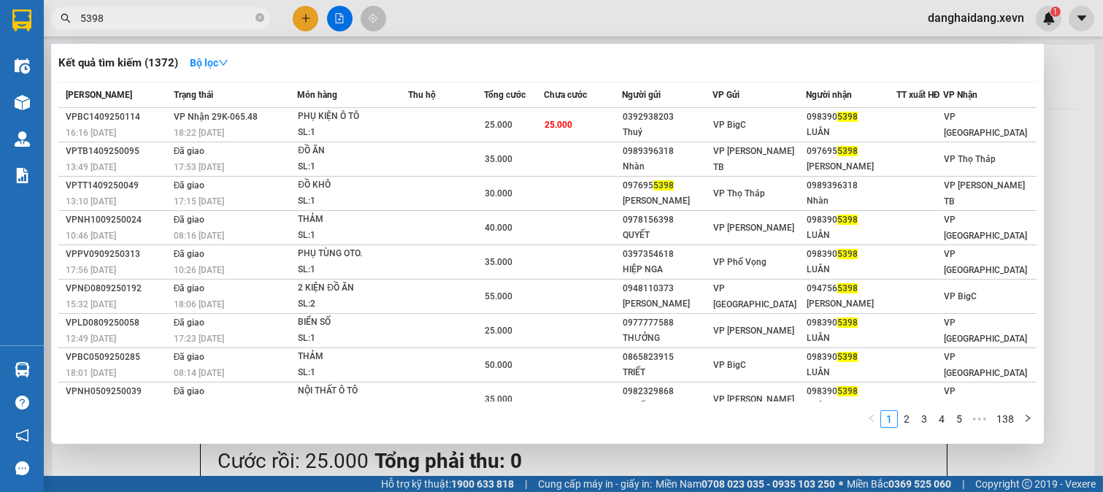
drag, startPoint x: 209, startPoint y: 20, endPoint x: 513, endPoint y: 75, distance: 309.4
click at [217, 20] on input "5398" at bounding box center [166, 18] width 172 height 16
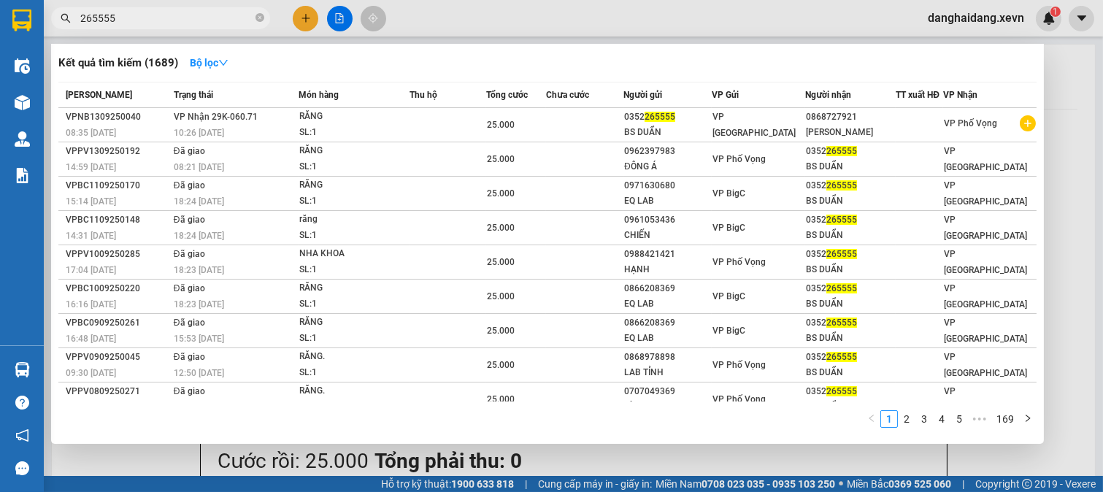
type input "265555"
click at [310, 17] on div at bounding box center [551, 246] width 1103 height 492
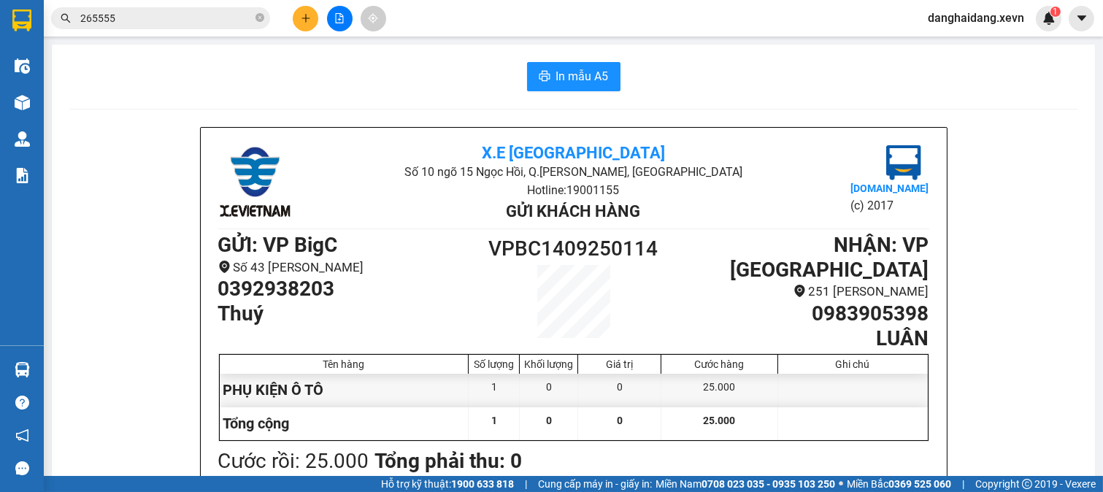
click at [310, 17] on icon "plus" at bounding box center [306, 18] width 10 height 10
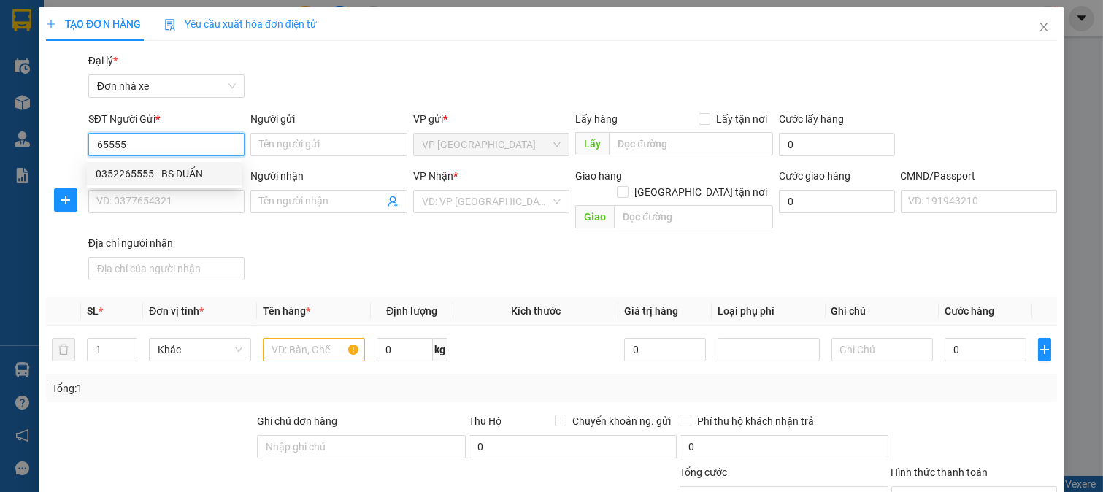
drag, startPoint x: 210, startPoint y: 174, endPoint x: 278, endPoint y: 188, distance: 70.0
click at [212, 176] on div "0352265555 - BS DUẨN" at bounding box center [164, 174] width 137 height 16
type input "0352265555"
type input "BS DUẨN"
type input "0868727921"
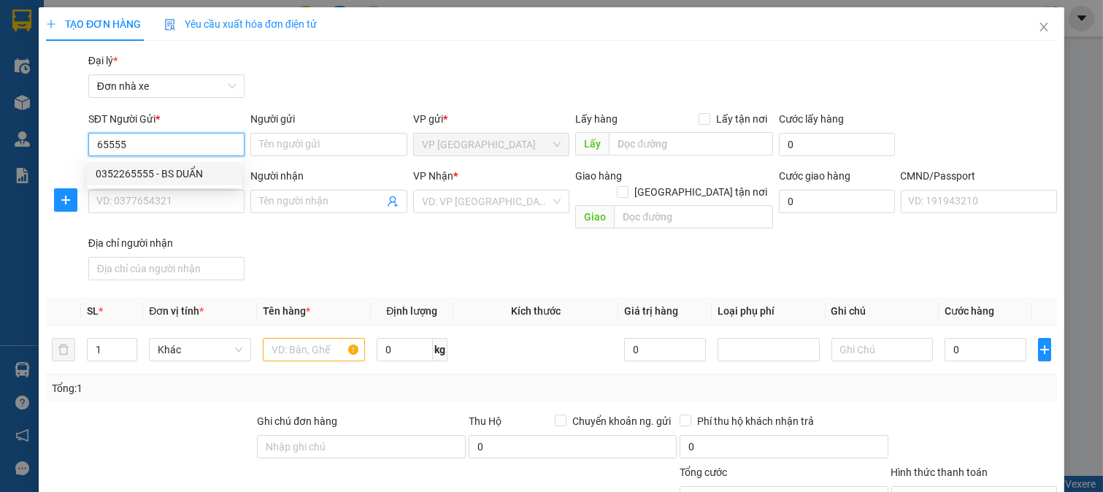
type input "[PERSON_NAME]"
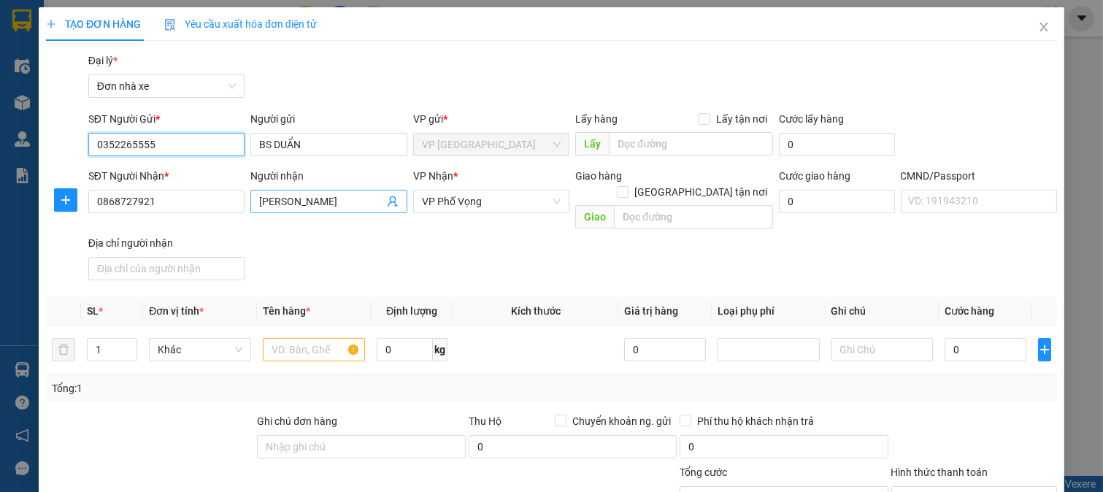
type input "0352265555"
click at [388, 201] on icon "user-add" at bounding box center [393, 202] width 12 height 12
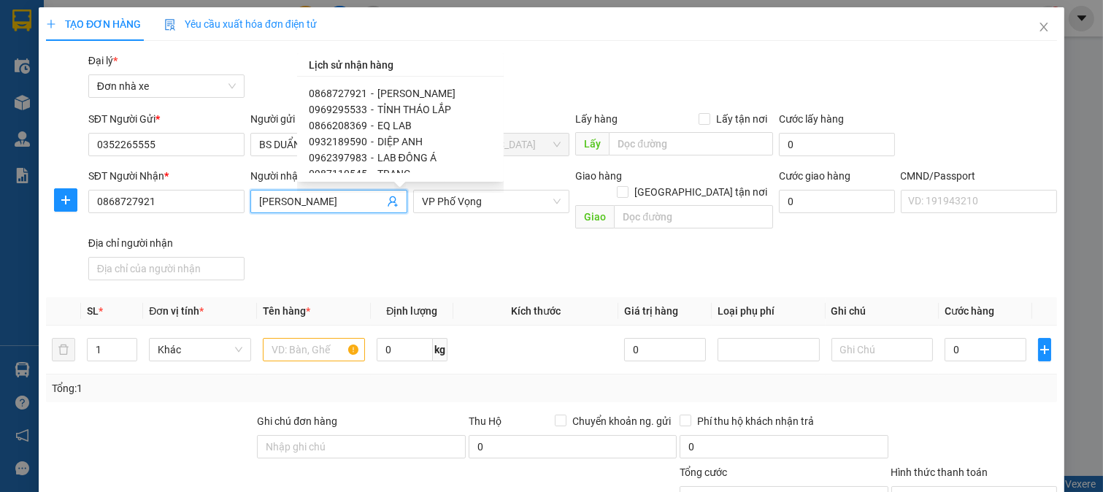
click at [422, 156] on span "LAB ĐÔNG Á" at bounding box center [407, 158] width 59 height 12
type input "0962397983"
type input "LAB ĐÔNG Á"
type input "1"
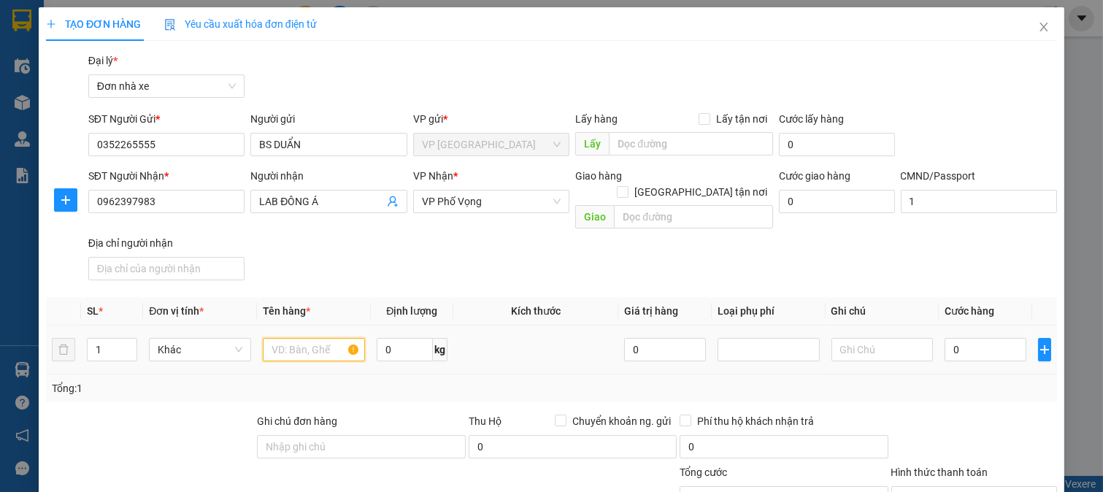
click at [310, 340] on input "text" at bounding box center [314, 349] width 102 height 23
type input "RĂNG"
click at [977, 338] on input "0" at bounding box center [985, 349] width 81 height 23
type input "2"
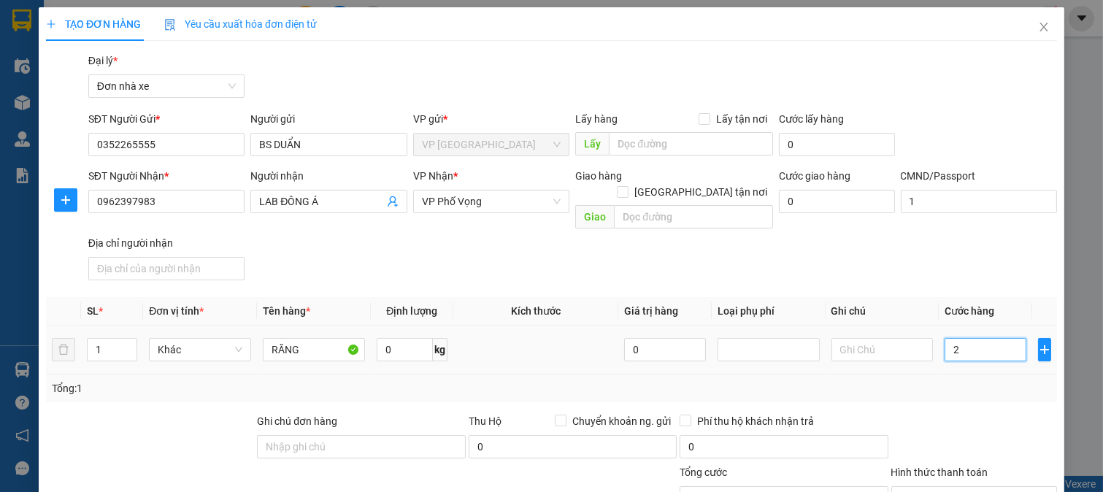
type input "25"
type input "25.000"
click at [976, 380] on div "Tổng: 1" at bounding box center [552, 388] width 1000 height 16
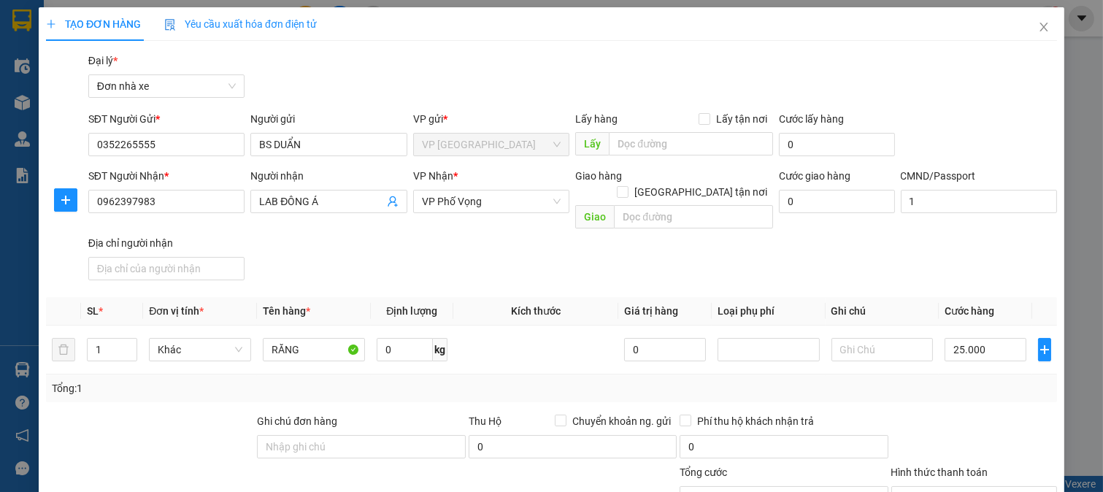
scroll to position [202, 0]
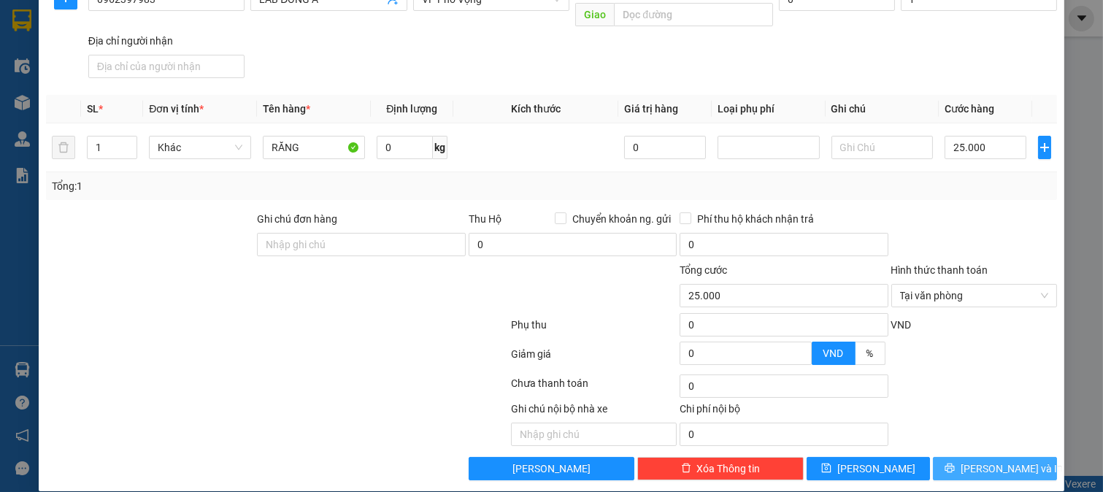
click at [988, 461] on span "[PERSON_NAME] và In" at bounding box center [1012, 469] width 102 height 16
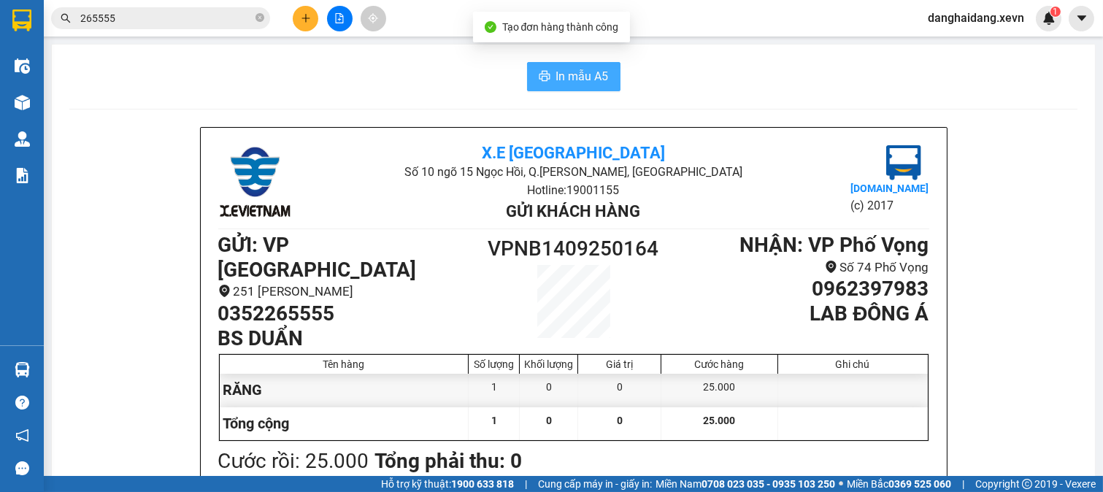
click at [553, 85] on button "In mẫu A5" at bounding box center [573, 76] width 93 height 29
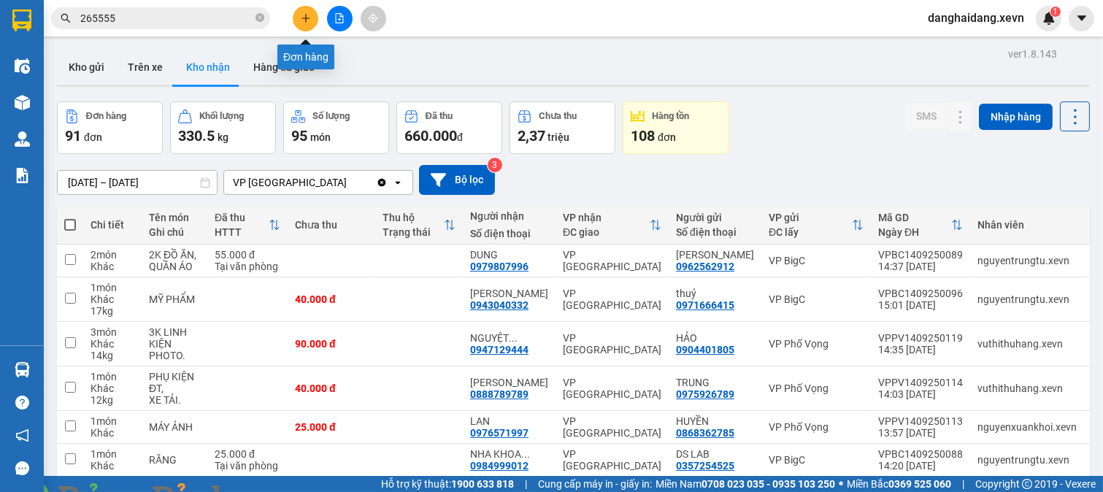
click at [302, 15] on icon "plus" at bounding box center [306, 18] width 10 height 10
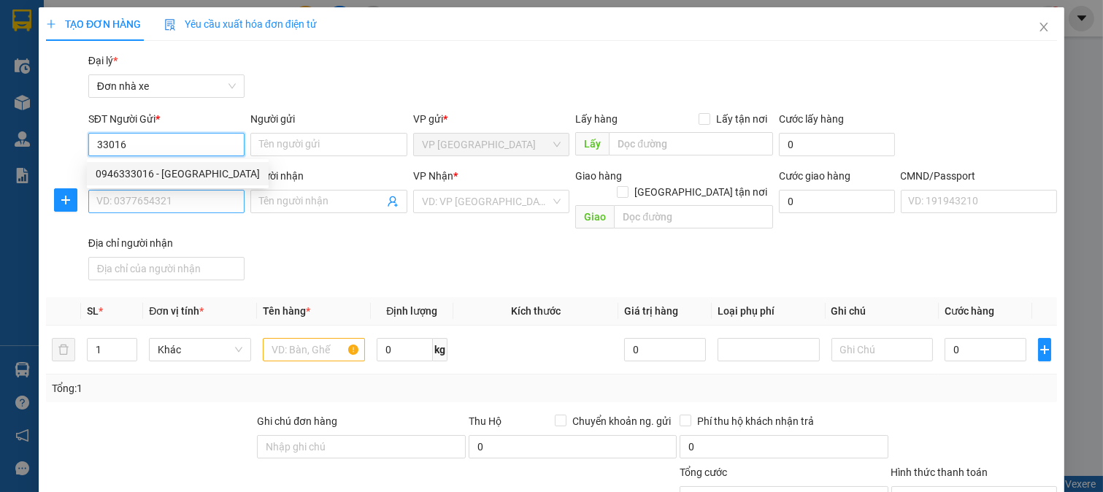
drag, startPoint x: 166, startPoint y: 165, endPoint x: 240, endPoint y: 210, distance: 85.9
click at [166, 166] on div "0946333016 - [GEOGRAPHIC_DATA]" at bounding box center [178, 174] width 164 height 16
type input "0946333016"
type input "ANH TÚ"
type input "0988174275"
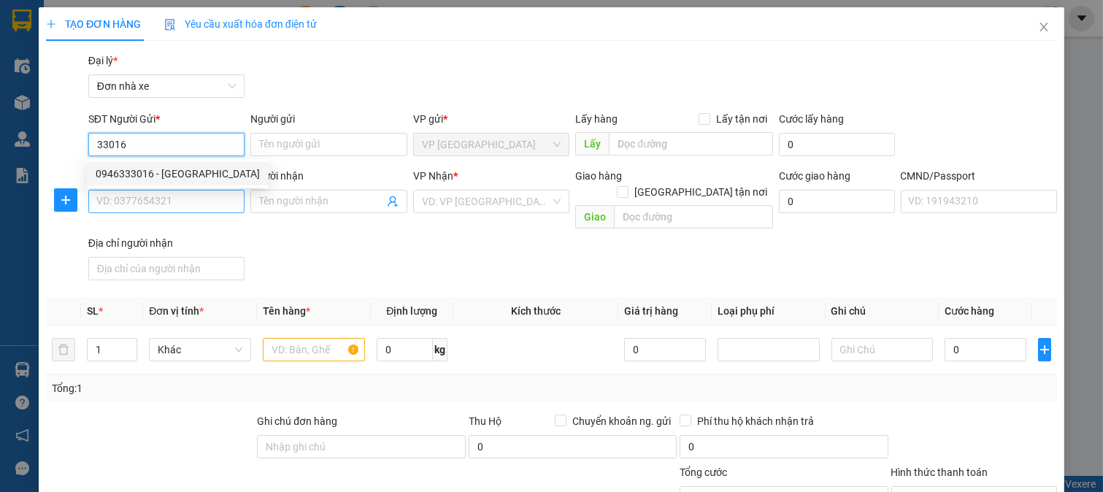
type input "A LINH"
type input "CHÍNH CỦ"
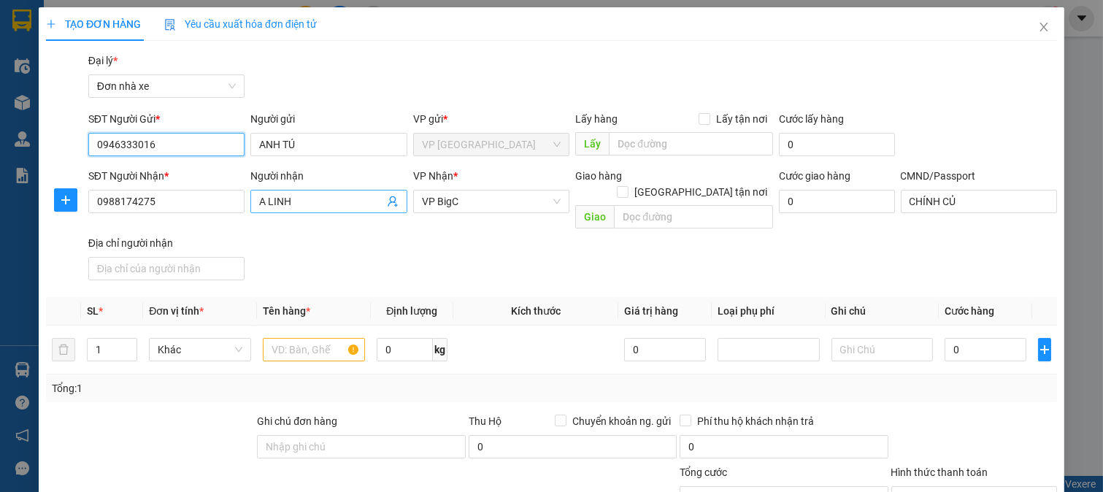
type input "0946333016"
click at [387, 197] on icon "user-add" at bounding box center [393, 202] width 12 height 12
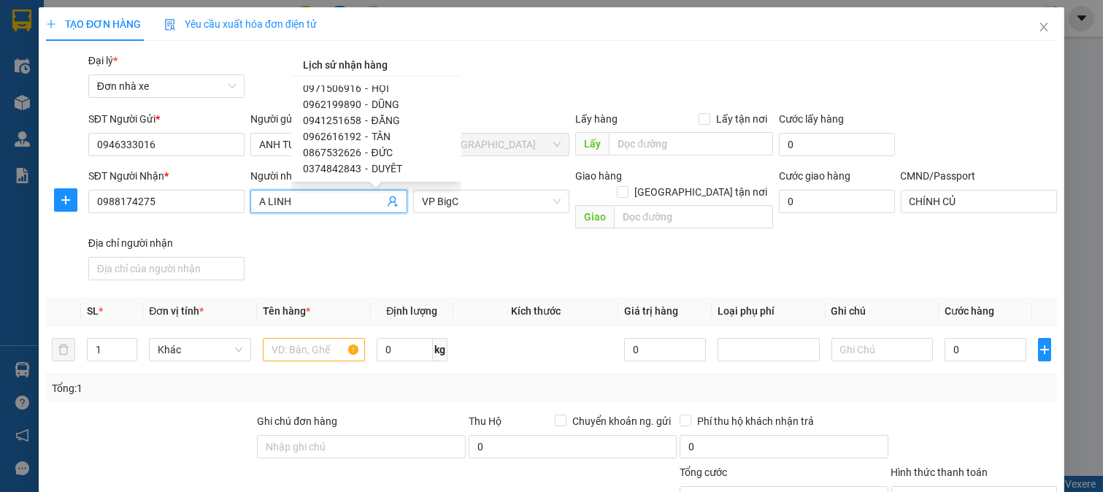
scroll to position [81, 0]
click at [365, 107] on span "-" at bounding box center [366, 109] width 3 height 12
type input "0962616192"
type input "TÂN"
type input "[PERSON_NAME]"
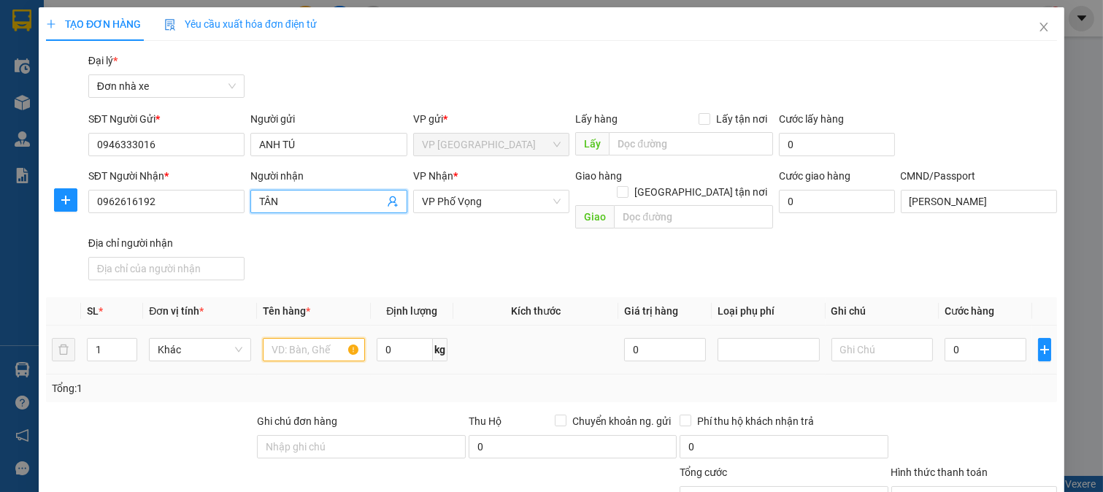
click at [339, 338] on input "text" at bounding box center [314, 349] width 102 height 23
type input "BIỂN SỐ"
click at [957, 335] on div "0" at bounding box center [985, 349] width 81 height 29
type input "5.000"
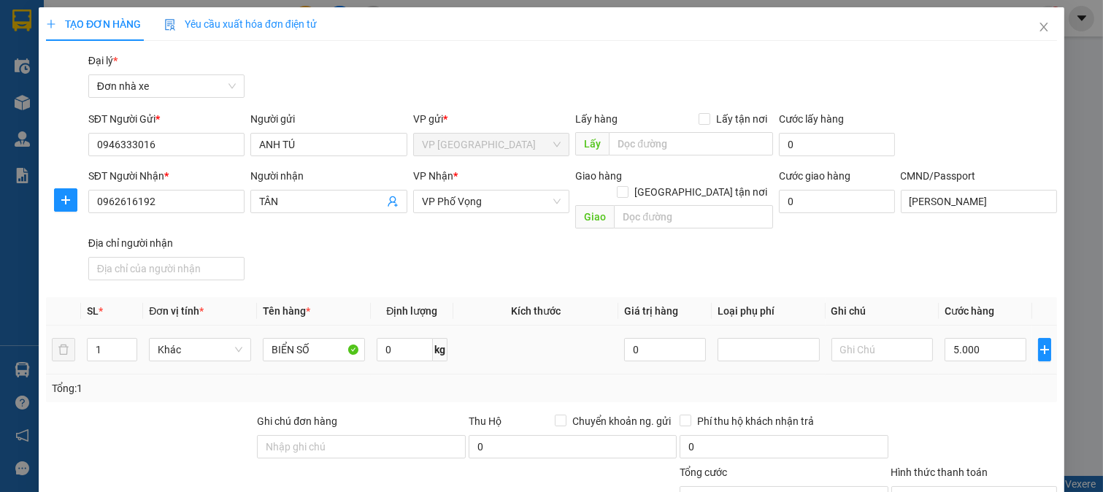
click at [976, 391] on div "Transit Pickup Surcharge Ids Transit Deliver Surcharge Ids Transit Deliver Surc…" at bounding box center [551, 368] width 1011 height 630
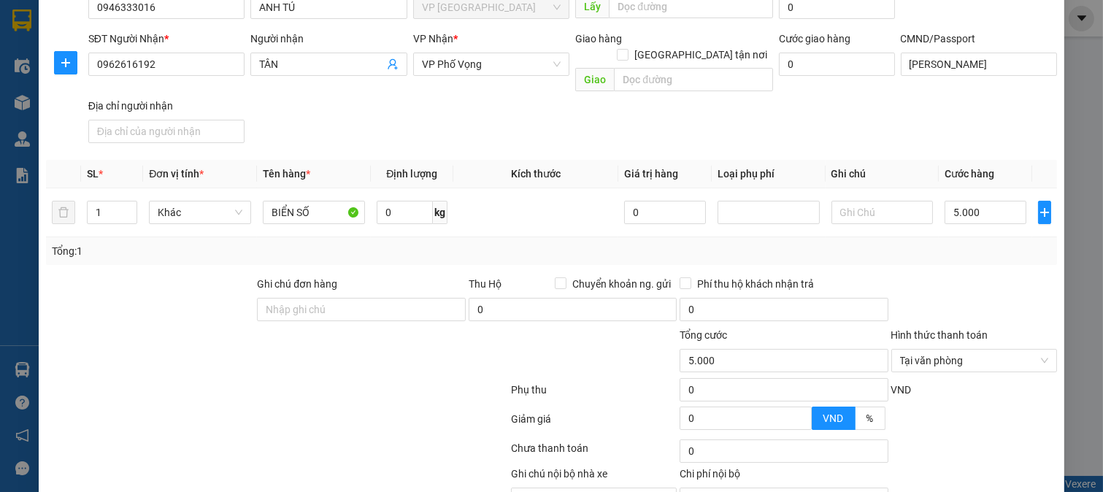
scroll to position [202, 0]
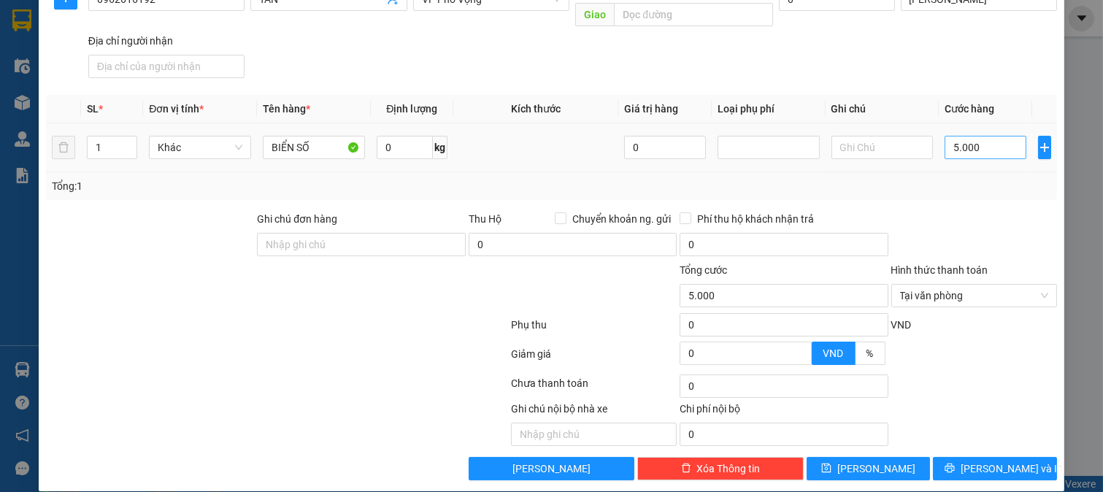
drag, startPoint x: 989, startPoint y: 151, endPoint x: 988, endPoint y: 139, distance: 11.8
click at [989, 150] on td "5.000" at bounding box center [985, 147] width 93 height 49
click at [988, 139] on input "5.000" at bounding box center [985, 147] width 81 height 23
type input "2"
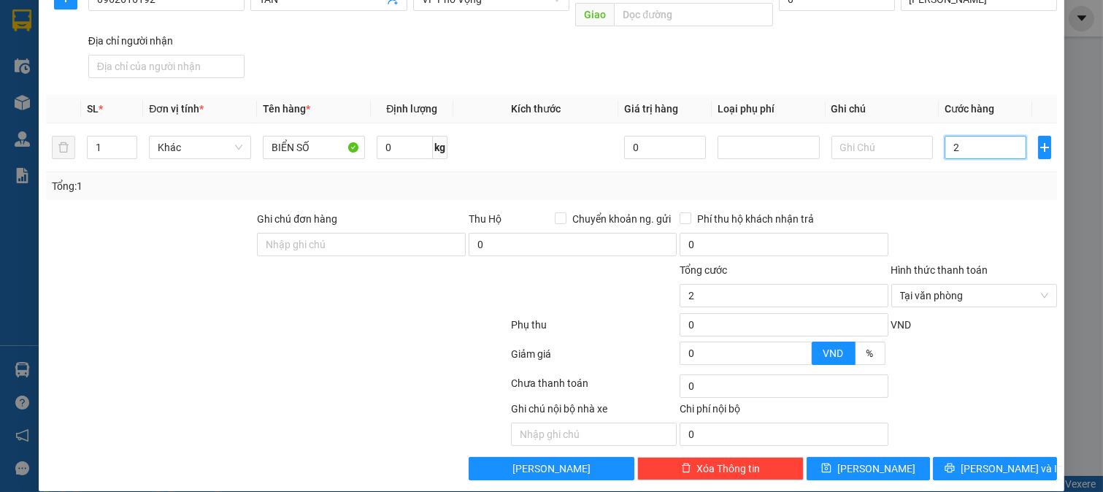
type input "25"
type input "25.000"
drag, startPoint x: 987, startPoint y: 185, endPoint x: 996, endPoint y: 207, distance: 23.6
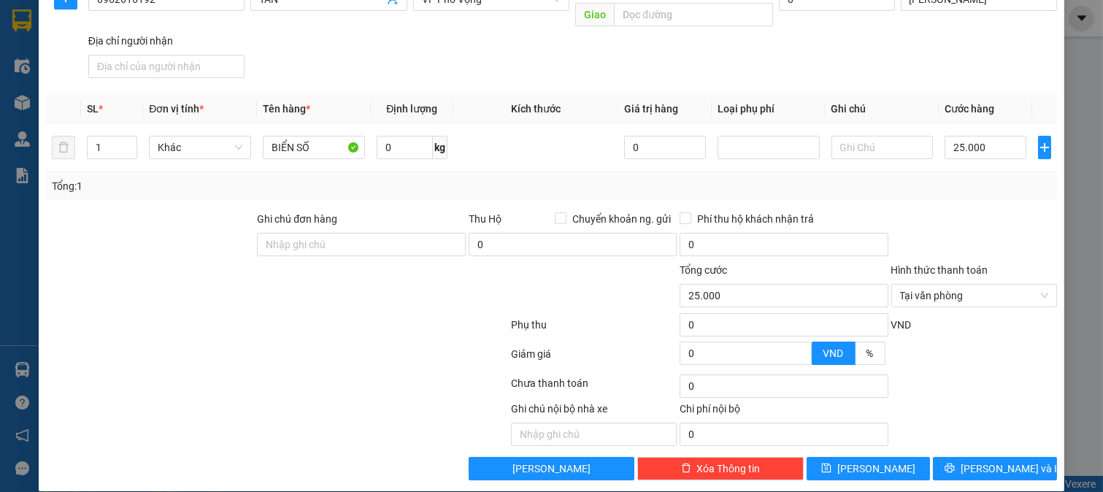
click at [987, 186] on div "Transit Pickup Surcharge Ids Transit Deliver Surcharge Ids Transit Deliver Surc…" at bounding box center [551, 165] width 1011 height 630
type input "25.000"
drag, startPoint x: 1031, startPoint y: 281, endPoint x: 1026, endPoint y: 407, distance: 126.4
click at [1009, 461] on span "[PERSON_NAME] và In" at bounding box center [1012, 469] width 102 height 16
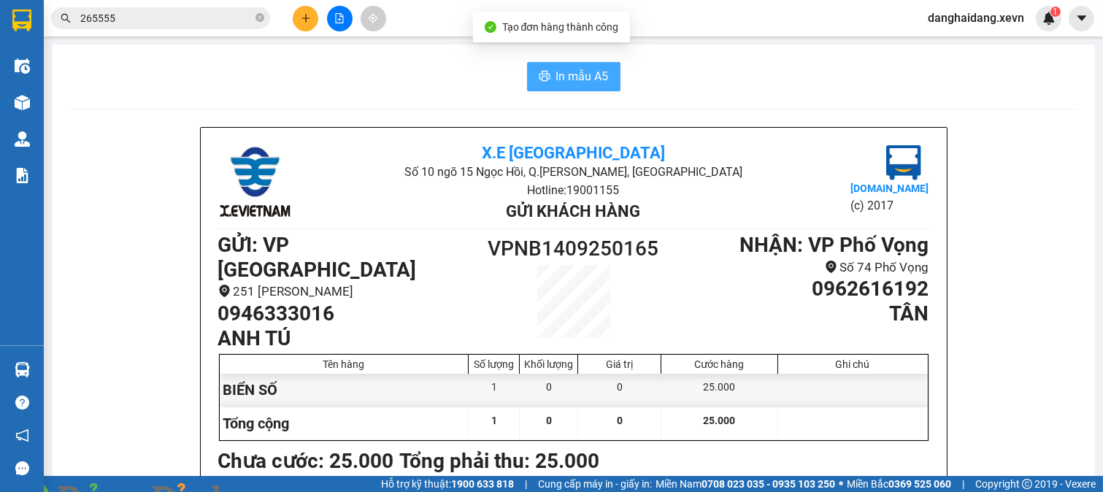
click at [596, 76] on span "In mẫu A5" at bounding box center [582, 76] width 53 height 18
click at [209, 12] on input "265555" at bounding box center [166, 18] width 172 height 16
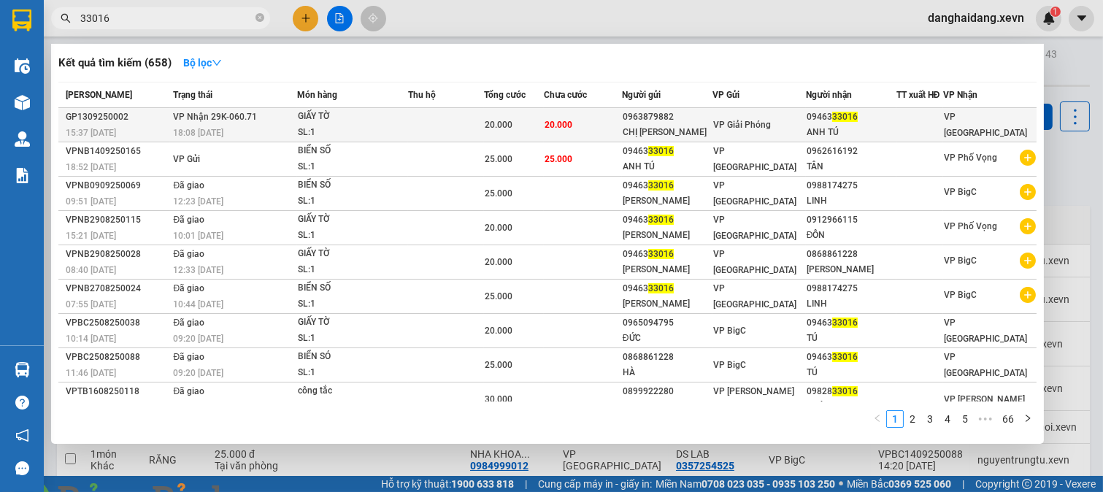
type input "33016"
click at [472, 118] on td at bounding box center [446, 125] width 76 height 34
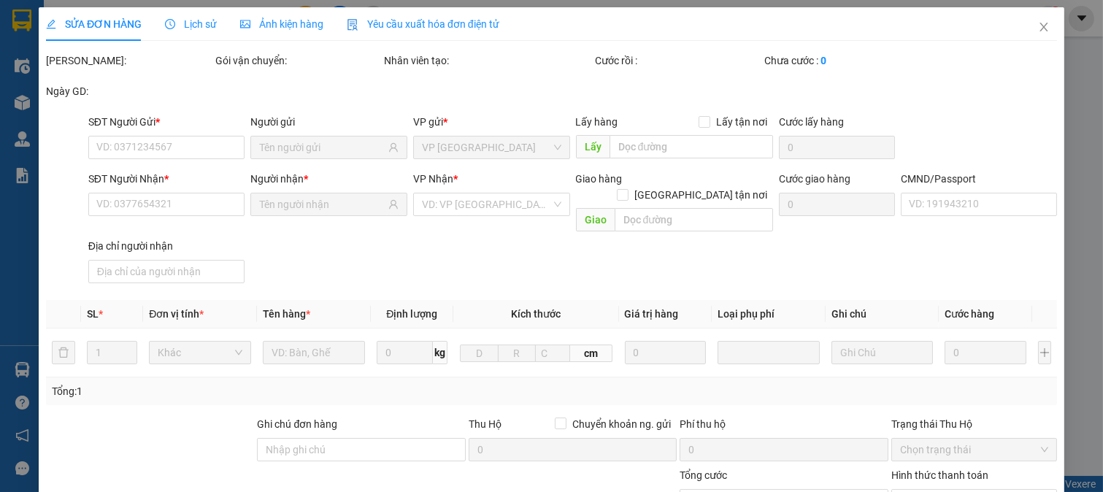
type input "0963879882"
type input "CHỊ [PERSON_NAME]"
type input "0946333016"
type input "ANH TÚ"
type input "20.000"
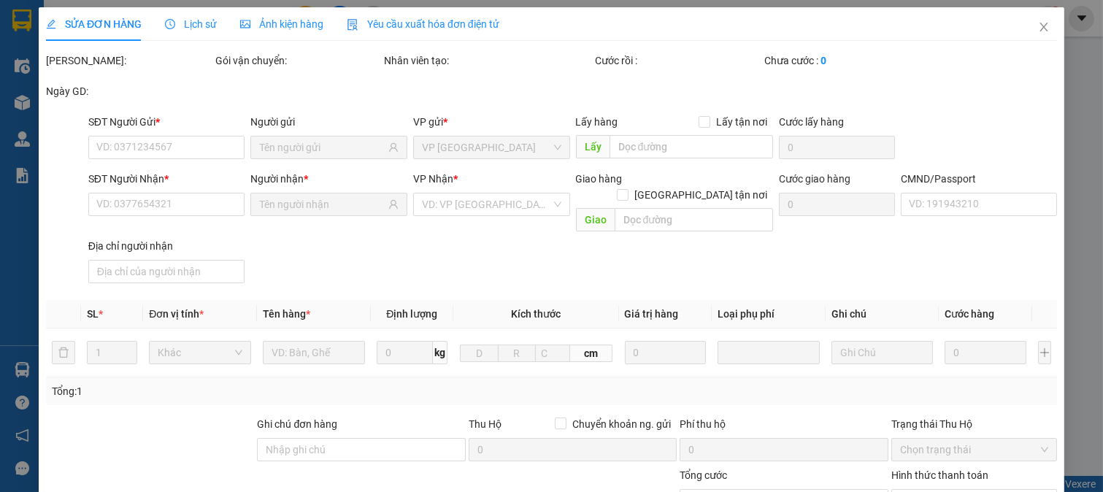
type input "20.000"
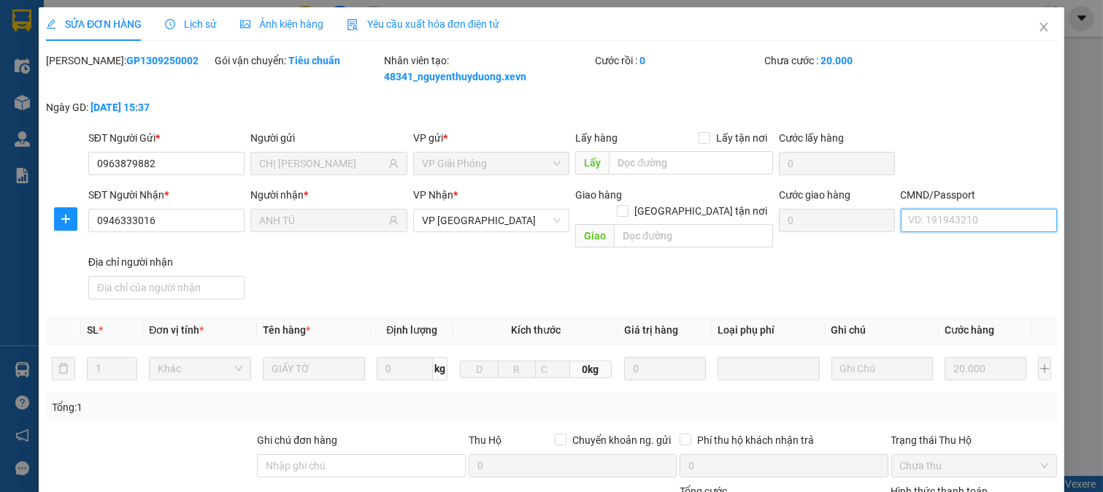
click at [932, 209] on input "CMND/Passport" at bounding box center [979, 220] width 157 height 23
click at [974, 253] on div "037063011723 [PERSON_NAME] | Không có địa chỉ" at bounding box center [1014, 250] width 231 height 16
type input "037063011723 [PERSON_NAME]"
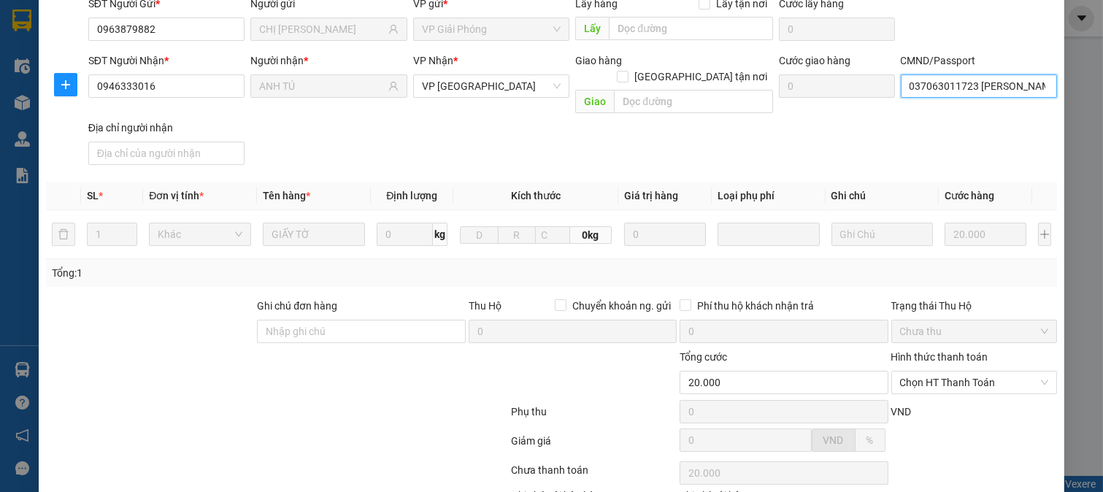
scroll to position [222, 0]
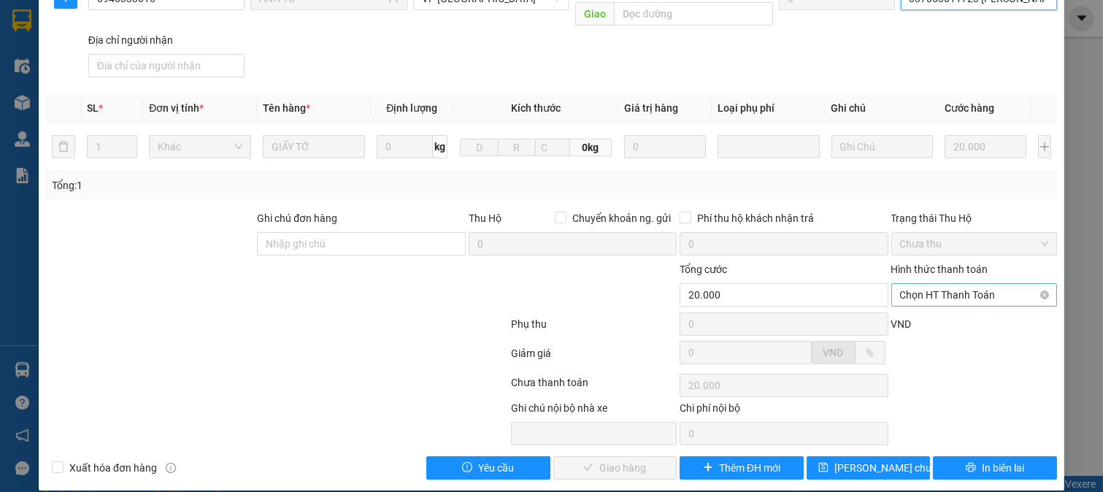
click at [984, 284] on span "Chọn HT Thanh Toán" at bounding box center [974, 295] width 149 height 22
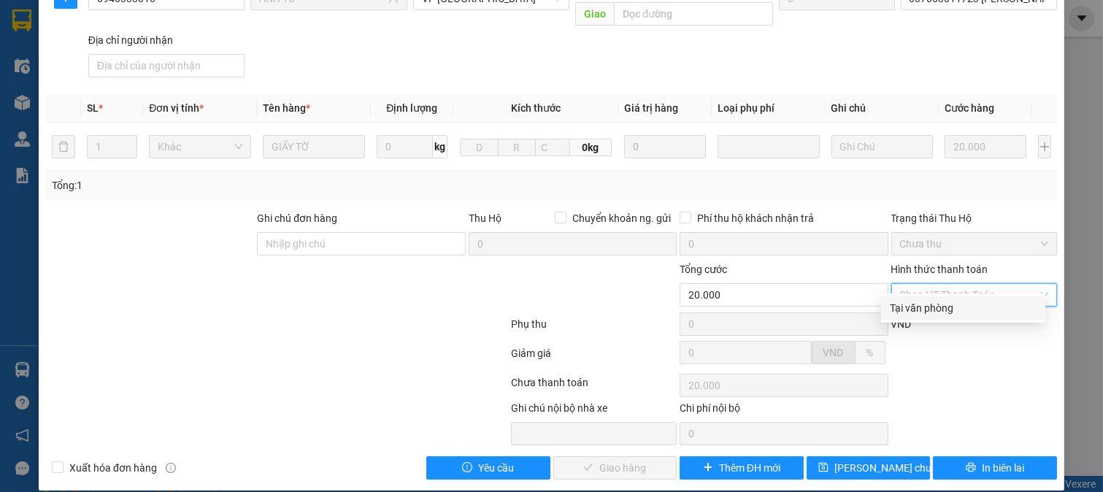
click at [973, 313] on div "Tại văn phòng" at bounding box center [963, 308] width 147 height 16
type input "0"
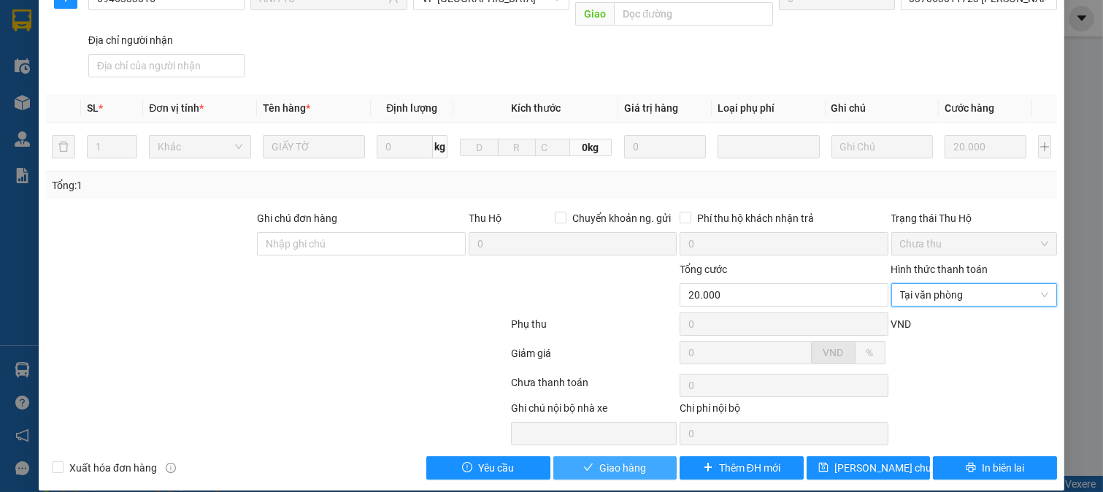
click at [608, 460] on span "Giao hàng" at bounding box center [622, 468] width 47 height 16
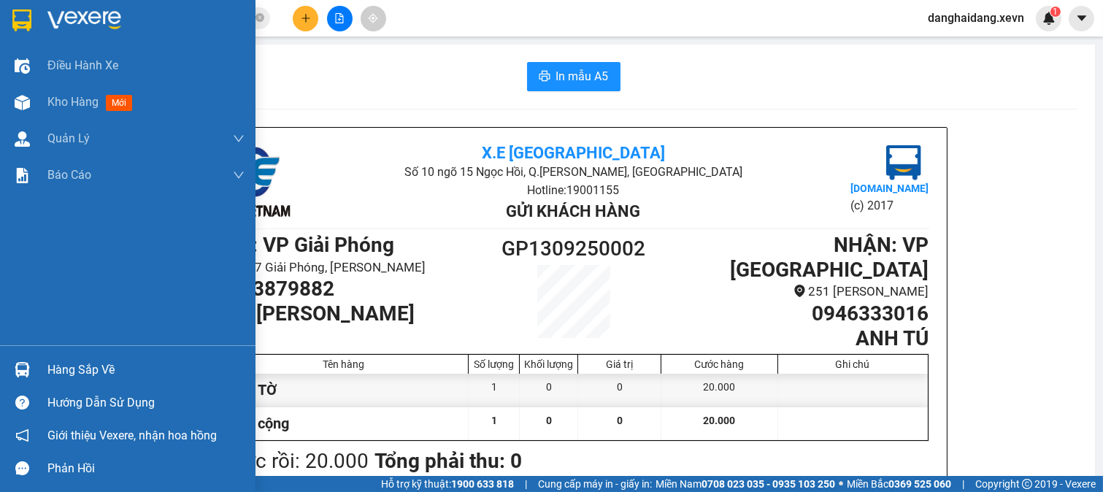
click at [20, 367] on img at bounding box center [22, 369] width 15 height 15
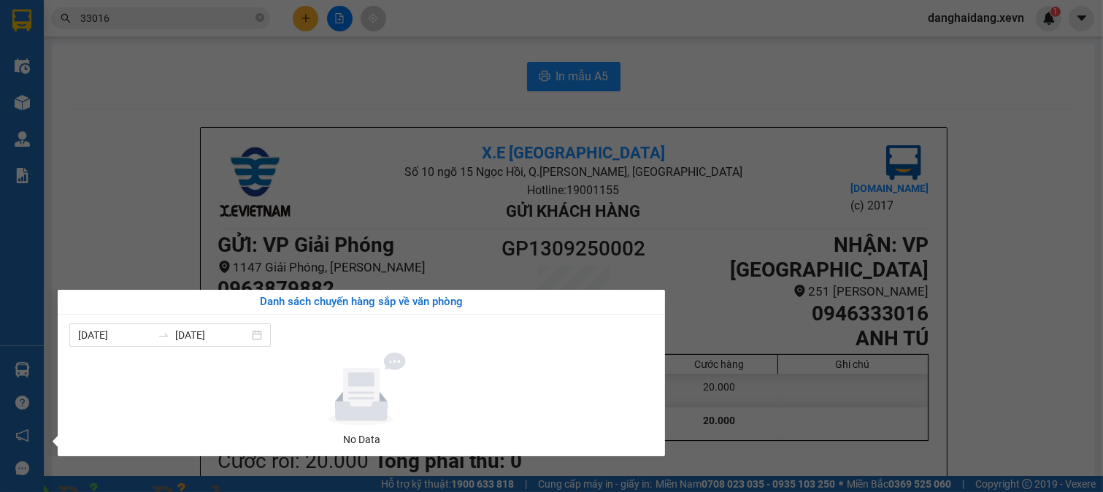
drag, startPoint x: 910, startPoint y: 309, endPoint x: 990, endPoint y: 27, distance: 293.1
click at [910, 307] on section "Kết quả tìm kiếm ( 658 ) Bộ lọc Mã ĐH Trạng thái Món hàng Thu hộ Tổng cước Chưa…" at bounding box center [551, 246] width 1103 height 492
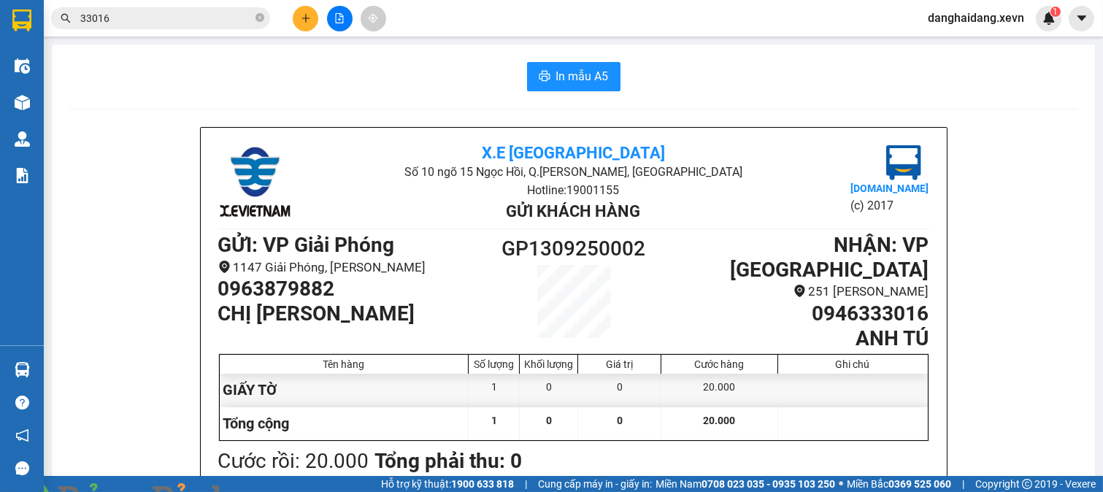
click at [269, 491] on img at bounding box center [264, 501] width 9 height 9
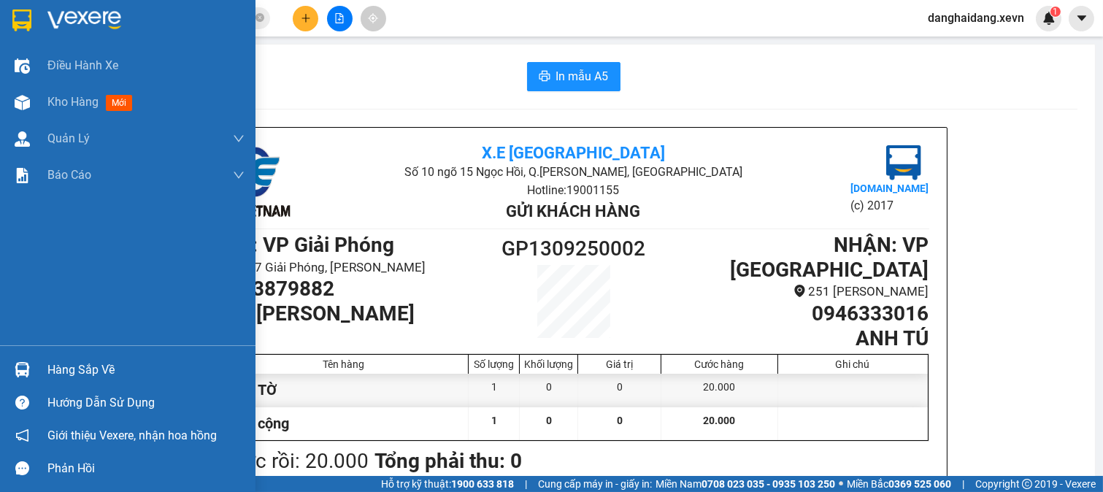
click at [47, 378] on div "Hàng sắp về" at bounding box center [145, 370] width 197 height 22
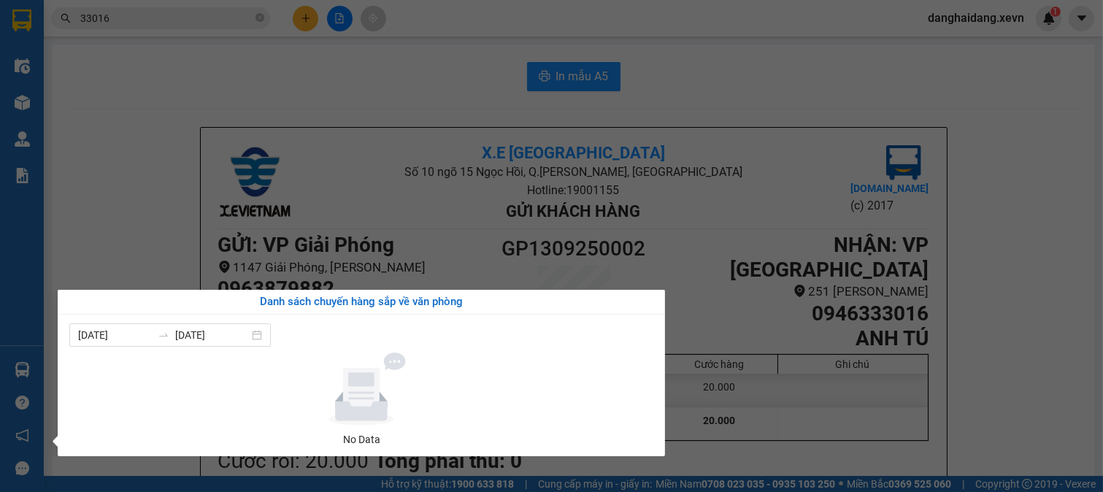
click at [792, 248] on section "Kết quả tìm kiếm ( 658 ) Bộ lọc Mã ĐH Trạng thái Món hàng Thu hộ Tổng cước Chưa…" at bounding box center [551, 246] width 1103 height 492
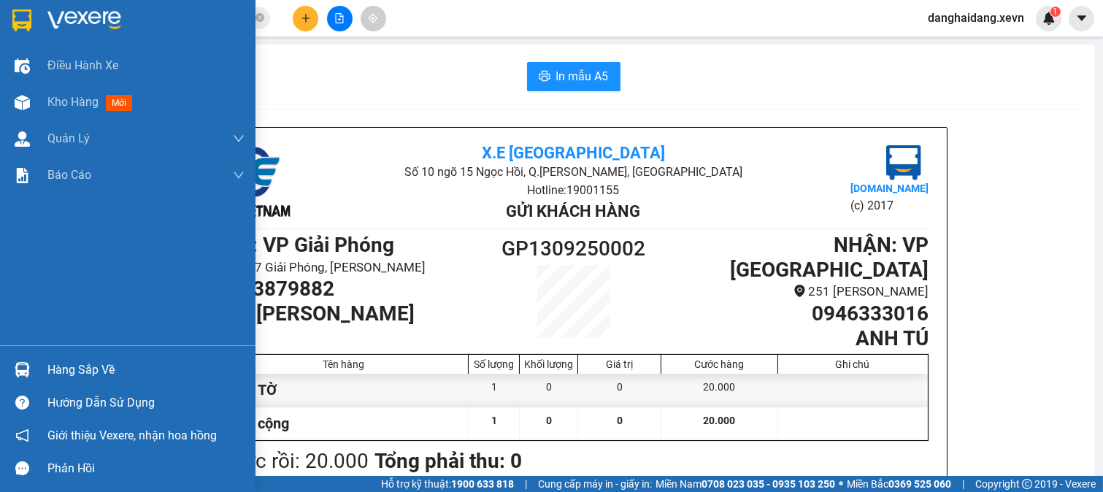
click at [0, 16] on div at bounding box center [128, 23] width 256 height 47
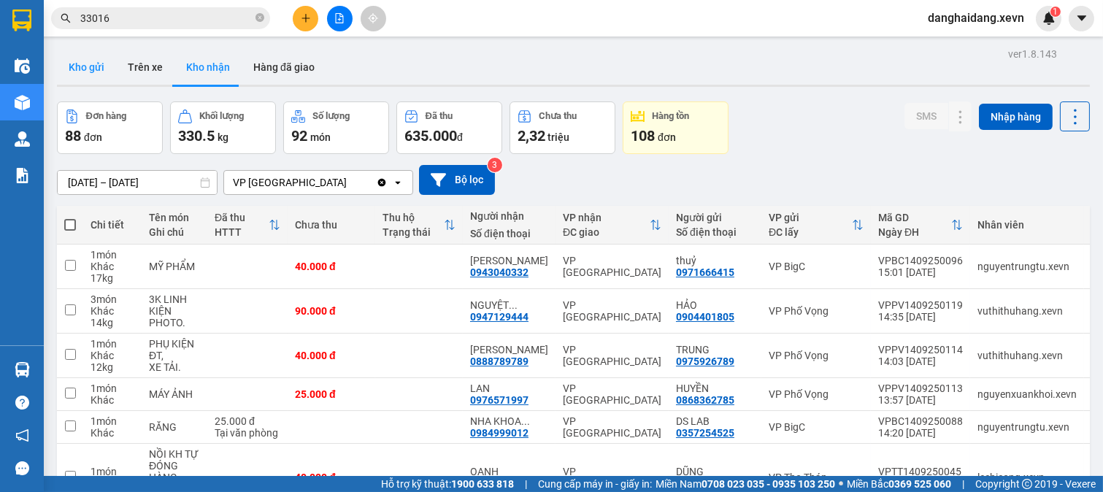
click at [112, 75] on button "Kho gửi" at bounding box center [86, 67] width 59 height 35
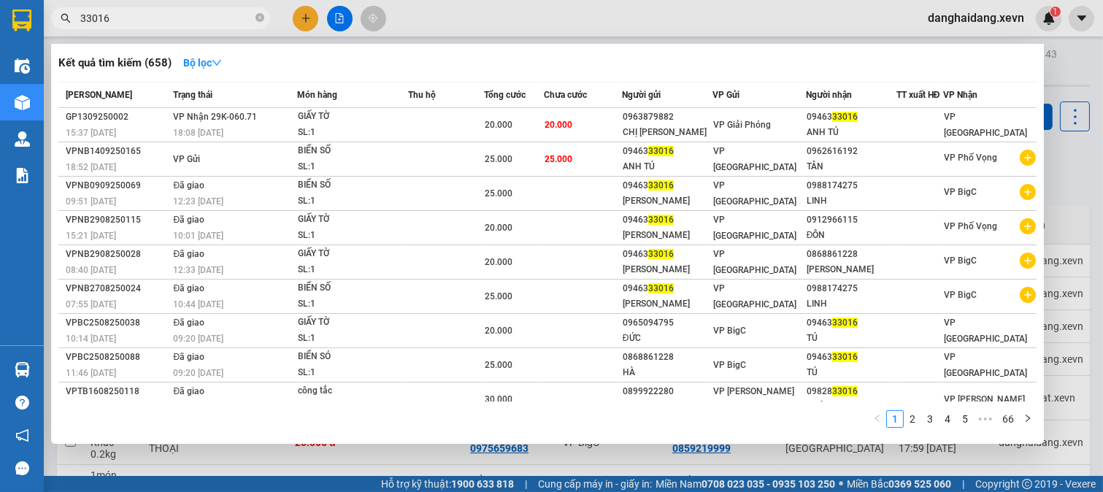
click at [171, 11] on input "33016" at bounding box center [166, 18] width 172 height 16
type input "0"
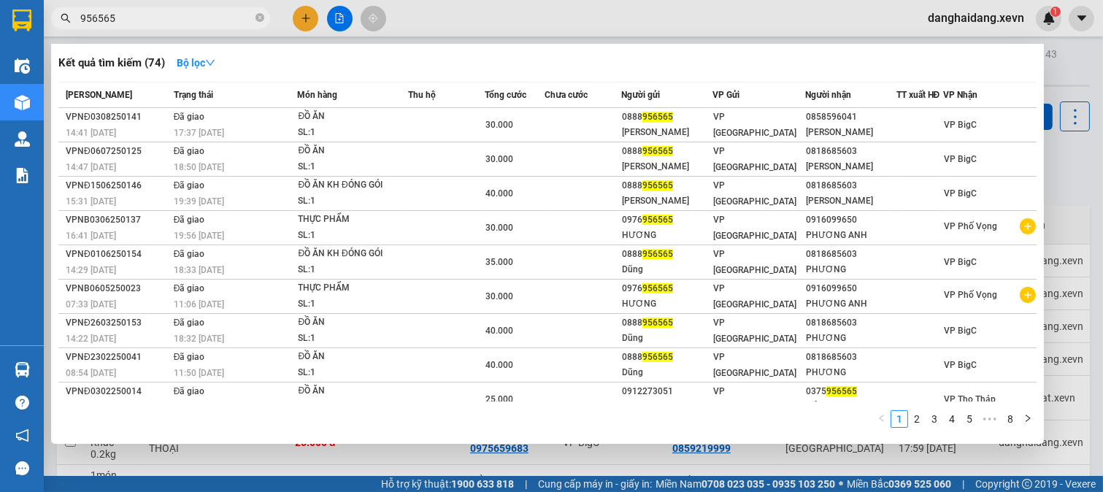
drag, startPoint x: 88, startPoint y: 19, endPoint x: 58, endPoint y: 25, distance: 29.8
click at [58, 25] on span "956565" at bounding box center [160, 18] width 219 height 22
click at [185, 20] on input "956565" at bounding box center [166, 18] width 172 height 16
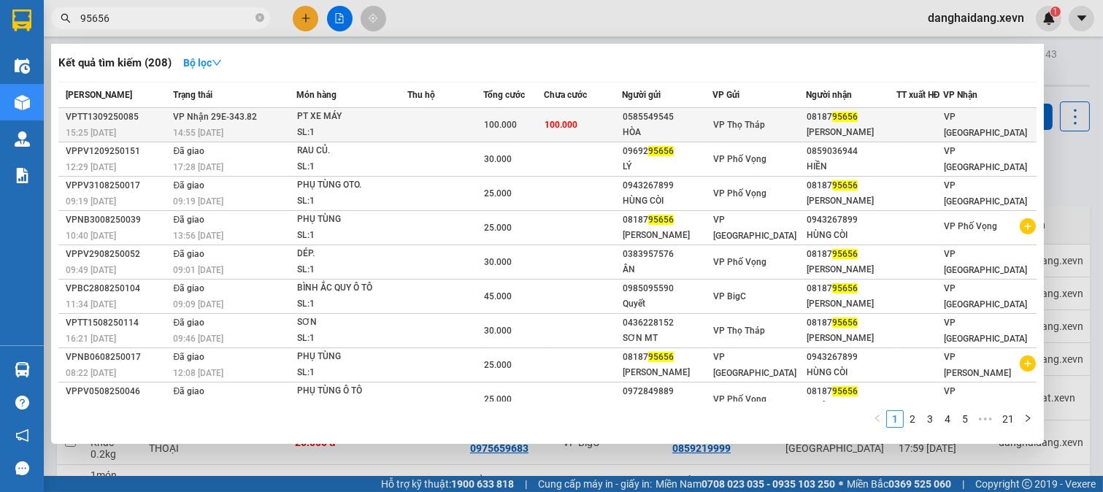
type input "95656"
click at [712, 125] on div "HÒA" at bounding box center [667, 132] width 89 height 15
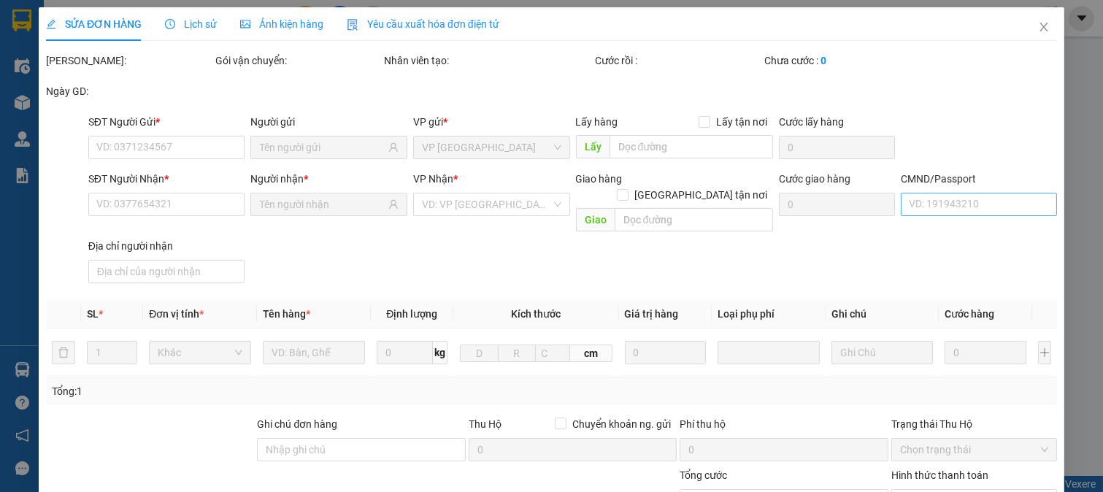
type input "0585549545"
type input "HÒA"
type input "0818795656"
type input "[PERSON_NAME]"
type input "037202001936 [PERSON_NAME]"
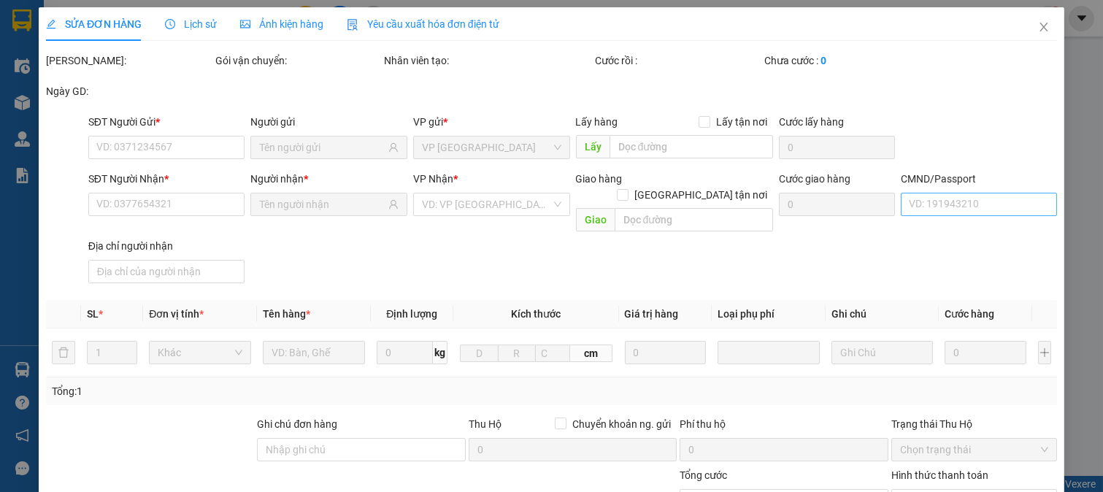
type input "100.000"
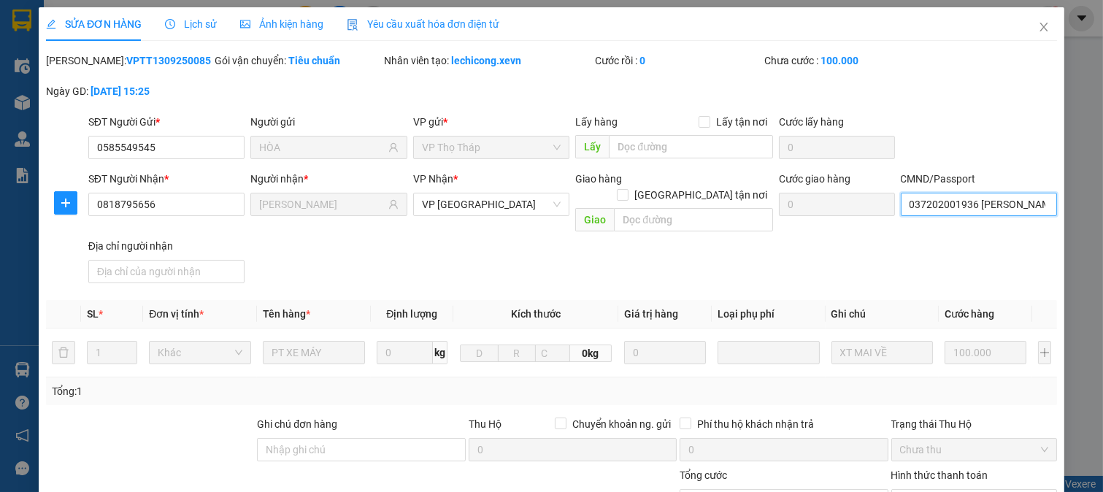
click at [942, 207] on input "037202001936 [PERSON_NAME]" at bounding box center [979, 204] width 157 height 23
click at [995, 147] on div "SĐT Người Gửi * 0585549545 Người gửi HÒA VP gửi * VP Thọ Tháp Lấy hàng Lấy tận …" at bounding box center [572, 139] width 975 height 51
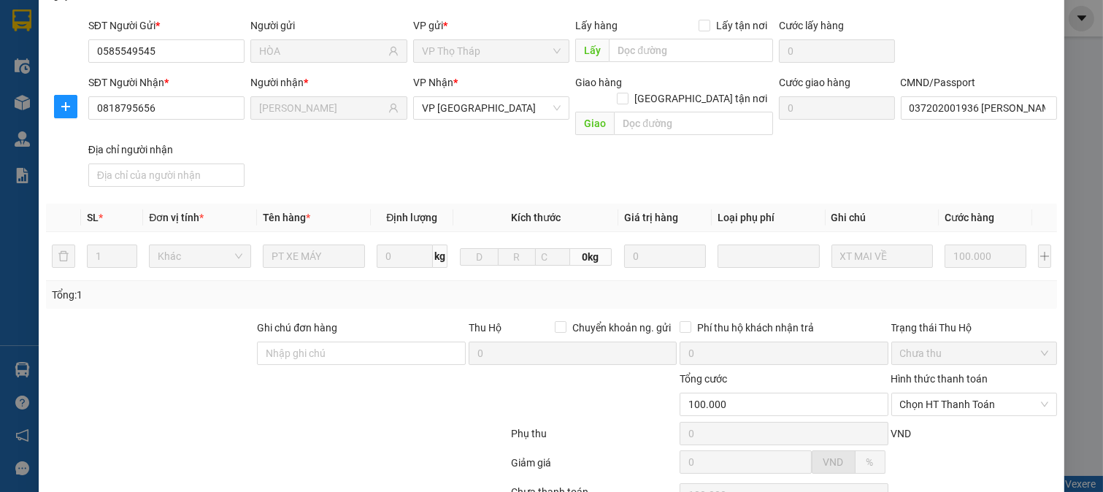
scroll to position [206, 0]
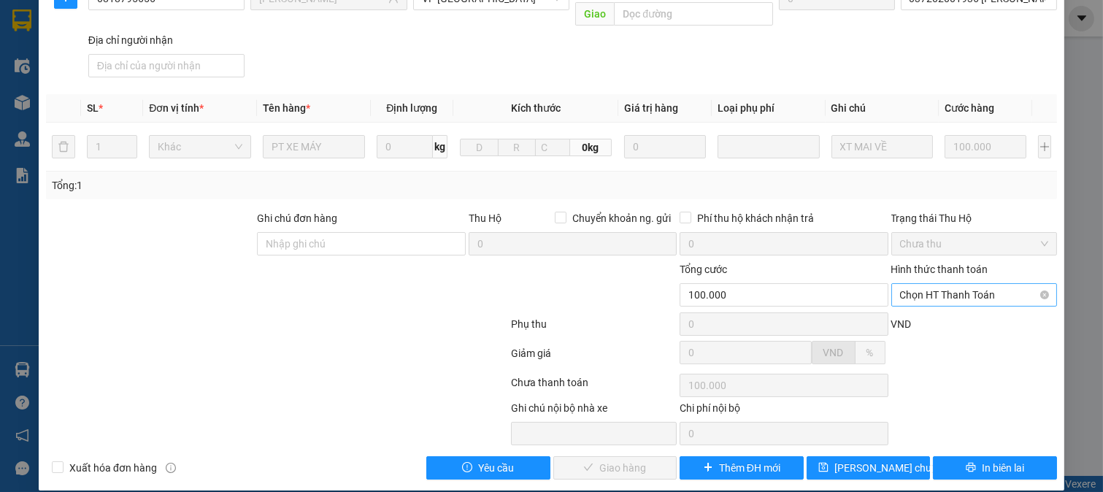
click at [959, 284] on span "Chọn HT Thanh Toán" at bounding box center [974, 295] width 149 height 22
click at [960, 304] on div "Tại văn phòng" at bounding box center [963, 308] width 147 height 16
type input "0"
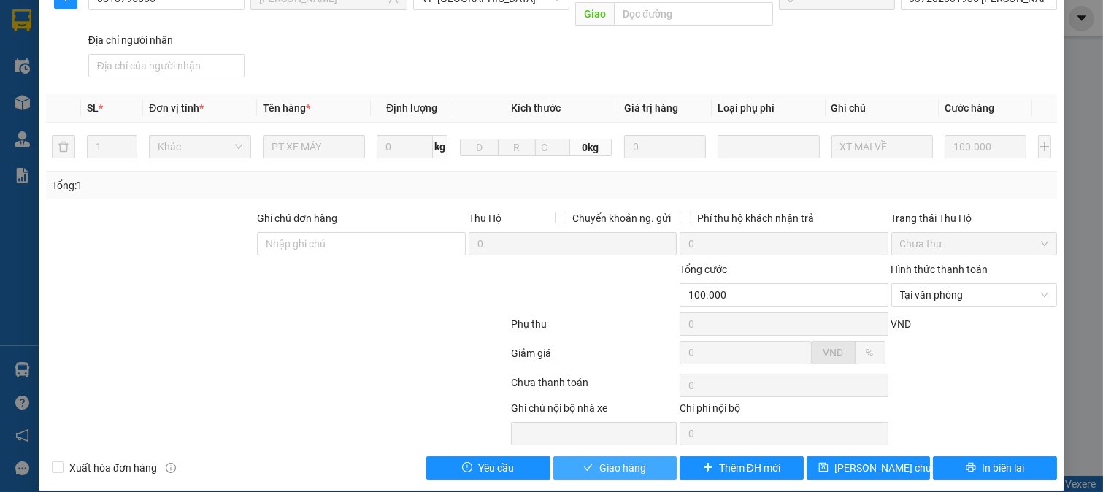
click at [600, 460] on span "Giao hàng" at bounding box center [622, 468] width 47 height 16
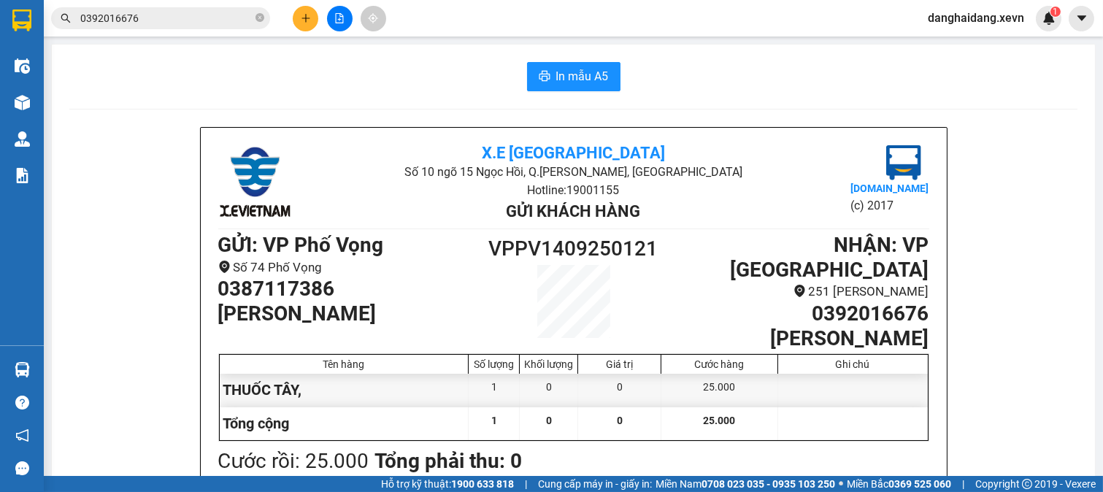
click at [209, 18] on section "Kết quả tìm kiếm ( 8 ) Bộ lọc Mã ĐH Trạng thái Món hàng Thu hộ Tổng cước Chưa c…" at bounding box center [551, 246] width 1103 height 492
click at [209, 18] on input "0392016676" at bounding box center [166, 18] width 172 height 16
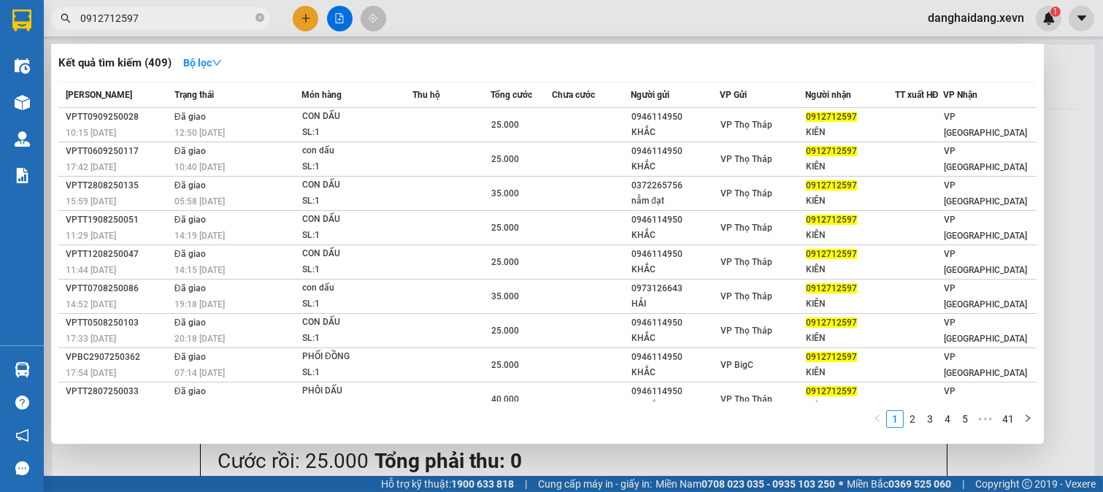
type input "0912712597"
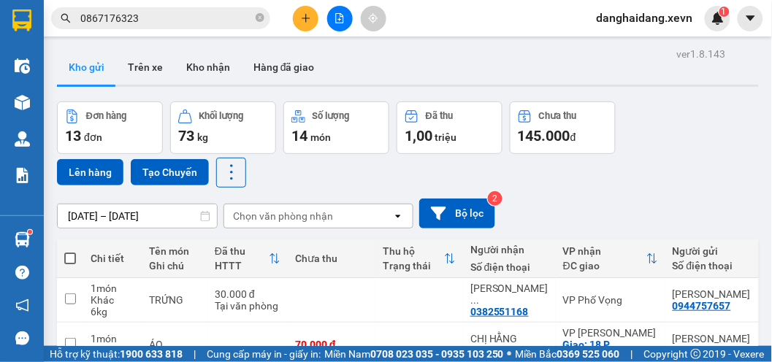
scroll to position [162, 0]
